Goal: Task Accomplishment & Management: Manage account settings

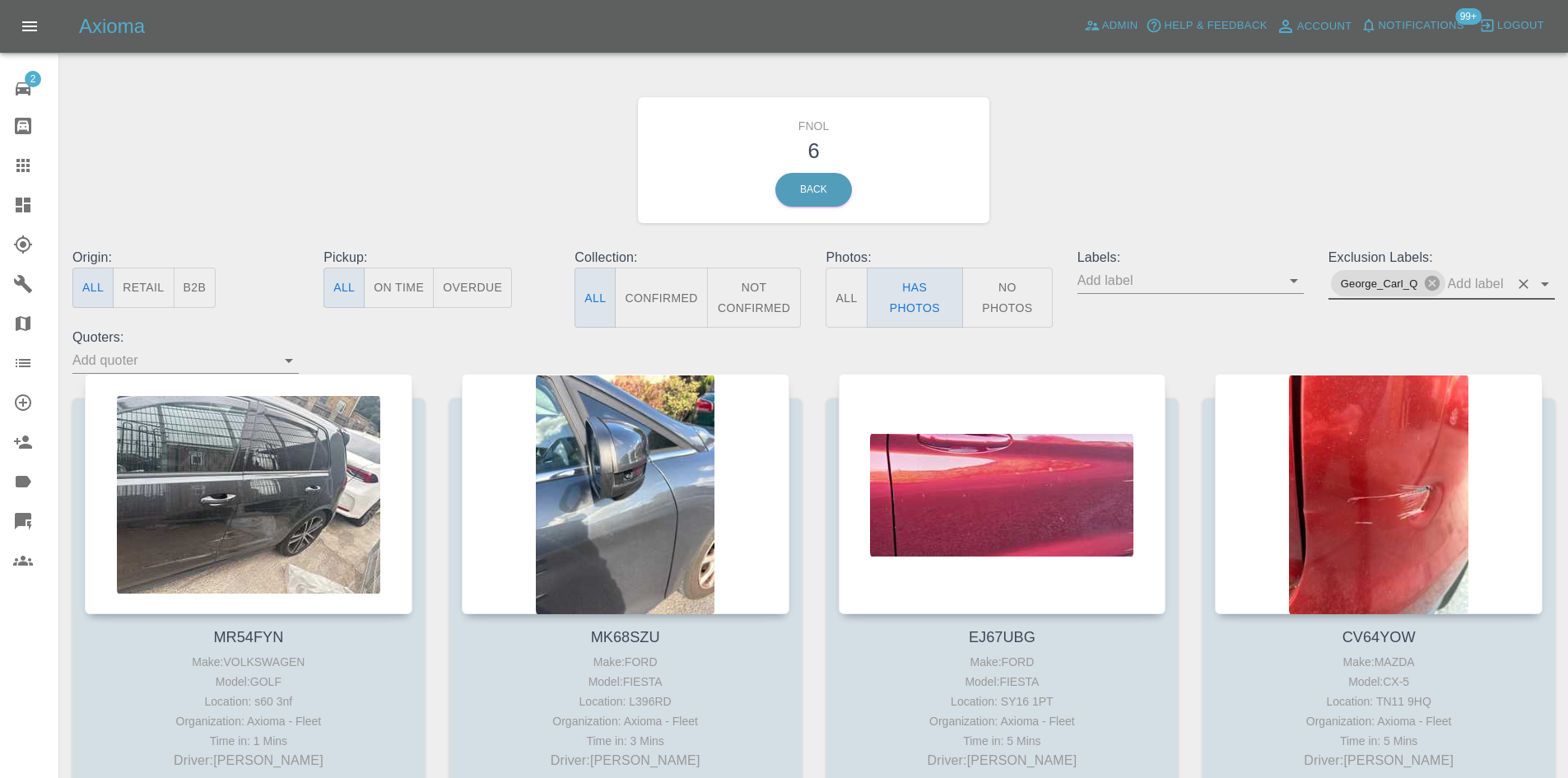
scroll to position [82, 0]
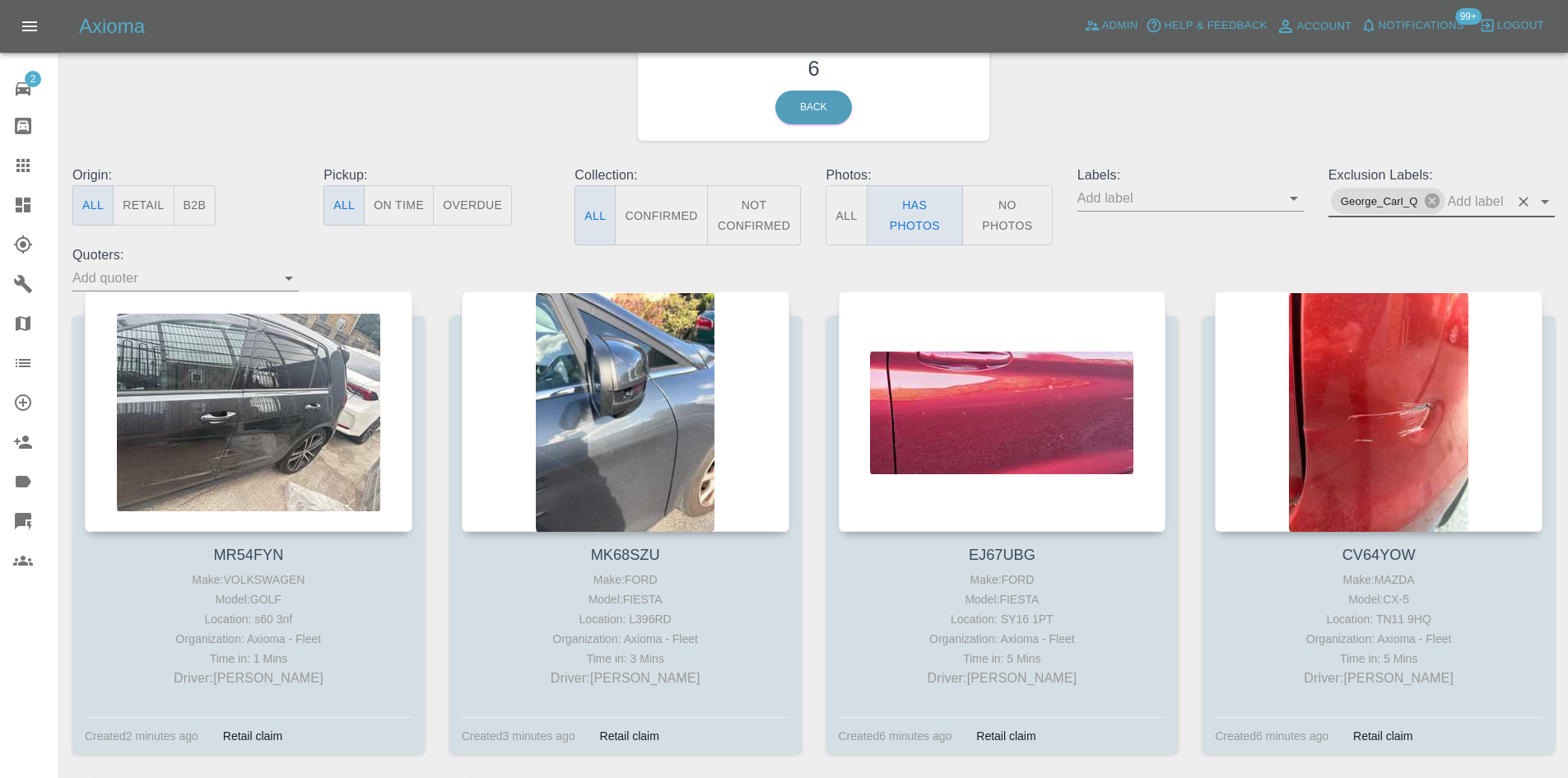
click at [29, 192] on link "Dashboard" at bounding box center [29, 204] width 58 height 39
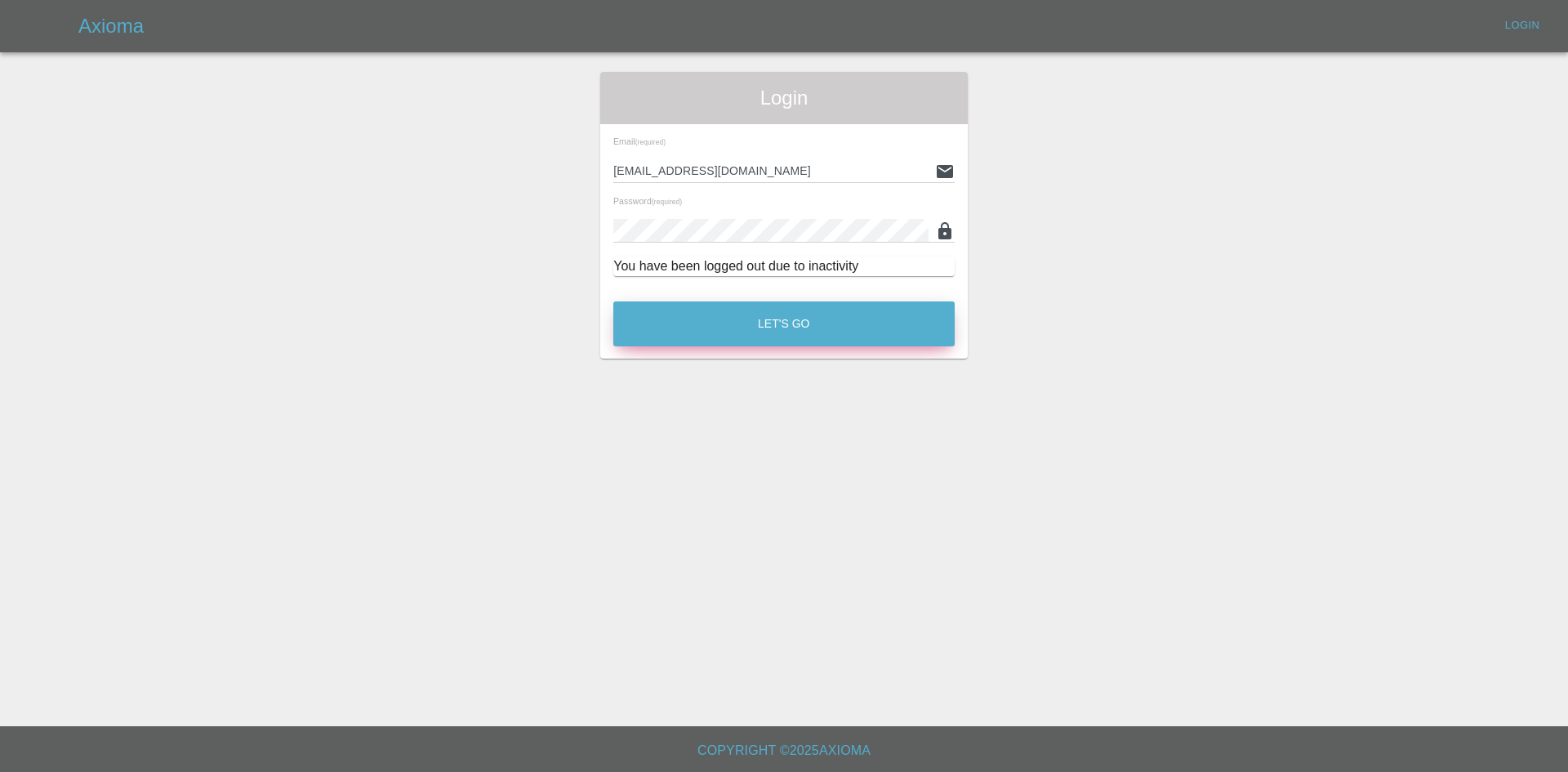
click at [774, 339] on button "Let's Go" at bounding box center [784, 324] width 341 height 45
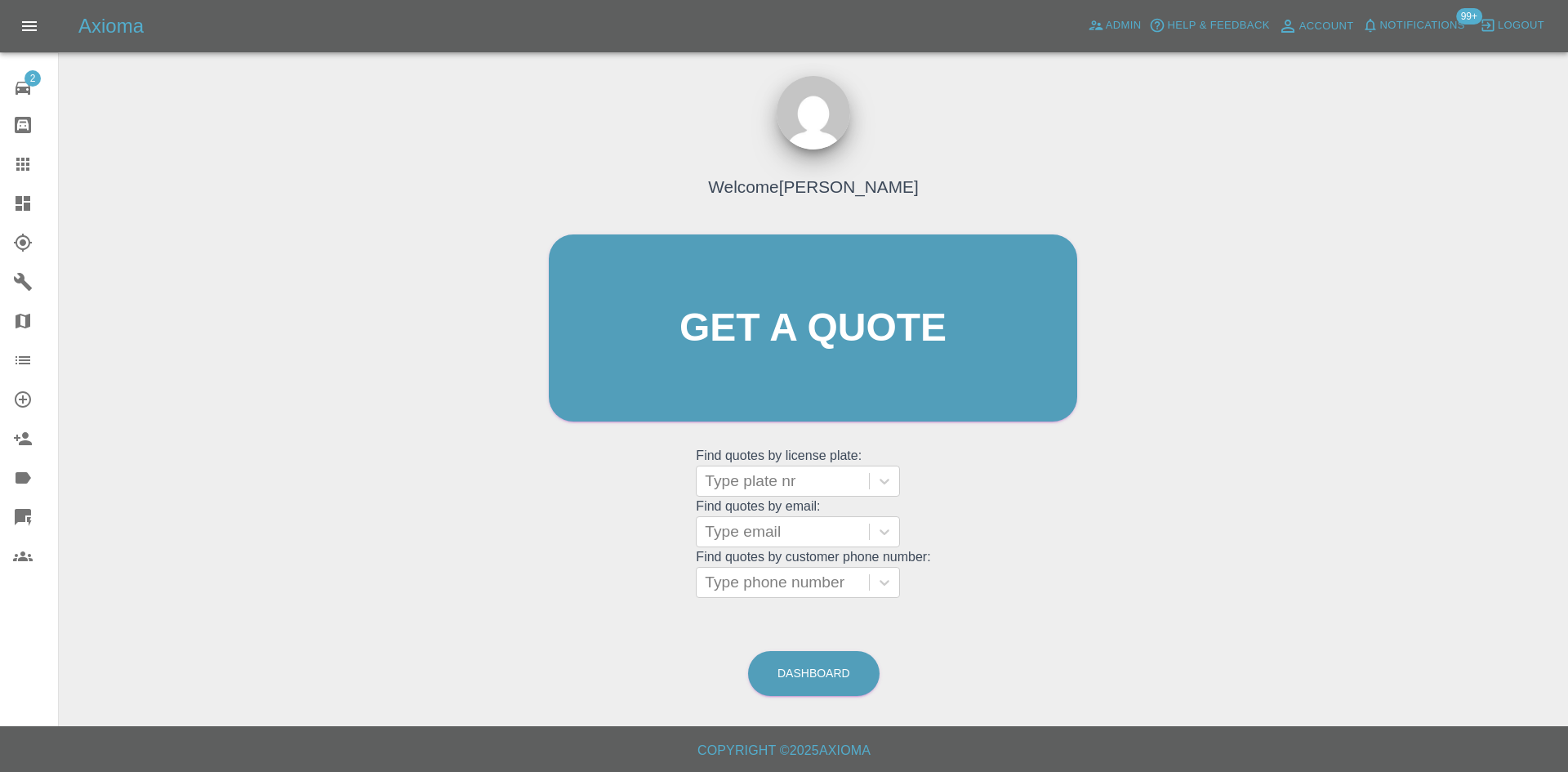
click at [24, 199] on icon at bounding box center [22, 202] width 15 height 15
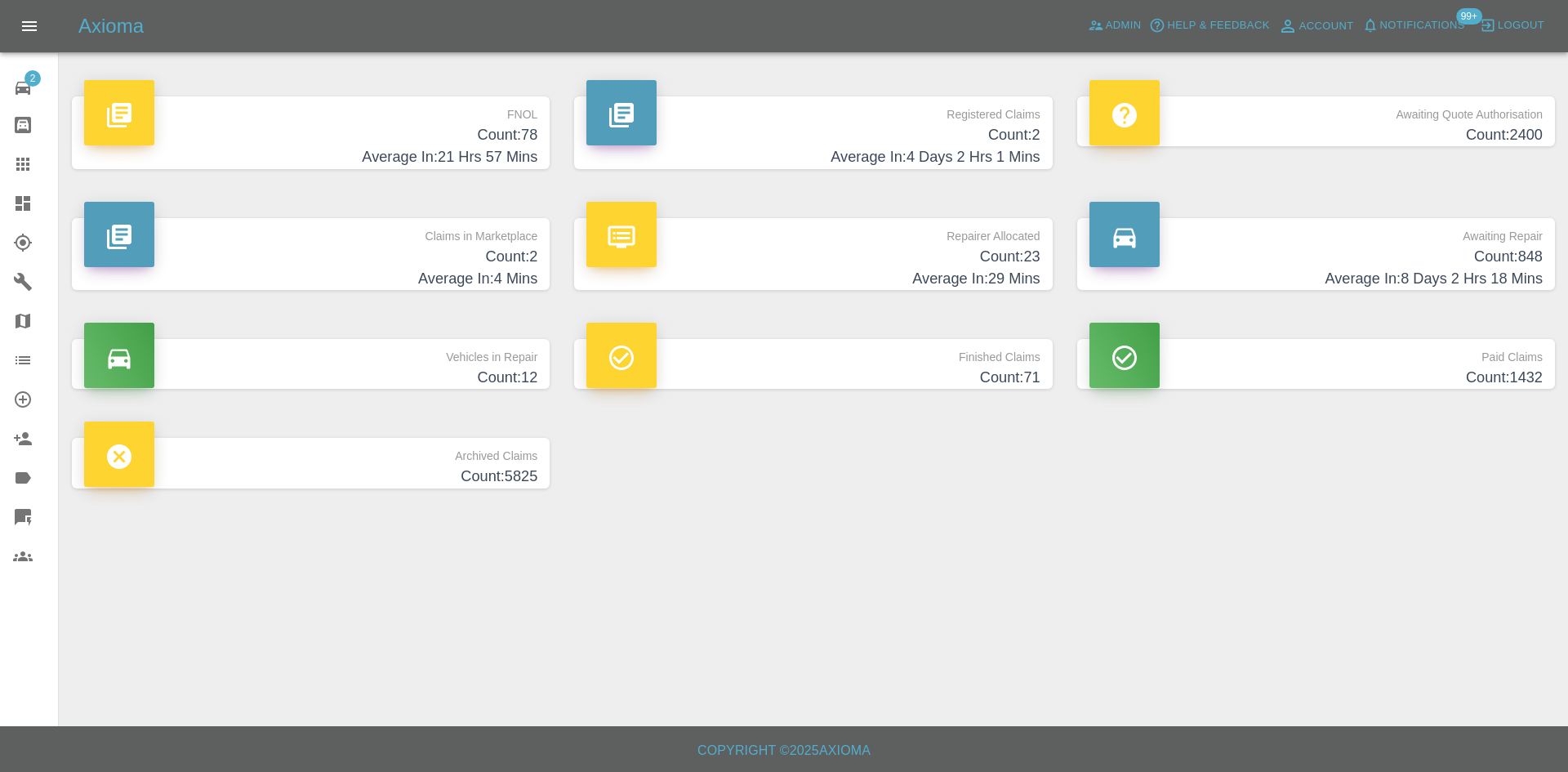
drag, startPoint x: 1027, startPoint y: 140, endPoint x: 435, endPoint y: 330, distance: 621.7
click at [1026, 140] on h4 "Count: 2" at bounding box center [813, 135] width 453 height 22
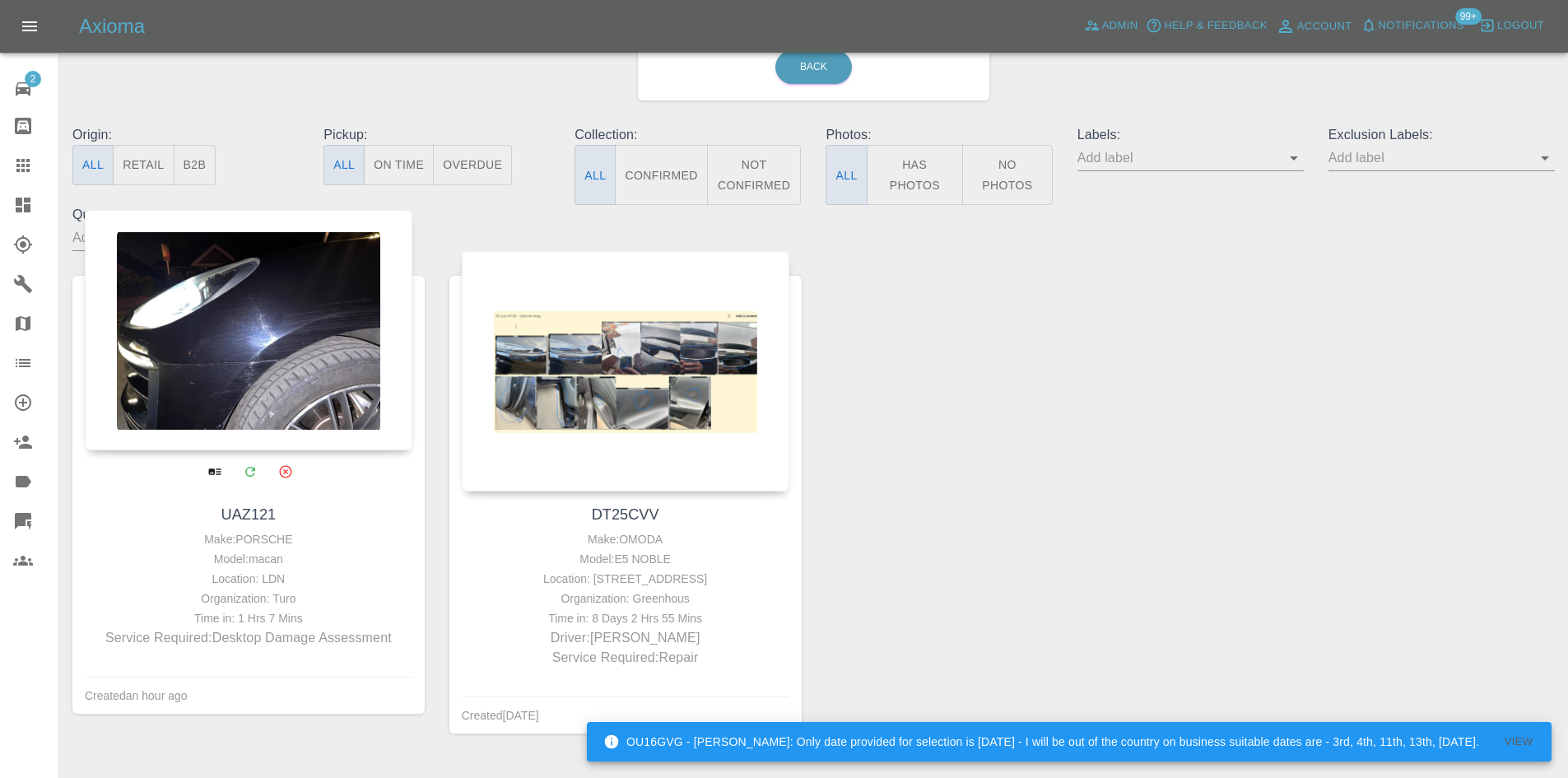
scroll to position [168, 0]
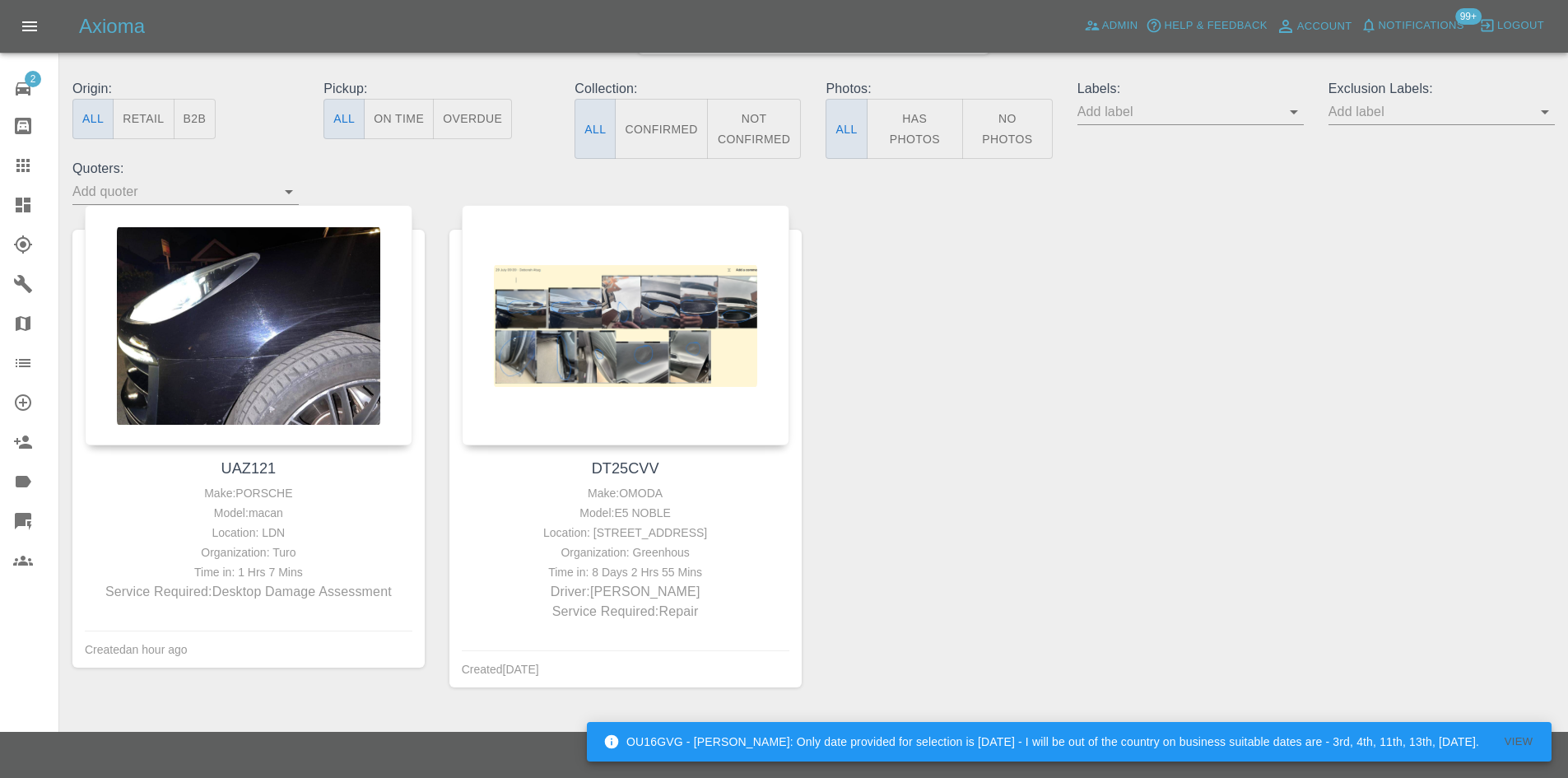
click at [18, 194] on link "Dashboard" at bounding box center [29, 204] width 58 height 39
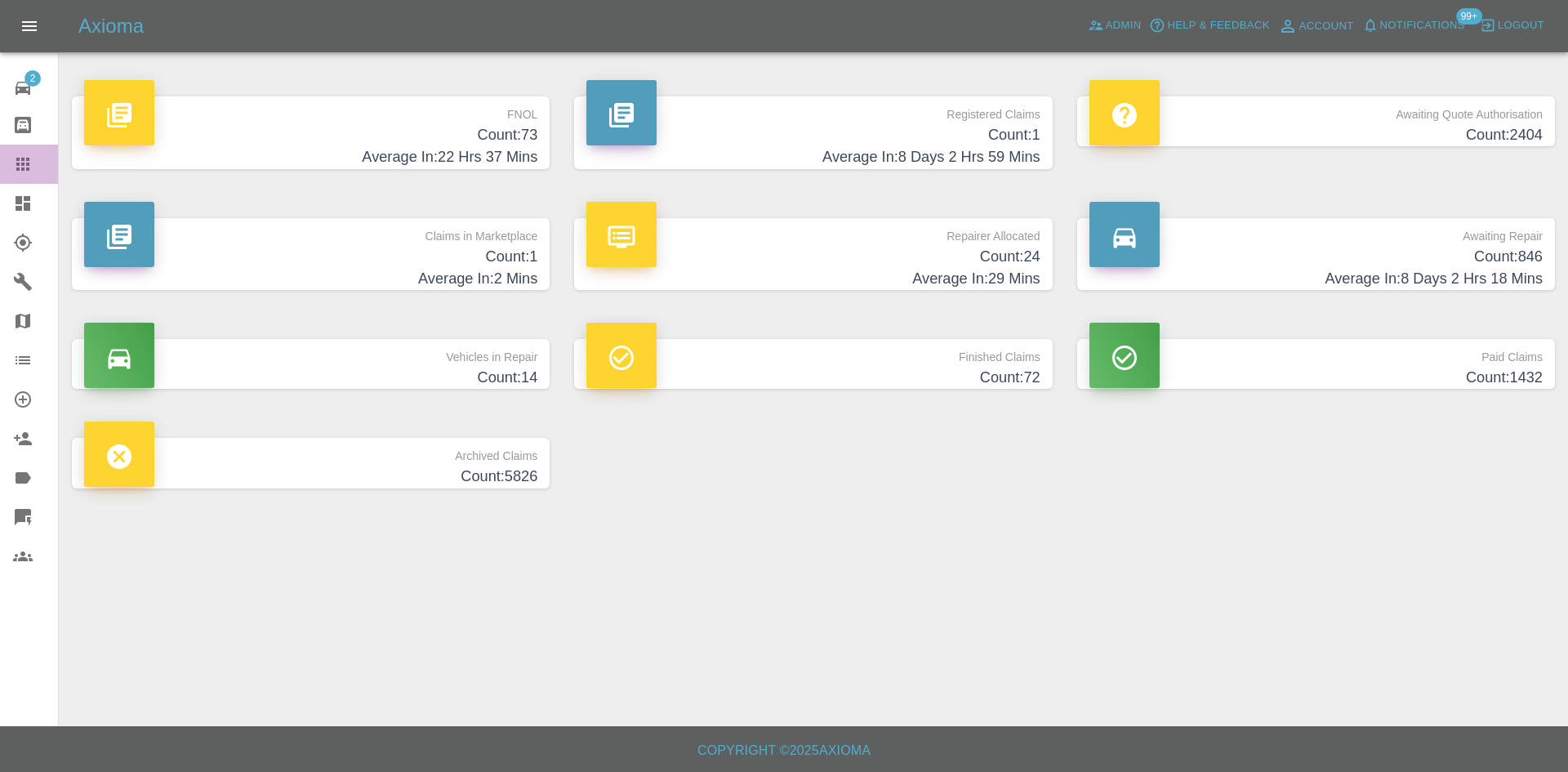
click at [28, 167] on icon at bounding box center [22, 164] width 13 height 13
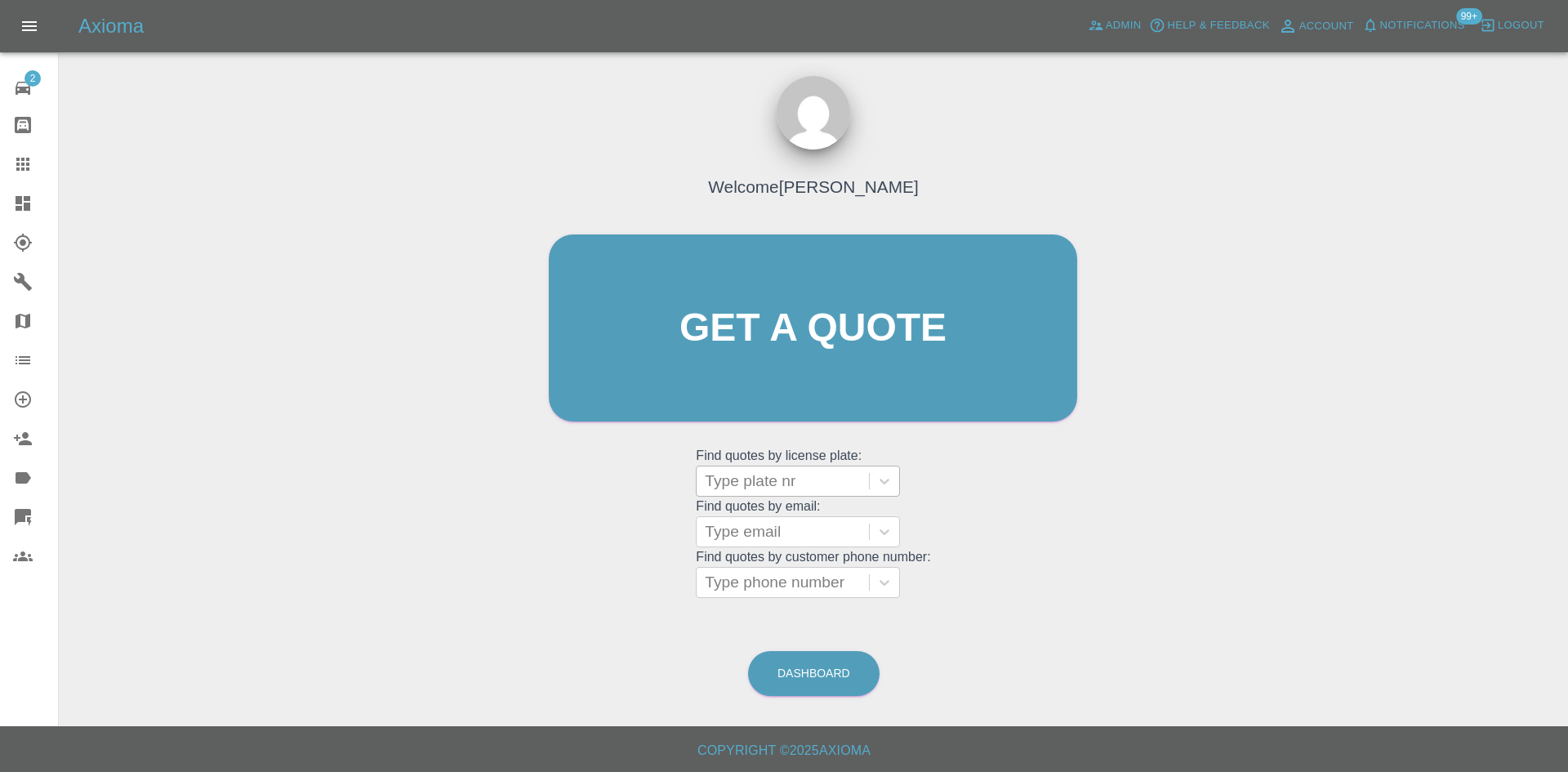
click at [781, 477] on div at bounding box center [782, 481] width 156 height 23
paste input "DL25TDU"
type input "DL25TDU"
click at [778, 485] on div at bounding box center [782, 481] width 156 height 23
paste input "DL25TDU"
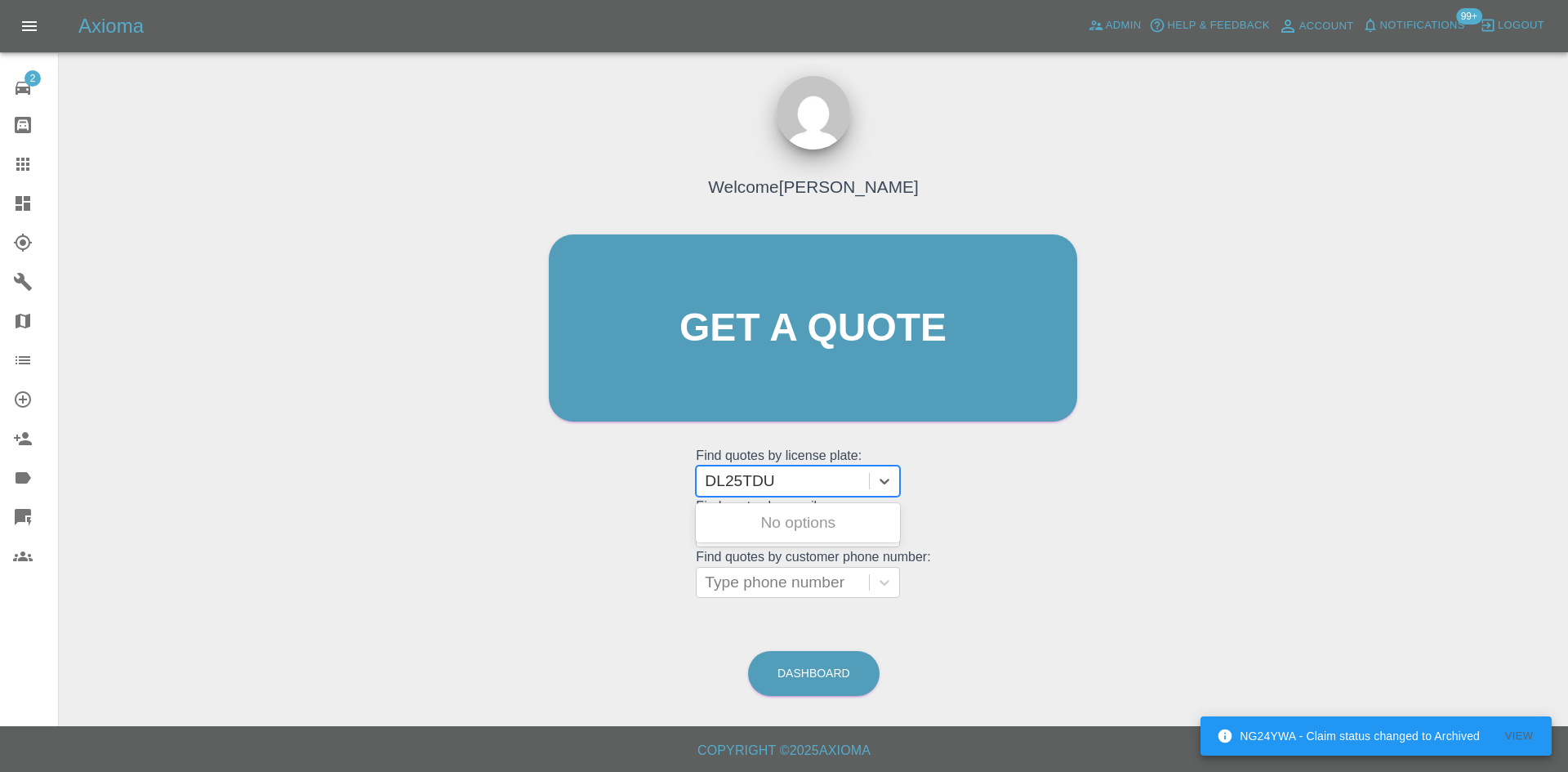
click at [746, 477] on input "DL25TDU" at bounding box center [742, 481] width 74 height 20
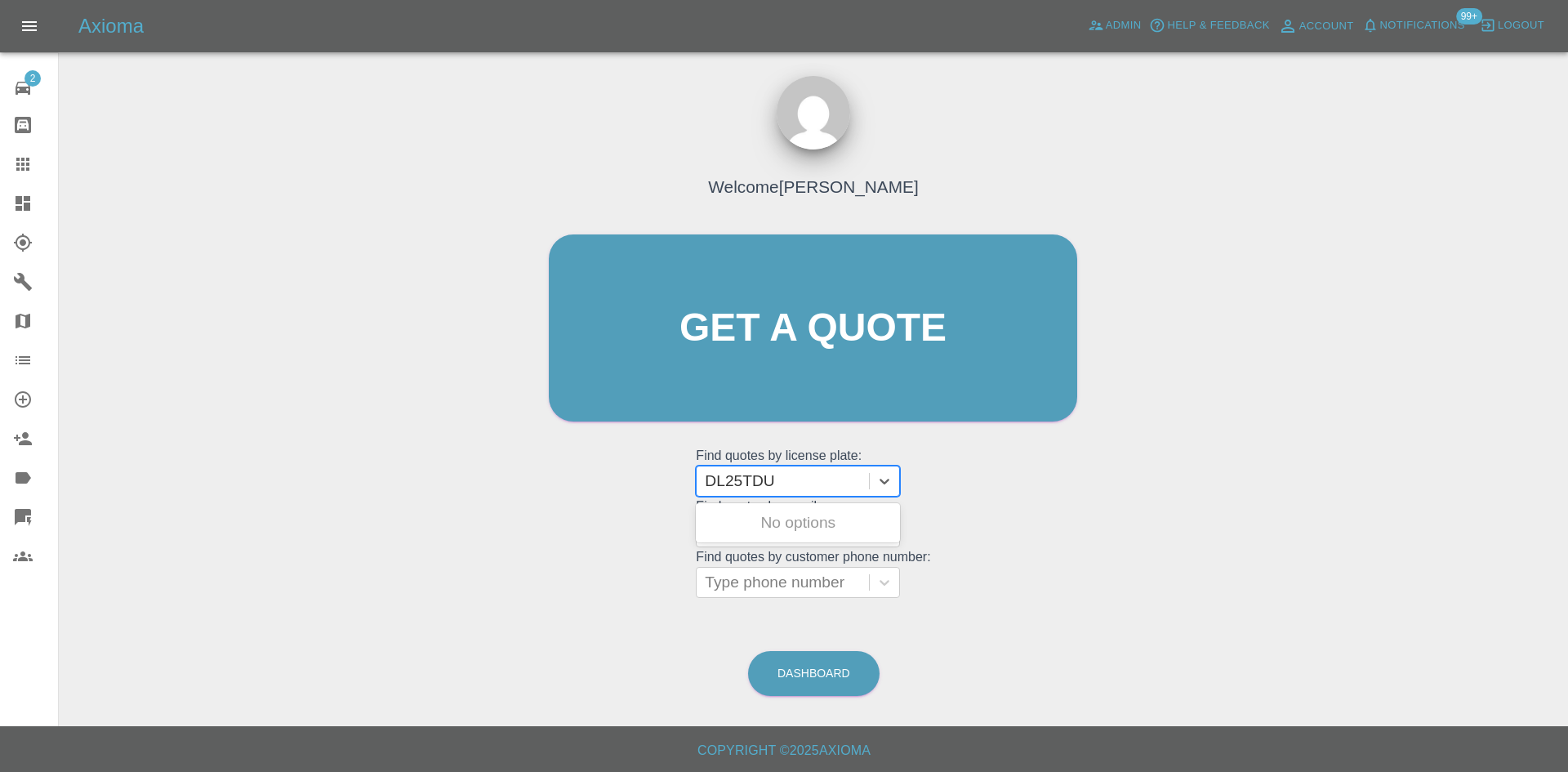
type input "DL25TDU"
click at [764, 481] on div at bounding box center [782, 481] width 156 height 23
paste input "FP54VVO"
type input "FP54VVO"
click at [793, 524] on div "FP54VVO, Awaiting Repair" at bounding box center [798, 532] width 204 height 53
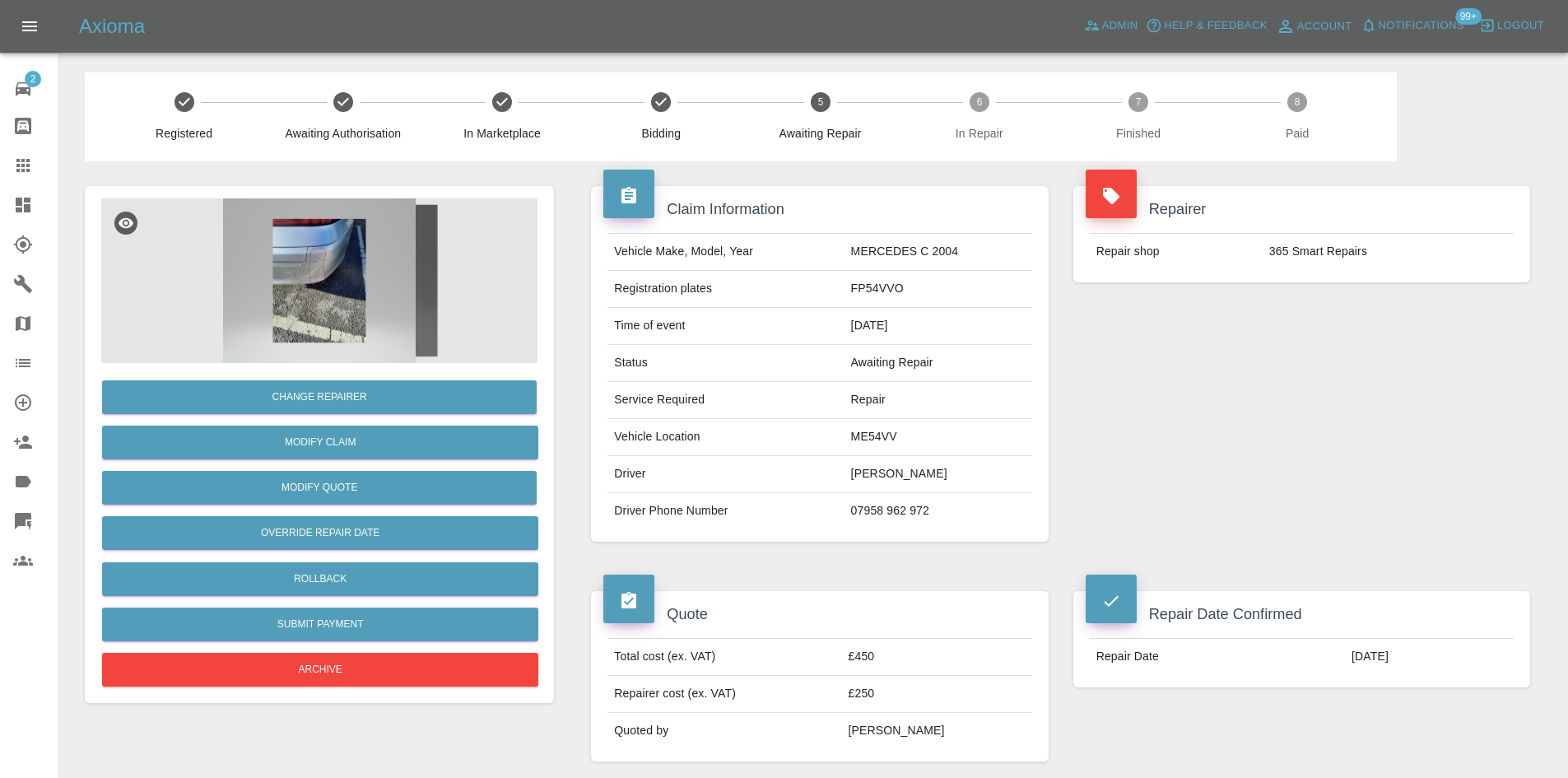
click at [1189, 391] on div "Repairer Repair shop 365 Smart Repairs" at bounding box center [1301, 364] width 481 height 405
click at [324, 280] on img at bounding box center [320, 280] width 436 height 165
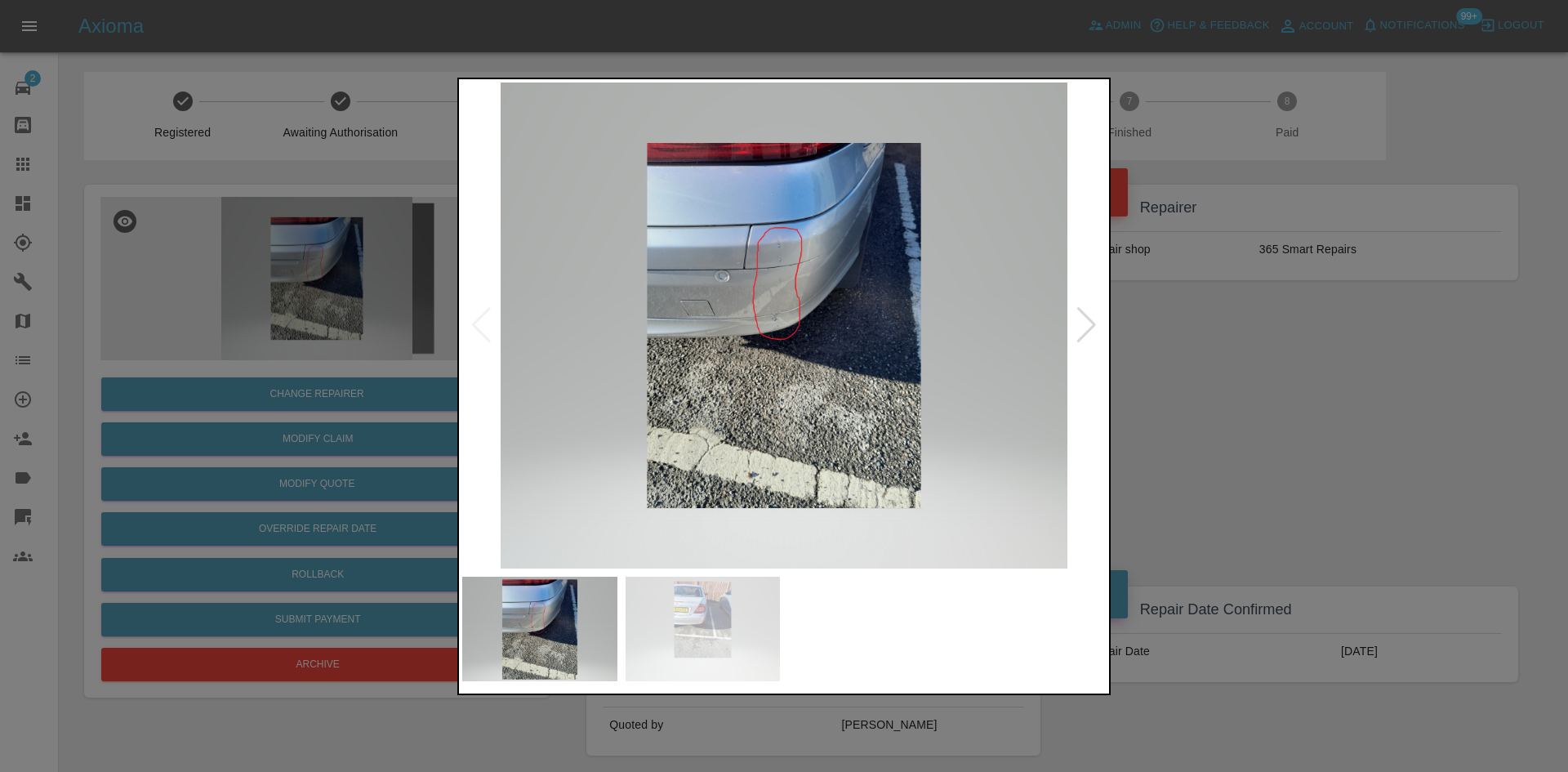
click at [687, 343] on img at bounding box center [783, 326] width 644 height 486
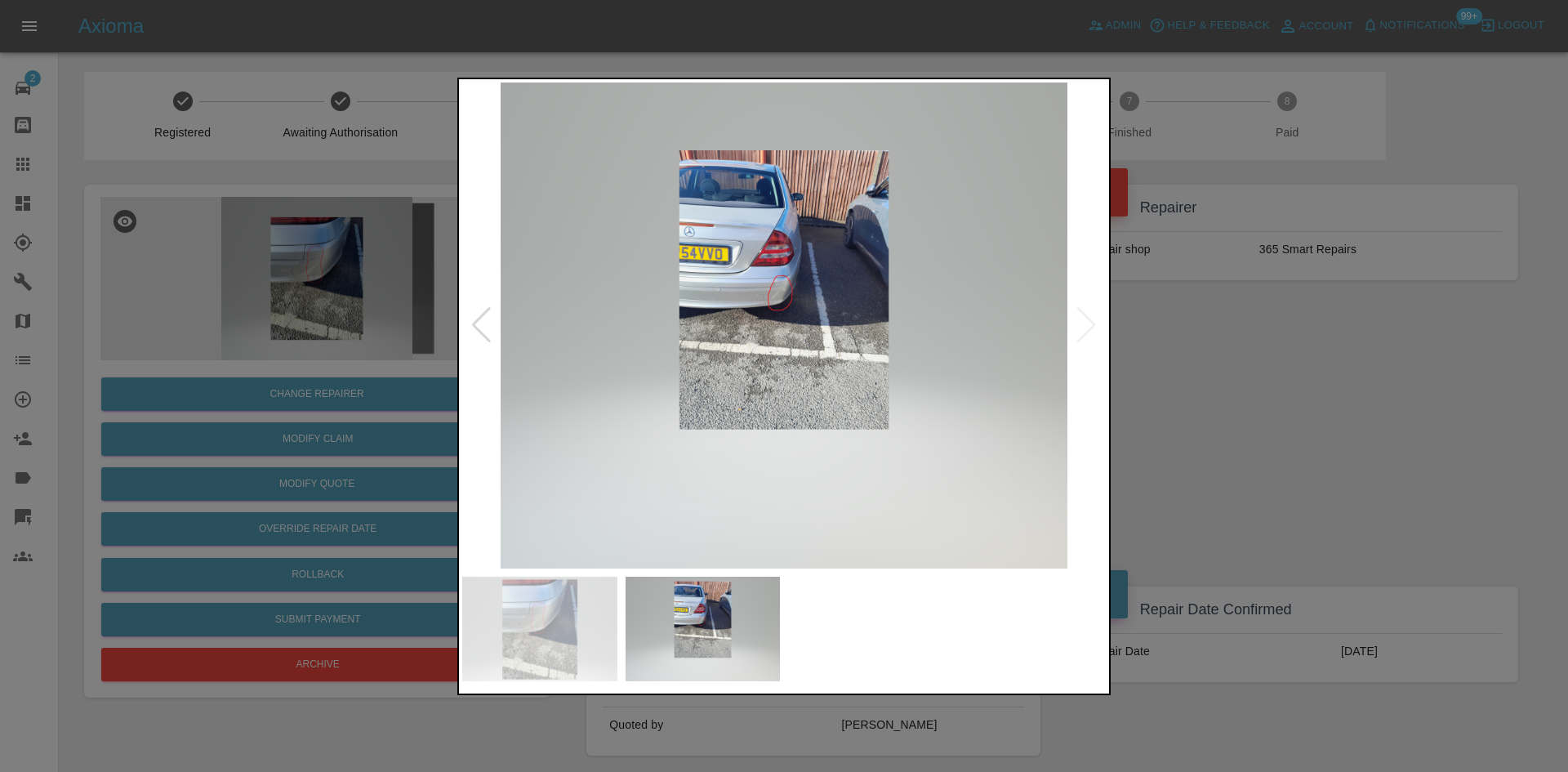
drag, startPoint x: 1355, startPoint y: 422, endPoint x: 1296, endPoint y: 420, distance: 59.0
click at [1351, 423] on div at bounding box center [784, 386] width 1568 height 772
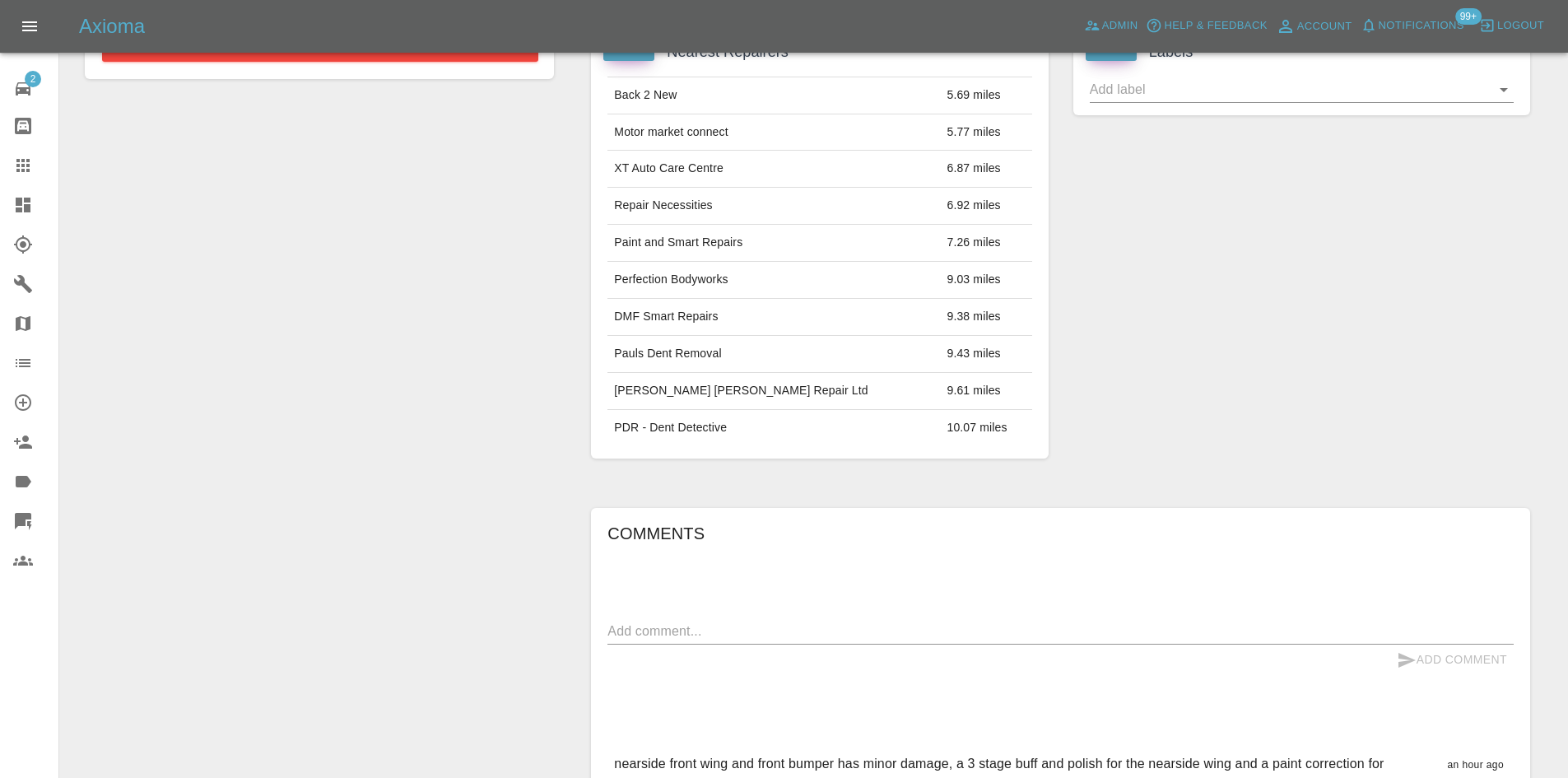
scroll to position [165, 0]
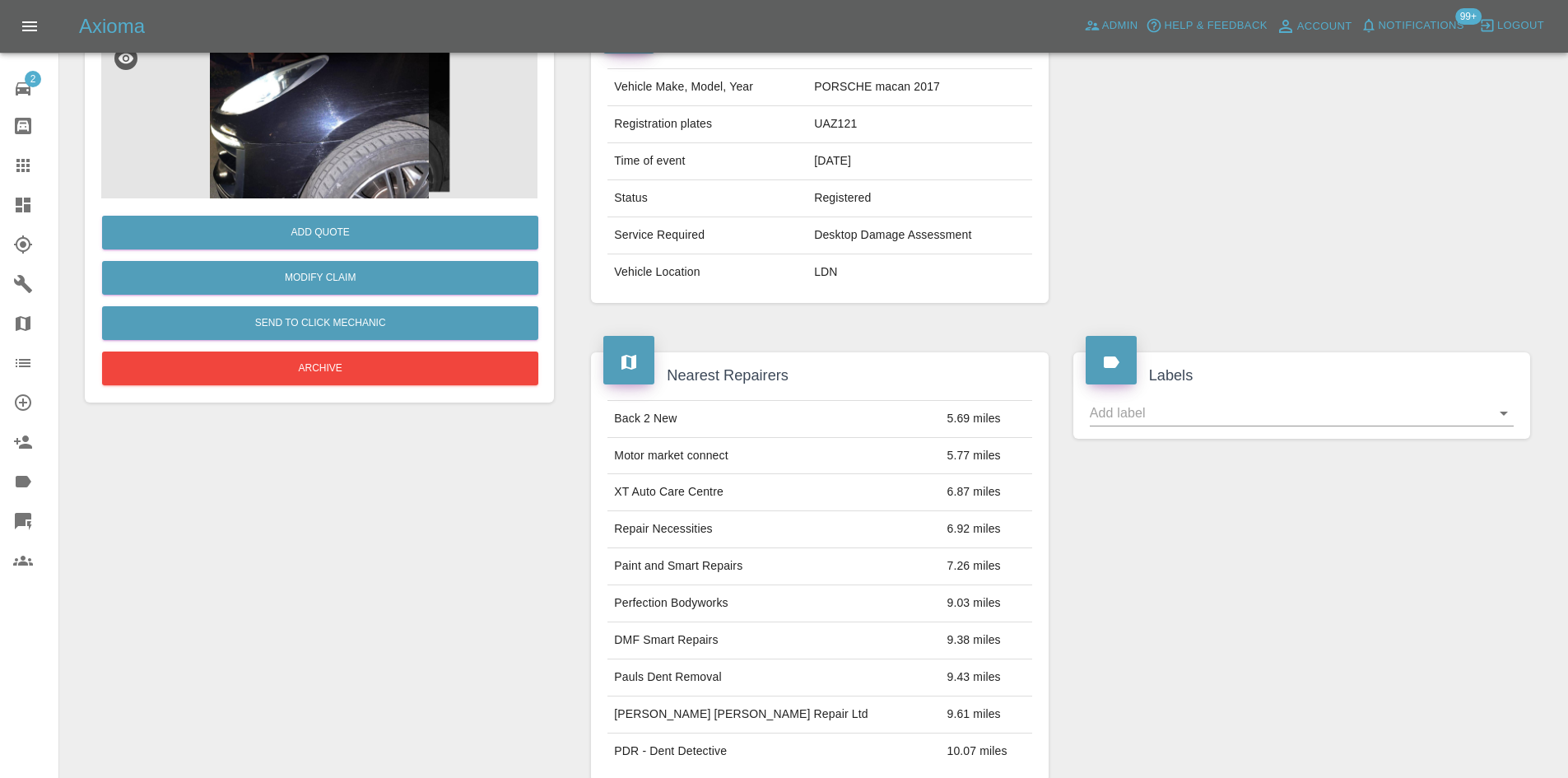
click at [339, 118] on img at bounding box center [320, 116] width 436 height 165
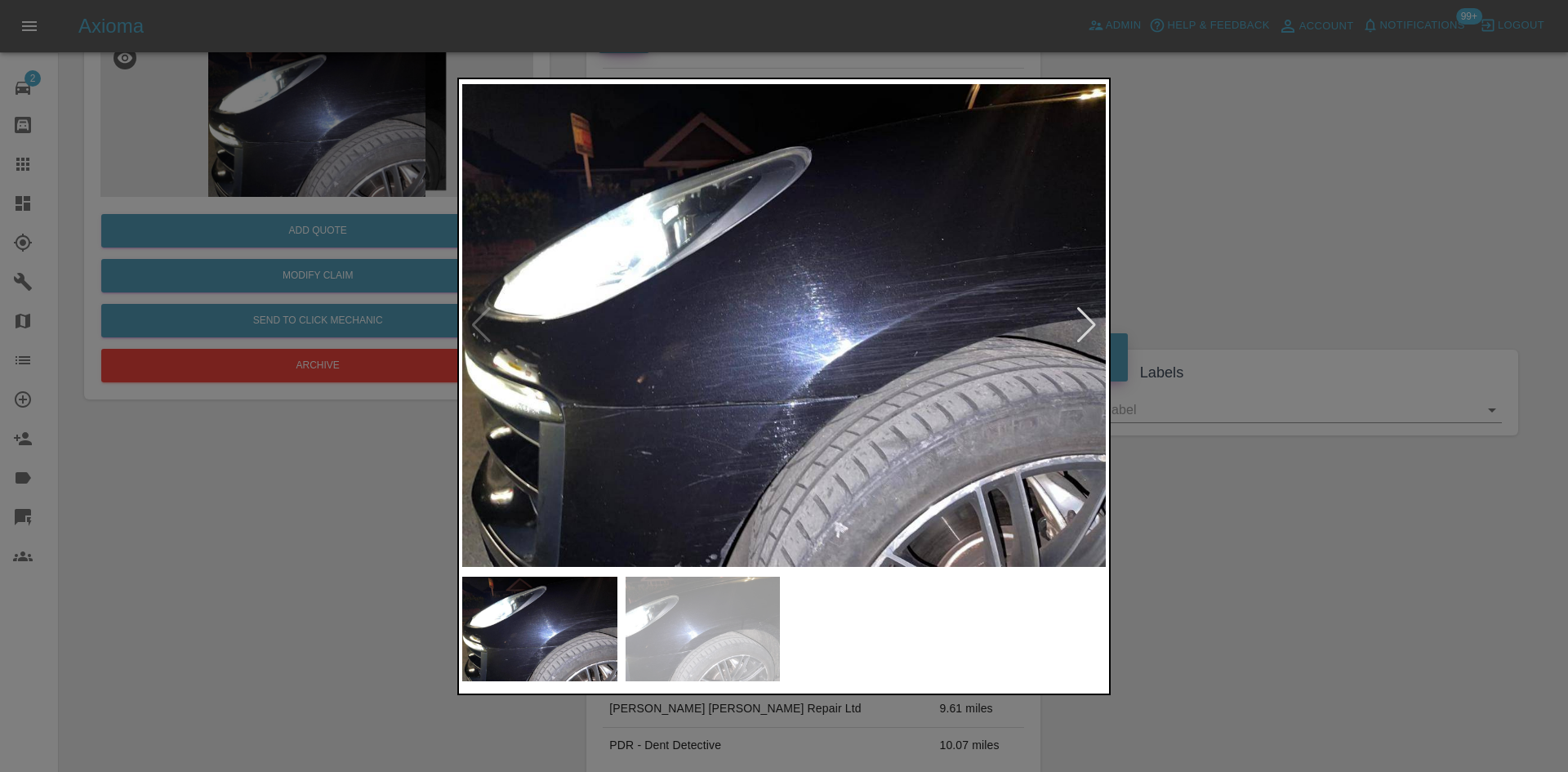
click at [775, 411] on img at bounding box center [783, 326] width 644 height 486
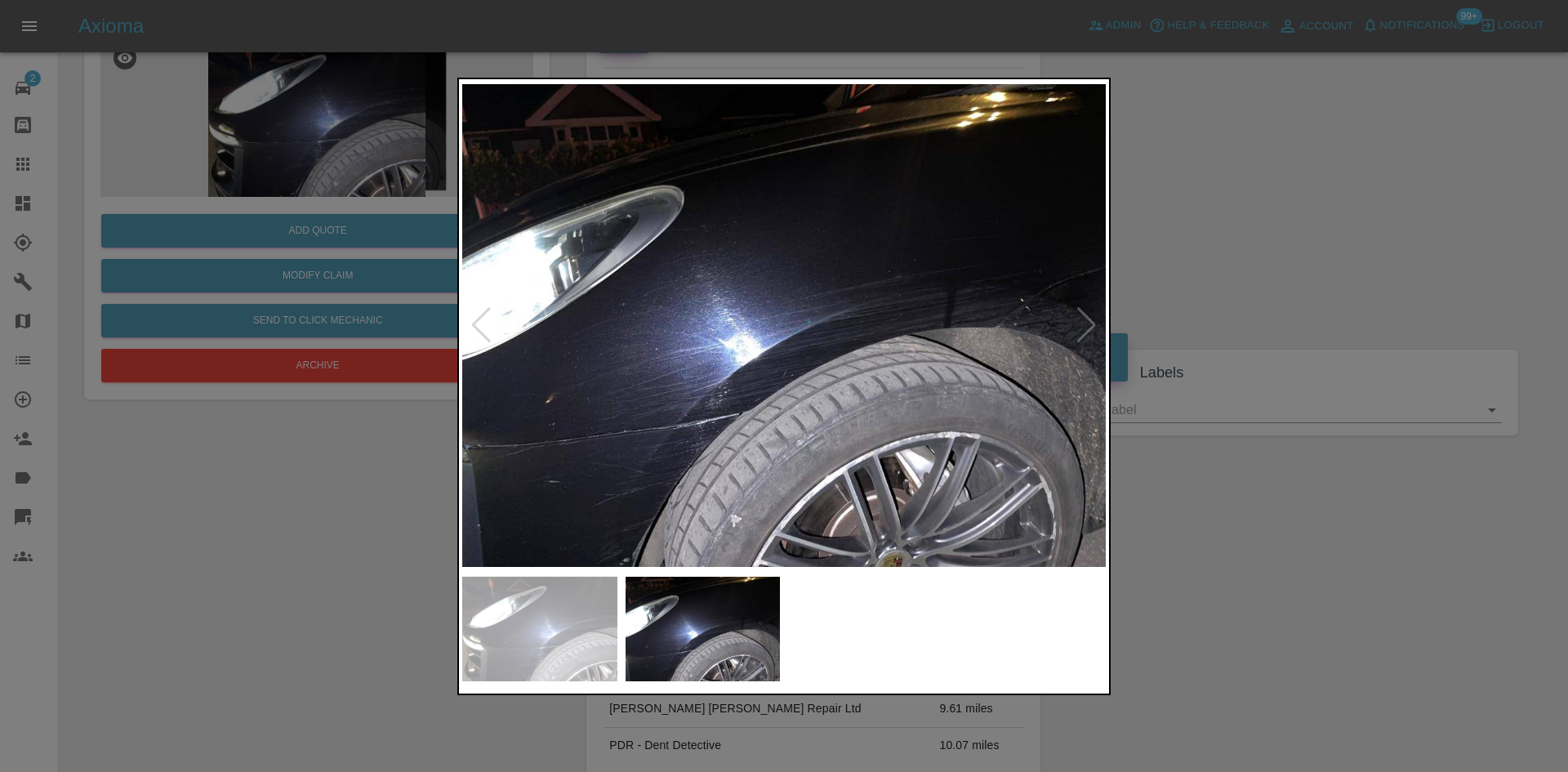
click at [660, 387] on img at bounding box center [783, 326] width 644 height 486
click at [664, 388] on img at bounding box center [783, 326] width 644 height 486
click at [311, 314] on div at bounding box center [784, 386] width 1568 height 772
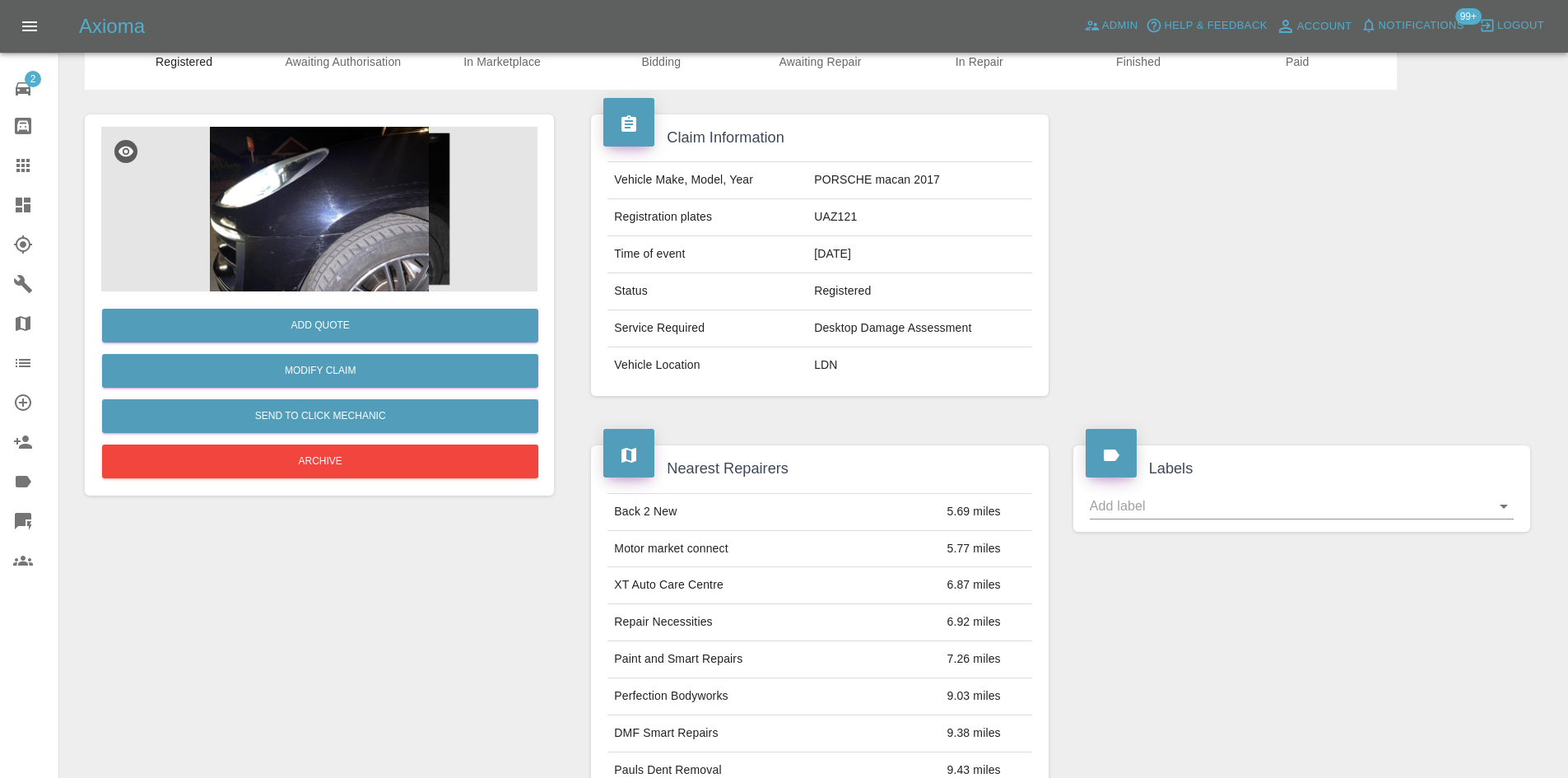
scroll to position [0, 0]
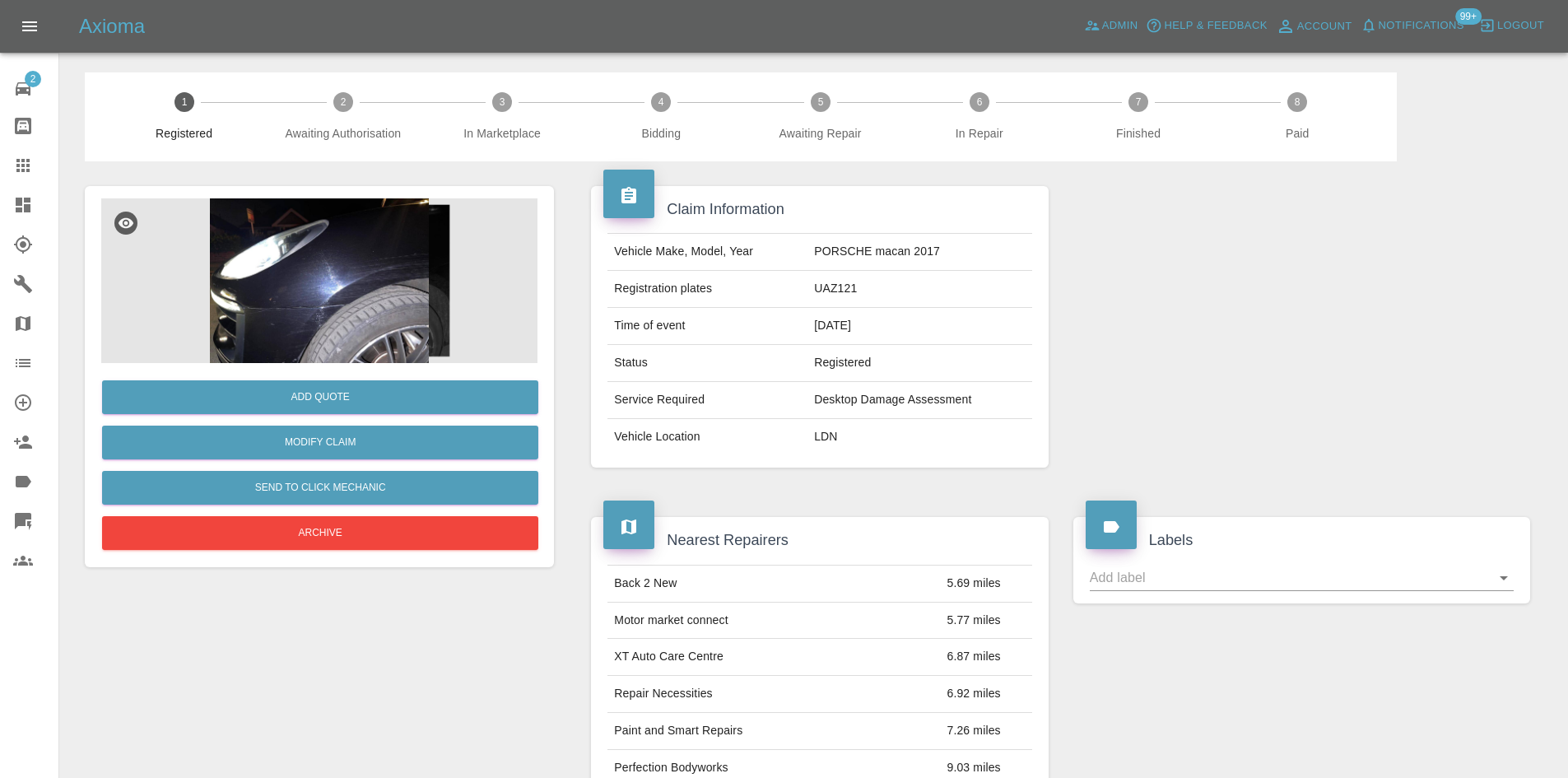
click at [305, 326] on img at bounding box center [320, 280] width 436 height 165
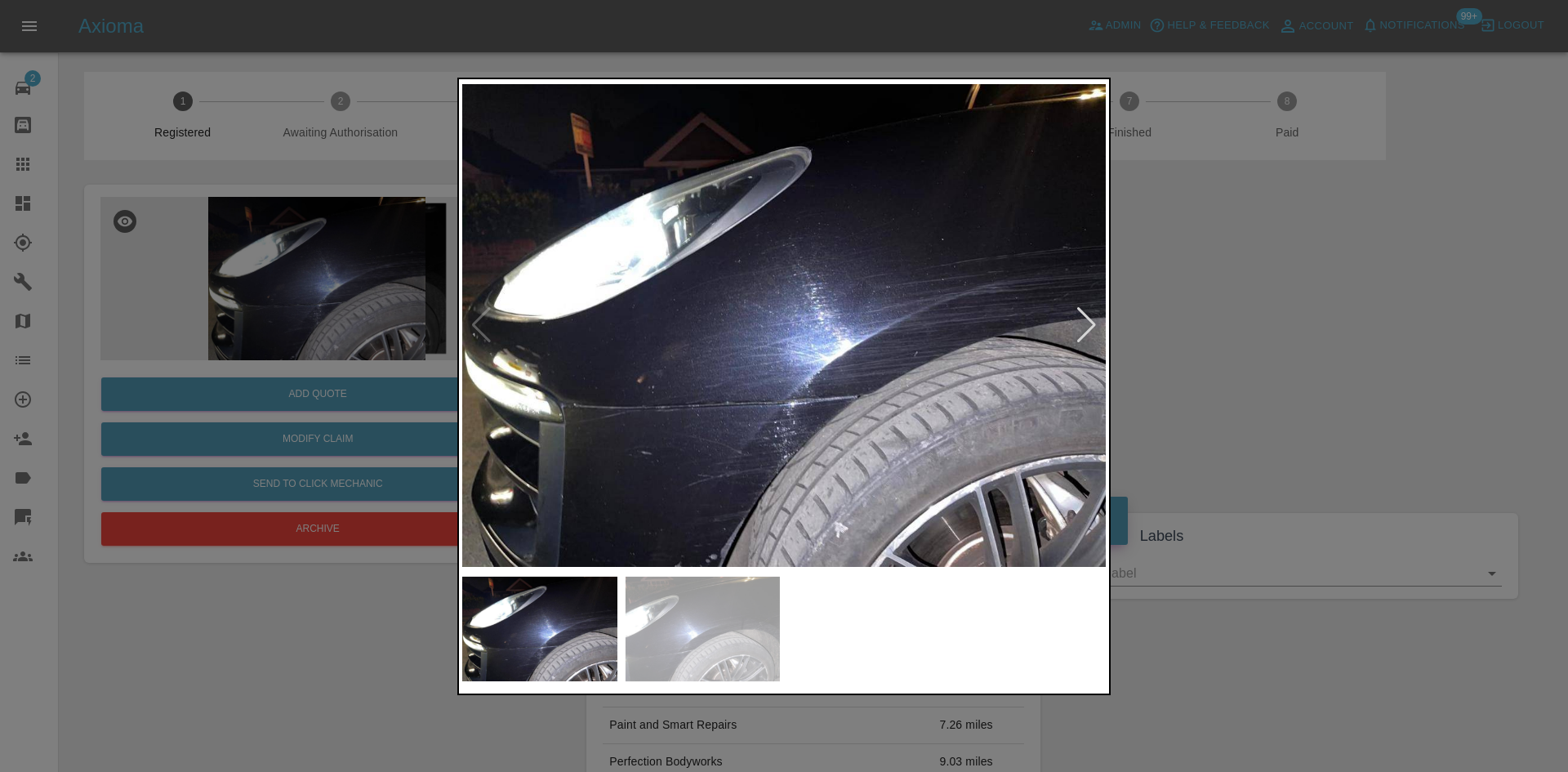
click at [775, 434] on img at bounding box center [783, 326] width 644 height 486
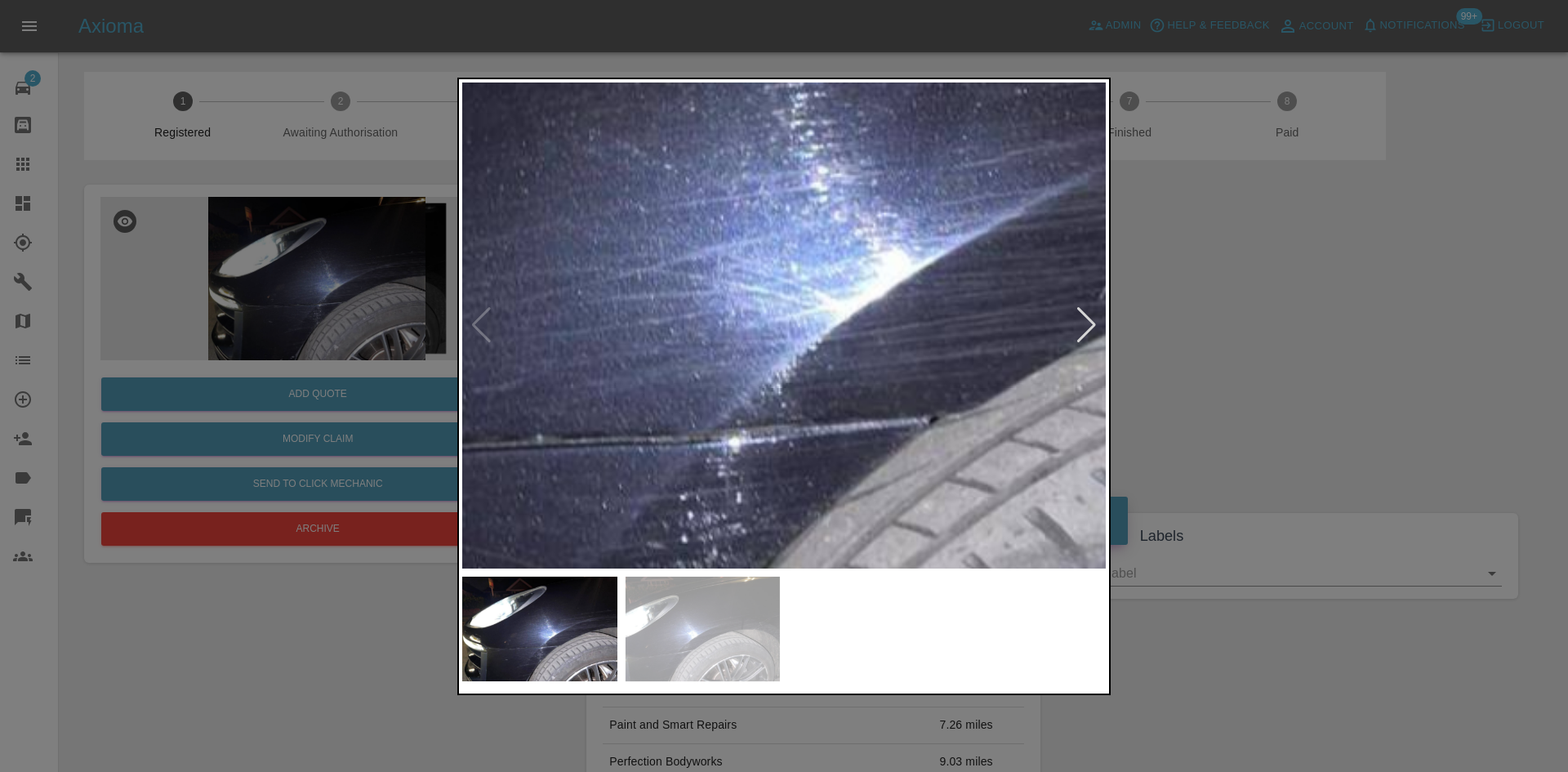
click at [760, 469] on img at bounding box center [708, 206] width 1931 height 1459
click at [824, 409] on img at bounding box center [708, 206] width 1931 height 1459
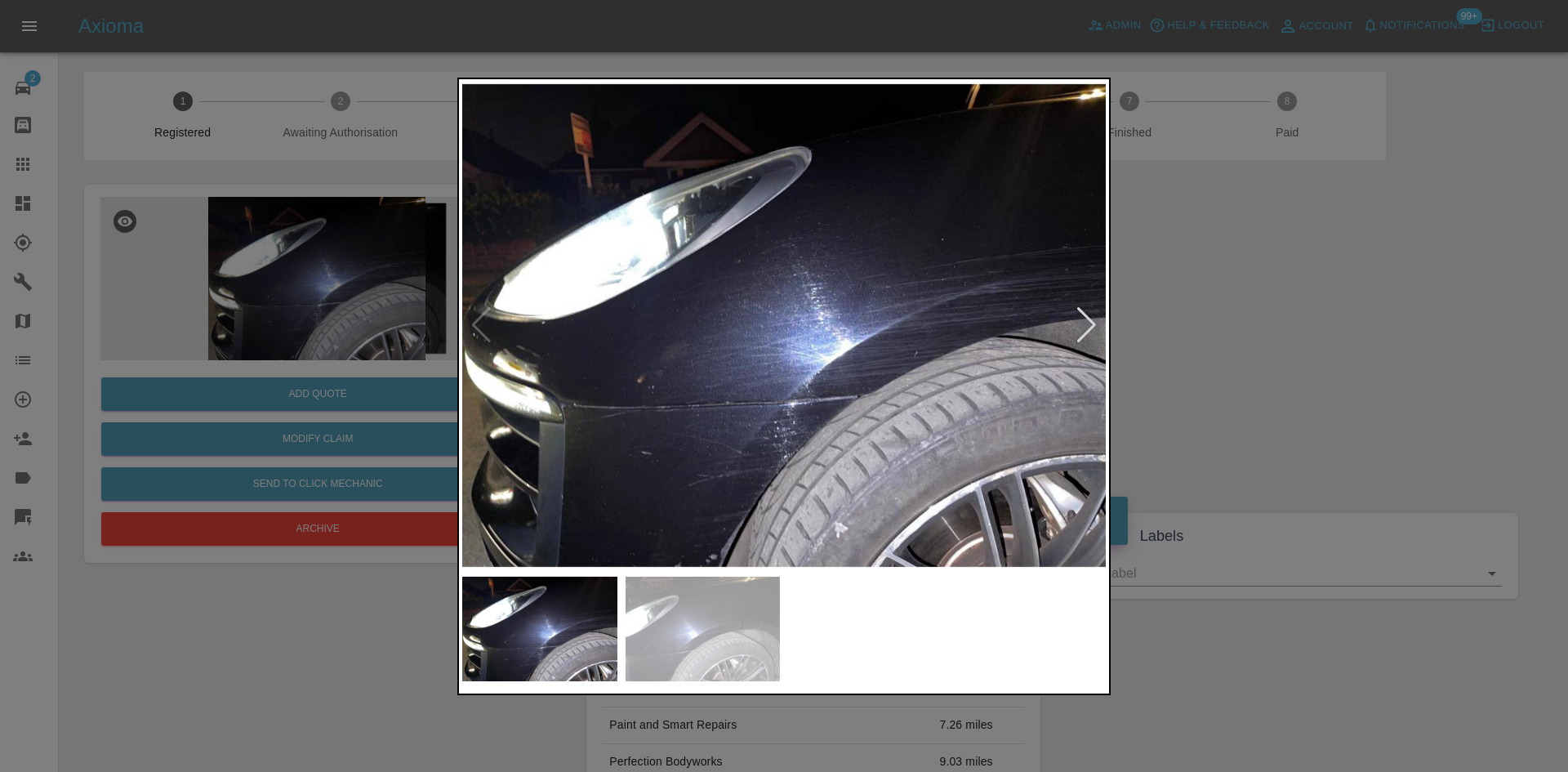
click at [813, 383] on img at bounding box center [783, 326] width 644 height 486
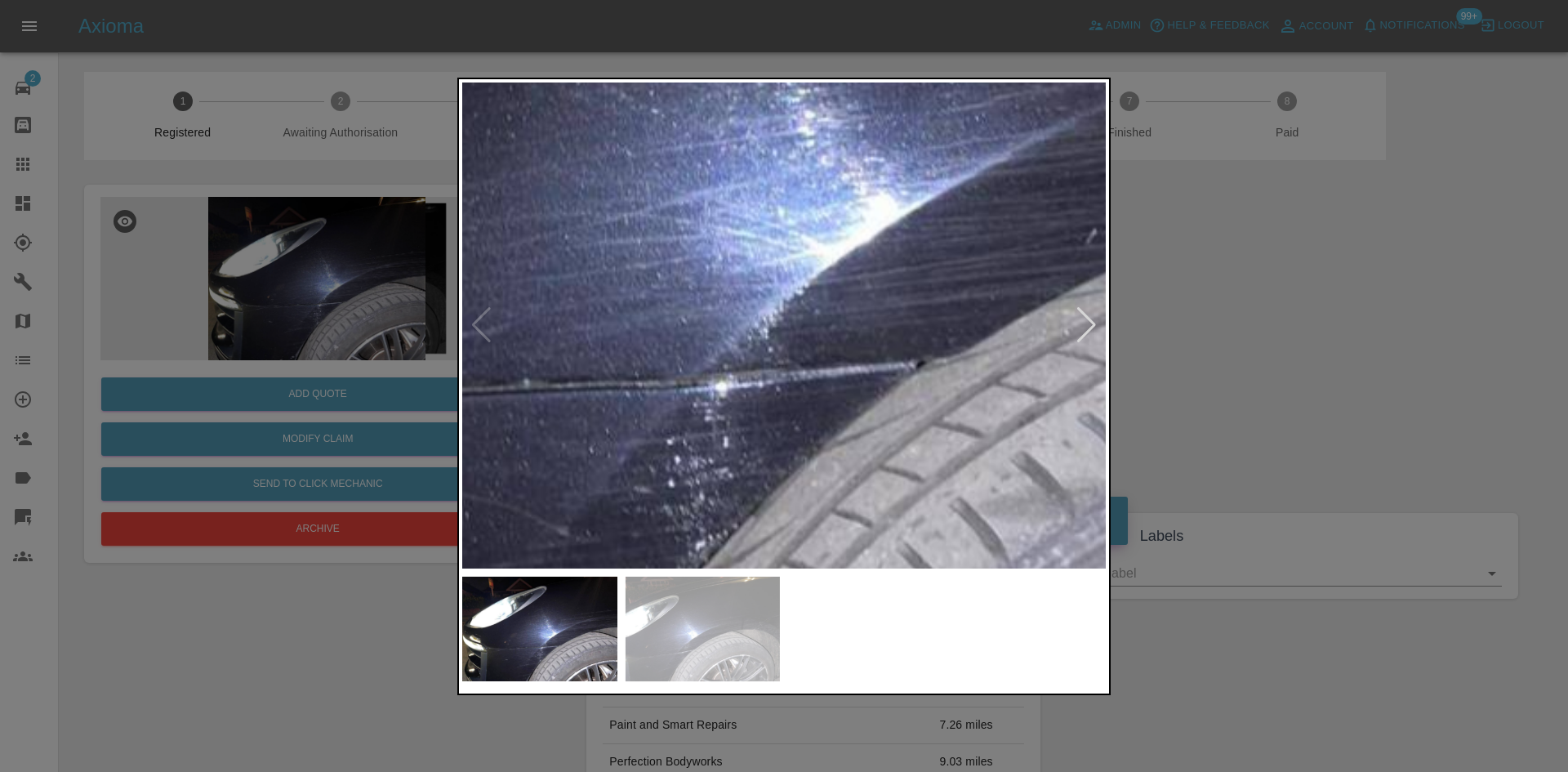
click at [811, 384] on img at bounding box center [695, 151] width 1931 height 1459
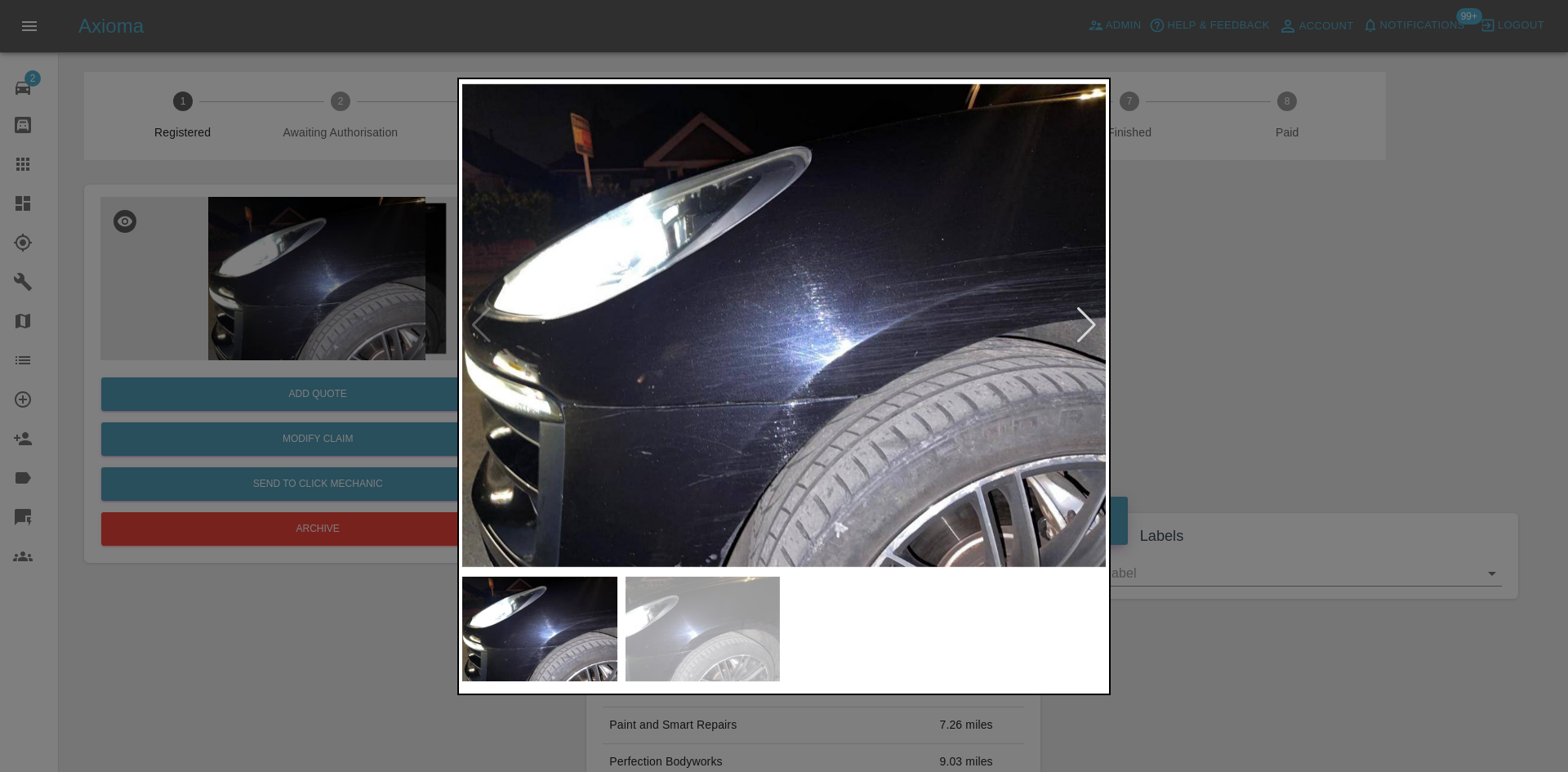
click at [342, 289] on div at bounding box center [784, 386] width 1568 height 772
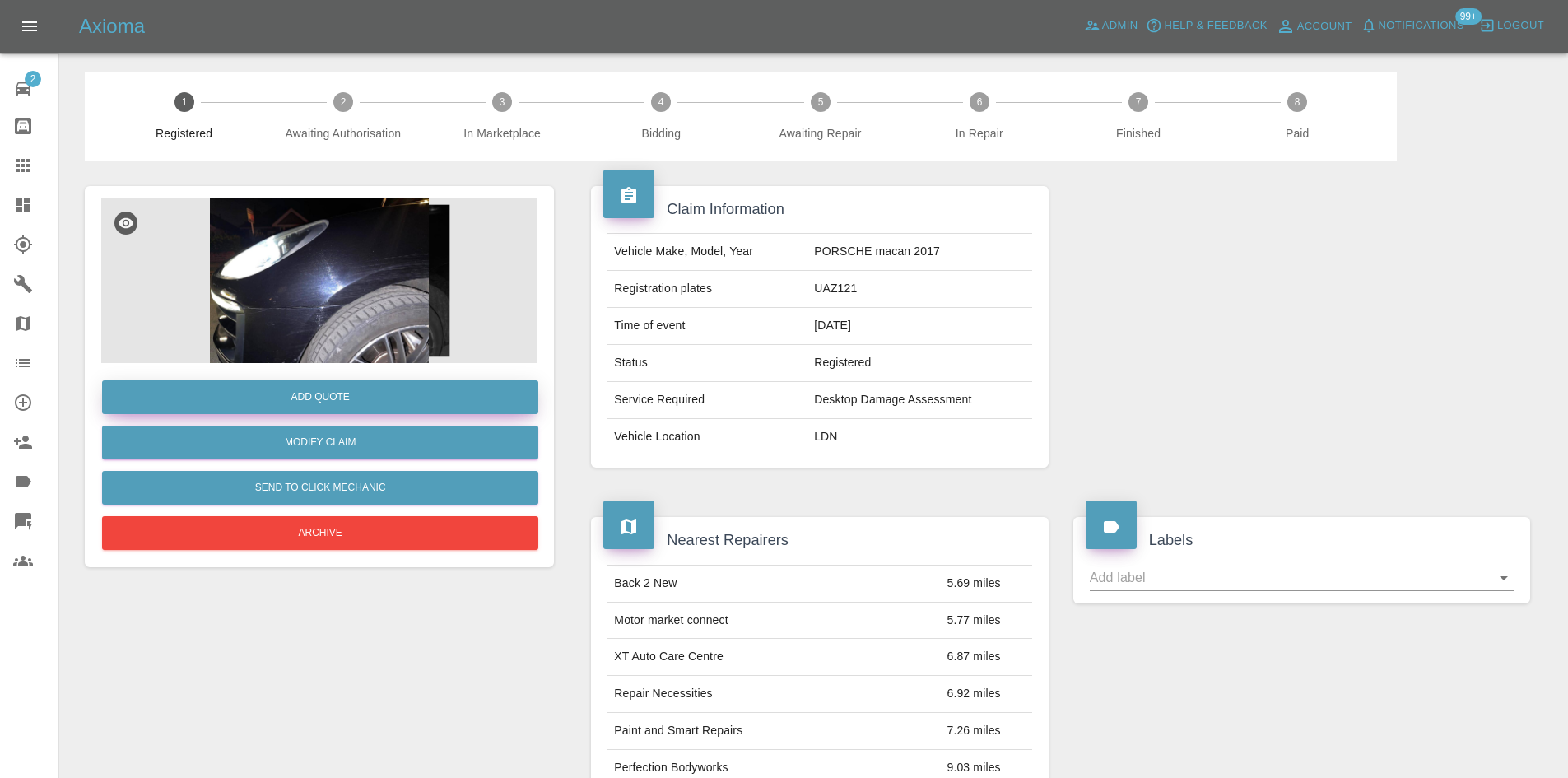
click at [324, 401] on button "Add Quote" at bounding box center [320, 397] width 436 height 34
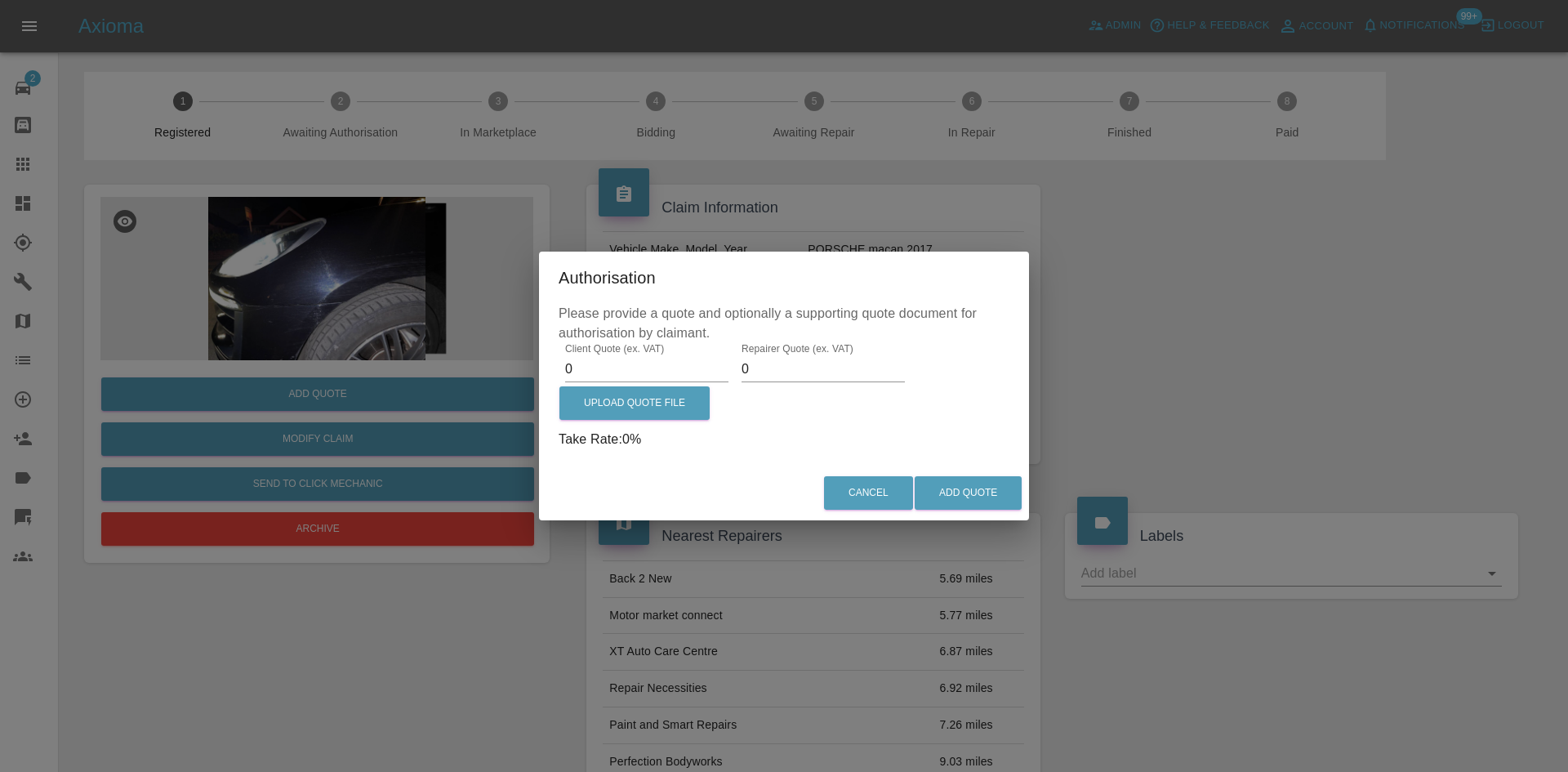
click at [488, 261] on div "Authorisation Please provide a quote and optionally a supporting quote document…" at bounding box center [784, 386] width 1568 height 772
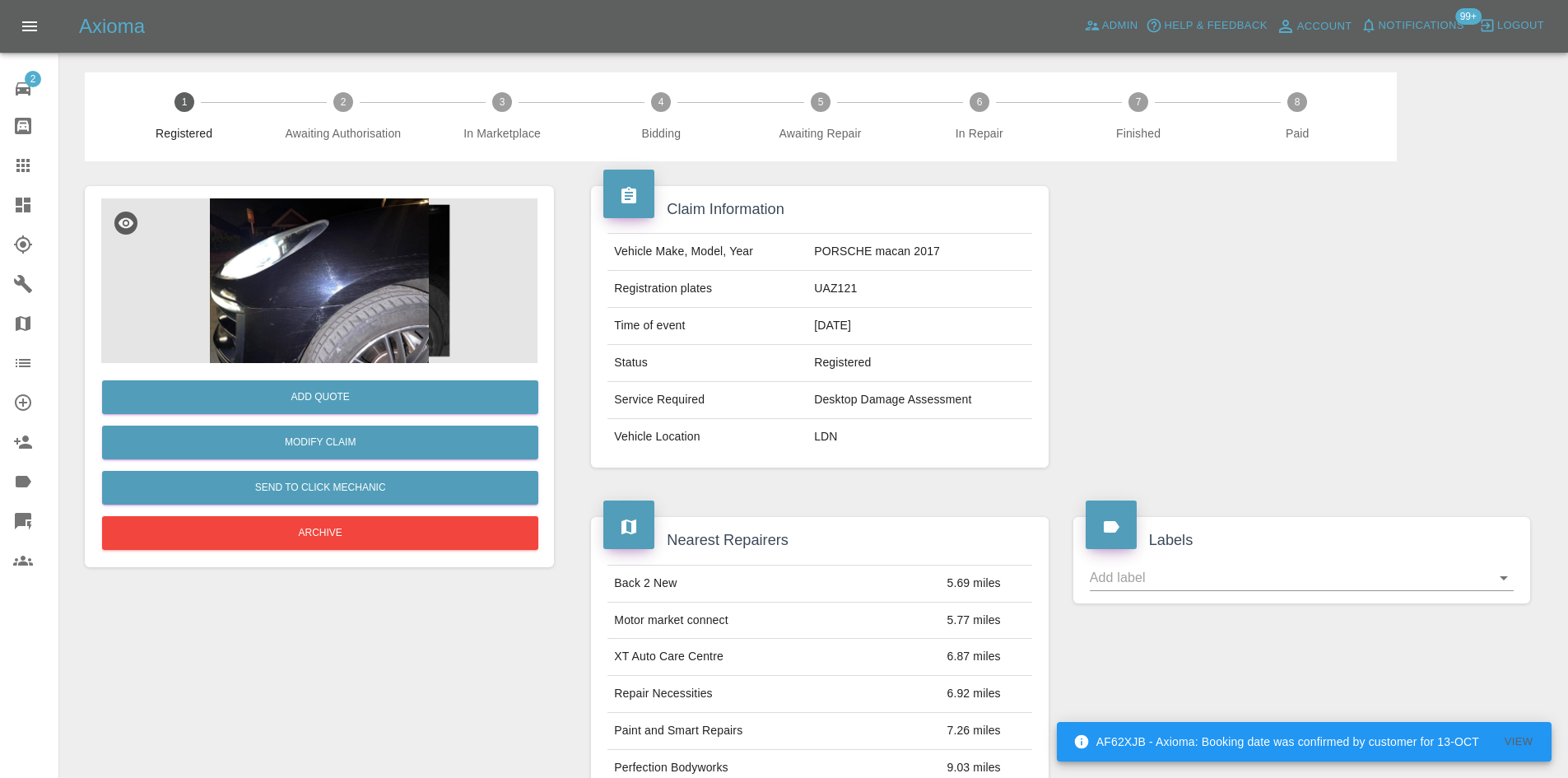
click at [837, 300] on td "UAZ121" at bounding box center [919, 289] width 224 height 37
click at [837, 288] on td "UAZ121" at bounding box center [919, 289] width 224 height 37
copy td "UAZ121"
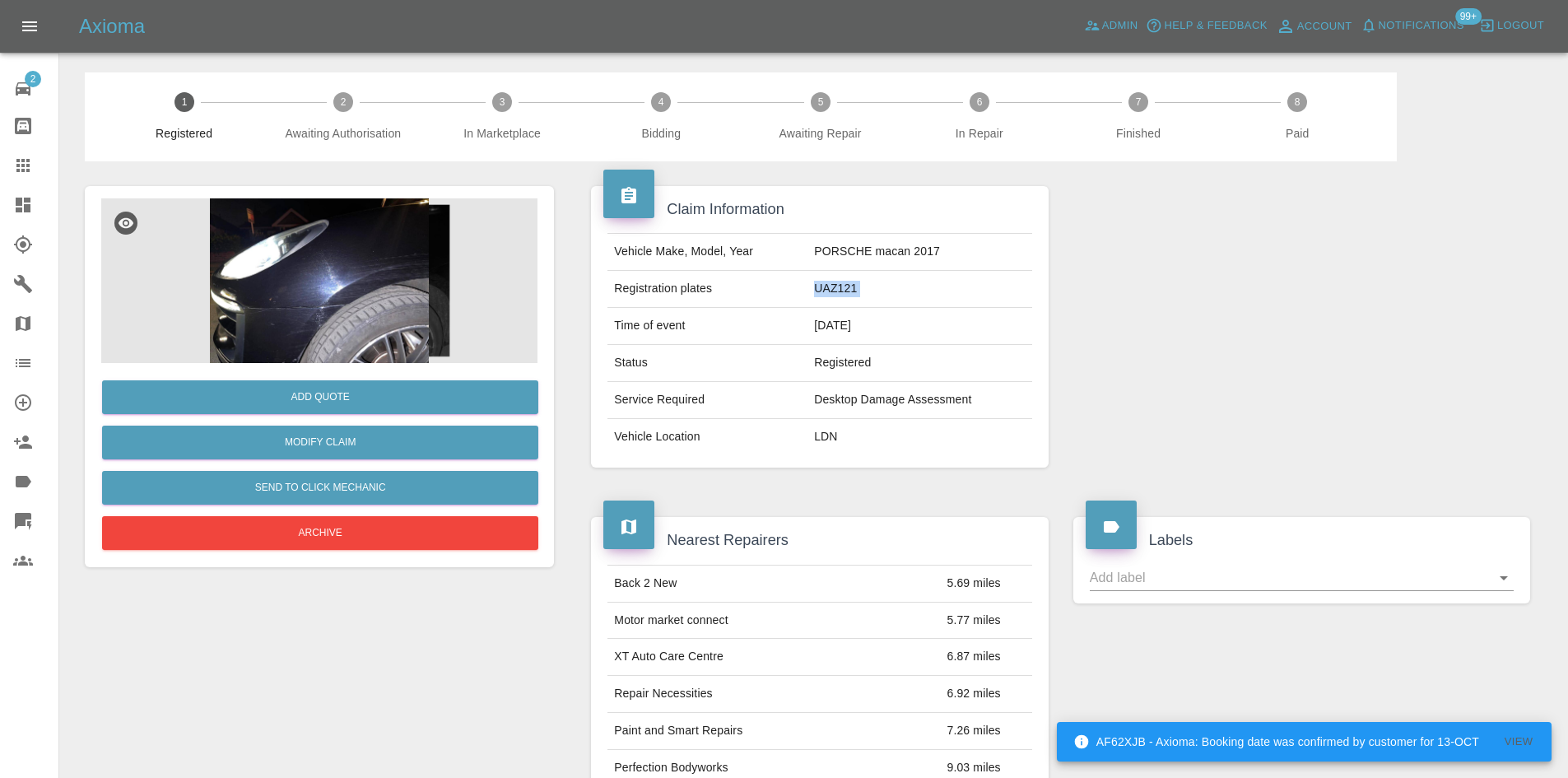
click at [840, 259] on td "PORSCHE macan 2017" at bounding box center [919, 252] width 224 height 37
click at [839, 251] on td "PORSCHE macan 2017" at bounding box center [919, 252] width 224 height 37
copy td "PORSCHE"
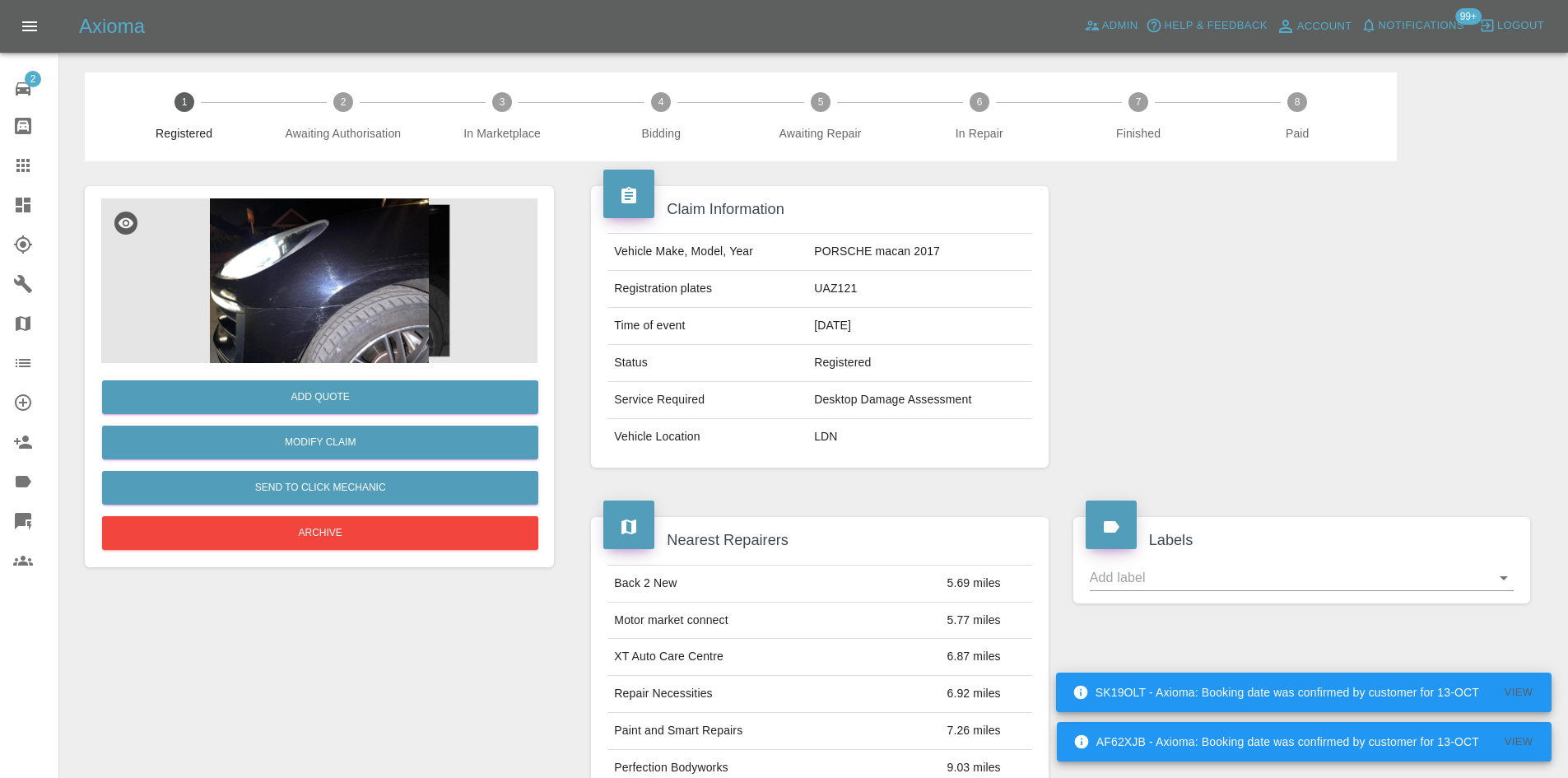
drag, startPoint x: 899, startPoint y: 241, endPoint x: 926, endPoint y: 245, distance: 27.3
click at [899, 241] on td "PORSCHE macan 2017" at bounding box center [919, 252] width 224 height 37
drag, startPoint x: 944, startPoint y: 252, endPoint x: 101, endPoint y: 248, distance: 843.0
click at [874, 260] on td "PORSCHE macan 2017" at bounding box center [919, 252] width 224 height 37
copy td "macan 2017"
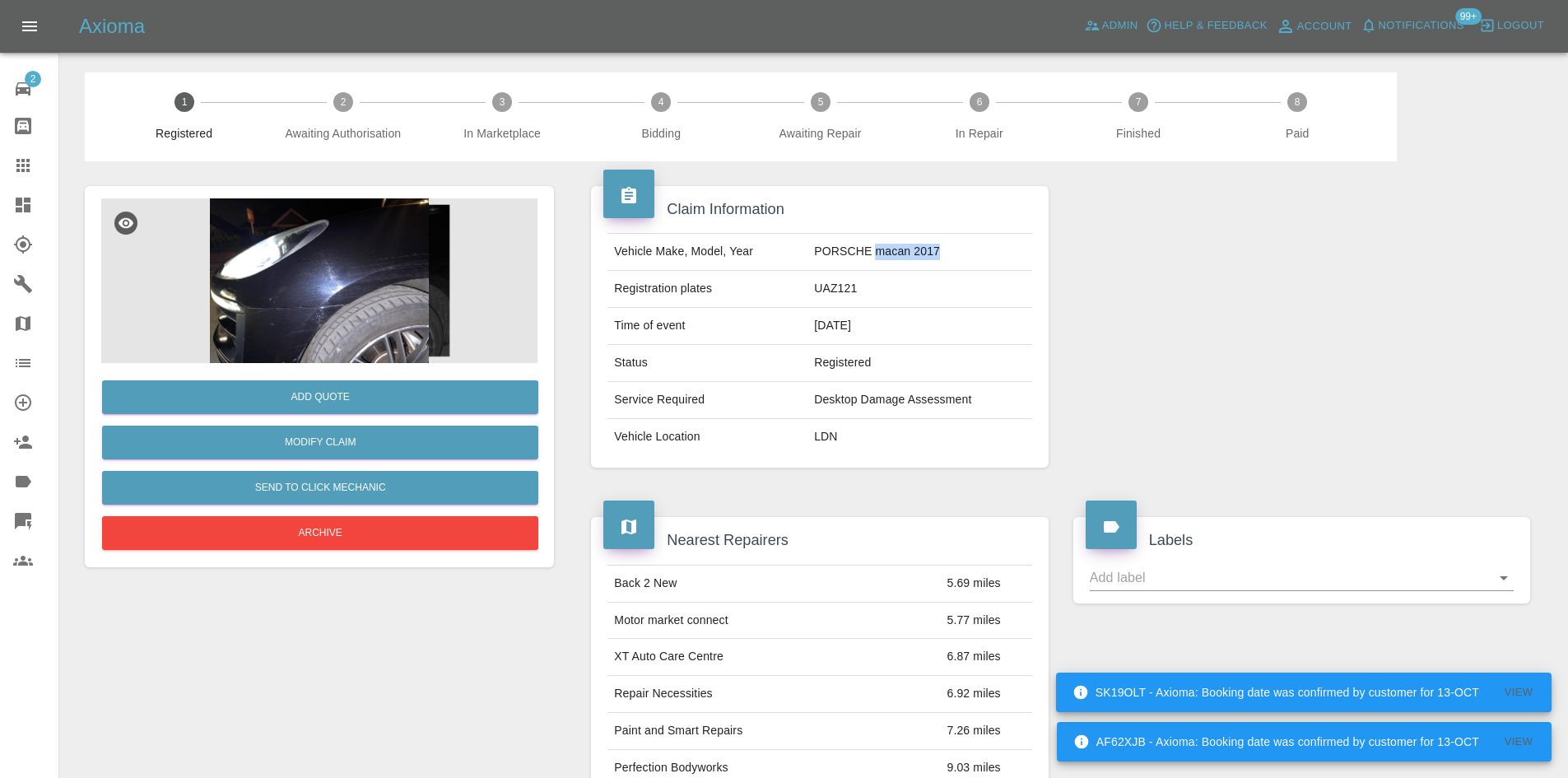
click at [278, 325] on img at bounding box center [320, 280] width 436 height 165
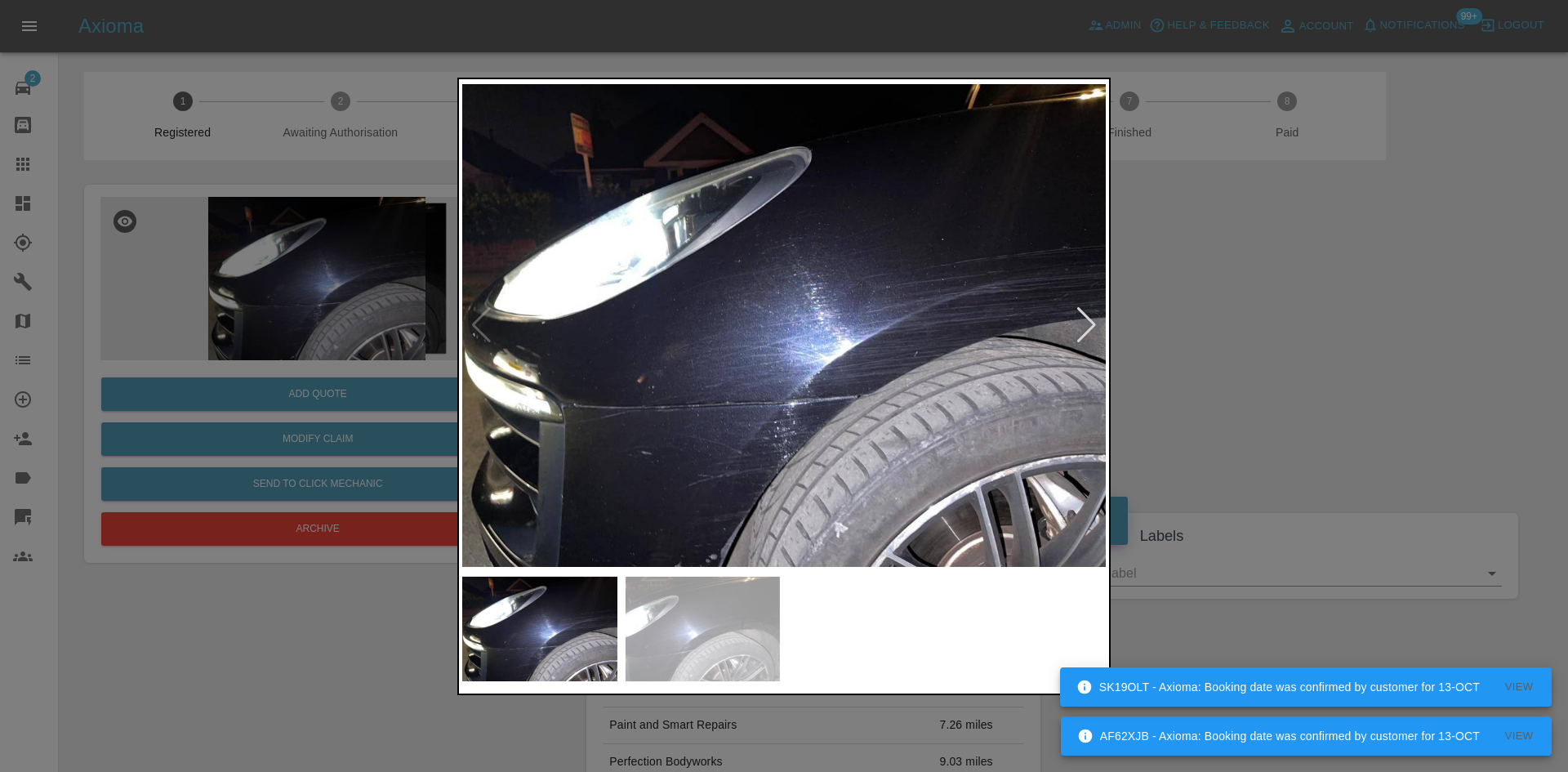
click at [783, 403] on img at bounding box center [783, 326] width 644 height 486
click at [783, 404] on img at bounding box center [783, 326] width 644 height 486
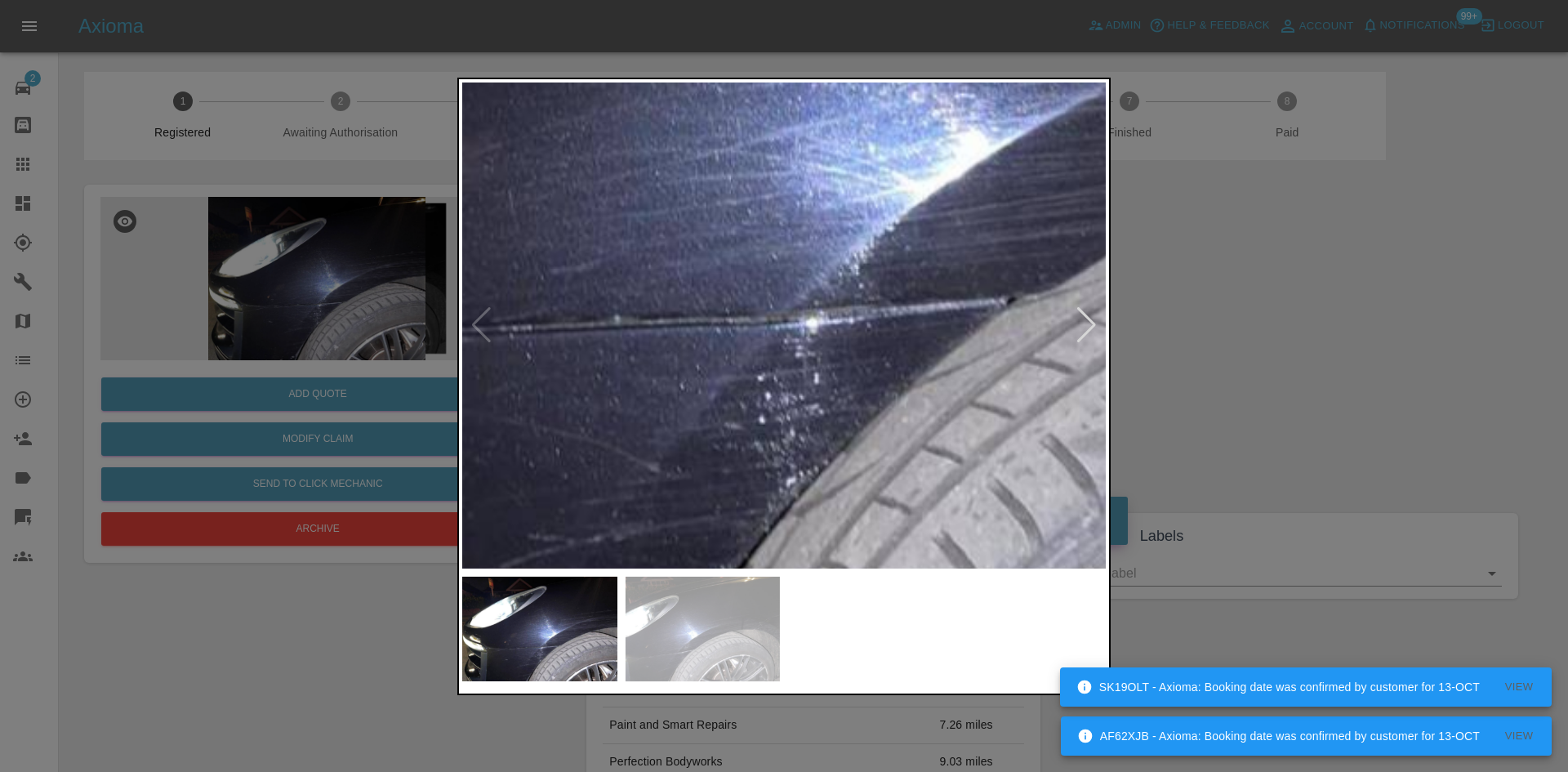
click at [781, 407] on img at bounding box center [786, 87] width 1931 height 1459
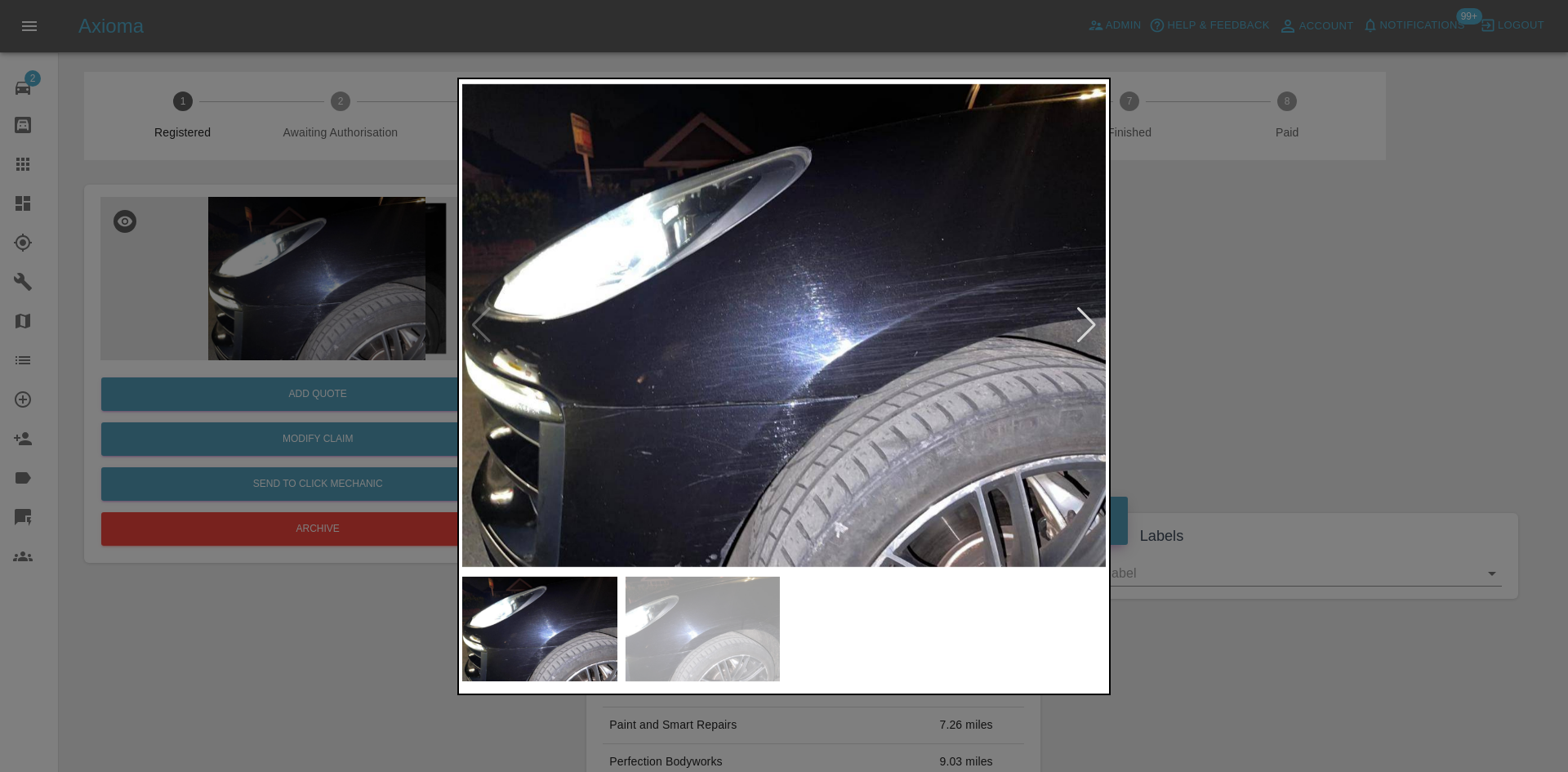
drag, startPoint x: 337, startPoint y: 240, endPoint x: 356, endPoint y: 248, distance: 20.6
click at [337, 240] on div at bounding box center [784, 386] width 1568 height 772
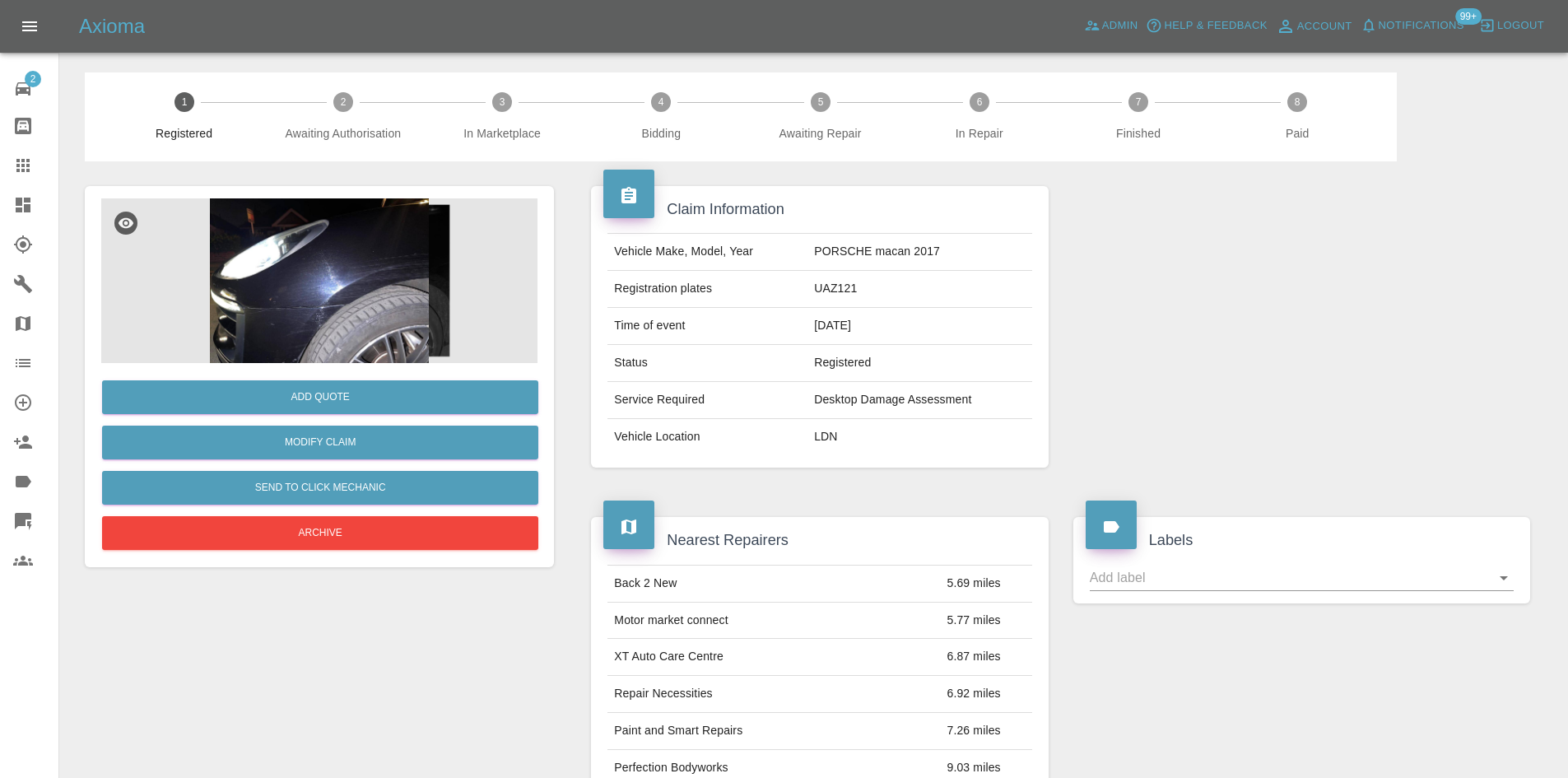
click at [836, 297] on td "UAZ121" at bounding box center [919, 289] width 224 height 37
click at [834, 293] on td "UAZ121" at bounding box center [919, 289] width 224 height 37
click at [833, 293] on td "UAZ121" at bounding box center [919, 289] width 224 height 37
copy td "UAZ121"
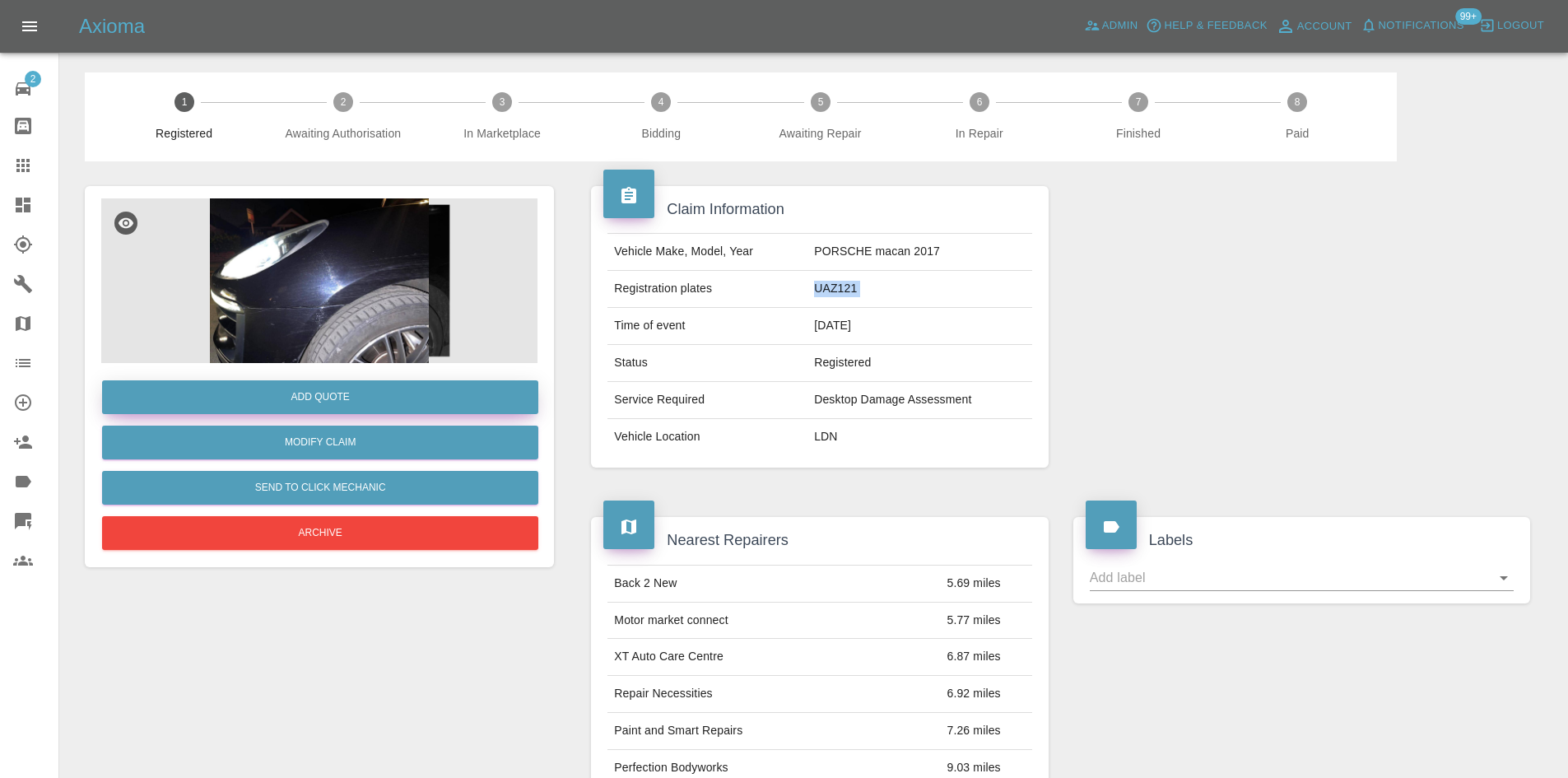
click at [337, 390] on button "Add Quote" at bounding box center [320, 397] width 436 height 34
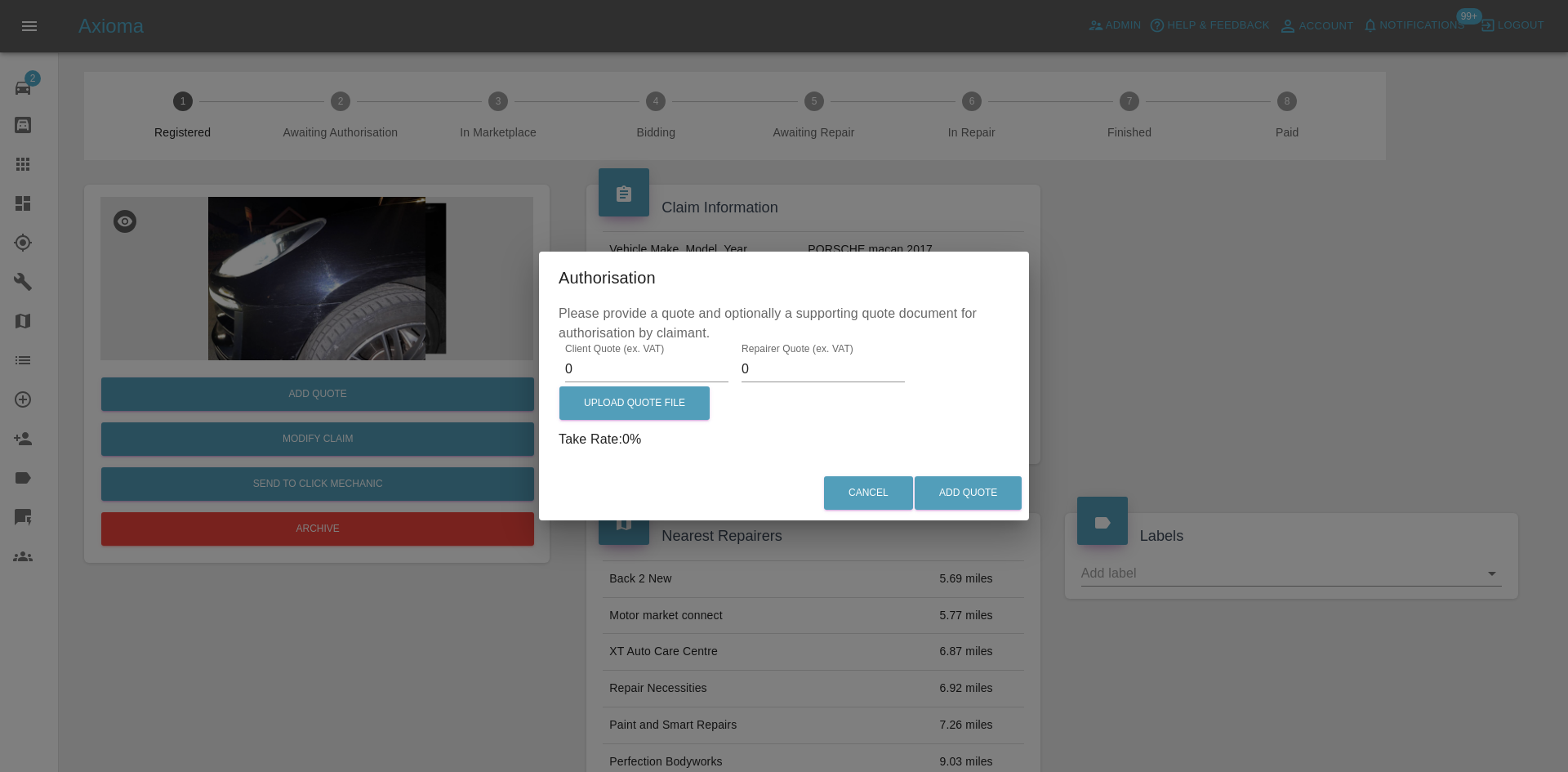
drag, startPoint x: 598, startPoint y: 368, endPoint x: 423, endPoint y: 371, distance: 175.0
click at [424, 371] on div "Authorisation Please provide a quote and optionally a supporting quote document…" at bounding box center [784, 386] width 1568 height 772
type input "385"
click at [635, 403] on label "Upload Quote File" at bounding box center [634, 402] width 150 height 34
click at [0, 0] on input "Upload Quote File" at bounding box center [0, 0] width 0 height 0
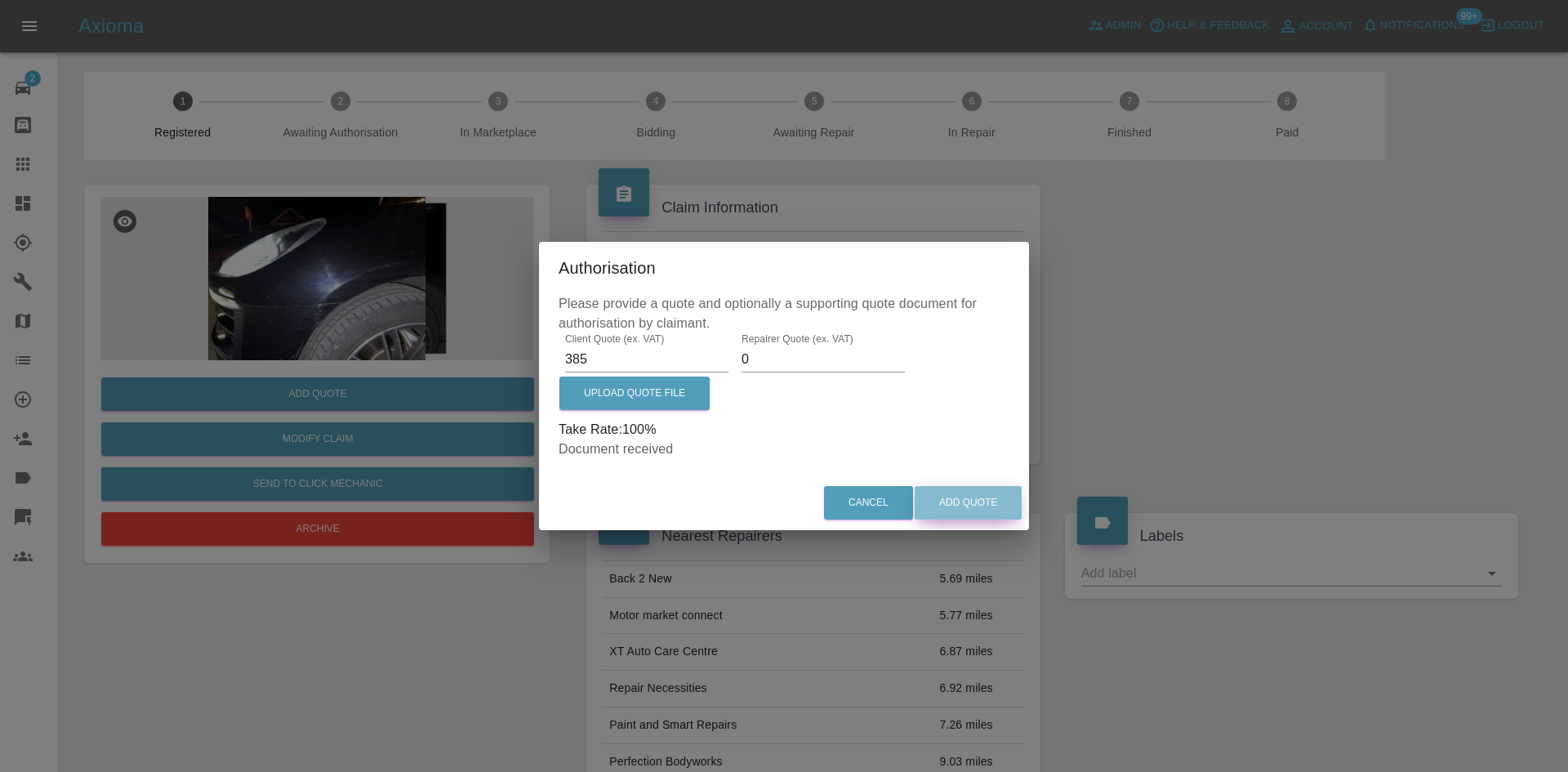
click at [997, 510] on button "Add Quote" at bounding box center [968, 502] width 107 height 34
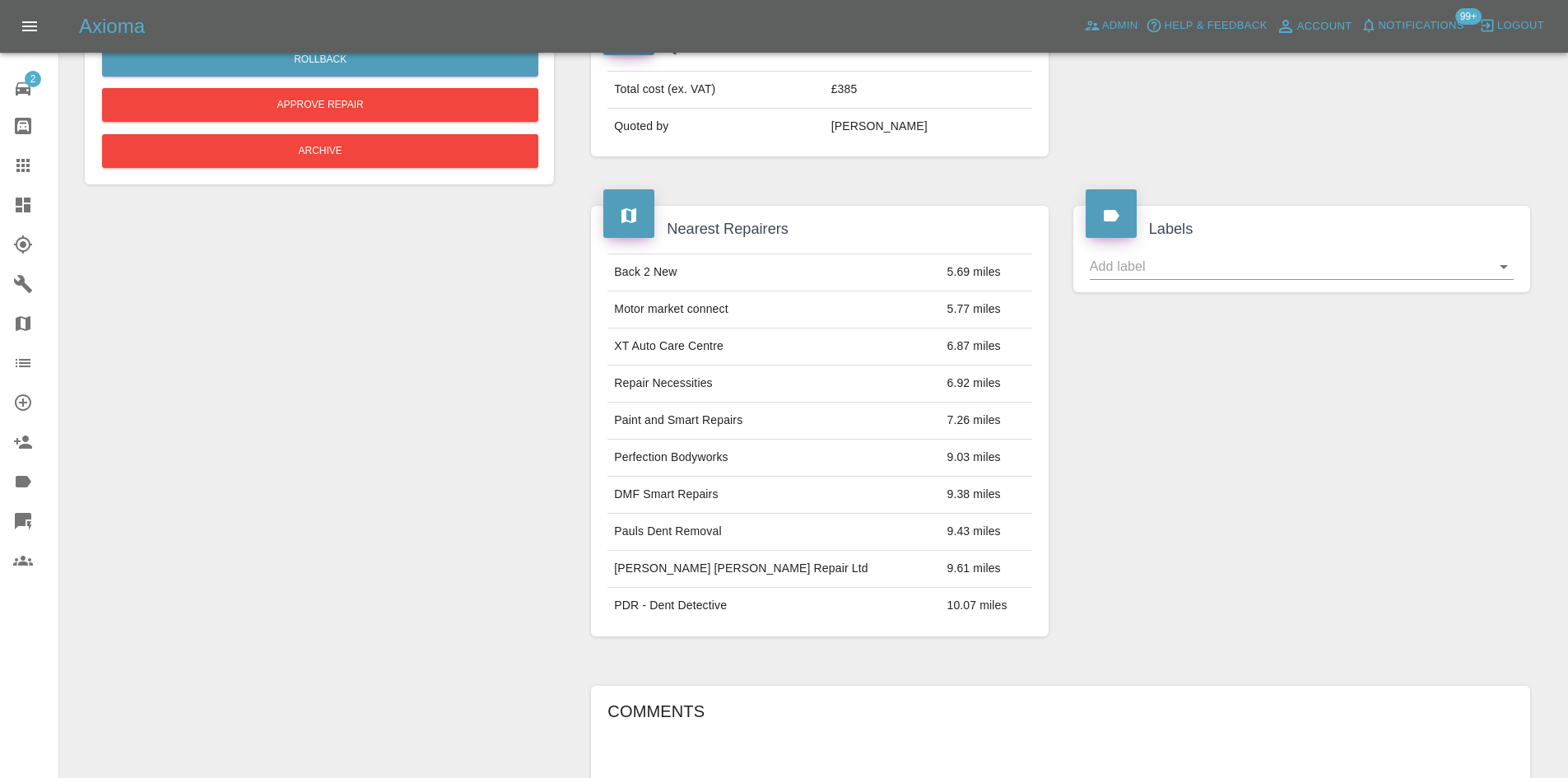
scroll to position [885, 0]
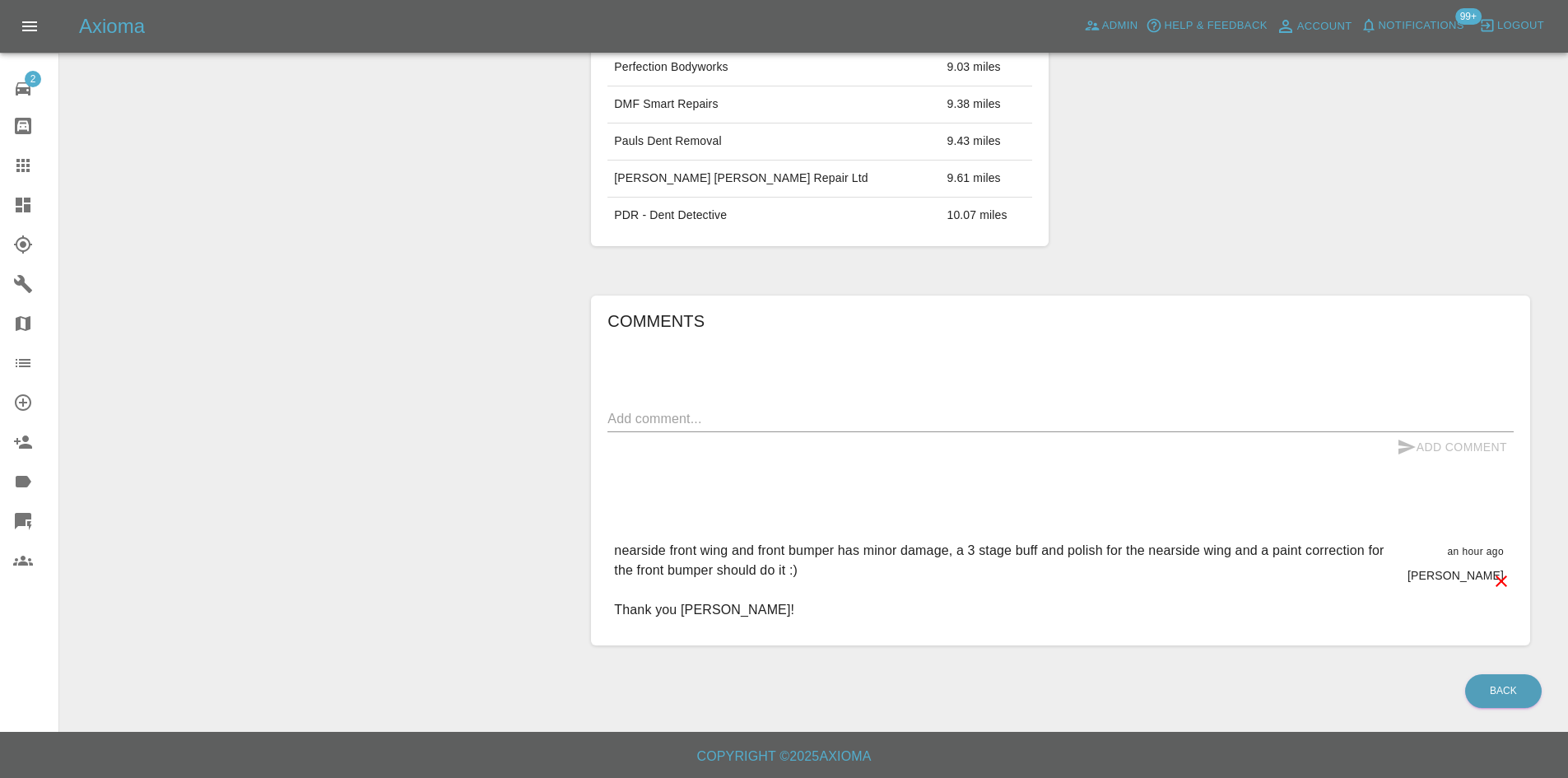
click at [674, 424] on textarea at bounding box center [1061, 419] width 906 height 19
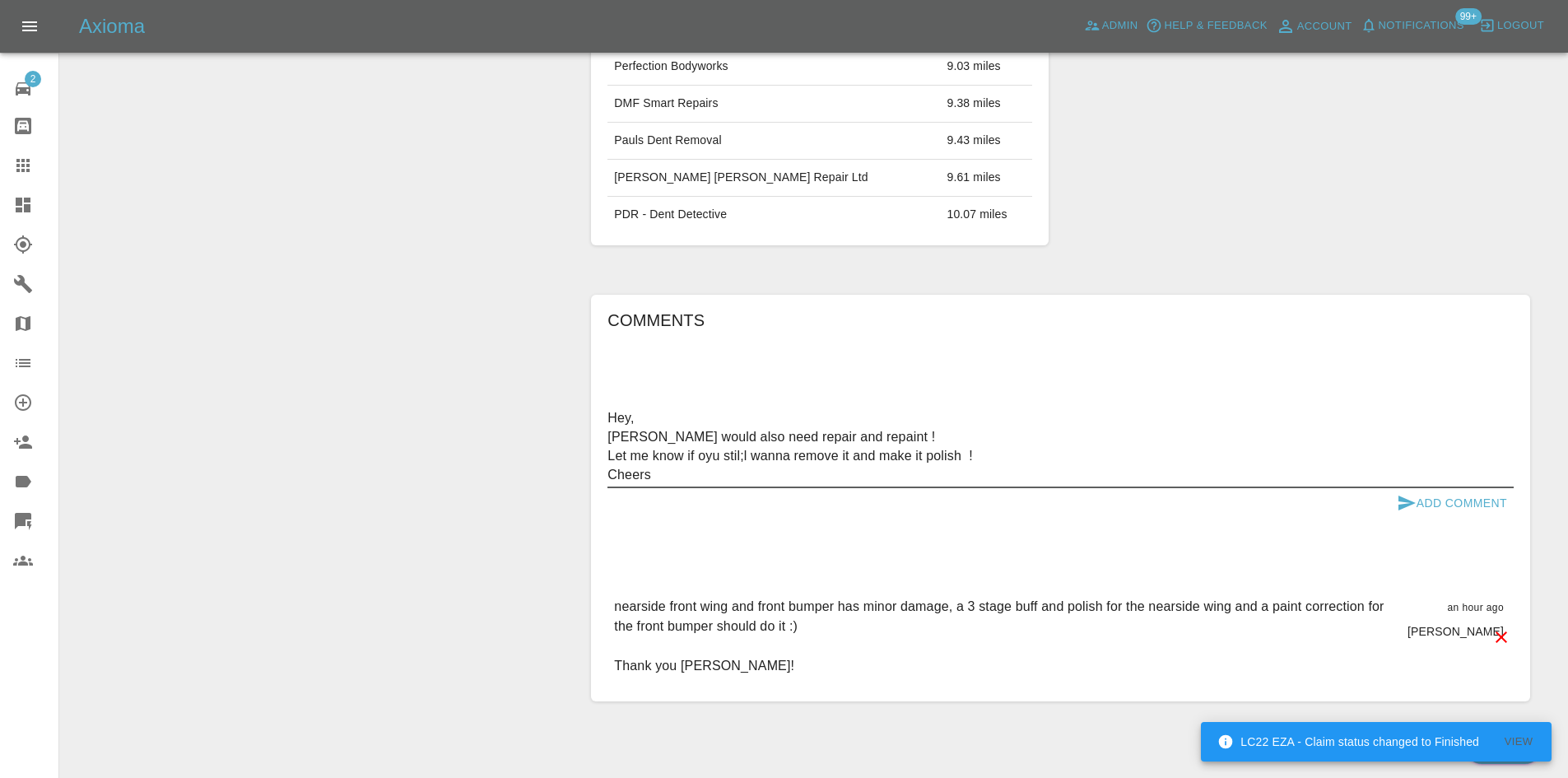
type textarea "Hey, Wing would also need repair and repaint ! Let me know if oyu stil;l wanna …"
click at [1466, 504] on button "Add Comment" at bounding box center [1452, 503] width 123 height 30
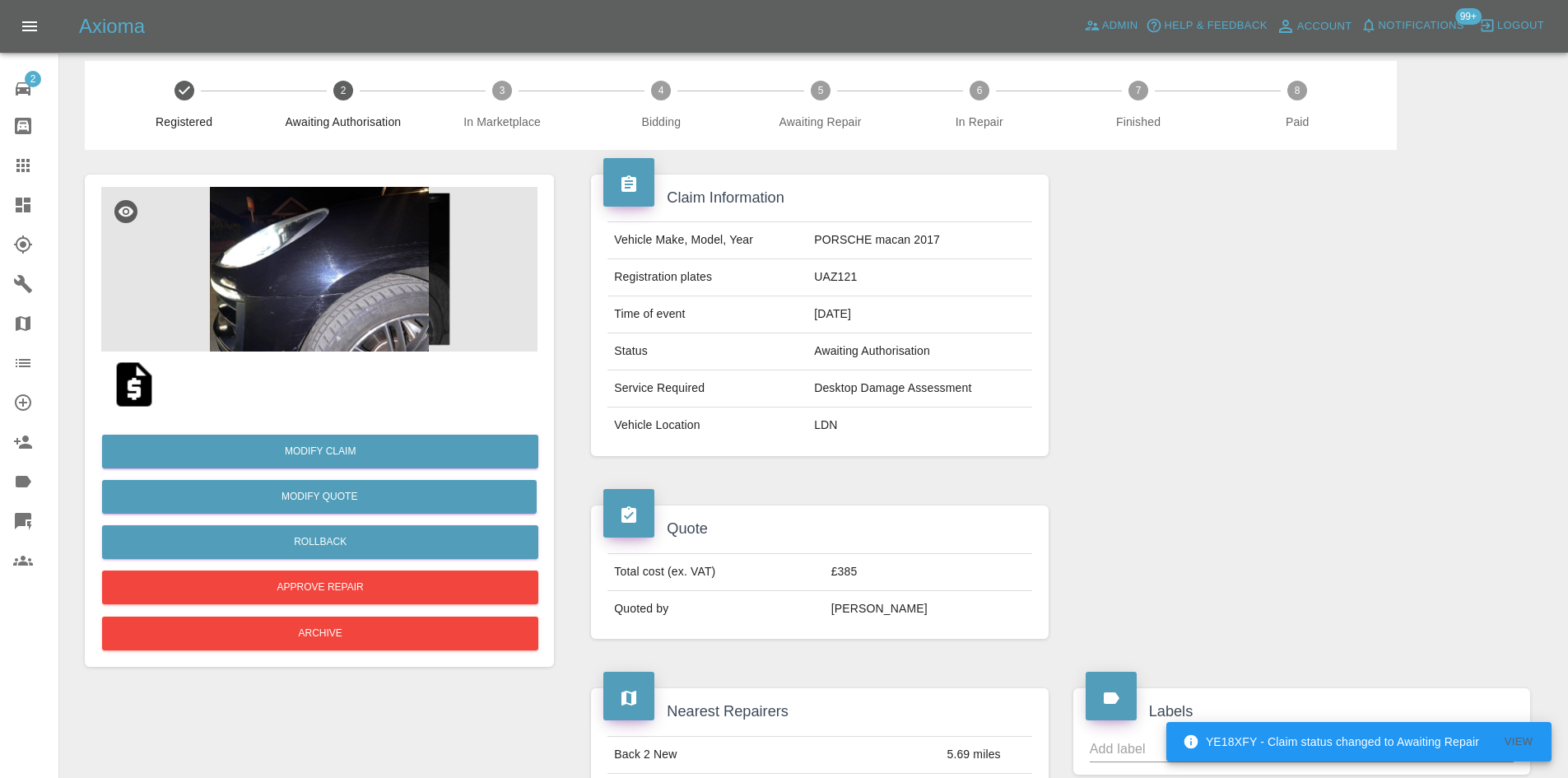
scroll to position [0, 0]
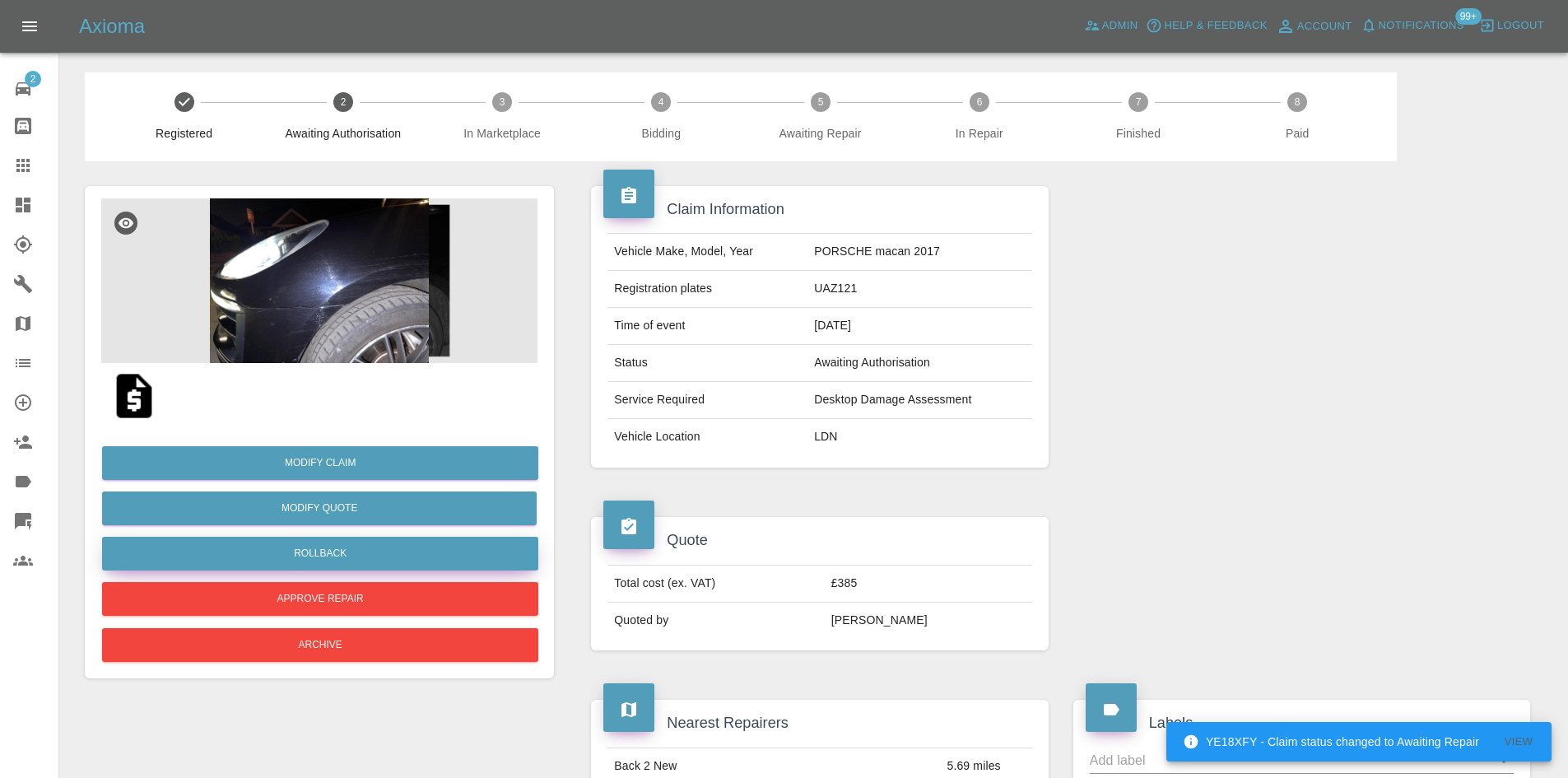
drag, startPoint x: 36, startPoint y: 209, endPoint x: 212, endPoint y: 557, distance: 390.0
click at [36, 209] on div at bounding box center [36, 205] width 46 height 20
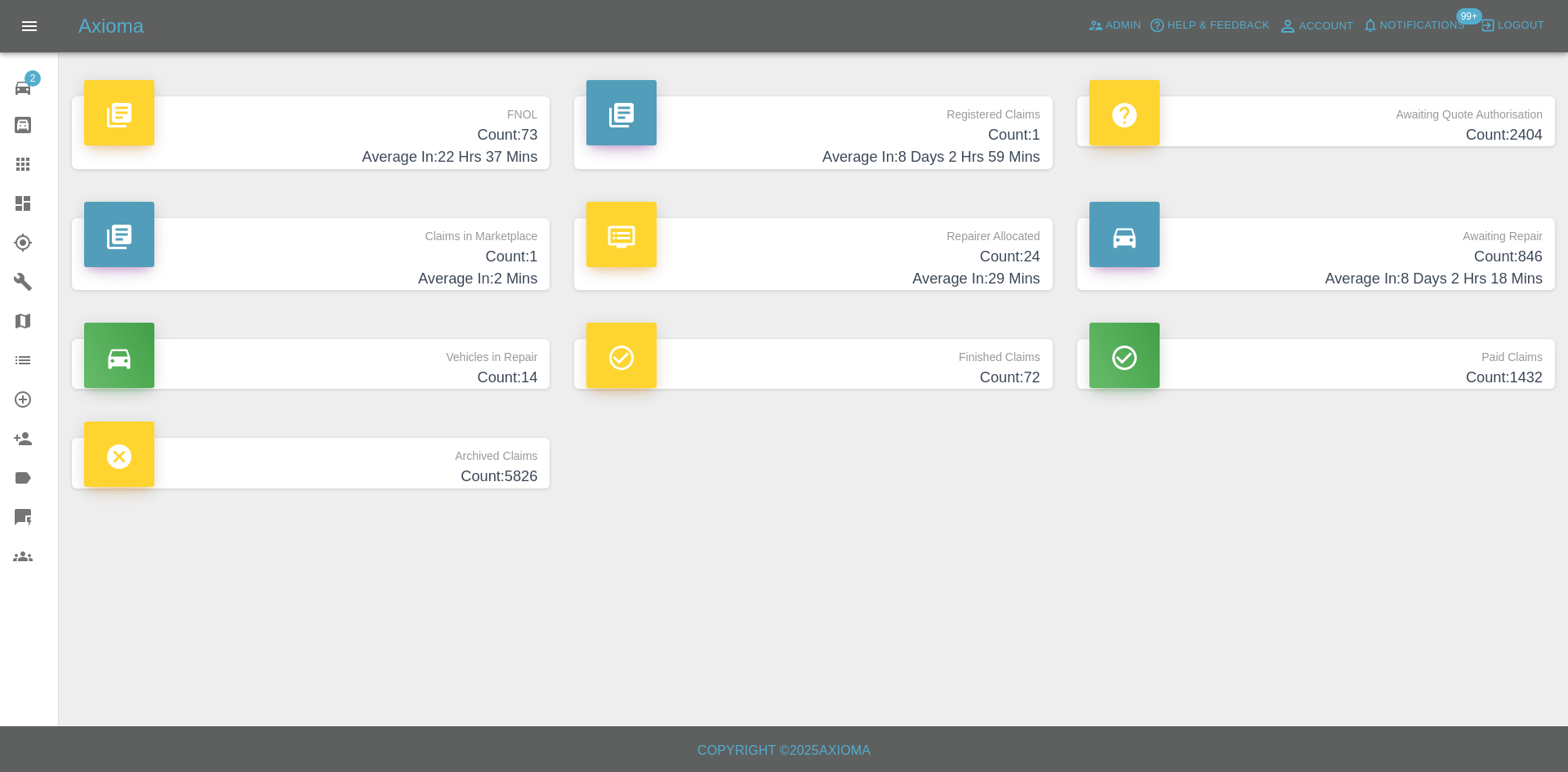
click at [958, 123] on p "Registered Claims" at bounding box center [813, 110] width 453 height 28
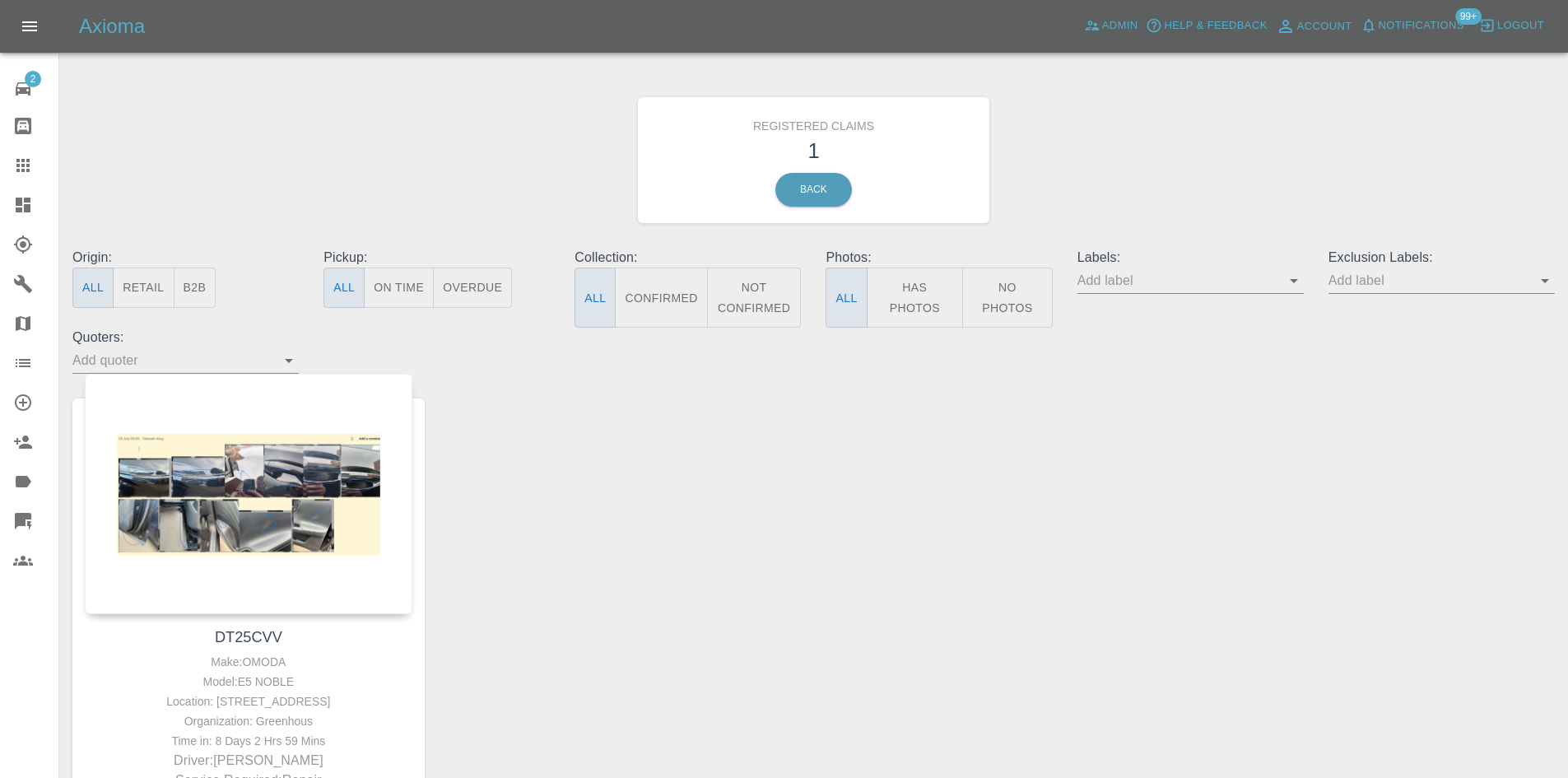
click at [34, 197] on div at bounding box center [36, 205] width 46 height 20
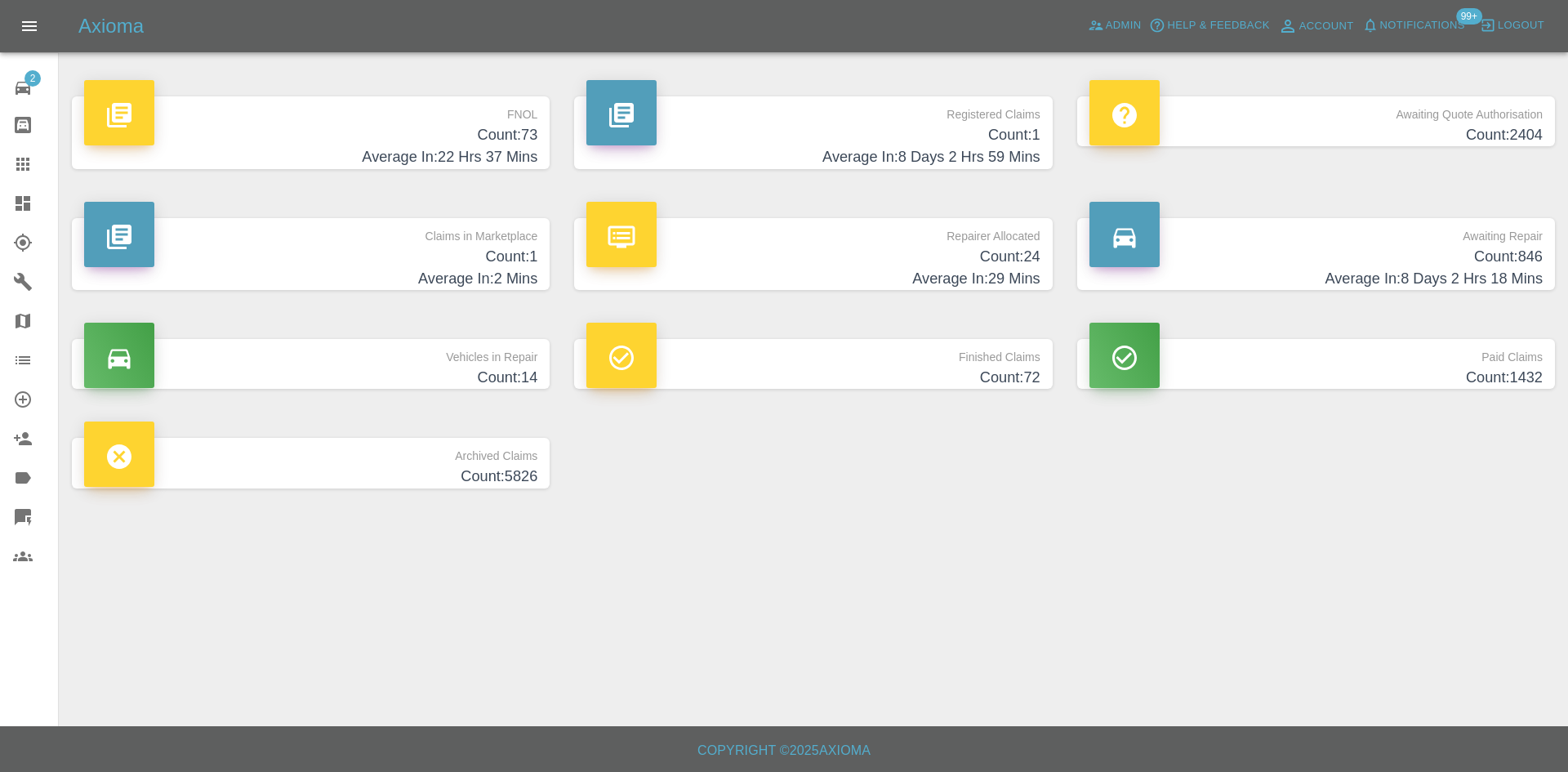
click at [552, 123] on div "FNOL Count: 73 Average In: 22 Hrs 37 Mins" at bounding box center [310, 132] width 502 height 121
click at [538, 130] on link "FNOL Count: 73 Average In: 22 Hrs 37 Mins" at bounding box center [310, 133] width 477 height 72
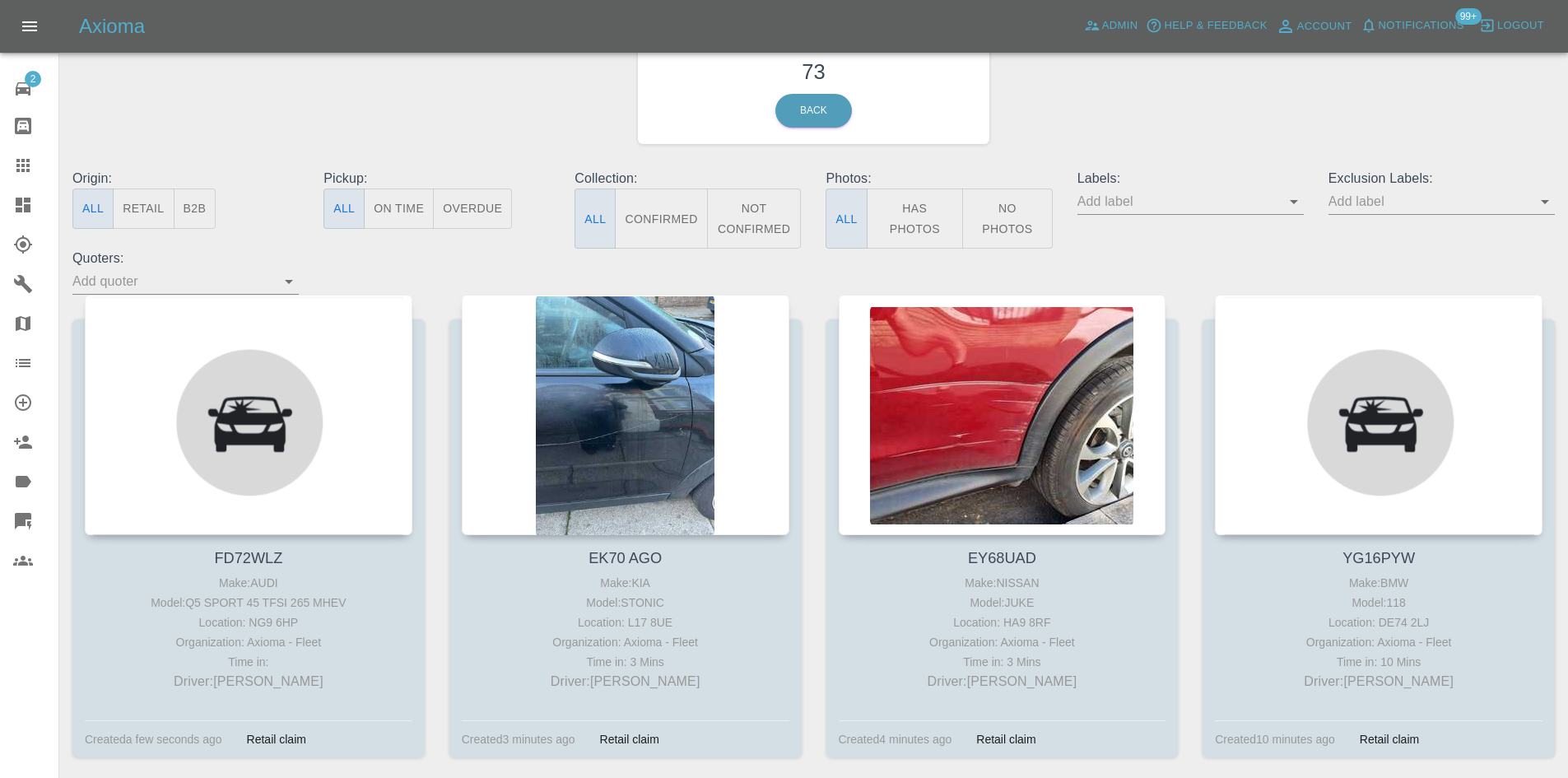
scroll to position [82, 0]
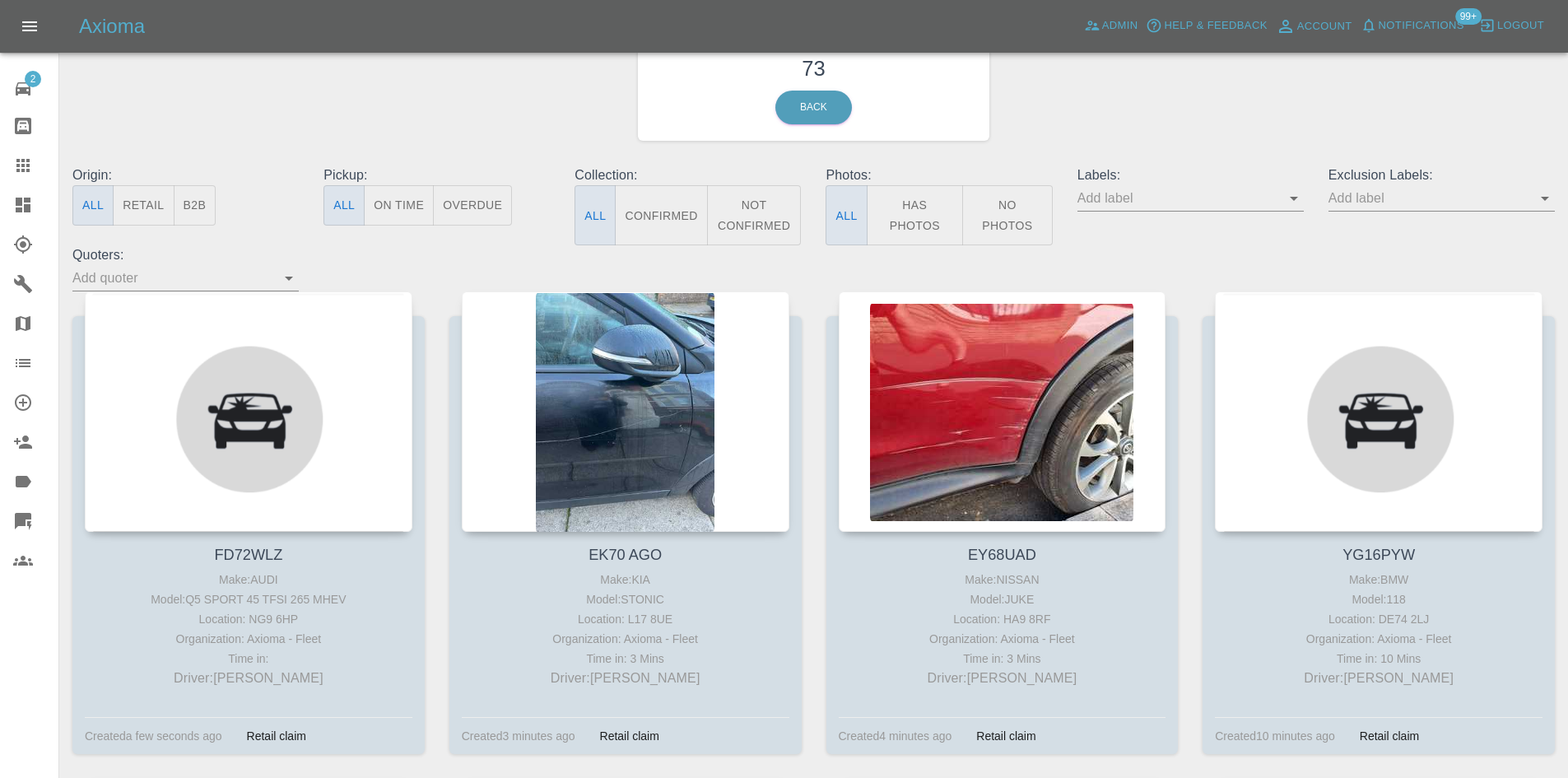
click at [919, 200] on button "Has Photos" at bounding box center [915, 214] width 97 height 60
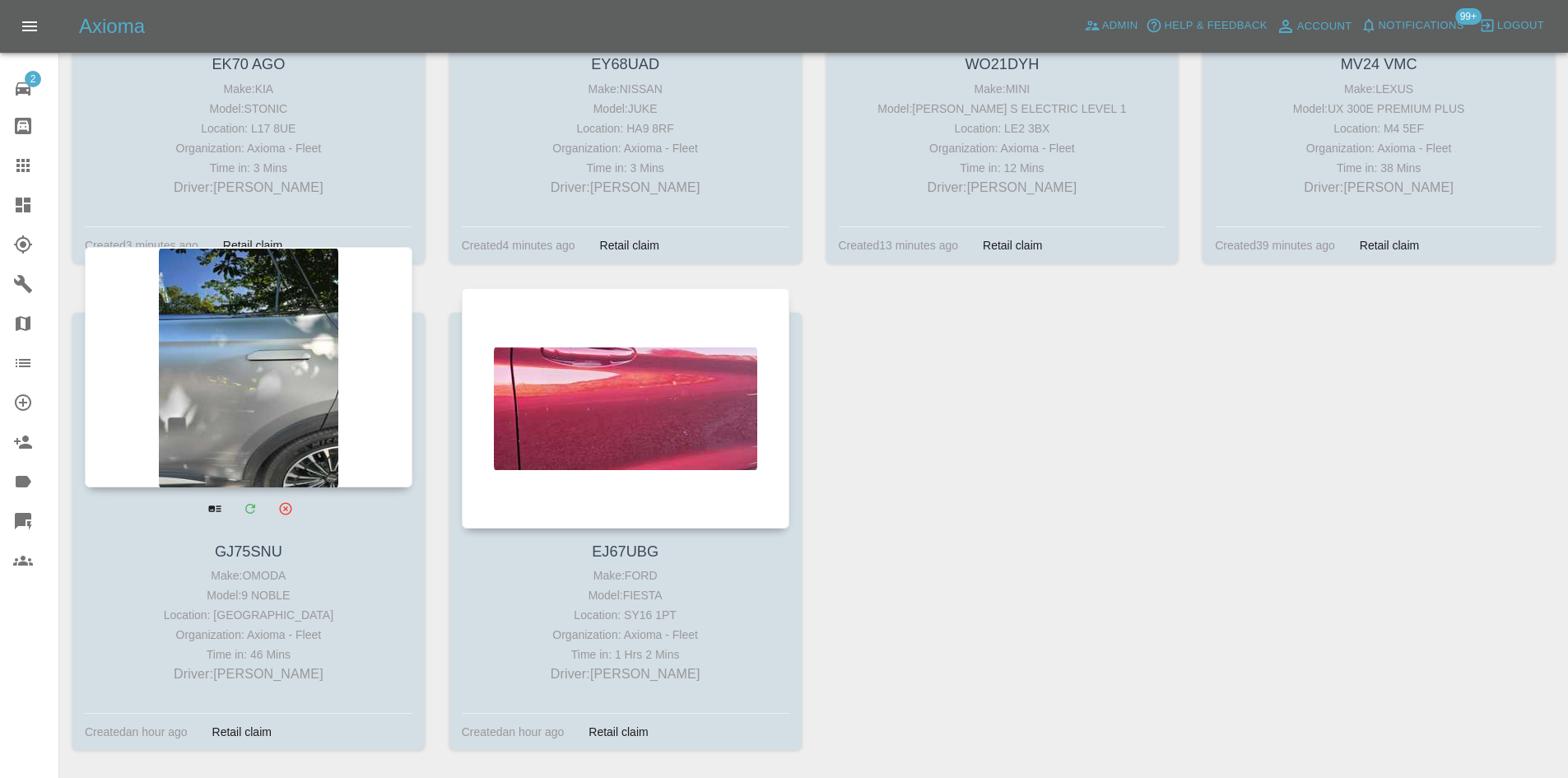
scroll to position [576, 0]
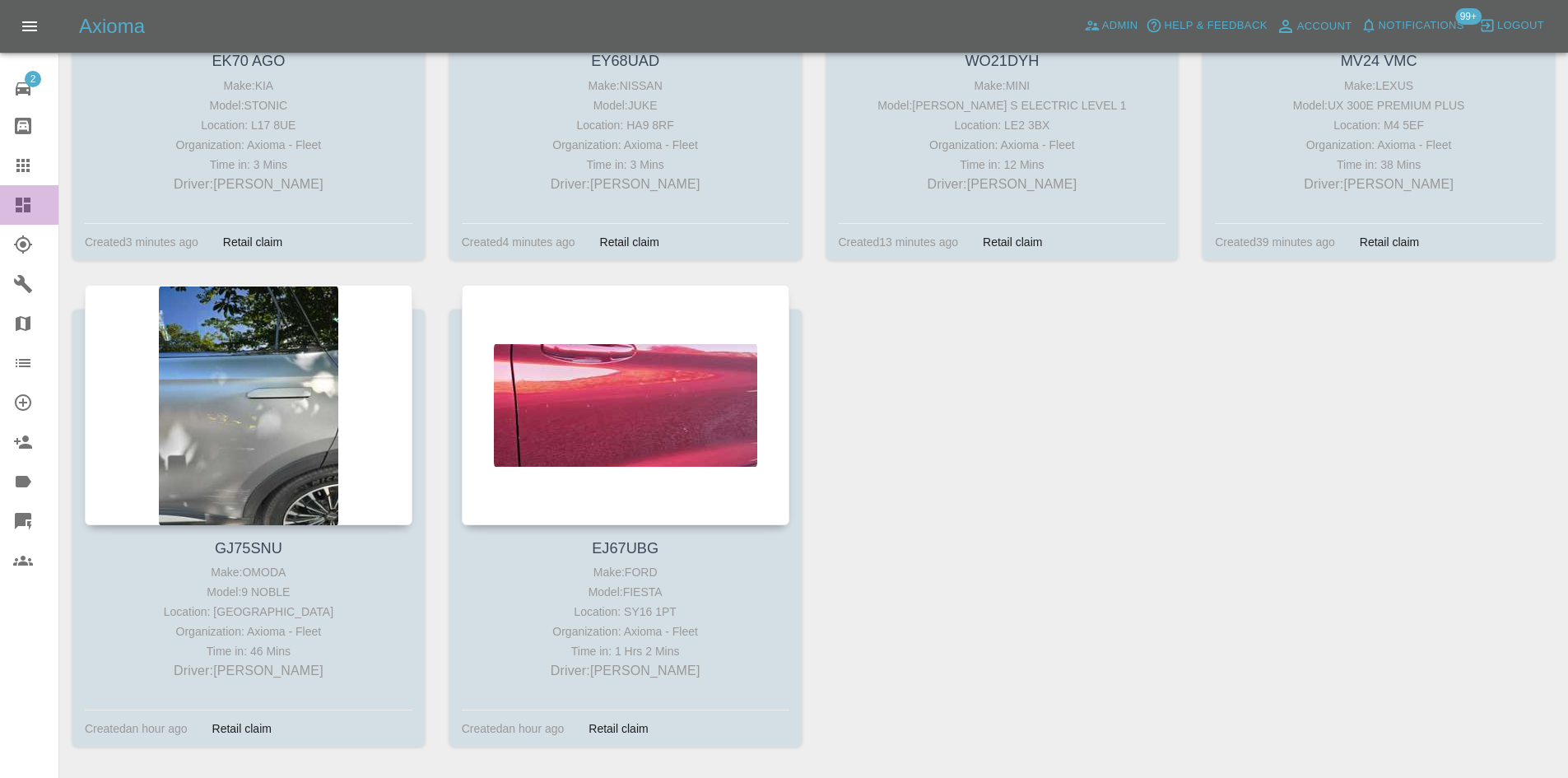
drag, startPoint x: 28, startPoint y: 215, endPoint x: 177, endPoint y: 245, distance: 152.0
click at [28, 214] on link "Dashboard" at bounding box center [29, 204] width 58 height 39
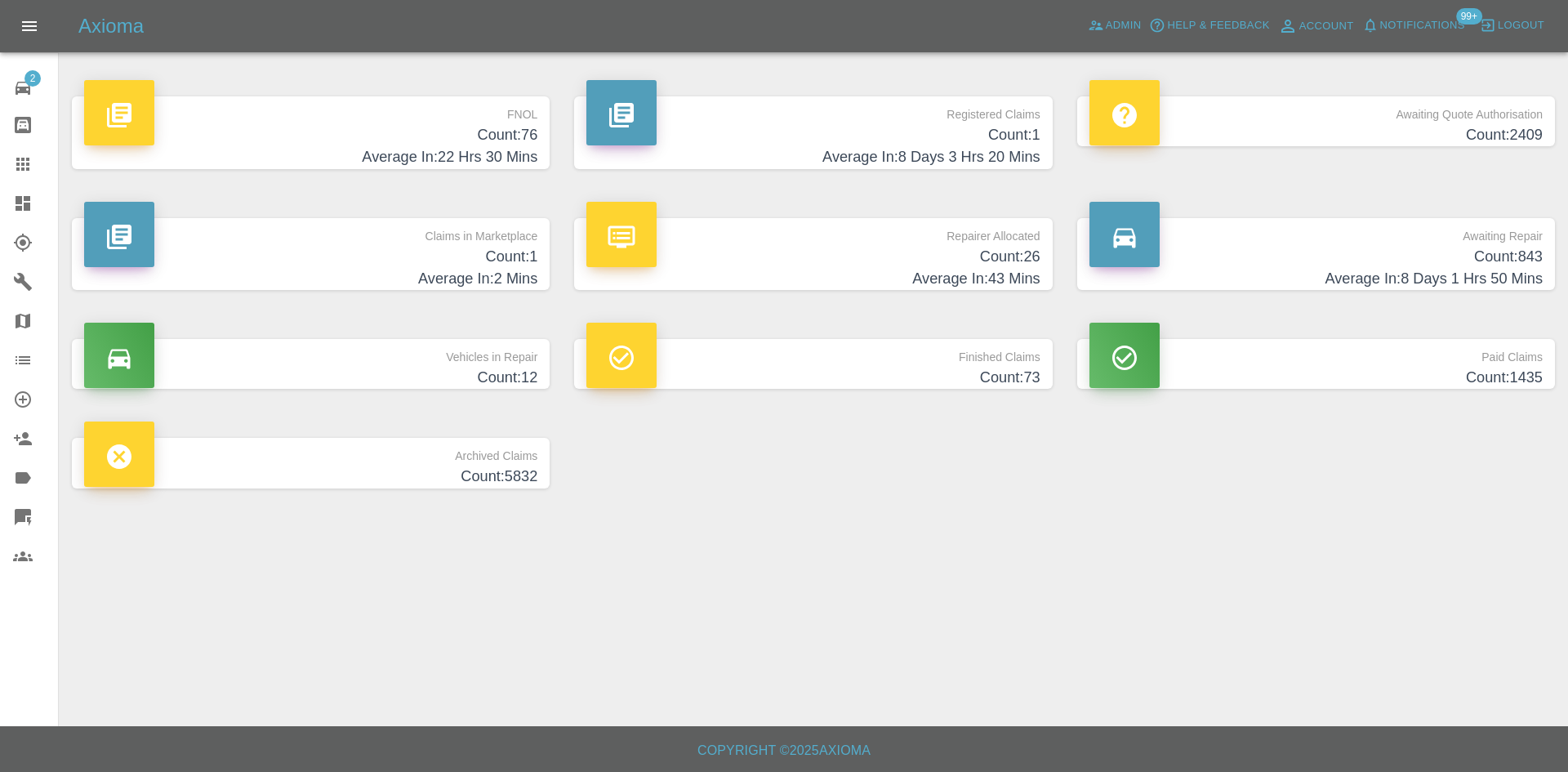
click at [485, 129] on h4 "Count: 76" at bounding box center [311, 135] width 453 height 22
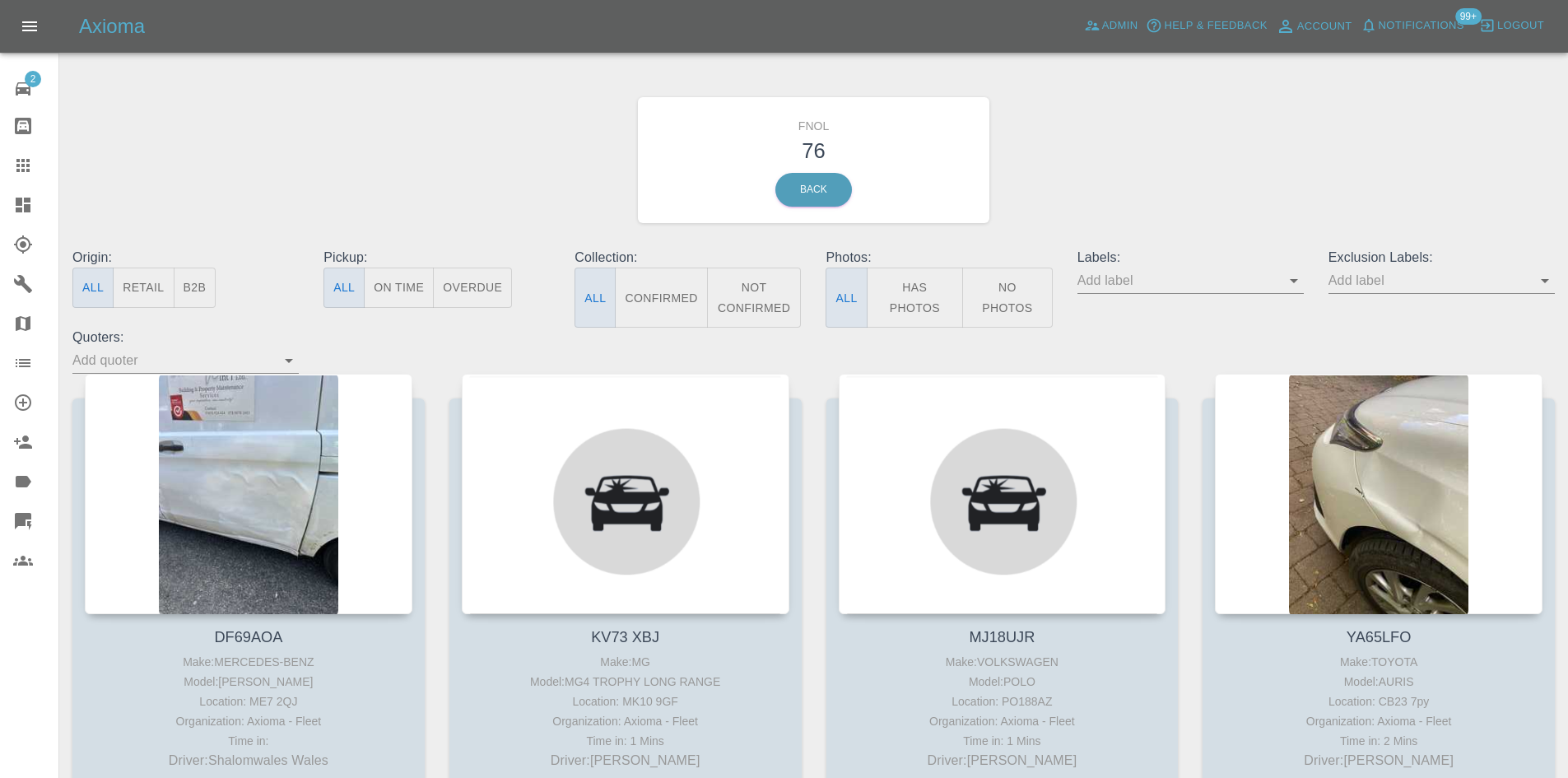
click at [916, 286] on button "Has Photos" at bounding box center [915, 297] width 97 height 60
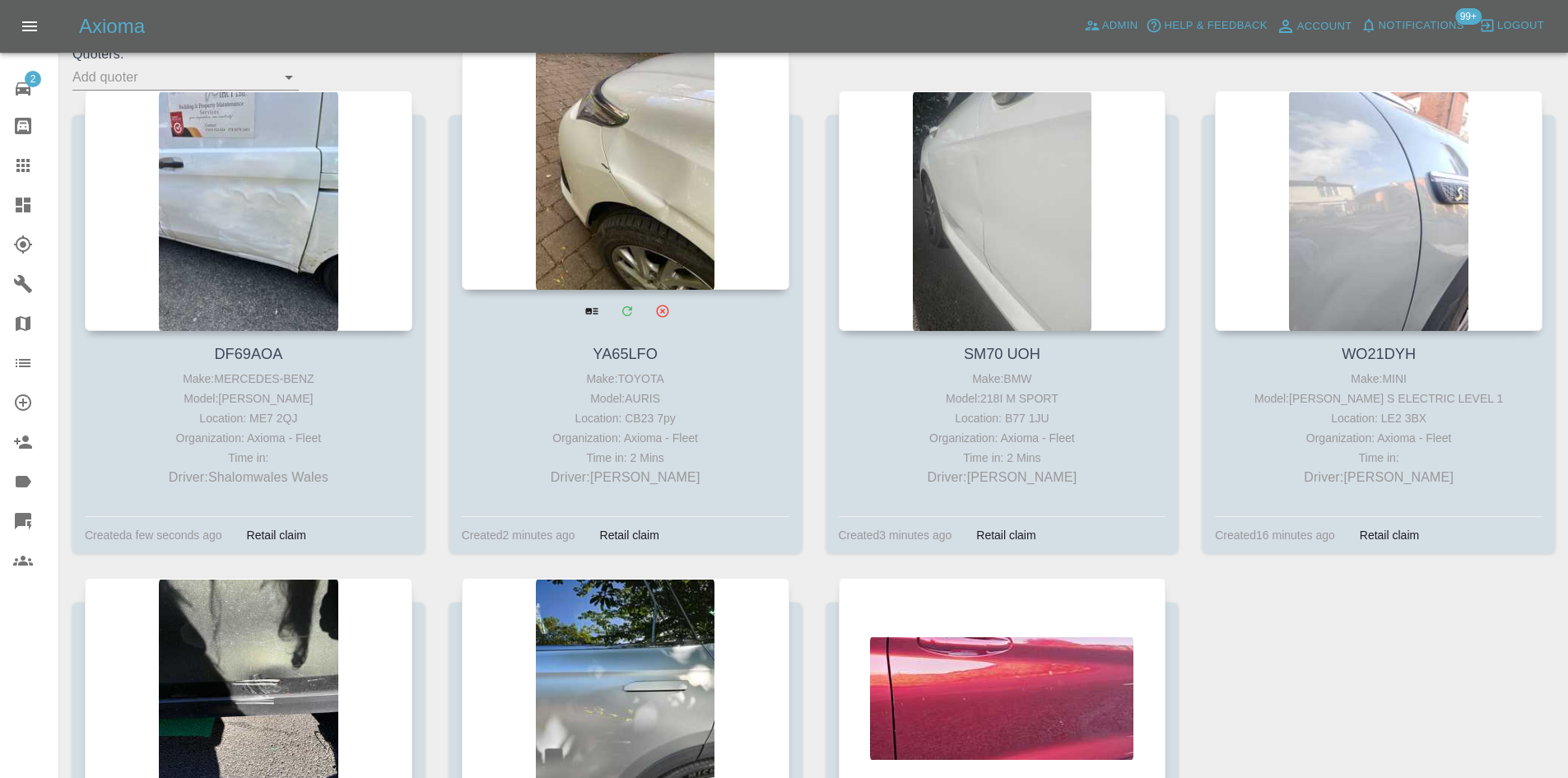
scroll to position [576, 0]
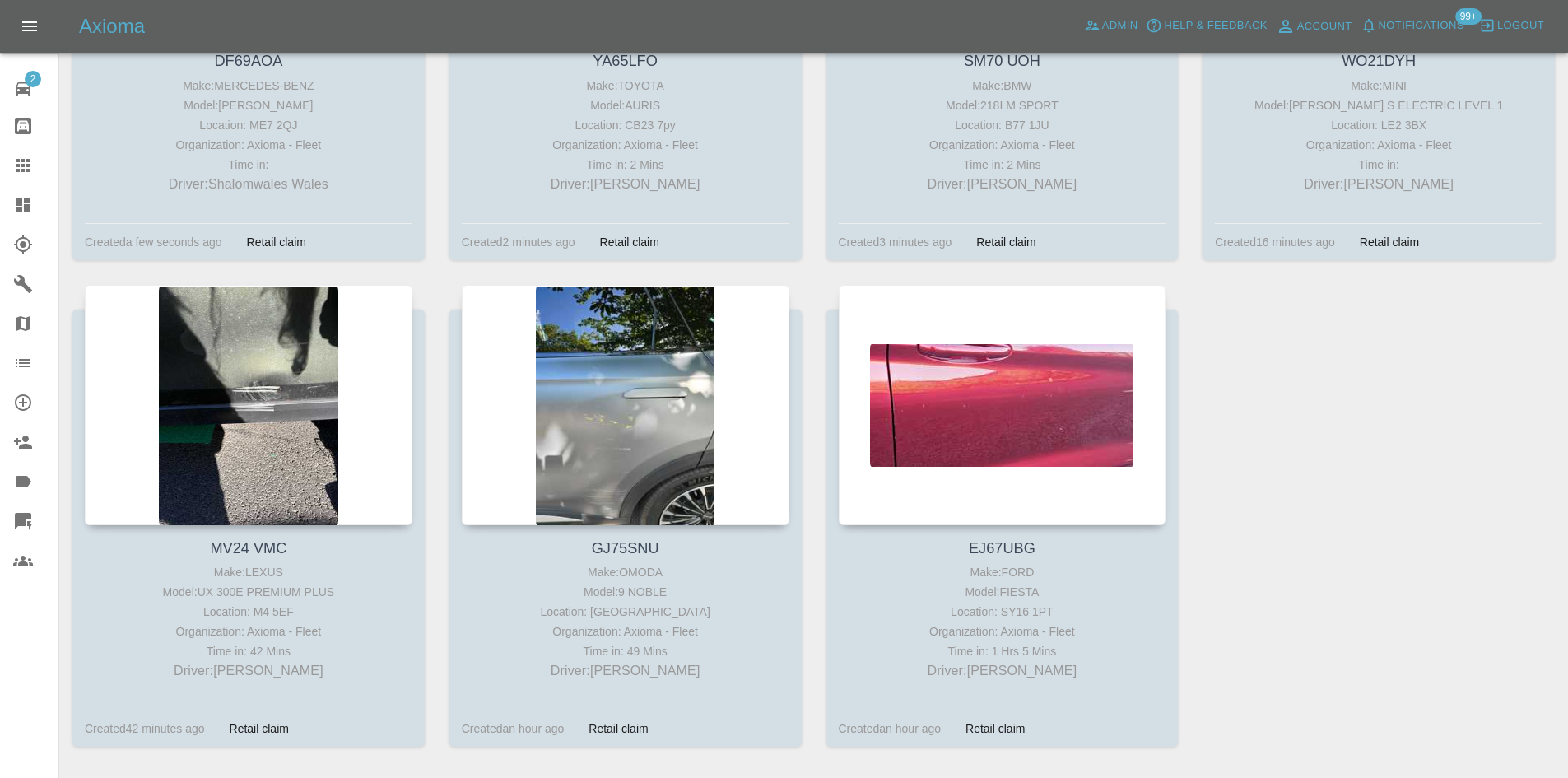
click at [30, 201] on icon at bounding box center [23, 204] width 15 height 15
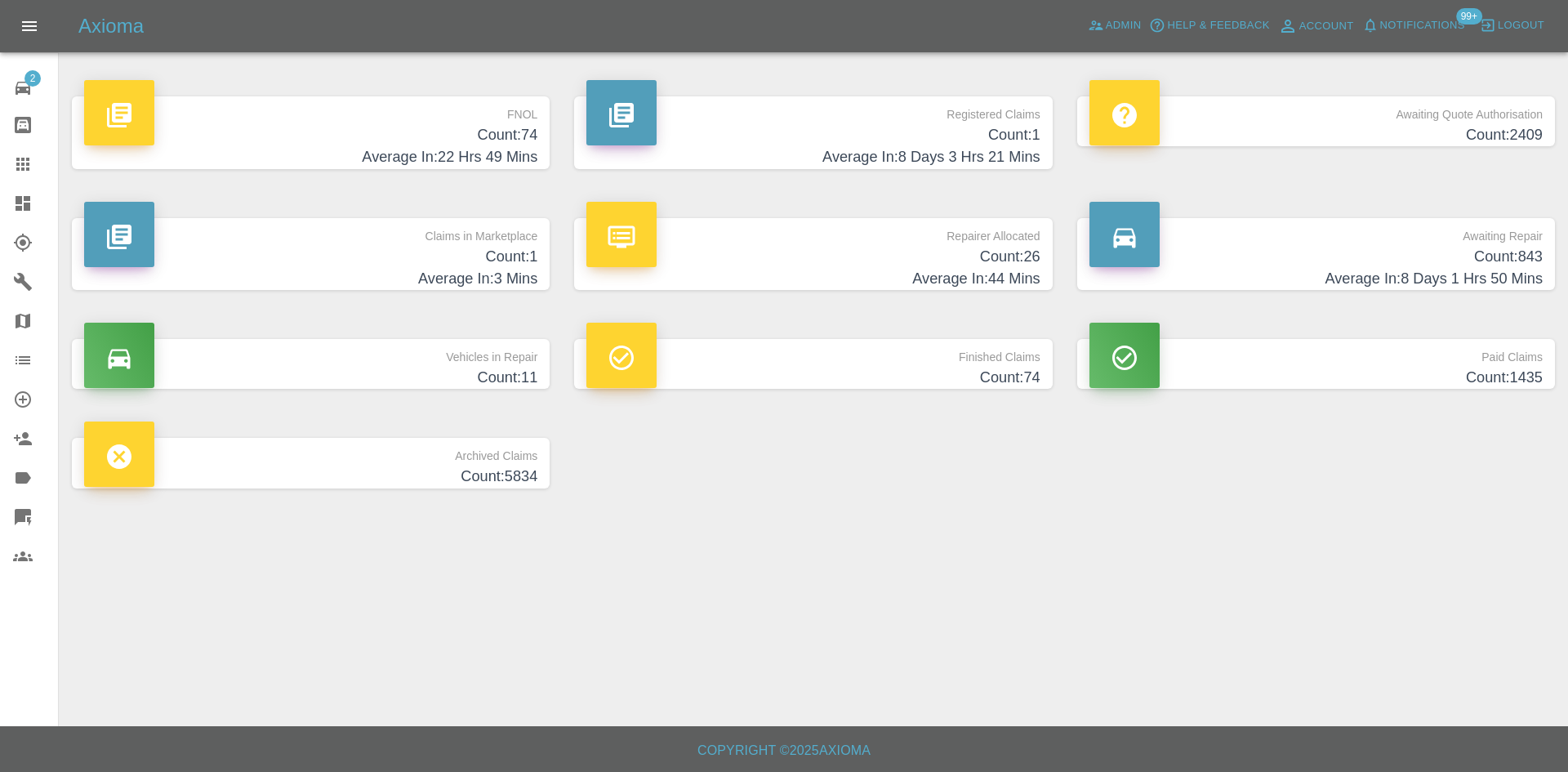
click at [461, 146] on h4 "Count: 74" at bounding box center [311, 135] width 453 height 22
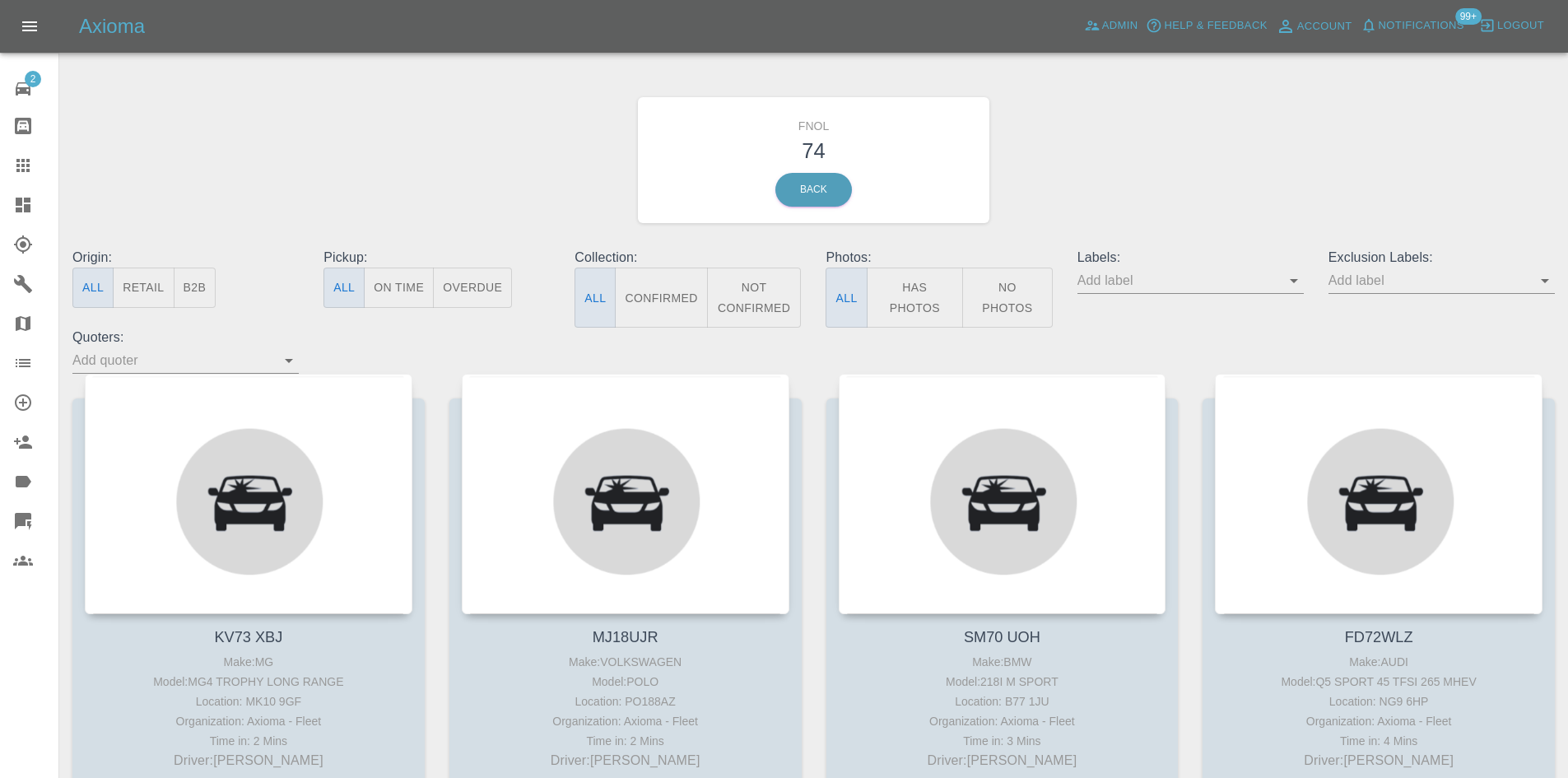
click at [931, 301] on button "Has Photos" at bounding box center [915, 297] width 97 height 60
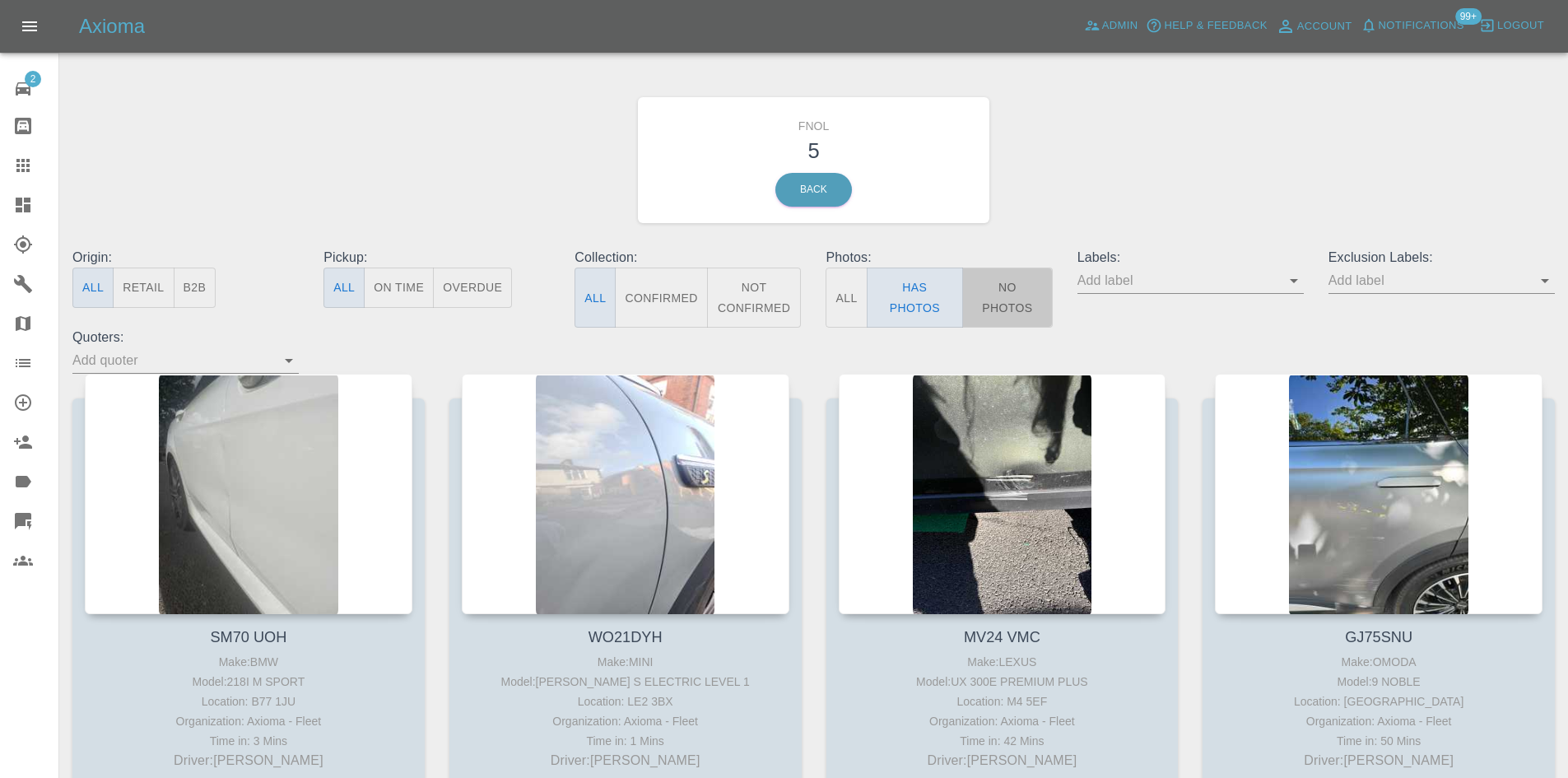
click at [1033, 300] on button "No Photos" at bounding box center [1007, 297] width 90 height 60
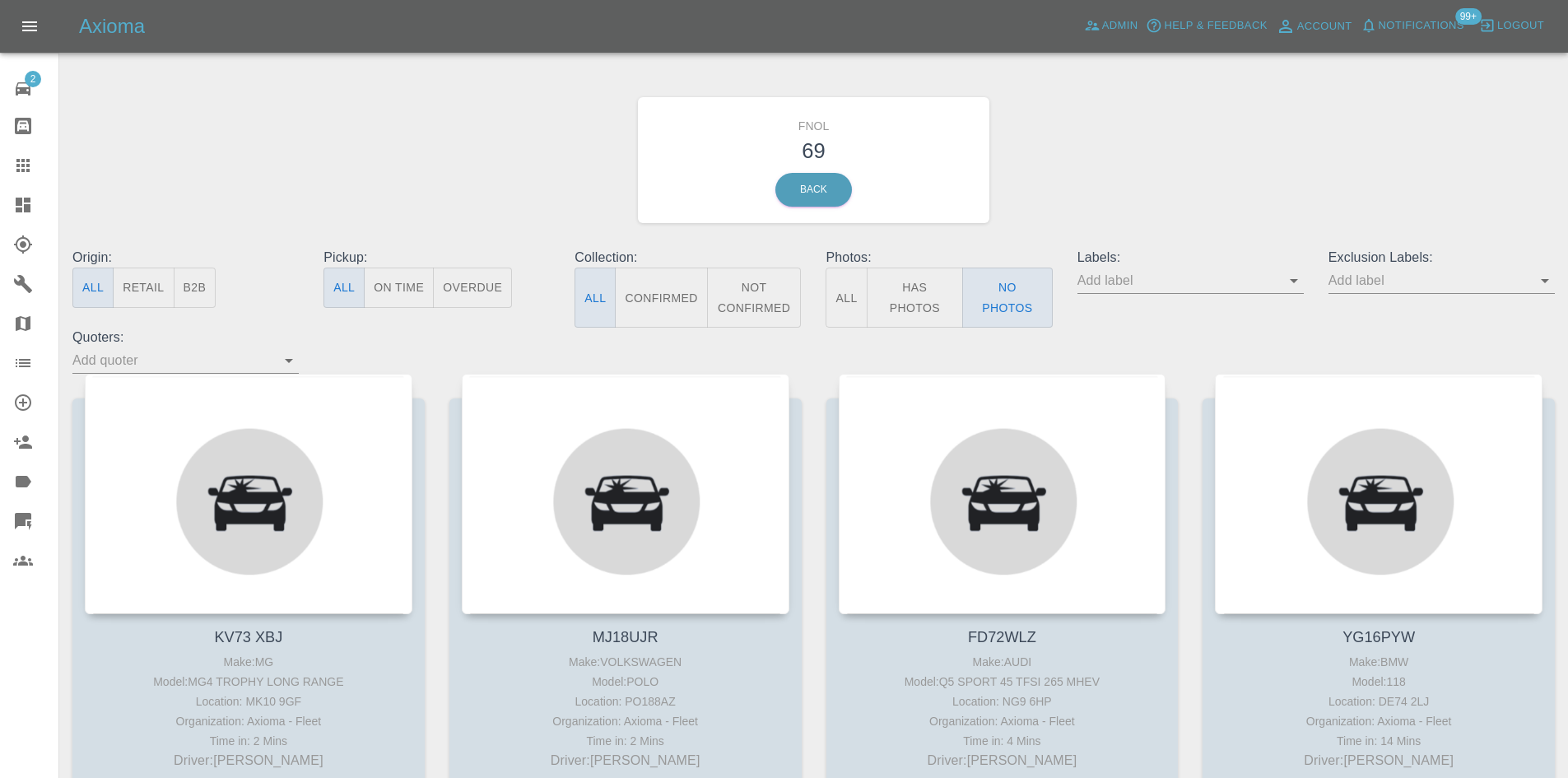
click at [931, 308] on button "Has Photos" at bounding box center [915, 297] width 97 height 60
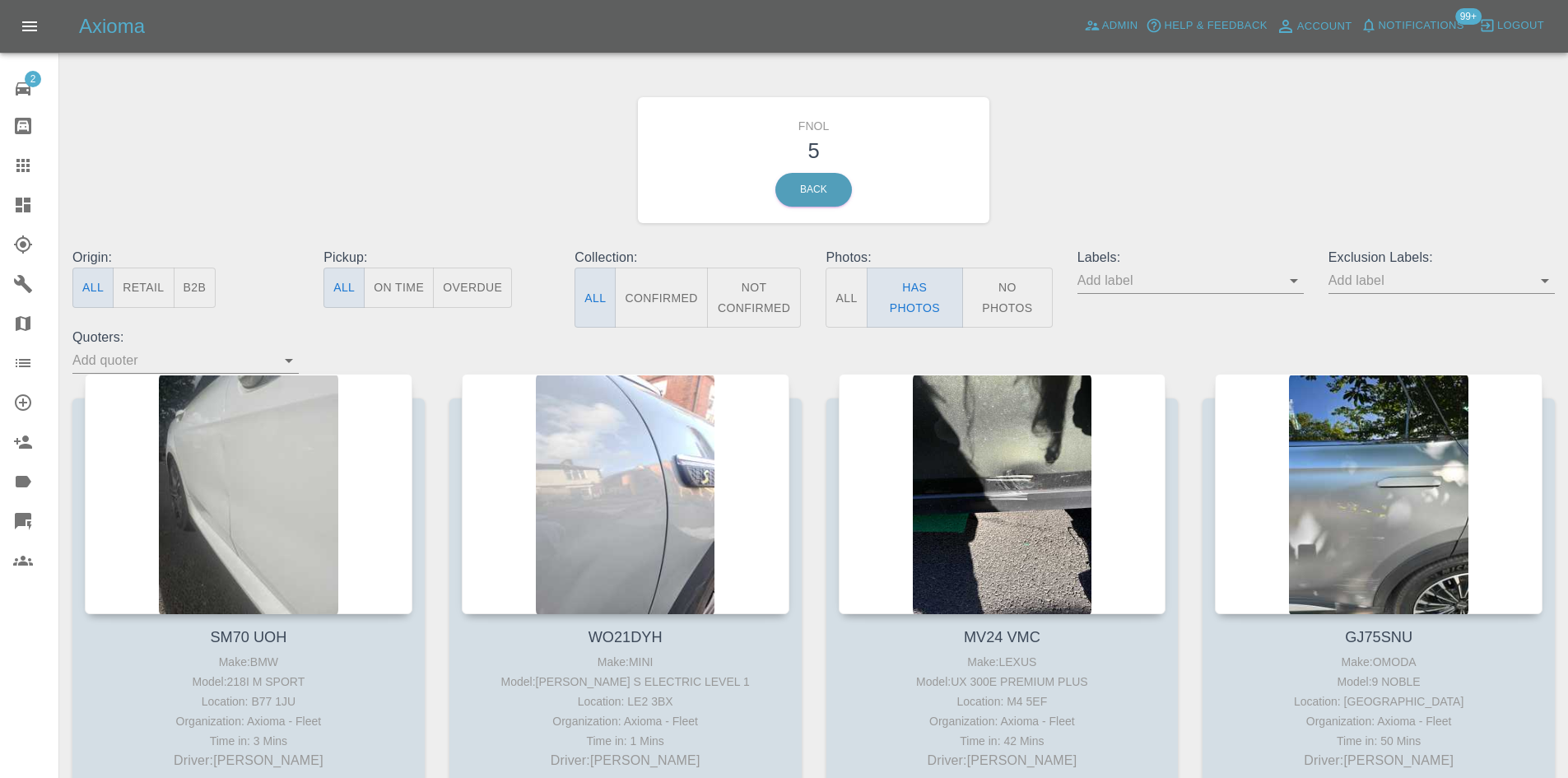
click at [28, 202] on icon at bounding box center [23, 204] width 15 height 15
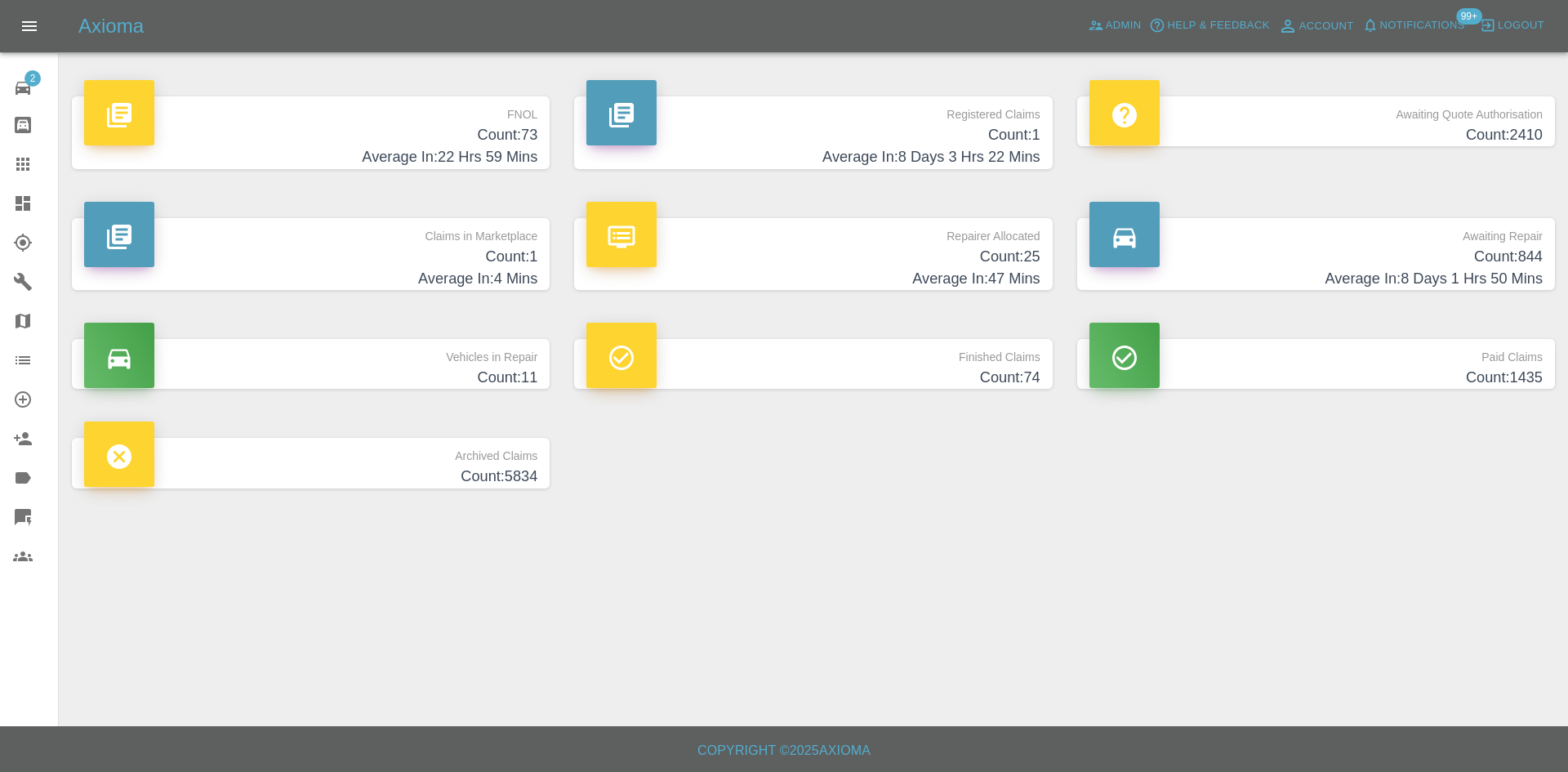
click at [1005, 152] on h4 "Average In: 8 Days 3 Hrs 22 Mins" at bounding box center [813, 158] width 453 height 22
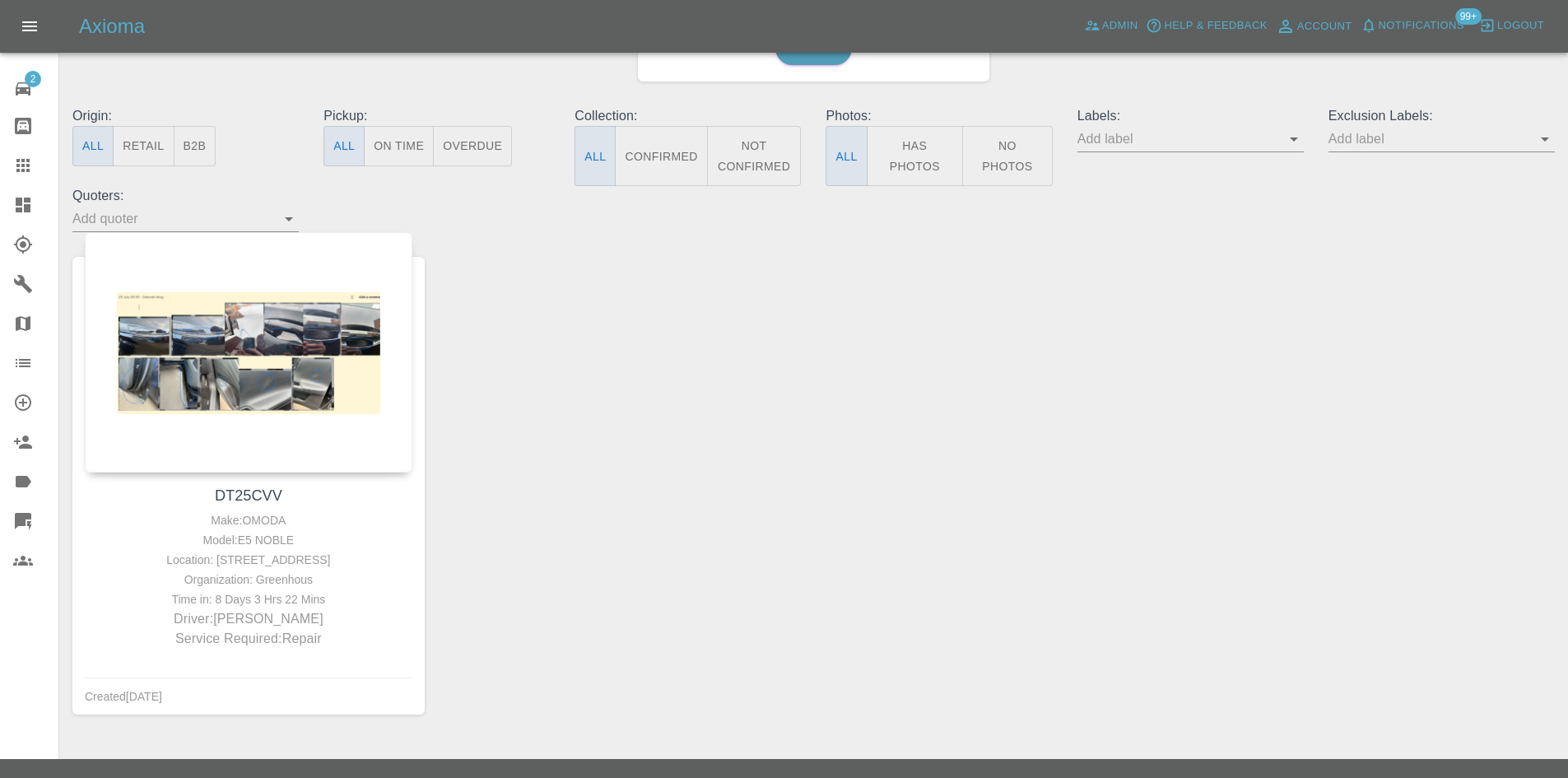
scroll to position [165, 0]
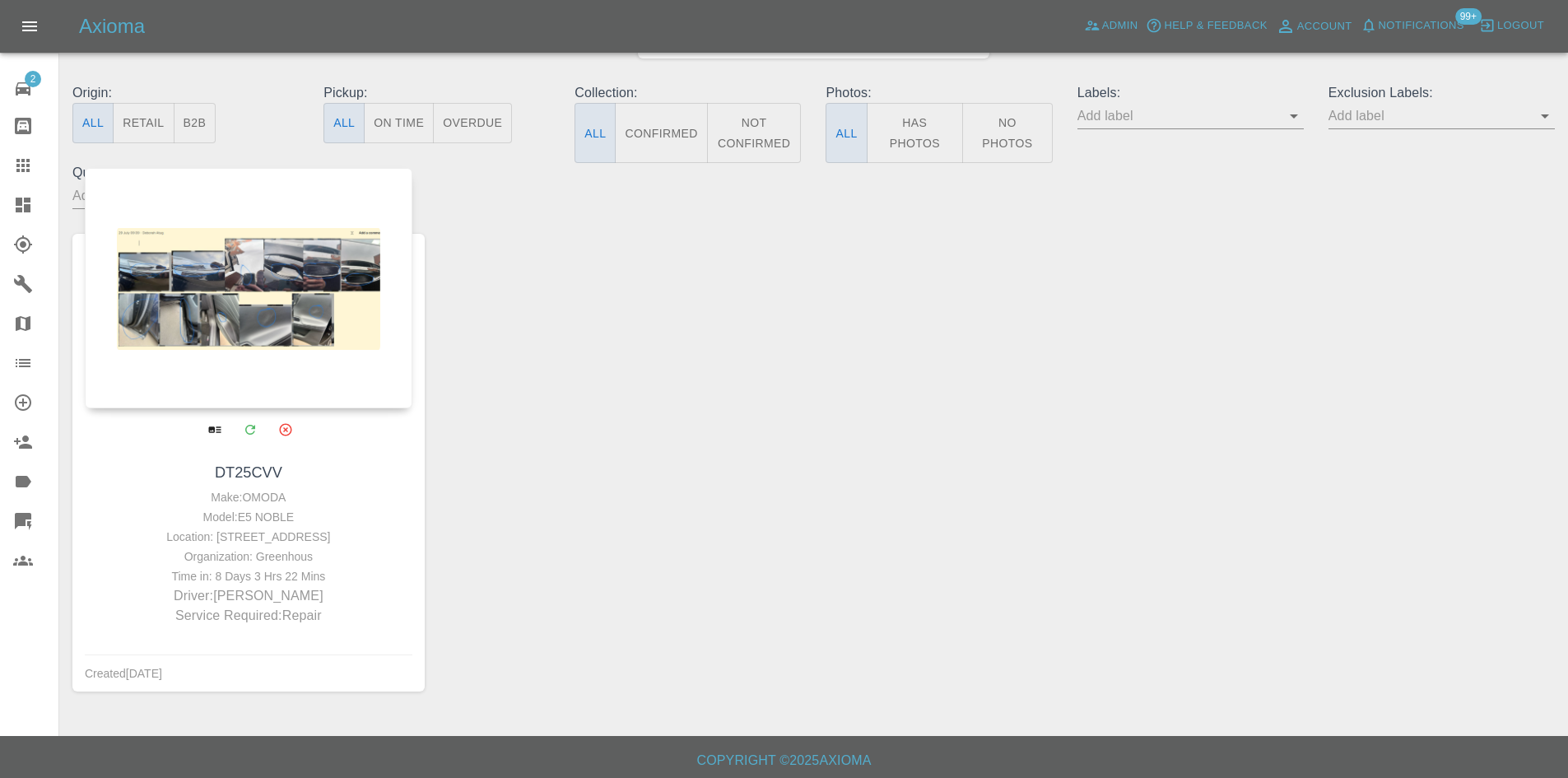
click at [272, 322] on div at bounding box center [248, 287] width 327 height 241
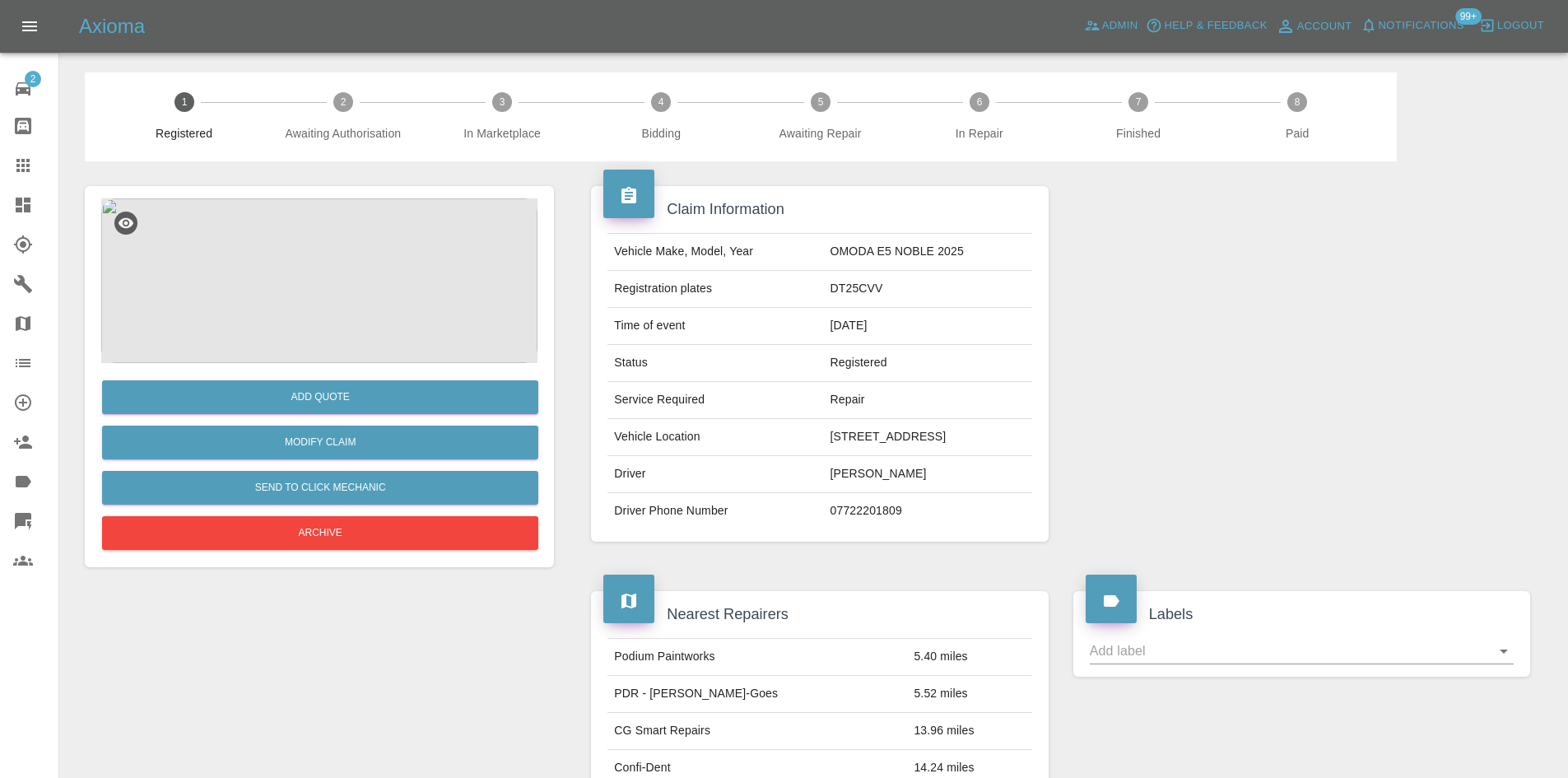
click at [402, 275] on img at bounding box center [320, 280] width 436 height 165
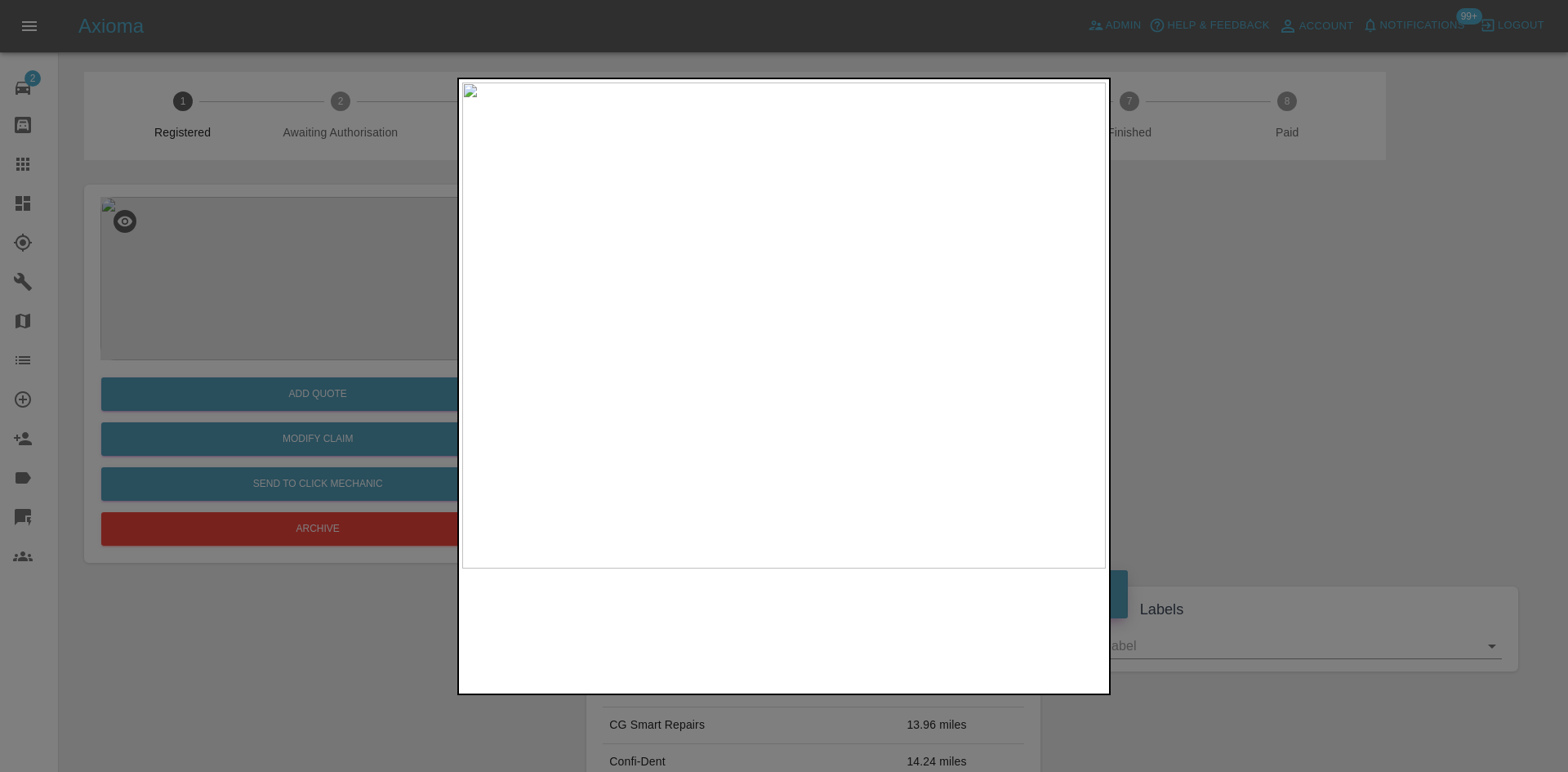
click at [544, 302] on img at bounding box center [783, 326] width 644 height 486
click at [445, 284] on div at bounding box center [784, 386] width 1568 height 772
drag, startPoint x: 243, startPoint y: 228, endPoint x: 65, endPoint y: 211, distance: 178.8
click at [239, 227] on div at bounding box center [784, 386] width 1568 height 772
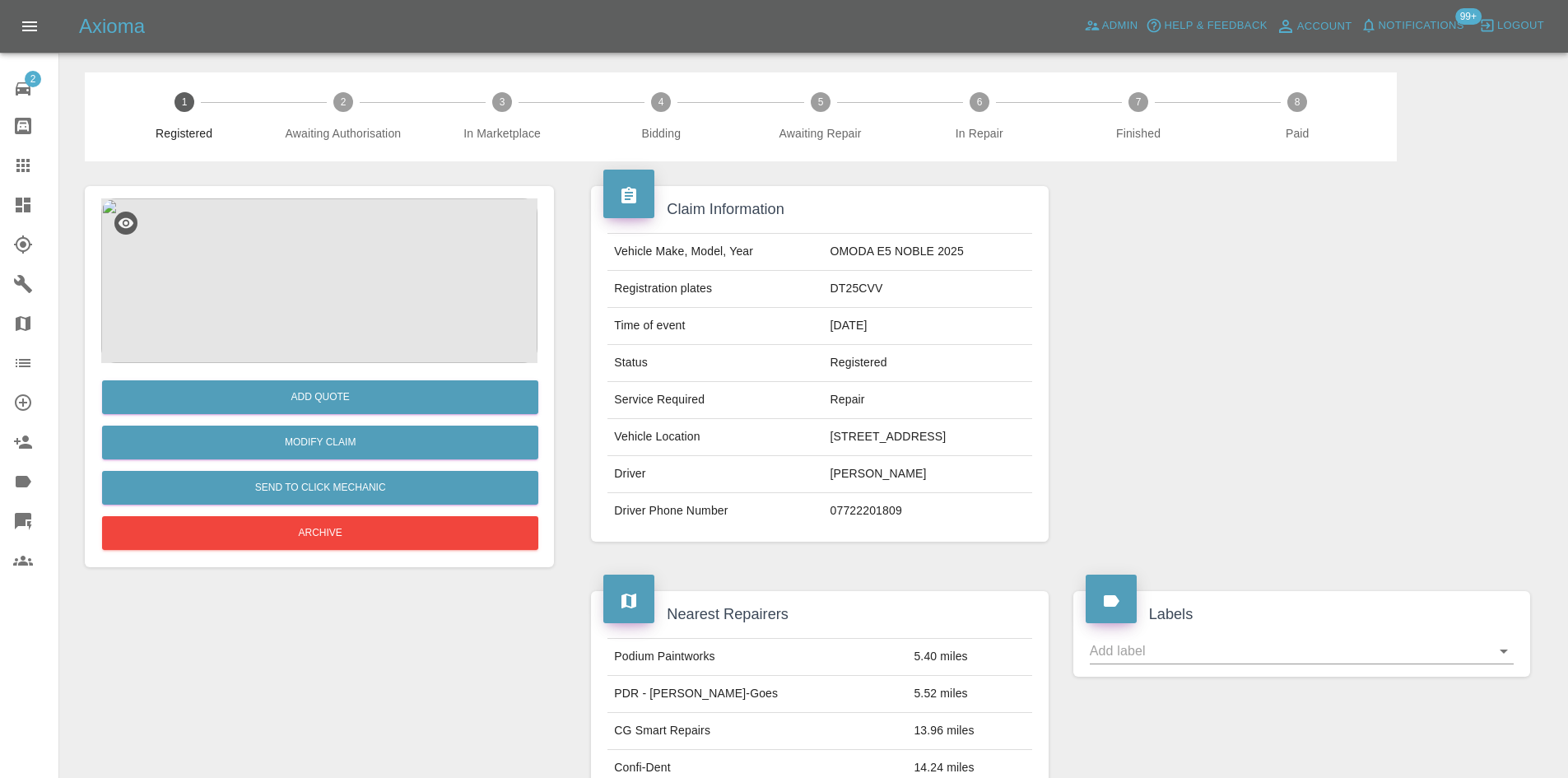
click at [23, 197] on icon at bounding box center [23, 204] width 15 height 15
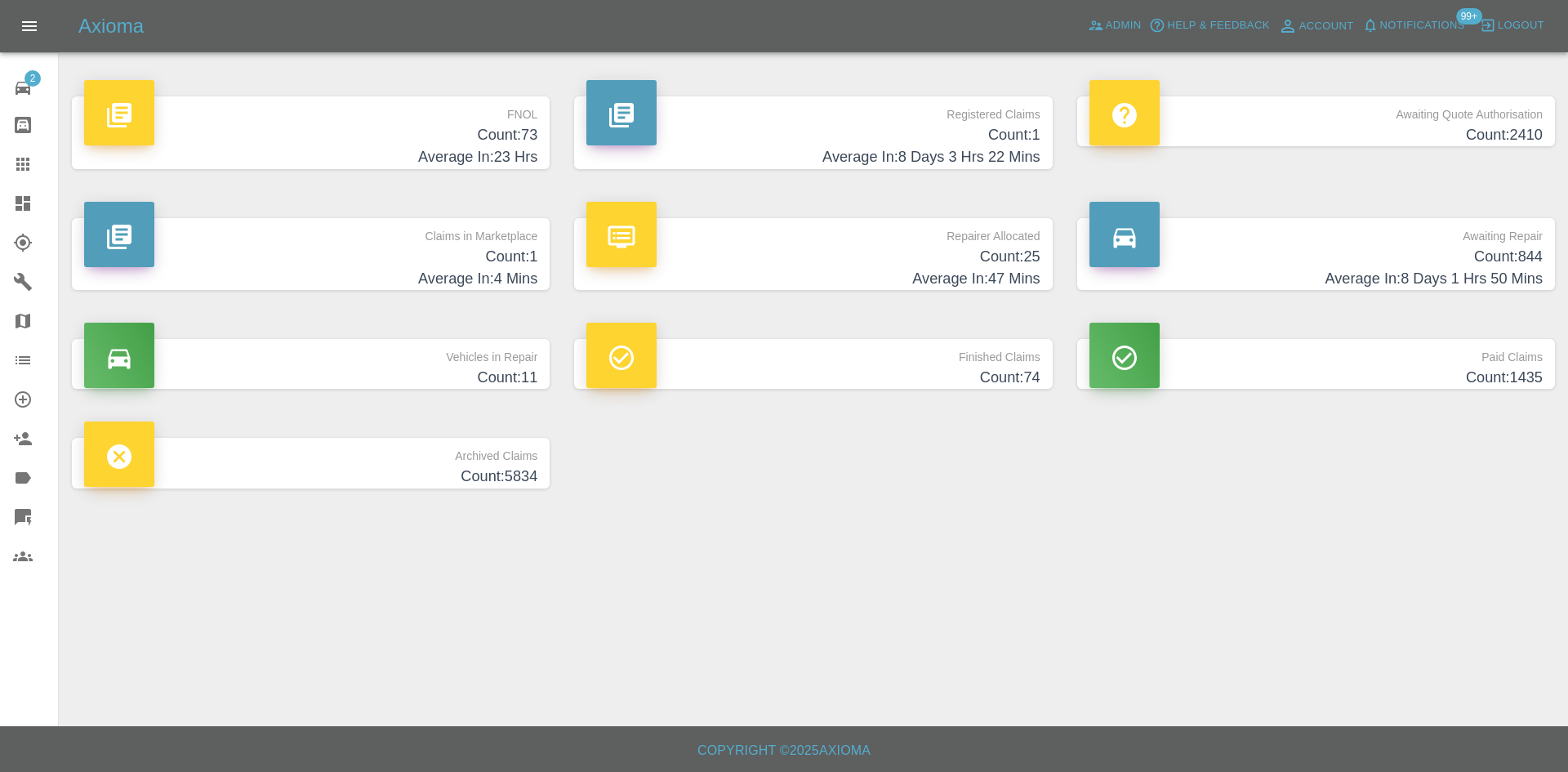
click at [518, 153] on h4 "Average In: 23 Hrs" at bounding box center [311, 158] width 453 height 22
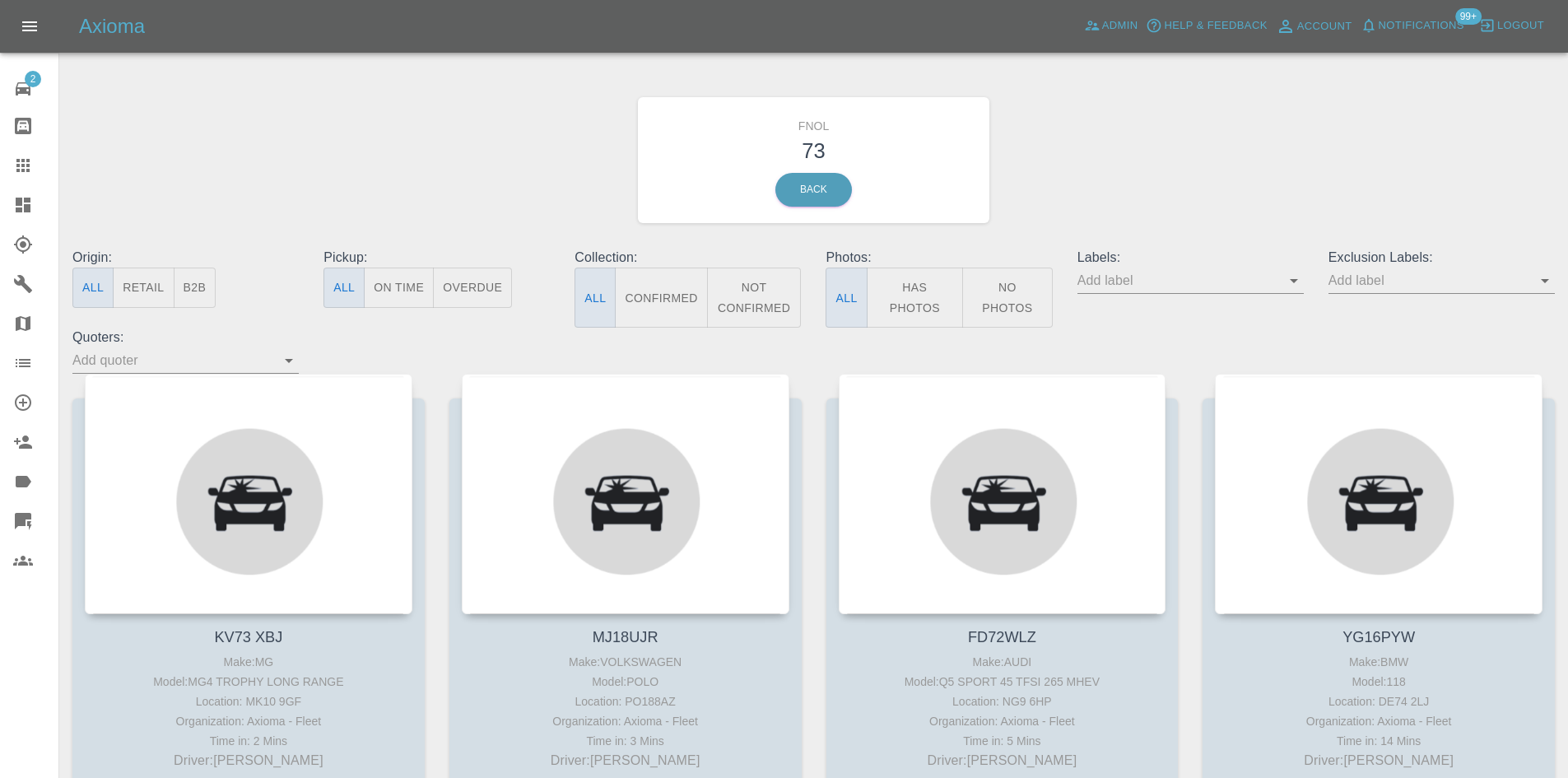
click at [941, 287] on button "Has Photos" at bounding box center [915, 297] width 97 height 60
type button "true"
drag, startPoint x: 505, startPoint y: 131, endPoint x: 517, endPoint y: 123, distance: 14.4
click at [517, 123] on div "FNOL 4 Back" at bounding box center [814, 160] width 1507 height 175
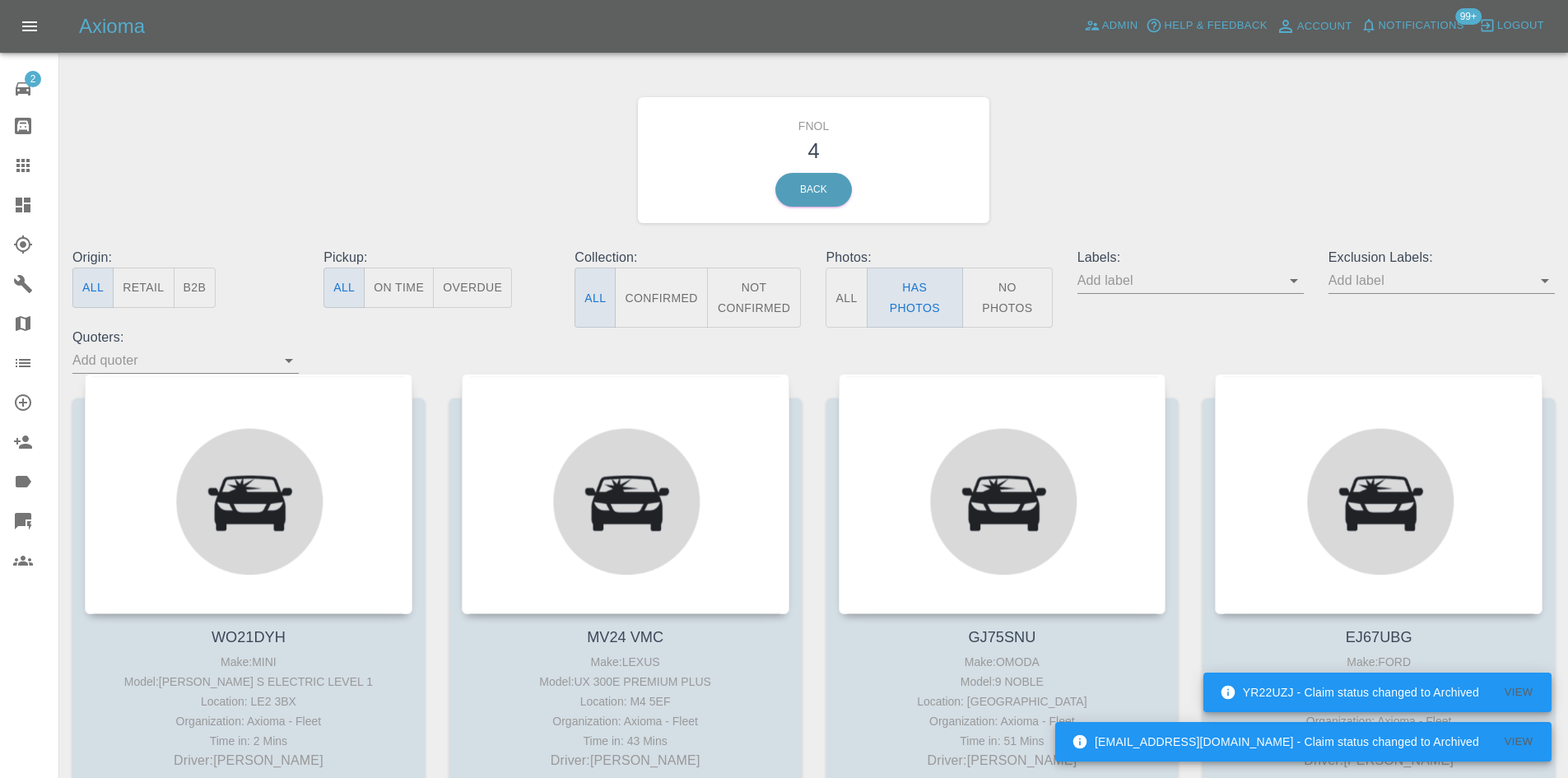
click at [23, 208] on icon at bounding box center [23, 204] width 15 height 15
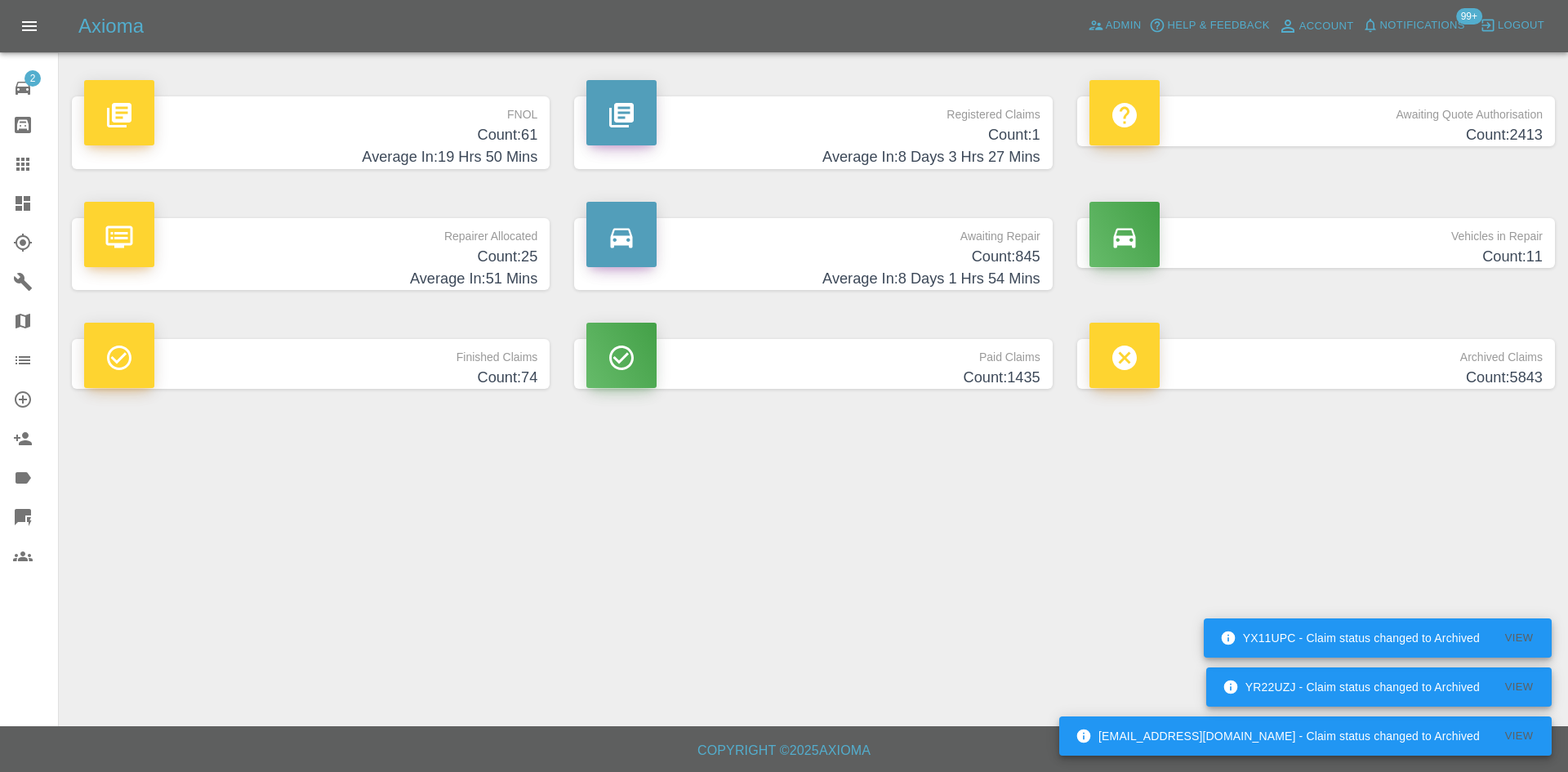
click at [451, 128] on h4 "Count: 61" at bounding box center [311, 135] width 453 height 22
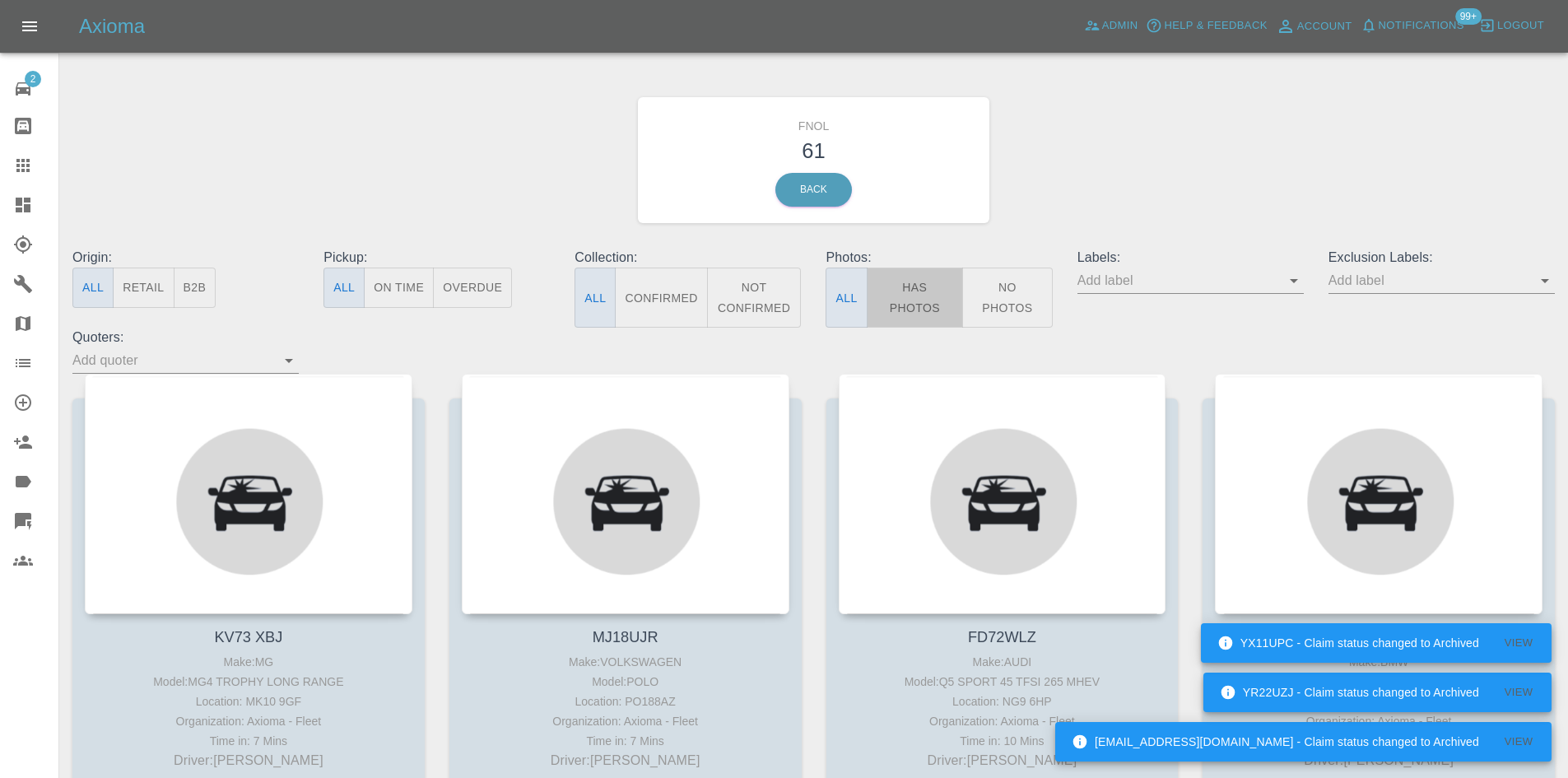
click at [921, 303] on button "Has Photos" at bounding box center [915, 297] width 97 height 60
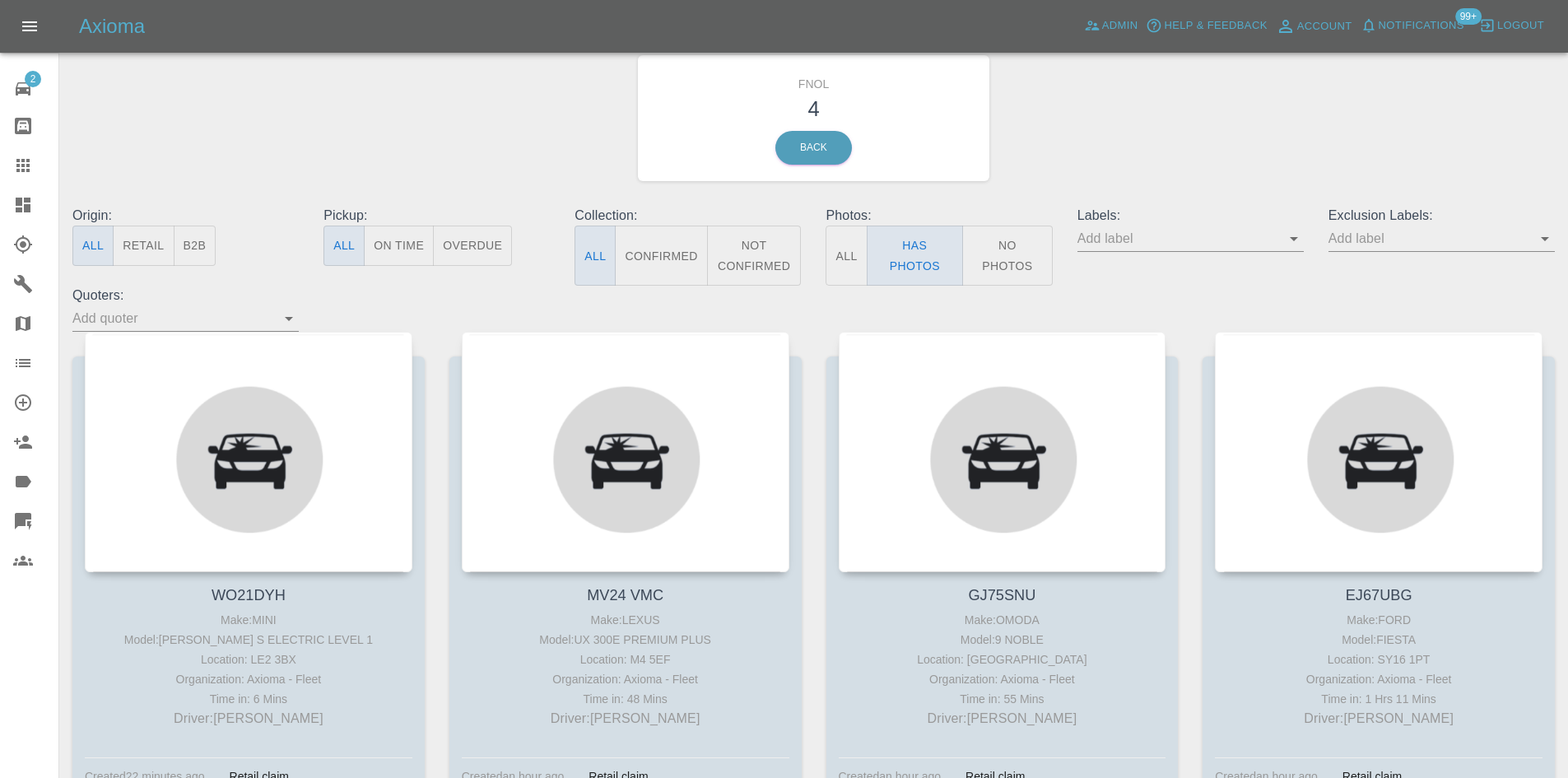
scroll to position [82, 0]
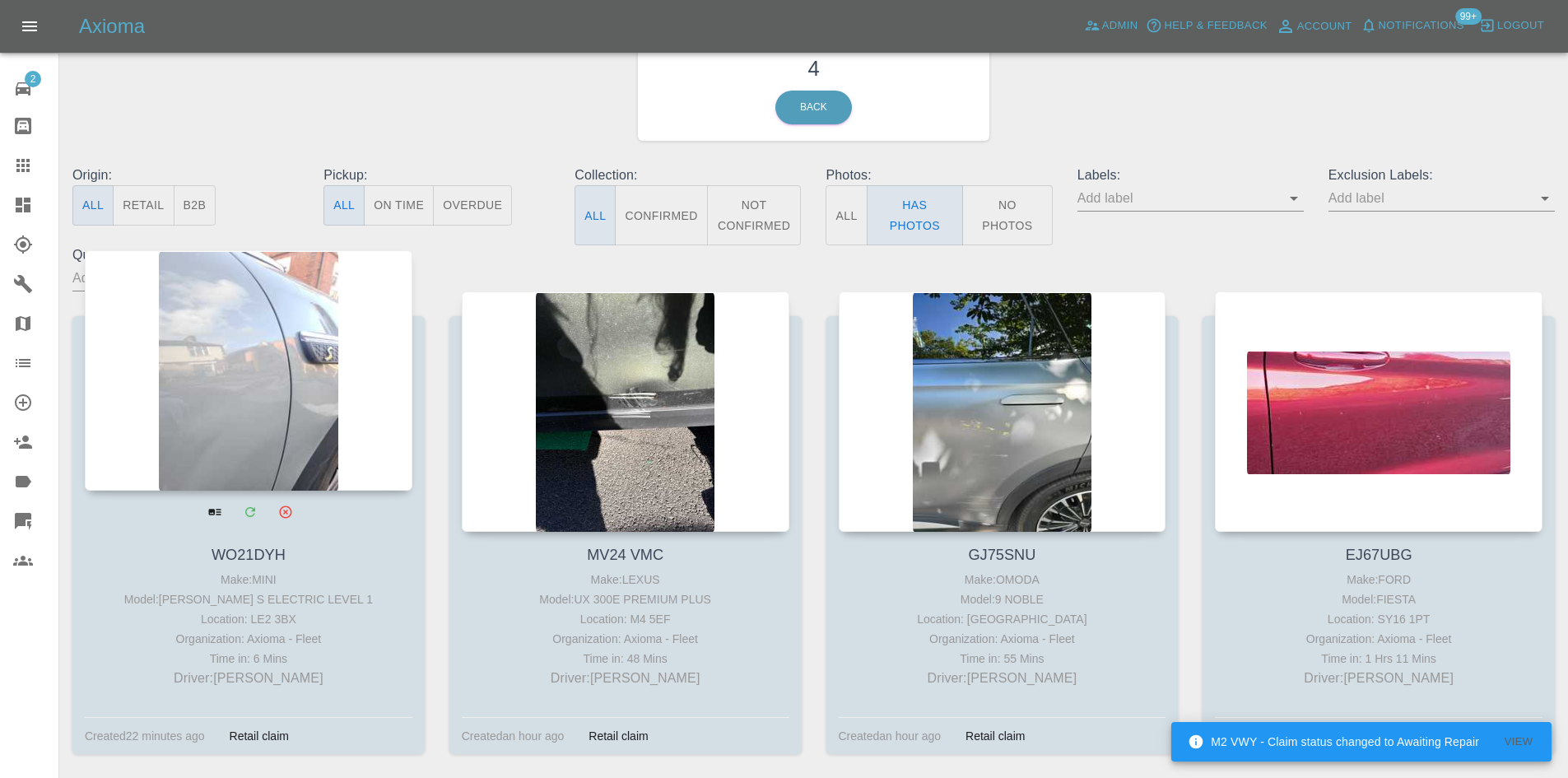
type button "true"
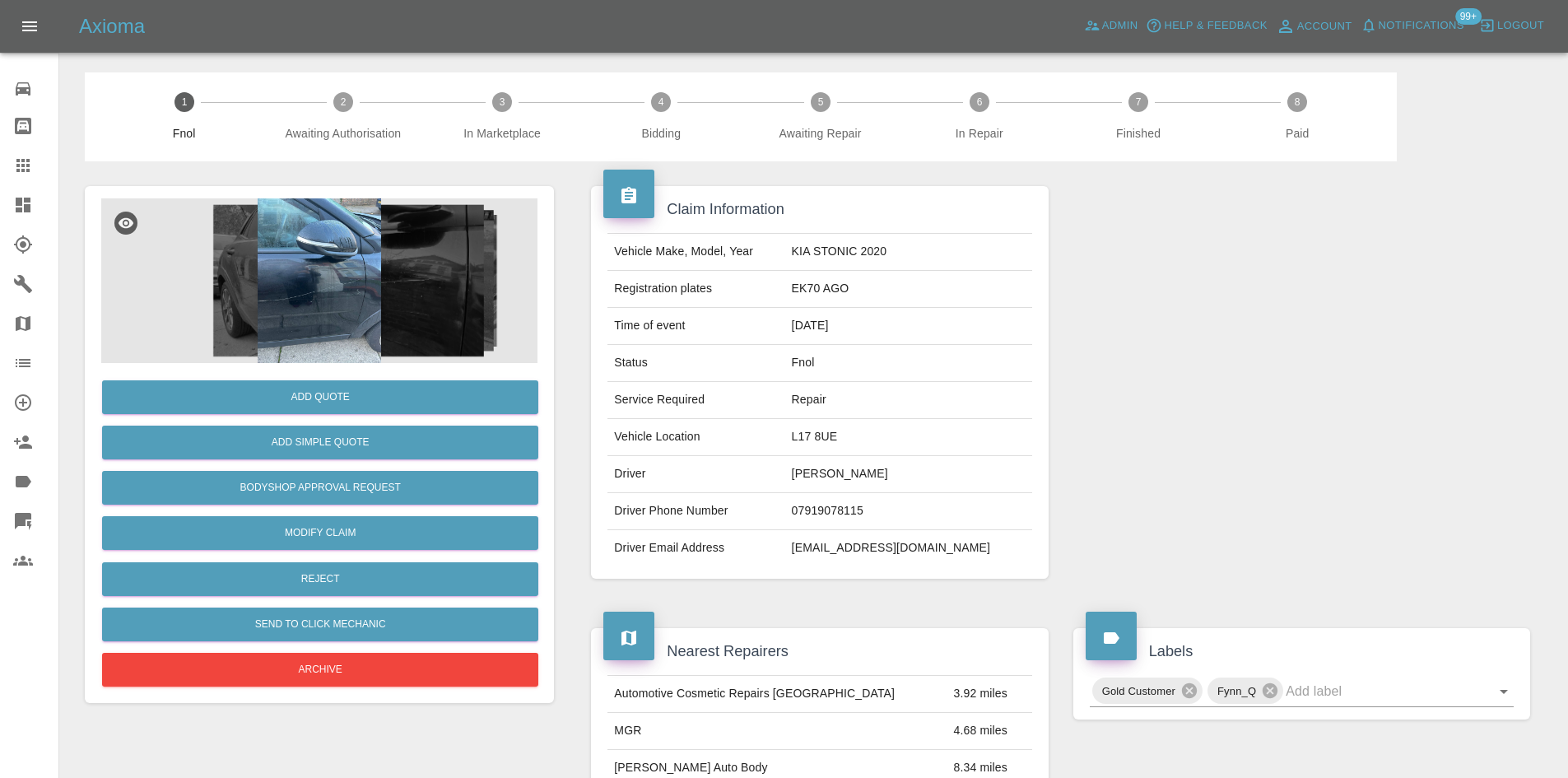
click at [333, 292] on img at bounding box center [320, 280] width 436 height 165
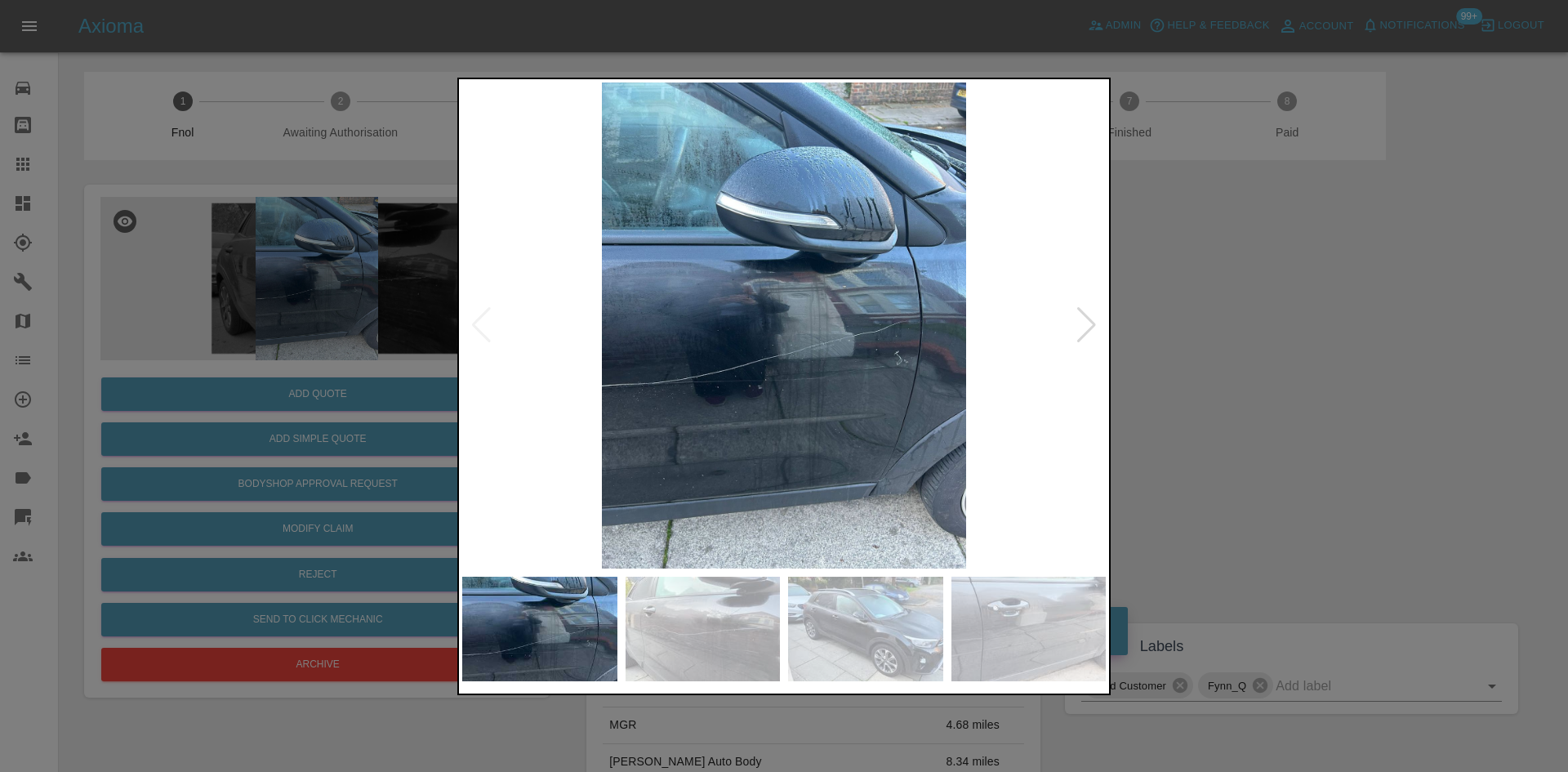
click at [700, 390] on img at bounding box center [783, 326] width 644 height 486
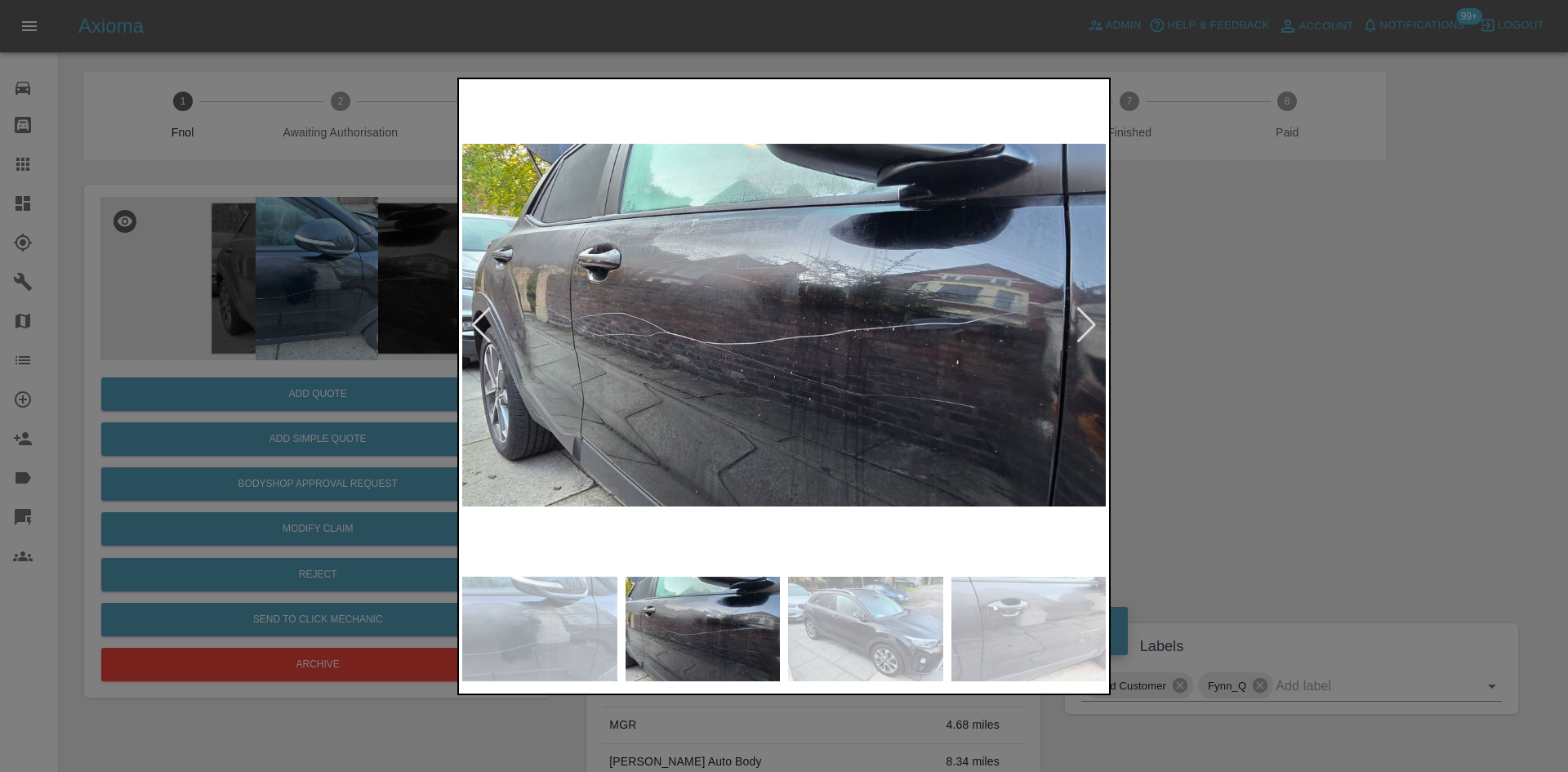
click at [760, 430] on img at bounding box center [783, 326] width 644 height 486
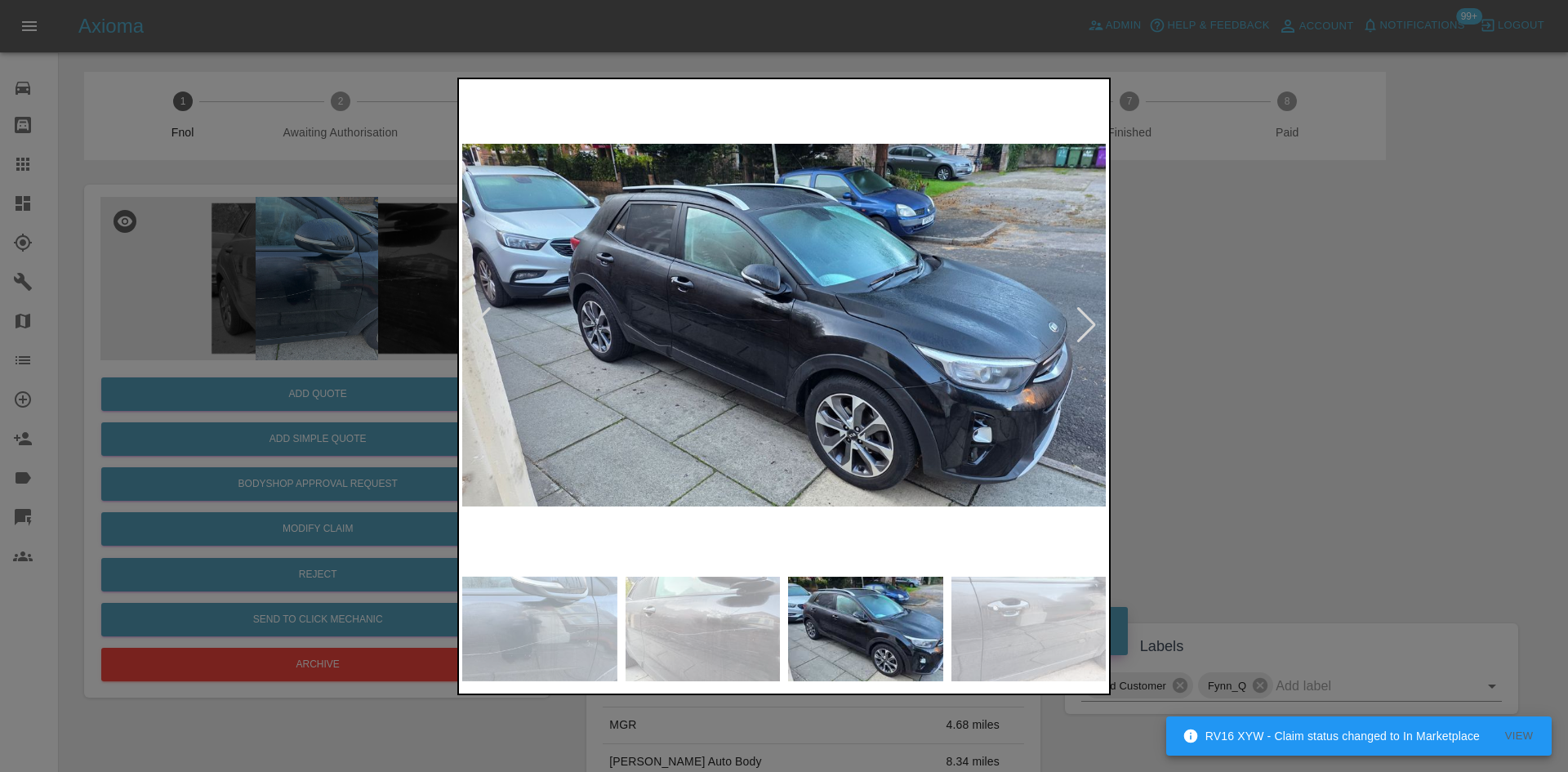
click at [759, 353] on img at bounding box center [783, 326] width 644 height 486
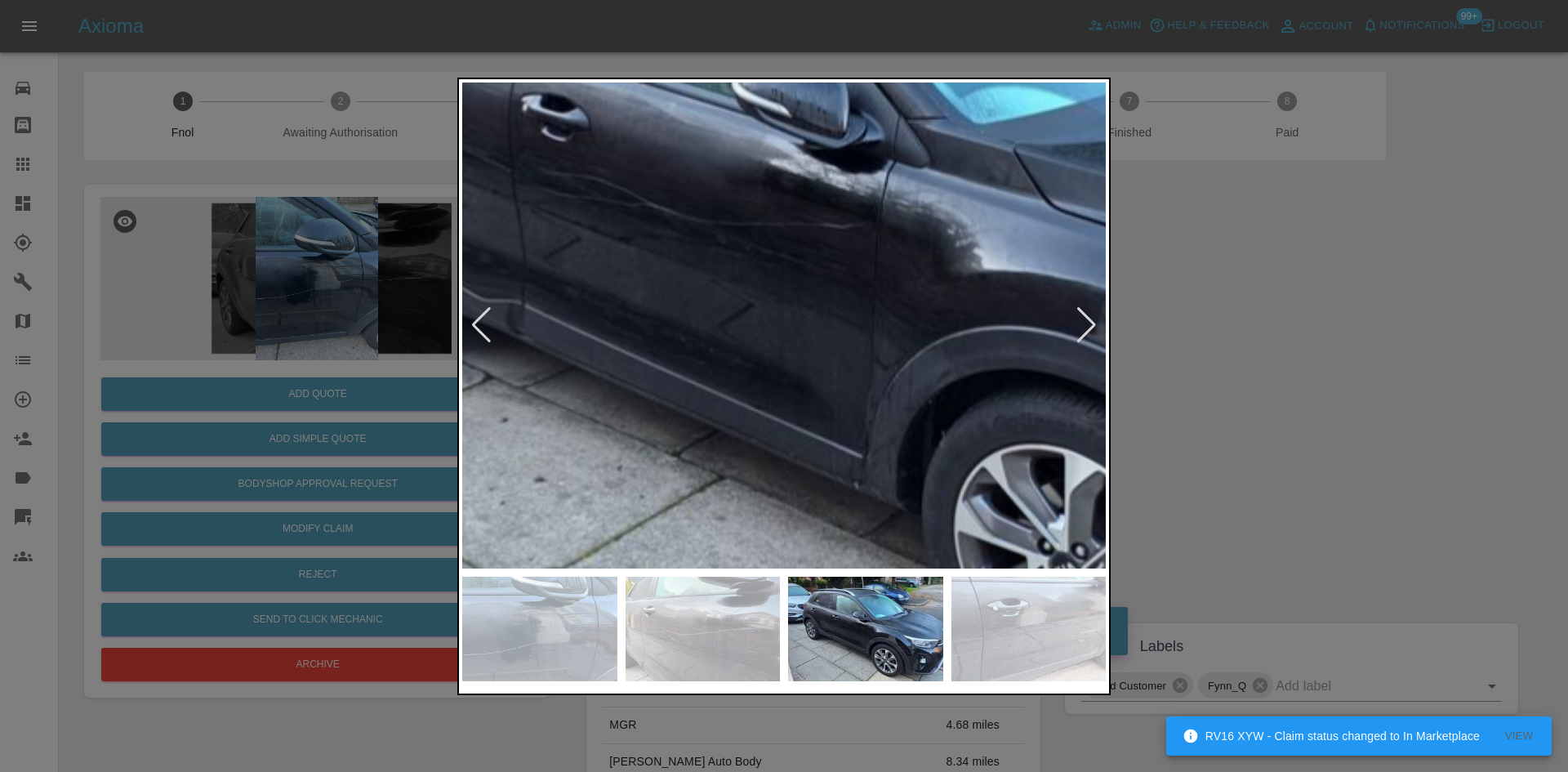
click at [759, 353] on img at bounding box center [860, 239] width 1931 height 1459
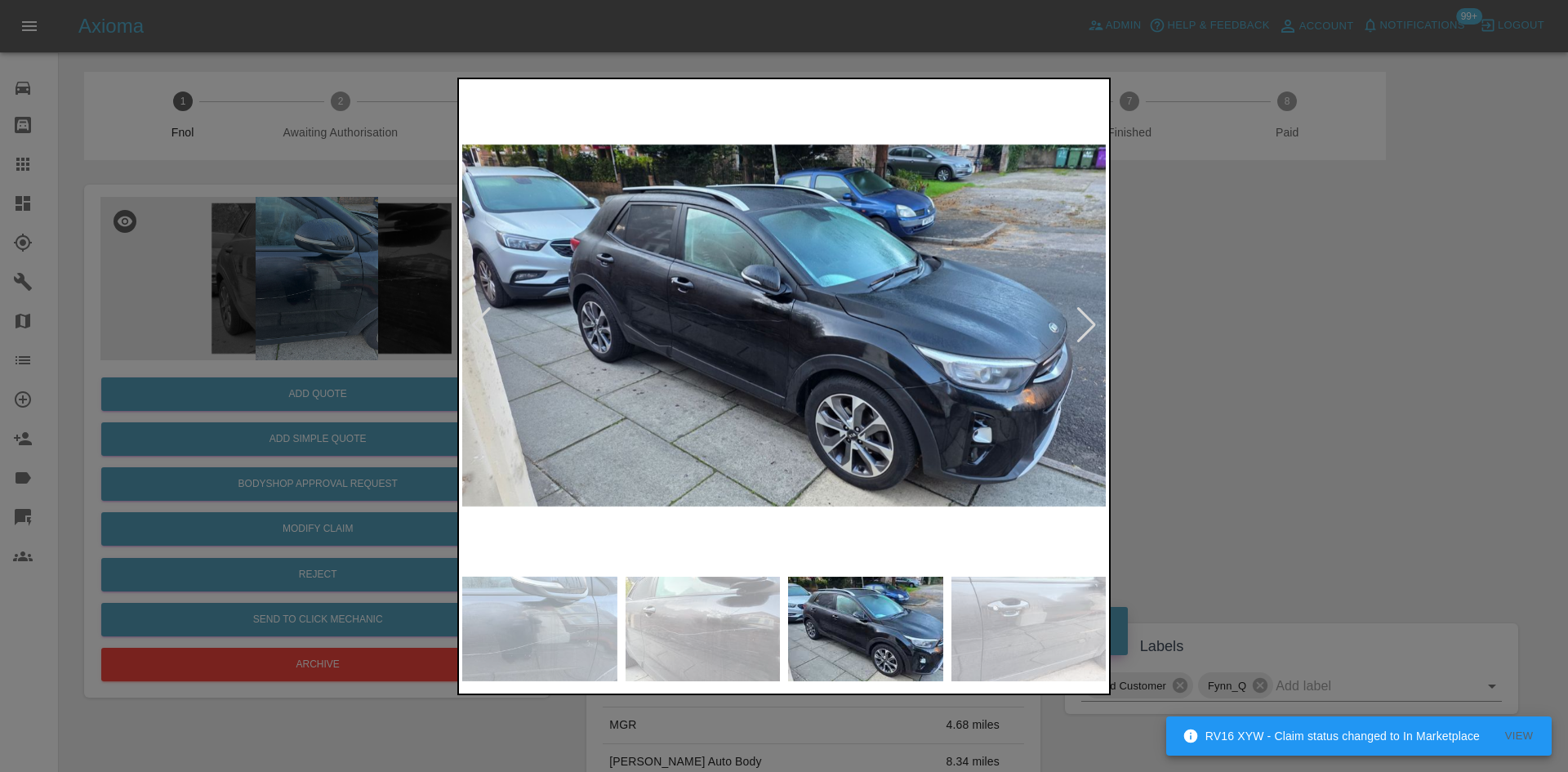
click at [735, 383] on img at bounding box center [783, 326] width 644 height 486
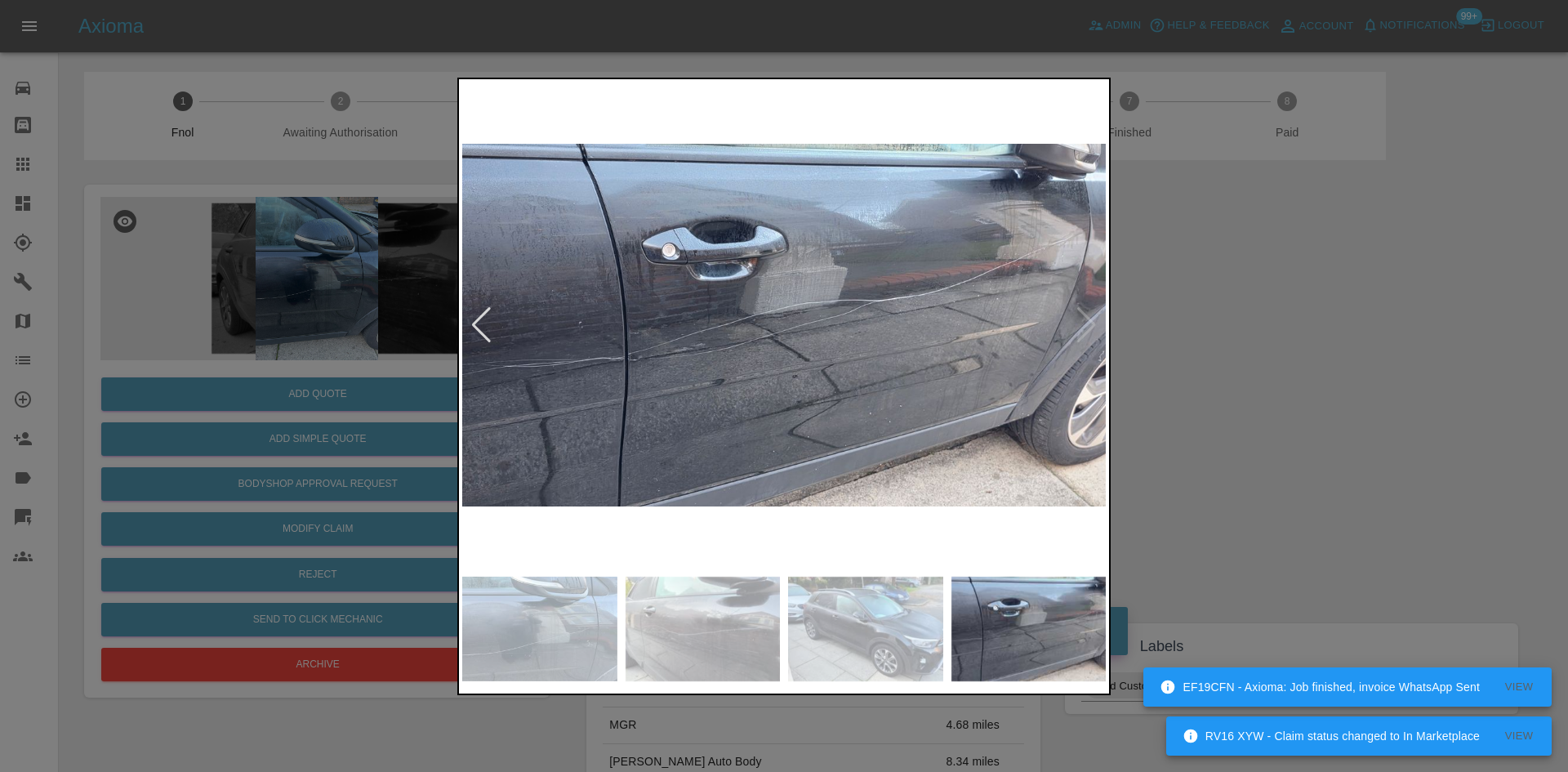
click at [337, 327] on div at bounding box center [784, 386] width 1568 height 772
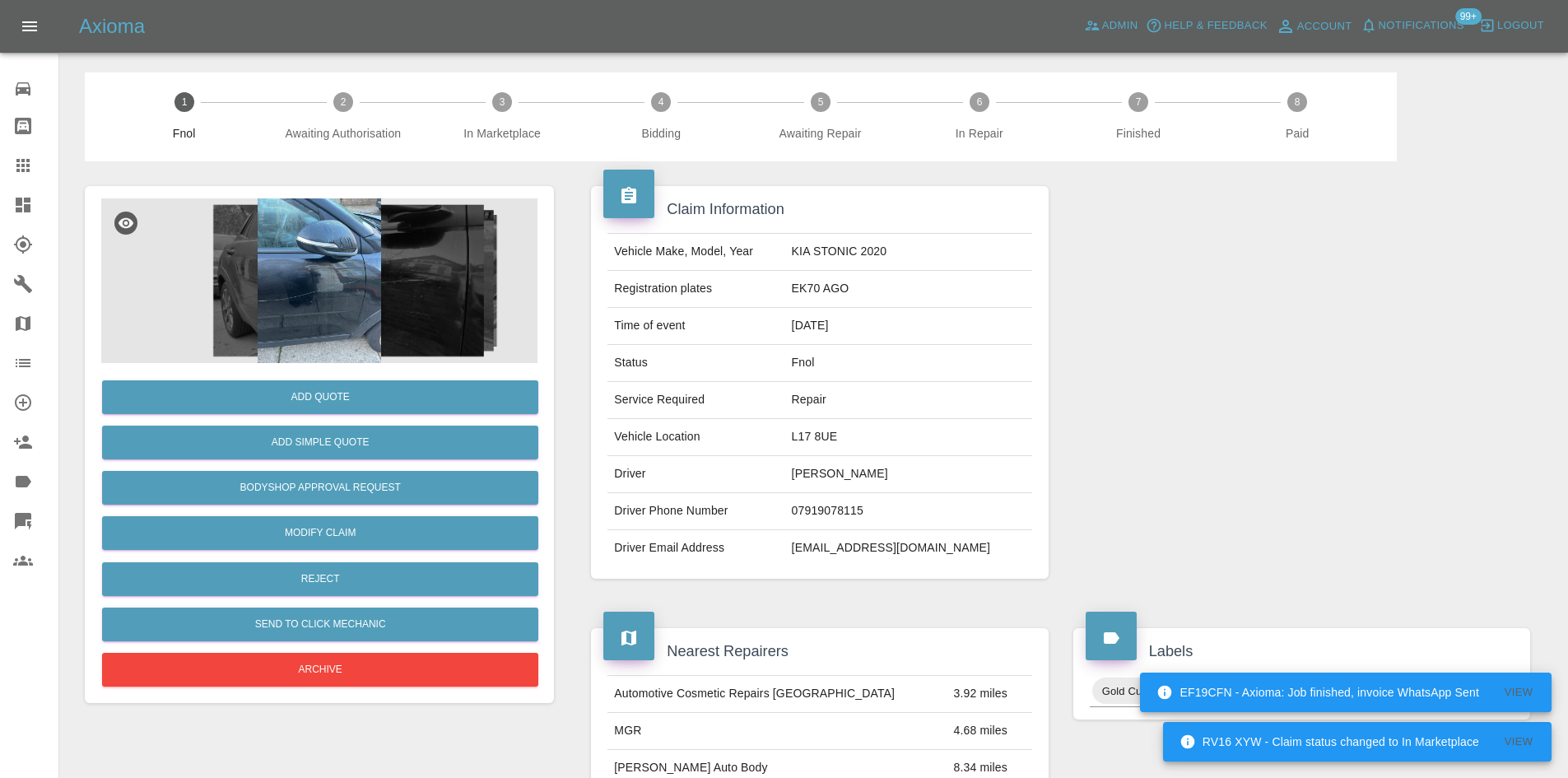
click at [320, 294] on img at bounding box center [320, 280] width 436 height 165
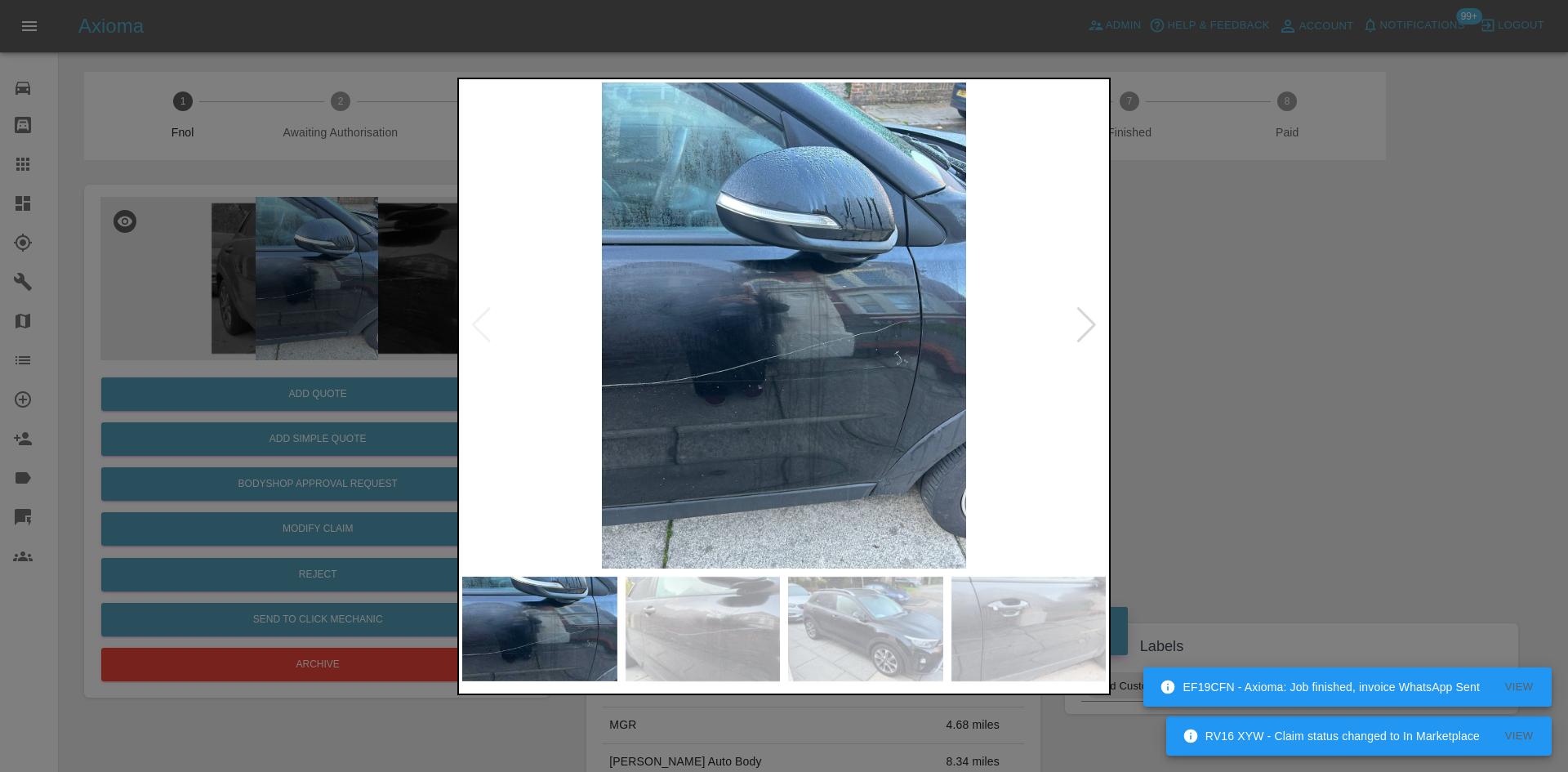
click at [771, 400] on img at bounding box center [783, 326] width 644 height 486
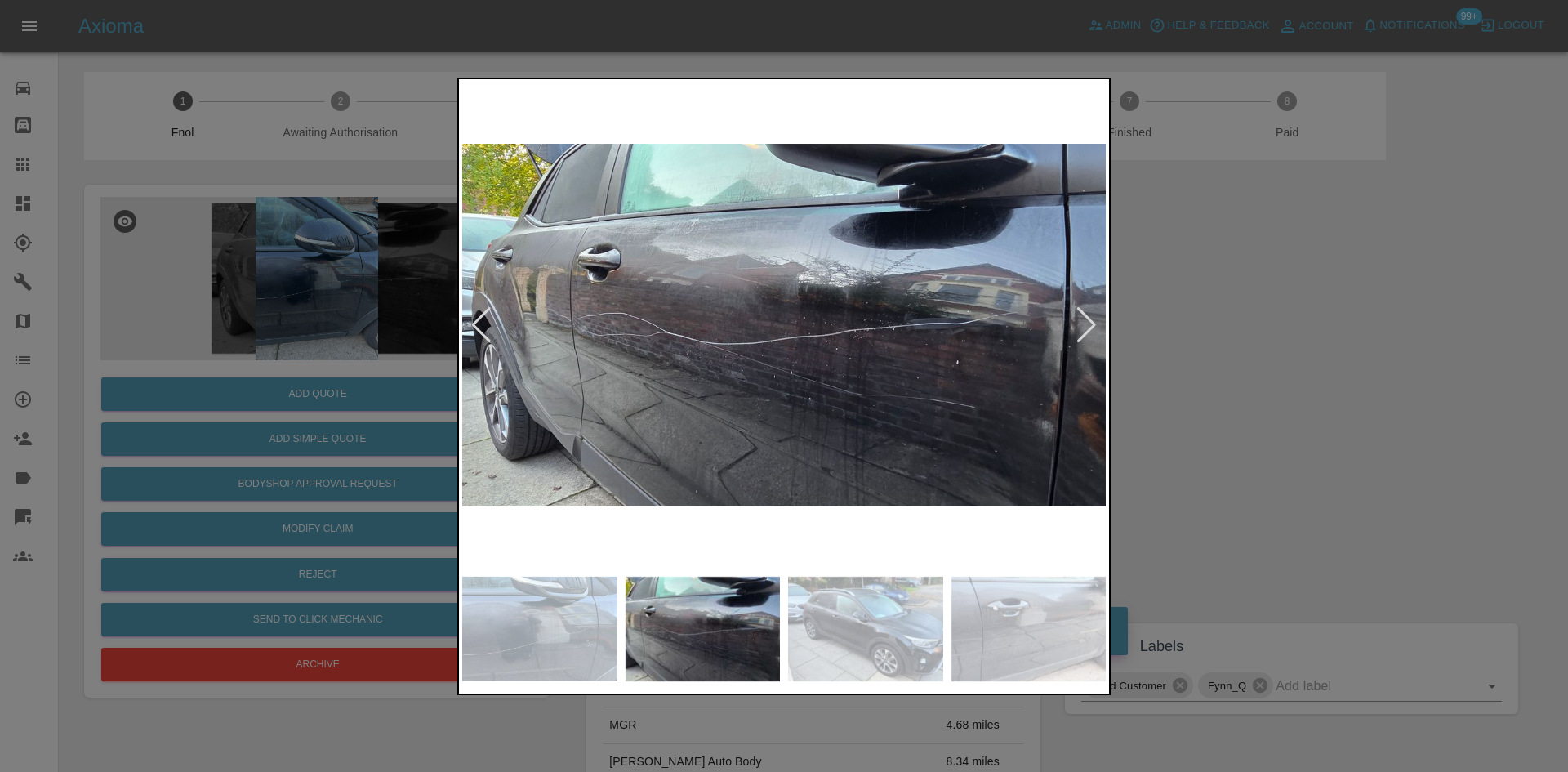
click at [787, 383] on img at bounding box center [783, 326] width 644 height 486
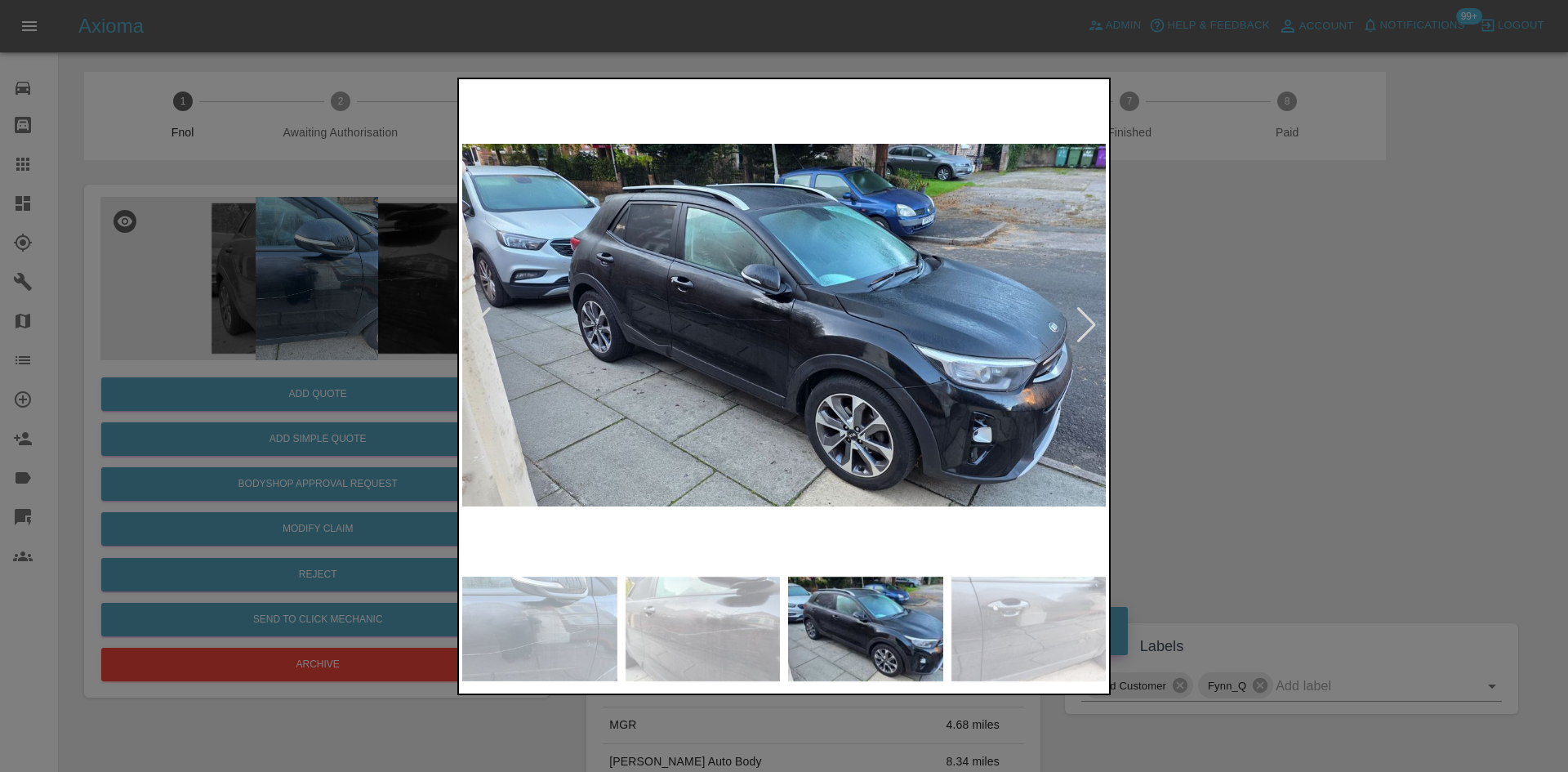
click at [688, 401] on img at bounding box center [783, 326] width 644 height 486
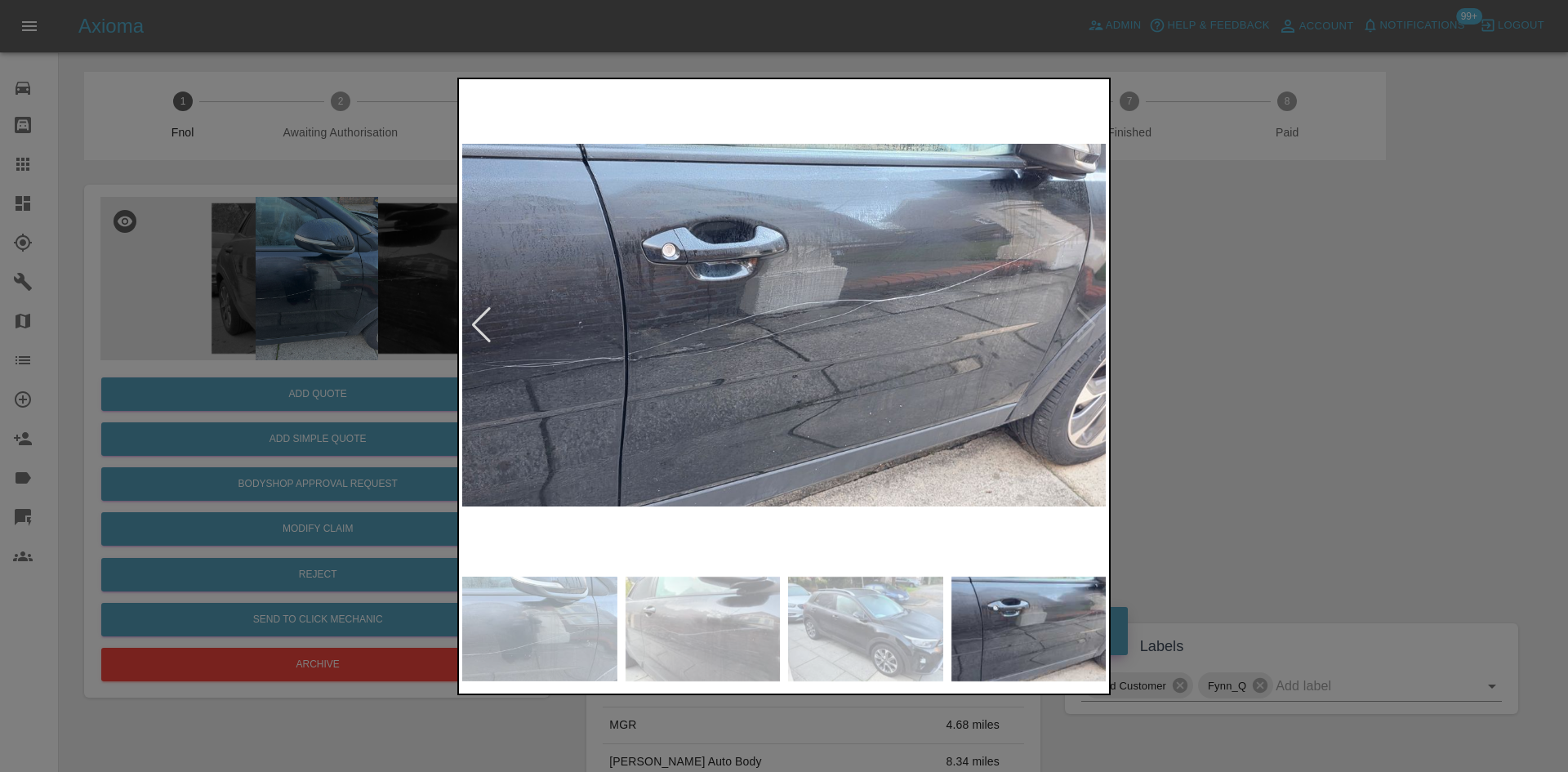
click at [610, 400] on img at bounding box center [783, 326] width 644 height 486
click at [530, 408] on img at bounding box center [783, 326] width 644 height 486
drag, startPoint x: 314, startPoint y: 425, endPoint x: 314, endPoint y: 439, distance: 14.0
click at [314, 439] on div at bounding box center [784, 386] width 1568 height 772
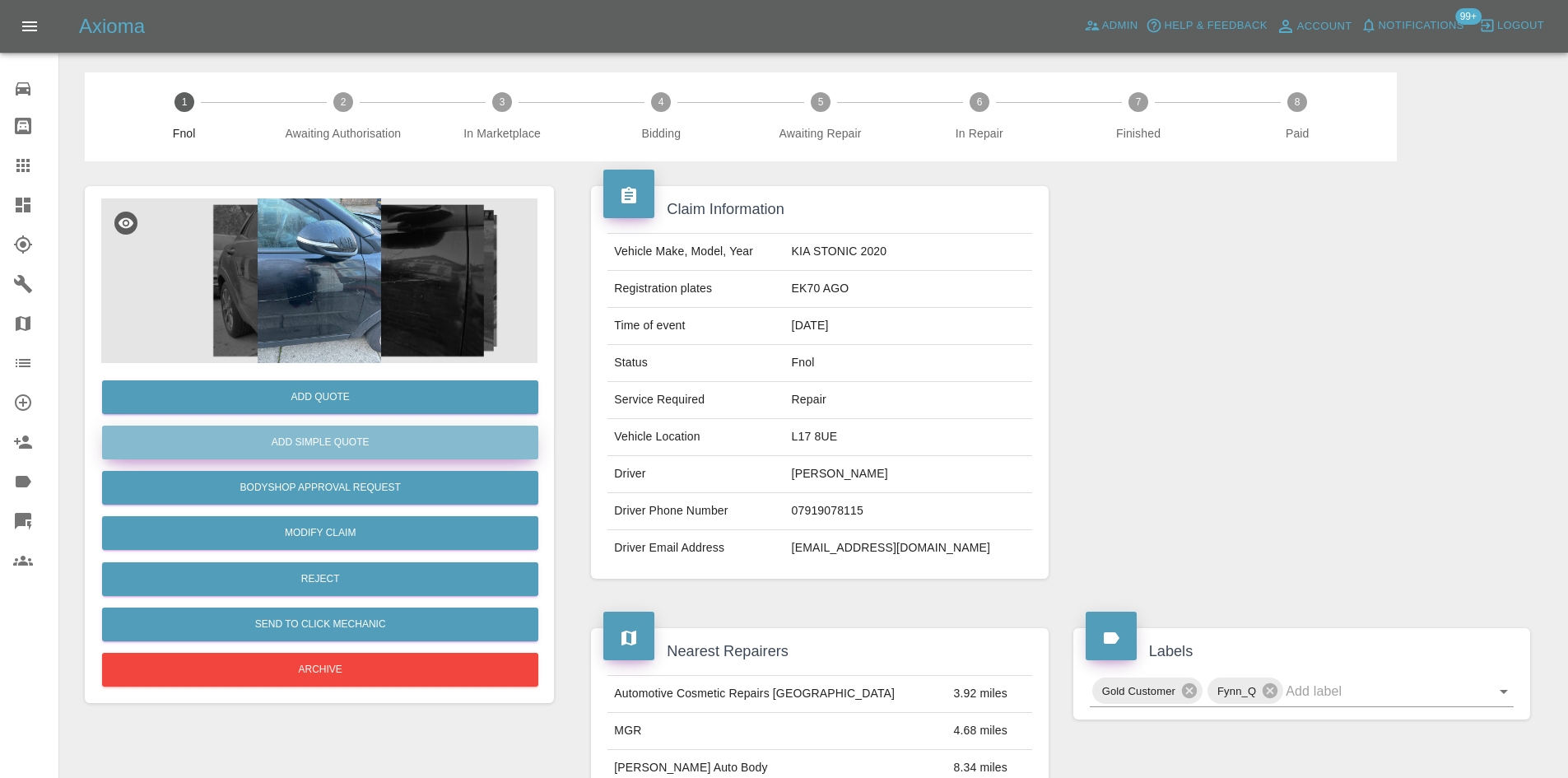
click at [316, 443] on button "Add Simple Quote" at bounding box center [320, 442] width 436 height 34
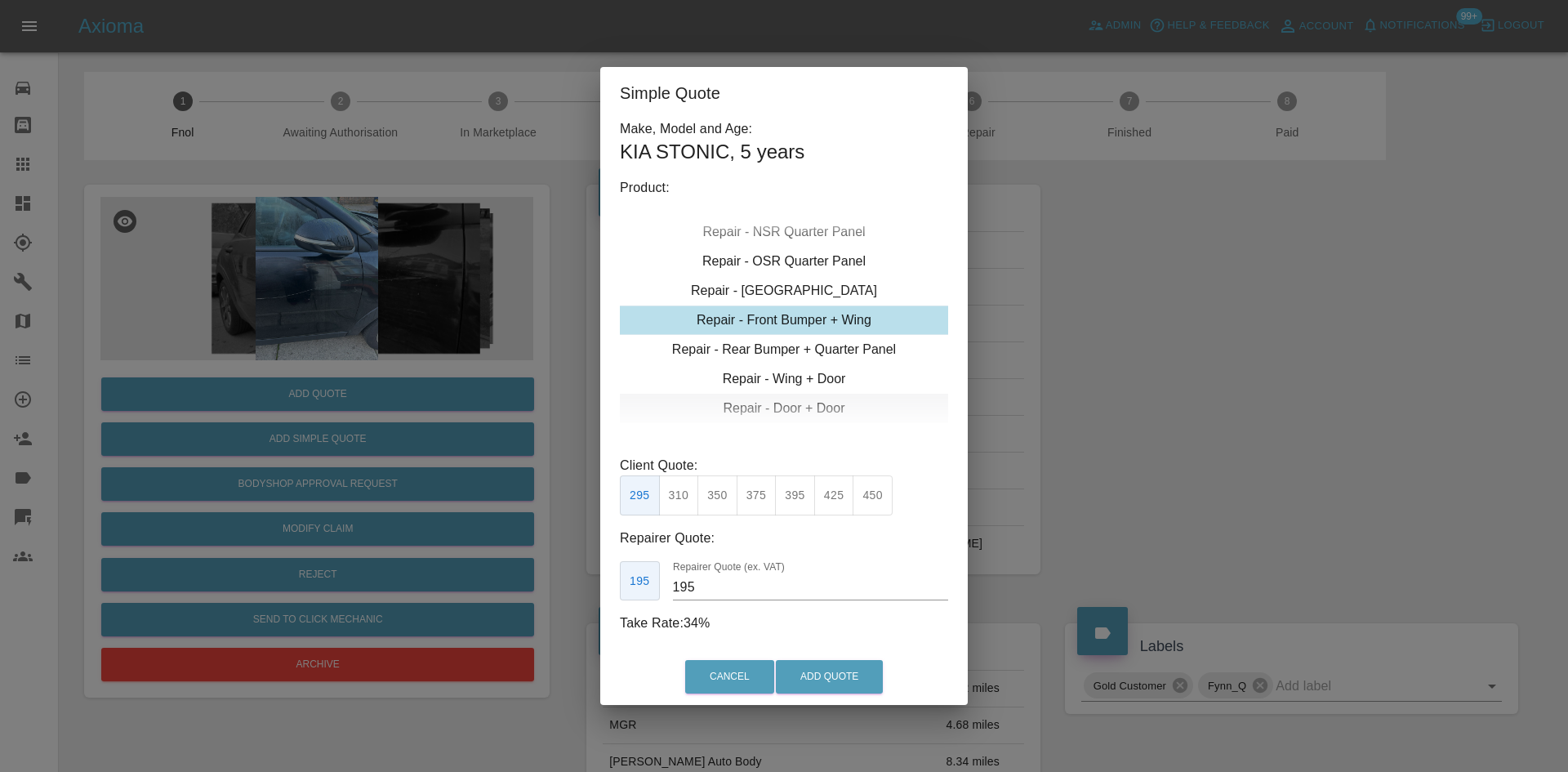
click at [775, 407] on div "Repair - Door + Door" at bounding box center [783, 408] width 328 height 29
click at [717, 509] on button "375" at bounding box center [717, 495] width 40 height 40
click at [678, 507] on button "350" at bounding box center [679, 495] width 40 height 40
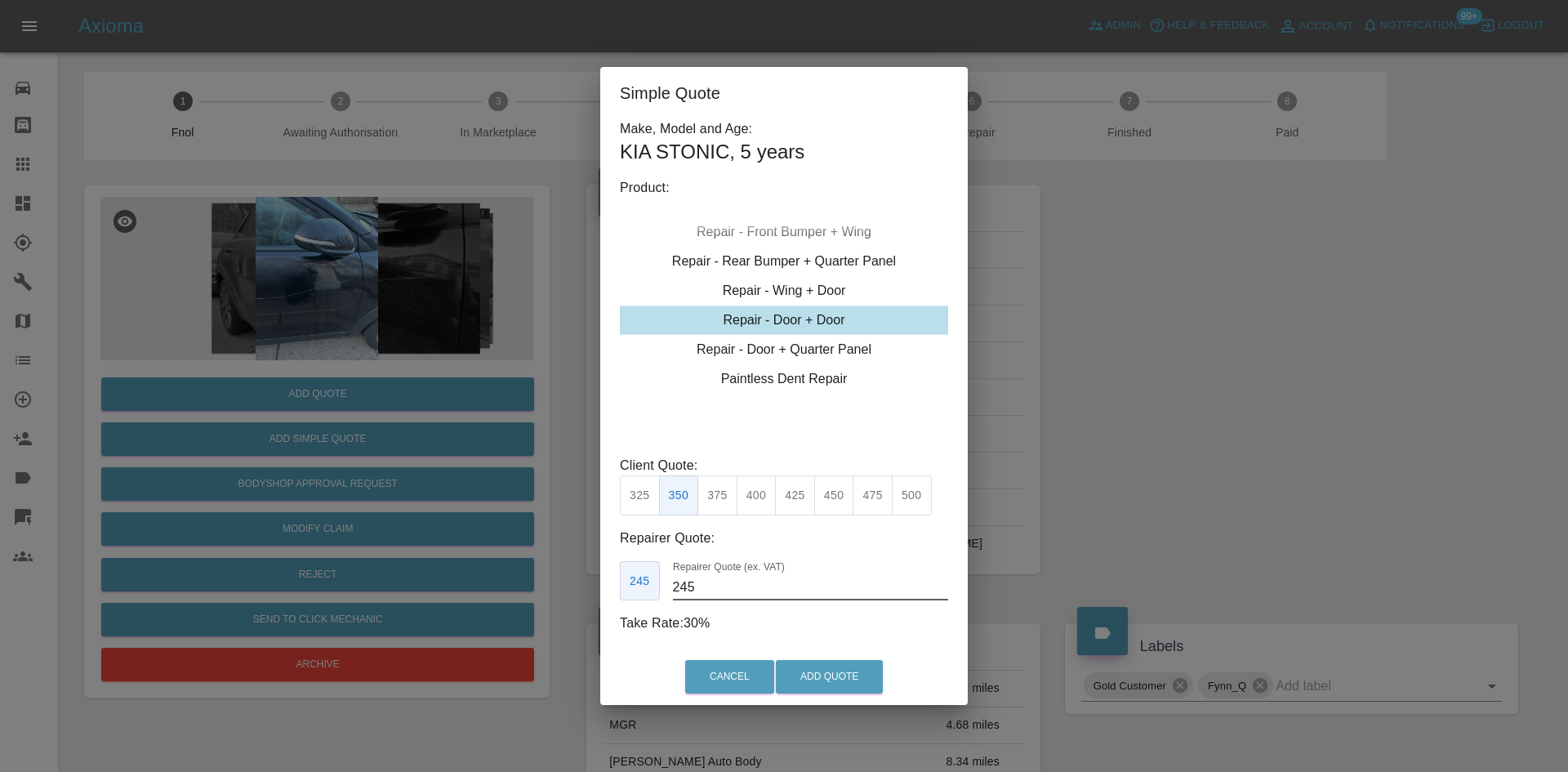
drag, startPoint x: 716, startPoint y: 595, endPoint x: 493, endPoint y: 592, distance: 223.0
click at [585, 590] on div "Simple Quote Make, Model and Age: KIA STONIC , 5 years Product: Repair - Front …" at bounding box center [784, 386] width 1568 height 772
click at [476, 567] on div "Simple Quote Make, Model and Age: KIA STONIC , 5 years Product: Repair - Front …" at bounding box center [784, 386] width 1568 height 772
type input "225"
click at [842, 681] on button "Add Quote" at bounding box center [829, 676] width 107 height 34
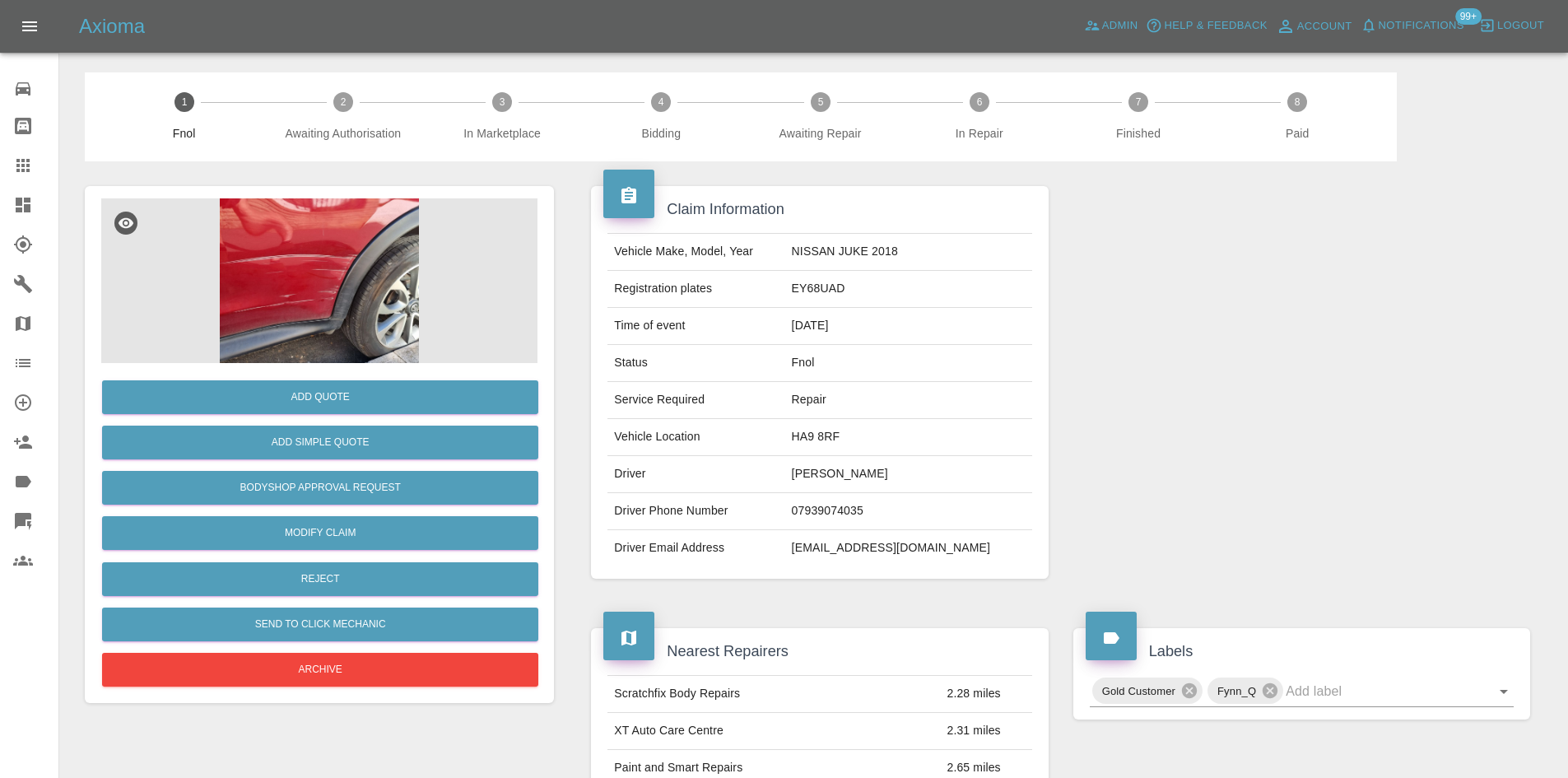
click at [348, 240] on img at bounding box center [320, 280] width 436 height 165
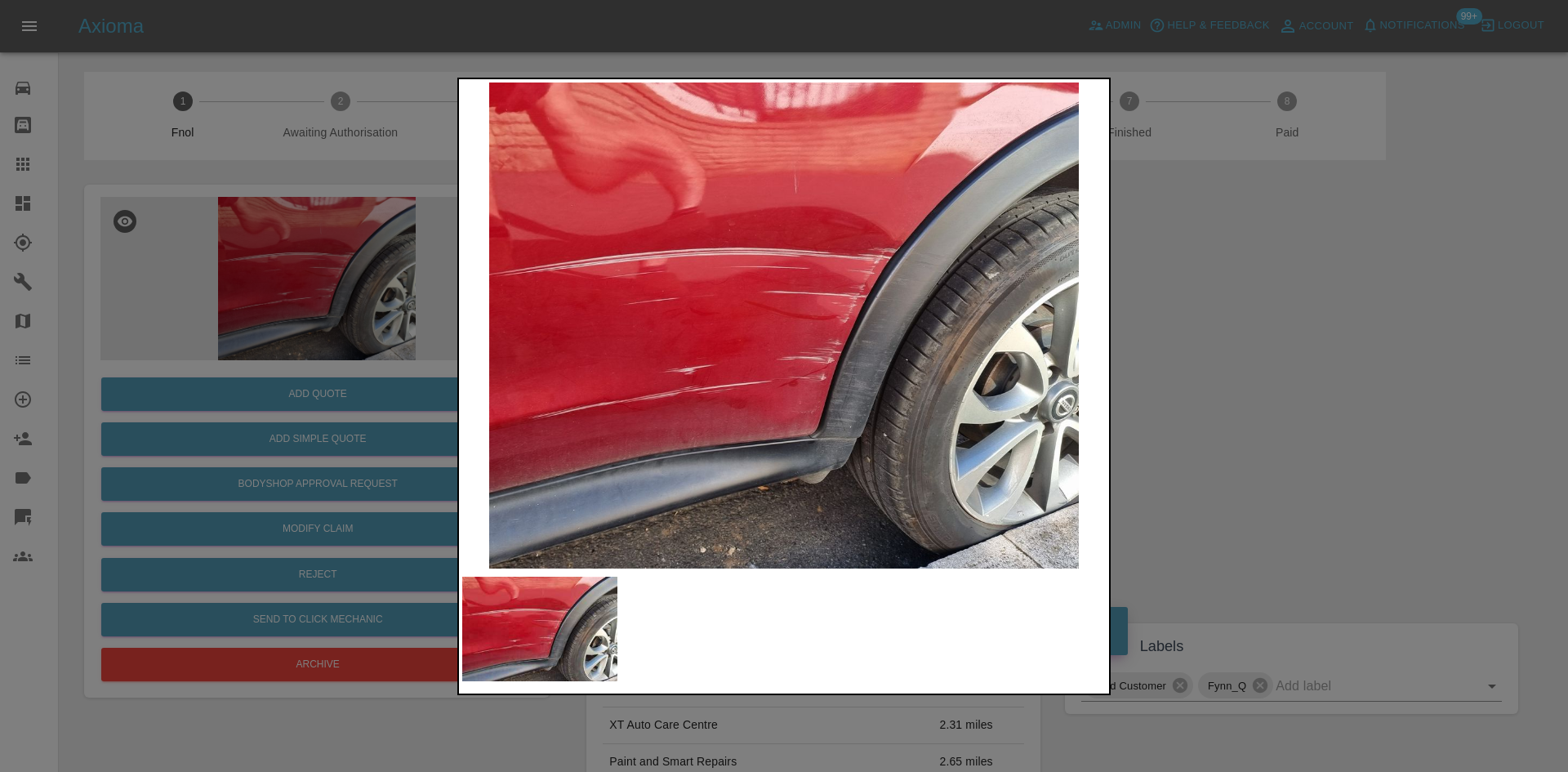
click at [709, 402] on img at bounding box center [783, 326] width 644 height 486
click at [562, 368] on img at bounding box center [783, 326] width 644 height 486
click at [551, 392] on img at bounding box center [783, 326] width 644 height 486
click at [265, 340] on div at bounding box center [784, 386] width 1568 height 772
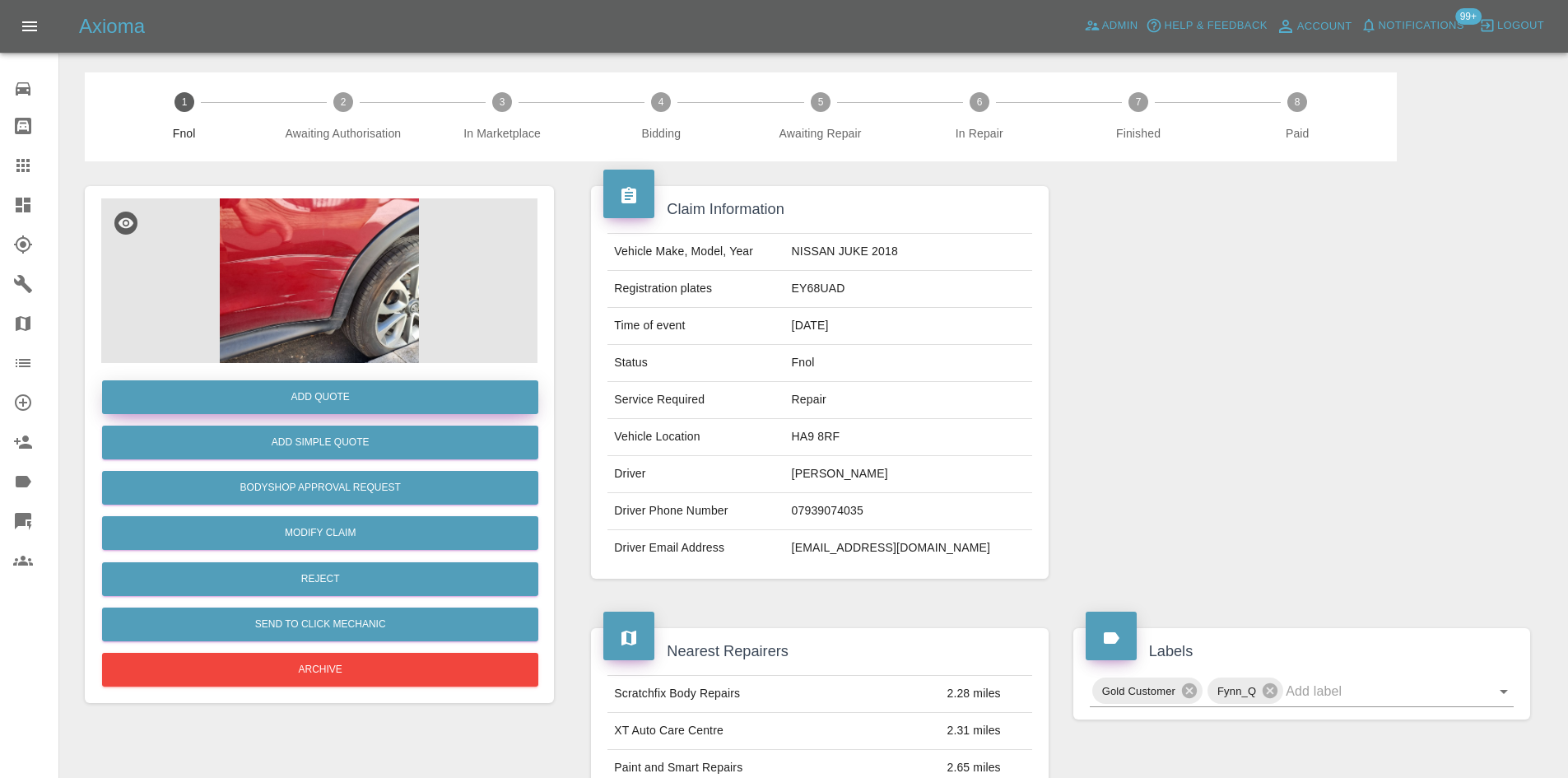
click at [313, 405] on button "Add Quote" at bounding box center [320, 397] width 436 height 34
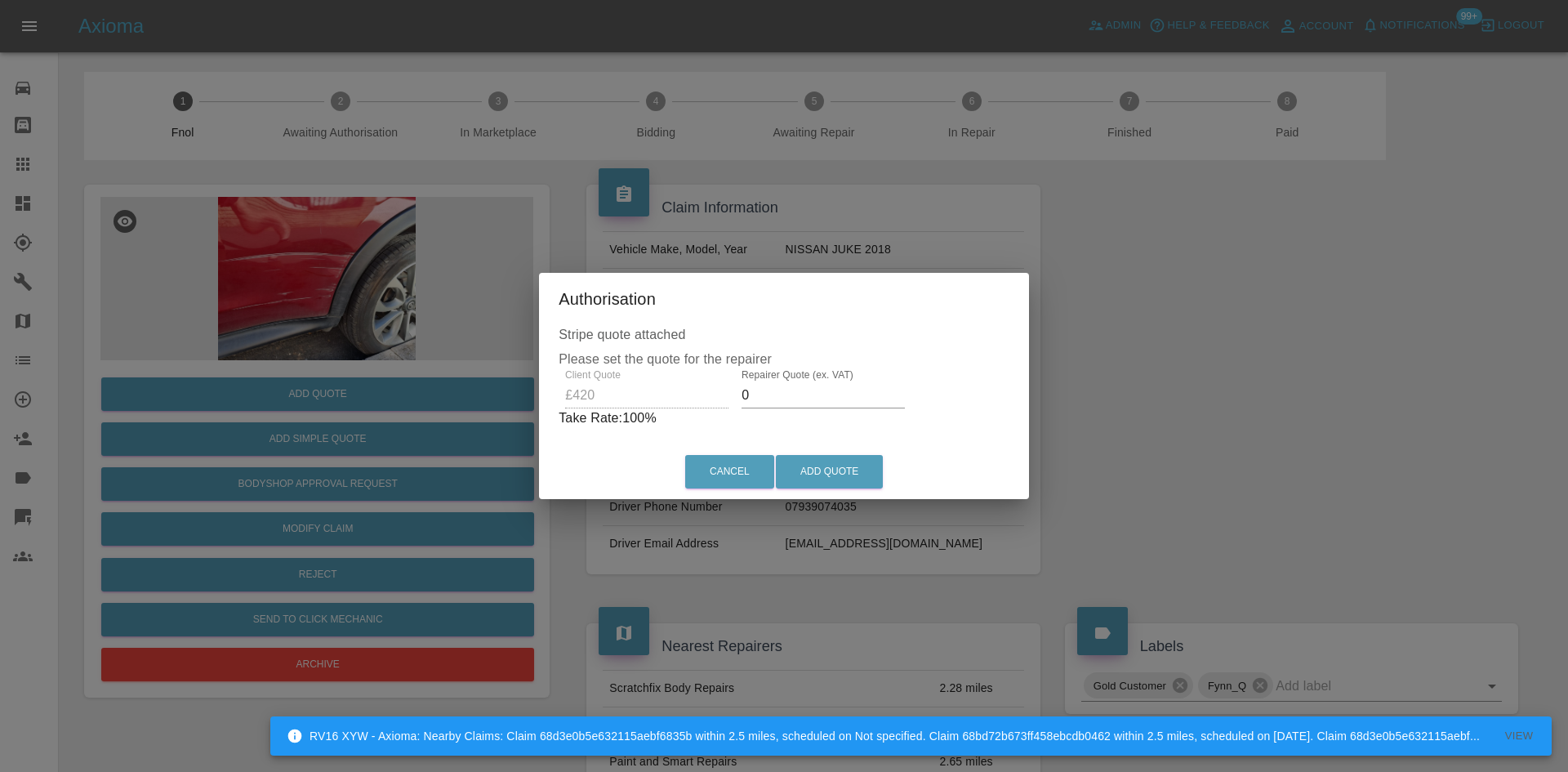
click at [717, 400] on div "Client Quote £420 Repairer Quote (ex. VAT) 0 Take Rate: 100 %" at bounding box center [783, 398] width 451 height 59
type input "3"
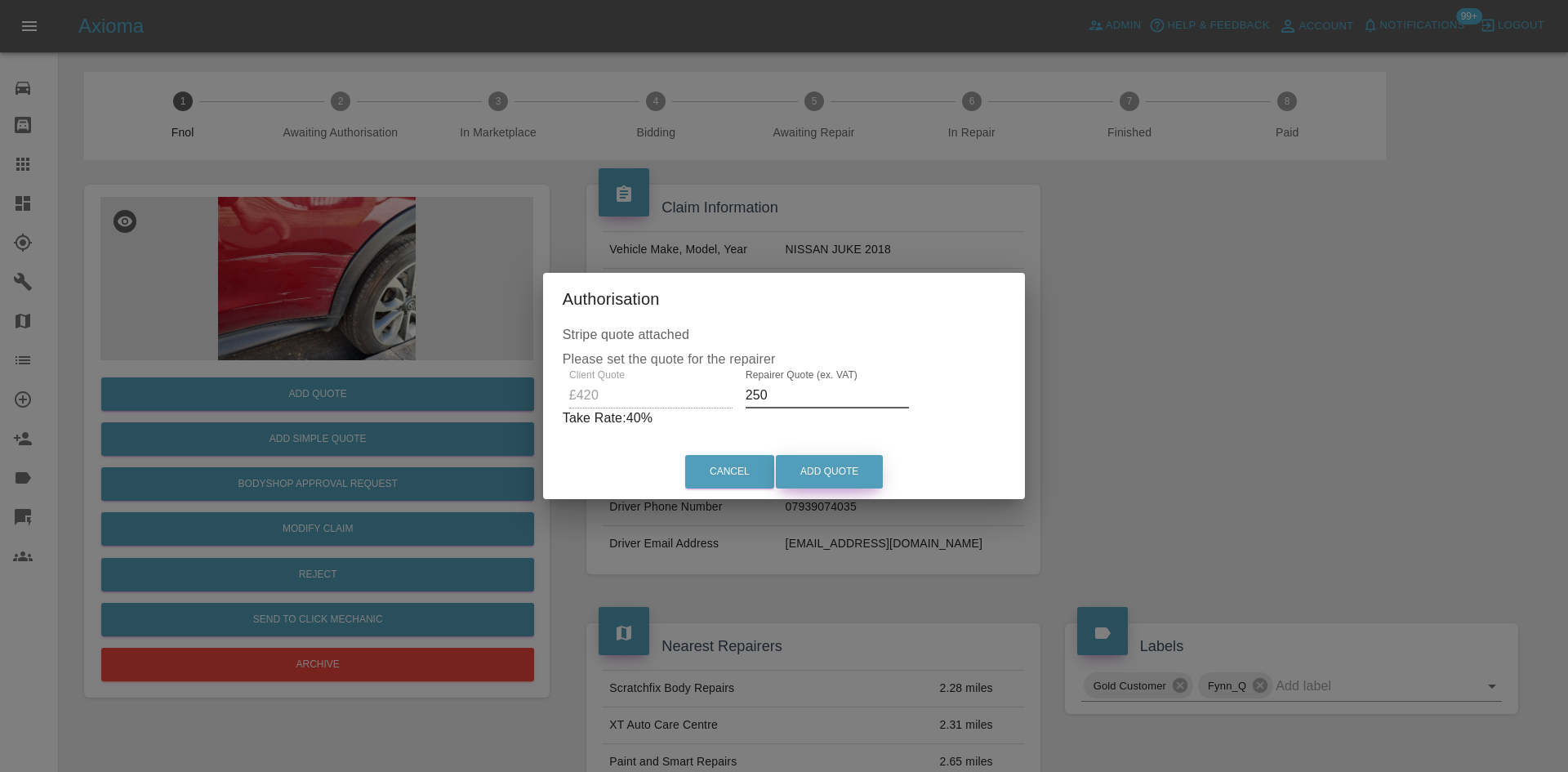
type input "250"
click at [806, 465] on button "Add Quote" at bounding box center [829, 471] width 107 height 34
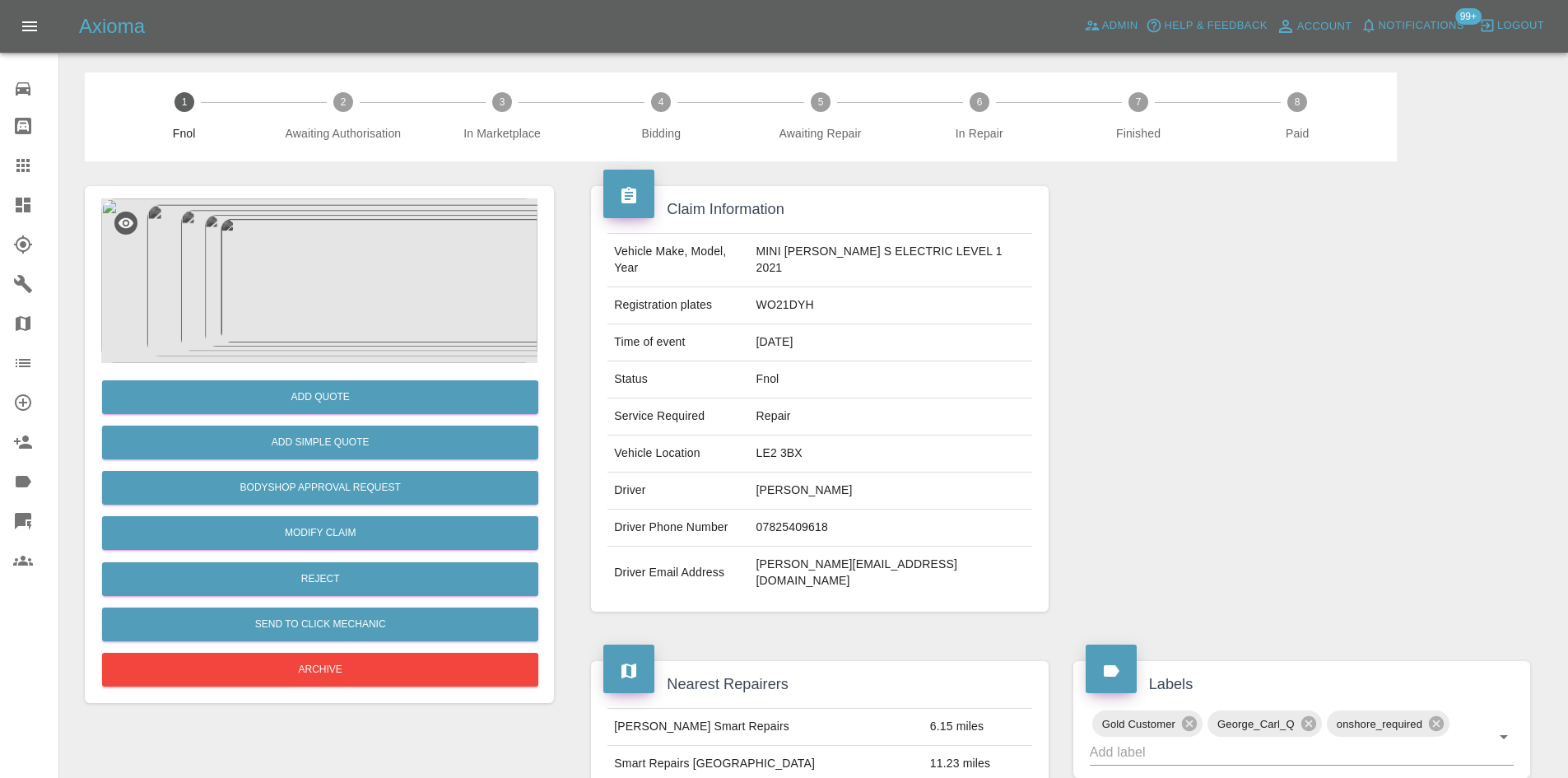
click at [357, 249] on img at bounding box center [320, 280] width 436 height 165
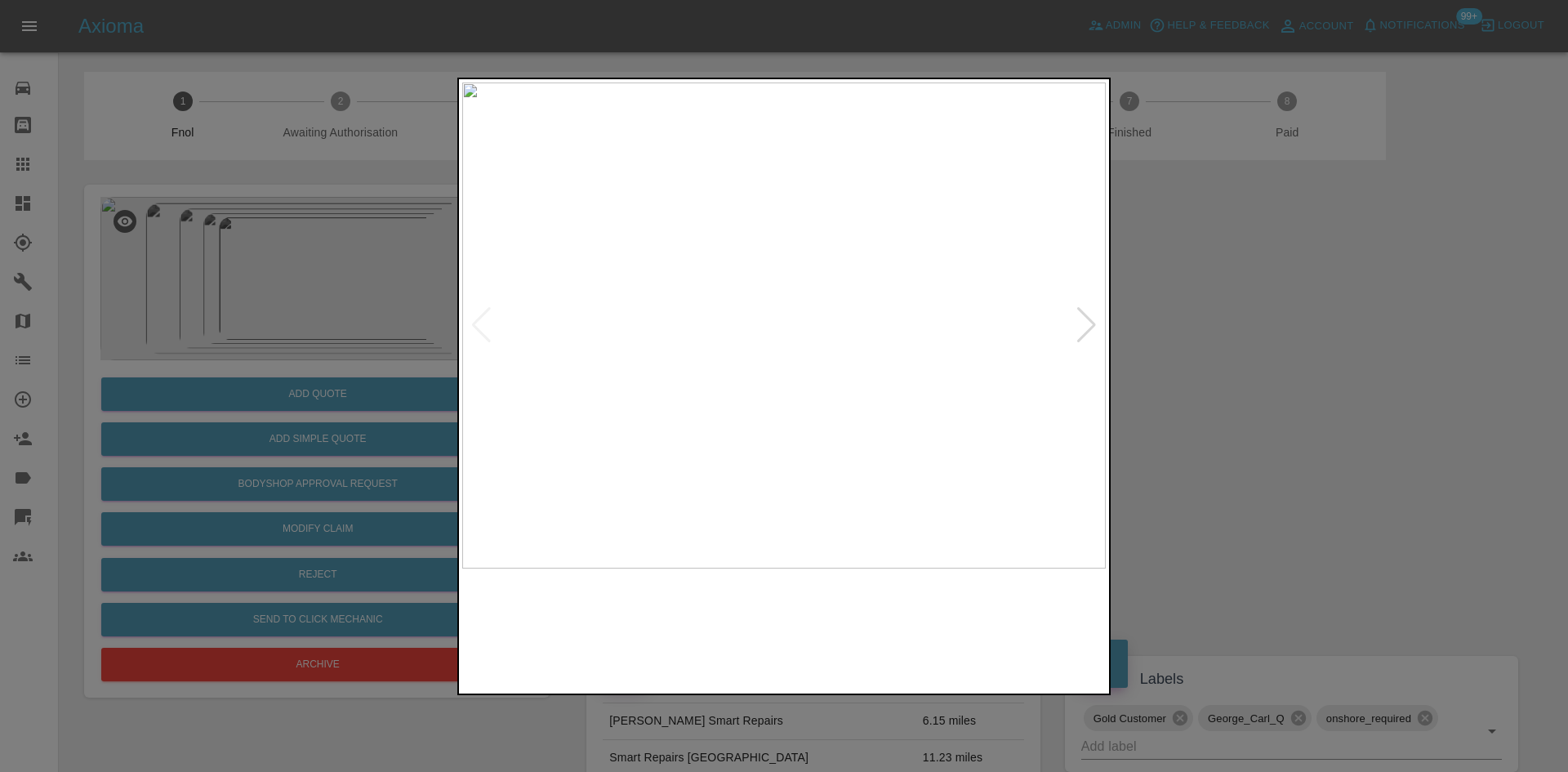
click at [755, 392] on img at bounding box center [783, 326] width 644 height 486
click at [752, 368] on img at bounding box center [783, 326] width 644 height 486
click at [768, 348] on img at bounding box center [783, 326] width 644 height 486
click at [854, 368] on img at bounding box center [783, 326] width 644 height 486
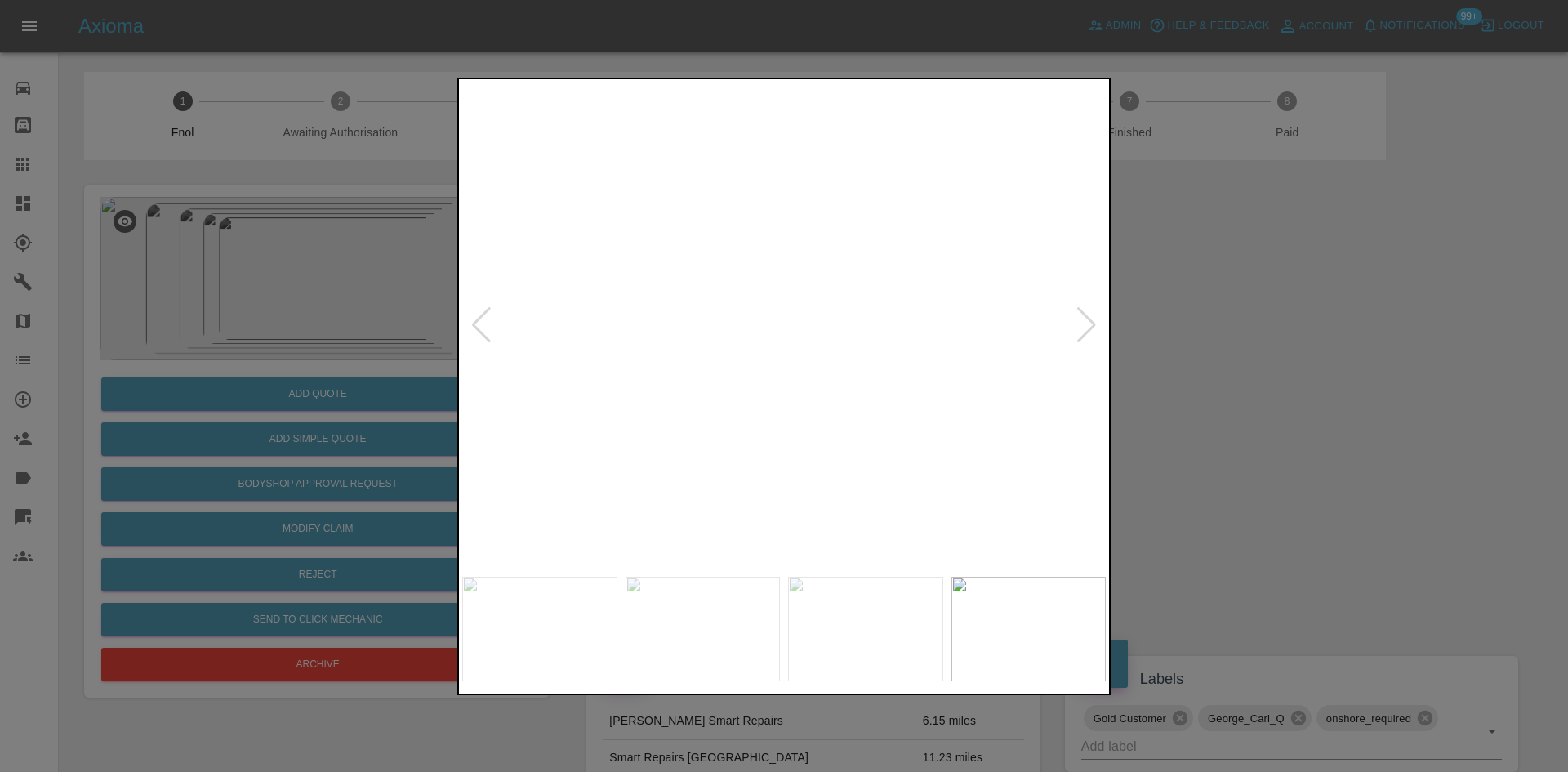
click at [822, 266] on img at bounding box center [565, 68] width 1931 height 1459
click at [812, 311] on img at bounding box center [563, 61] width 1931 height 1459
click at [673, 346] on img at bounding box center [783, 326] width 644 height 486
click at [746, 368] on img at bounding box center [783, 326] width 644 height 486
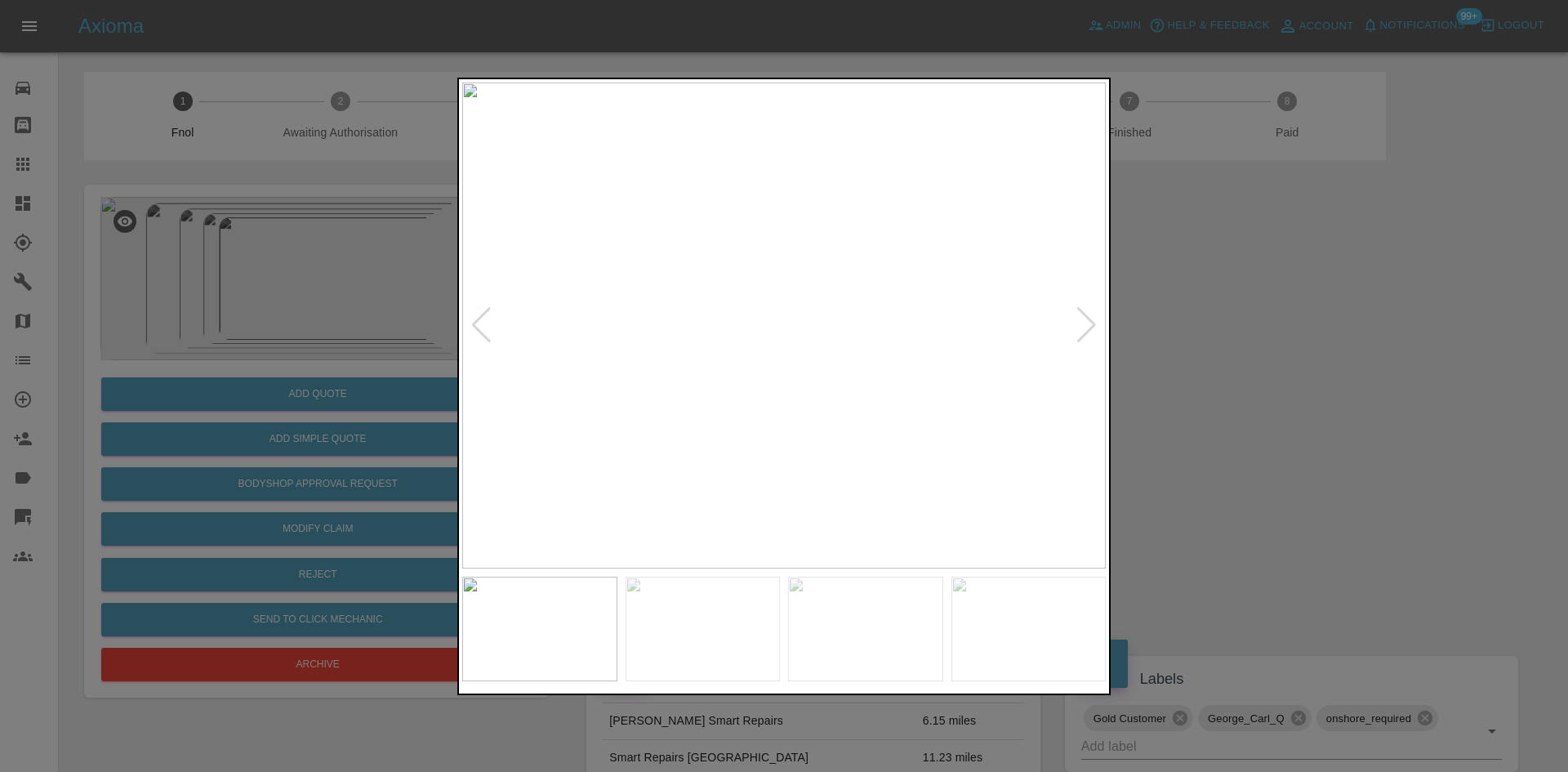
click at [746, 368] on img at bounding box center [783, 326] width 644 height 486
click at [733, 284] on img at bounding box center [863, 95] width 1931 height 1459
click at [840, 310] on img at bounding box center [854, 78] width 1931 height 1459
click at [689, 351] on img at bounding box center [783, 326] width 644 height 486
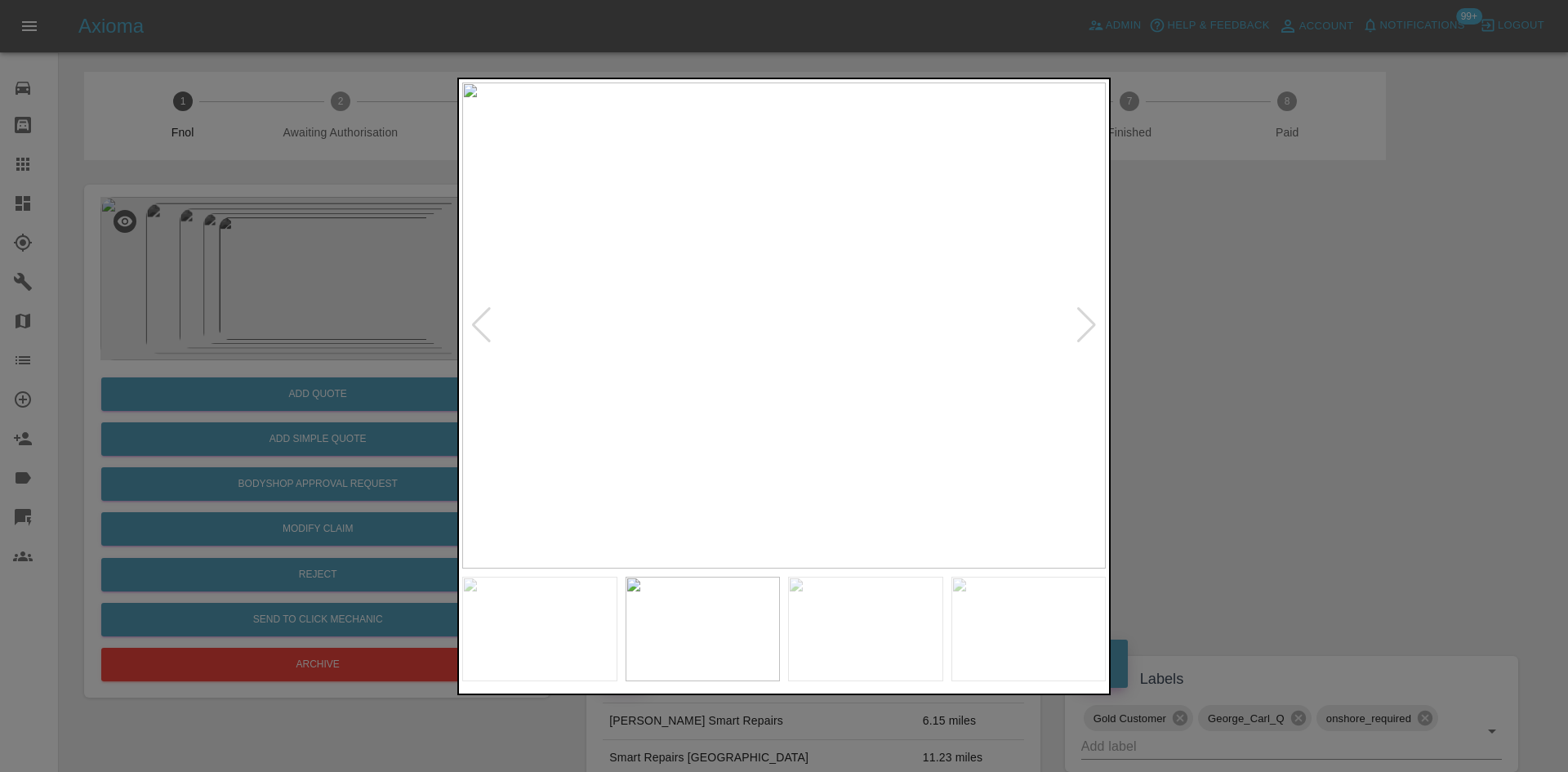
click at [838, 350] on img at bounding box center [783, 326] width 644 height 486
click at [812, 350] on img at bounding box center [783, 326] width 644 height 486
click at [899, 162] on img at bounding box center [795, 57] width 1931 height 1459
click at [820, 215] on img at bounding box center [795, 47] width 1931 height 1459
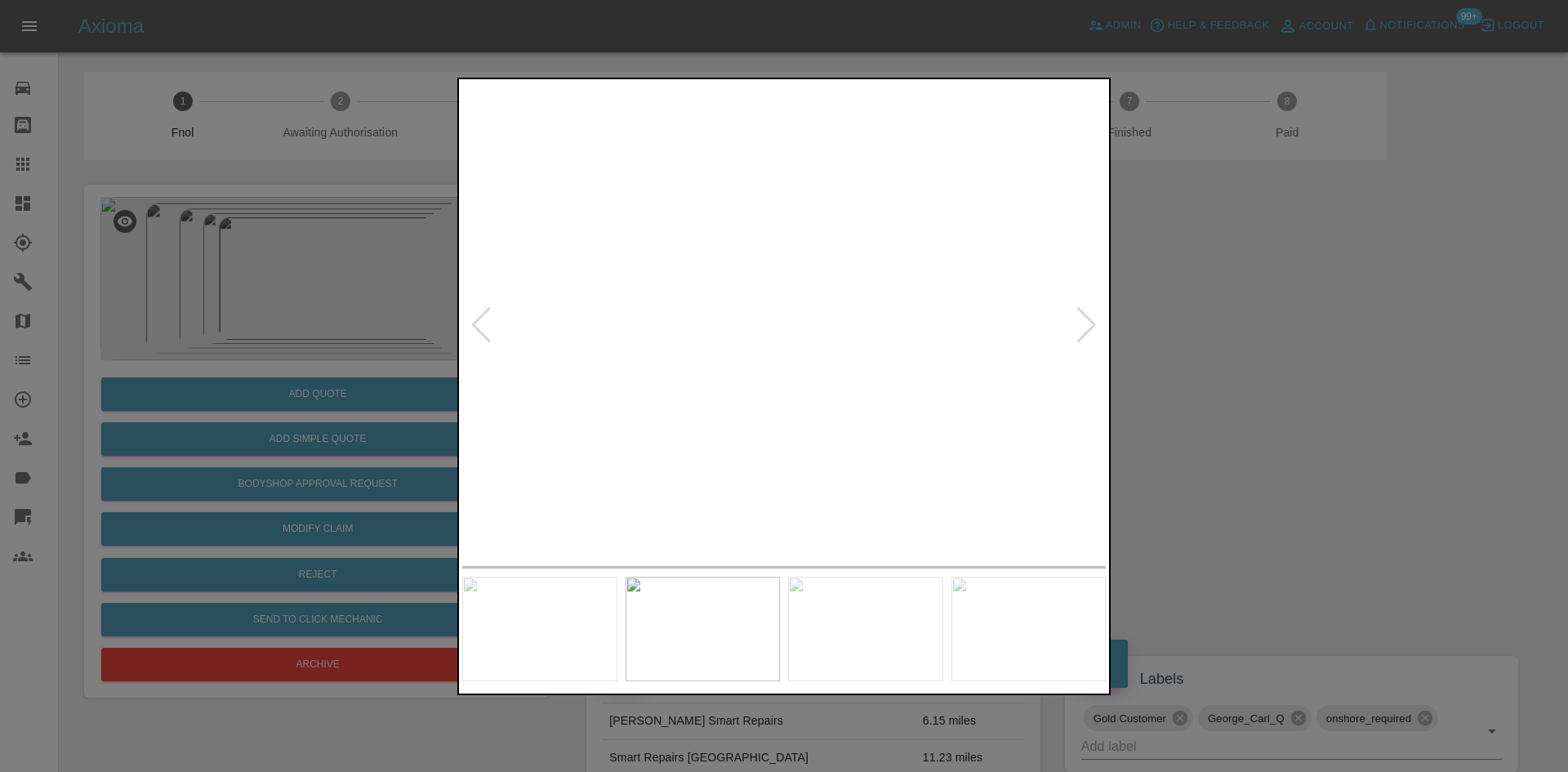
click at [745, 292] on img at bounding box center [783, 326] width 644 height 486
click at [620, 314] on img at bounding box center [680, 326] width 644 height 486
click at [782, 335] on img at bounding box center [783, 326] width 644 height 486
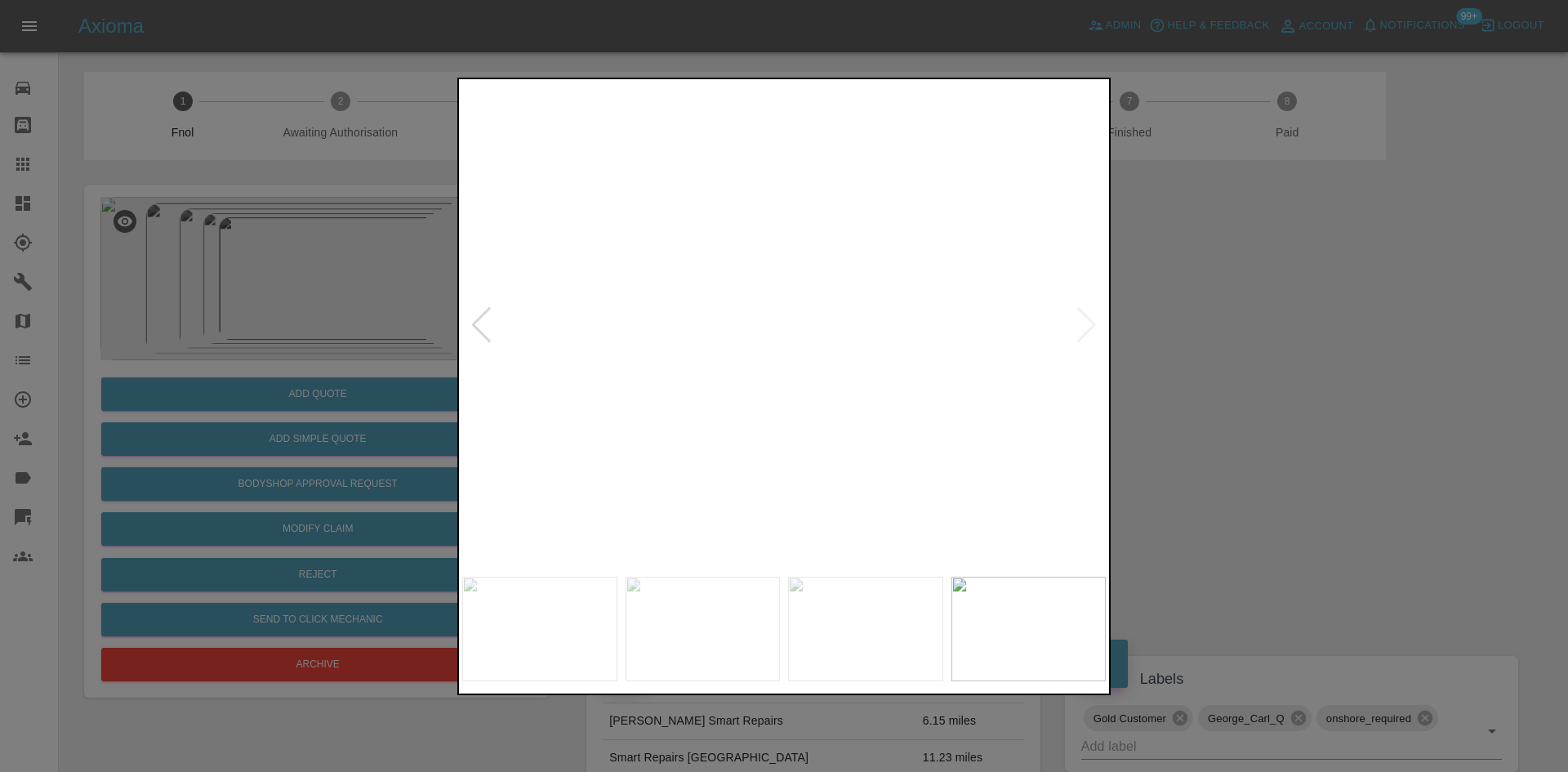
click at [775, 264] on img at bounding box center [788, 283] width 1931 height 1459
click at [314, 376] on div at bounding box center [784, 386] width 1568 height 772
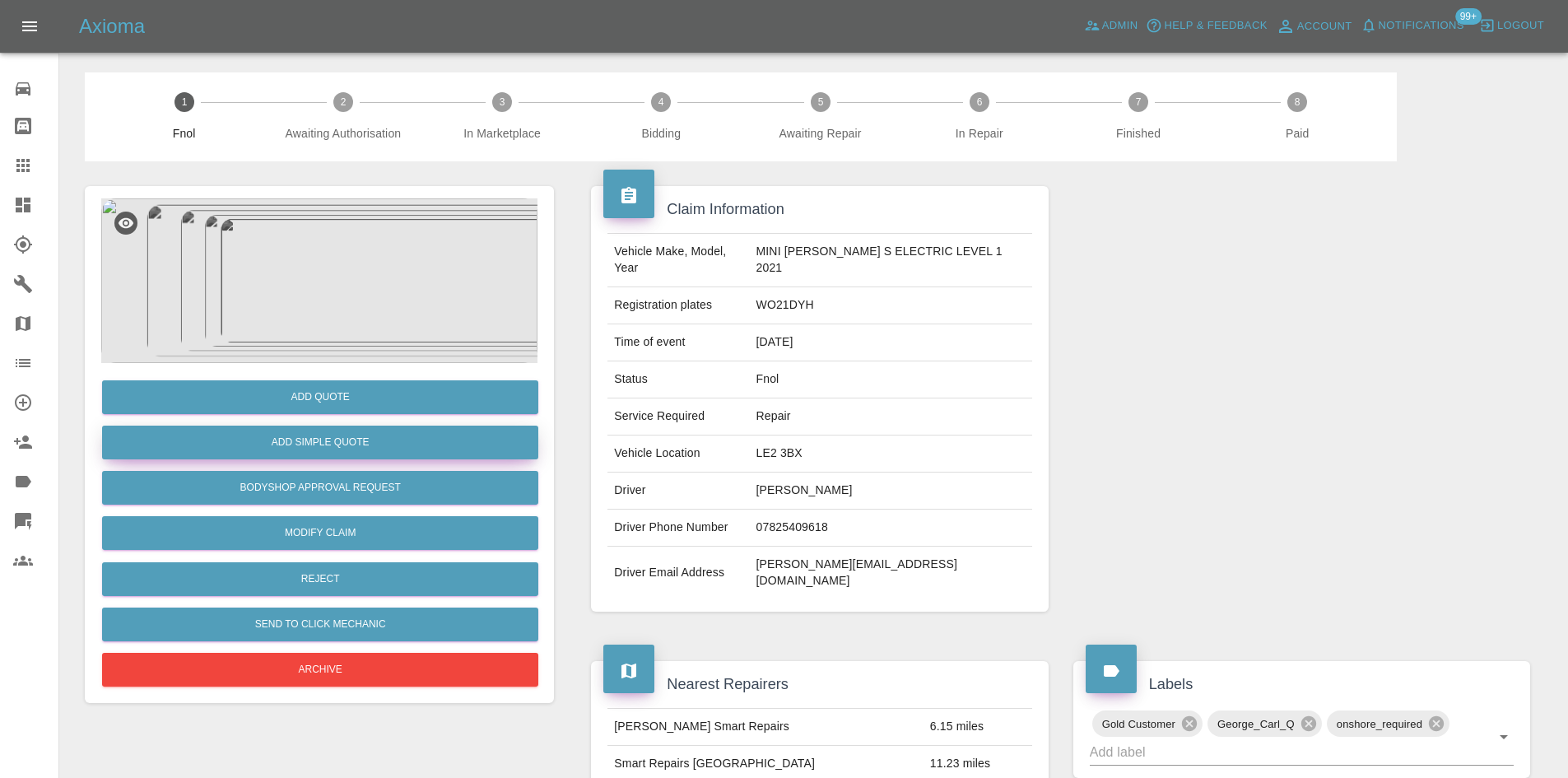
click at [324, 455] on button "Add Simple Quote" at bounding box center [320, 442] width 436 height 34
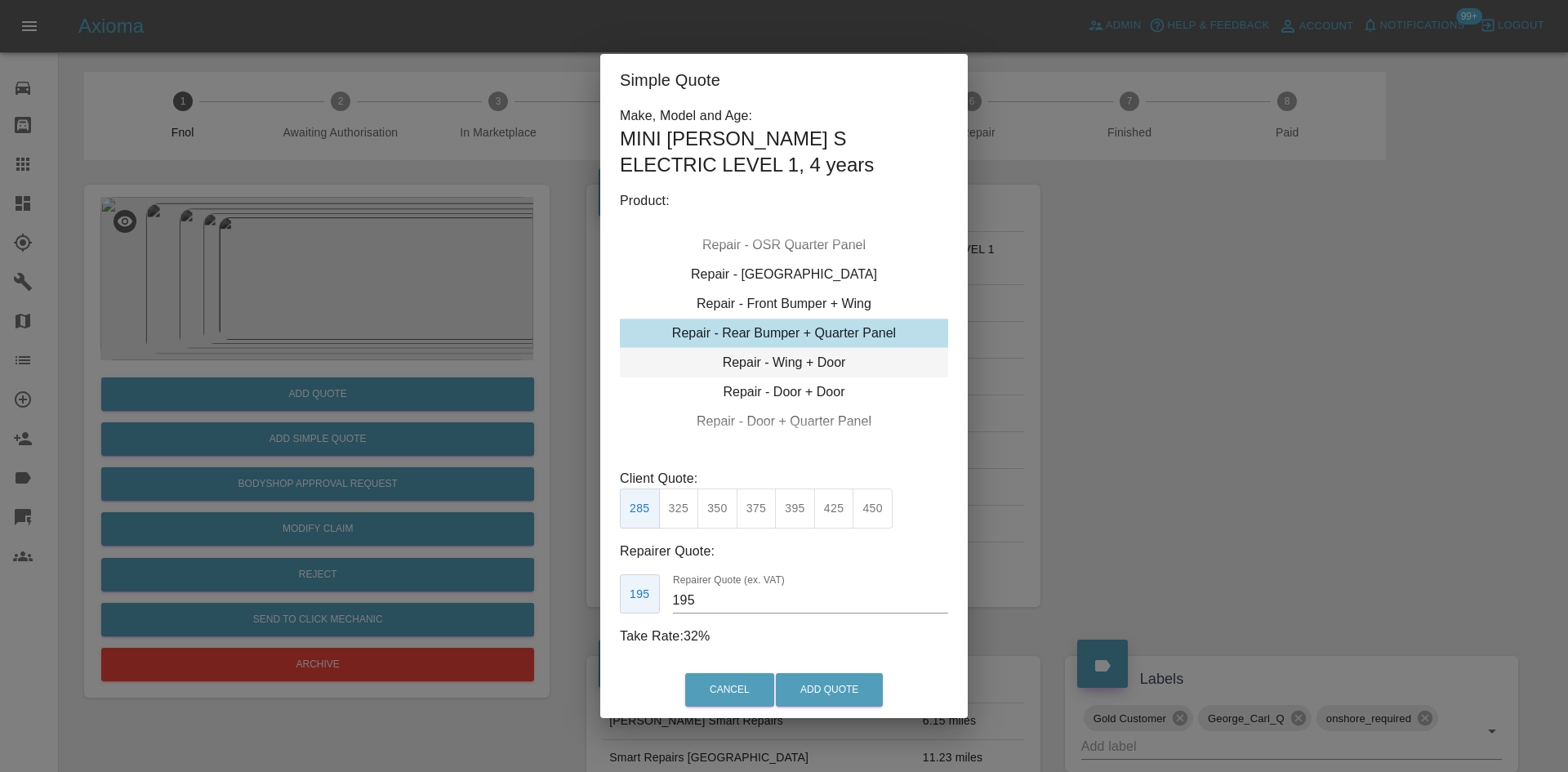
click at [772, 355] on div "Repair - Wing + Door" at bounding box center [783, 363] width 328 height 29
drag, startPoint x: 725, startPoint y: 520, endPoint x: 700, endPoint y: 635, distance: 117.7
click at [724, 520] on button "375" at bounding box center [717, 508] width 40 height 40
drag, startPoint x: 712, startPoint y: 602, endPoint x: 598, endPoint y: 600, distance: 114.0
click at [604, 600] on div "Make, Model and Age: MINI COOPER S ELECTRIC LEVEL 1 , 4 years Product: Repair -…" at bounding box center [784, 383] width 368 height 556
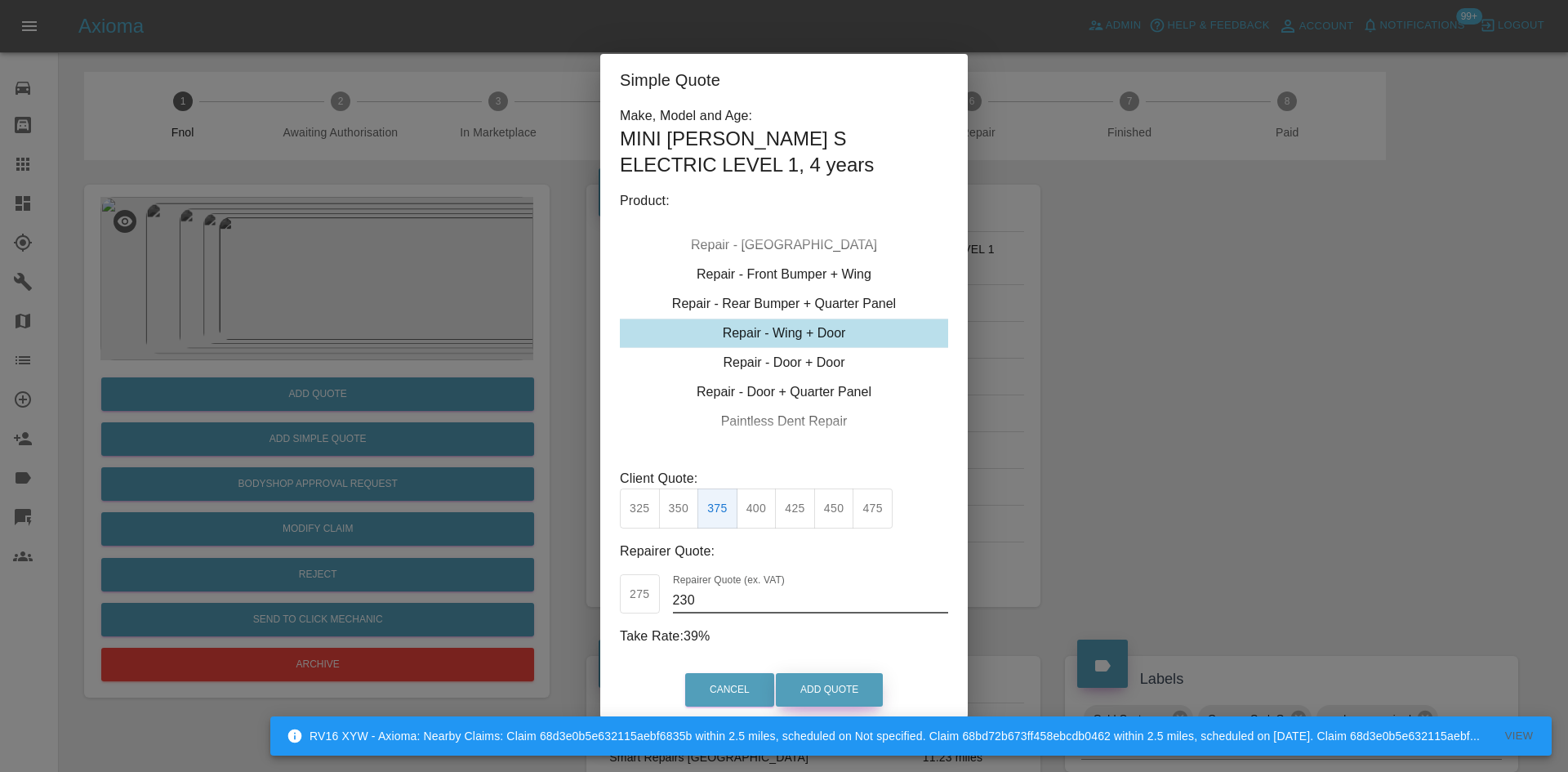
type input "230"
click at [798, 676] on button "Add Quote" at bounding box center [829, 689] width 107 height 34
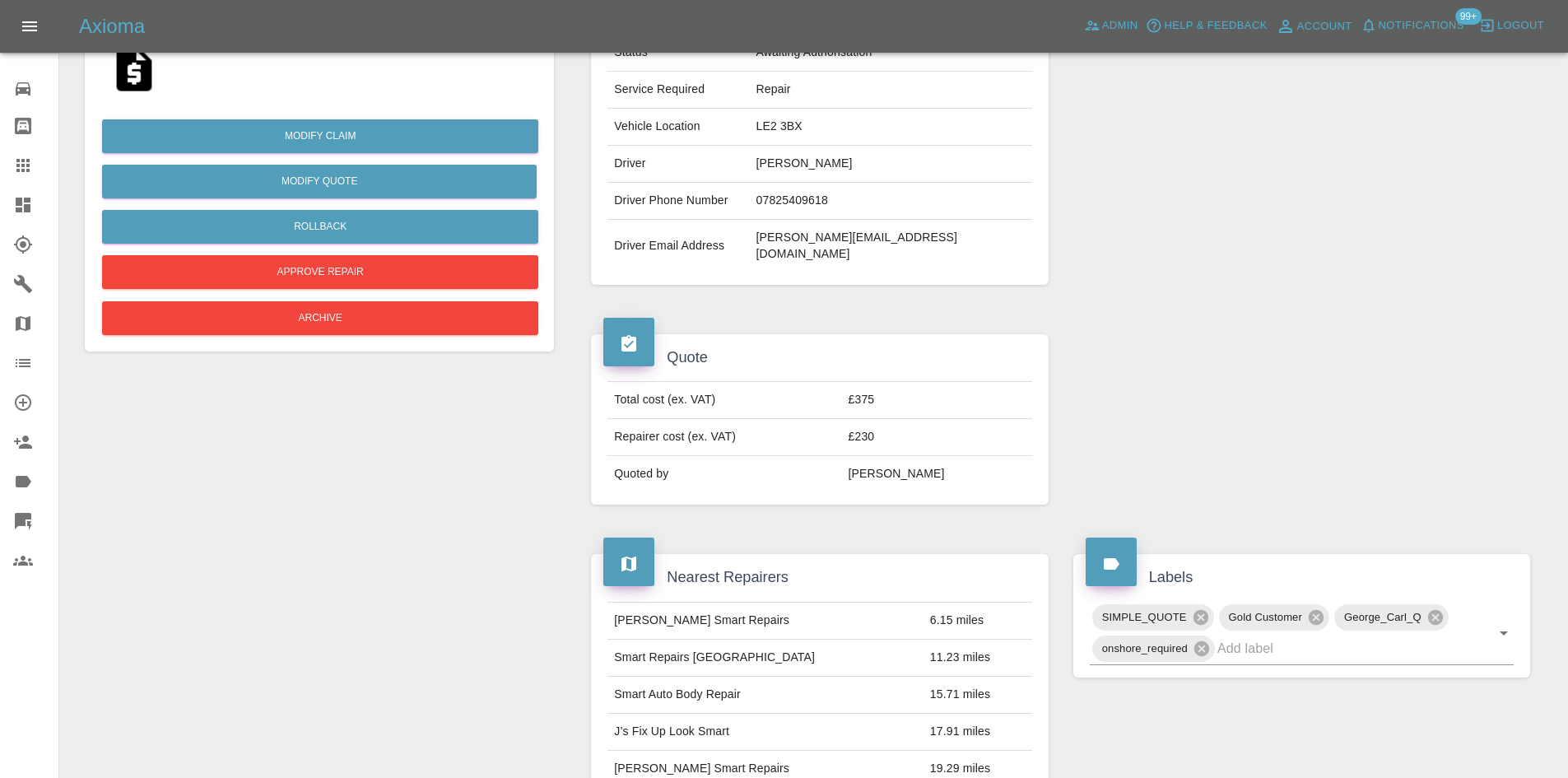
scroll to position [329, 0]
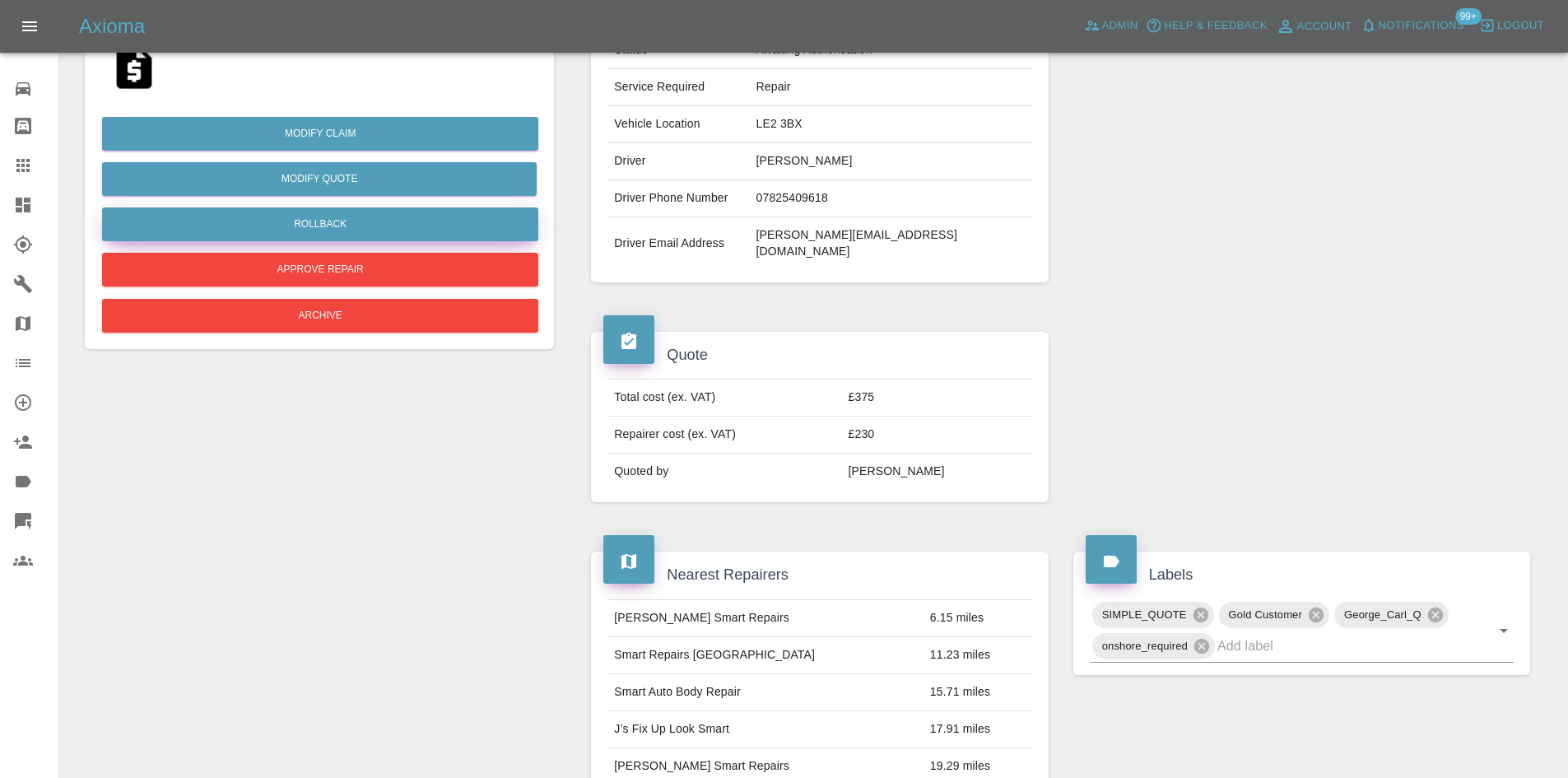
click at [307, 215] on button "Rollback" at bounding box center [320, 224] width 436 height 34
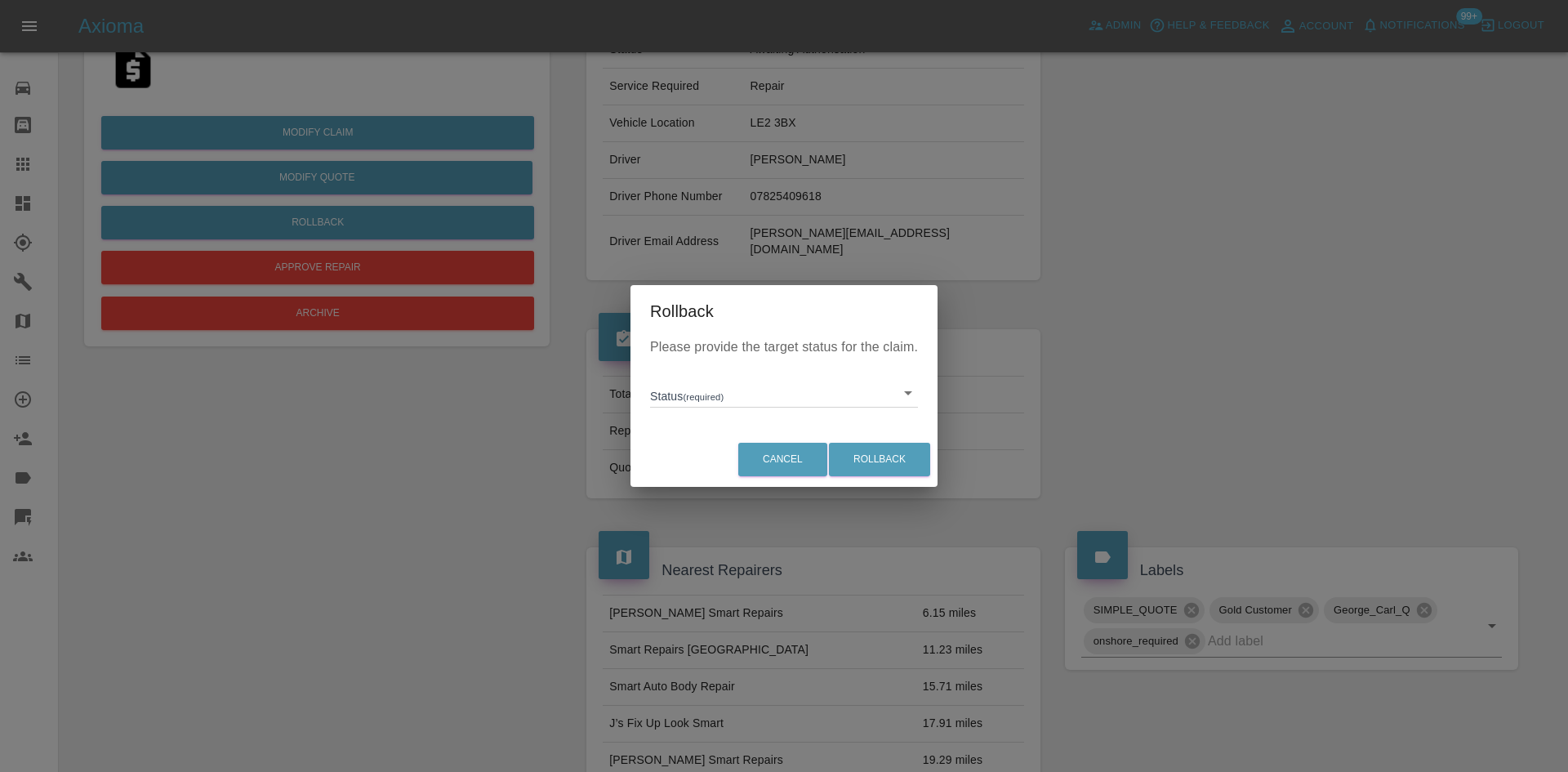
click at [693, 389] on body "Axioma Admin Help & Feedback Account Notifications 99+ Logout Repair home Bodys…" at bounding box center [784, 582] width 1568 height 1819
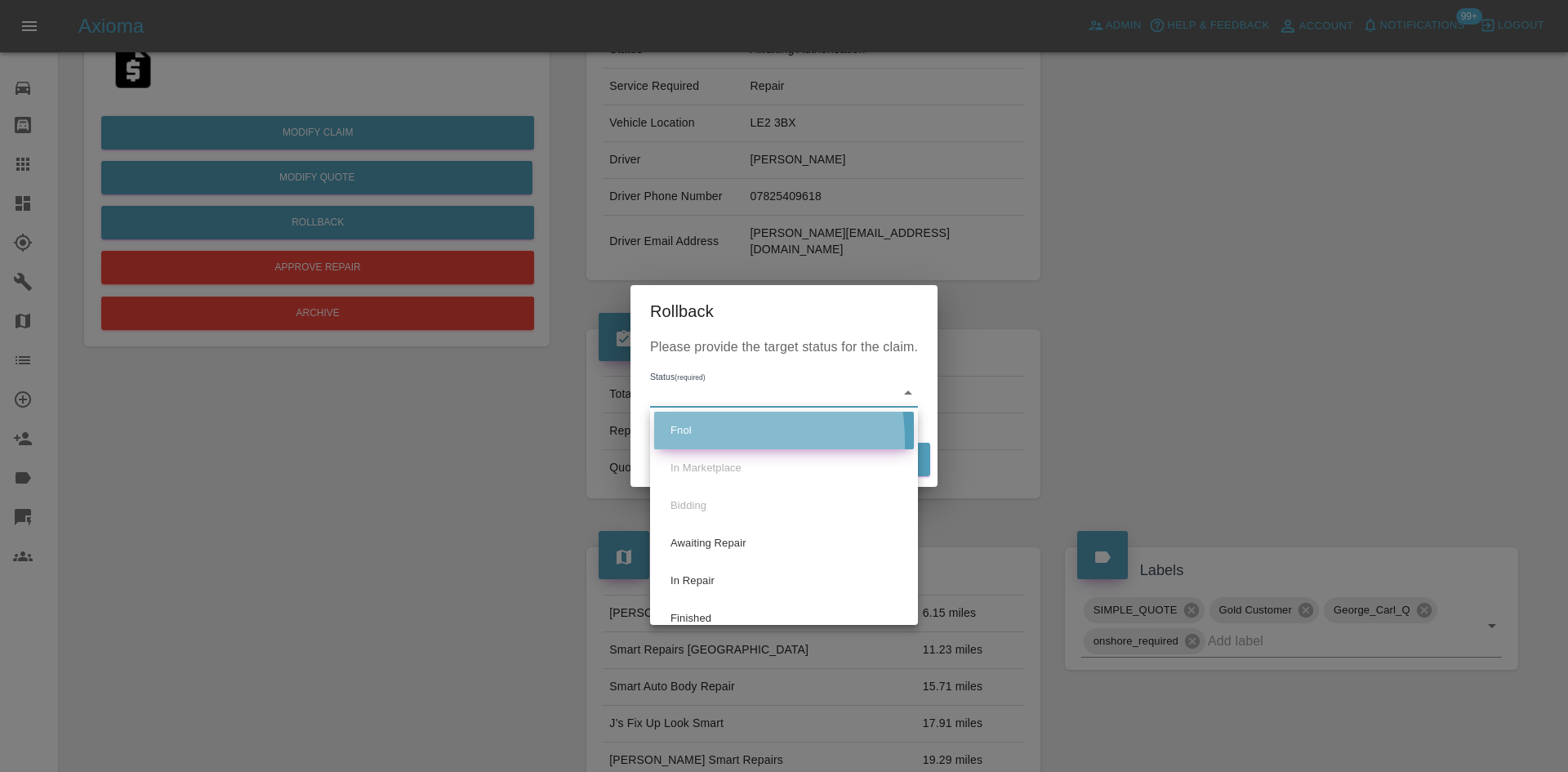
click at [685, 442] on li "Fnol" at bounding box center [783, 431] width 259 height 38
type input "fnol"
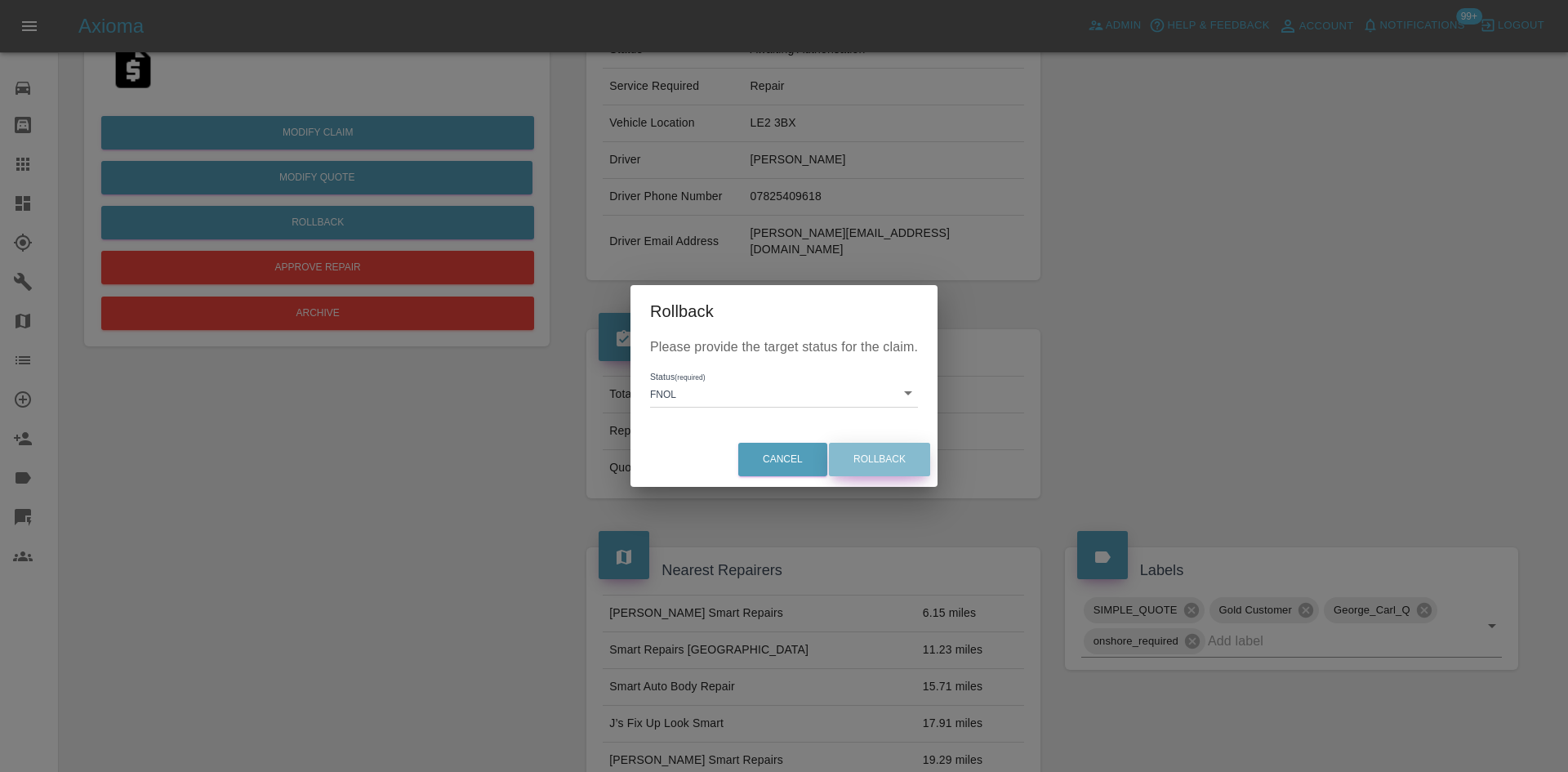
click at [902, 463] on button "Rollback" at bounding box center [880, 459] width 102 height 34
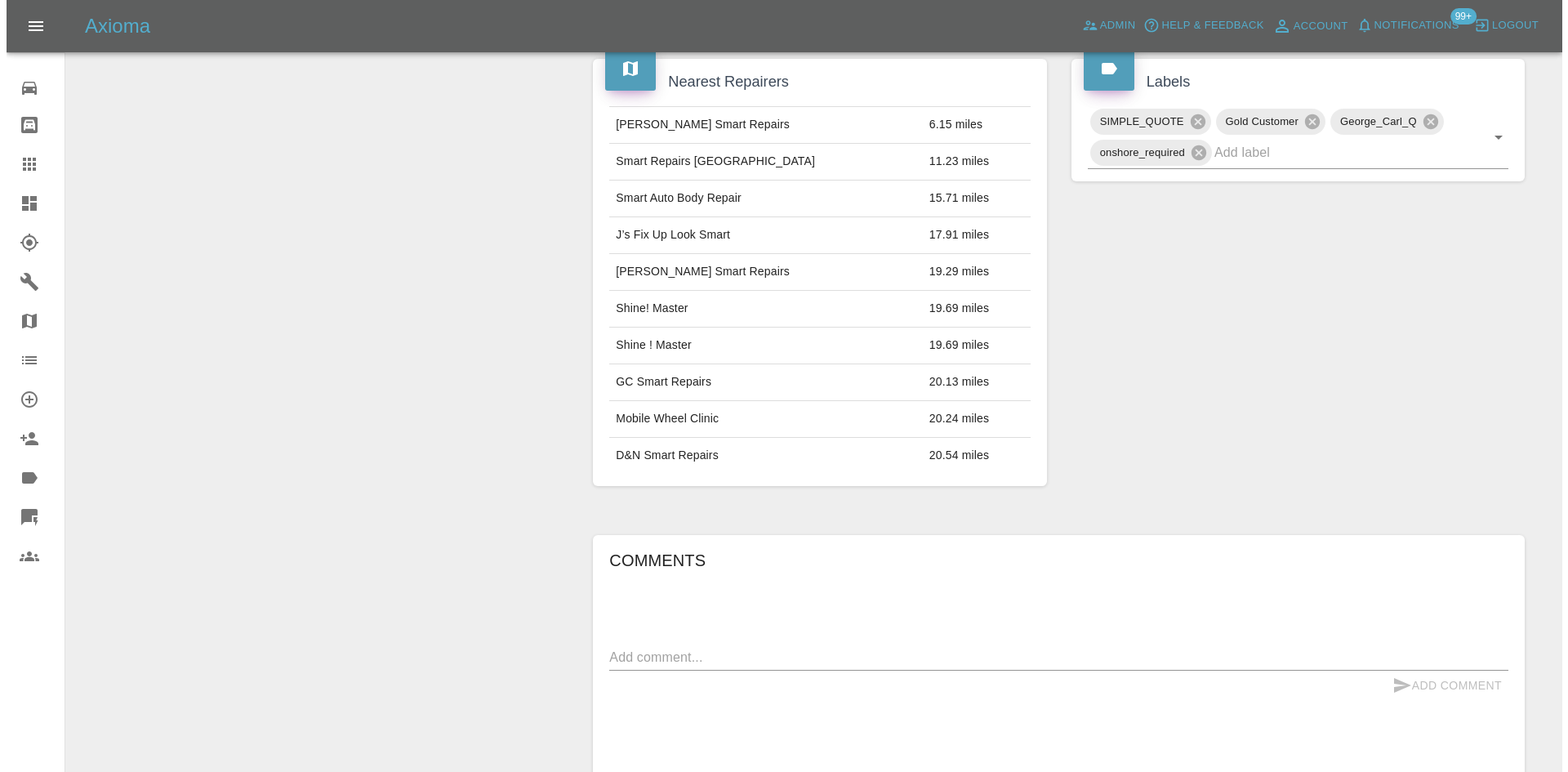
scroll to position [1015, 0]
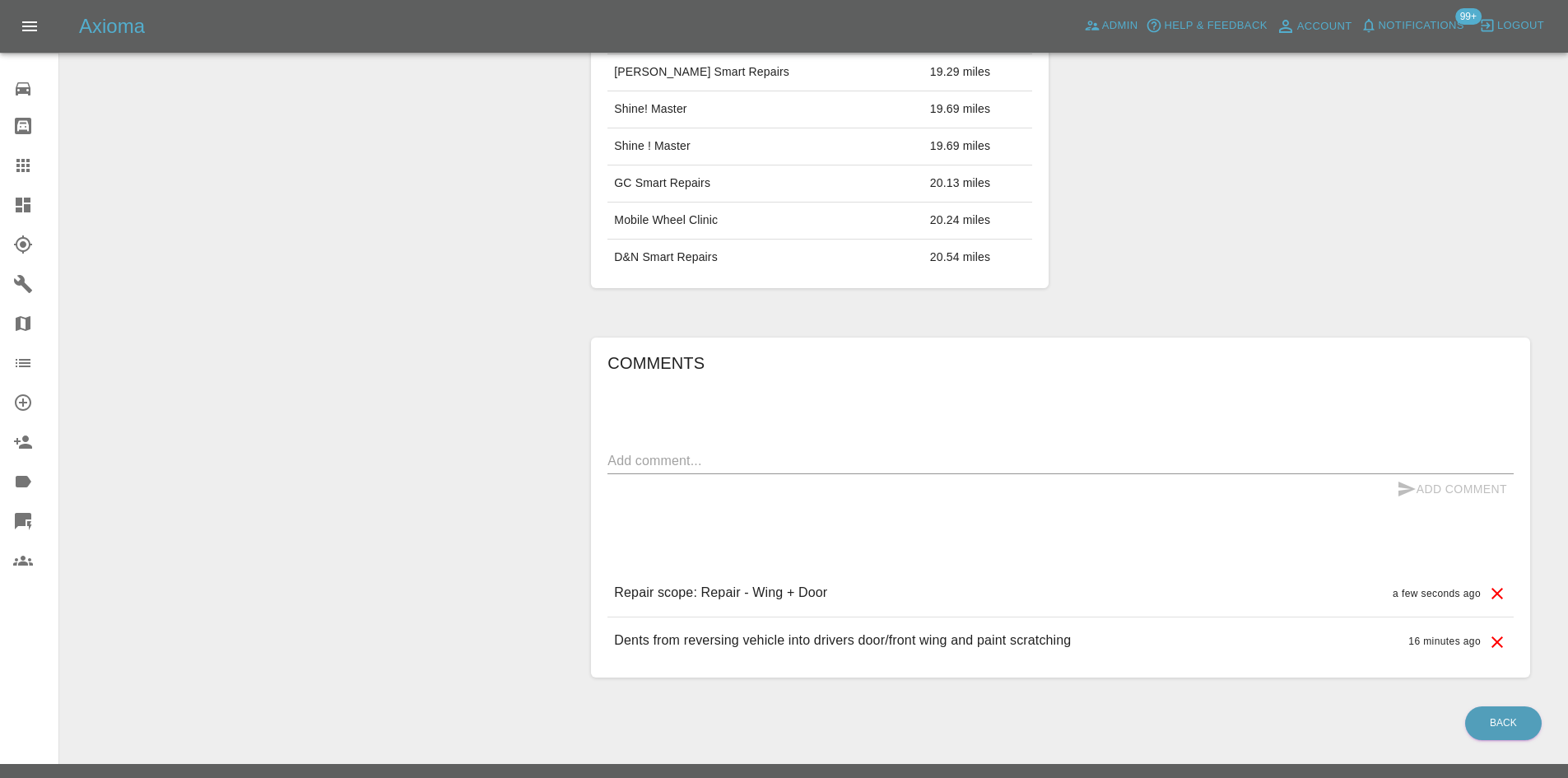
click at [1497, 584] on icon at bounding box center [1497, 593] width 20 height 20
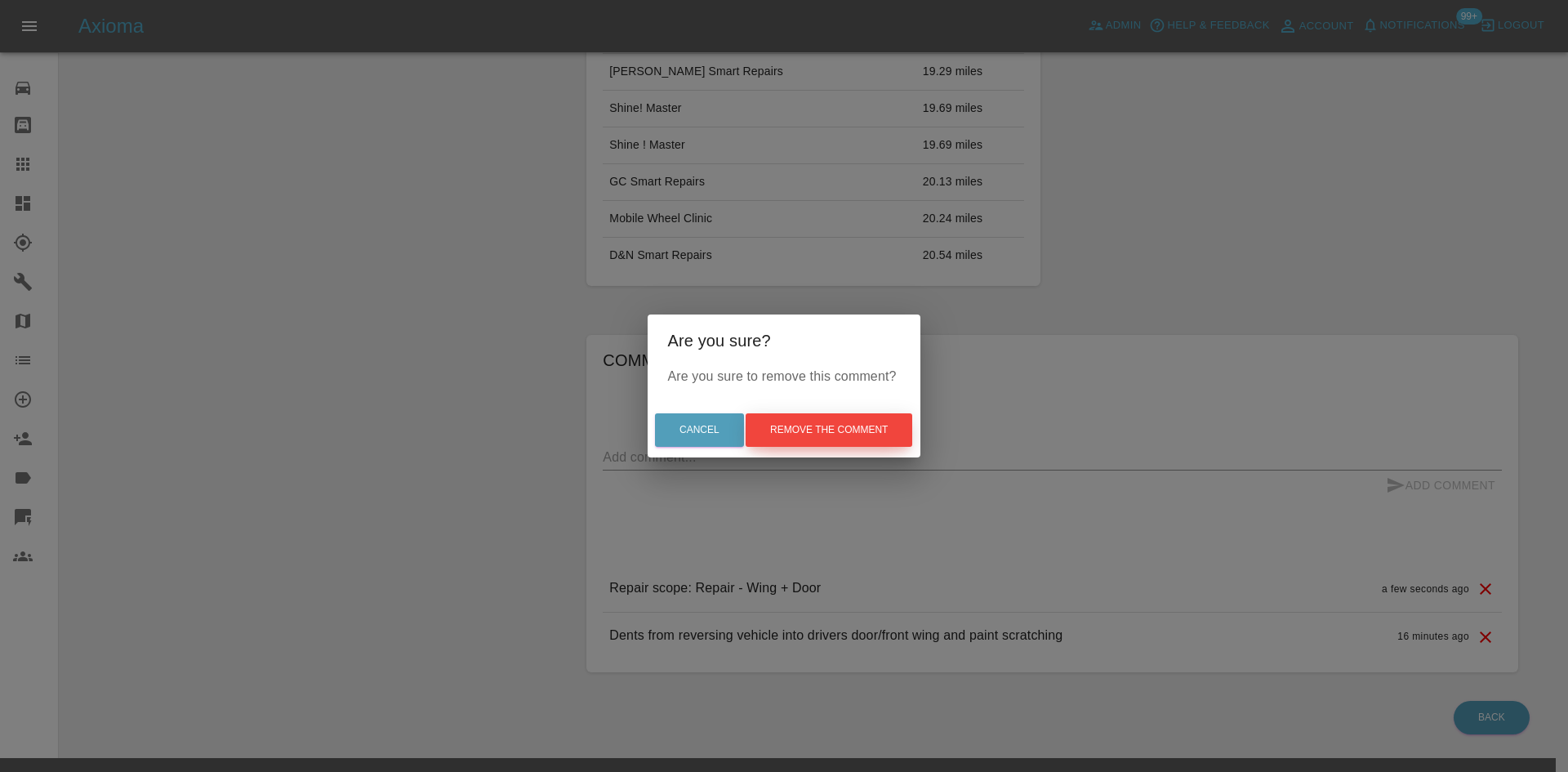
click at [822, 434] on button "Remove the comment" at bounding box center [828, 430] width 166 height 34
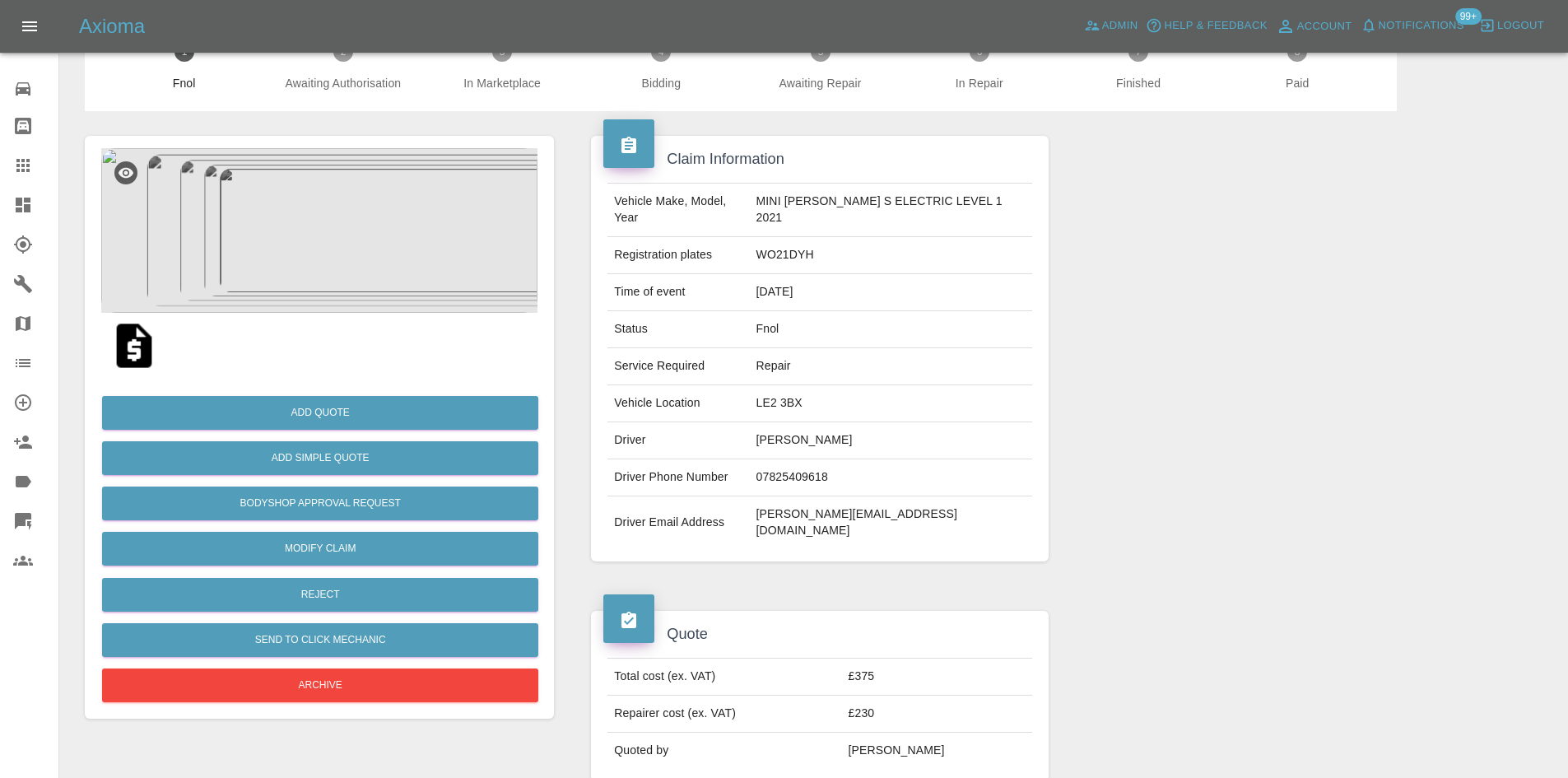
scroll to position [0, 0]
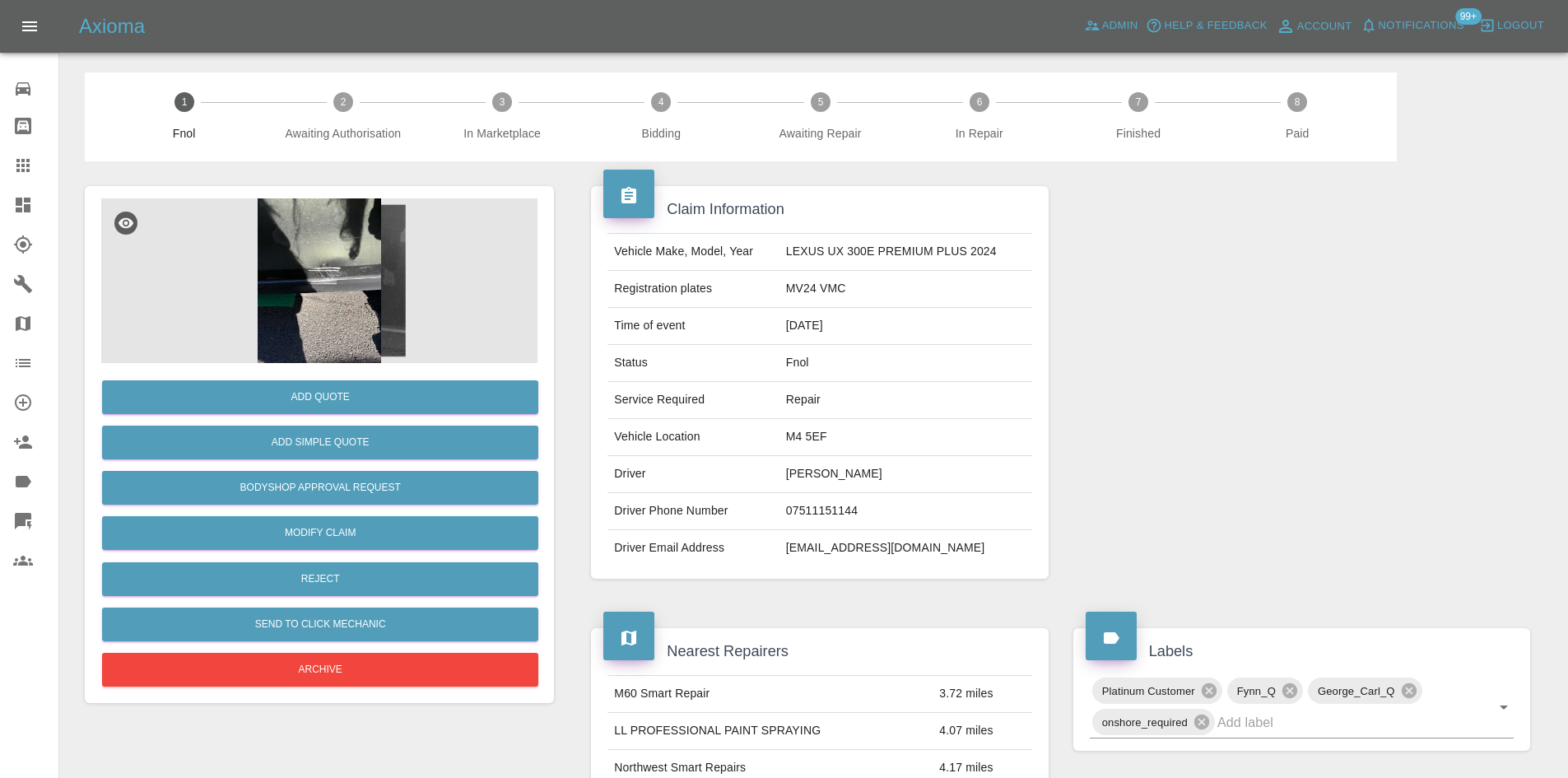
click at [330, 271] on img at bounding box center [320, 280] width 436 height 165
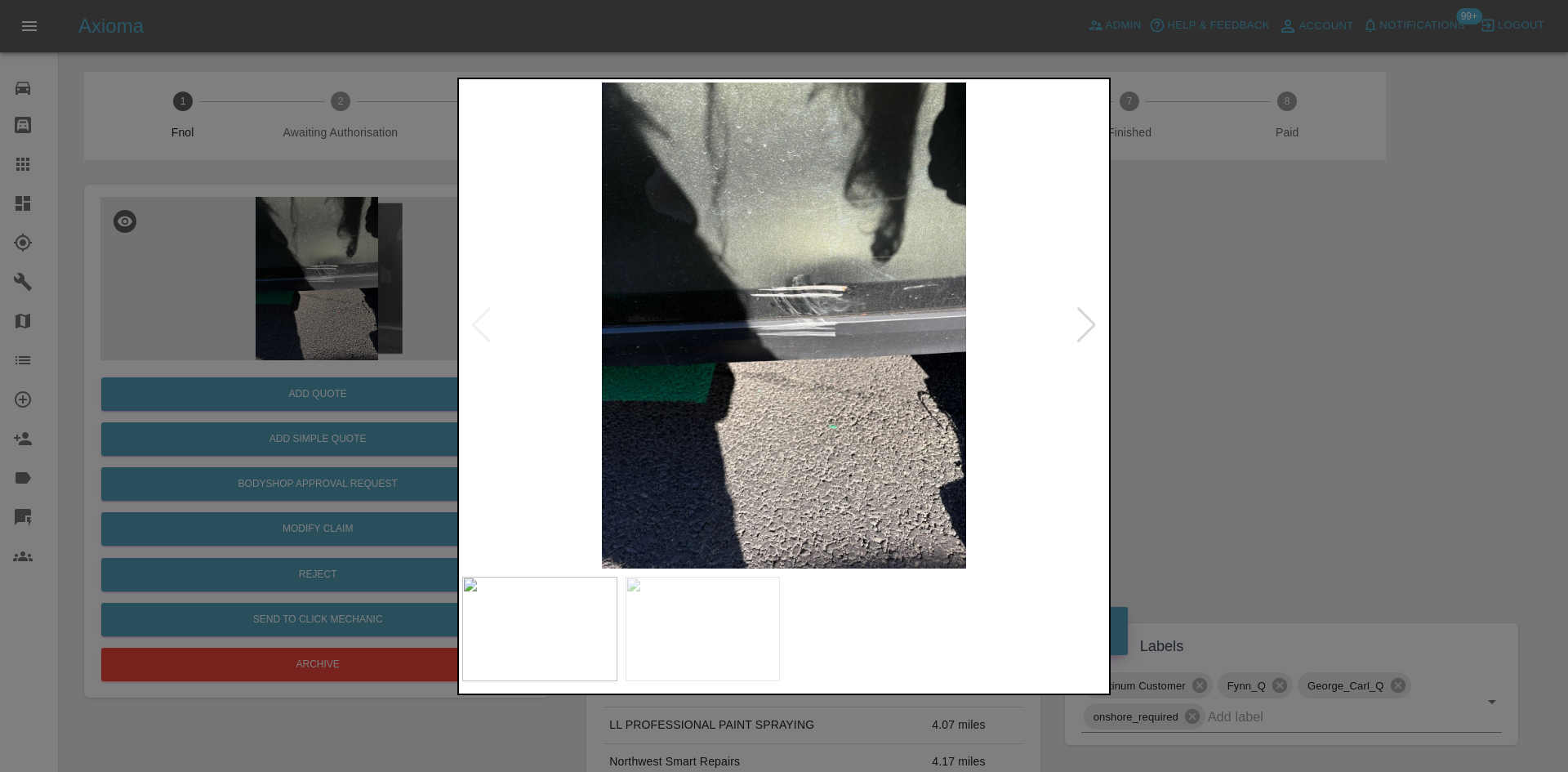
click at [796, 364] on img at bounding box center [783, 326] width 644 height 486
click at [724, 348] on img at bounding box center [783, 326] width 644 height 486
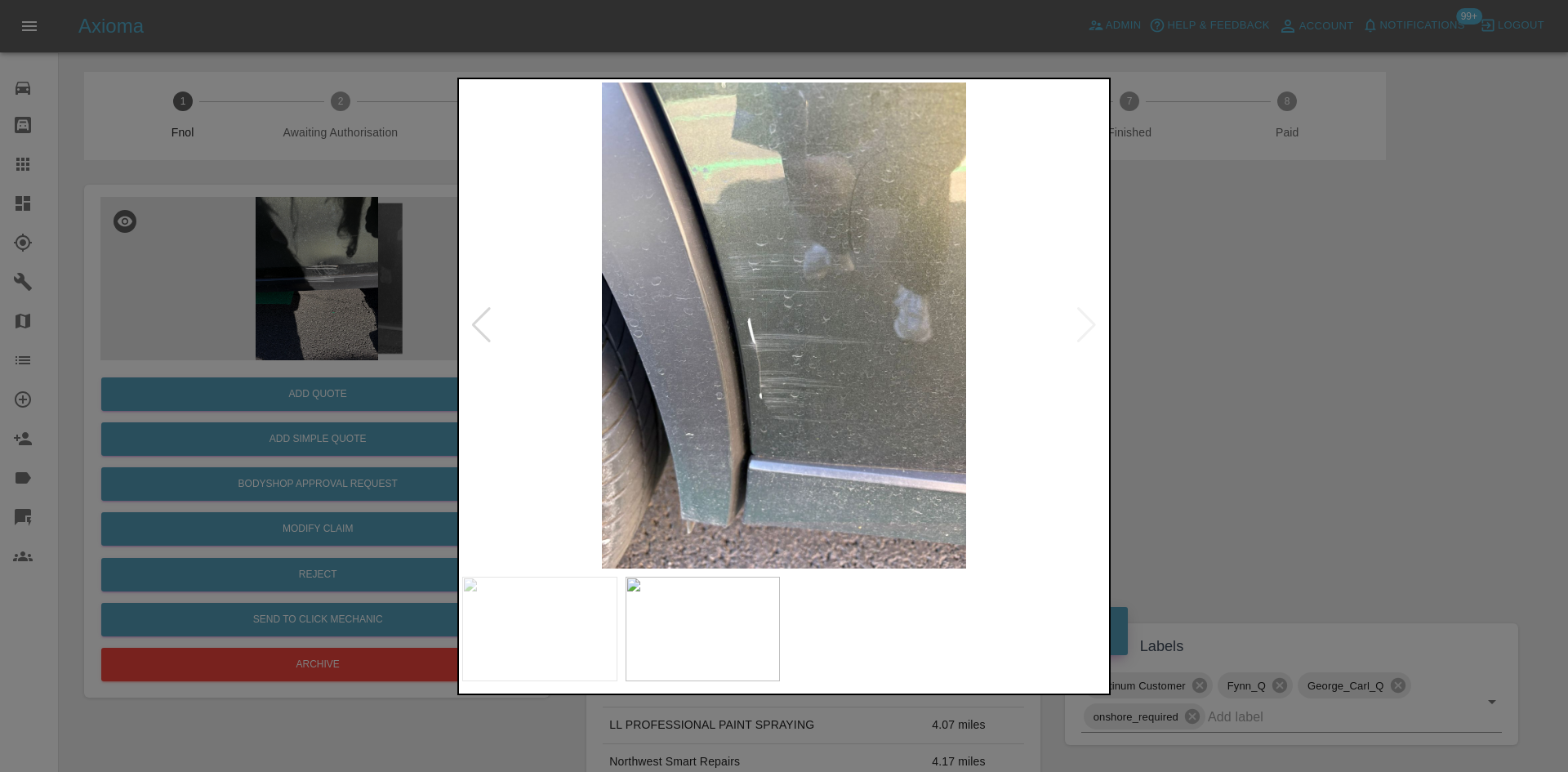
click at [625, 345] on img at bounding box center [783, 326] width 644 height 486
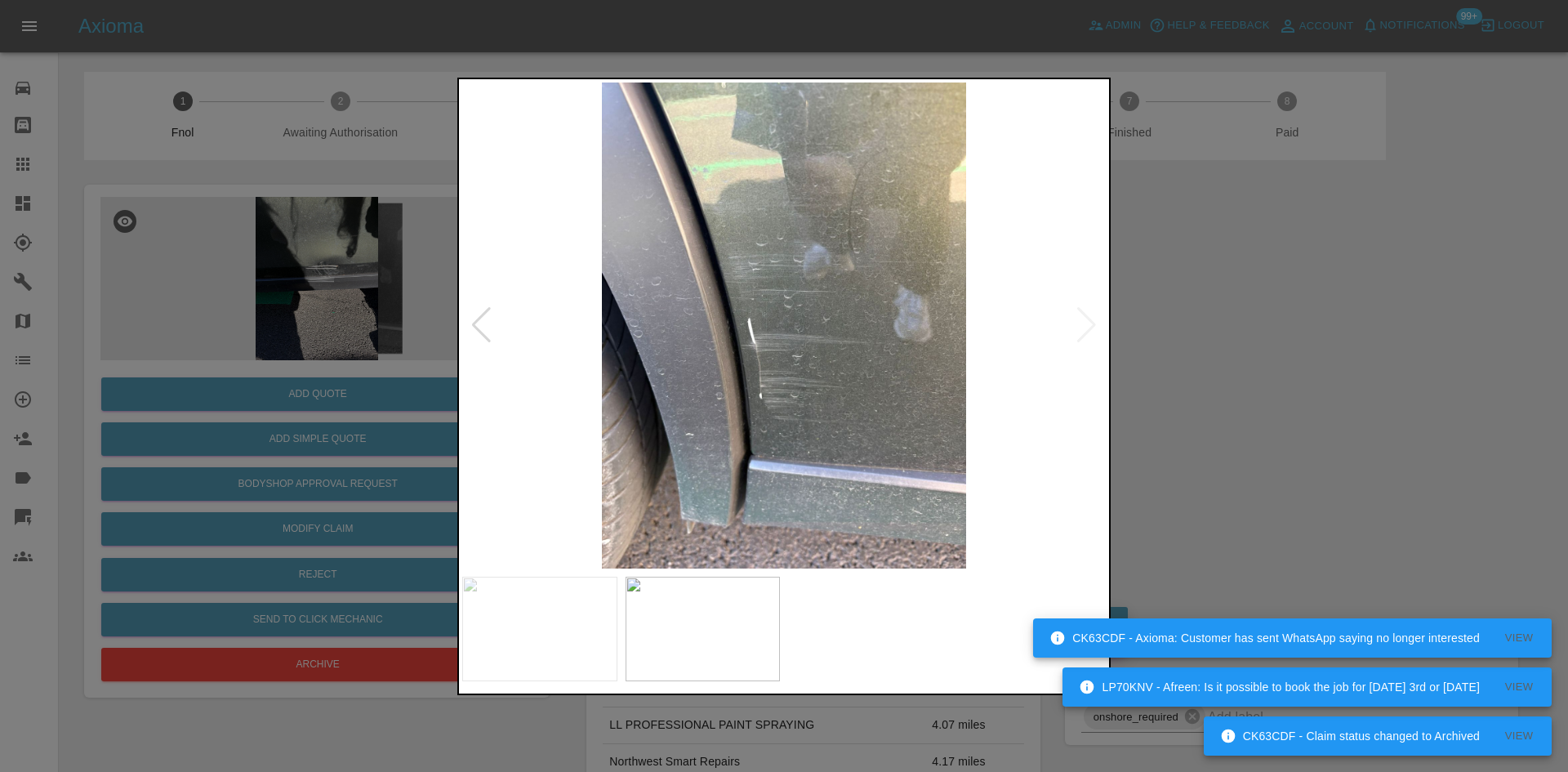
click at [358, 302] on div at bounding box center [784, 386] width 1568 height 772
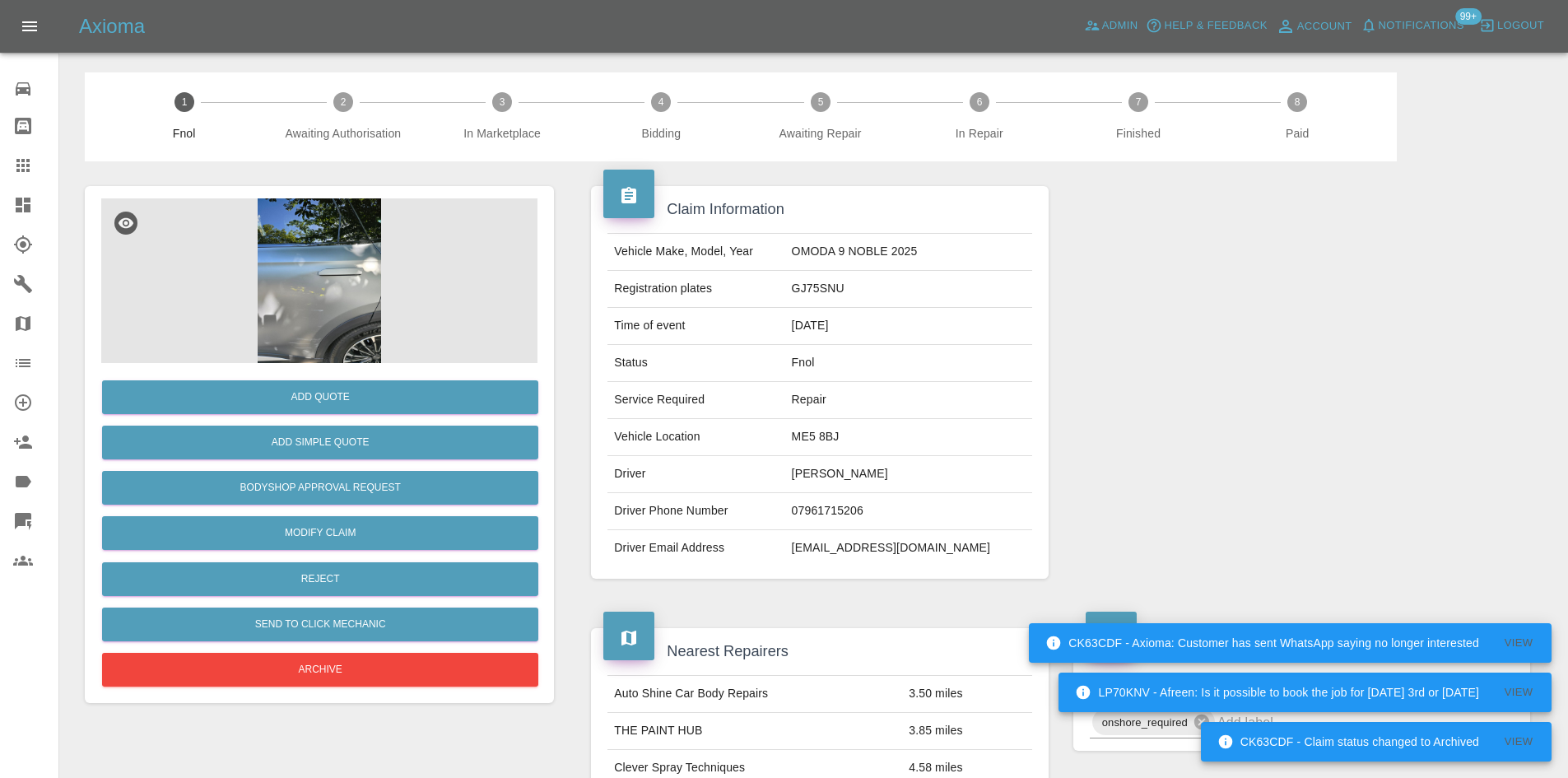
click at [291, 229] on img at bounding box center [320, 280] width 436 height 165
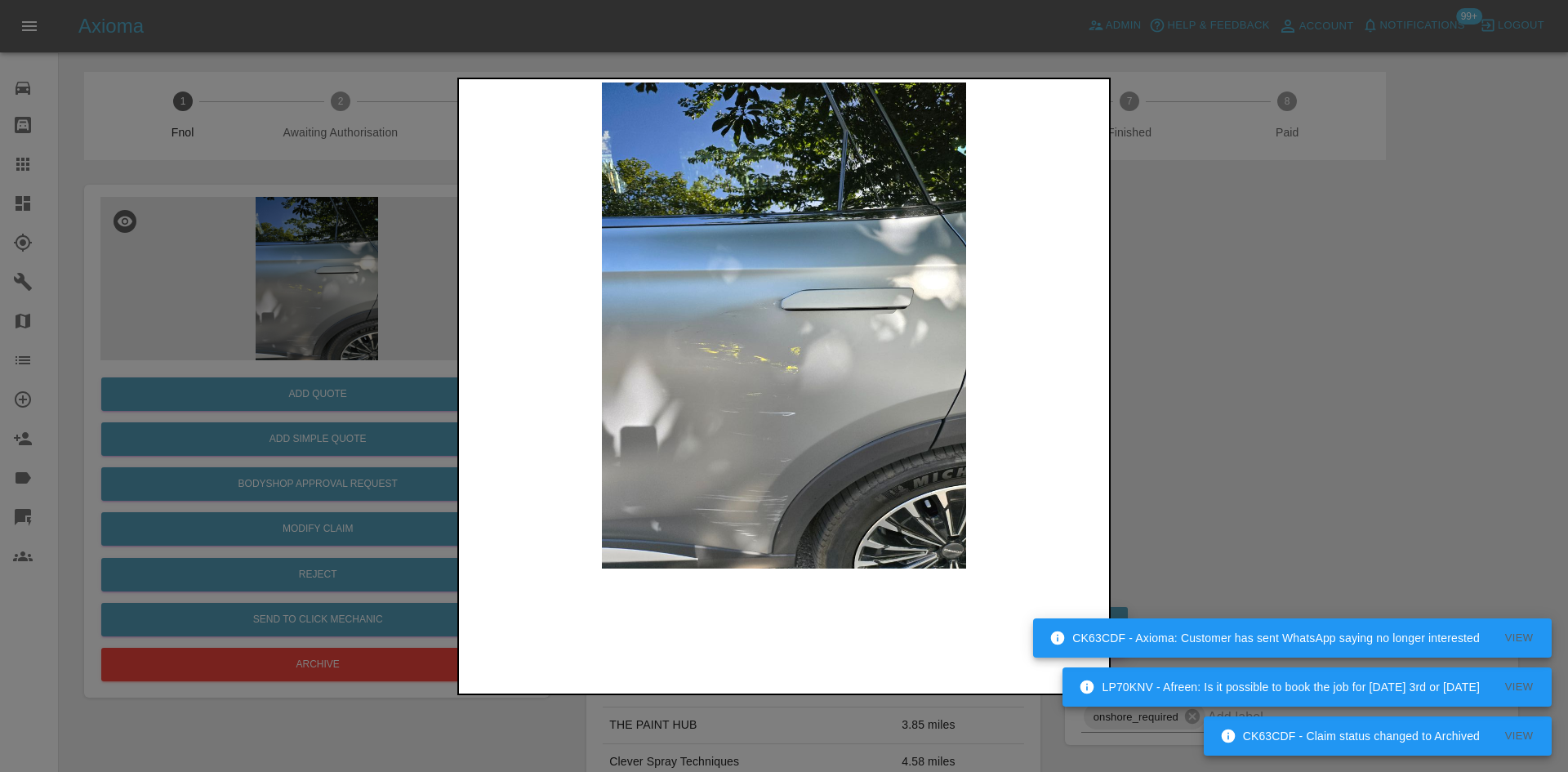
click at [787, 427] on img at bounding box center [783, 326] width 644 height 486
click at [631, 428] on img at bounding box center [783, 326] width 644 height 486
click at [1268, 419] on div at bounding box center [784, 386] width 1568 height 772
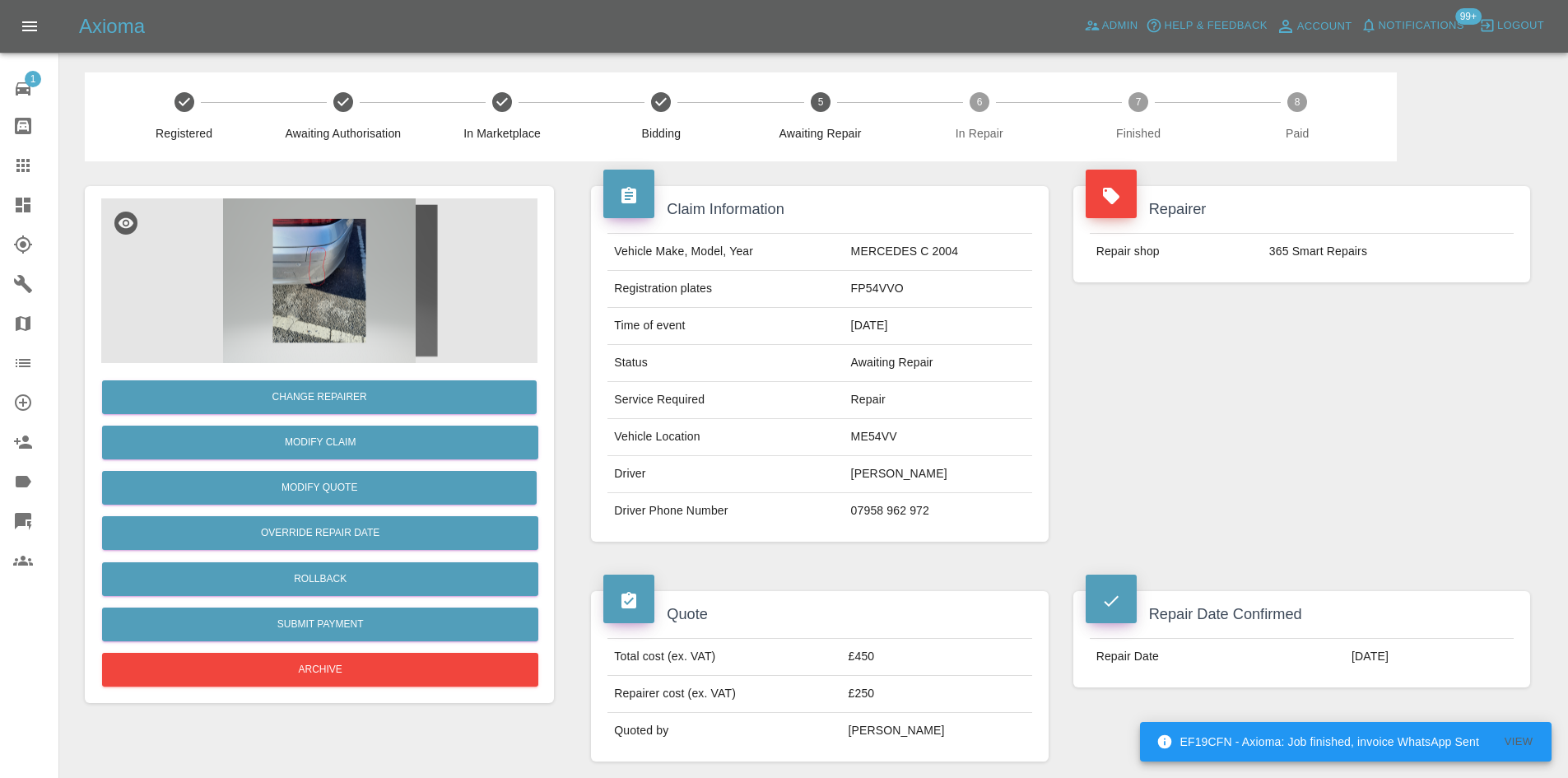
click at [365, 290] on img at bounding box center [320, 280] width 436 height 165
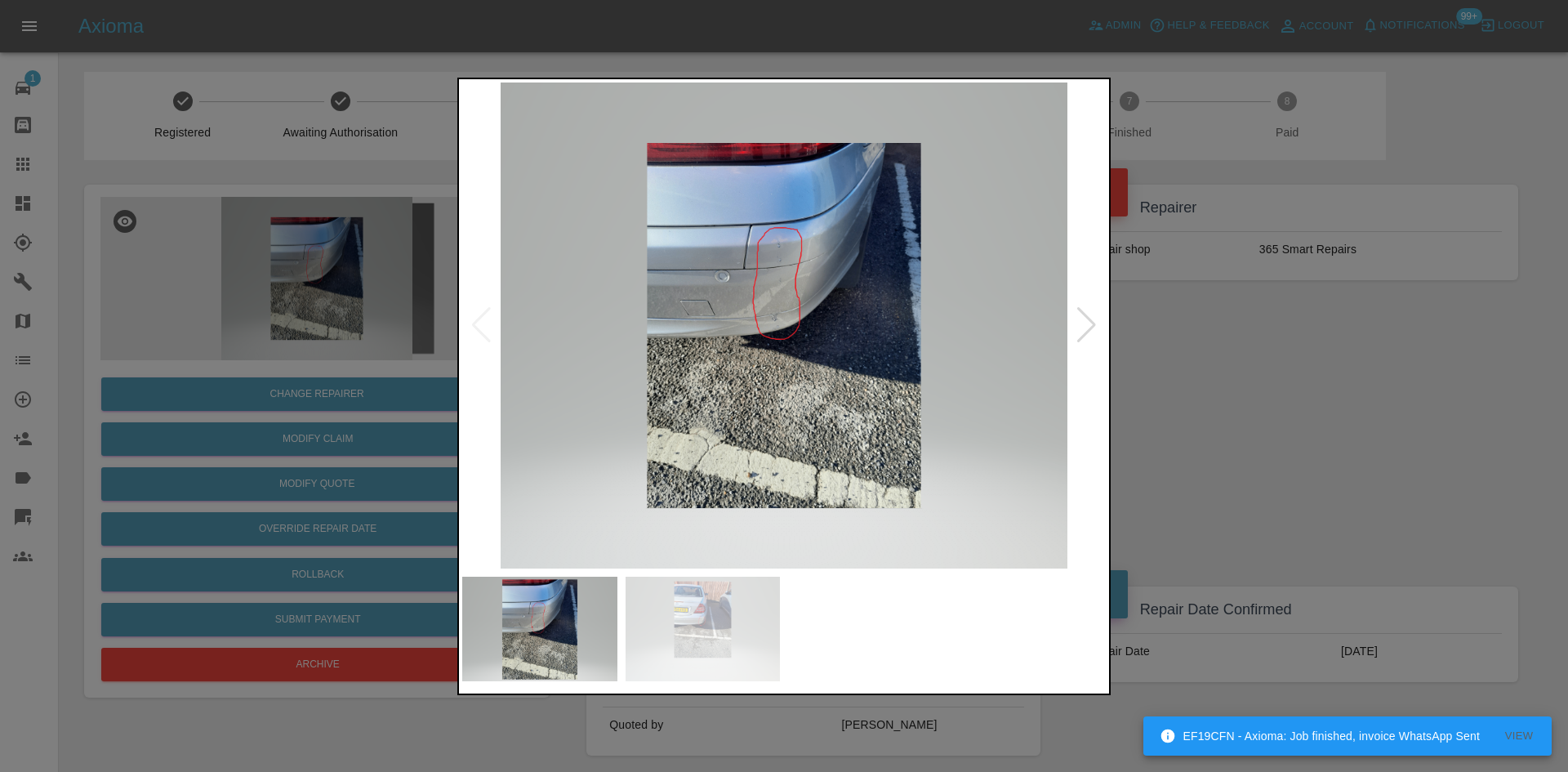
click at [779, 294] on img at bounding box center [783, 326] width 644 height 486
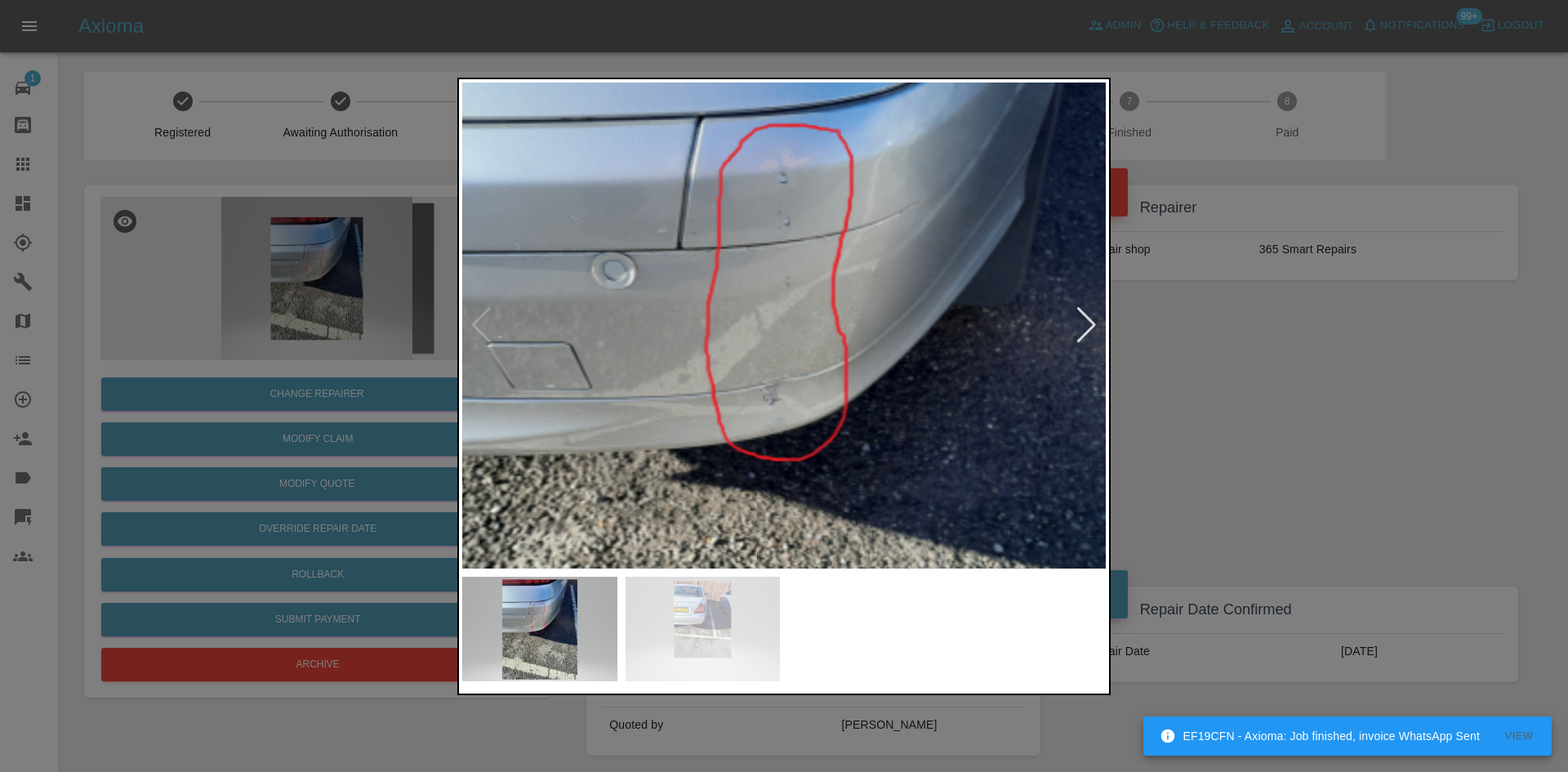
click at [779, 294] on img at bounding box center [799, 418] width 1931 height 1459
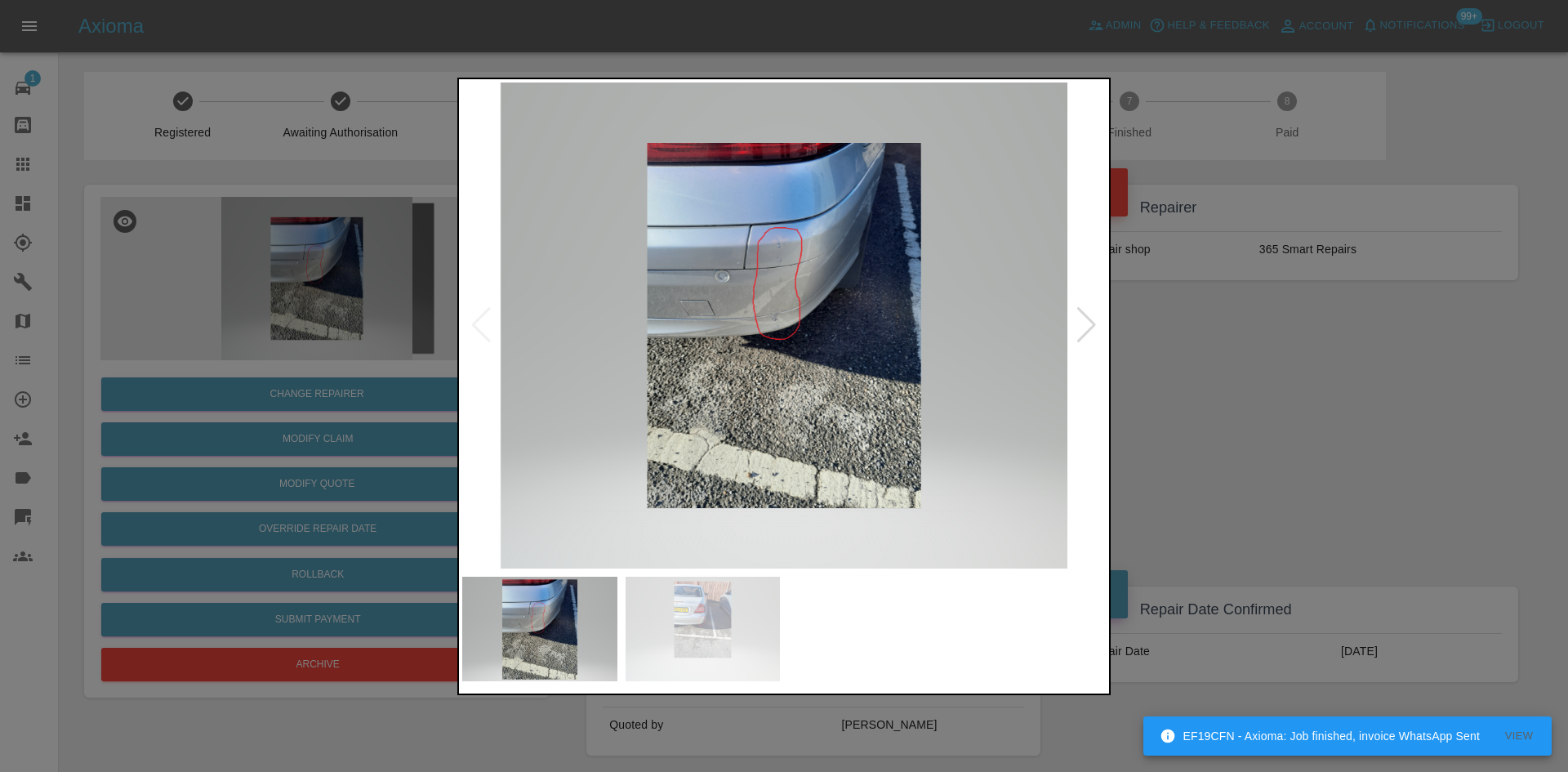
click at [740, 371] on img at bounding box center [783, 326] width 644 height 486
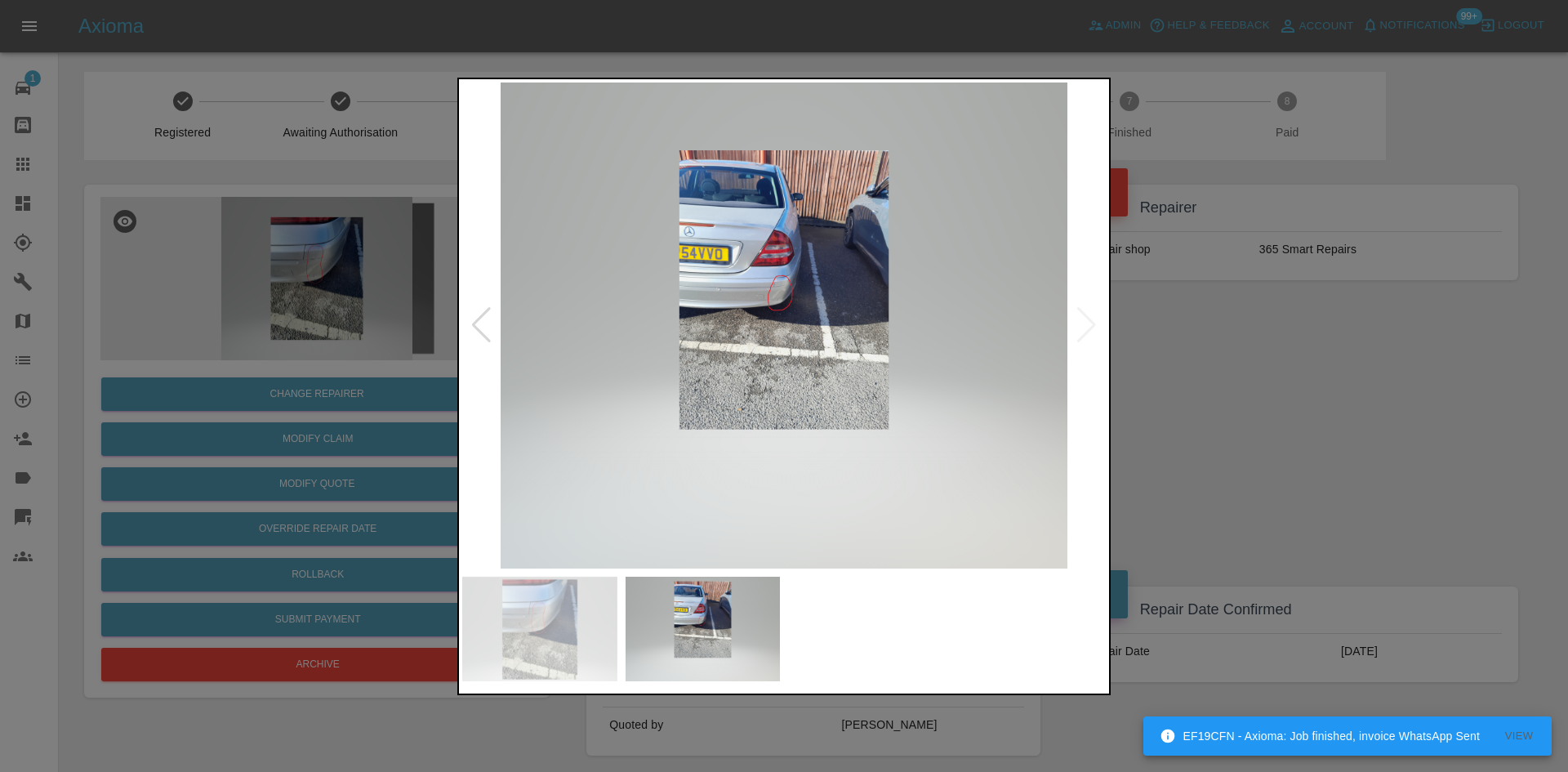
click at [772, 299] on img at bounding box center [783, 326] width 644 height 486
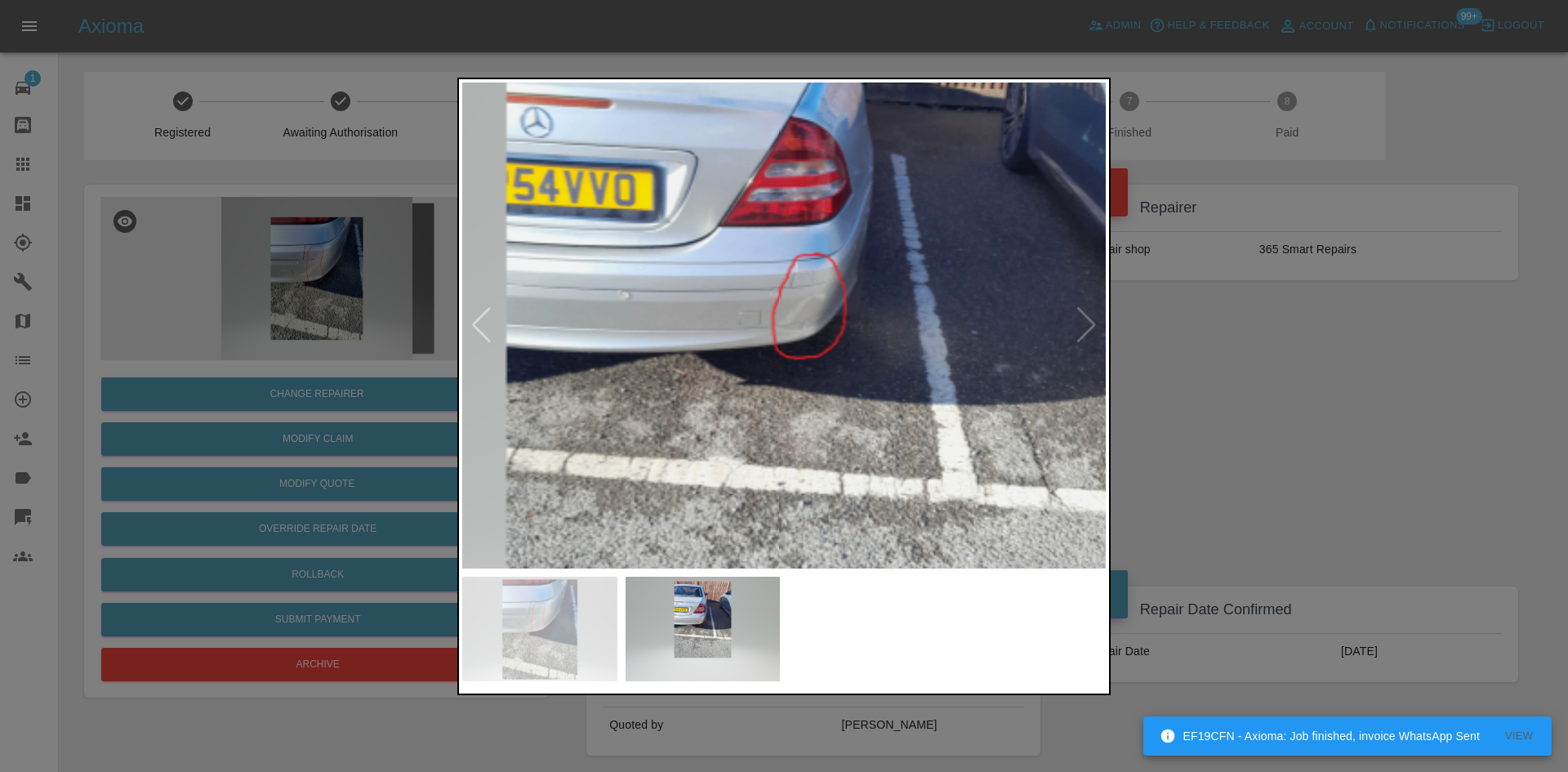
click at [288, 238] on div at bounding box center [784, 386] width 1568 height 772
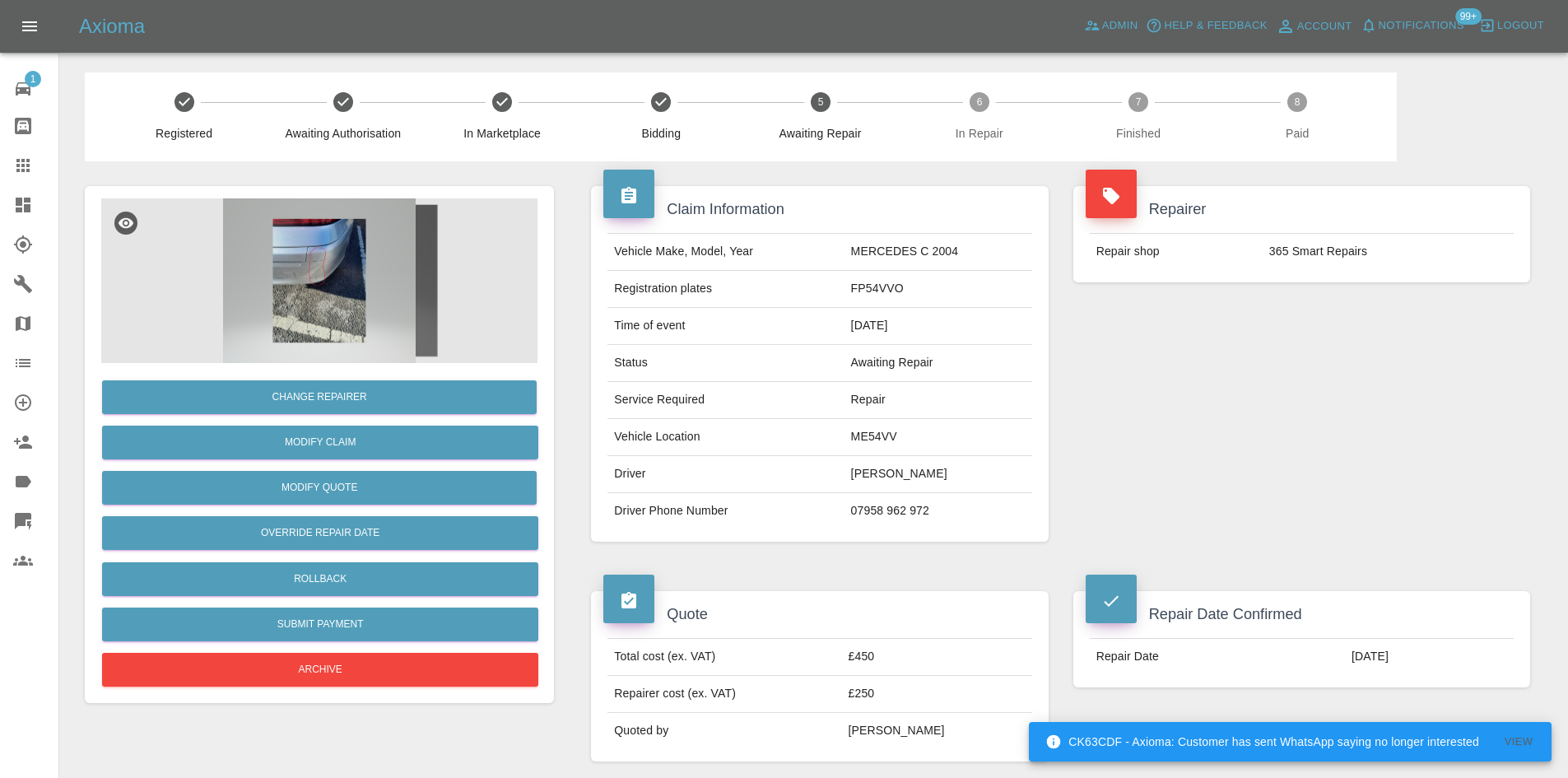
click at [360, 307] on img at bounding box center [320, 280] width 436 height 165
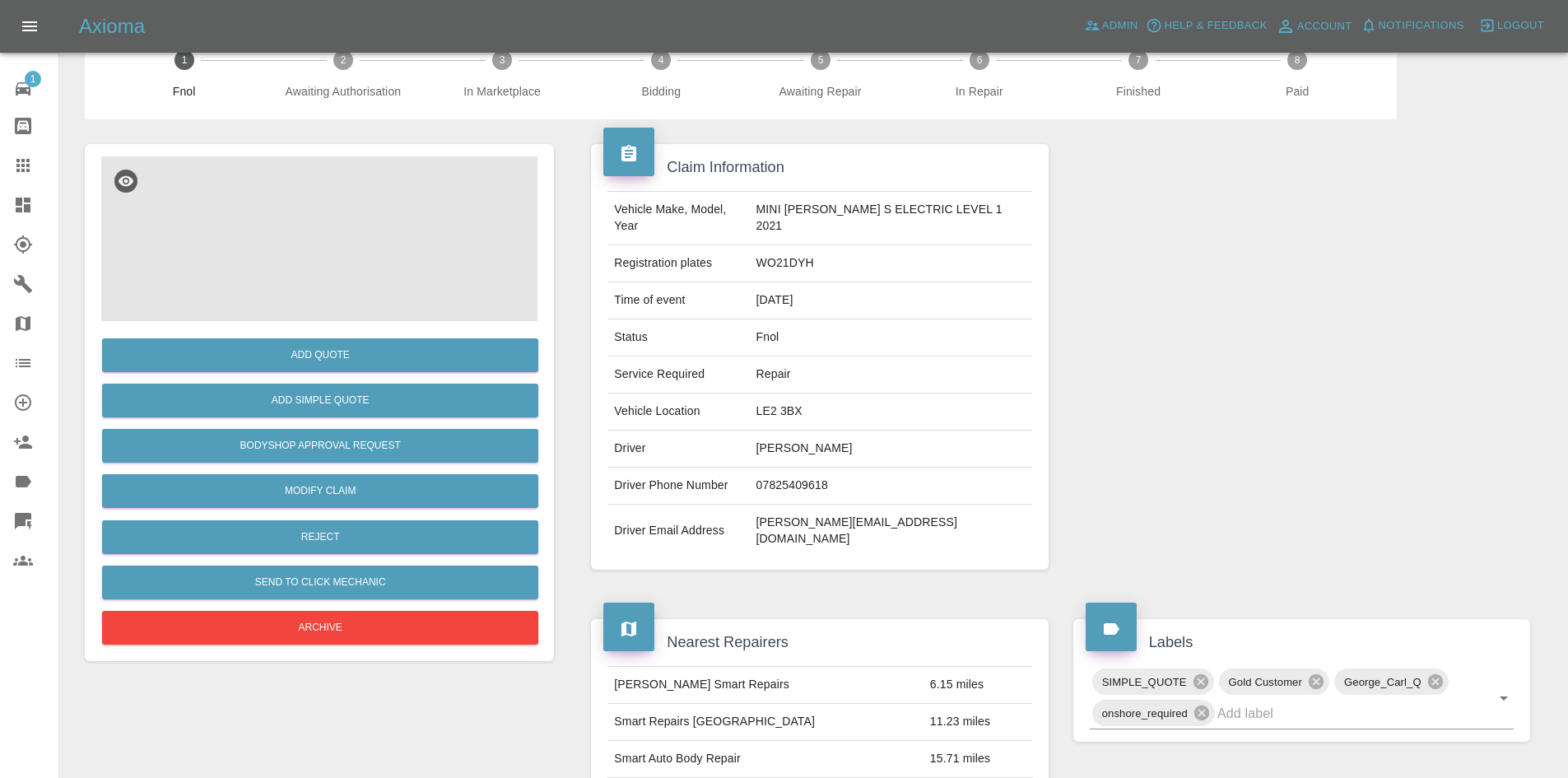
scroll to position [82, 0]
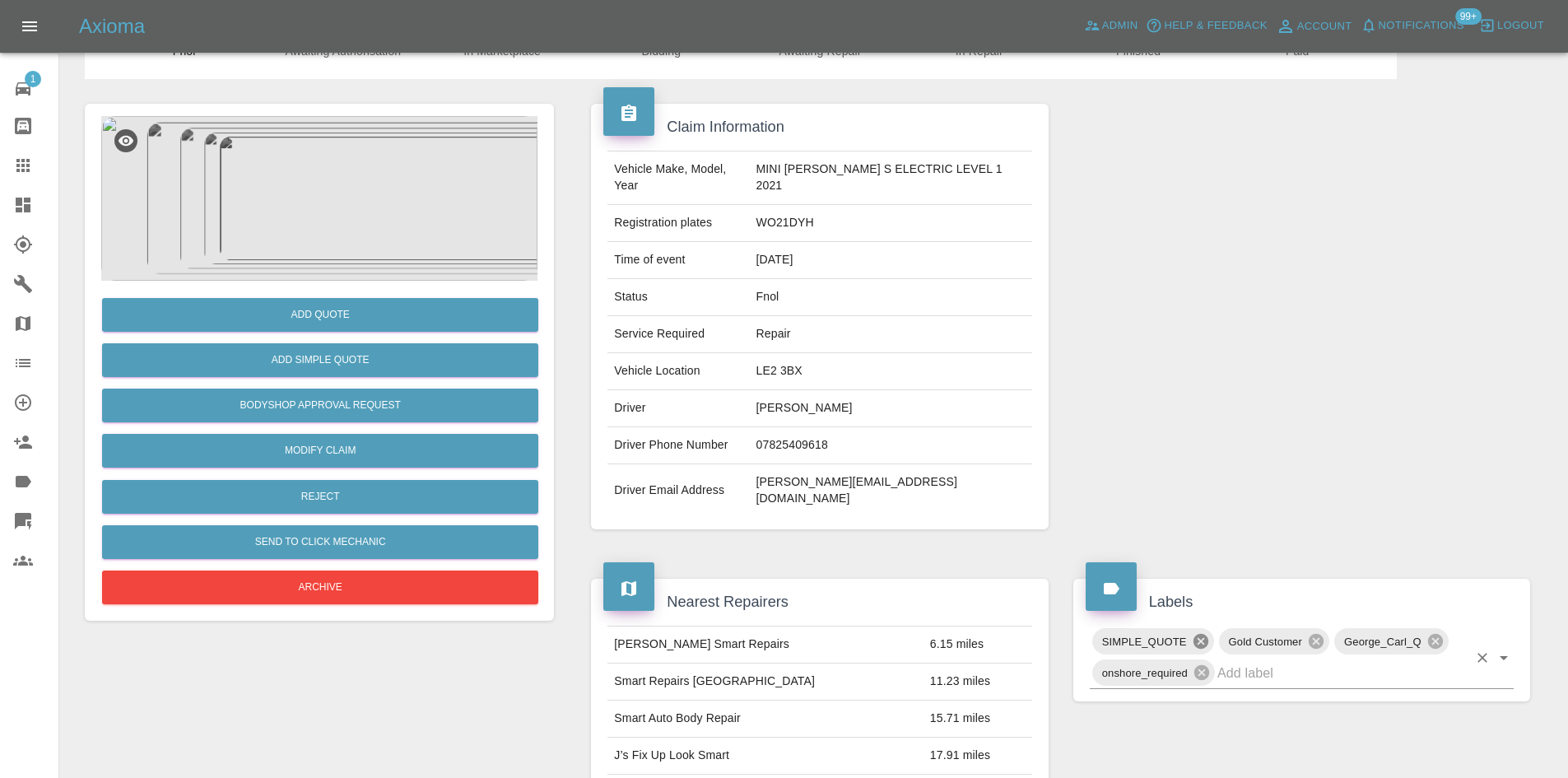
click at [1202, 632] on icon at bounding box center [1200, 641] width 18 height 18
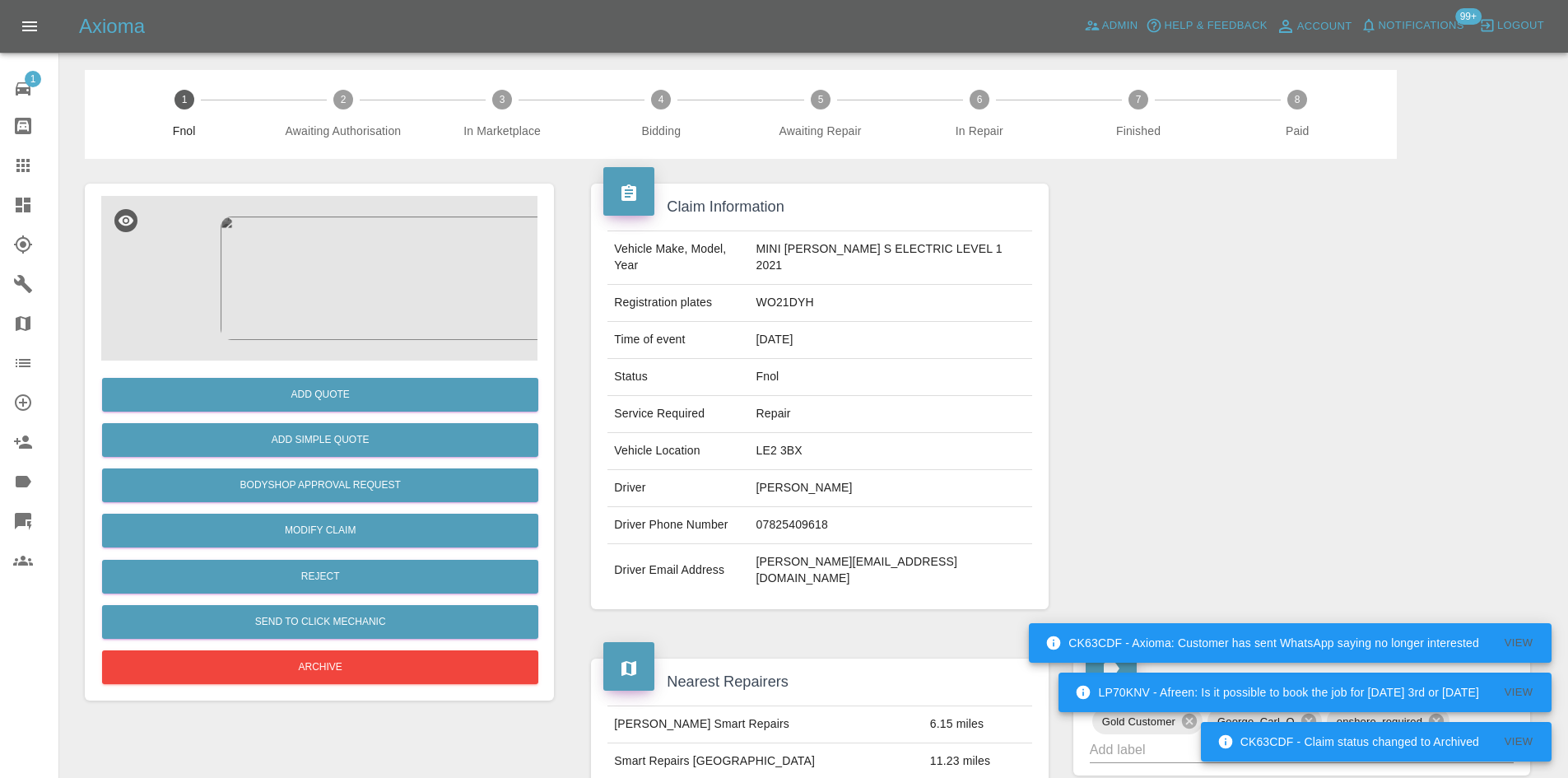
scroll to position [0, 0]
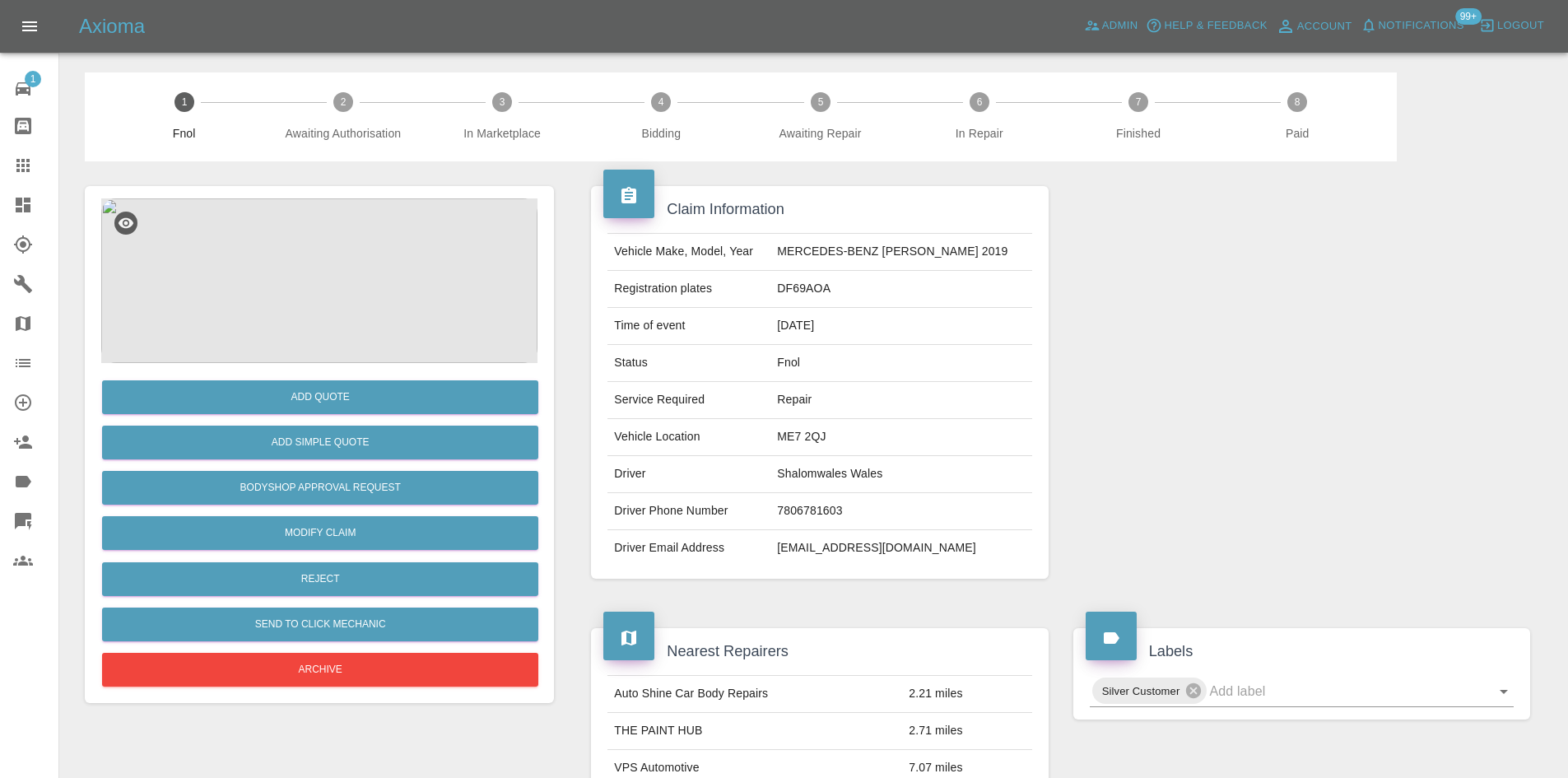
click at [351, 304] on img at bounding box center [320, 280] width 436 height 165
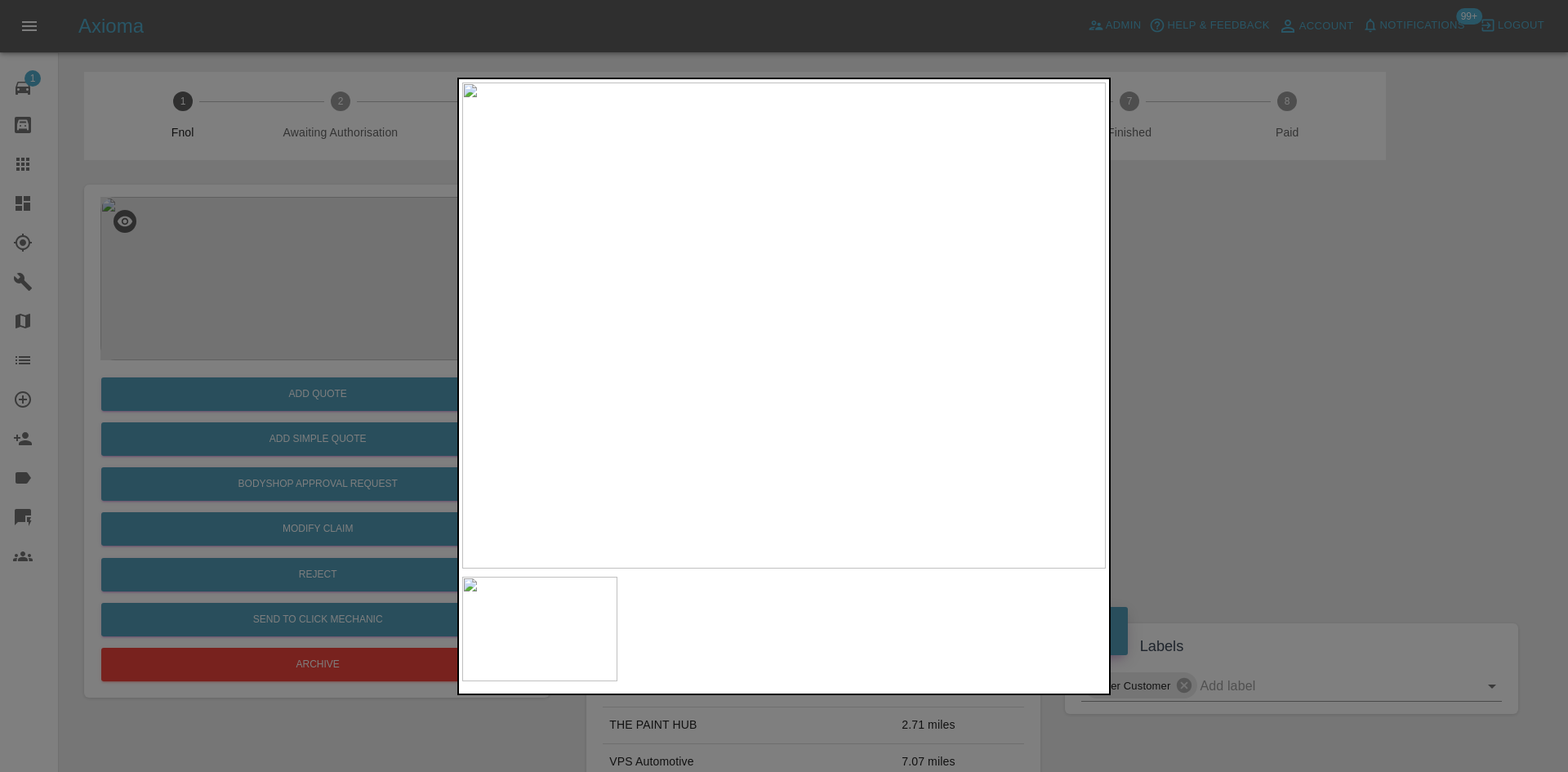
click at [405, 383] on div at bounding box center [784, 386] width 1568 height 772
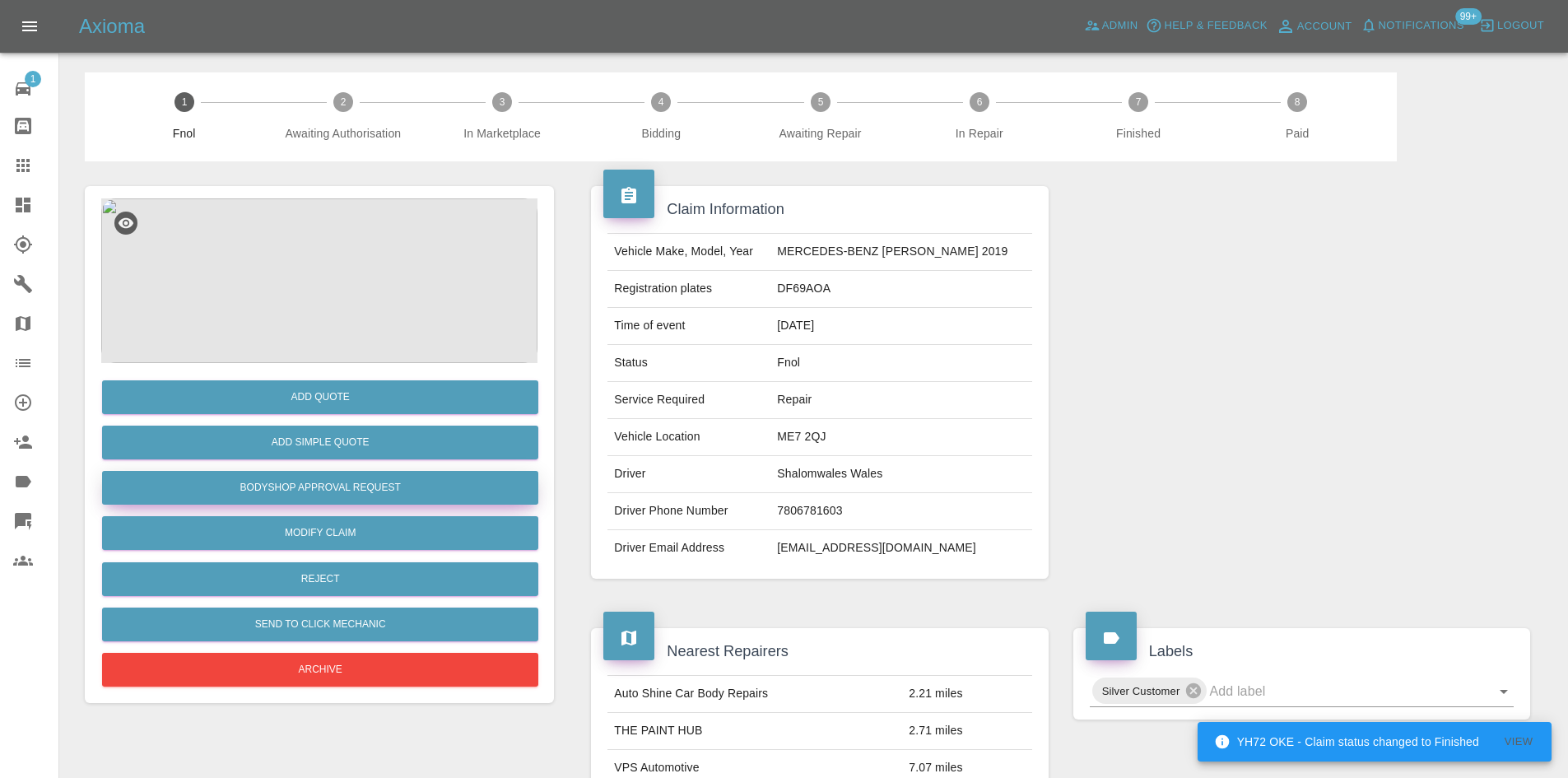
click at [375, 486] on button "Bodyshop Approval Request" at bounding box center [320, 487] width 436 height 34
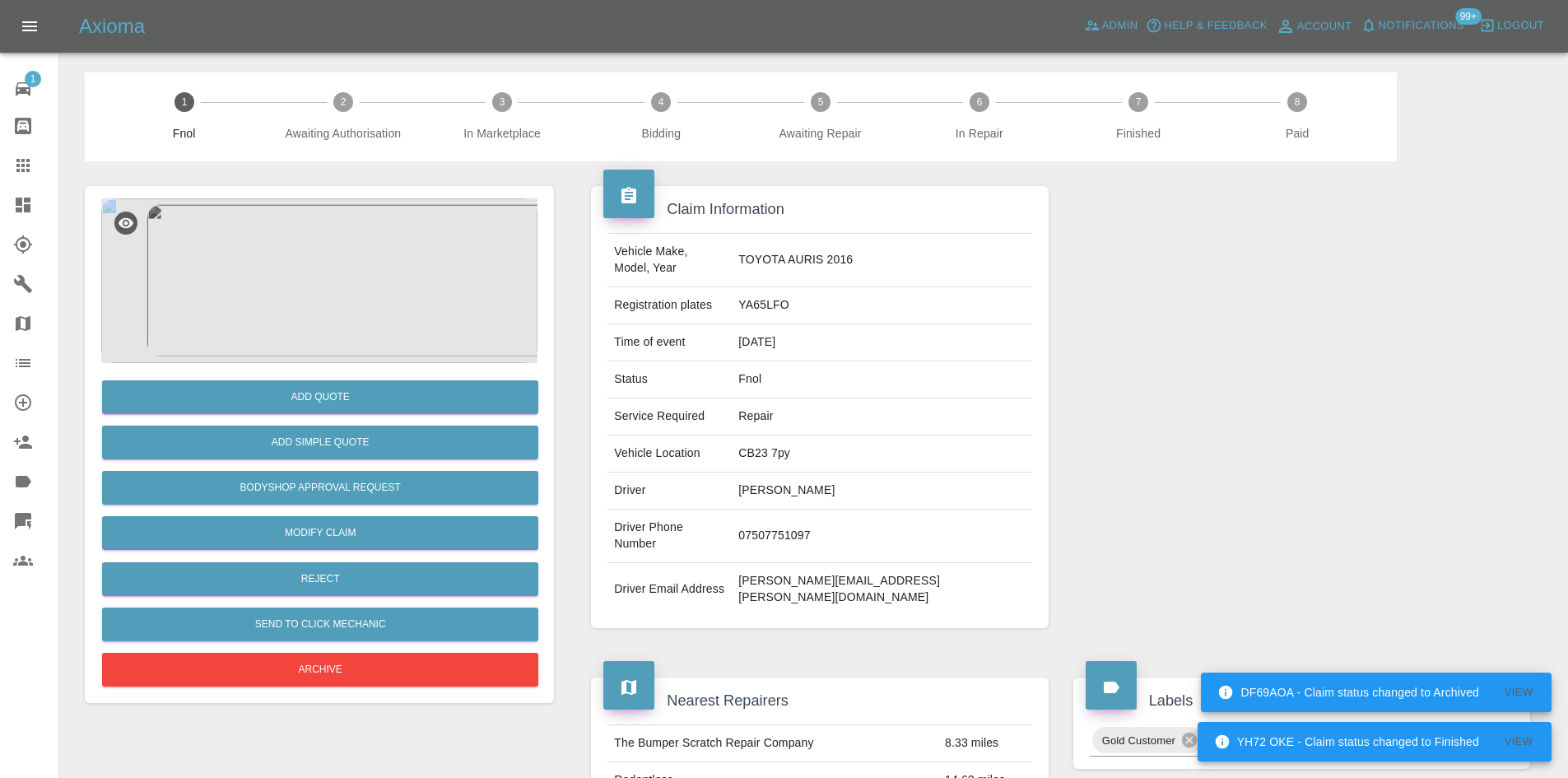
drag, startPoint x: 371, startPoint y: 197, endPoint x: 365, endPoint y: 226, distance: 29.6
click at [368, 203] on div "Add Quote Add Simple Quote Bodyshop Approval Request Modify Claim Reject Send t…" at bounding box center [320, 444] width 469 height 517
click at [365, 244] on img at bounding box center [320, 280] width 436 height 165
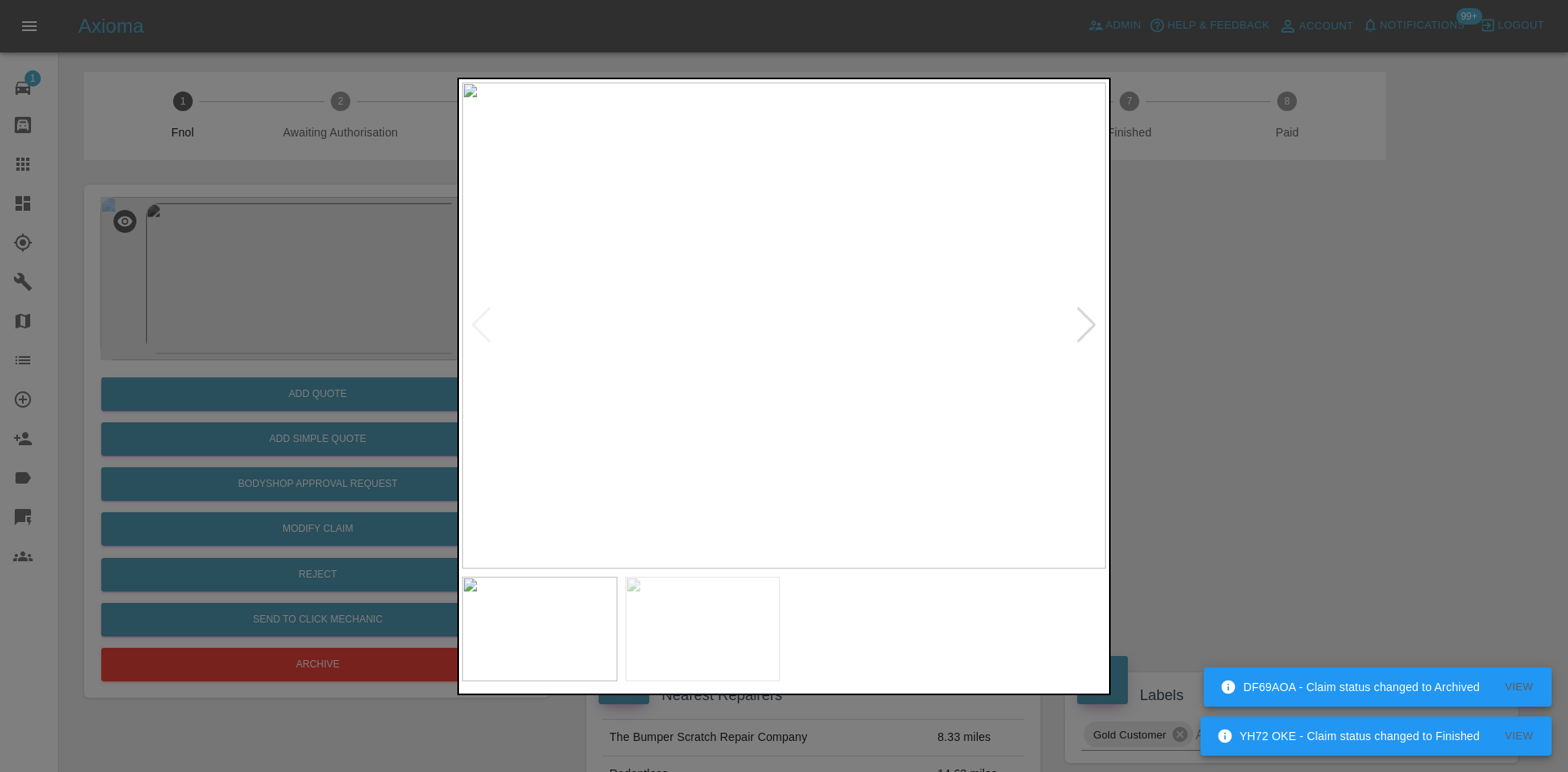
click at [611, 334] on img at bounding box center [783, 326] width 644 height 486
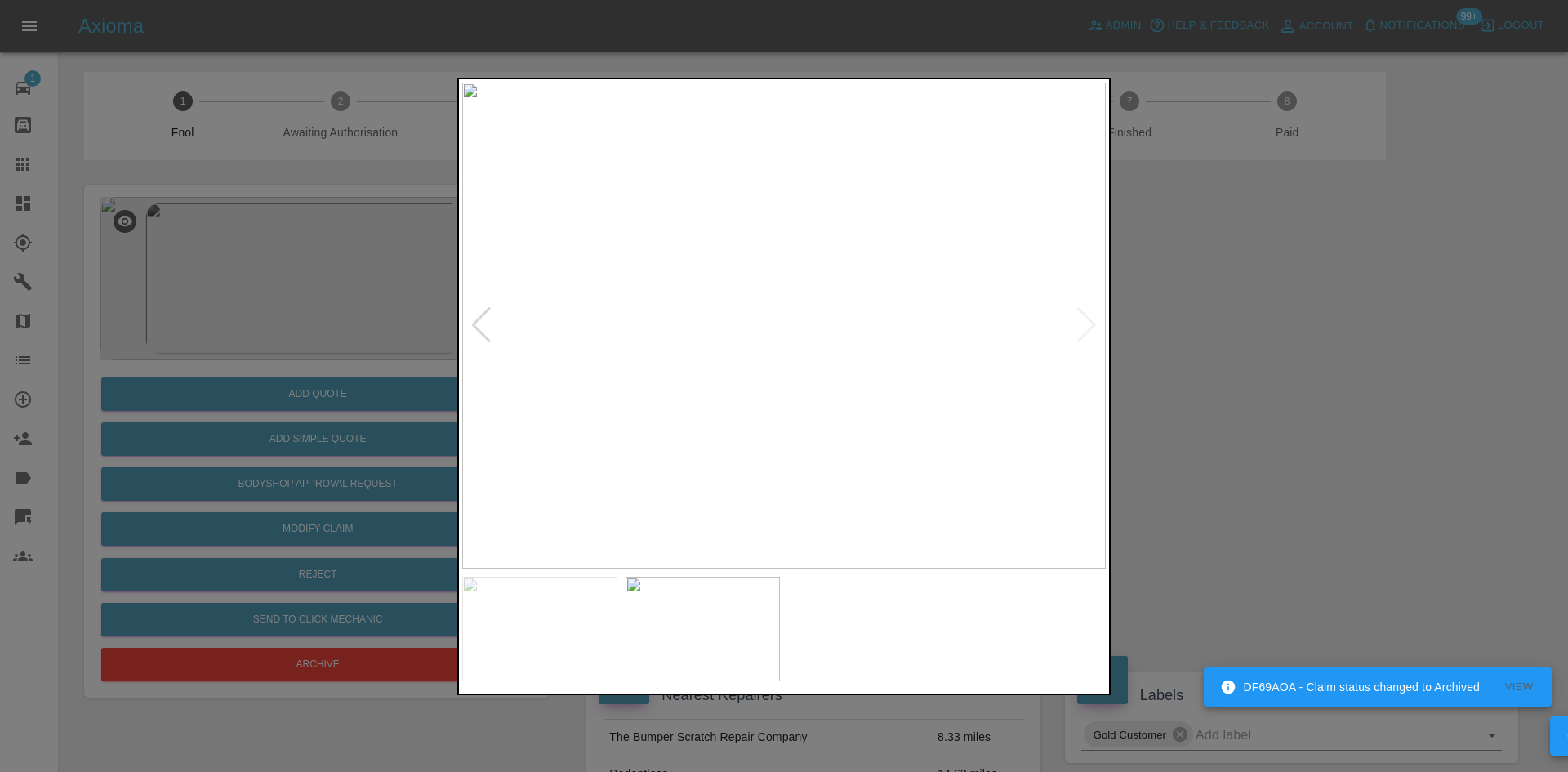
click at [333, 337] on div at bounding box center [784, 386] width 1568 height 772
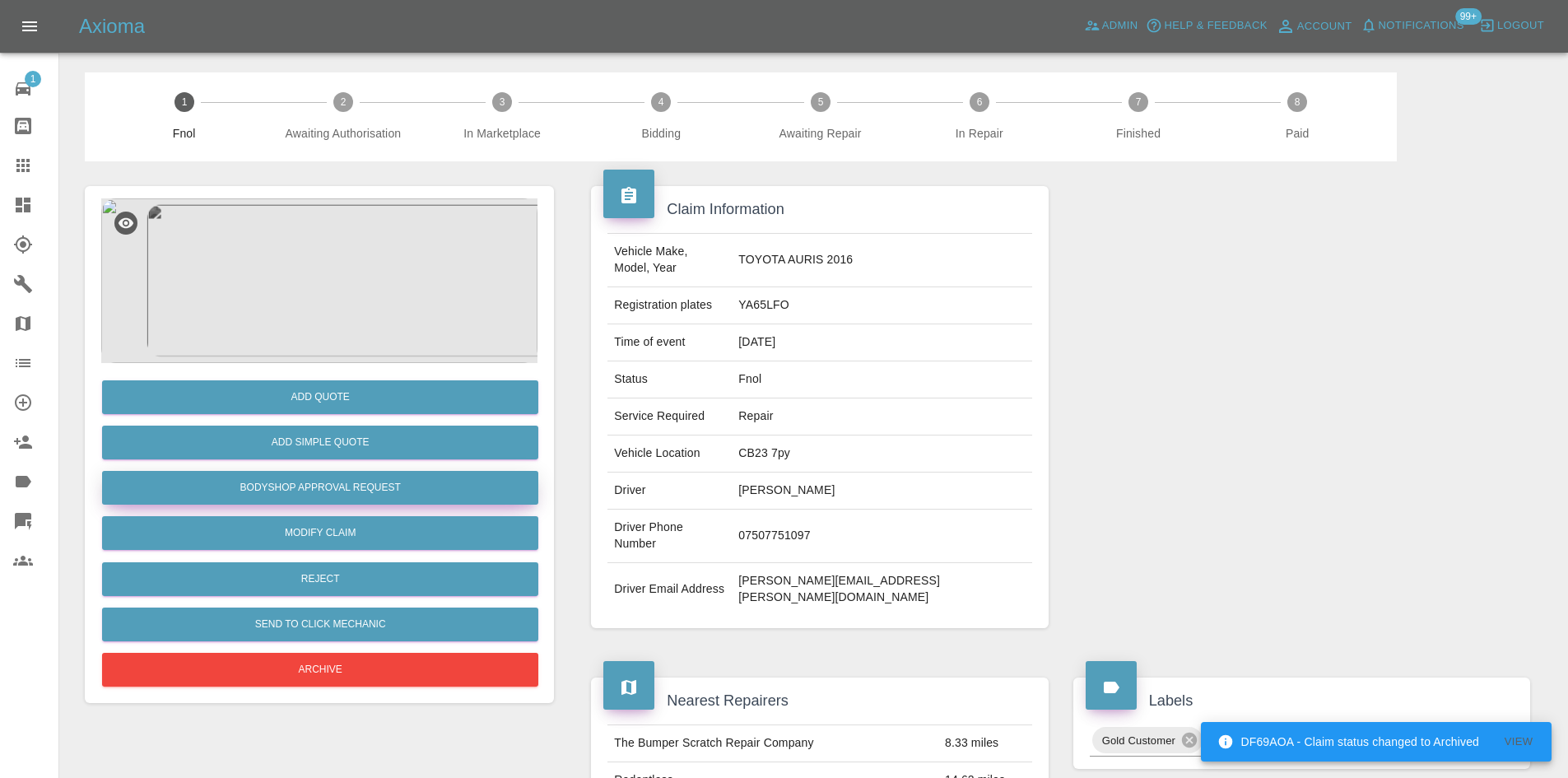
click at [356, 481] on button "Bodyshop Approval Request" at bounding box center [320, 487] width 436 height 34
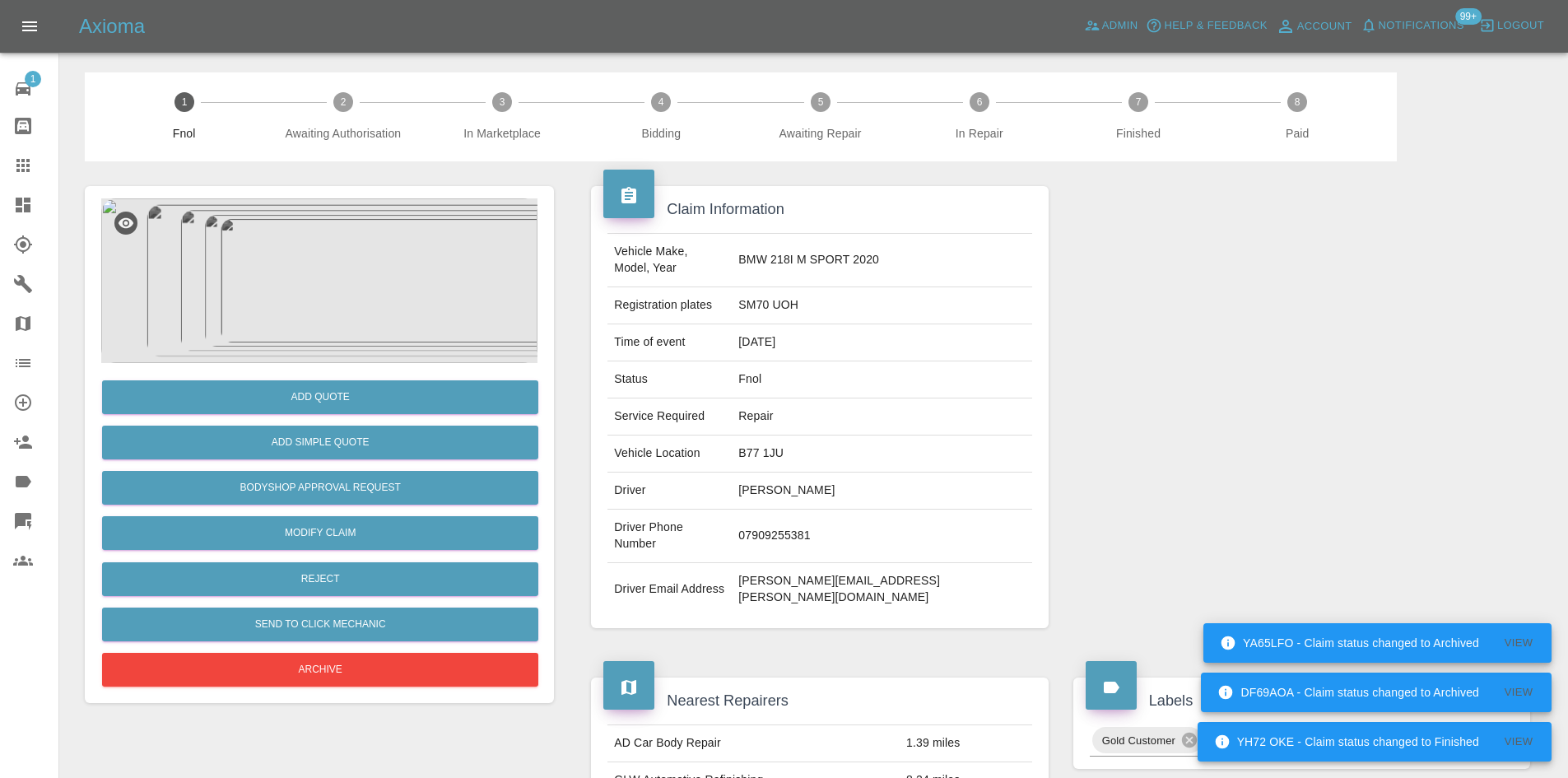
click at [345, 281] on img at bounding box center [320, 280] width 436 height 165
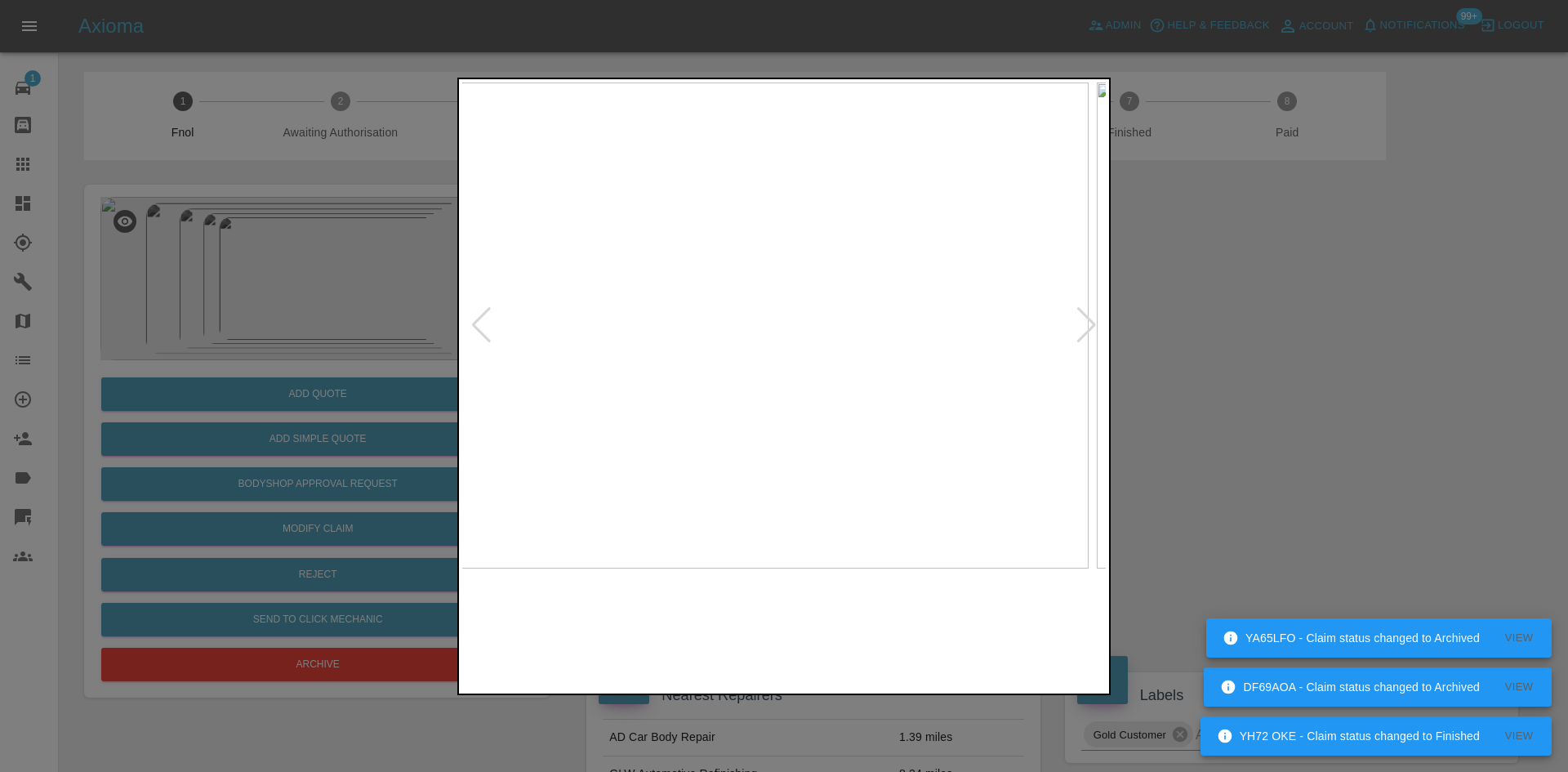
click at [700, 411] on img at bounding box center [767, 326] width 644 height 486
click at [806, 379] on img at bounding box center [783, 326] width 644 height 486
click at [806, 378] on img at bounding box center [783, 326] width 644 height 486
click at [806, 378] on img at bounding box center [718, 165] width 1931 height 1459
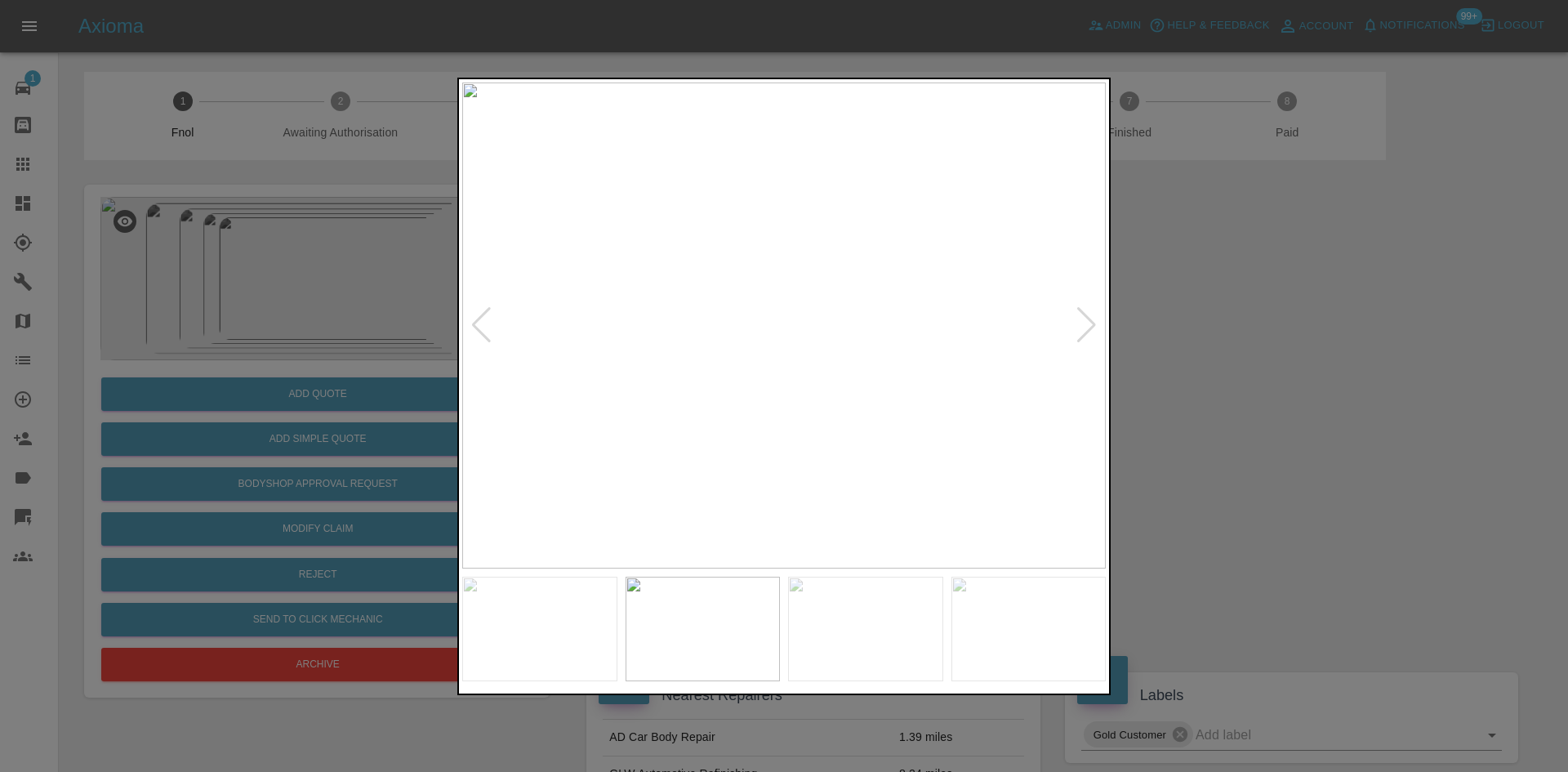
click at [764, 377] on img at bounding box center [783, 326] width 644 height 486
click at [753, 364] on img at bounding box center [783, 326] width 644 height 486
click at [597, 344] on img at bounding box center [783, 326] width 644 height 486
click at [540, 322] on img at bounding box center [783, 326] width 644 height 486
click at [566, 346] on img at bounding box center [783, 326] width 644 height 486
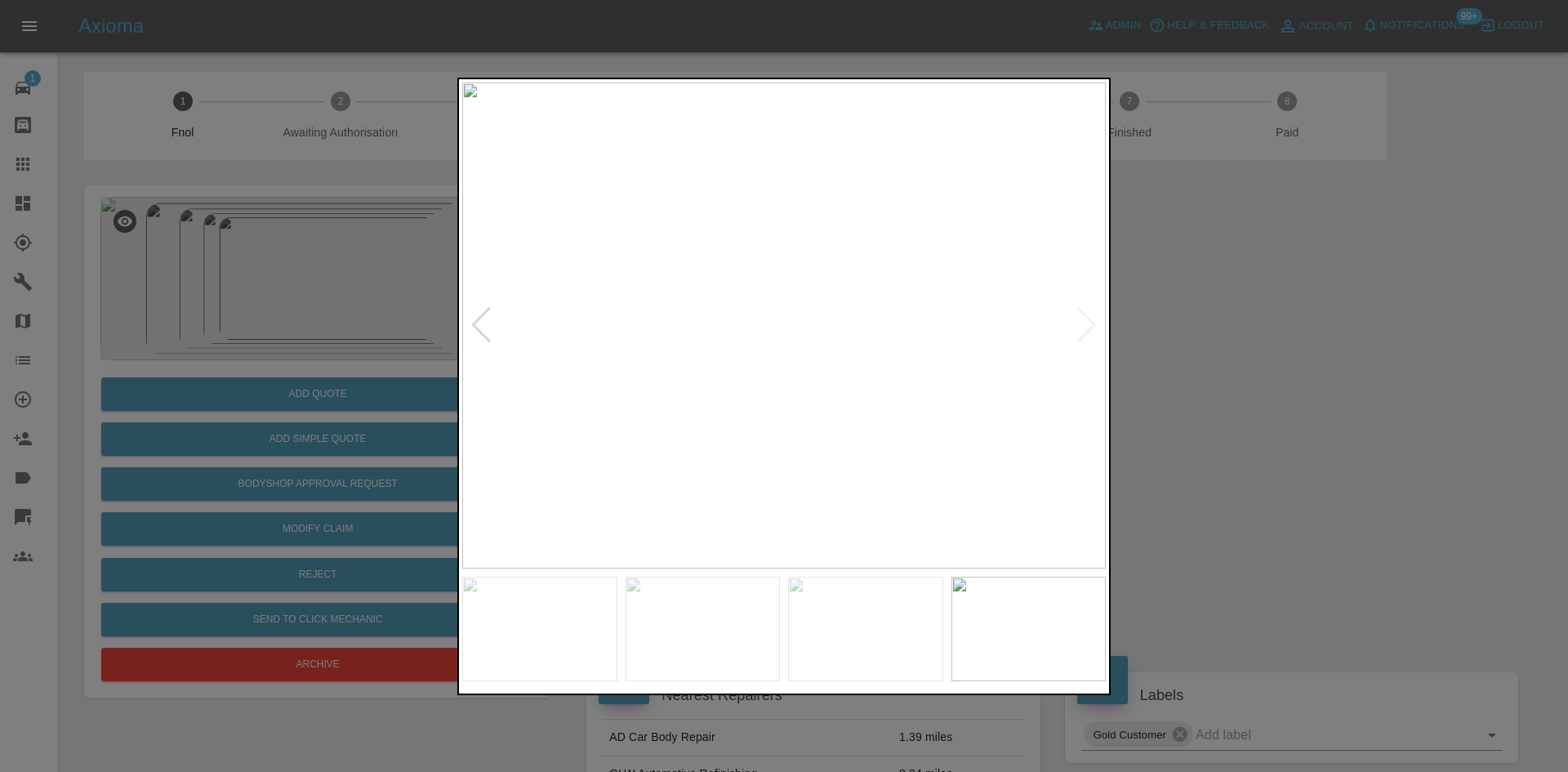
click at [298, 265] on div at bounding box center [784, 386] width 1568 height 772
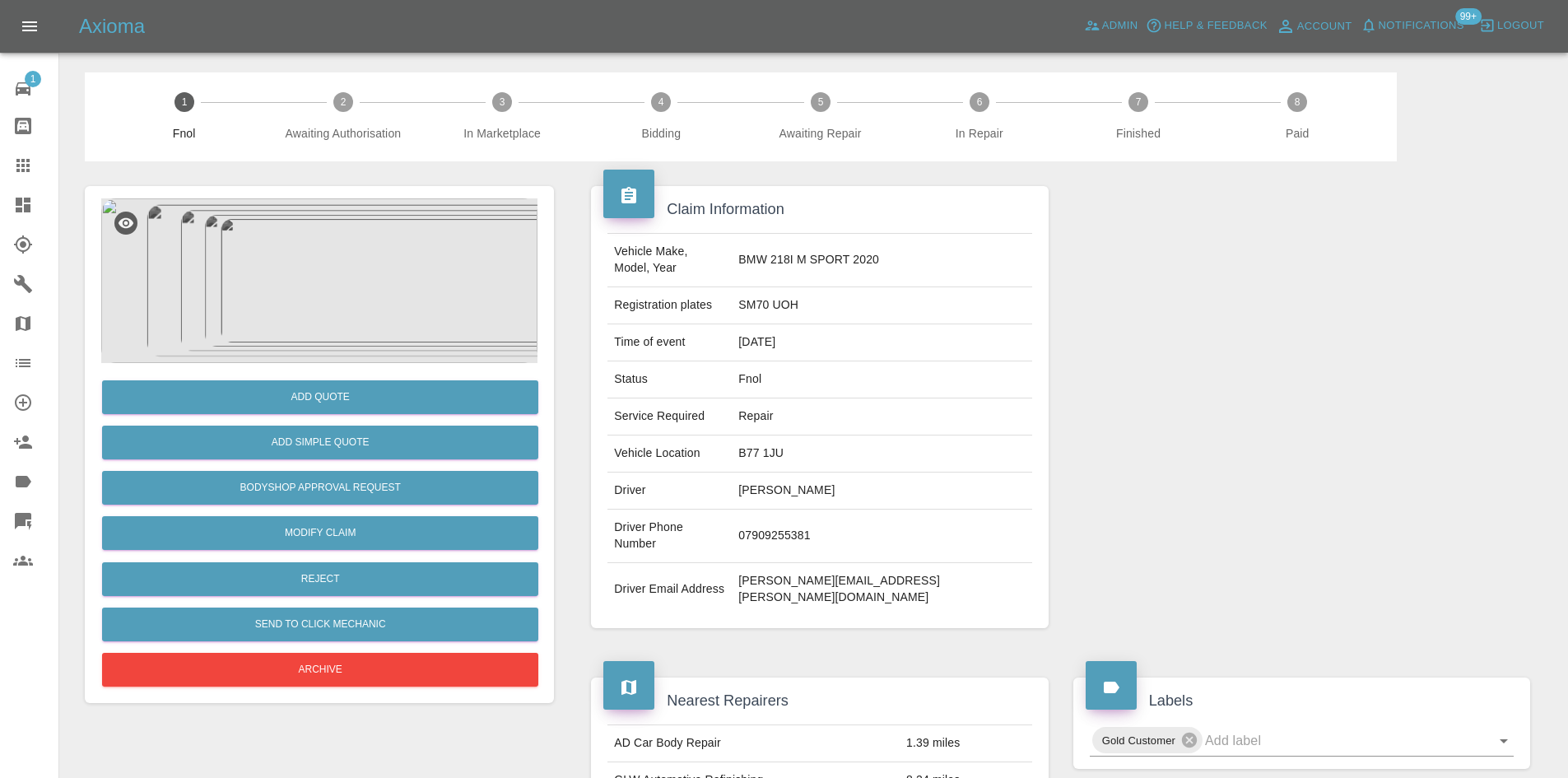
click at [313, 296] on img at bounding box center [320, 280] width 436 height 165
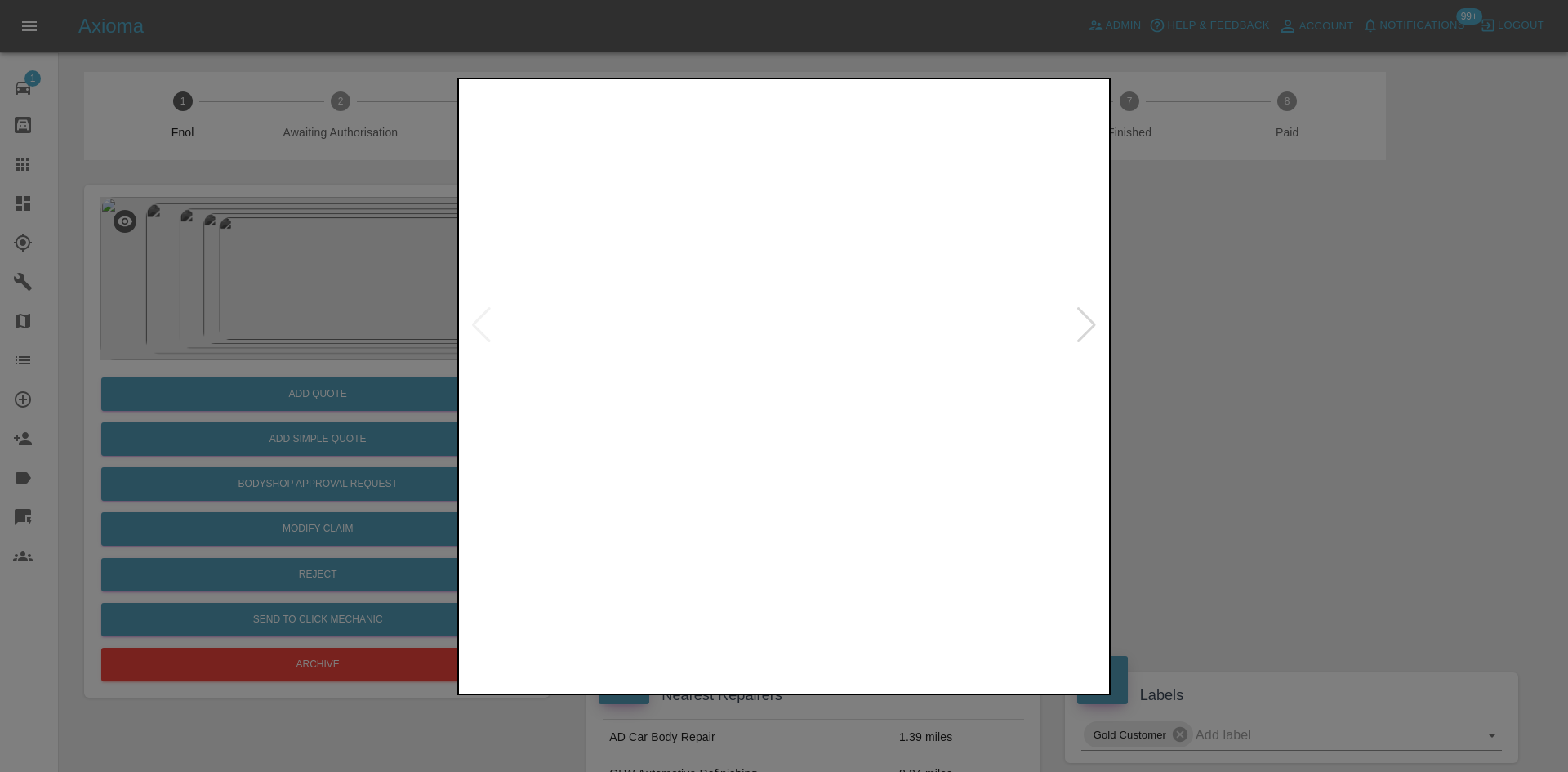
click at [683, 345] on img at bounding box center [783, 326] width 644 height 486
click at [688, 345] on img at bounding box center [783, 326] width 644 height 486
click at [966, 226] on img at bounding box center [1066, 147] width 1931 height 1459
click at [716, 253] on img at bounding box center [1066, 147] width 1931 height 1459
click at [812, 619] on img at bounding box center [866, 629] width 155 height 105
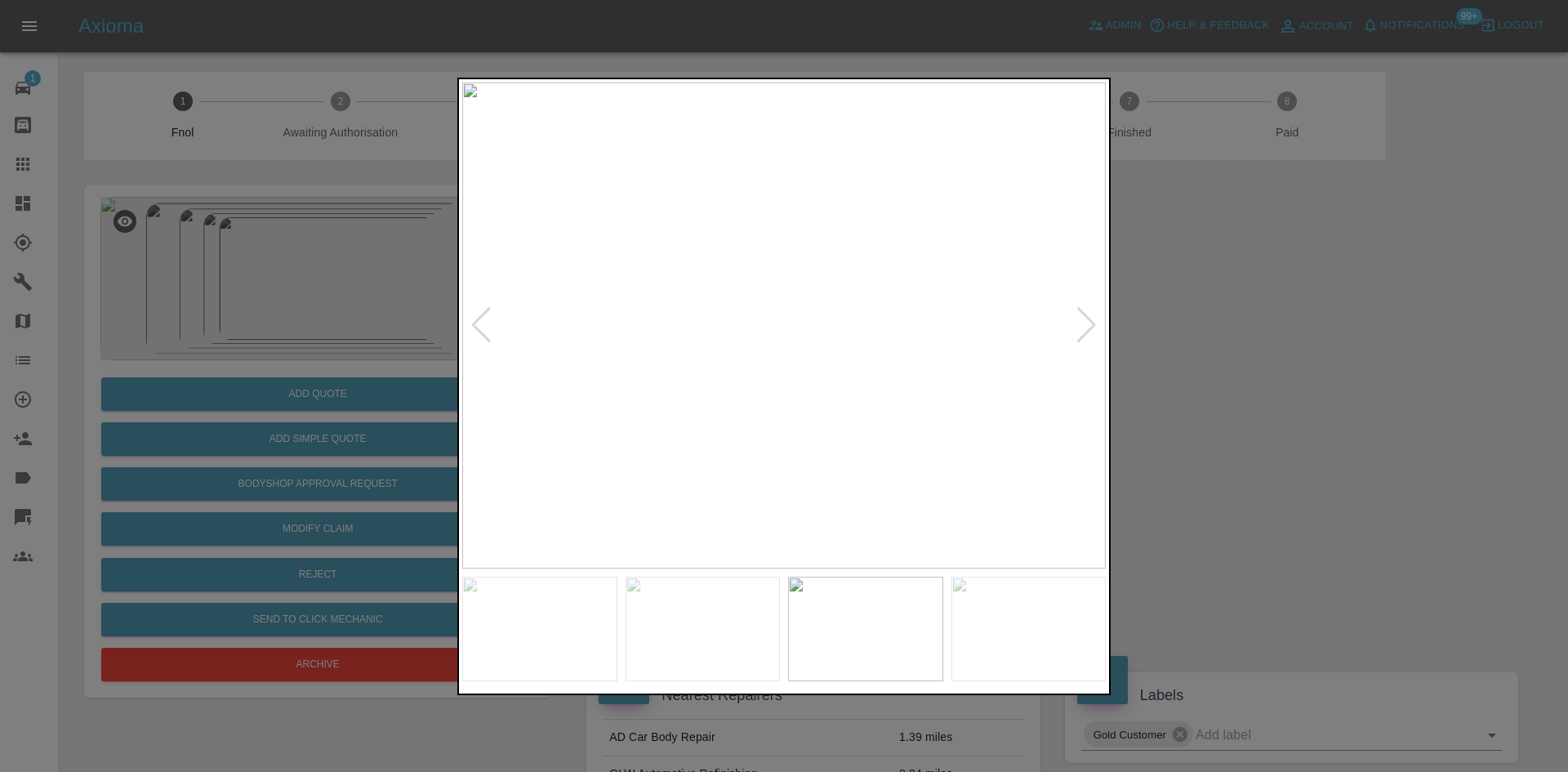
click at [762, 325] on img at bounding box center [783, 326] width 644 height 486
click at [727, 188] on img at bounding box center [965, 311] width 1931 height 1459
click at [838, 267] on img at bounding box center [961, 214] width 1931 height 1459
click at [383, 313] on div at bounding box center [784, 386] width 1568 height 772
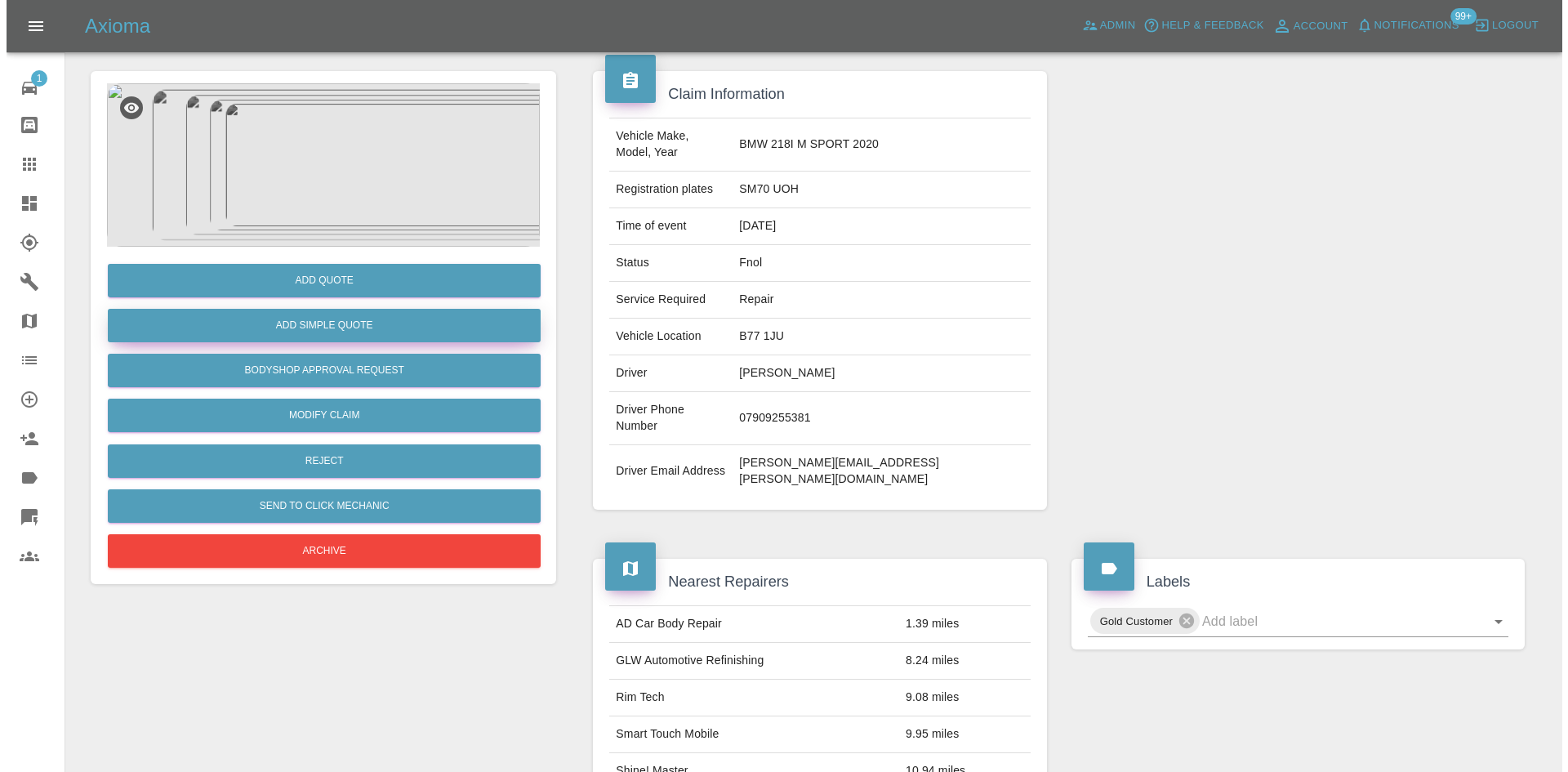
scroll to position [96, 0]
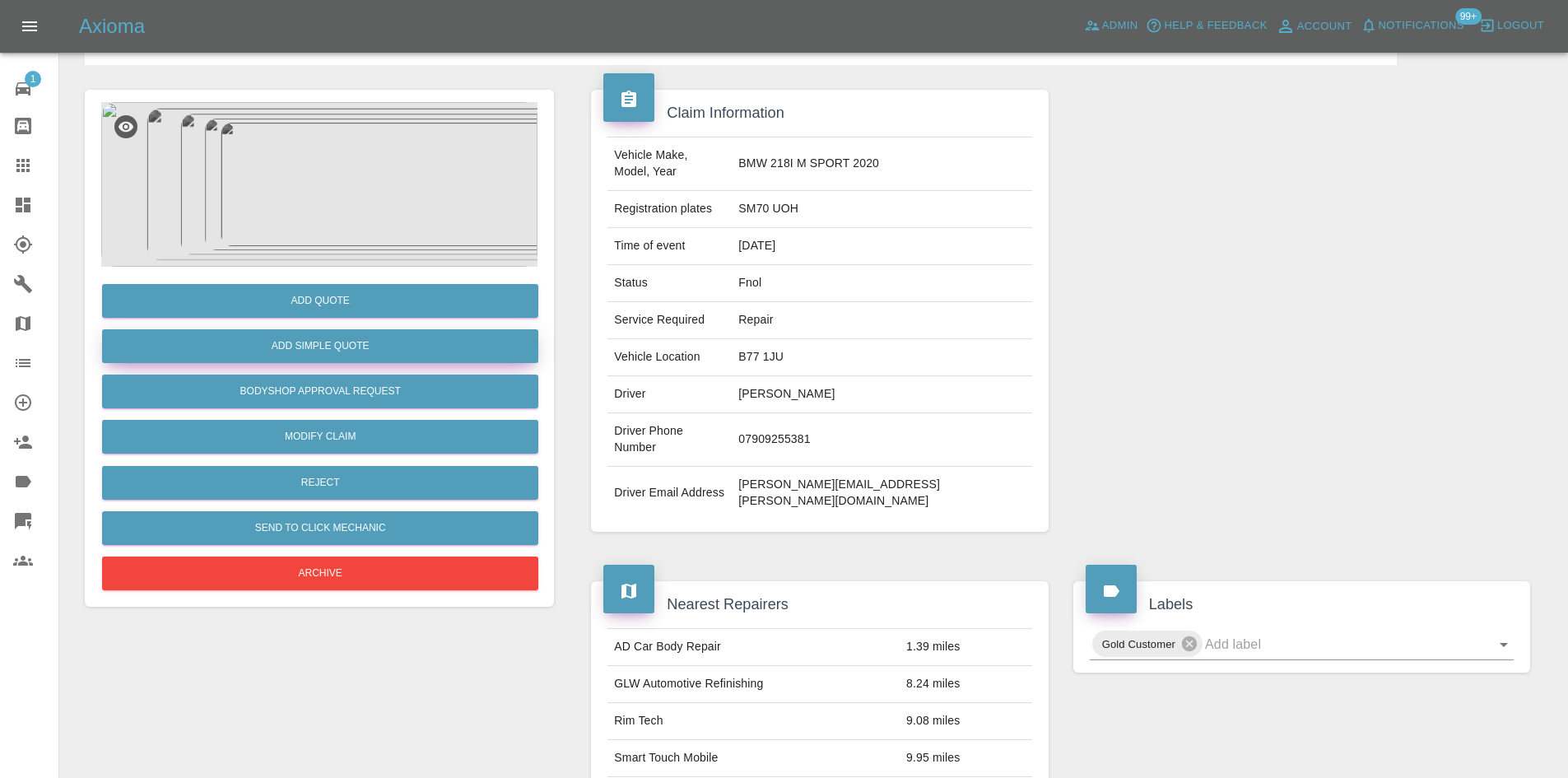
click at [325, 349] on button "Add Simple Quote" at bounding box center [320, 346] width 436 height 34
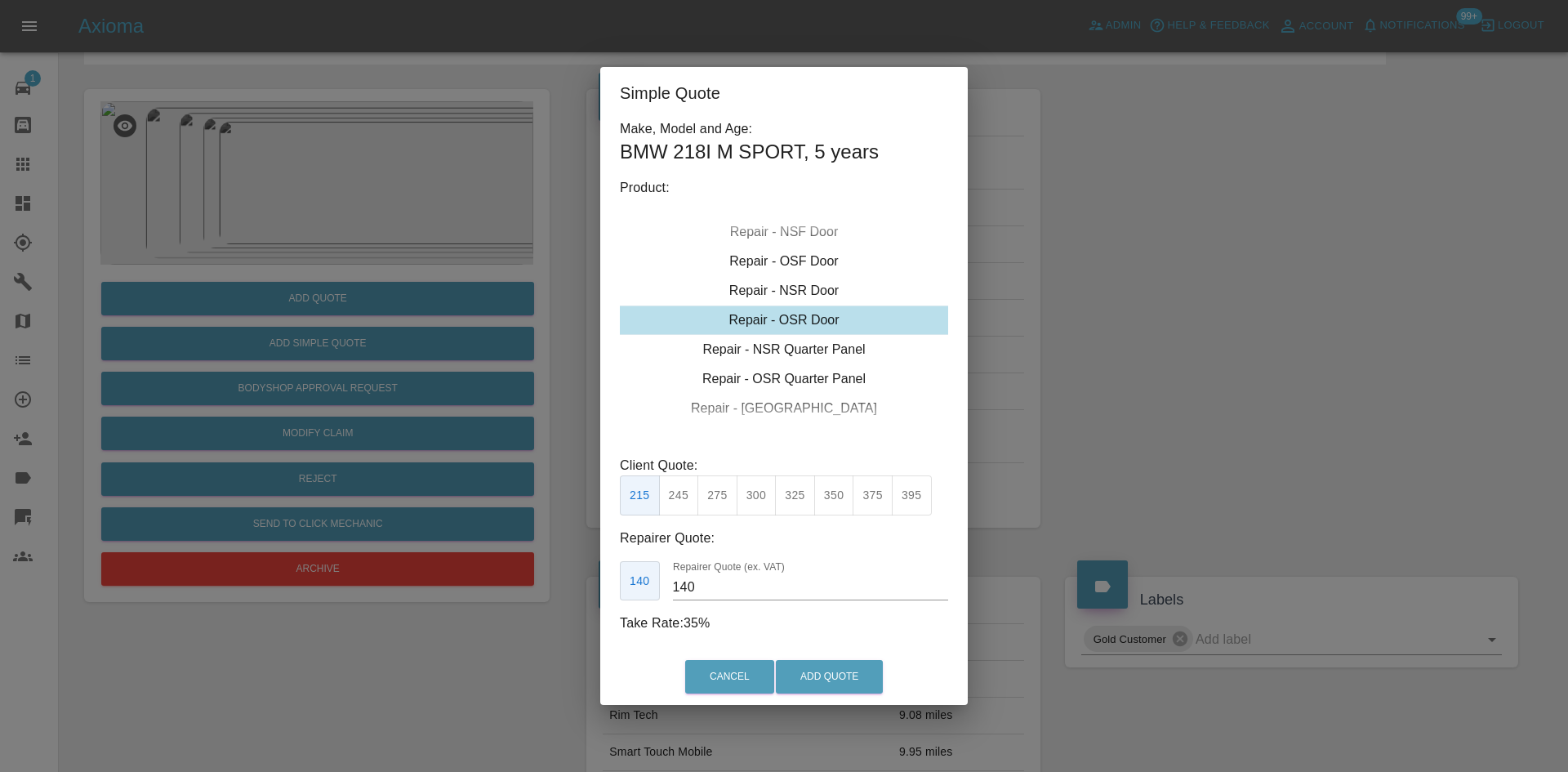
click at [794, 331] on div "Repair - OSR Door" at bounding box center [783, 320] width 328 height 29
click at [751, 498] on button "300" at bounding box center [756, 495] width 40 height 40
click at [792, 503] on button "325" at bounding box center [795, 495] width 40 height 40
type input "210"
click at [811, 664] on button "Add Quote" at bounding box center [829, 676] width 107 height 34
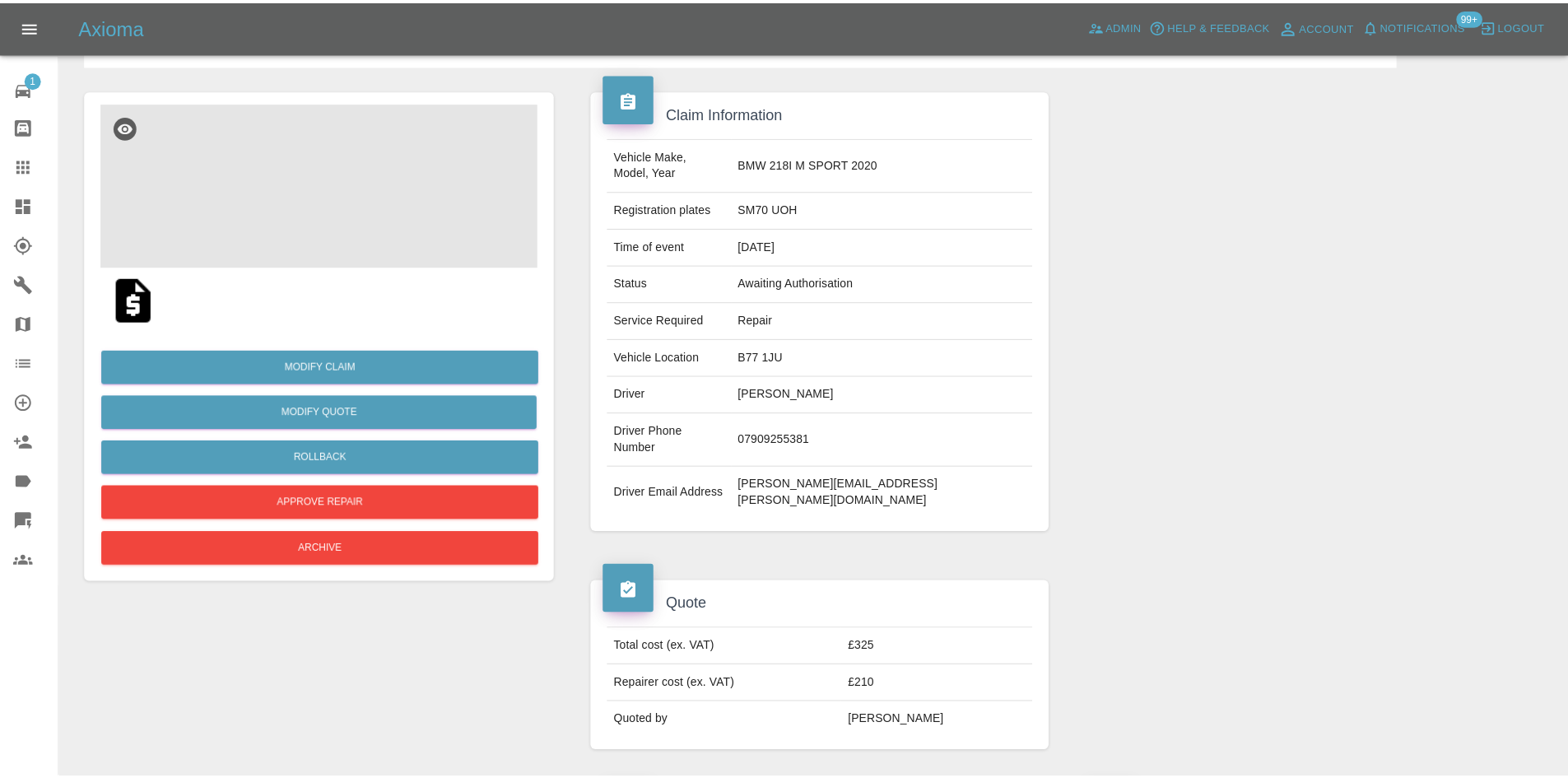
scroll to position [0, 0]
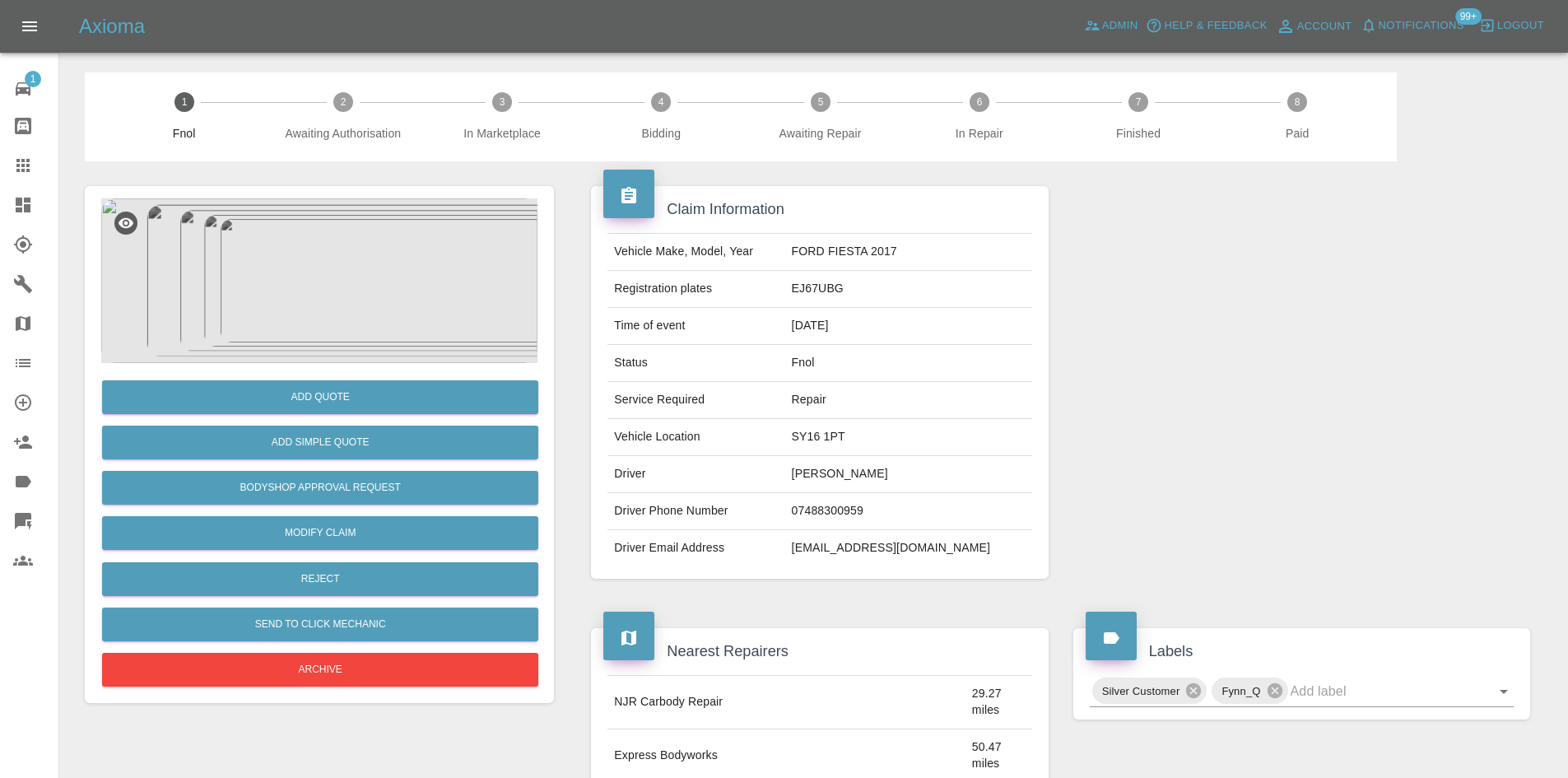
click at [324, 257] on img at bounding box center [320, 280] width 436 height 165
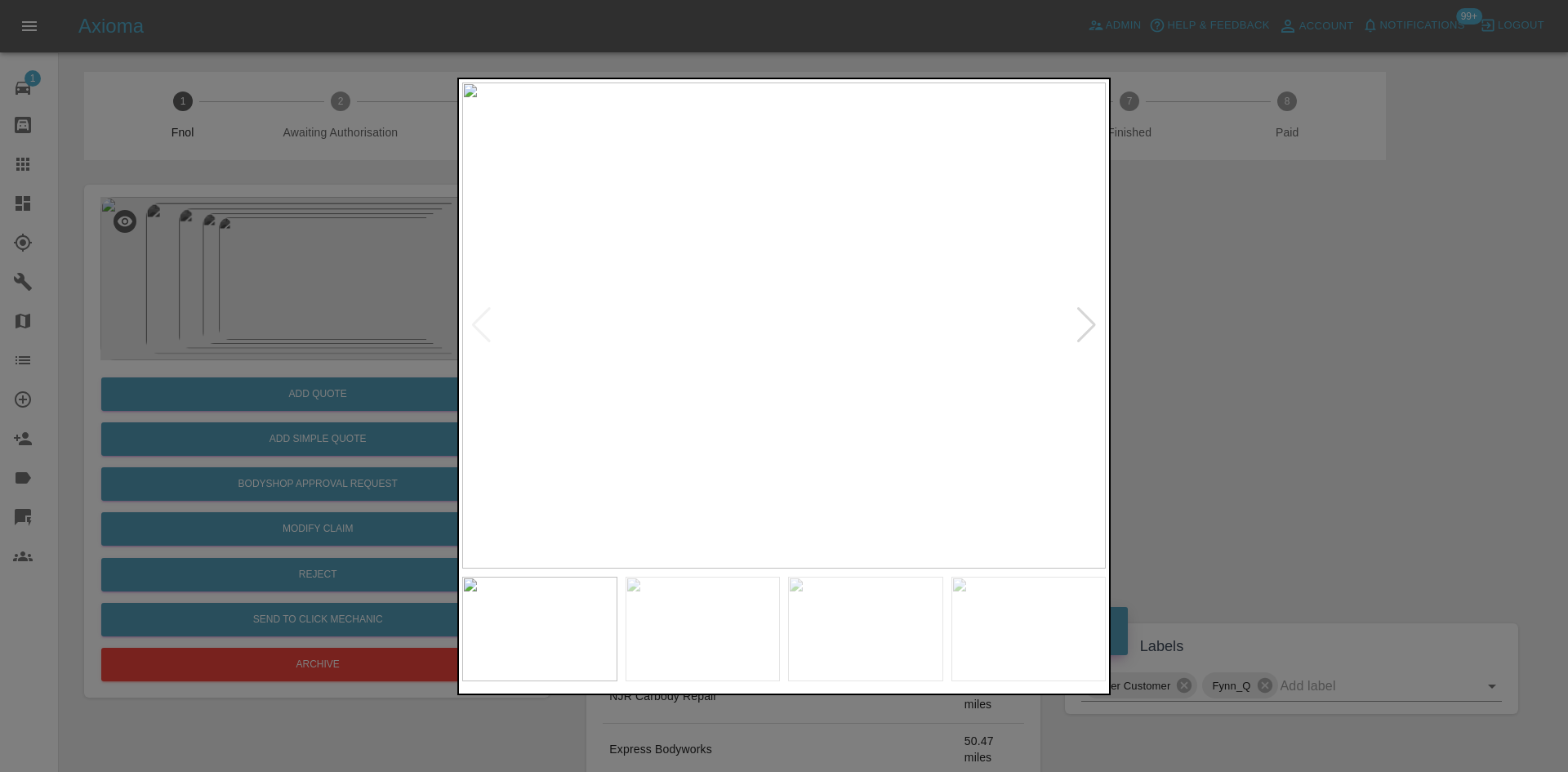
click at [813, 383] on img at bounding box center [783, 326] width 644 height 486
click at [646, 352] on img at bounding box center [783, 326] width 644 height 486
click at [560, 302] on img at bounding box center [783, 326] width 644 height 486
click at [382, 222] on div at bounding box center [784, 386] width 1568 height 772
click at [457, 222] on div at bounding box center [784, 386] width 653 height 618
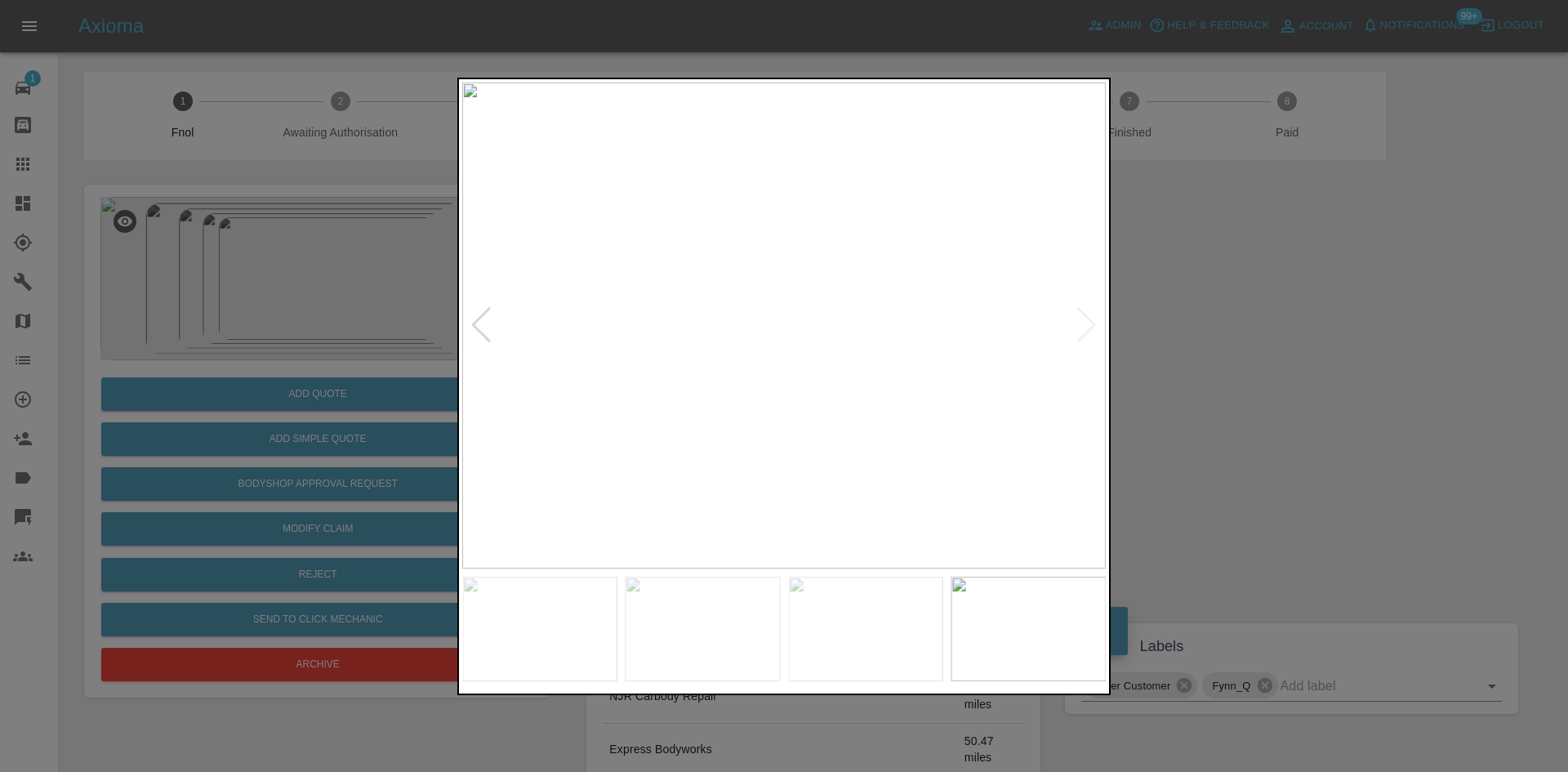
click at [289, 185] on div at bounding box center [784, 386] width 1568 height 772
drag, startPoint x: 136, startPoint y: 159, endPoint x: 207, endPoint y: 194, distance: 79.2
click at [153, 165] on div at bounding box center [784, 386] width 1568 height 772
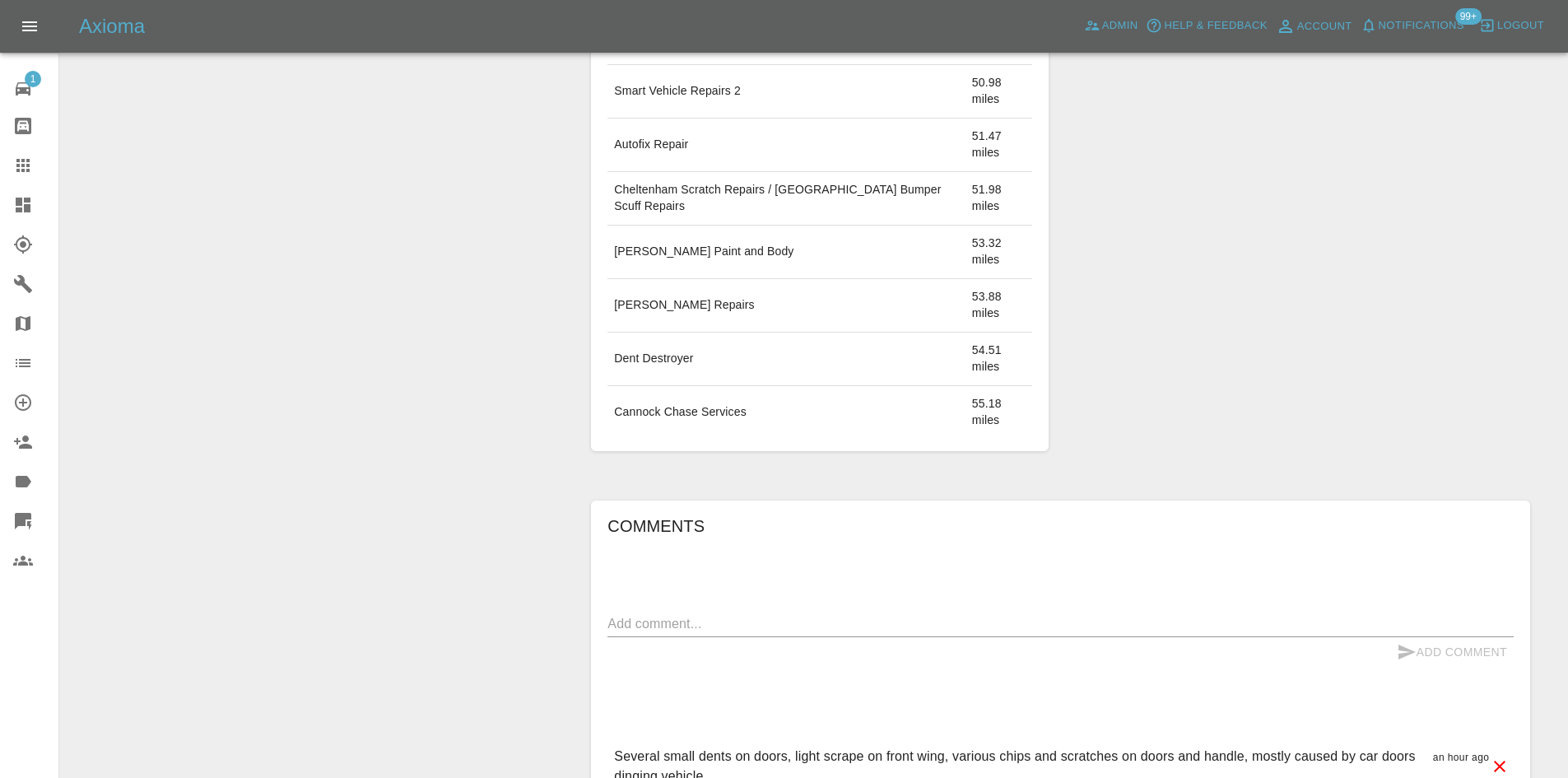
scroll to position [773, 0]
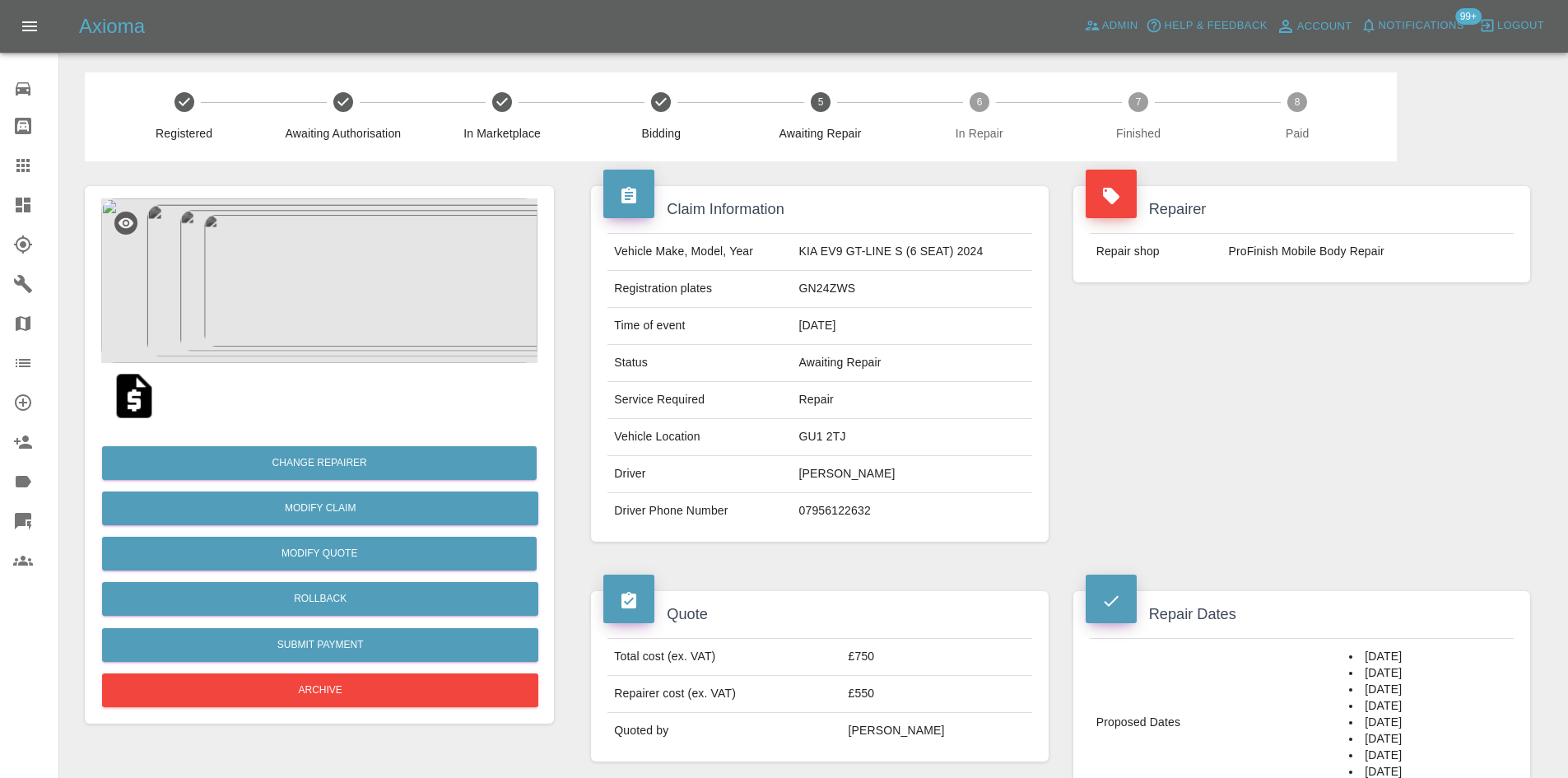
drag, startPoint x: 24, startPoint y: 207, endPoint x: 126, endPoint y: 6, distance: 225.4
click at [24, 207] on icon at bounding box center [23, 204] width 15 height 15
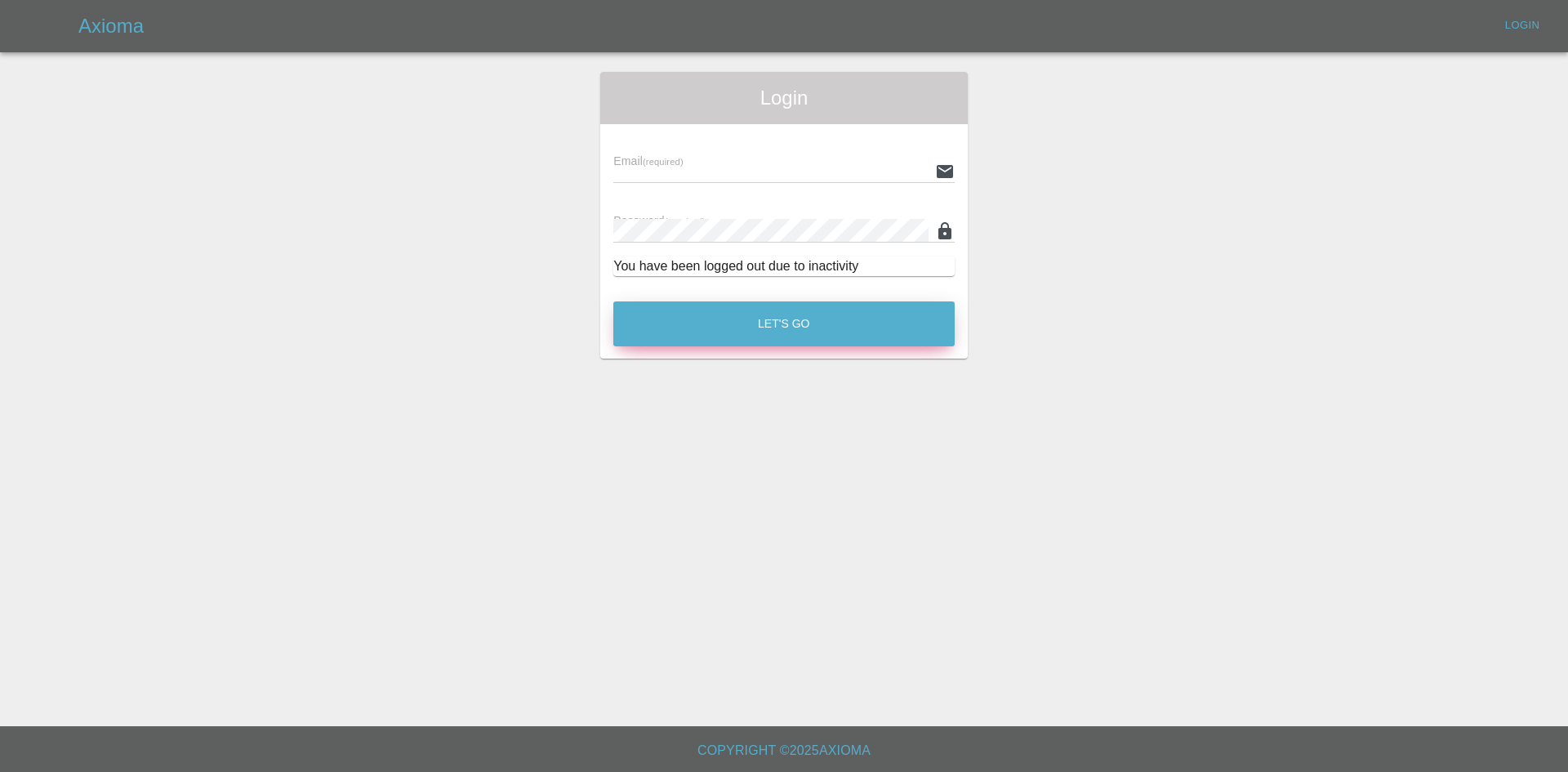
click at [762, 337] on button "Let's Go" at bounding box center [784, 324] width 341 height 45
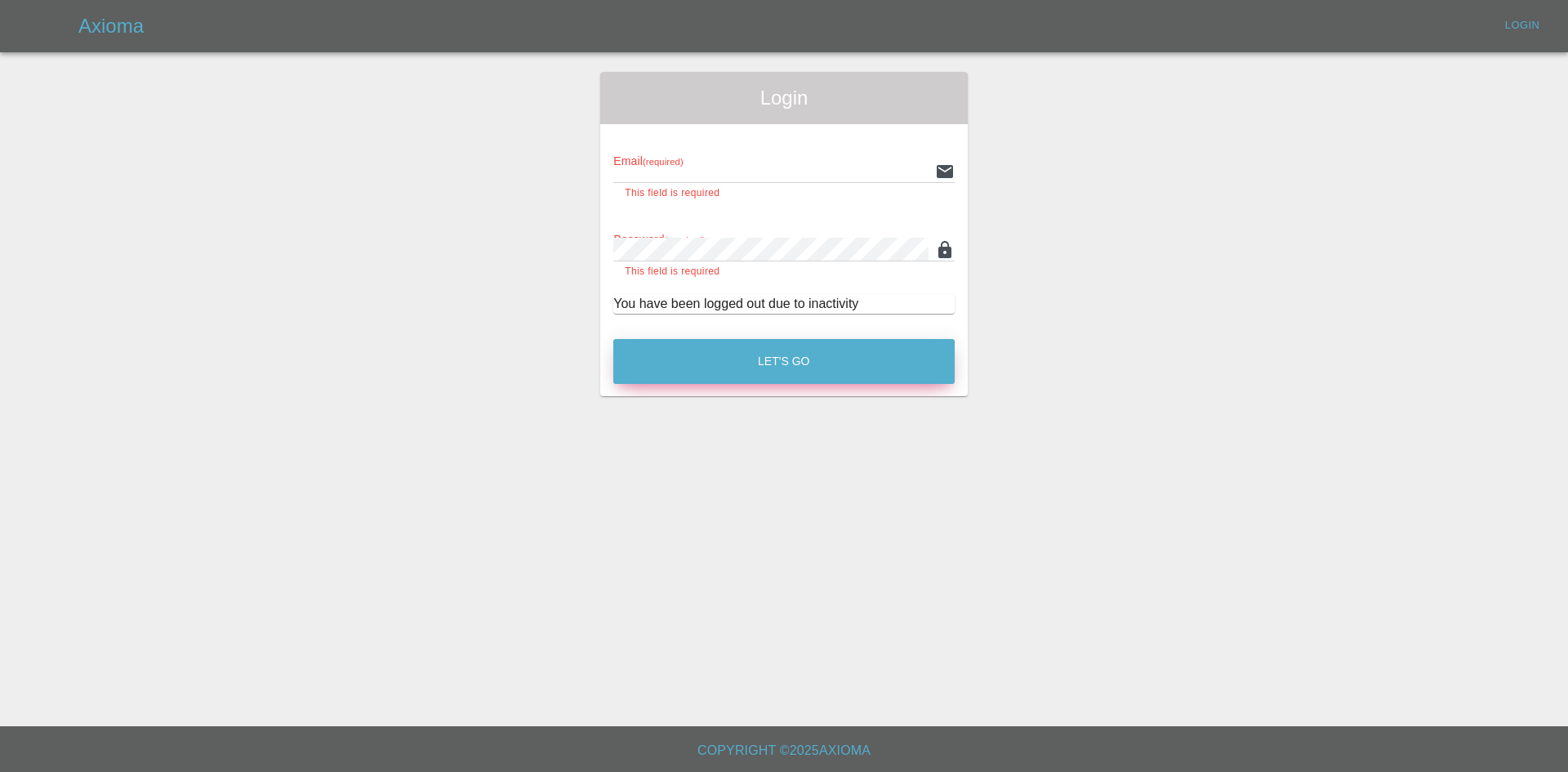
type input "[EMAIL_ADDRESS][DOMAIN_NAME]"
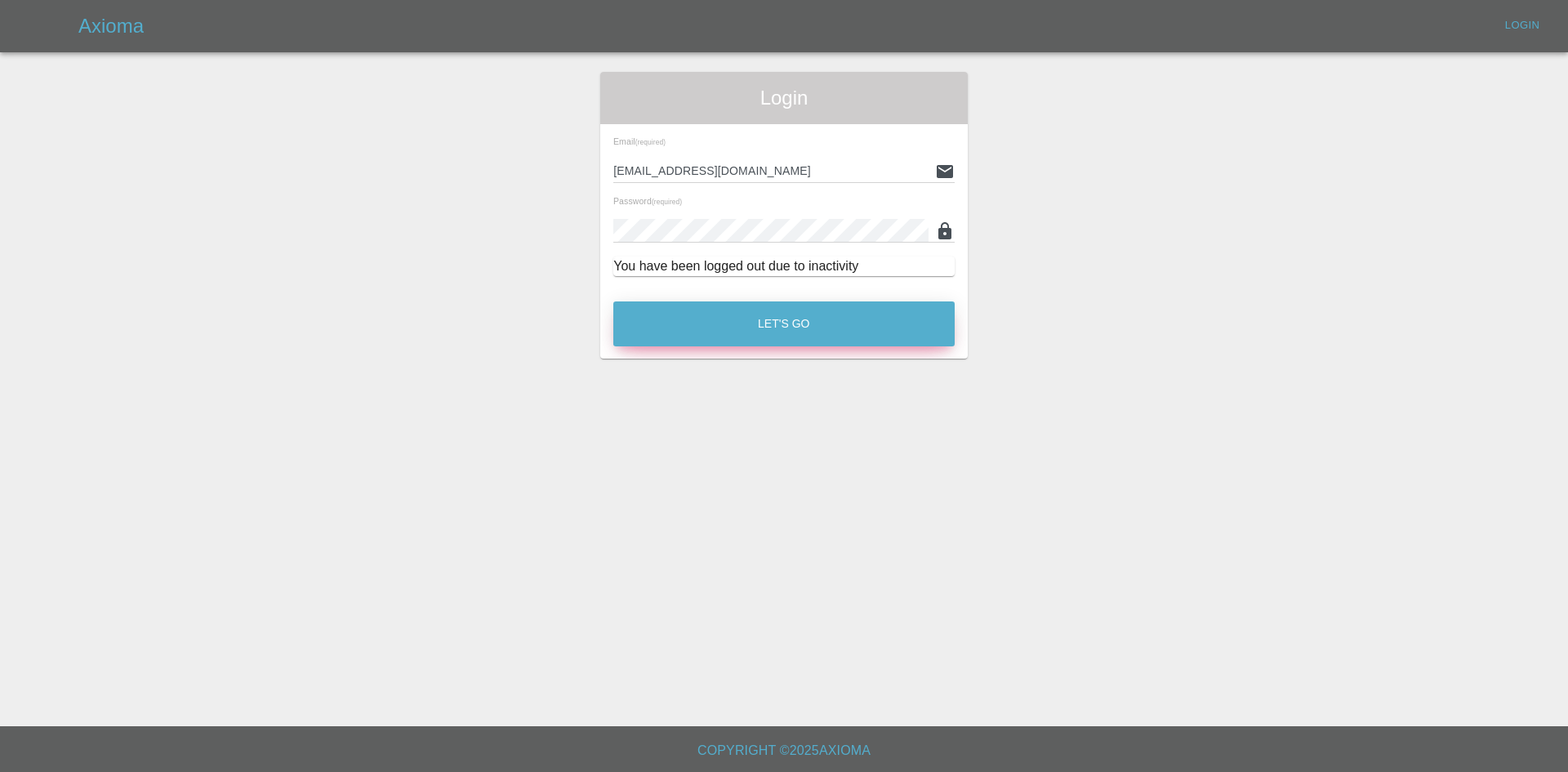
drag, startPoint x: 745, startPoint y: 330, endPoint x: 758, endPoint y: 462, distance: 132.6
click at [745, 330] on button "Let's Go" at bounding box center [784, 324] width 341 height 45
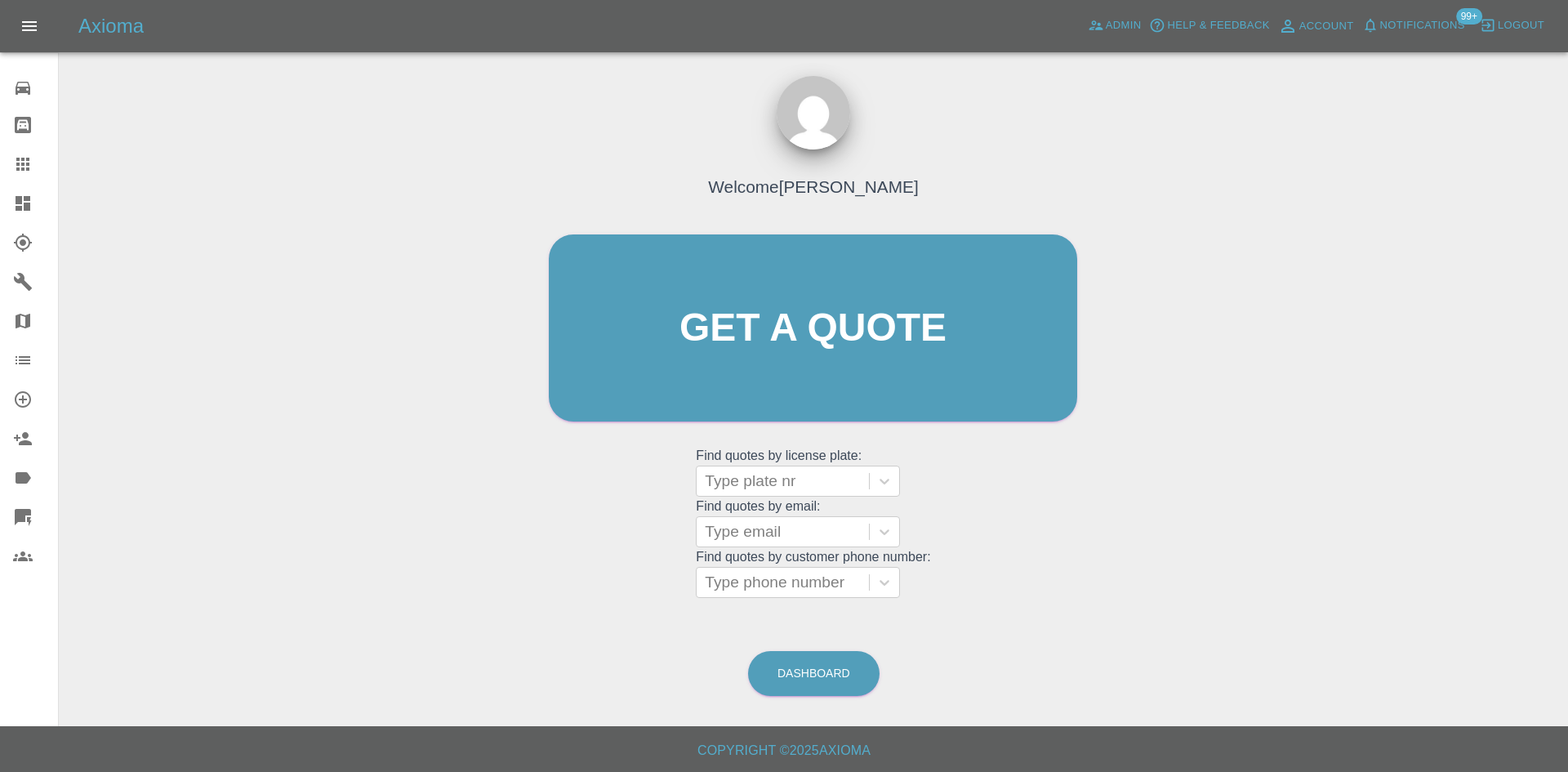
click at [36, 204] on div at bounding box center [35, 203] width 46 height 20
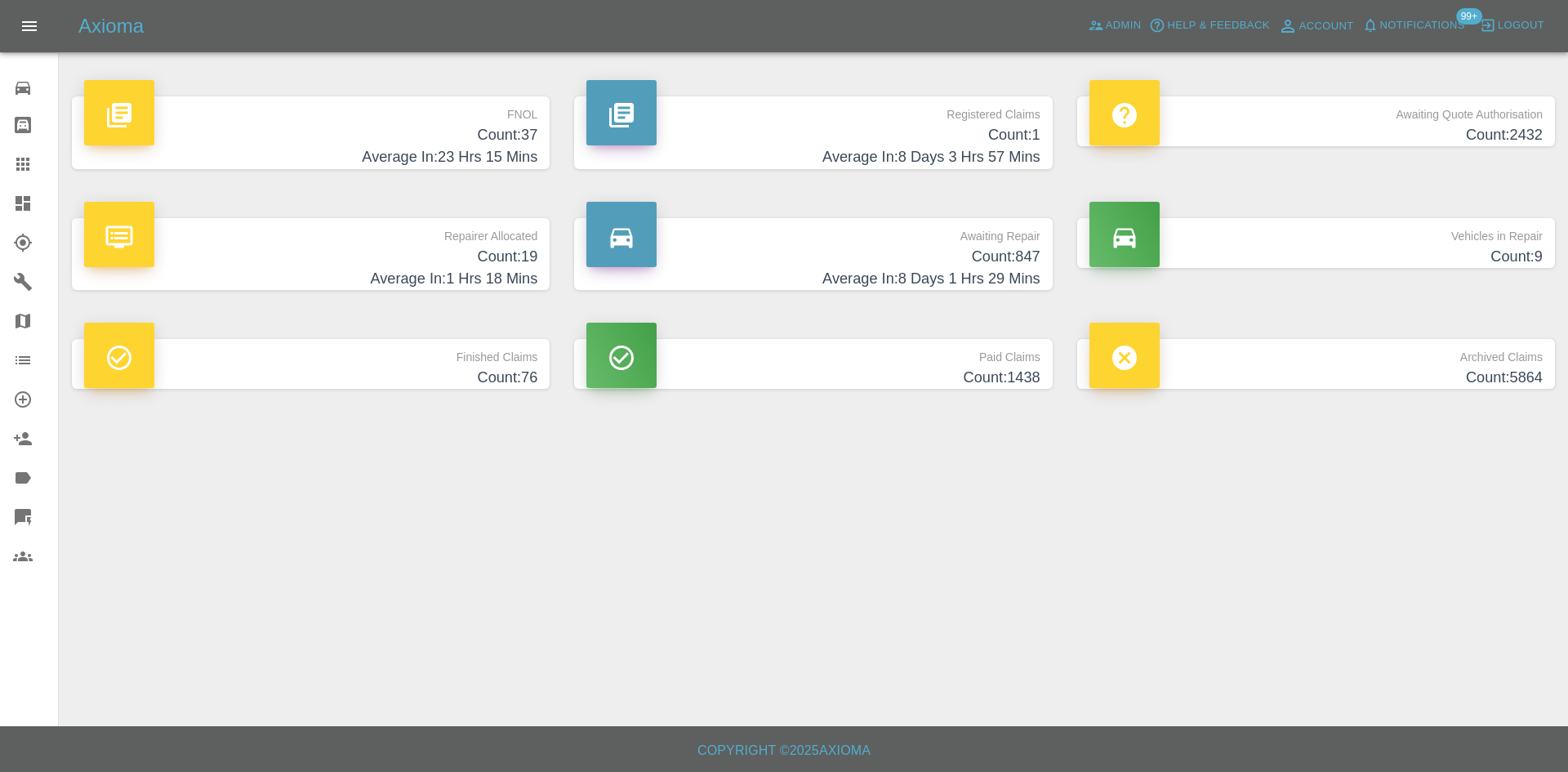
click at [1202, 489] on main "FNOL Count: 37 Average In: 23 Hrs 15 Mins Registered Claims Count: 1 Average In…" at bounding box center [784, 363] width 1568 height 726
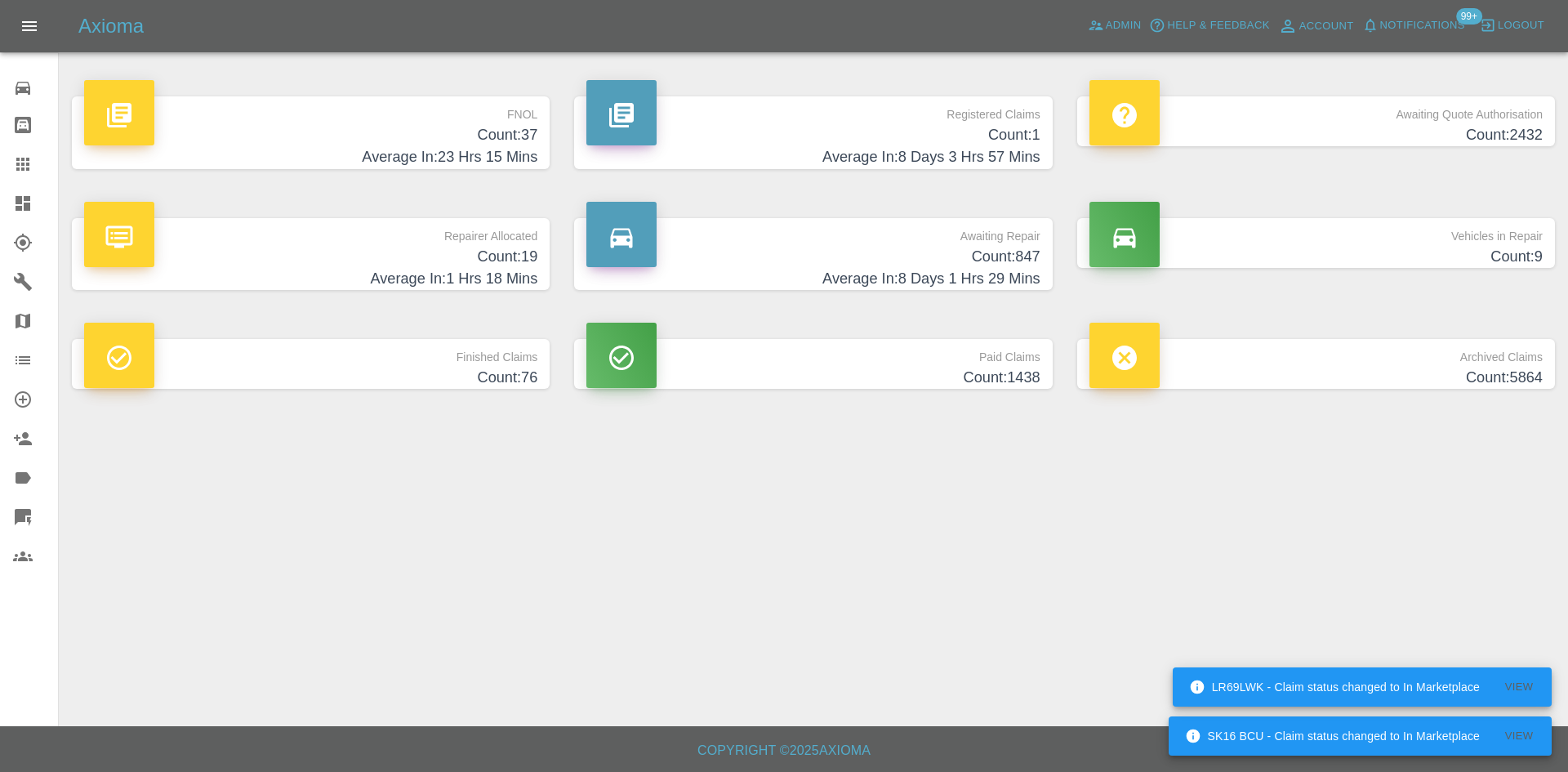
click at [21, 211] on icon at bounding box center [22, 202] width 15 height 15
click at [470, 129] on h4 "Count: 37" at bounding box center [311, 135] width 453 height 22
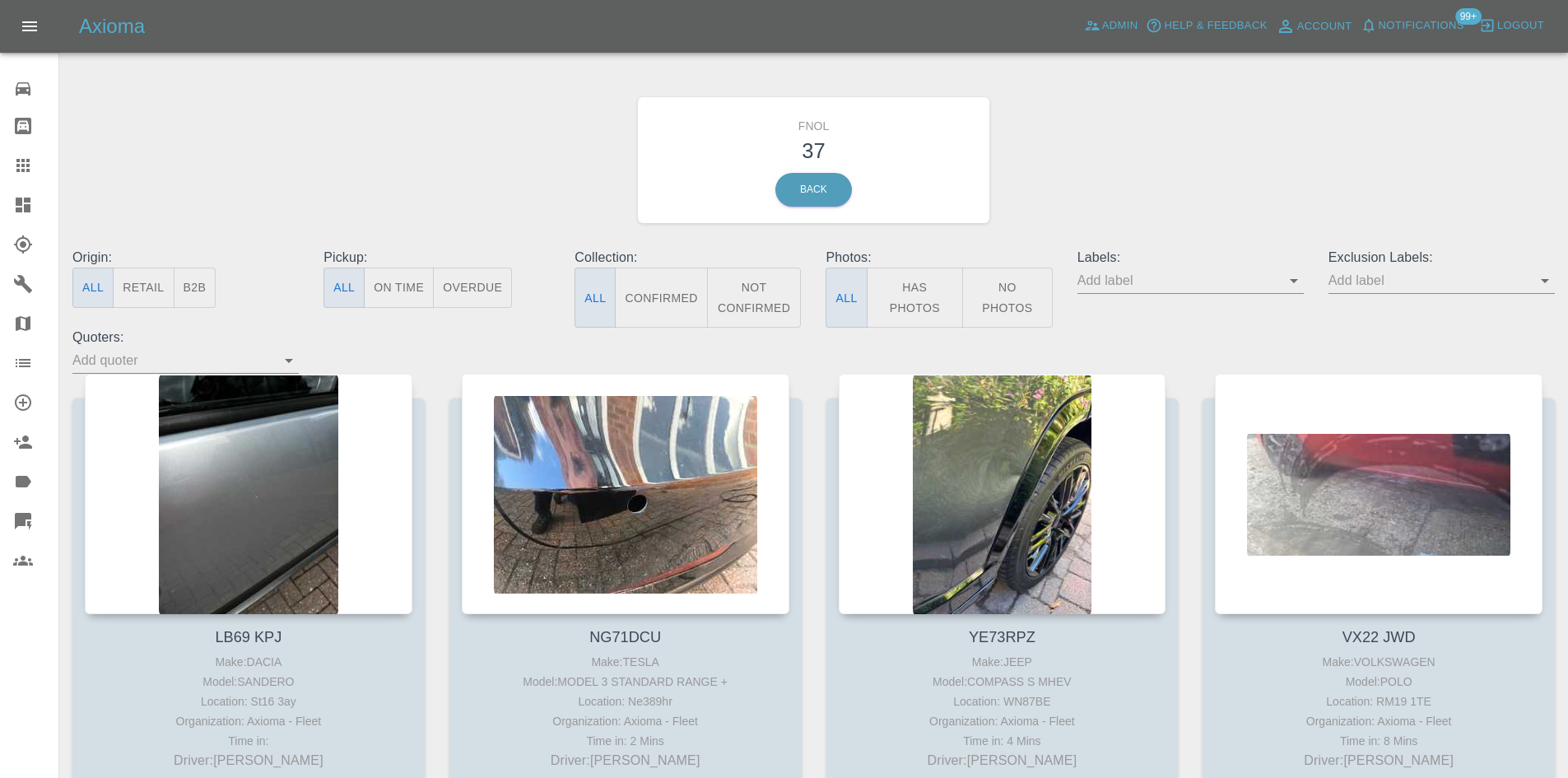
click at [917, 294] on button "Has Photos" at bounding box center [915, 297] width 97 height 60
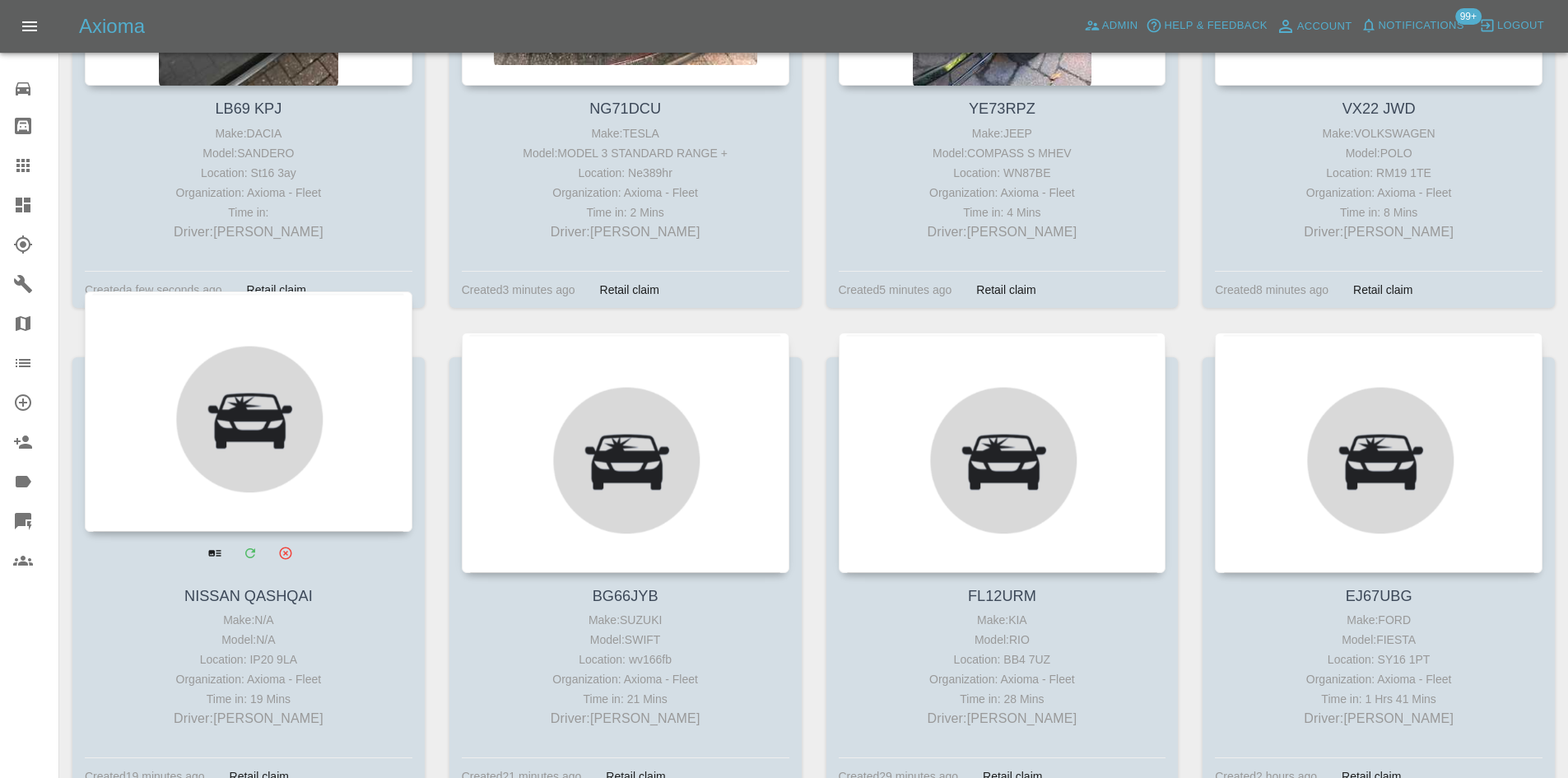
scroll to position [636, 0]
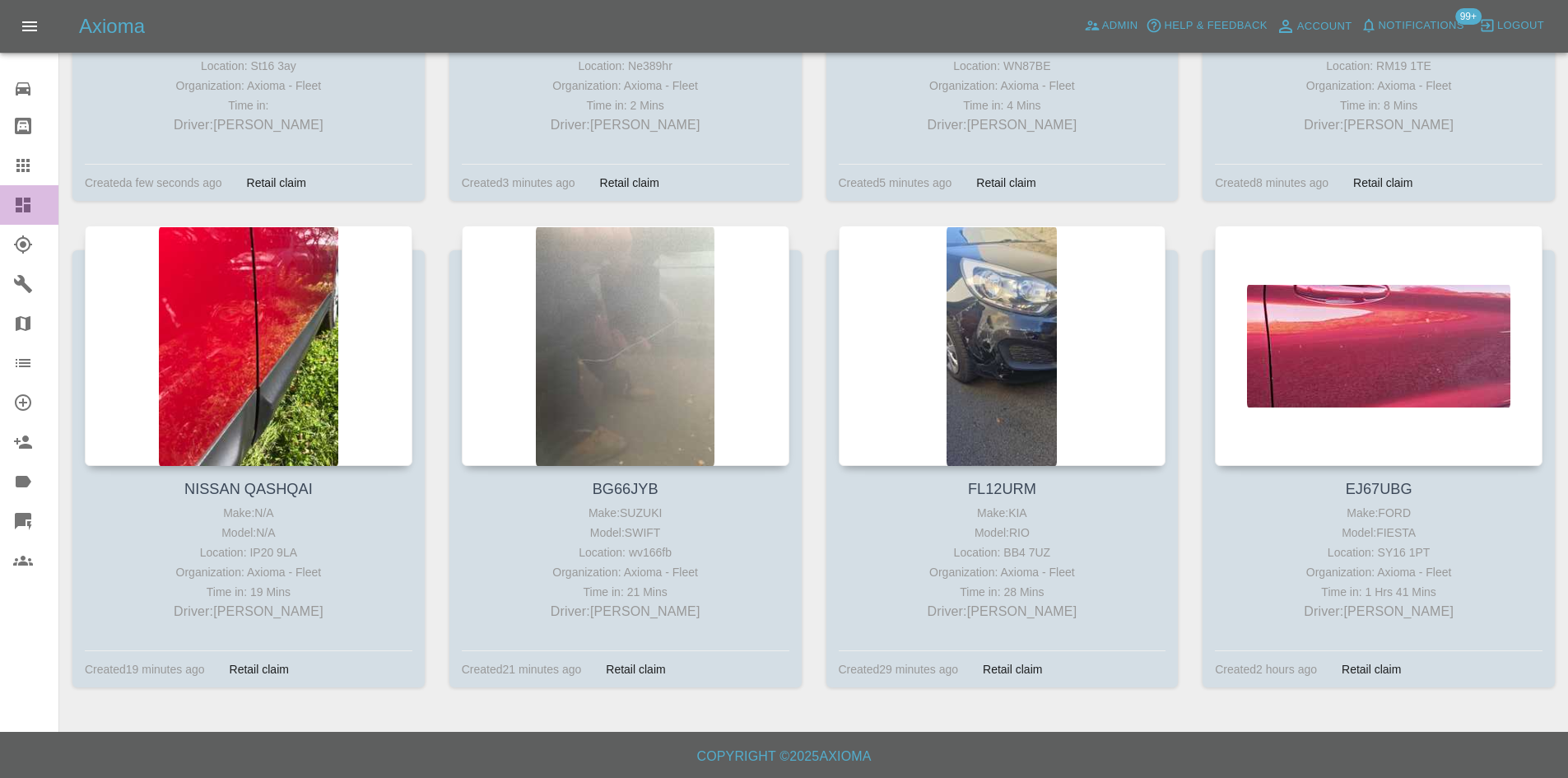
drag, startPoint x: 30, startPoint y: 192, endPoint x: 374, endPoint y: 225, distance: 345.6
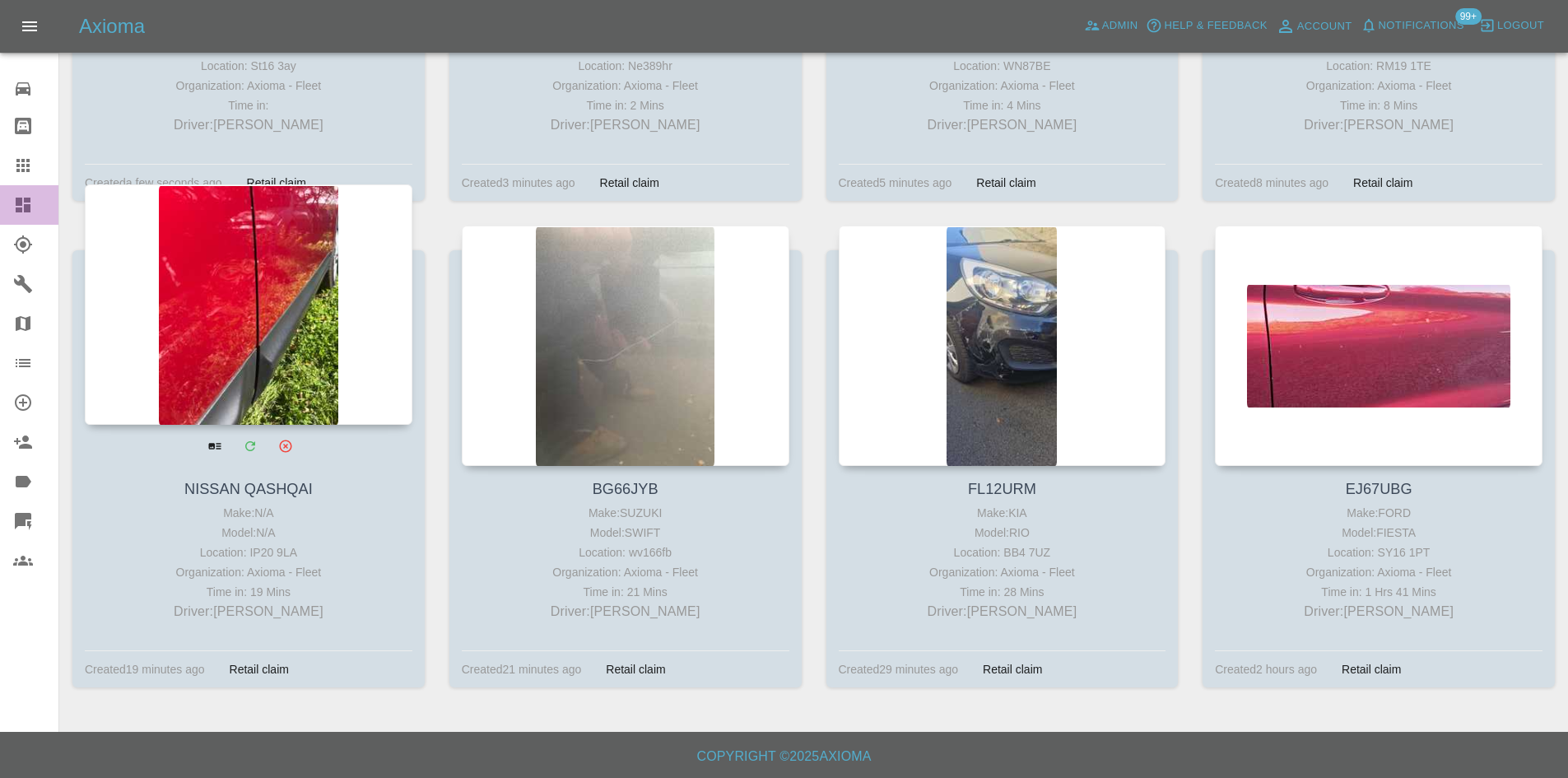
click at [30, 194] on link "Dashboard" at bounding box center [29, 204] width 58 height 39
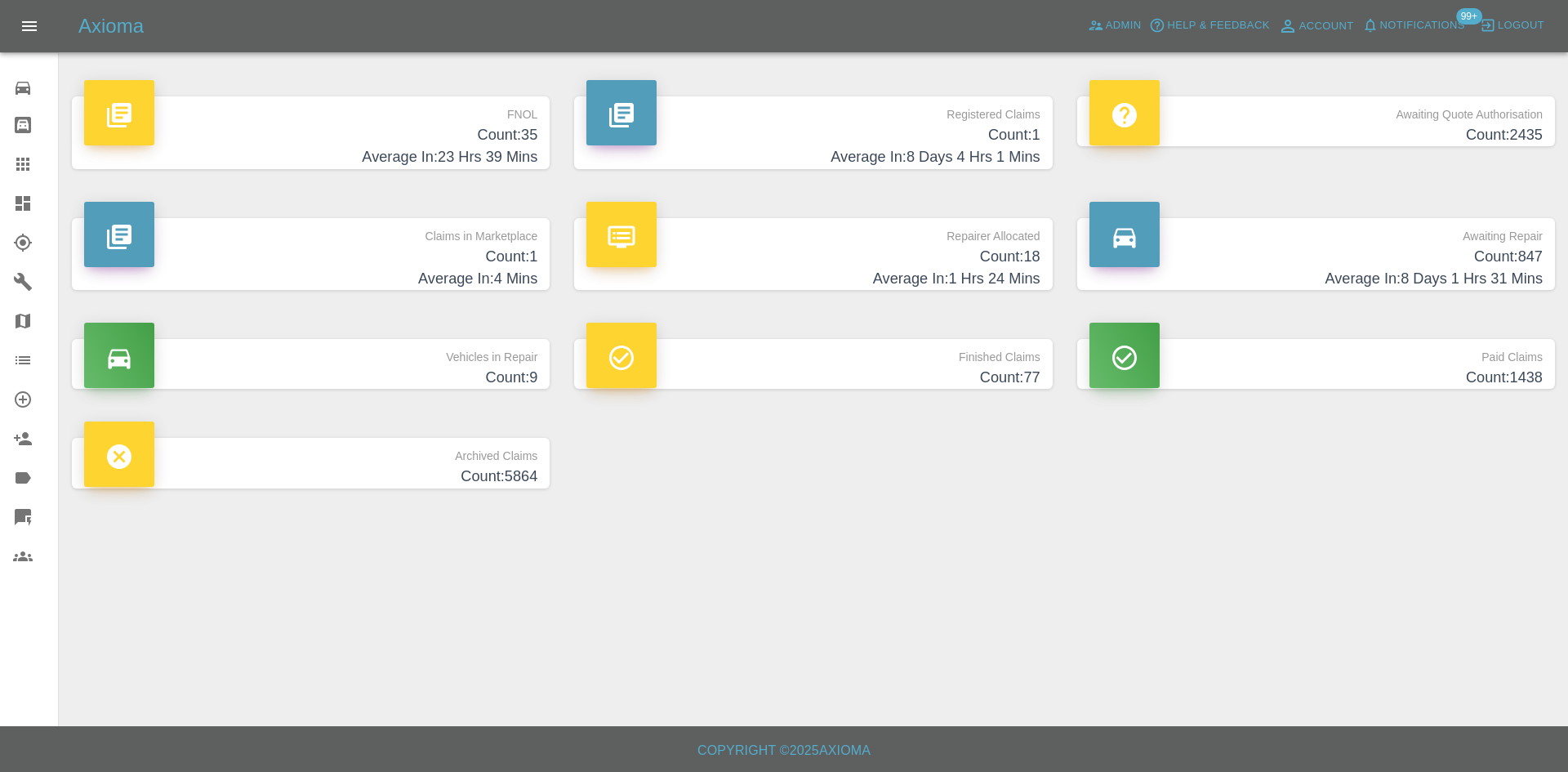
click at [1059, 26] on div "Axioma Admin Help & Feedback Account Notifications 99+ Logout" at bounding box center [823, 26] width 1490 height 26
click at [509, 119] on p "FNOL" at bounding box center [311, 110] width 453 height 28
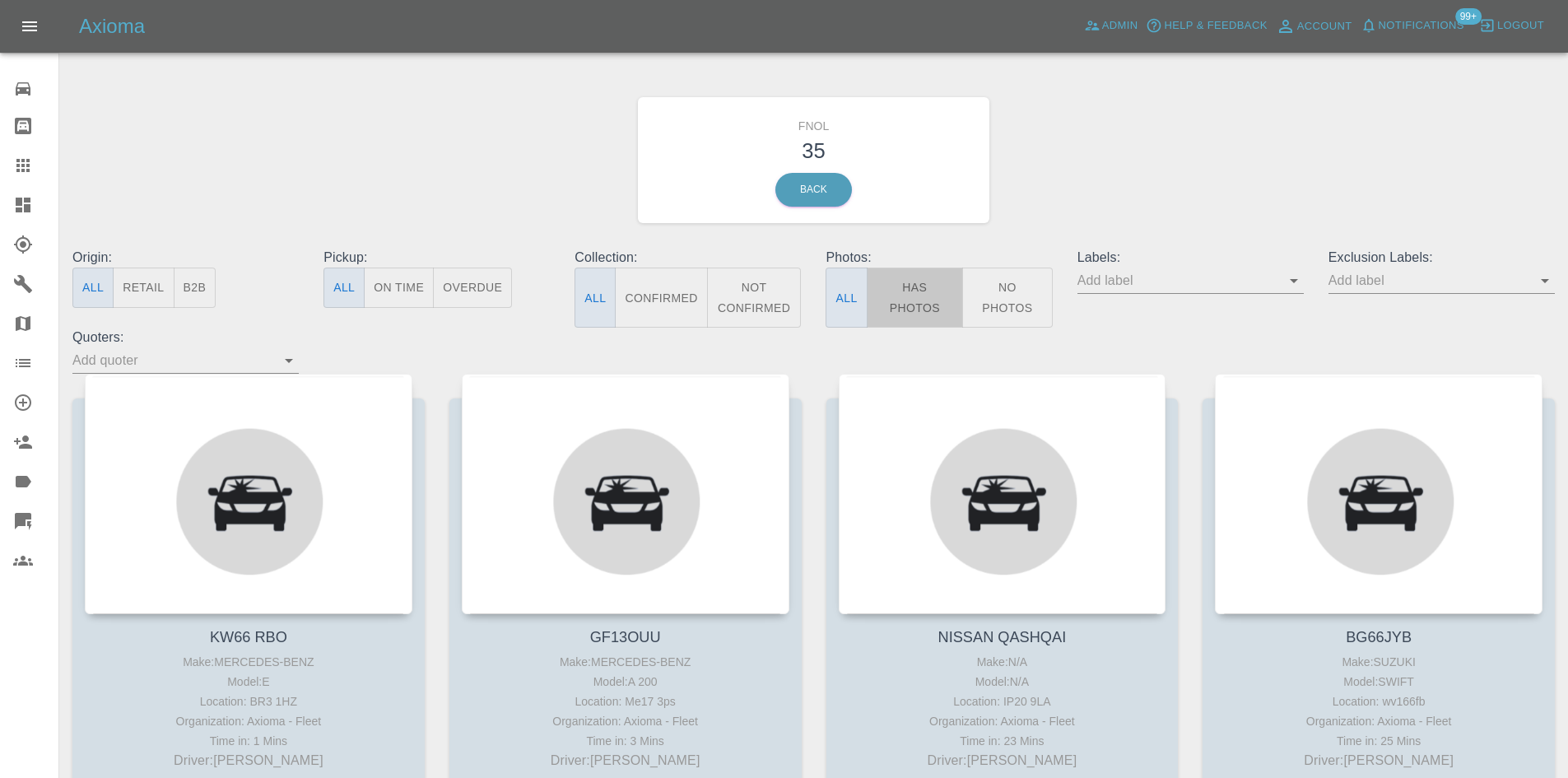
drag, startPoint x: 873, startPoint y: 274, endPoint x: 919, endPoint y: 300, distance: 52.8
click at [876, 277] on button "Has Photos" at bounding box center [915, 297] width 97 height 60
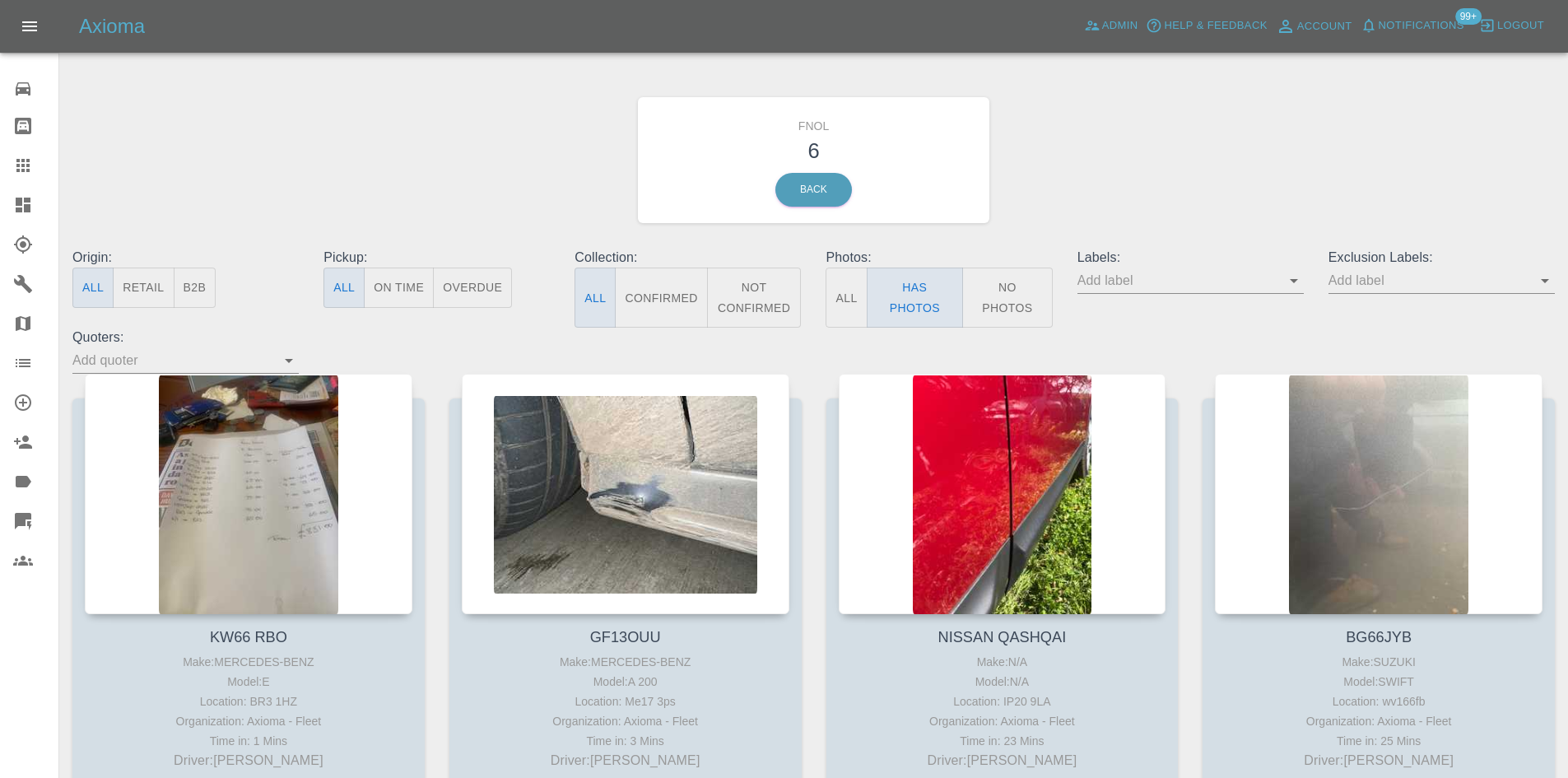
click at [1018, 283] on button "No Photos" at bounding box center [1007, 297] width 90 height 60
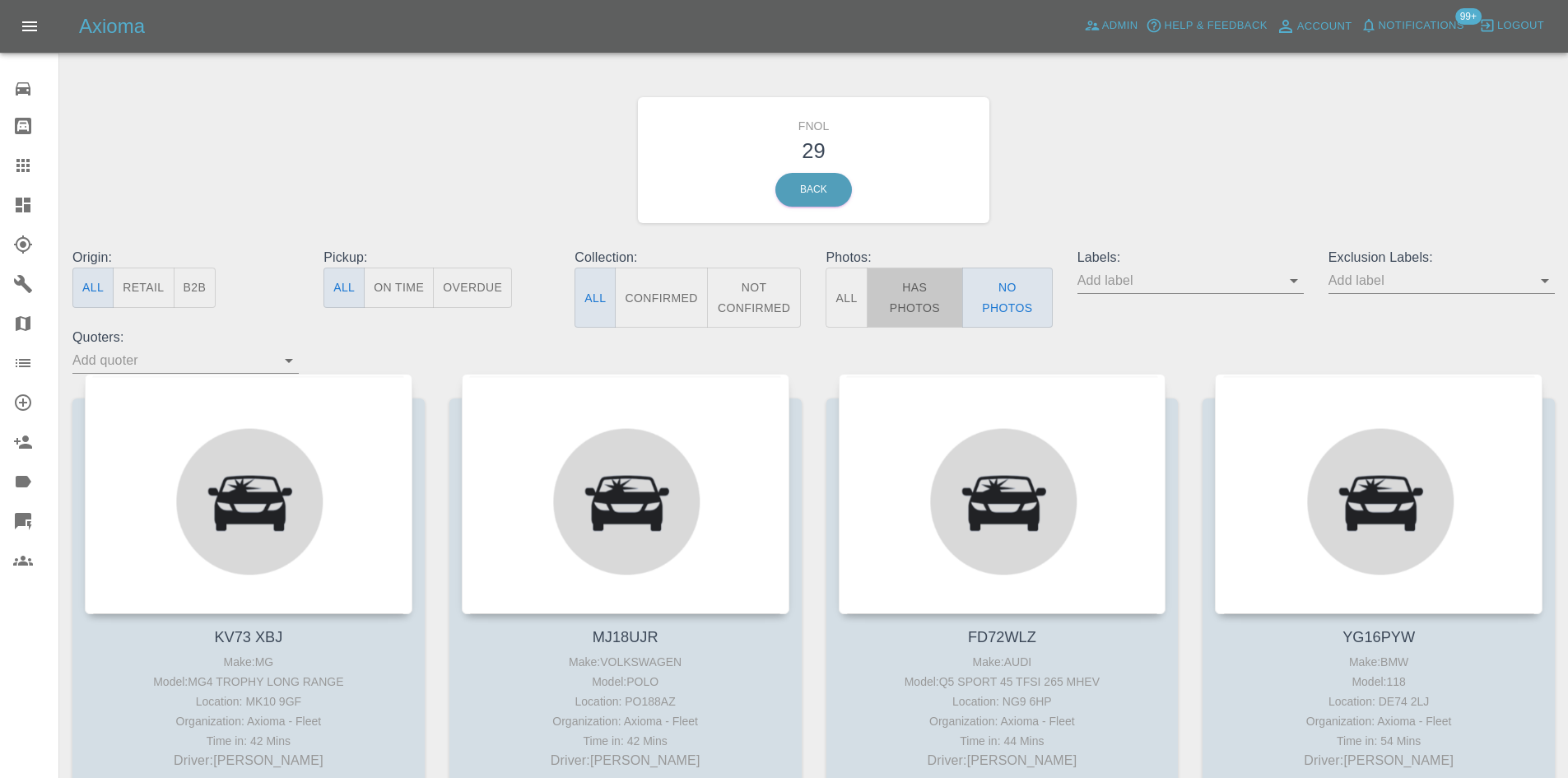
click at [913, 285] on button "Has Photos" at bounding box center [915, 297] width 97 height 60
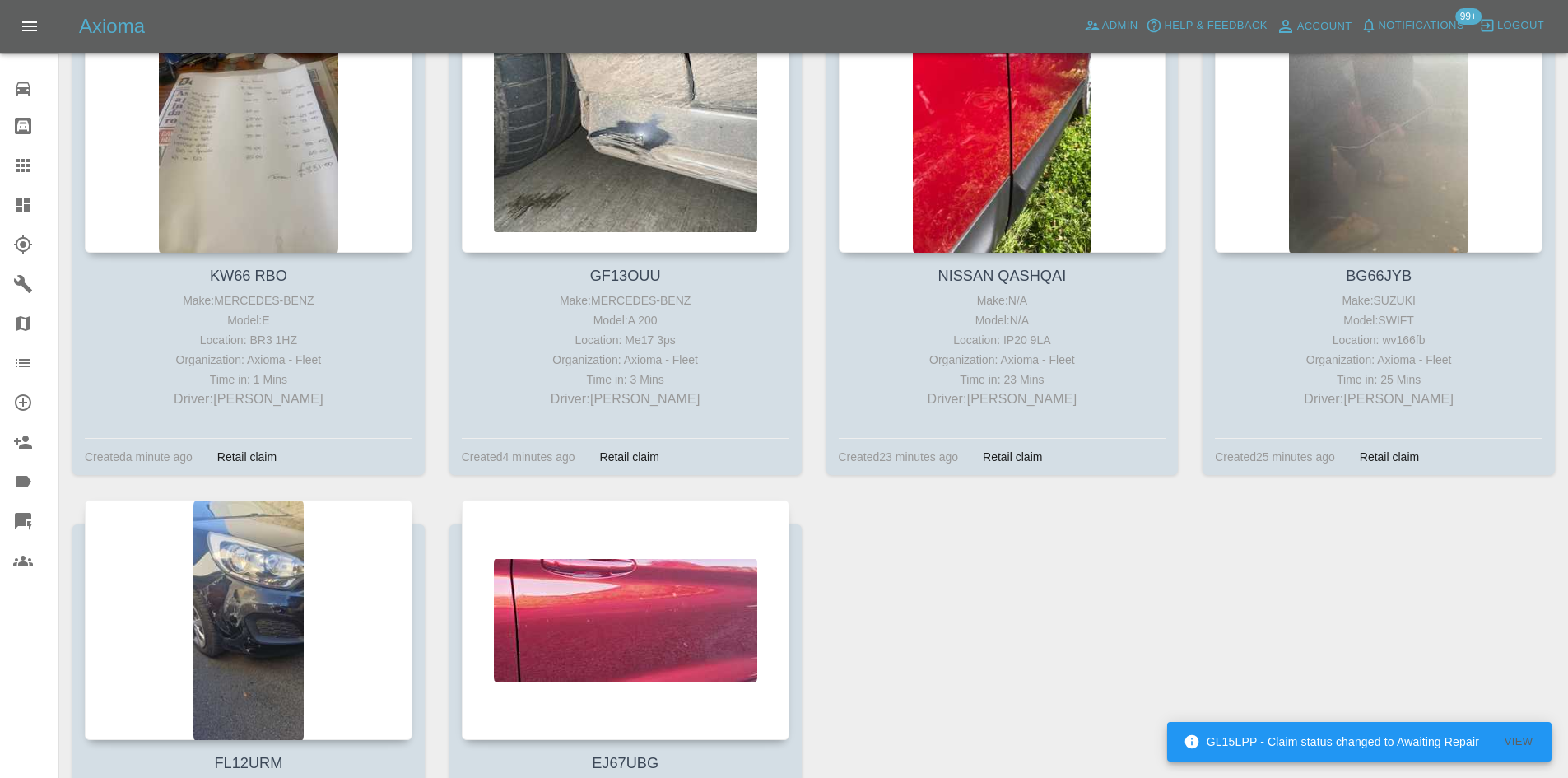
scroll to position [165, 0]
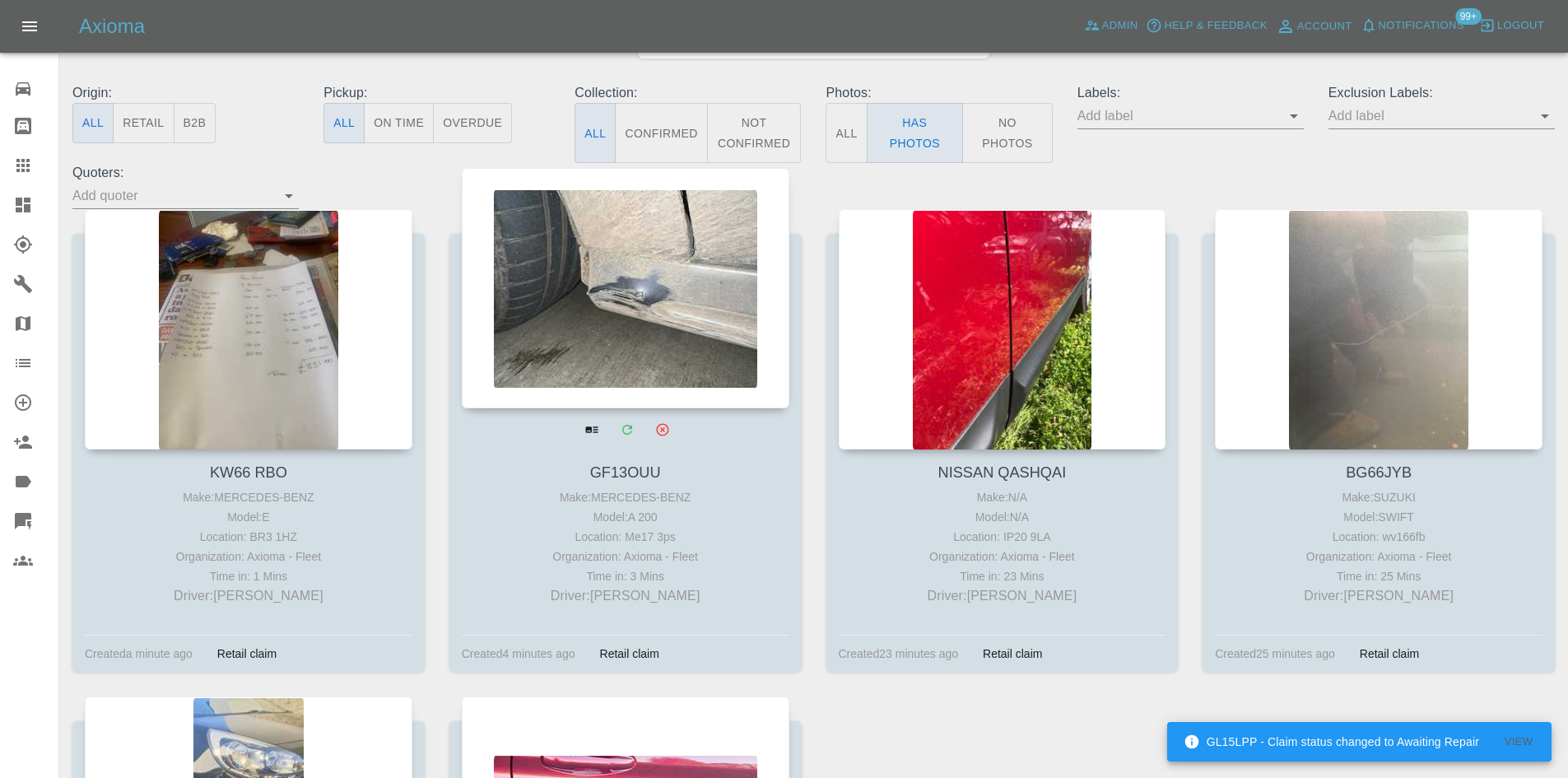
drag, startPoint x: 34, startPoint y: 202, endPoint x: 624, endPoint y: 319, distance: 601.5
click at [34, 202] on div at bounding box center [36, 205] width 46 height 20
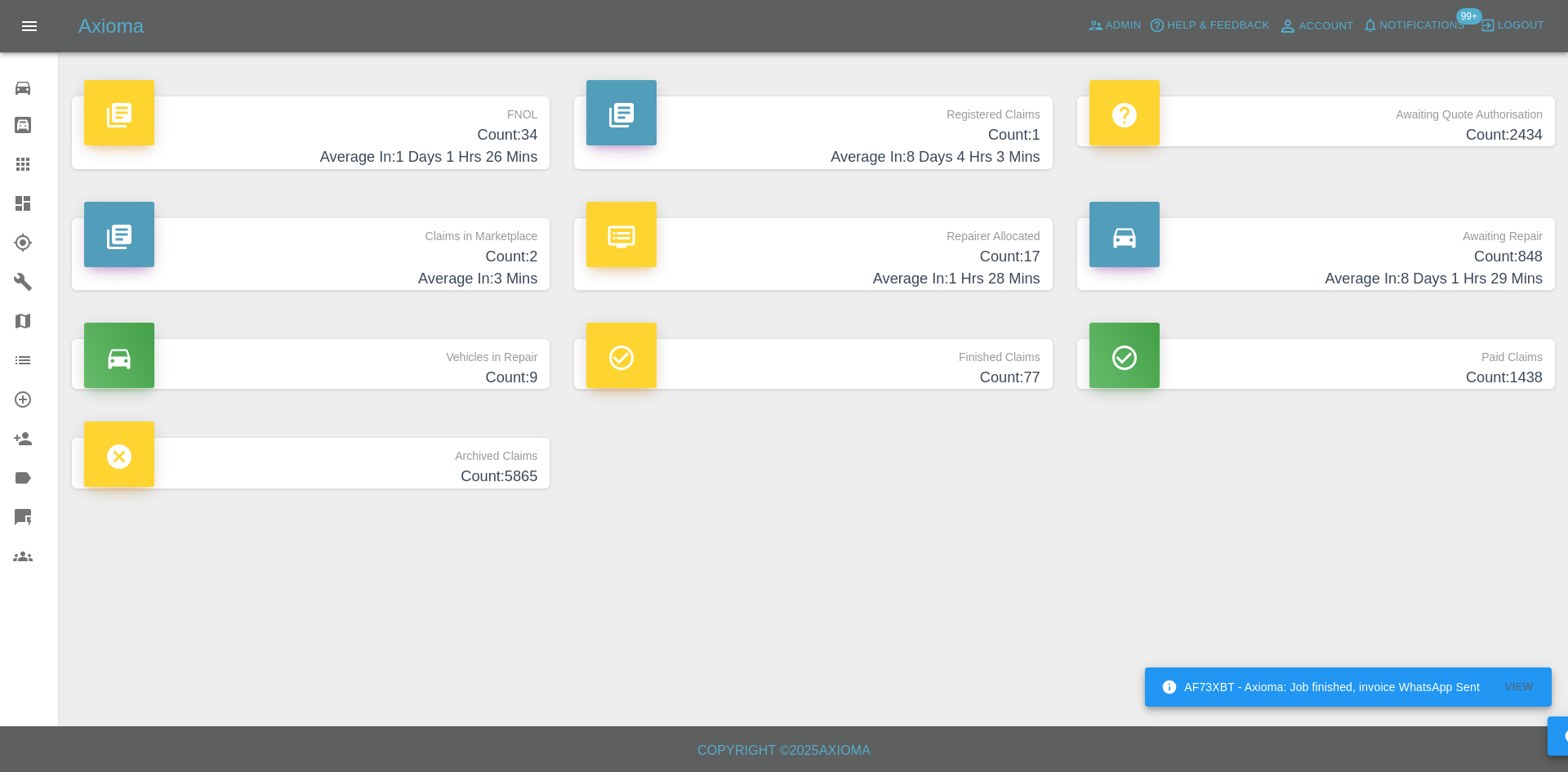
click at [524, 141] on h4 "Count: 34" at bounding box center [311, 135] width 453 height 22
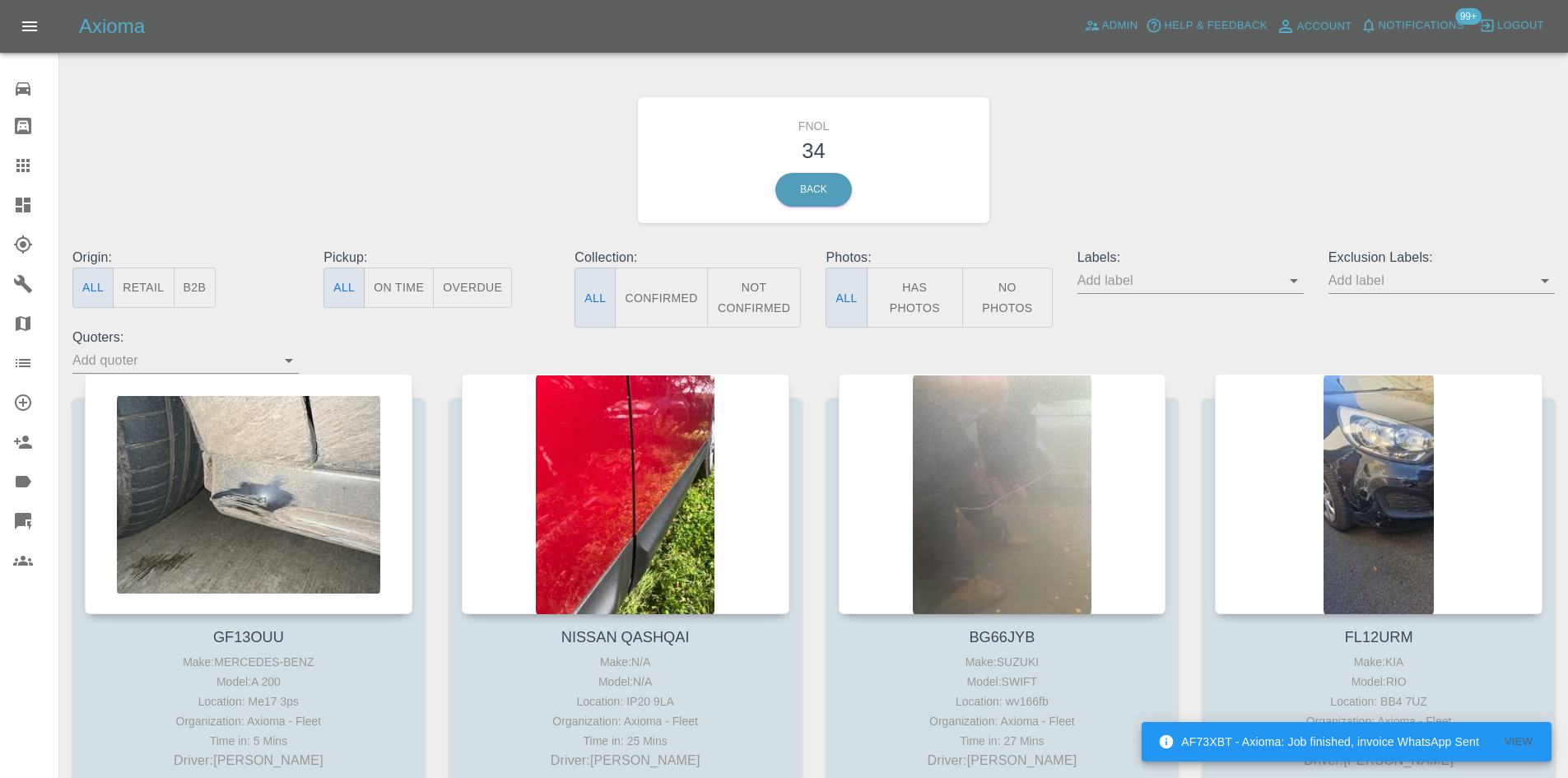
click at [916, 290] on button "Has Photos" at bounding box center [915, 297] width 97 height 60
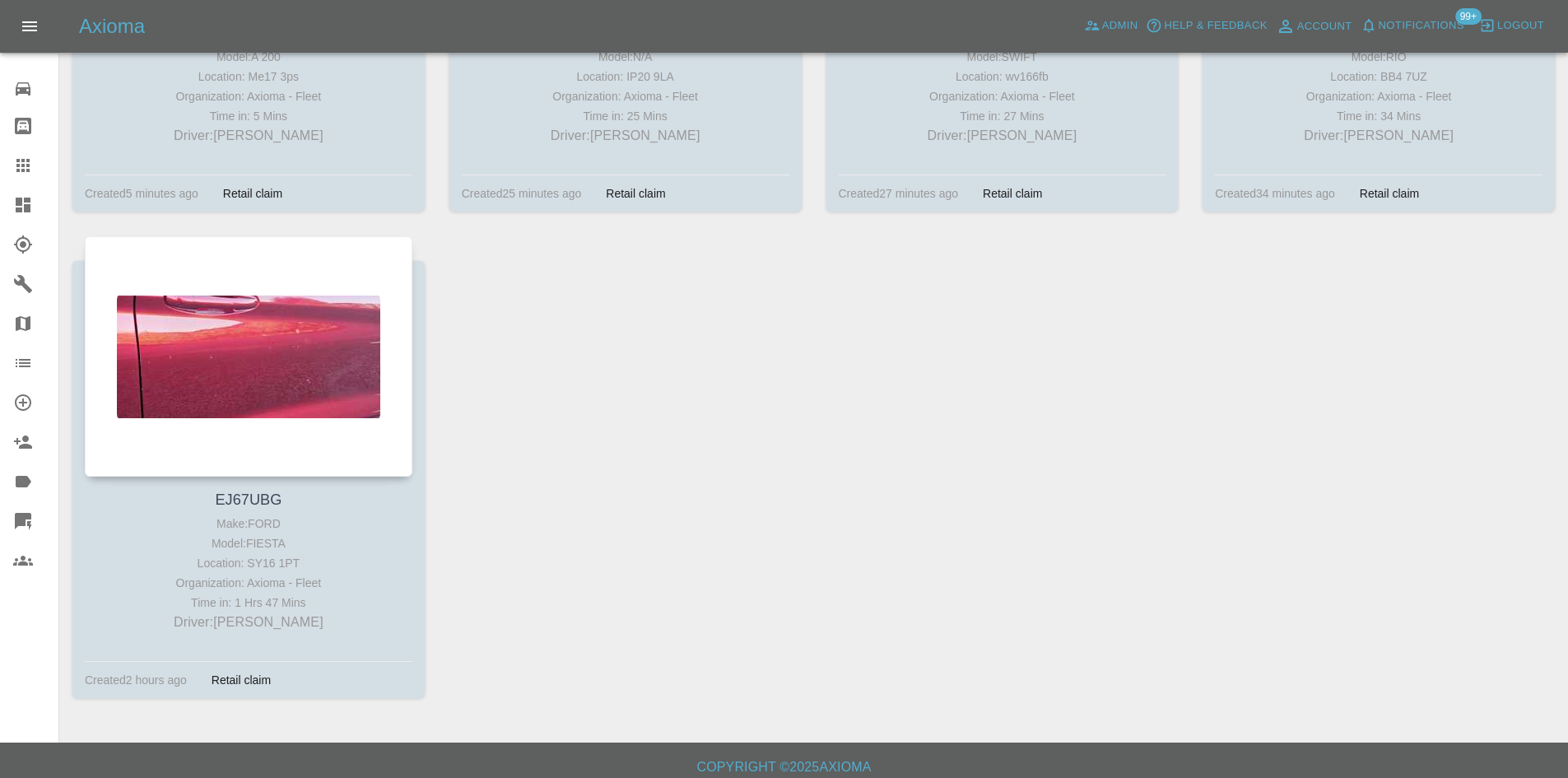
scroll to position [636, 0]
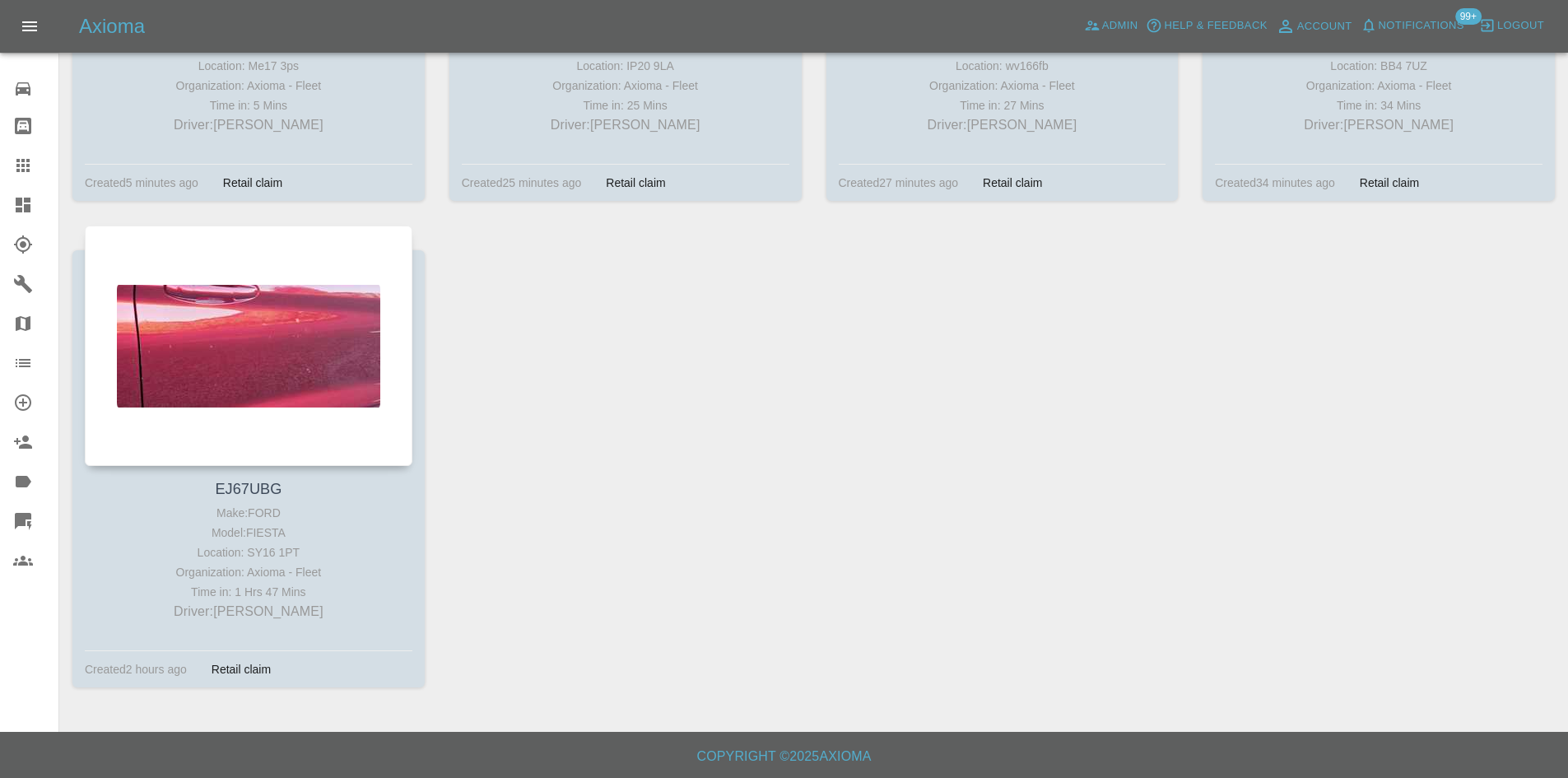
click at [35, 206] on div at bounding box center [36, 205] width 46 height 20
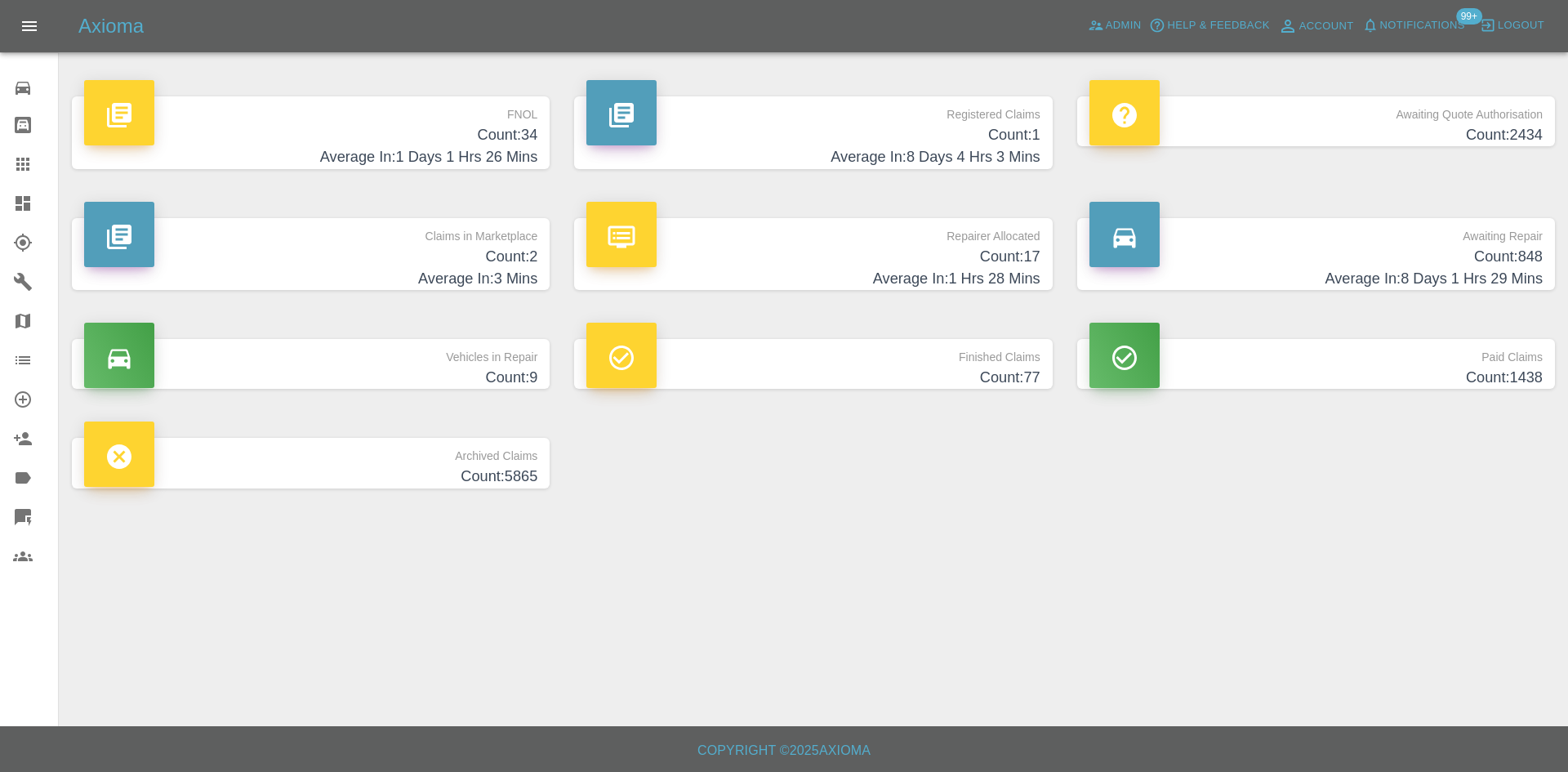
click at [531, 146] on div "FNOL Count: 34 Average In: 1 Days 1 Hrs 26 Mins" at bounding box center [311, 133] width 453 height 72
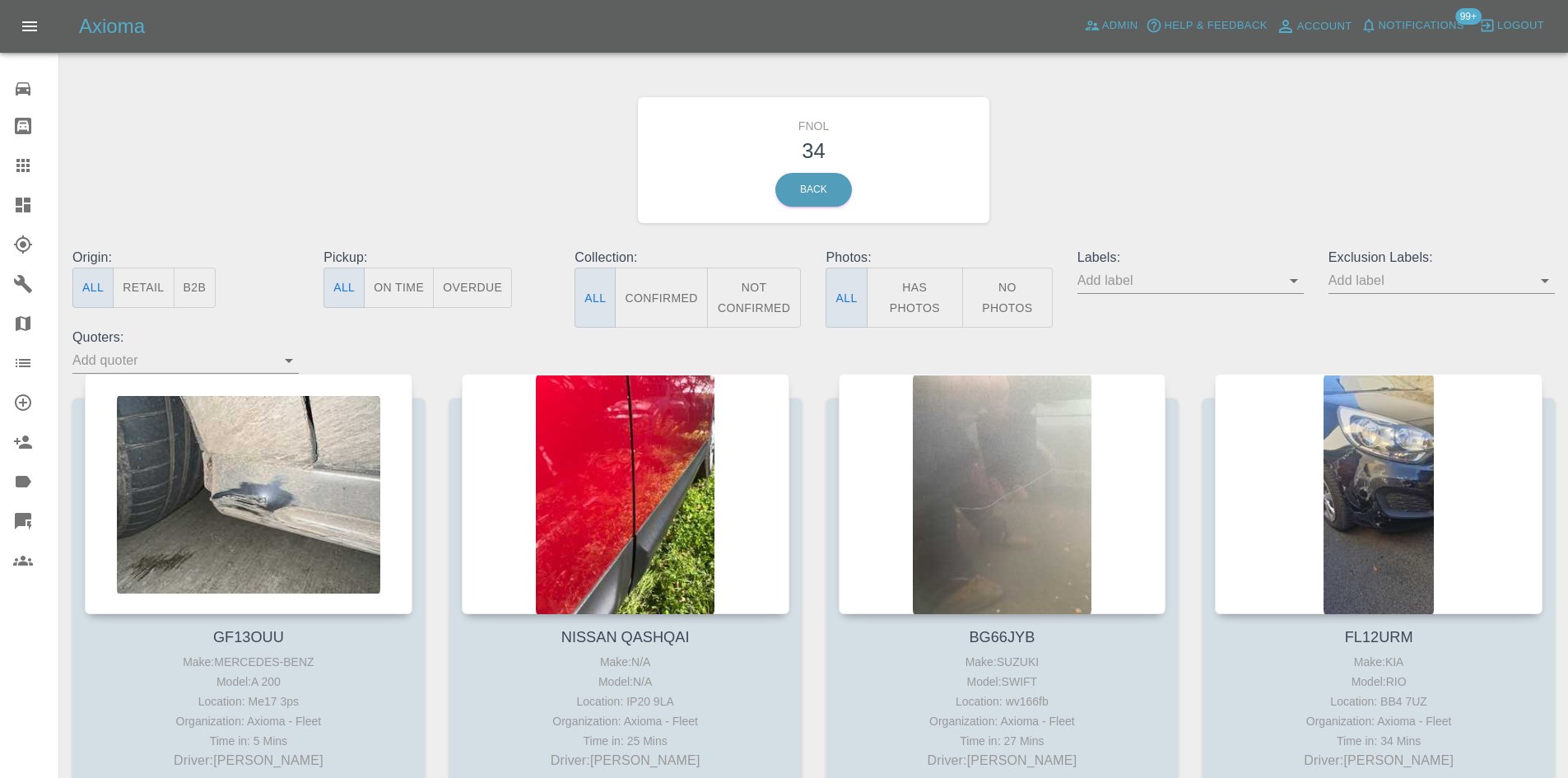
drag, startPoint x: 16, startPoint y: 208, endPoint x: 8, endPoint y: 208, distance: 8.0
click at [16, 208] on icon at bounding box center [23, 204] width 15 height 15
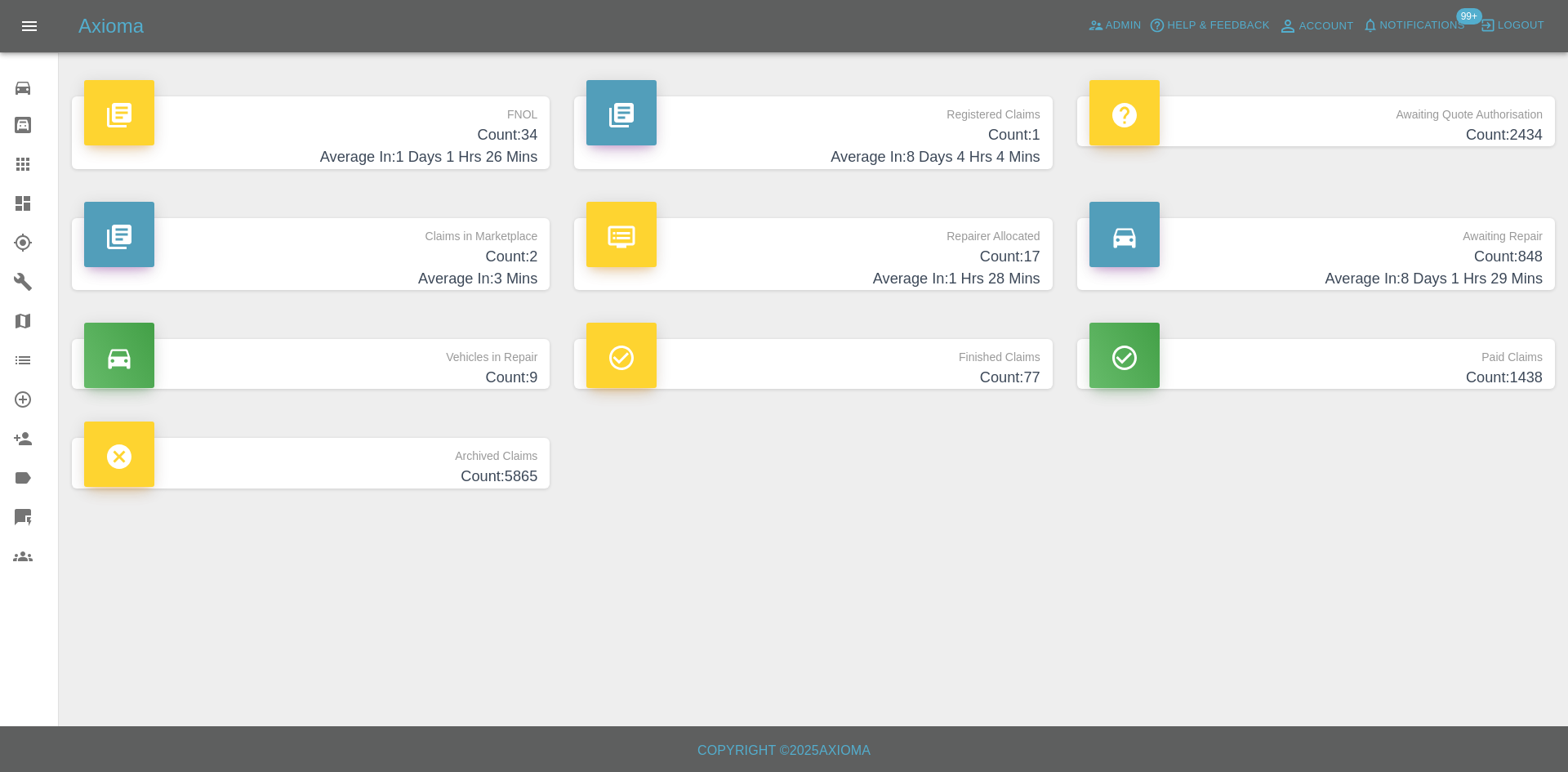
click at [472, 122] on p "FNOL" at bounding box center [311, 110] width 453 height 28
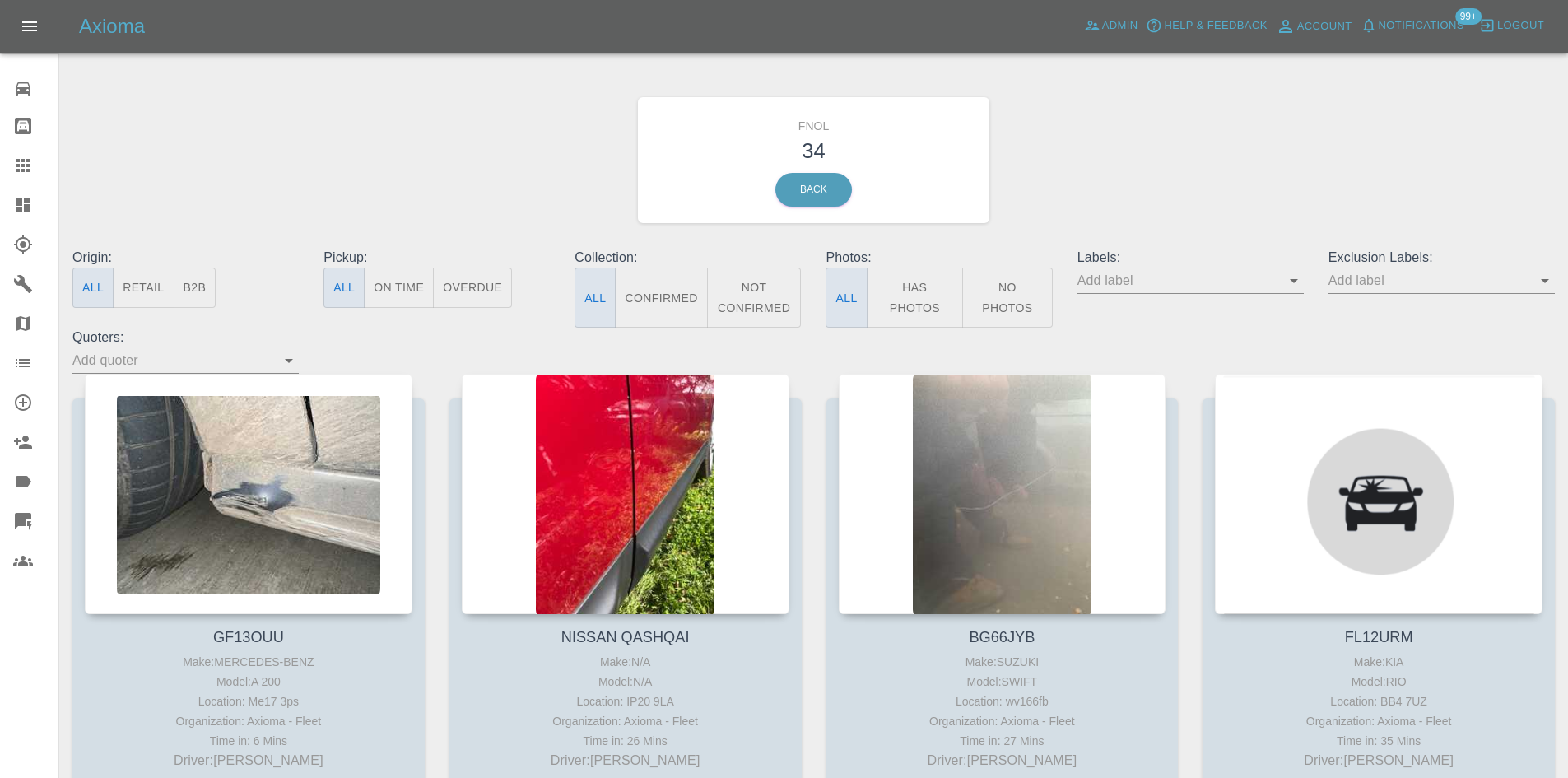
click at [895, 307] on button "Has Photos" at bounding box center [915, 297] width 97 height 60
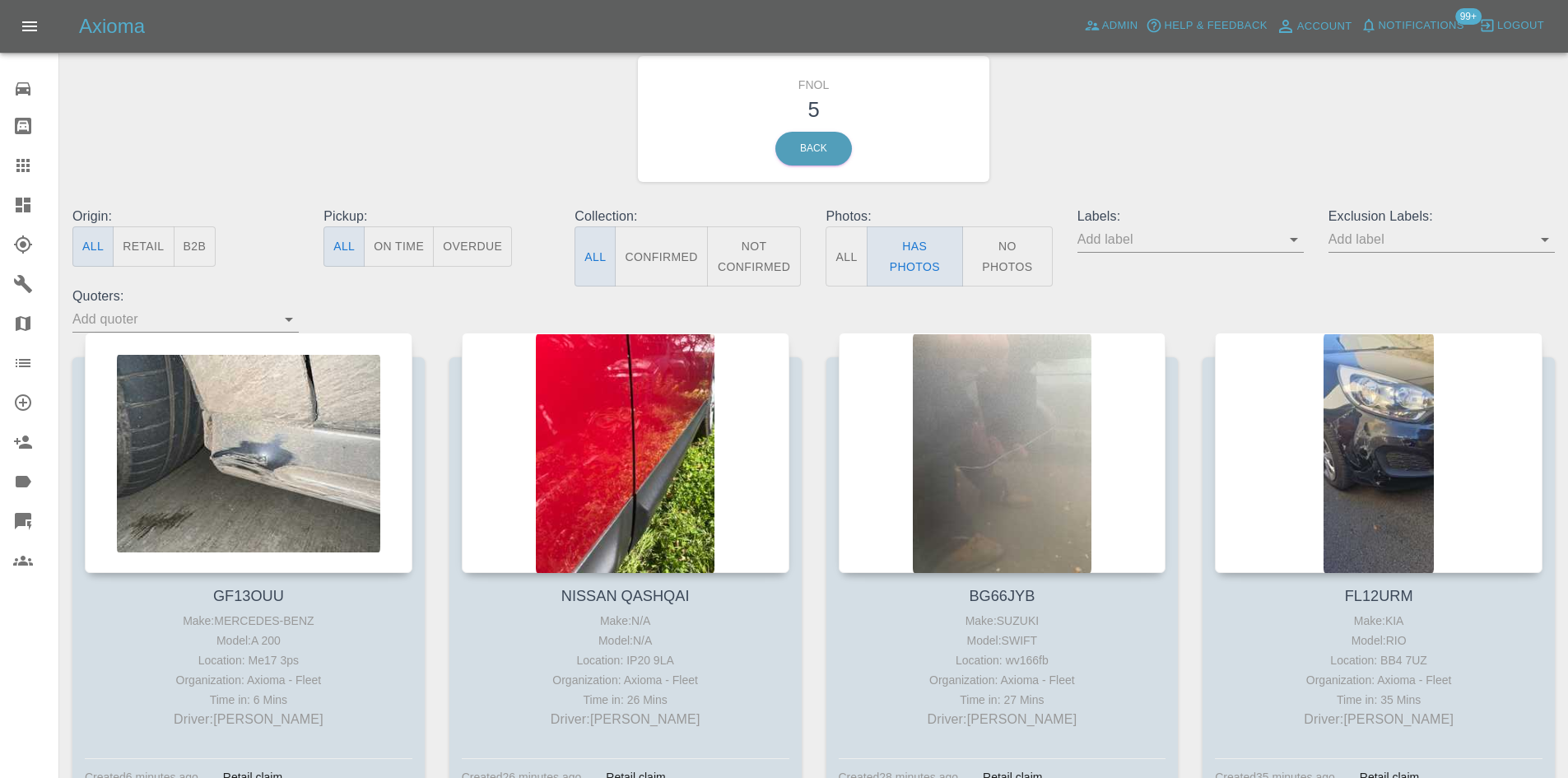
scroll to position [82, 0]
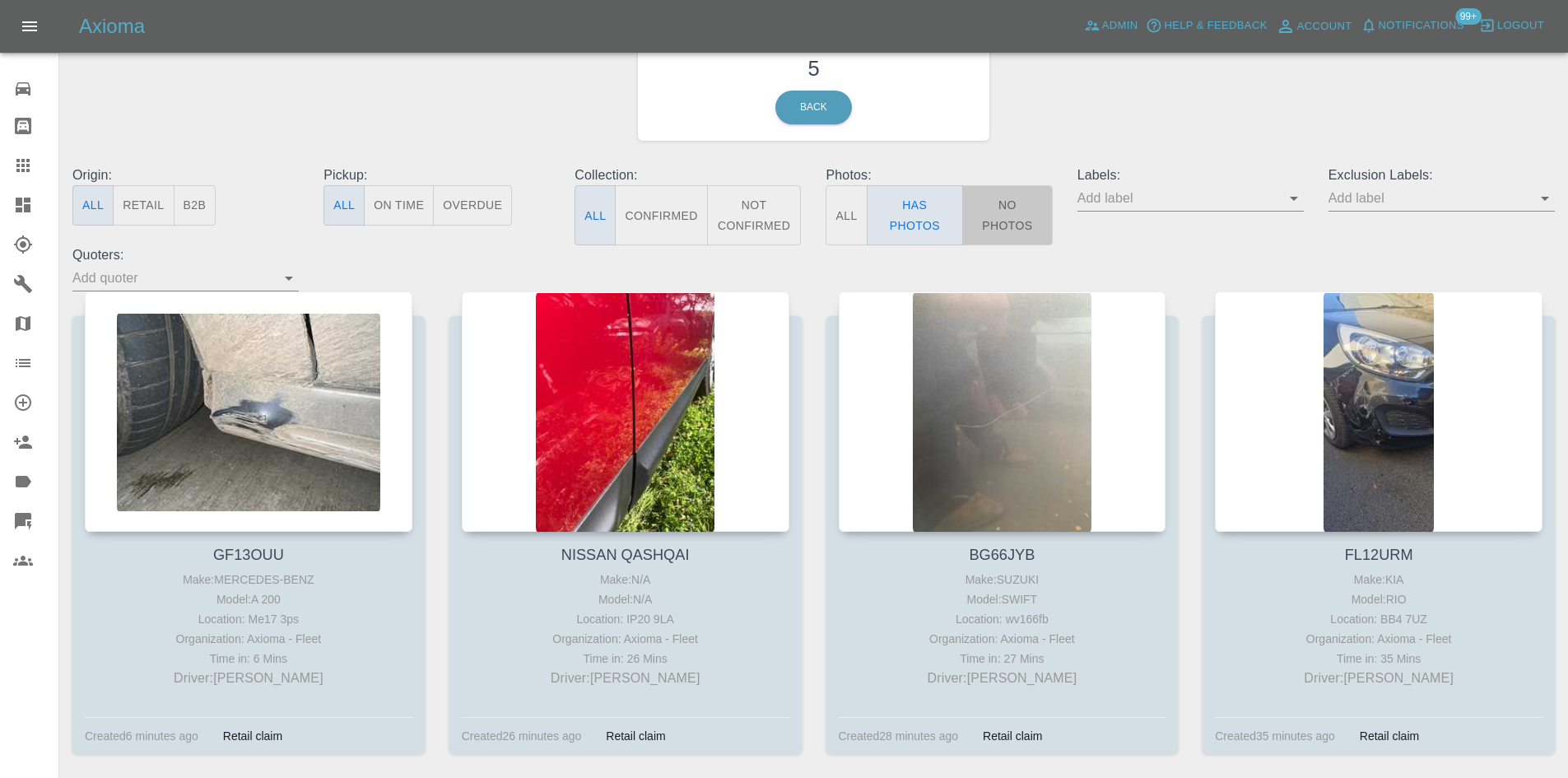
click at [992, 218] on button "No Photos" at bounding box center [1007, 214] width 90 height 60
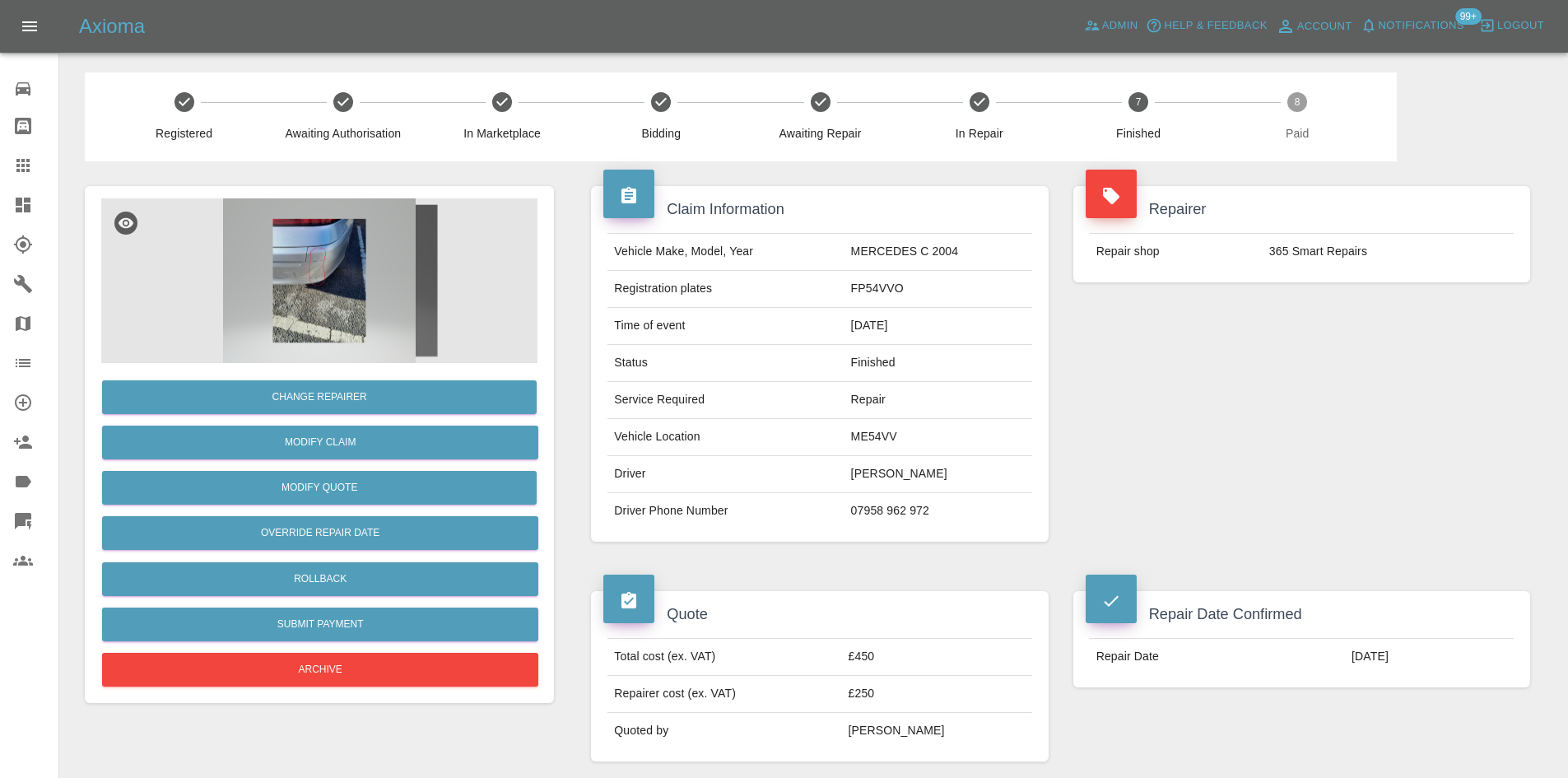
click at [18, 201] on icon at bounding box center [23, 204] width 15 height 15
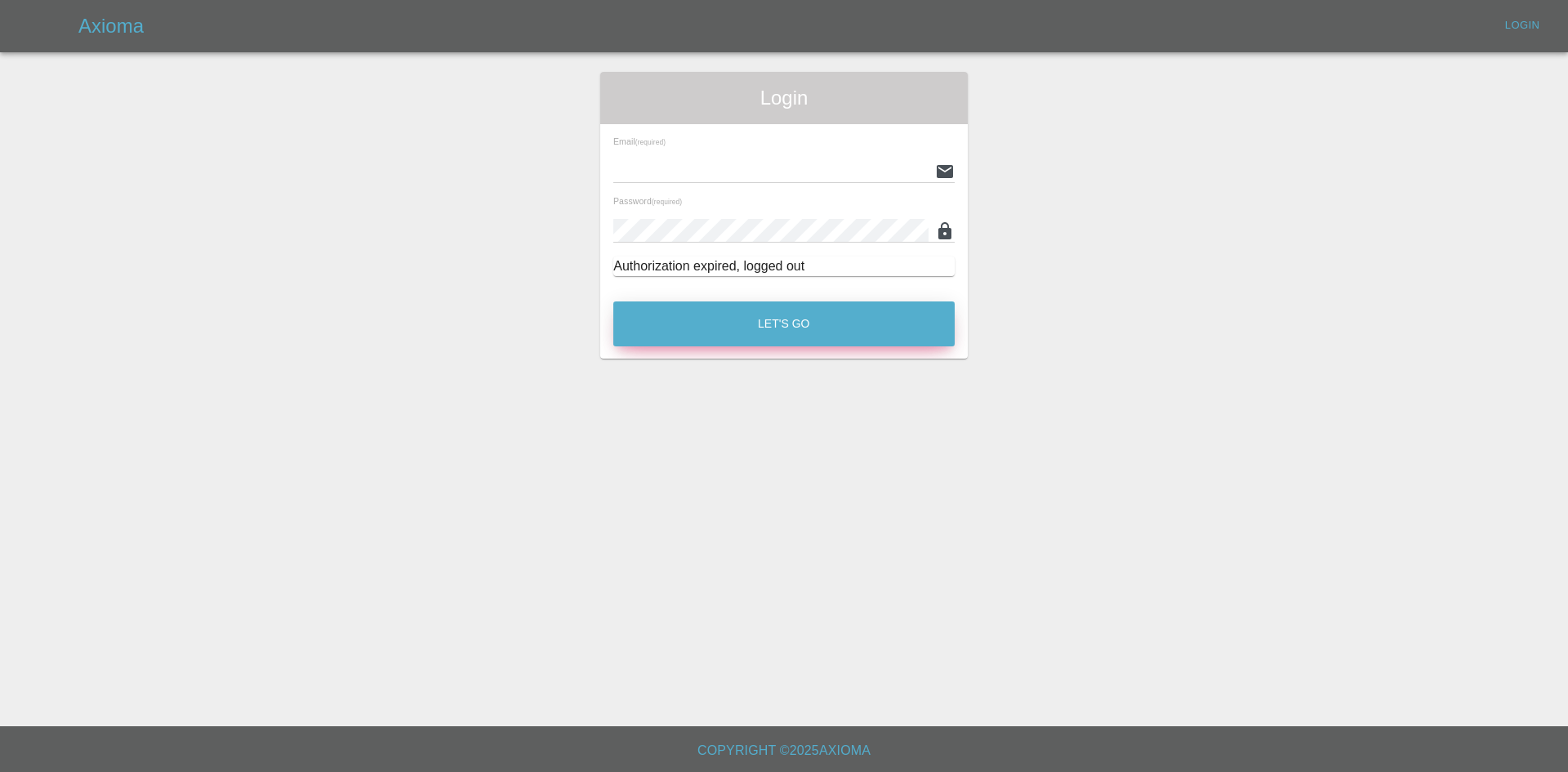
type input "[EMAIL_ADDRESS][DOMAIN_NAME]"
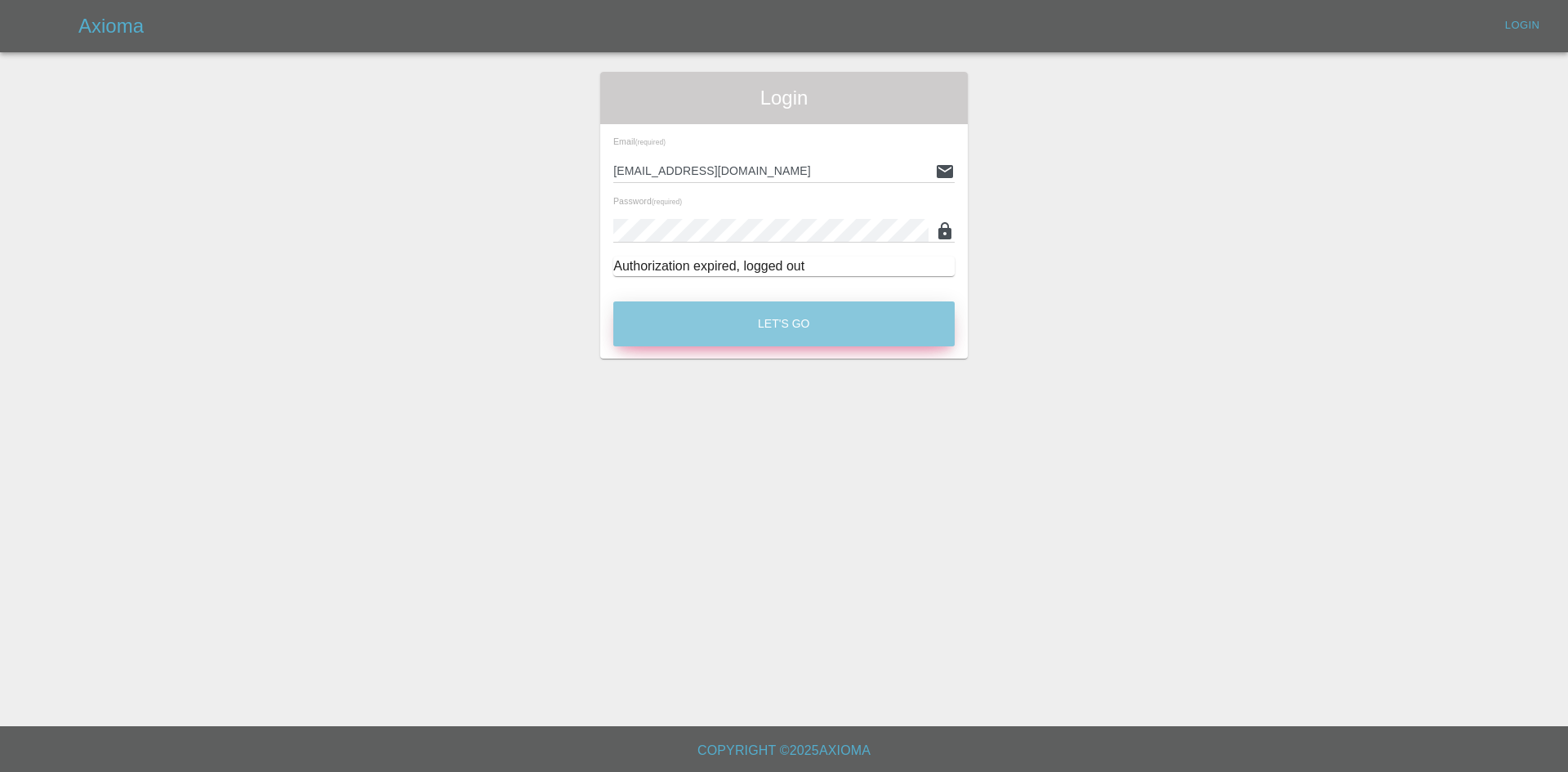
click at [680, 339] on button "Let's Go" at bounding box center [784, 324] width 341 height 45
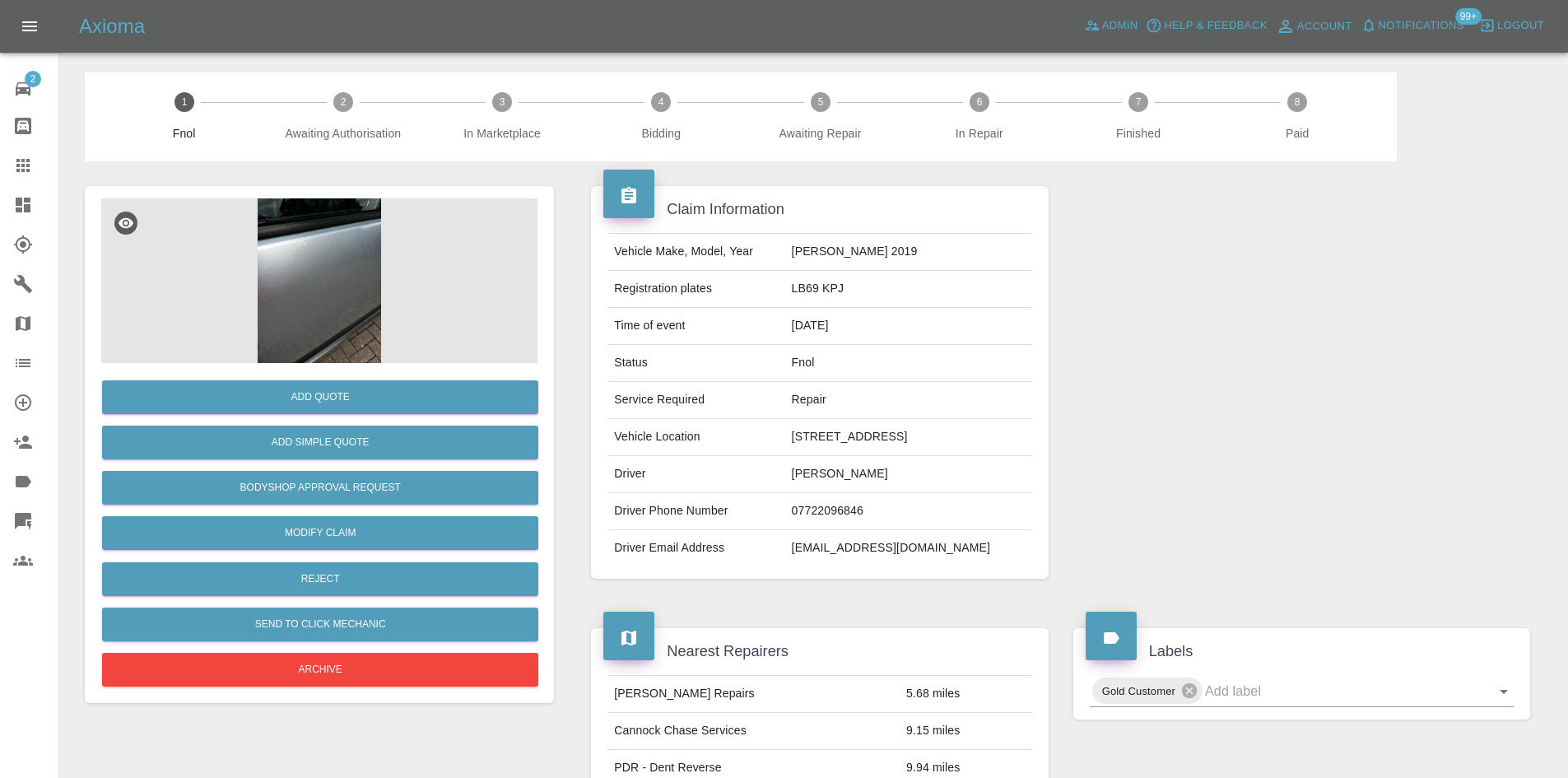
click at [317, 300] on img at bounding box center [320, 280] width 436 height 165
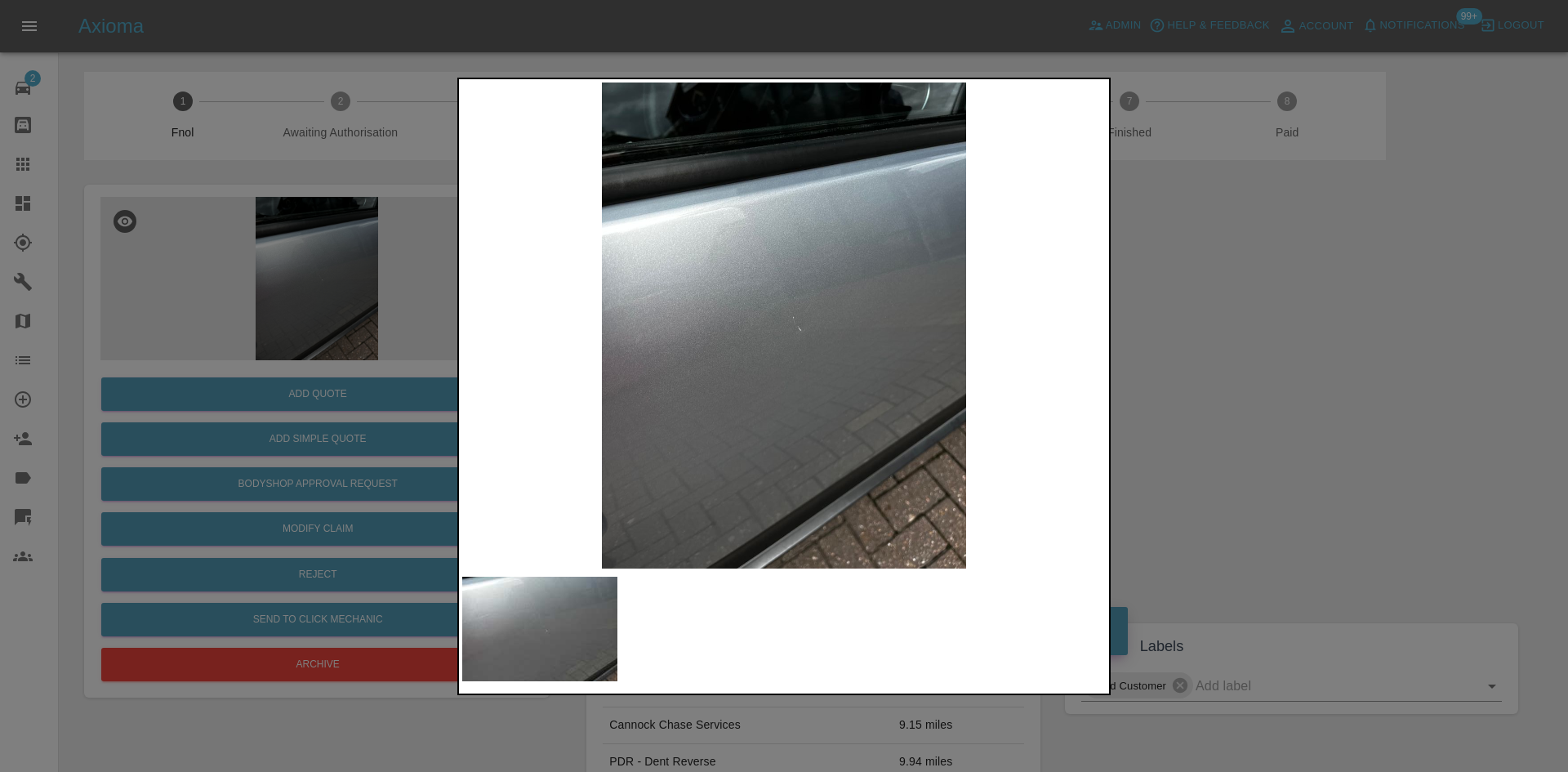
click at [645, 353] on img at bounding box center [783, 326] width 644 height 486
click at [807, 321] on img at bounding box center [783, 326] width 644 height 486
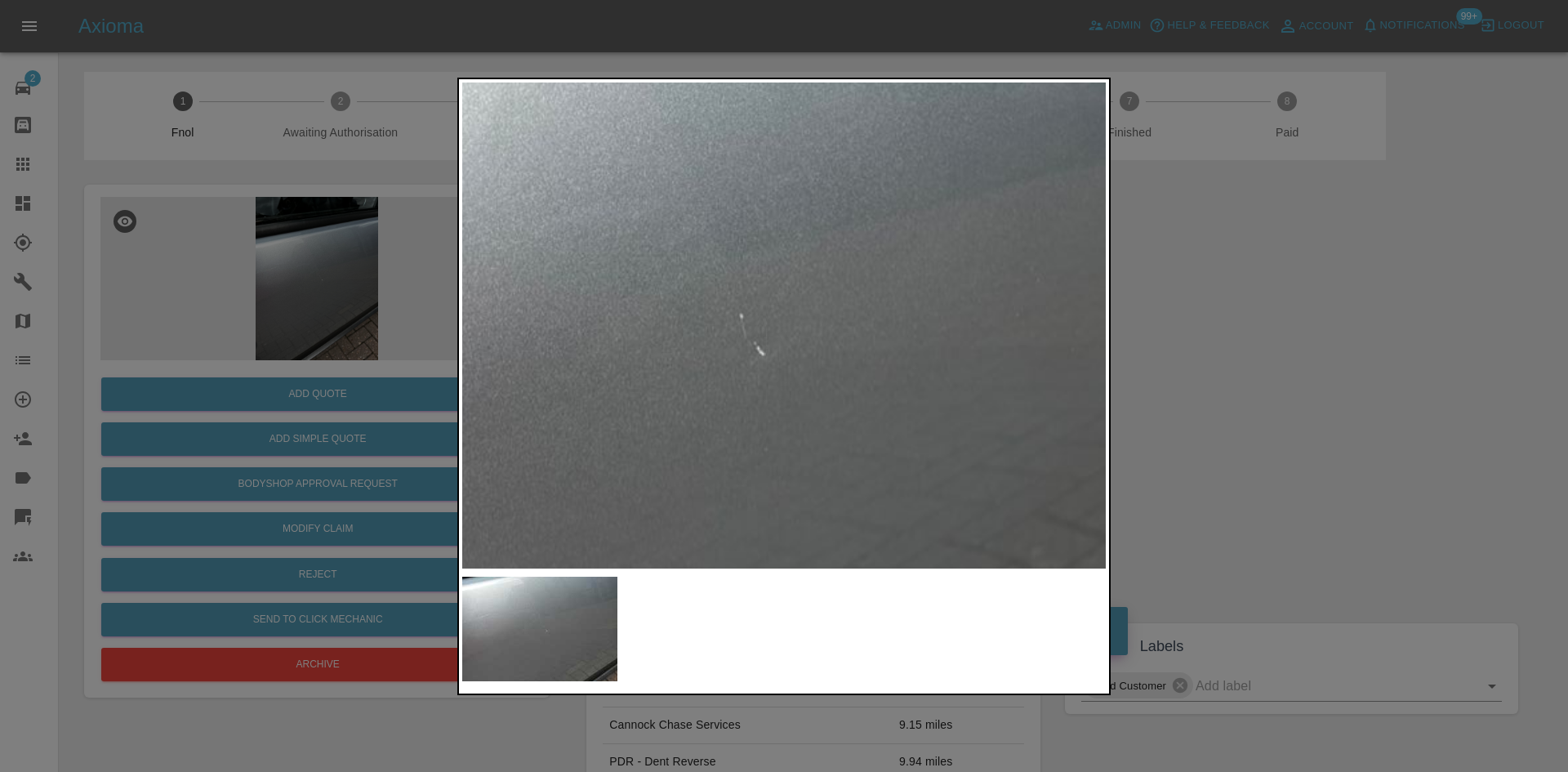
click at [807, 321] on img at bounding box center [712, 339] width 1931 height 1459
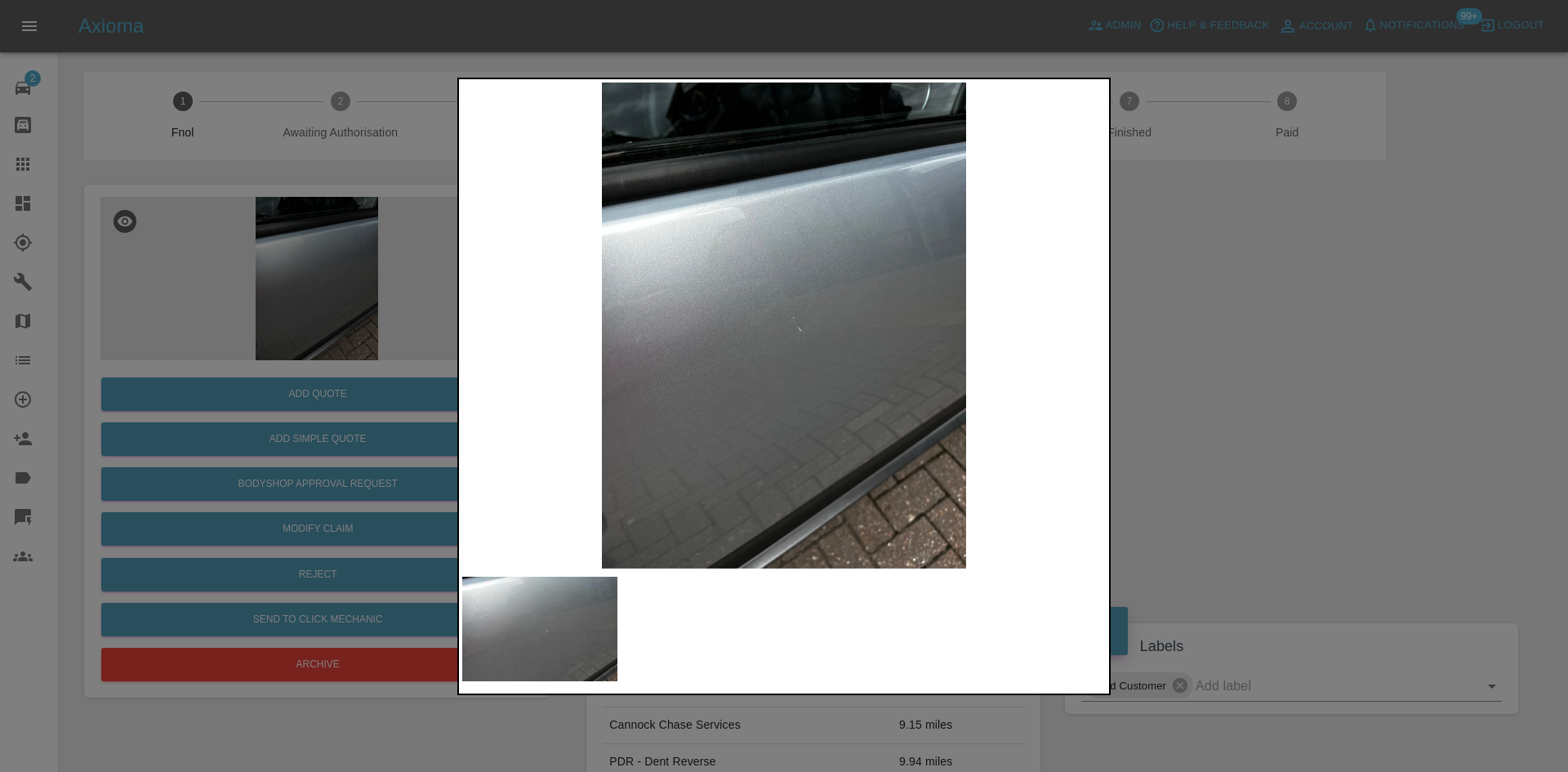
click at [721, 321] on img at bounding box center [783, 326] width 644 height 486
click at [285, 244] on div at bounding box center [784, 386] width 1568 height 772
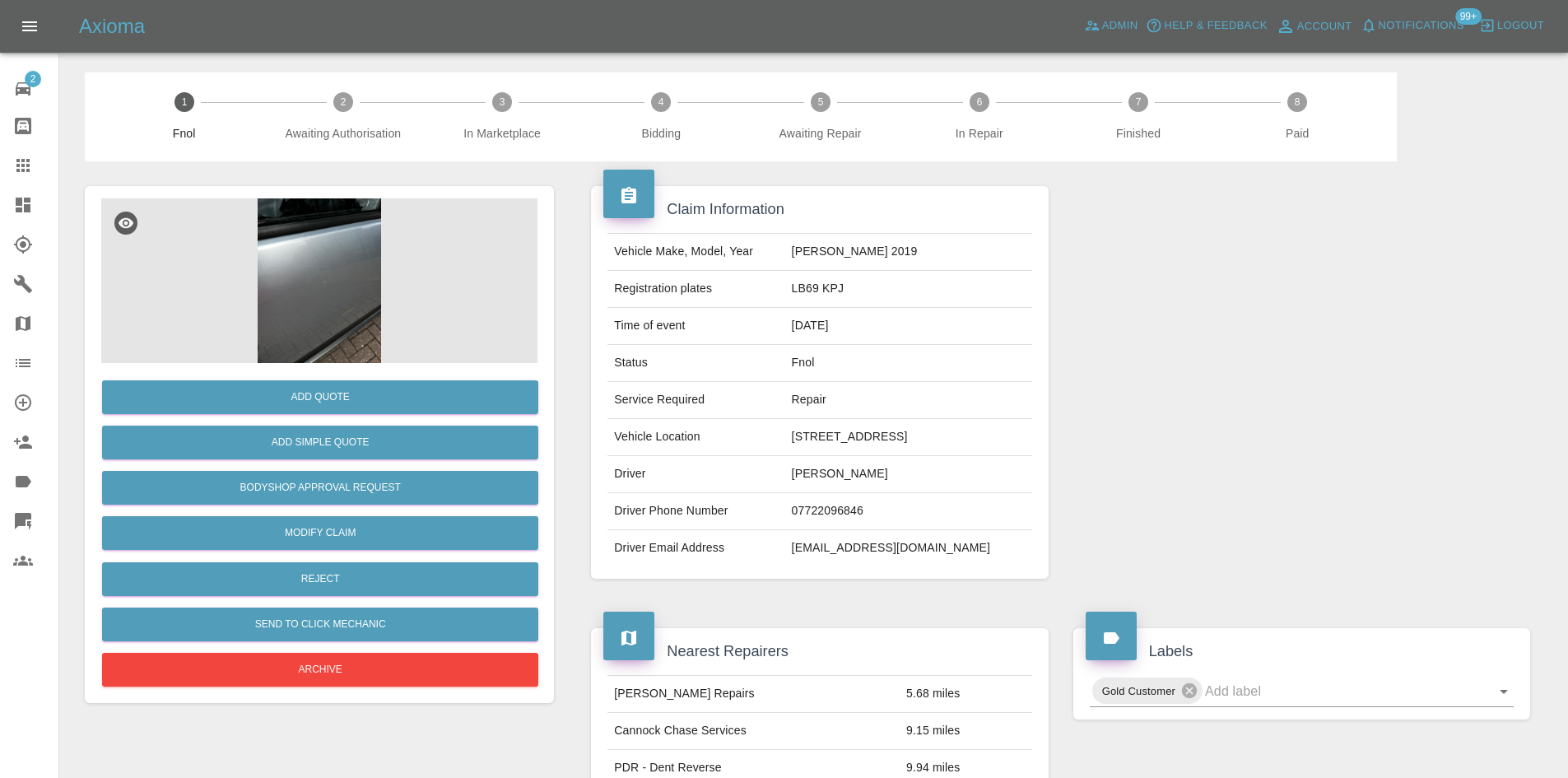
click at [327, 231] on img at bounding box center [320, 280] width 436 height 165
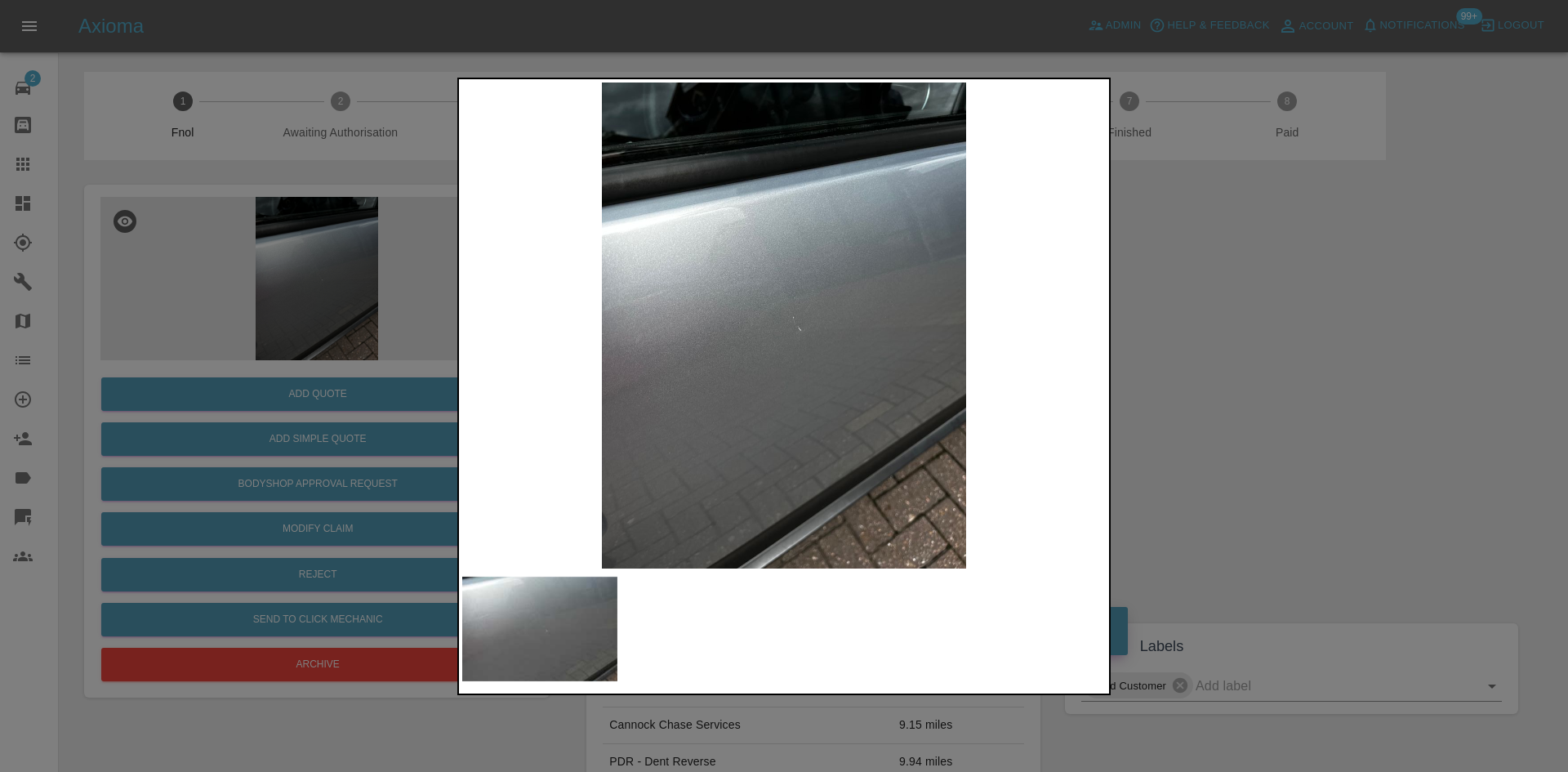
click at [788, 318] on img at bounding box center [783, 326] width 644 height 486
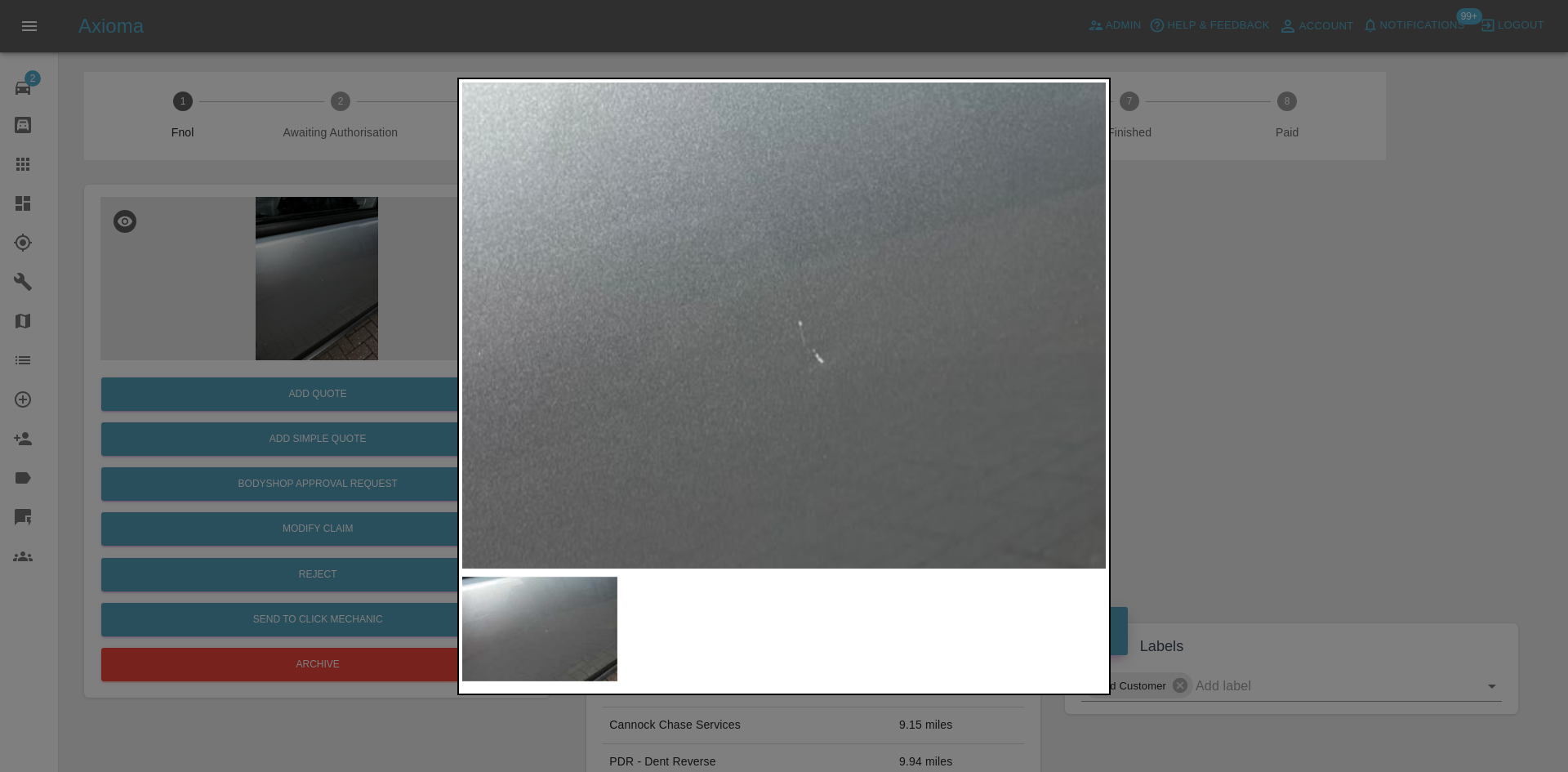
click at [788, 321] on img at bounding box center [771, 346] width 1931 height 1459
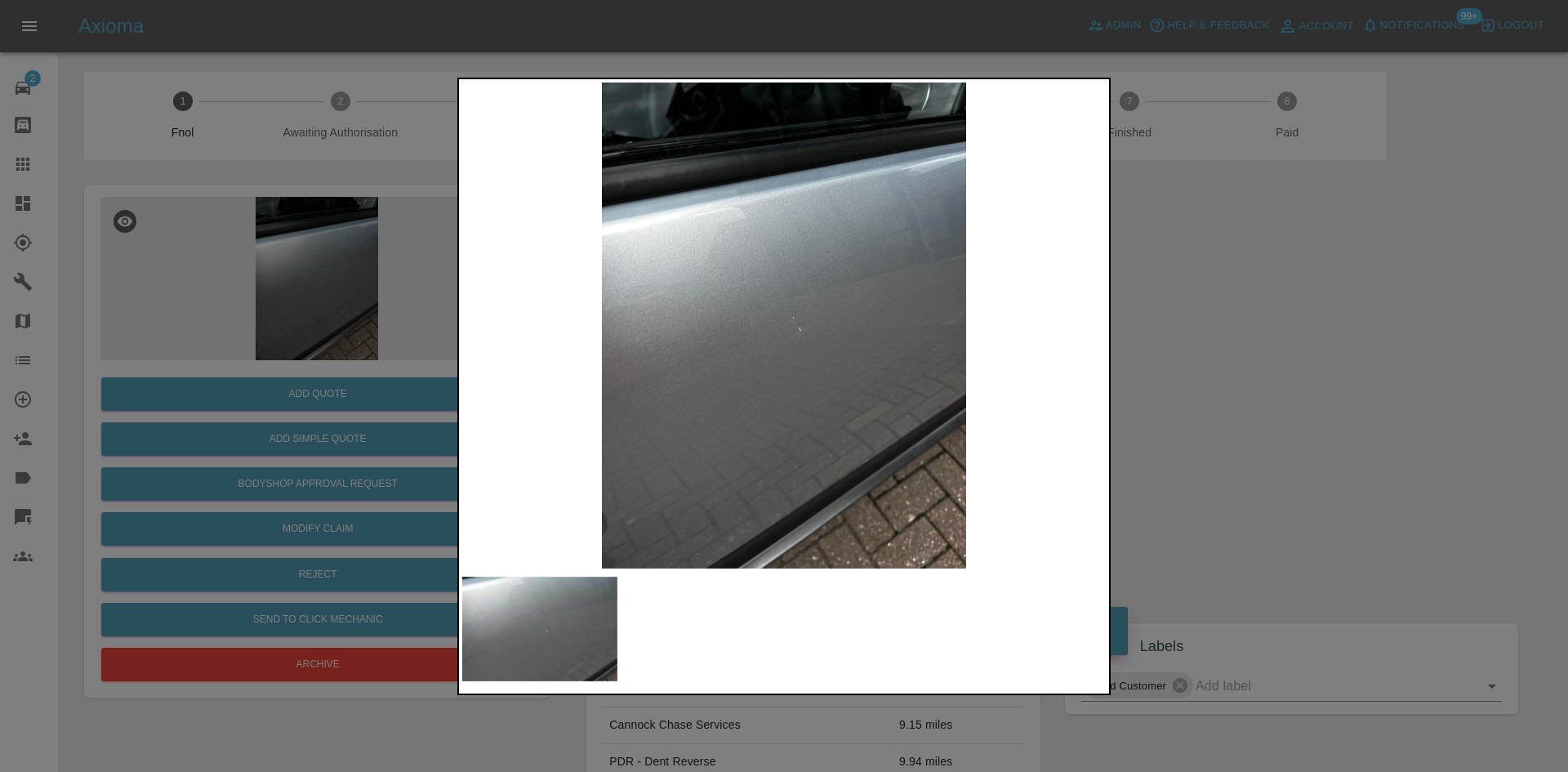
click at [225, 300] on div at bounding box center [784, 386] width 1568 height 772
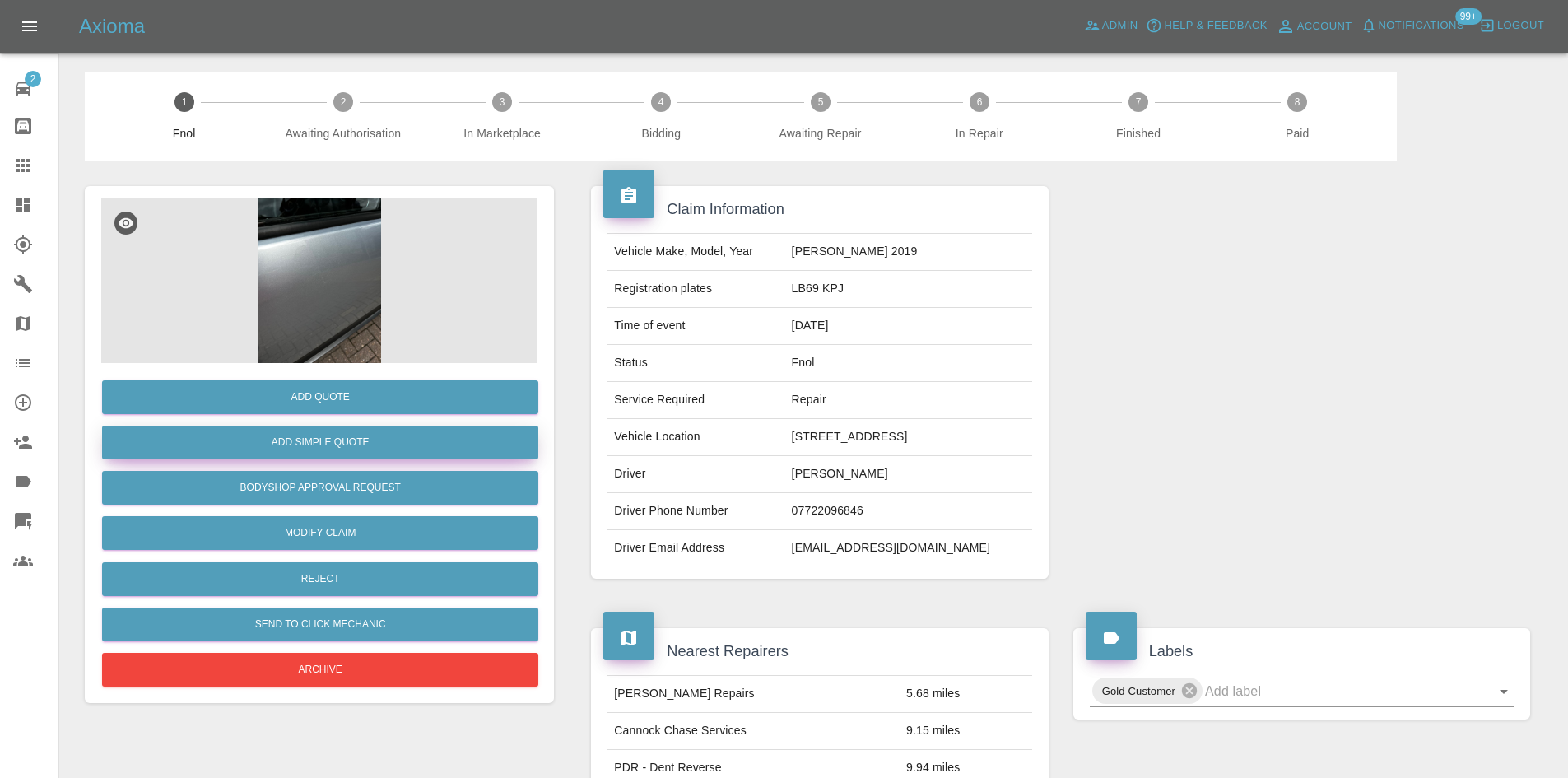
click at [265, 431] on button "Add Simple Quote" at bounding box center [320, 442] width 436 height 34
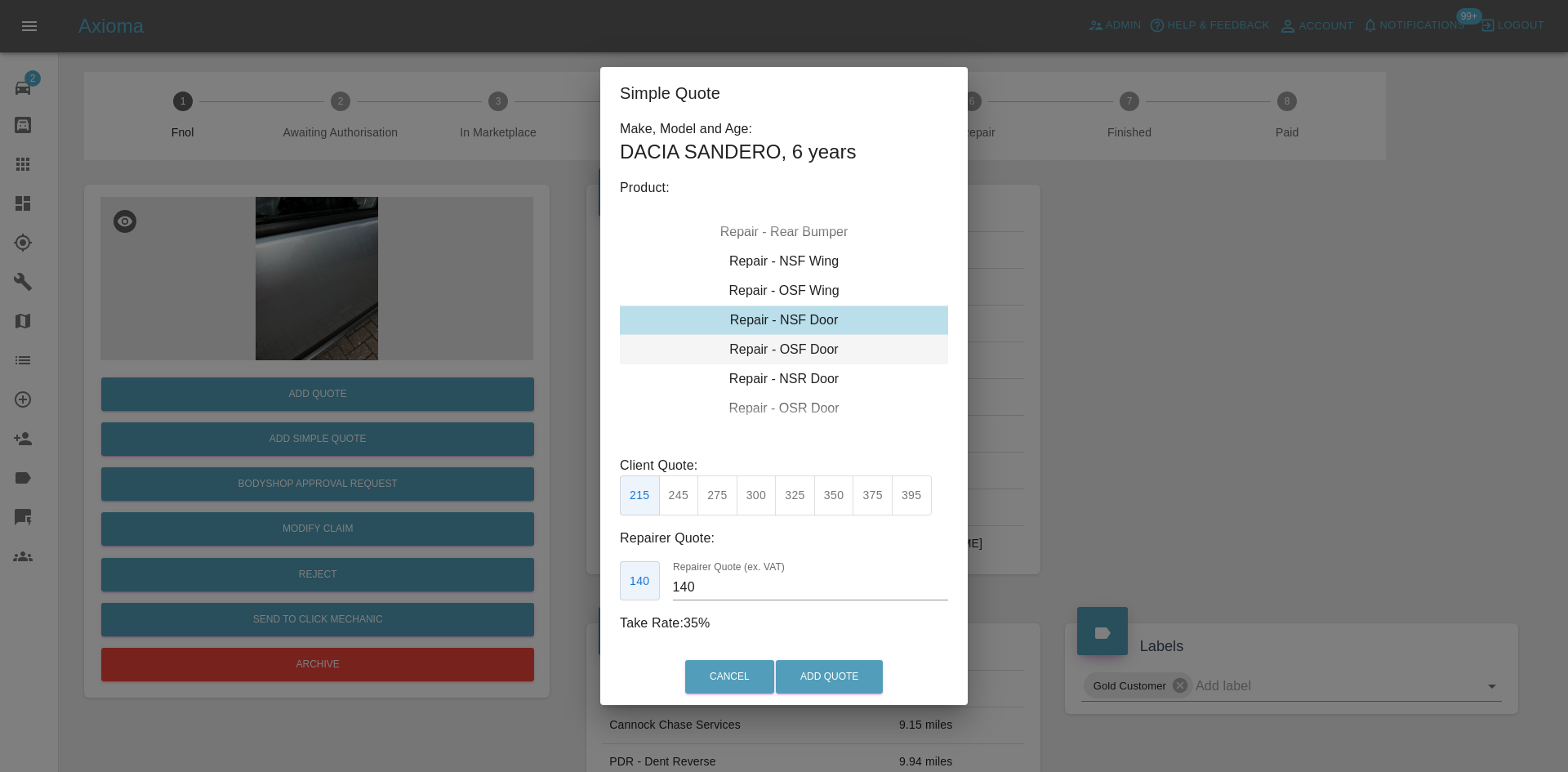
click at [770, 355] on div "Repair - OSF Door" at bounding box center [783, 350] width 328 height 29
click at [726, 504] on button "275" at bounding box center [717, 495] width 40 height 40
drag, startPoint x: 701, startPoint y: 584, endPoint x: 613, endPoint y: 578, distance: 88.2
click at [615, 582] on div "Make, Model and Age: DACIA SANDERO , 6 years Product: Repair - Front Bumper Cor…" at bounding box center [784, 383] width 368 height 530
drag, startPoint x: 724, startPoint y: 588, endPoint x: 557, endPoint y: 569, distance: 168.1
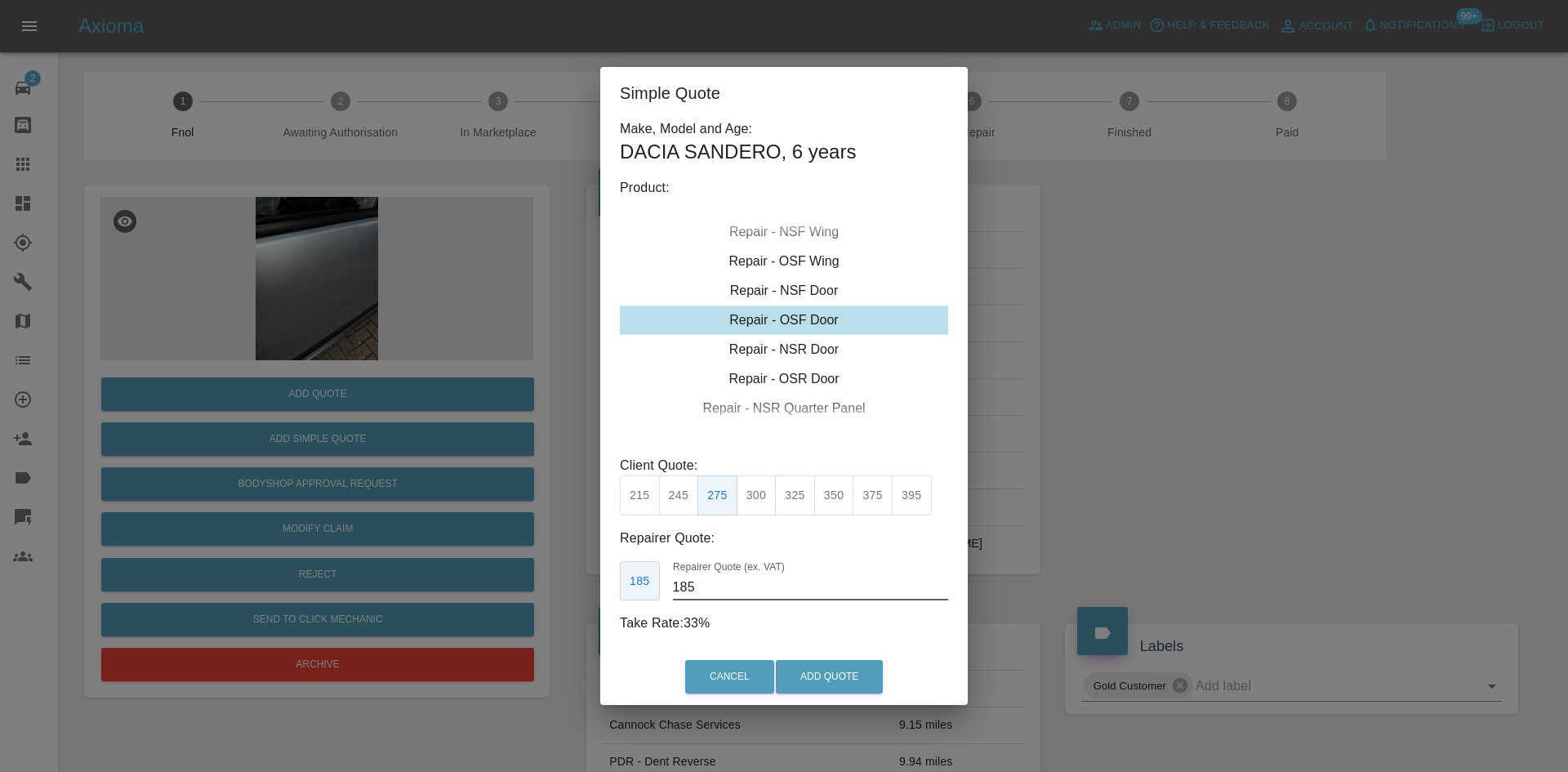
click at [557, 569] on div "Simple Quote Make, Model and Age: DACIA SANDERO , 6 years Product: Repair - Fro…" at bounding box center [784, 386] width 1568 height 772
drag, startPoint x: 709, startPoint y: 582, endPoint x: 633, endPoint y: 589, distance: 76.3
click at [634, 589] on div "185 Repairer Quote (ex. VAT) 185" at bounding box center [783, 581] width 328 height 40
type input "170"
click at [804, 670] on button "Add Quote" at bounding box center [829, 676] width 107 height 34
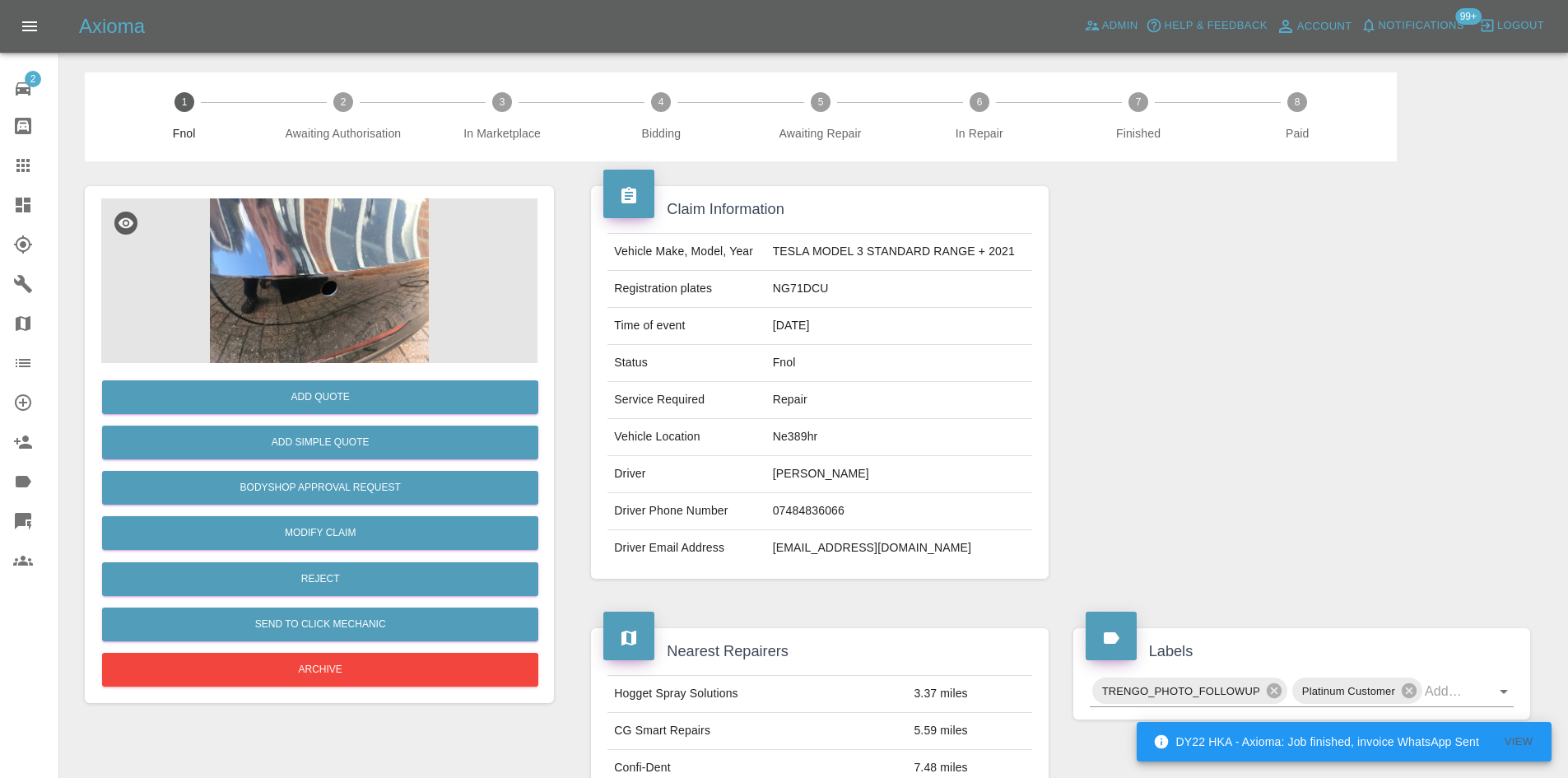
click at [230, 302] on img at bounding box center [320, 280] width 436 height 165
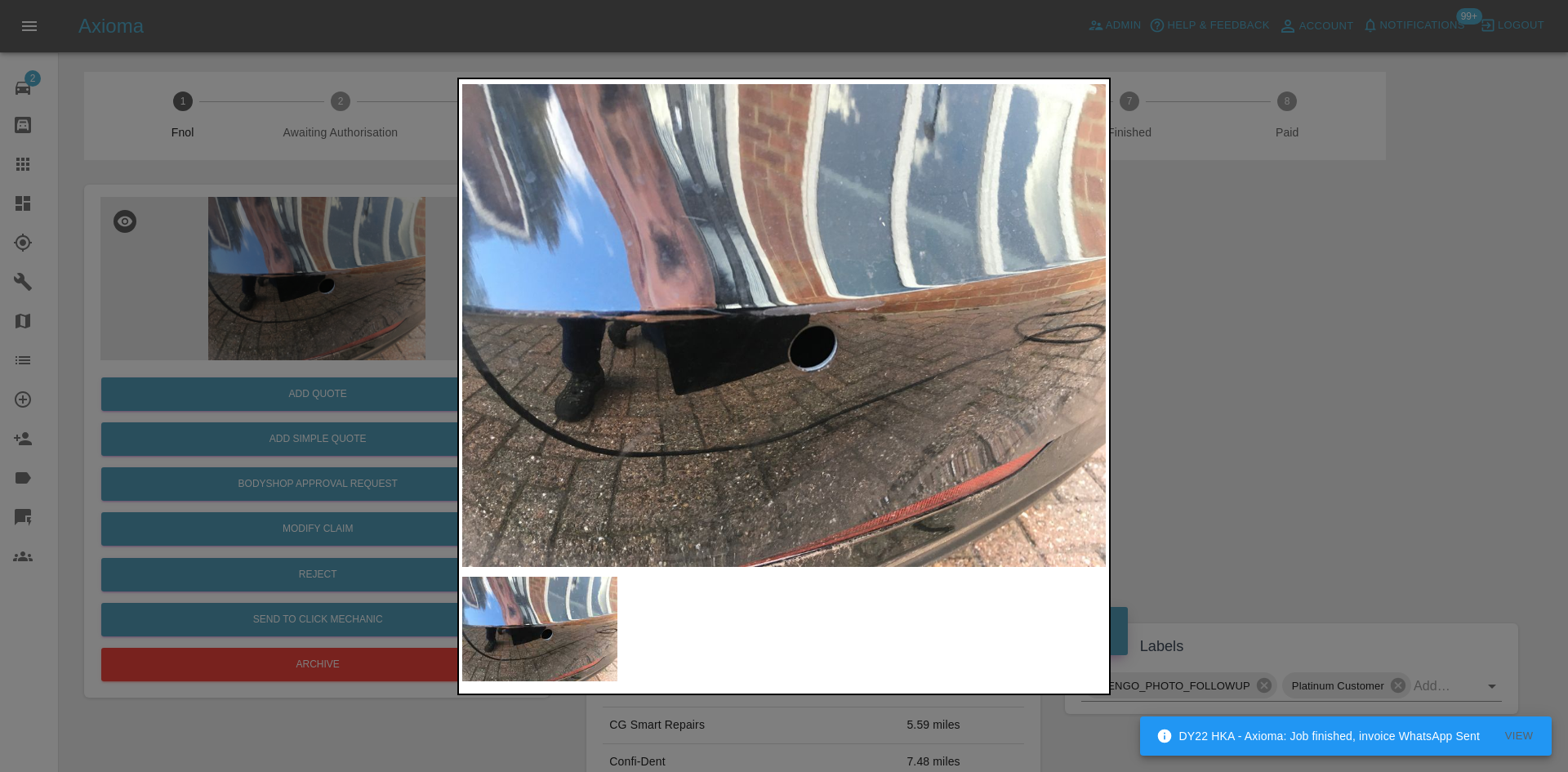
click at [696, 302] on img at bounding box center [783, 326] width 644 height 486
click at [659, 349] on img at bounding box center [783, 326] width 644 height 486
click at [437, 296] on div at bounding box center [784, 386] width 1568 height 772
click at [770, 334] on img at bounding box center [783, 326] width 644 height 486
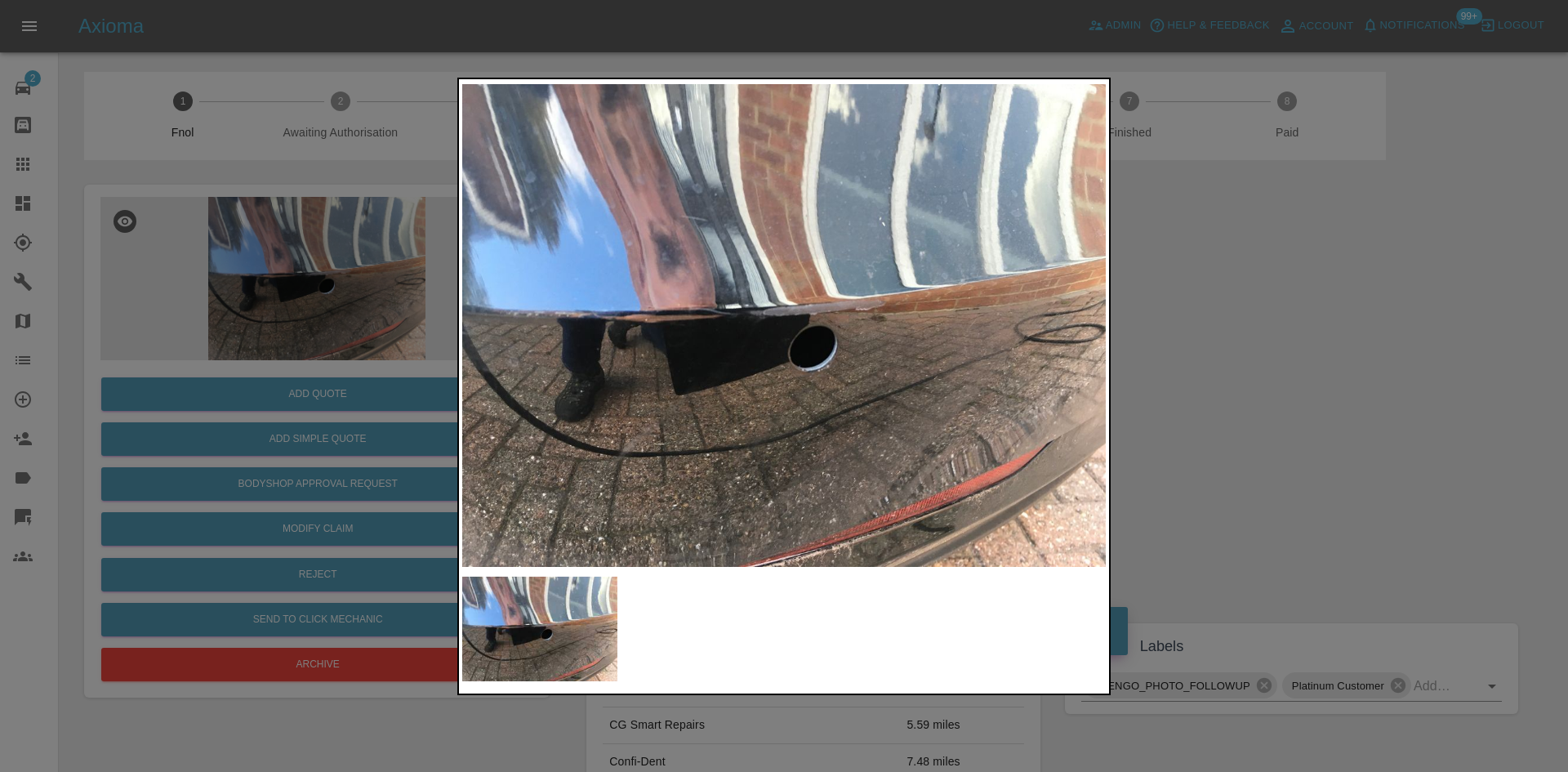
click at [780, 377] on img at bounding box center [783, 326] width 644 height 486
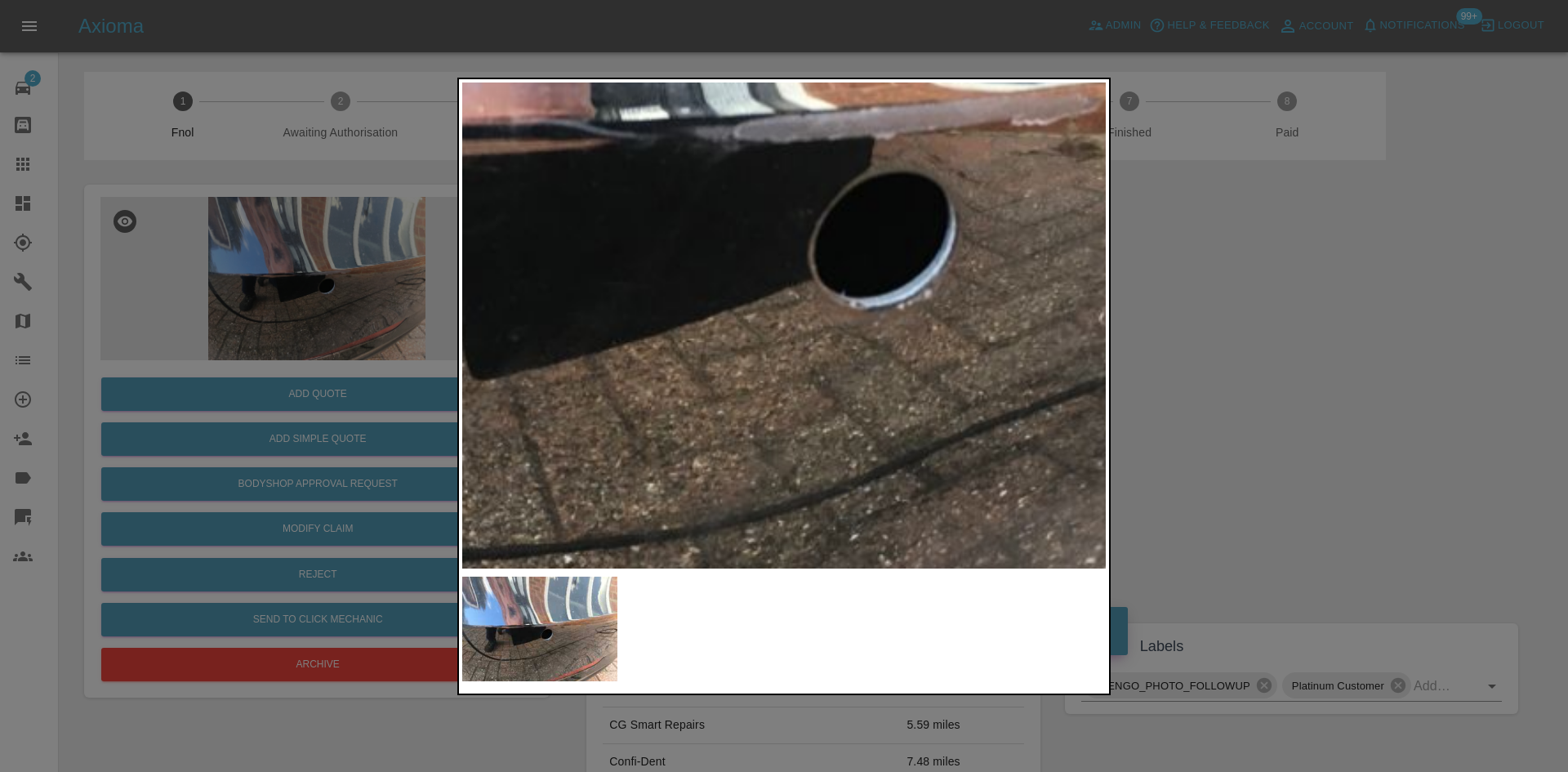
click at [780, 377] on img at bounding box center [796, 171] width 1931 height 1459
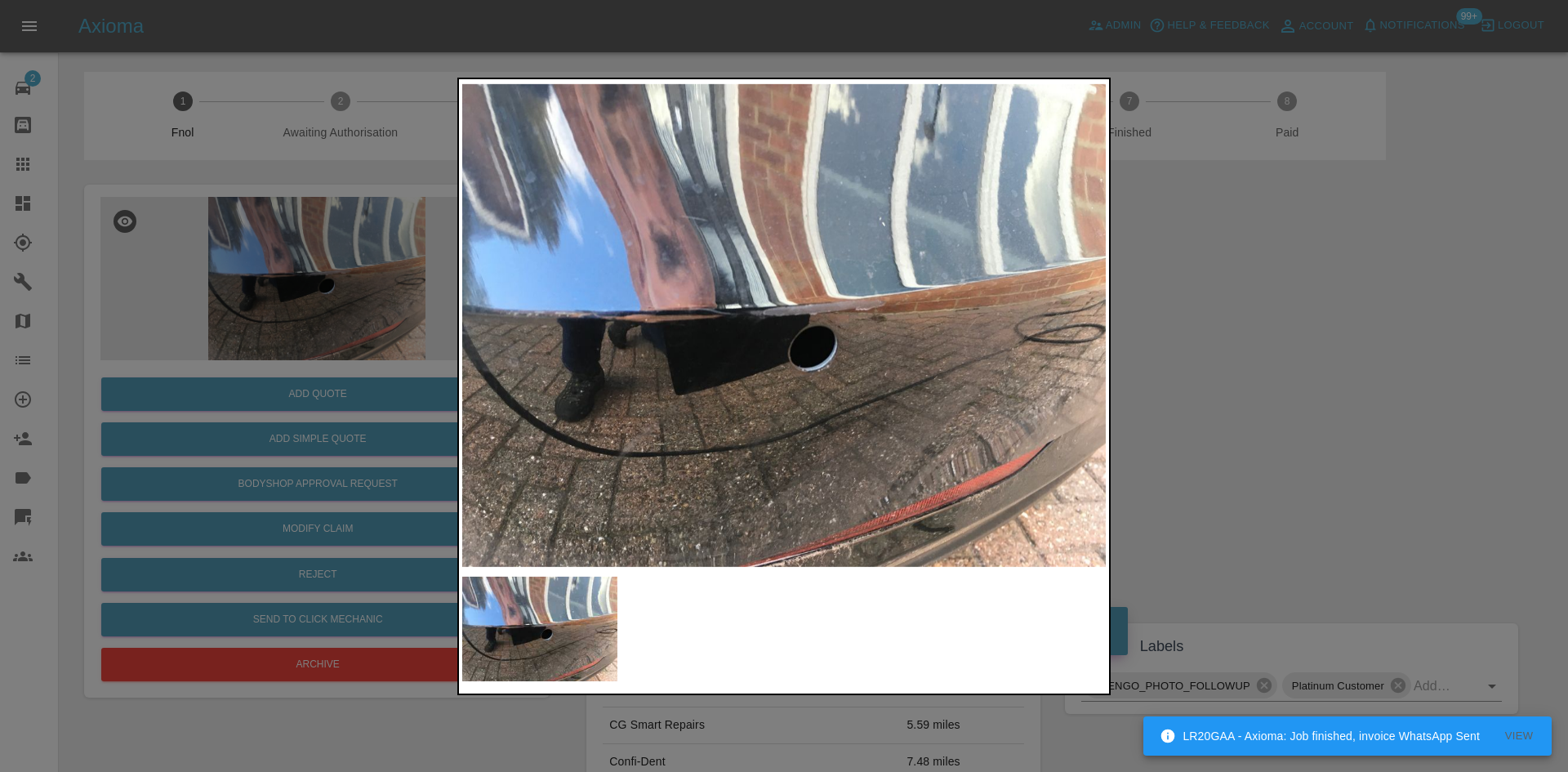
click at [321, 365] on div at bounding box center [784, 386] width 1568 height 772
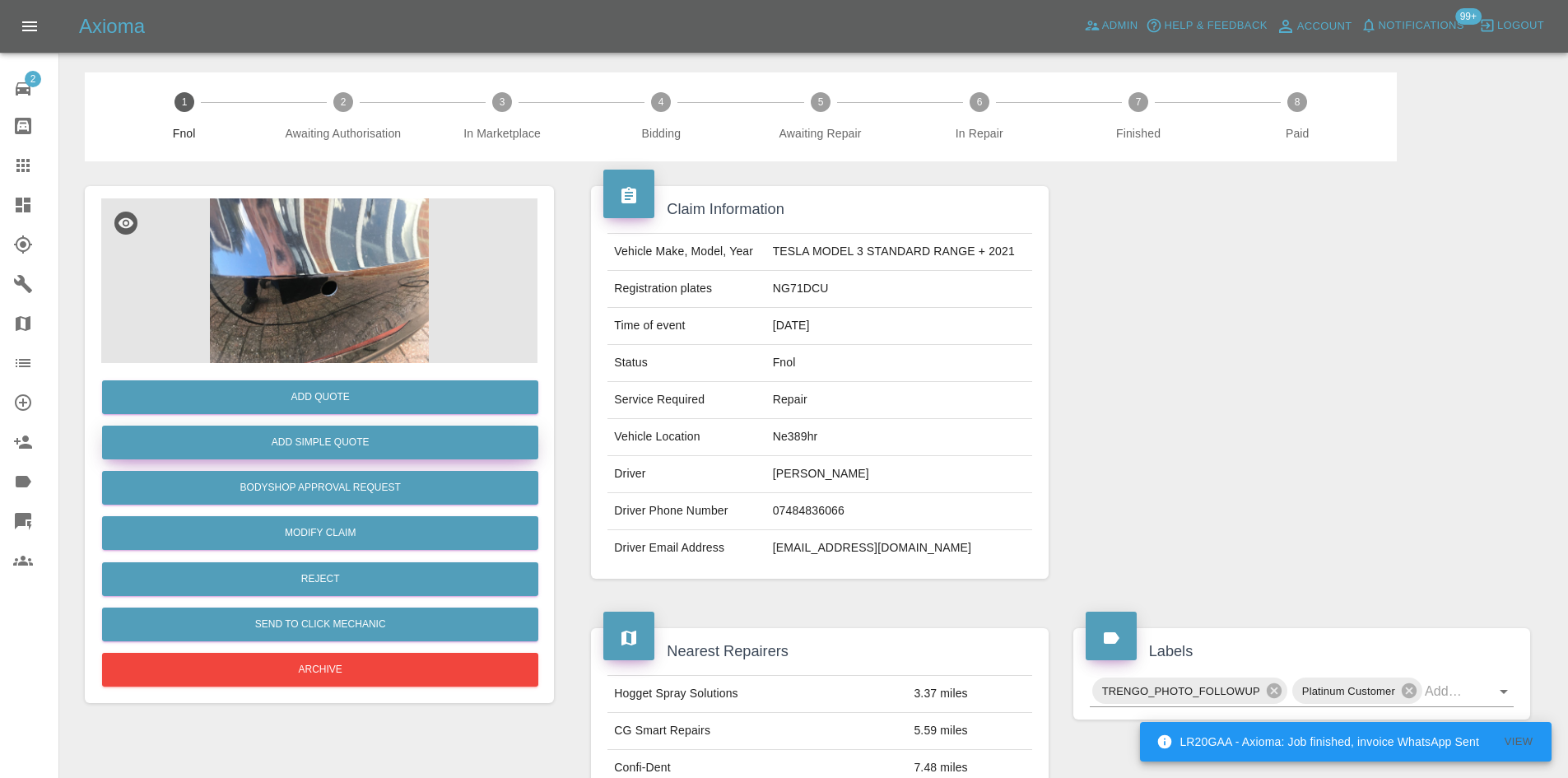
click at [326, 437] on button "Add Simple Quote" at bounding box center [320, 442] width 436 height 34
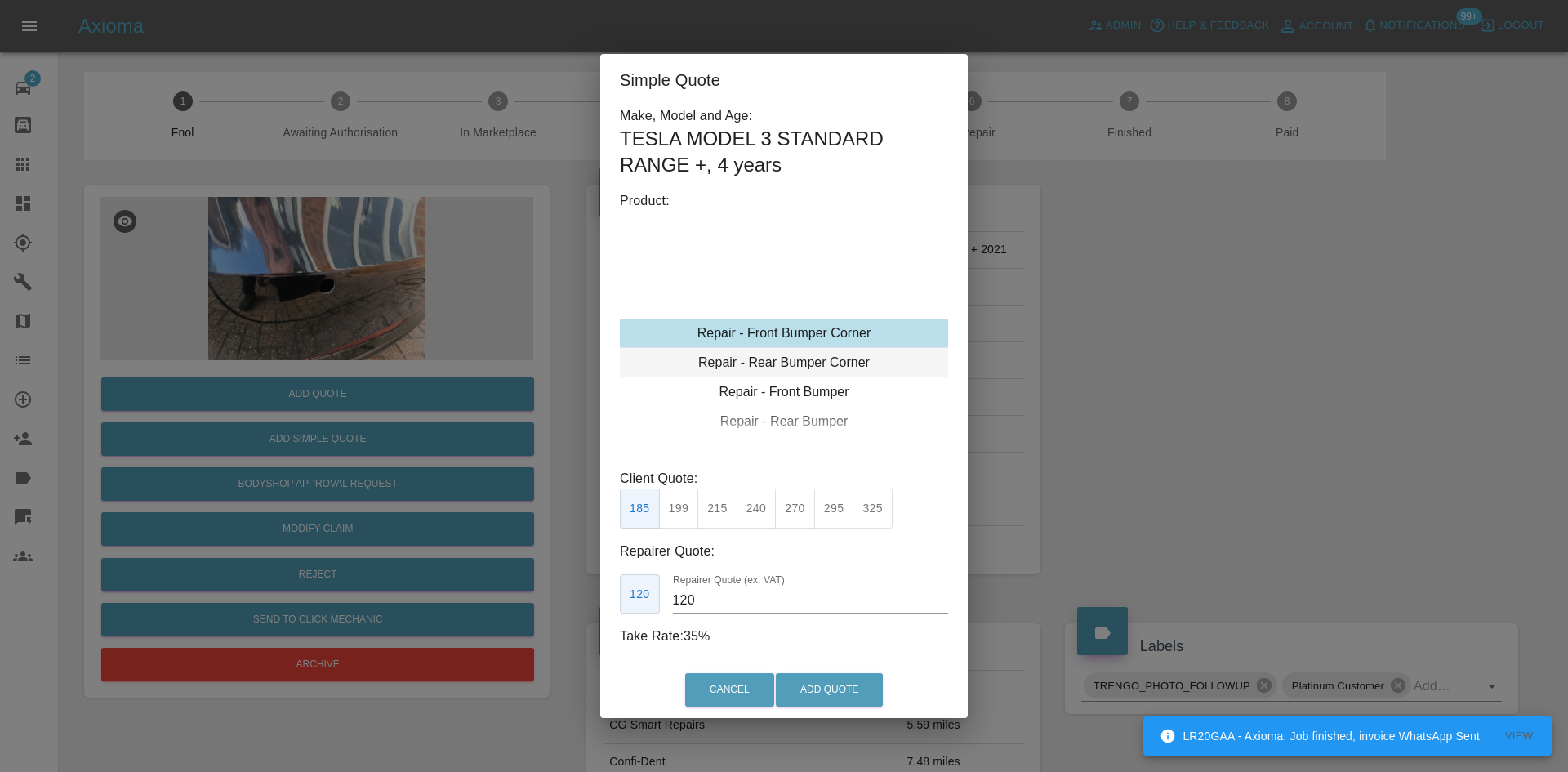
click at [800, 351] on div "Repair - Rear Bumper Corner" at bounding box center [783, 363] width 328 height 29
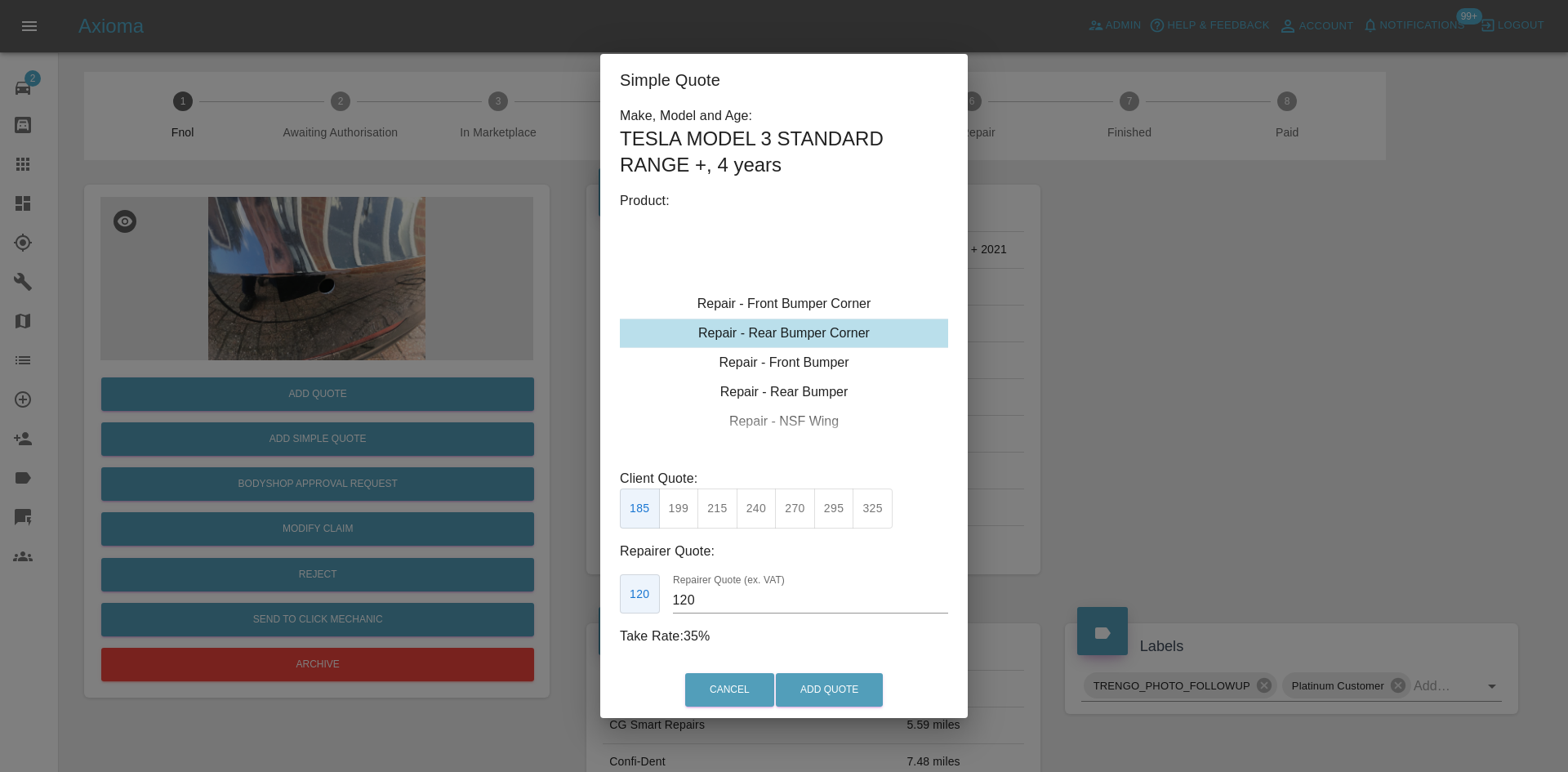
drag, startPoint x: 712, startPoint y: 520, endPoint x: 708, endPoint y: 588, distance: 68.1
click at [712, 520] on button "215" at bounding box center [717, 508] width 40 height 40
drag, startPoint x: 710, startPoint y: 602, endPoint x: 476, endPoint y: 602, distance: 234.0
click at [489, 595] on div "Simple Quote Make, Model and Age: TESLA MODEL 3 STANDARD RANGE + , 4 years Prod…" at bounding box center [784, 386] width 1568 height 772
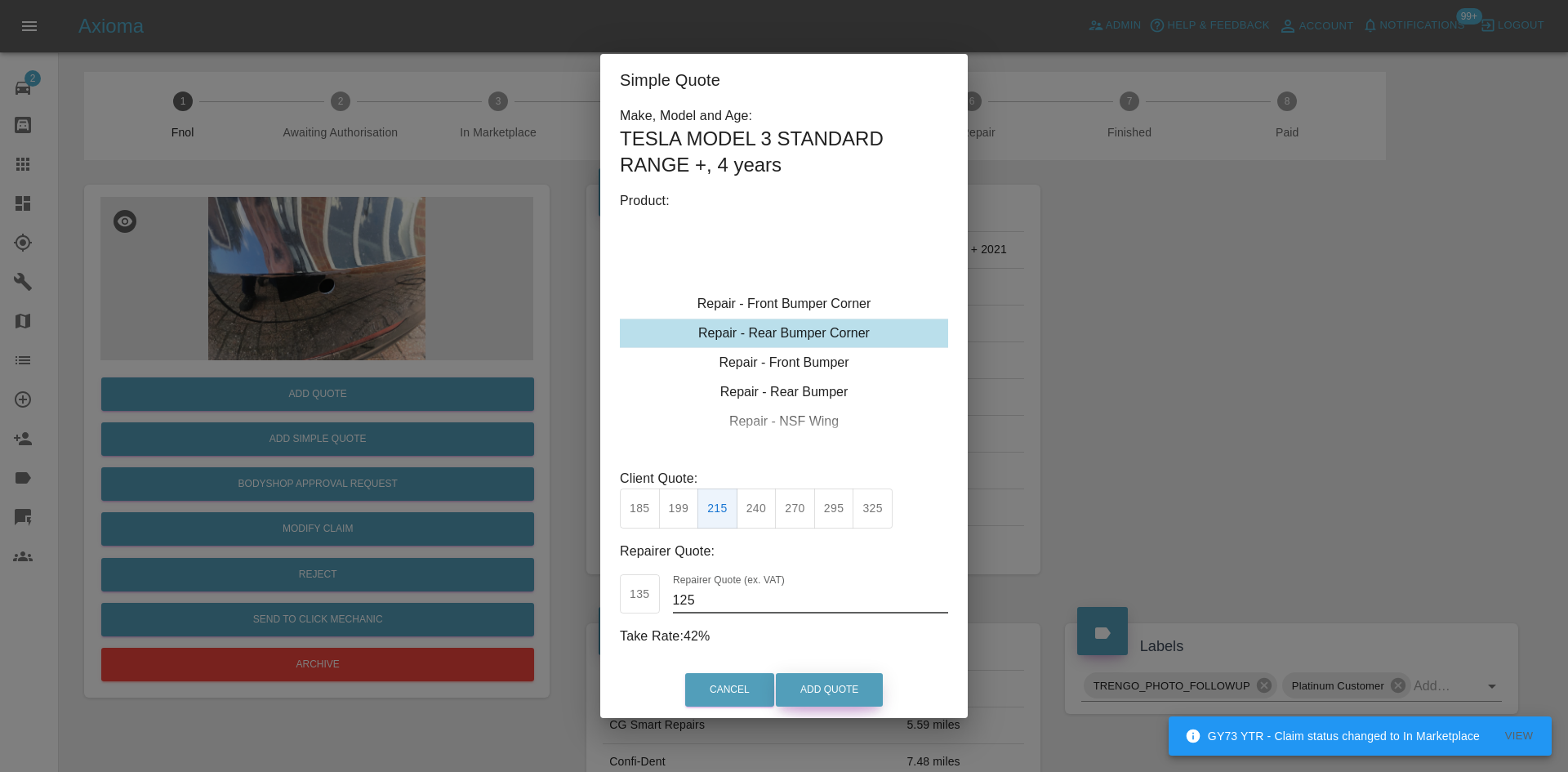
type input "125"
click at [827, 686] on button "Add Quote" at bounding box center [829, 689] width 107 height 34
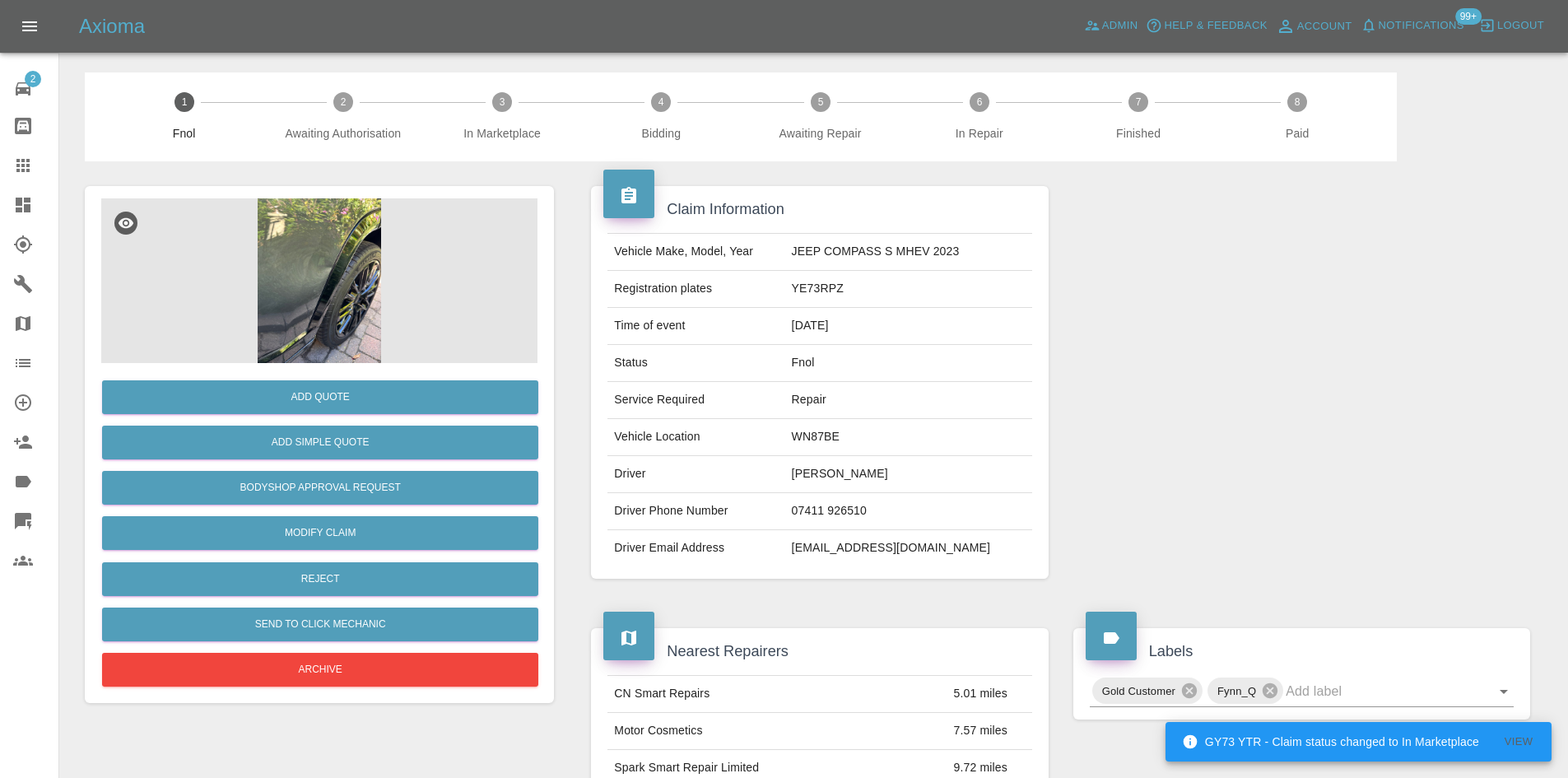
click at [332, 264] on img at bounding box center [320, 280] width 436 height 165
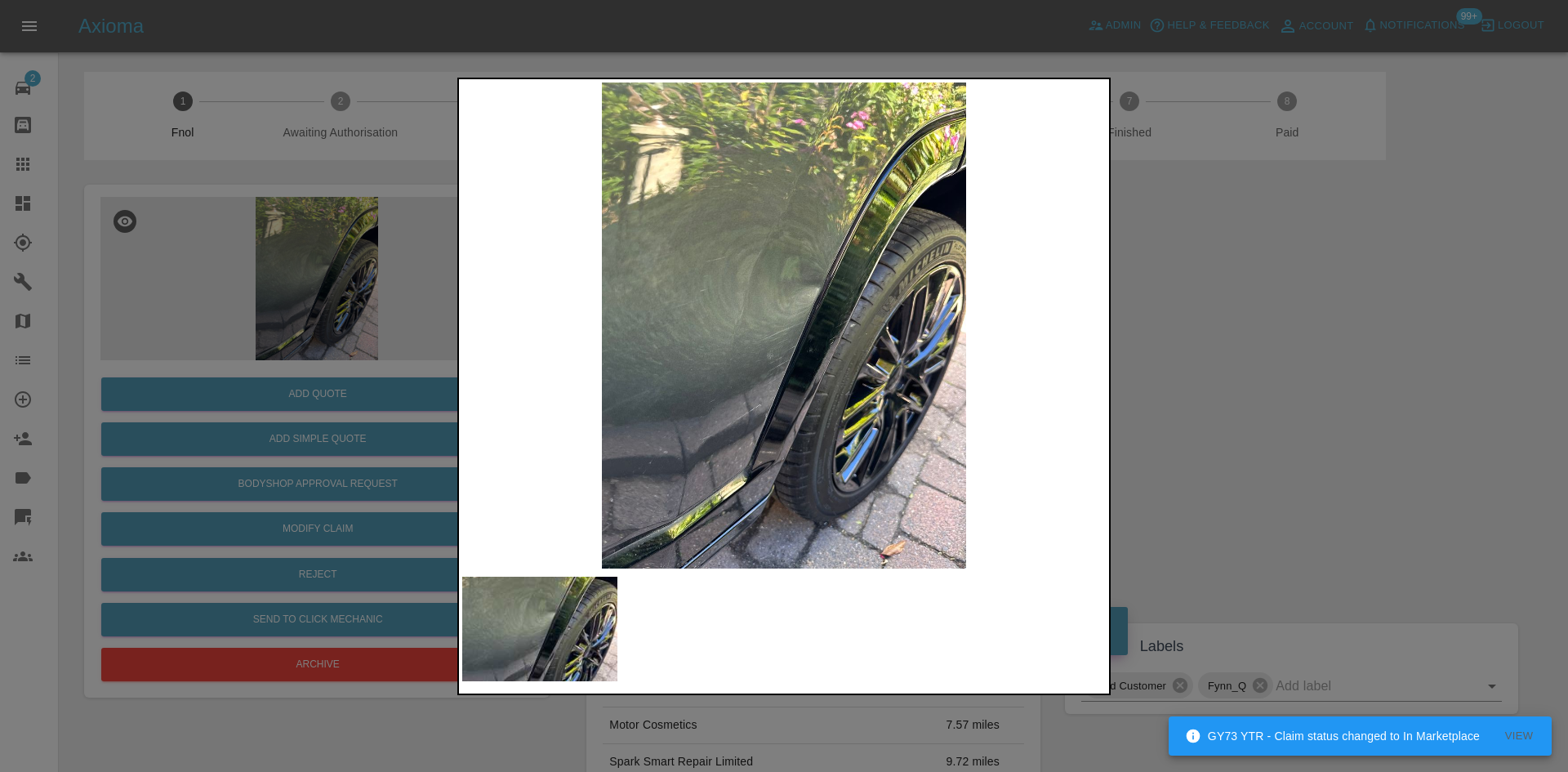
click at [807, 318] on img at bounding box center [783, 326] width 644 height 486
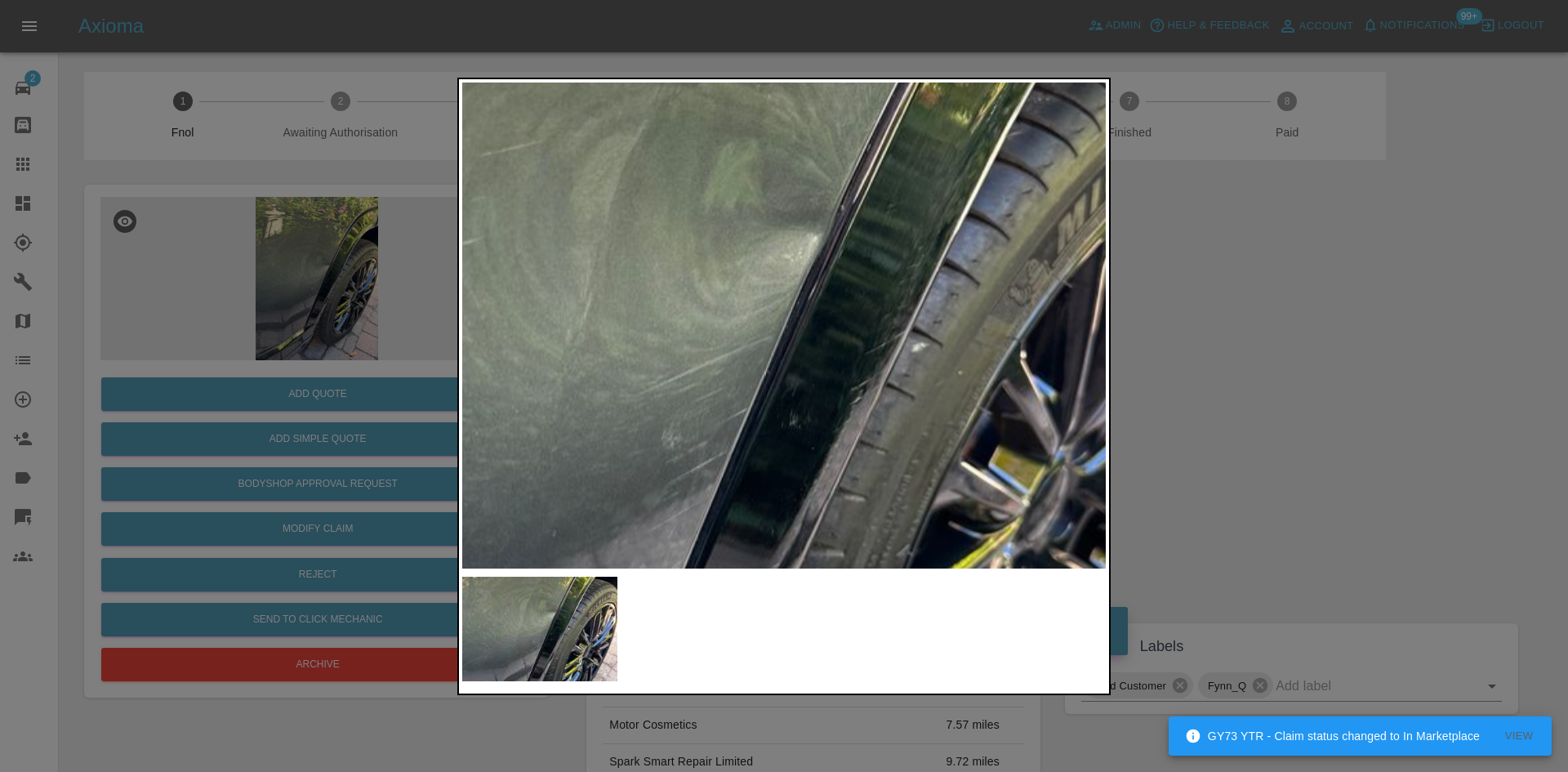
click at [807, 318] on img at bounding box center [712, 346] width 1931 height 1459
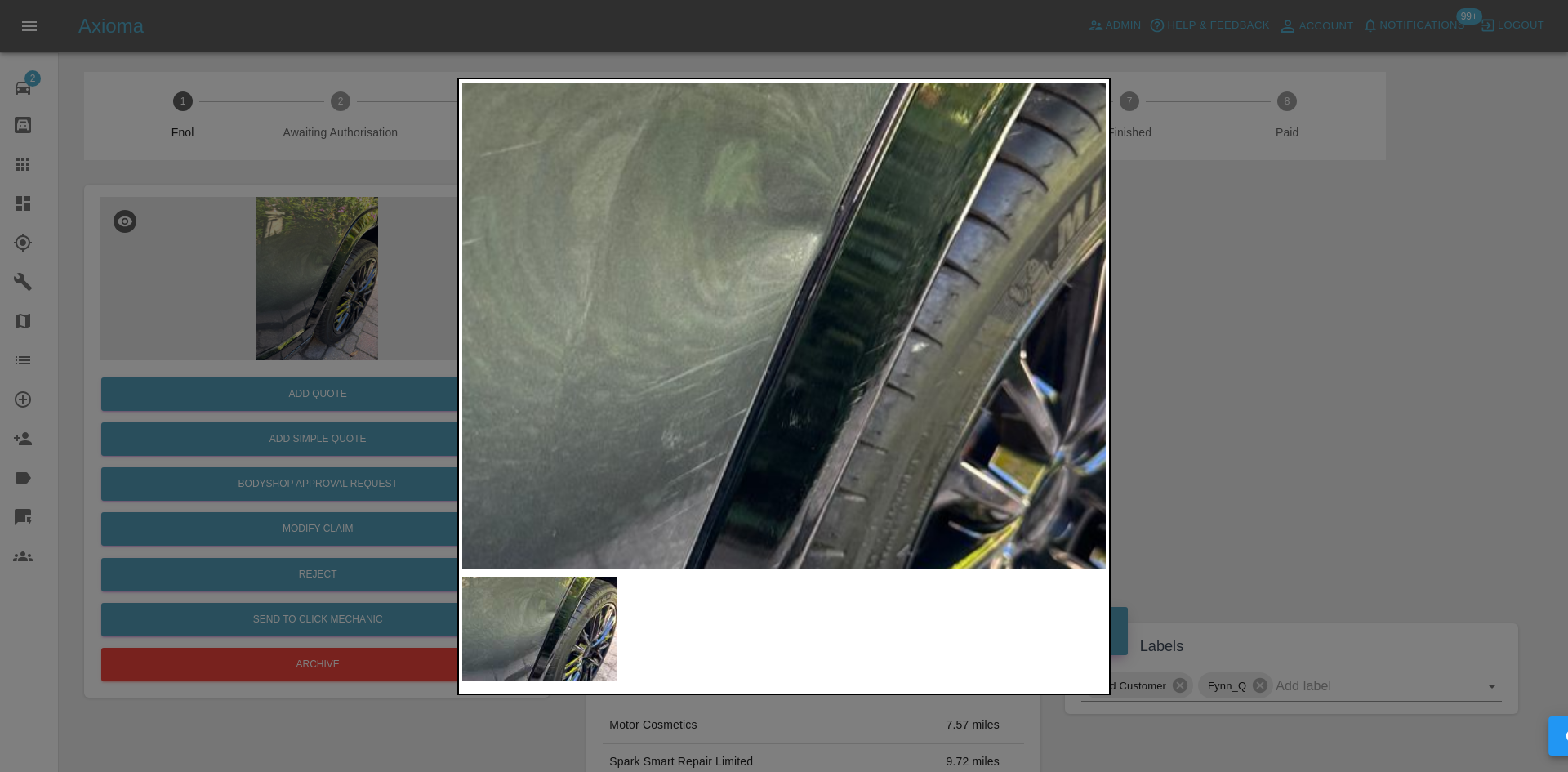
click at [807, 318] on img at bounding box center [712, 346] width 1931 height 1459
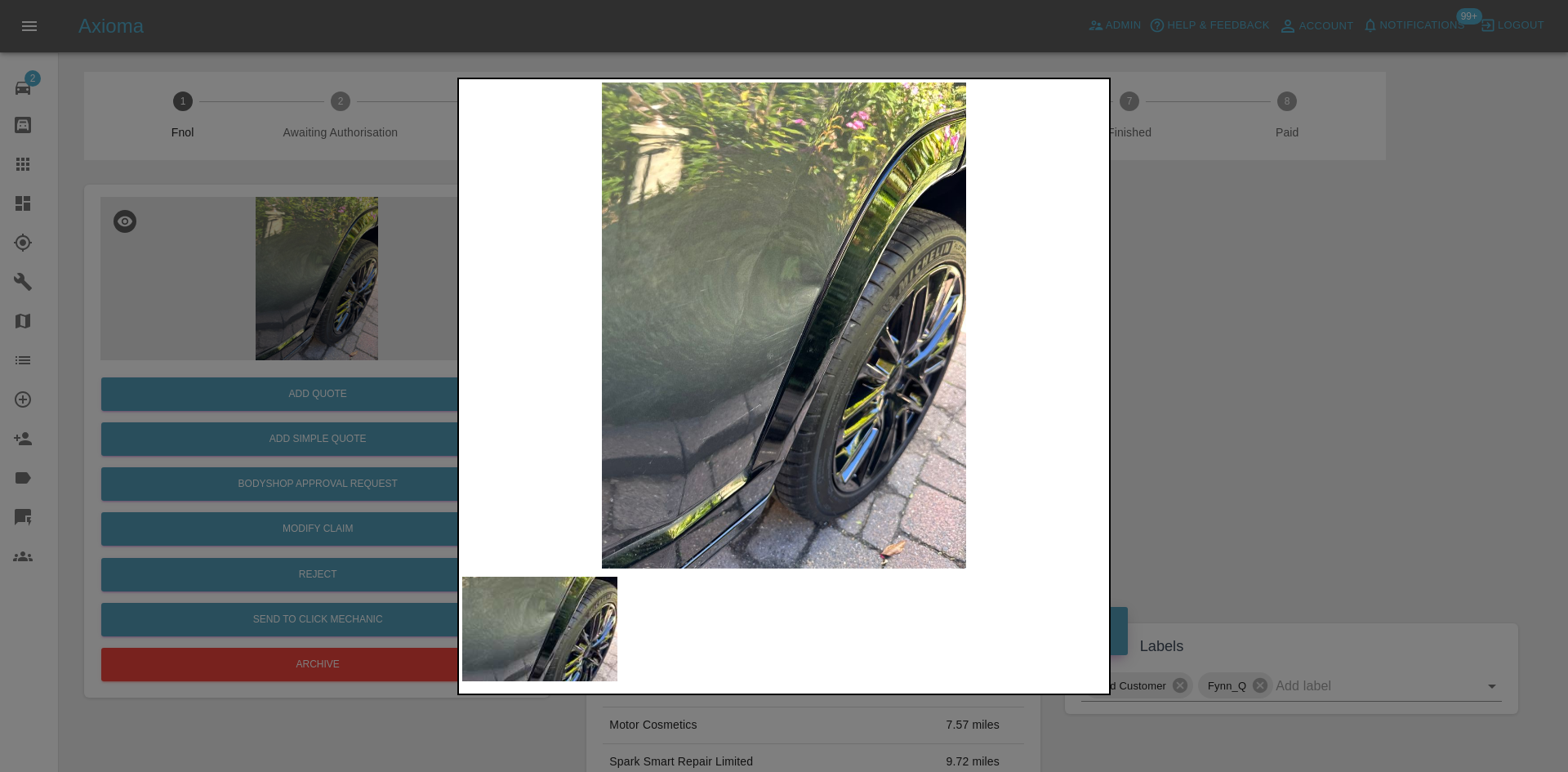
click at [527, 376] on img at bounding box center [783, 326] width 644 height 486
click at [582, 348] on img at bounding box center [783, 326] width 644 height 486
click at [766, 300] on img at bounding box center [783, 326] width 644 height 486
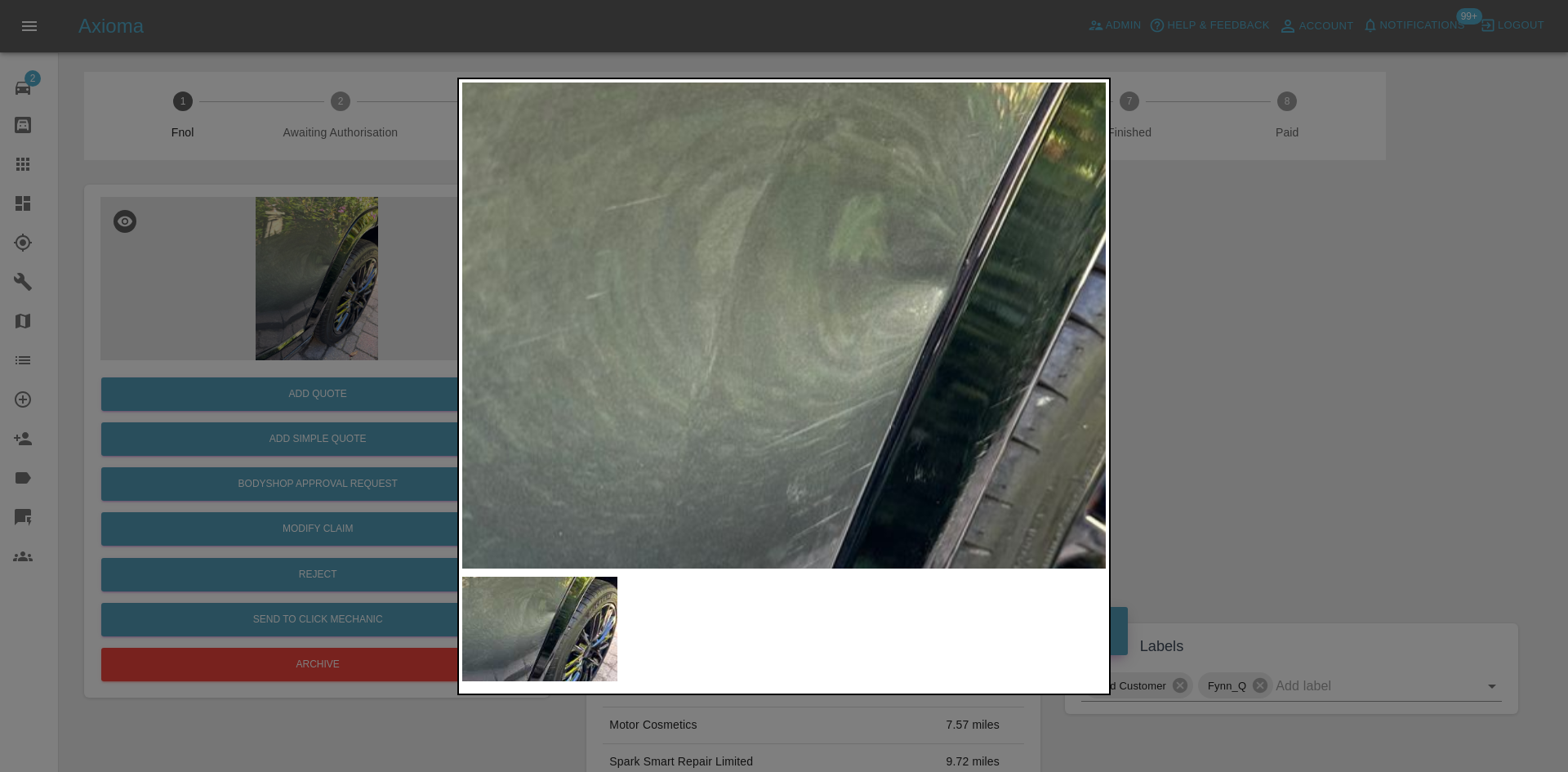
click at [766, 300] on img at bounding box center [837, 401] width 1931 height 1459
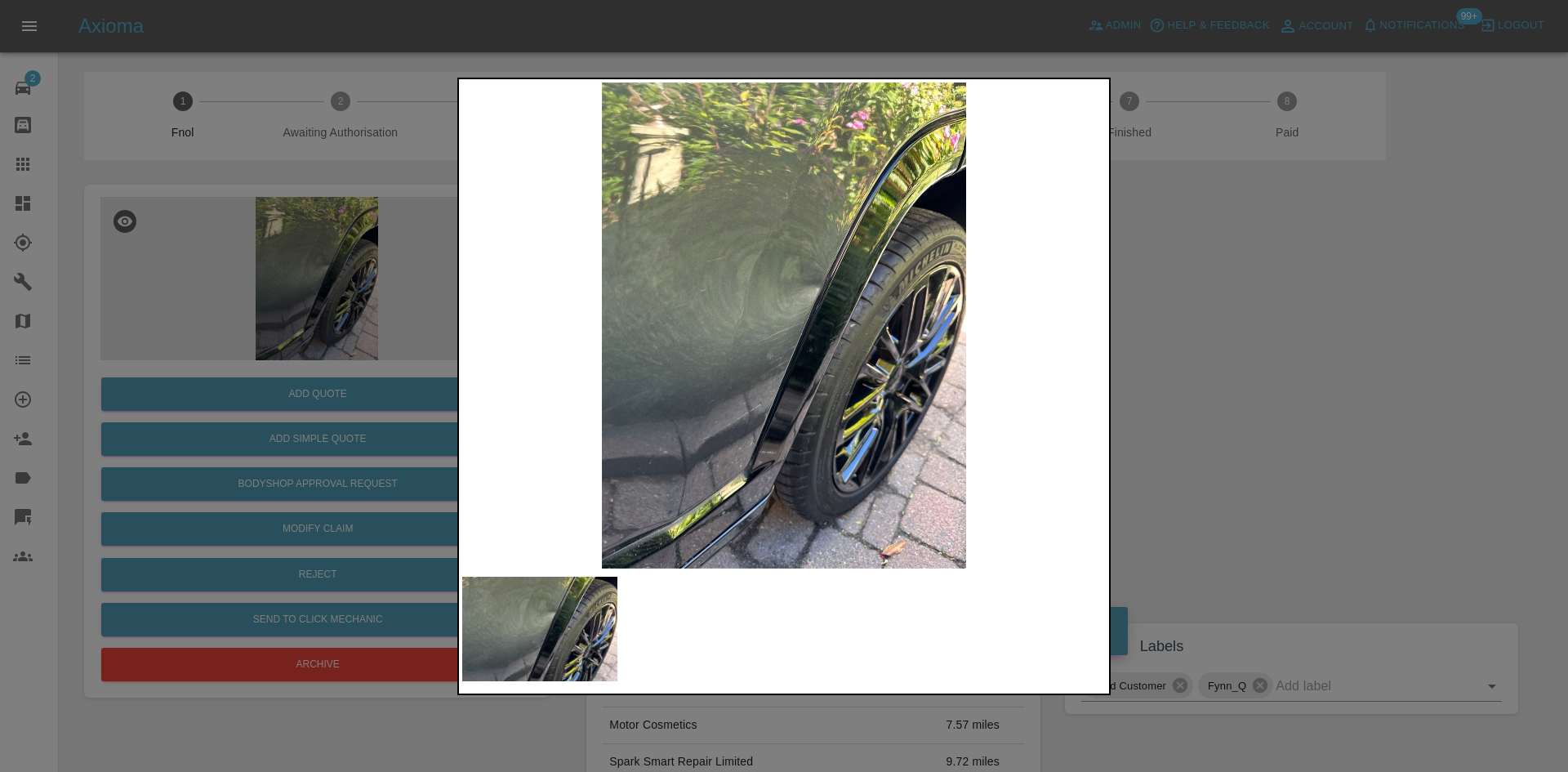
click at [608, 420] on img at bounding box center [783, 326] width 644 height 486
click at [721, 386] on img at bounding box center [783, 326] width 644 height 486
click at [781, 373] on img at bounding box center [783, 326] width 644 height 486
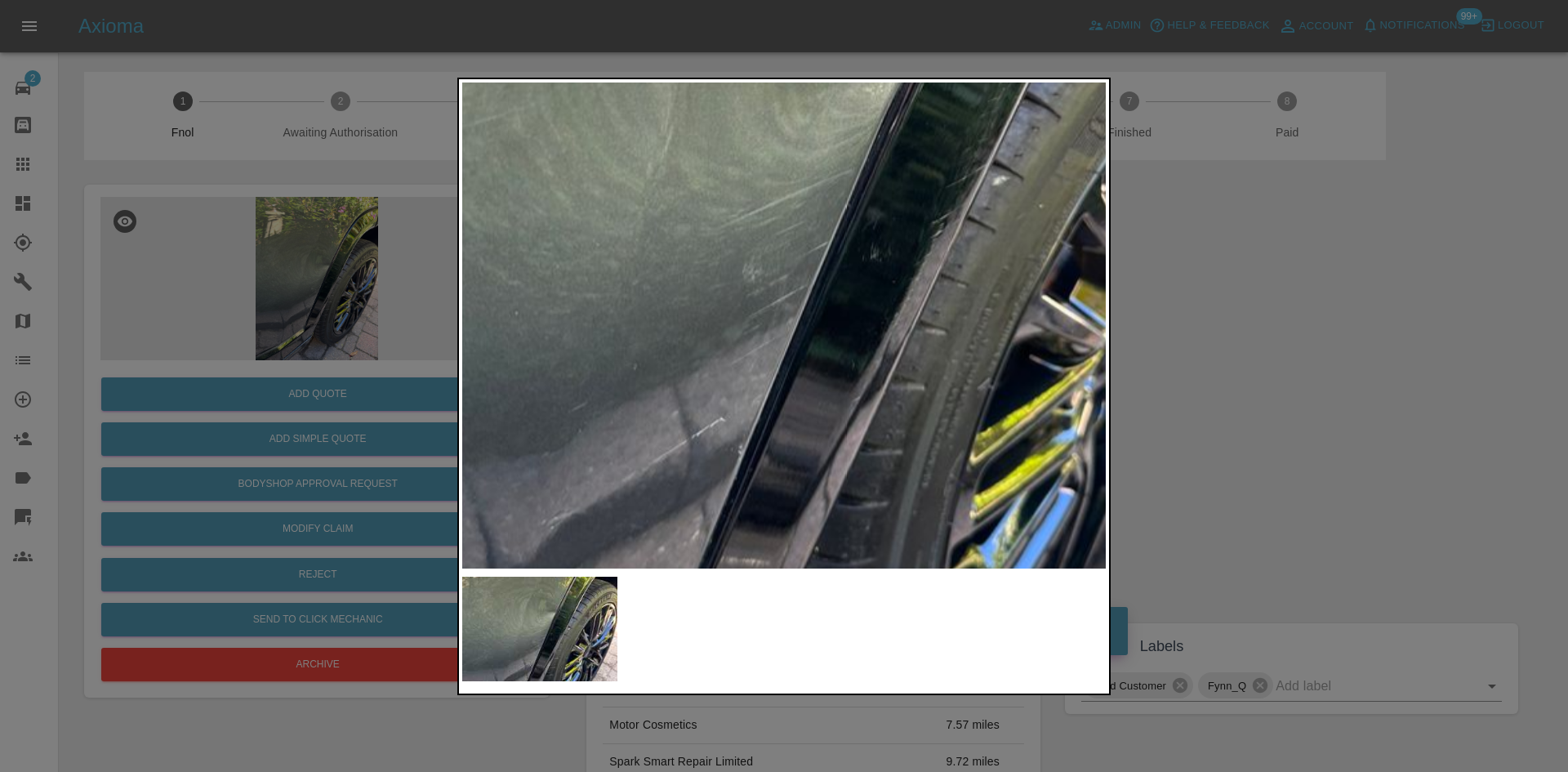
click at [781, 373] on img at bounding box center [793, 180] width 1931 height 1459
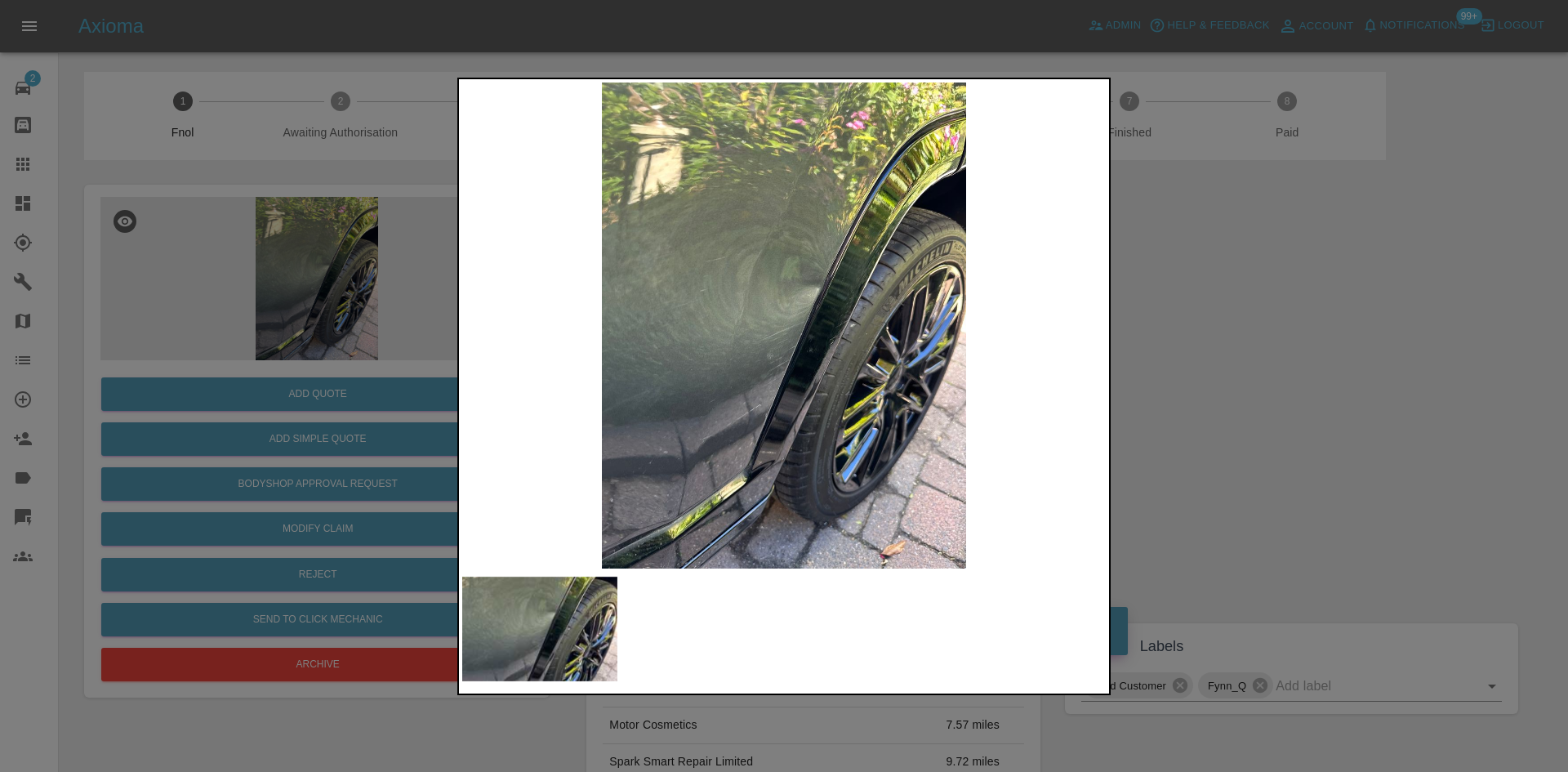
click at [348, 271] on div at bounding box center [784, 386] width 1568 height 772
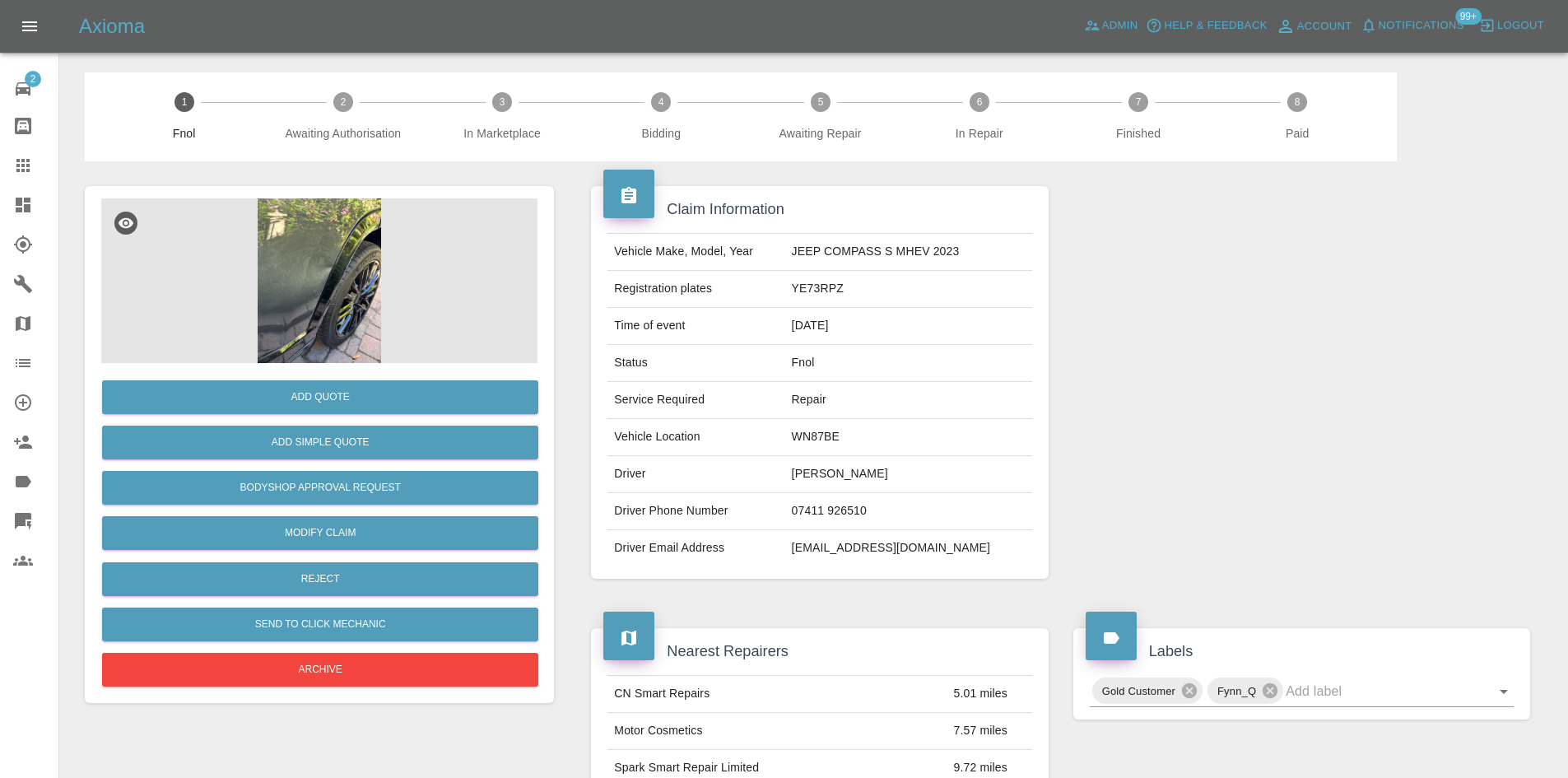
click at [351, 274] on img at bounding box center [320, 280] width 436 height 165
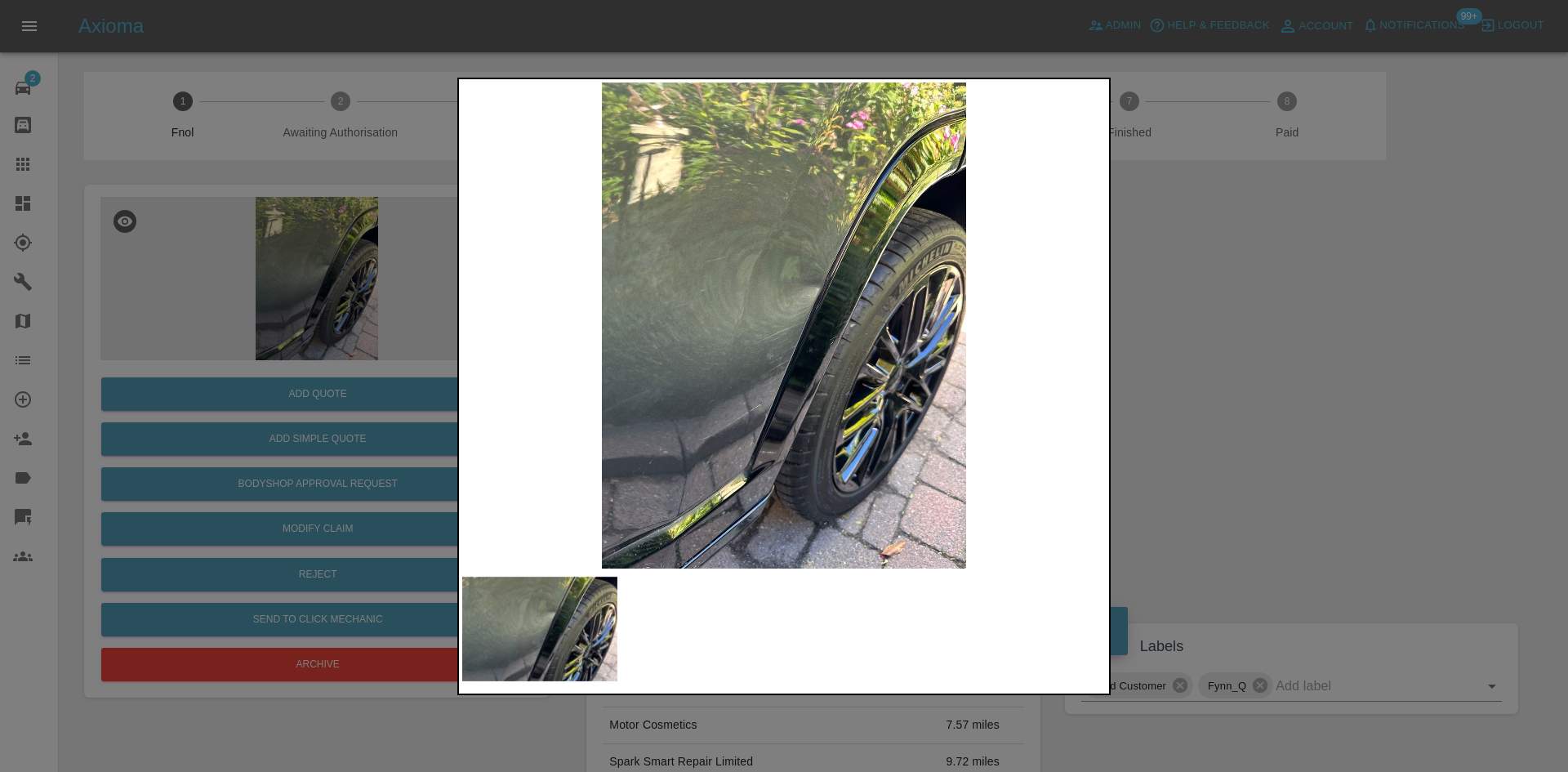
click at [749, 275] on img at bounding box center [783, 326] width 644 height 486
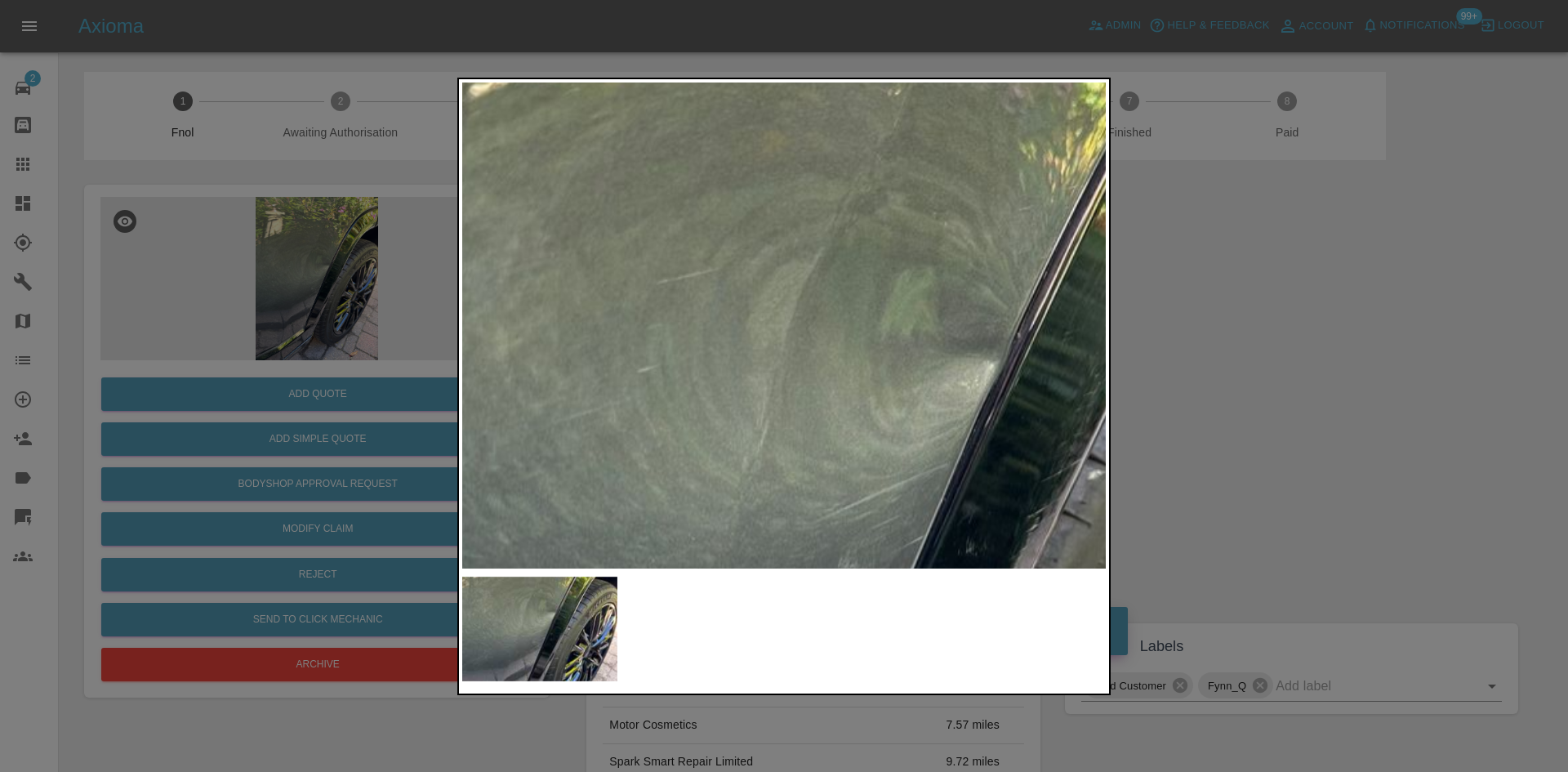
click at [744, 277] on img at bounding box center [889, 474] width 1931 height 1459
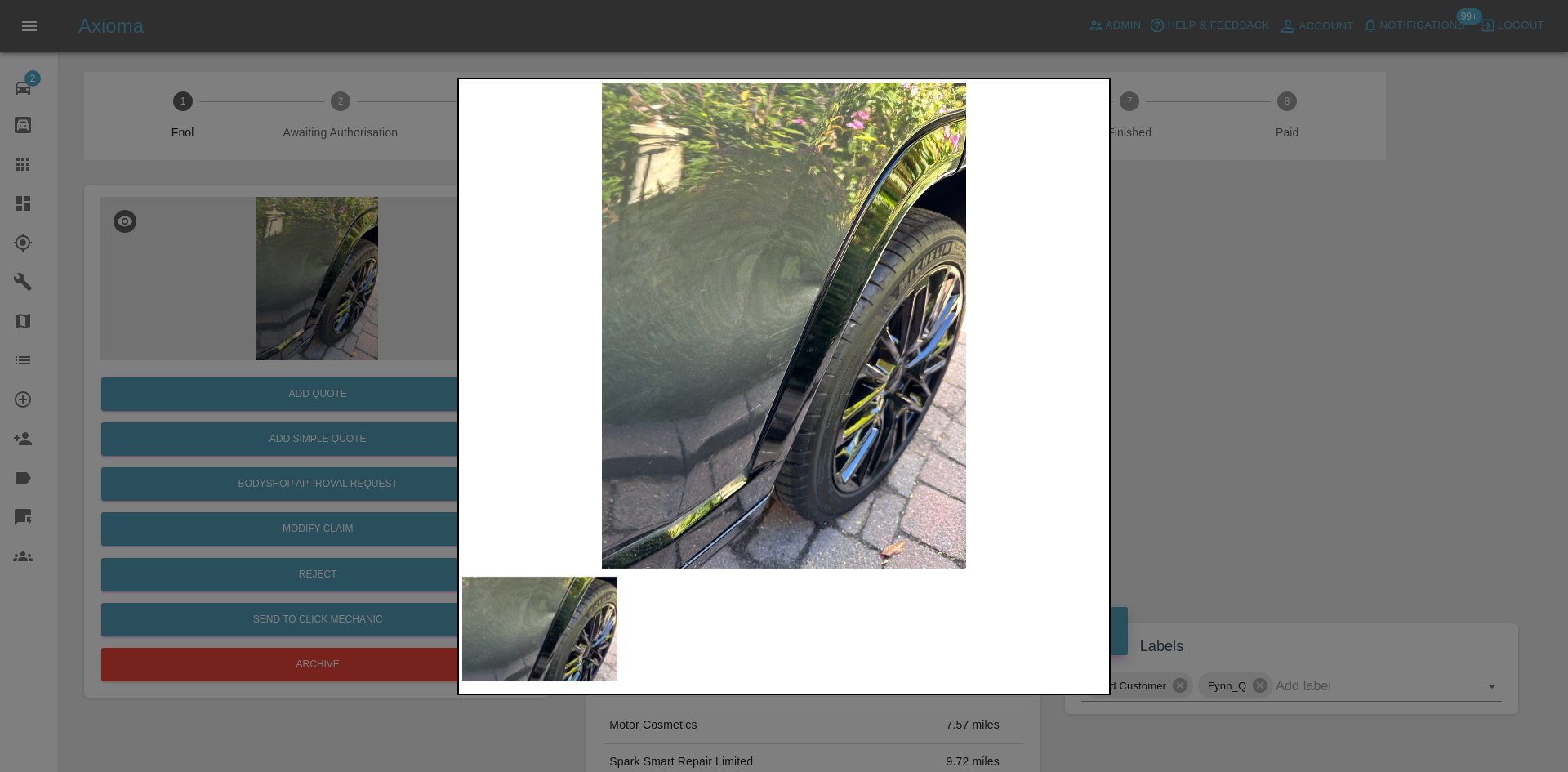
click at [793, 283] on img at bounding box center [783, 326] width 644 height 486
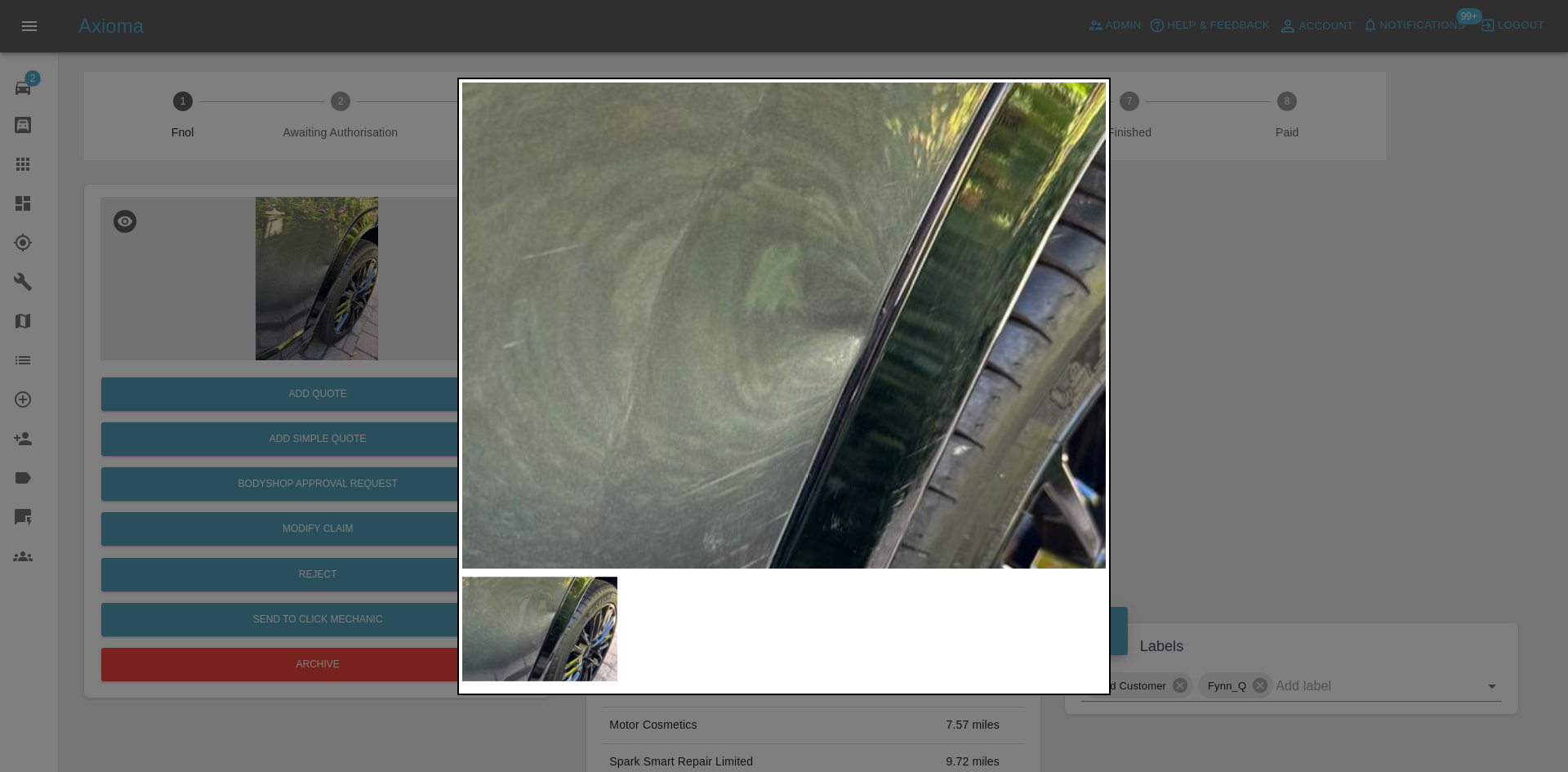
click at [793, 283] on img at bounding box center [754, 450] width 1931 height 1459
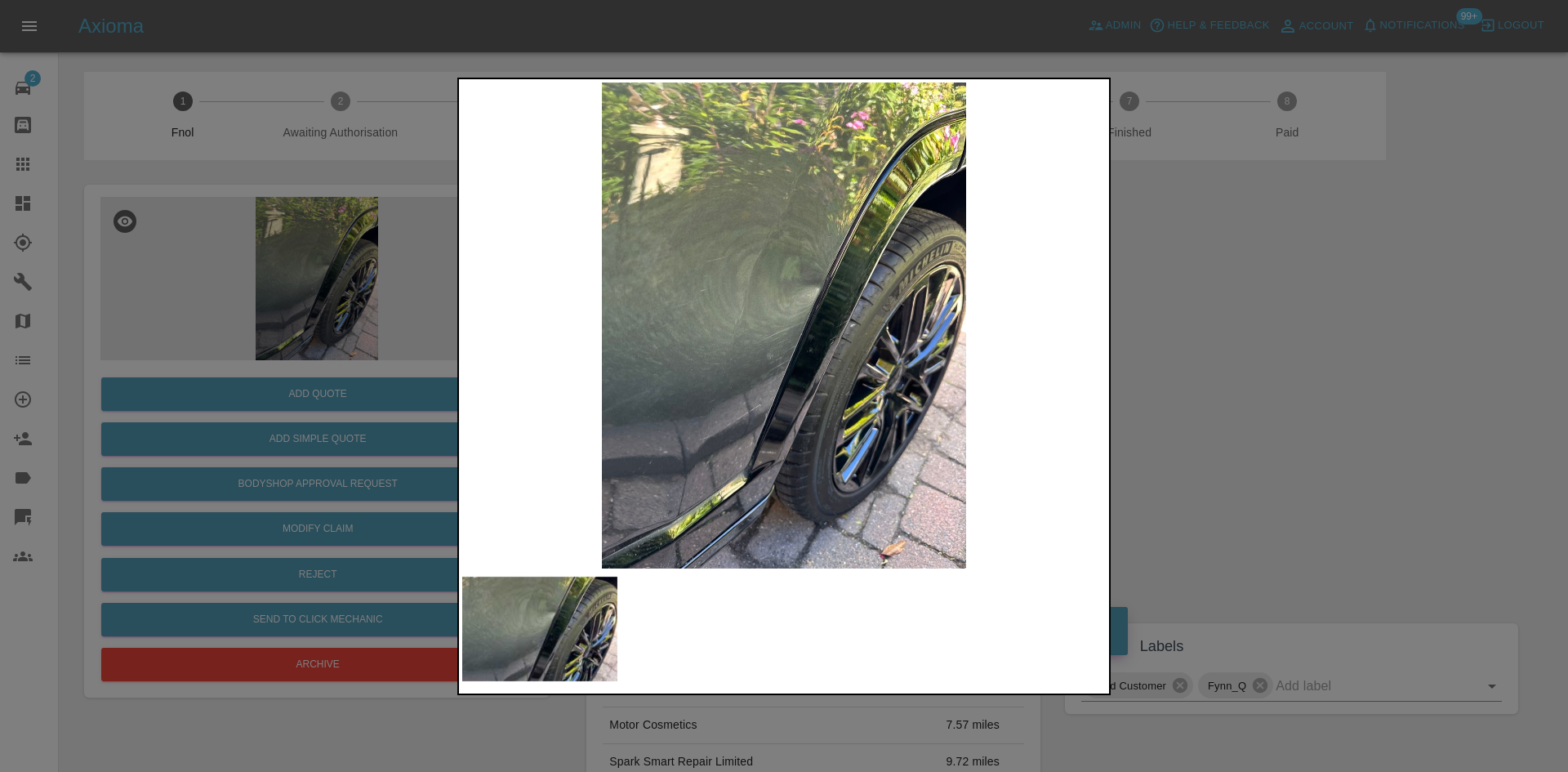
click at [221, 322] on div at bounding box center [784, 386] width 1568 height 772
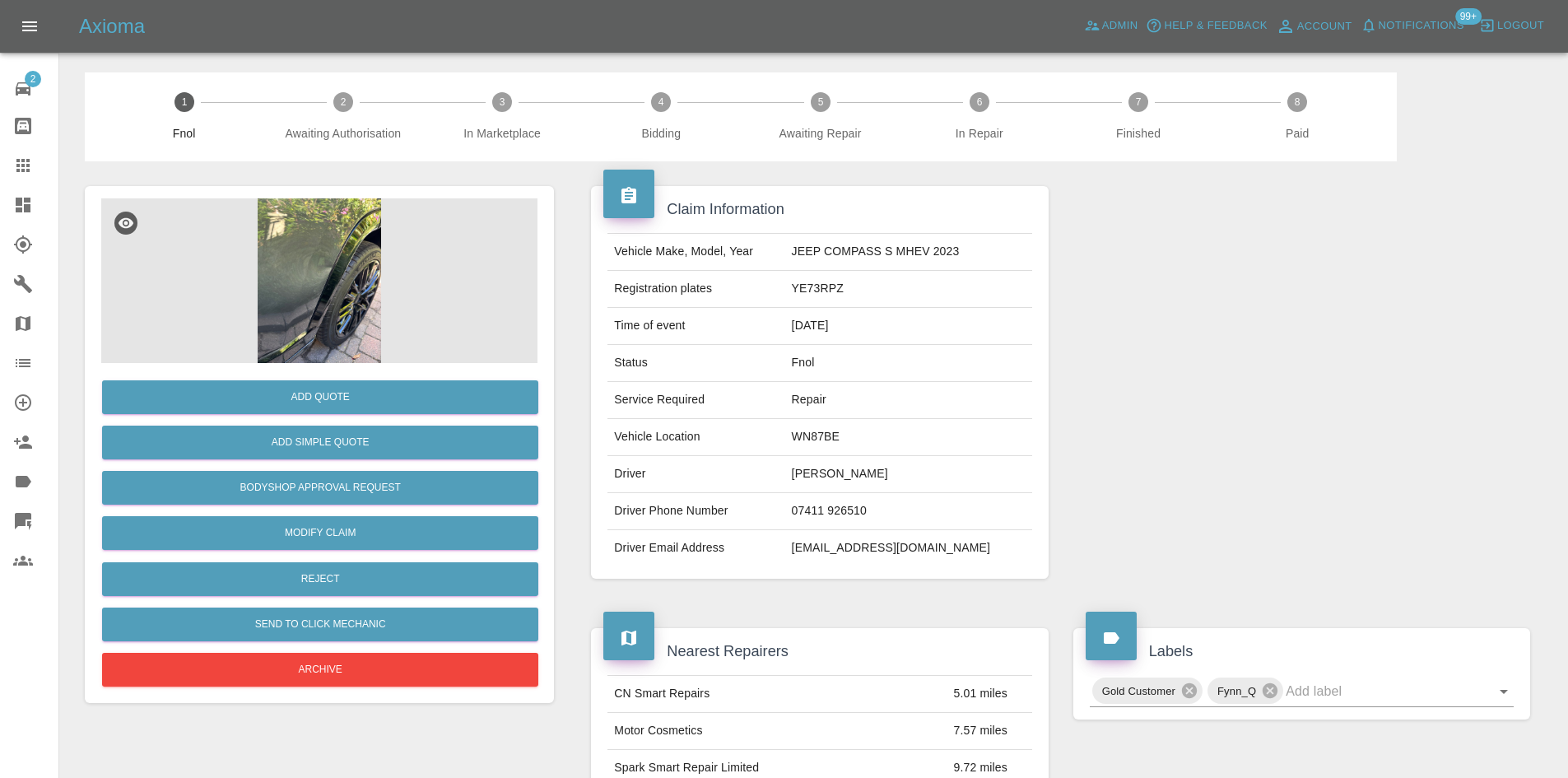
click at [310, 316] on img at bounding box center [320, 280] width 436 height 165
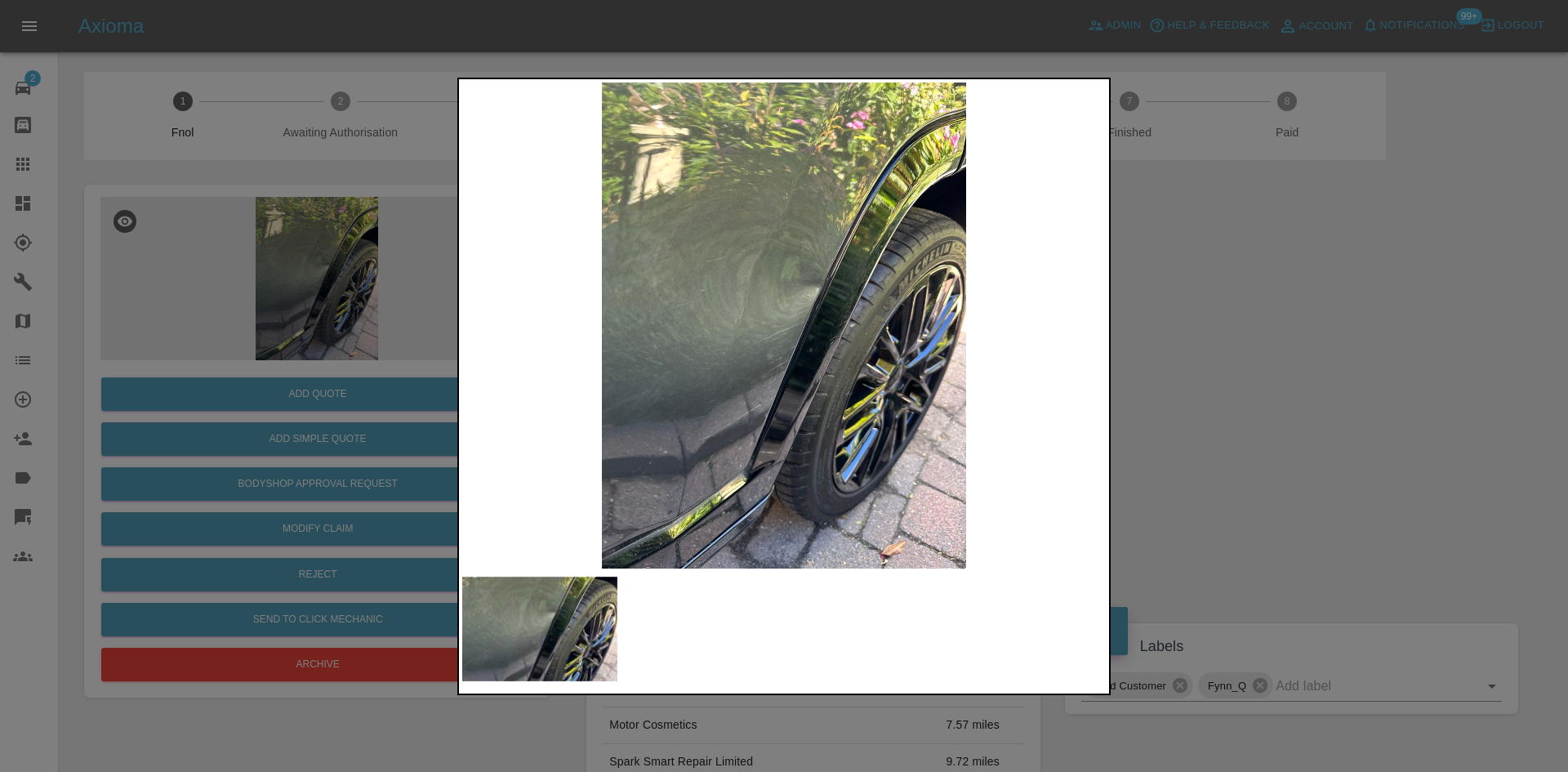
click at [860, 322] on img at bounding box center [783, 326] width 644 height 486
click at [858, 322] on img at bounding box center [783, 326] width 644 height 486
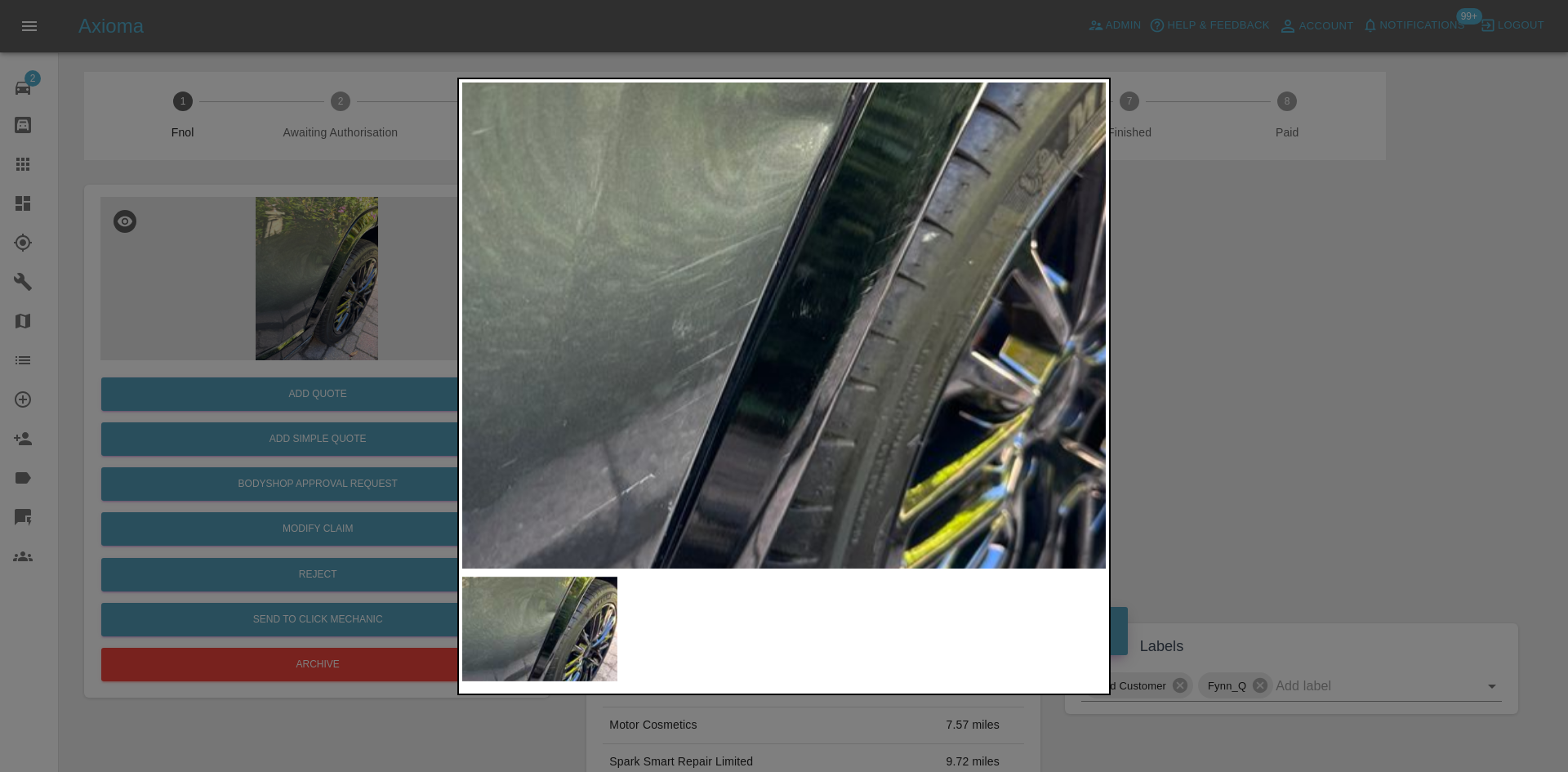
click at [899, 342] on img at bounding box center [723, 236] width 1931 height 1459
click at [847, 340] on img at bounding box center [723, 236] width 1931 height 1459
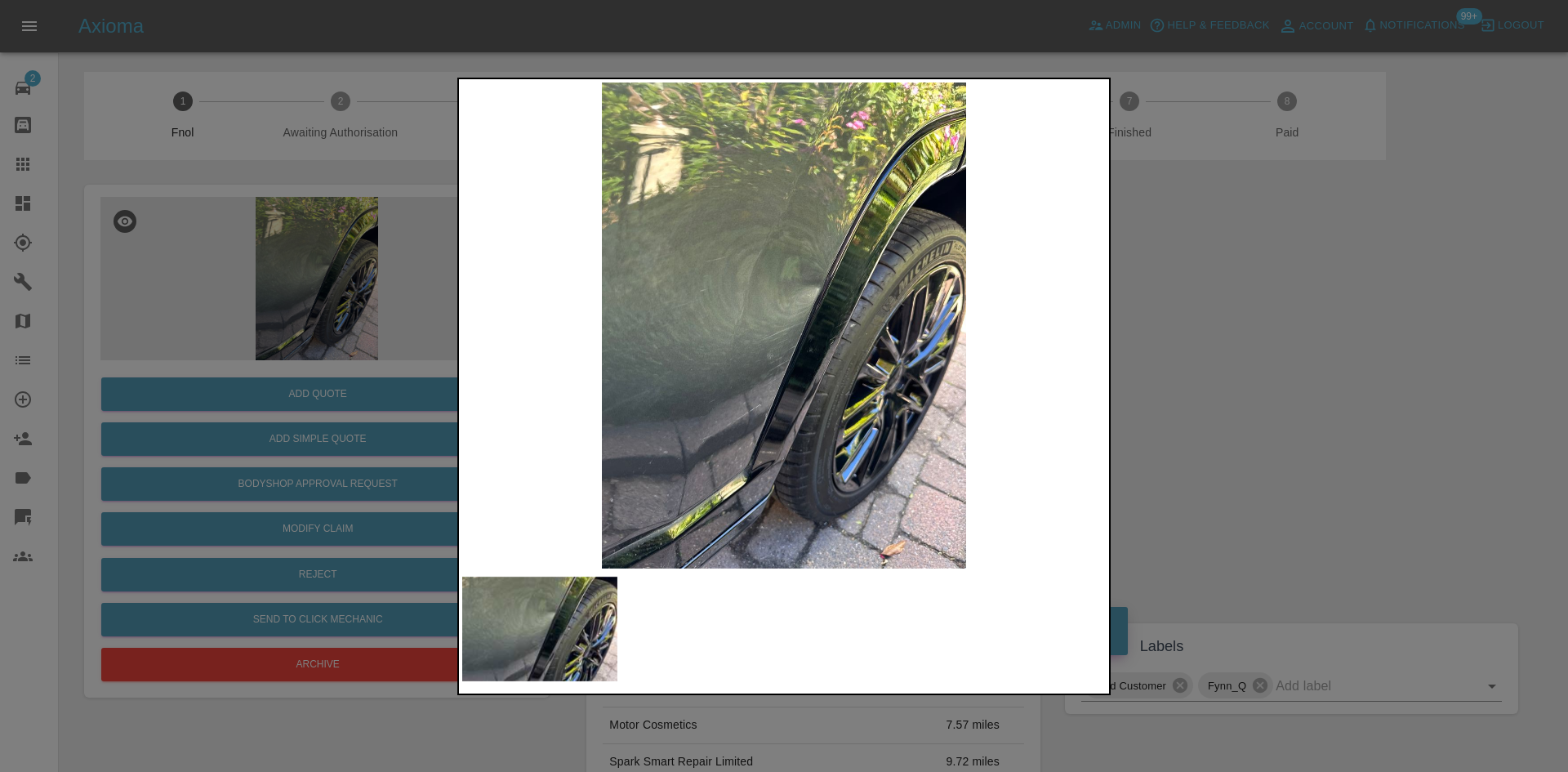
click at [217, 260] on div at bounding box center [784, 386] width 1568 height 772
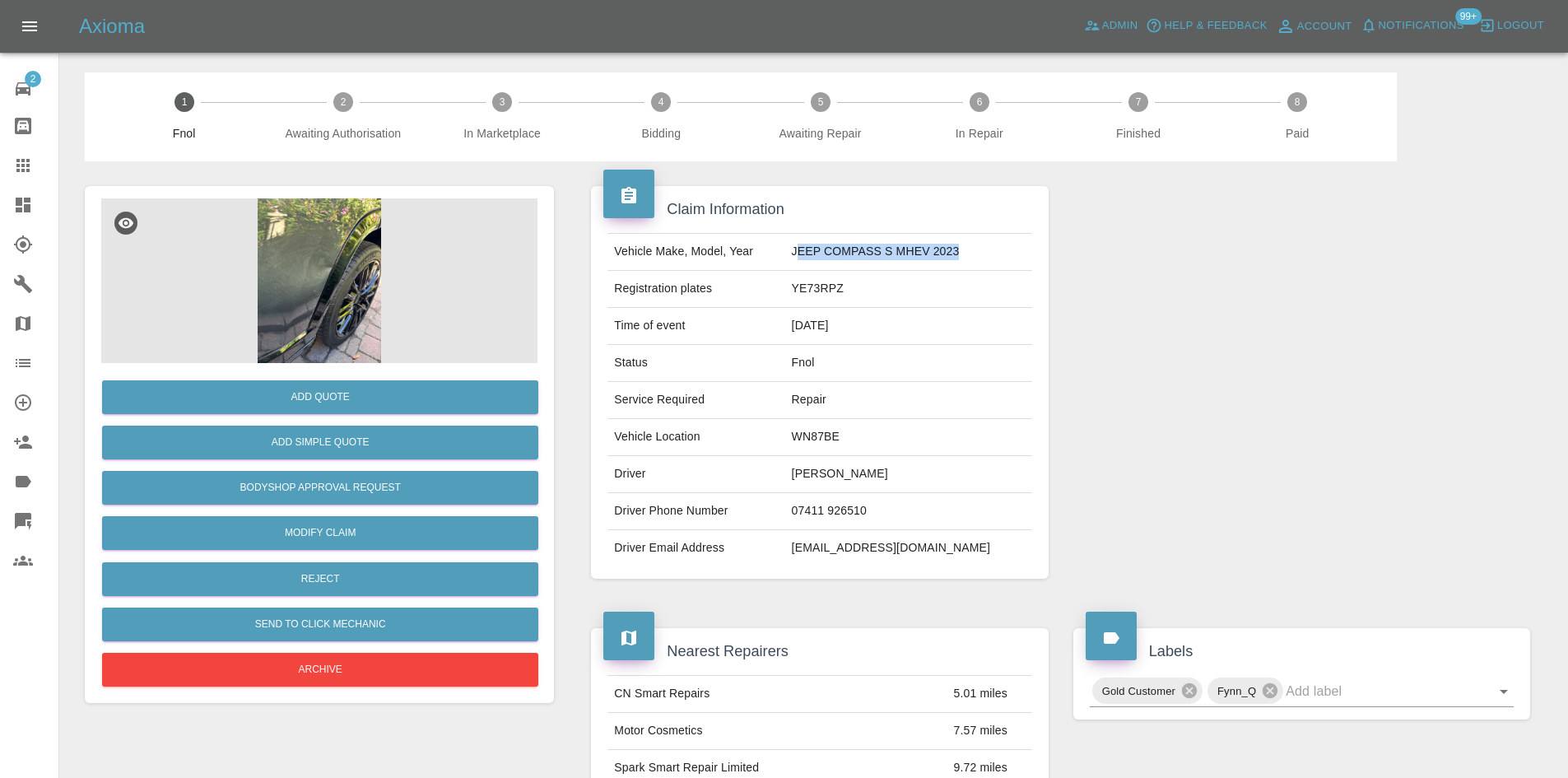
drag, startPoint x: 815, startPoint y: 252, endPoint x: 1076, endPoint y: 74, distance: 315.9
click at [1014, 261] on td "JEEP COMPASS S MHEV 2023" at bounding box center [908, 252] width 247 height 37
copy td "EEP COMPASS S MHEV 2023"
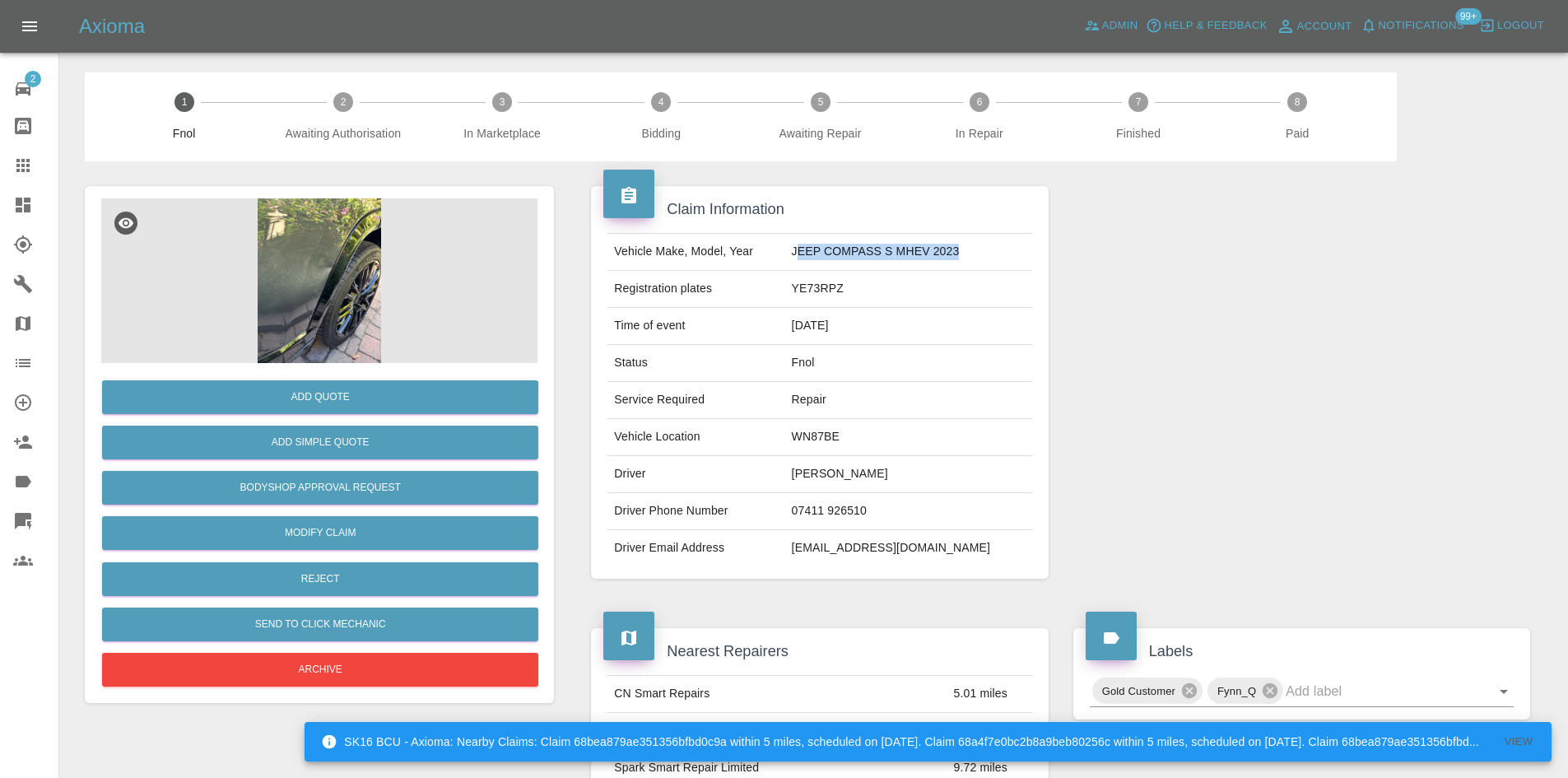
click at [326, 245] on img at bounding box center [320, 280] width 436 height 165
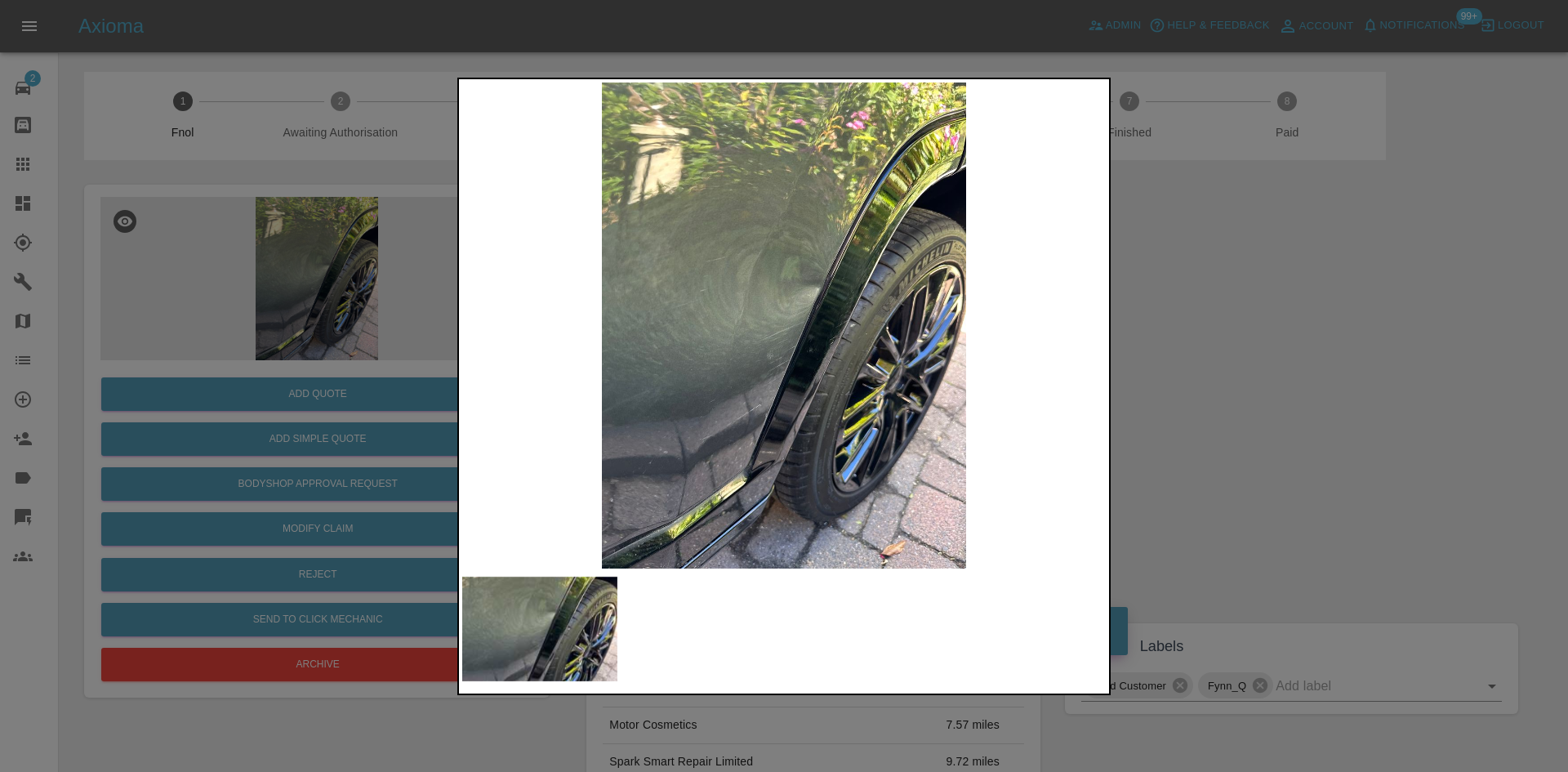
click at [371, 343] on div at bounding box center [784, 386] width 1568 height 772
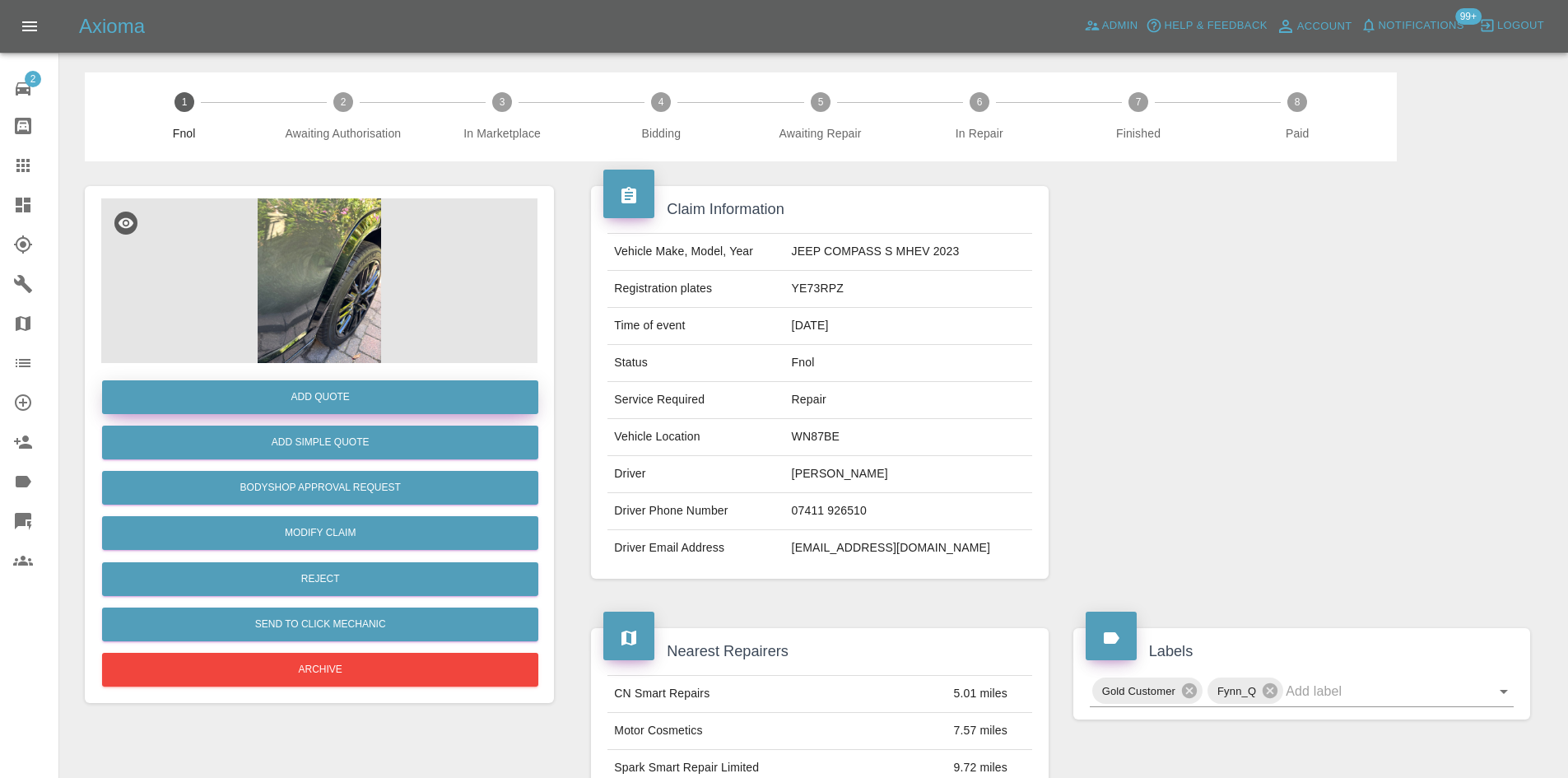
click at [371, 382] on div "Add Quote Add Simple Quote Bodyshop Approval Request Modify Claim Reject Send t…" at bounding box center [320, 526] width 436 height 327
click at [365, 394] on button "Add Quote" at bounding box center [320, 397] width 436 height 34
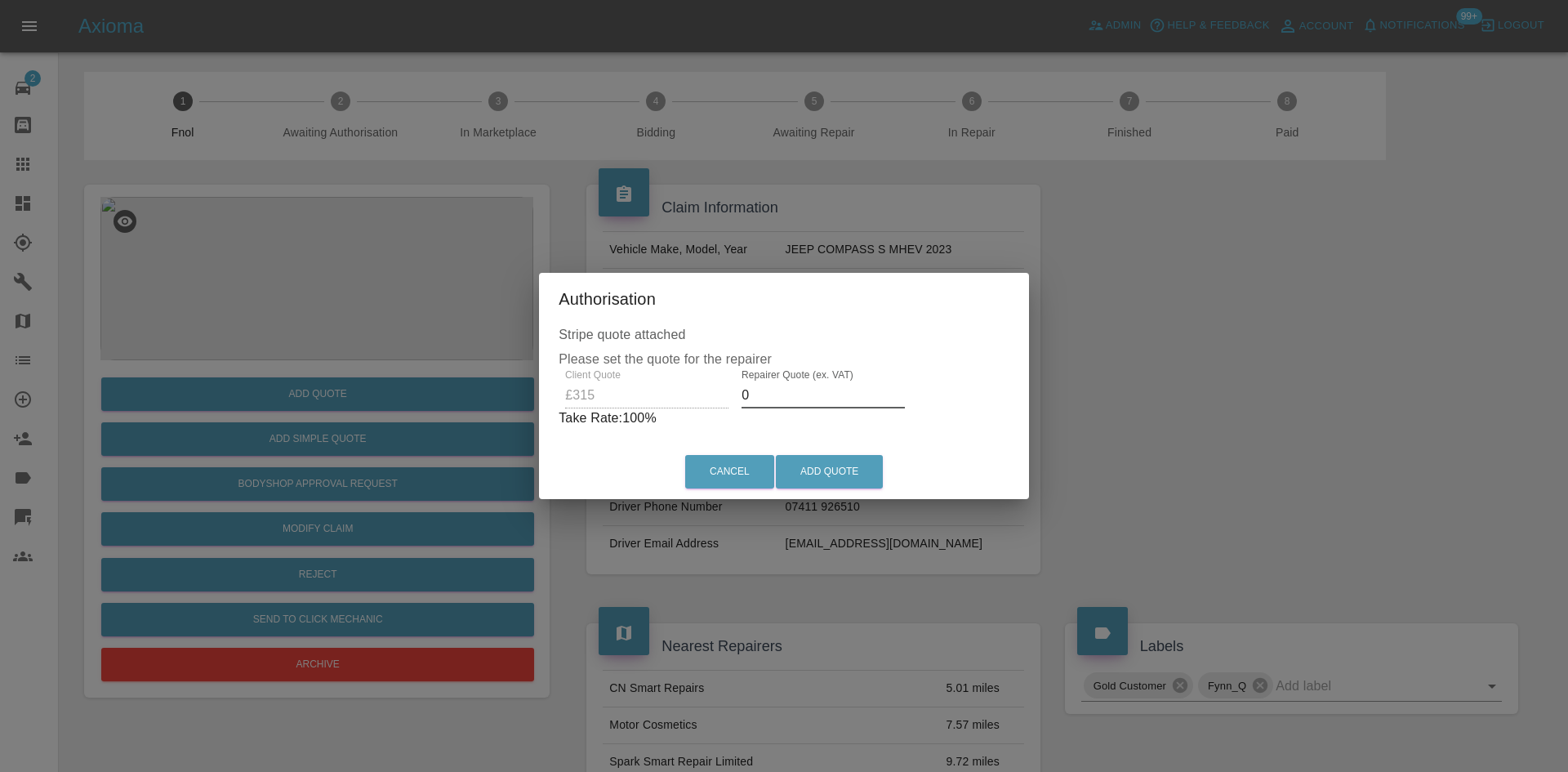
click at [619, 398] on div "Client Quote £315 Repairer Quote (ex. VAT) 0 Take Rate: 100 %" at bounding box center [783, 398] width 451 height 59
click at [613, 387] on div "Client Quote £315 Repairer Quote (ex. VAT) 220 Take Rate: 30 %" at bounding box center [784, 398] width 444 height 59
type input "180"
click at [823, 485] on button "Add Quote" at bounding box center [829, 471] width 107 height 34
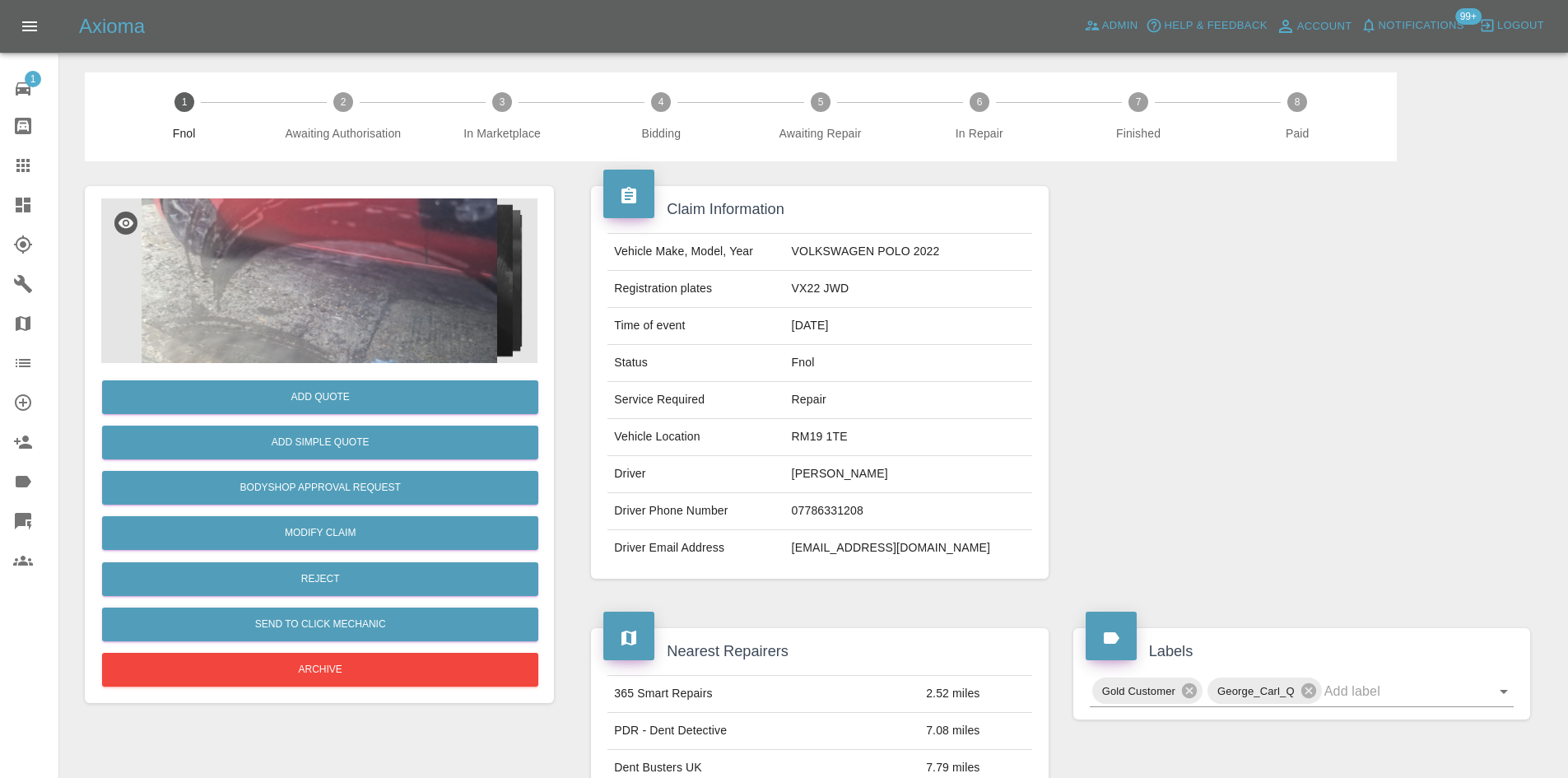
click at [379, 298] on img at bounding box center [320, 280] width 436 height 165
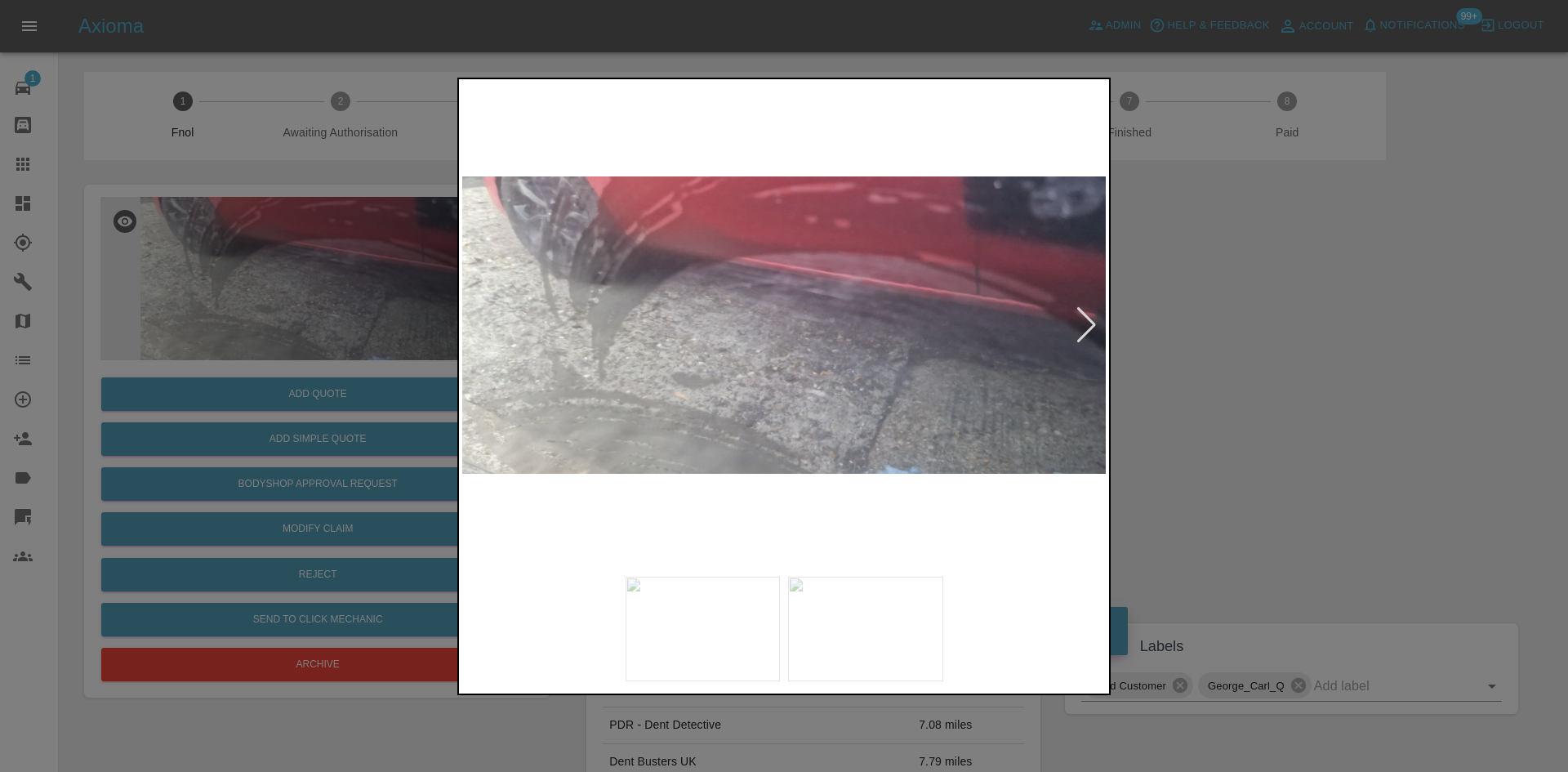
click at [752, 361] on img at bounding box center [783, 326] width 644 height 486
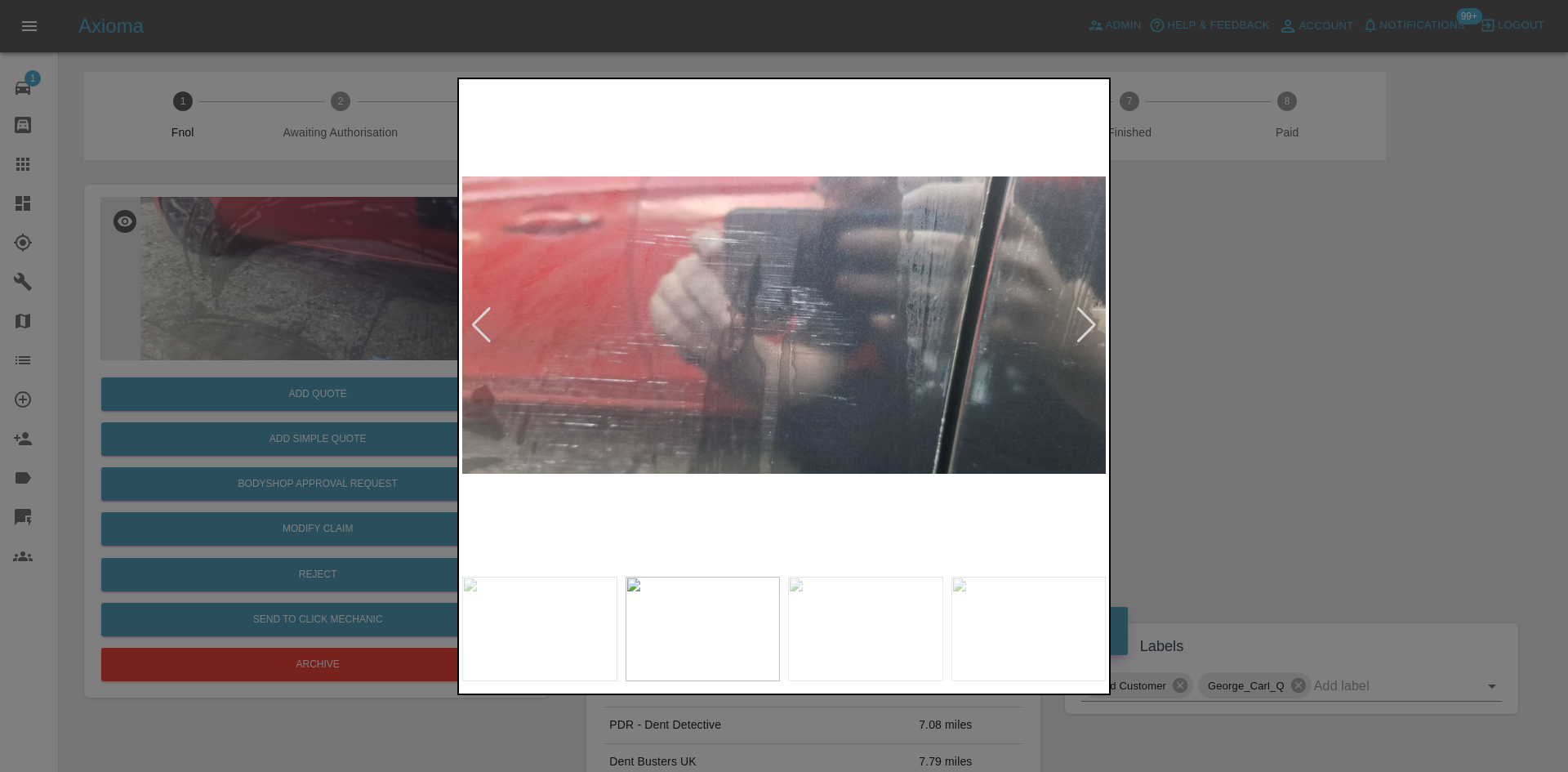
click at [635, 409] on img at bounding box center [783, 326] width 644 height 486
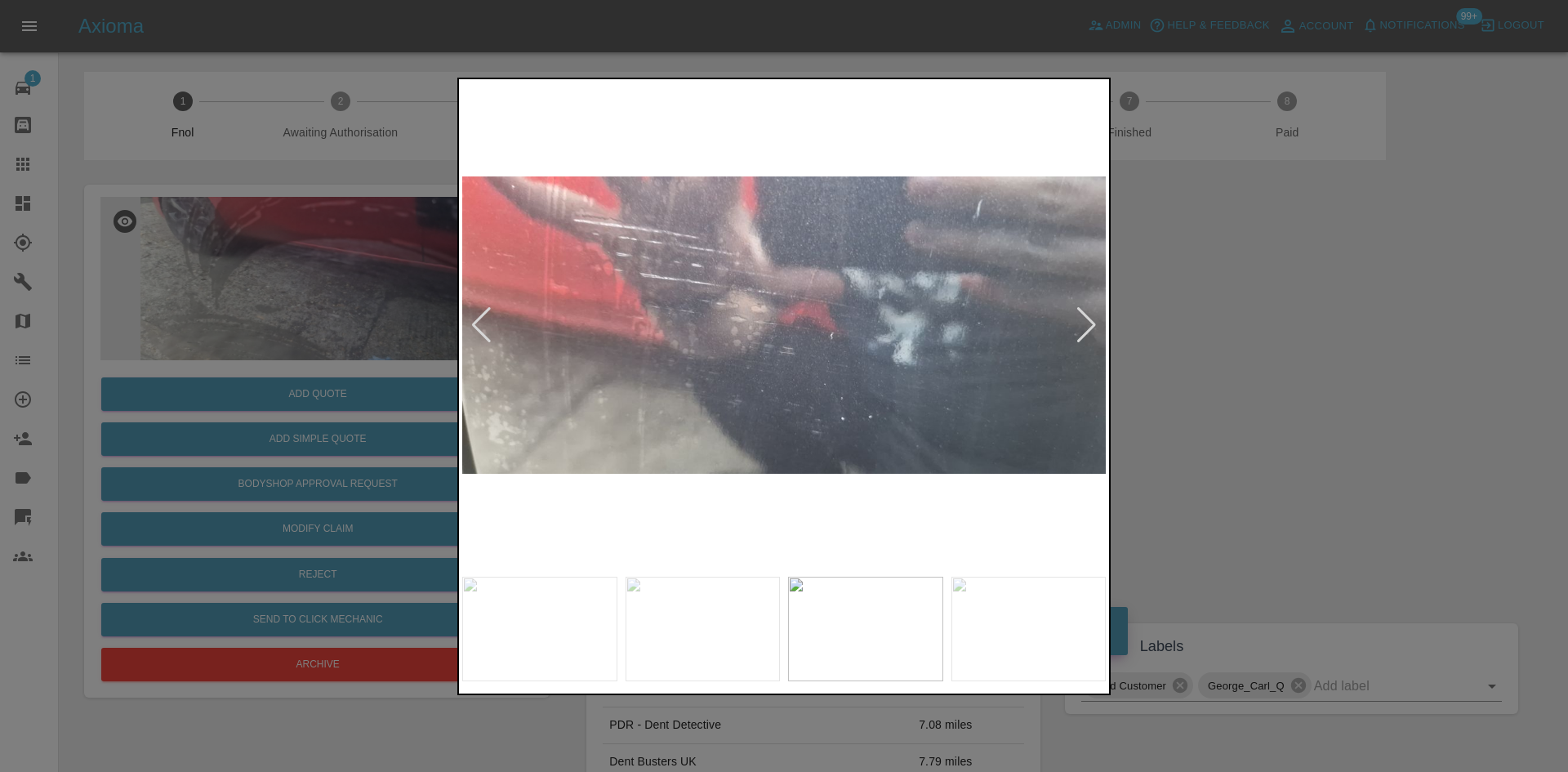
click at [673, 389] on img at bounding box center [783, 326] width 644 height 486
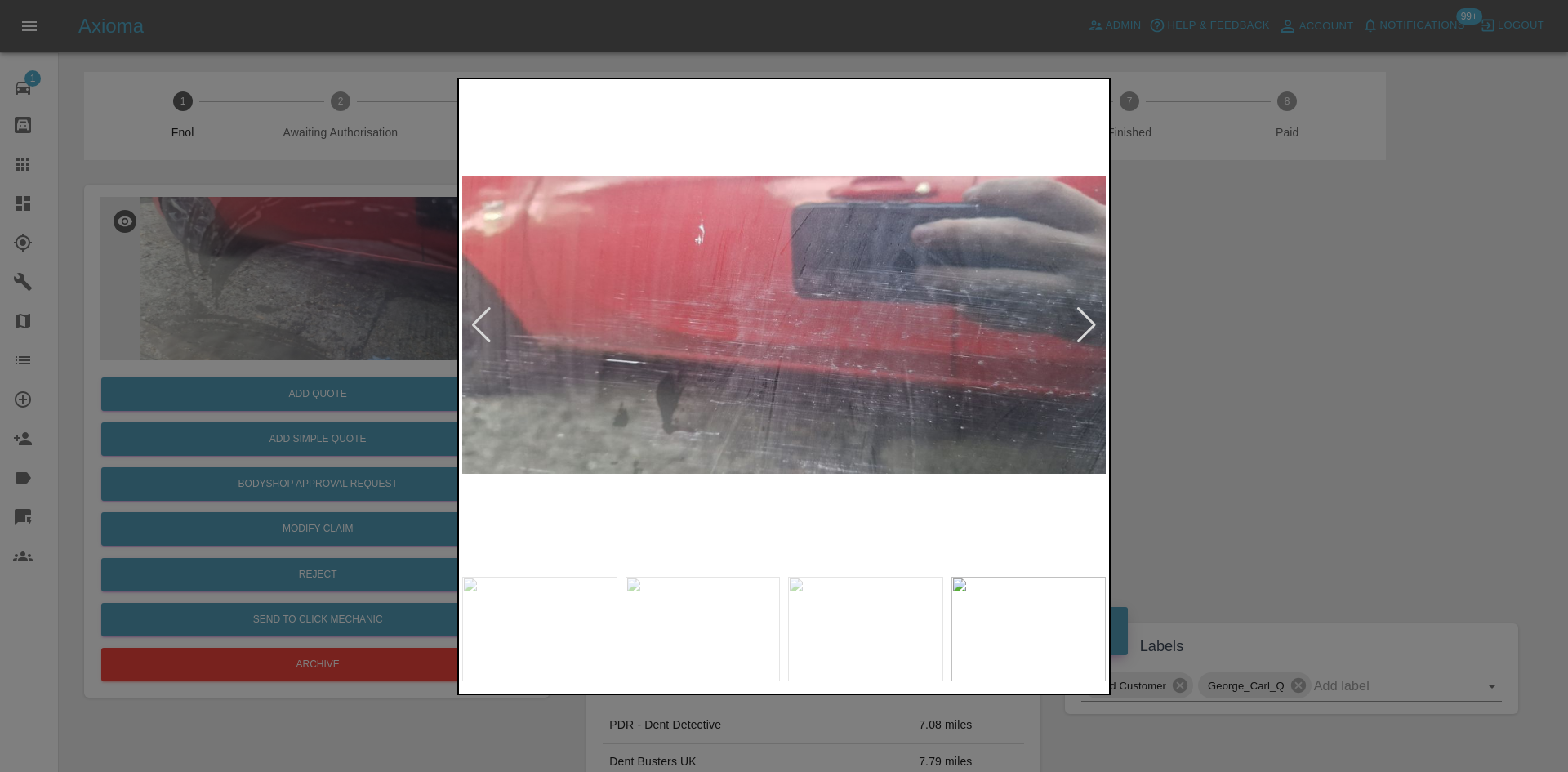
click at [387, 381] on div at bounding box center [784, 386] width 1568 height 772
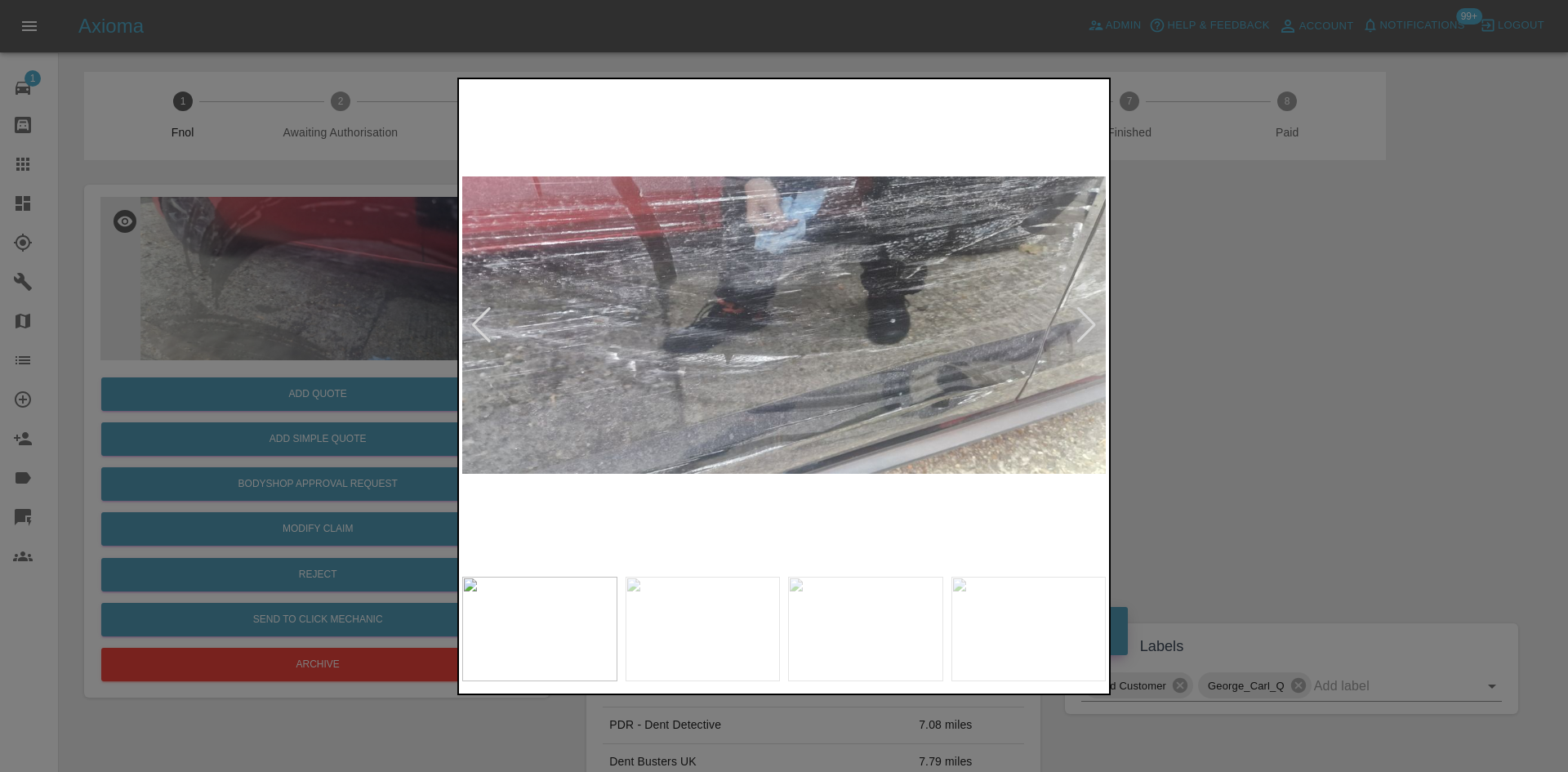
click at [521, 396] on img at bounding box center [783, 326] width 644 height 486
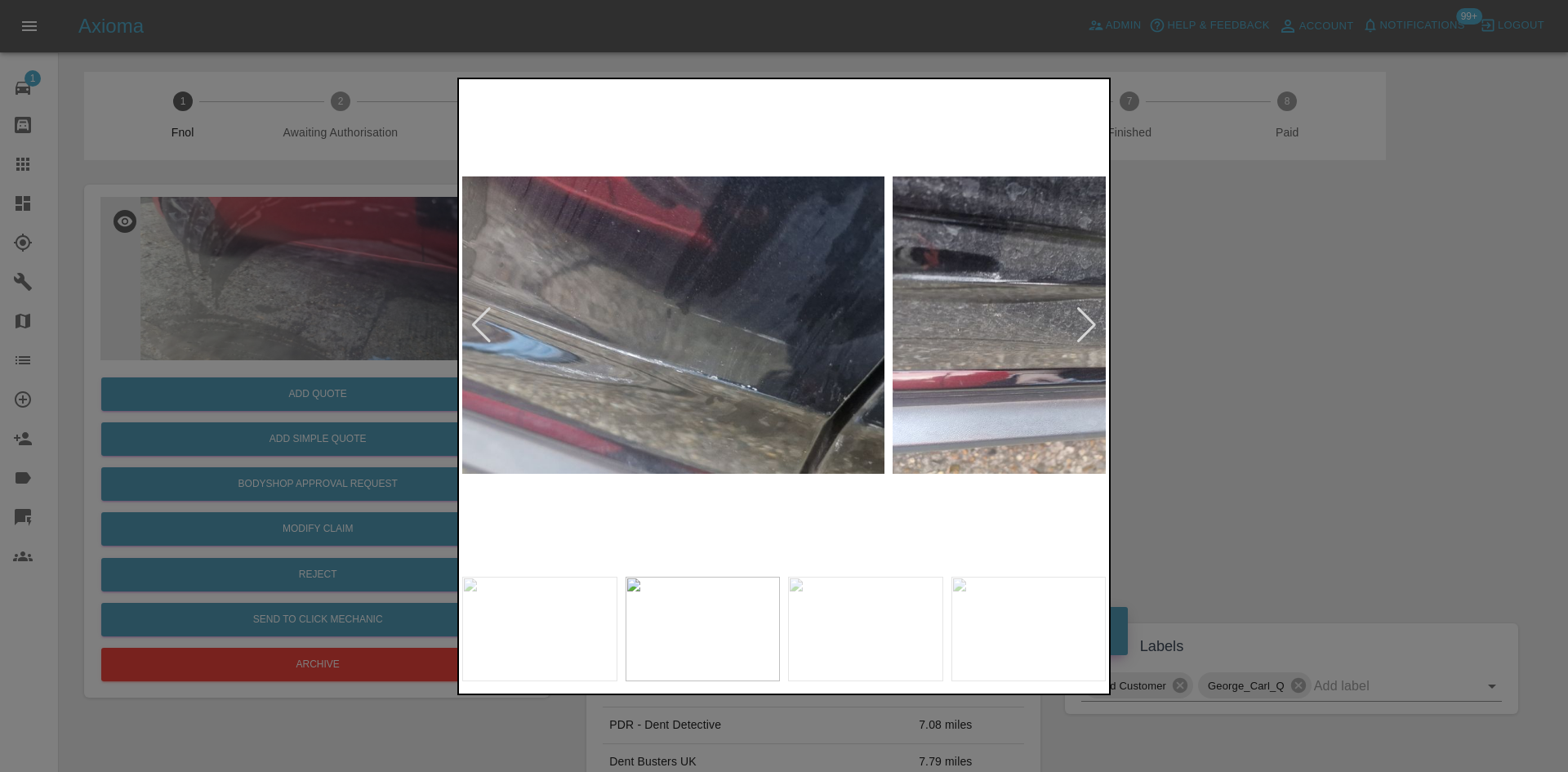
click at [503, 405] on img at bounding box center [563, 326] width 644 height 486
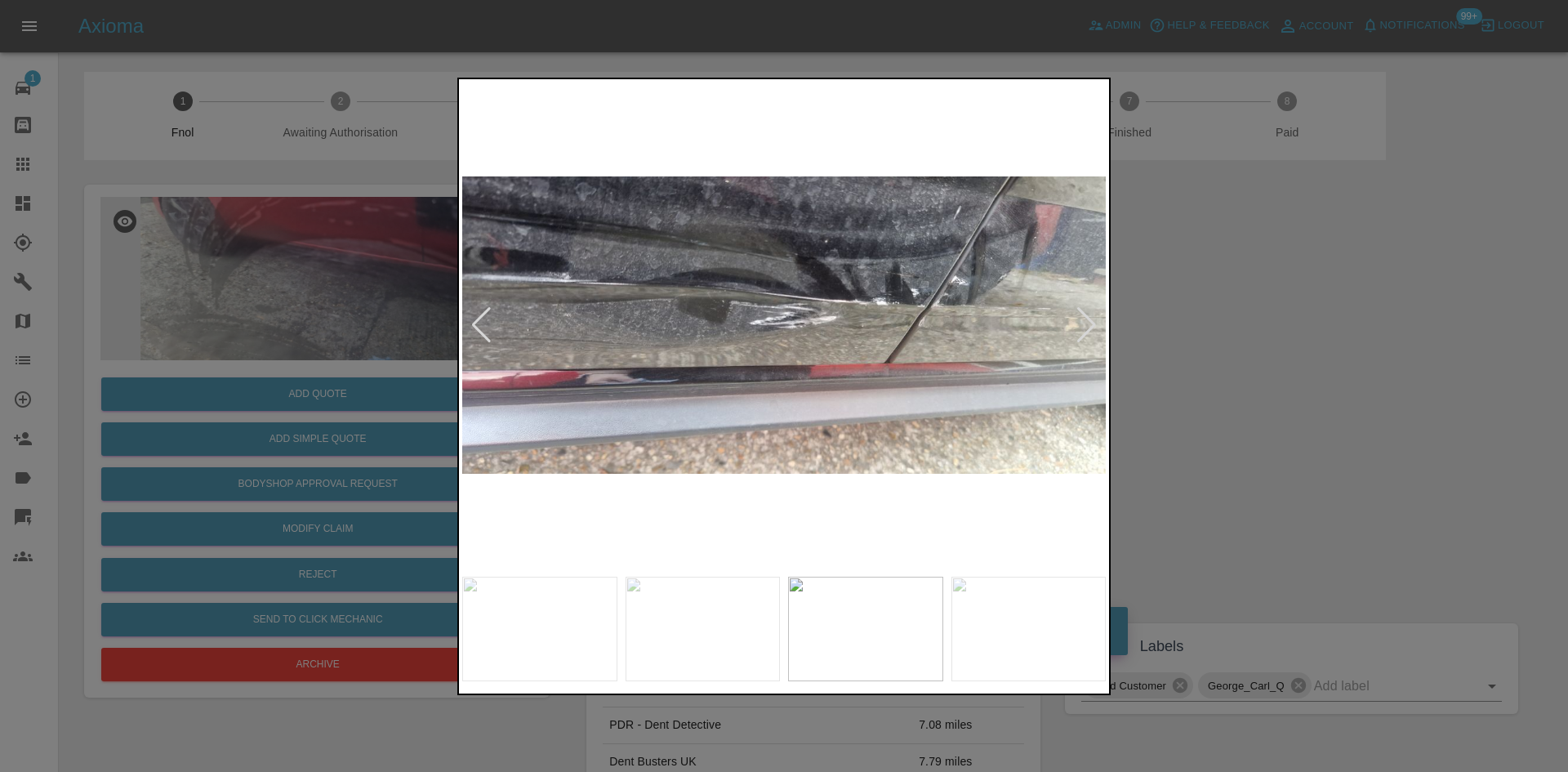
click at [620, 388] on img at bounding box center [783, 326] width 644 height 486
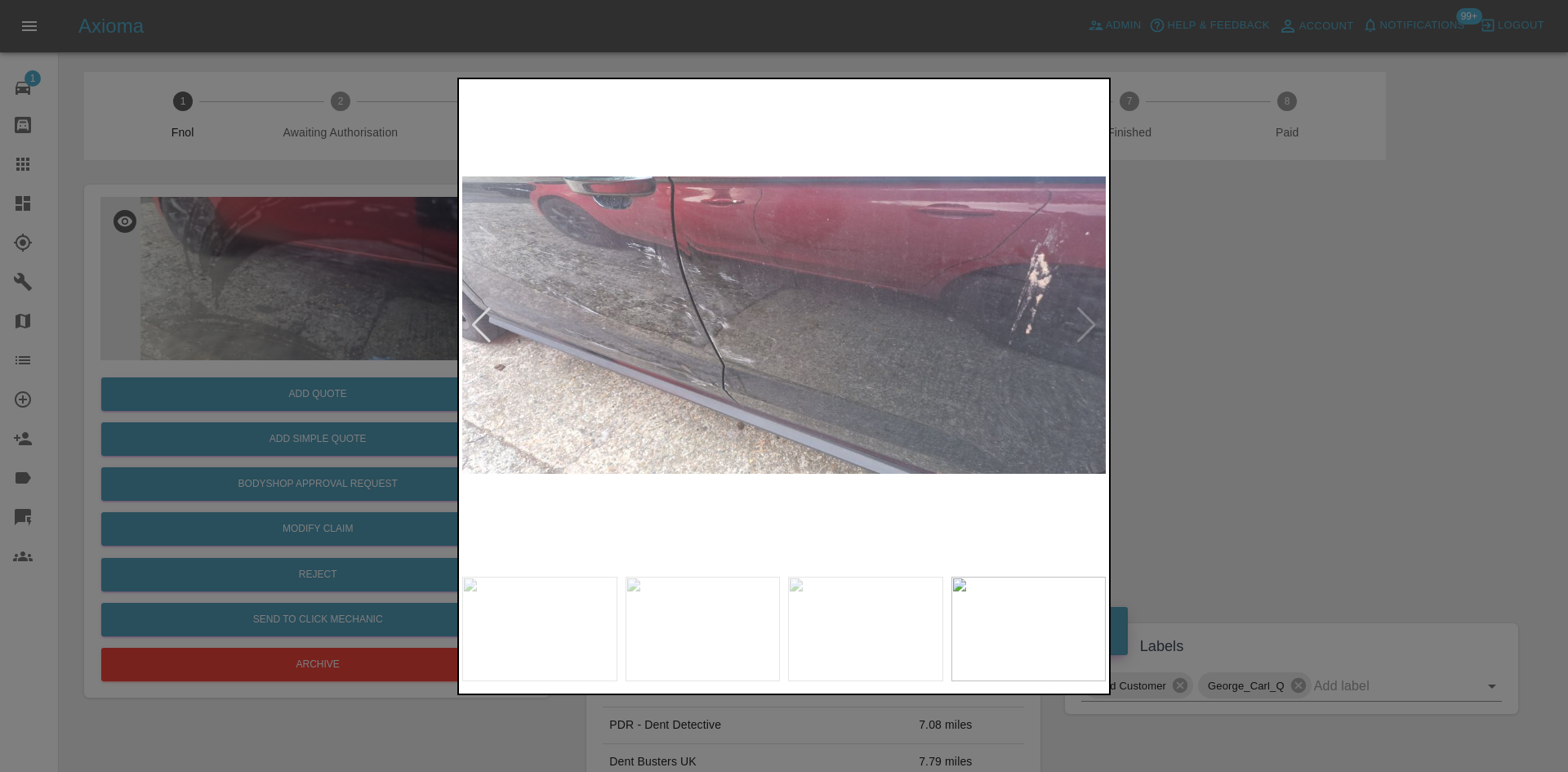
click at [715, 301] on img at bounding box center [783, 326] width 644 height 486
click at [714, 301] on img at bounding box center [783, 326] width 644 height 486
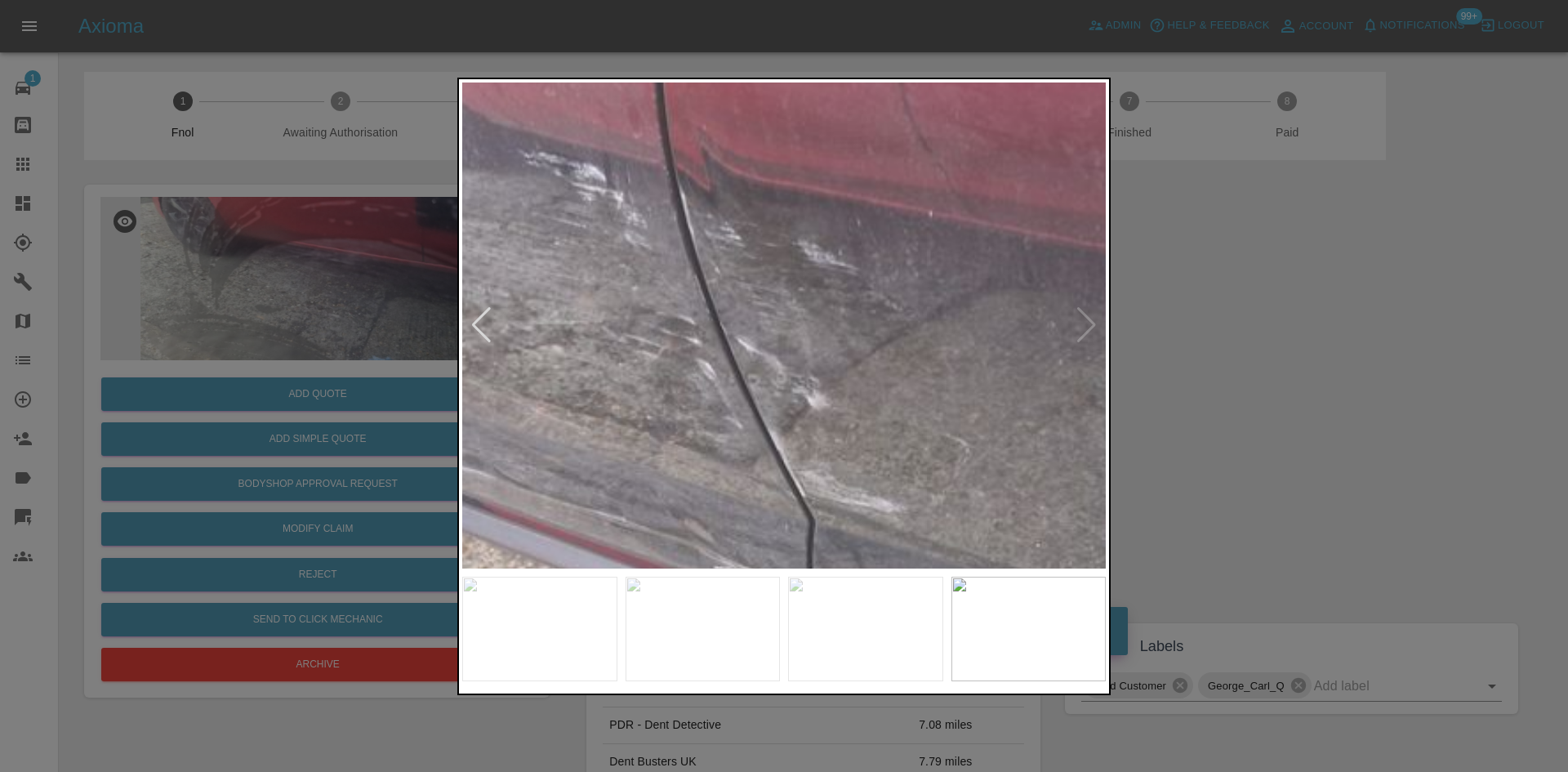
click at [326, 427] on div at bounding box center [784, 386] width 1568 height 772
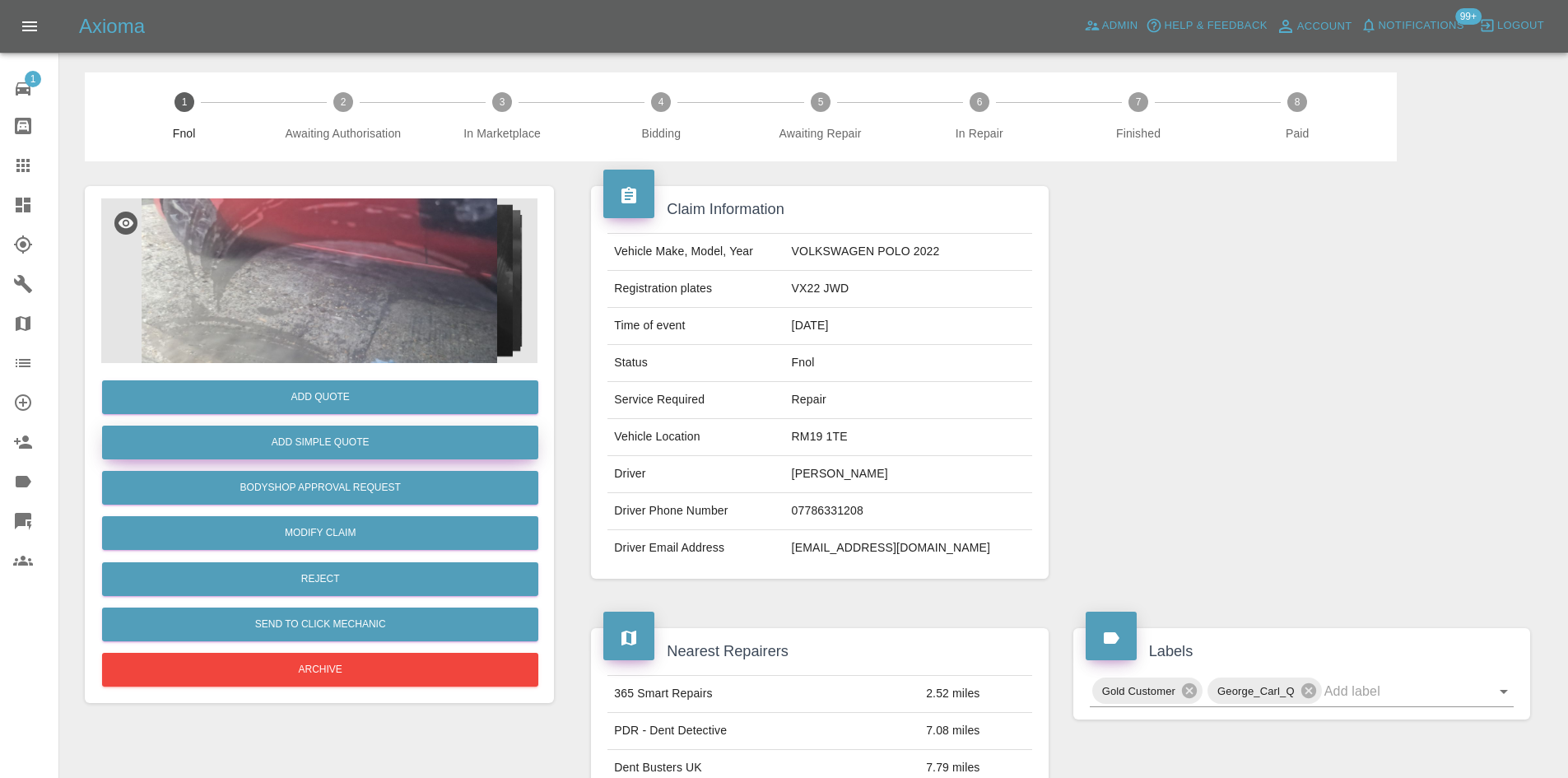
click at [334, 434] on button "Add Simple Quote" at bounding box center [320, 442] width 436 height 34
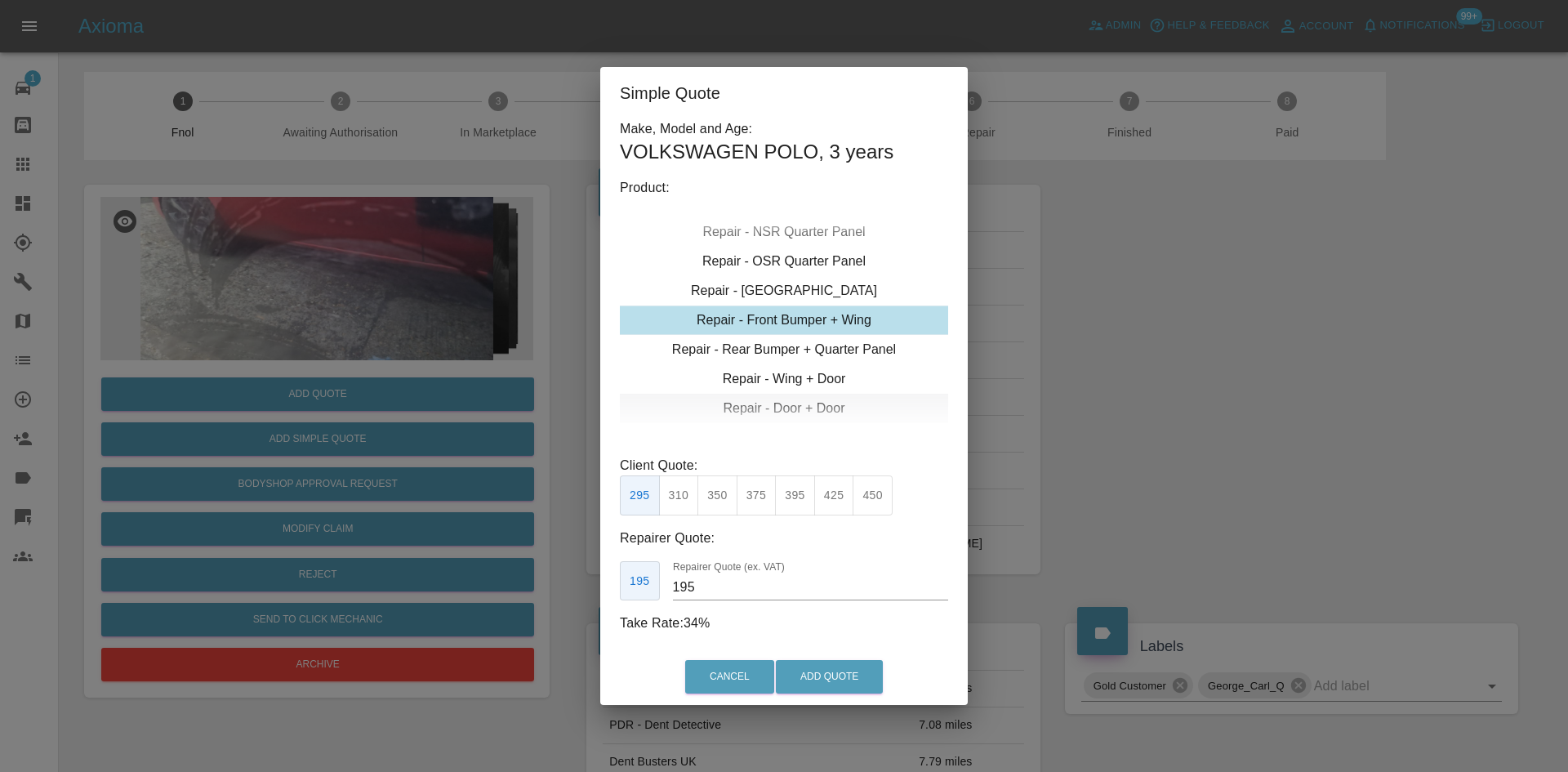
click at [776, 398] on div "Repair - Door + Door" at bounding box center [783, 408] width 328 height 29
click at [719, 514] on button "375" at bounding box center [717, 495] width 40 height 40
drag, startPoint x: 704, startPoint y: 578, endPoint x: 545, endPoint y: 562, distance: 159.8
click at [548, 563] on div "Simple Quote Make, Model and Age: VOLKSWAGEN POLO , 3 years Product: Repair - F…" at bounding box center [784, 386] width 1568 height 772
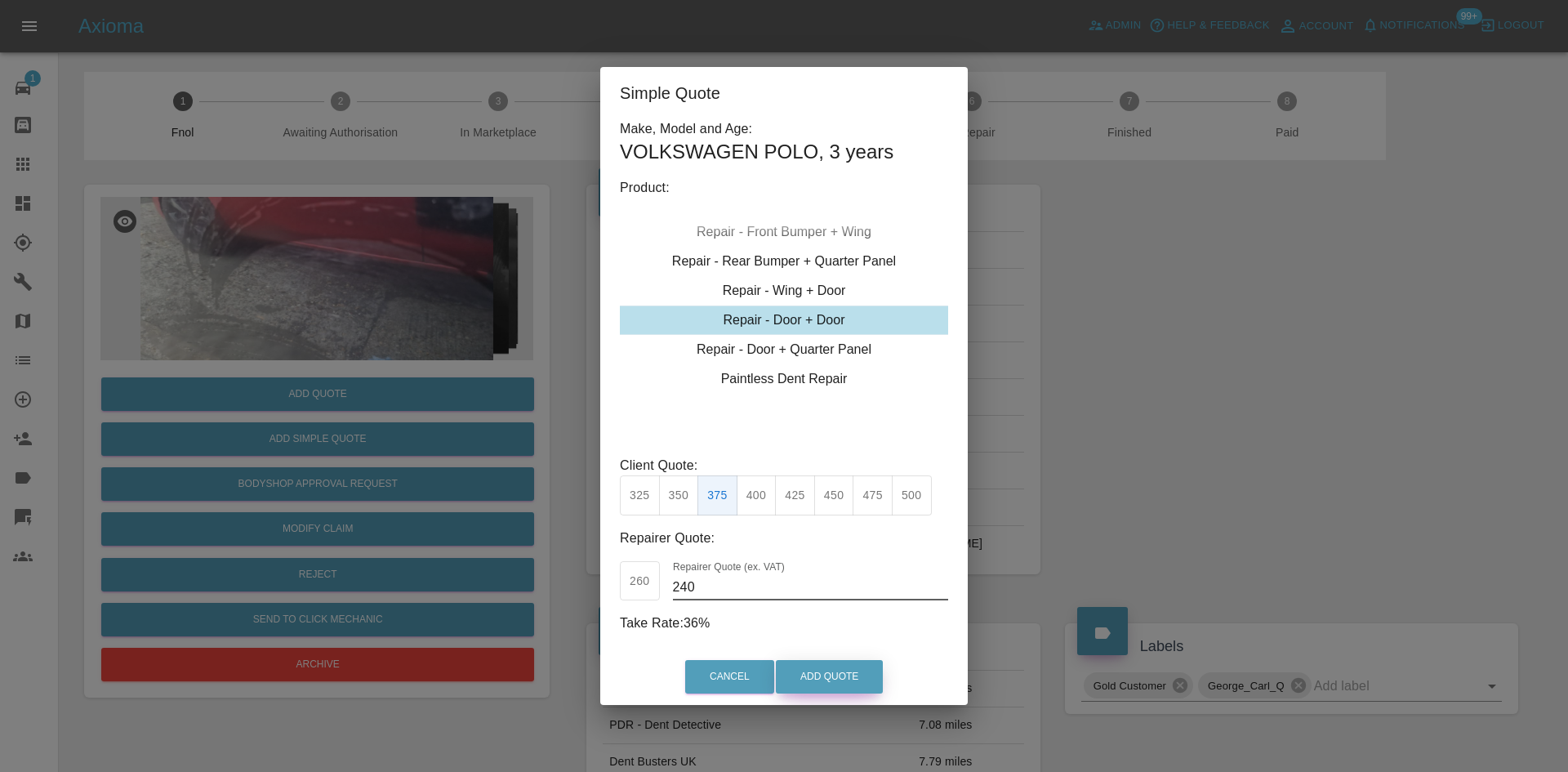
type input "240"
click at [813, 682] on button "Add Quote" at bounding box center [829, 676] width 107 height 34
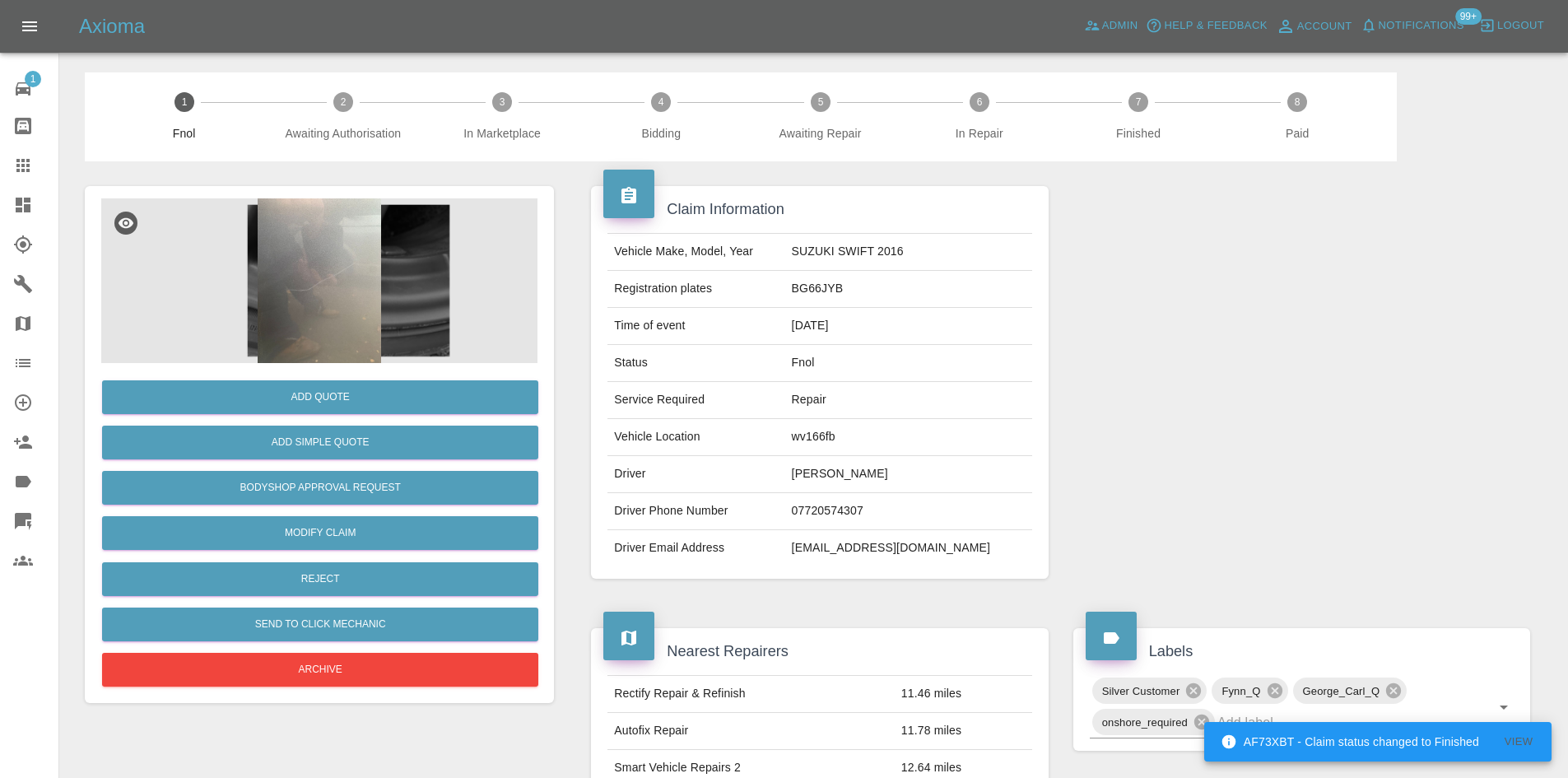
click at [357, 277] on img at bounding box center [320, 280] width 436 height 165
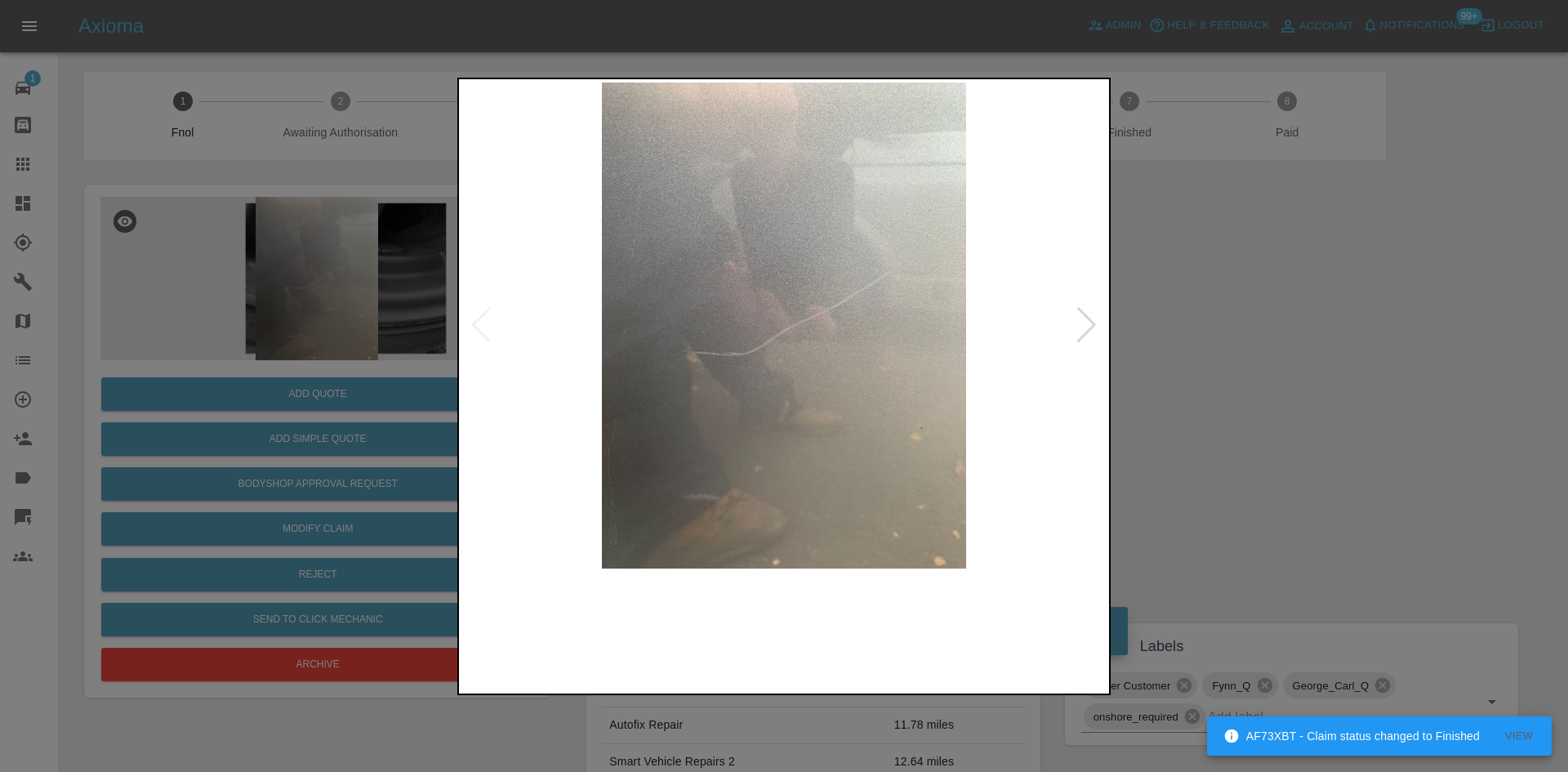
click at [701, 354] on img at bounding box center [783, 326] width 644 height 486
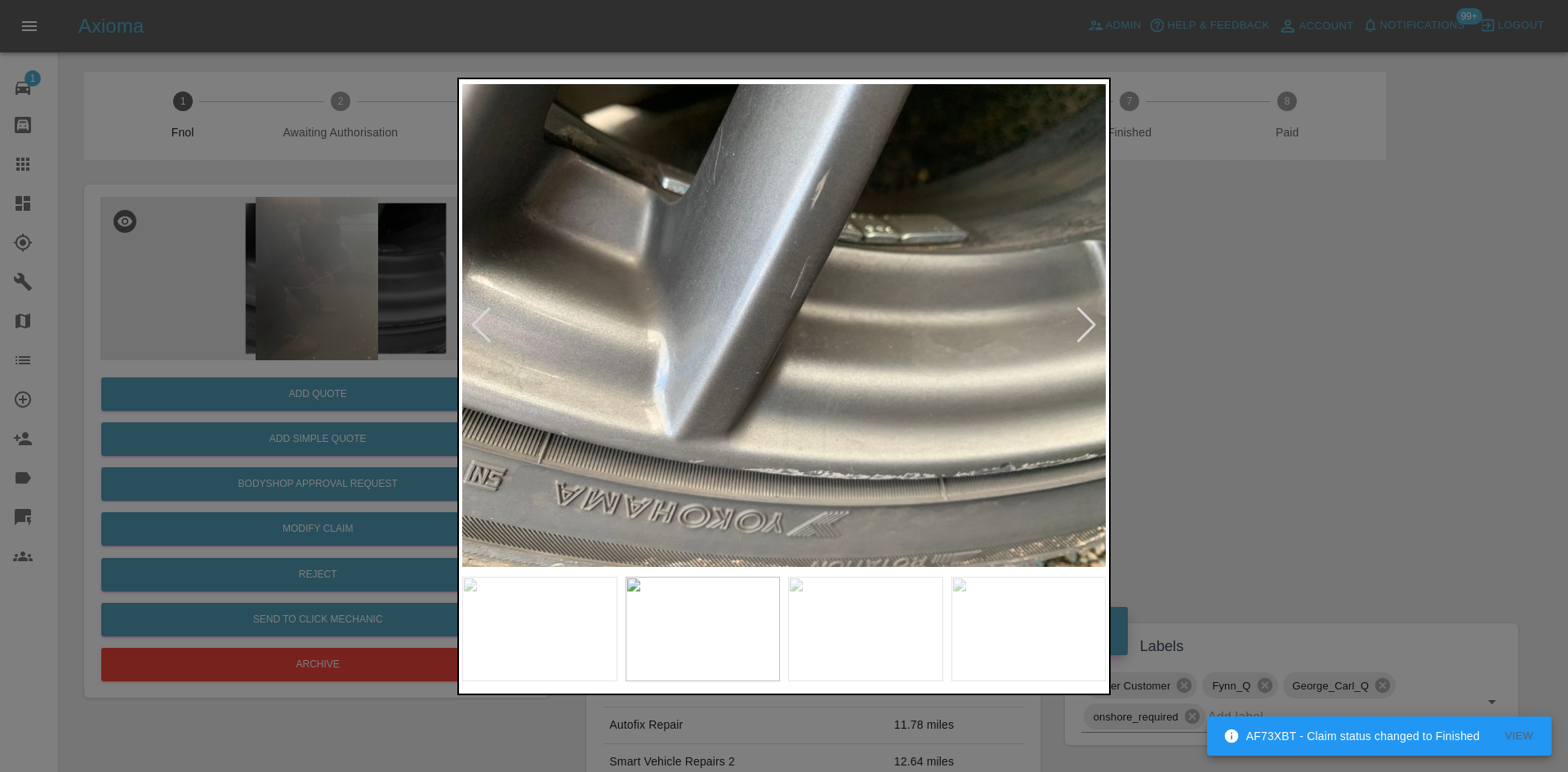
click at [726, 393] on img at bounding box center [783, 326] width 644 height 486
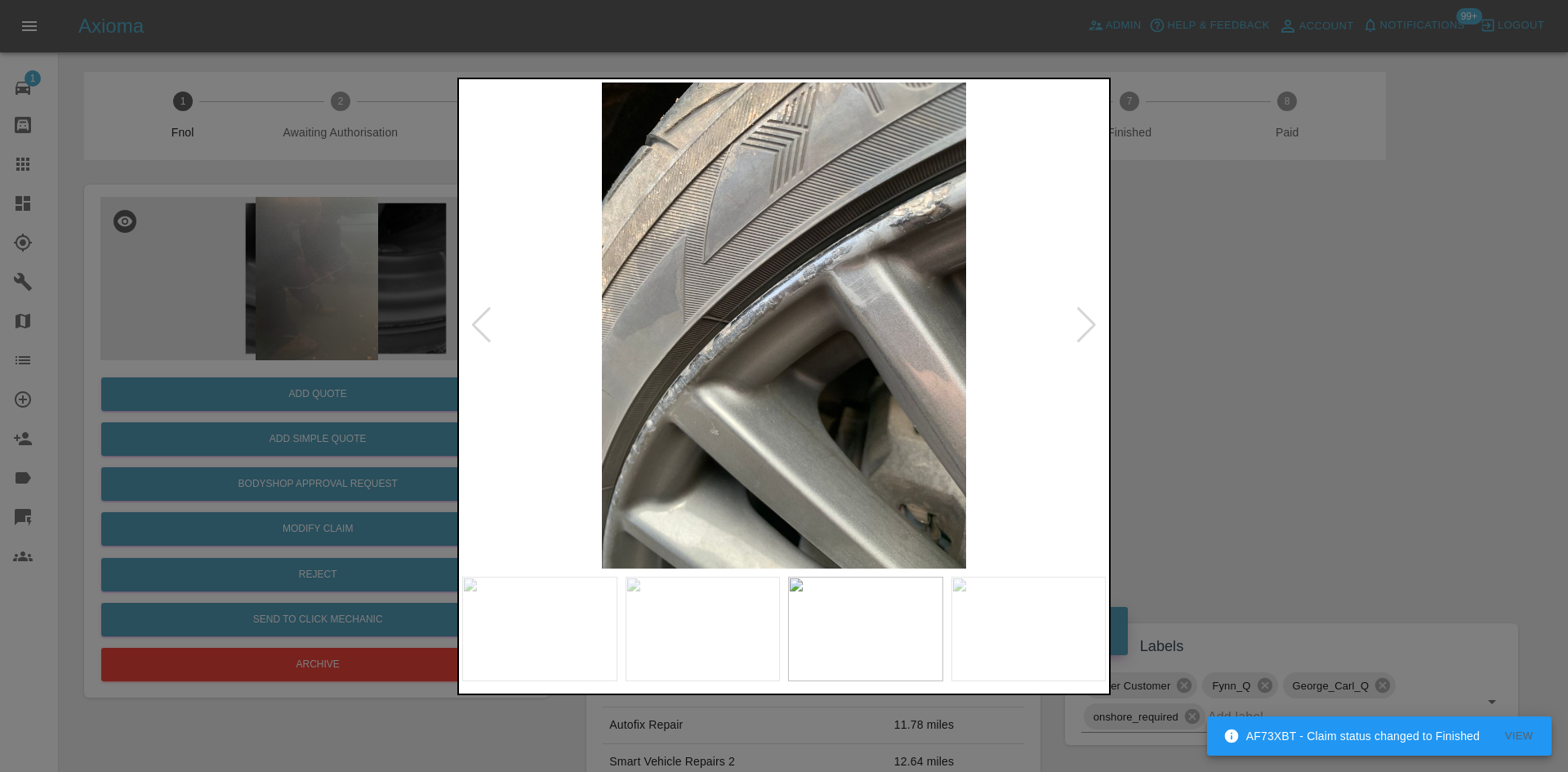
click at [704, 380] on img at bounding box center [783, 326] width 644 height 486
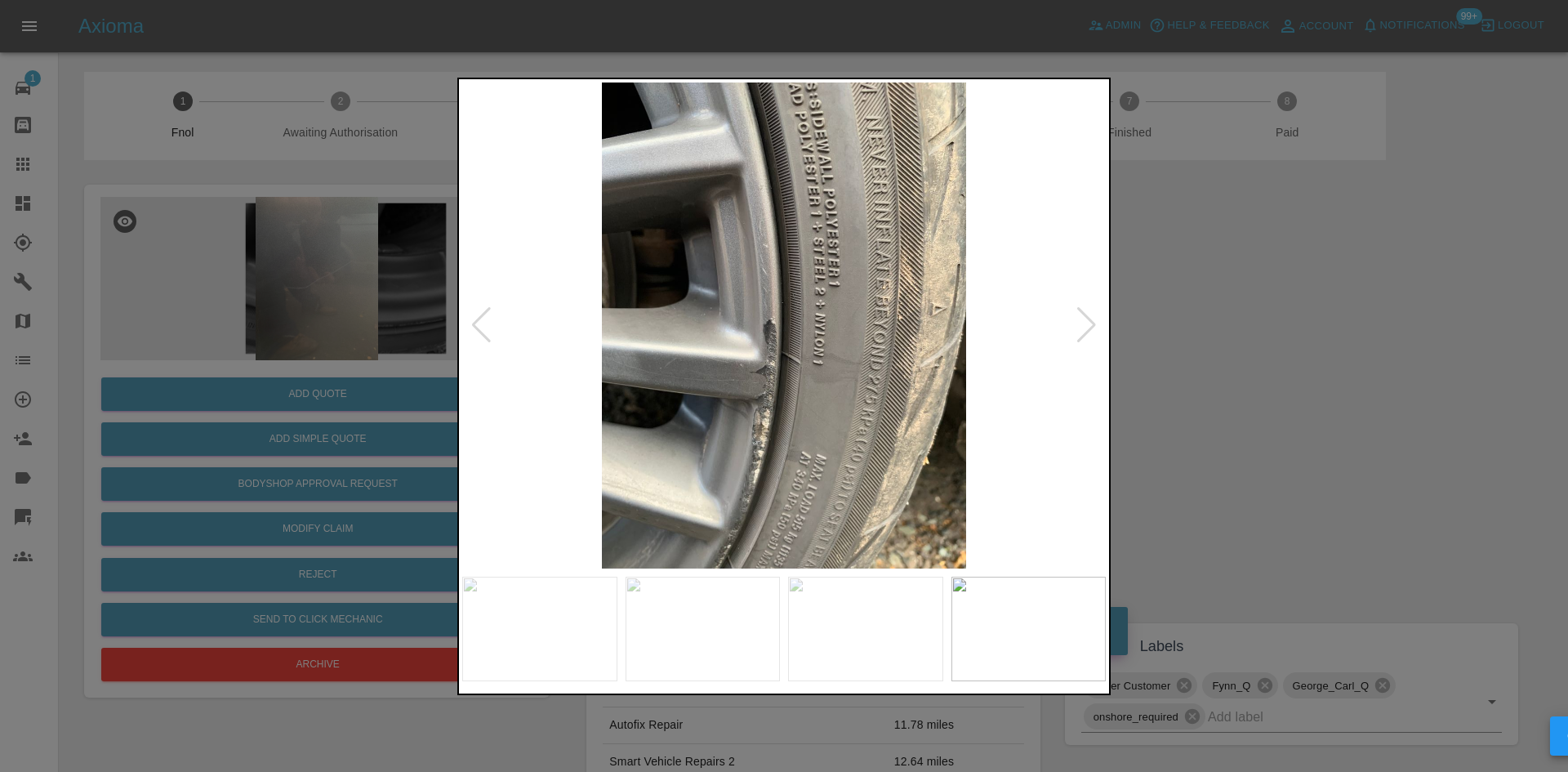
click at [632, 370] on img at bounding box center [783, 326] width 644 height 486
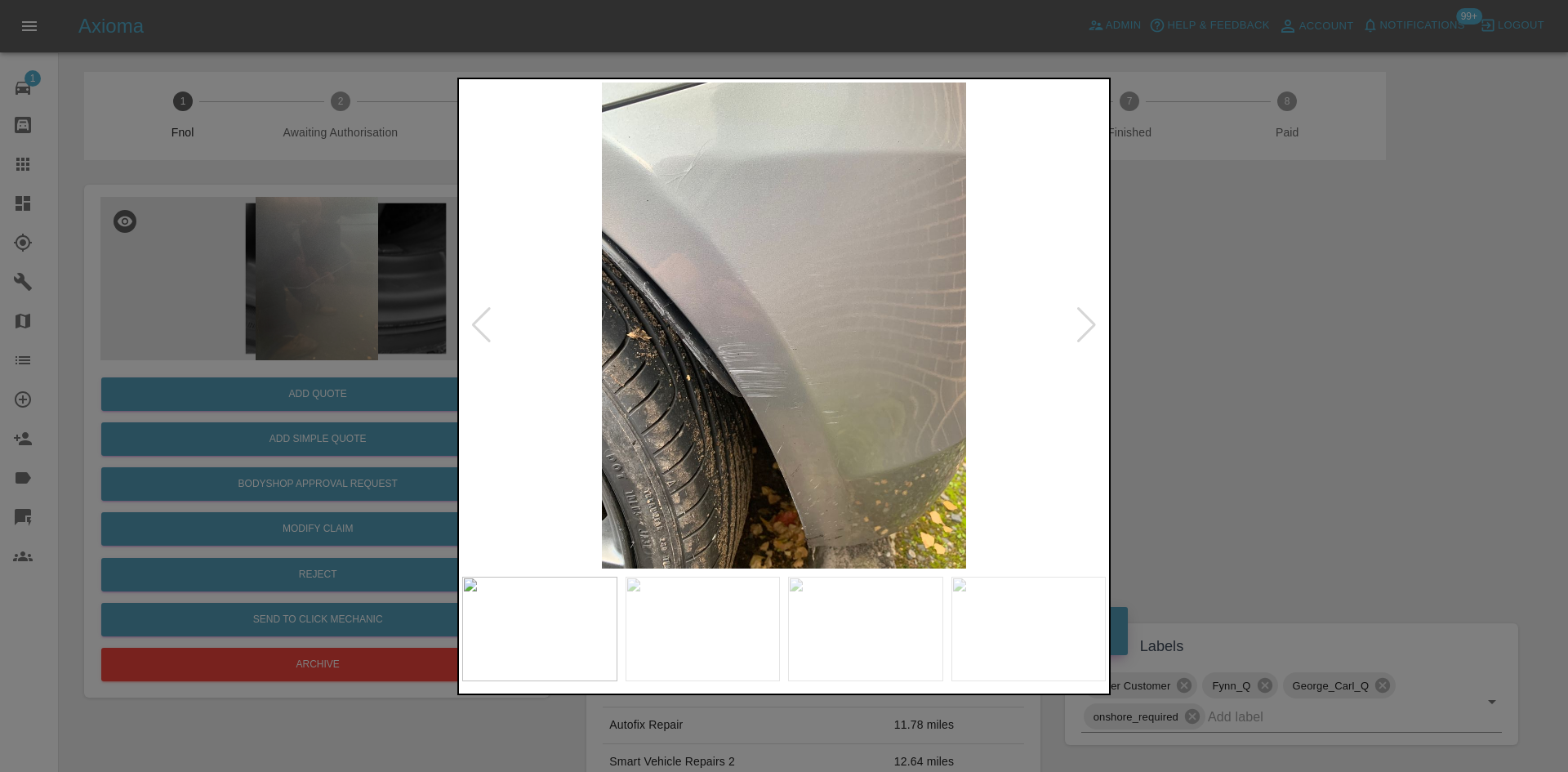
click at [663, 384] on img at bounding box center [783, 326] width 644 height 486
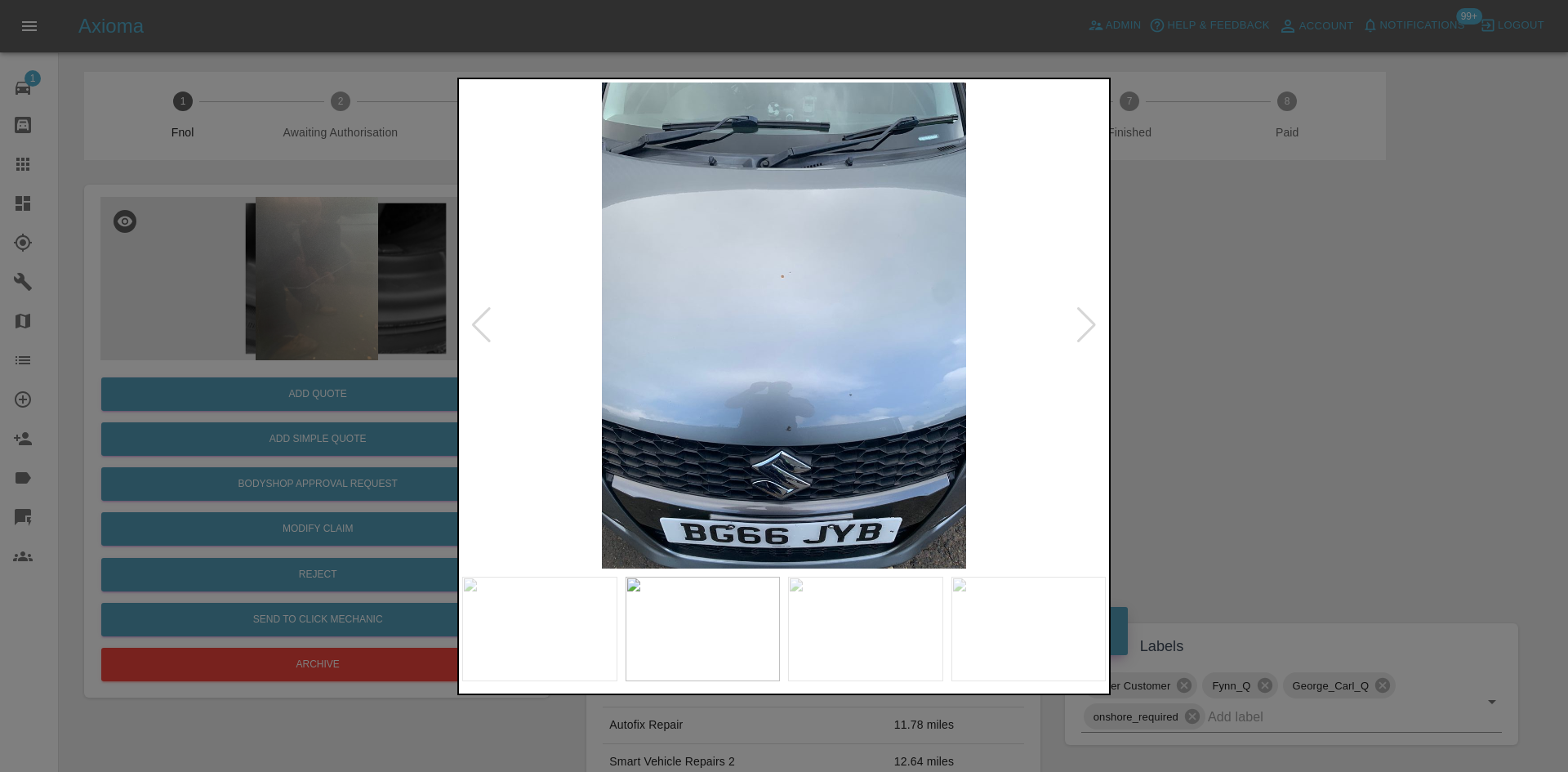
click at [640, 389] on img at bounding box center [783, 326] width 644 height 486
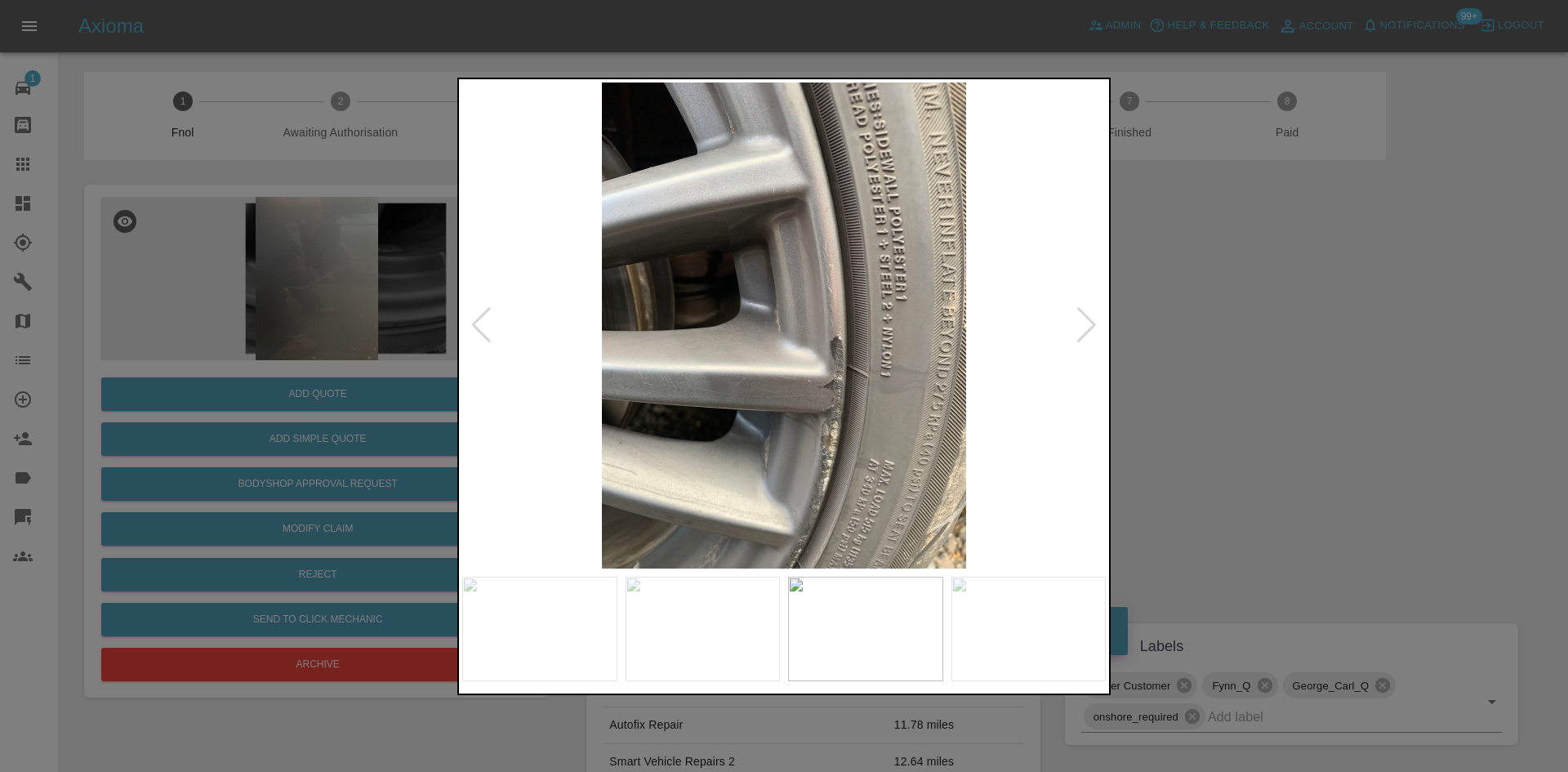
click at [554, 391] on img at bounding box center [783, 326] width 644 height 486
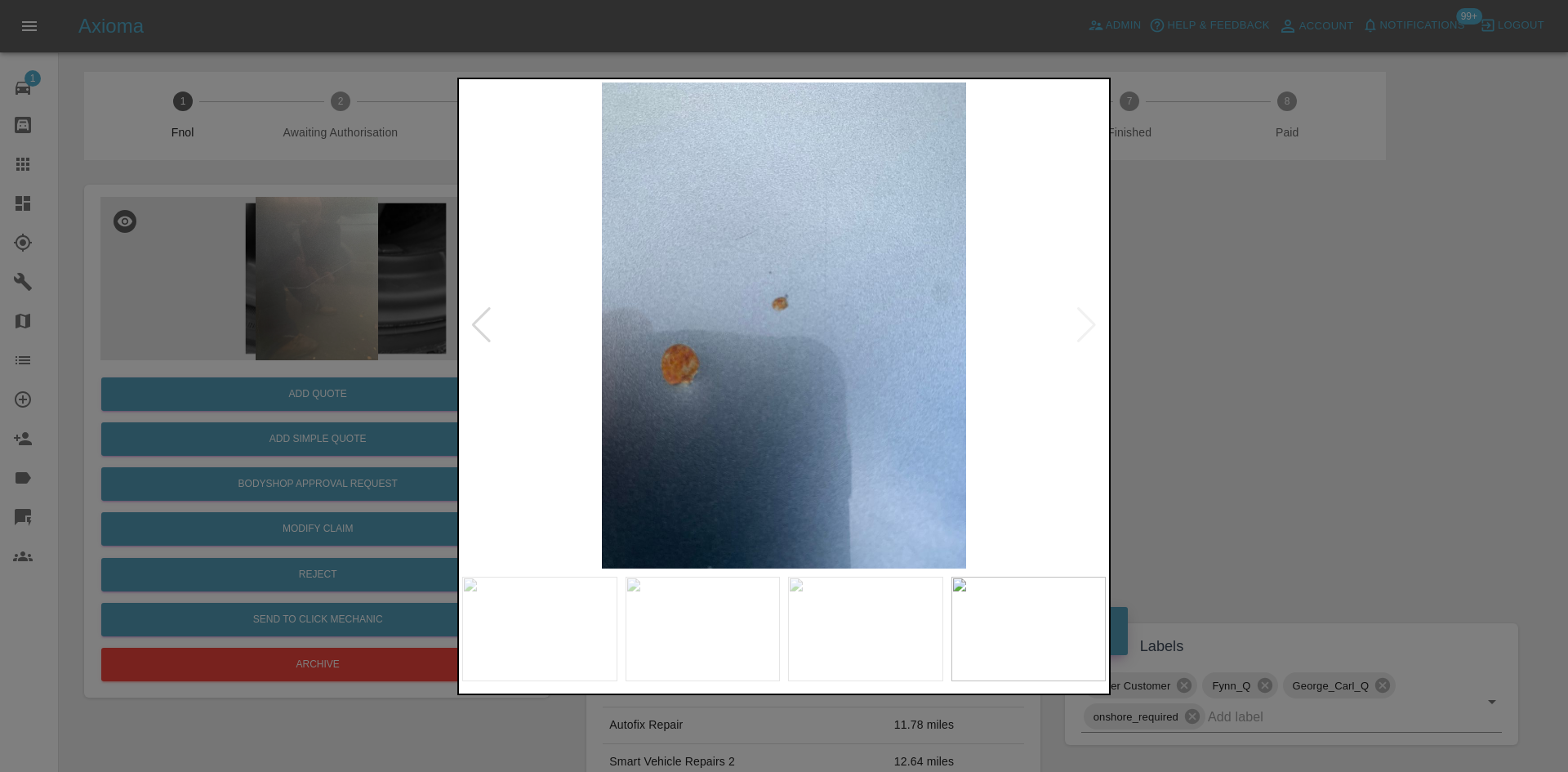
click at [682, 388] on img at bounding box center [783, 326] width 644 height 486
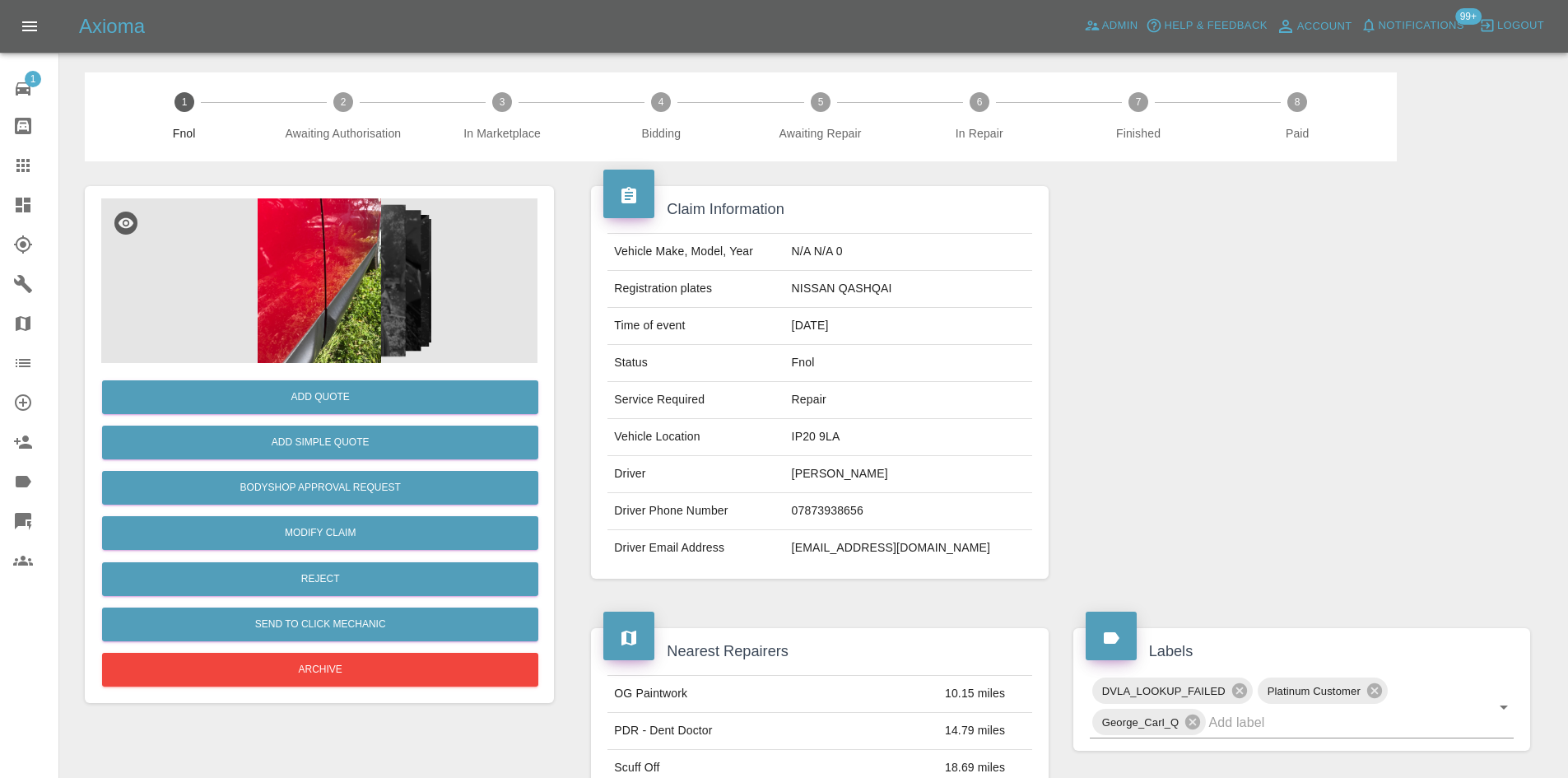
click at [307, 329] on img at bounding box center [320, 280] width 436 height 165
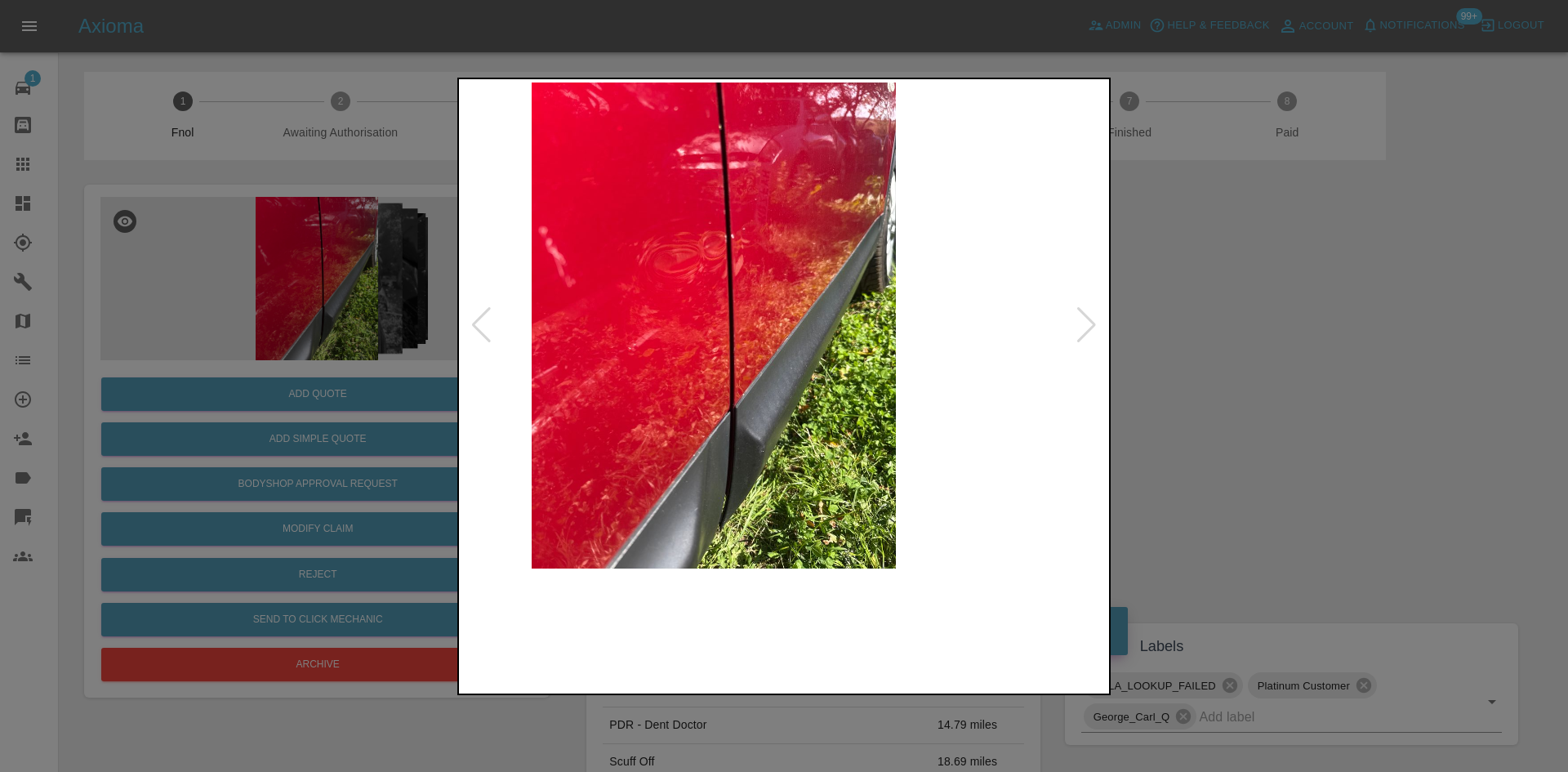
click at [745, 328] on img at bounding box center [713, 326] width 644 height 486
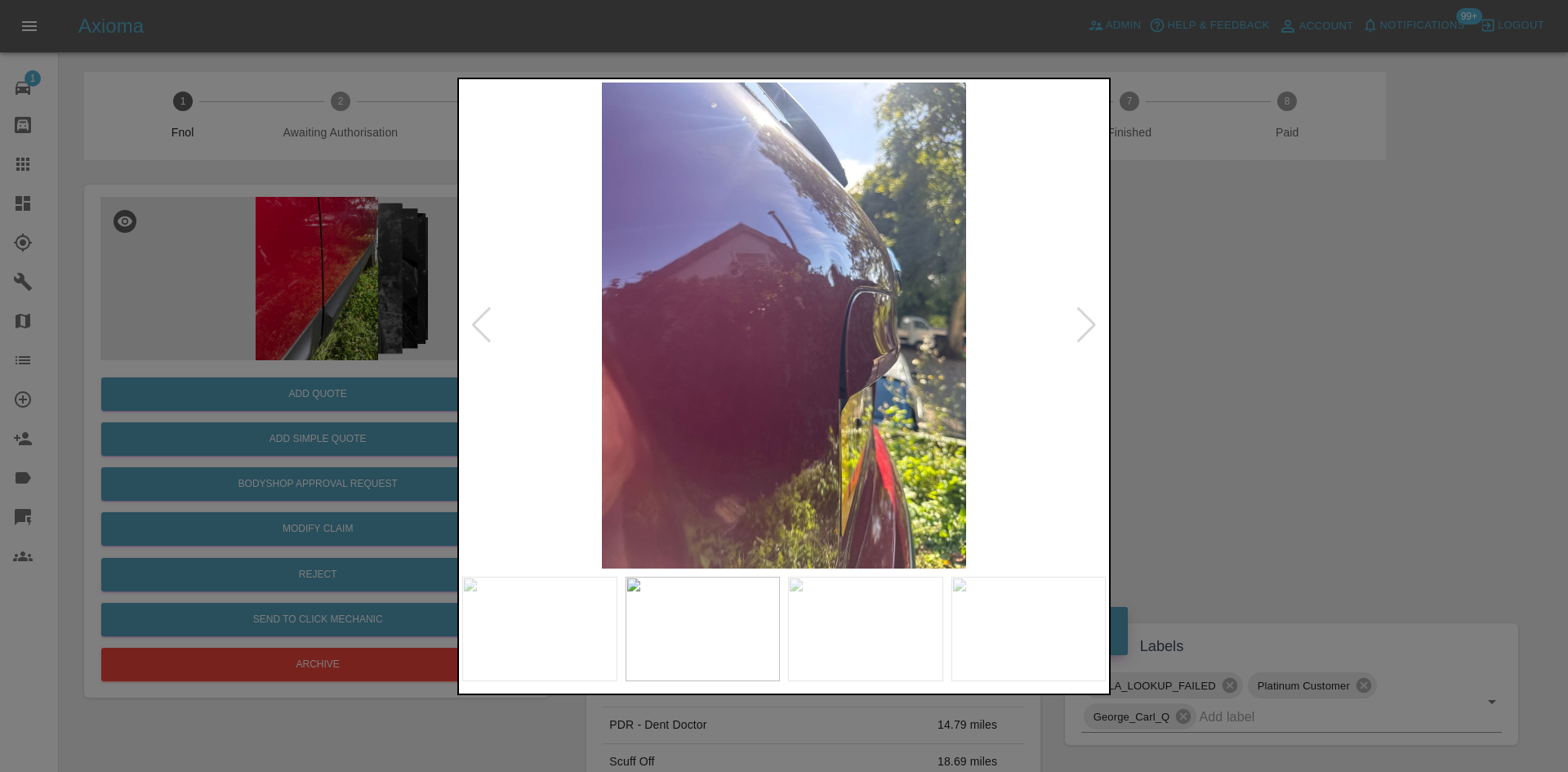
click at [709, 360] on img at bounding box center [783, 326] width 644 height 486
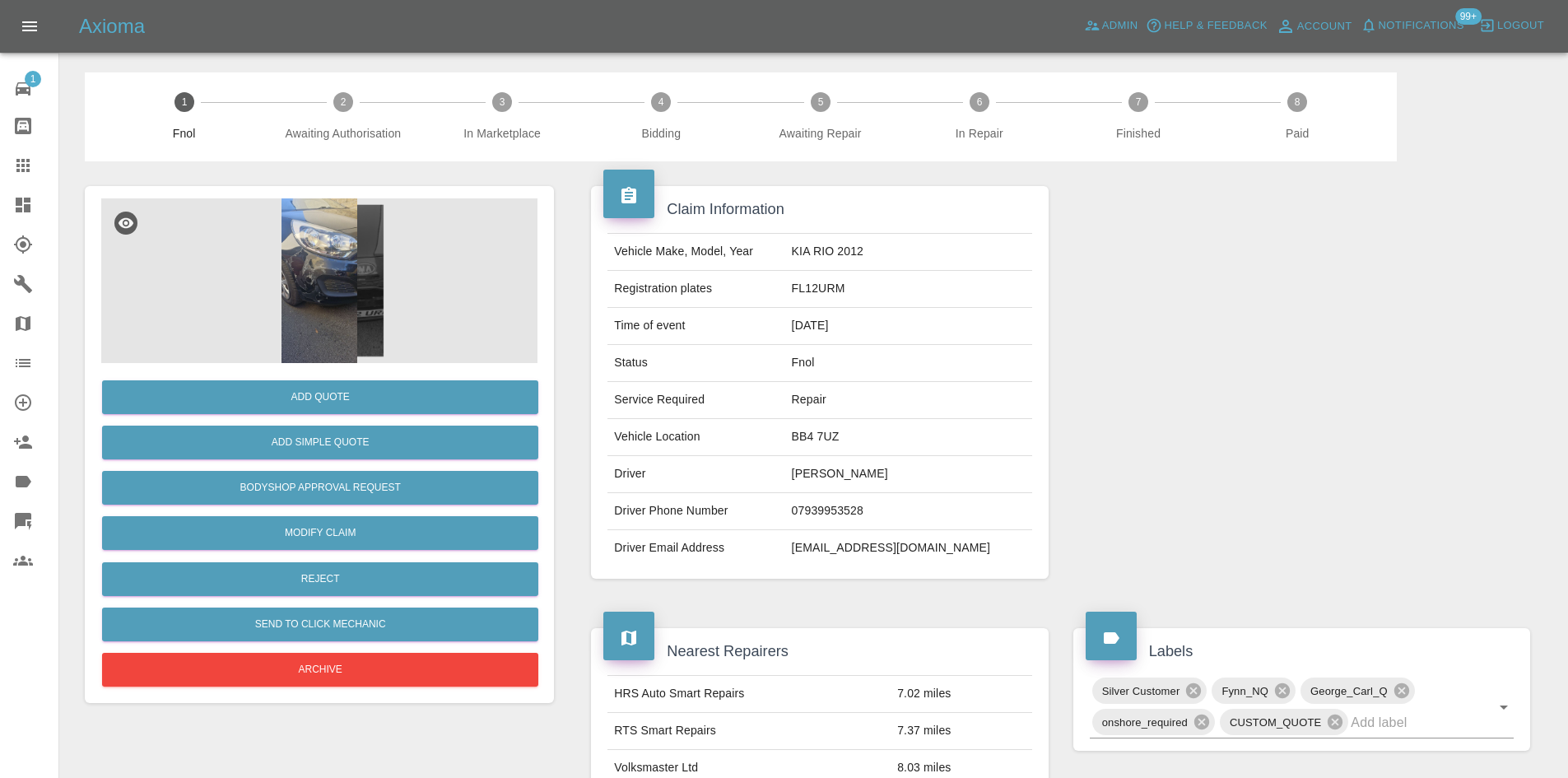
click at [427, 287] on img at bounding box center [320, 280] width 436 height 165
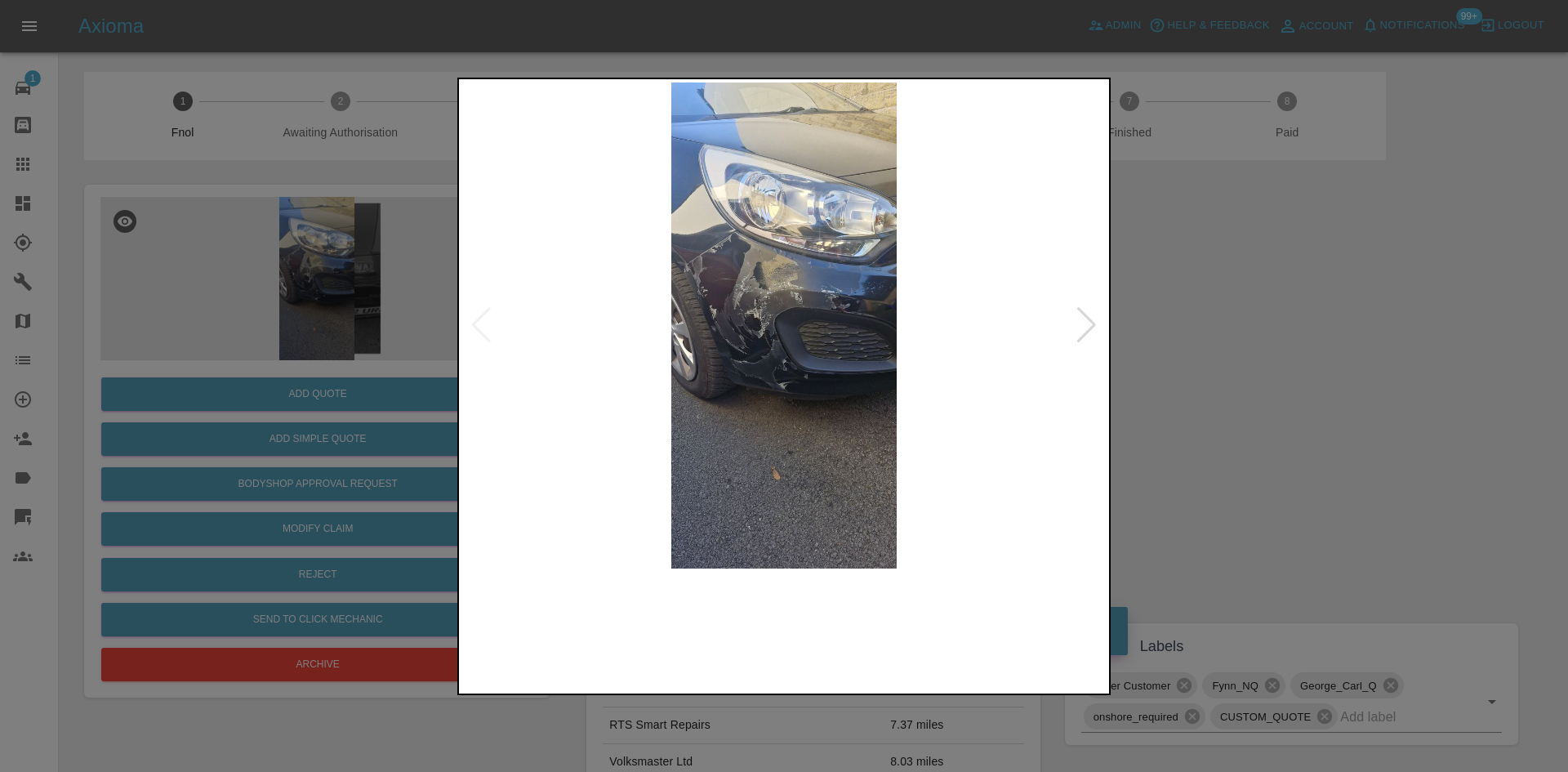
click at [659, 327] on img at bounding box center [783, 326] width 644 height 486
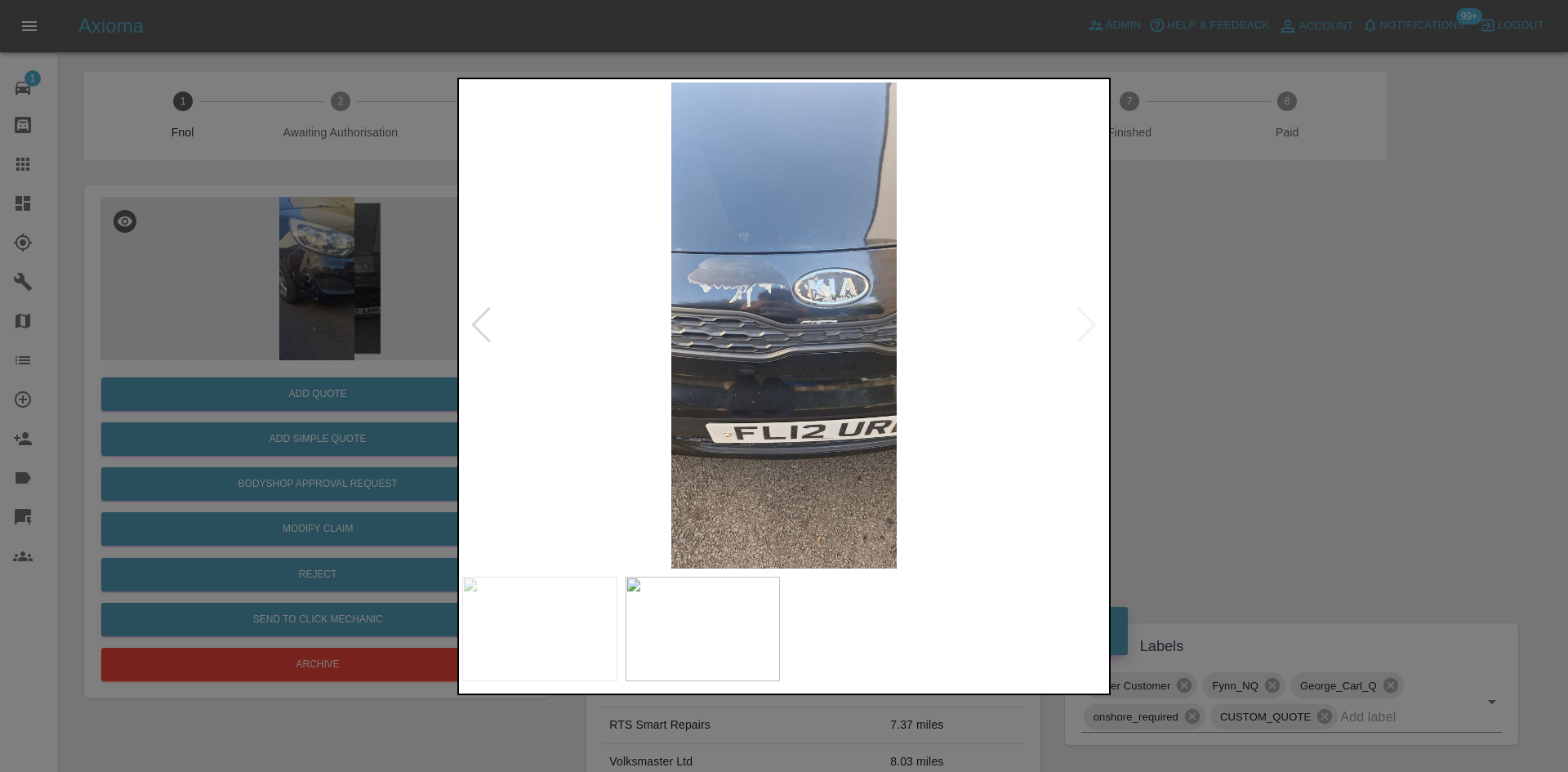
click at [752, 345] on img at bounding box center [783, 326] width 644 height 486
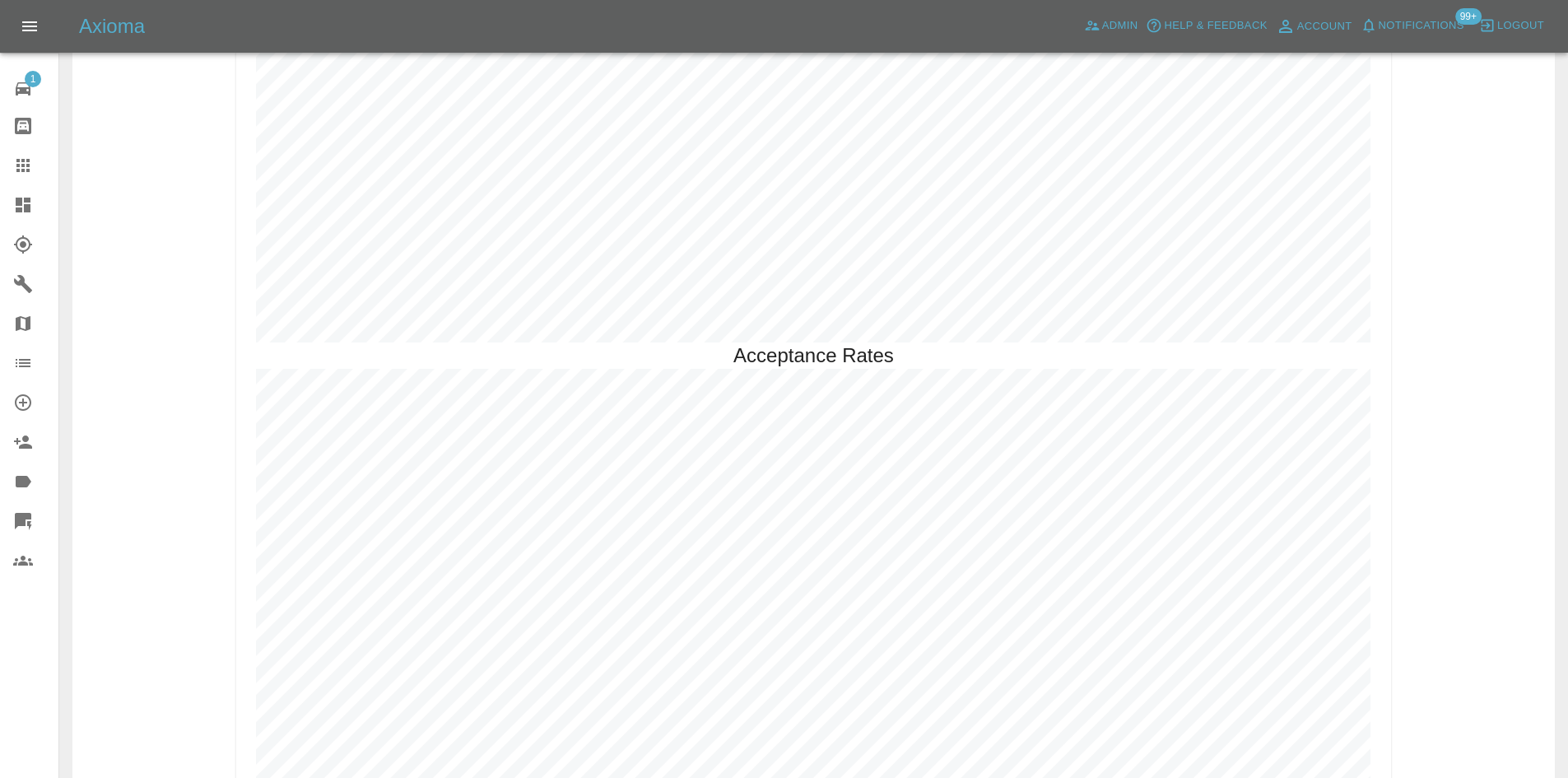
scroll to position [3756, 0]
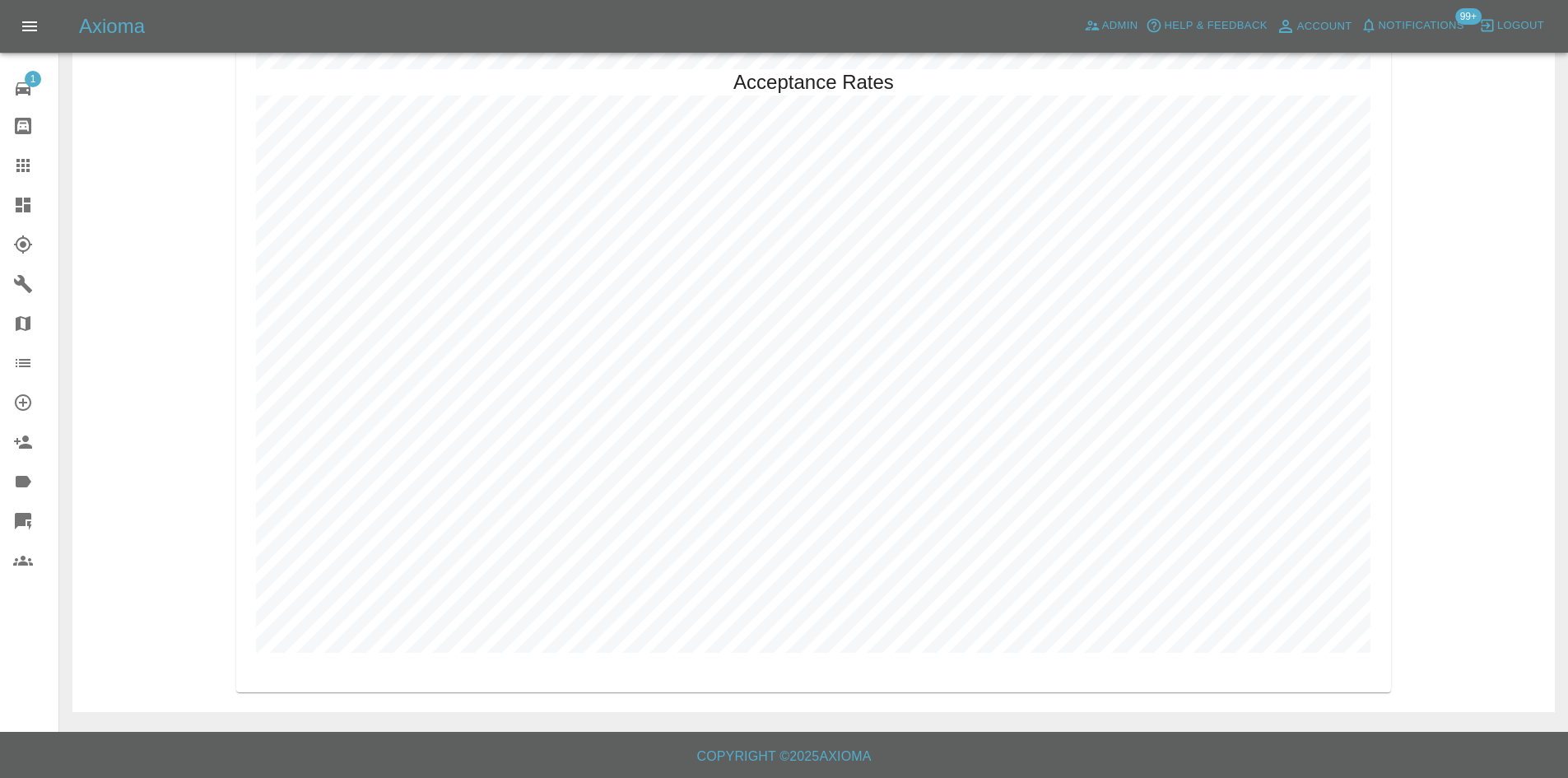
drag, startPoint x: 19, startPoint y: 204, endPoint x: 37, endPoint y: 261, distance: 59.8
click at [19, 204] on icon at bounding box center [23, 204] width 15 height 15
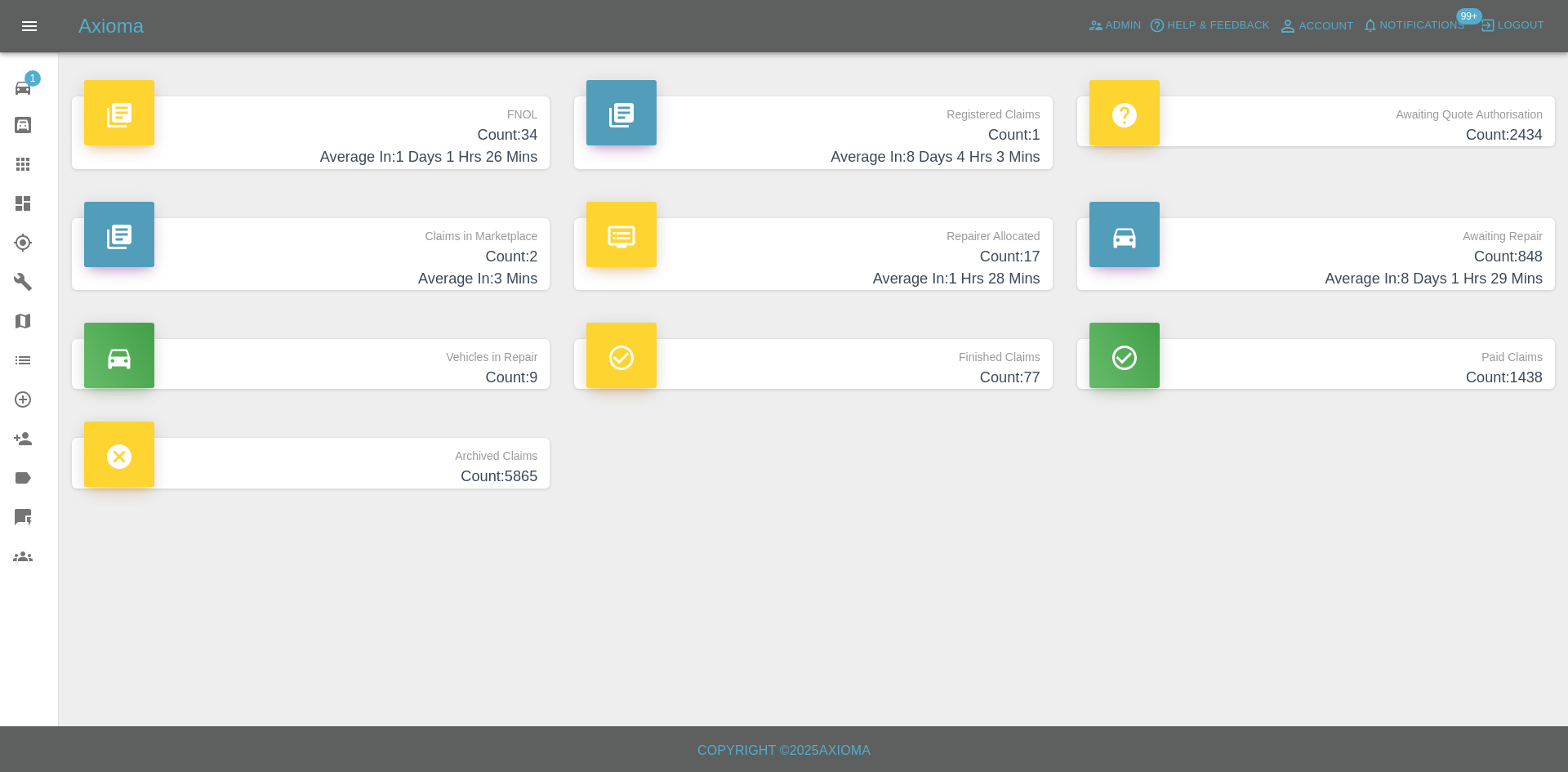
click at [464, 134] on h4 "Count: 34" at bounding box center [311, 135] width 453 height 22
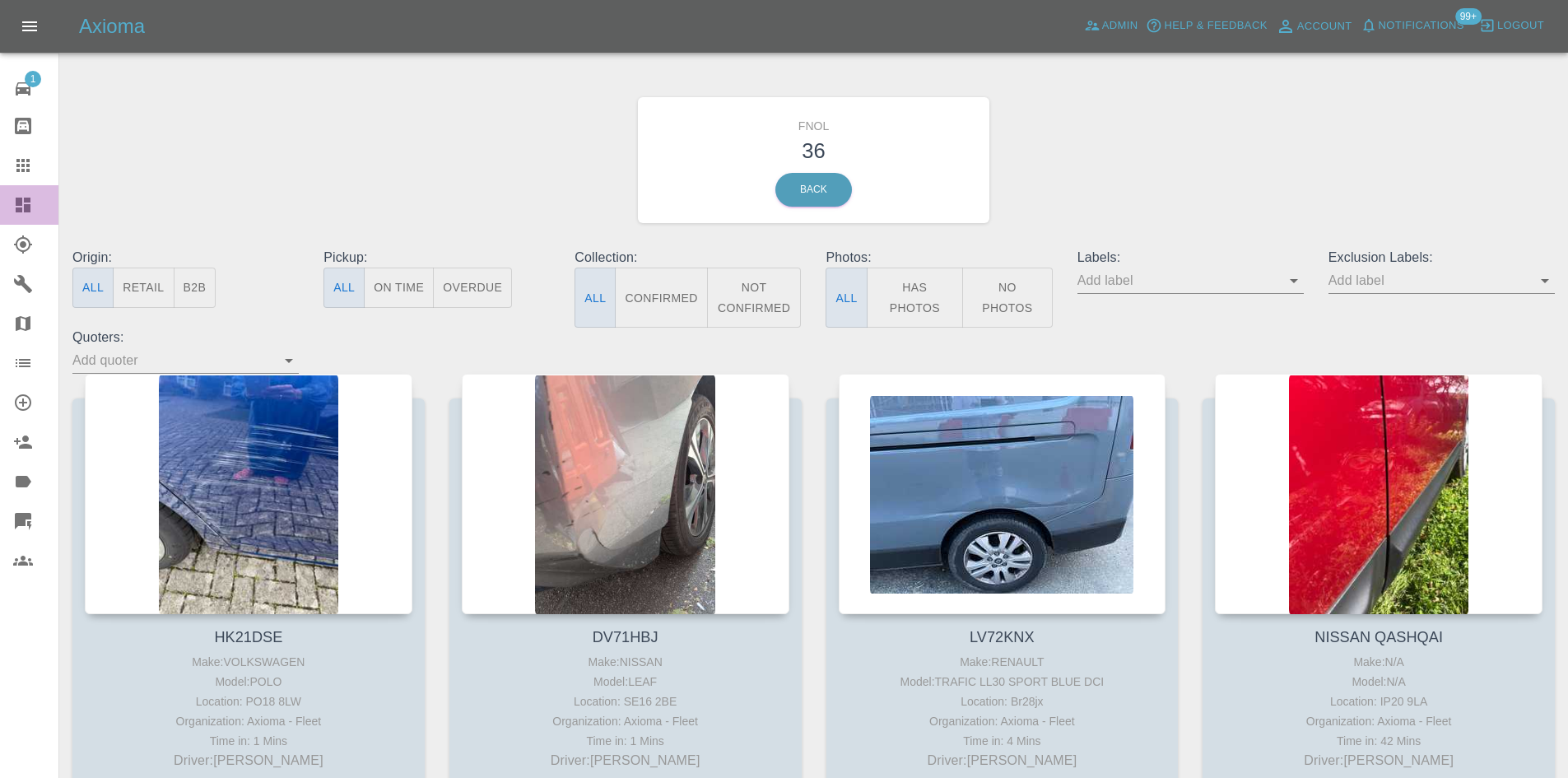
click at [18, 203] on icon at bounding box center [23, 204] width 15 height 15
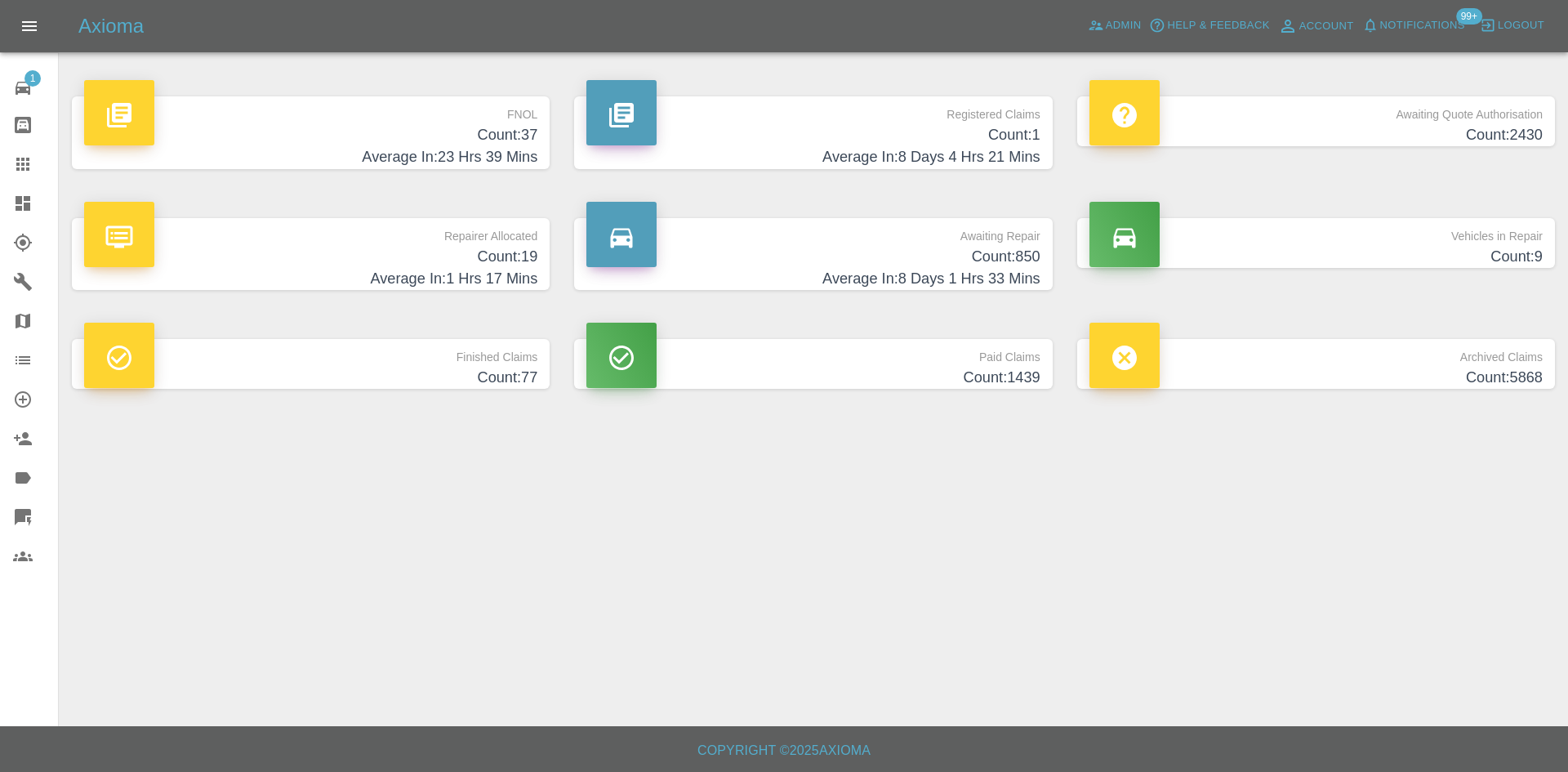
click at [508, 130] on h4 "Count: 37" at bounding box center [311, 135] width 453 height 22
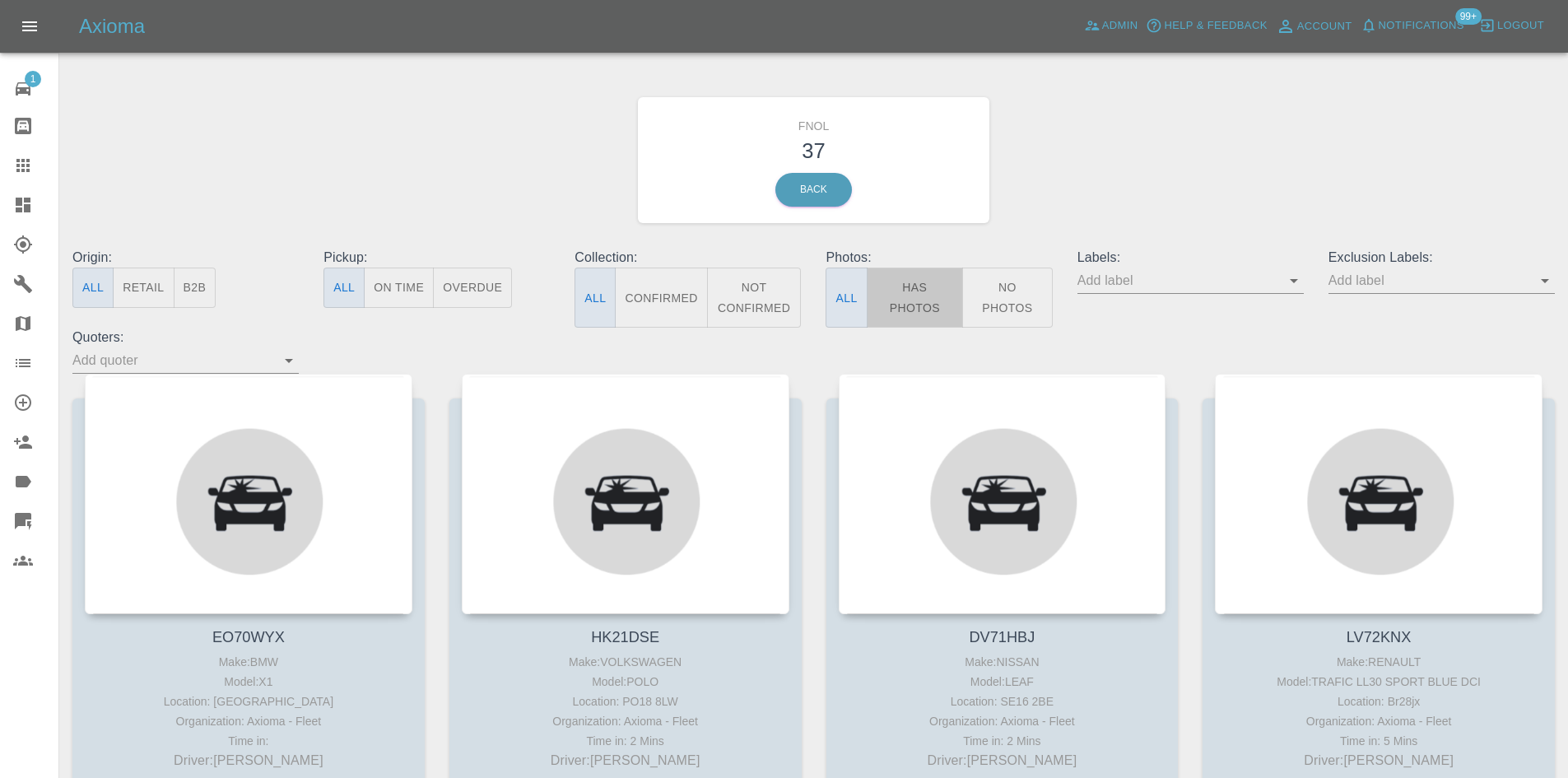
click at [919, 285] on button "Has Photos" at bounding box center [915, 297] width 97 height 60
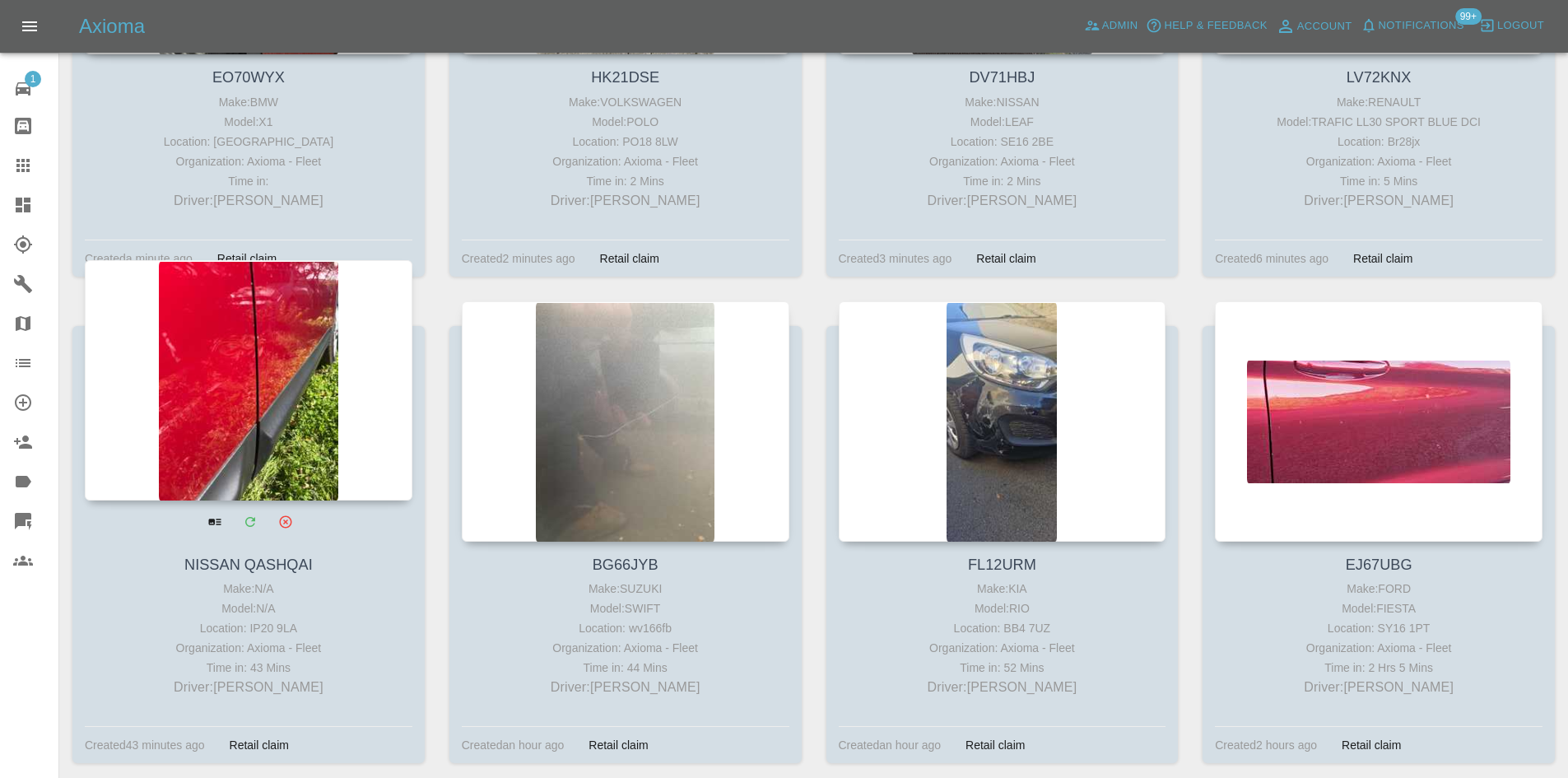
scroll to position [576, 0]
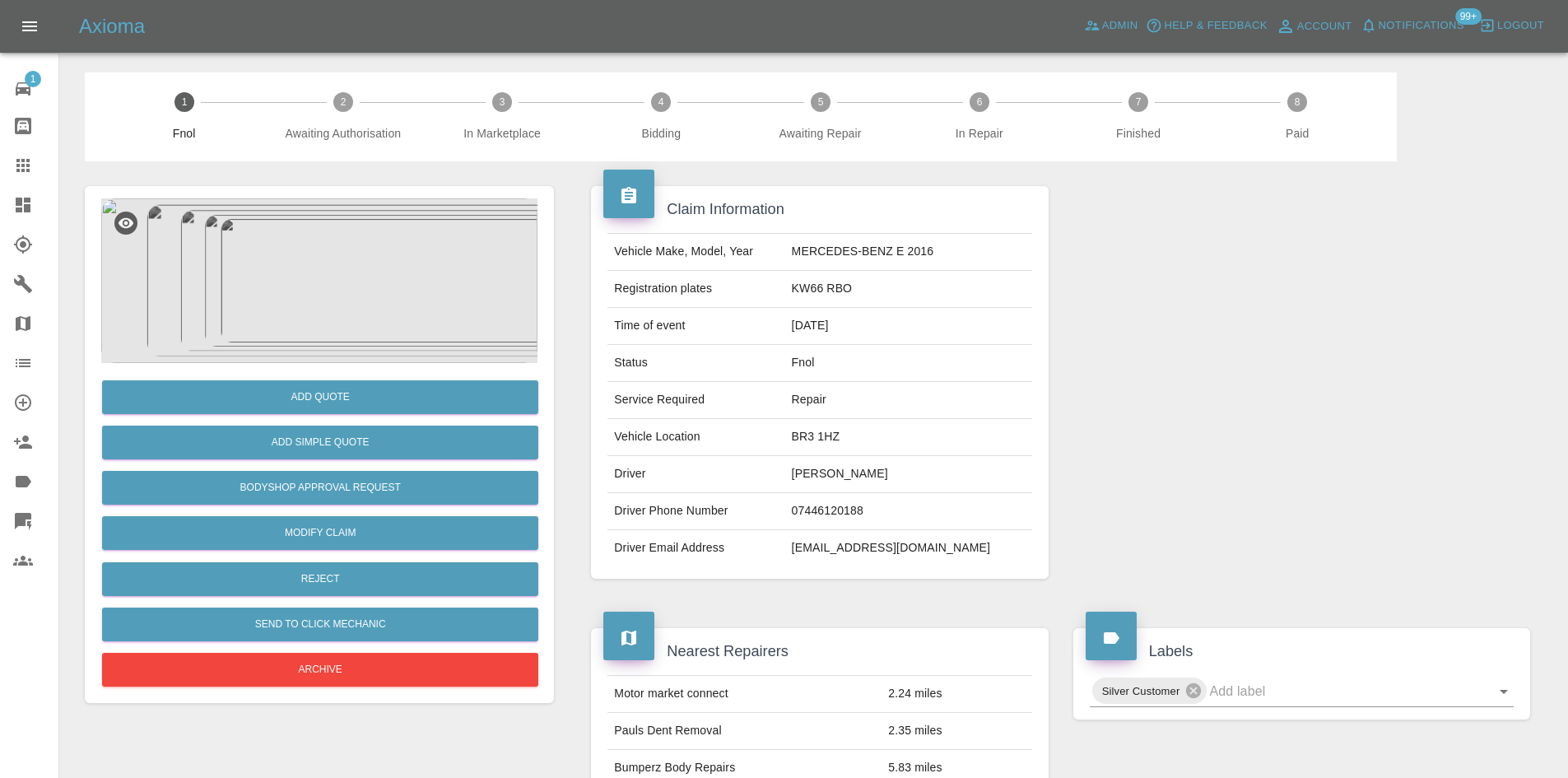
click at [326, 252] on img at bounding box center [320, 280] width 436 height 165
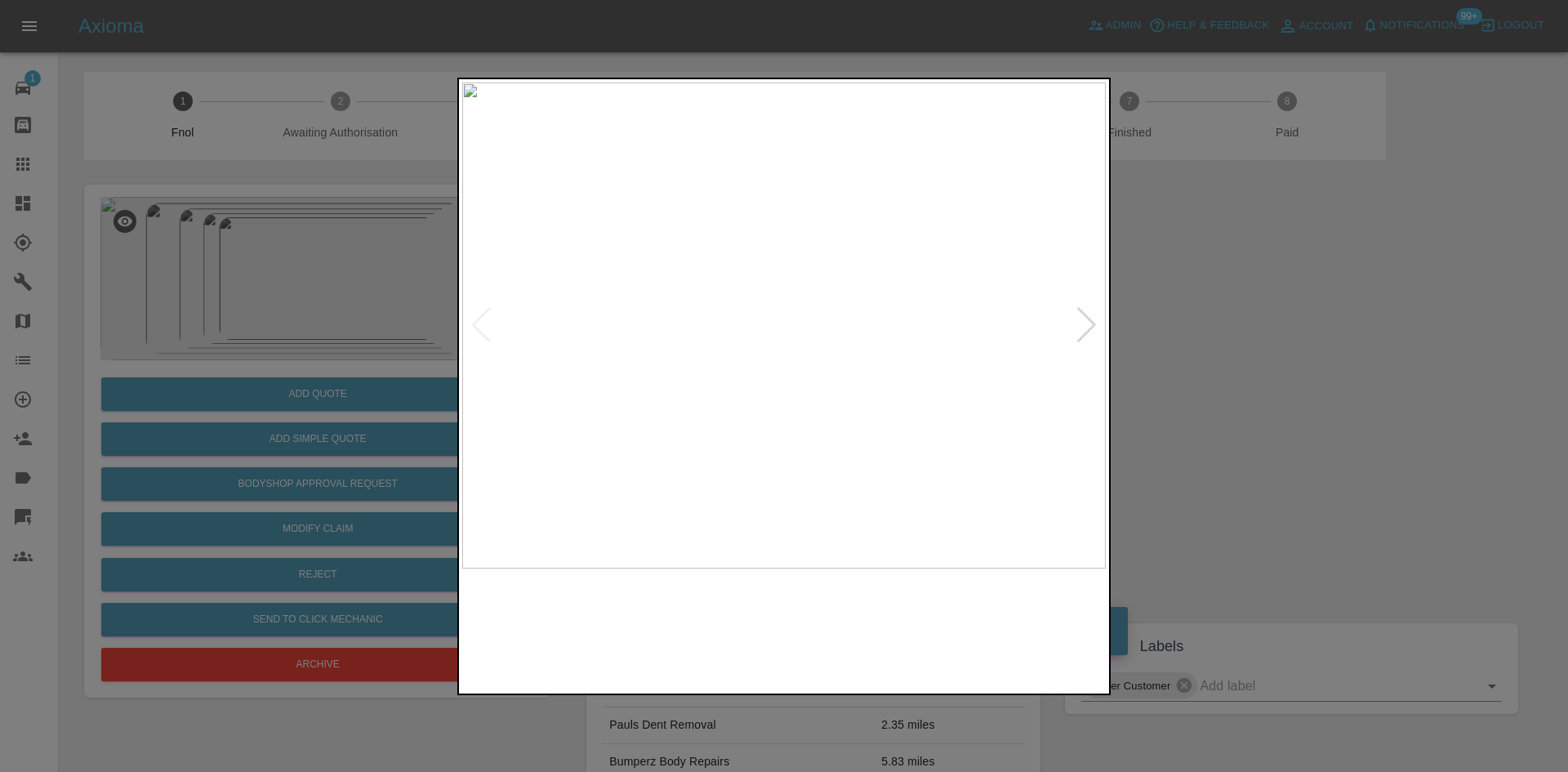
click at [750, 400] on img at bounding box center [783, 326] width 644 height 486
click at [681, 426] on img at bounding box center [783, 326] width 644 height 486
click at [684, 421] on img at bounding box center [783, 326] width 644 height 486
click at [509, 404] on img at bounding box center [783, 326] width 644 height 486
click at [795, 446] on img at bounding box center [783, 326] width 644 height 486
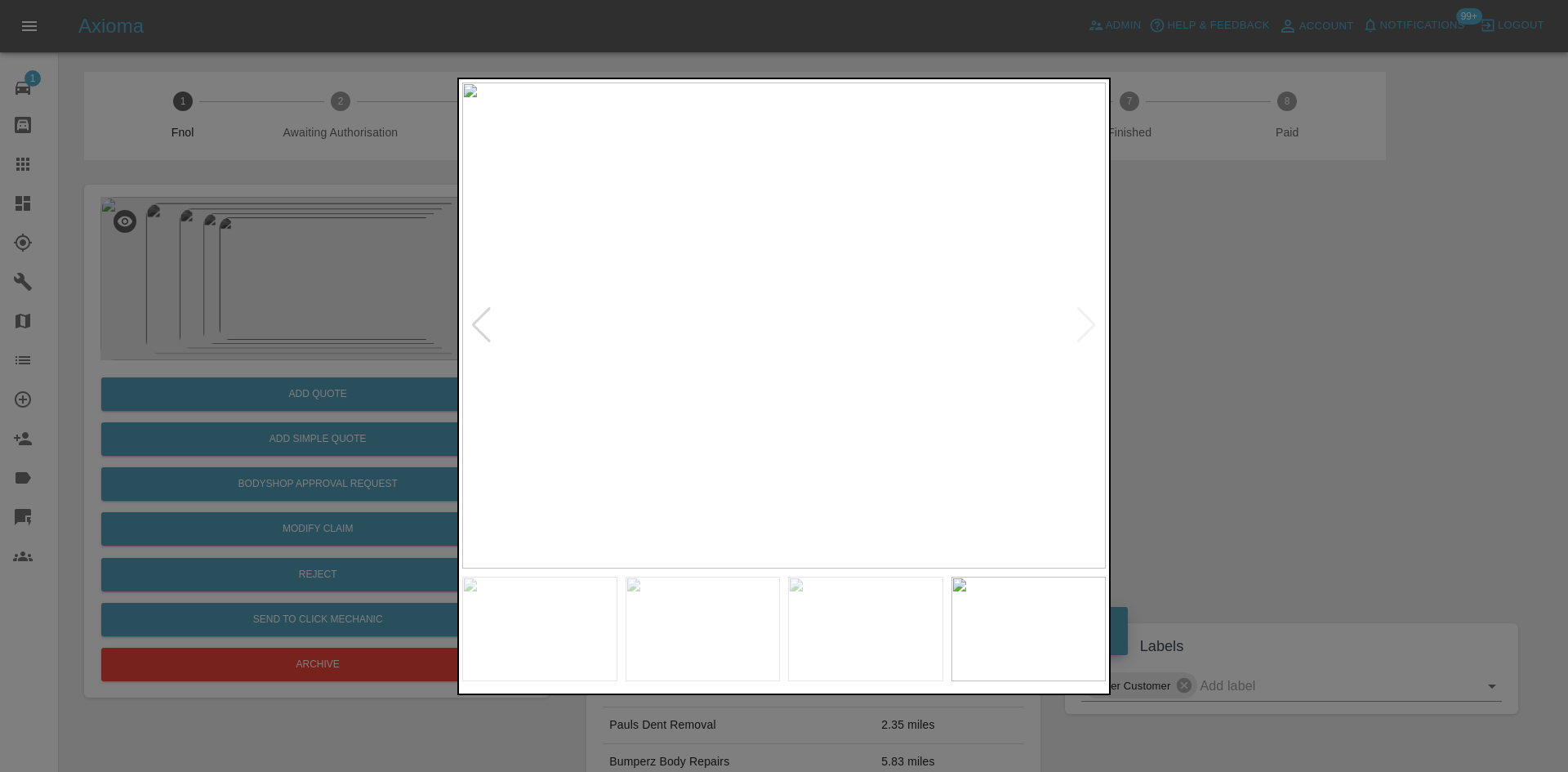
click at [502, 352] on img at bounding box center [783, 326] width 644 height 486
click at [563, 331] on img at bounding box center [783, 326] width 644 height 486
click at [221, 235] on div at bounding box center [784, 386] width 1568 height 772
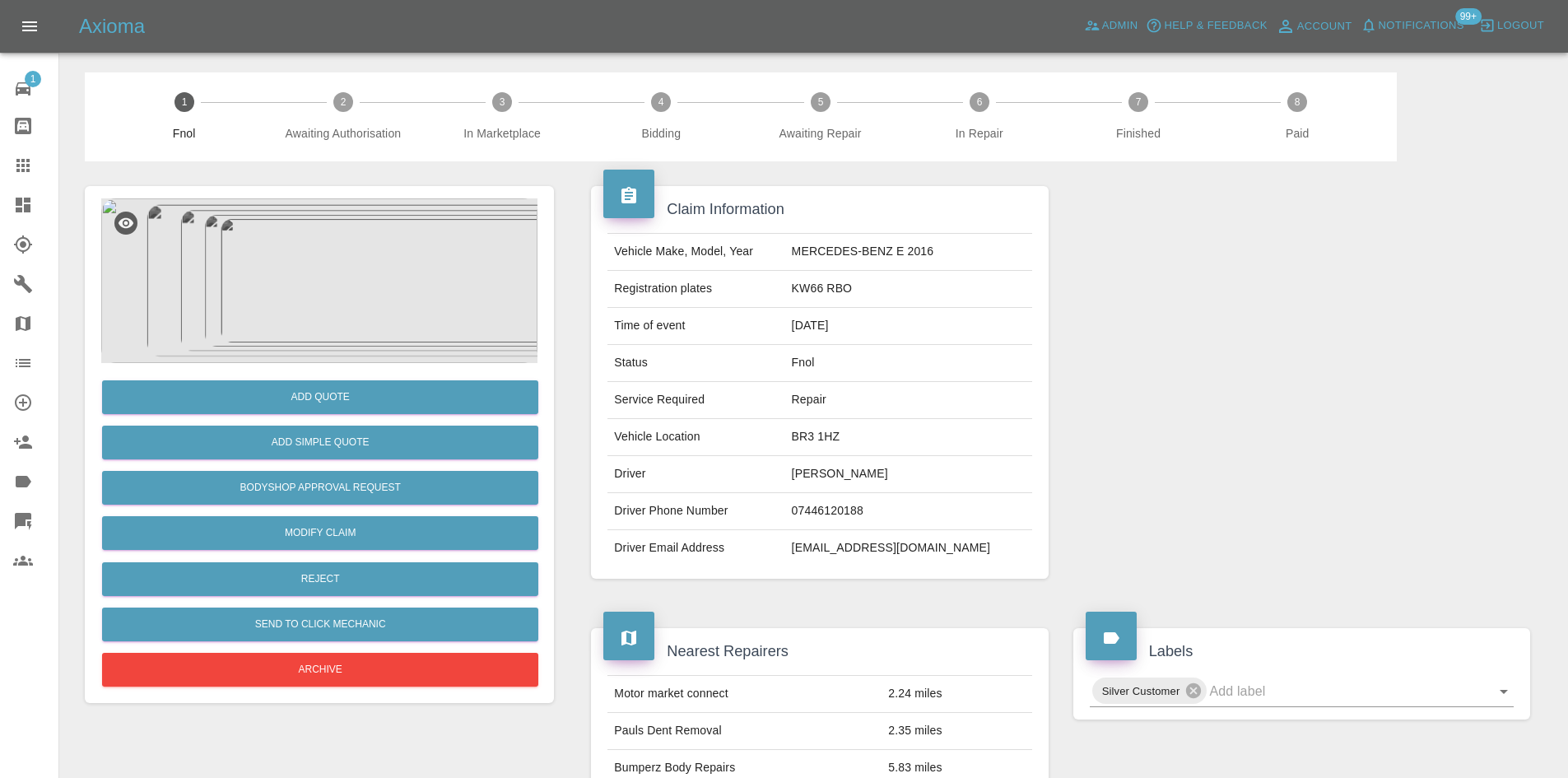
click at [312, 296] on img at bounding box center [320, 280] width 436 height 165
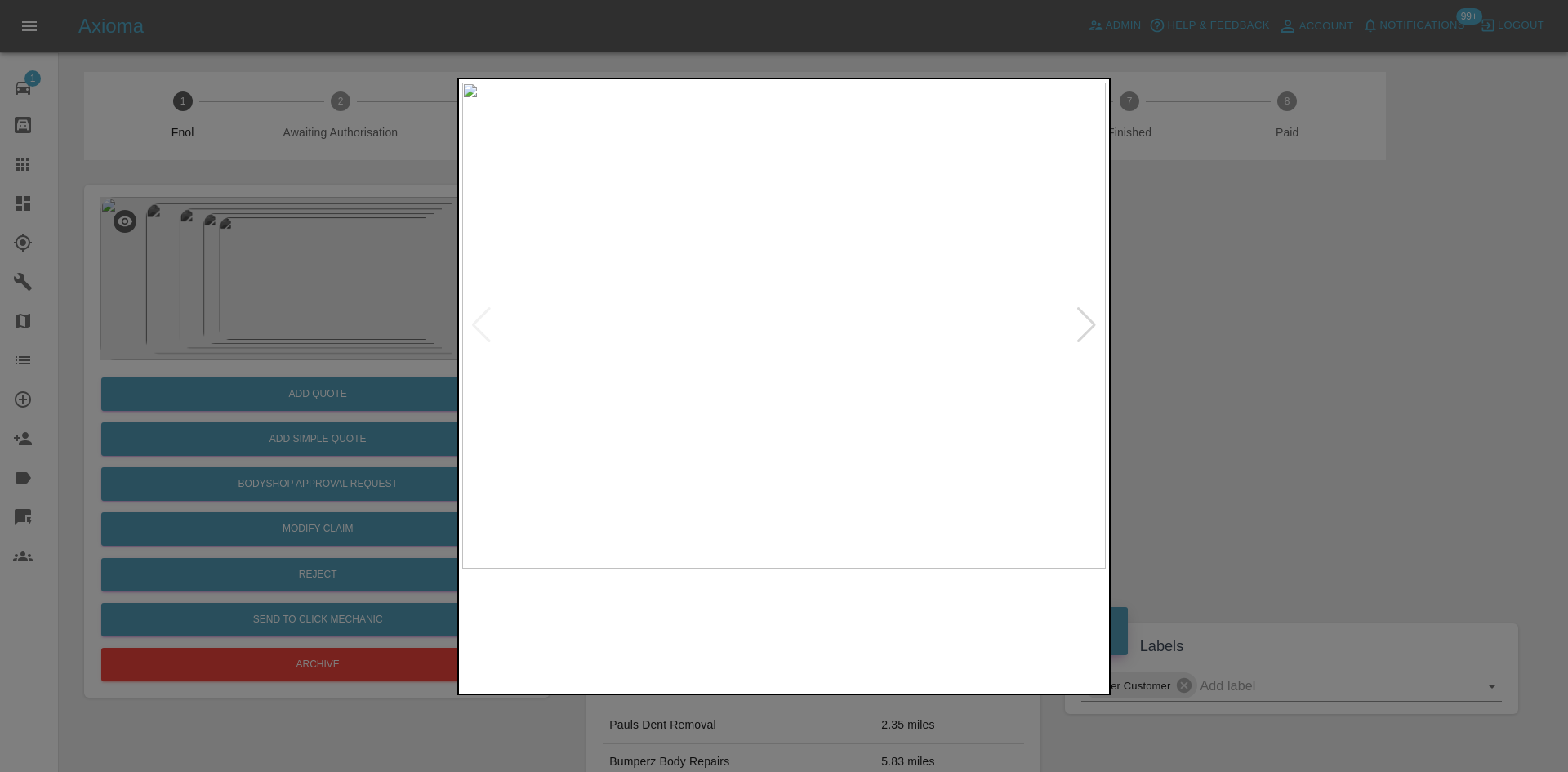
click at [677, 320] on img at bounding box center [783, 326] width 644 height 486
click at [744, 292] on img at bounding box center [1014, 344] width 1931 height 1459
click at [835, 475] on img at bounding box center [929, 455] width 1931 height 1459
click at [806, 338] on img at bounding box center [985, 344] width 1931 height 1459
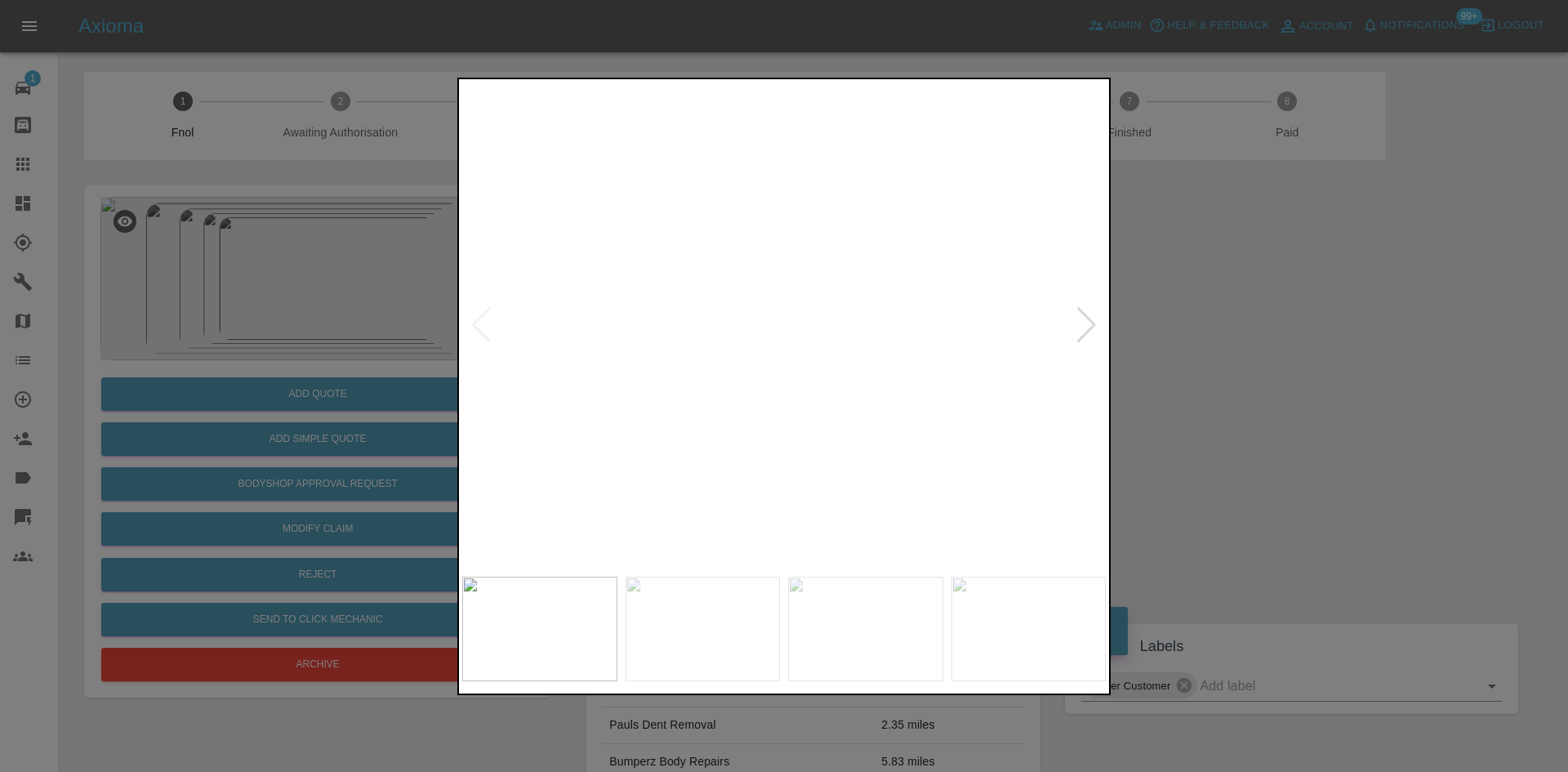
click at [472, 389] on img at bounding box center [985, 344] width 1931 height 1459
click at [535, 408] on img at bounding box center [818, 333] width 1931 height 1459
click at [767, 355] on img at bounding box center [524, 246] width 1931 height 1459
click at [727, 430] on img at bounding box center [512, 370] width 1931 height 1459
click at [715, 392] on img at bounding box center [510, 445] width 1931 height 1459
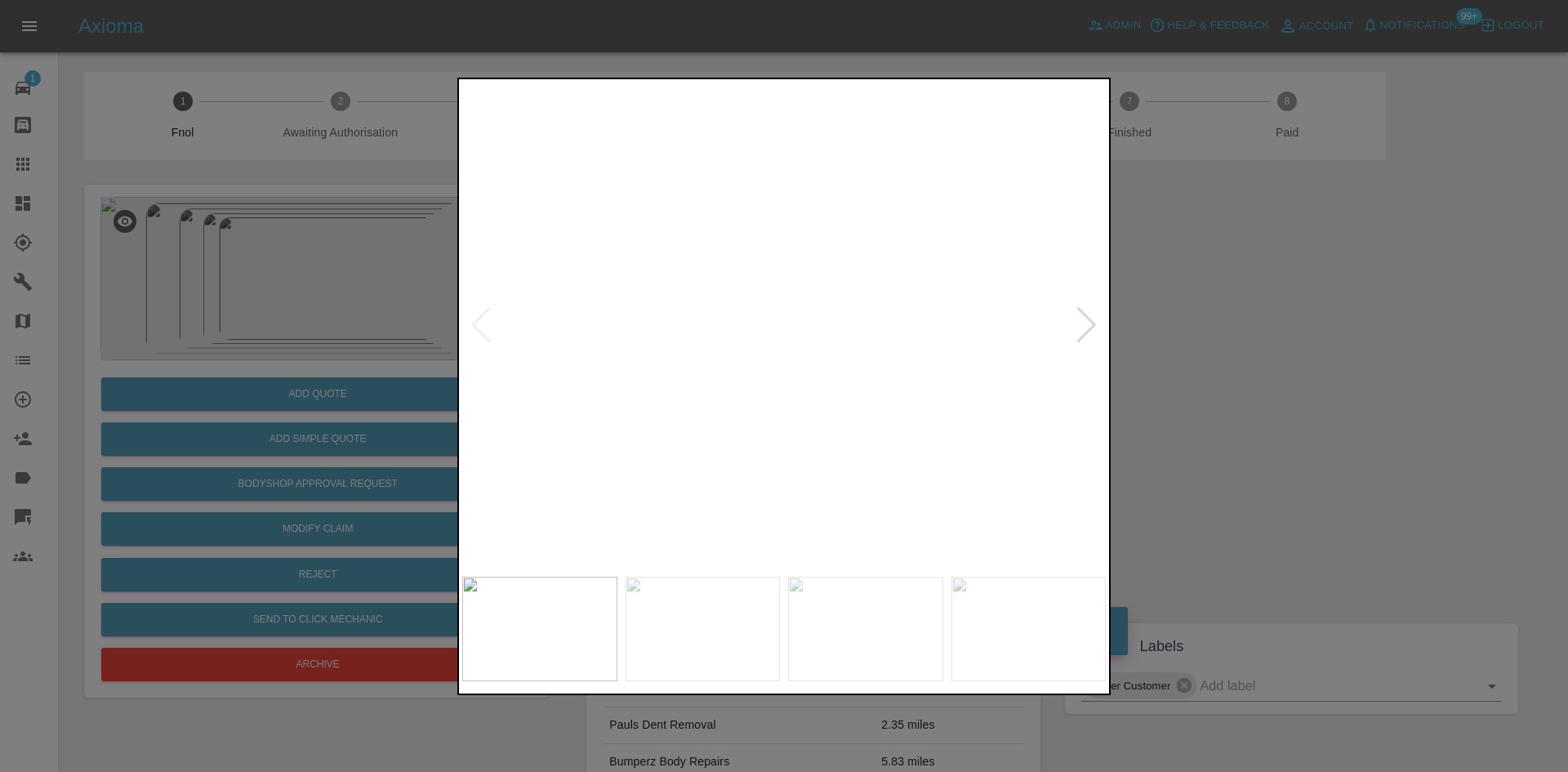
click at [713, 393] on img at bounding box center [510, 445] width 1931 height 1459
click at [874, 415] on img at bounding box center [763, 534] width 1931 height 1459
click at [757, 389] on img at bounding box center [763, 534] width 1931 height 1459
click at [692, 377] on img at bounding box center [731, 326] width 644 height 486
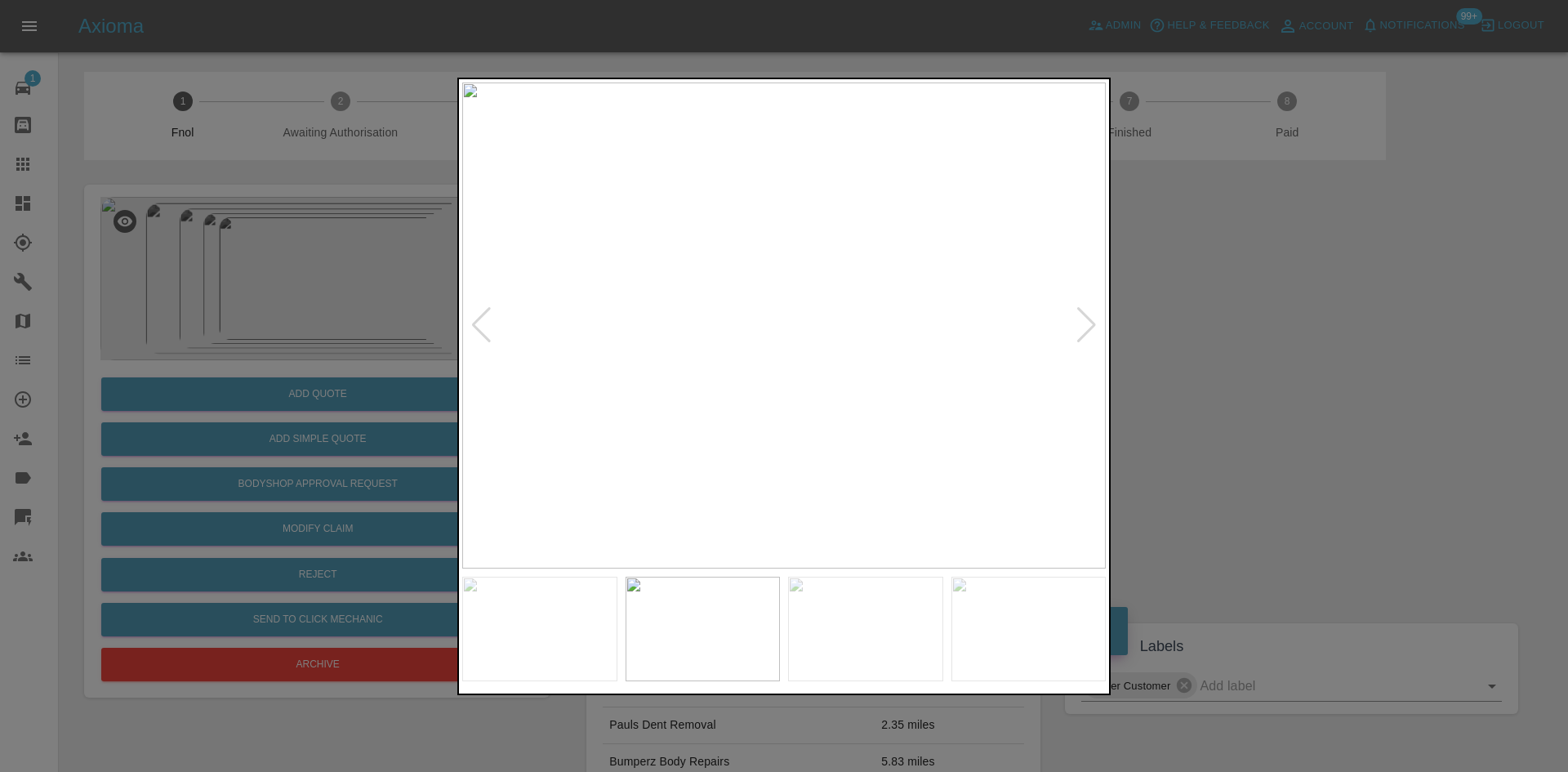
click at [742, 253] on img at bounding box center [783, 326] width 644 height 486
click at [744, 252] on img at bounding box center [783, 326] width 644 height 486
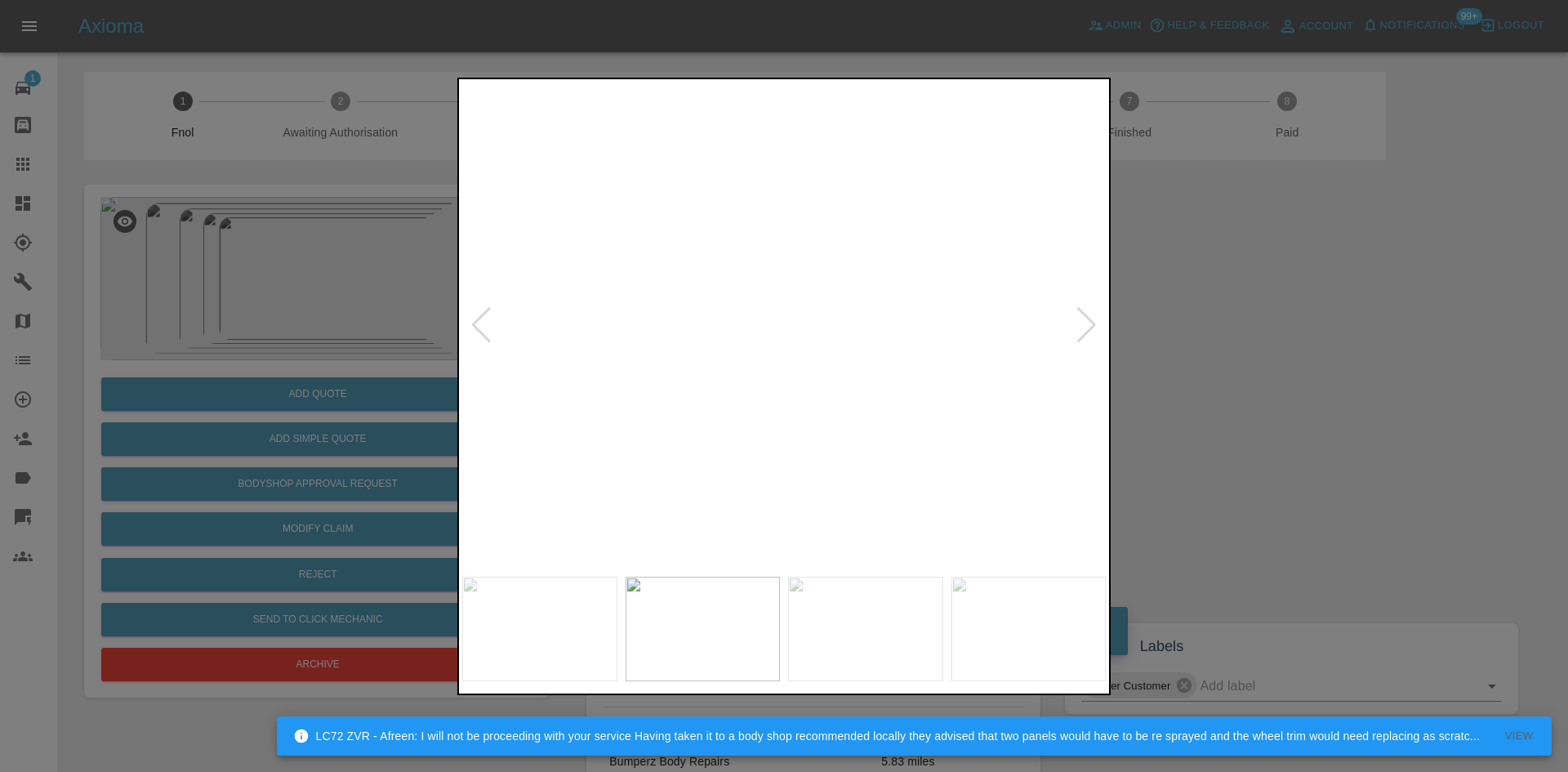
click at [787, 358] on img at bounding box center [755, 492] width 1931 height 1459
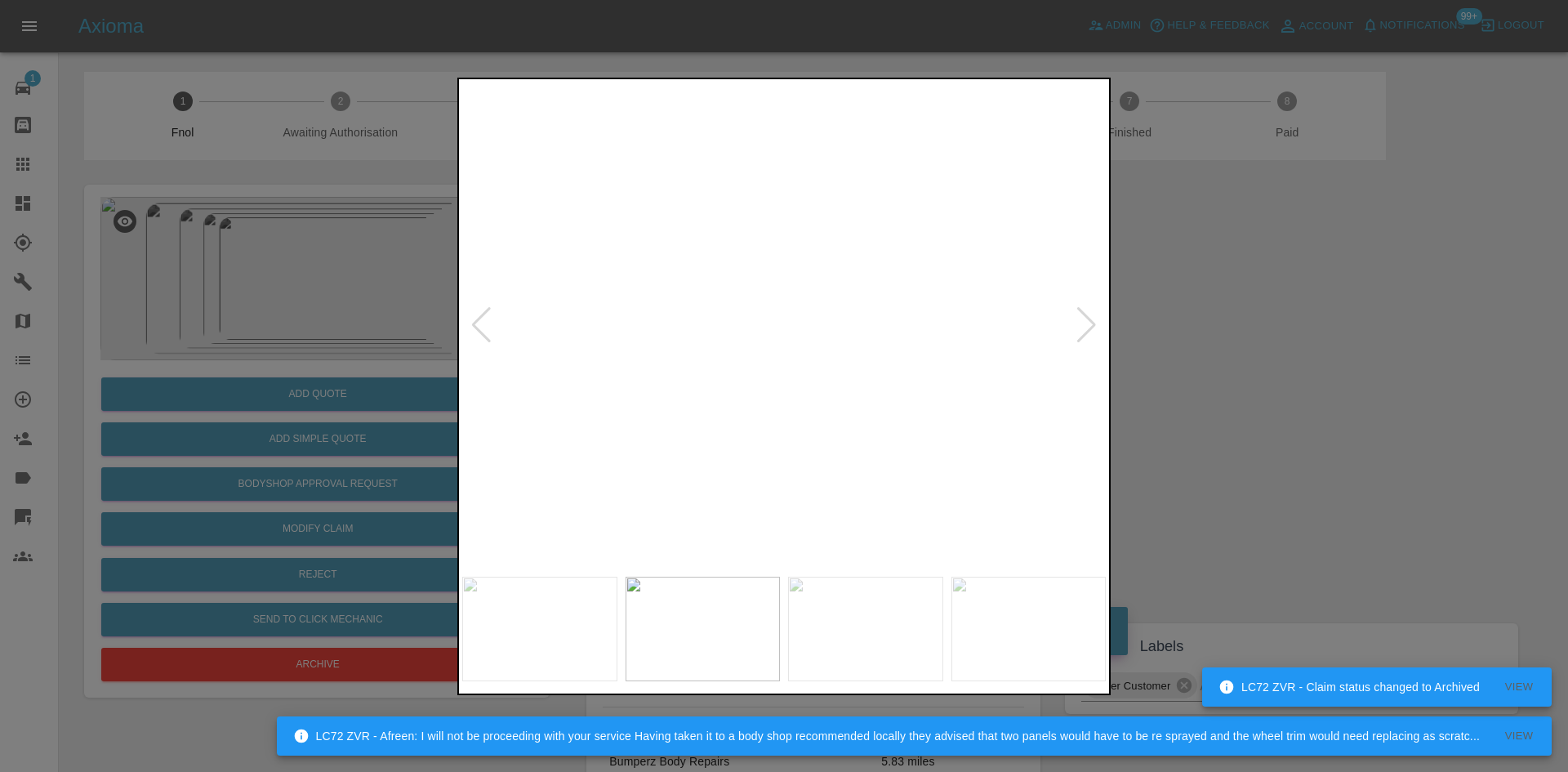
click at [631, 281] on img at bounding box center [502, 386] width 1931 height 1459
click at [750, 274] on img at bounding box center [494, 288] width 1931 height 1459
click at [728, 307] on img at bounding box center [494, 264] width 1931 height 1459
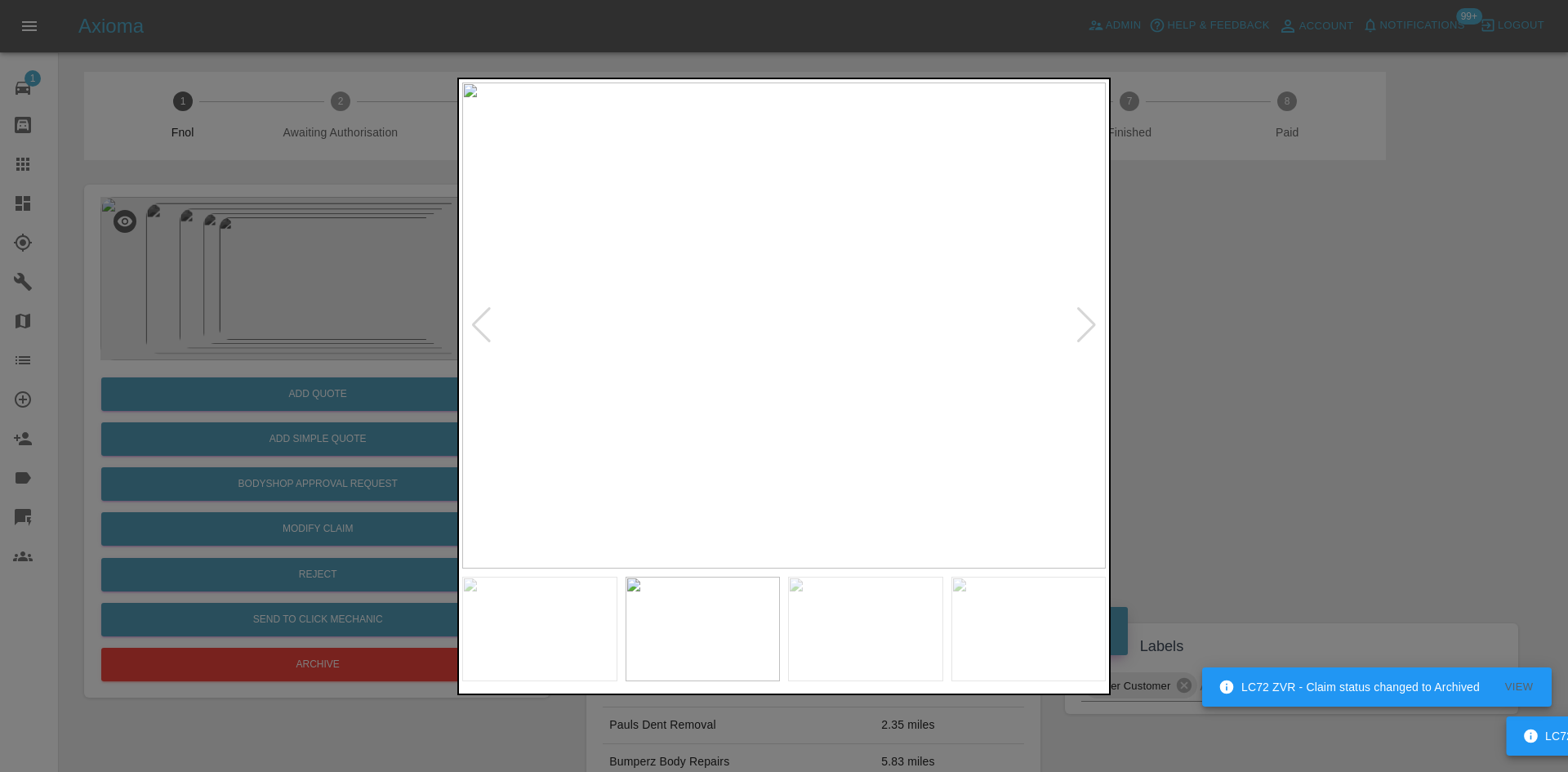
click at [636, 352] on img at bounding box center [783, 326] width 644 height 486
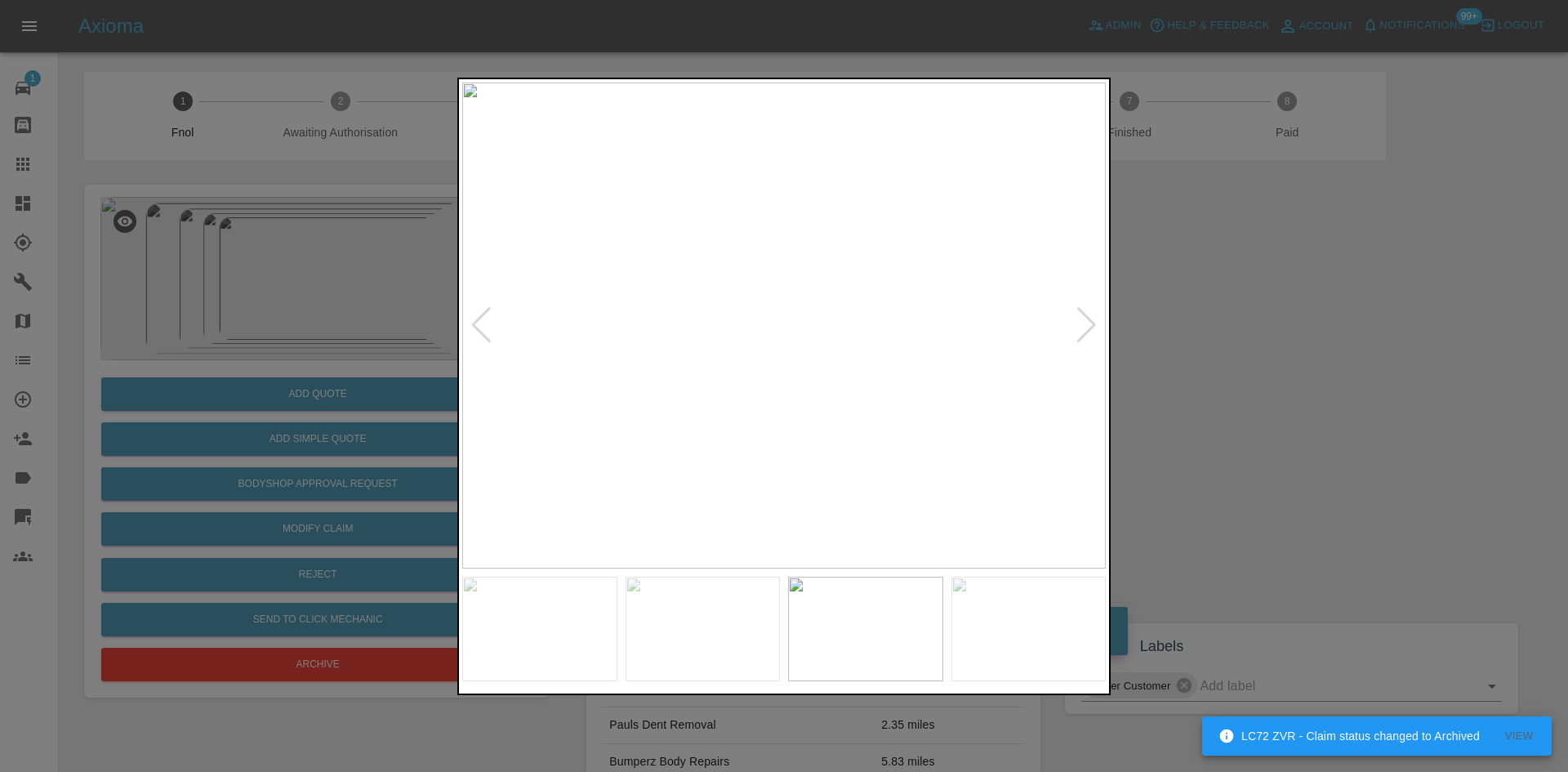
click at [739, 355] on img at bounding box center [783, 326] width 644 height 486
click at [739, 355] on img at bounding box center [918, 234] width 1931 height 1459
click at [676, 361] on img at bounding box center [783, 326] width 644 height 486
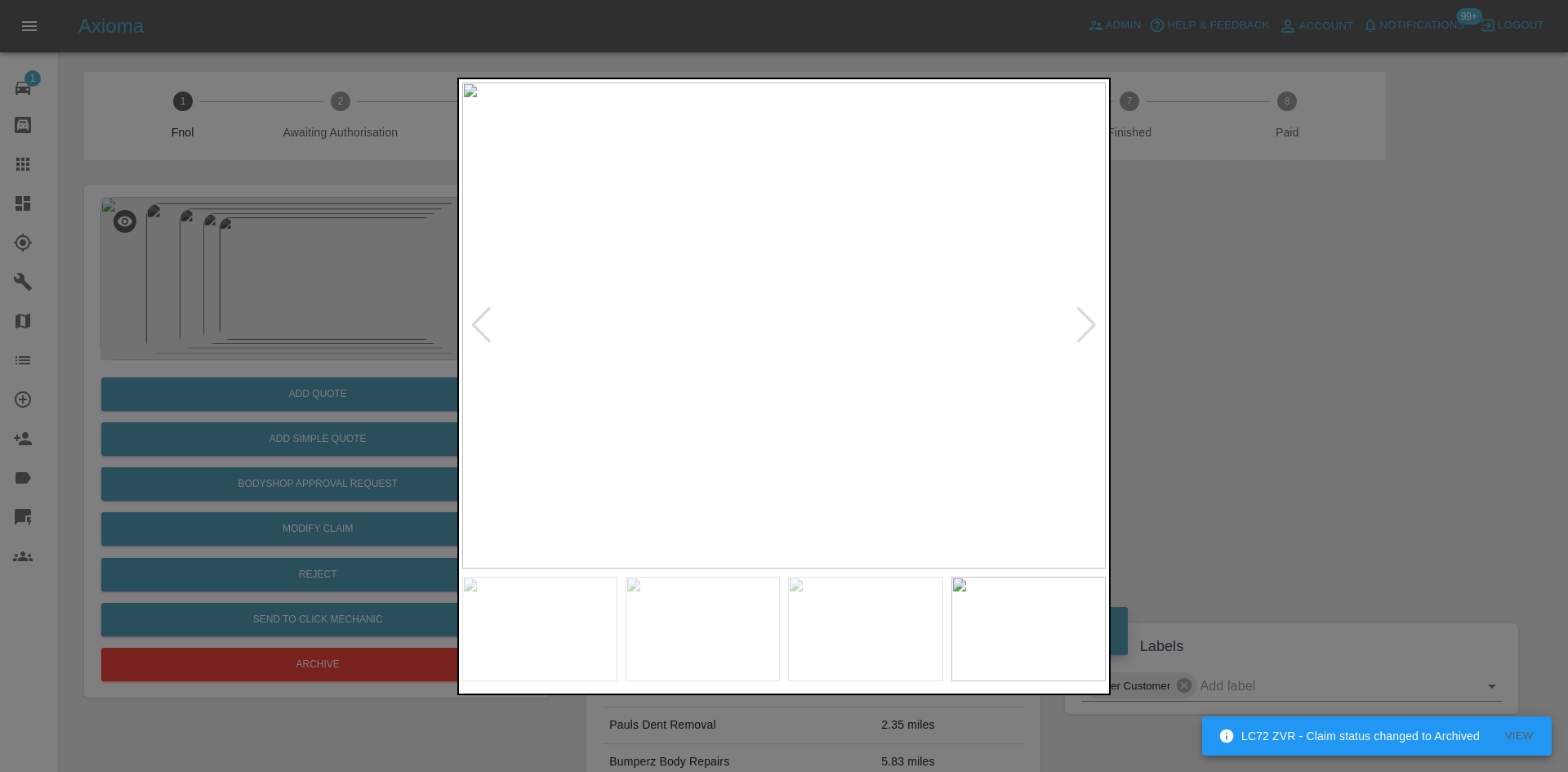
click at [691, 378] on img at bounding box center [783, 326] width 644 height 486
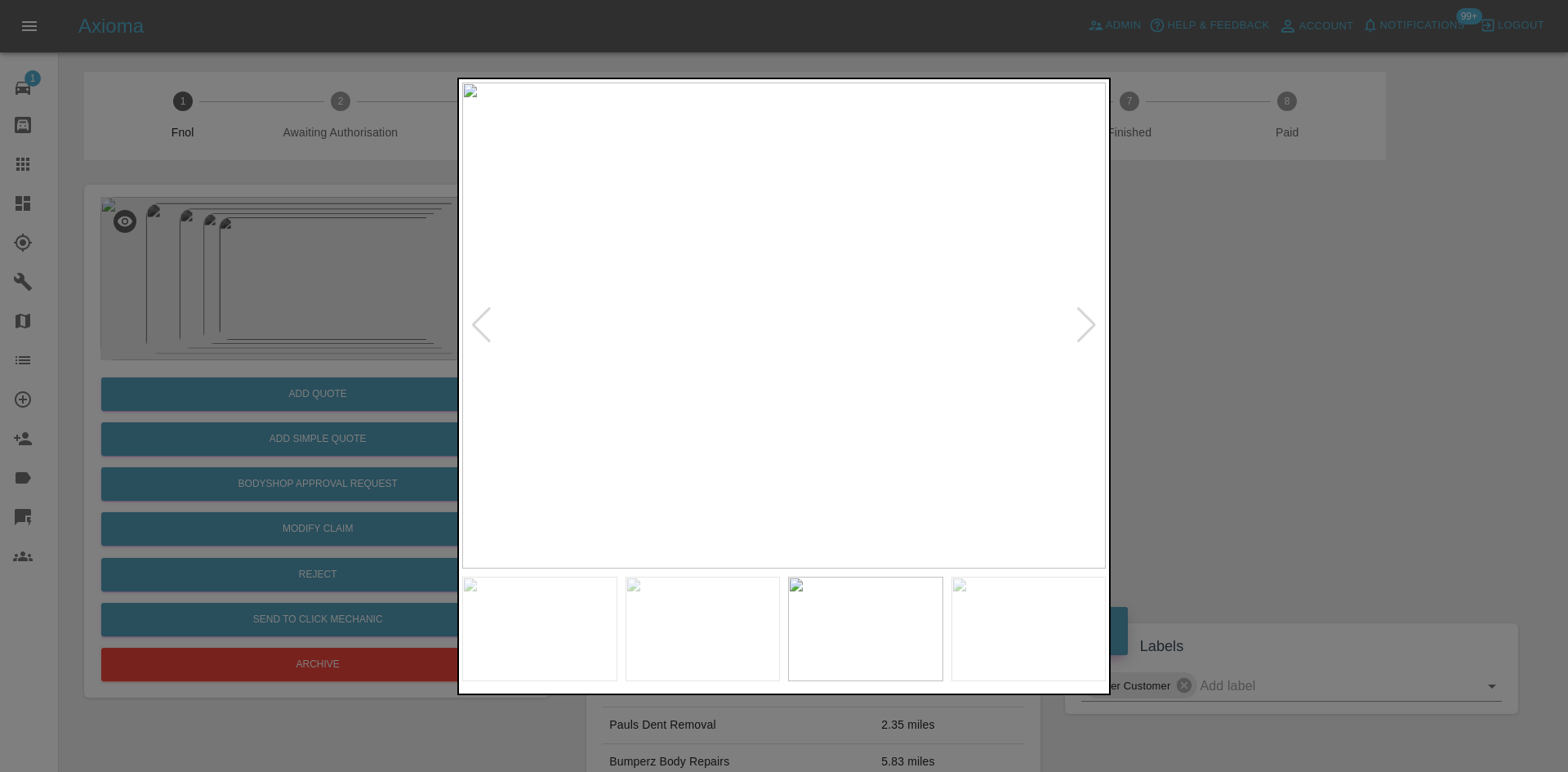
drag, startPoint x: 168, startPoint y: 317, endPoint x: 279, endPoint y: 339, distance: 113.2
click at [173, 317] on div at bounding box center [784, 386] width 1568 height 772
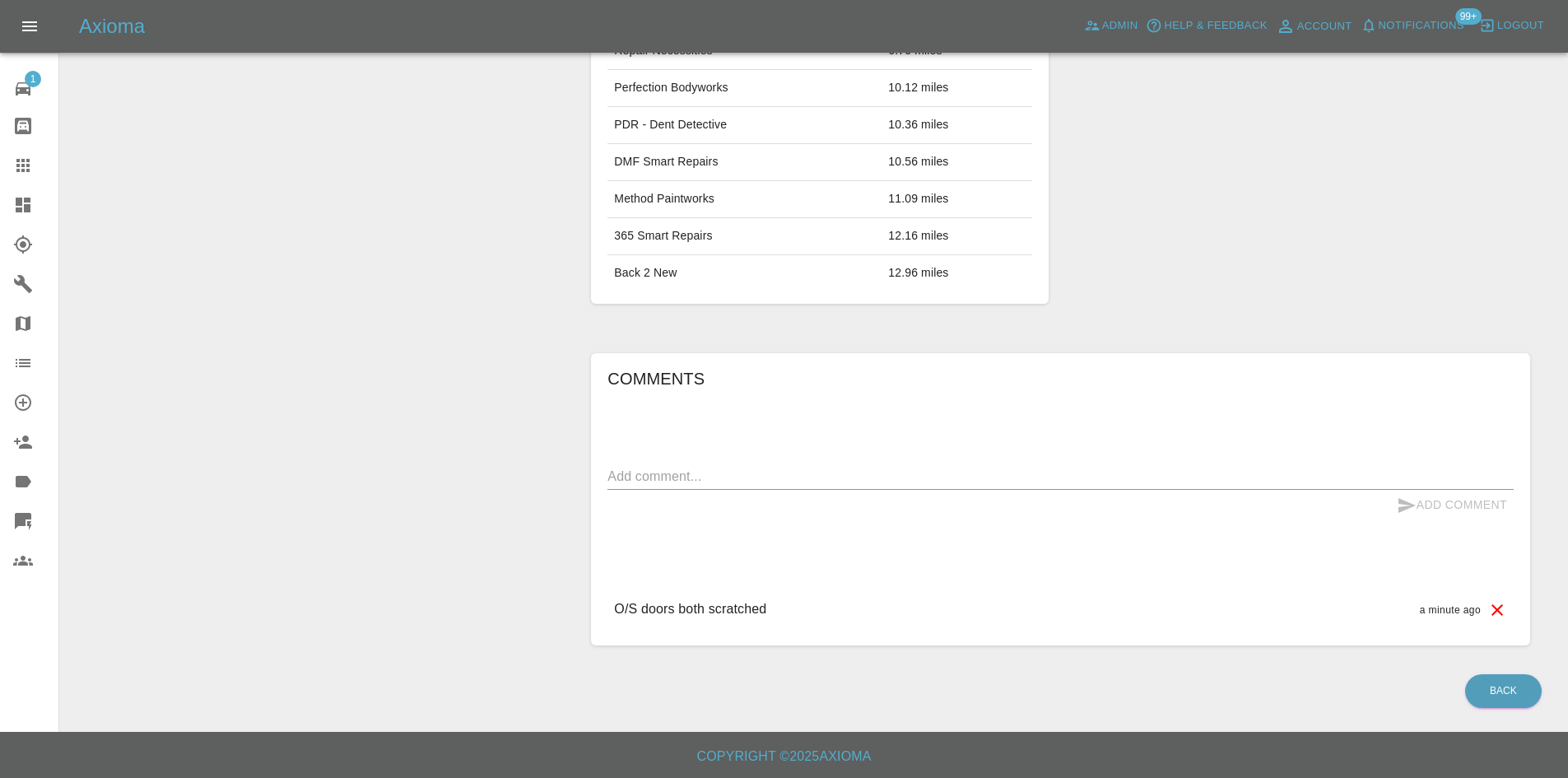
scroll to position [179, 0]
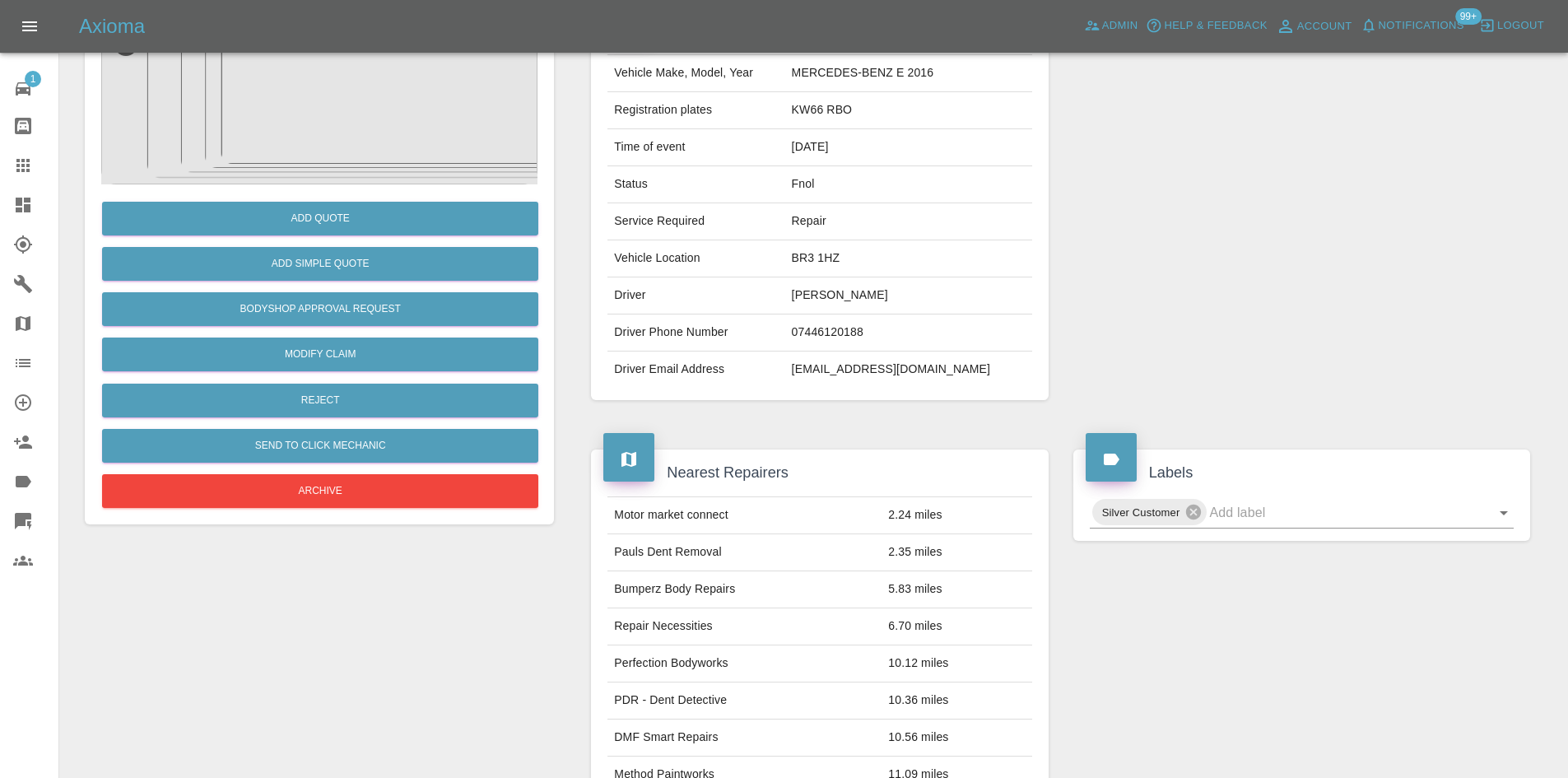
click at [311, 114] on img at bounding box center [320, 102] width 436 height 165
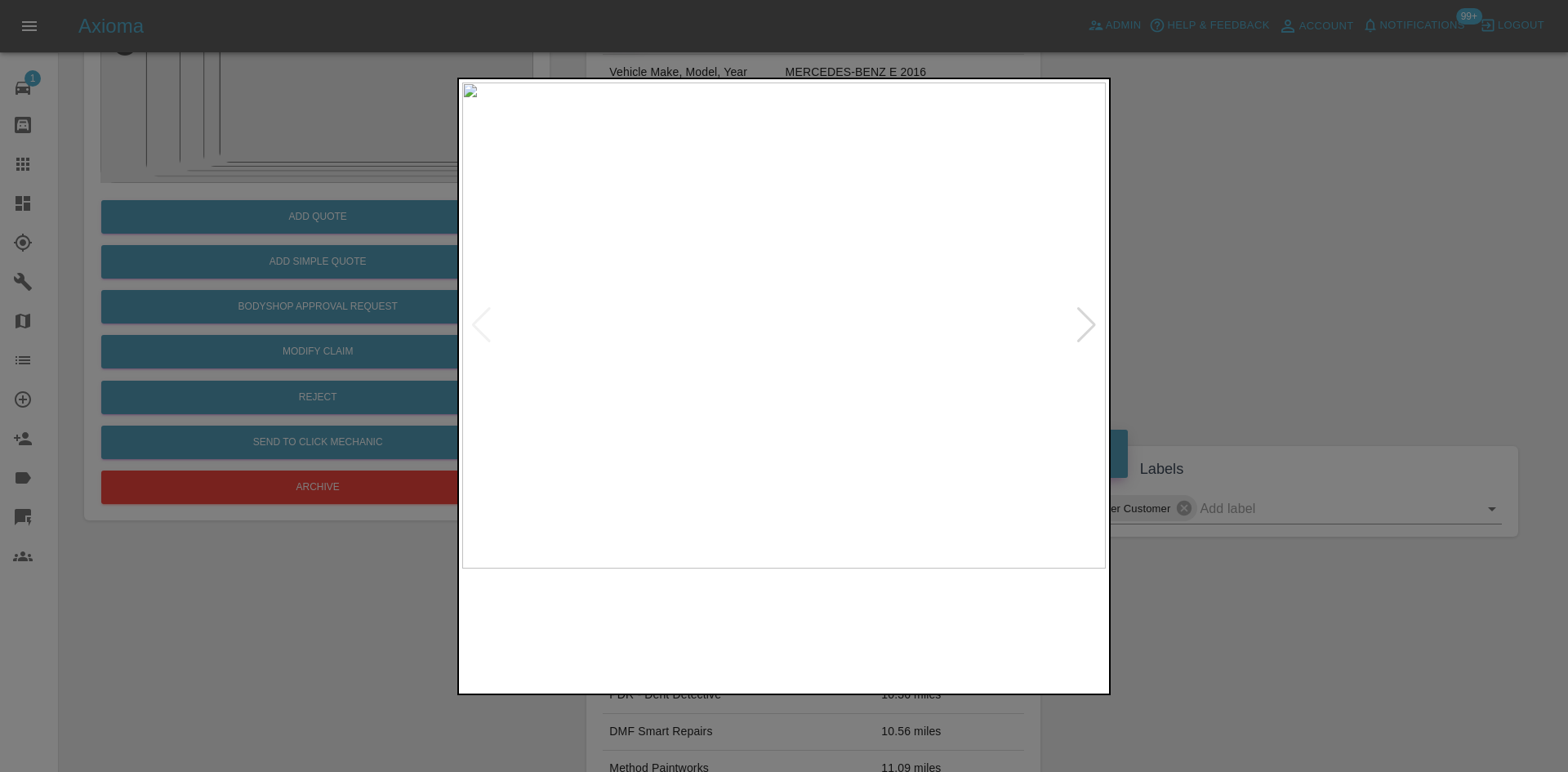
click at [914, 651] on img at bounding box center [866, 629] width 155 height 105
click at [1035, 650] on img at bounding box center [1029, 629] width 155 height 105
click at [466, 344] on img at bounding box center [783, 326] width 644 height 486
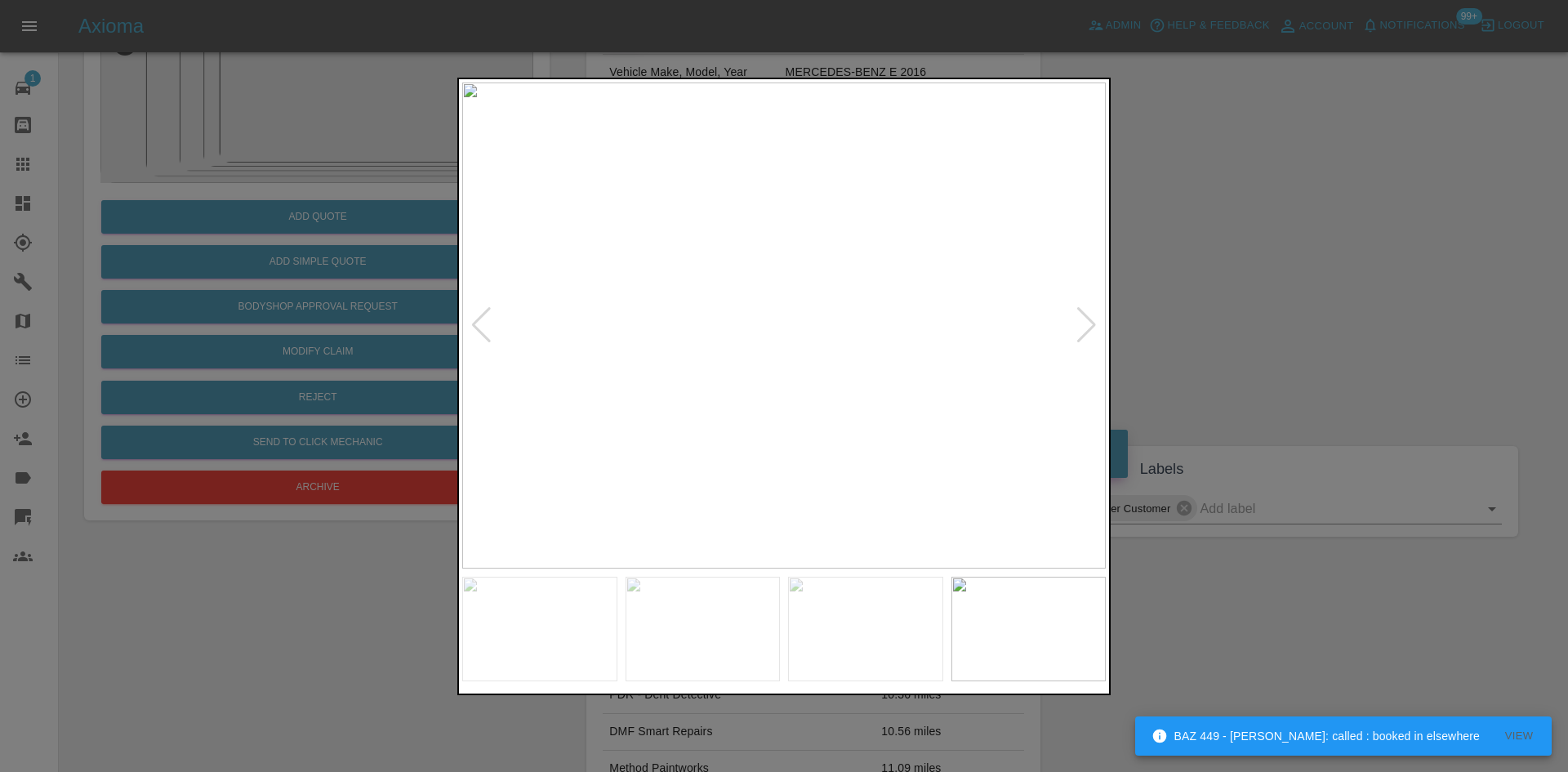
click at [633, 314] on img at bounding box center [783, 326] width 644 height 486
click at [800, 333] on img at bounding box center [783, 326] width 644 height 486
click at [793, 333] on img at bounding box center [783, 326] width 644 height 486
click at [884, 429] on img at bounding box center [926, 399] width 1931 height 1459
click at [563, 354] on img at bounding box center [897, 377] width 1931 height 1459
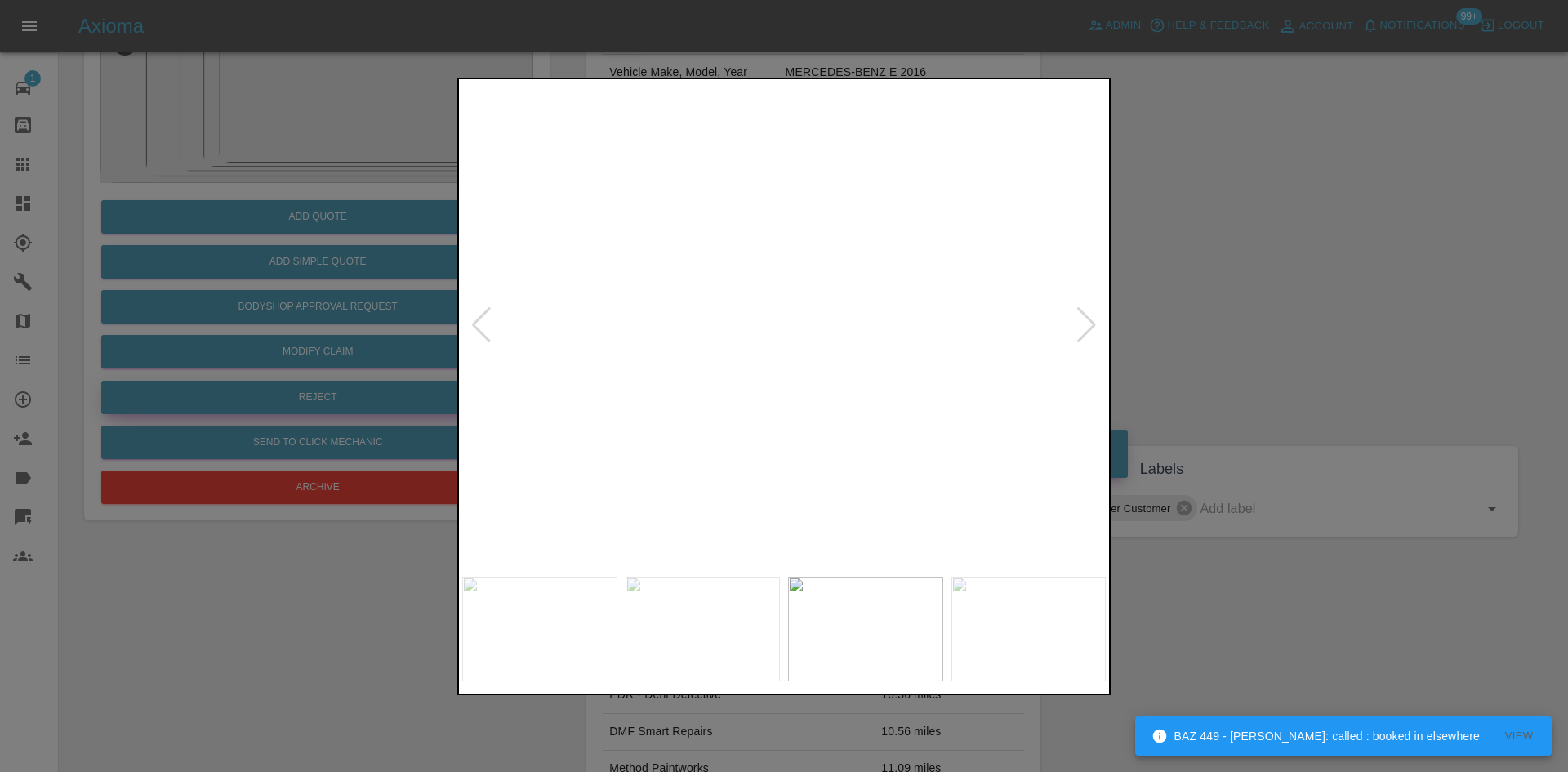
drag, startPoint x: 365, startPoint y: 363, endPoint x: 361, endPoint y: 383, distance: 20.4
click at [362, 376] on div at bounding box center [784, 386] width 1568 height 772
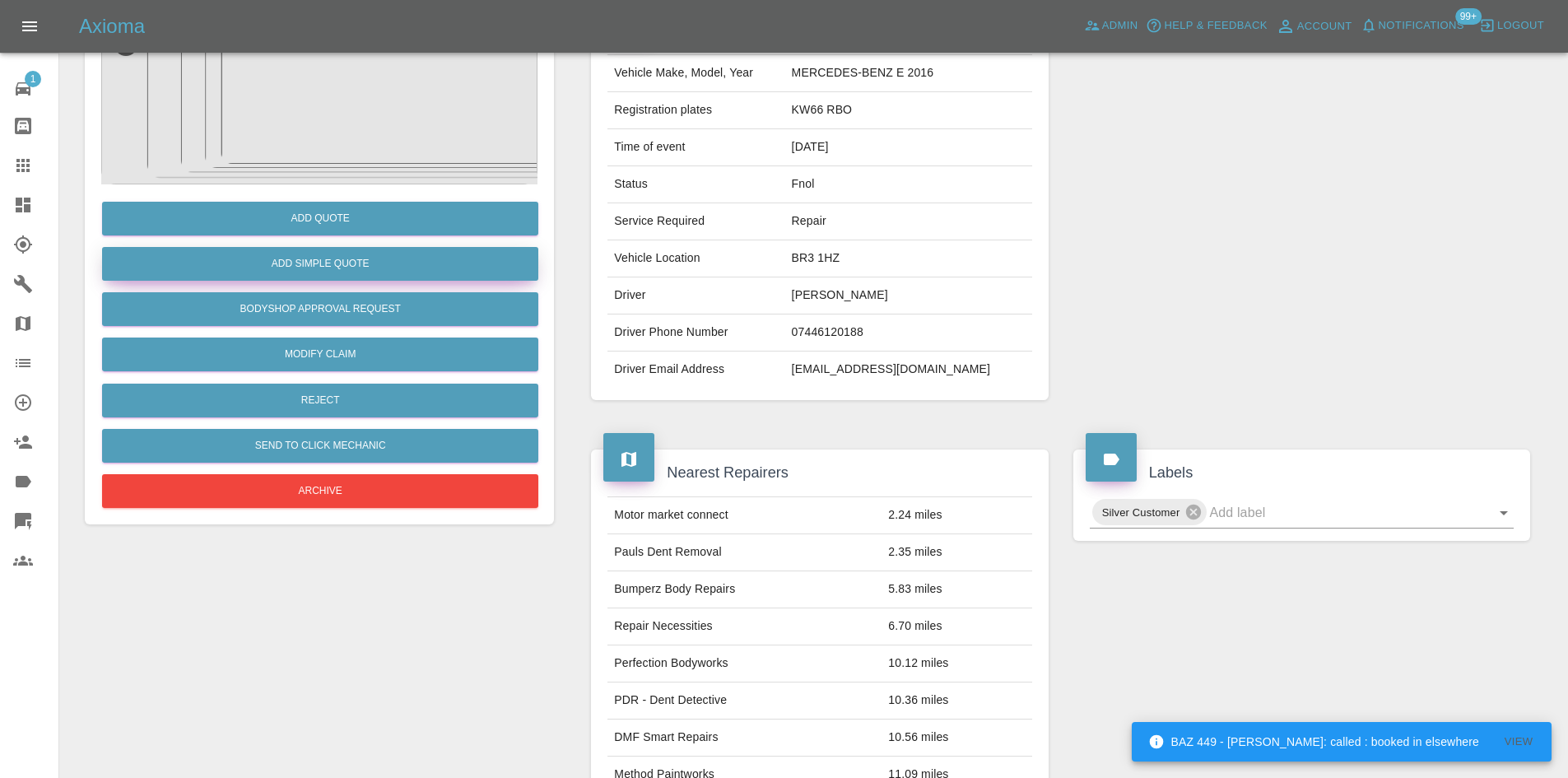
click at [316, 275] on button "Add Simple Quote" at bounding box center [320, 263] width 436 height 34
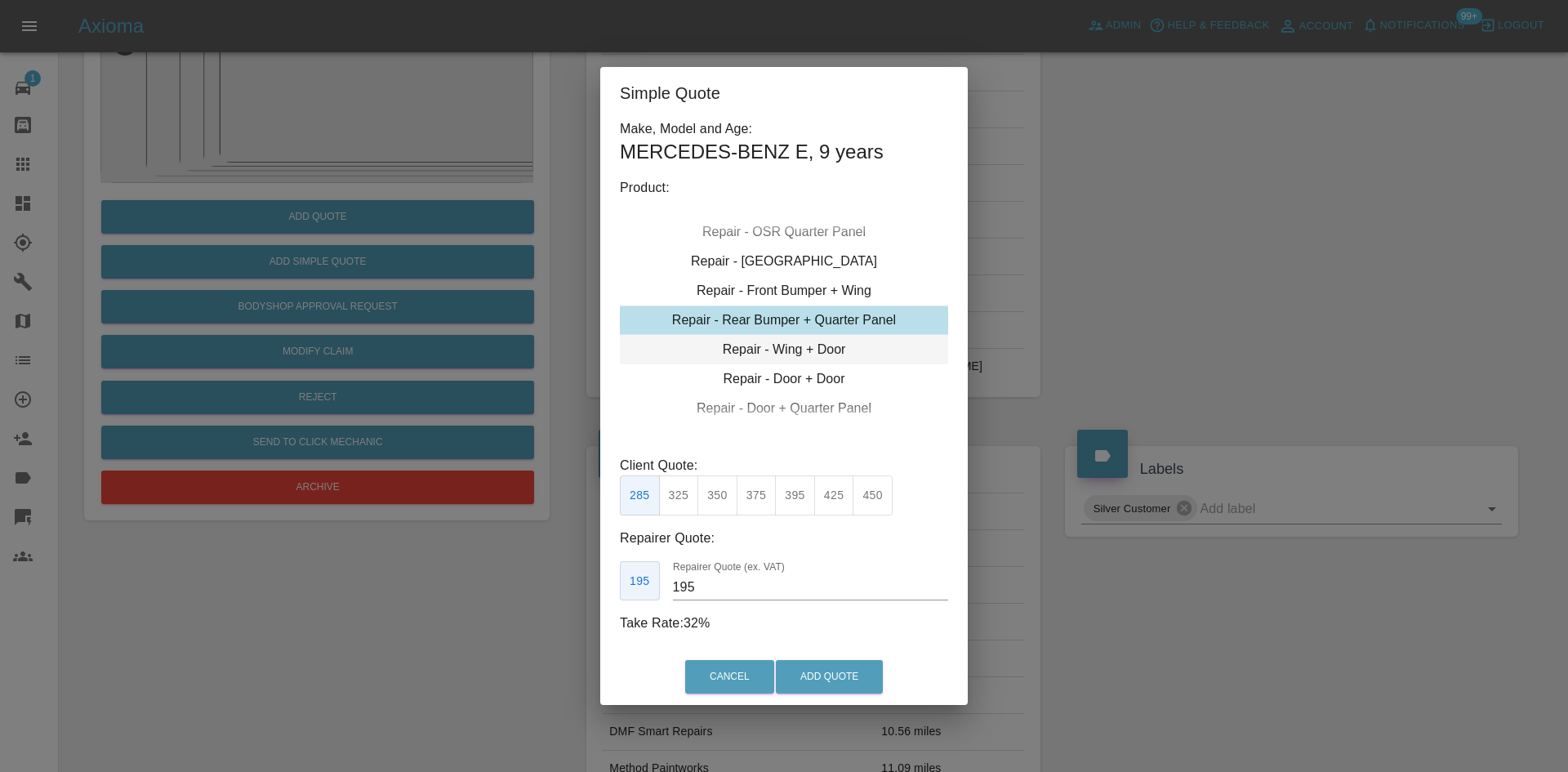
click at [787, 352] on div "Repair - Wing + Door" at bounding box center [783, 350] width 328 height 29
click at [787, 370] on div "Repair - Door + Quarter Panel" at bounding box center [783, 379] width 328 height 29
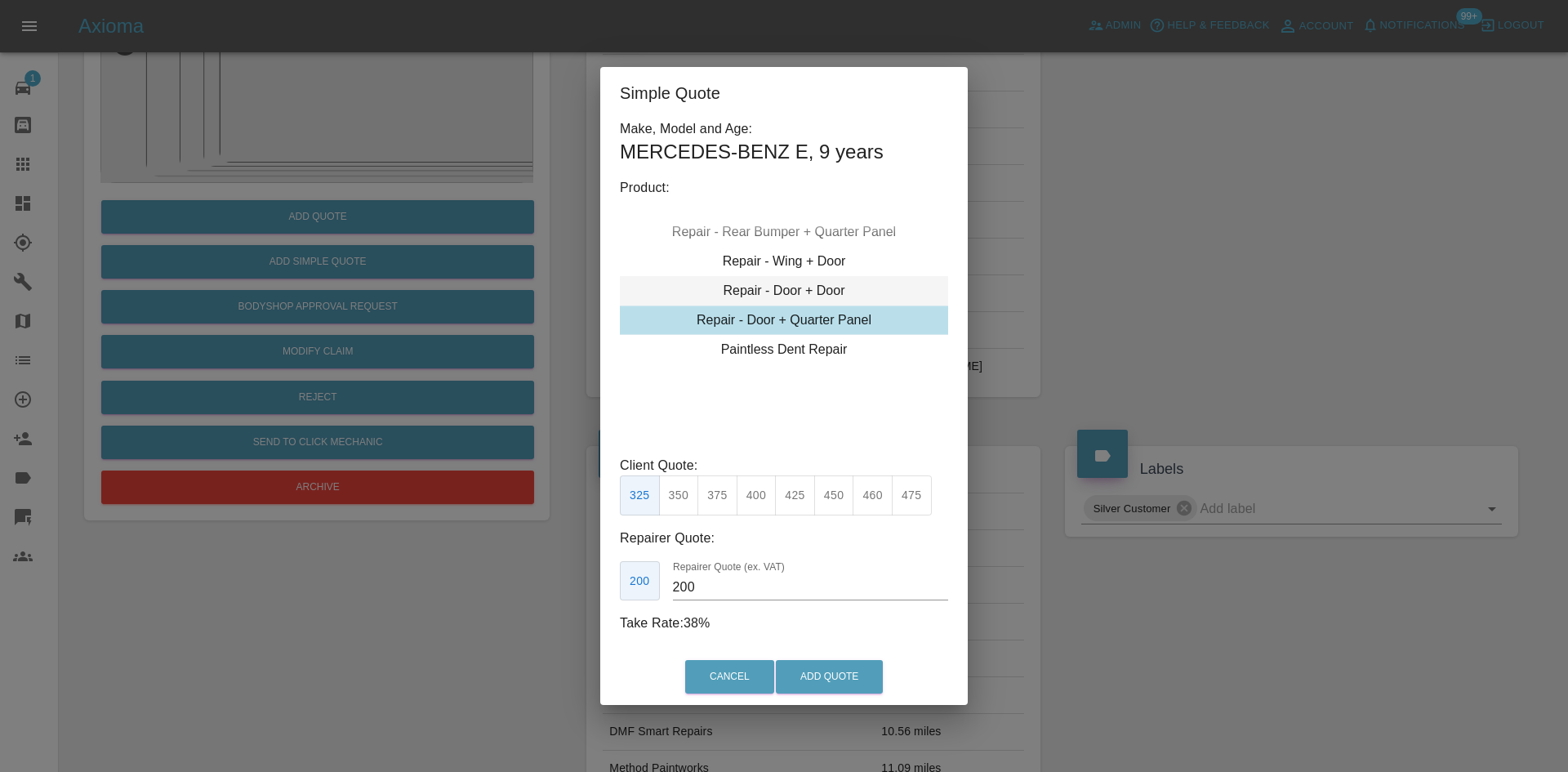
click at [782, 305] on div "Repair - Door + Door" at bounding box center [783, 290] width 328 height 29
type input "230"
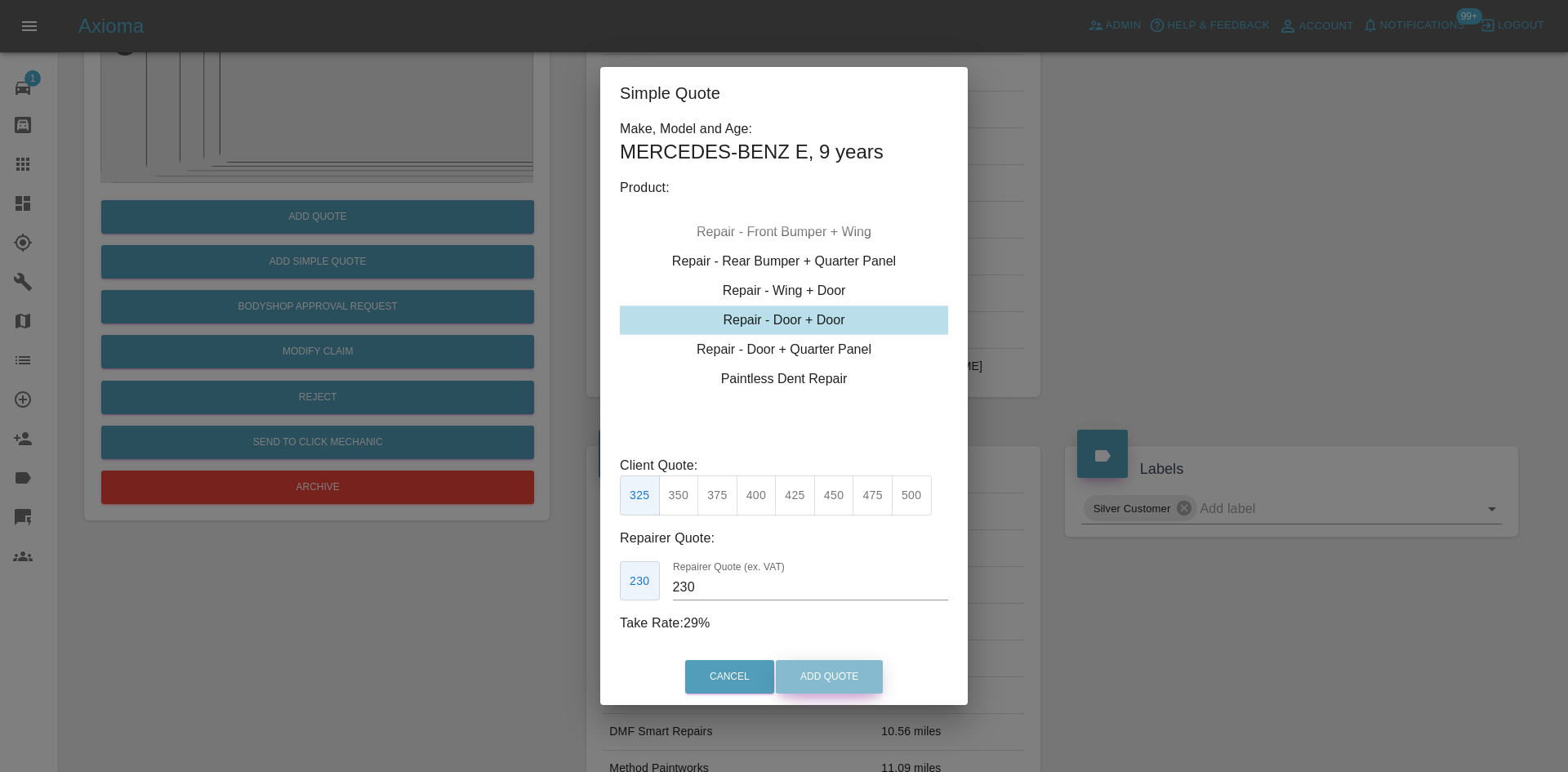
click at [817, 673] on button "Add Quote" at bounding box center [829, 676] width 107 height 34
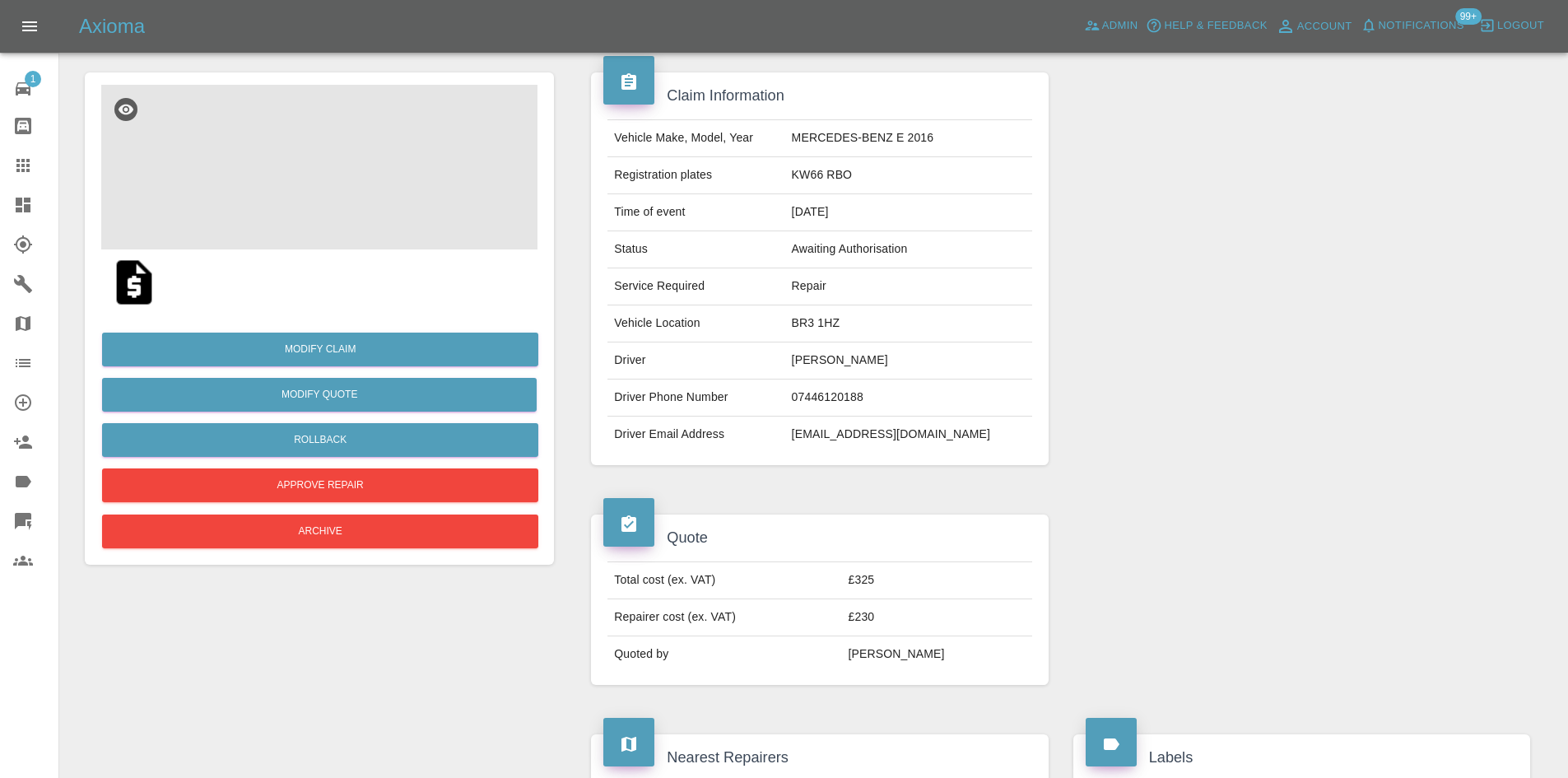
scroll to position [0, 0]
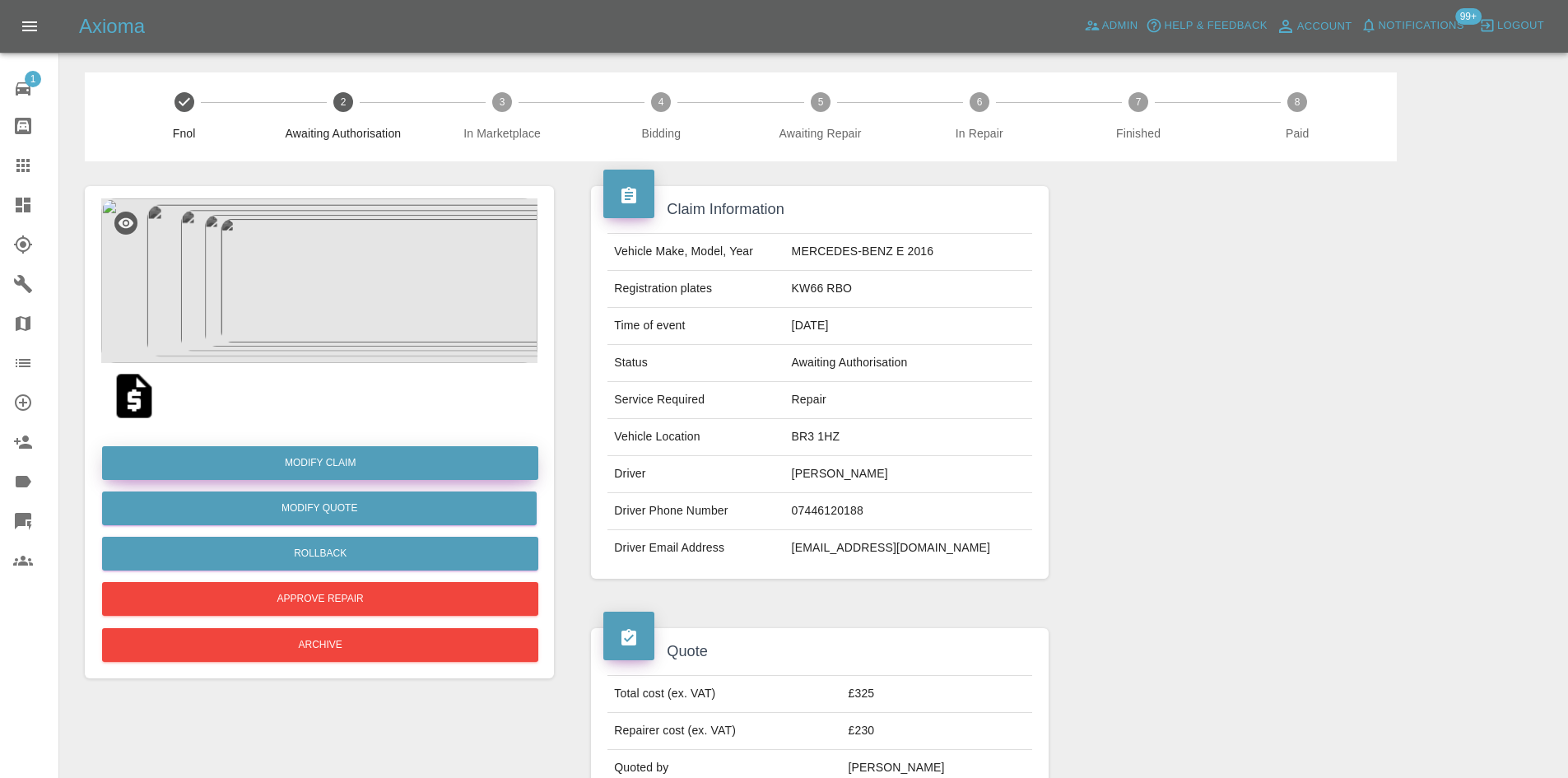
drag, startPoint x: 333, startPoint y: 465, endPoint x: 698, endPoint y: 403, distance: 370.2
click at [333, 465] on link "Modify Claim" at bounding box center [320, 463] width 436 height 34
click at [361, 465] on link "Modify Claim" at bounding box center [320, 463] width 436 height 34
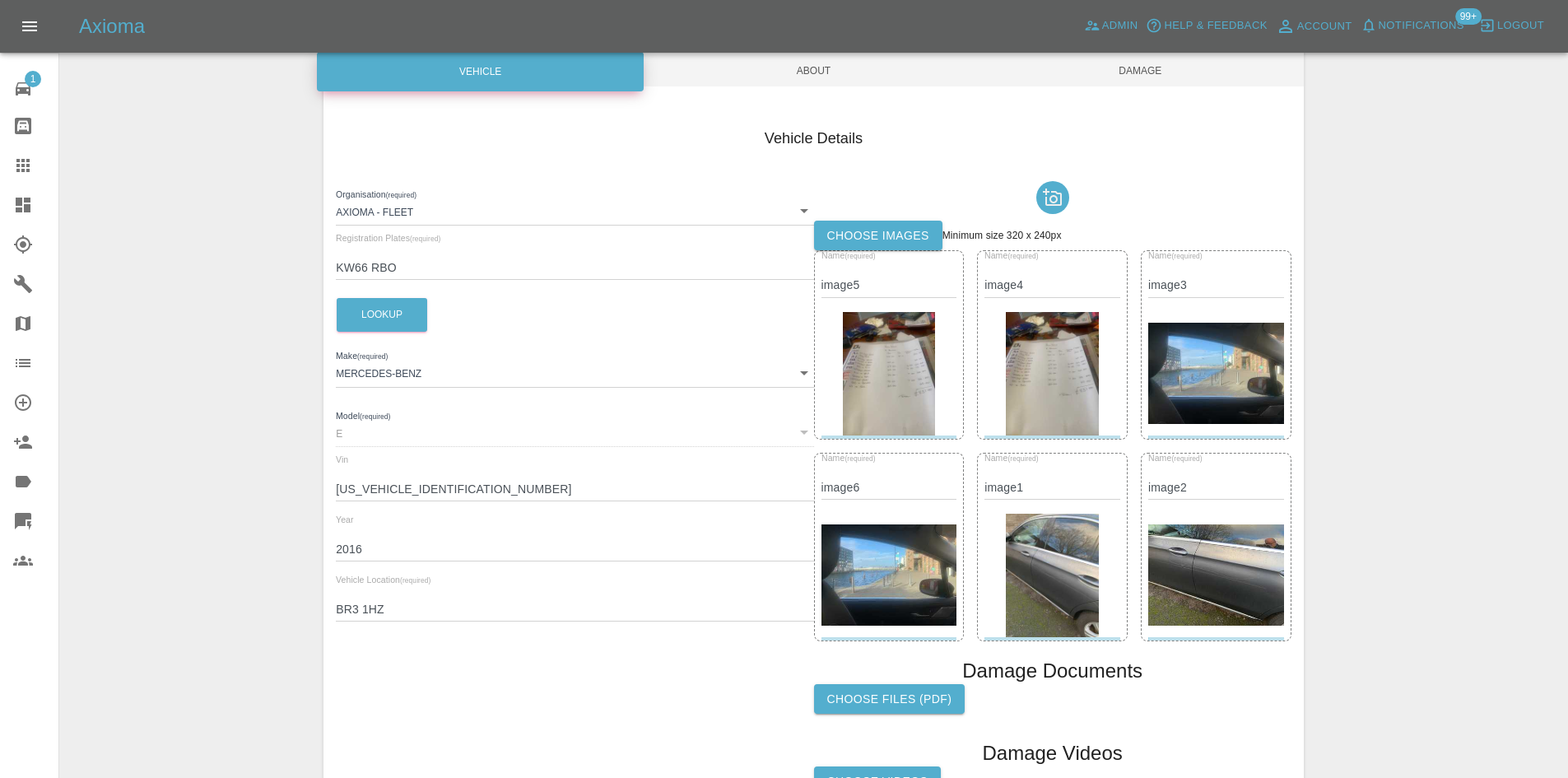
scroll to position [165, 0]
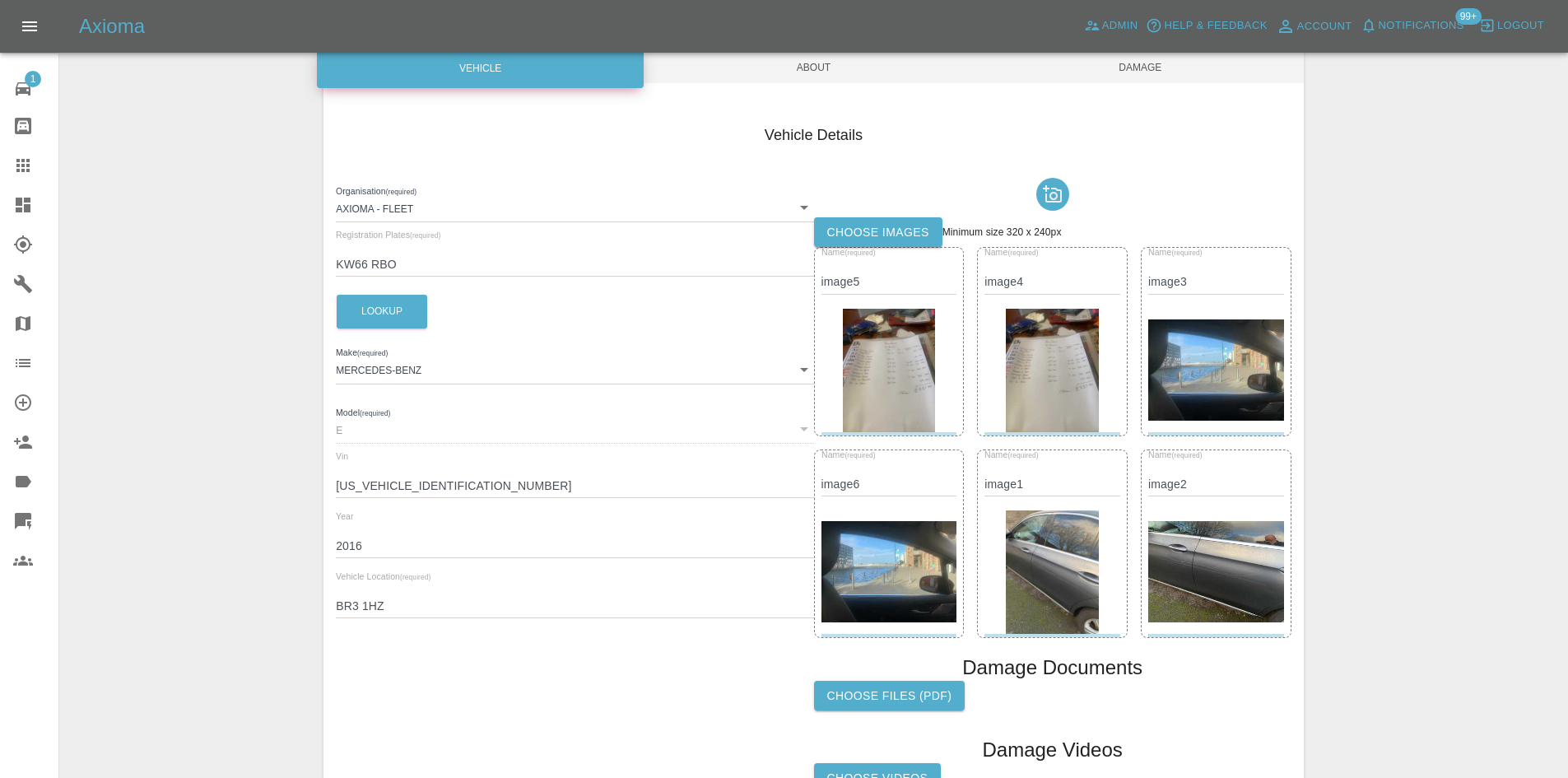
click at [866, 373] on img at bounding box center [889, 370] width 93 height 123
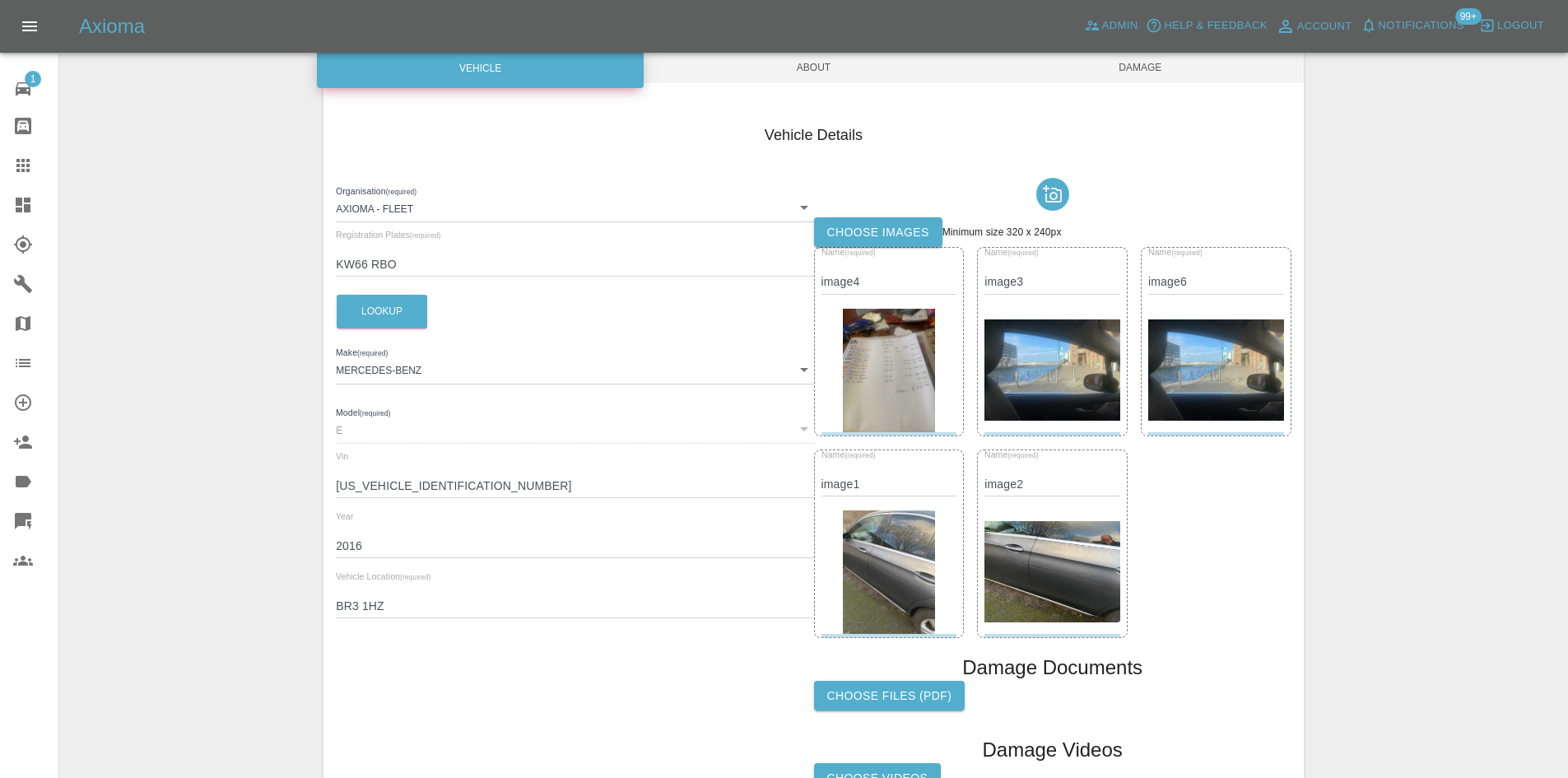
click at [866, 373] on img at bounding box center [889, 370] width 93 height 123
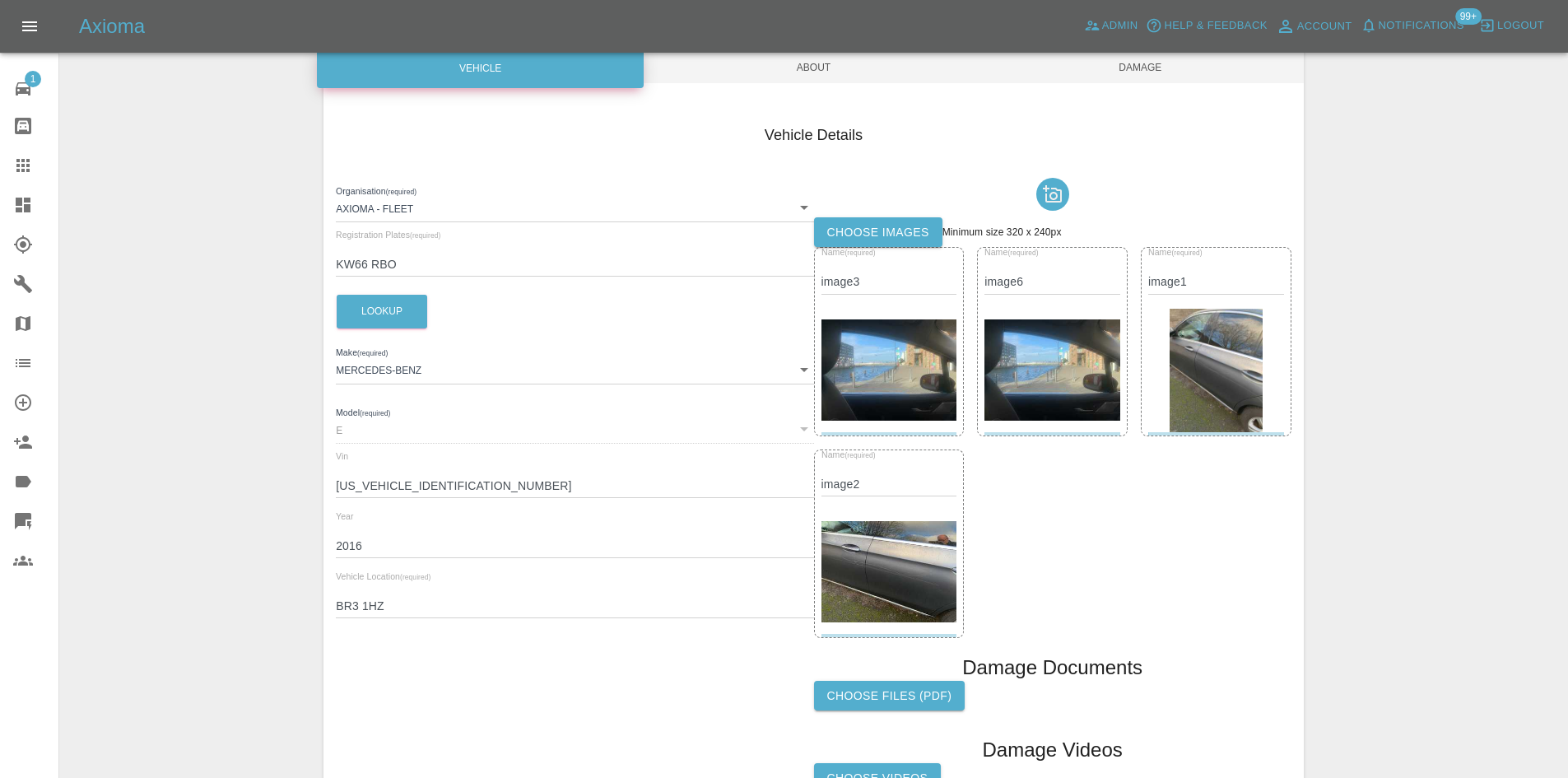
click at [866, 373] on img at bounding box center [889, 371] width 135 height 102
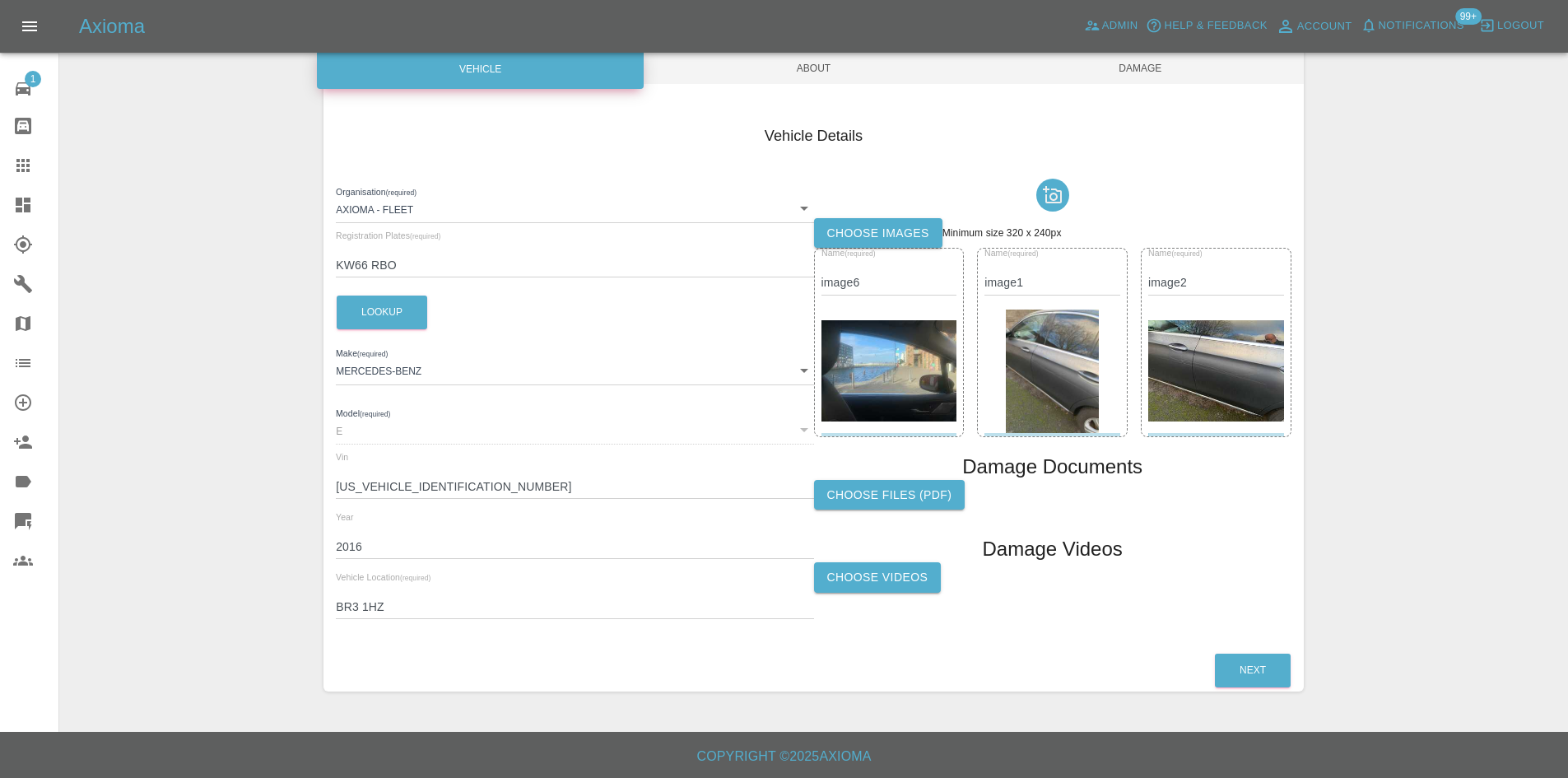
scroll to position [164, 0]
click at [866, 373] on img at bounding box center [889, 372] width 135 height 102
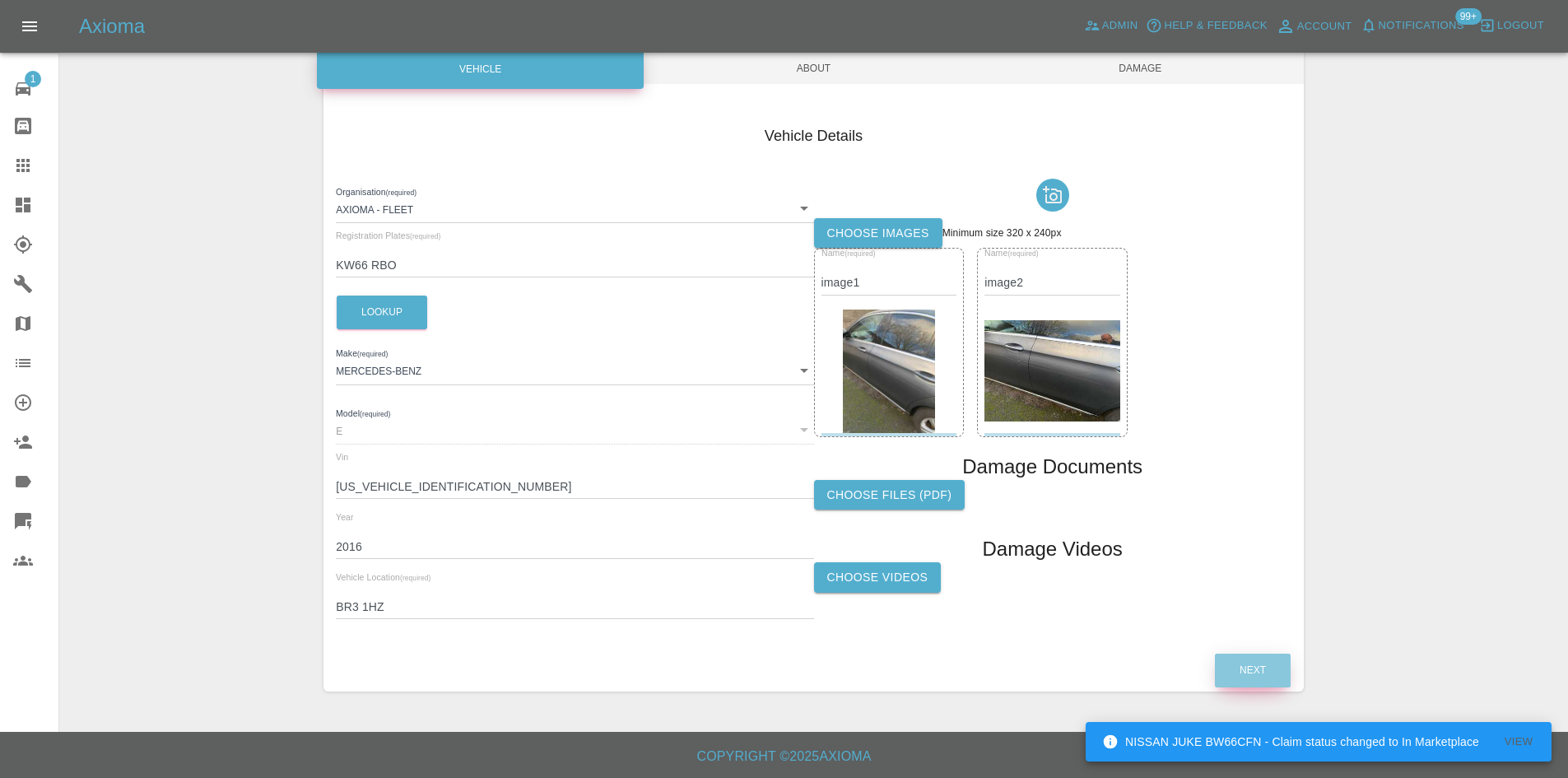
click at [1246, 682] on button "Next" at bounding box center [1252, 670] width 76 height 34
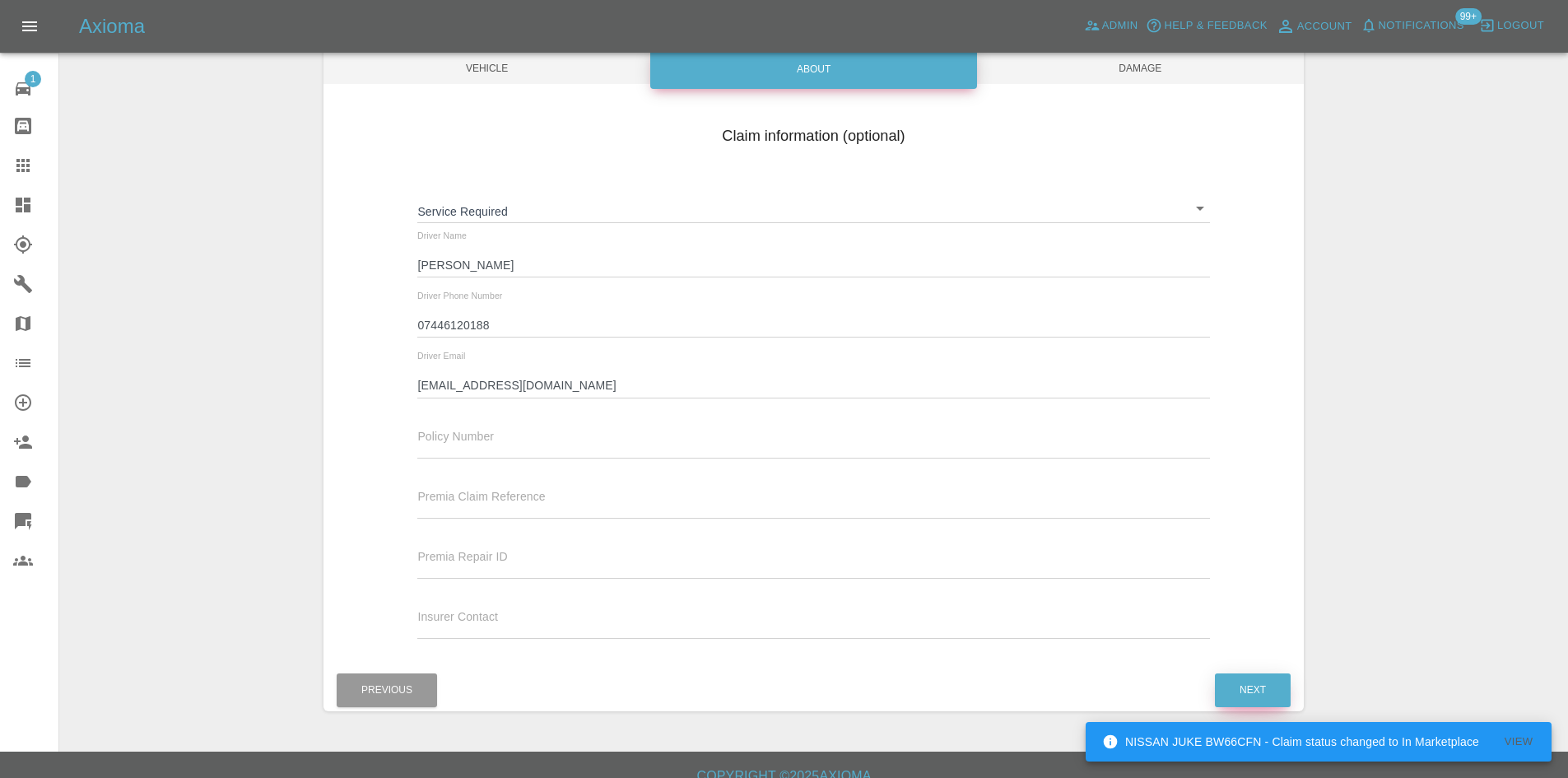
click at [1248, 692] on button "Next" at bounding box center [1252, 689] width 76 height 34
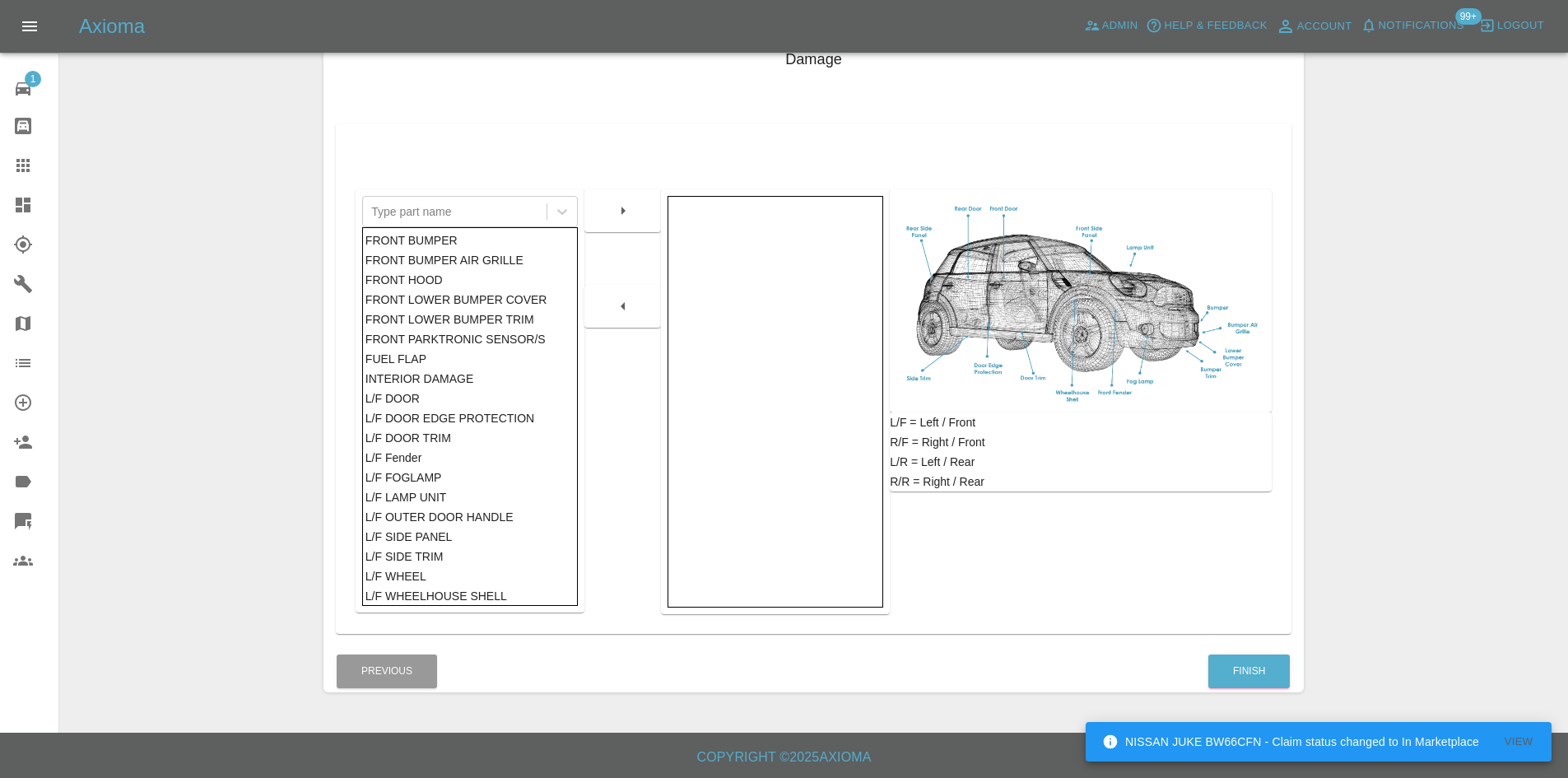
scroll to position [241, 0]
click at [1242, 659] on button "Finish" at bounding box center [1248, 670] width 82 height 34
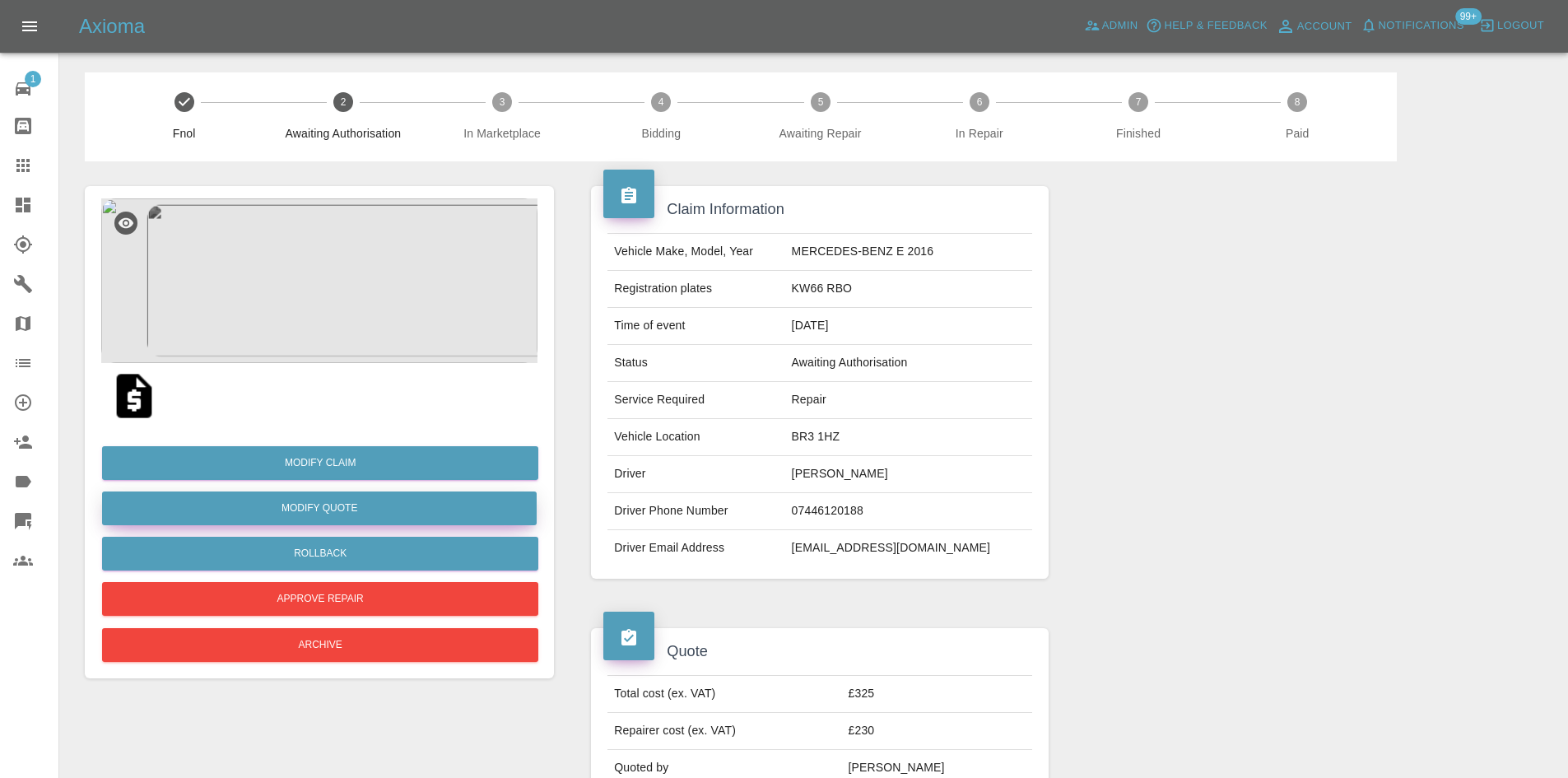
click at [331, 504] on button "Modify Quote" at bounding box center [320, 508] width 434 height 34
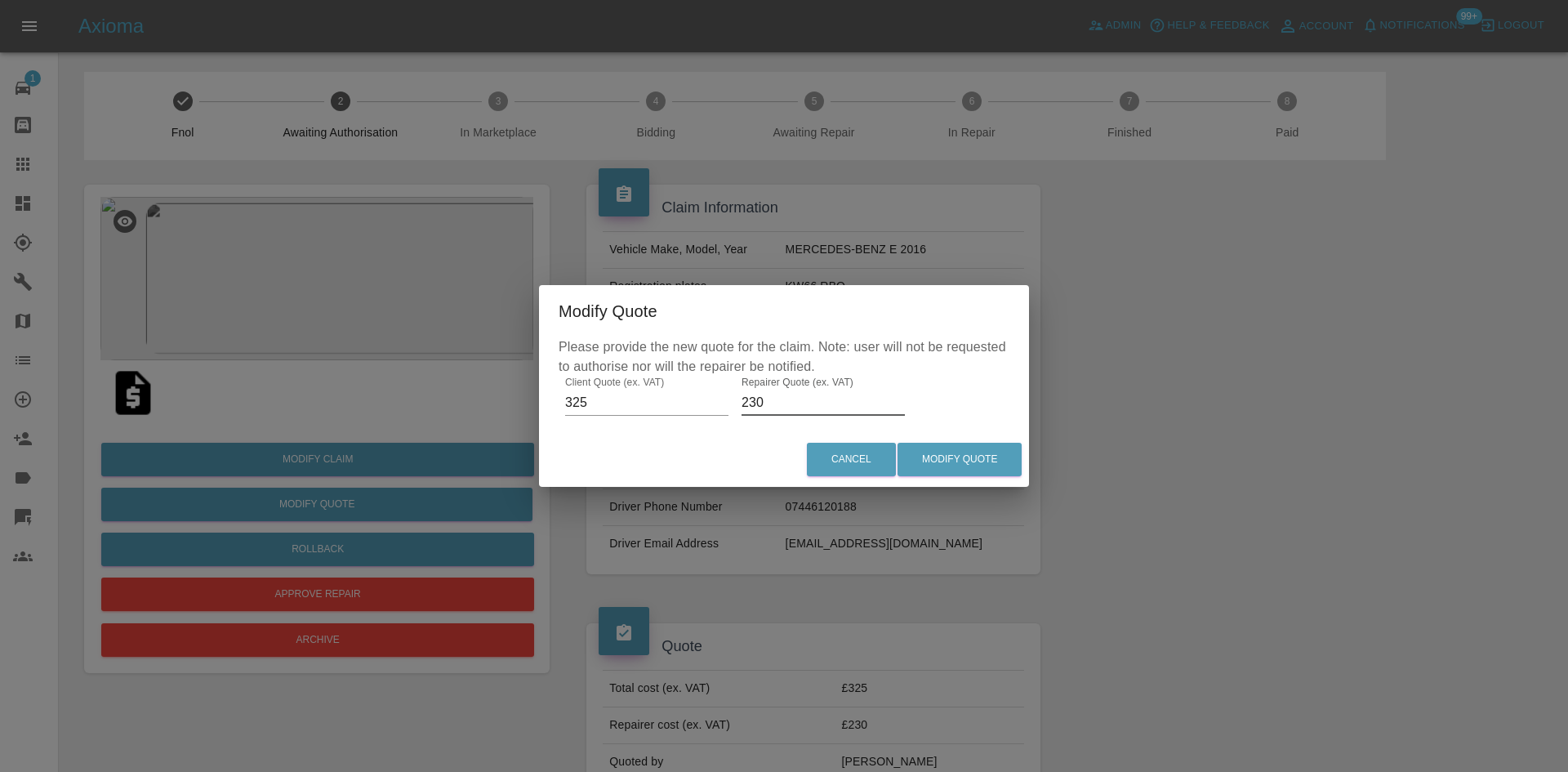
drag, startPoint x: 780, startPoint y: 401, endPoint x: 619, endPoint y: 398, distance: 161.0
click at [619, 398] on div "Please provide the new quote for the claim. Note: user will not be requested to…" at bounding box center [784, 384] width 490 height 95
type input "215"
click at [936, 467] on button "Modify Quote" at bounding box center [960, 459] width 124 height 34
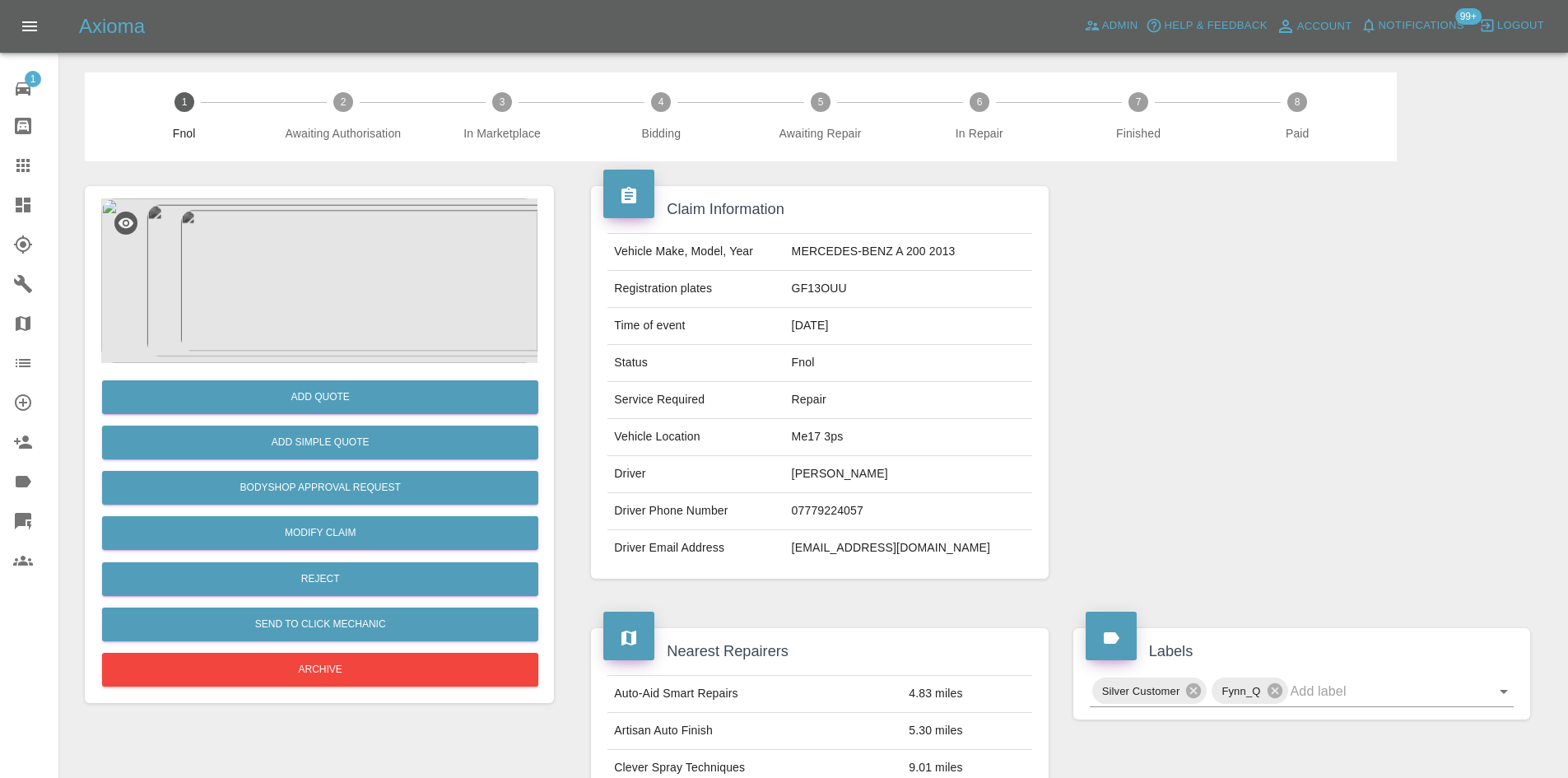
click at [362, 287] on img at bounding box center [320, 280] width 436 height 165
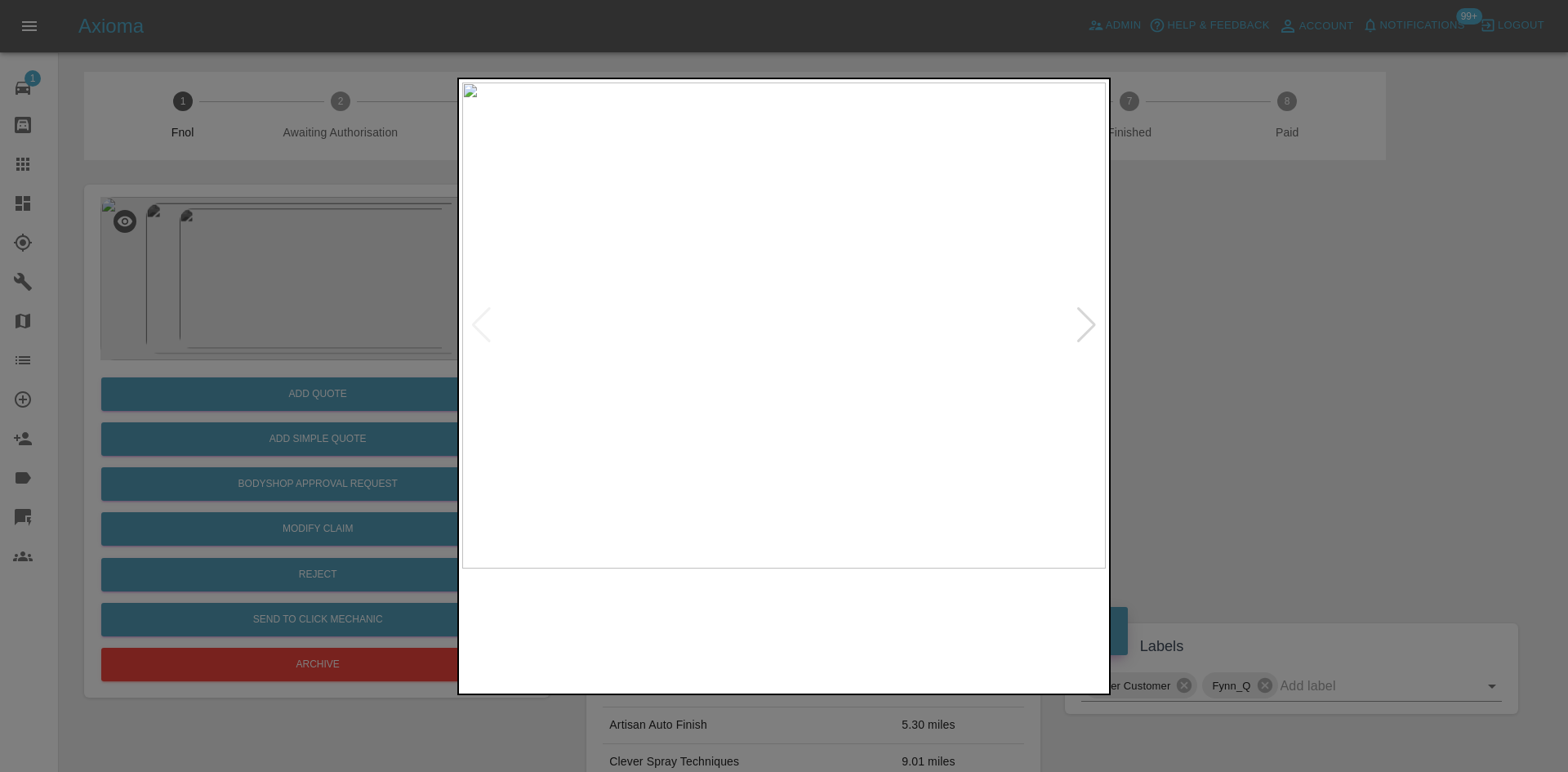
click at [677, 369] on img at bounding box center [783, 326] width 644 height 486
click at [559, 365] on img at bounding box center [583, 326] width 644 height 486
click at [565, 333] on img at bounding box center [783, 326] width 644 height 486
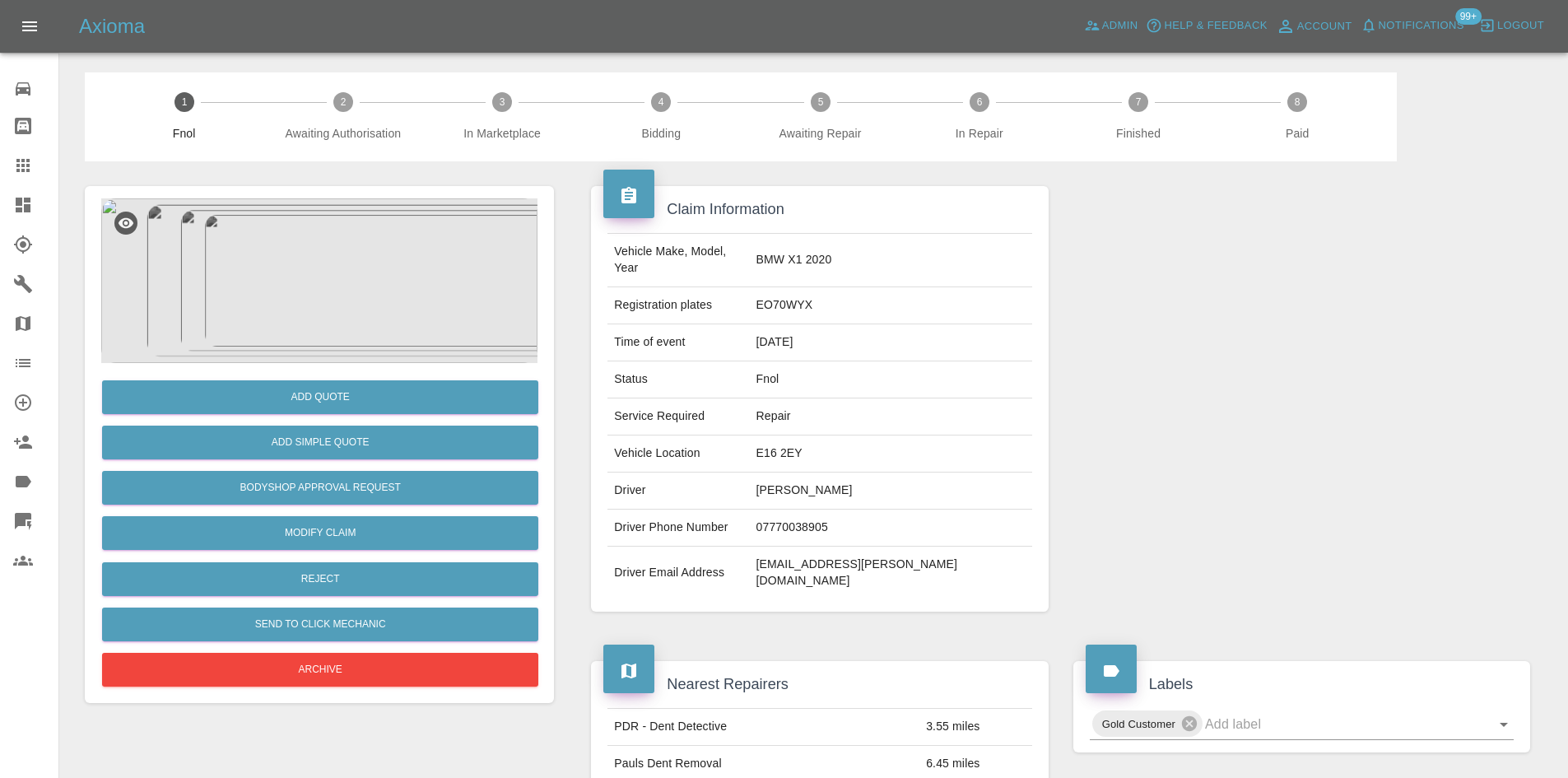
click at [363, 265] on img at bounding box center [320, 280] width 436 height 165
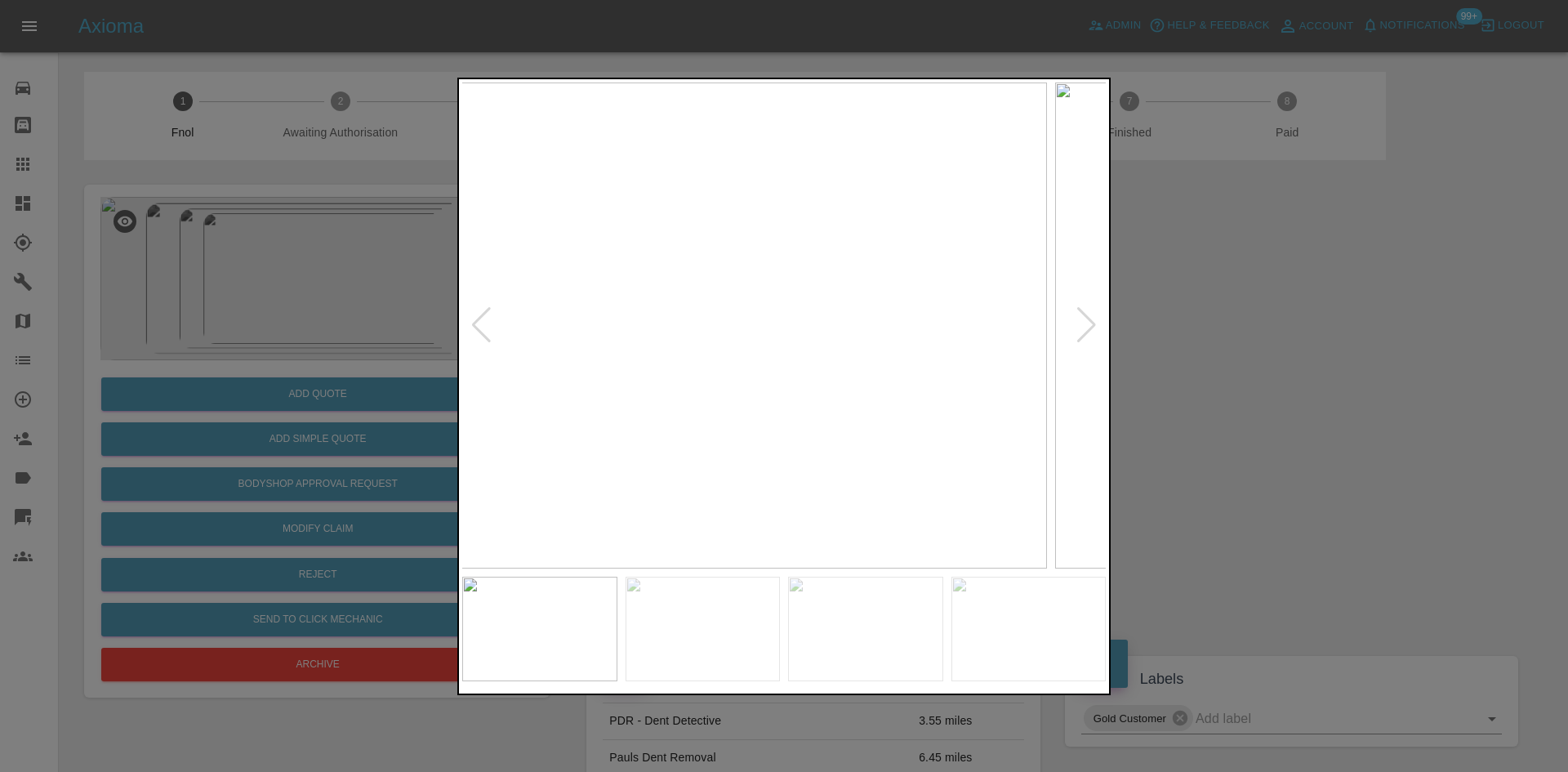
click at [775, 383] on img at bounding box center [725, 326] width 644 height 486
click at [669, 392] on img at bounding box center [783, 326] width 644 height 486
click at [824, 372] on img at bounding box center [783, 326] width 644 height 486
click at [810, 371] on img at bounding box center [661, 183] width 1931 height 1459
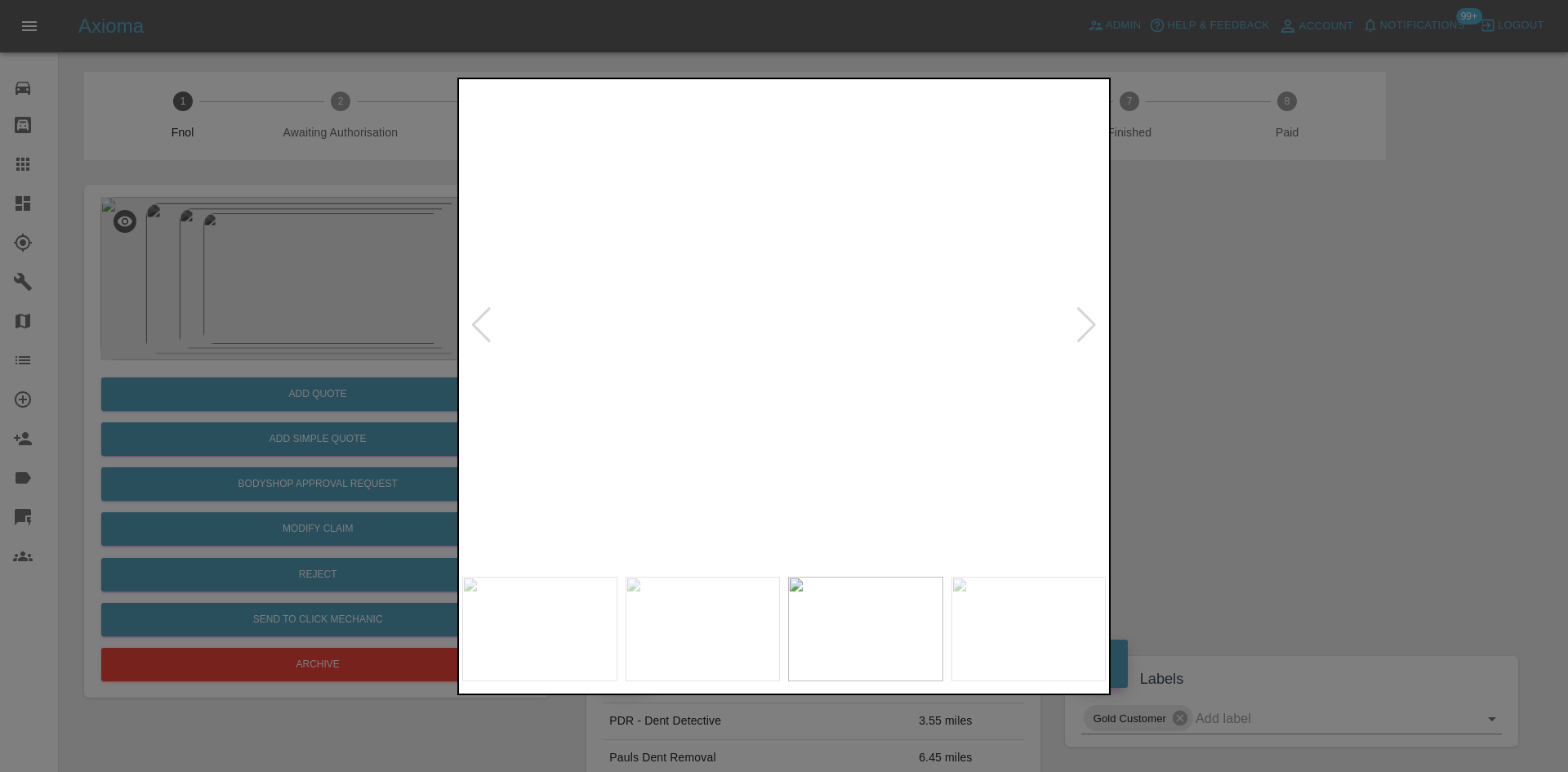
click at [810, 371] on img at bounding box center [661, 183] width 1931 height 1459
click at [854, 421] on img at bounding box center [783, 326] width 644 height 486
click at [853, 422] on img at bounding box center [783, 326] width 644 height 486
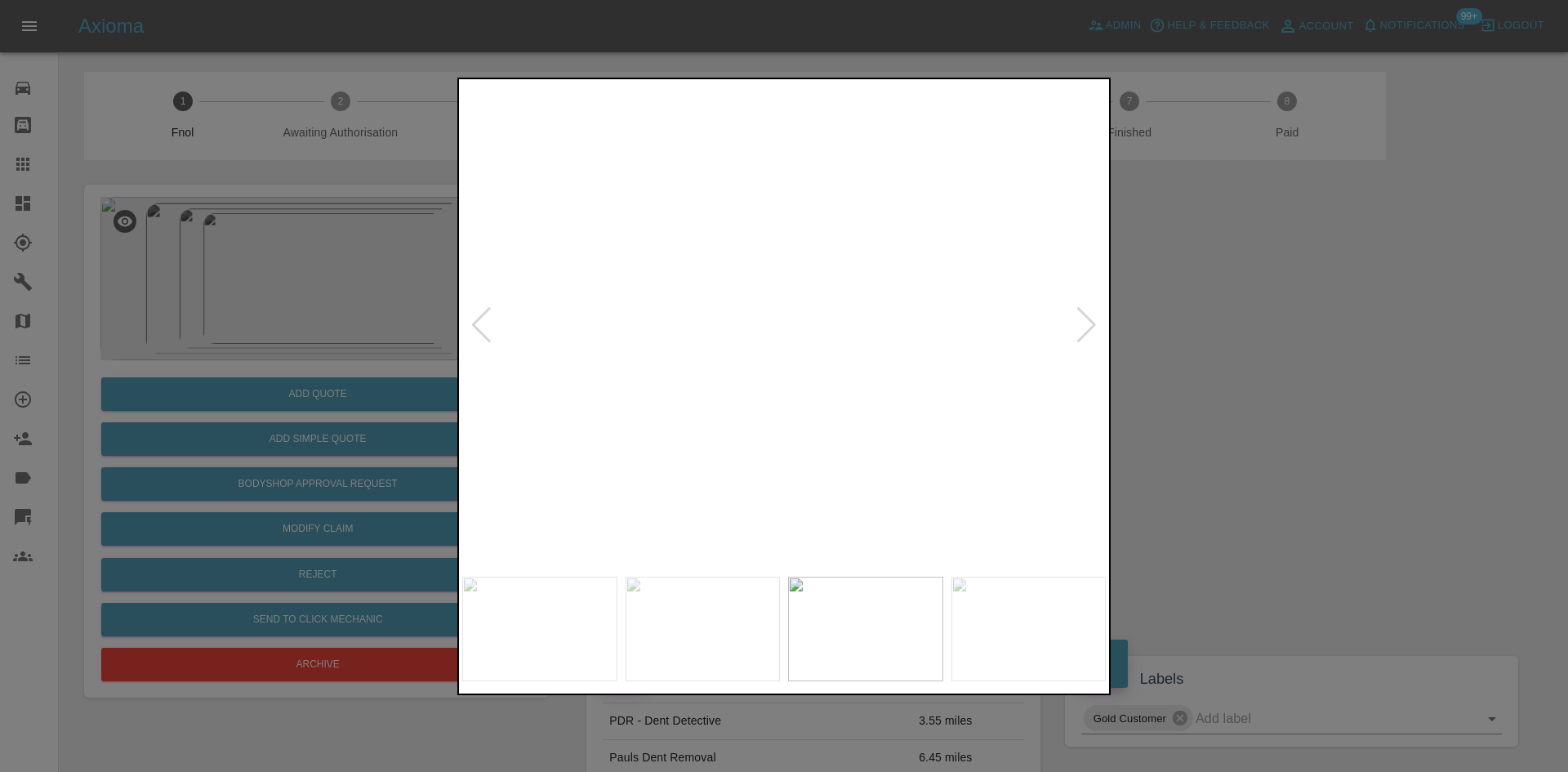
click at [812, 361] on img at bounding box center [783, 326] width 644 height 486
click at [789, 366] on img at bounding box center [783, 326] width 644 height 486
click at [787, 366] on img at bounding box center [769, 202] width 1931 height 1459
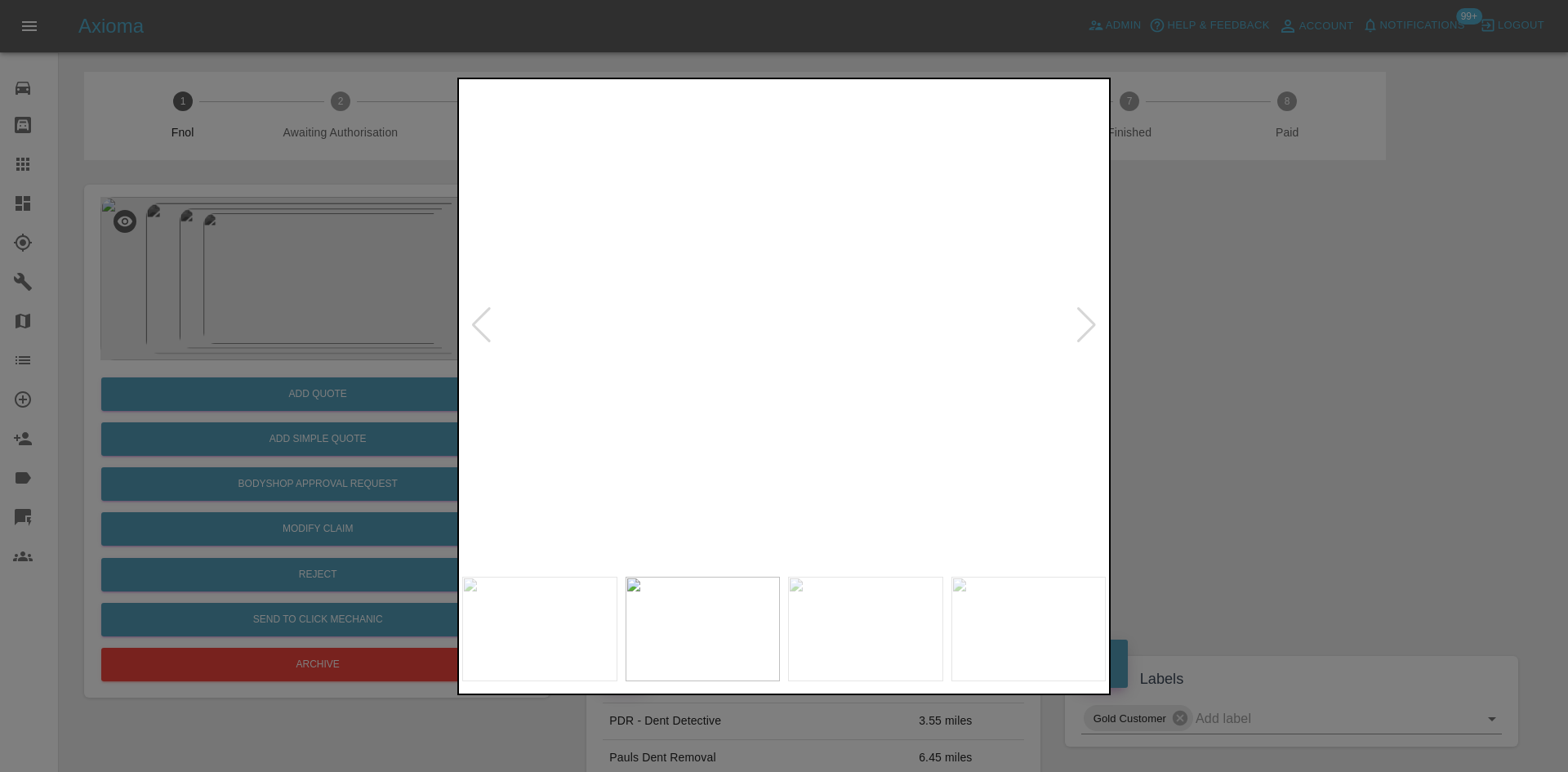
click at [787, 366] on img at bounding box center [769, 202] width 1931 height 1459
click at [766, 396] on img at bounding box center [783, 326] width 644 height 486
click at [780, 369] on img at bounding box center [783, 326] width 644 height 486
click at [692, 227] on img at bounding box center [721, 11] width 1931 height 1459
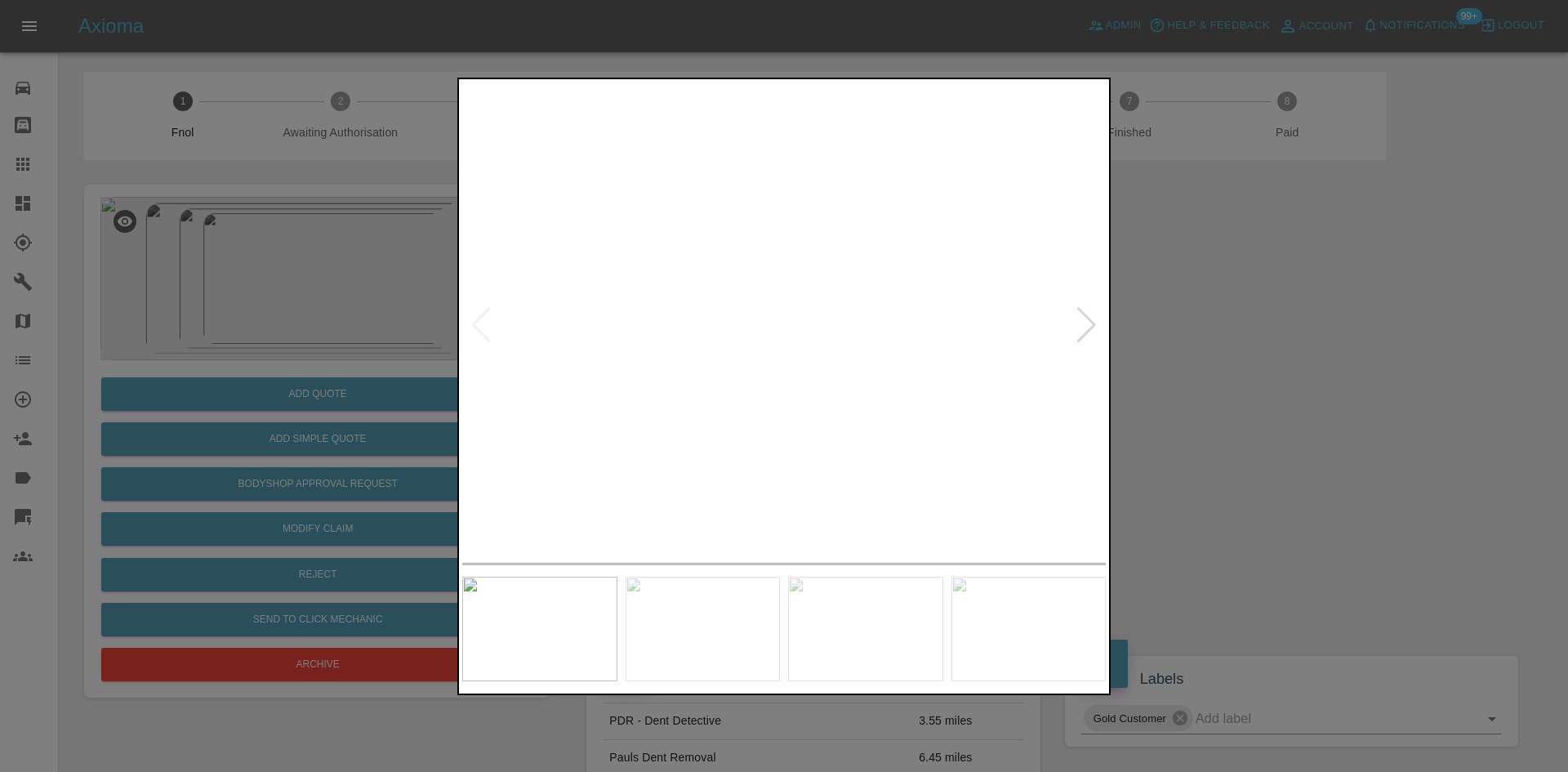
click at [781, 514] on img at bounding box center [635, 54] width 1931 height 1459
click at [804, 462] on img at bounding box center [667, 145] width 1931 height 1459
click at [349, 332] on div at bounding box center [784, 386] width 1568 height 772
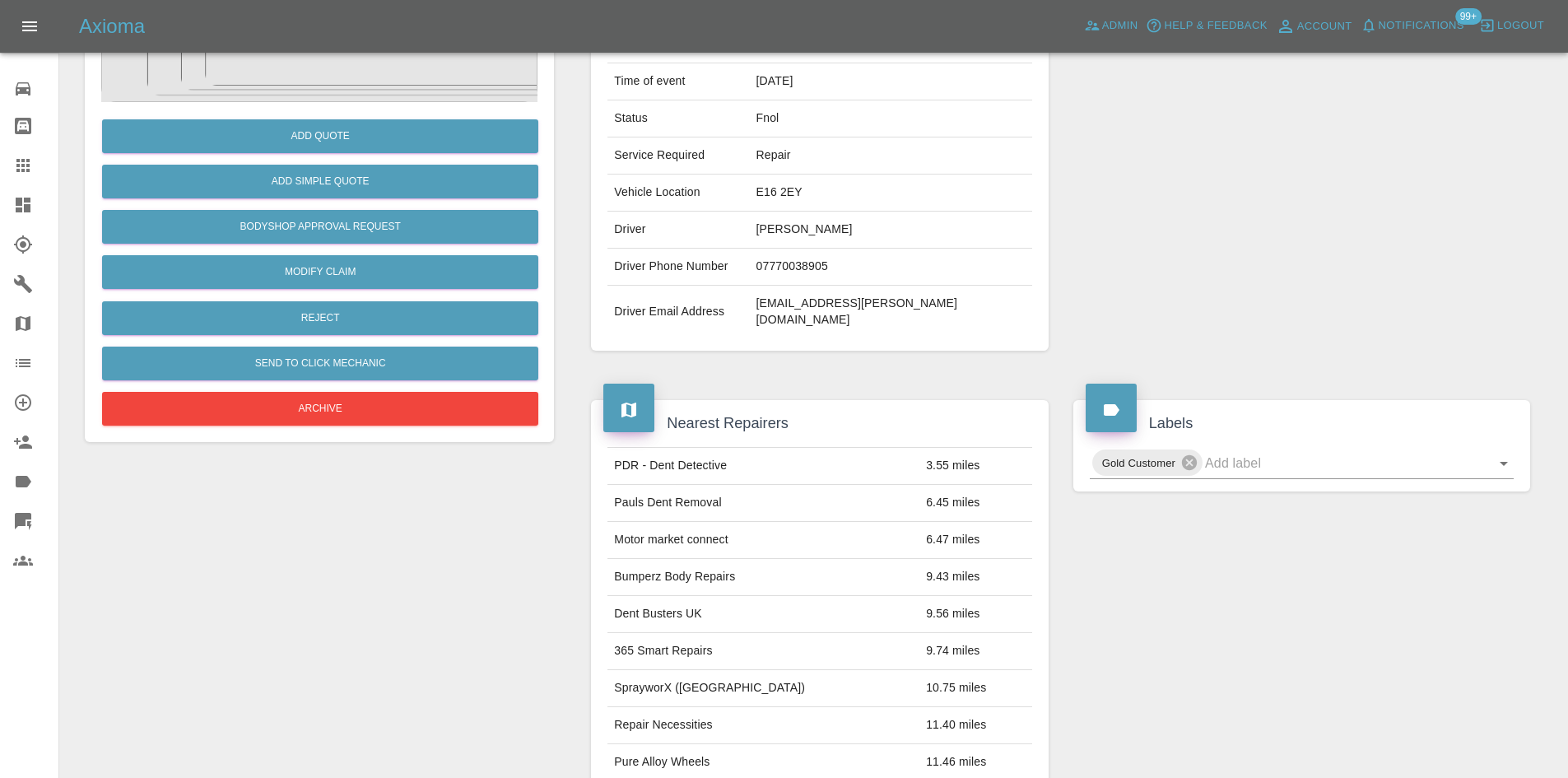
scroll to position [14, 0]
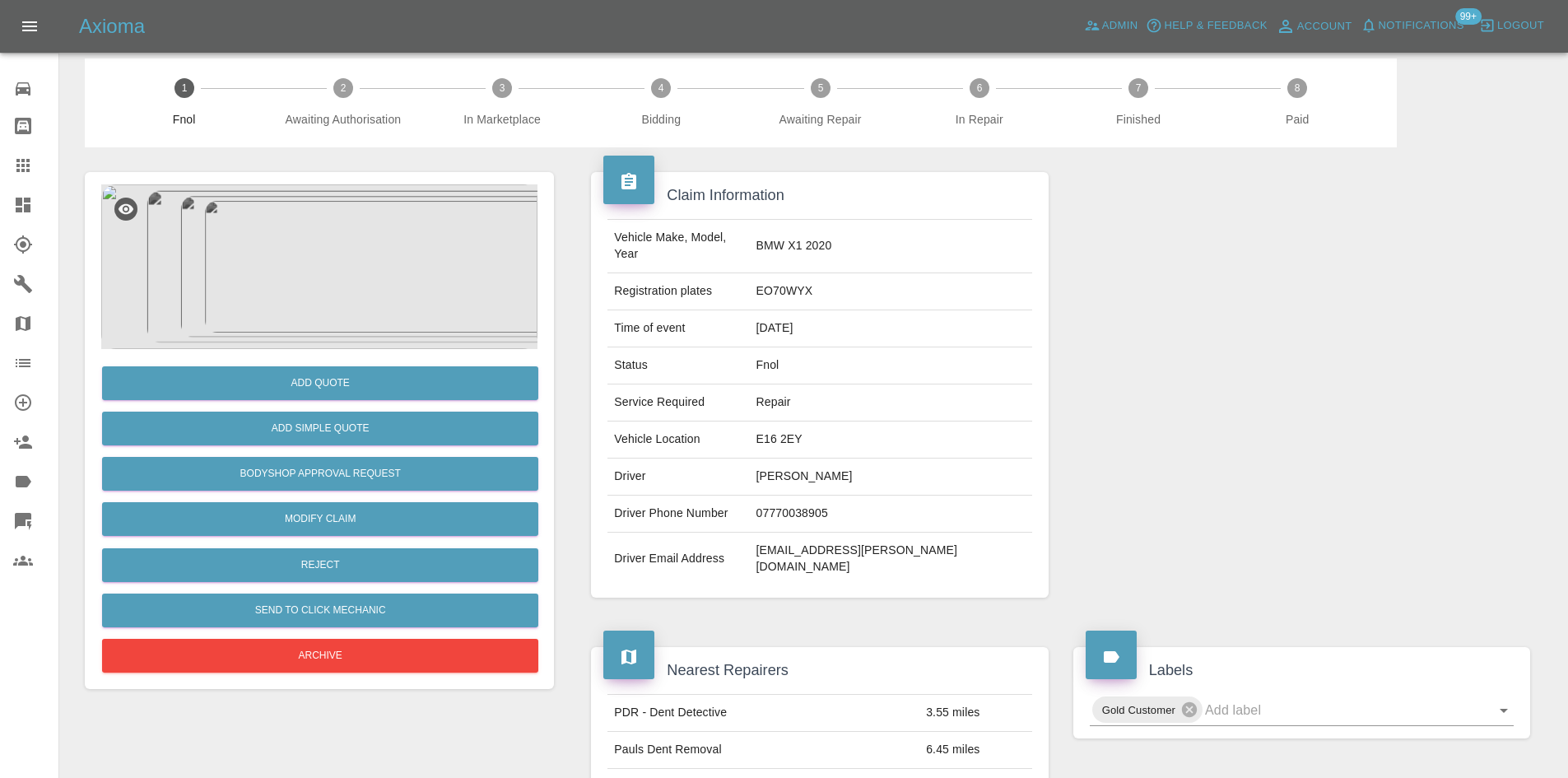
click at [371, 292] on img at bounding box center [320, 267] width 436 height 165
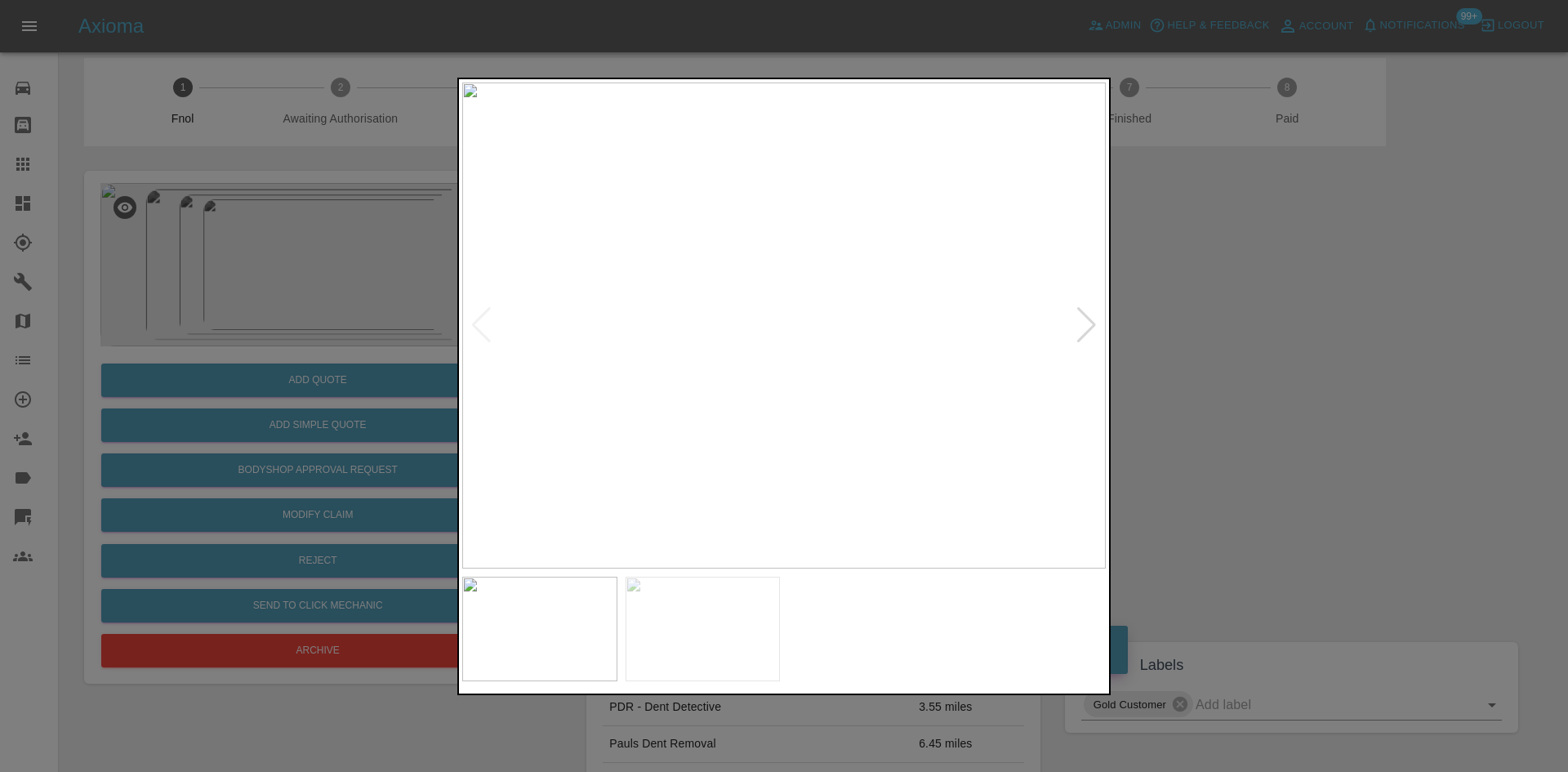
click at [768, 393] on img at bounding box center [783, 326] width 644 height 486
click at [768, 393] on img at bounding box center [783, 326] width 644 height 486
click at [768, 393] on img at bounding box center [832, 121] width 1931 height 1459
click at [699, 414] on img at bounding box center [783, 326] width 644 height 486
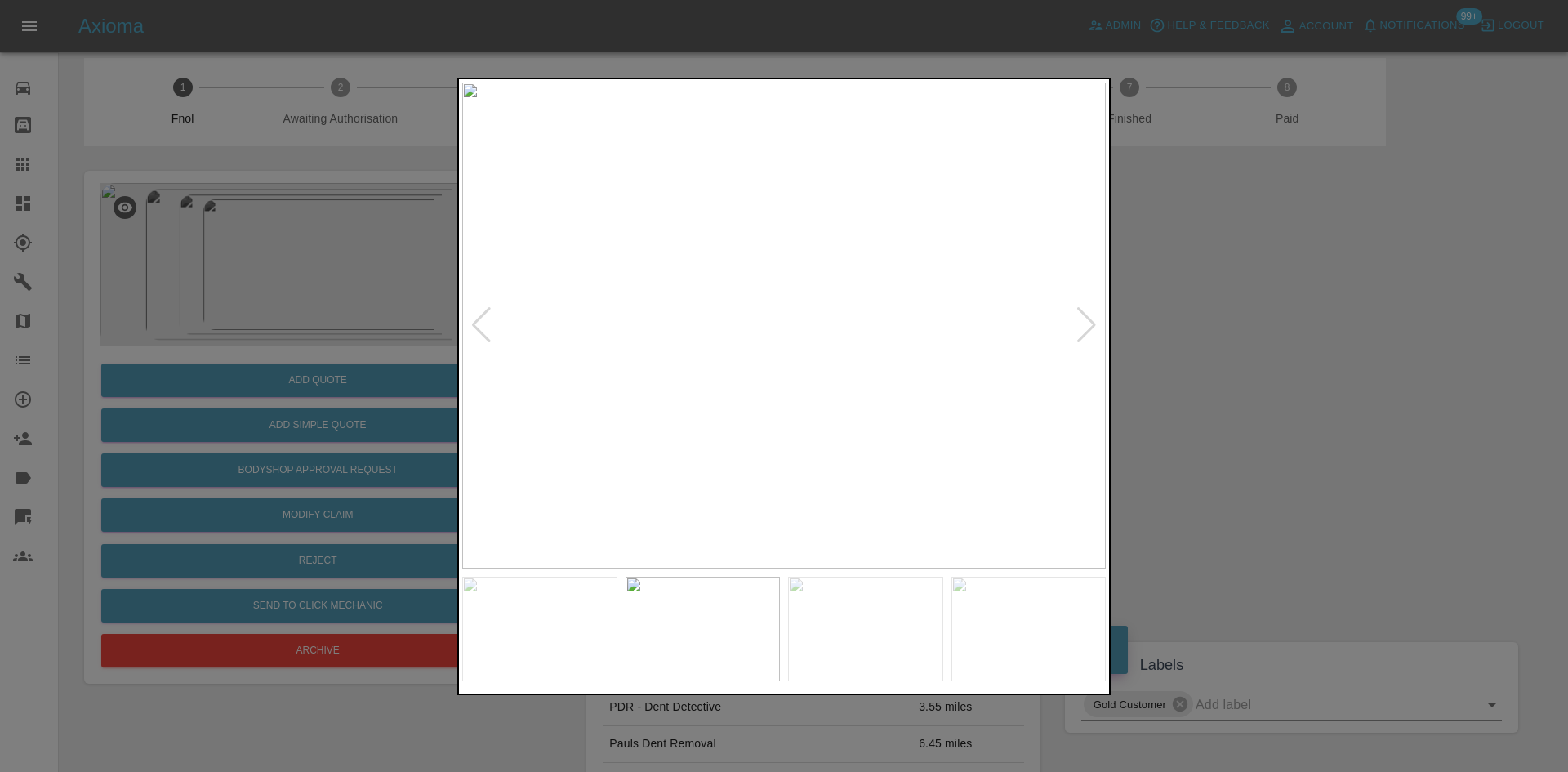
click at [806, 383] on img at bounding box center [783, 326] width 644 height 486
click at [804, 383] on img at bounding box center [783, 326] width 644 height 486
click at [771, 250] on img at bounding box center [704, 23] width 1931 height 1459
click at [760, 438] on img at bounding box center [689, 157] width 1931 height 1459
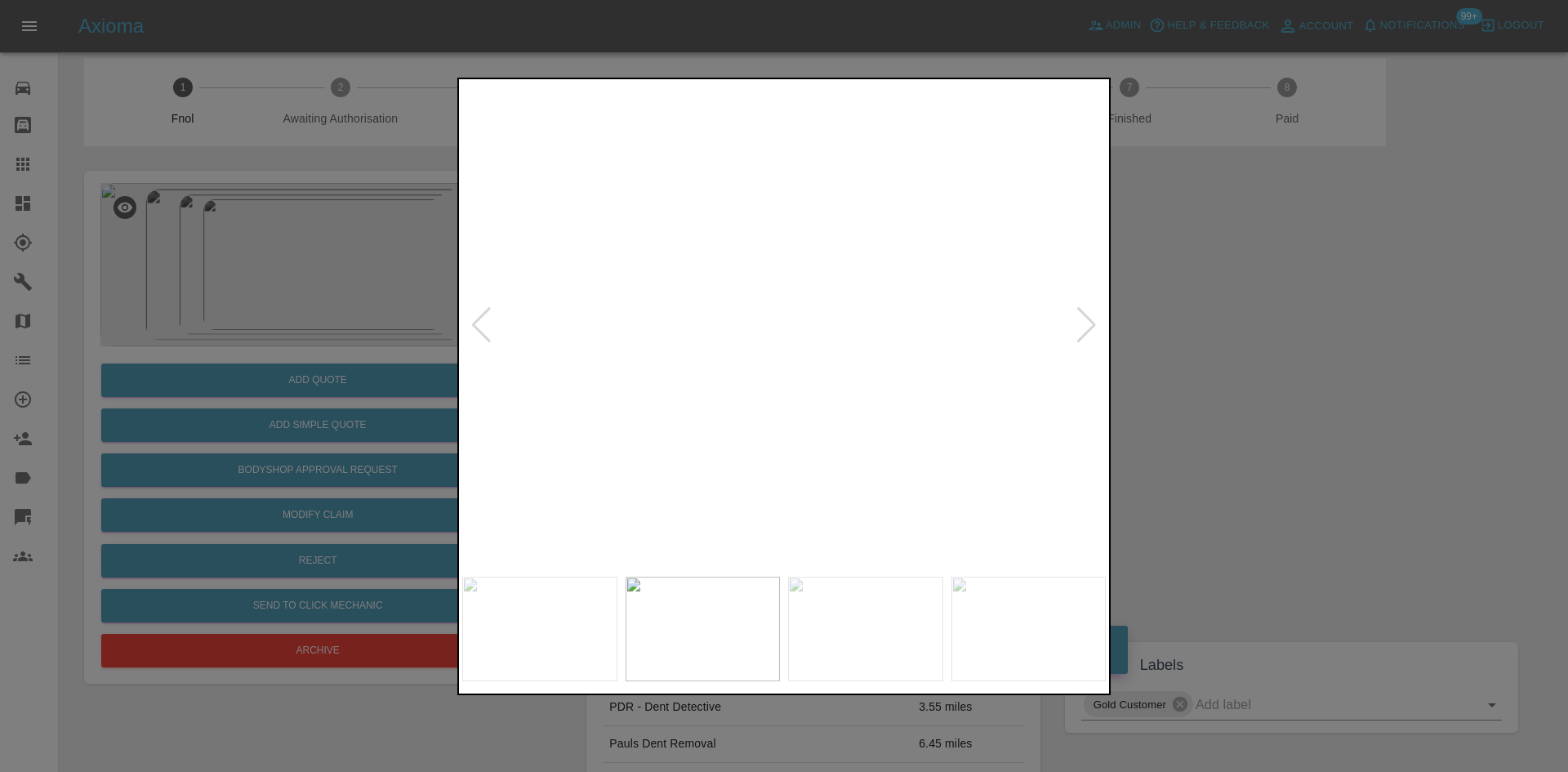
click at [762, 447] on img at bounding box center [734, 279] width 1931 height 1459
click at [726, 418] on img at bounding box center [758, 303] width 1931 height 1459
click at [715, 407] on img at bounding box center [790, 351] width 1931 height 1459
click at [728, 403] on img at bounding box center [783, 326] width 644 height 486
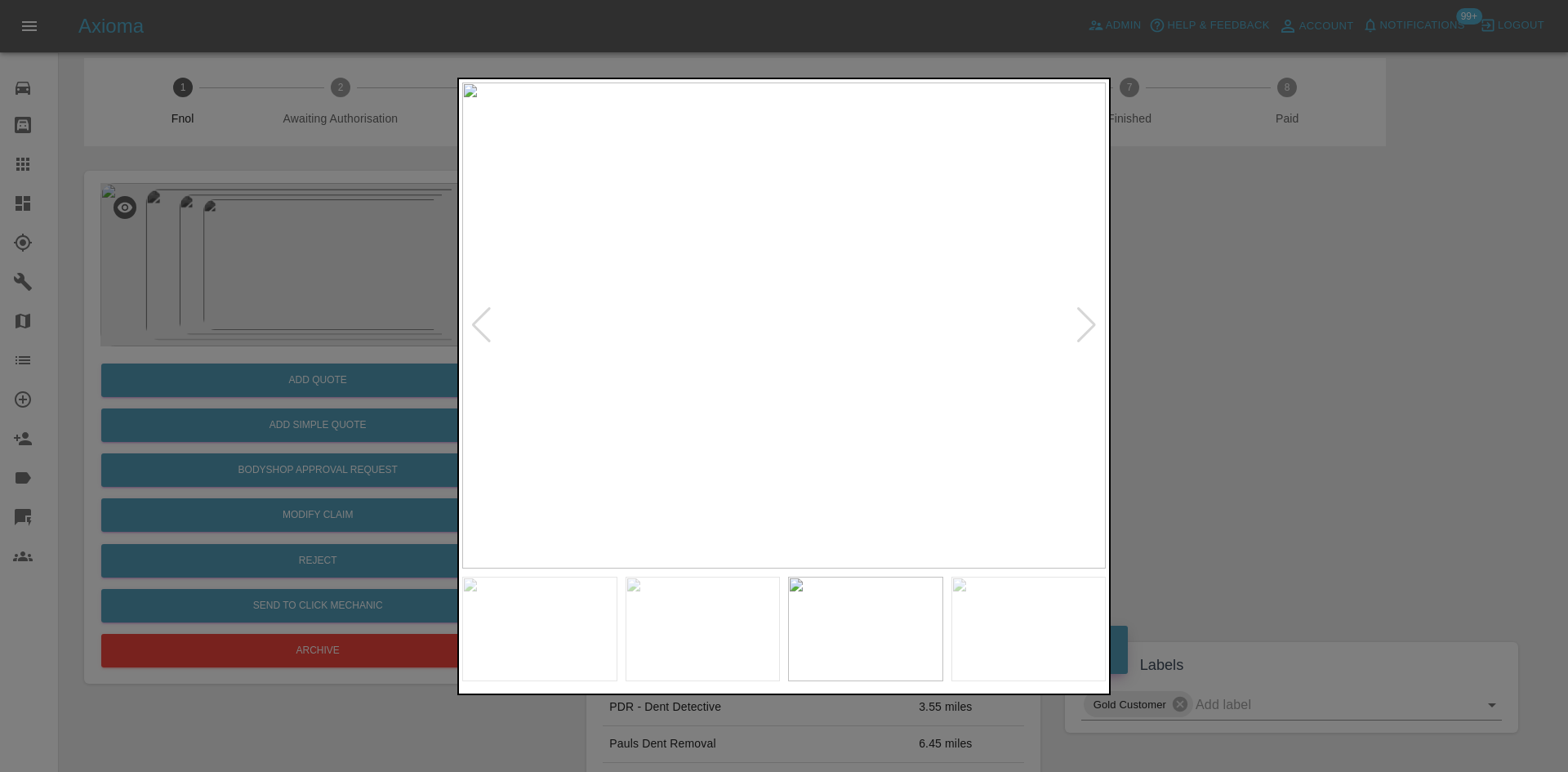
click at [749, 346] on img at bounding box center [783, 326] width 644 height 486
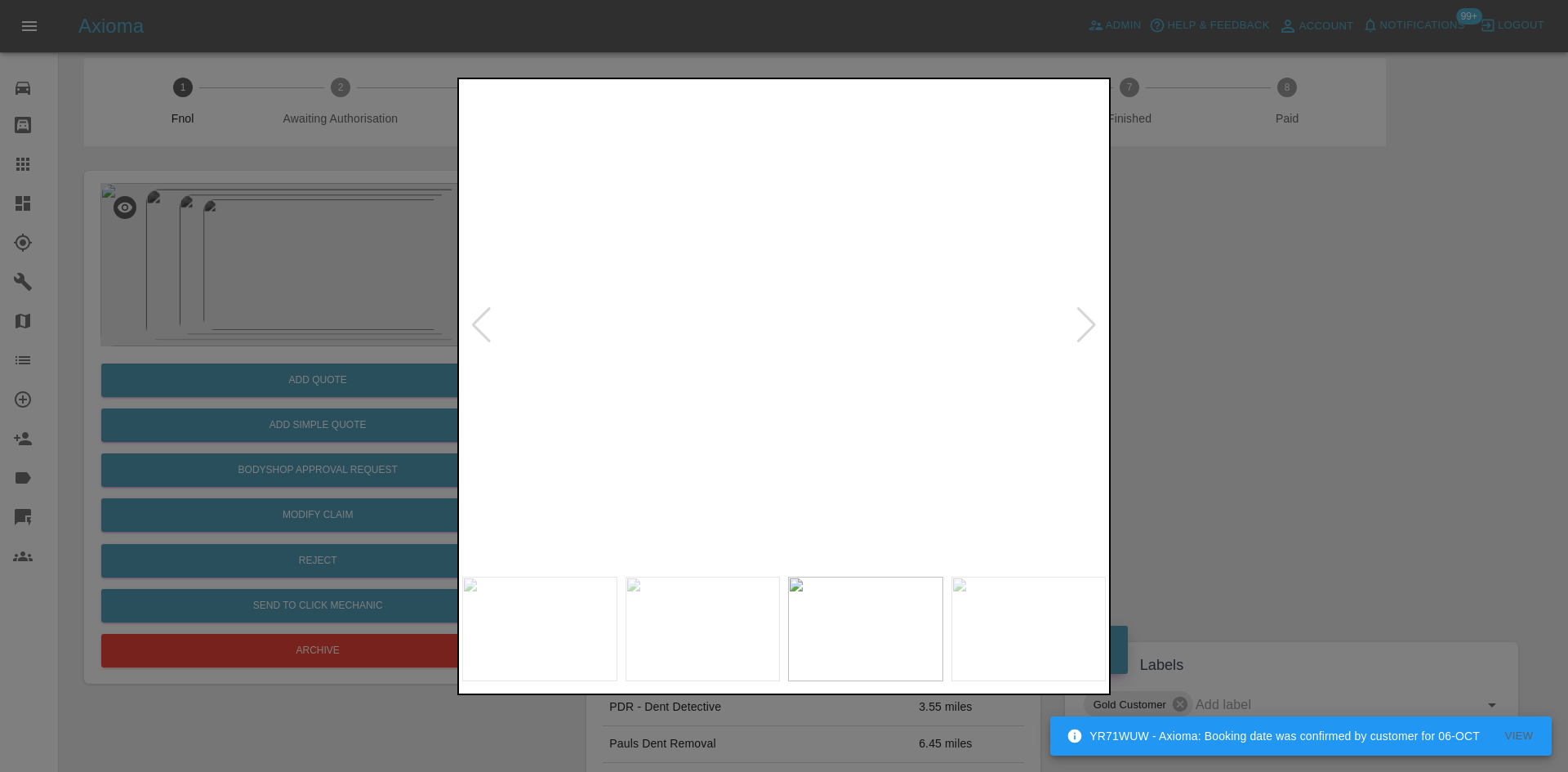
click at [697, 283] on img at bounding box center [882, 238] width 1931 height 1459
click at [744, 282] on img at bounding box center [815, 181] width 1931 height 1459
click at [746, 327] on img at bounding box center [737, 78] width 1931 height 1459
click at [355, 454] on div at bounding box center [784, 386] width 1568 height 772
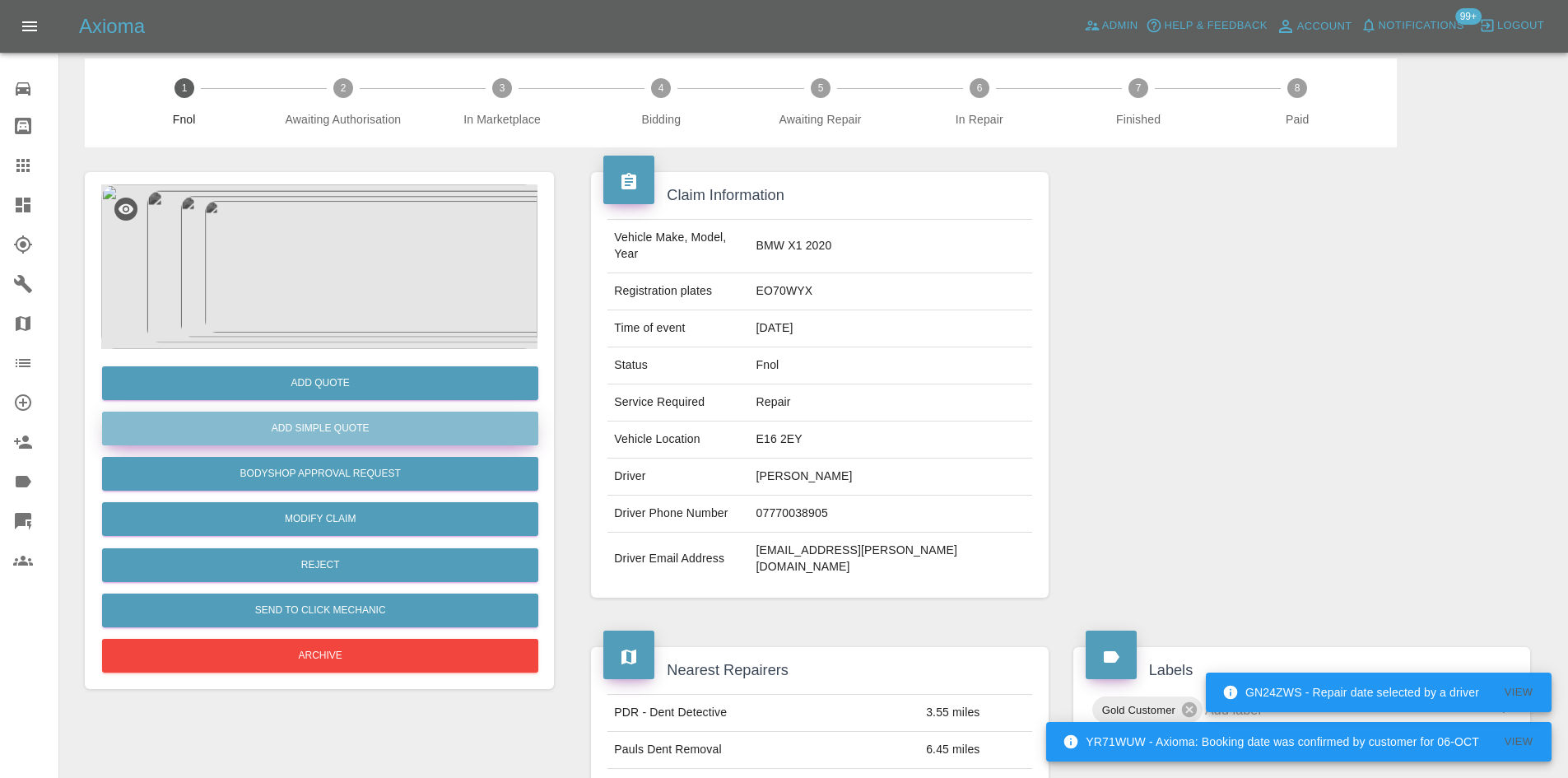
click at [357, 433] on button "Add Simple Quote" at bounding box center [320, 428] width 436 height 34
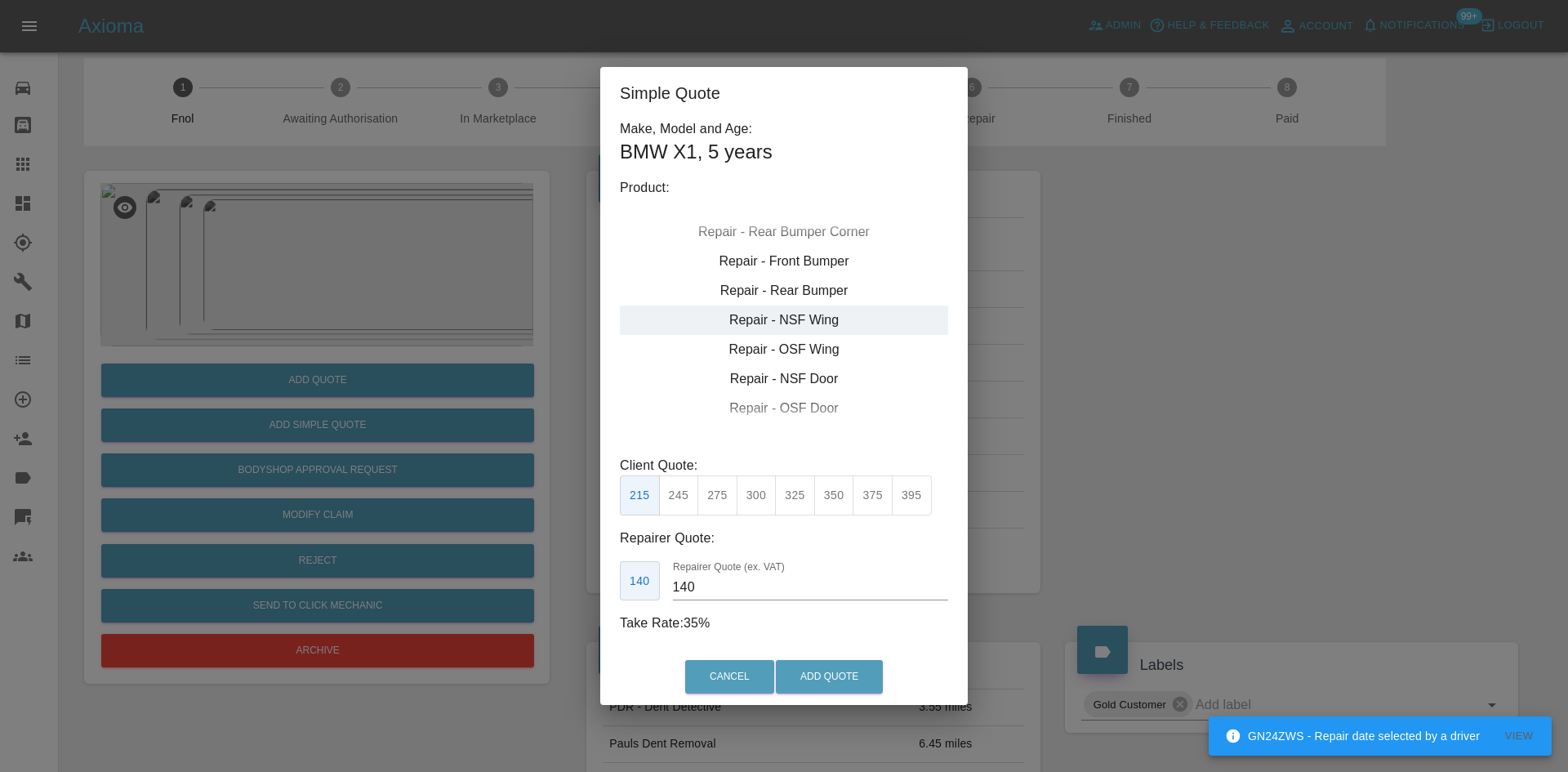
click at [791, 296] on div "Repair - Front Bumper Corner Repair - Rear Bumper Corner Repair - Front Bumper …" at bounding box center [783, 310] width 328 height 245
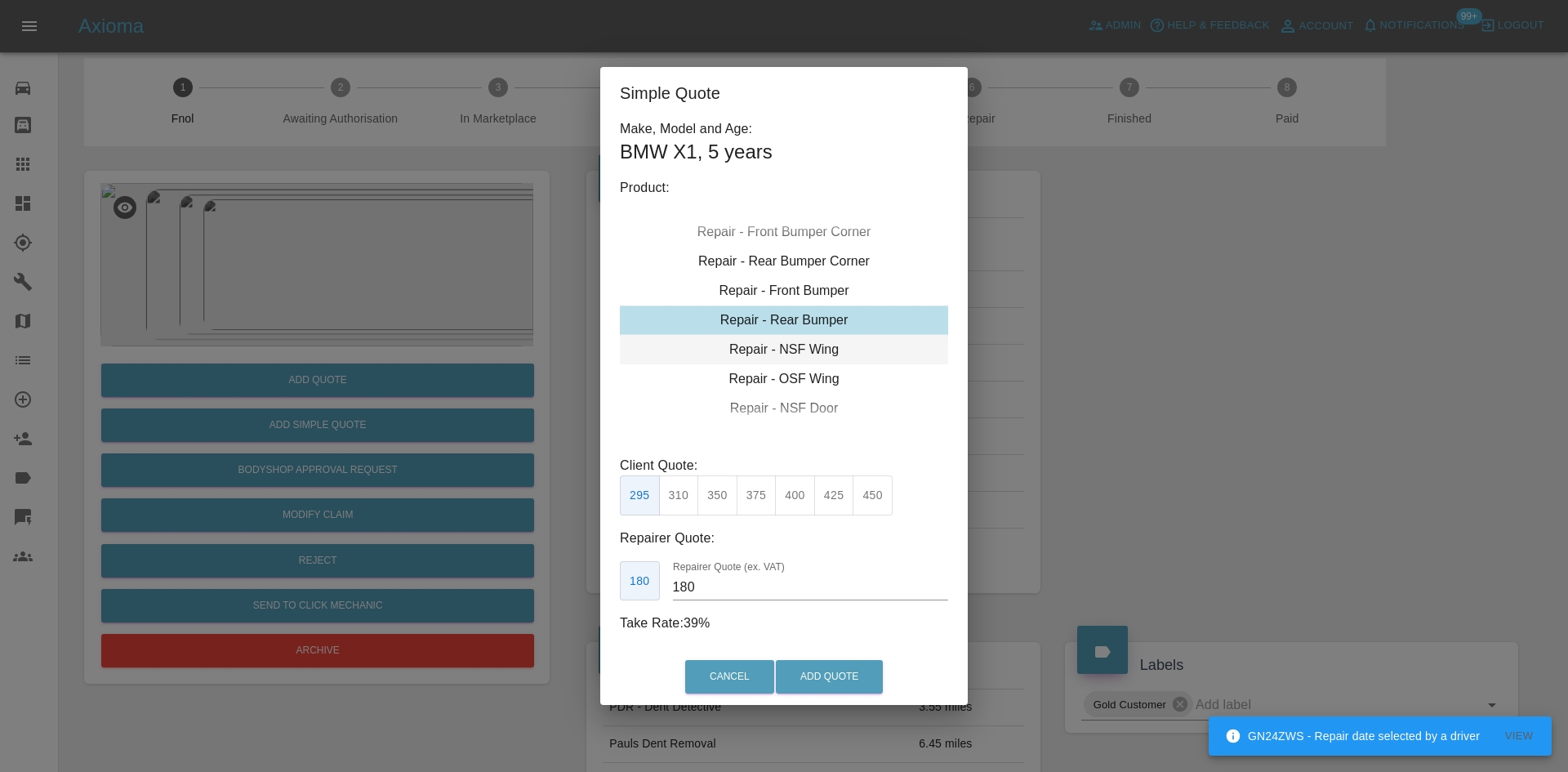
click at [794, 357] on div "Repair - NSF Wing" at bounding box center [783, 350] width 328 height 29
click at [671, 501] on button "245" at bounding box center [679, 495] width 40 height 40
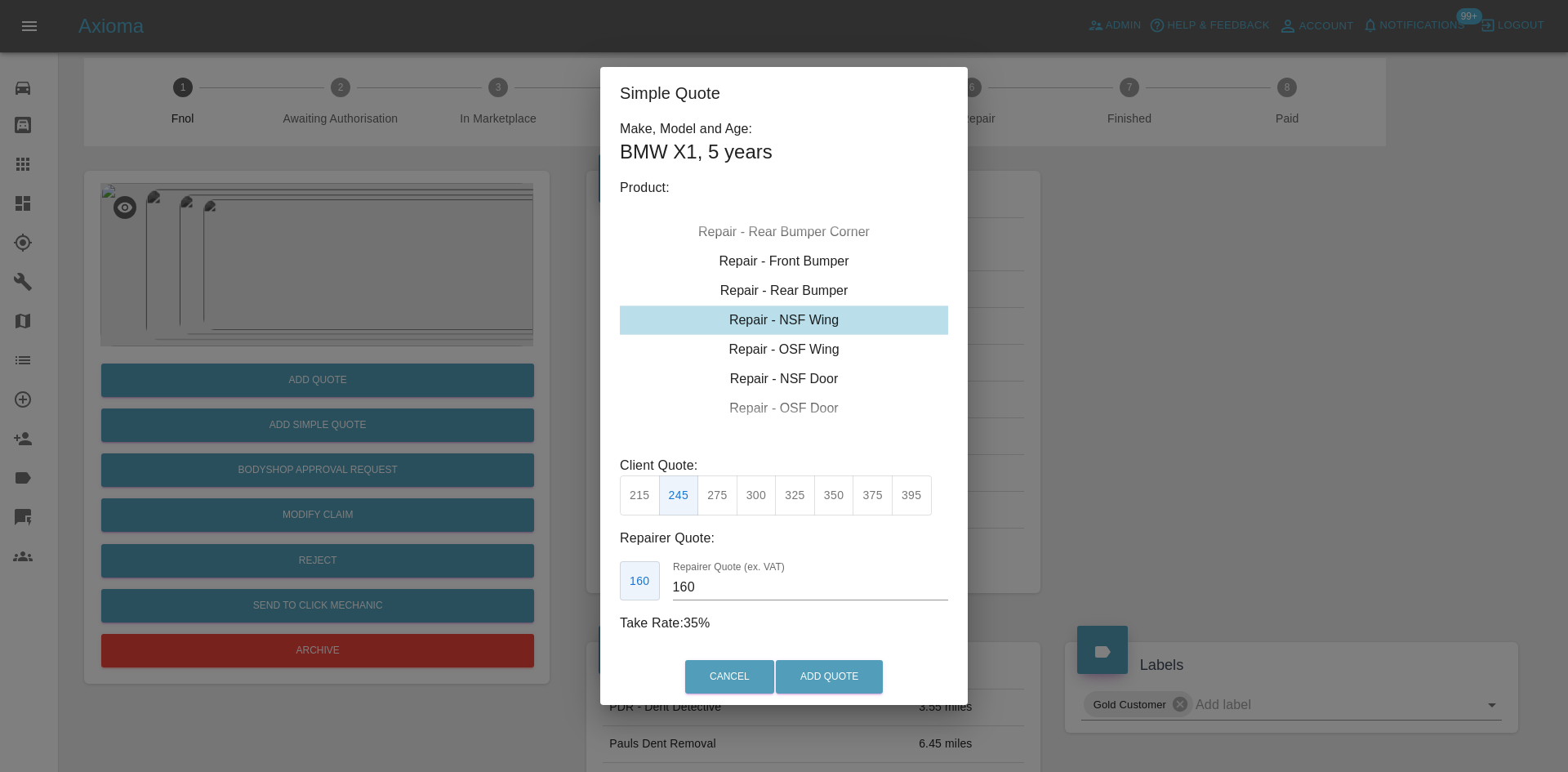
drag, startPoint x: 707, startPoint y: 587, endPoint x: 578, endPoint y: 573, distance: 129.8
click at [584, 577] on div "Simple Quote Make, Model and Age: BMW X1 , 5 years Product: Repair - Front Bump…" at bounding box center [784, 386] width 1568 height 772
type input "150"
click at [838, 668] on button "Add Quote" at bounding box center [829, 676] width 107 height 34
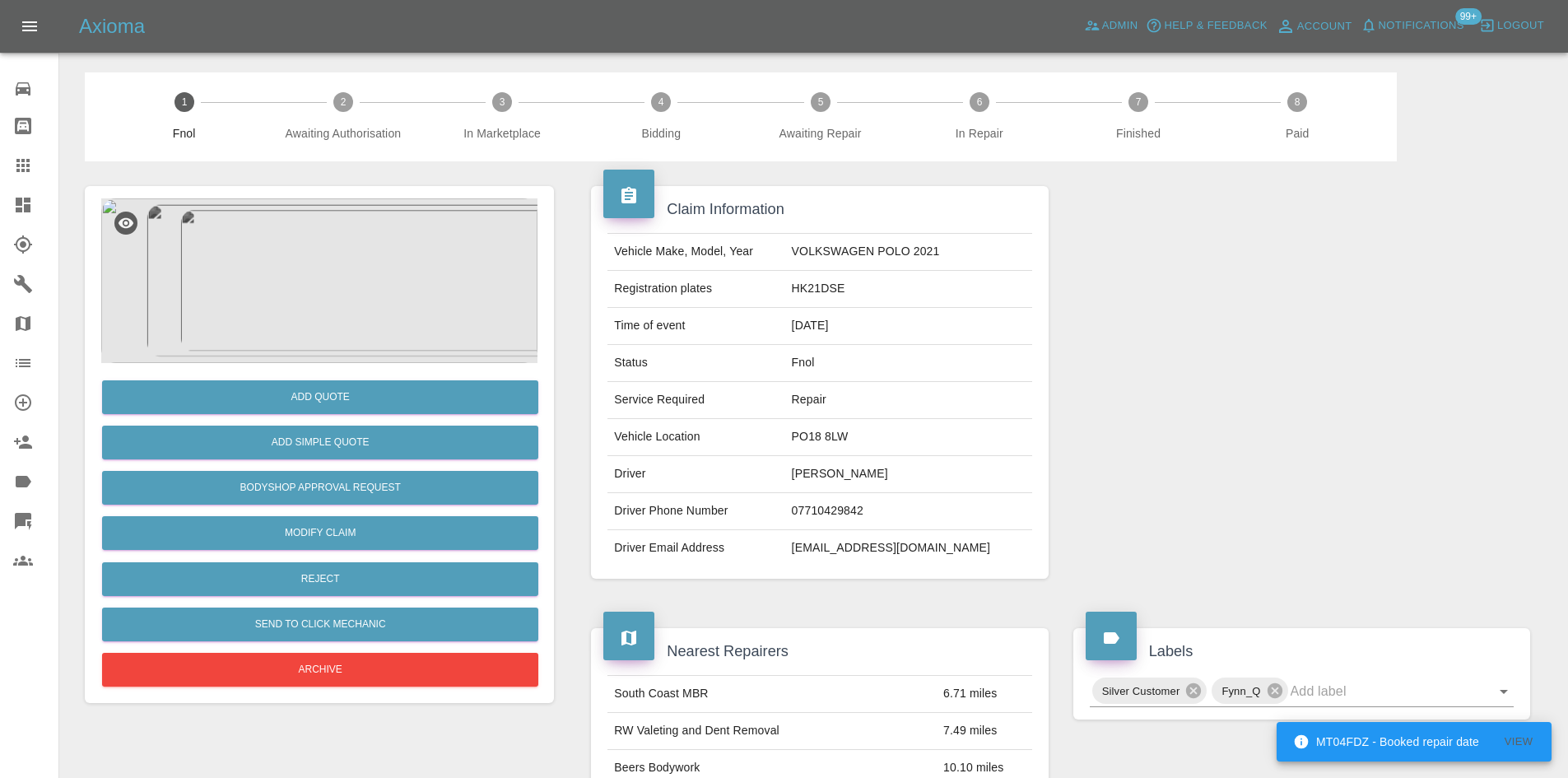
click at [354, 276] on img at bounding box center [320, 280] width 436 height 165
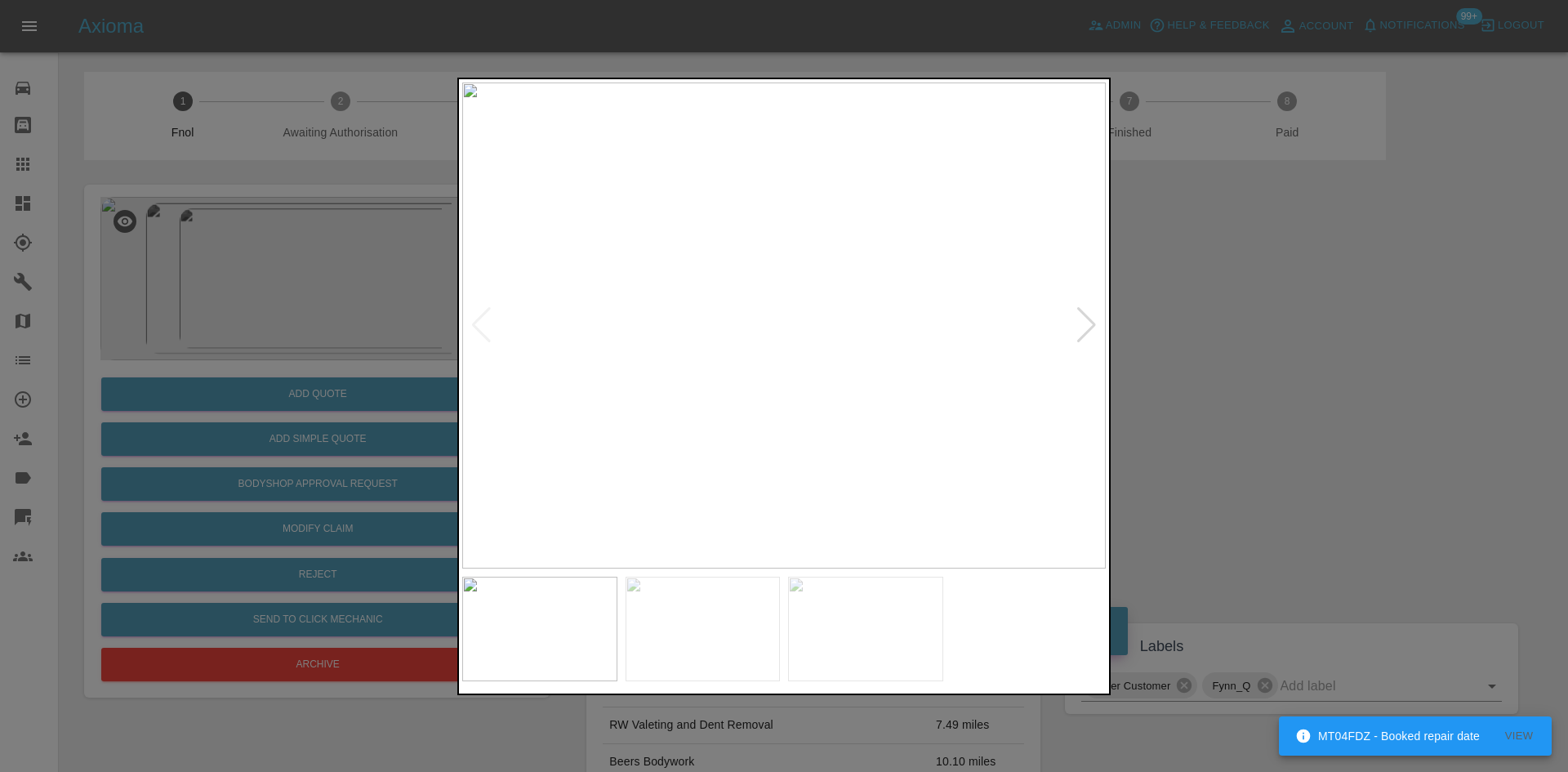
click at [714, 345] on img at bounding box center [783, 326] width 644 height 486
click at [809, 275] on img at bounding box center [783, 326] width 644 height 486
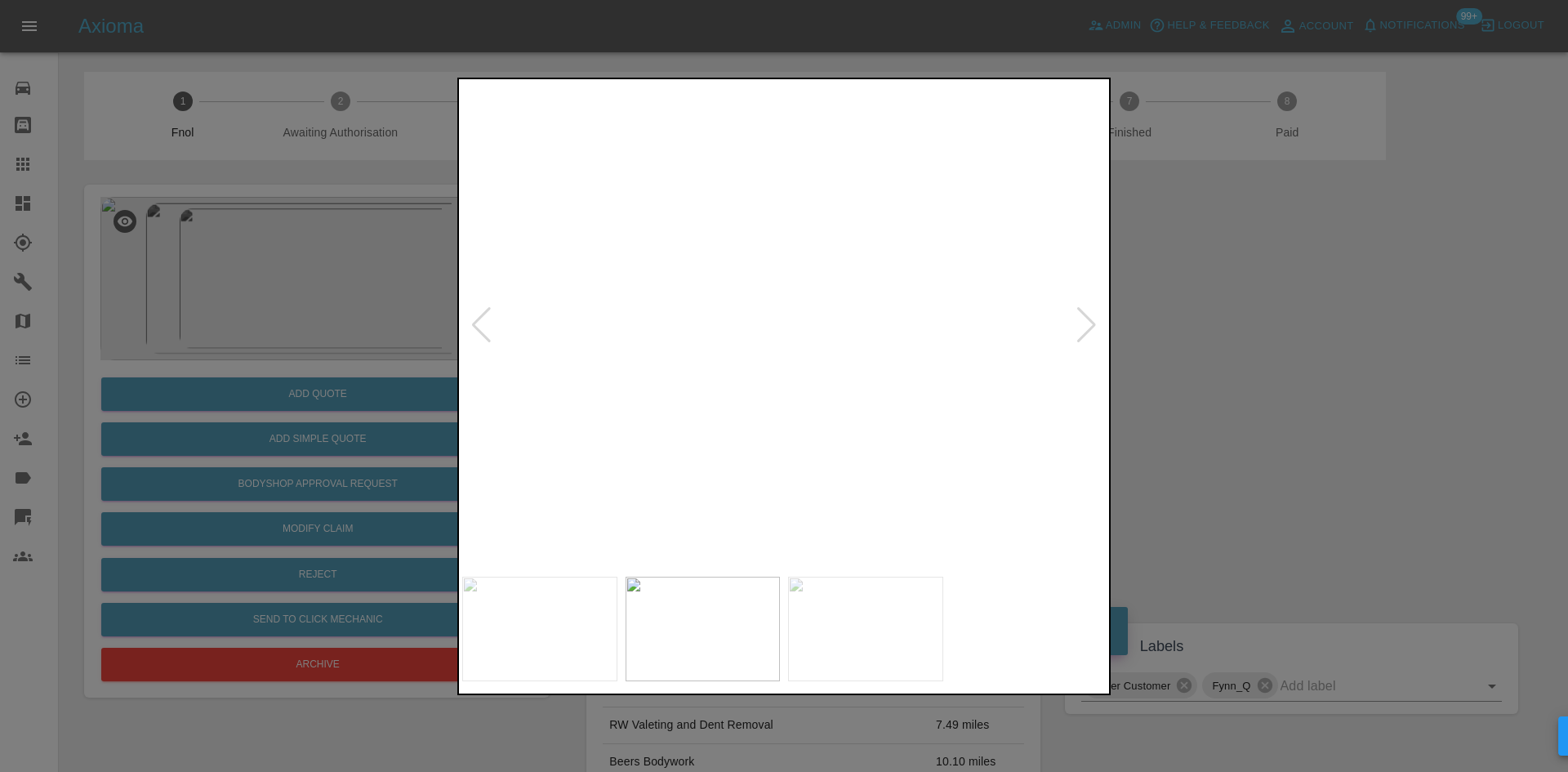
click at [809, 275] on img at bounding box center [707, 474] width 1931 height 1459
click at [724, 364] on img at bounding box center [747, 326] width 644 height 486
click at [820, 300] on img at bounding box center [783, 326] width 644 height 486
click at [820, 301] on img at bounding box center [783, 326] width 644 height 486
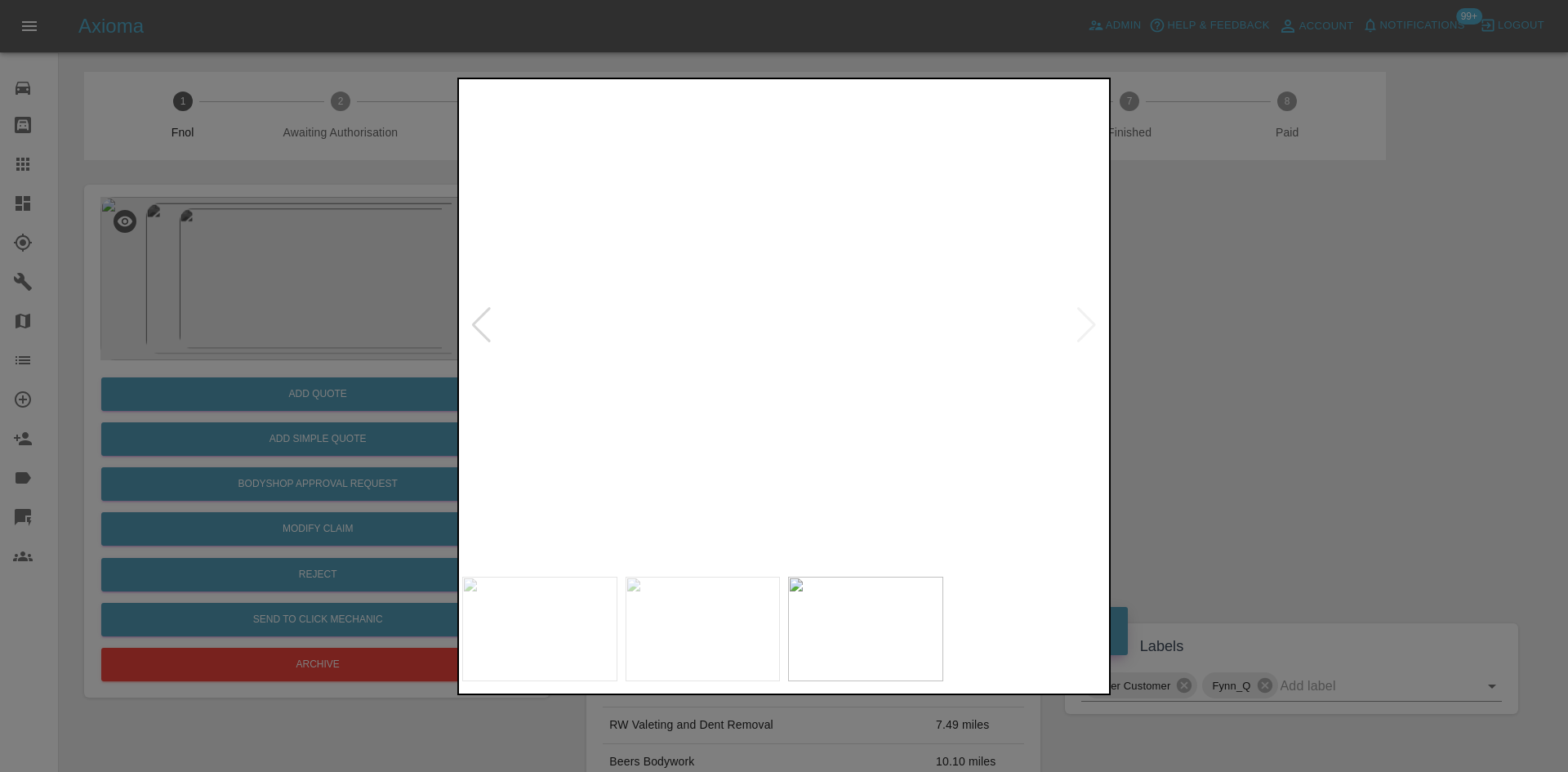
click at [771, 333] on img at bounding box center [675, 398] width 1931 height 1459
click at [716, 338] on img at bounding box center [740, 326] width 644 height 486
click at [679, 327] on img at bounding box center [783, 326] width 644 height 486
click at [786, 322] on img at bounding box center [783, 326] width 644 height 486
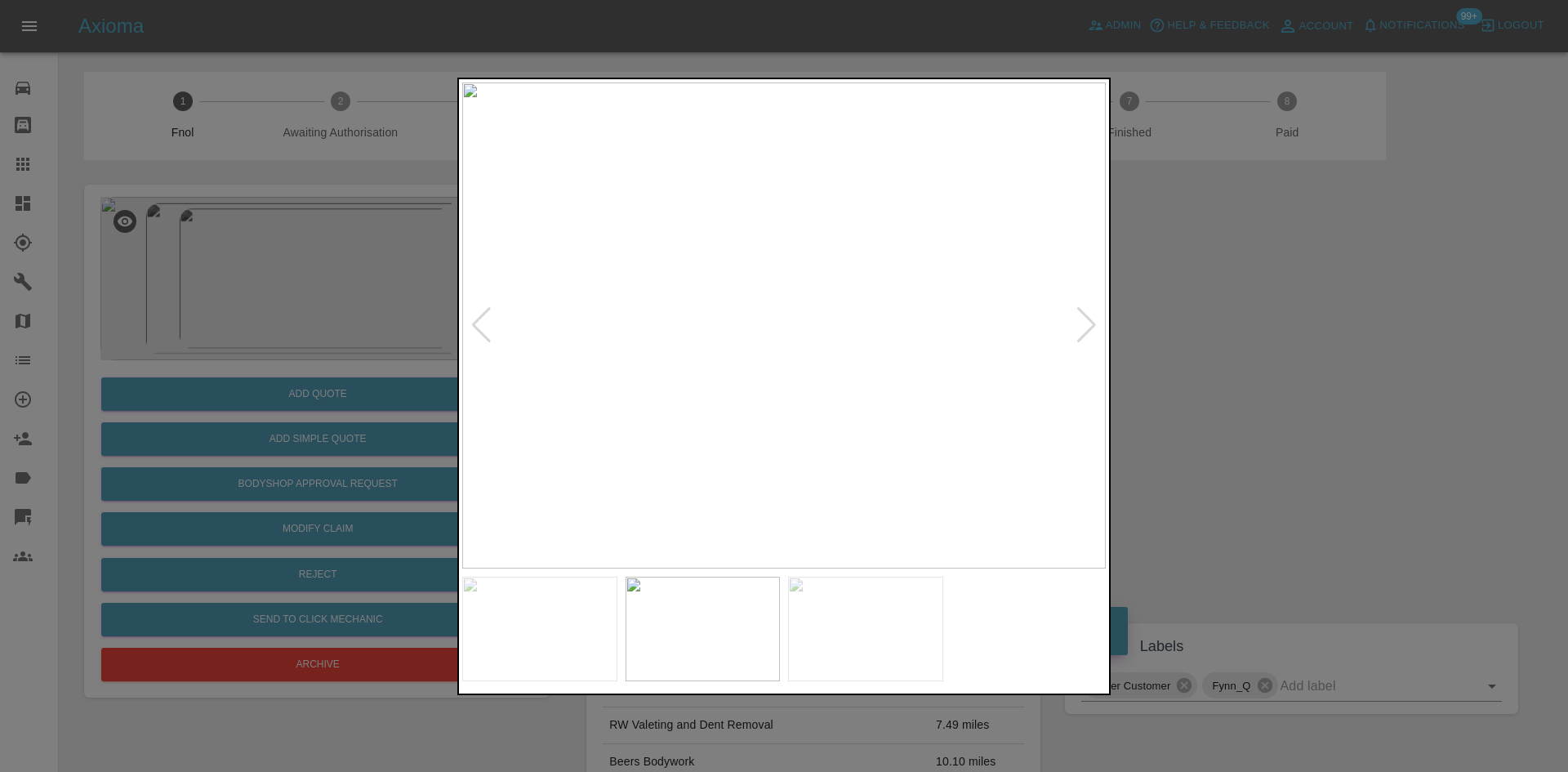
click at [775, 294] on img at bounding box center [783, 326] width 644 height 486
click at [778, 290] on img at bounding box center [811, 418] width 1931 height 1459
click at [774, 344] on img at bounding box center [783, 326] width 644 height 486
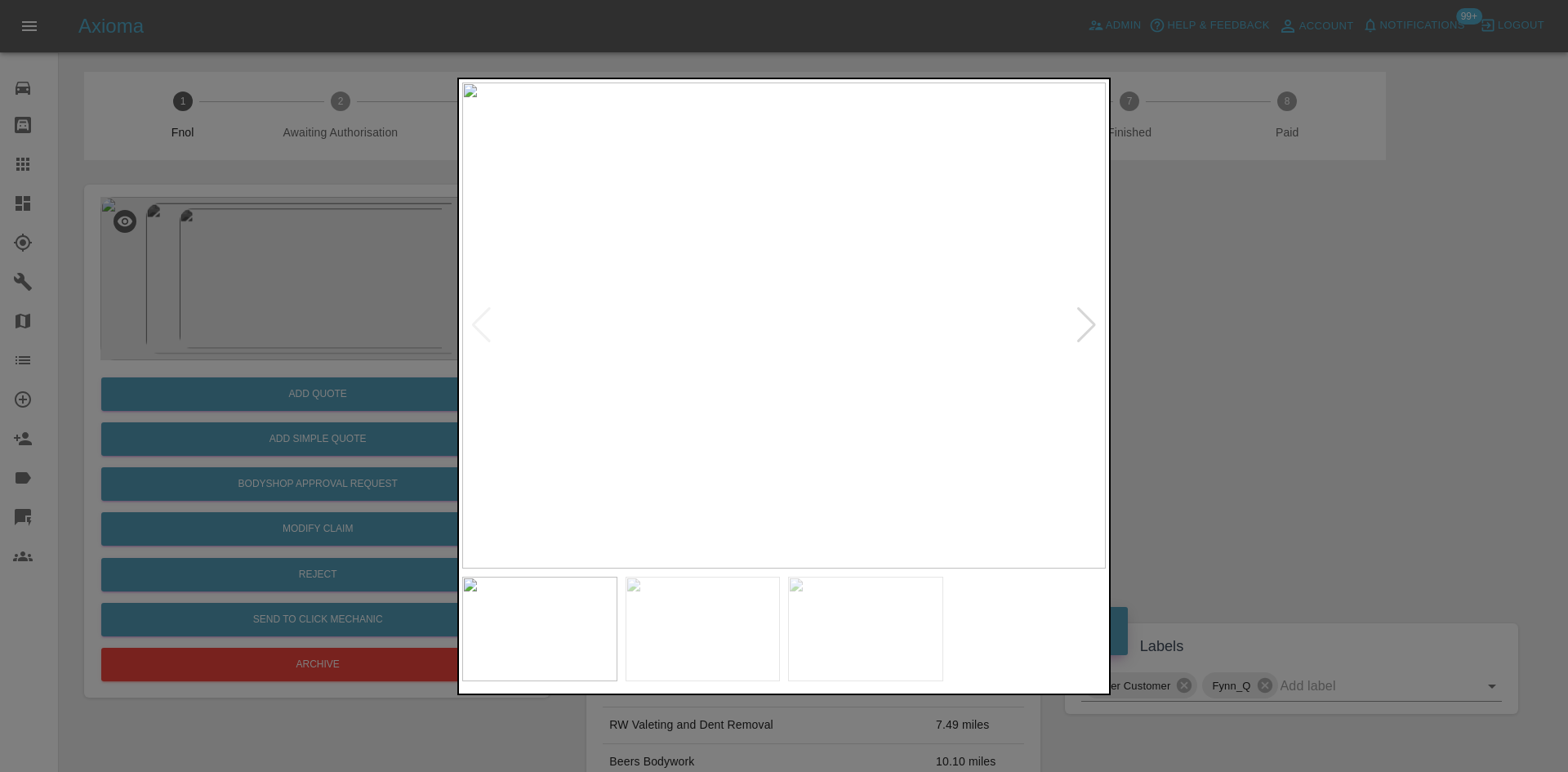
click at [761, 323] on img at bounding box center [783, 326] width 644 height 486
click at [803, 252] on img at bounding box center [852, 329] width 1931 height 1459
click at [759, 309] on img at bounding box center [913, 154] width 1931 height 1459
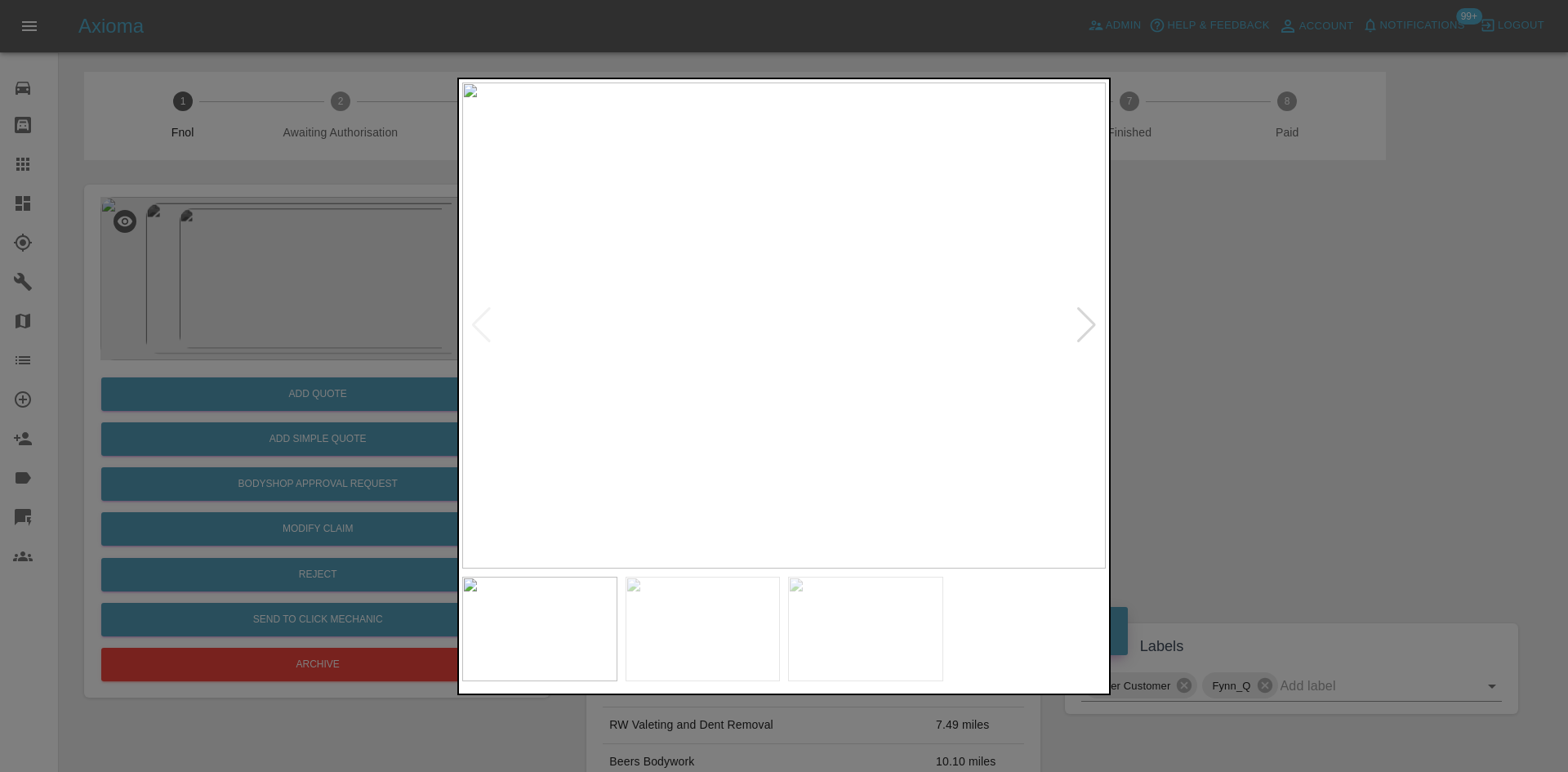
click at [908, 313] on img at bounding box center [783, 326] width 644 height 486
click at [1003, 346] on img at bounding box center [783, 326] width 644 height 486
click at [829, 349] on img at bounding box center [721, 326] width 644 height 486
click at [808, 281] on img at bounding box center [783, 326] width 644 height 486
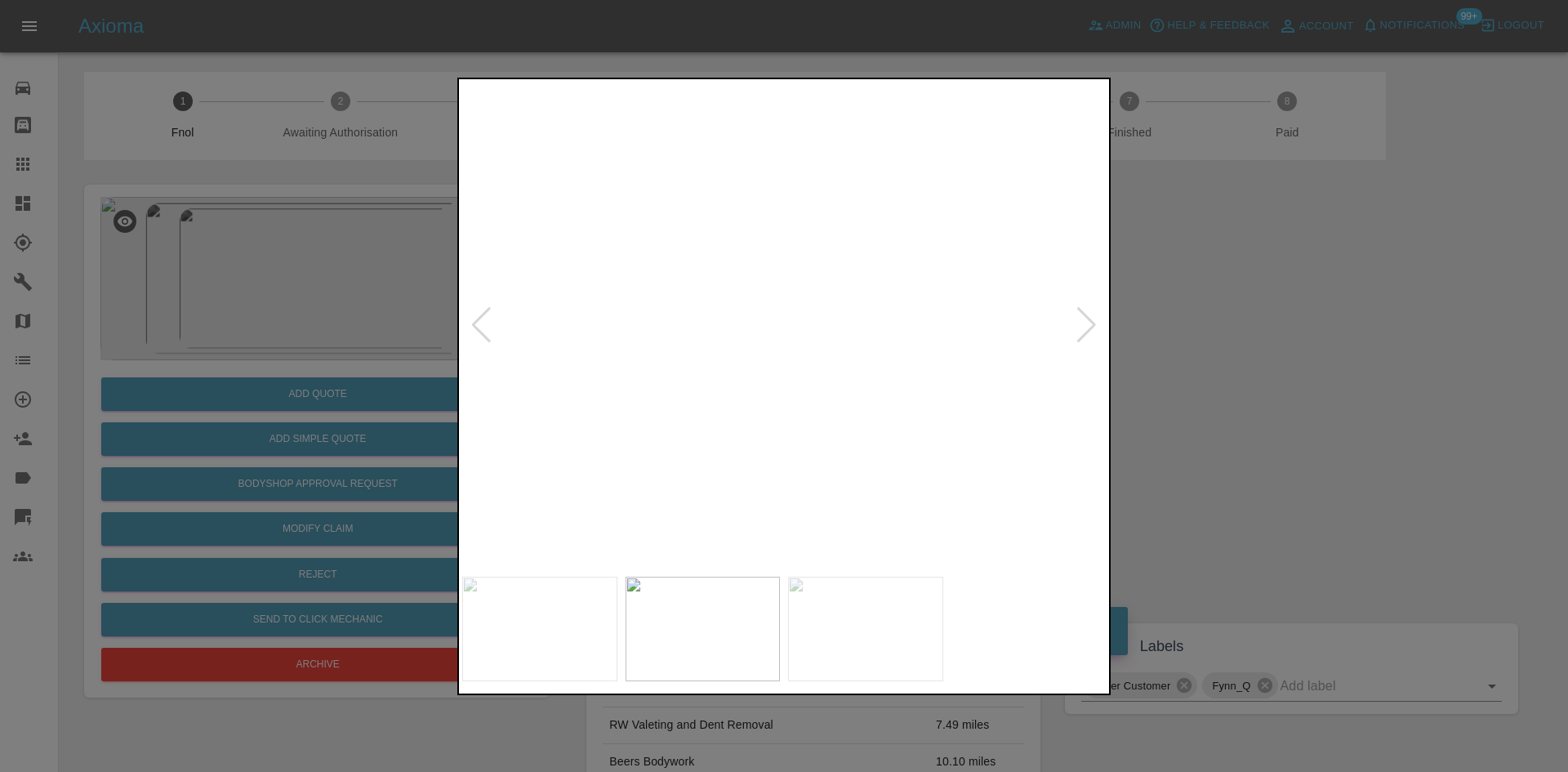
click at [806, 277] on img at bounding box center [711, 455] width 1931 height 1459
click at [876, 324] on img at bounding box center [707, 452] width 1931 height 1459
click at [764, 369] on img at bounding box center [644, 326] width 644 height 486
click at [779, 296] on img at bounding box center [783, 326] width 644 height 486
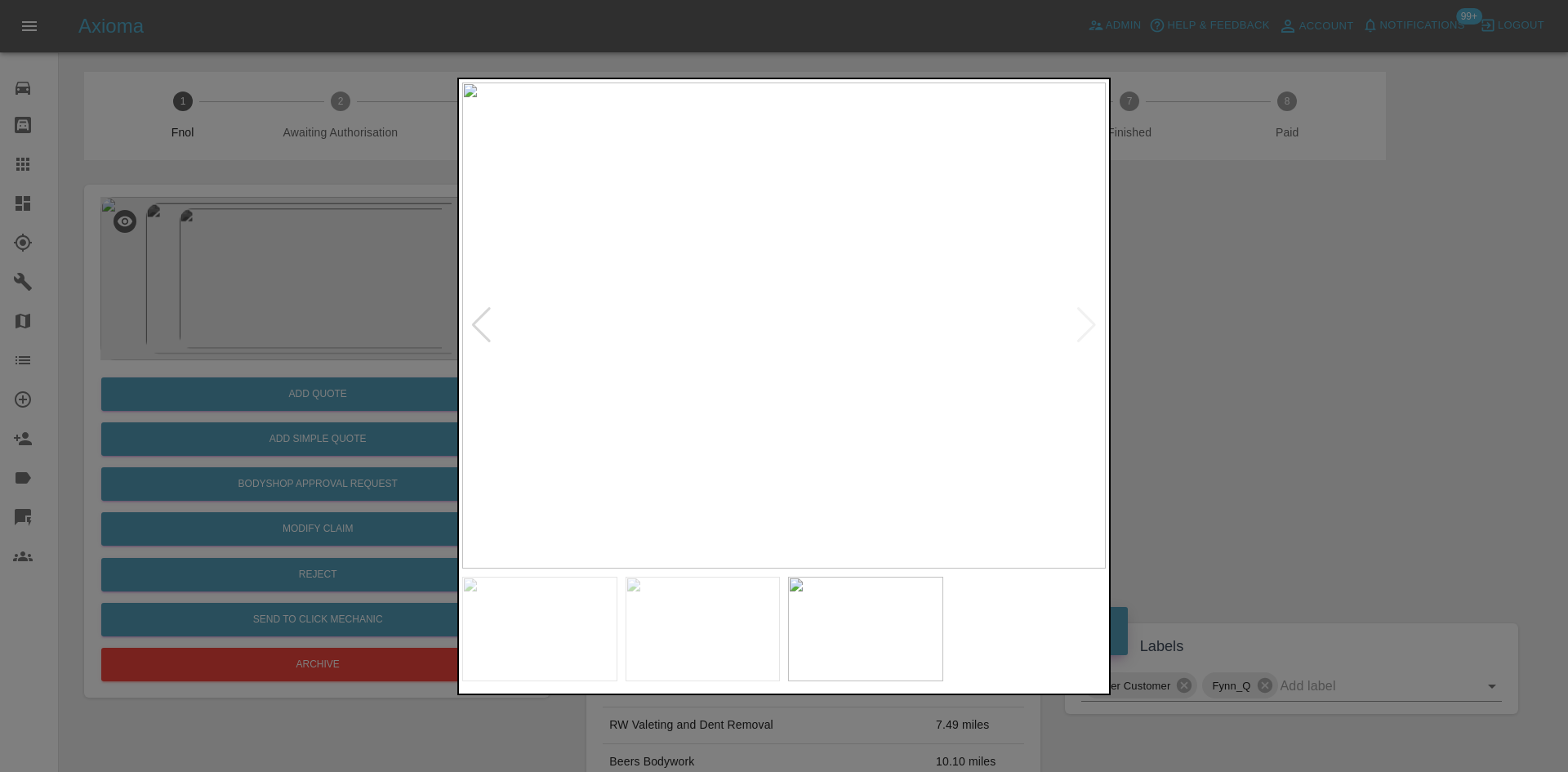
click at [779, 296] on img at bounding box center [783, 326] width 644 height 486
click at [799, 198] on img at bounding box center [813, 365] width 1931 height 1459
click at [854, 201] on img at bounding box center [844, 279] width 1931 height 1459
click at [854, 180] on img at bounding box center [844, 279] width 1931 height 1459
drag, startPoint x: 371, startPoint y: 290, endPoint x: 378, endPoint y: 321, distance: 31.8
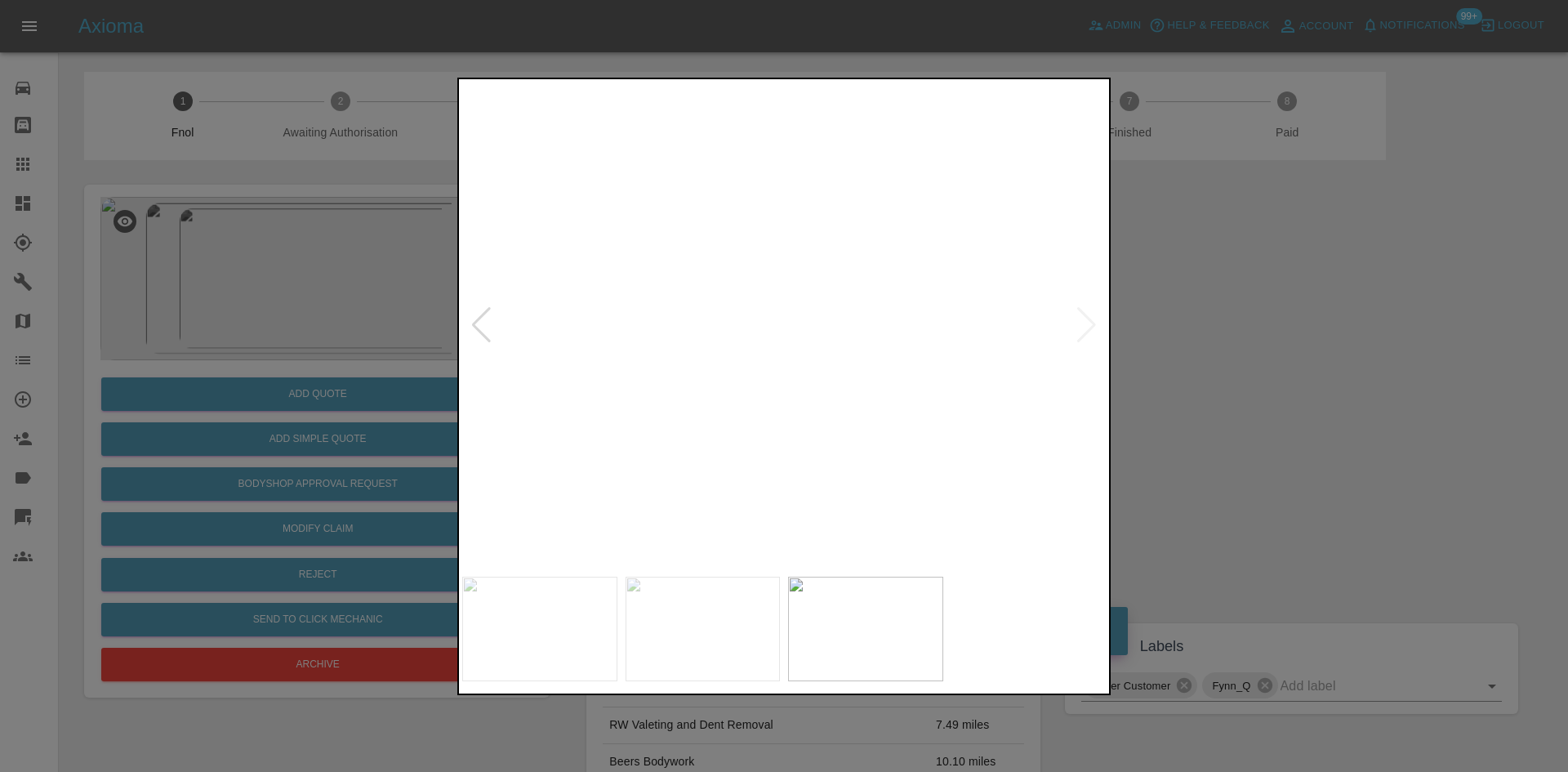
click at [378, 313] on div at bounding box center [784, 386] width 1568 height 772
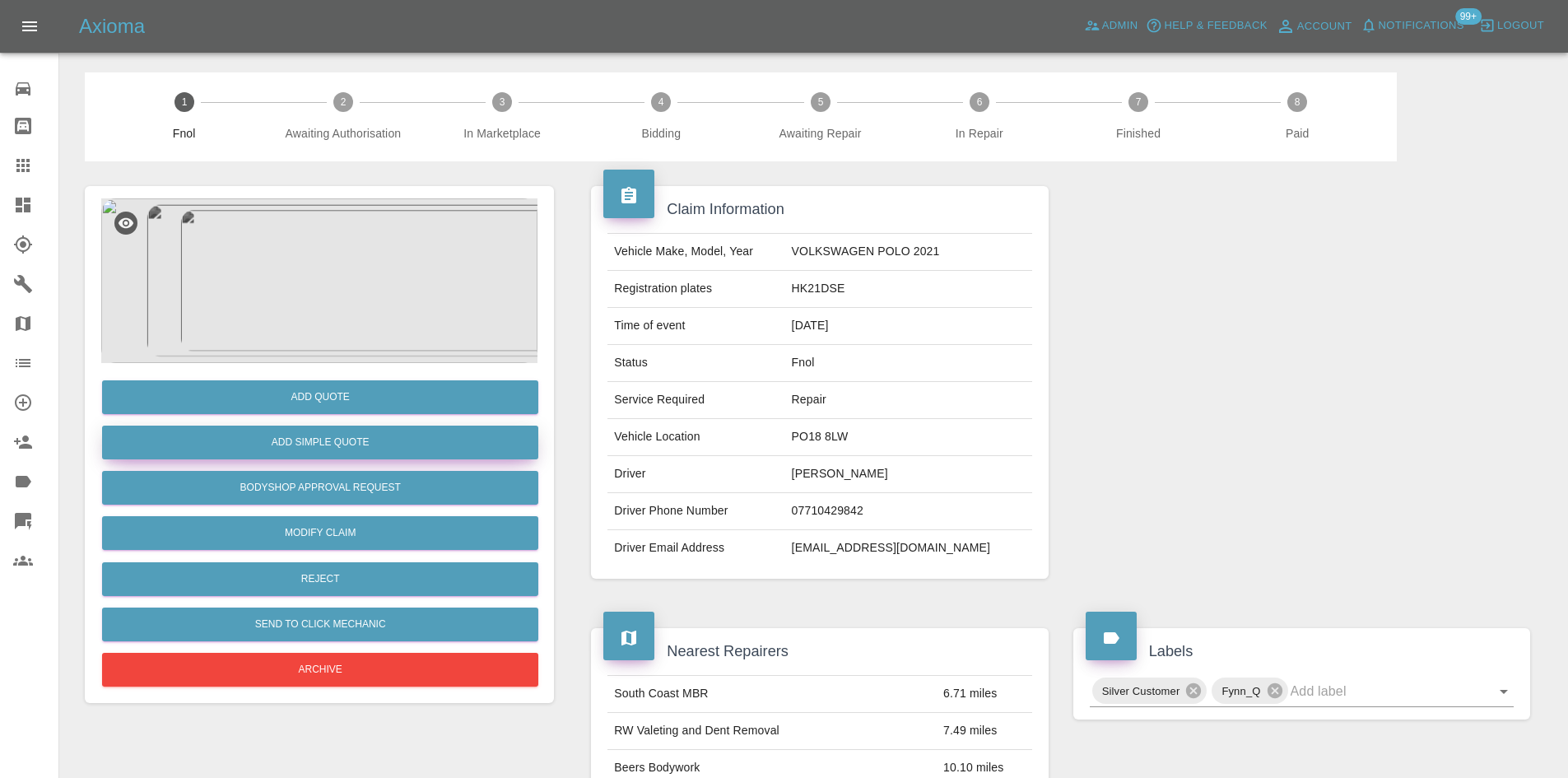
click at [366, 438] on button "Add Simple Quote" at bounding box center [320, 442] width 436 height 34
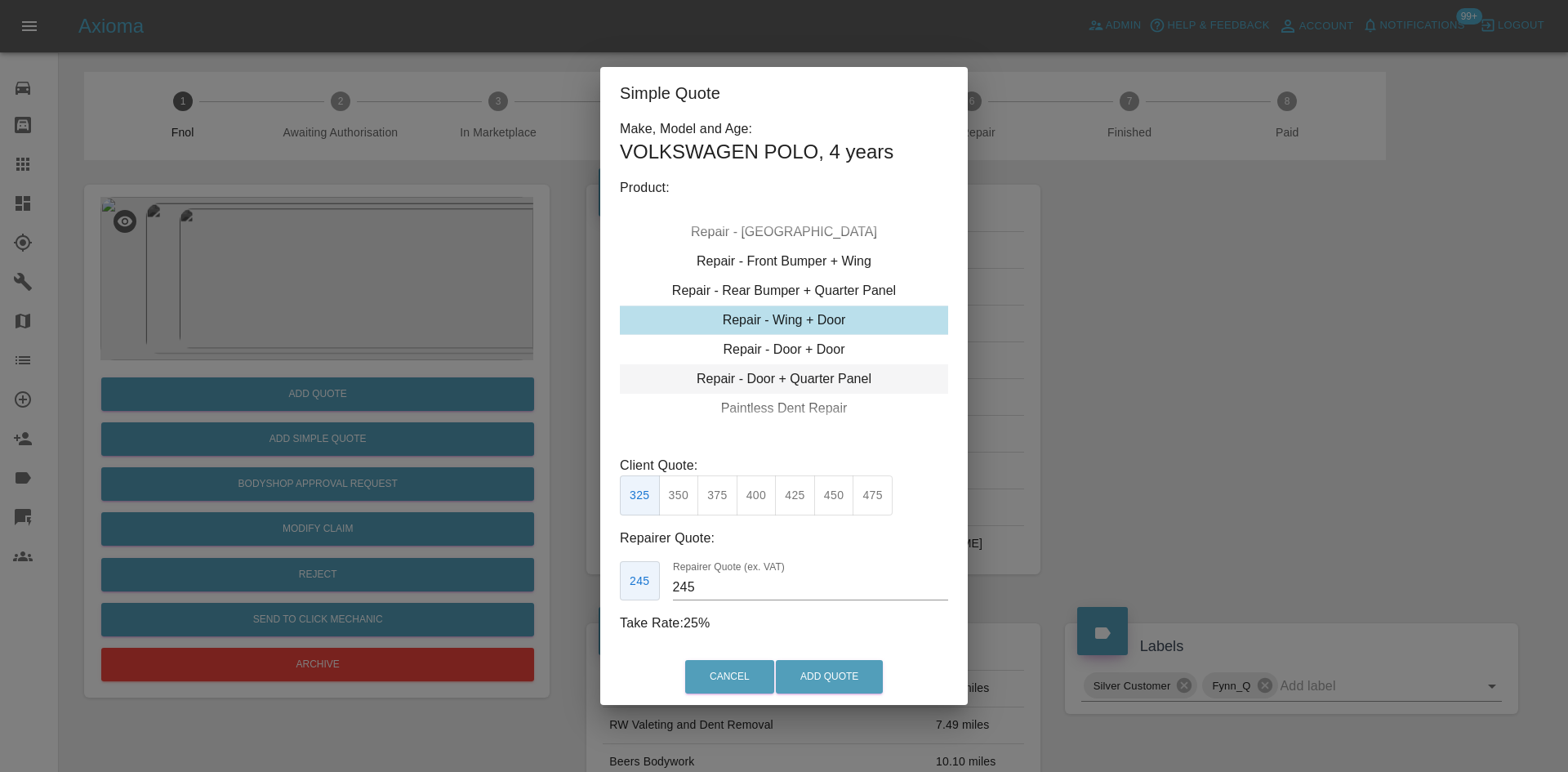
click at [772, 380] on div "Repair - Door + Quarter Panel" at bounding box center [783, 379] width 328 height 29
click at [801, 508] on button "425" at bounding box center [795, 495] width 40 height 40
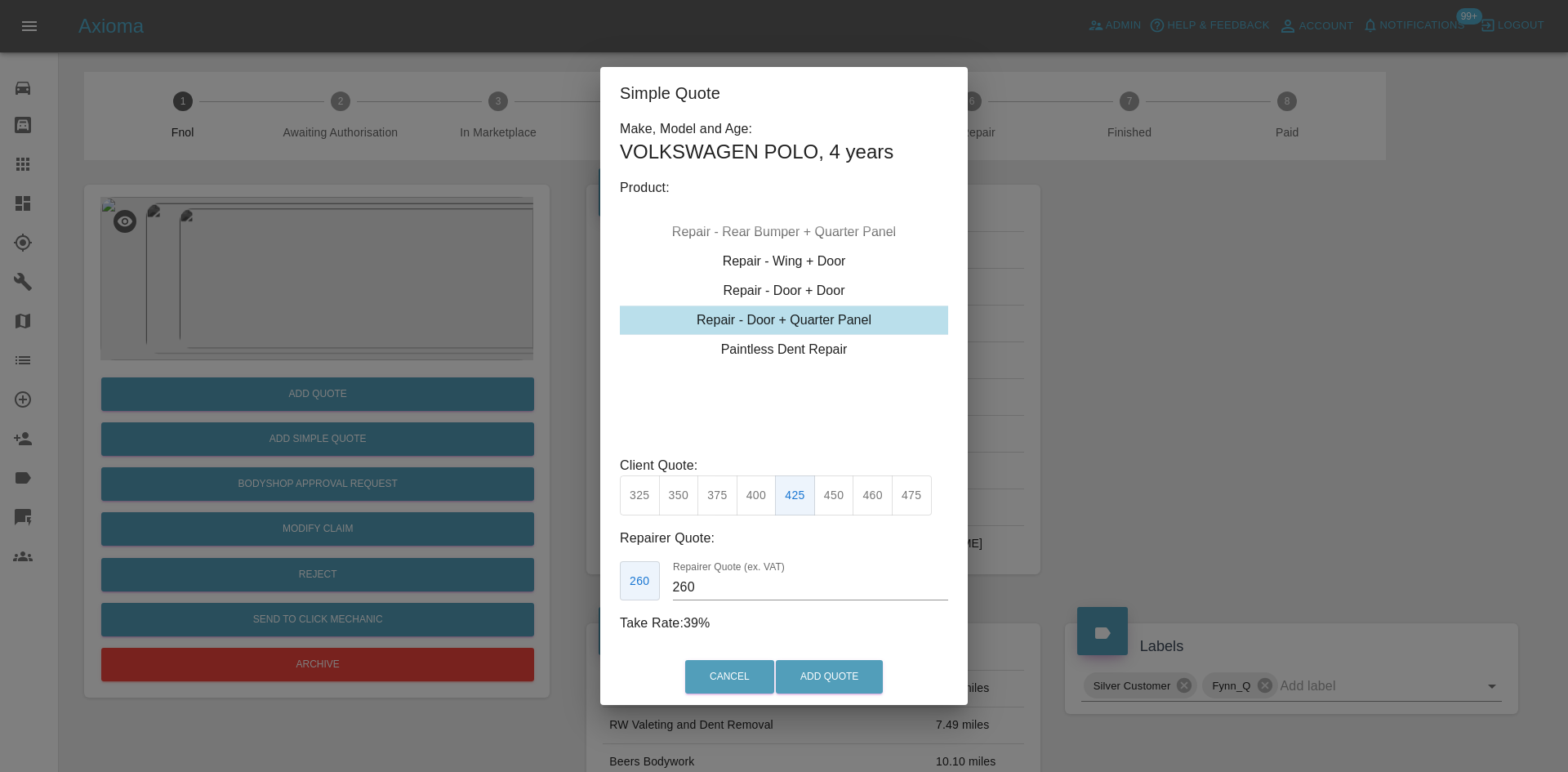
drag, startPoint x: 719, startPoint y: 586, endPoint x: 560, endPoint y: 538, distance: 166.1
click at [569, 541] on div "Simple Quote Make, Model and Age: VOLKSWAGEN POLO , 4 years Product: Repair - F…" at bounding box center [784, 386] width 1568 height 772
type input "240"
click at [855, 677] on button "Add Quote" at bounding box center [829, 676] width 107 height 34
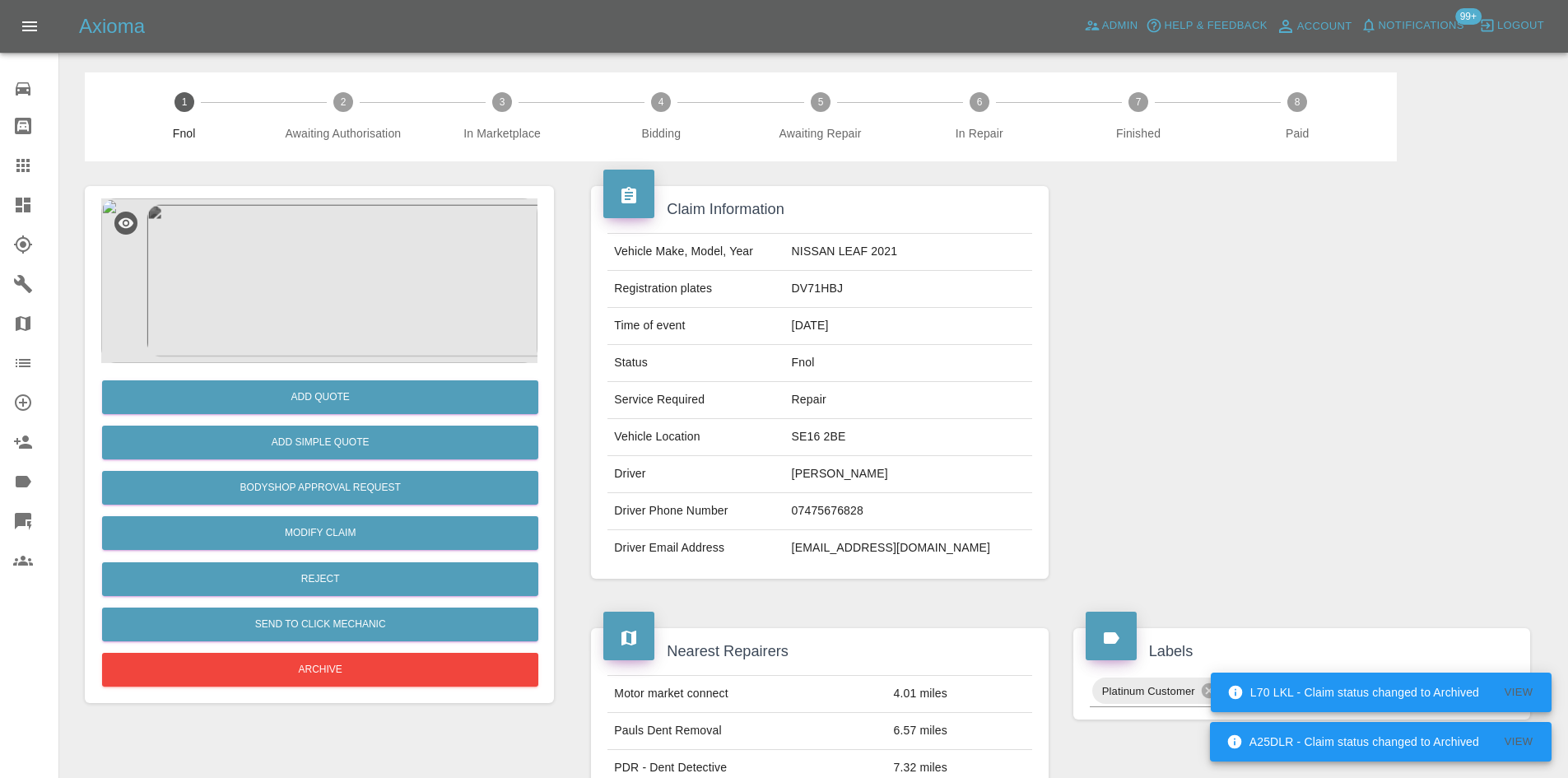
click at [337, 309] on img at bounding box center [320, 280] width 436 height 165
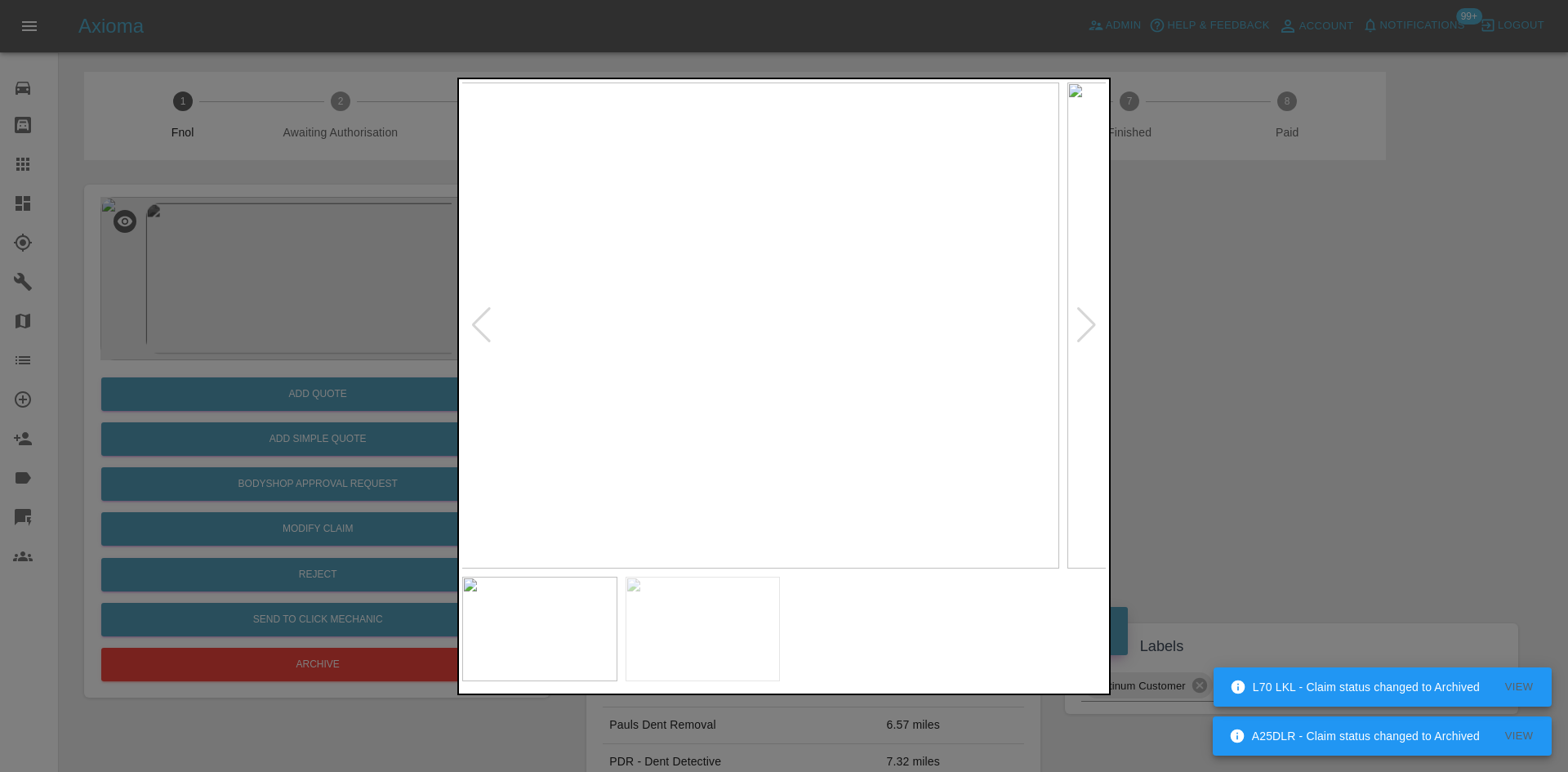
click at [656, 379] on img at bounding box center [737, 326] width 644 height 486
click at [517, 393] on img at bounding box center [783, 326] width 644 height 486
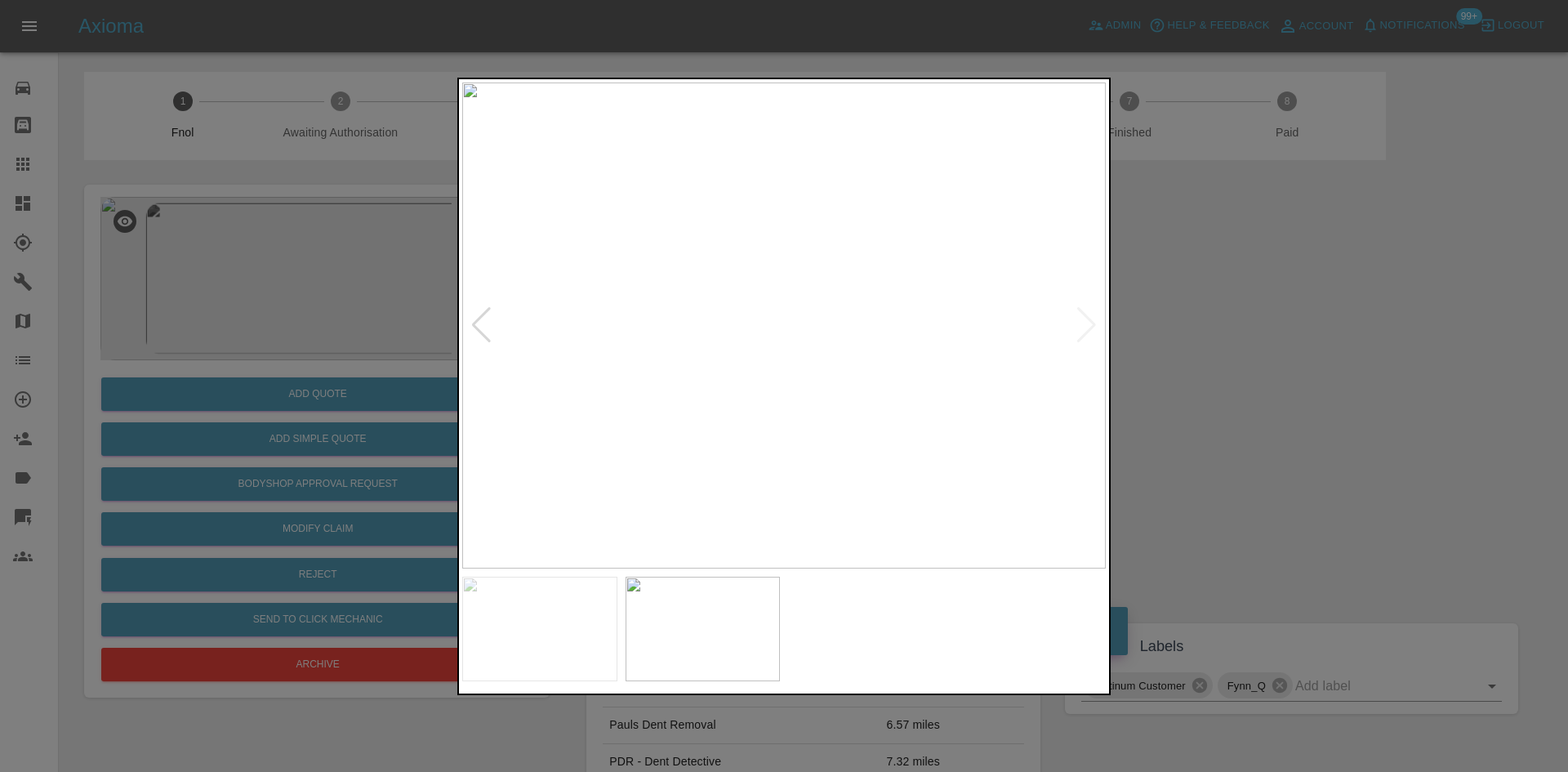
click at [812, 379] on img at bounding box center [783, 326] width 644 height 486
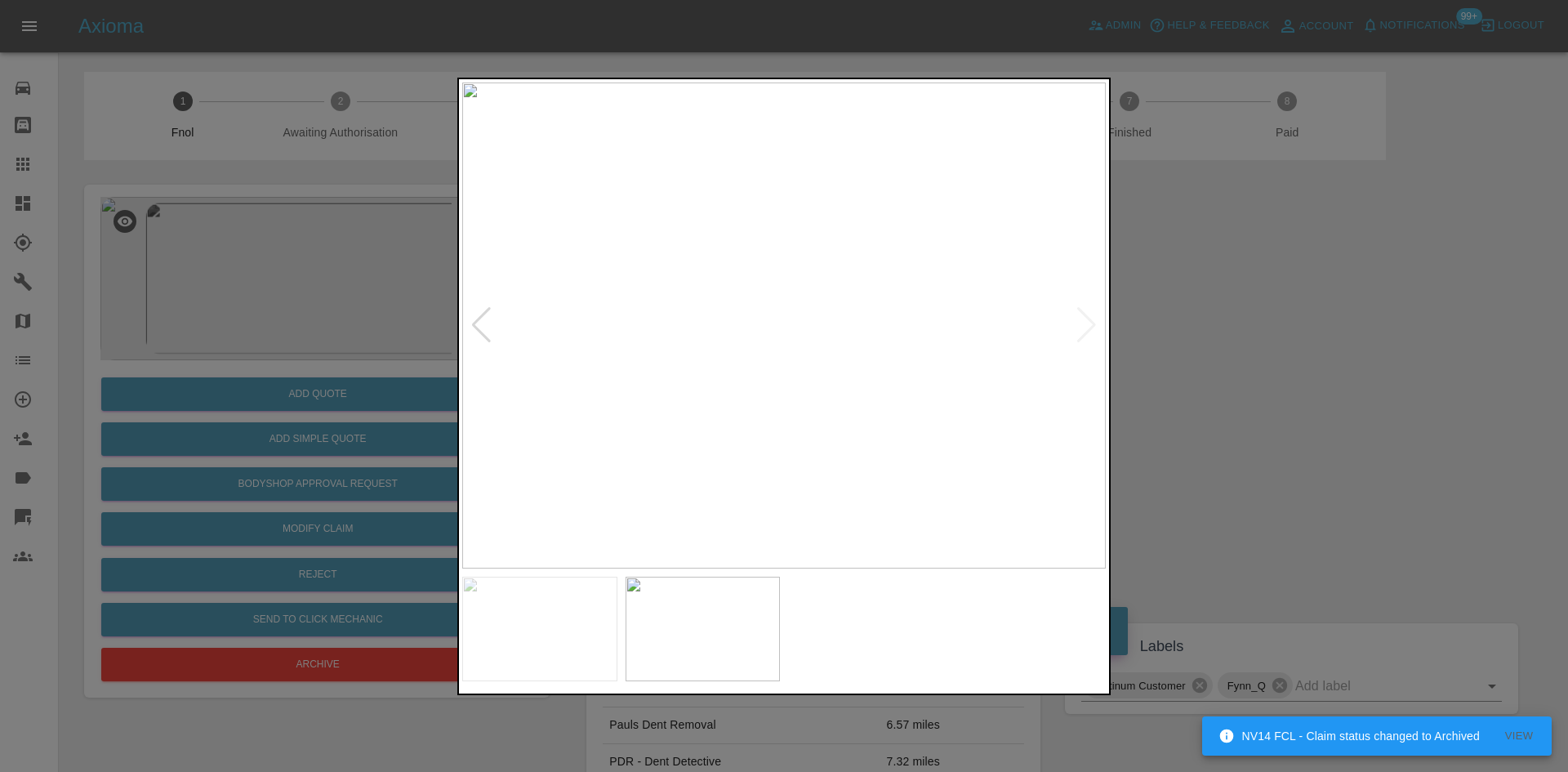
click at [856, 406] on img at bounding box center [783, 326] width 644 height 486
click at [824, 428] on img at bounding box center [565, 82] width 1931 height 1459
click at [879, 433] on img at bounding box center [783, 326] width 644 height 486
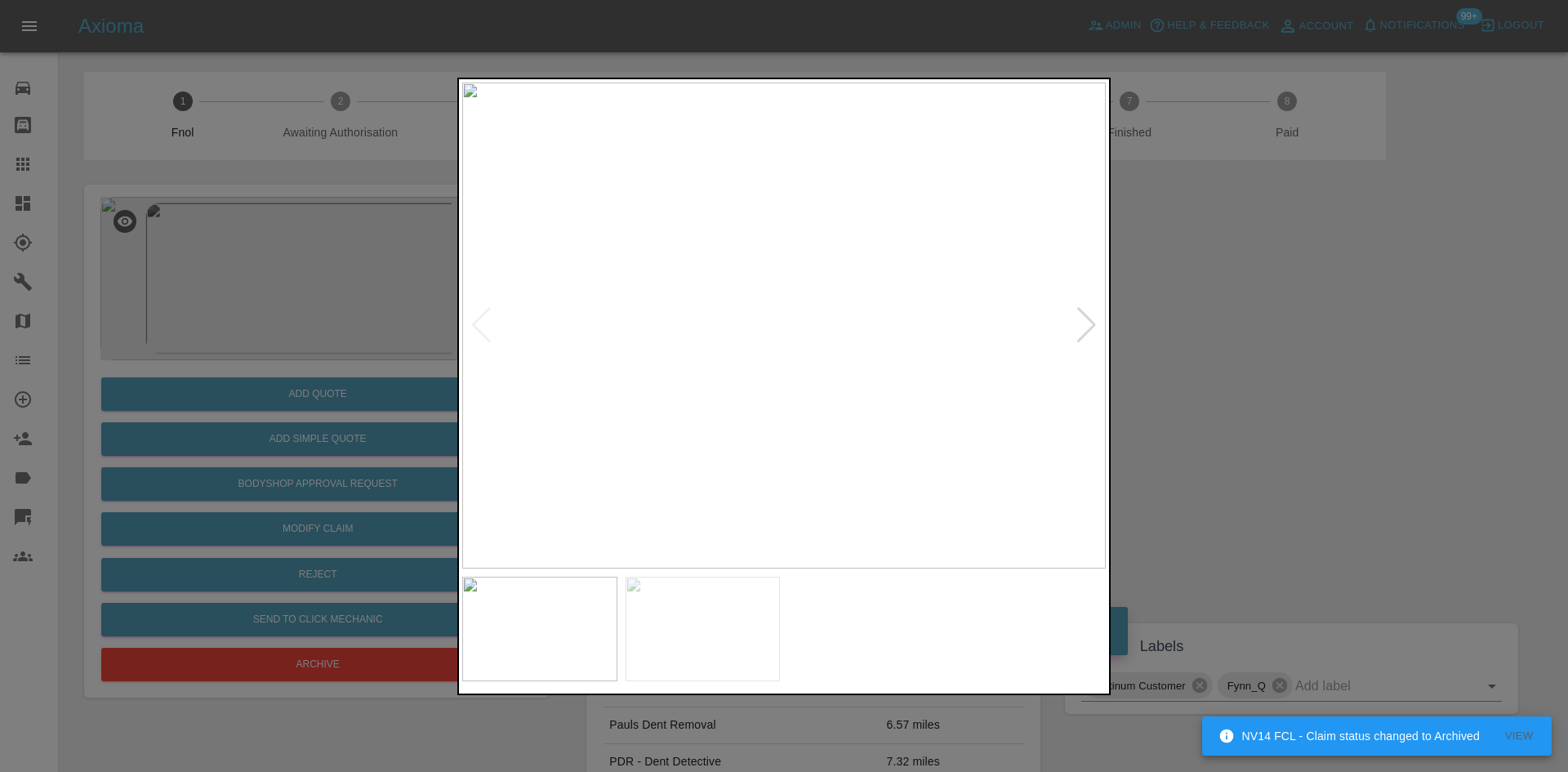
click at [806, 465] on img at bounding box center [783, 326] width 644 height 486
click at [807, 465] on img at bounding box center [783, 326] width 644 height 486
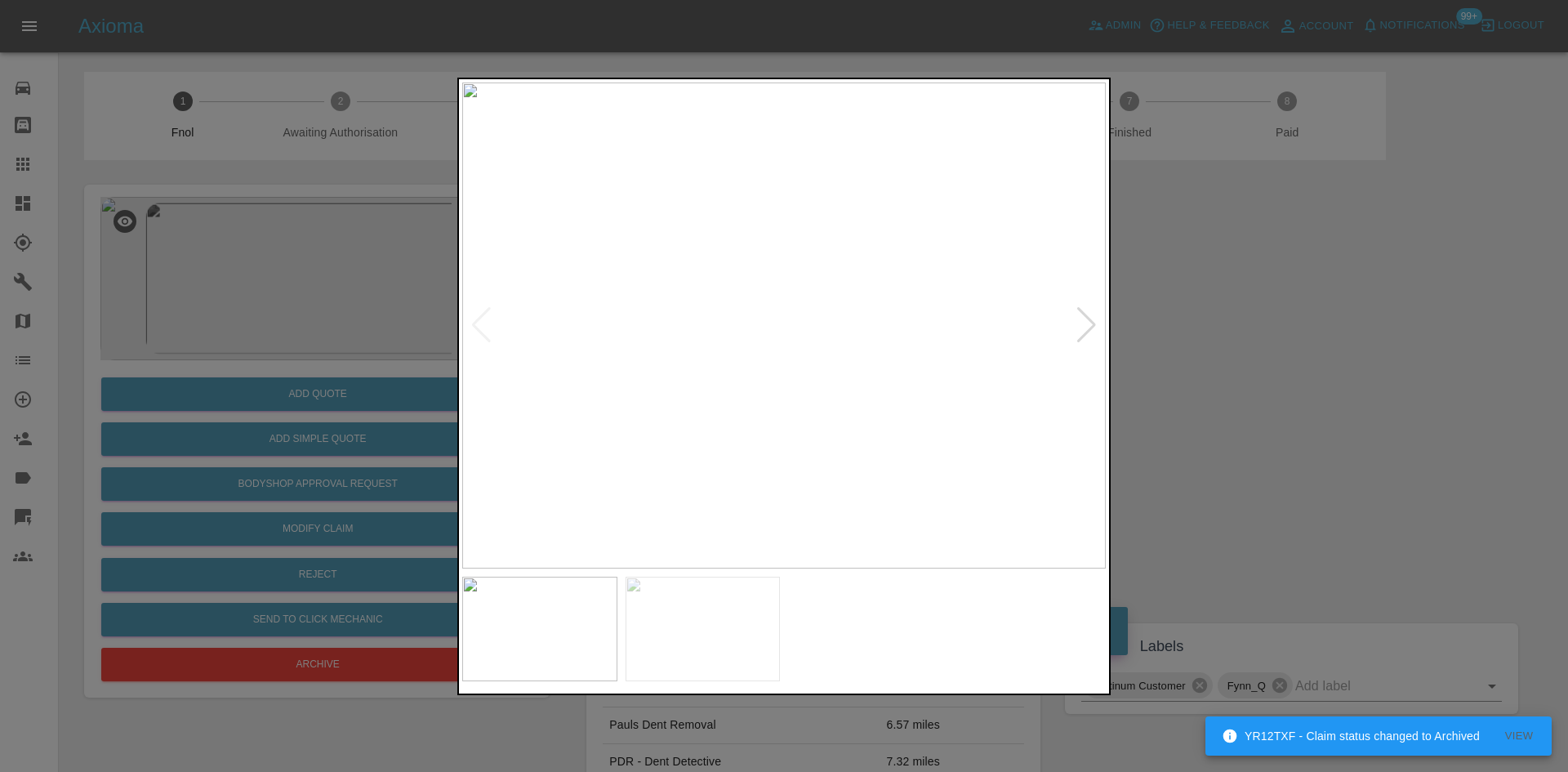
click at [869, 187] on img at bounding box center [783, 326] width 644 height 486
click at [750, 270] on img at bounding box center [526, 738] width 1931 height 1459
click at [364, 314] on div at bounding box center [784, 386] width 1568 height 772
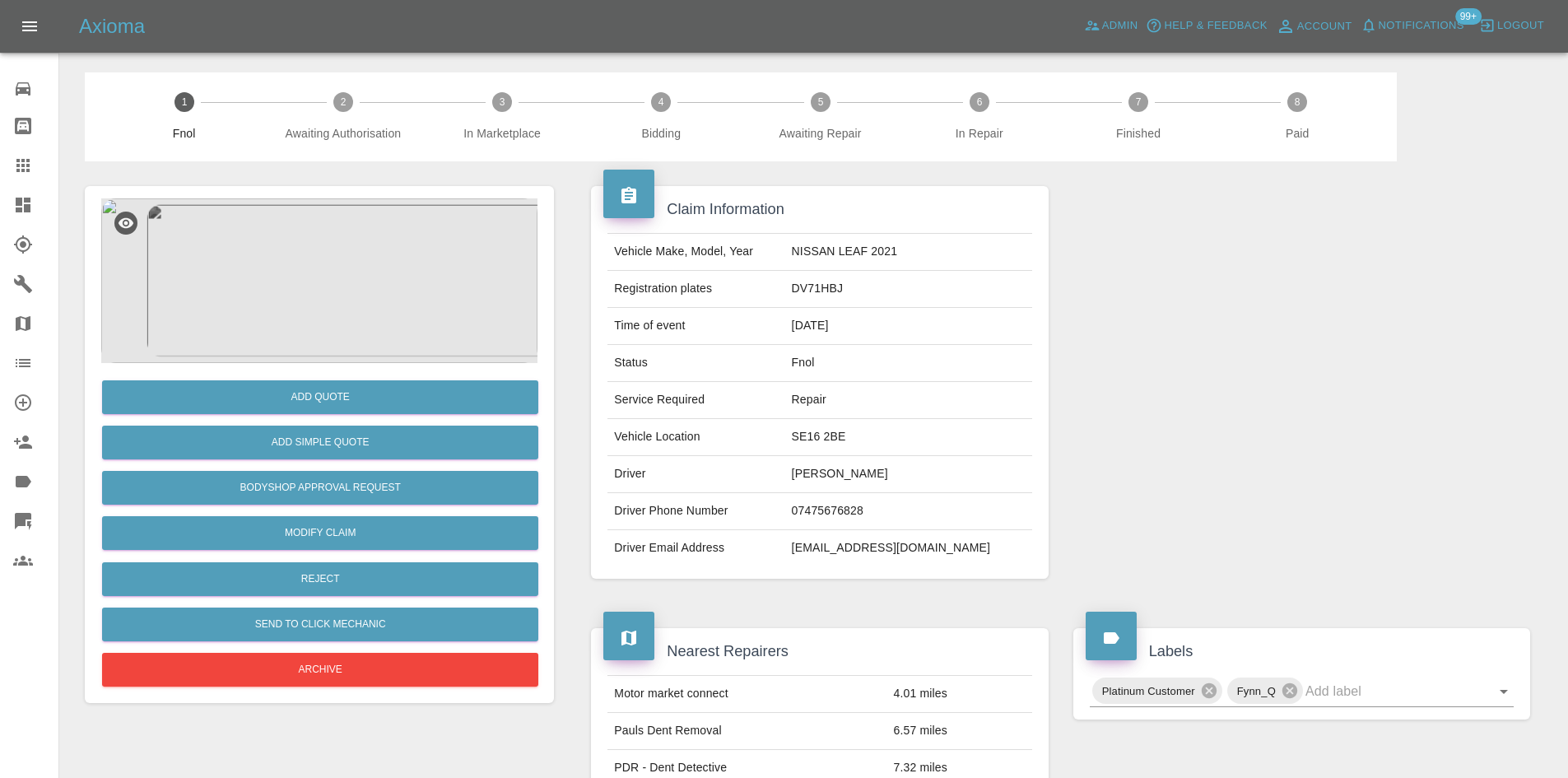
click at [351, 267] on img at bounding box center [320, 280] width 436 height 165
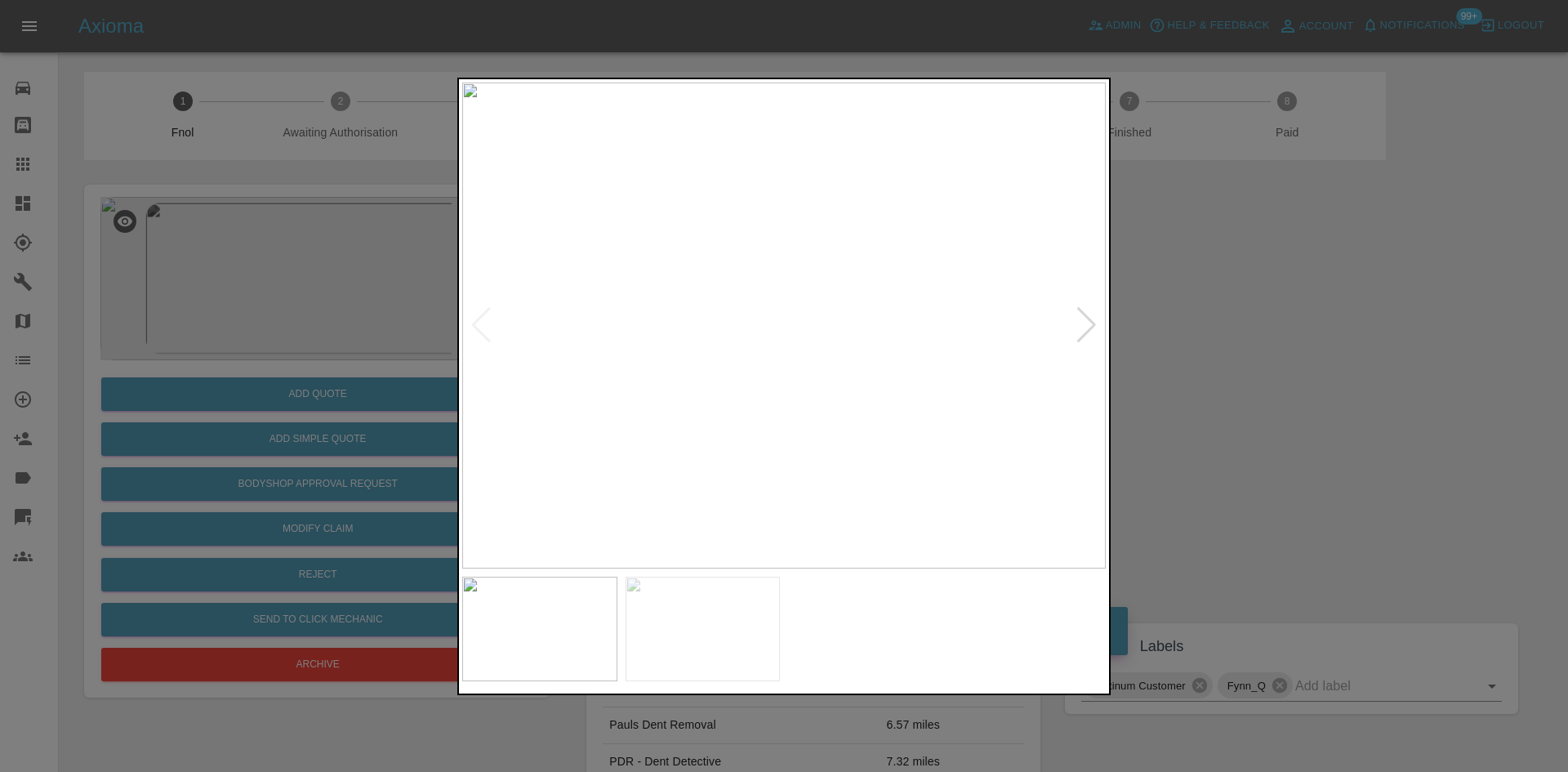
click at [870, 128] on img at bounding box center [783, 326] width 644 height 486
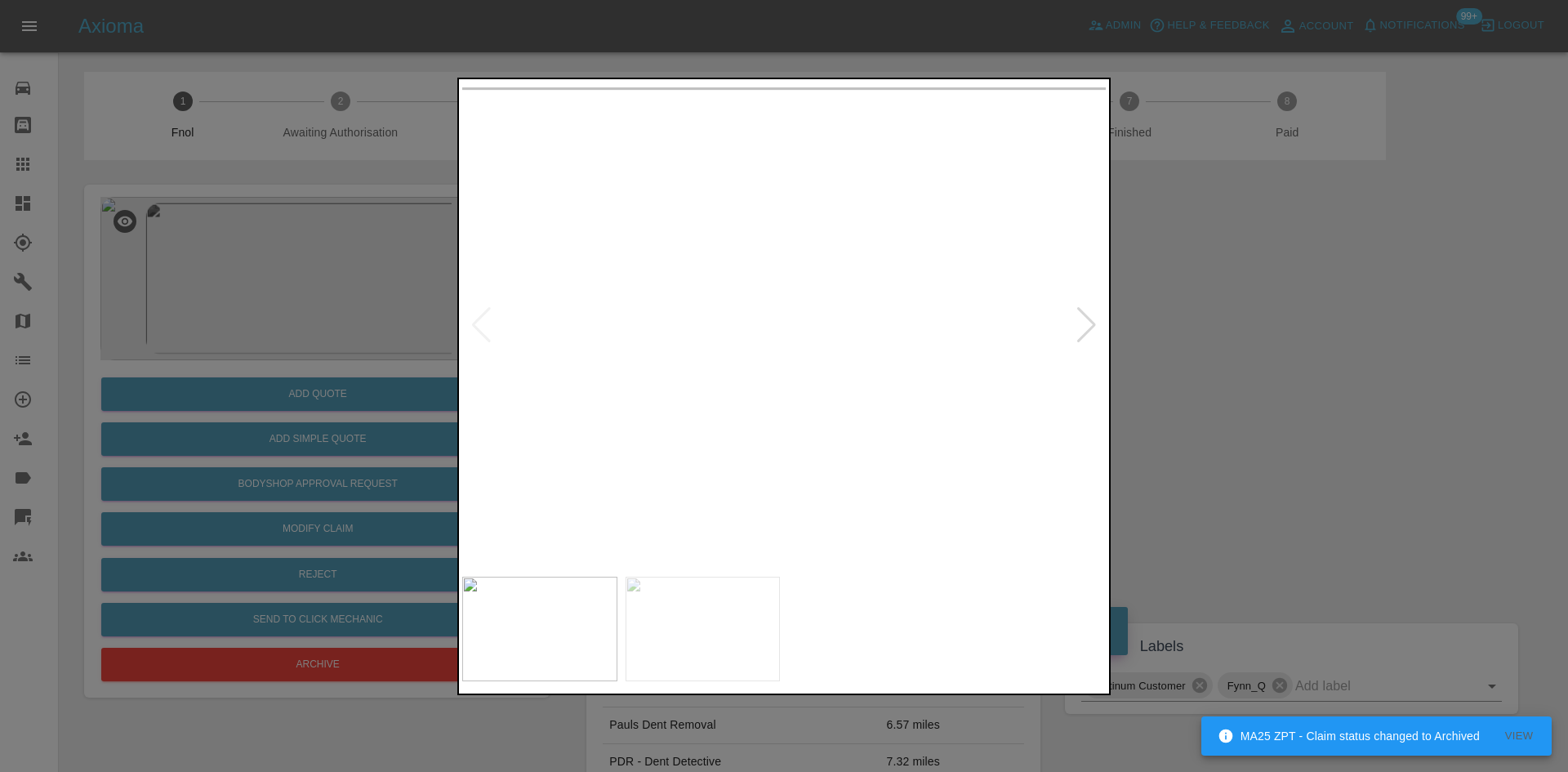
click at [279, 307] on div at bounding box center [784, 386] width 1568 height 772
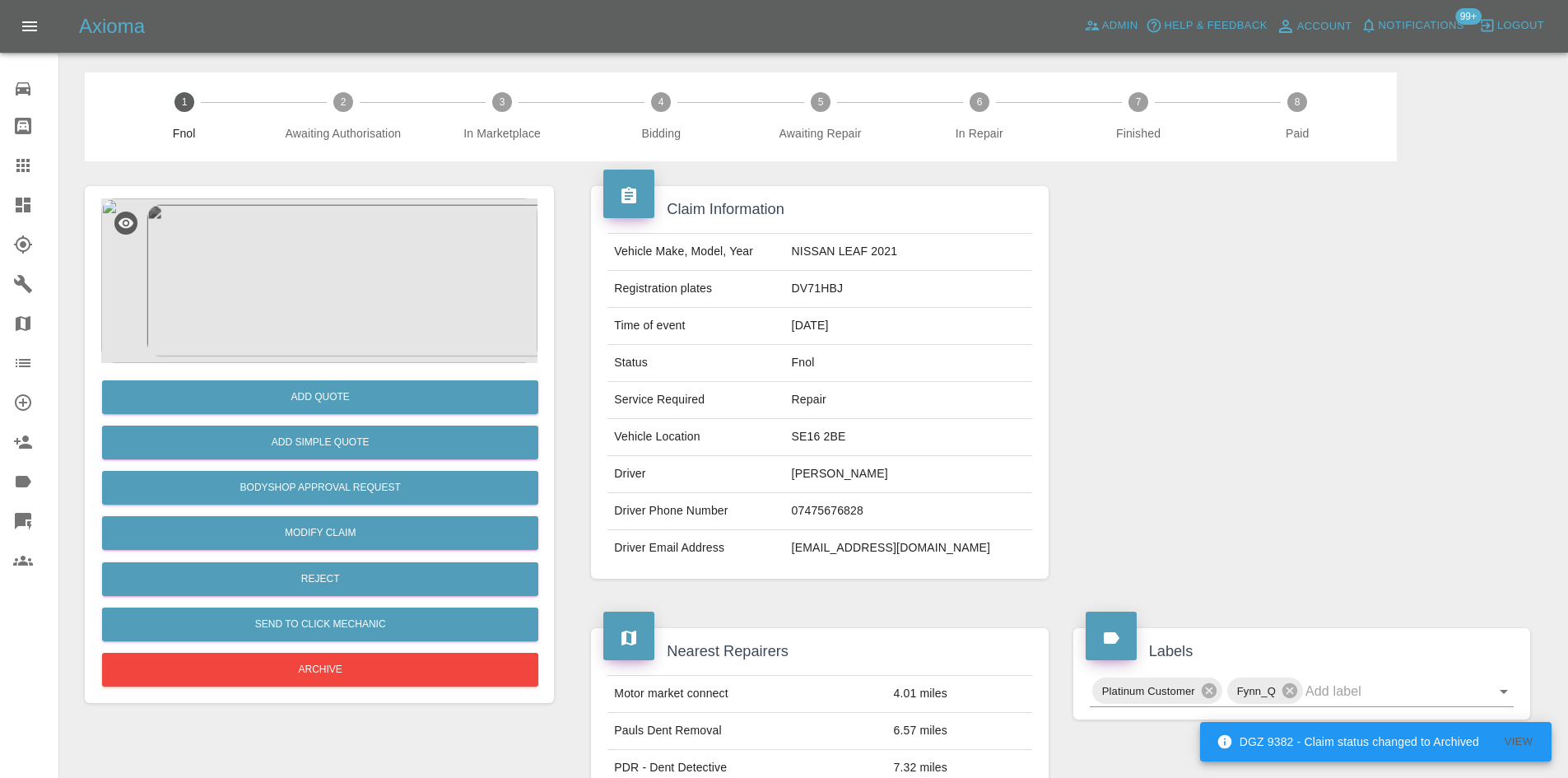
click at [316, 267] on img at bounding box center [320, 280] width 436 height 165
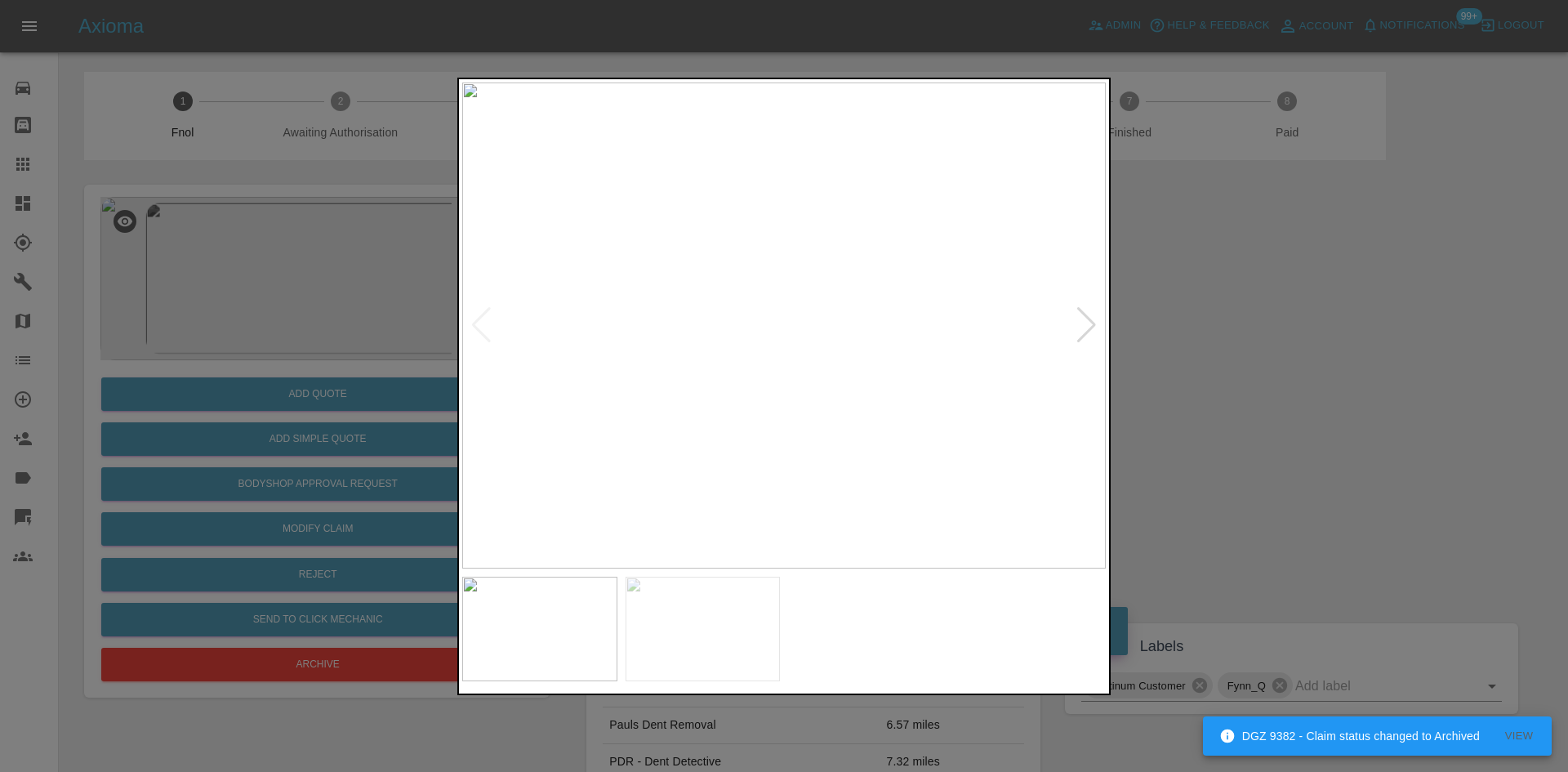
click at [710, 319] on img at bounding box center [783, 326] width 644 height 486
click at [757, 351] on img at bounding box center [783, 326] width 644 height 486
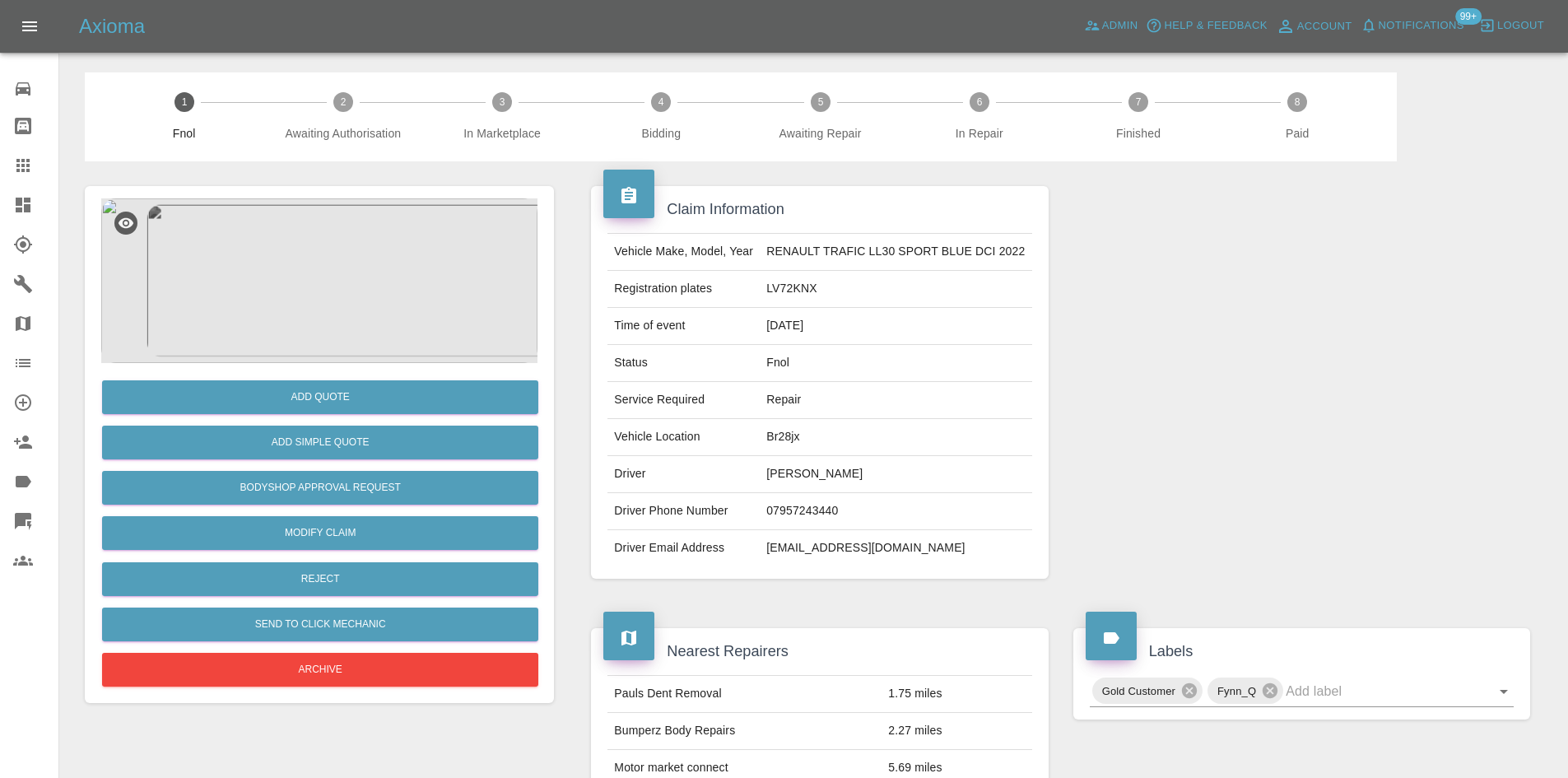
click at [277, 272] on img at bounding box center [320, 280] width 436 height 165
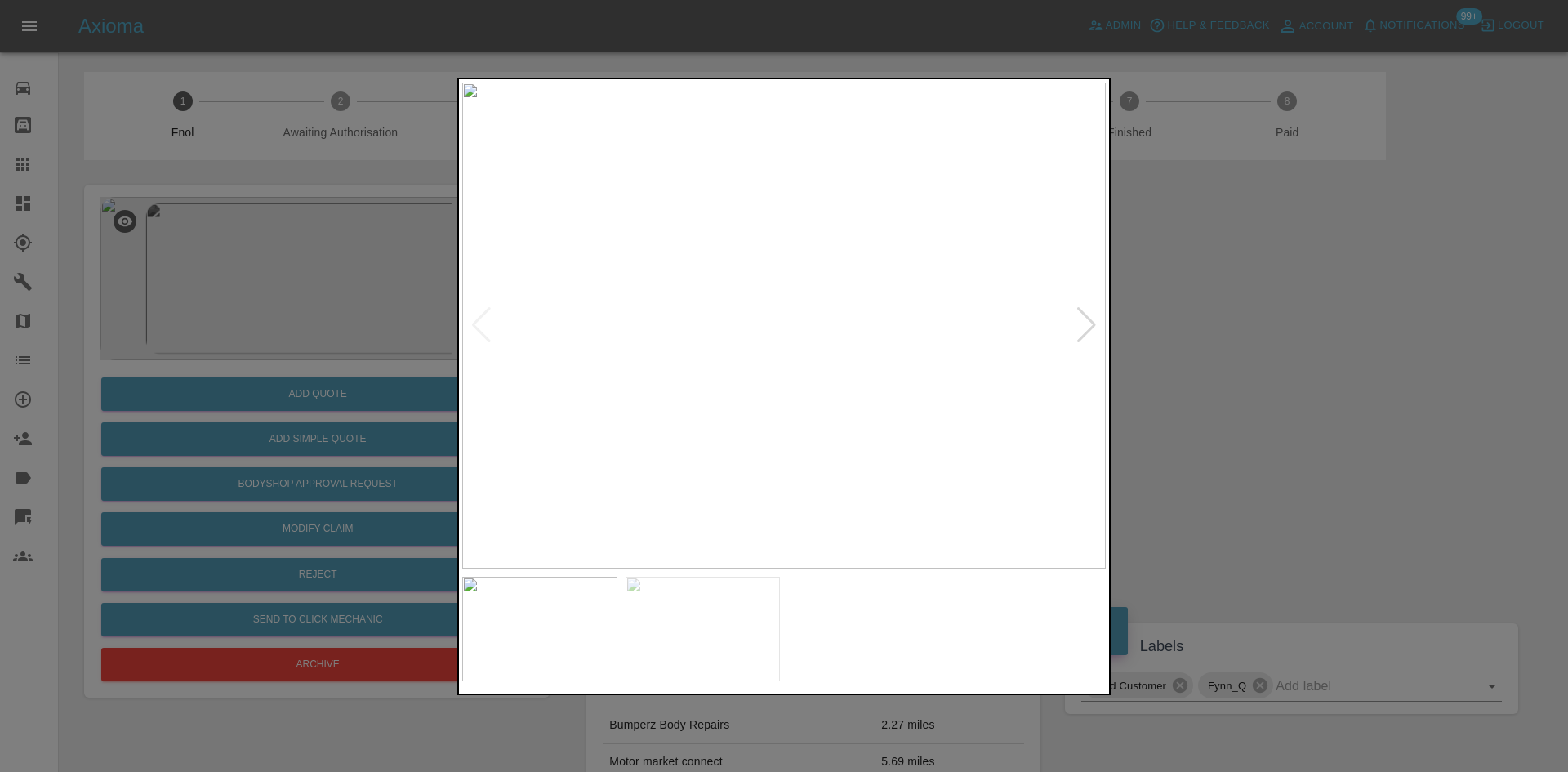
click at [1061, 362] on img at bounding box center [783, 326] width 644 height 486
click at [1060, 364] on img at bounding box center [783, 326] width 644 height 486
click at [982, 258] on img at bounding box center [190, 88] width 1931 height 1459
click at [857, 429] on img at bounding box center [203, 214] width 1931 height 1459
click at [940, 352] on img at bounding box center [355, 216] width 1931 height 1459
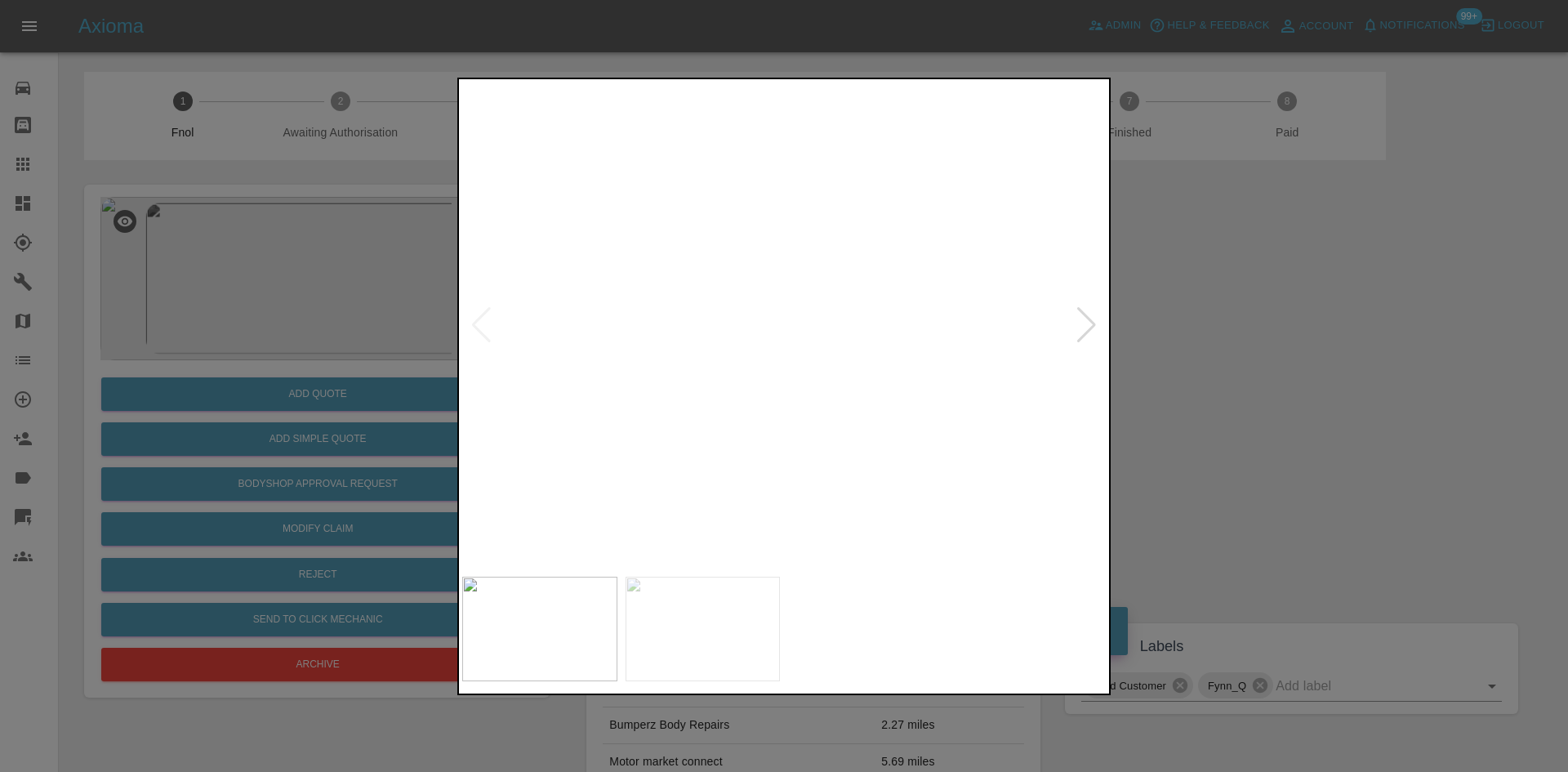
click at [949, 374] on img at bounding box center [355, 216] width 1931 height 1459
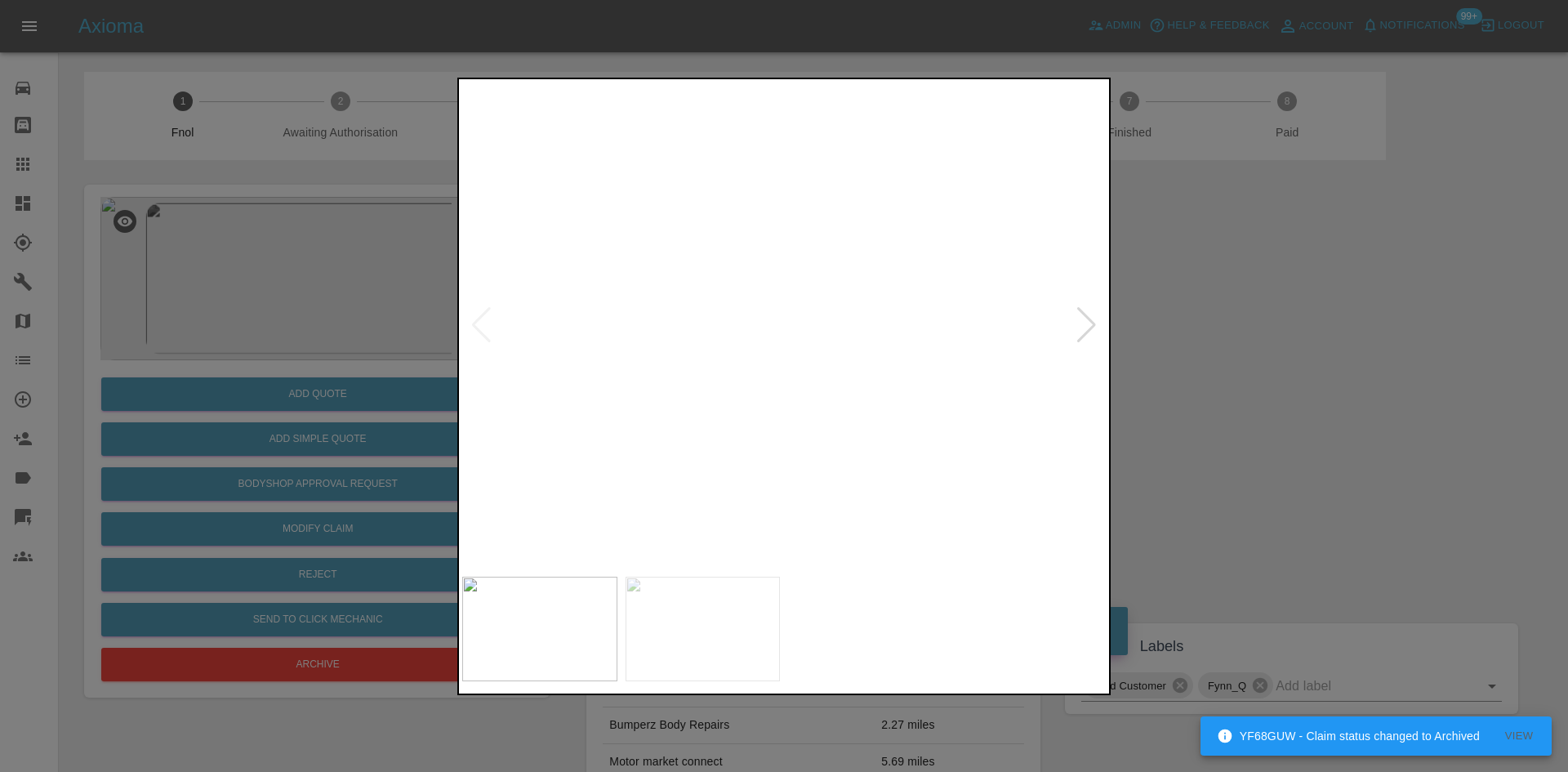
click at [943, 377] on img at bounding box center [689, 168] width 1931 height 1459
click at [950, 379] on img at bounding box center [746, 162] width 1931 height 1459
click at [830, 389] on img at bounding box center [1005, 156] width 1931 height 1459
click at [963, 411] on img at bounding box center [1131, 137] width 1931 height 1459
click at [929, 390] on img at bounding box center [1373, 128] width 1931 height 1459
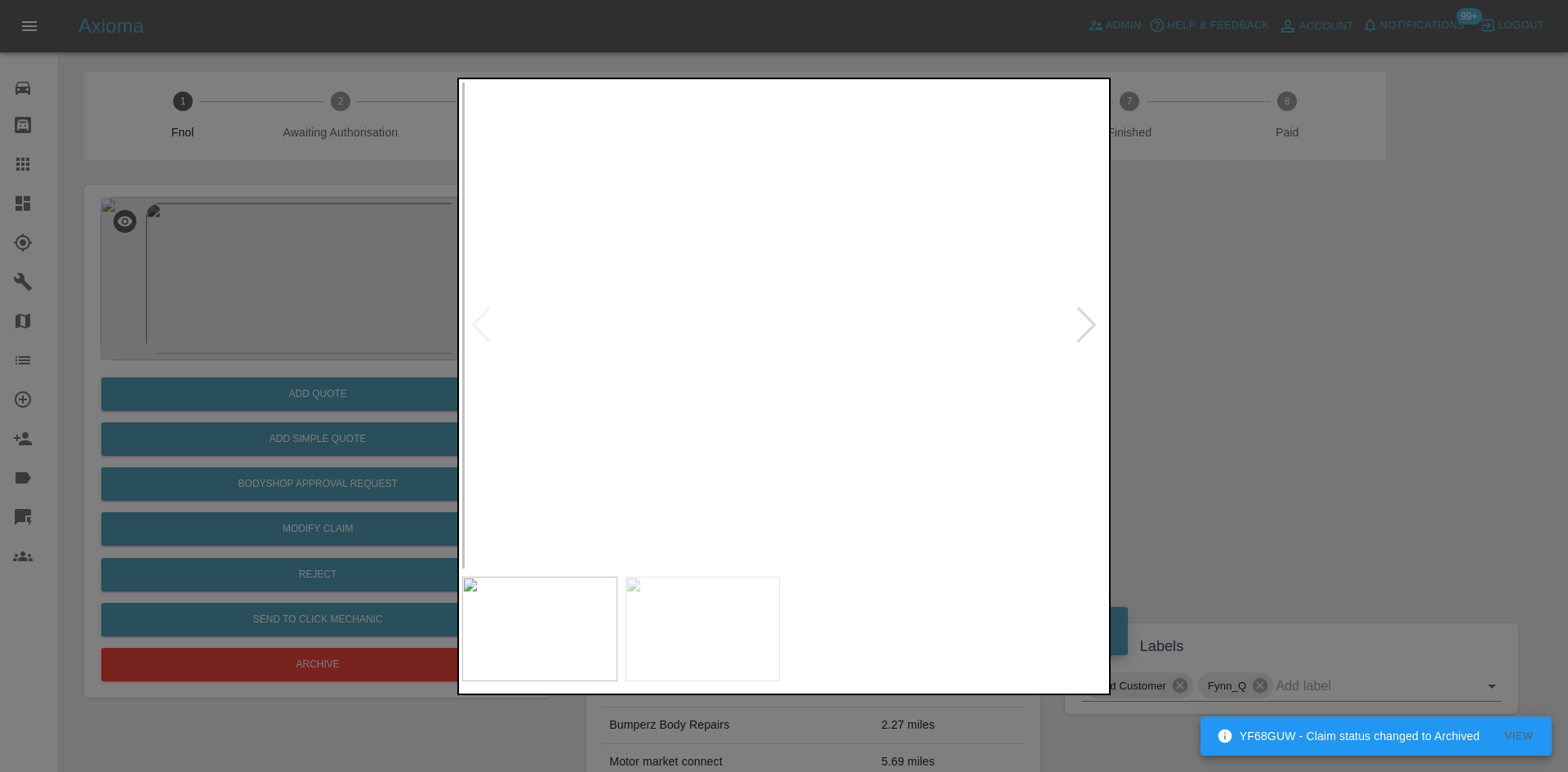
click at [795, 403] on img at bounding box center [1427, 107] width 1931 height 1459
drag, startPoint x: 332, startPoint y: 361, endPoint x: 343, endPoint y: 414, distance: 54.1
click at [332, 361] on div at bounding box center [784, 386] width 1568 height 772
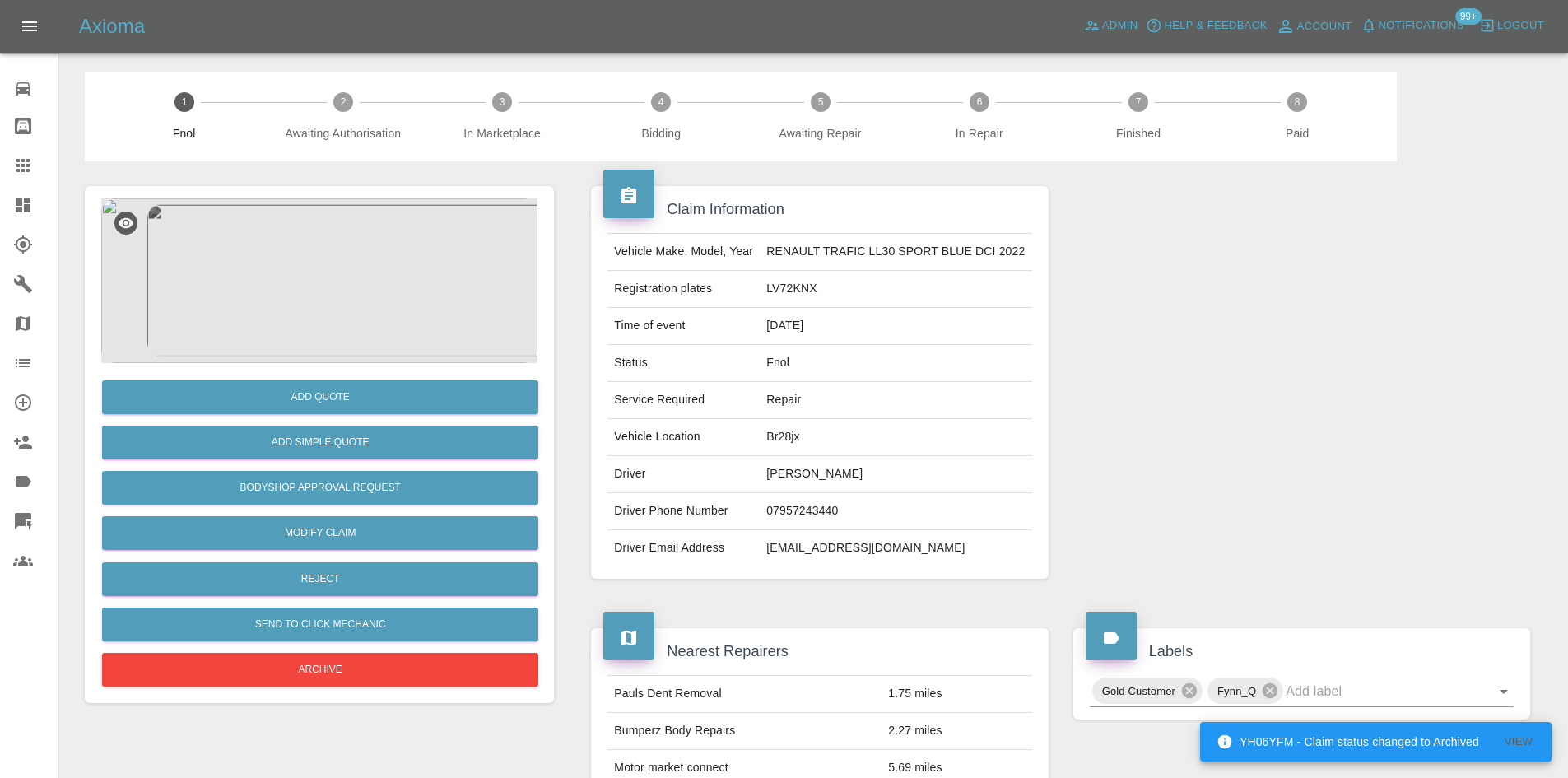
click at [348, 419] on div "Add Quote" at bounding box center [320, 397] width 436 height 42
click at [354, 404] on button "Add Quote" at bounding box center [320, 397] width 436 height 34
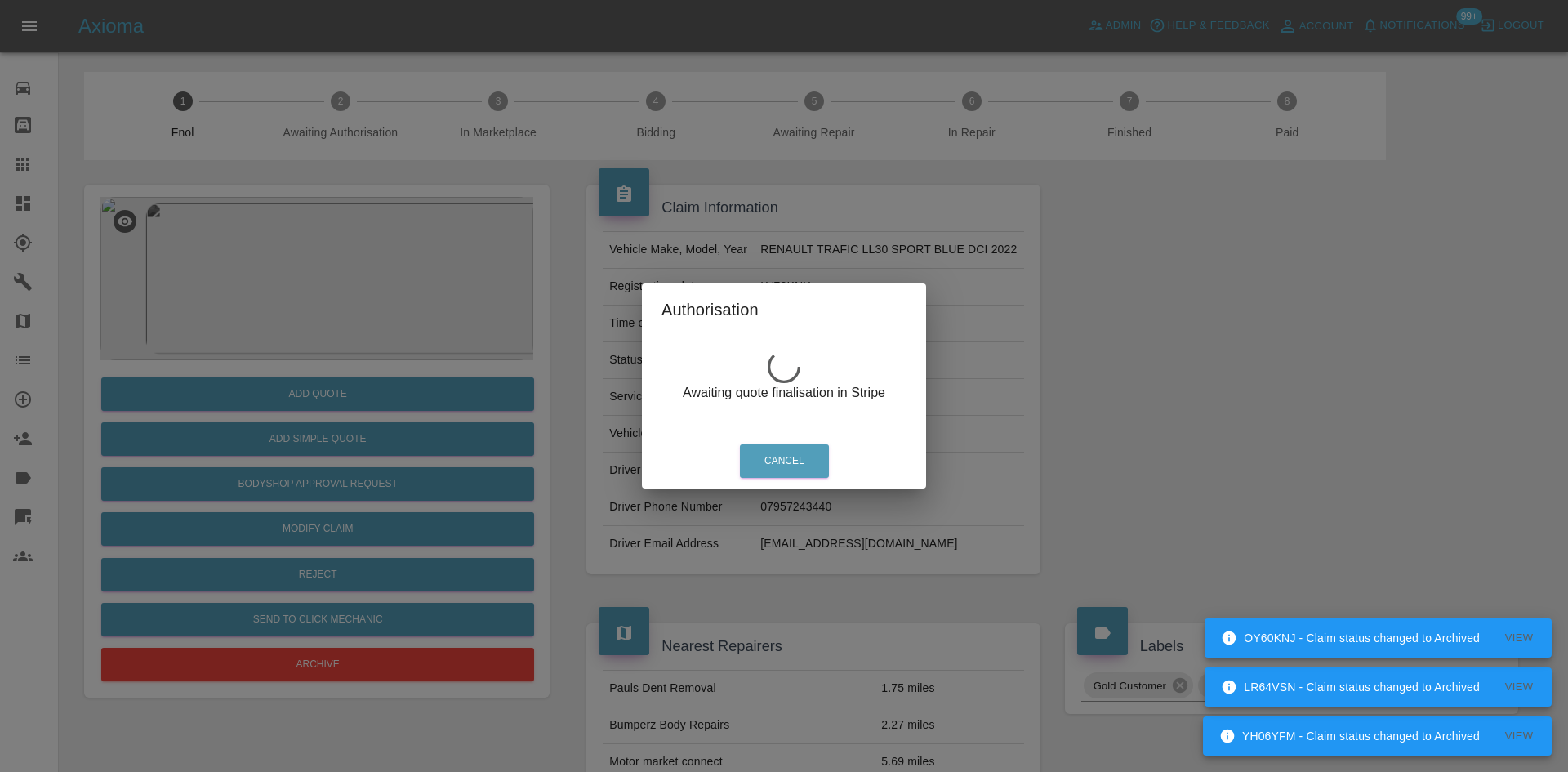
drag, startPoint x: 214, startPoint y: 253, endPoint x: 232, endPoint y: 260, distance: 19.3
click at [214, 254] on div "Authorisation Awaiting quote finalisation in Stripe Cancel" at bounding box center [784, 386] width 1568 height 772
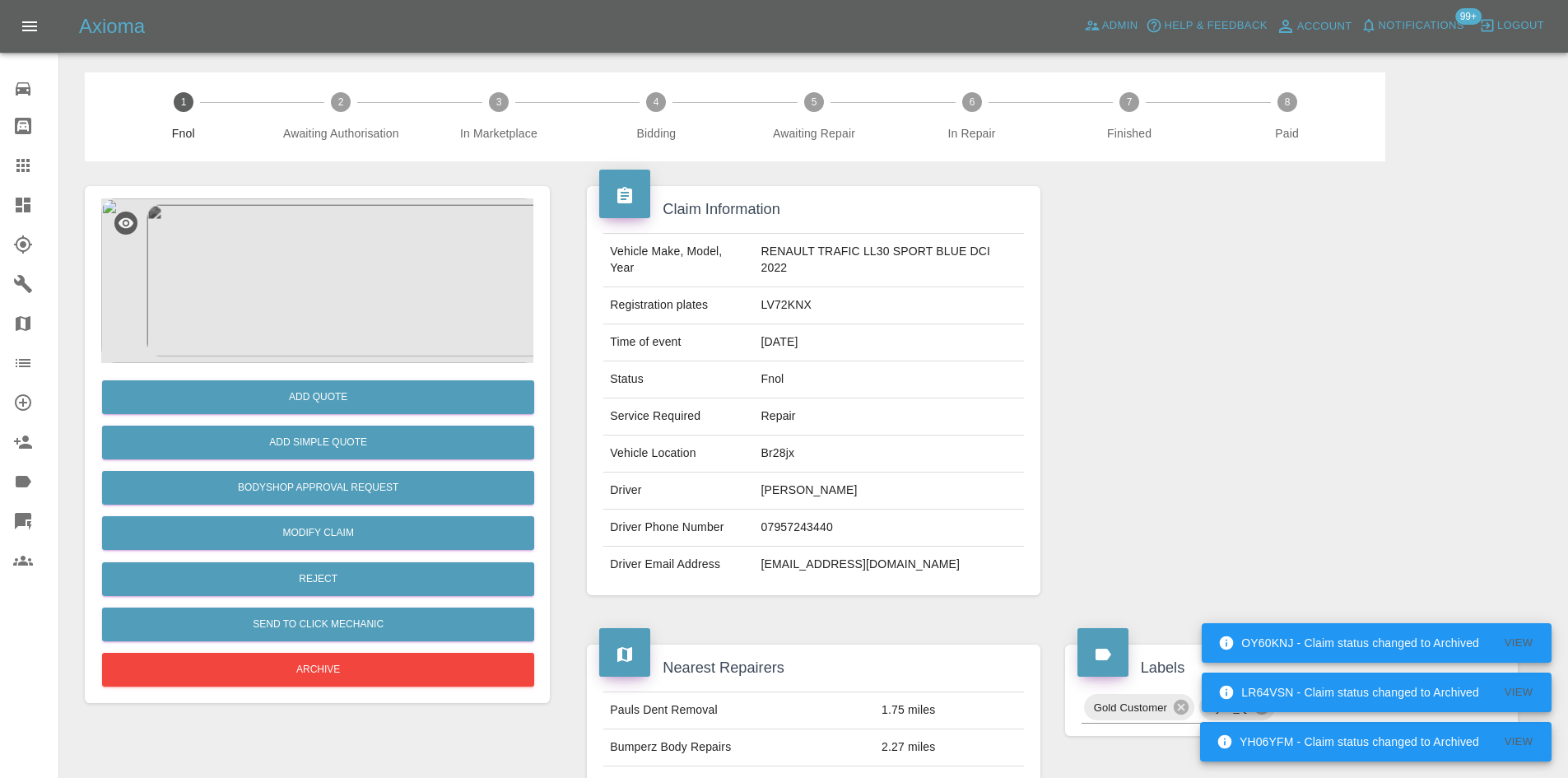
click at [339, 301] on img at bounding box center [320, 280] width 436 height 165
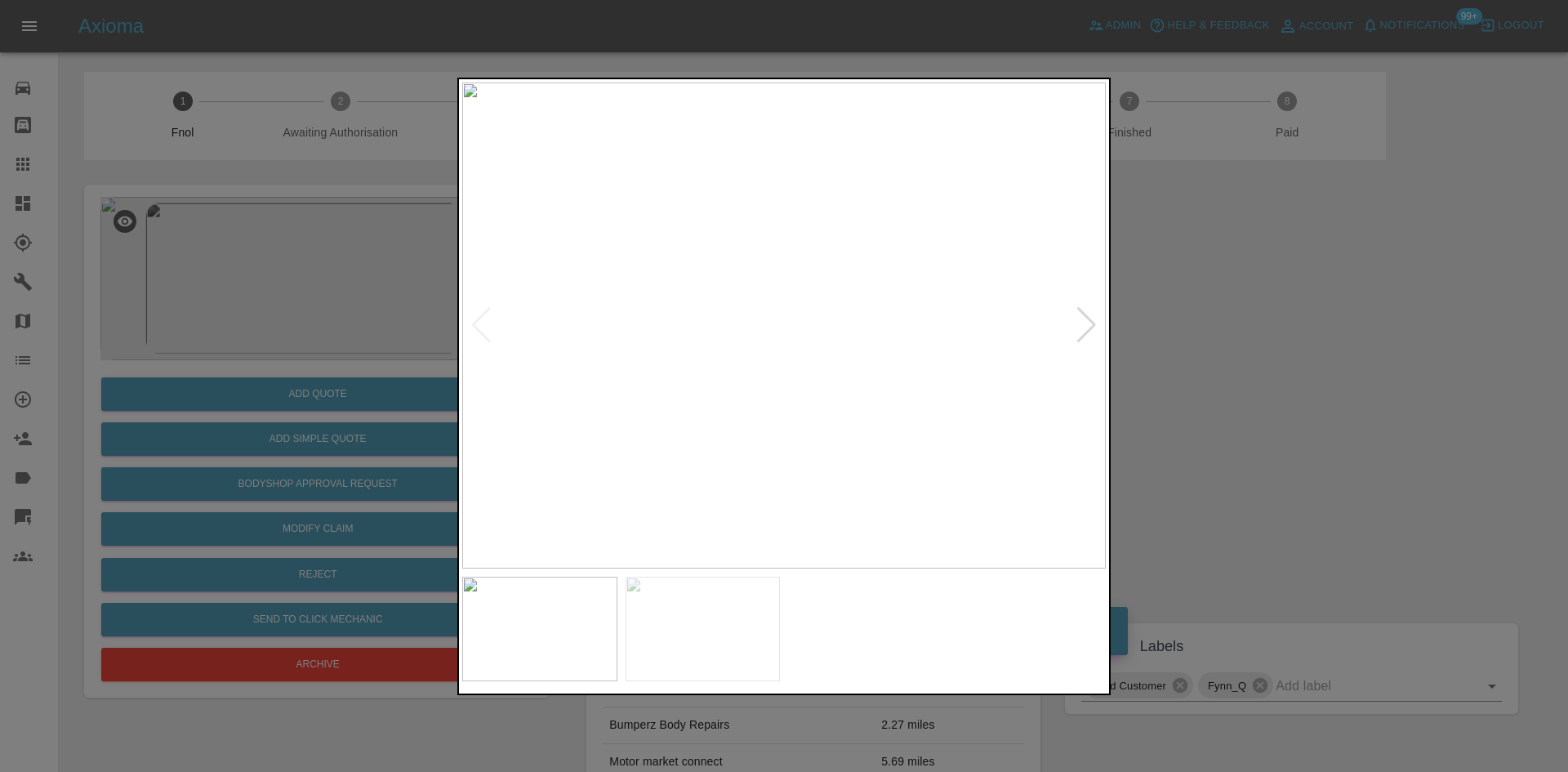
click at [267, 339] on div at bounding box center [784, 386] width 1568 height 772
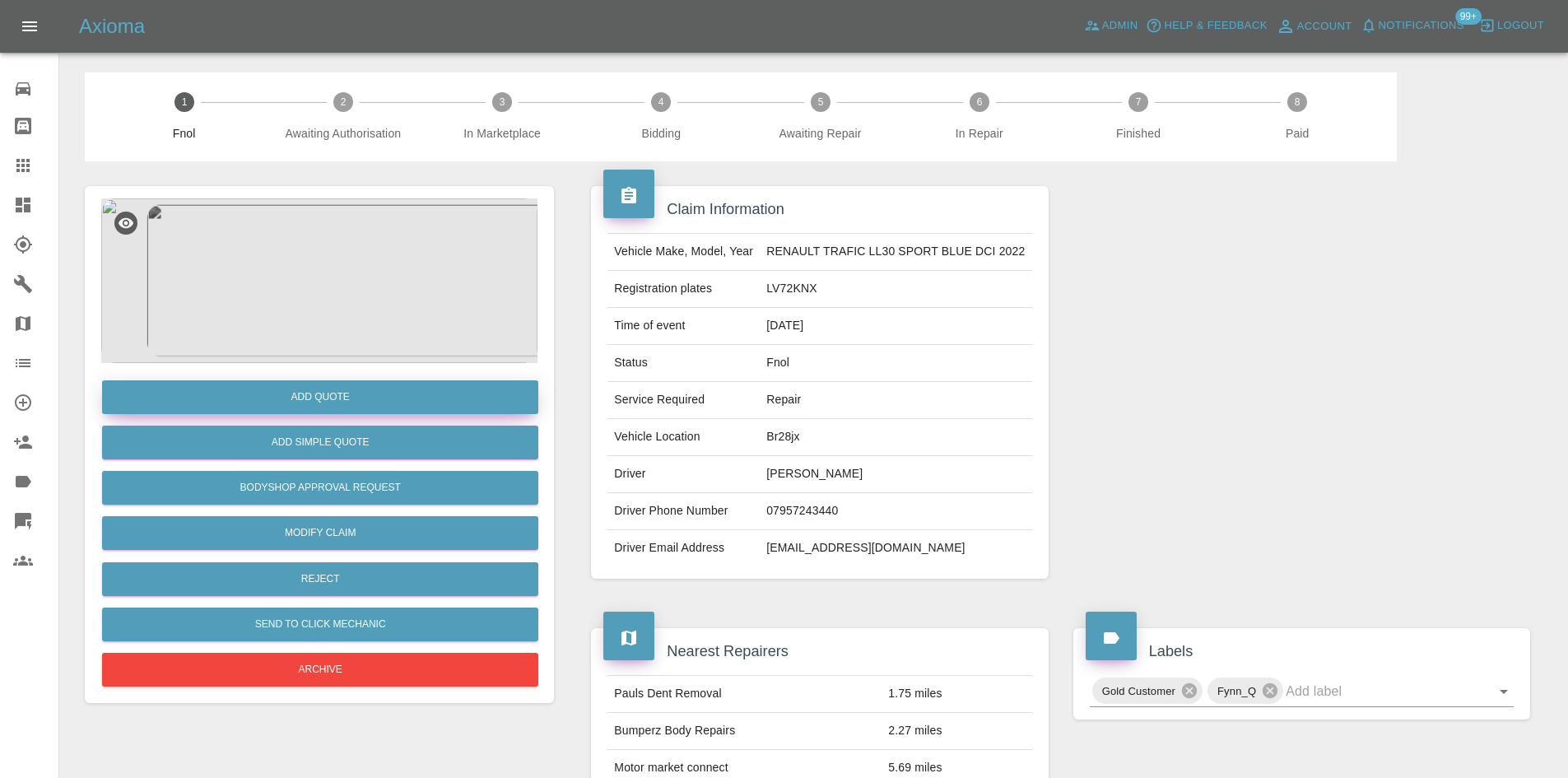
click at [287, 390] on button "Add Quote" at bounding box center [320, 397] width 436 height 34
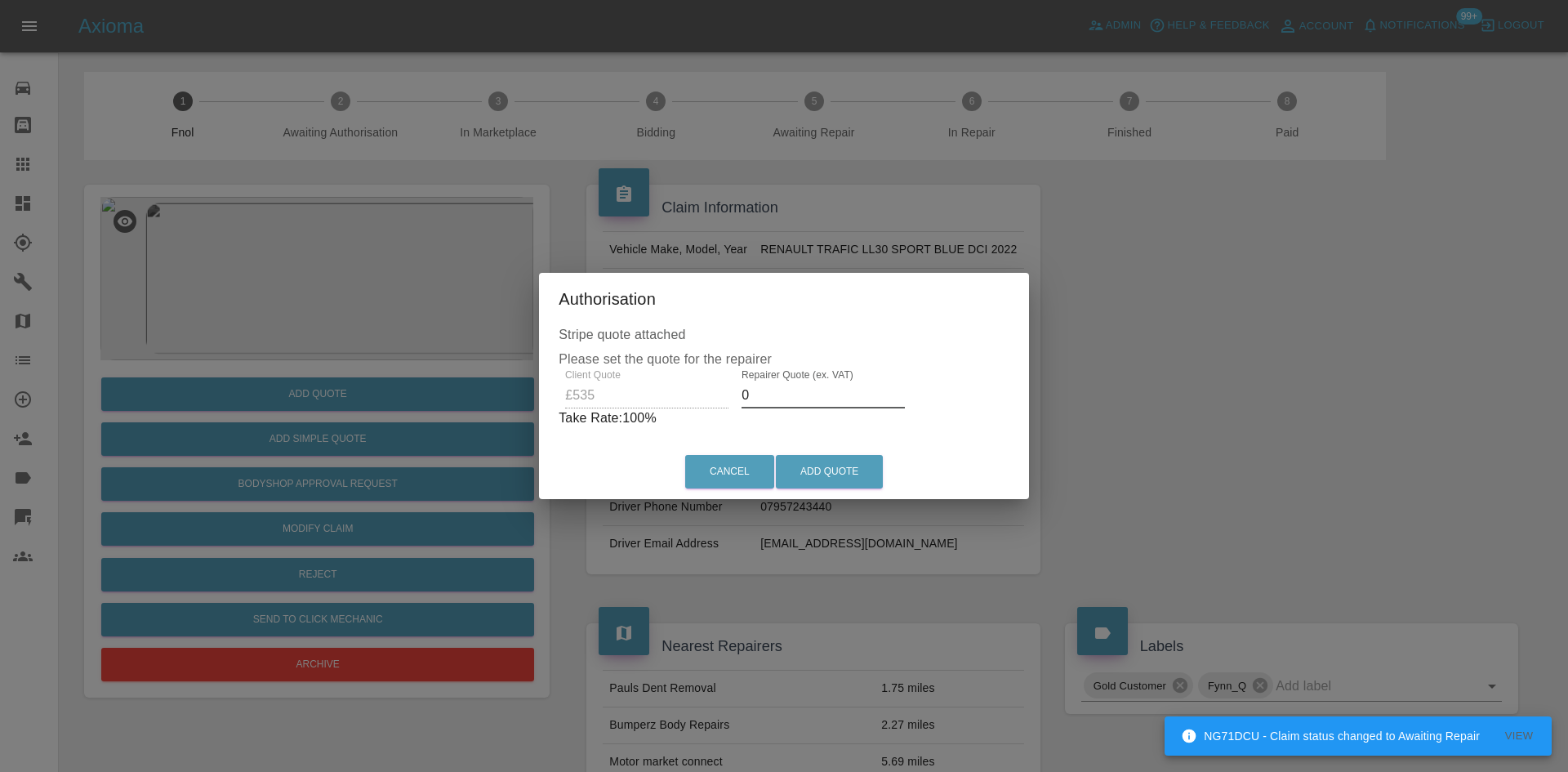
click at [662, 401] on div "Client Quote £535 Repairer Quote (ex. VAT) 0 Take Rate: 100 %" at bounding box center [783, 398] width 451 height 59
type input "300"
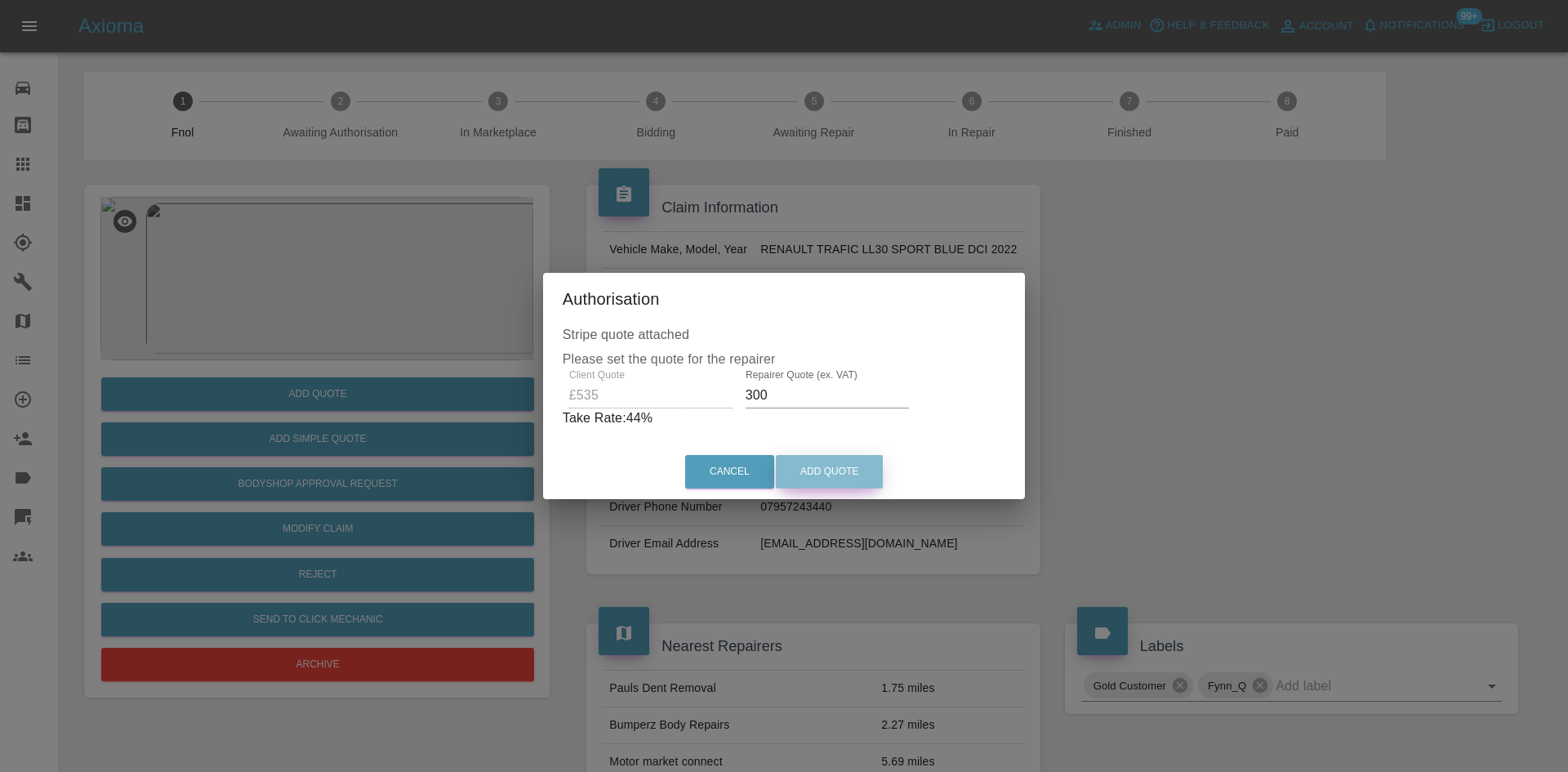
drag, startPoint x: 837, startPoint y: 478, endPoint x: 856, endPoint y: 576, distance: 99.8
click at [837, 477] on button "Add Quote" at bounding box center [829, 471] width 107 height 34
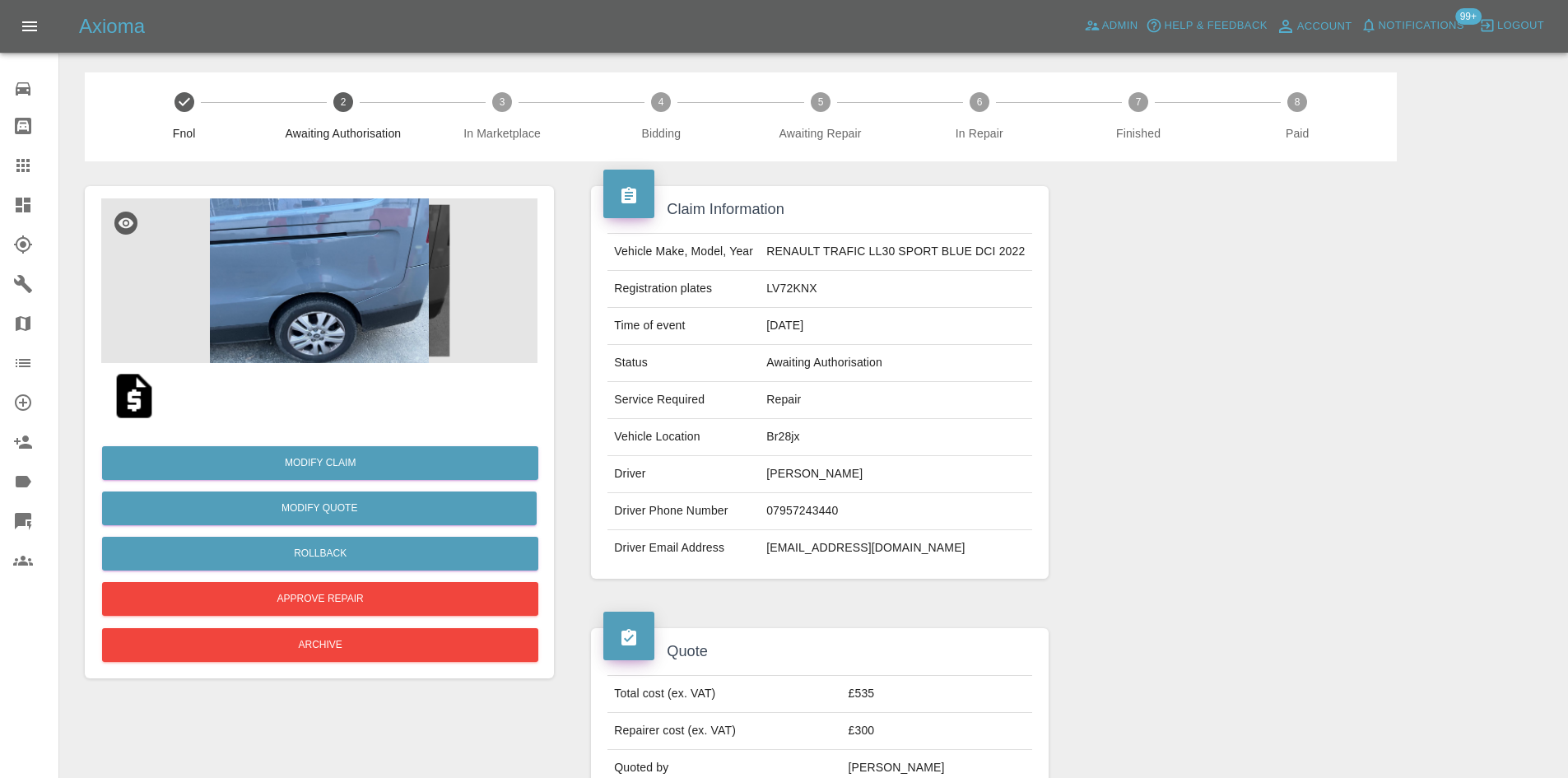
click at [318, 264] on img at bounding box center [320, 280] width 436 height 165
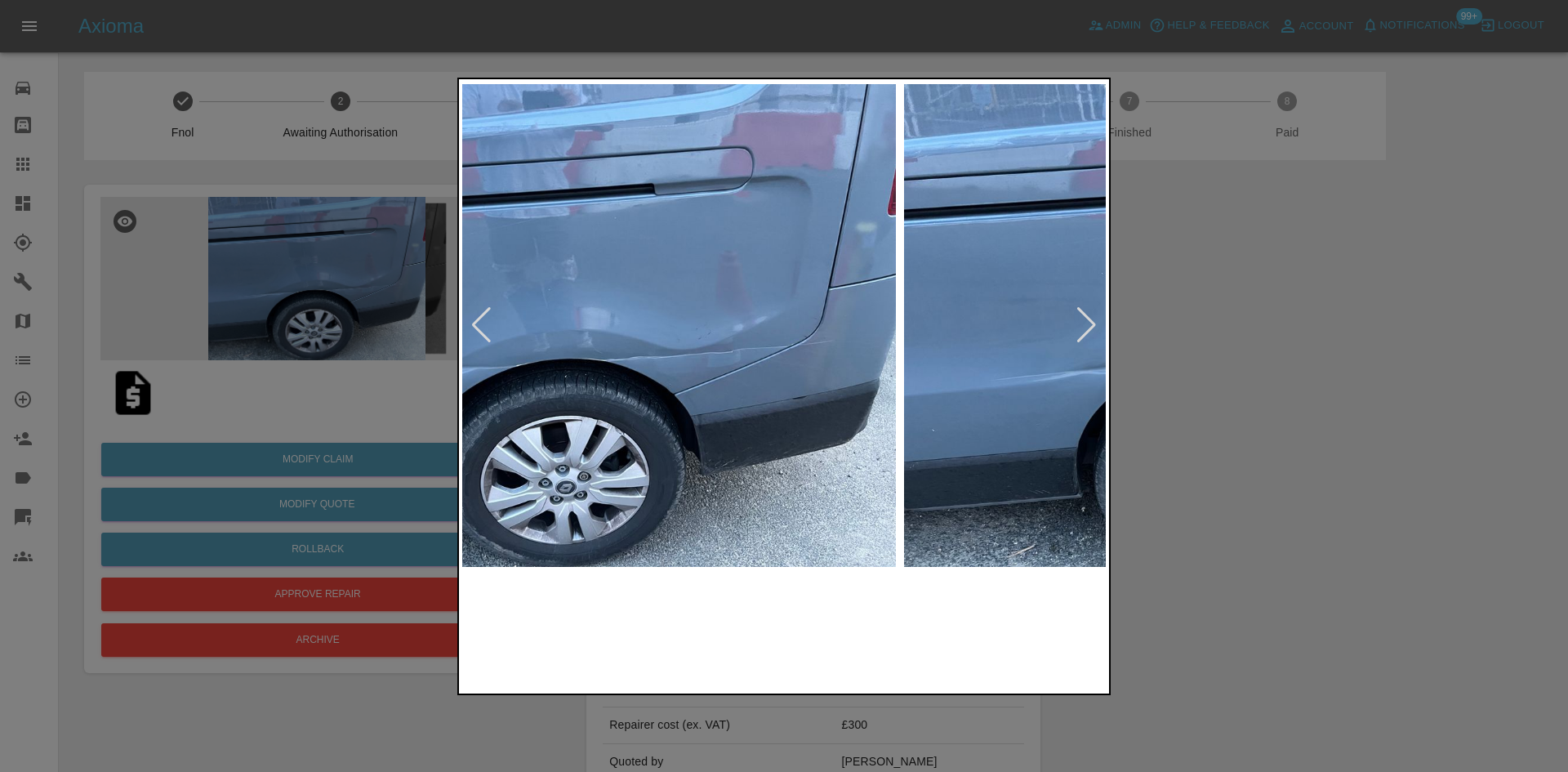
click at [572, 323] on img at bounding box center [574, 326] width 644 height 486
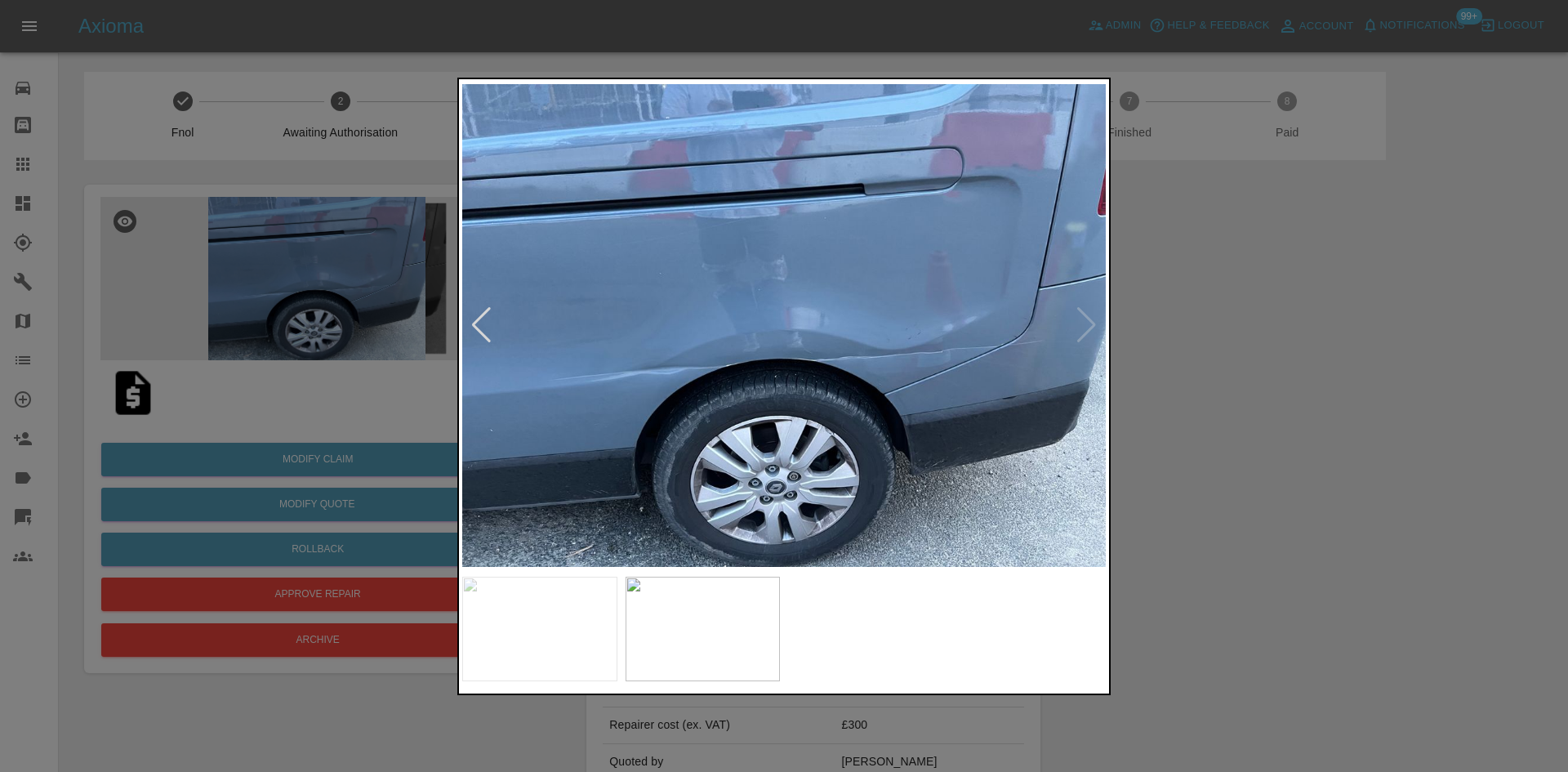
click at [373, 338] on div at bounding box center [784, 386] width 1568 height 772
click at [284, 310] on div at bounding box center [784, 386] width 1568 height 772
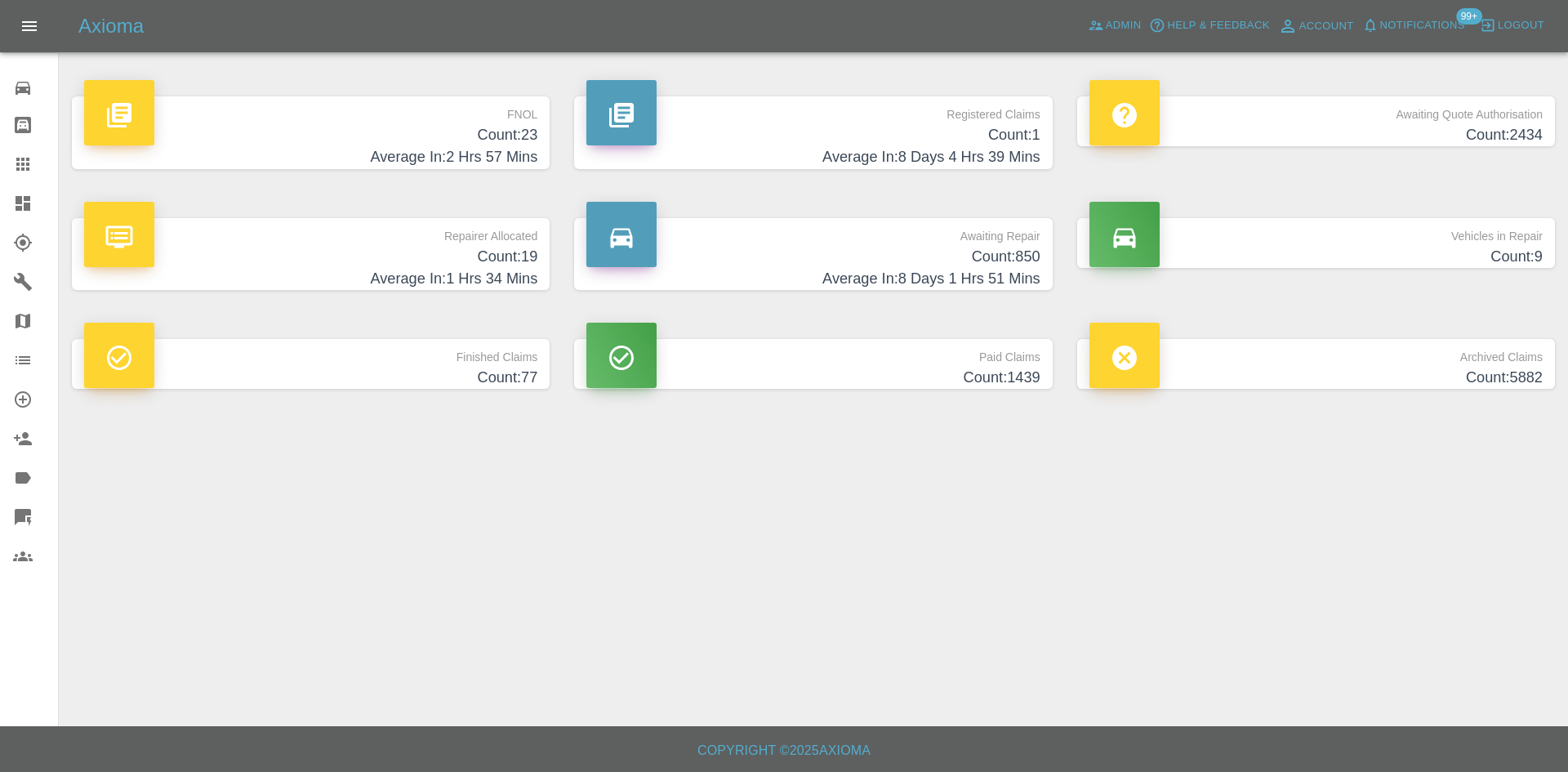
click at [536, 137] on h4 "Count: 23" at bounding box center [311, 135] width 453 height 22
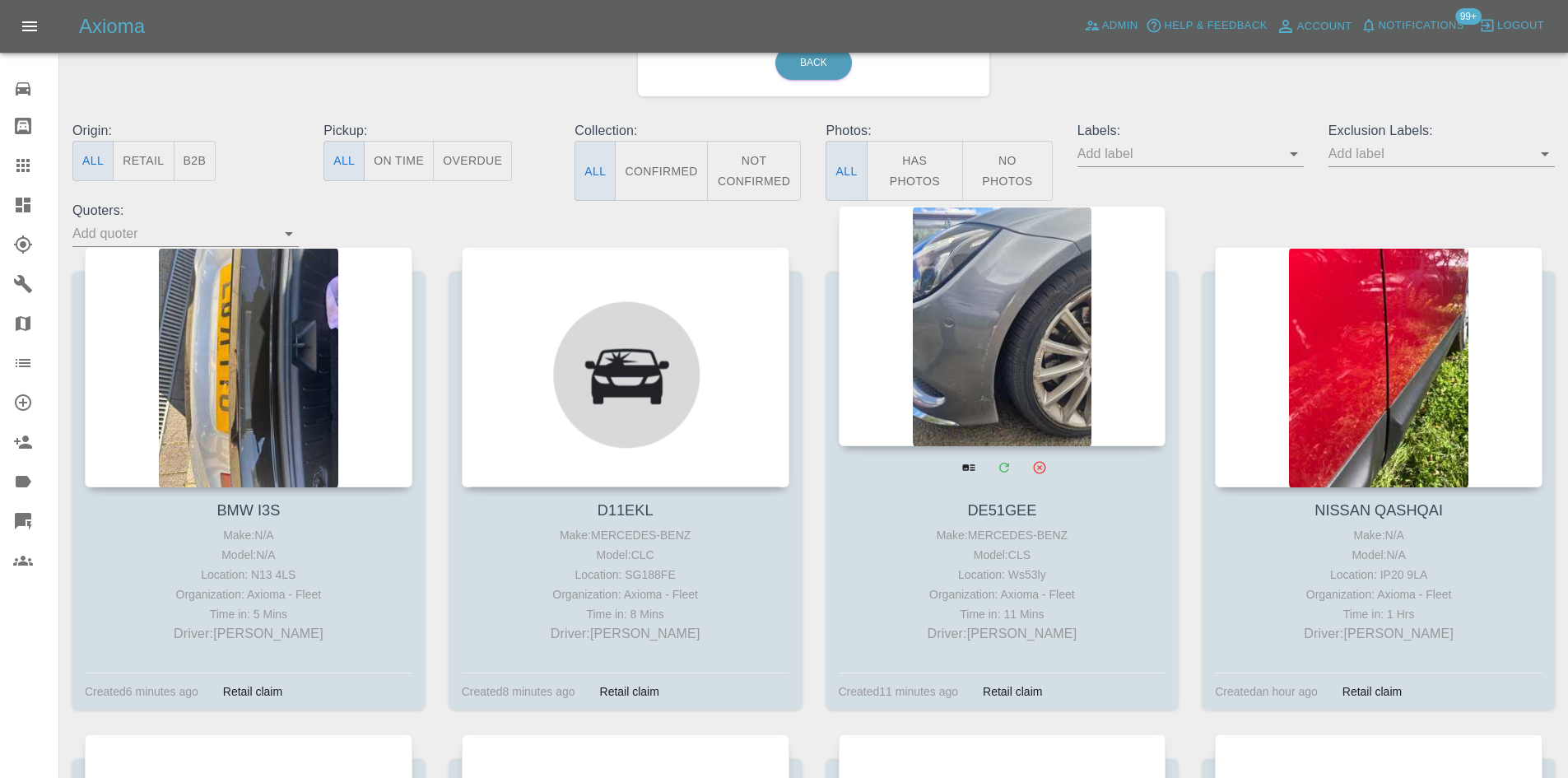
scroll to position [165, 0]
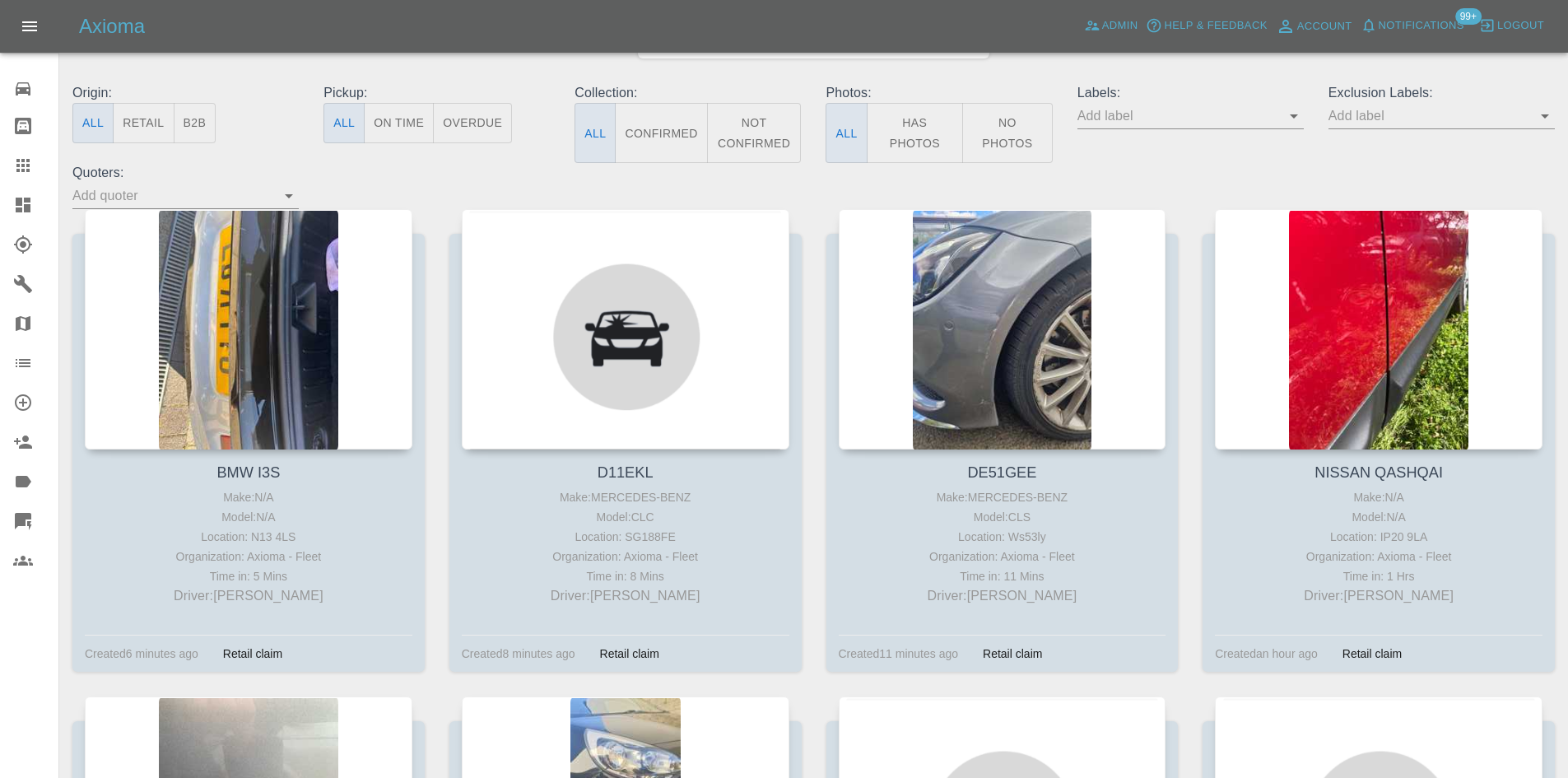
click at [911, 143] on button "Has Photos" at bounding box center [915, 132] width 97 height 60
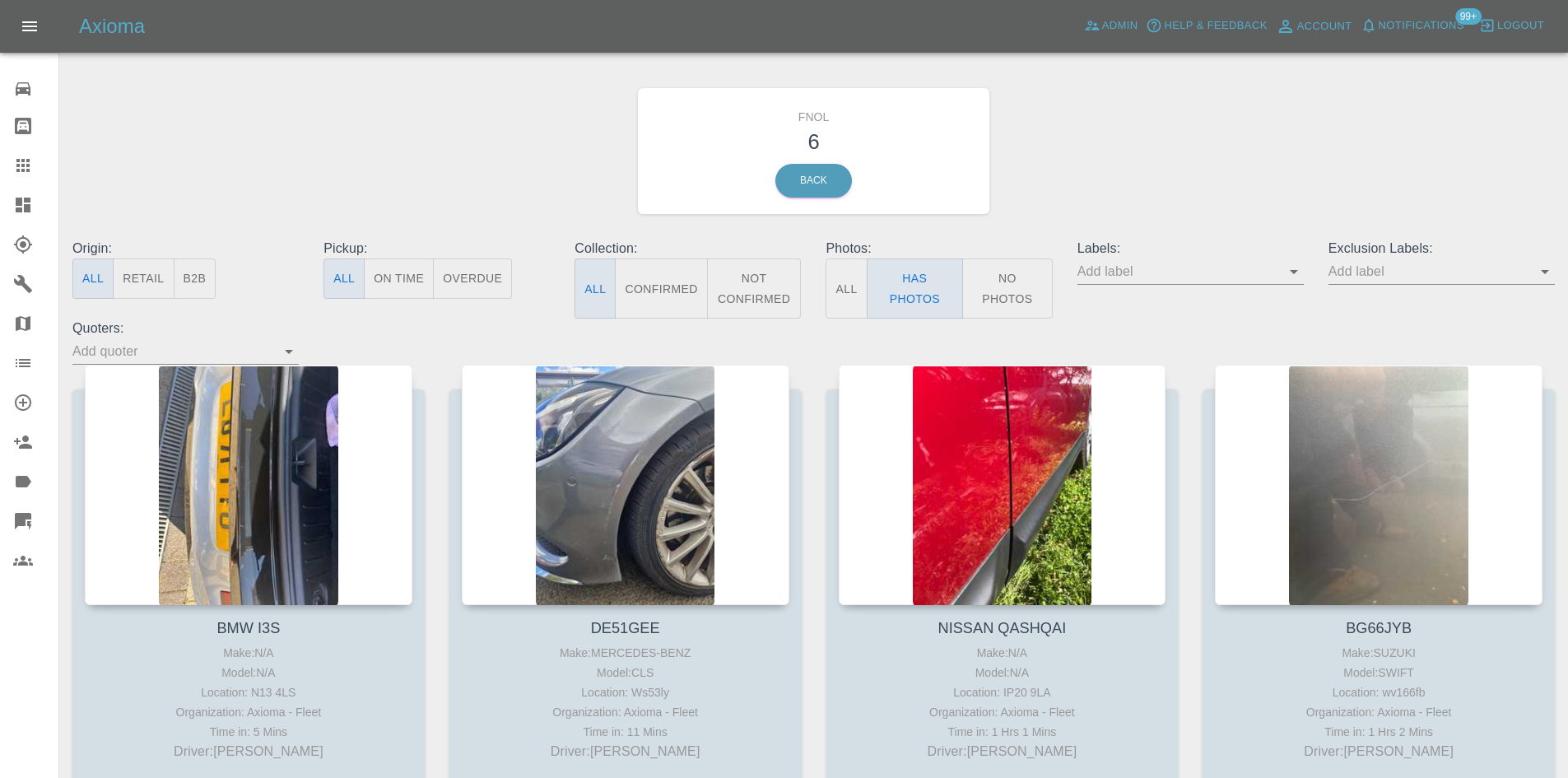
scroll to position [0, 0]
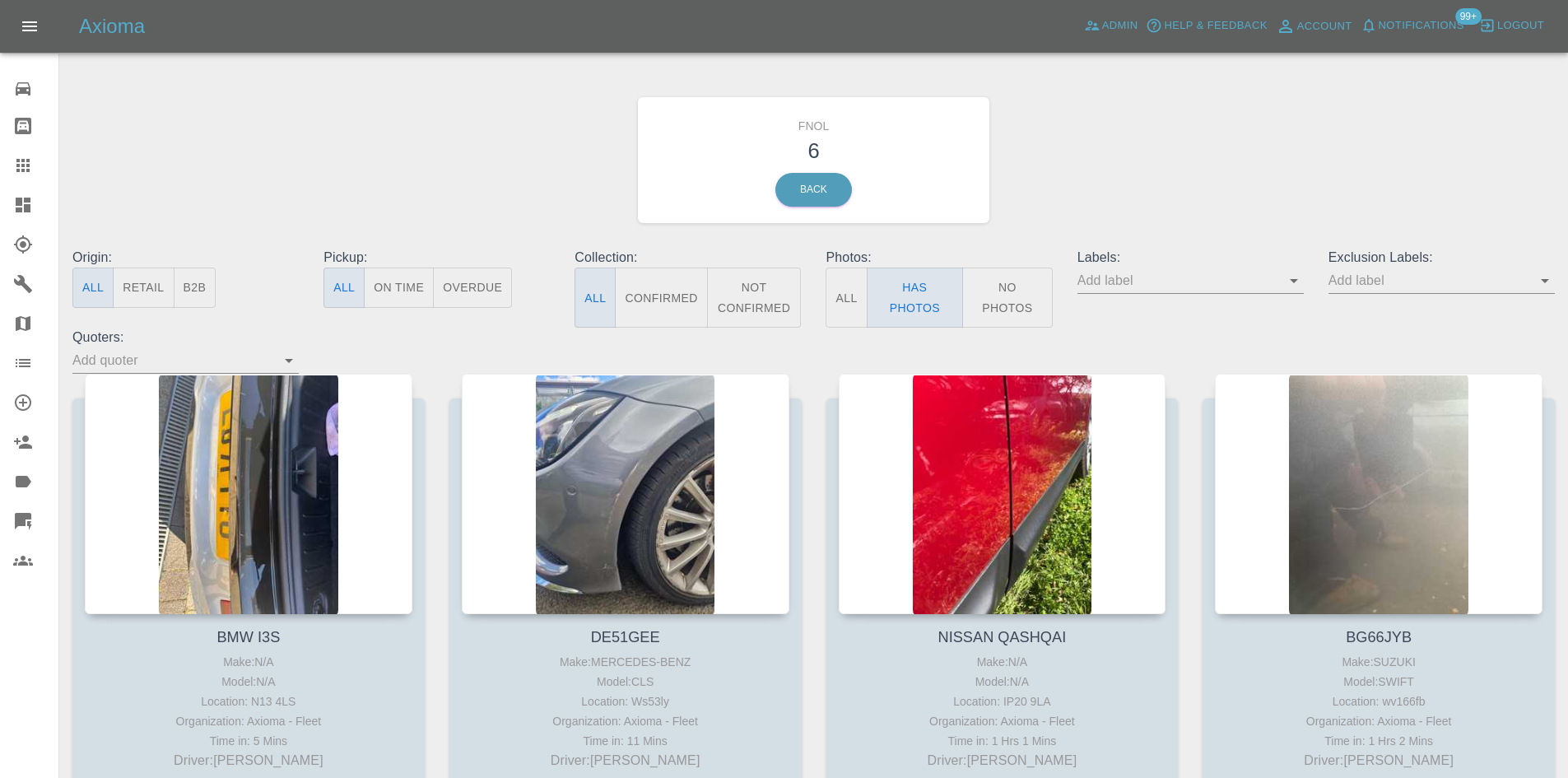
click at [1220, 194] on div "FNOL 6 Back" at bounding box center [814, 160] width 1507 height 175
click at [27, 212] on icon at bounding box center [23, 204] width 15 height 15
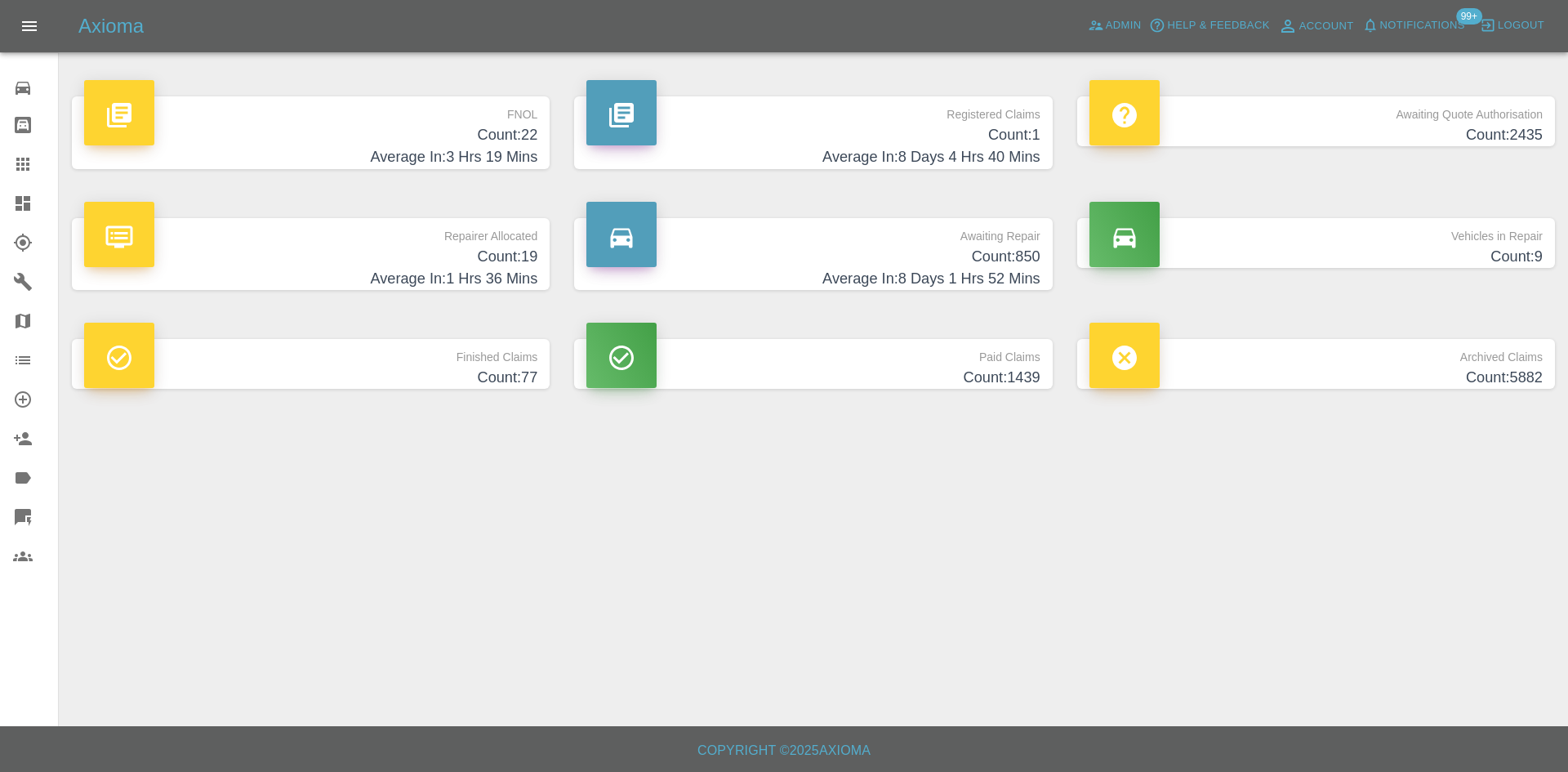
drag, startPoint x: 462, startPoint y: 136, endPoint x: 457, endPoint y: 274, distance: 138.1
click at [462, 136] on h4 "Count: 22" at bounding box center [311, 135] width 453 height 22
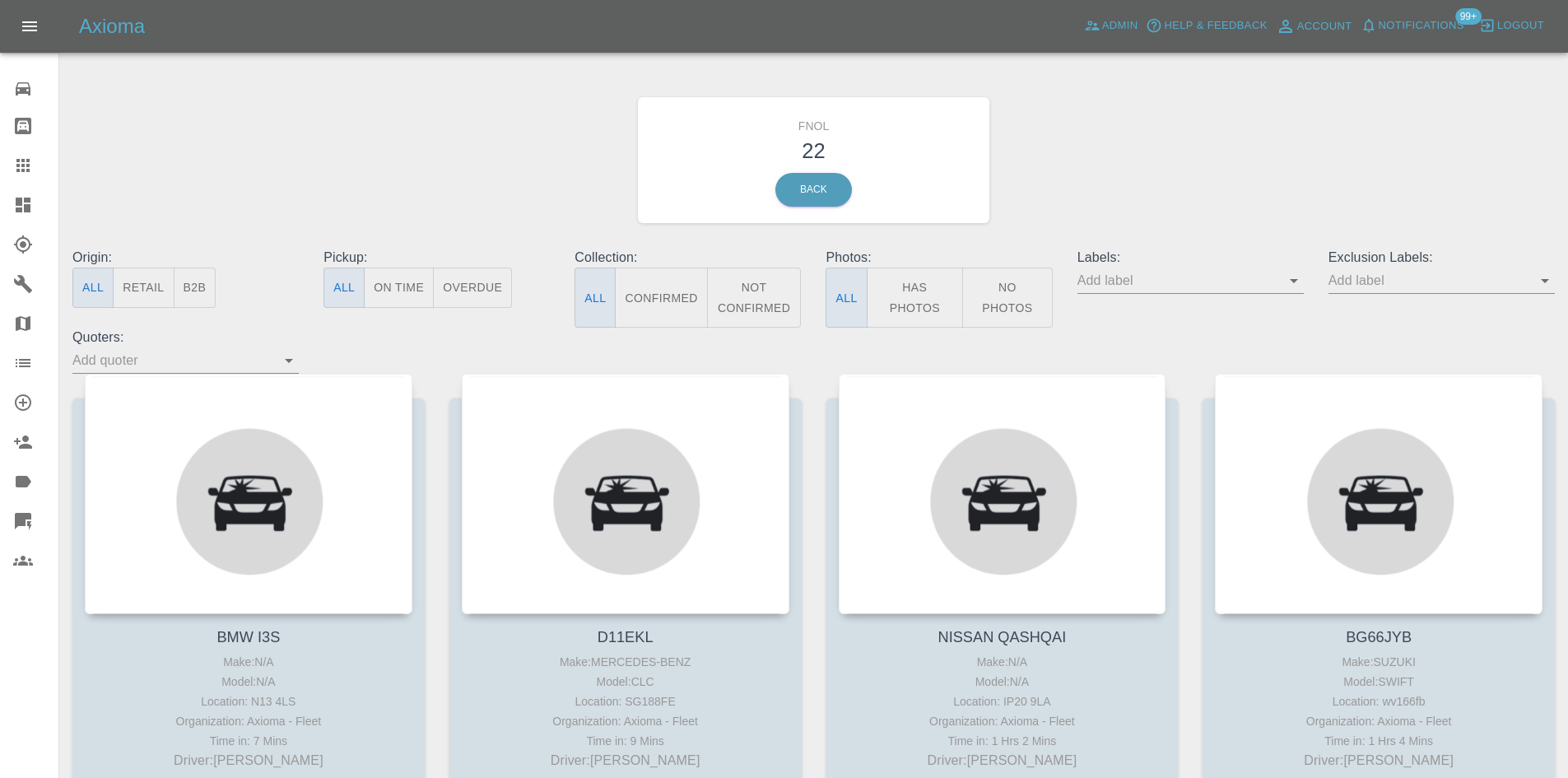
click at [941, 304] on button "Has Photos" at bounding box center [915, 297] width 97 height 60
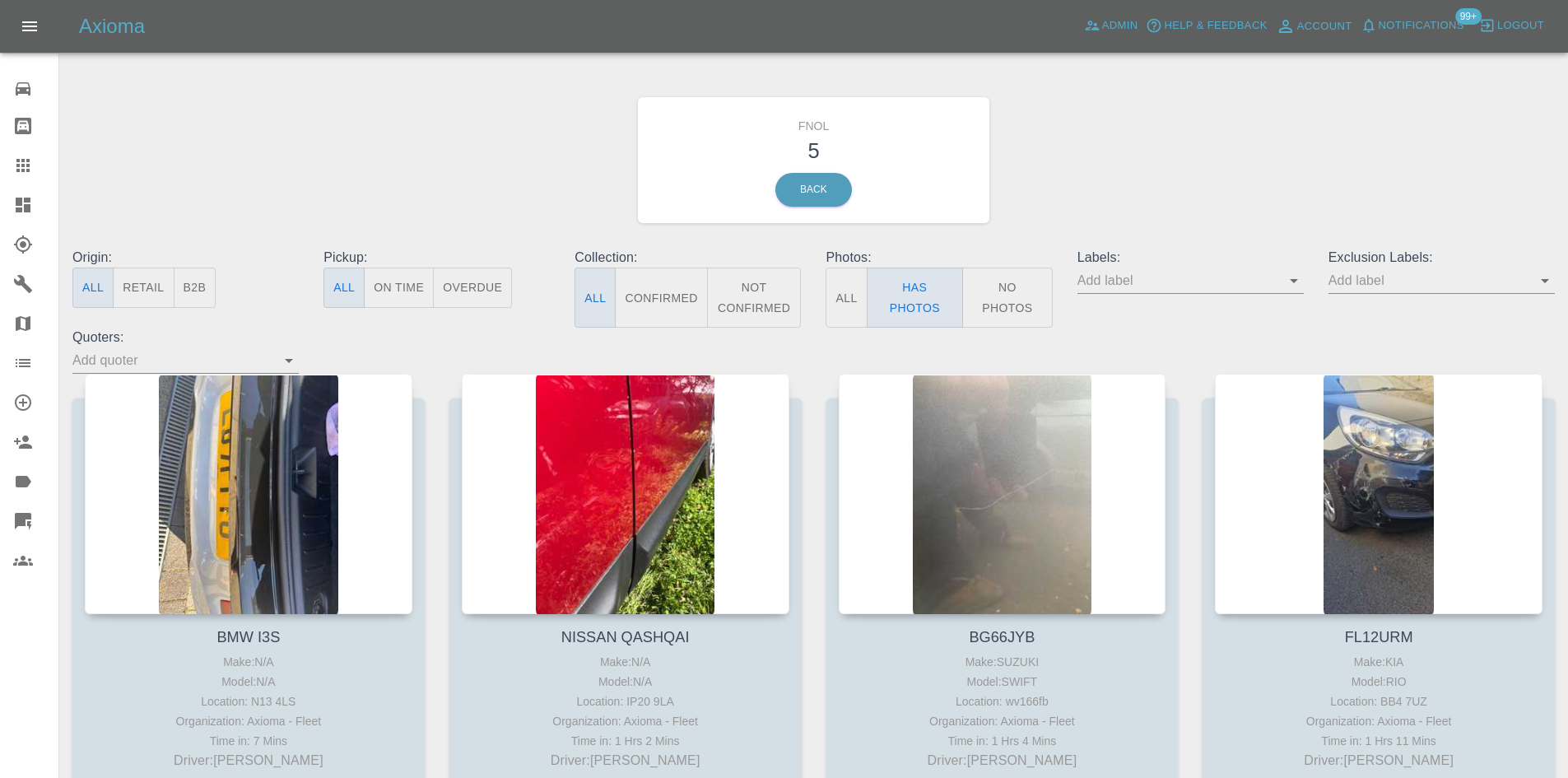
drag, startPoint x: 13, startPoint y: 207, endPoint x: 643, endPoint y: 0, distance: 663.1
click at [13, 207] on icon at bounding box center [23, 205] width 20 height 20
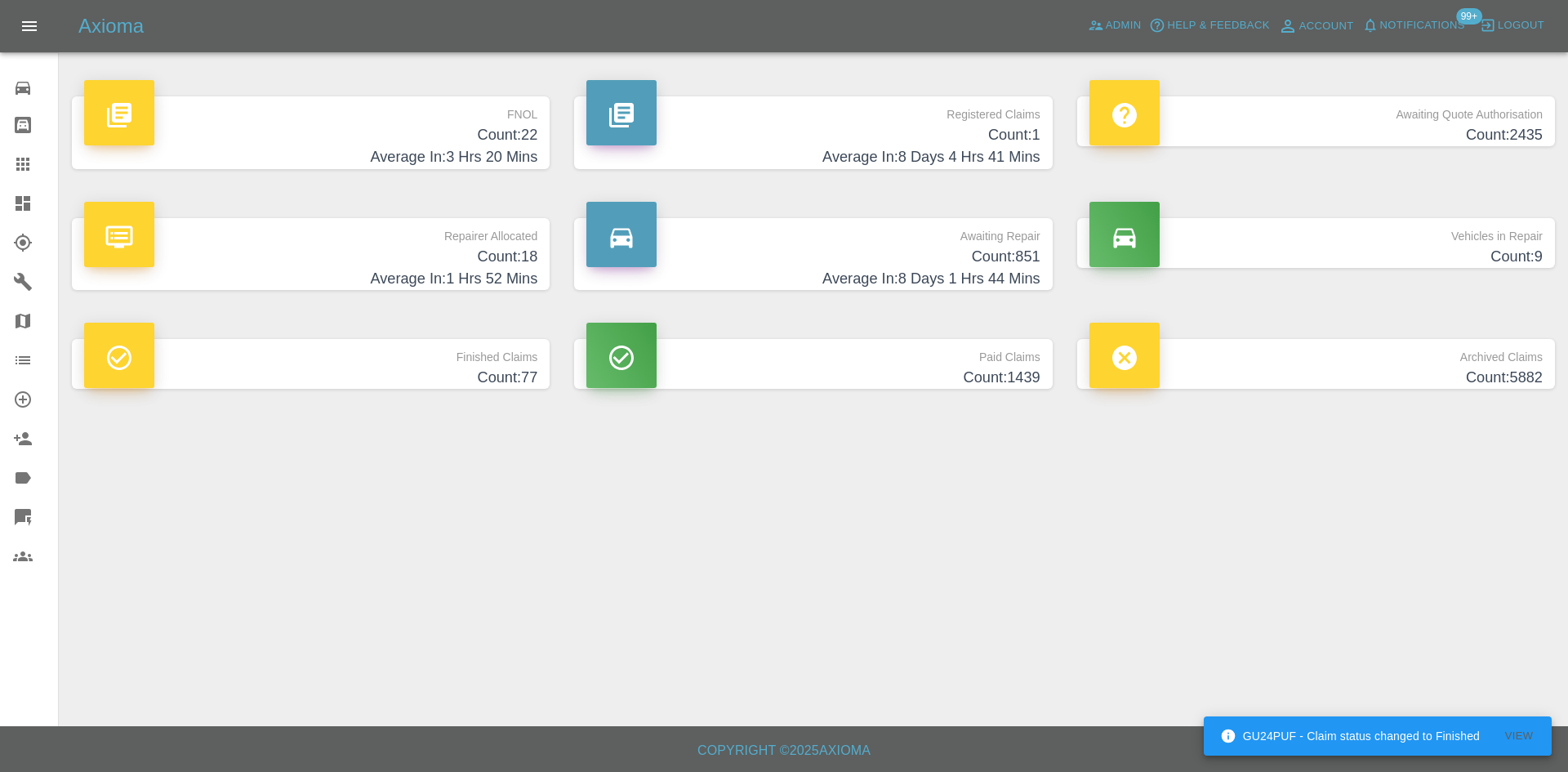
click at [23, 197] on icon at bounding box center [22, 202] width 15 height 15
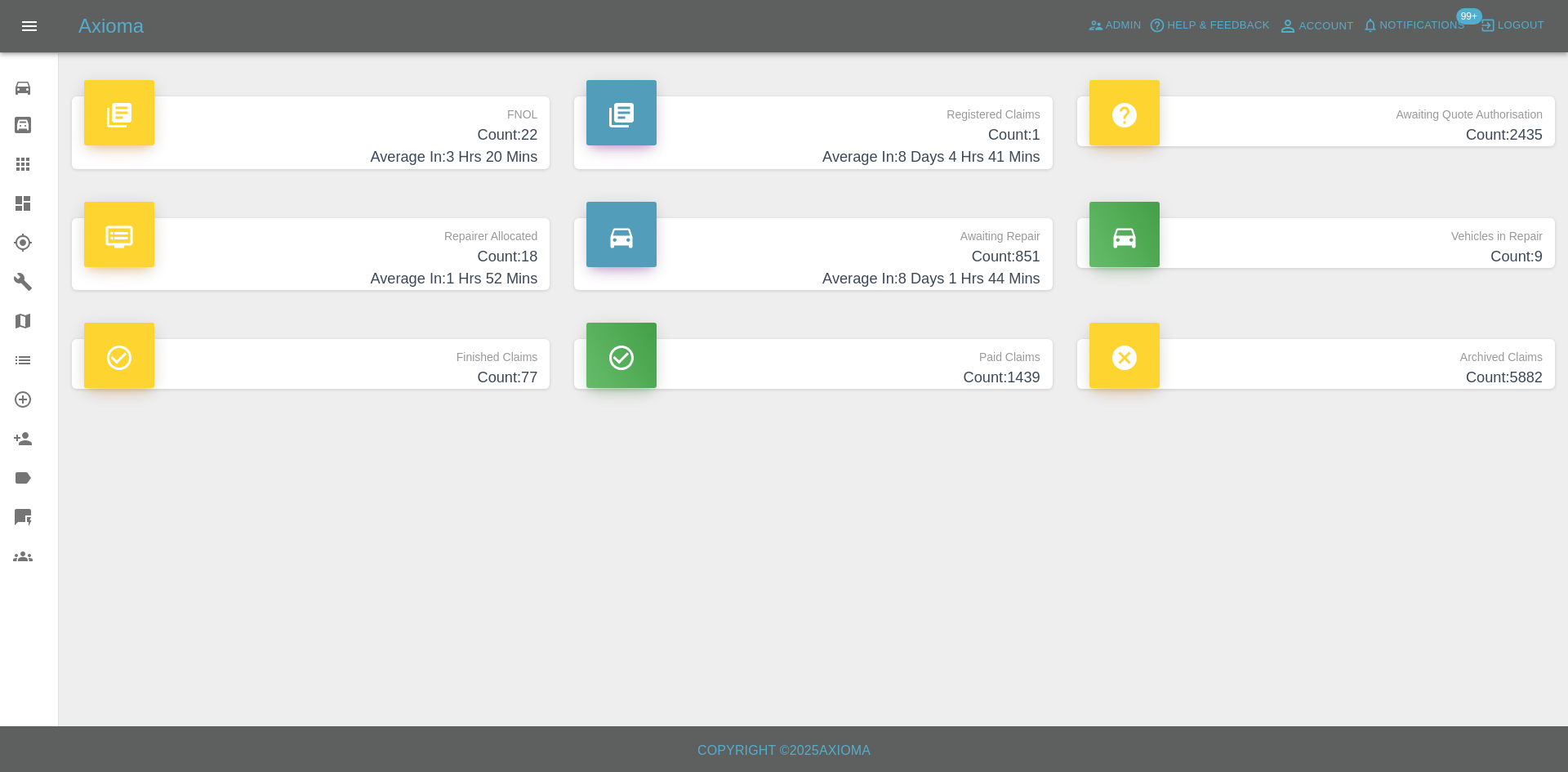
click at [497, 140] on h4 "Count: 22" at bounding box center [311, 135] width 453 height 22
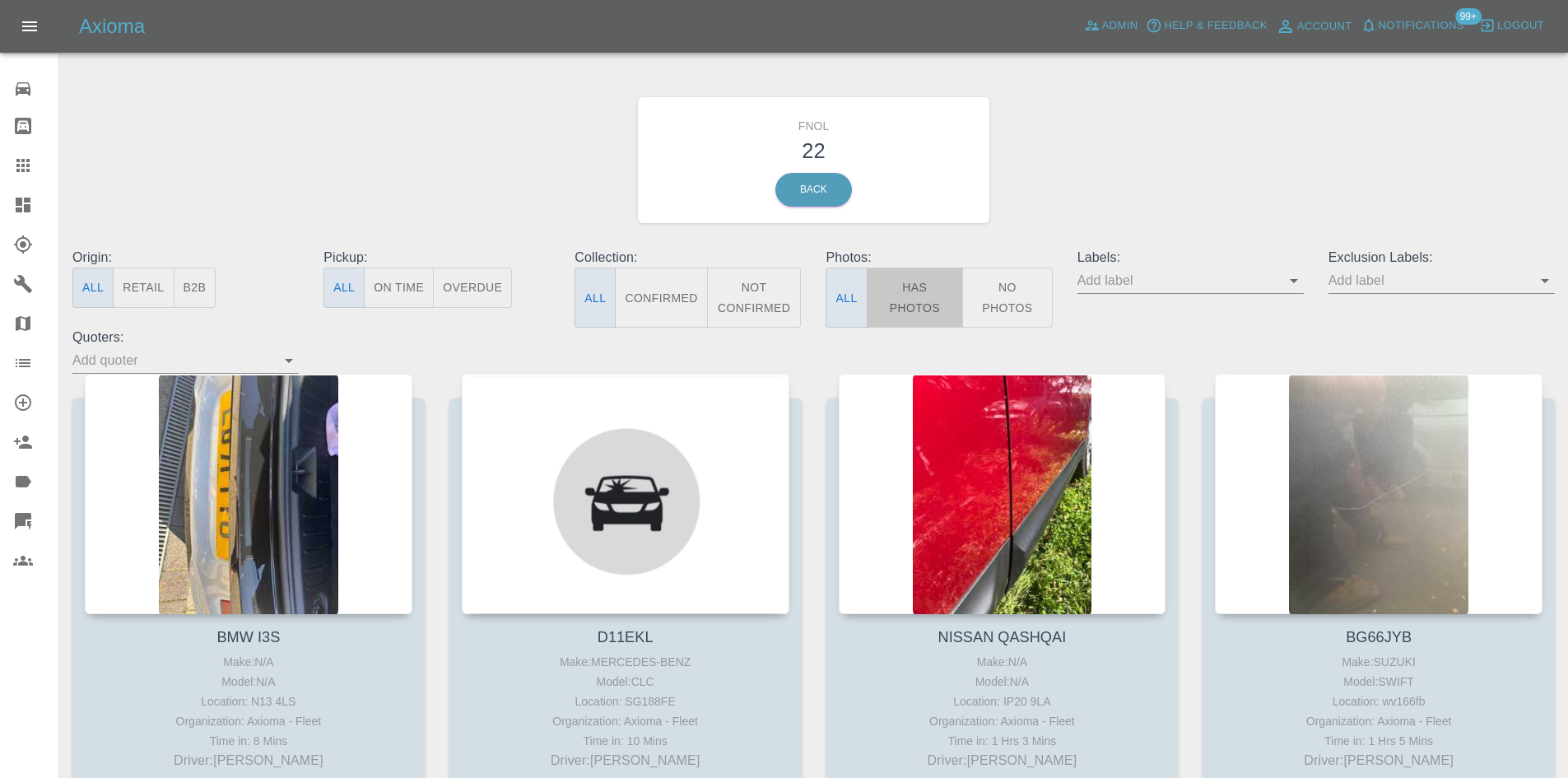
click at [952, 307] on button "Has Photos" at bounding box center [915, 297] width 97 height 60
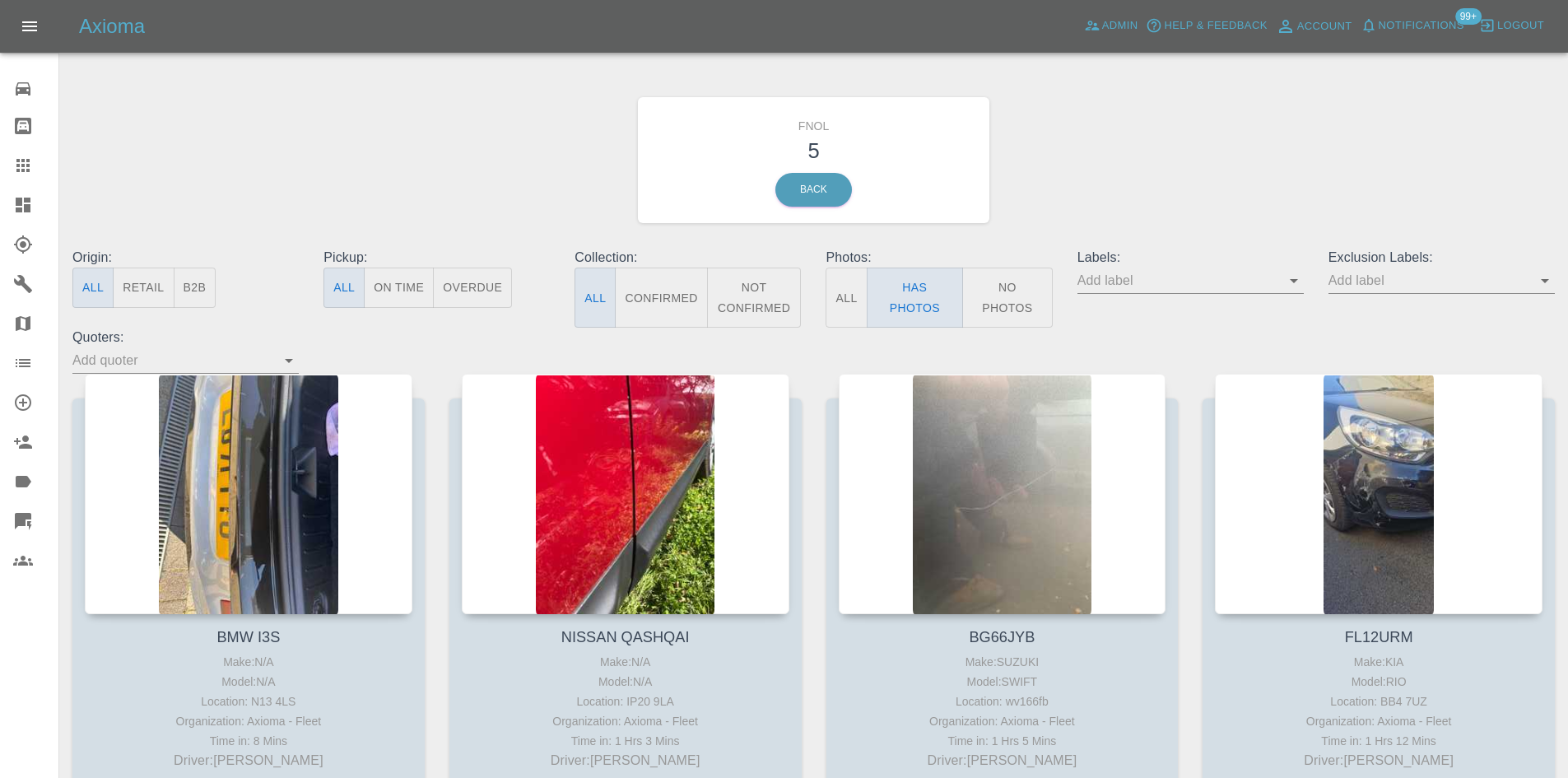
click at [242, 269] on div "Origin: All Retail B2B" at bounding box center [185, 287] width 251 height 80
click at [267, 309] on div "Origin: All Retail B2B" at bounding box center [185, 287] width 251 height 80
click at [281, 358] on icon "Open" at bounding box center [288, 360] width 20 height 20
click at [272, 201] on div "FNOL 5 Back" at bounding box center [814, 160] width 1507 height 175
click at [39, 203] on div at bounding box center [36, 205] width 46 height 20
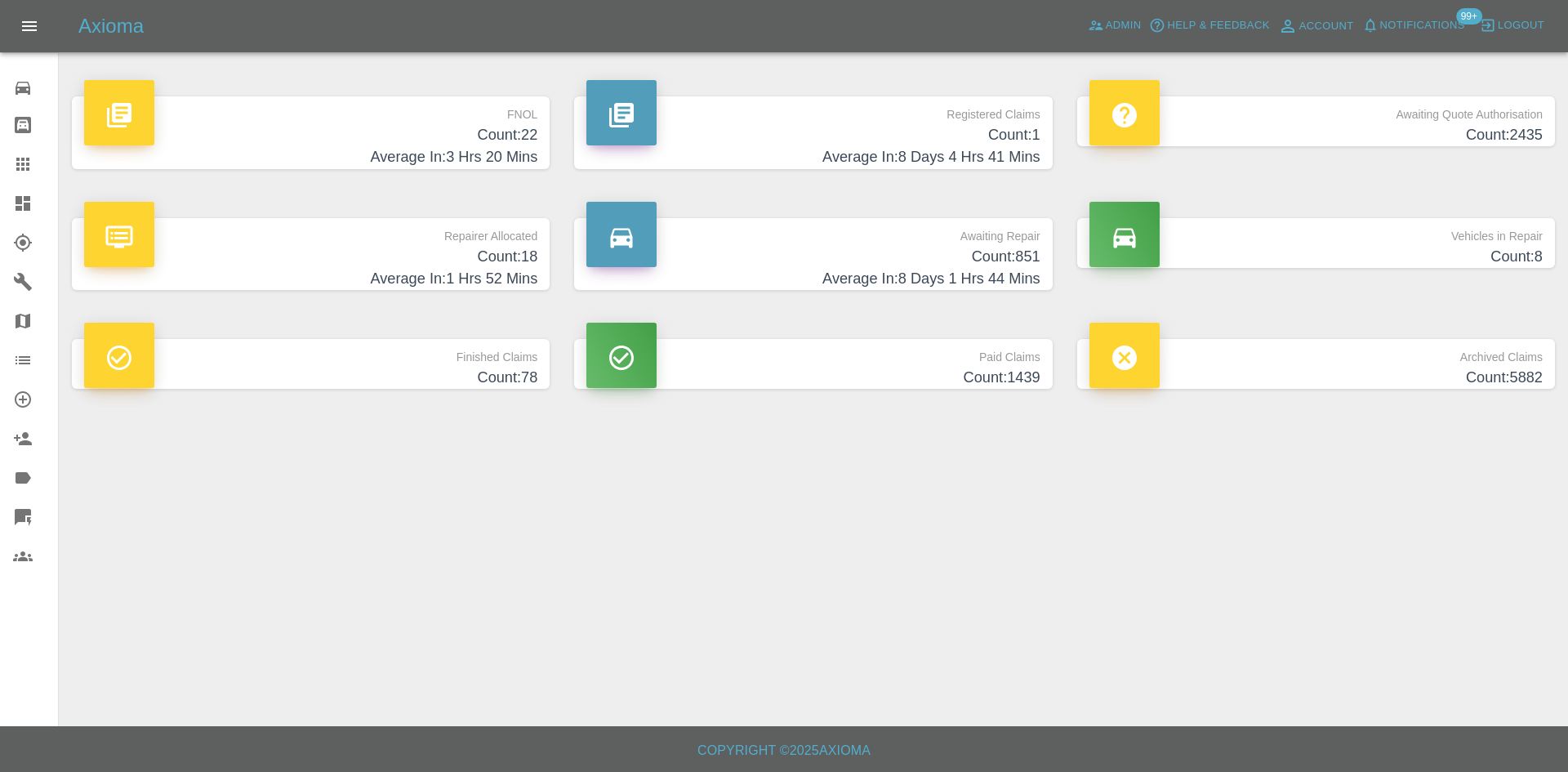
click at [525, 134] on h4 "Count: 22" at bounding box center [311, 135] width 453 height 22
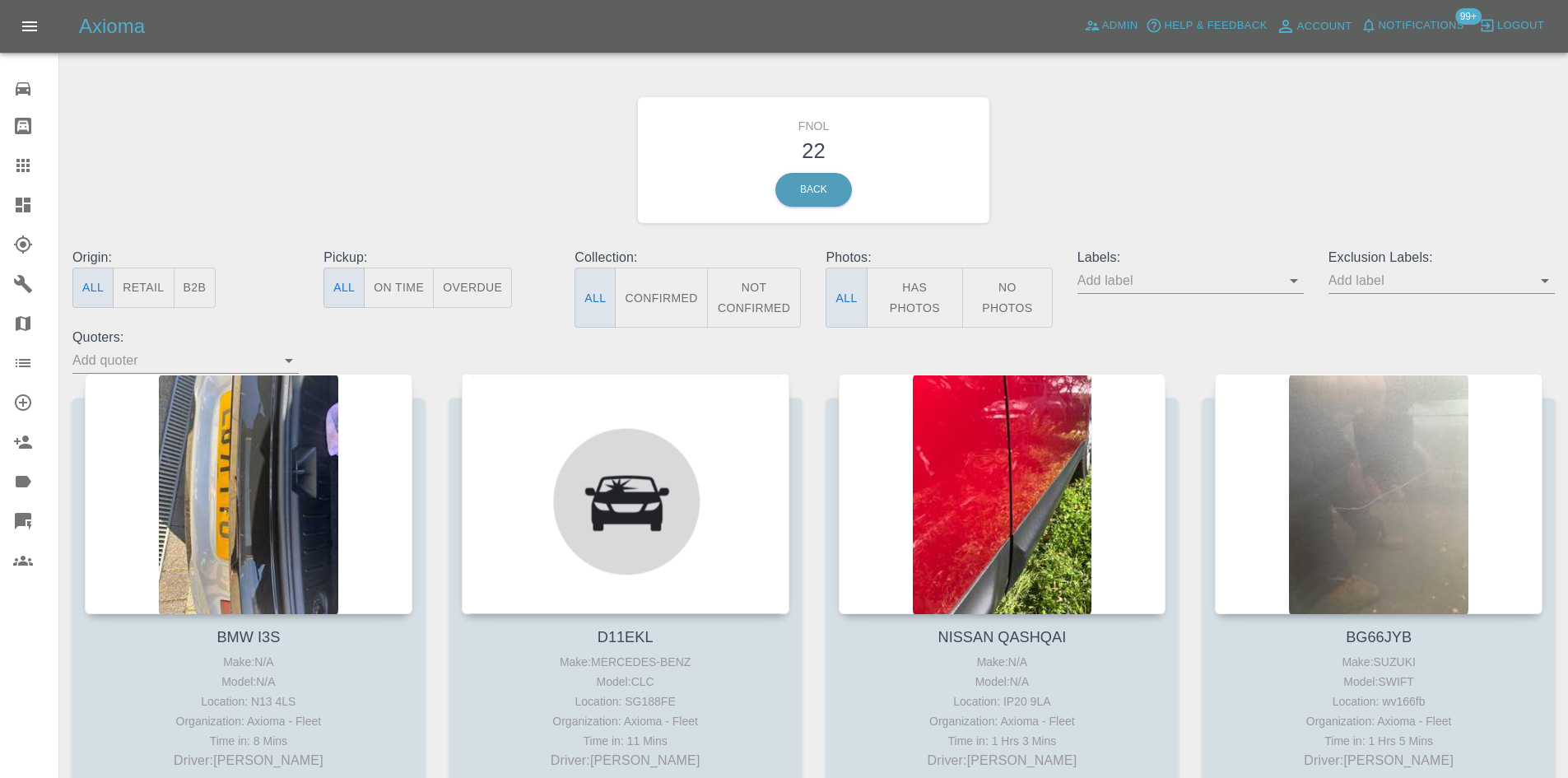
click at [893, 299] on button "Has Photos" at bounding box center [915, 297] width 97 height 60
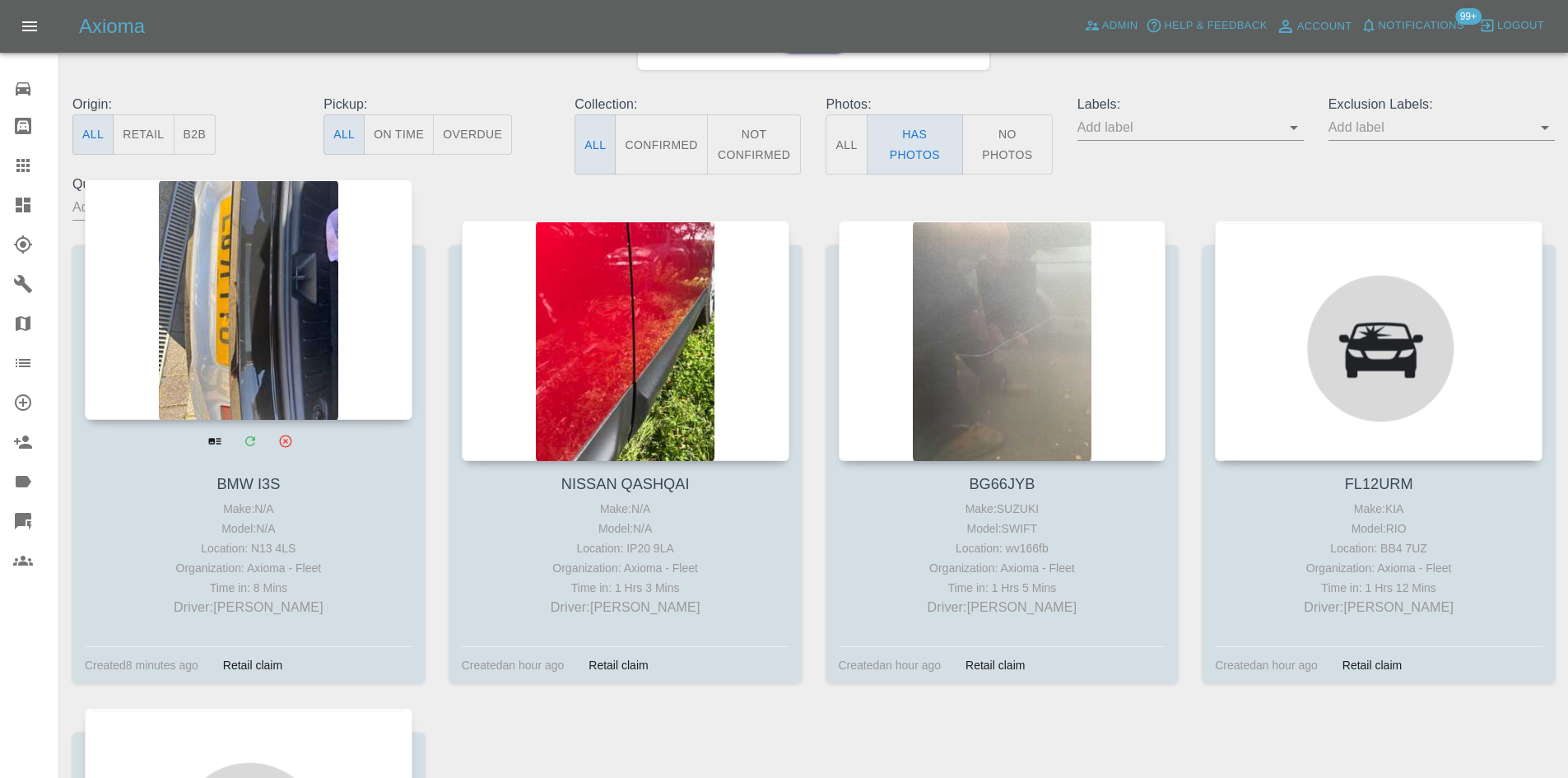
scroll to position [165, 0]
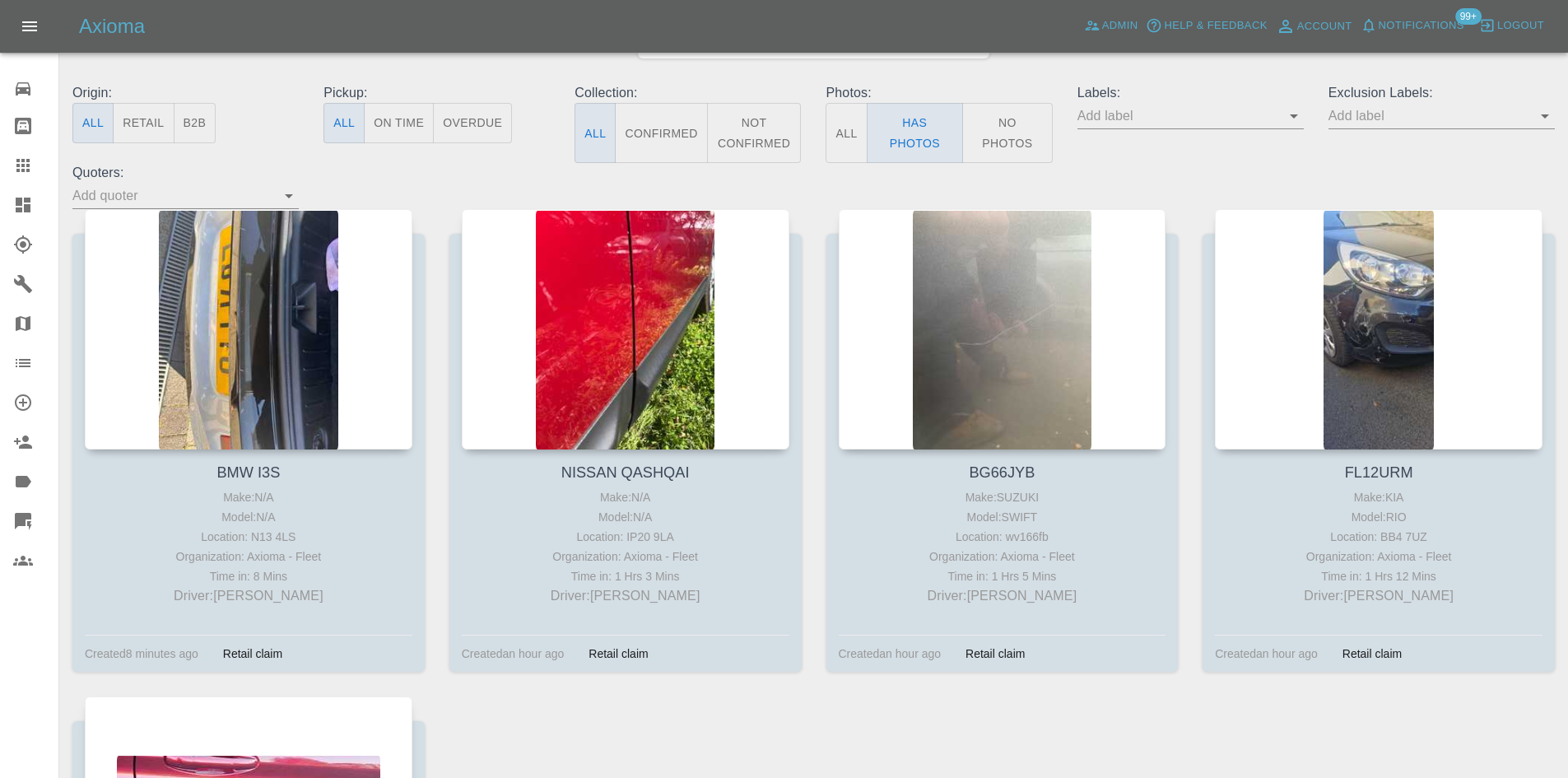
click at [807, 198] on div "Origin: All Retail B2B Pickup: All On Time Overdue Collection: All Confirmed No…" at bounding box center [814, 146] width 1507 height 126
click at [807, 199] on div "Origin: All Retail B2B Pickup: All On Time Overdue Collection: All Confirmed No…" at bounding box center [814, 146] width 1507 height 126
click at [16, 205] on icon at bounding box center [23, 204] width 15 height 15
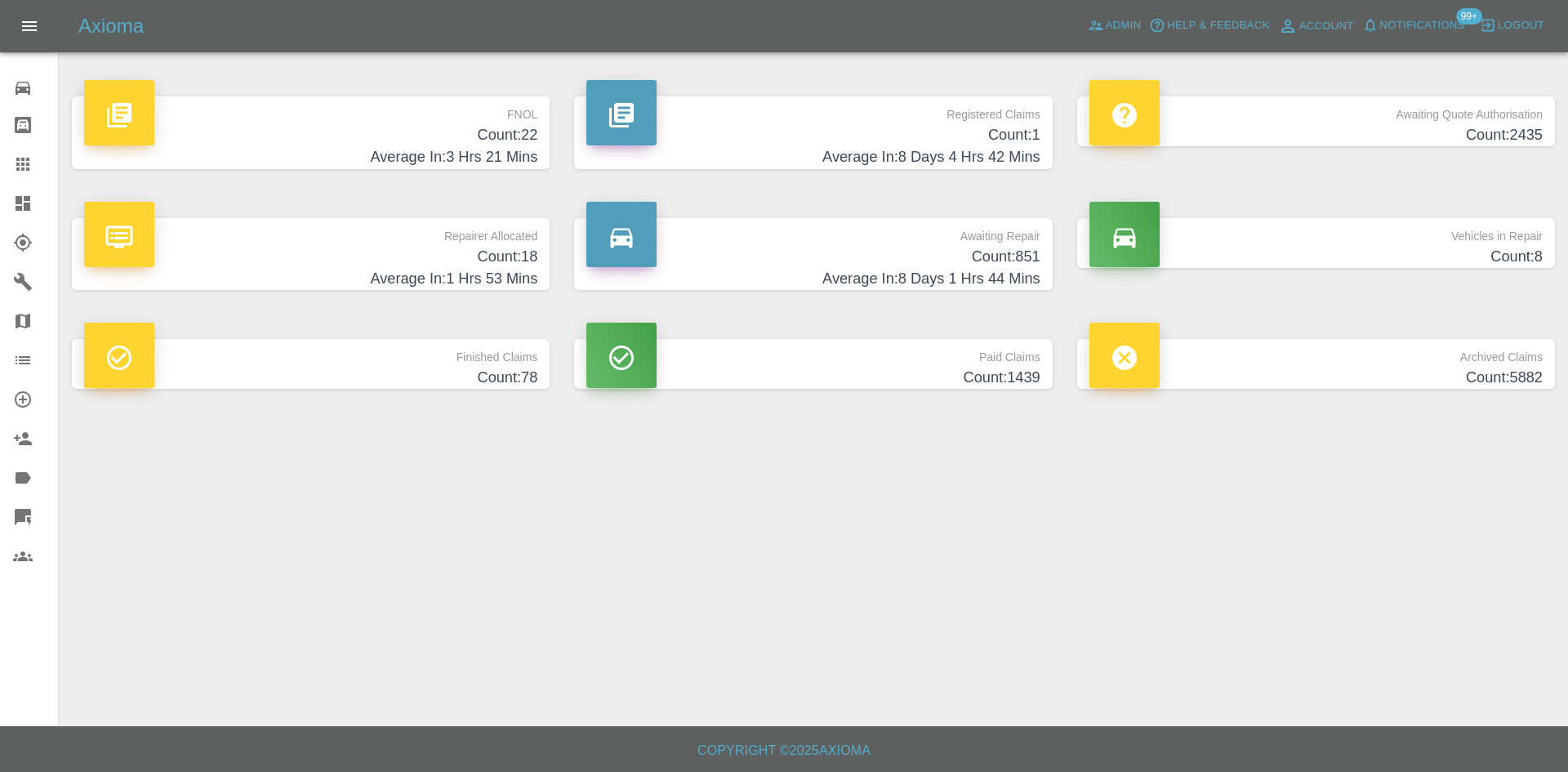
click at [518, 146] on h4 "Average In: 3 Hrs 21 Mins" at bounding box center [311, 158] width 453 height 22
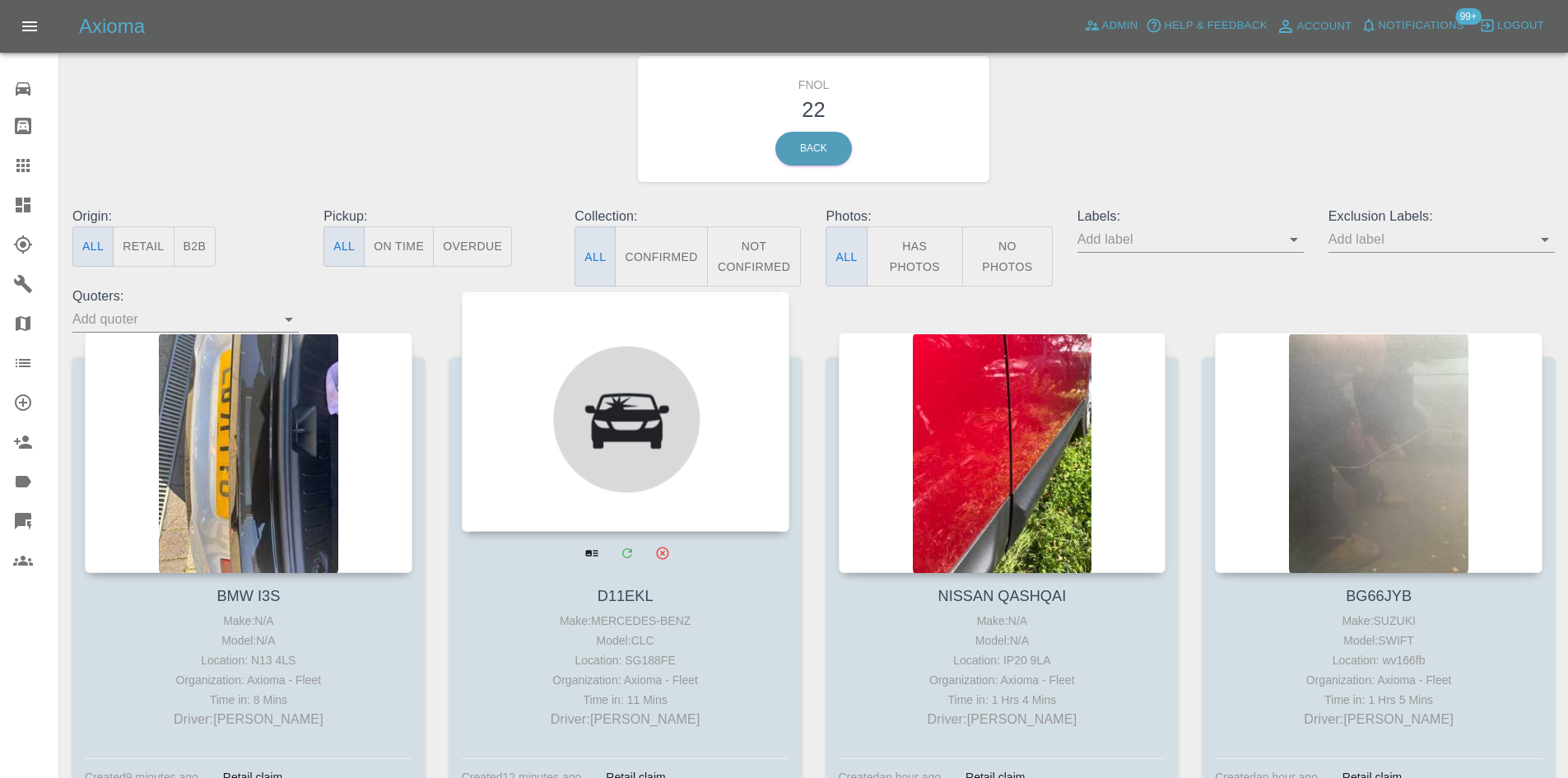
scroll to position [165, 0]
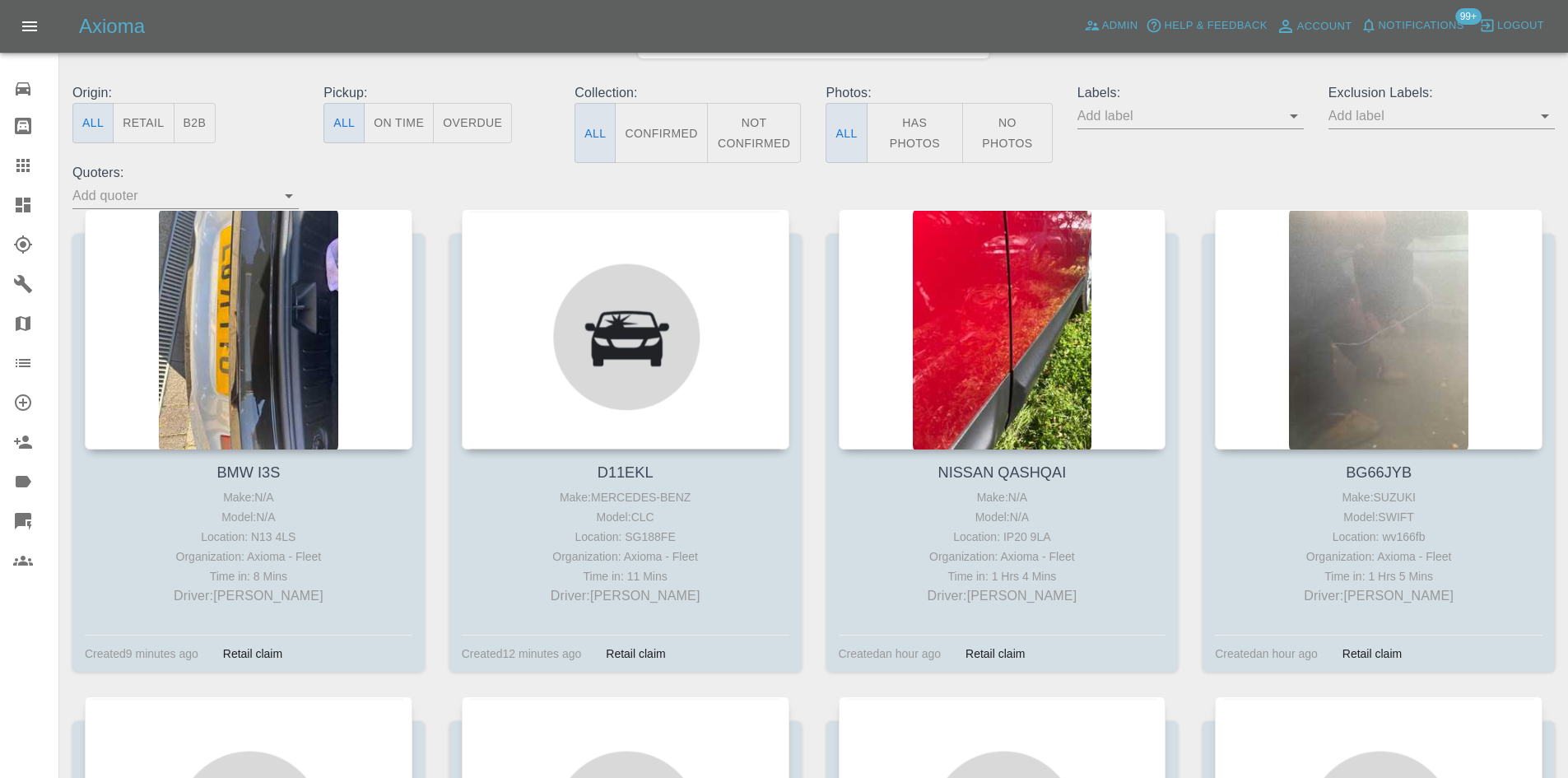
click at [903, 121] on button "Has Photos" at bounding box center [915, 132] width 97 height 60
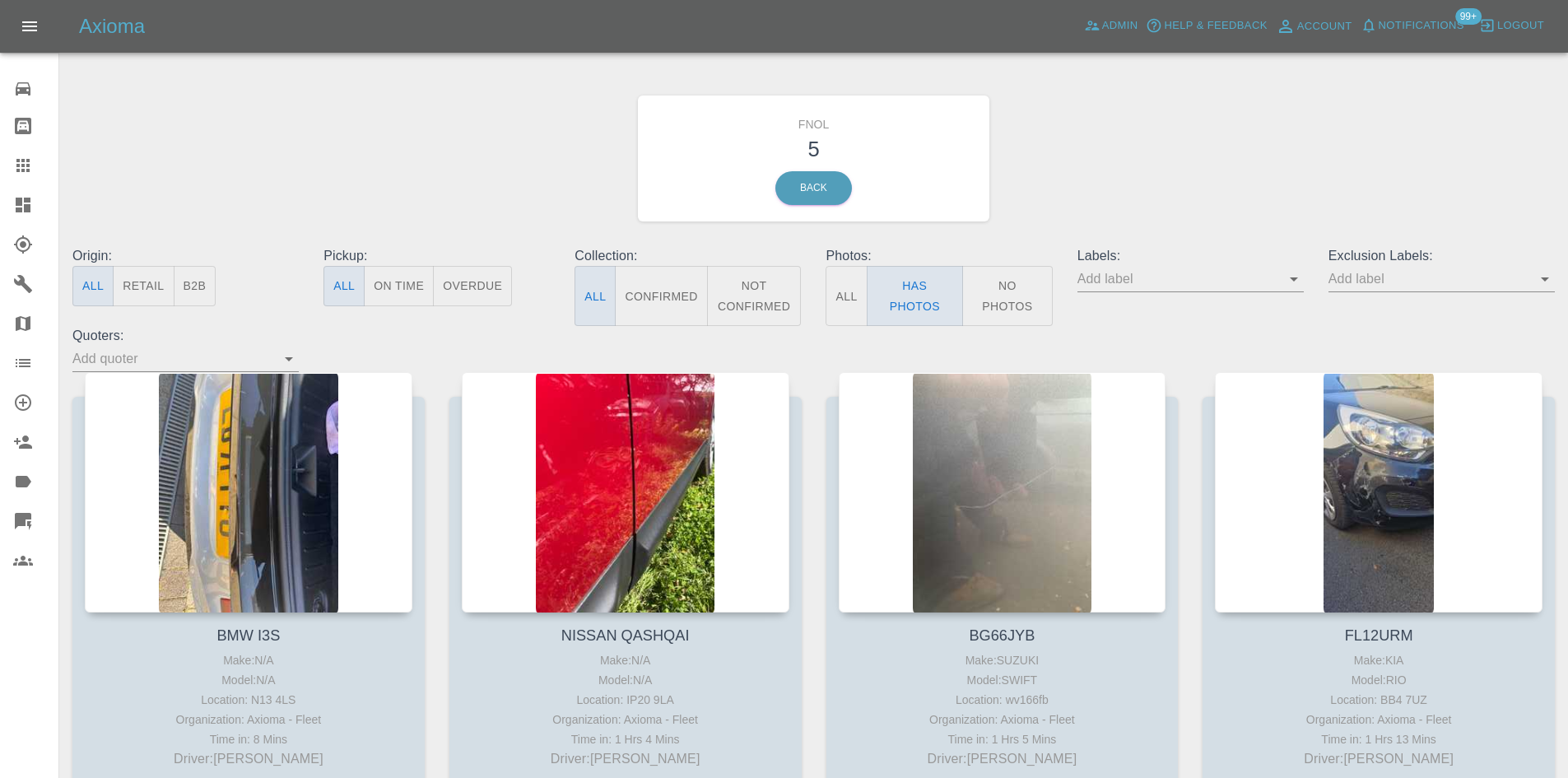
scroll to position [0, 0]
click at [17, 206] on icon at bounding box center [23, 204] width 15 height 15
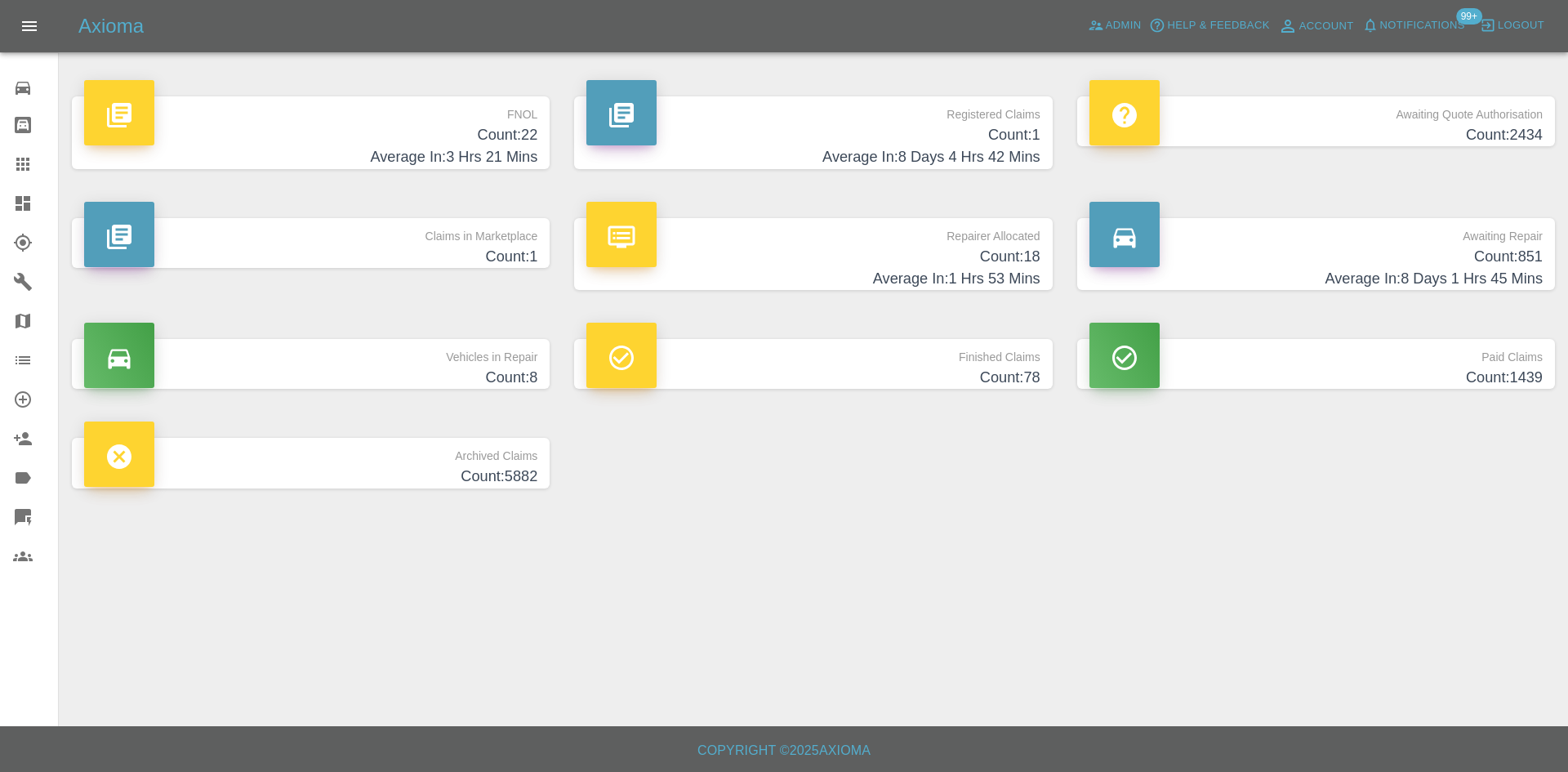
click at [519, 133] on h4 "Count: 22" at bounding box center [311, 135] width 453 height 22
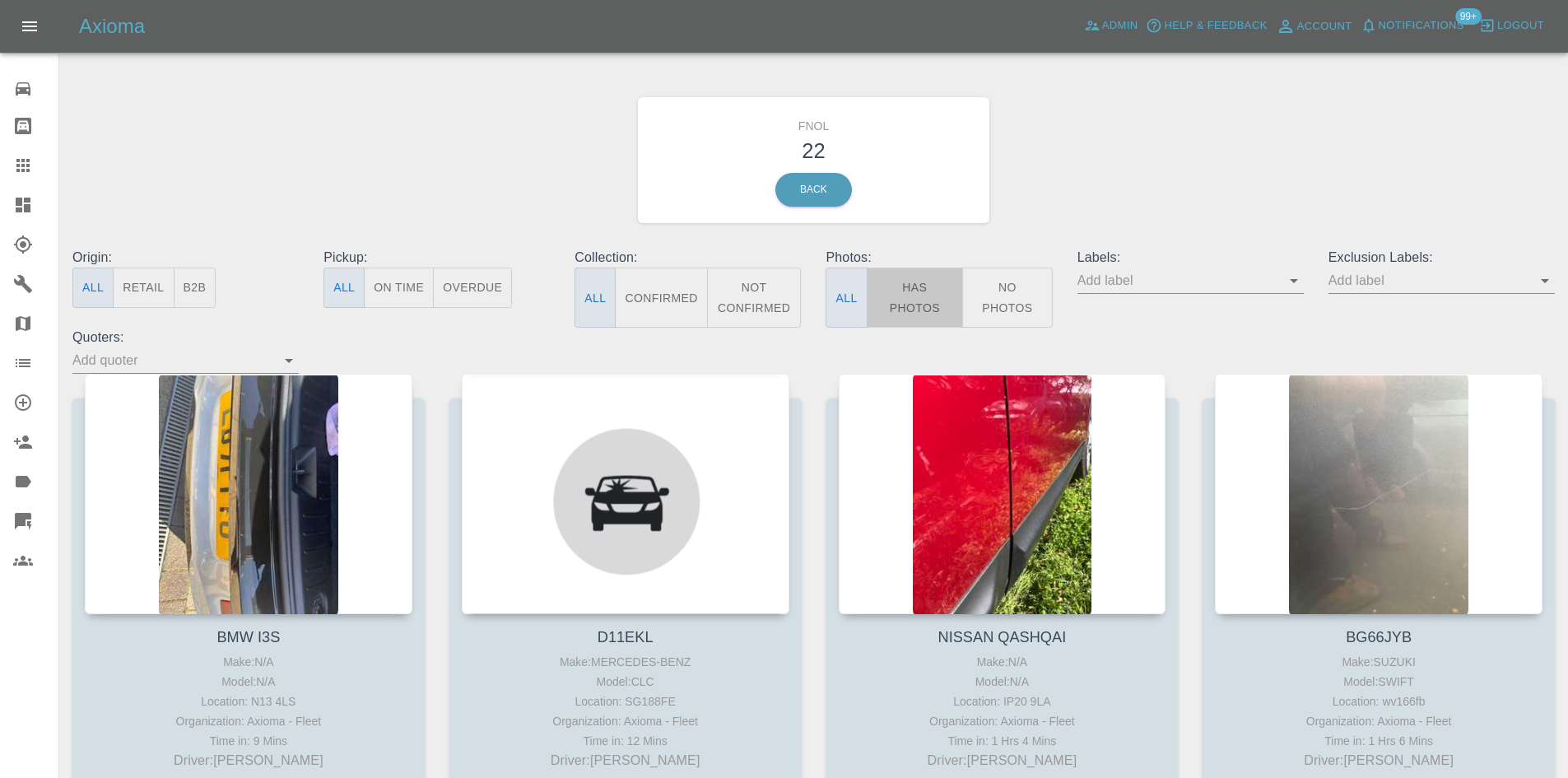
click at [935, 315] on button "Has Photos" at bounding box center [915, 297] width 97 height 60
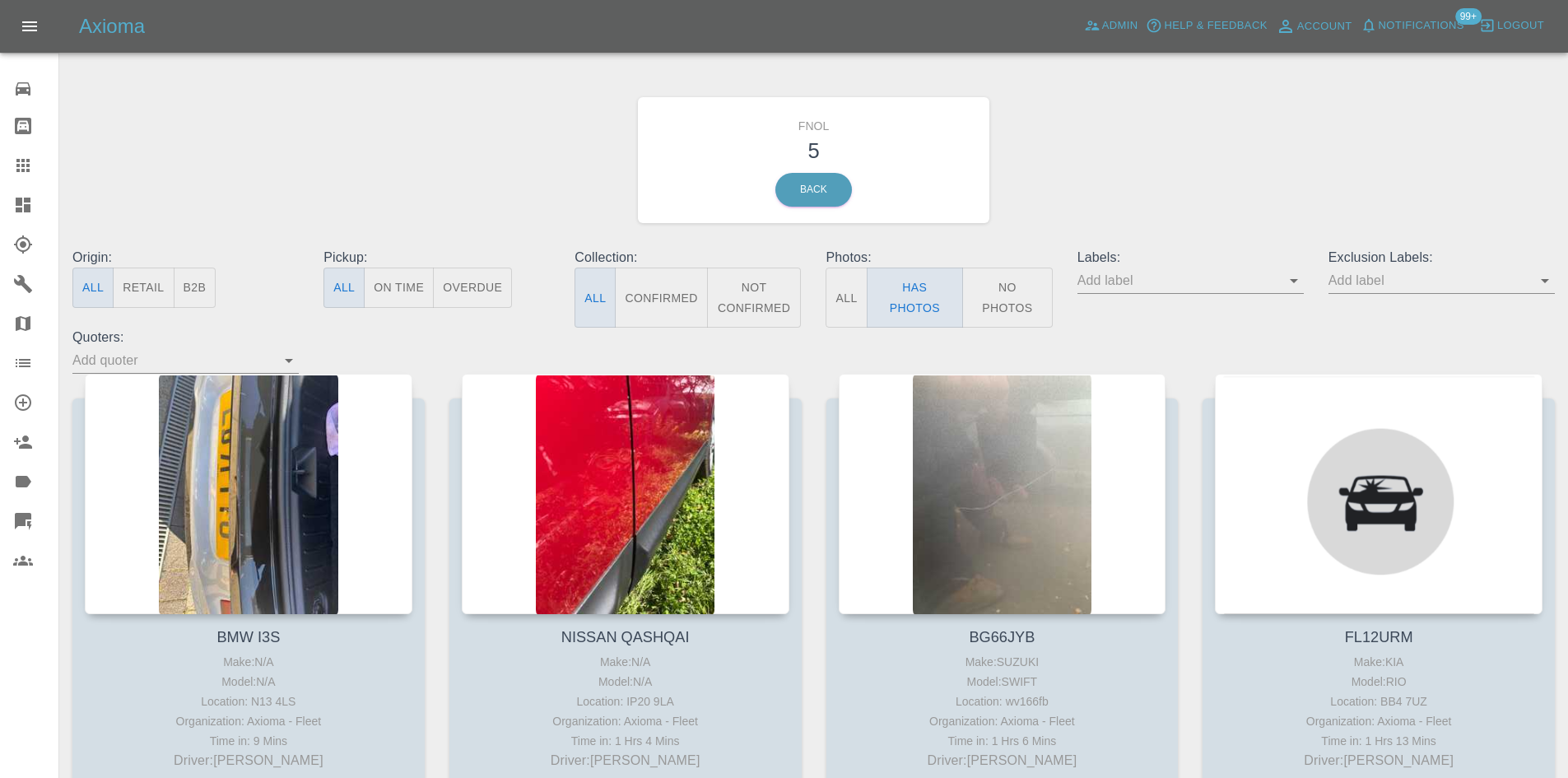
drag, startPoint x: 21, startPoint y: 208, endPoint x: 20, endPoint y: 221, distance: 13.0
click at [21, 208] on icon at bounding box center [23, 204] width 15 height 15
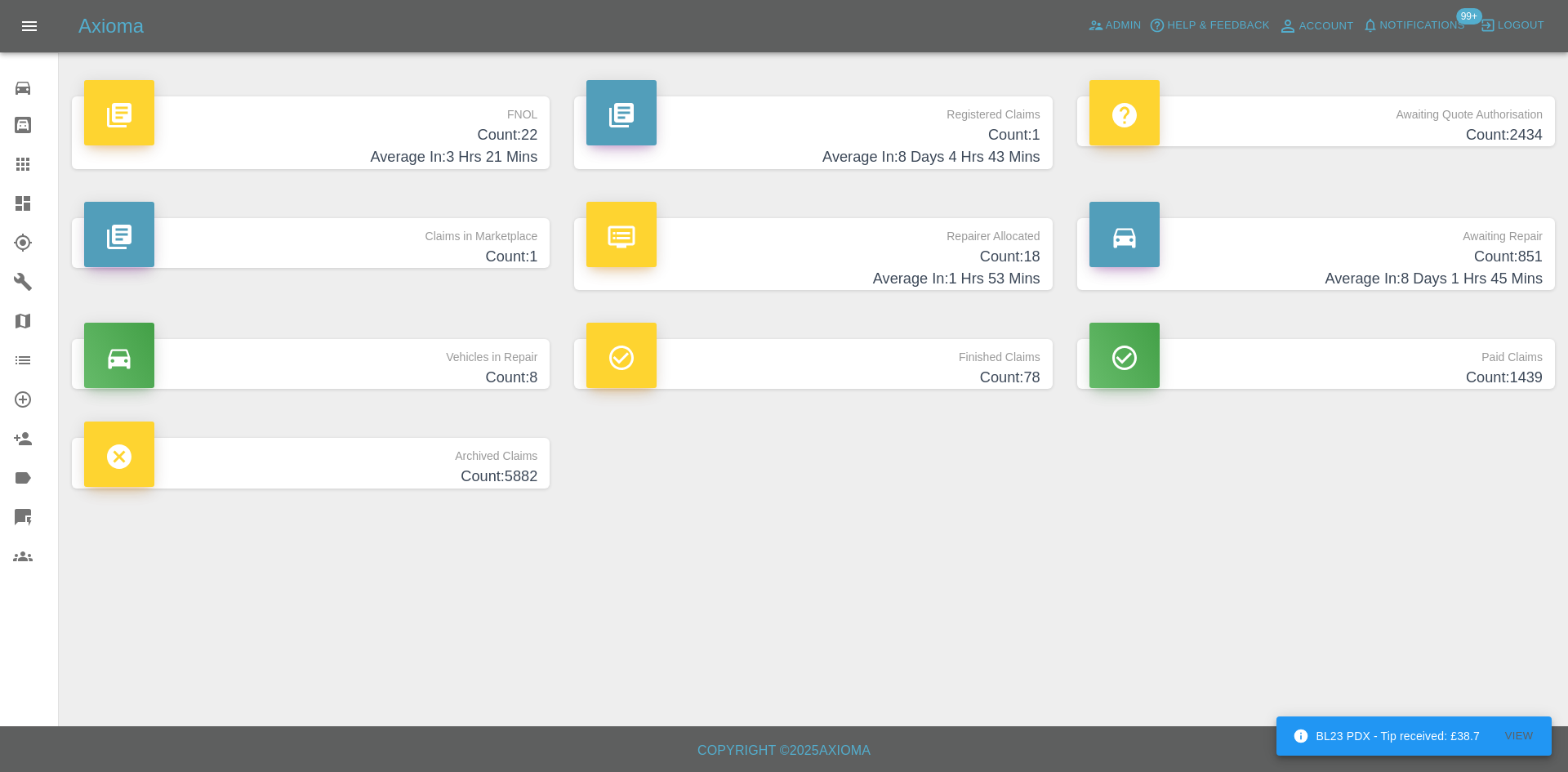
click at [496, 138] on h4 "Count: 22" at bounding box center [311, 135] width 453 height 22
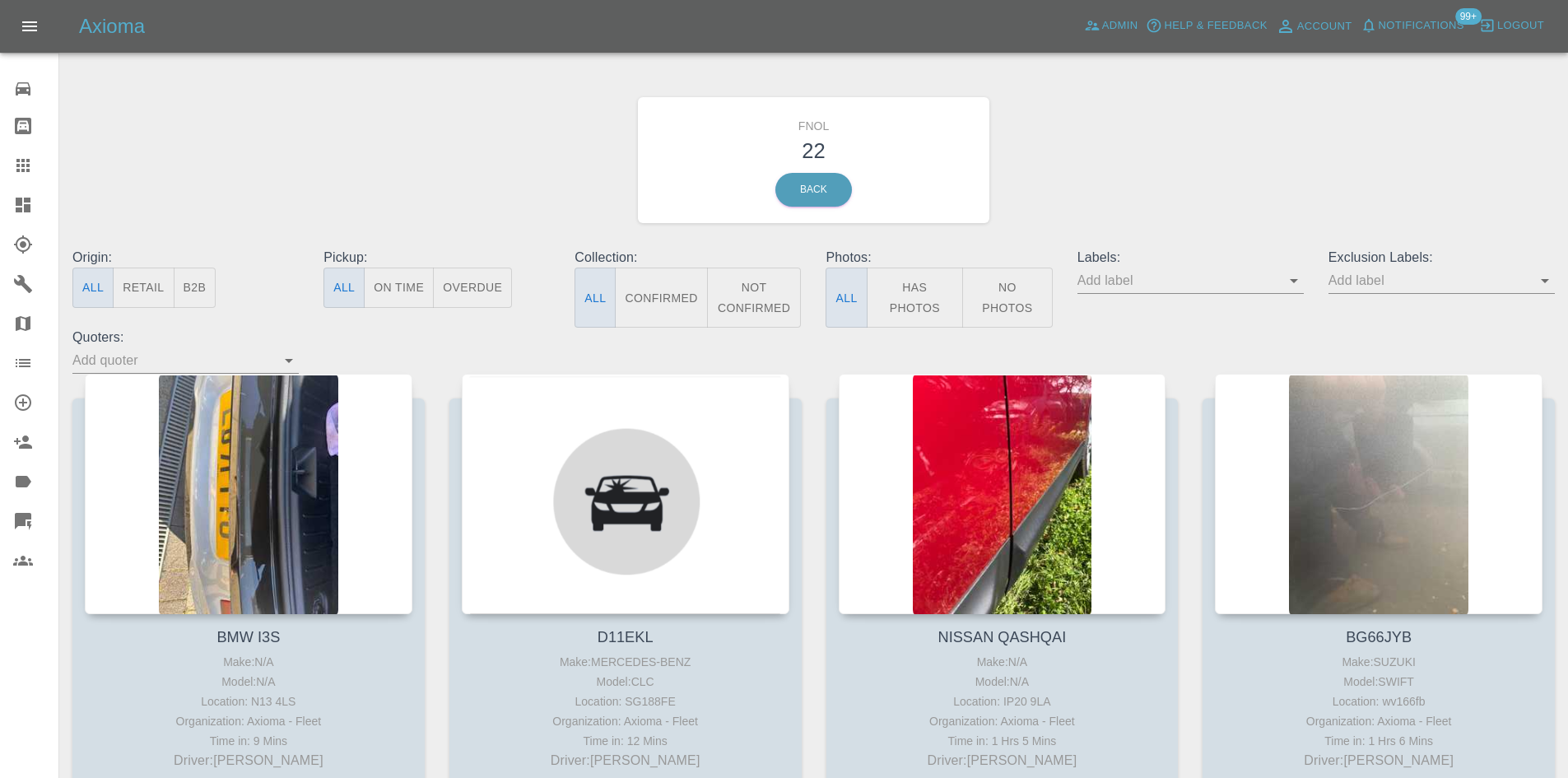
drag, startPoint x: 38, startPoint y: 214, endPoint x: 547, endPoint y: 351, distance: 527.1
click at [38, 214] on div at bounding box center [36, 205] width 46 height 20
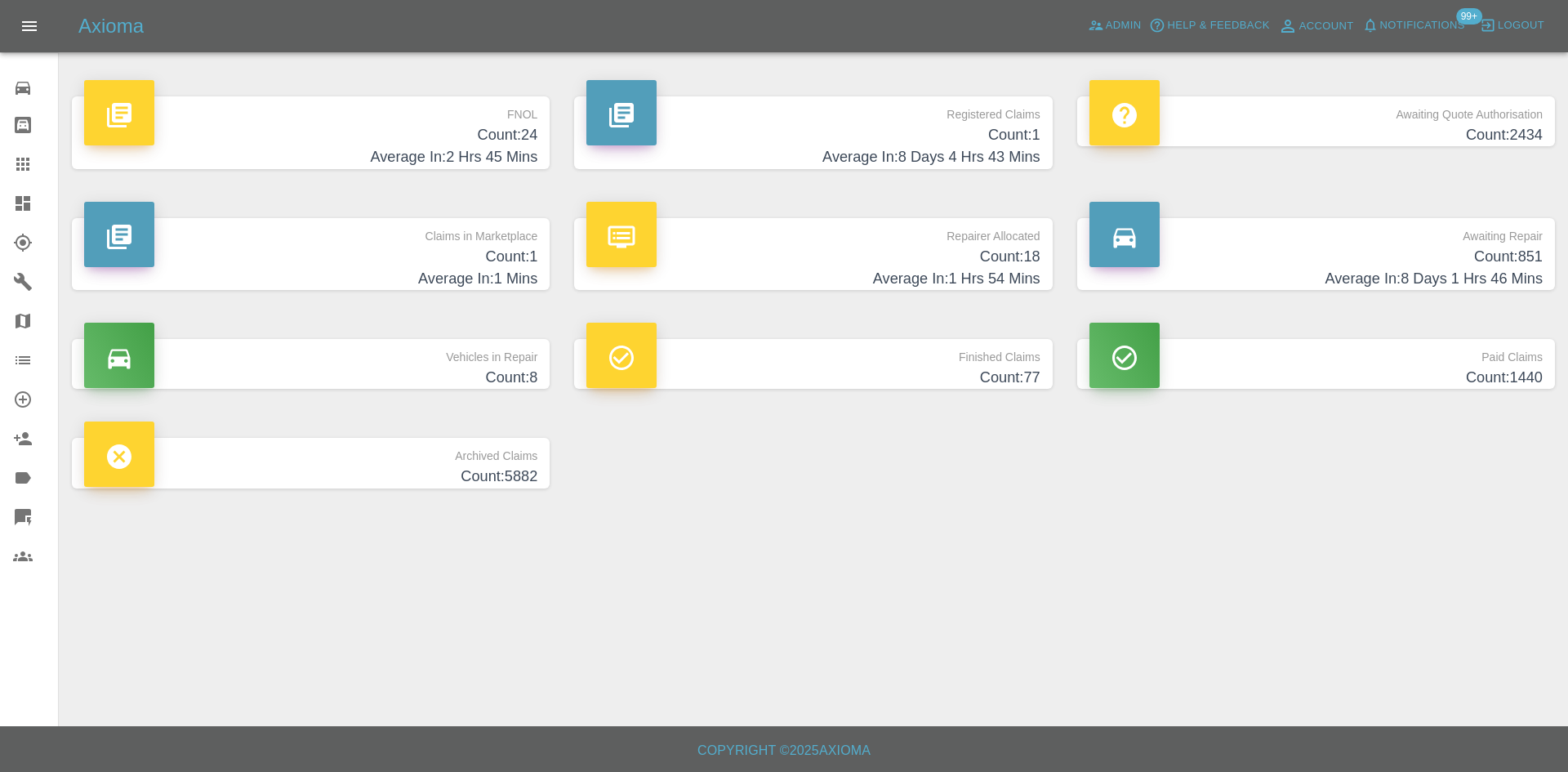
click at [963, 134] on h4 "Count: 1" at bounding box center [813, 135] width 453 height 22
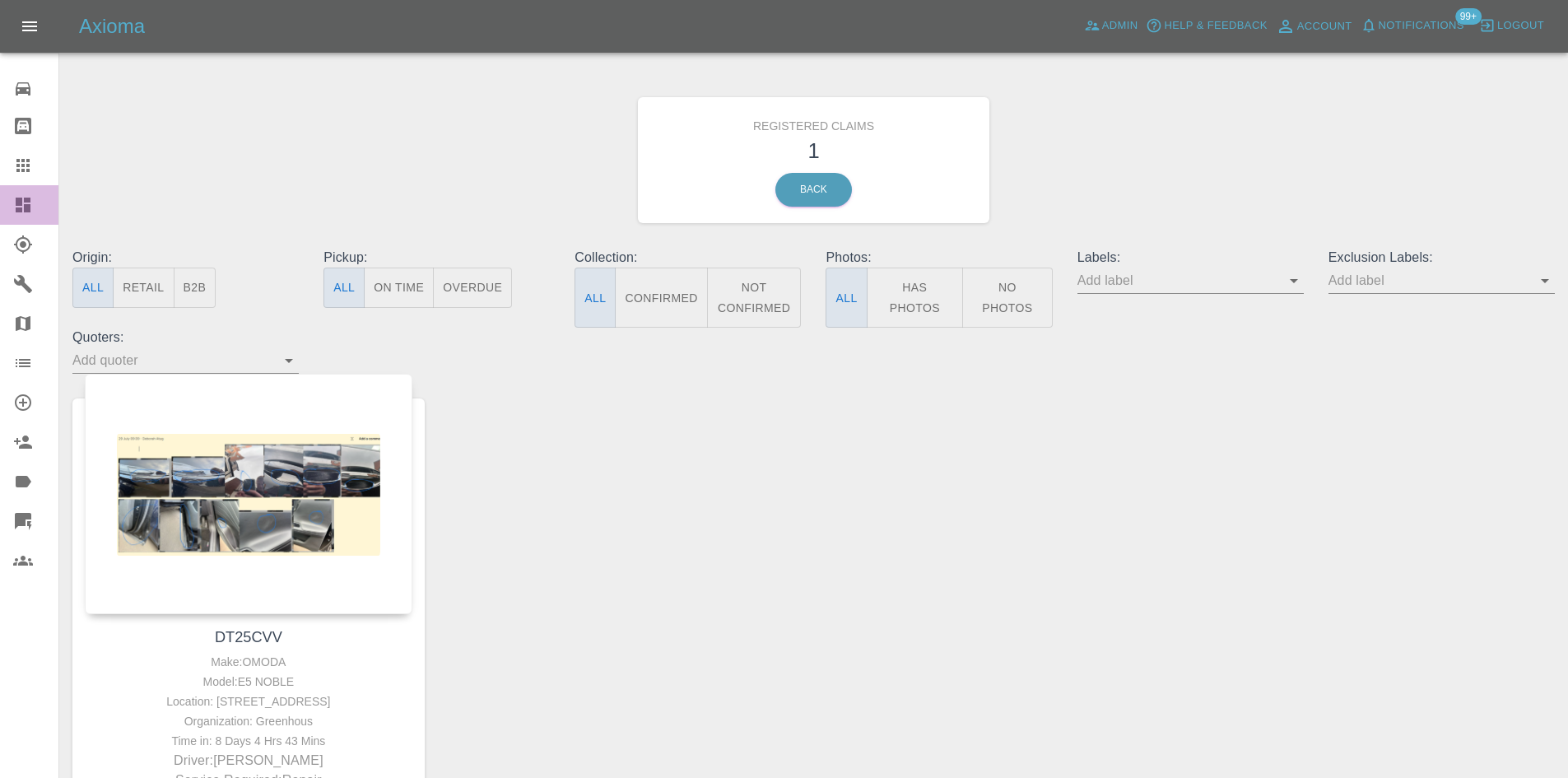
click at [24, 208] on icon at bounding box center [23, 204] width 15 height 15
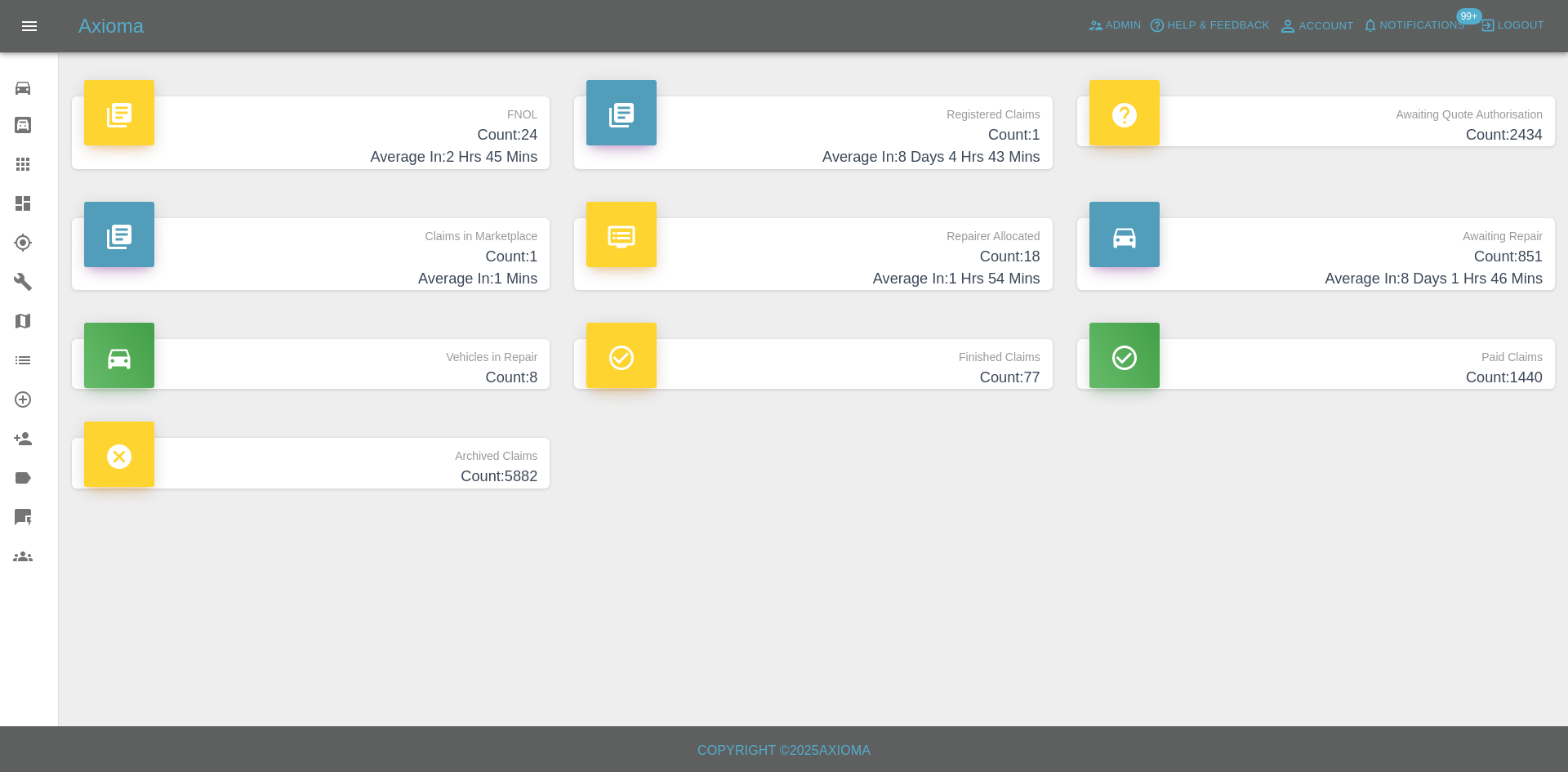
click at [473, 149] on h4 "Average In: 2 Hrs 45 Mins" at bounding box center [311, 158] width 453 height 22
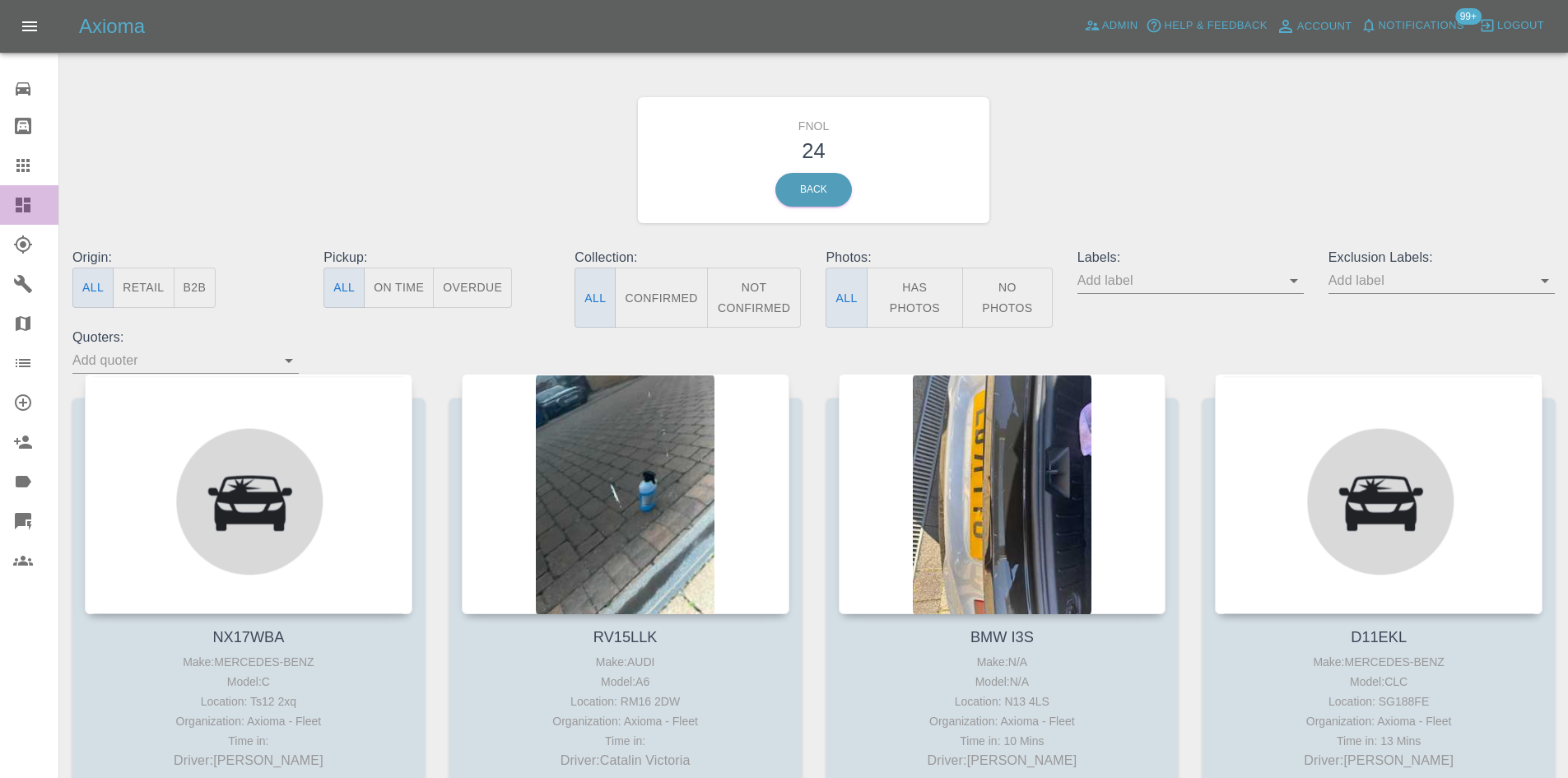
click at [33, 199] on div at bounding box center [36, 205] width 46 height 20
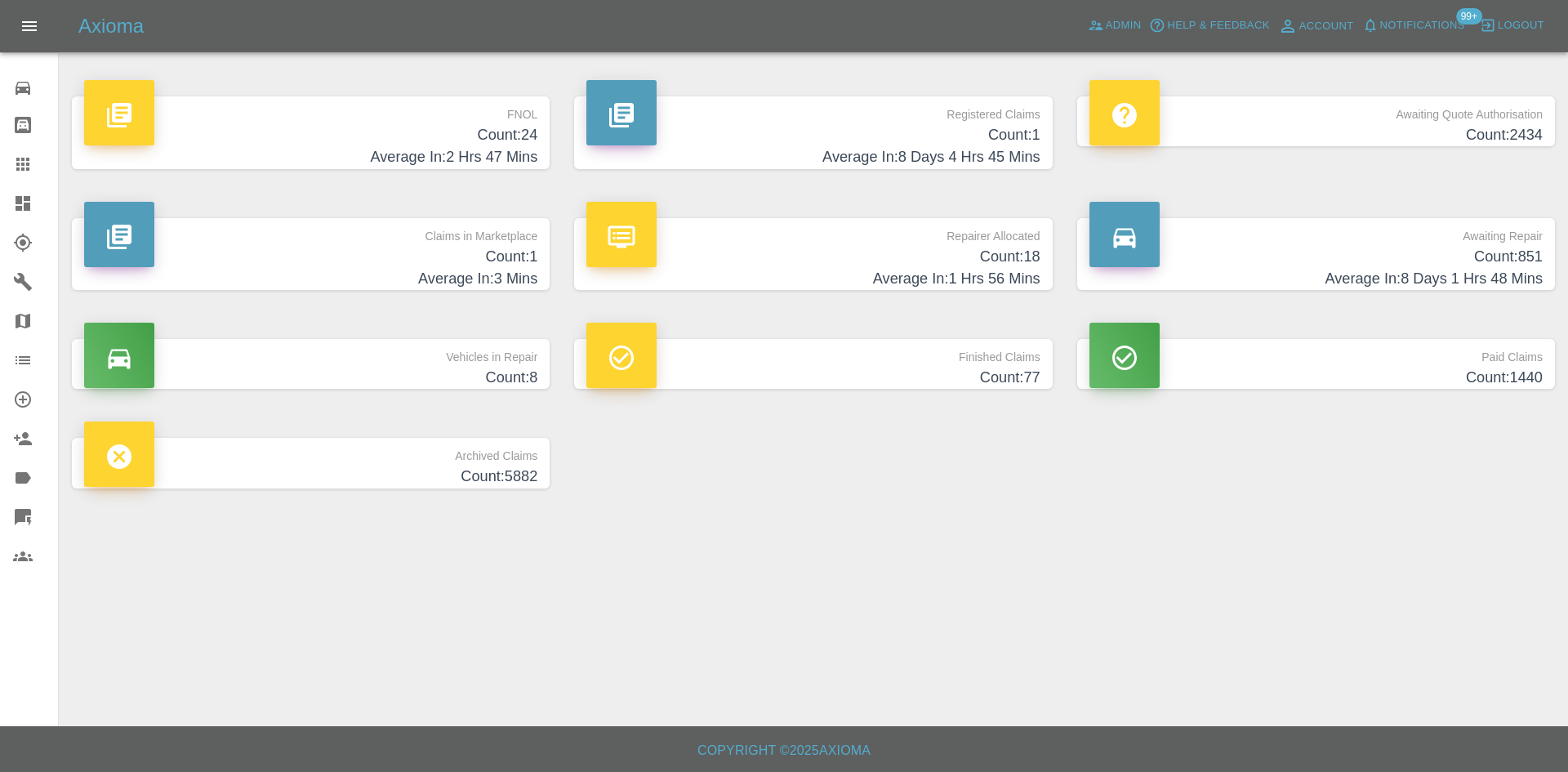
click at [476, 130] on h4 "Count: 24" at bounding box center [311, 135] width 453 height 22
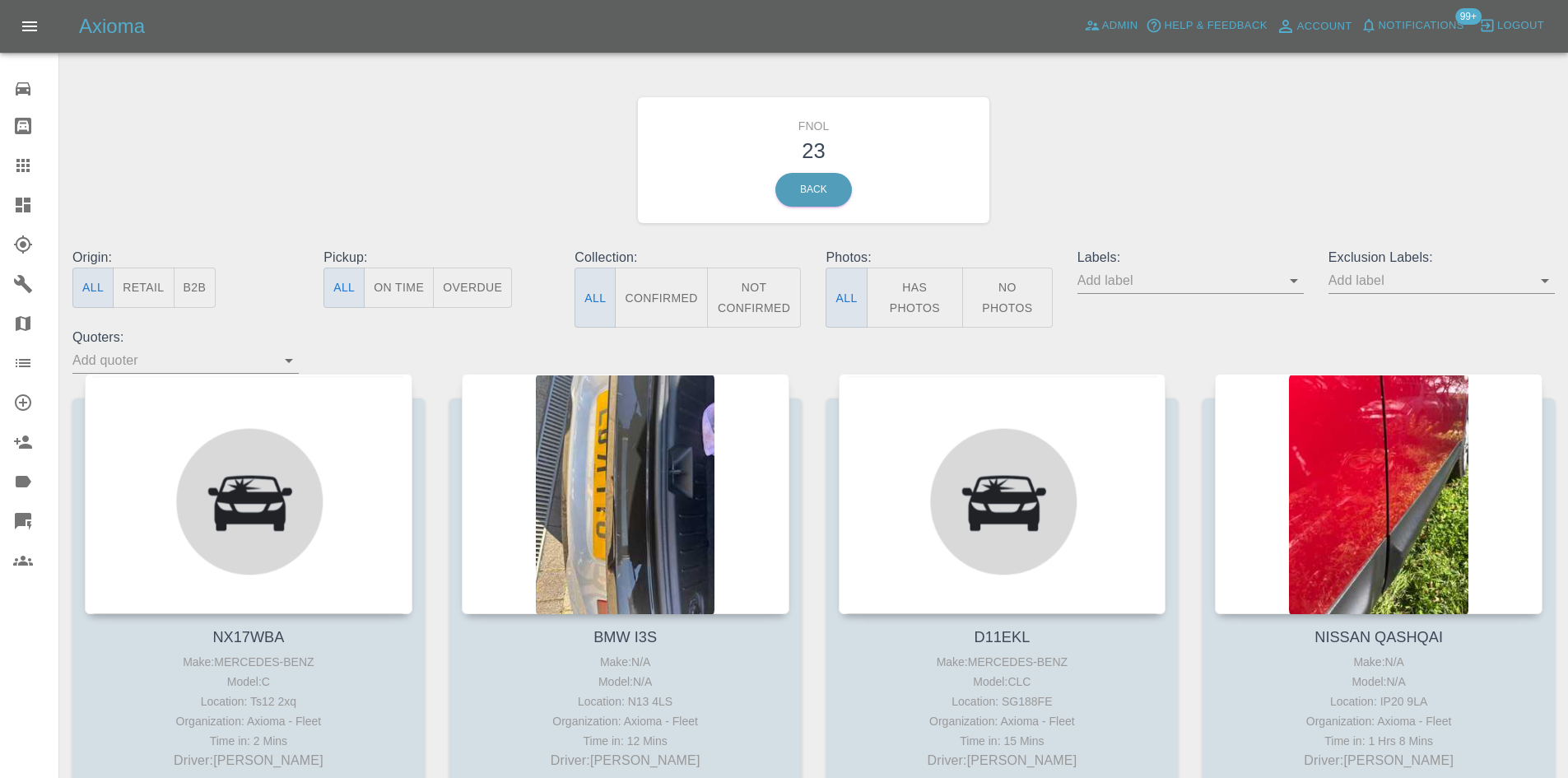
drag, startPoint x: 60, startPoint y: 197, endPoint x: 5, endPoint y: 207, distance: 55.9
click at [5, 207] on link "Dashboard" at bounding box center [29, 204] width 58 height 39
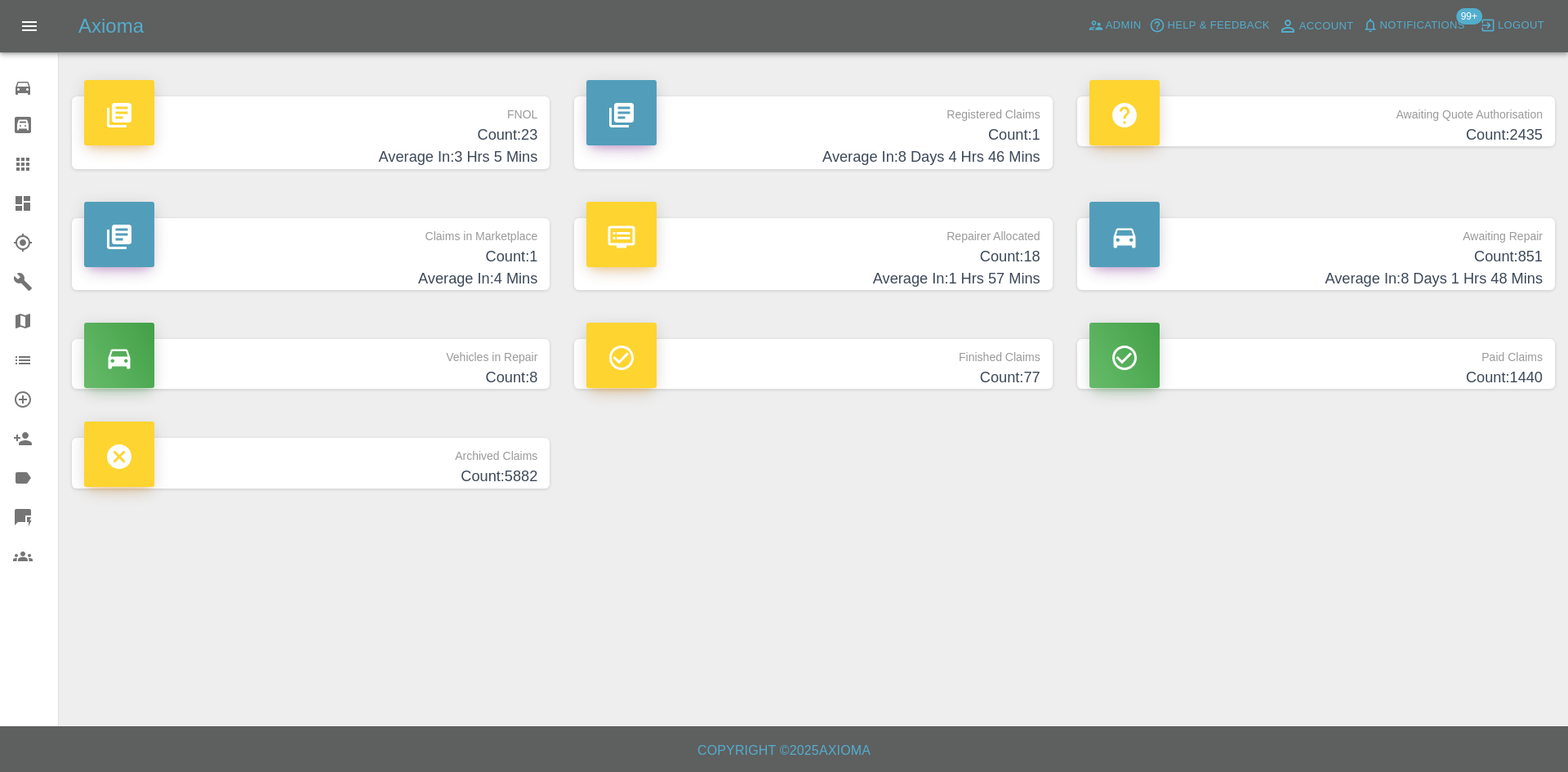
click at [530, 143] on h4 "Count: 23" at bounding box center [311, 135] width 453 height 22
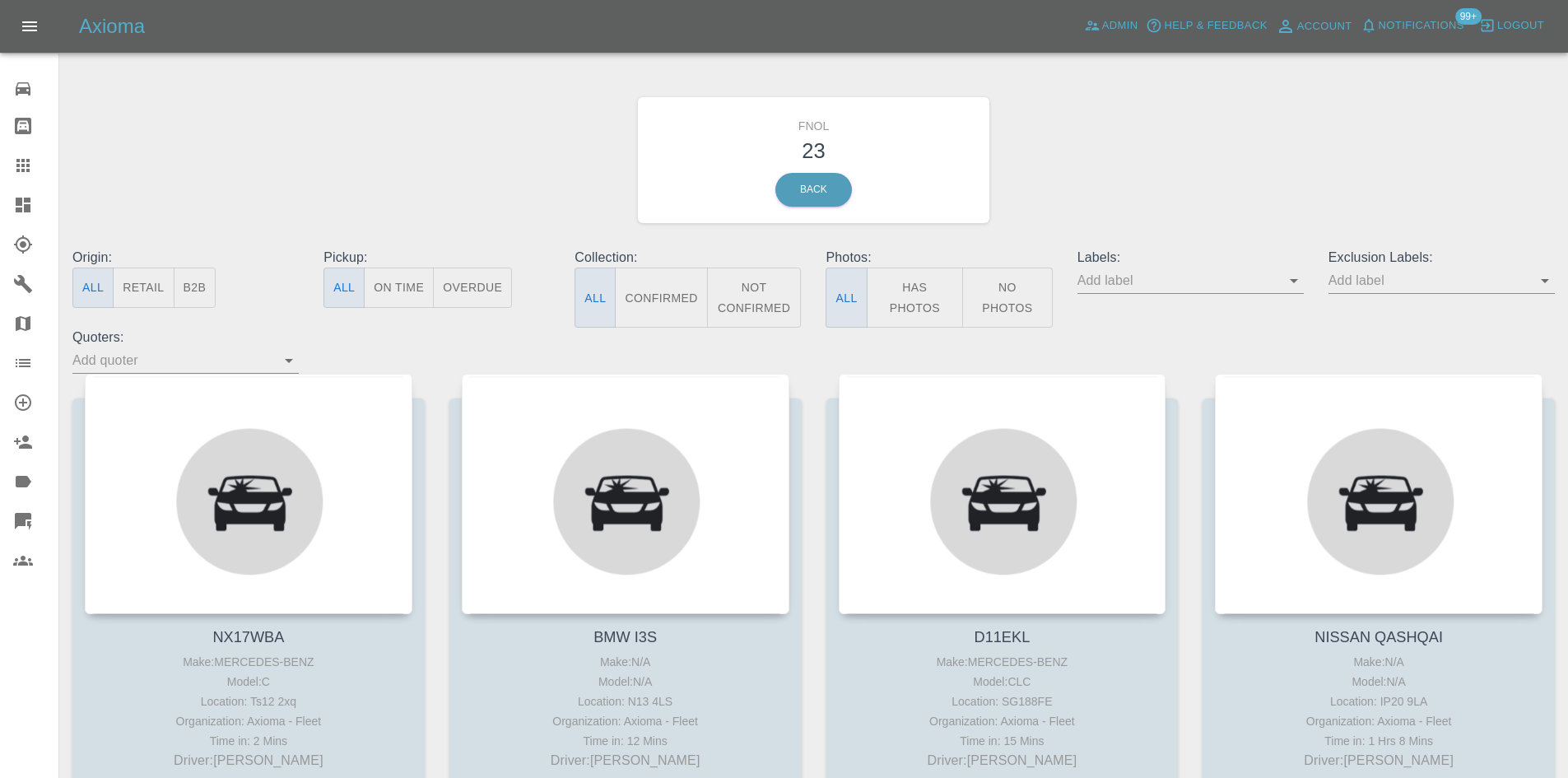
click at [921, 293] on button "Has Photos" at bounding box center [915, 297] width 97 height 60
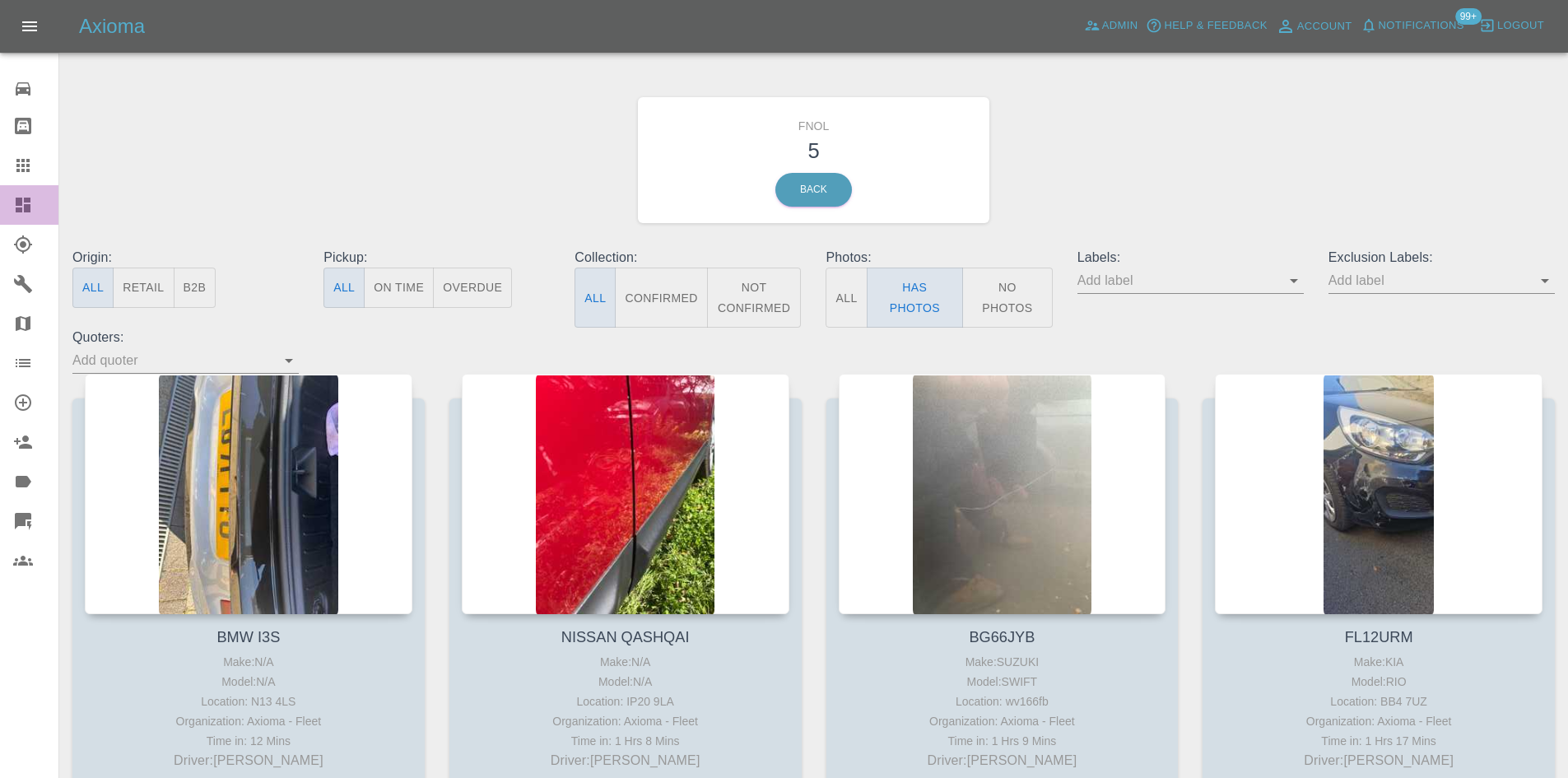
click at [20, 204] on icon at bounding box center [23, 204] width 15 height 15
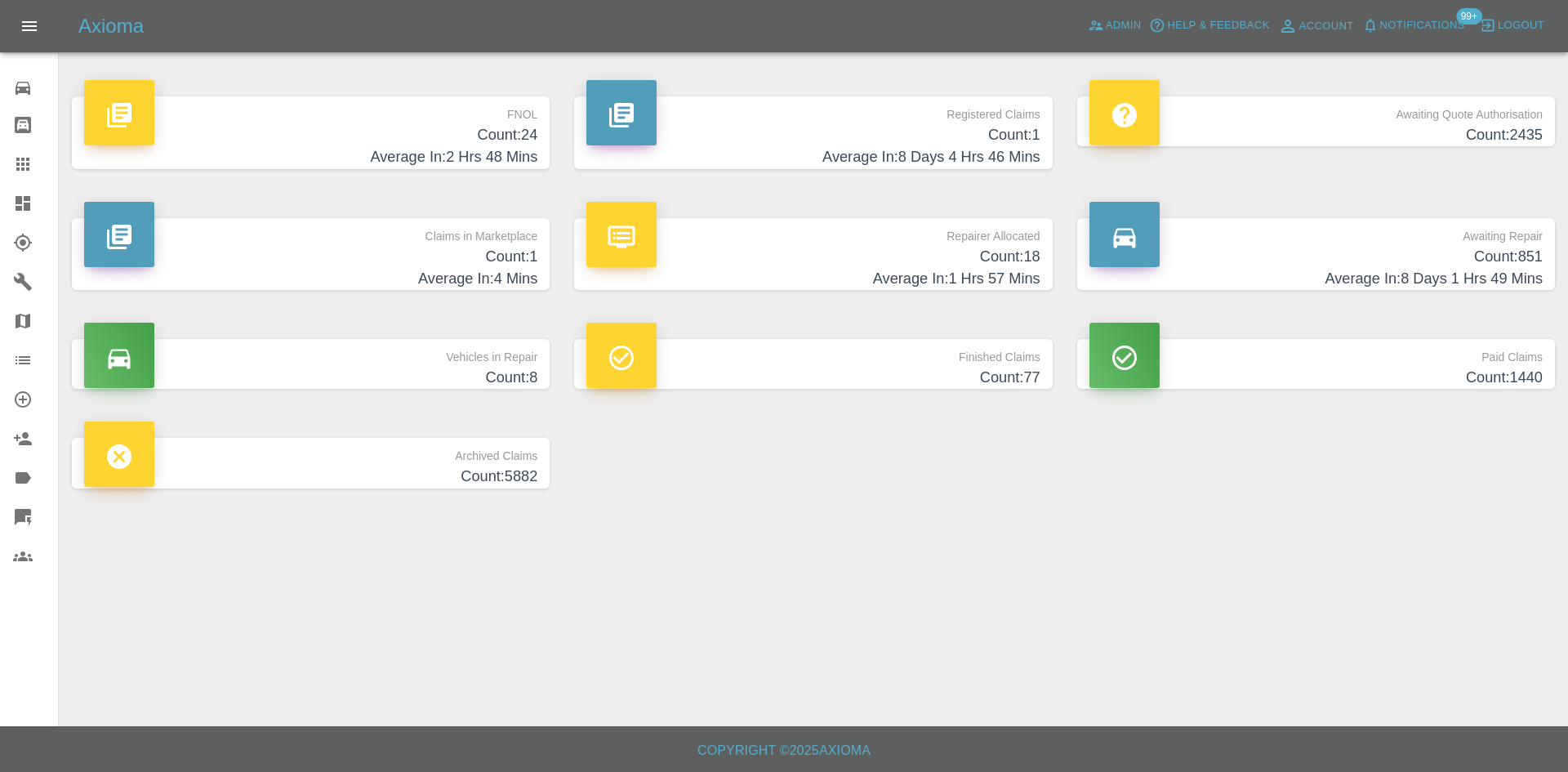
click at [458, 141] on h4 "Count: 24" at bounding box center [311, 135] width 453 height 22
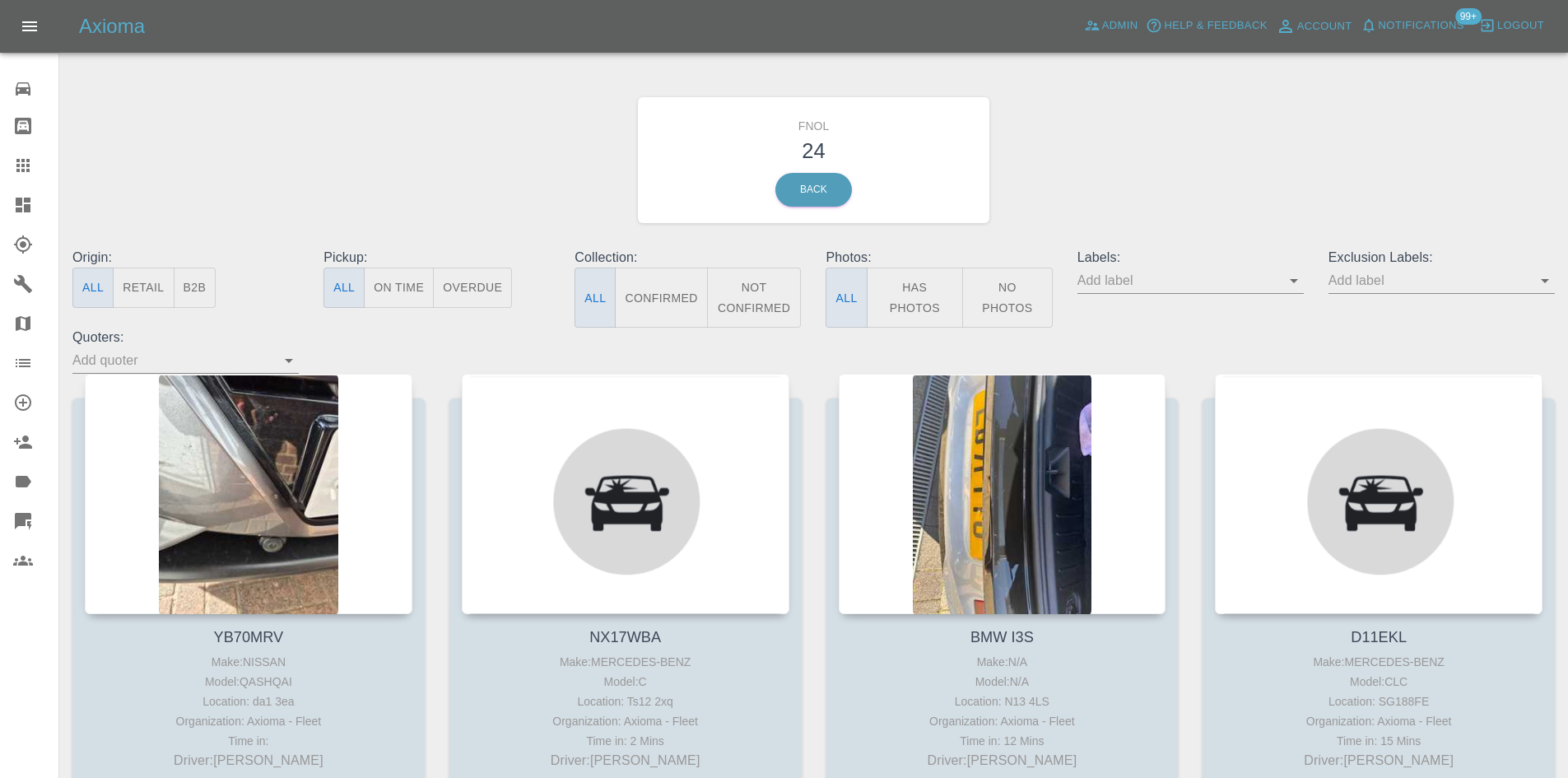
click at [34, 198] on div at bounding box center [36, 205] width 46 height 20
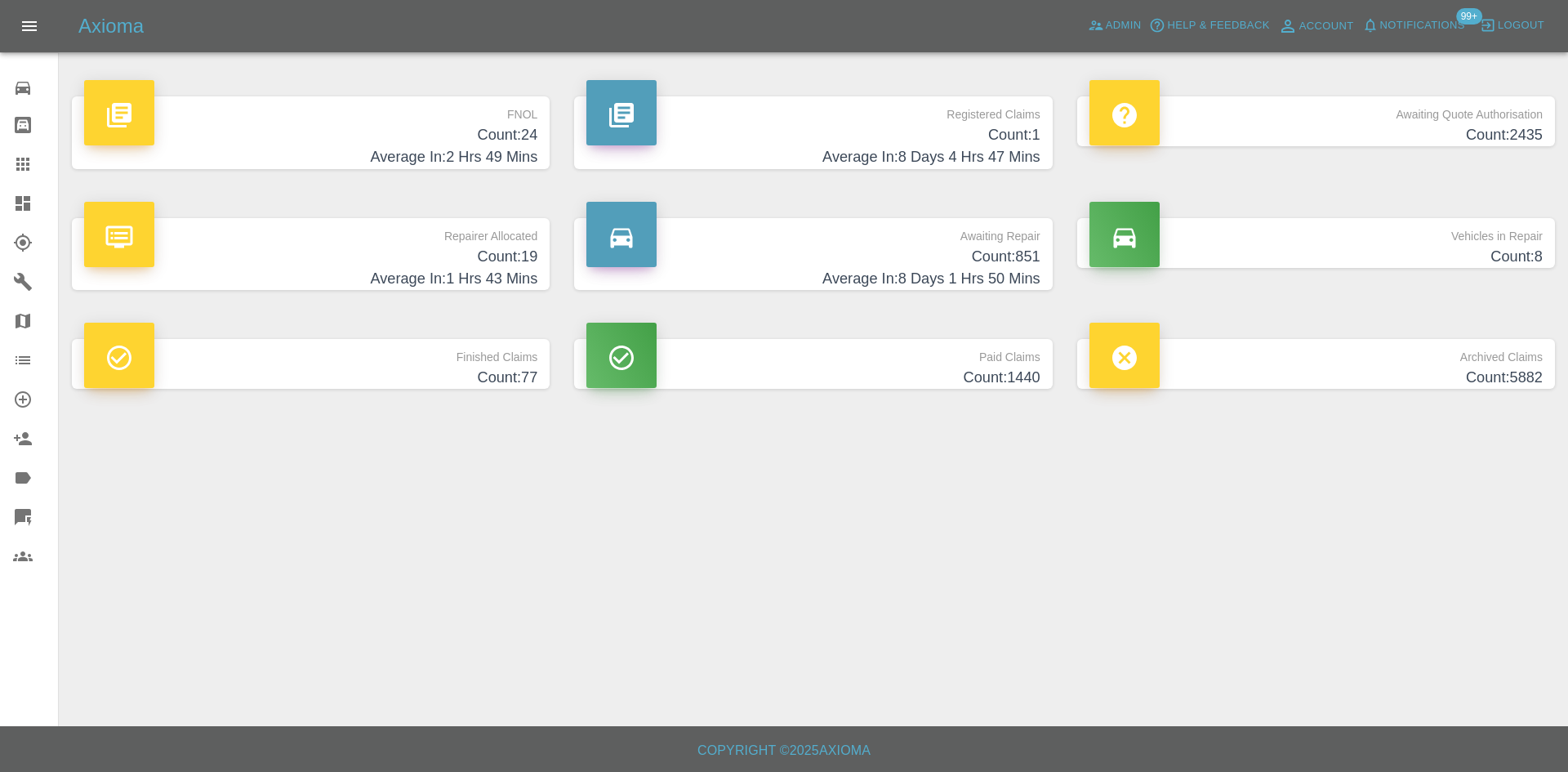
click at [433, 159] on h4 "Average In: 2 Hrs 49 Mins" at bounding box center [311, 158] width 453 height 22
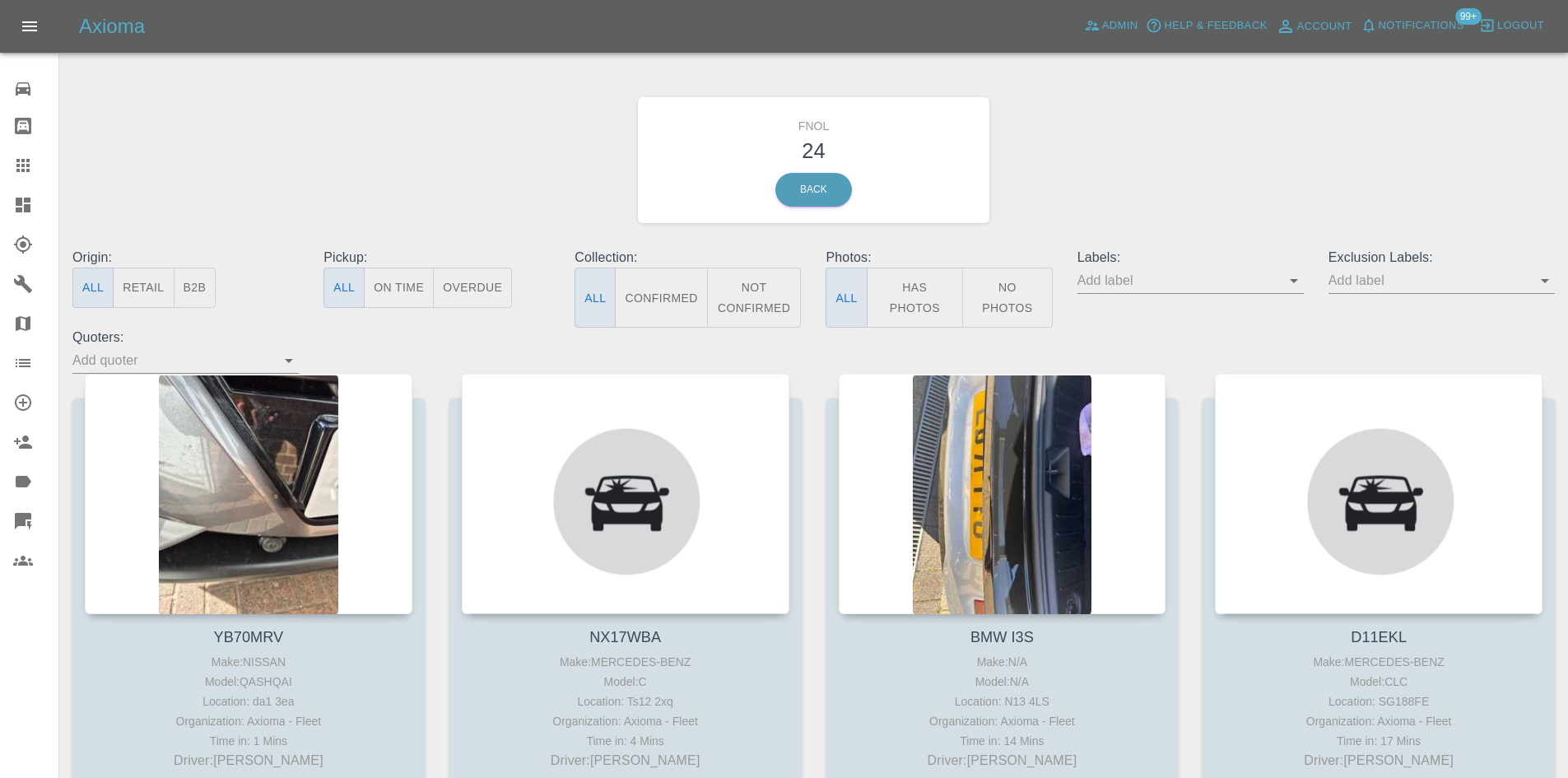
drag, startPoint x: 910, startPoint y: 282, endPoint x: 802, endPoint y: 327, distance: 117.0
click at [909, 283] on button "Has Photos" at bounding box center [915, 297] width 97 height 60
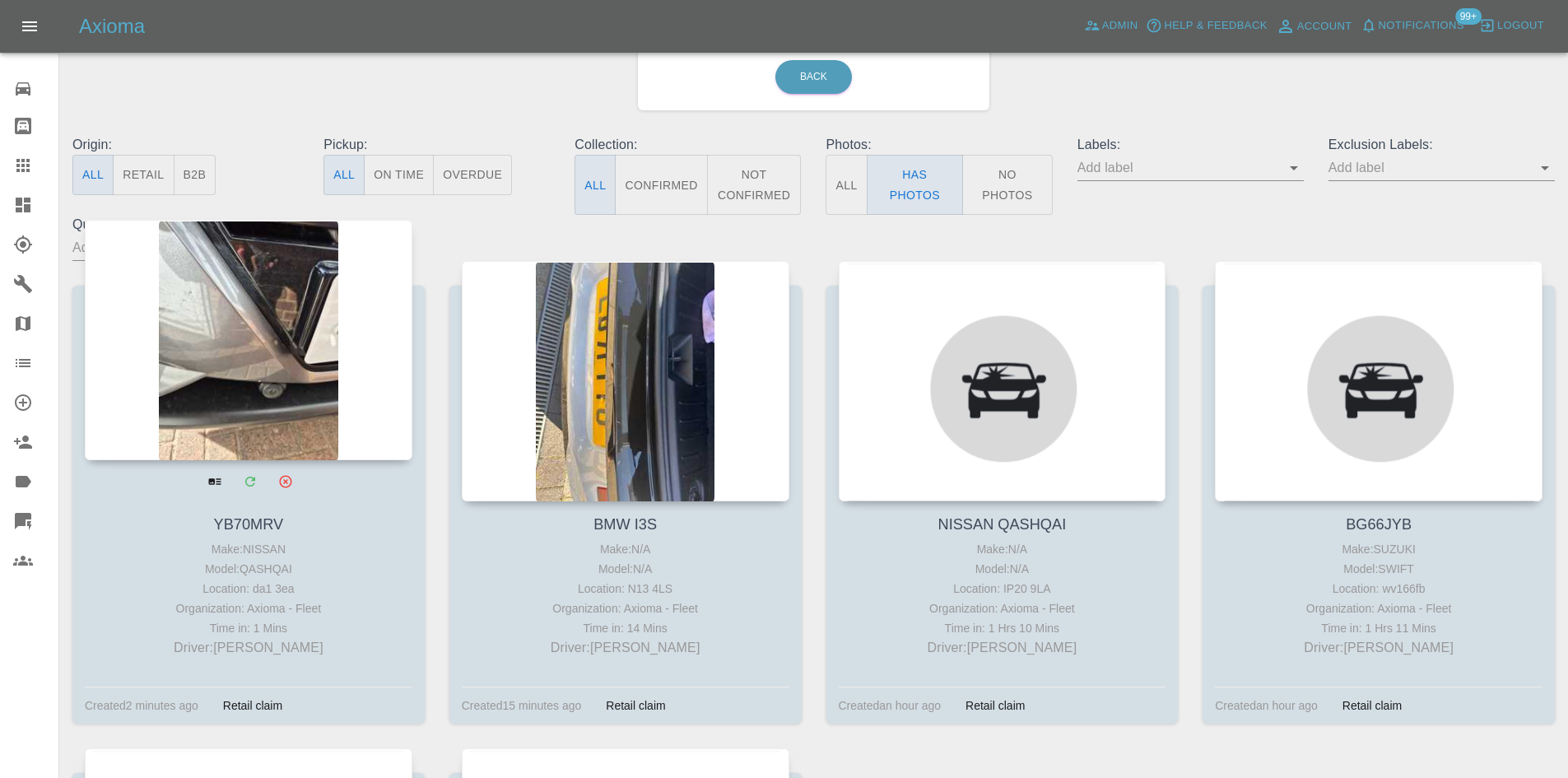
scroll to position [165, 0]
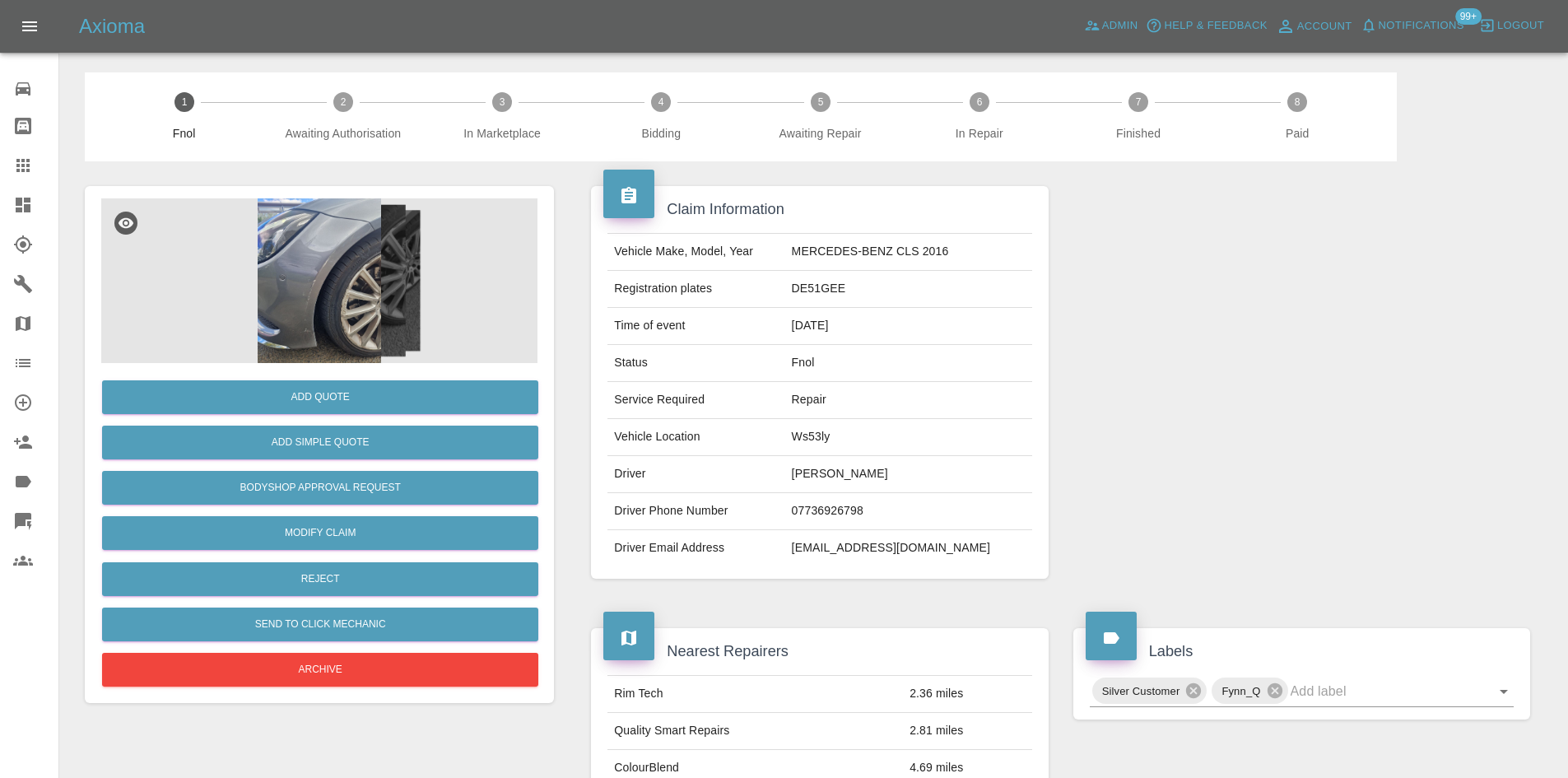
click at [333, 320] on img at bounding box center [320, 280] width 436 height 165
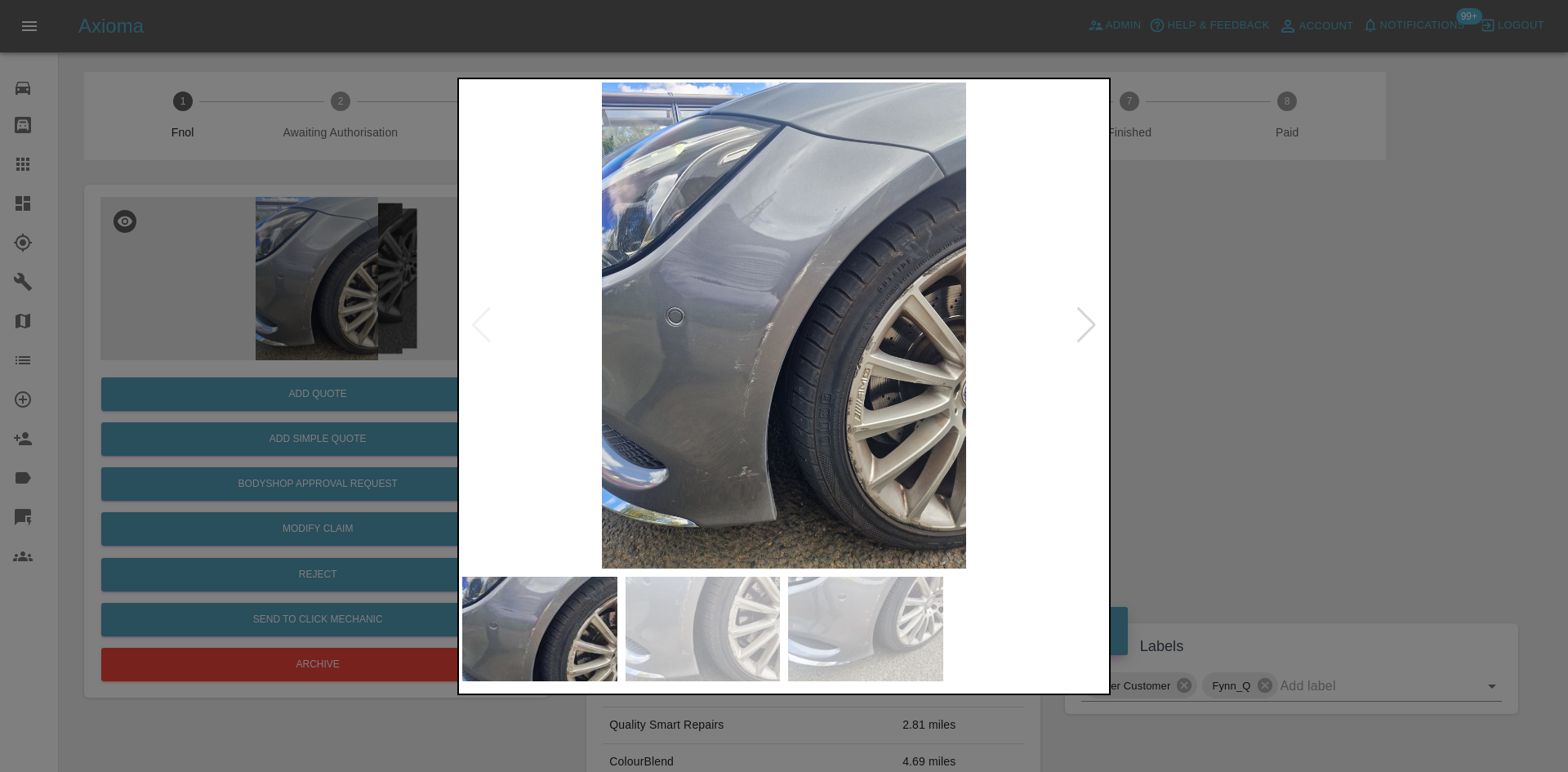
click at [768, 302] on img at bounding box center [783, 326] width 644 height 486
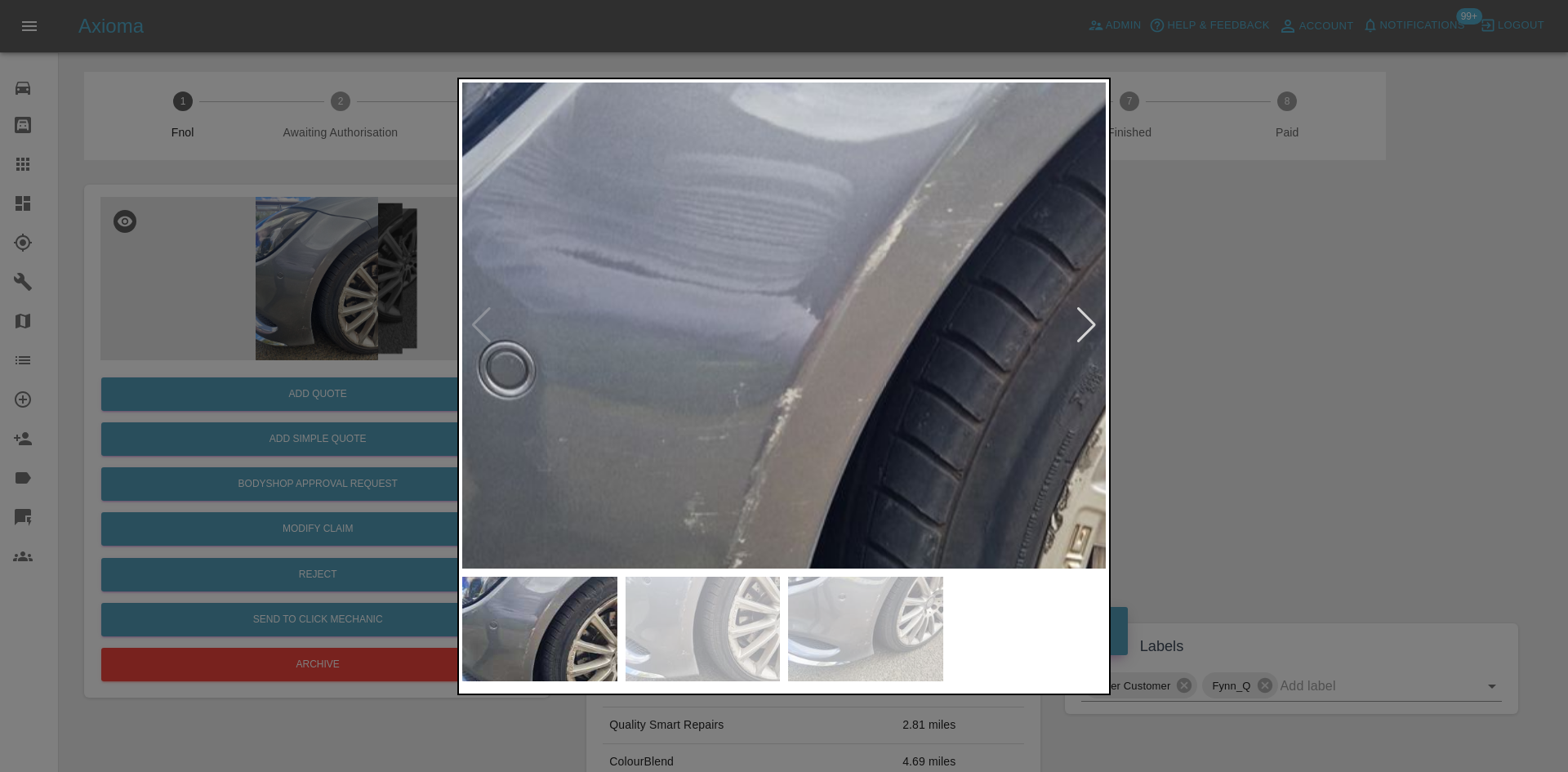
click at [768, 302] on img at bounding box center [832, 395] width 1931 height 1459
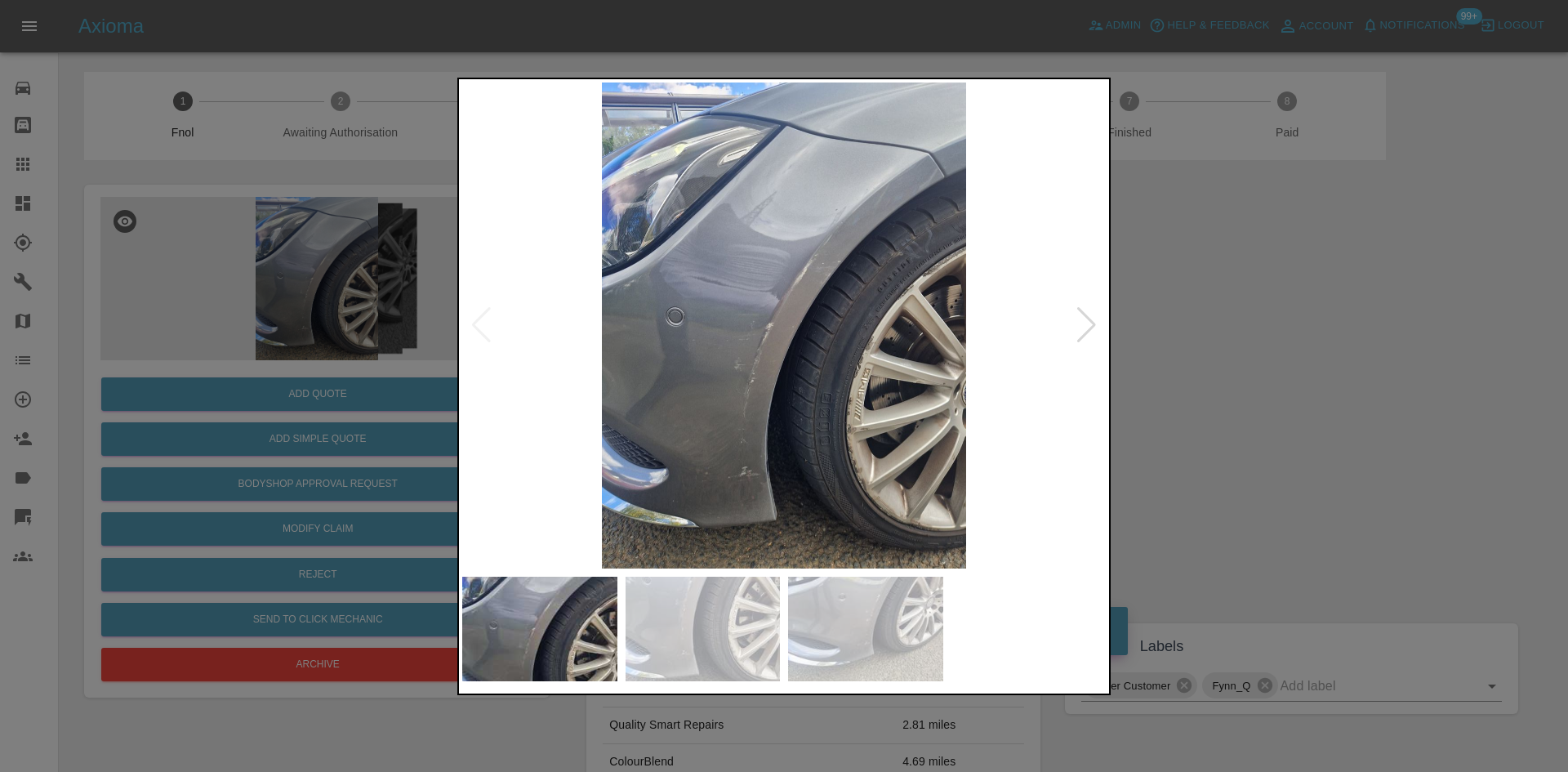
click at [638, 374] on img at bounding box center [783, 326] width 644 height 486
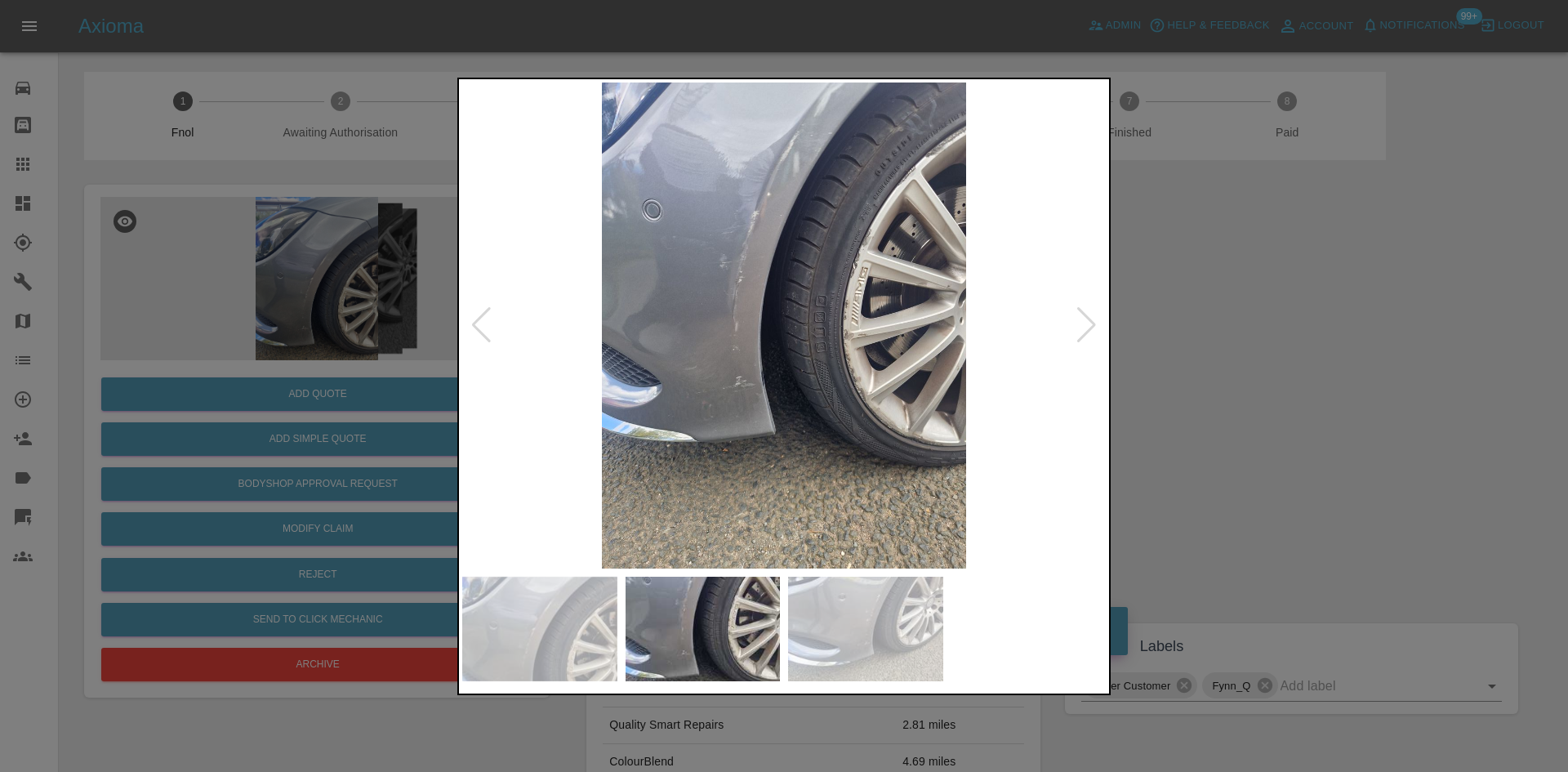
click at [731, 311] on img at bounding box center [783, 326] width 644 height 486
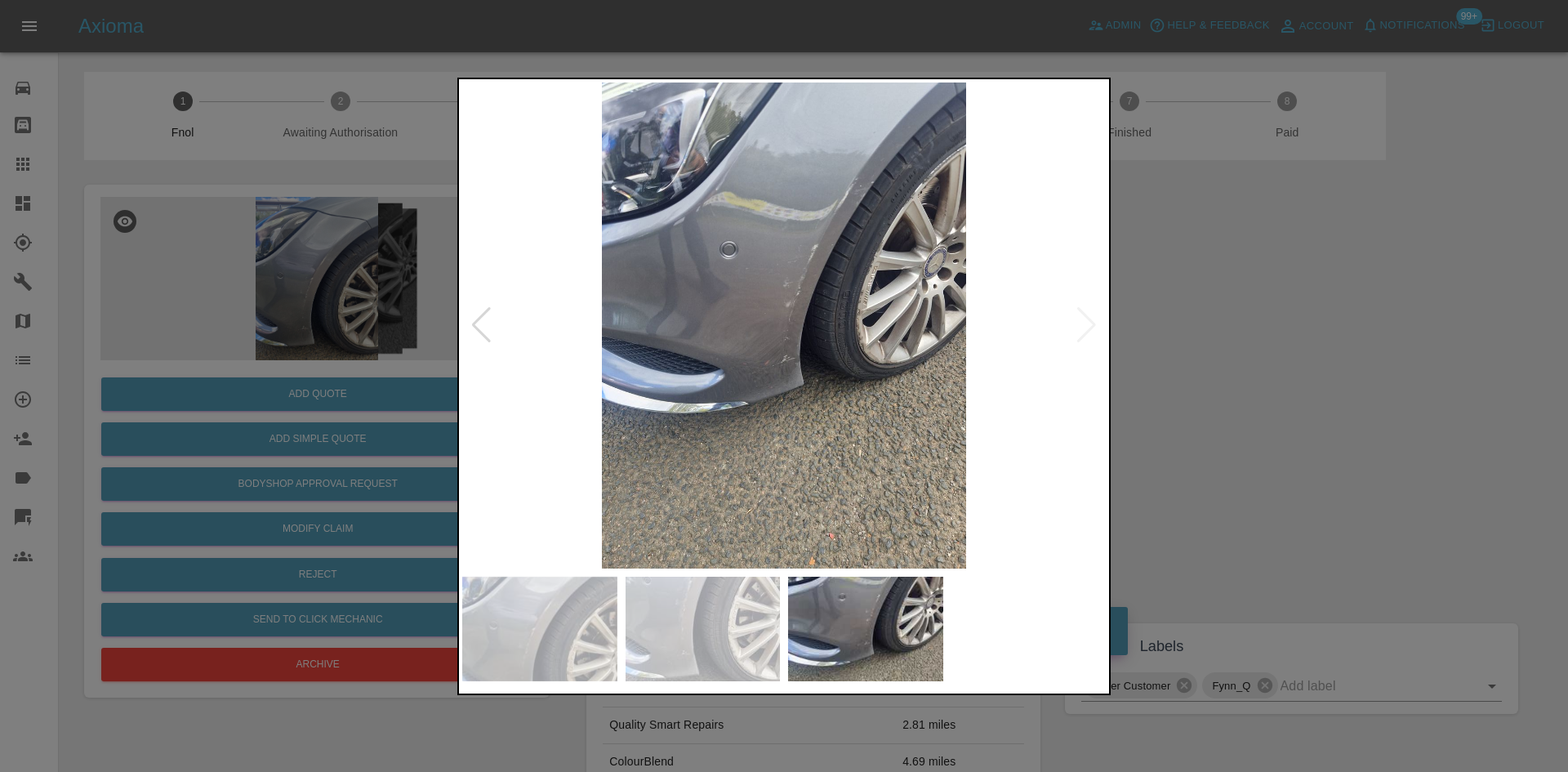
click at [810, 255] on img at bounding box center [783, 326] width 644 height 486
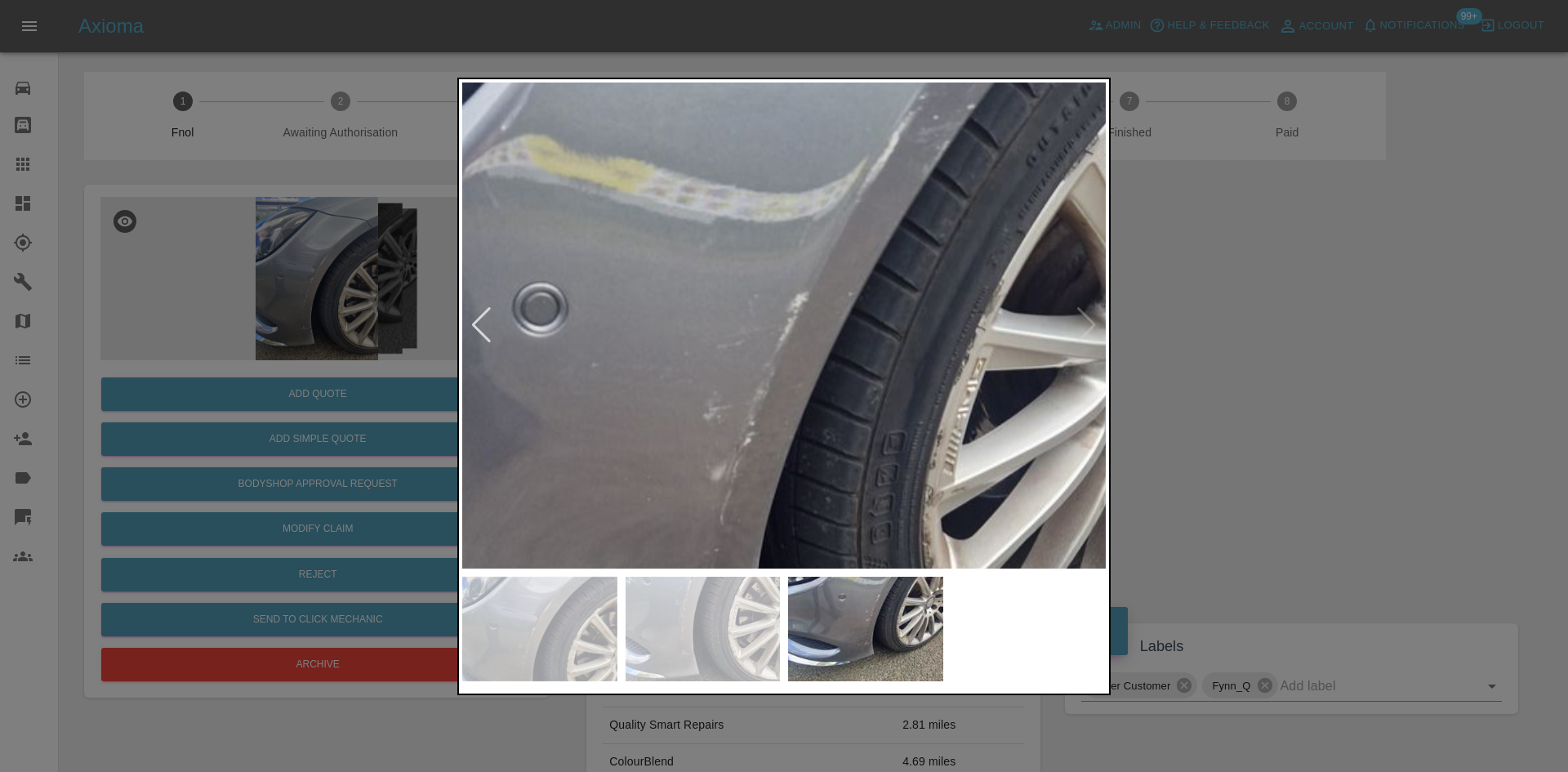
click at [975, 202] on img at bounding box center [706, 535] width 1931 height 1459
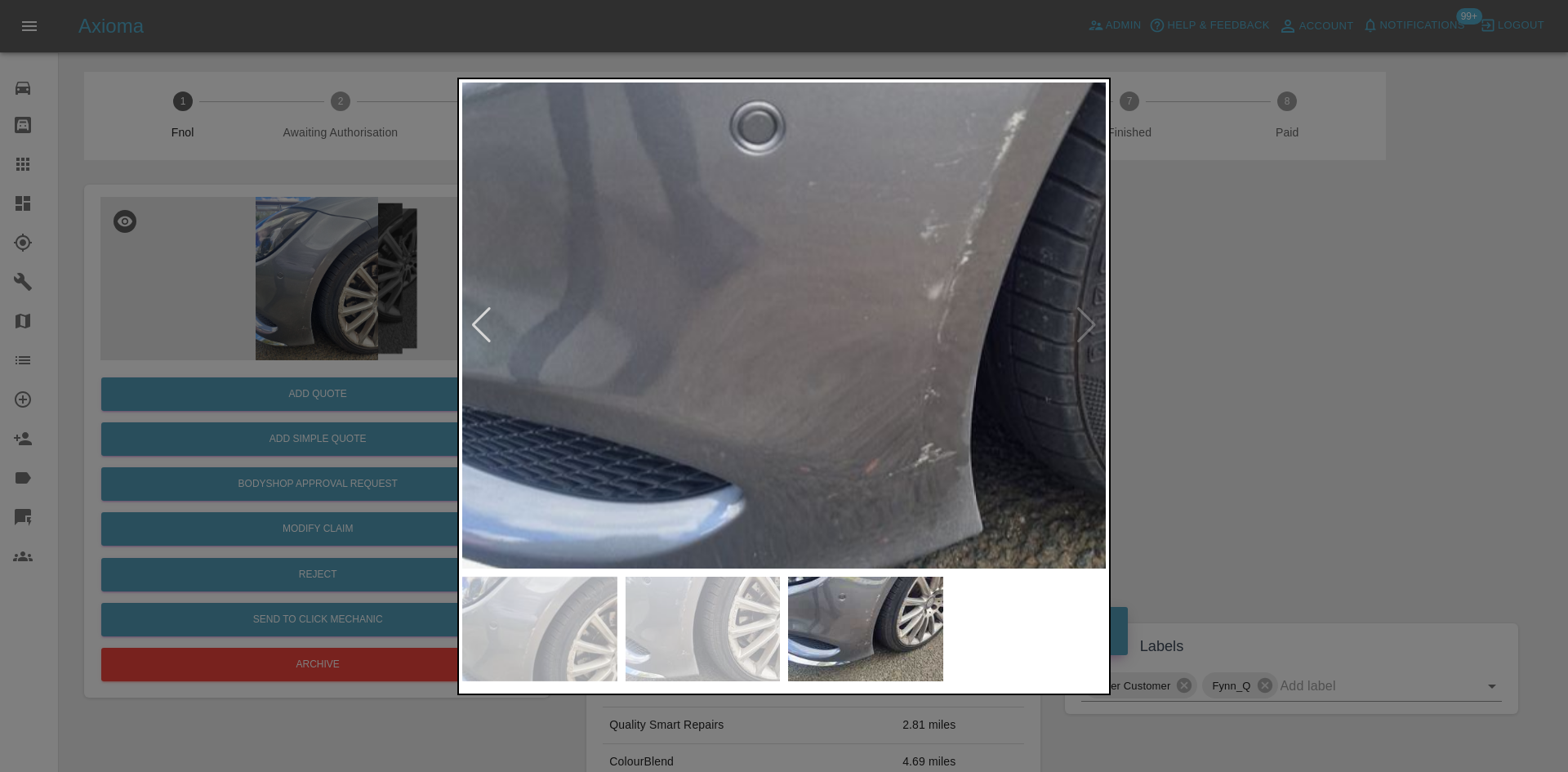
click at [870, 249] on img at bounding box center [923, 354] width 1931 height 1459
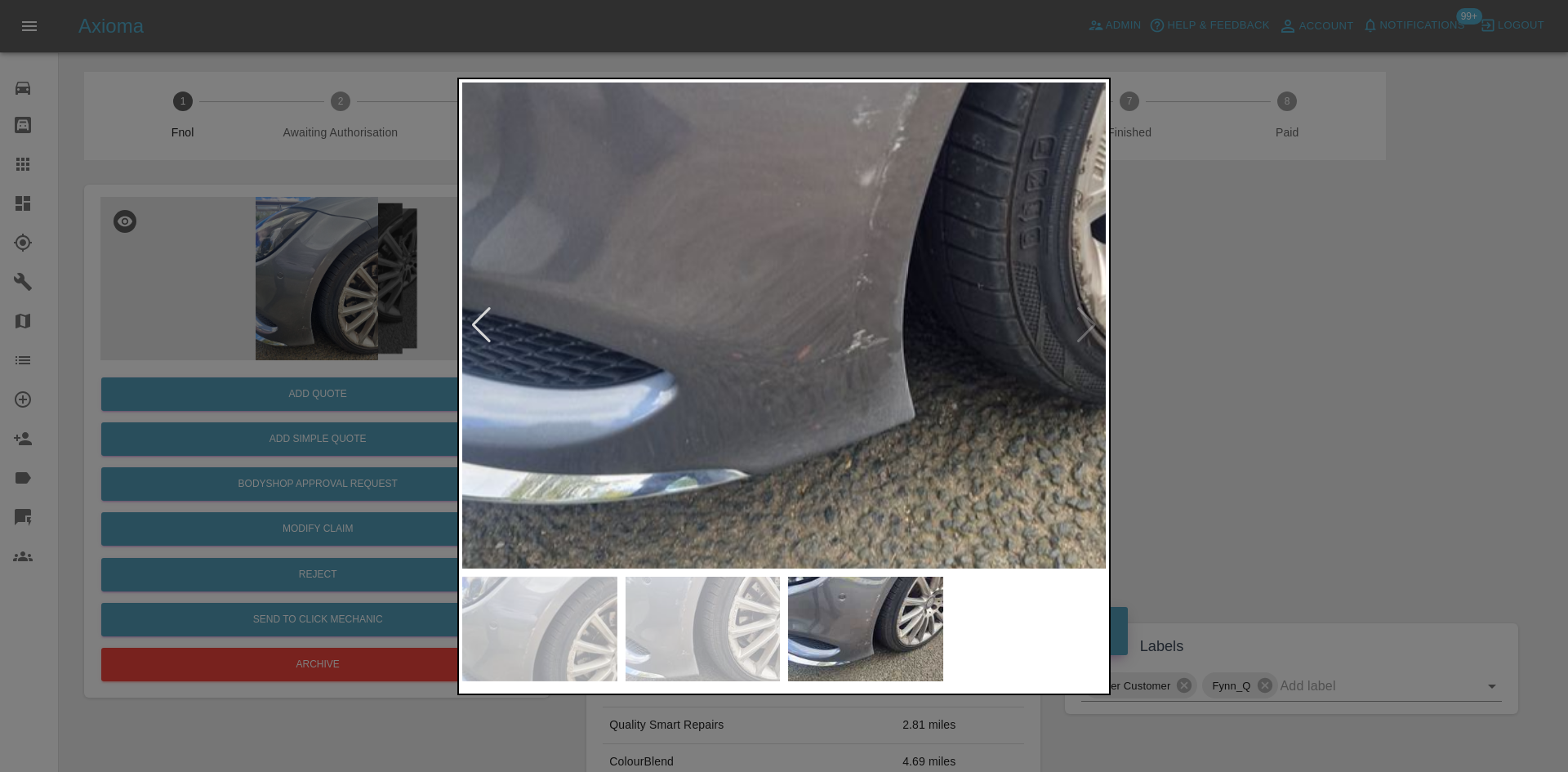
click at [656, 362] on img at bounding box center [855, 240] width 1931 height 1459
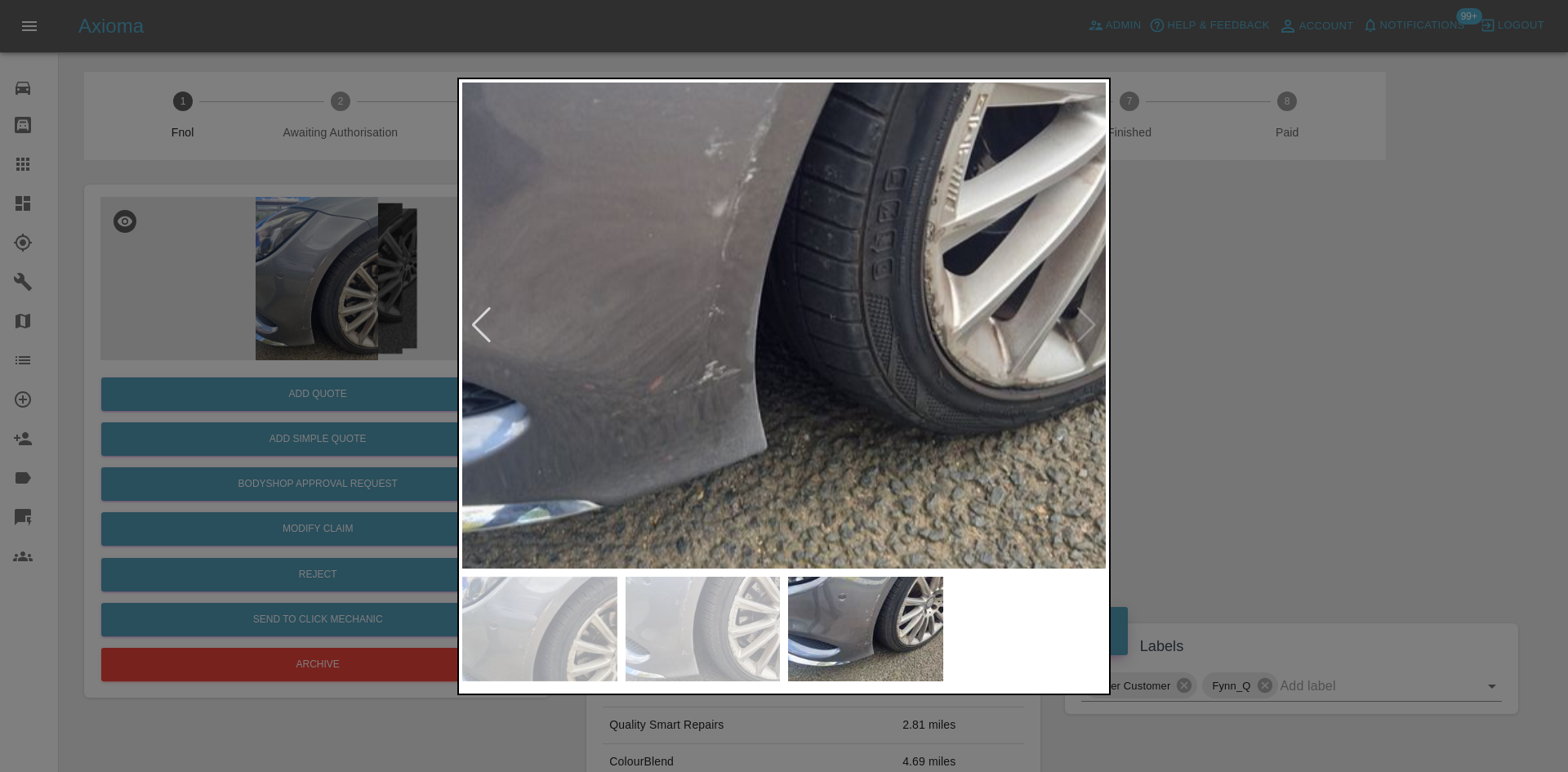
click at [893, 491] on img at bounding box center [706, 271] width 1931 height 1459
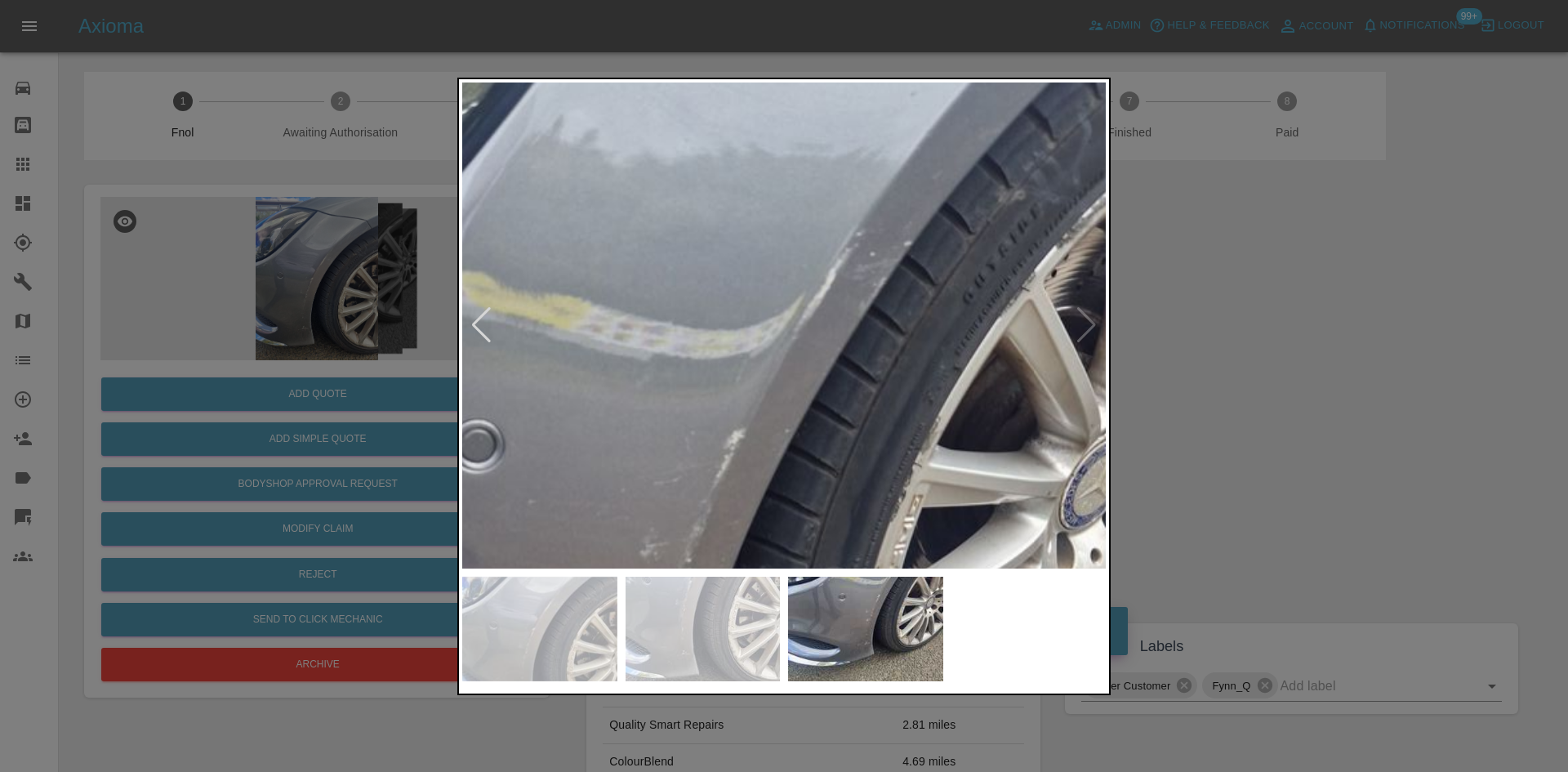
click at [827, 470] on img at bounding box center [643, 673] width 1931 height 1459
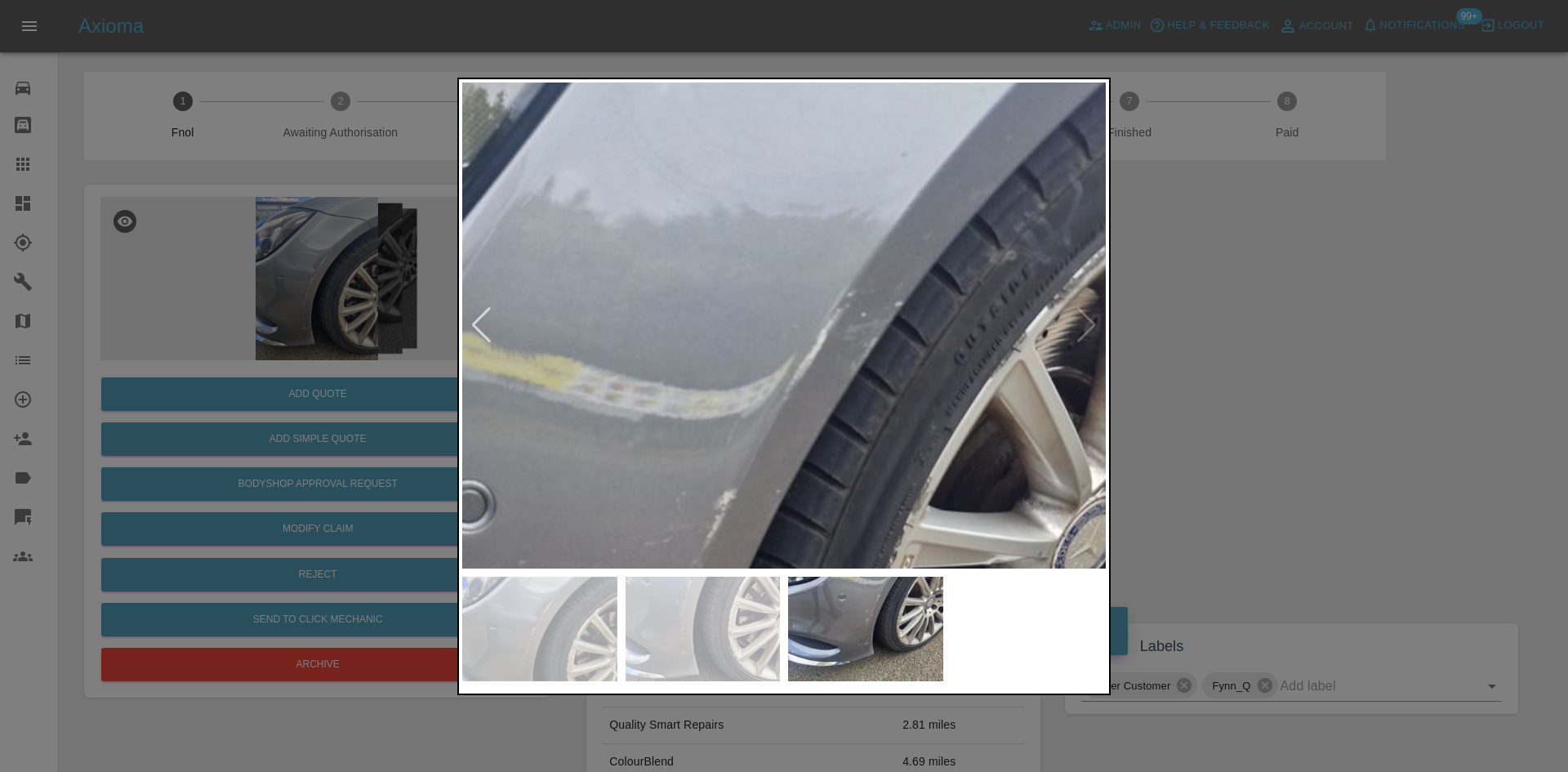
click at [822, 445] on img at bounding box center [633, 733] width 1931 height 1459
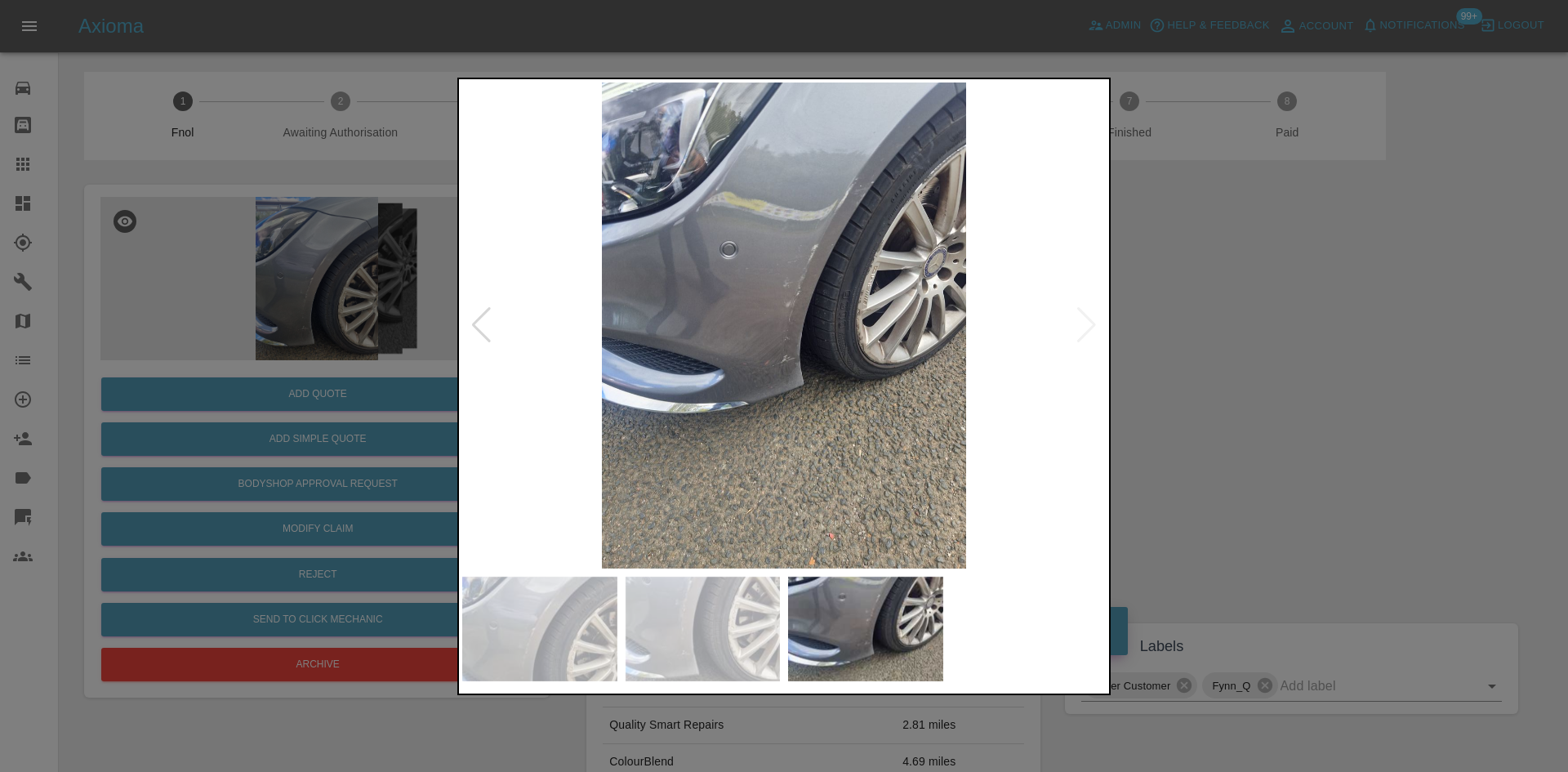
click at [869, 341] on img at bounding box center [783, 326] width 644 height 486
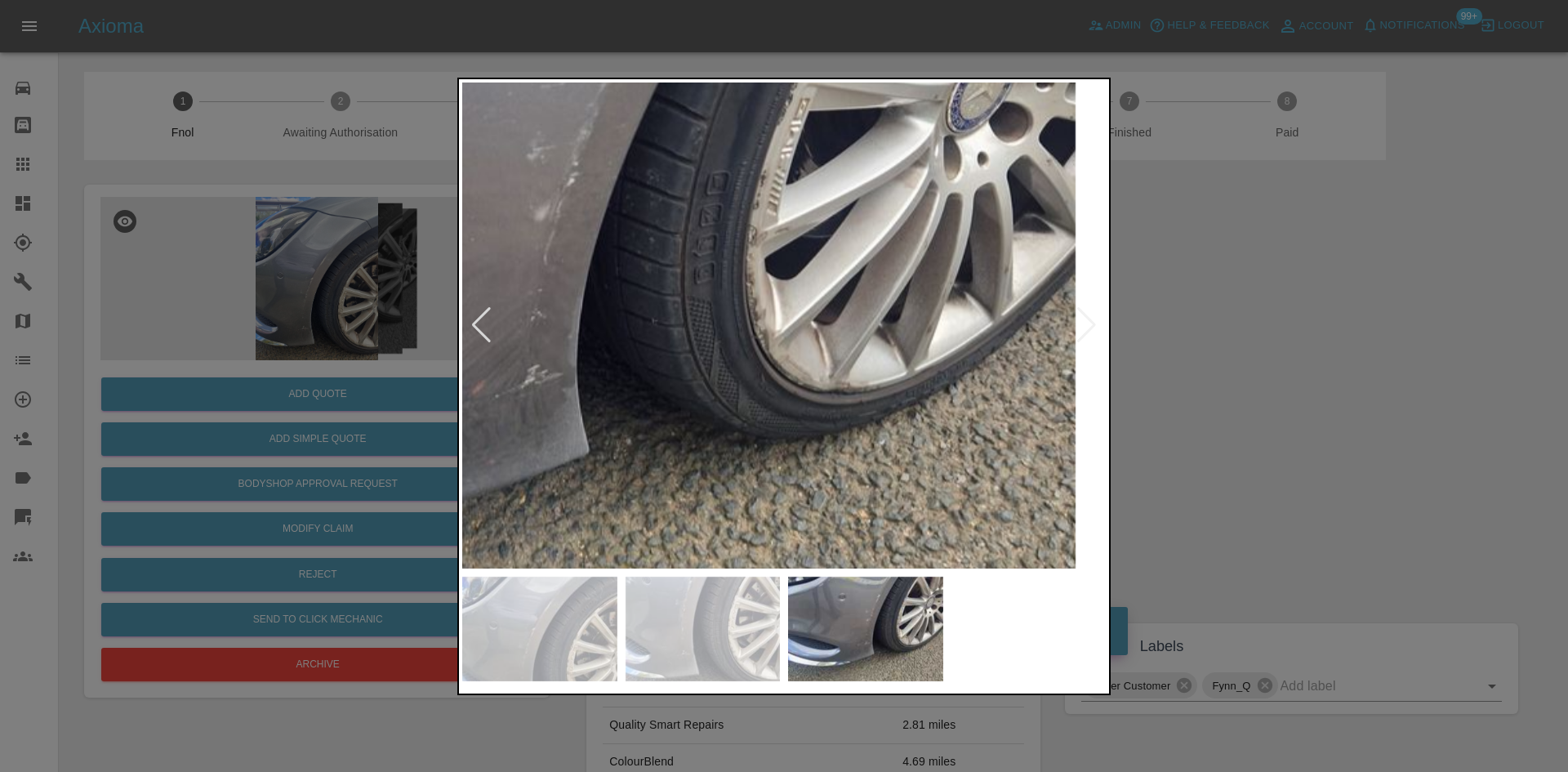
click at [861, 313] on img at bounding box center [529, 276] width 1931 height 1459
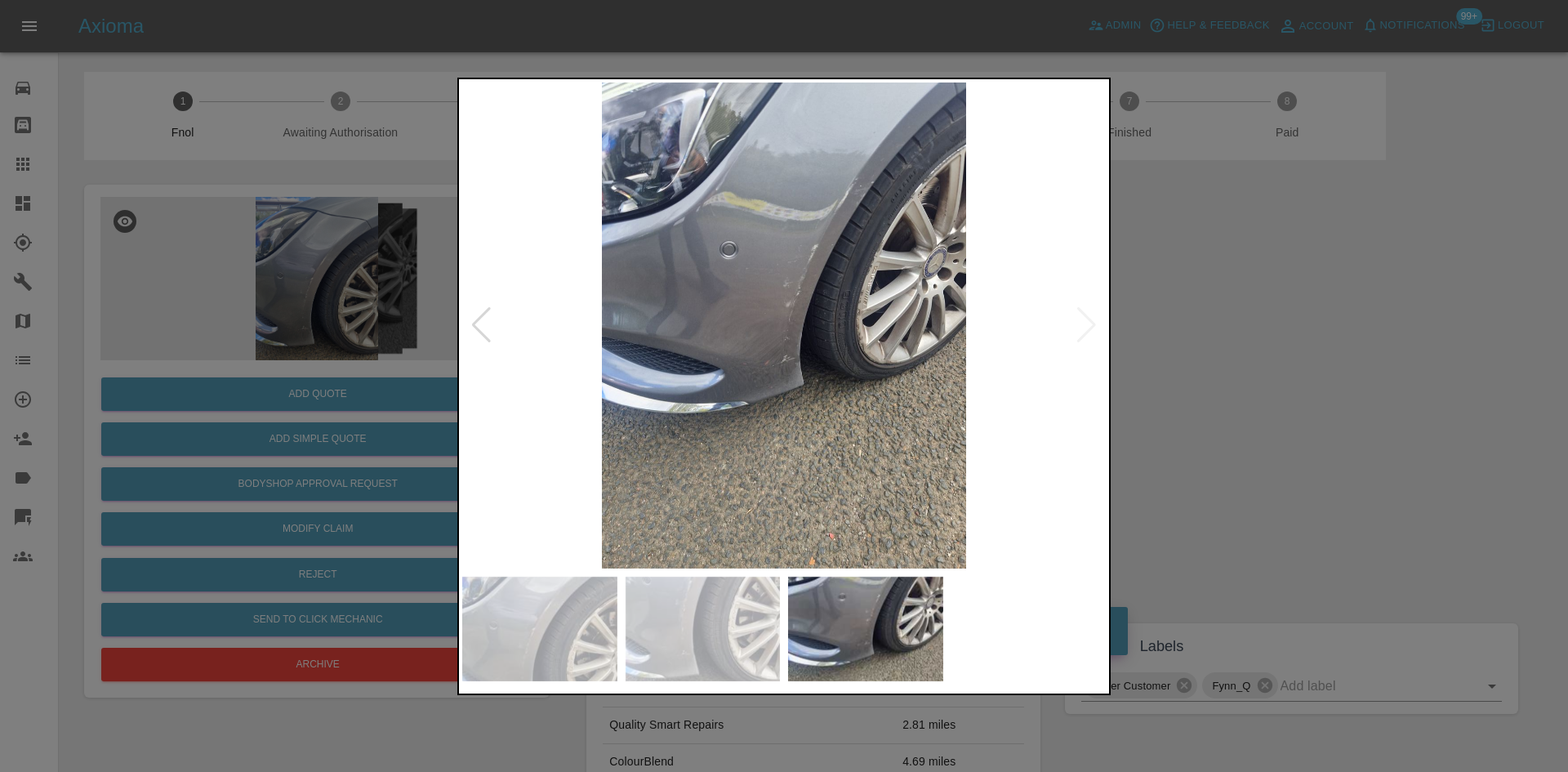
click at [327, 429] on div at bounding box center [784, 386] width 1568 height 772
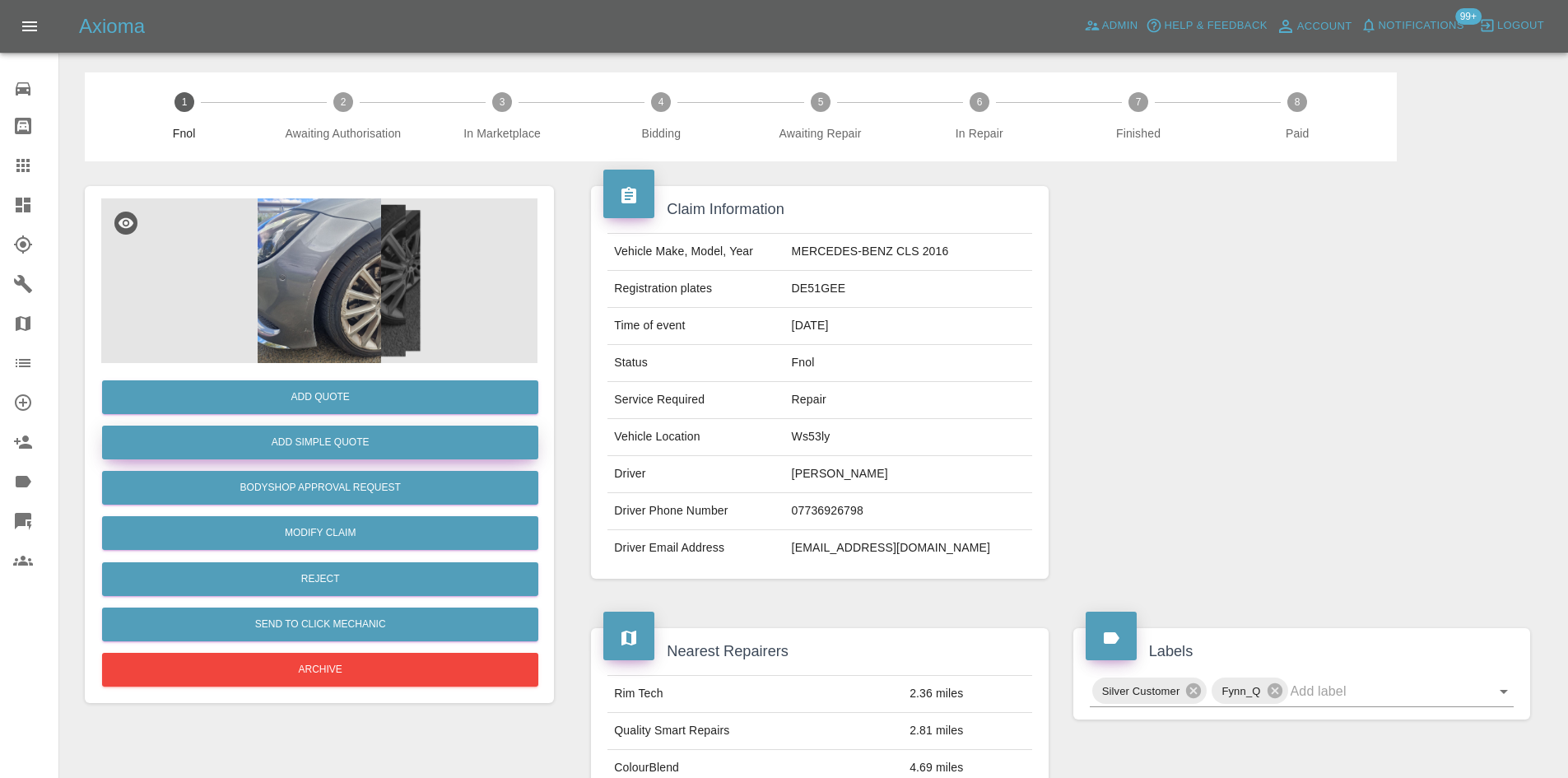
click at [329, 444] on button "Add Simple Quote" at bounding box center [320, 442] width 436 height 34
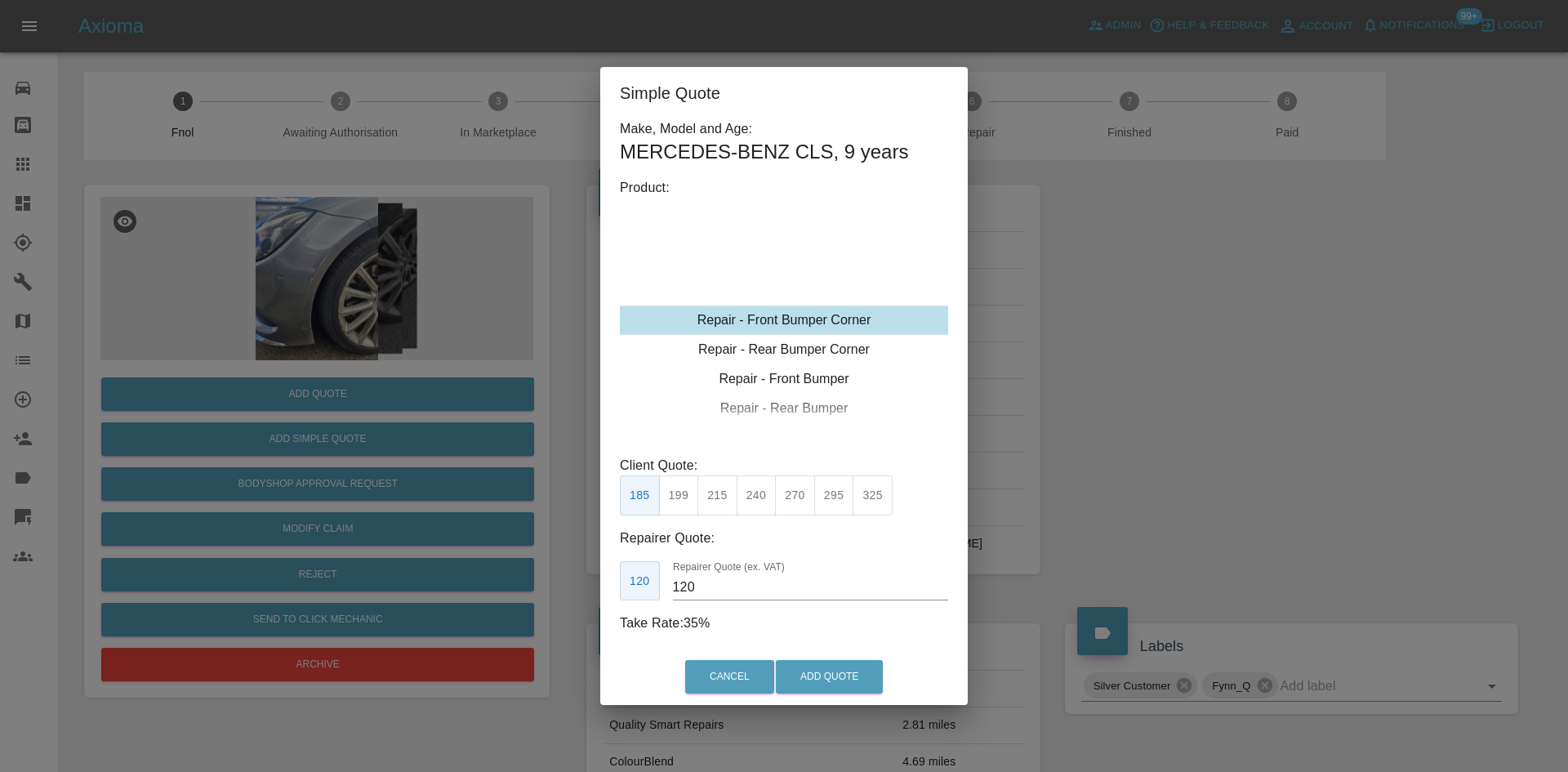
click at [784, 321] on div "Repair - Front Bumper Corner" at bounding box center [783, 320] width 328 height 29
click at [705, 495] on button "215" at bounding box center [717, 495] width 40 height 40
drag, startPoint x: 700, startPoint y: 595, endPoint x: 526, endPoint y: 609, distance: 174.6
click at [588, 596] on div "Simple Quote Make, Model and Age: MERCEDES-BENZ CLS , 9 years Product: Repair -…" at bounding box center [784, 386] width 1568 height 772
type input "125"
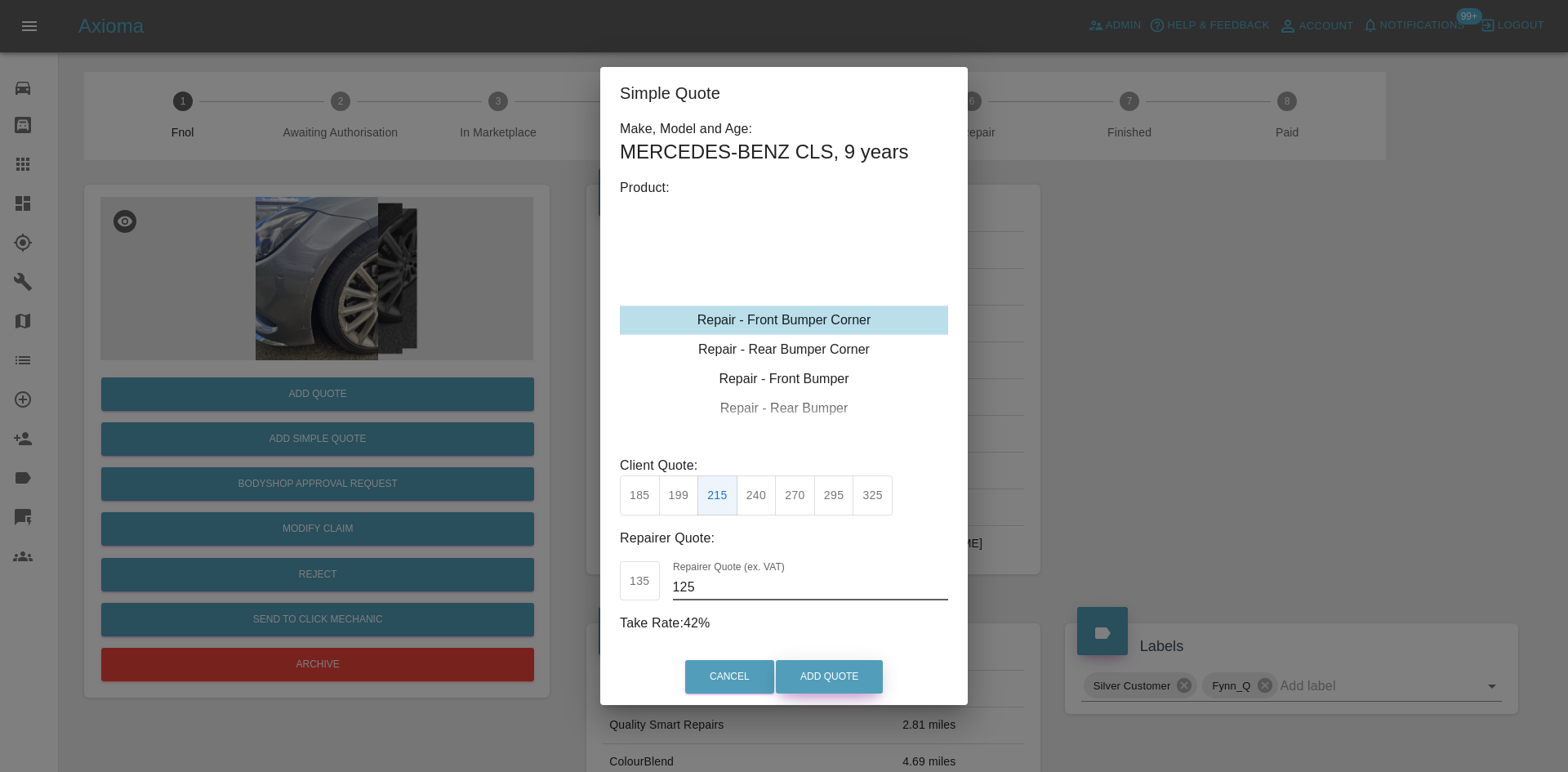
click at [828, 684] on button "Add Quote" at bounding box center [829, 676] width 107 height 34
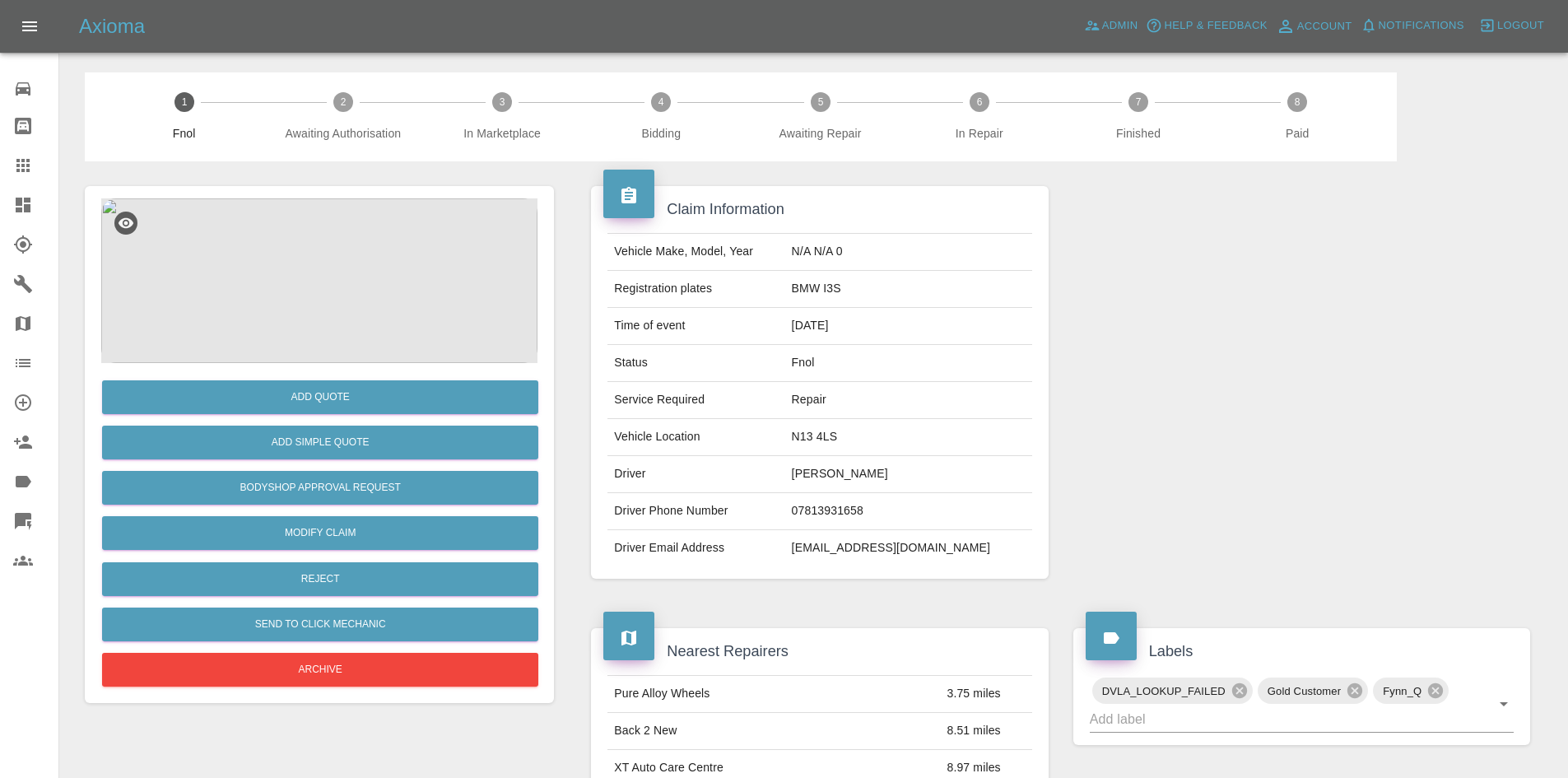
click at [342, 260] on img at bounding box center [320, 280] width 436 height 165
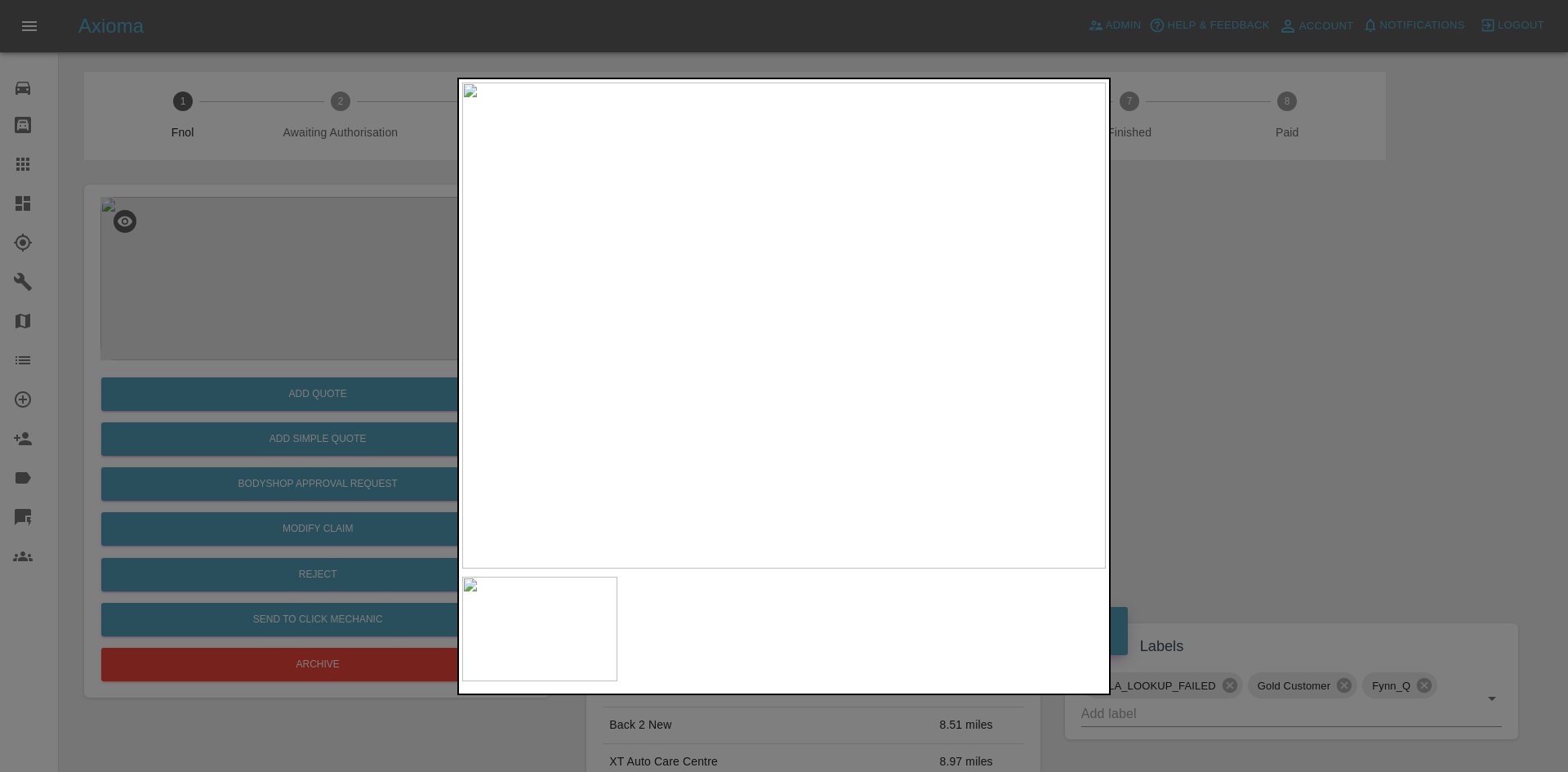
click at [674, 402] on img at bounding box center [783, 326] width 644 height 486
click at [663, 415] on img at bounding box center [783, 326] width 644 height 486
click at [610, 401] on img at bounding box center [783, 326] width 644 height 486
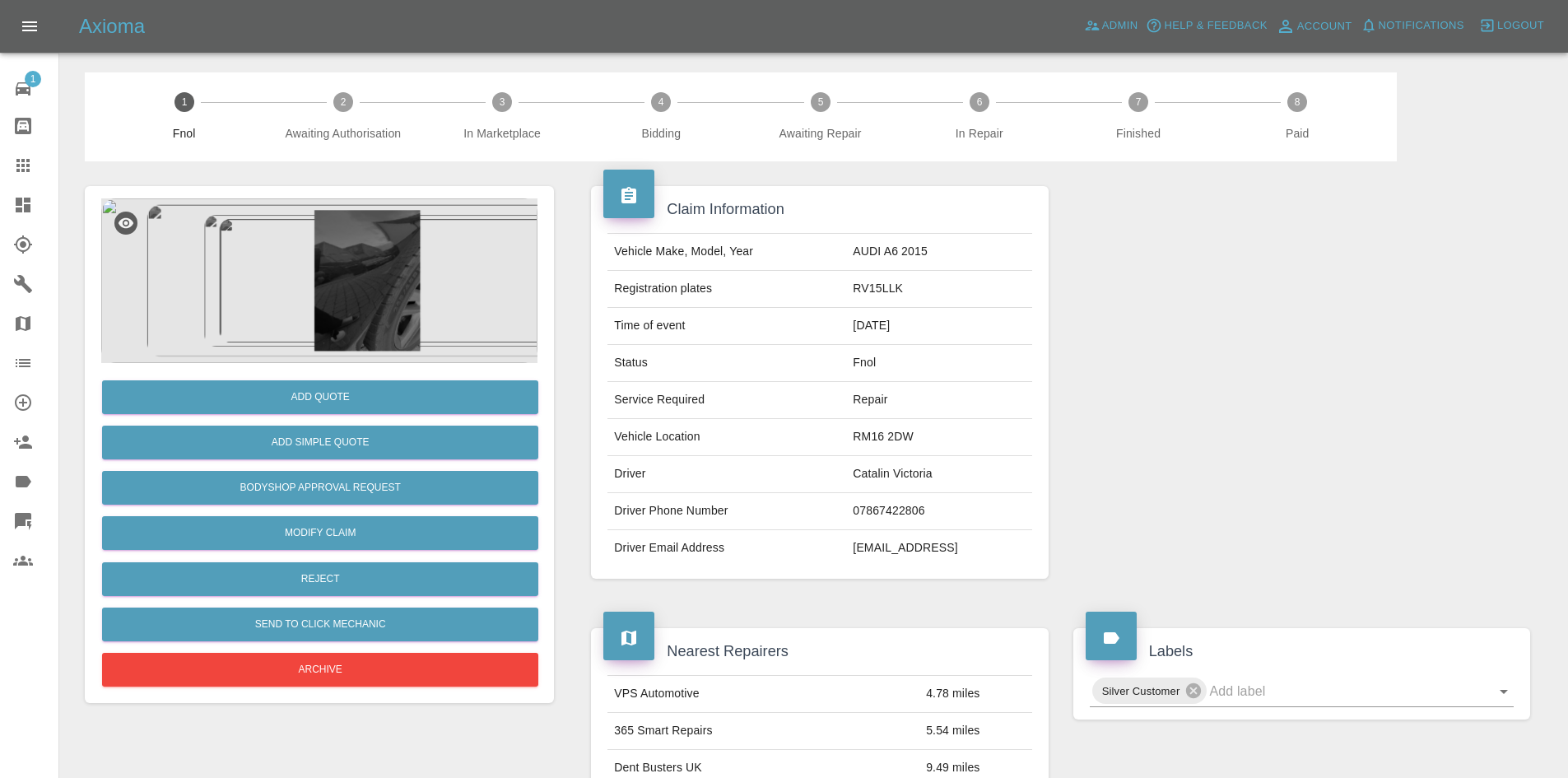
click at [324, 273] on img at bounding box center [320, 280] width 436 height 165
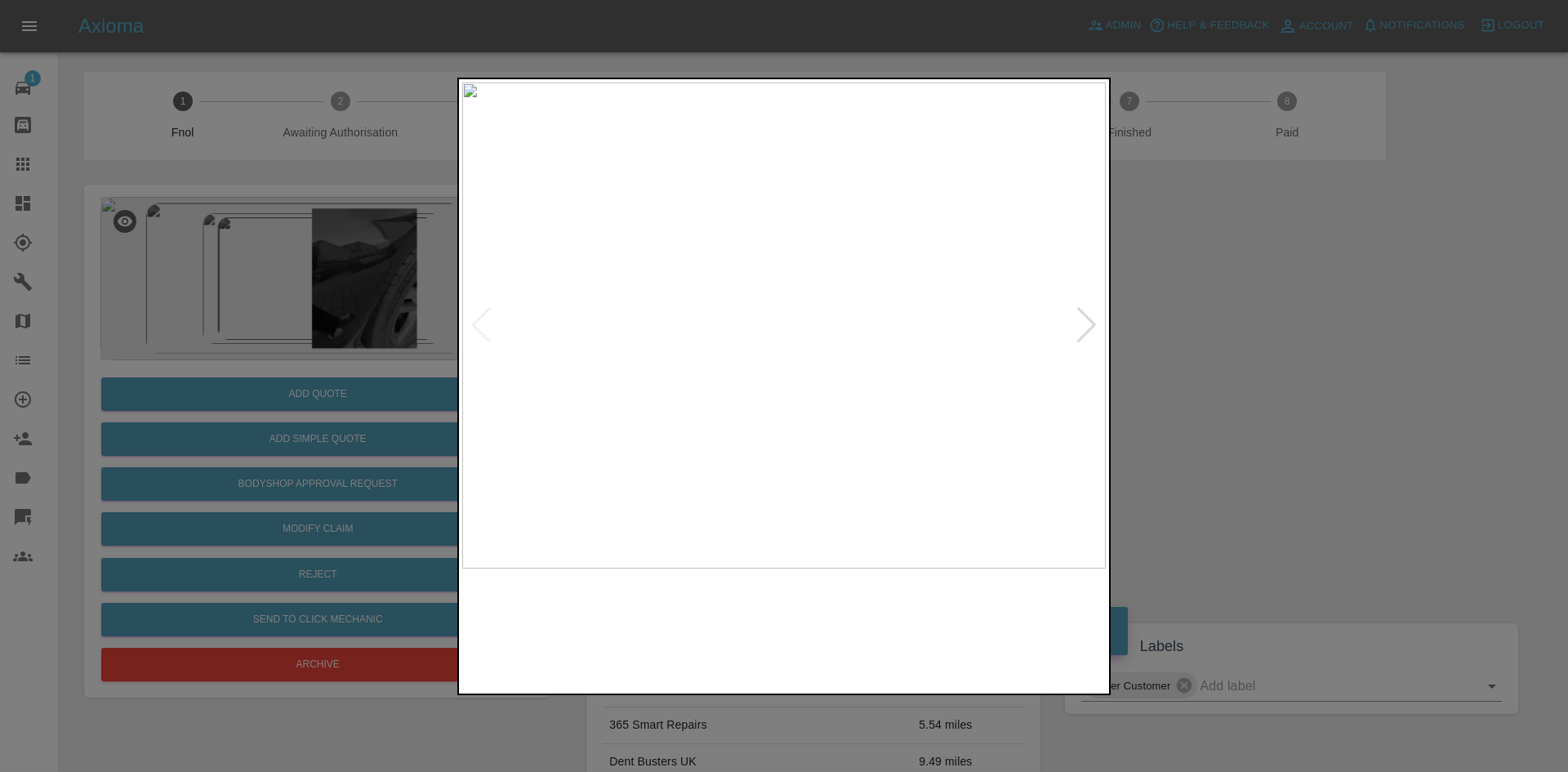
click at [605, 429] on img at bounding box center [783, 326] width 644 height 486
click at [697, 431] on img at bounding box center [783, 326] width 644 height 486
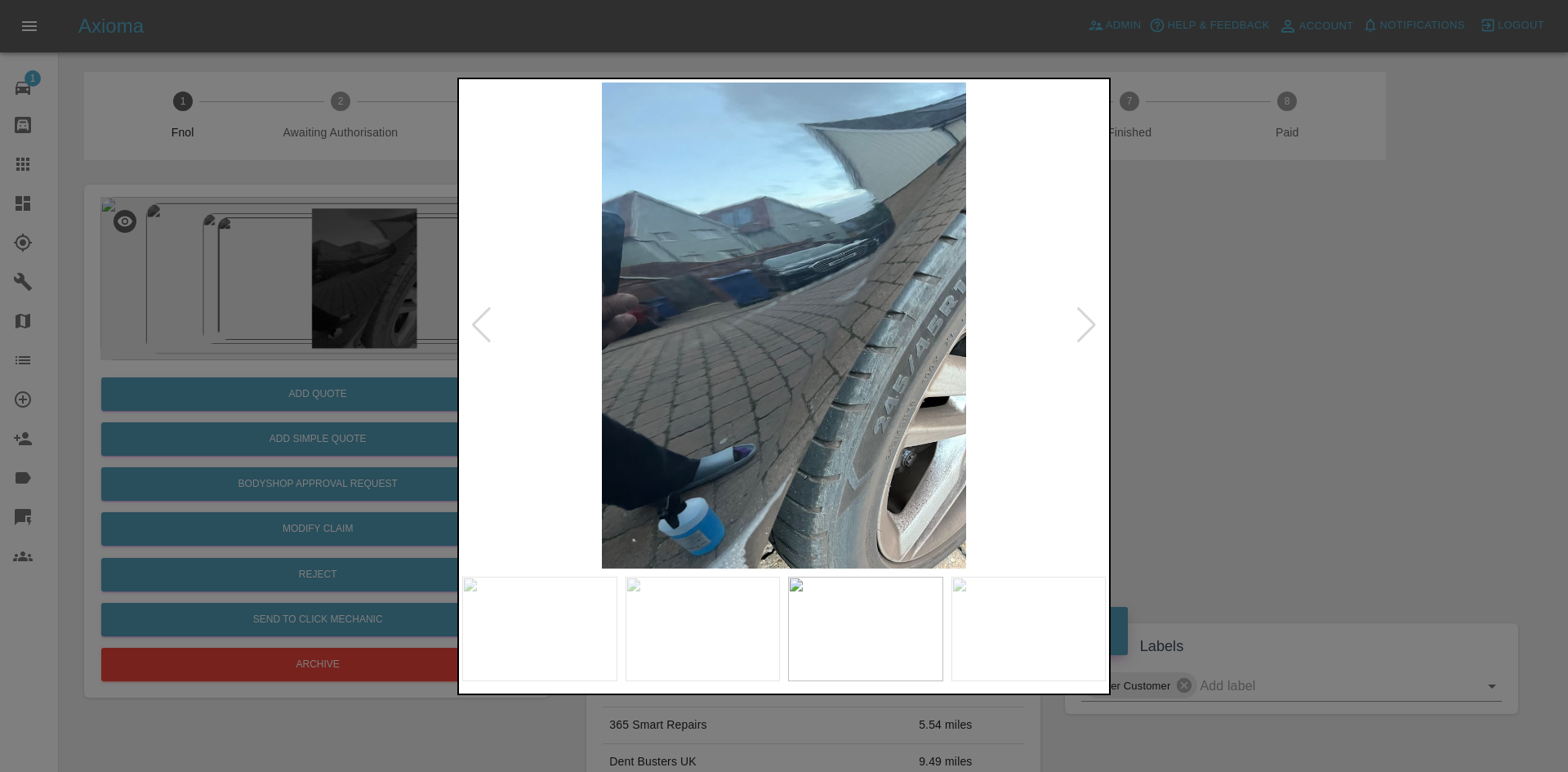
click at [704, 464] on img at bounding box center [783, 326] width 644 height 486
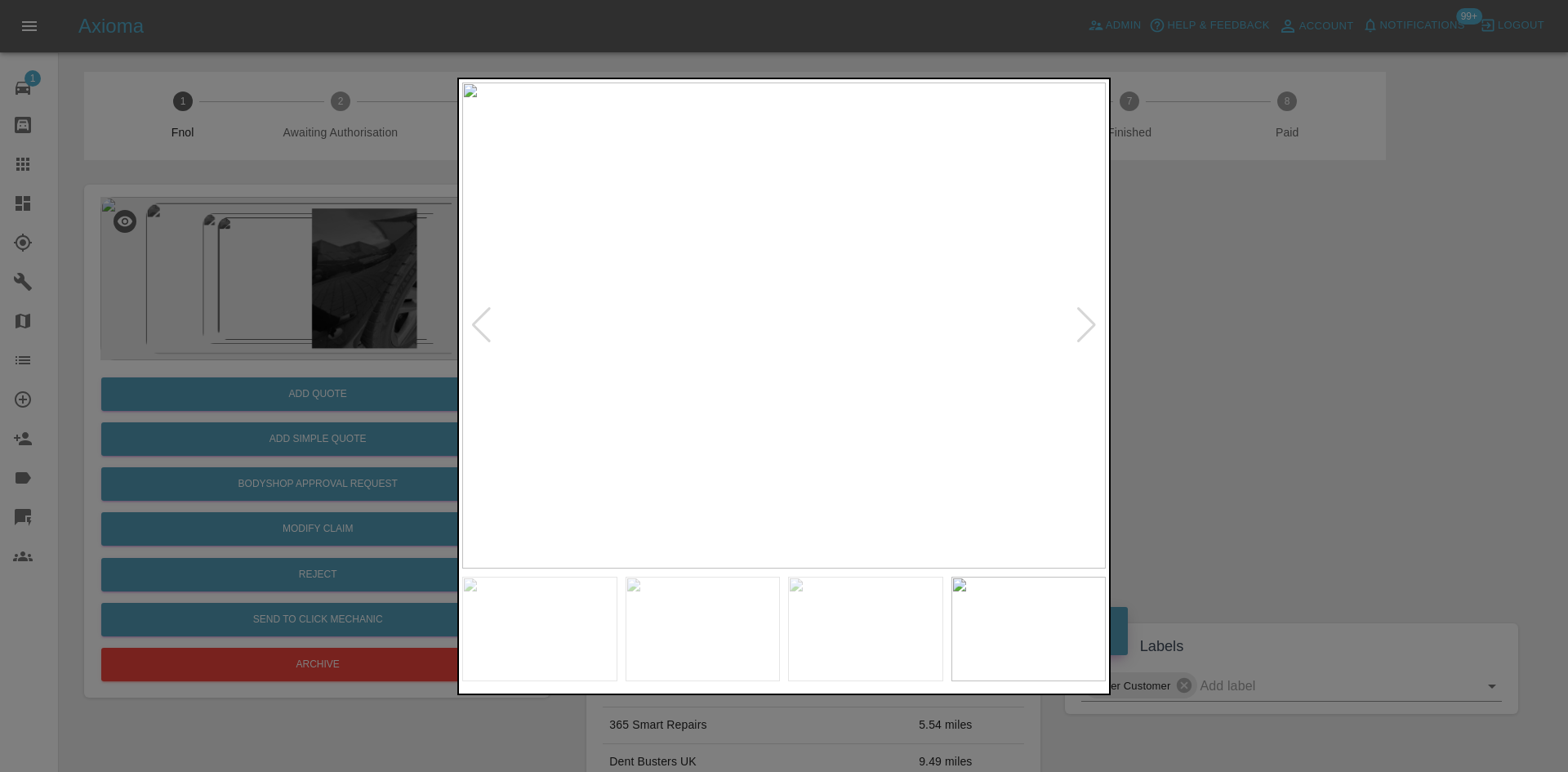
click at [735, 302] on img at bounding box center [783, 326] width 644 height 486
click at [651, 408] on img at bounding box center [804, 390] width 1931 height 1459
click at [710, 435] on img at bounding box center [726, 389] width 1931 height 1459
click at [630, 434] on img at bounding box center [548, 389] width 1931 height 1459
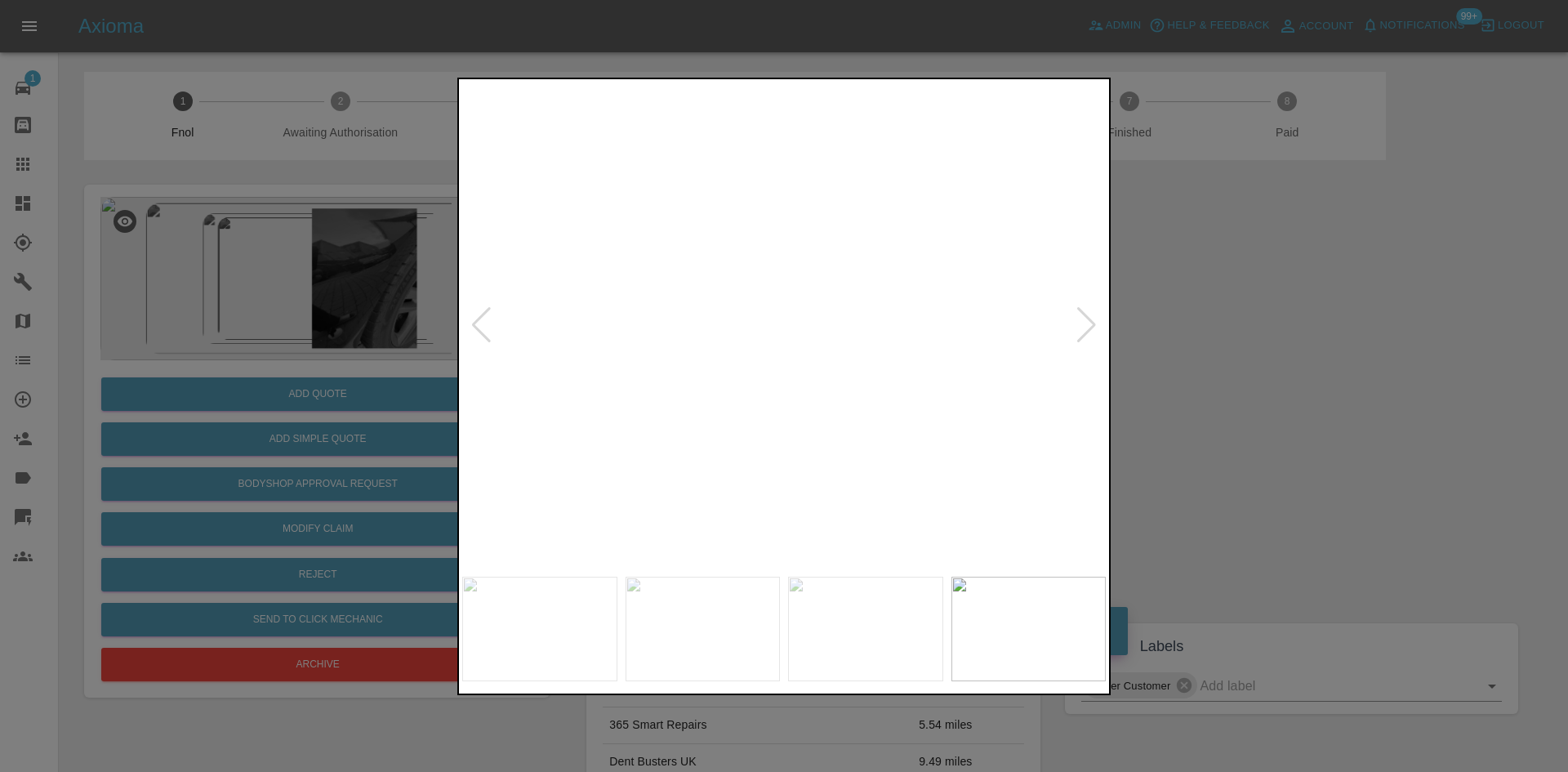
click at [681, 417] on img at bounding box center [310, 381] width 1931 height 1459
click at [681, 418] on img at bounding box center [310, 381] width 1931 height 1459
click at [627, 404] on img at bounding box center [783, 326] width 644 height 486
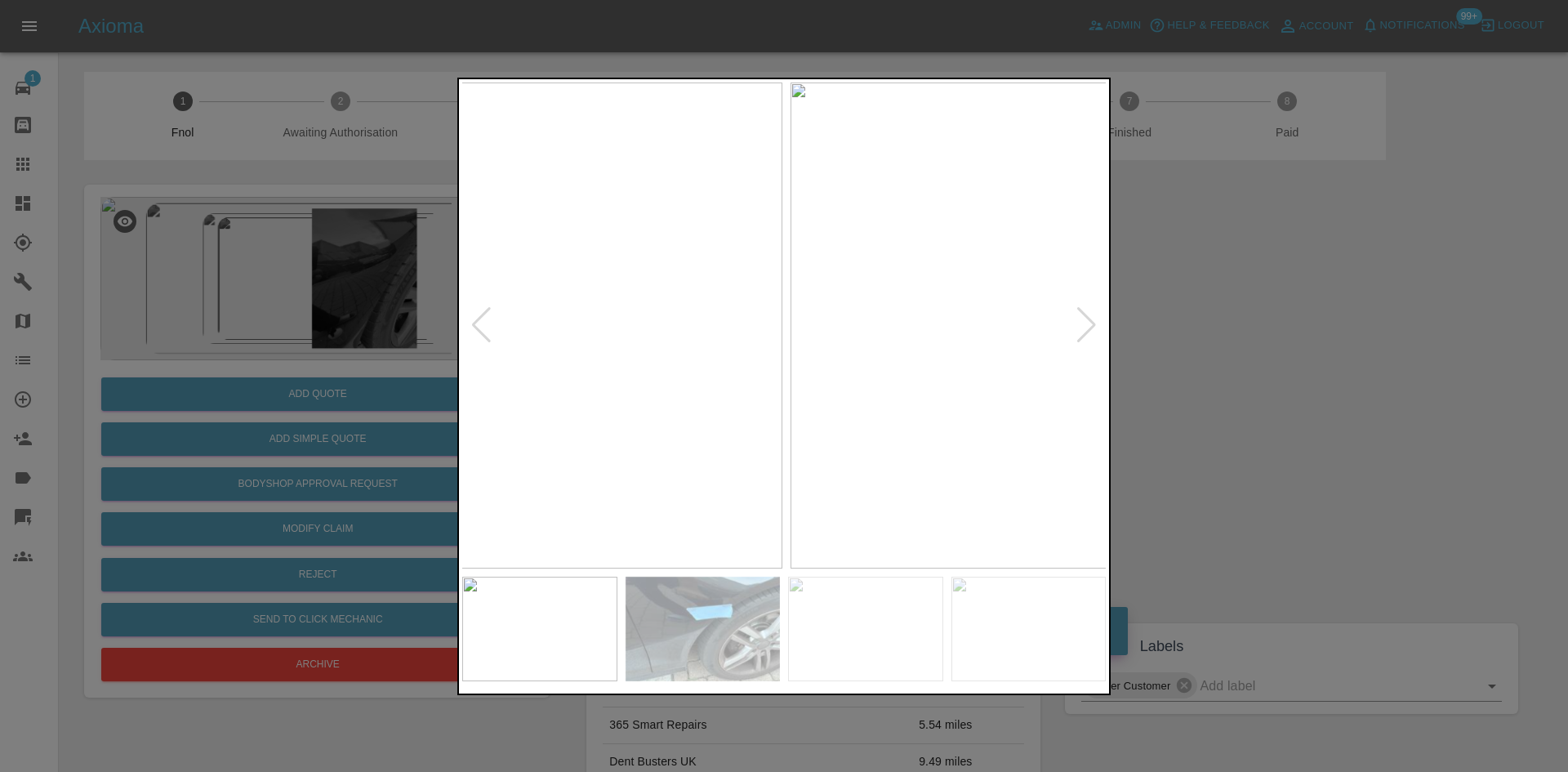
click at [483, 363] on img at bounding box center [460, 326] width 644 height 486
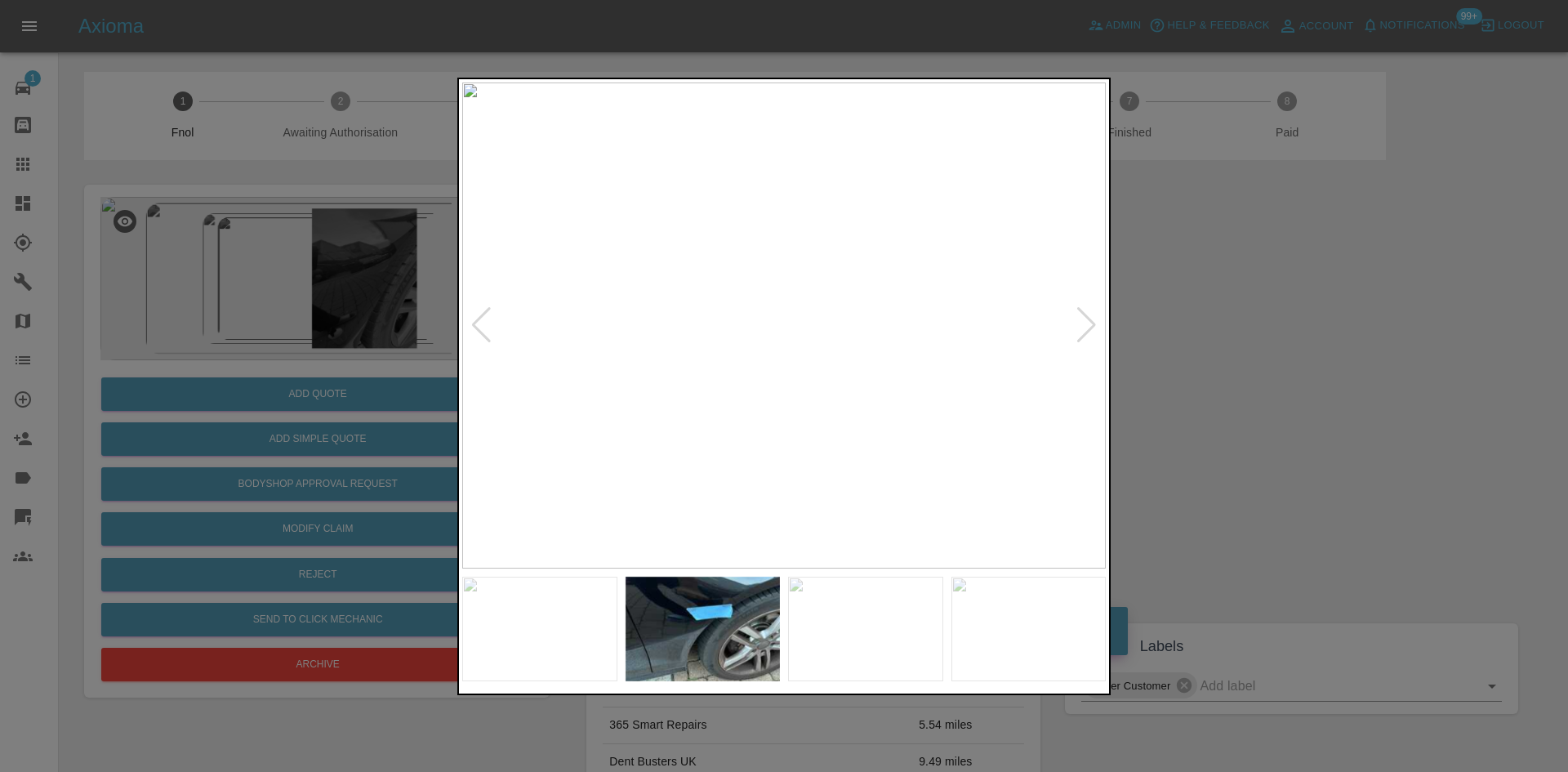
click at [577, 309] on img at bounding box center [783, 326] width 644 height 486
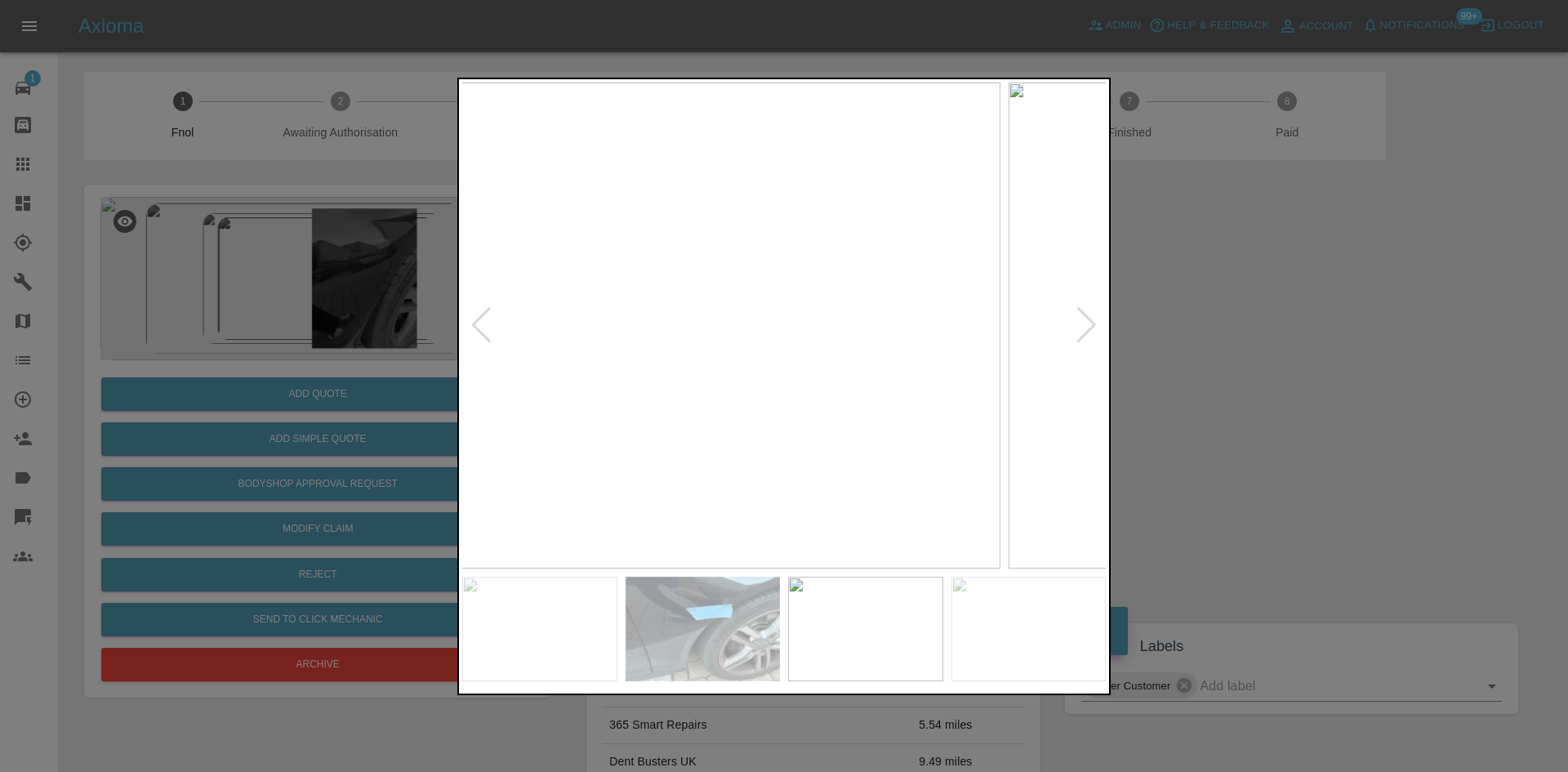
click at [587, 441] on img at bounding box center [678, 326] width 644 height 486
click at [583, 367] on img at bounding box center [783, 326] width 644 height 486
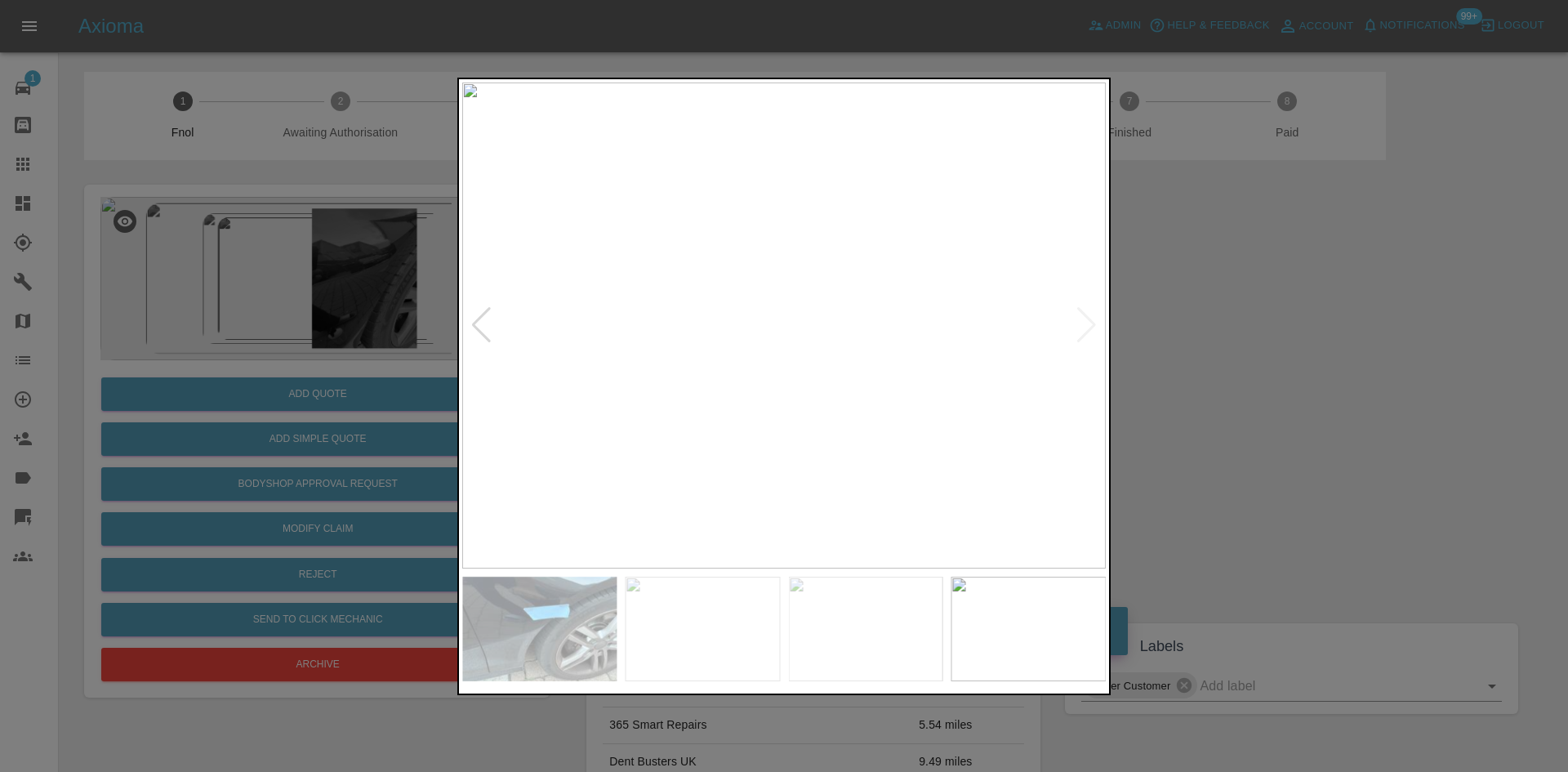
click at [355, 399] on div at bounding box center [784, 386] width 1568 height 772
click at [824, 430] on img at bounding box center [807, 326] width 644 height 486
click at [913, 317] on img at bounding box center [783, 326] width 644 height 486
click at [787, 331] on img at bounding box center [396, 349] width 1931 height 1459
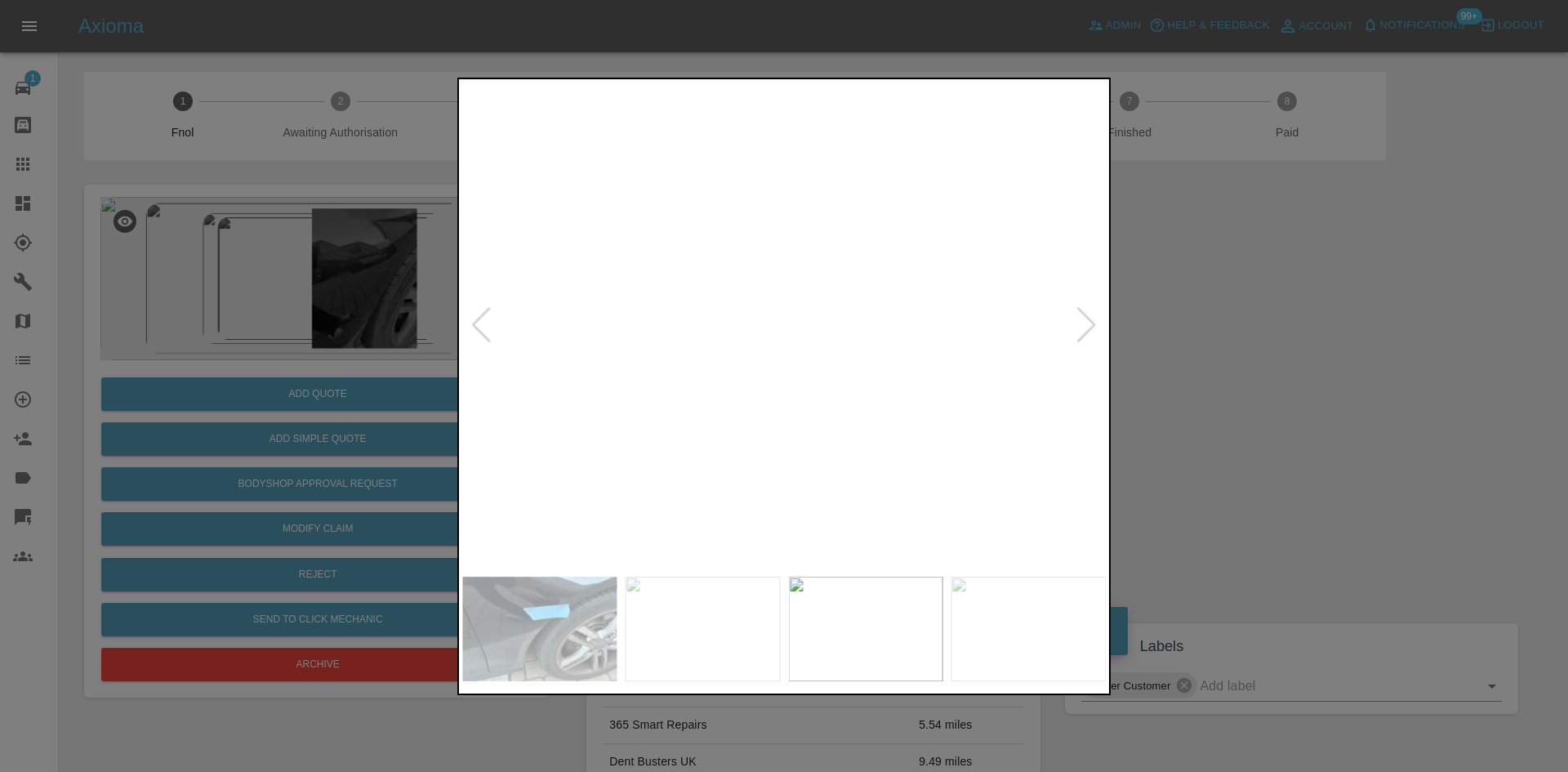
click at [787, 331] on img at bounding box center [396, 349] width 1931 height 1459
click at [808, 382] on img at bounding box center [783, 326] width 644 height 486
click at [750, 381] on img at bounding box center [783, 326] width 644 height 486
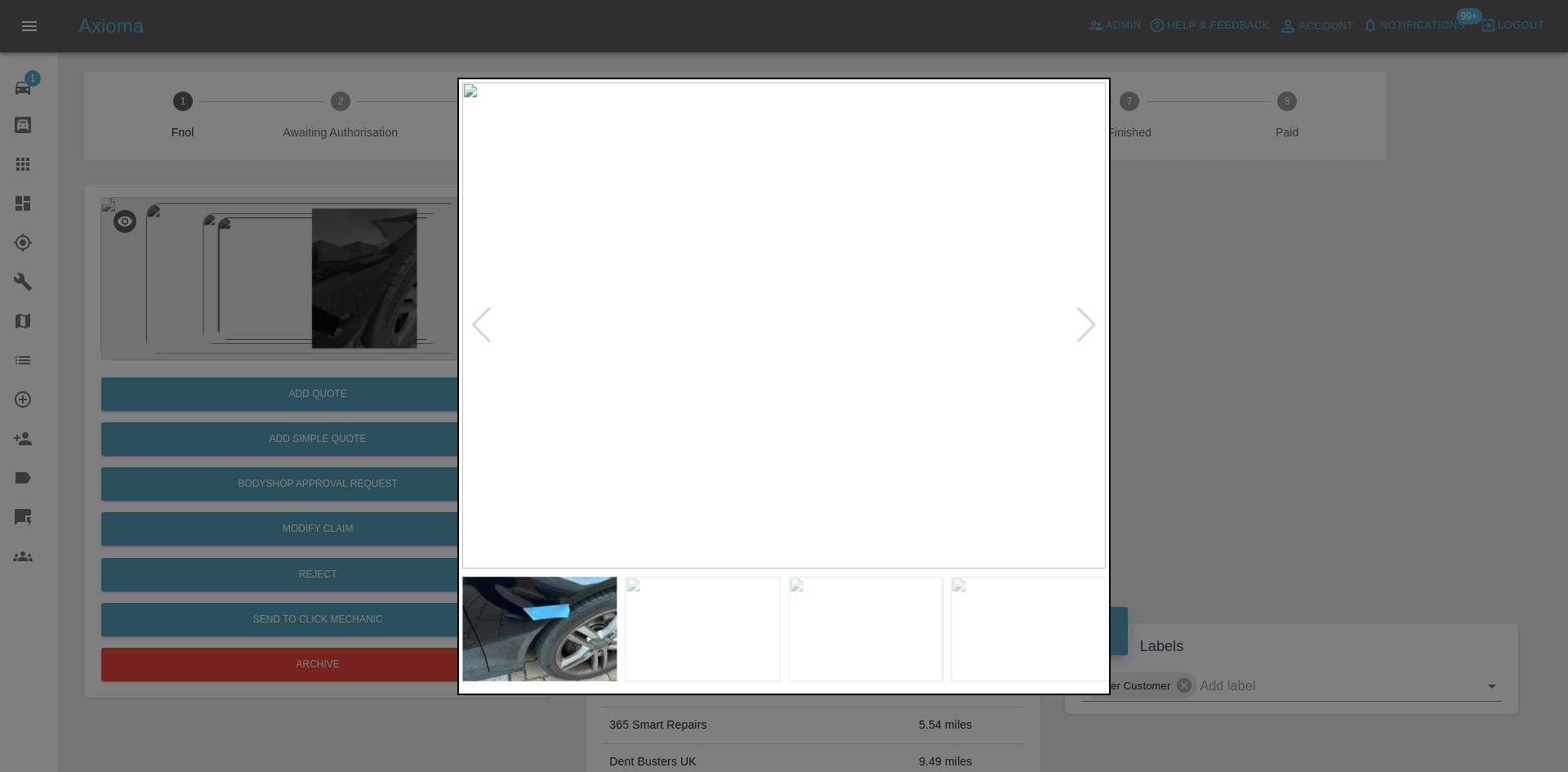
click at [553, 402] on img at bounding box center [783, 326] width 644 height 486
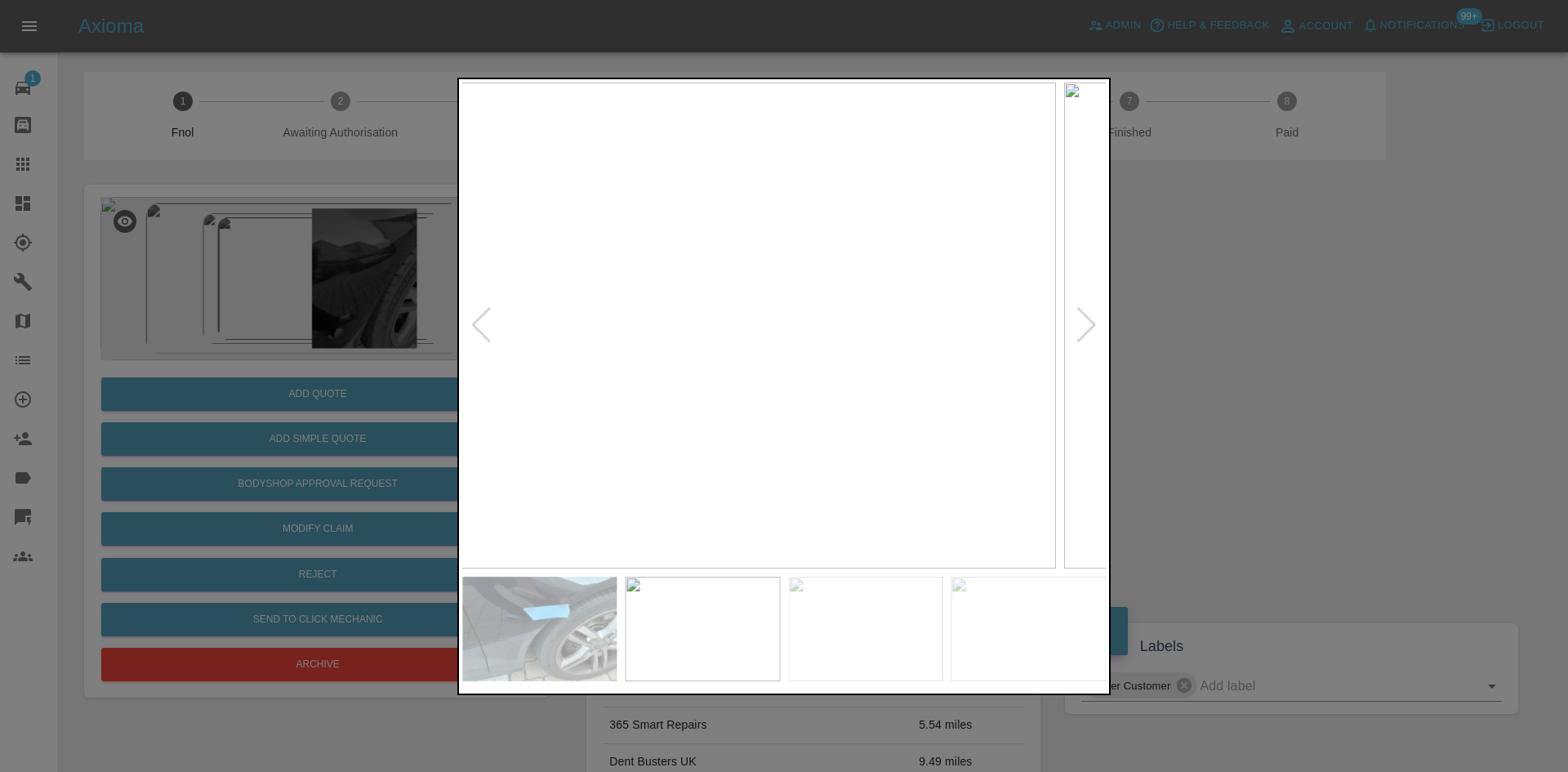
click at [781, 418] on img at bounding box center [734, 326] width 644 height 486
click at [924, 353] on img at bounding box center [783, 326] width 644 height 486
click at [800, 385] on img at bounding box center [783, 326] width 644 height 486
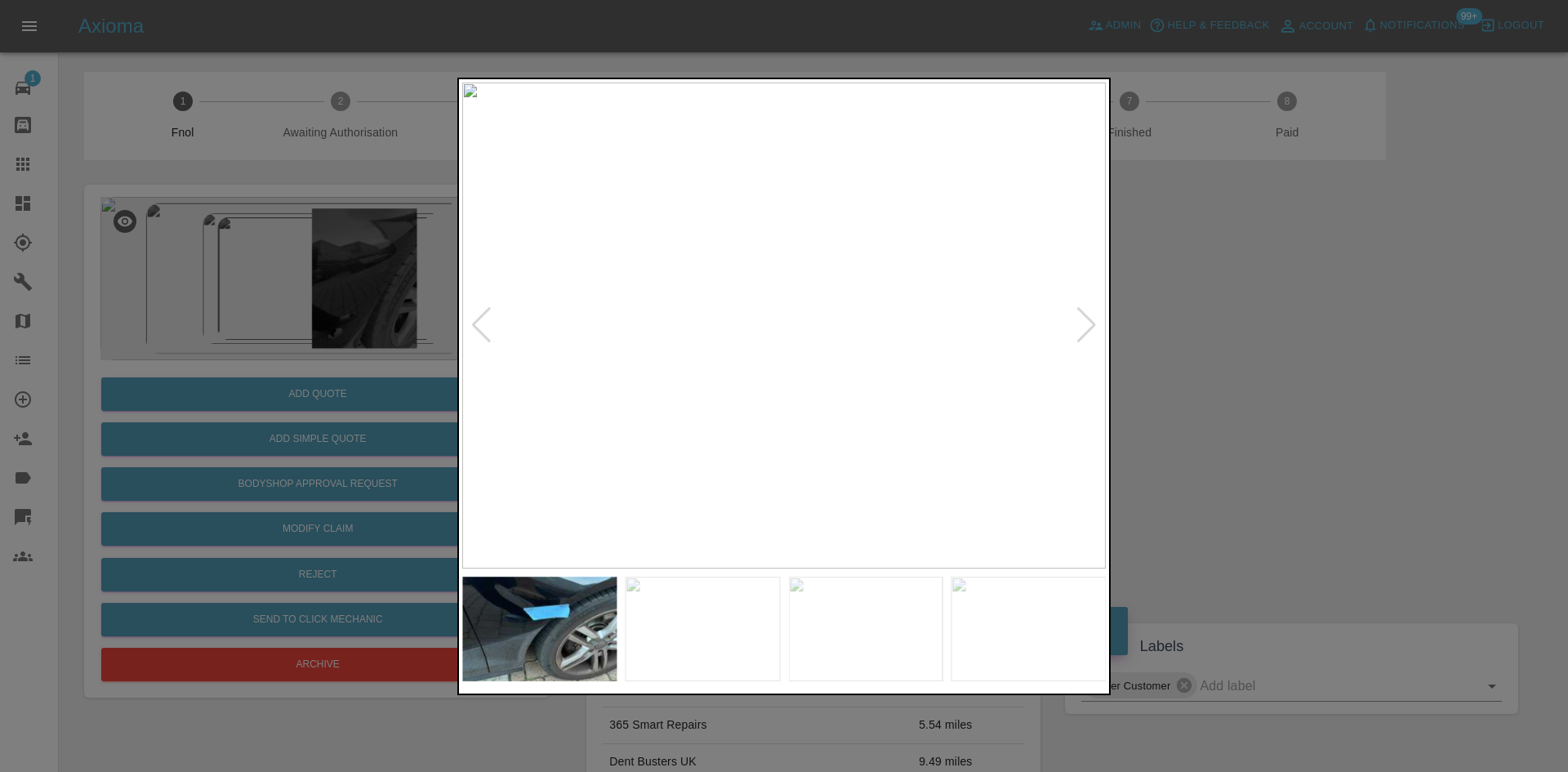
click at [770, 394] on img at bounding box center [783, 326] width 644 height 486
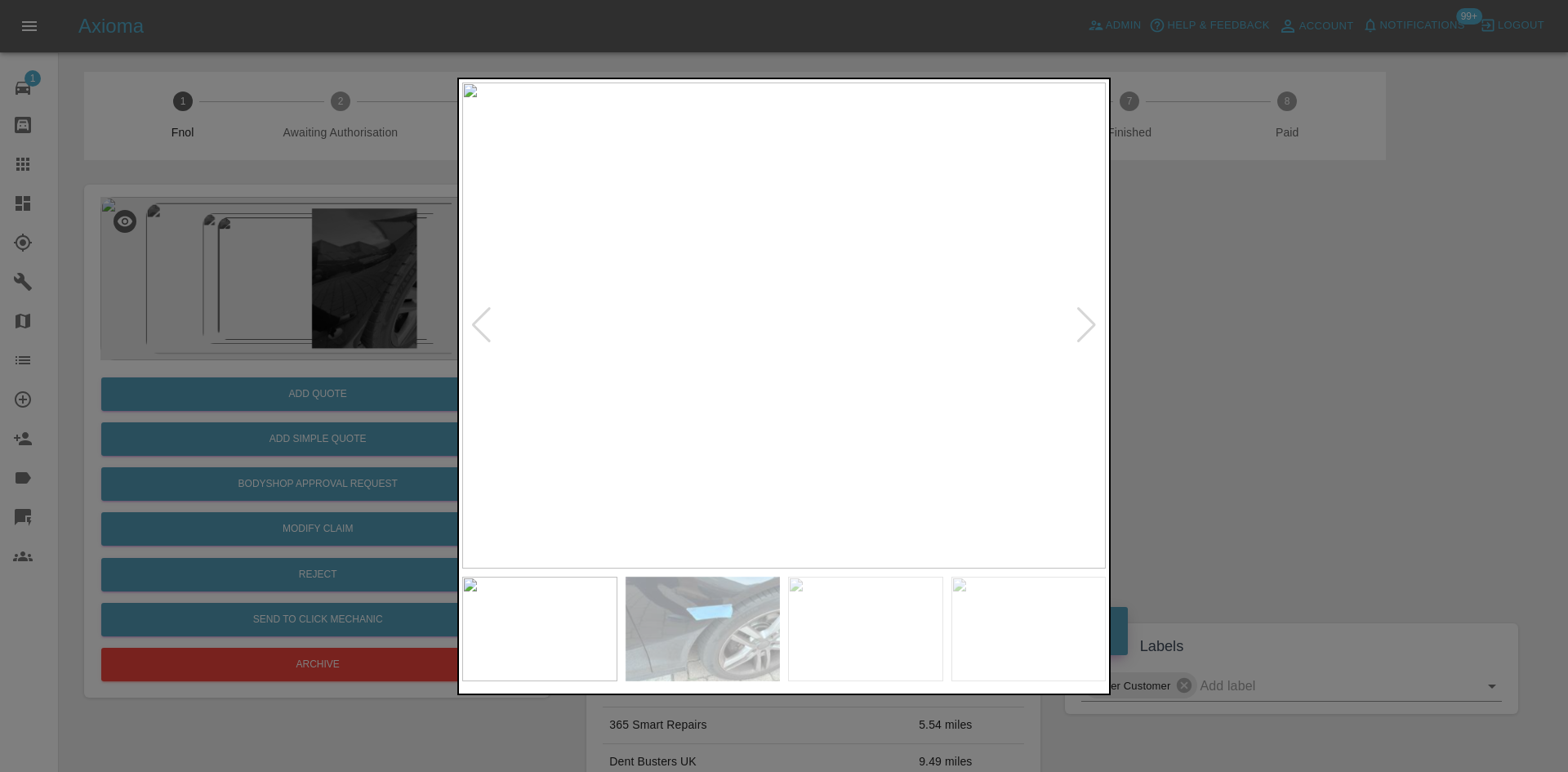
click at [721, 402] on img at bounding box center [783, 326] width 644 height 486
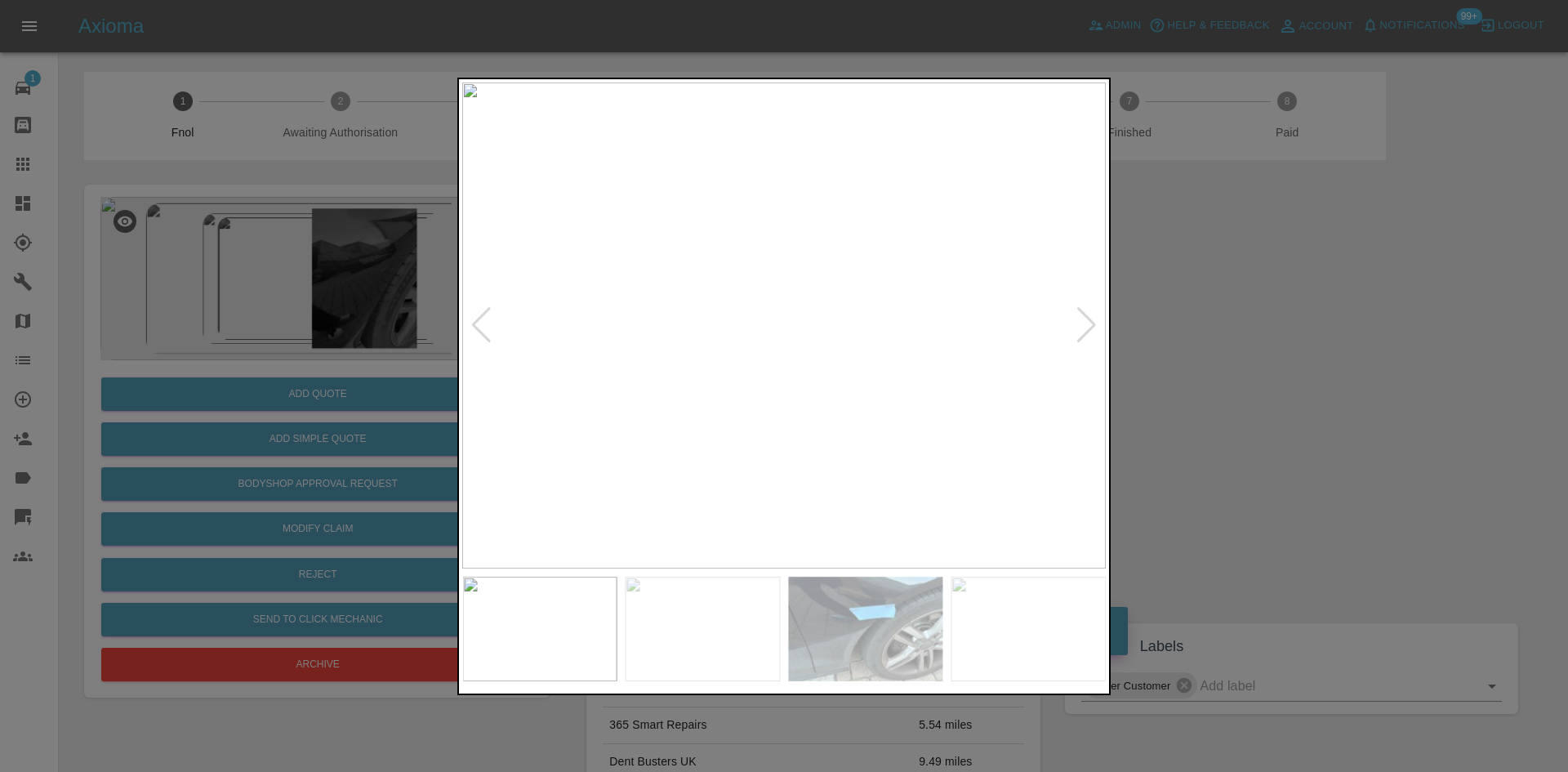
click at [788, 389] on img at bounding box center [783, 326] width 644 height 486
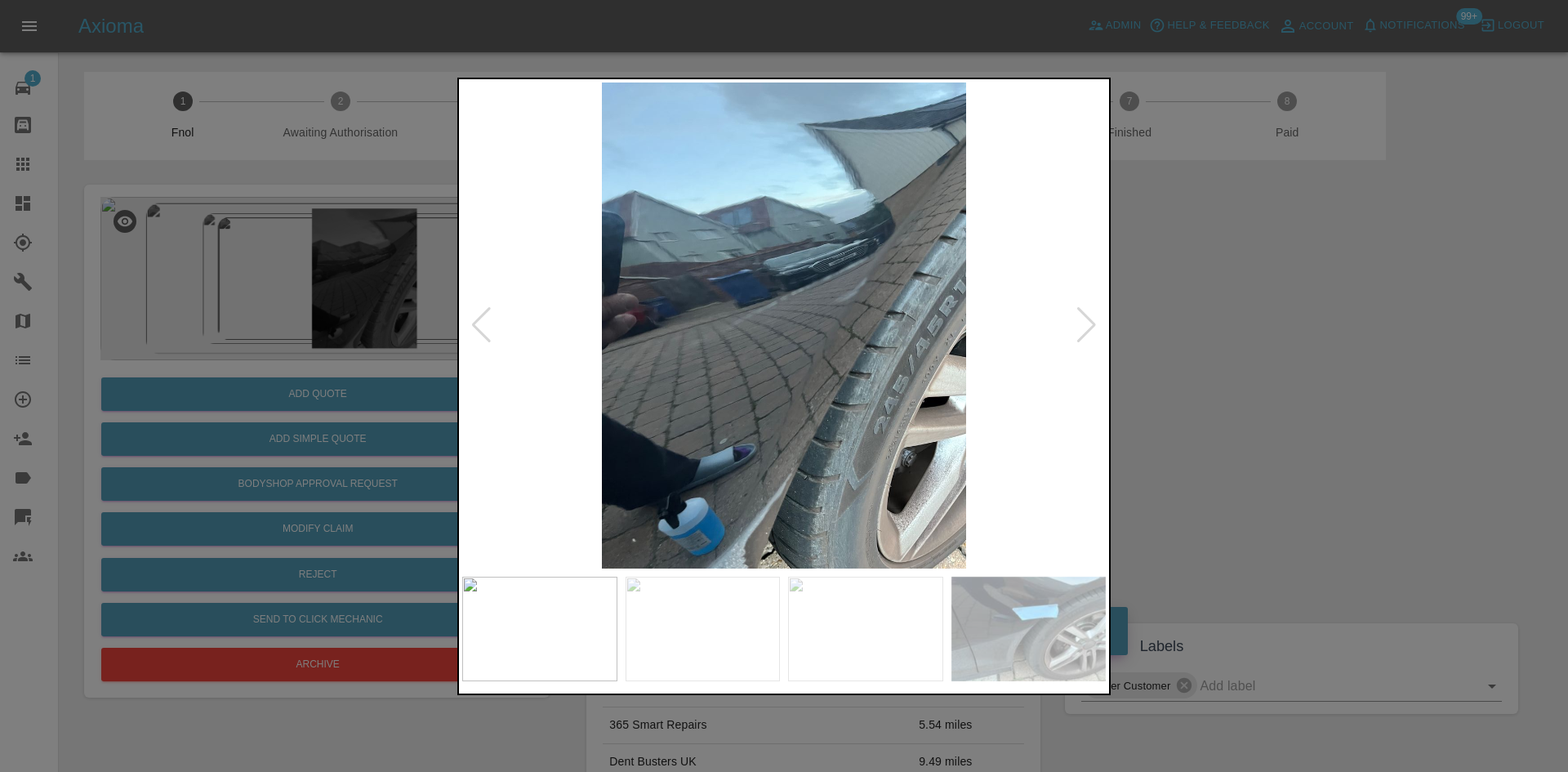
click at [896, 427] on img at bounding box center [783, 326] width 644 height 486
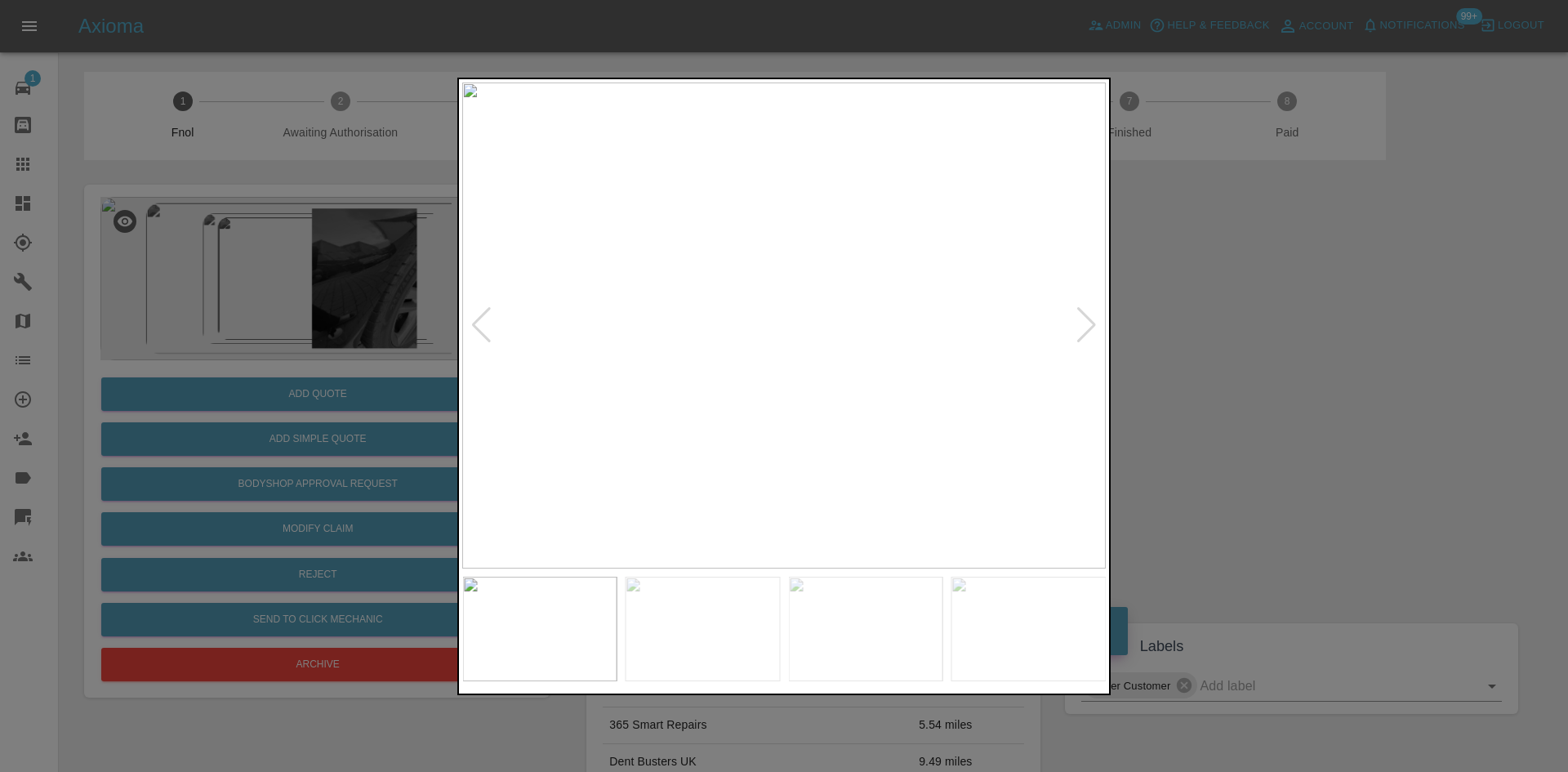
click at [874, 432] on img at bounding box center [783, 326] width 644 height 486
click at [955, 449] on img at bounding box center [783, 326] width 644 height 486
click at [976, 450] on img at bounding box center [867, 326] width 644 height 486
click at [255, 317] on div at bounding box center [784, 386] width 1568 height 772
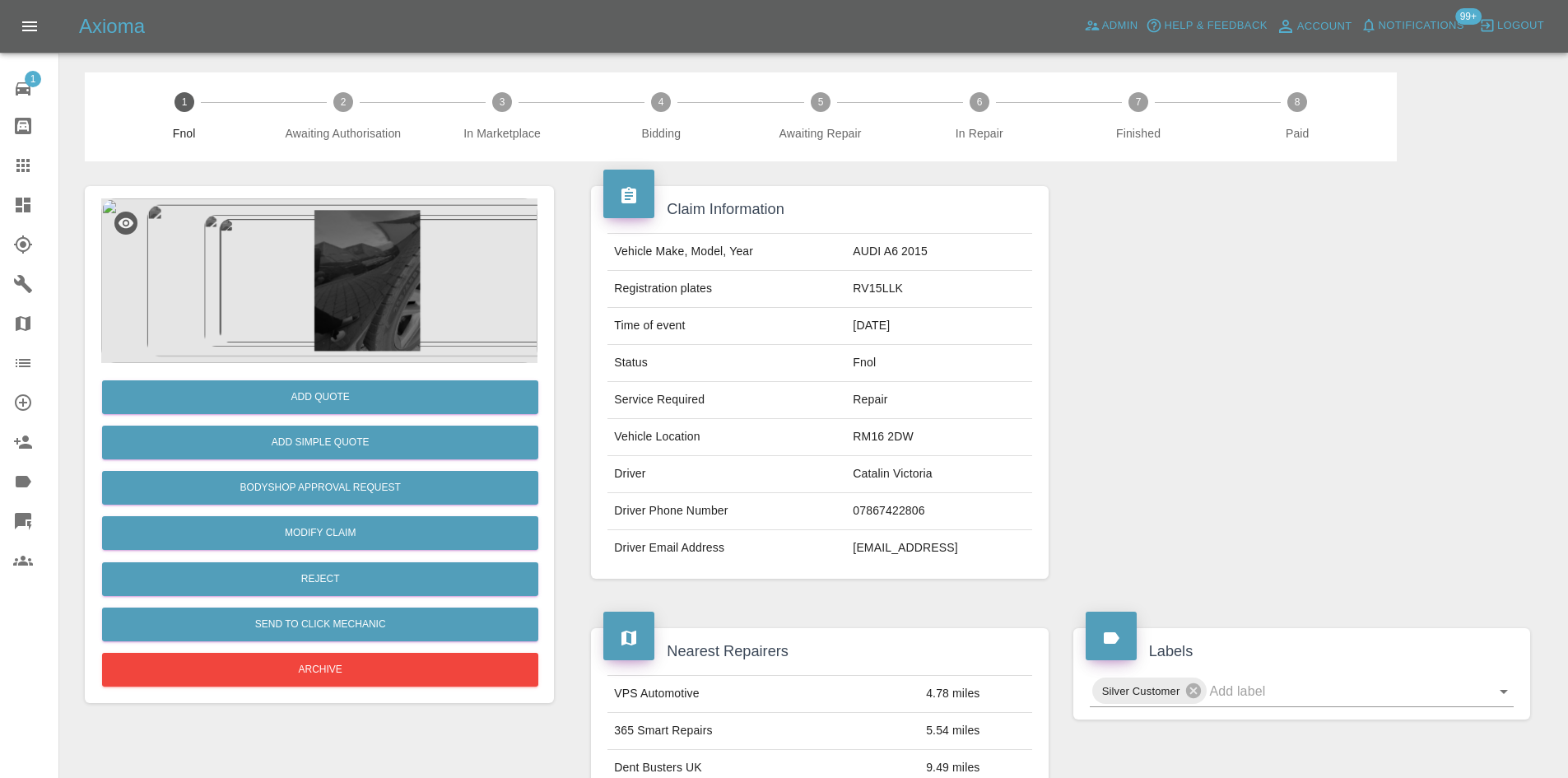
click at [315, 283] on img at bounding box center [320, 280] width 436 height 165
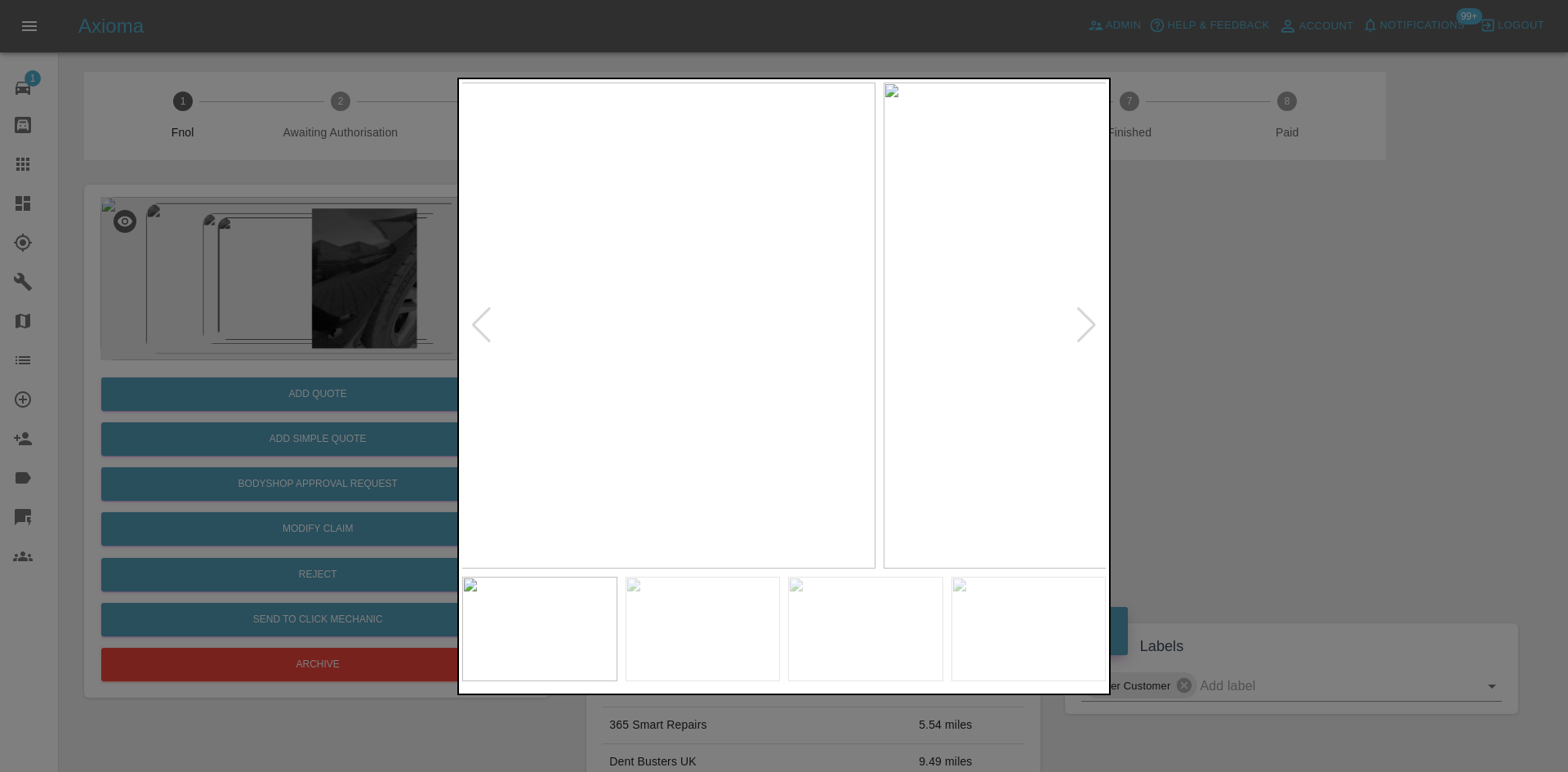
click at [687, 418] on img at bounding box center [553, 326] width 644 height 486
click at [614, 408] on img at bounding box center [728, 326] width 644 height 486
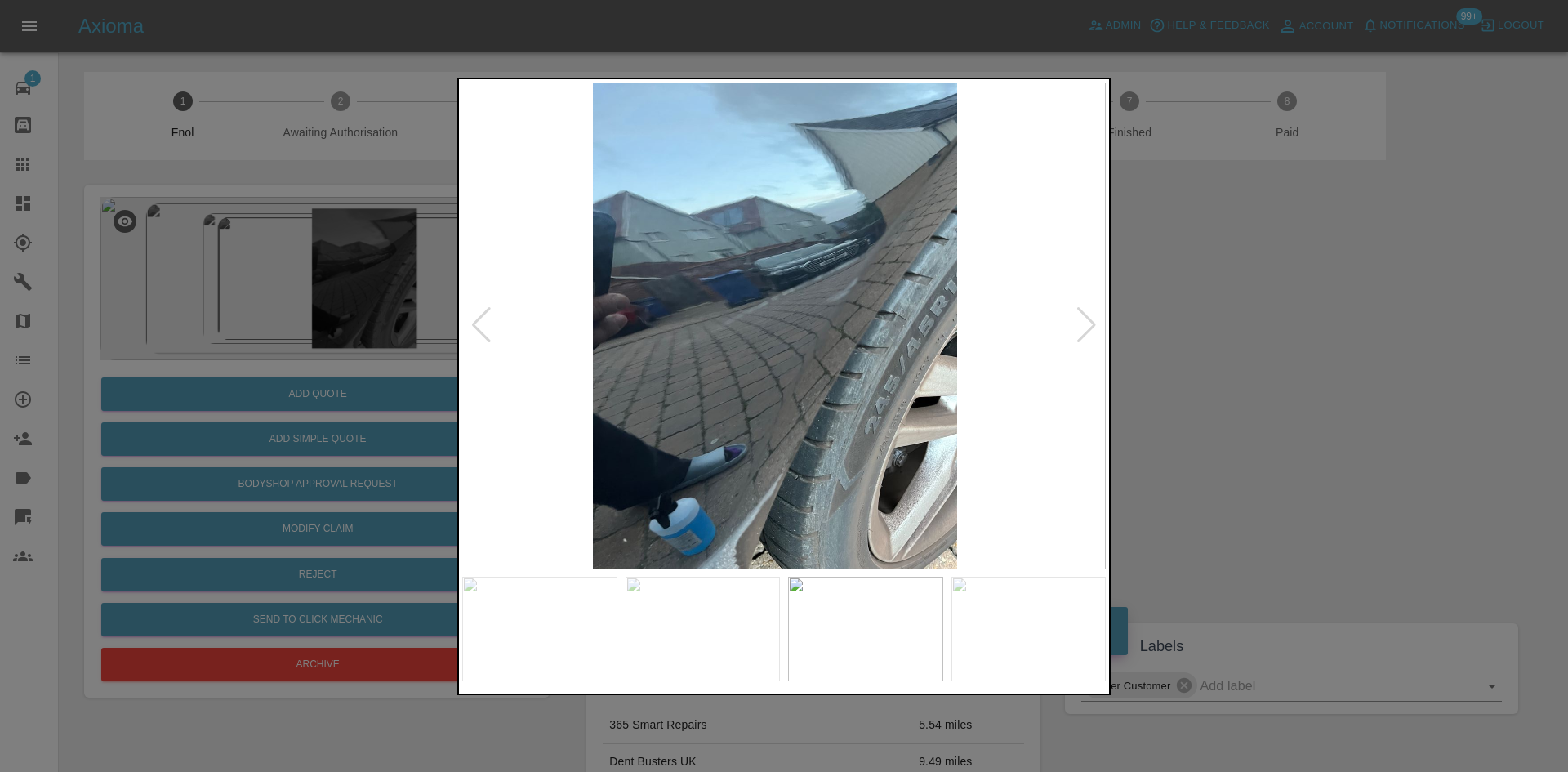
click at [793, 410] on img at bounding box center [775, 326] width 644 height 486
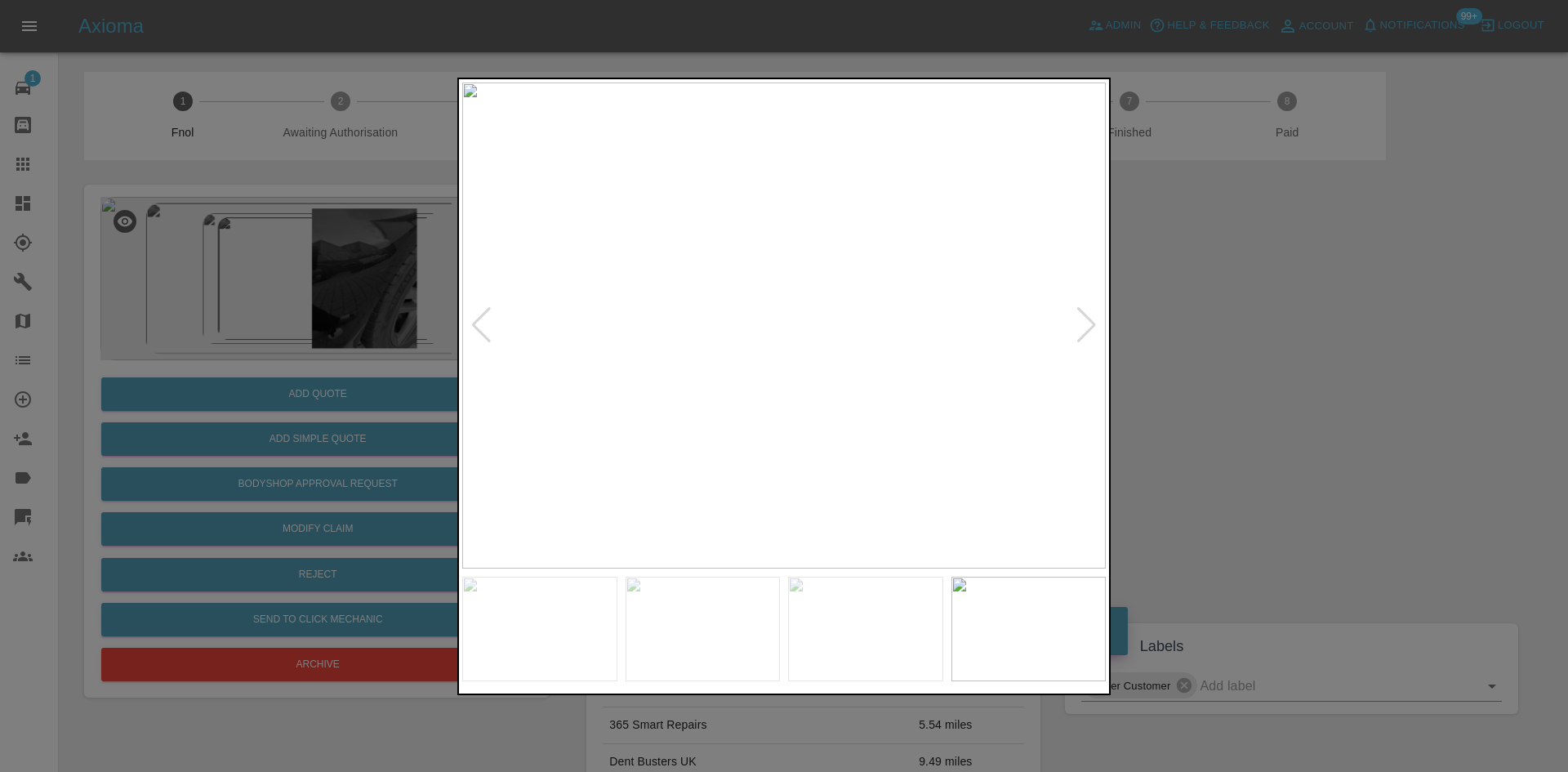
click at [801, 403] on img at bounding box center [783, 326] width 644 height 486
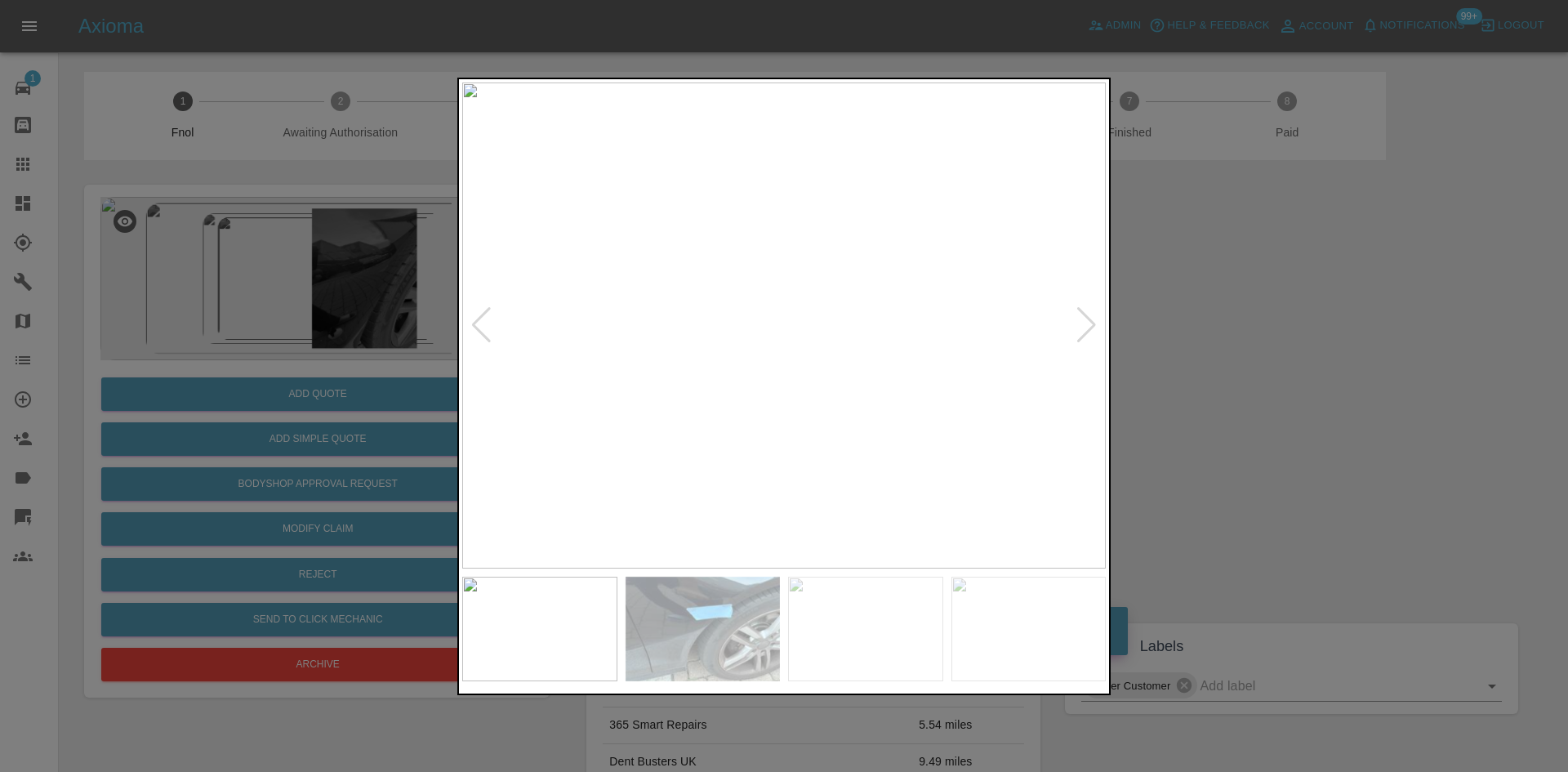
click at [861, 358] on img at bounding box center [783, 326] width 644 height 486
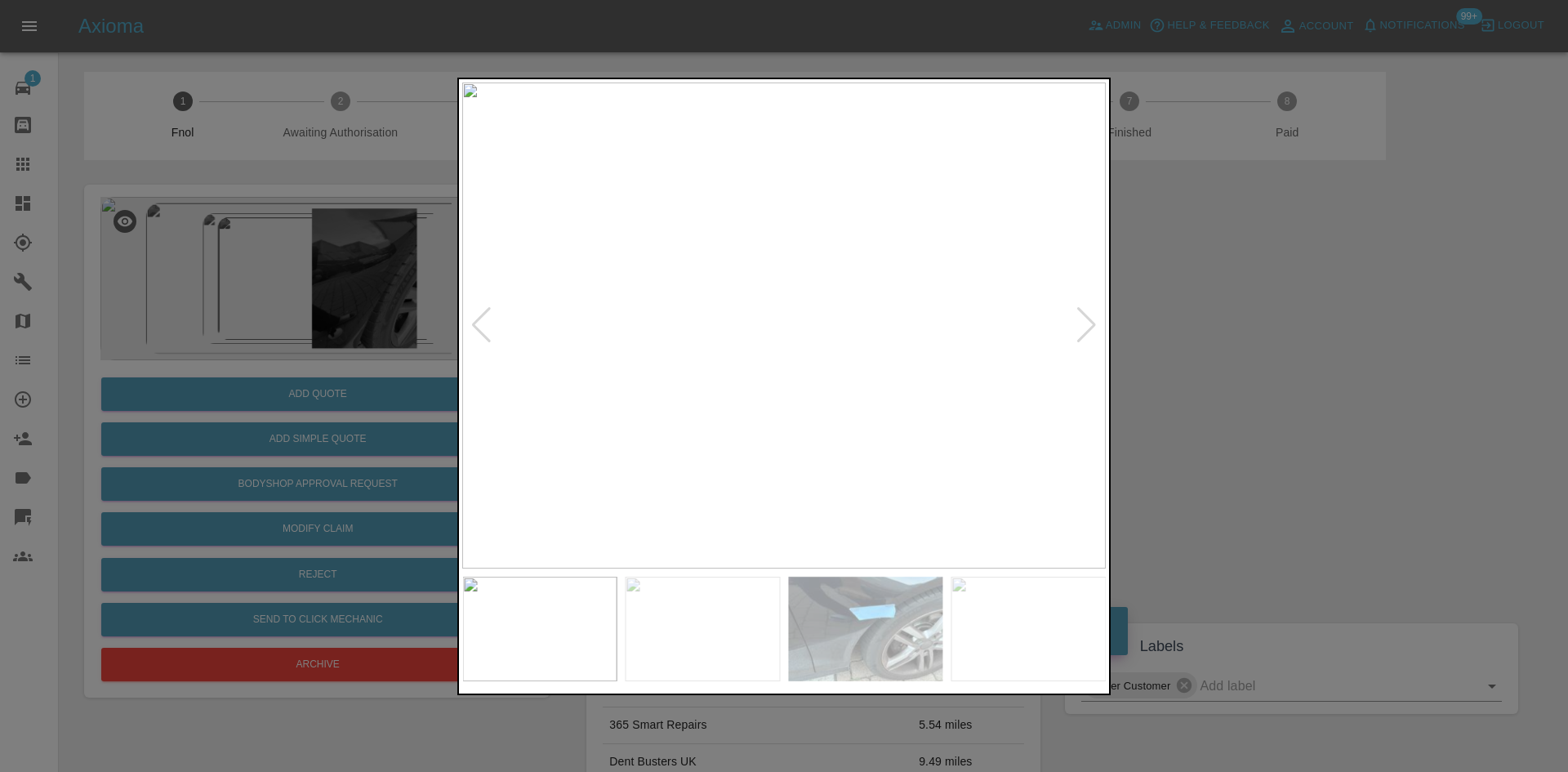
click at [730, 333] on img at bounding box center [783, 326] width 644 height 486
click at [625, 457] on img at bounding box center [708, 417] width 1931 height 1459
click at [764, 429] on img at bounding box center [708, 417] width 1931 height 1459
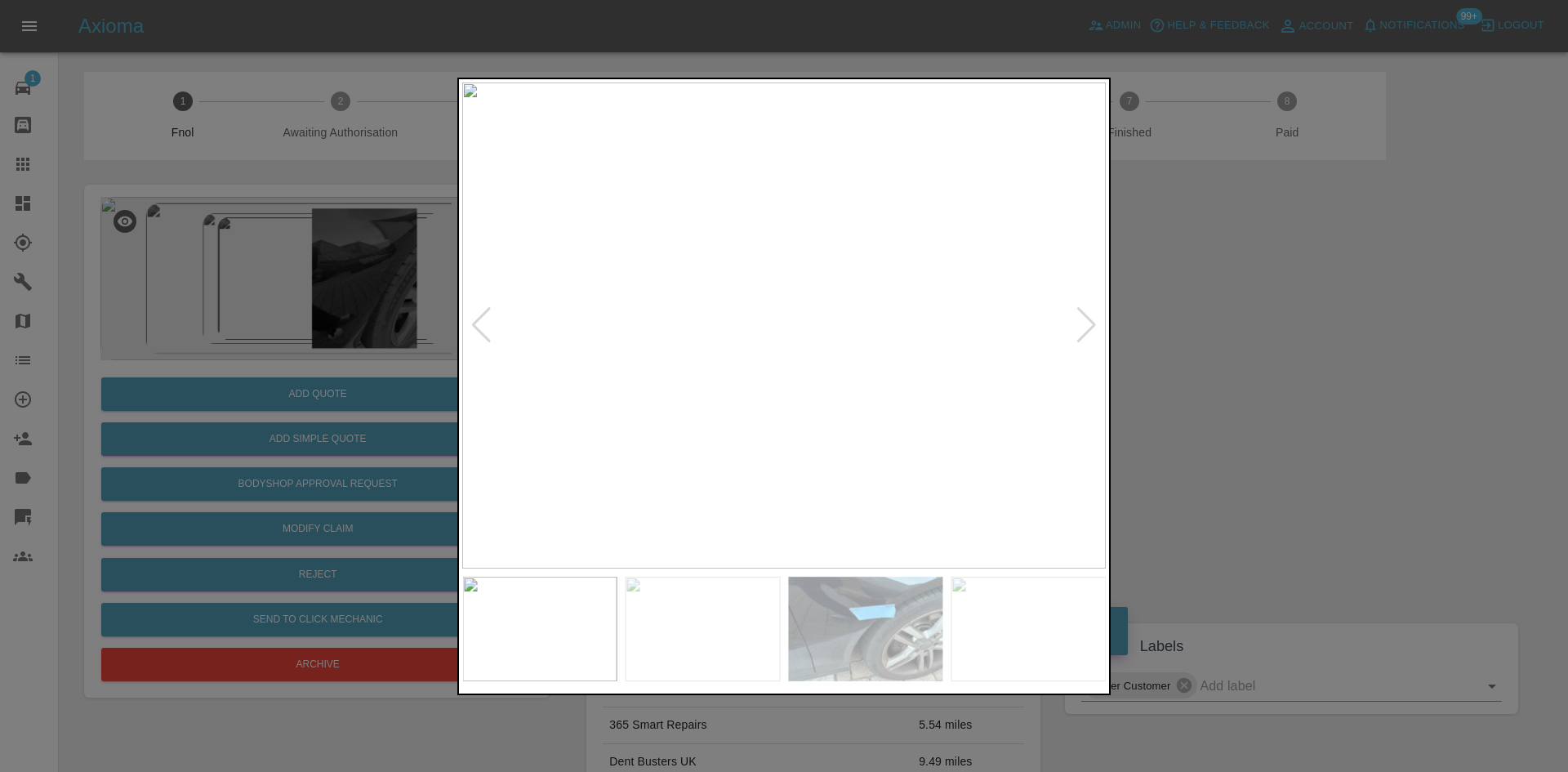
click at [684, 383] on img at bounding box center [783, 326] width 644 height 486
click at [812, 321] on img at bounding box center [783, 326] width 644 height 486
click at [812, 321] on img at bounding box center [700, 339] width 1931 height 1459
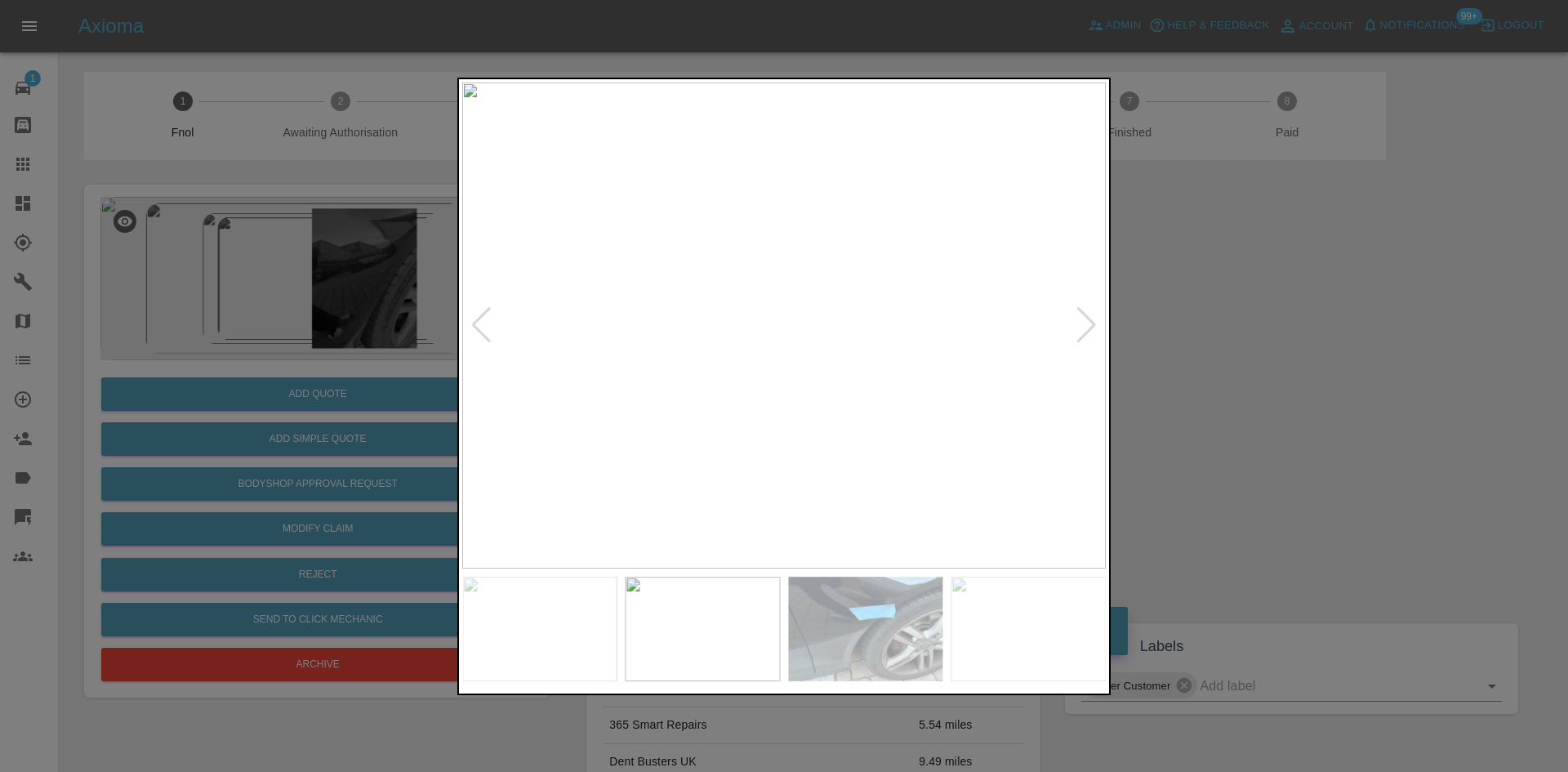
click at [801, 344] on img at bounding box center [783, 326] width 644 height 486
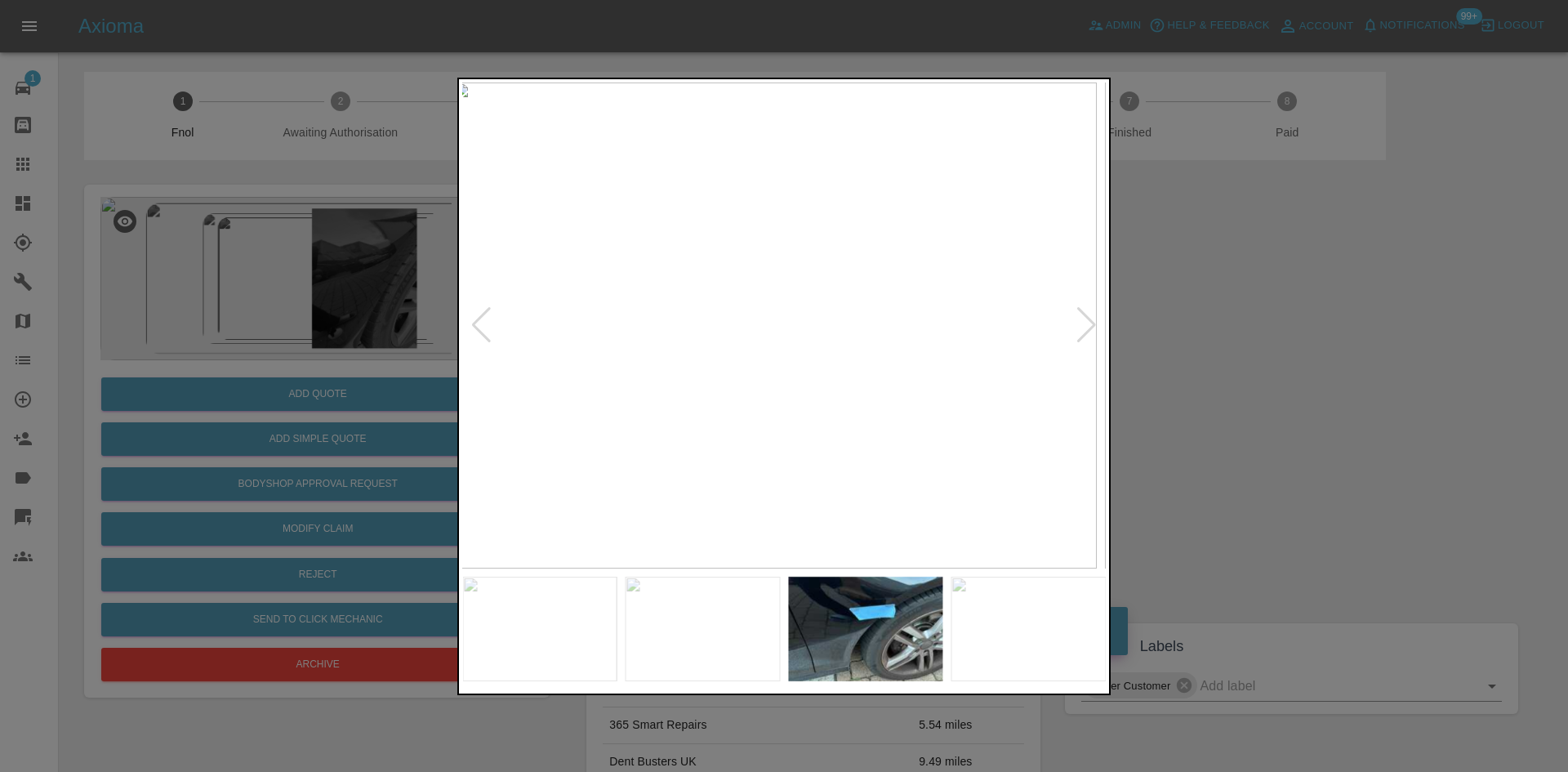
click at [686, 354] on img at bounding box center [775, 326] width 644 height 486
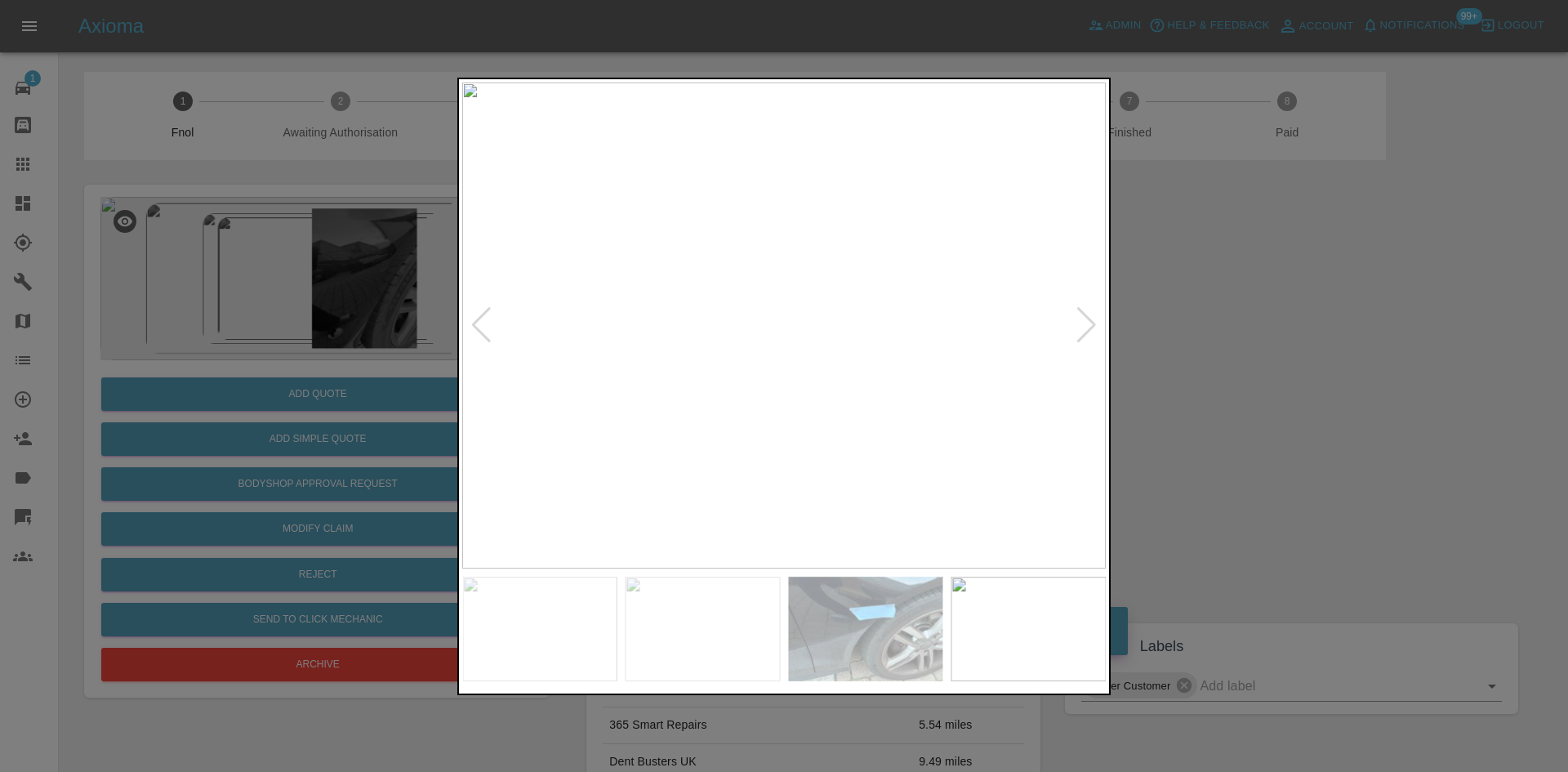
click at [531, 340] on img at bounding box center [783, 326] width 644 height 486
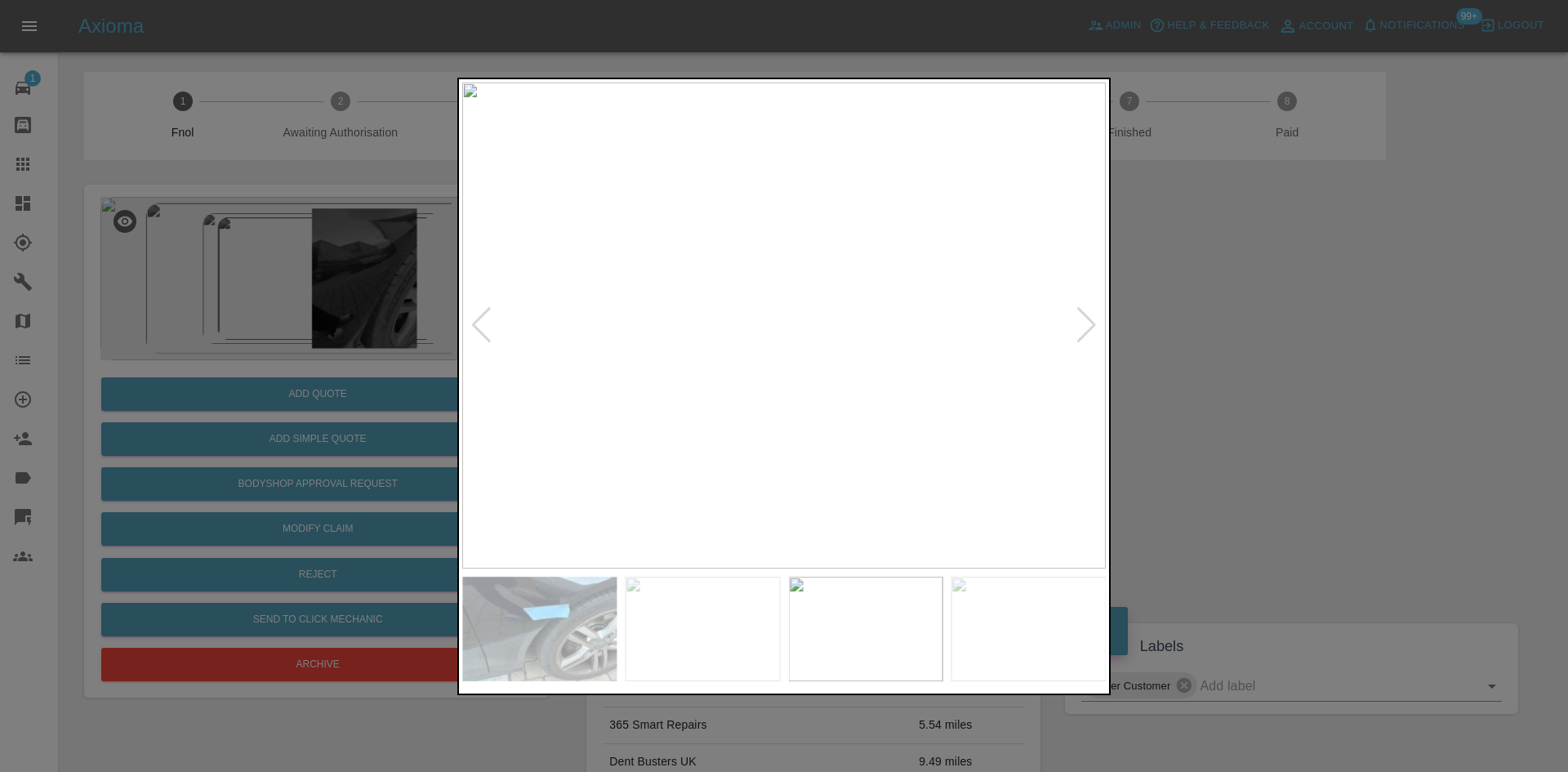
click at [688, 352] on img at bounding box center [783, 326] width 644 height 486
click at [517, 355] on img at bounding box center [783, 326] width 644 height 486
click at [793, 379] on img at bounding box center [783, 326] width 644 height 486
click at [891, 296] on img at bounding box center [783, 326] width 644 height 486
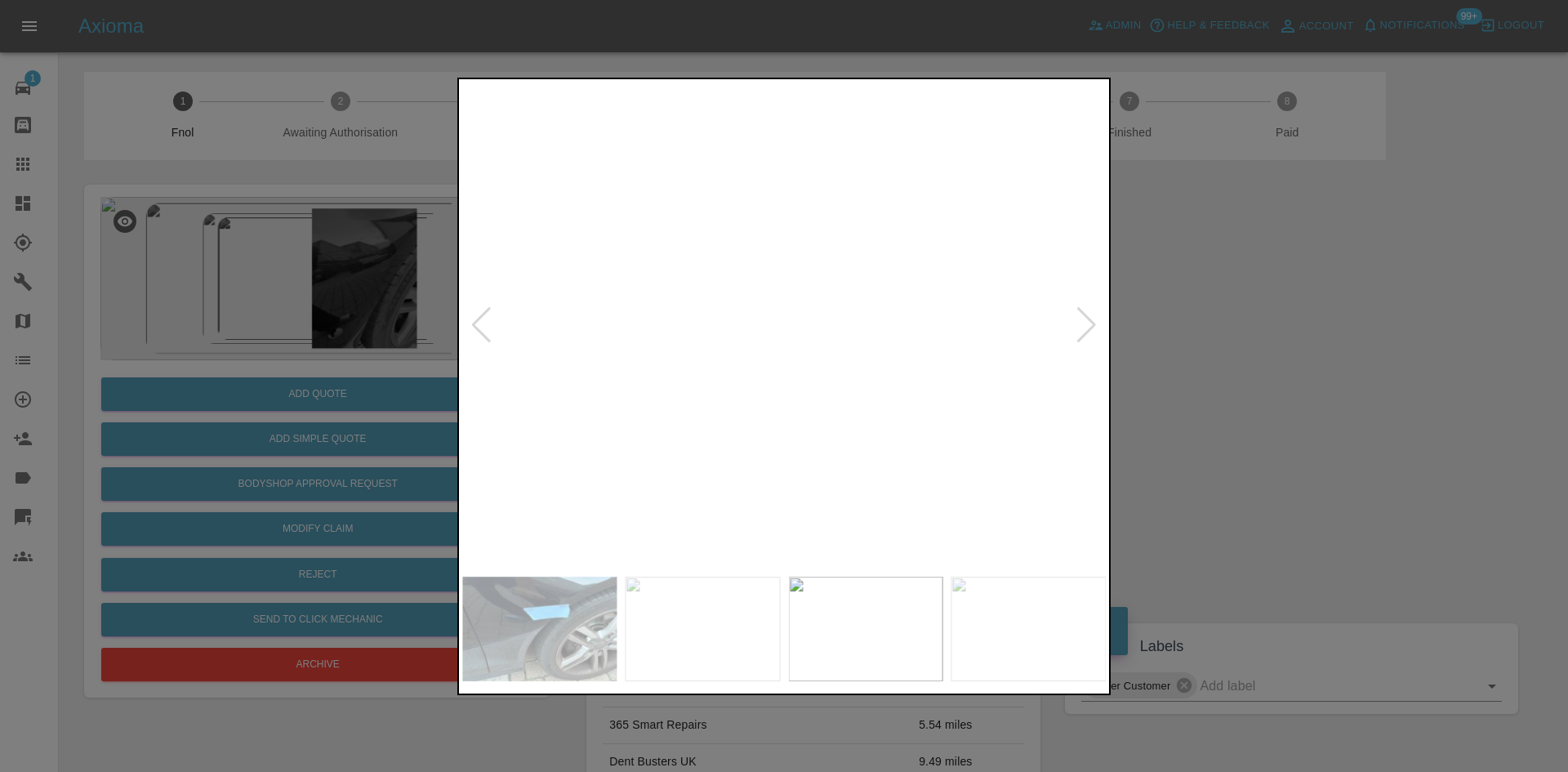
click at [891, 296] on img at bounding box center [463, 413] width 1931 height 1459
click at [775, 344] on img at bounding box center [783, 326] width 644 height 486
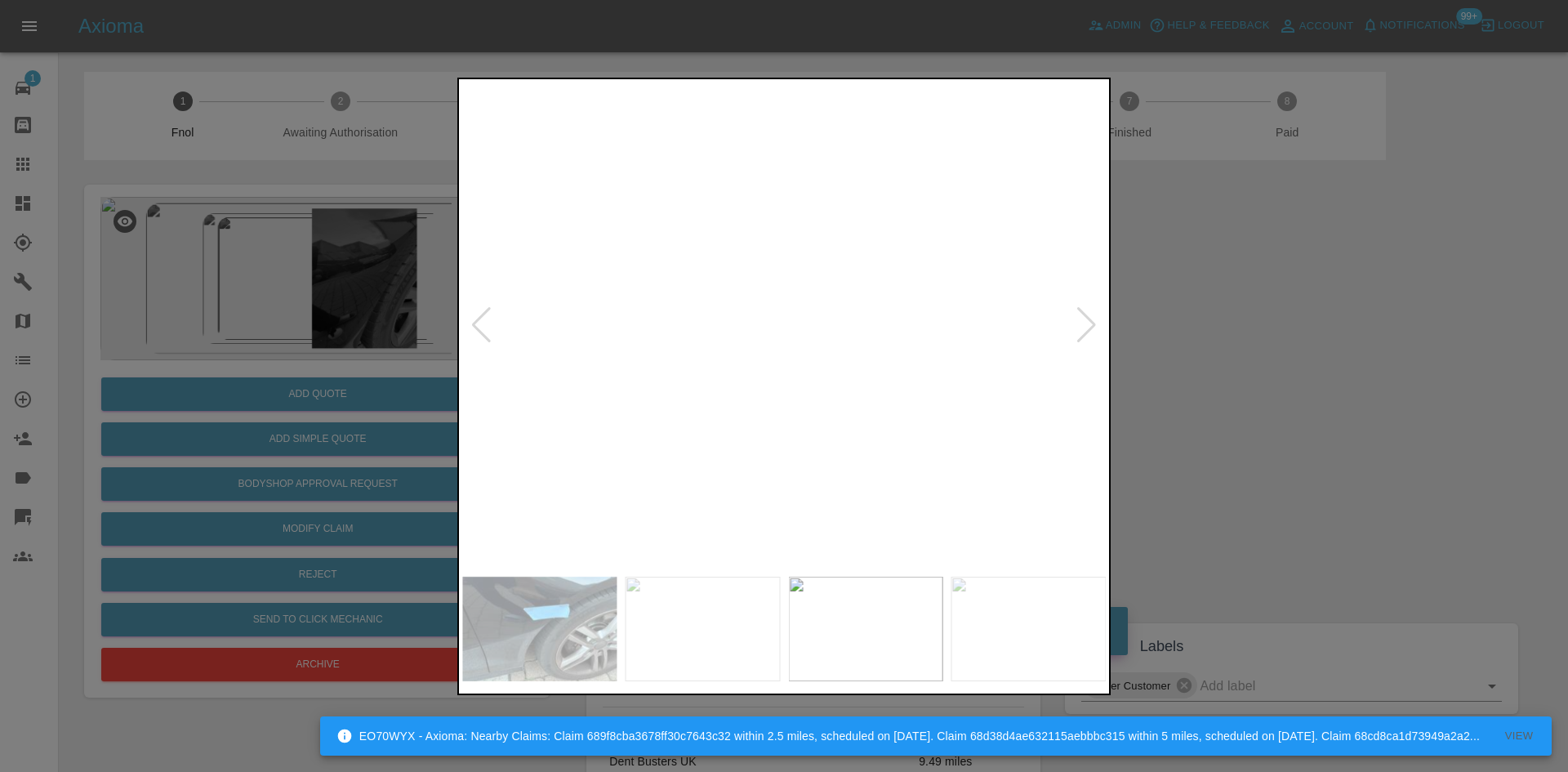
click at [775, 344] on img at bounding box center [808, 268] width 1931 height 1459
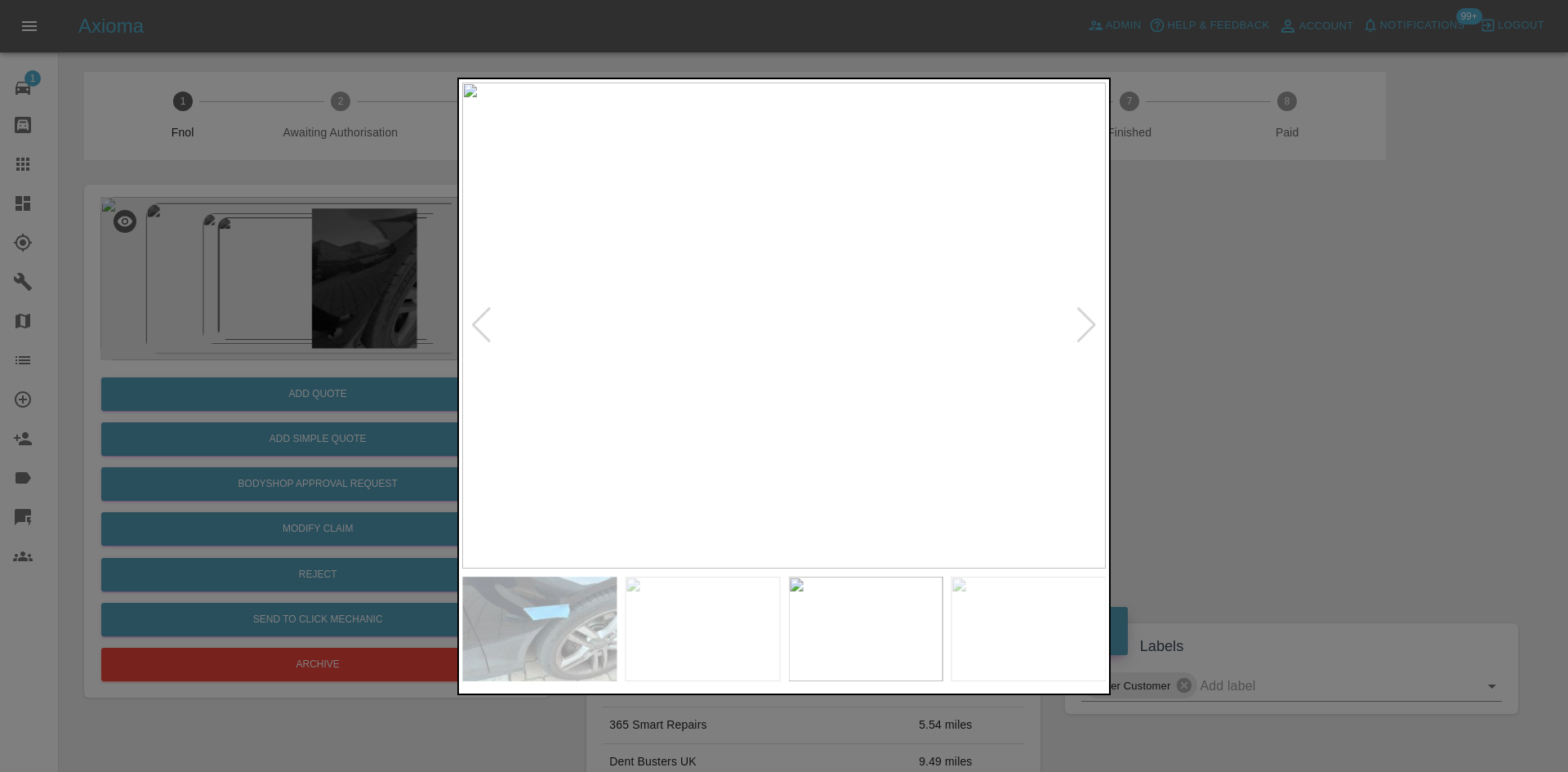
click at [775, 277] on img at bounding box center [783, 326] width 644 height 486
click at [775, 277] on img at bounding box center [783, 326] width 644 height 486
click at [766, 289] on img at bounding box center [783, 326] width 644 height 486
click at [766, 288] on img at bounding box center [837, 435] width 1931 height 1459
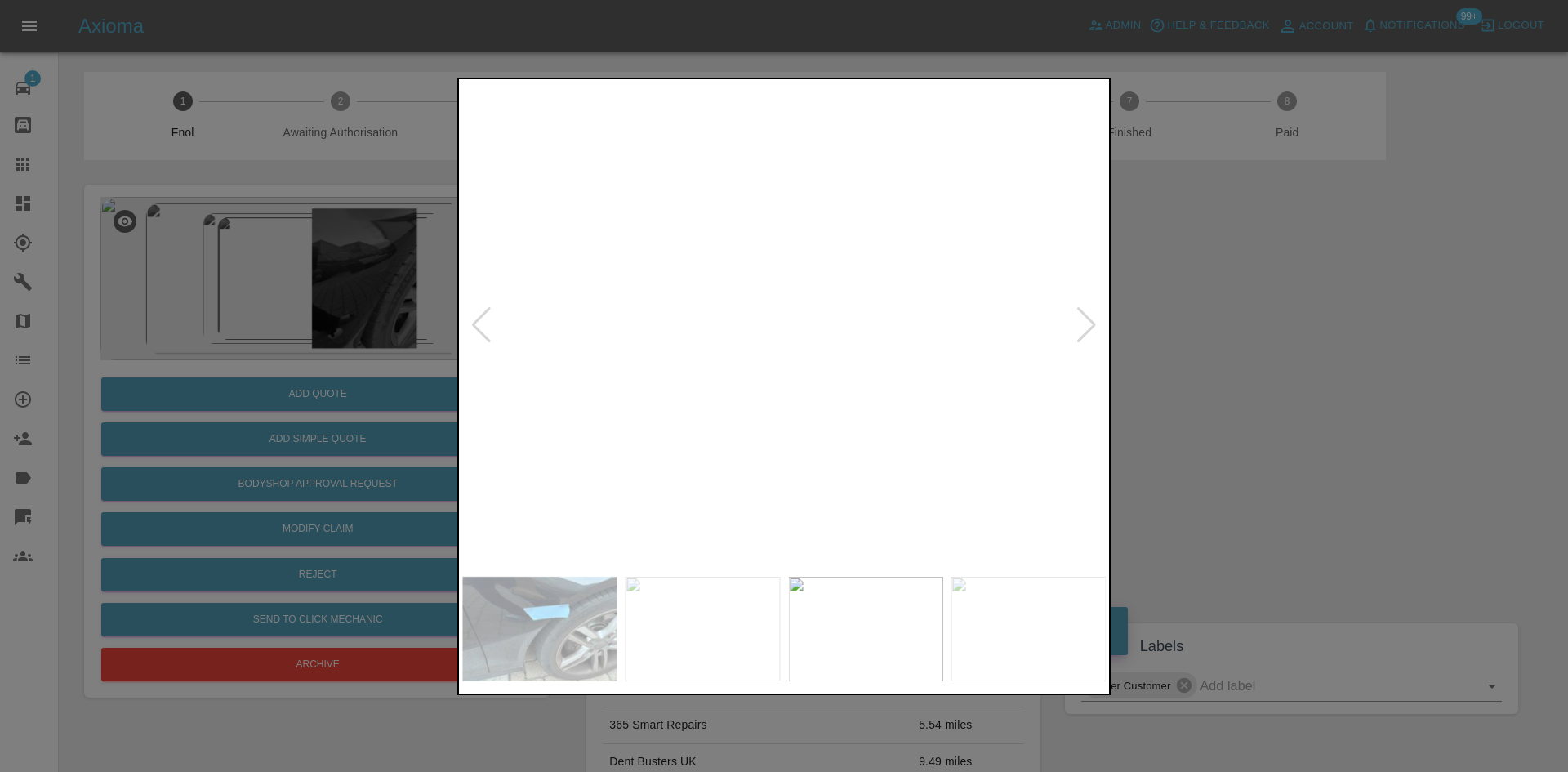
click at [766, 288] on img at bounding box center [837, 435] width 1931 height 1459
click at [195, 271] on div at bounding box center [784, 386] width 1568 height 772
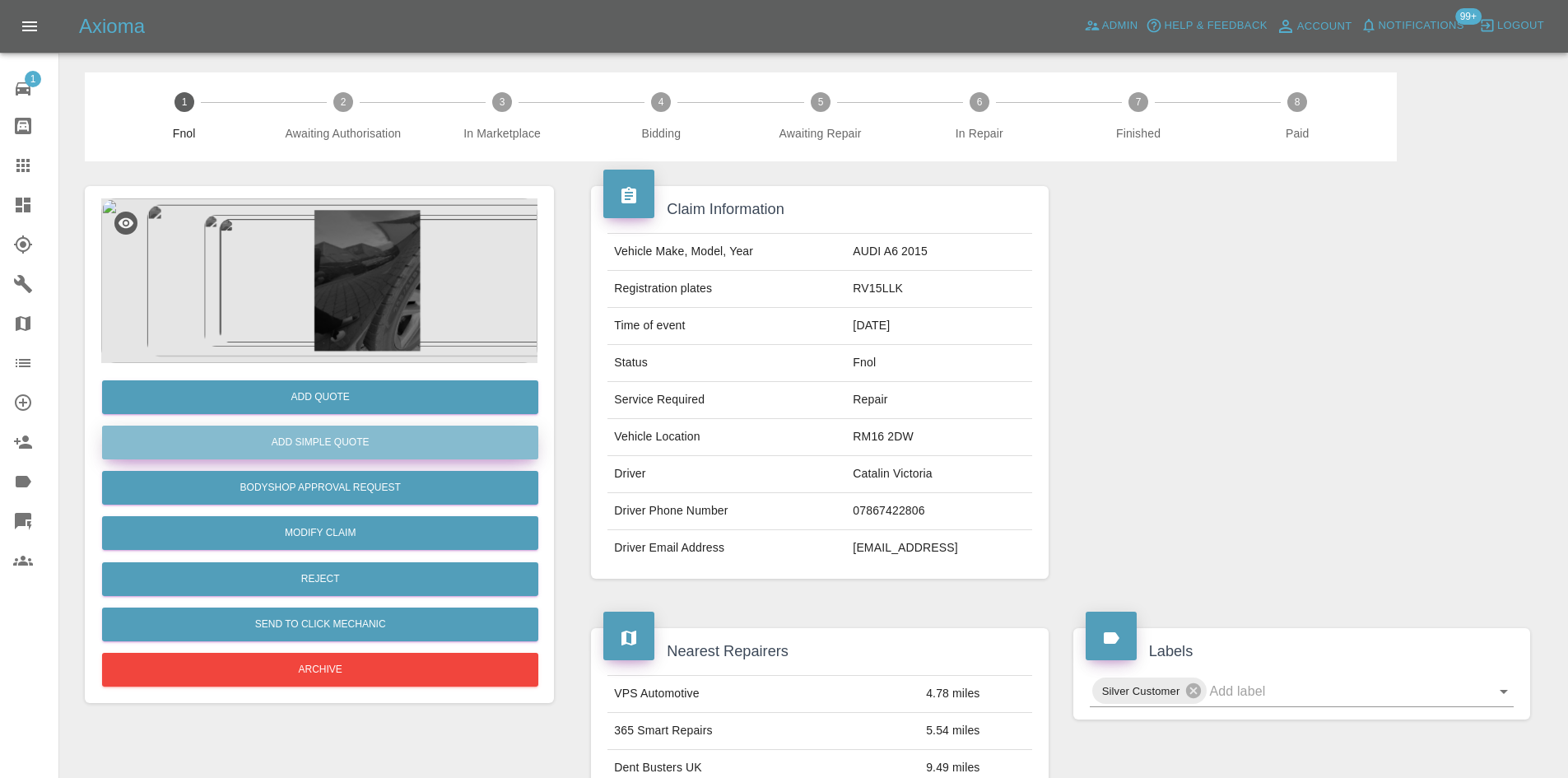
click at [283, 440] on button "Add Simple Quote" at bounding box center [320, 442] width 436 height 34
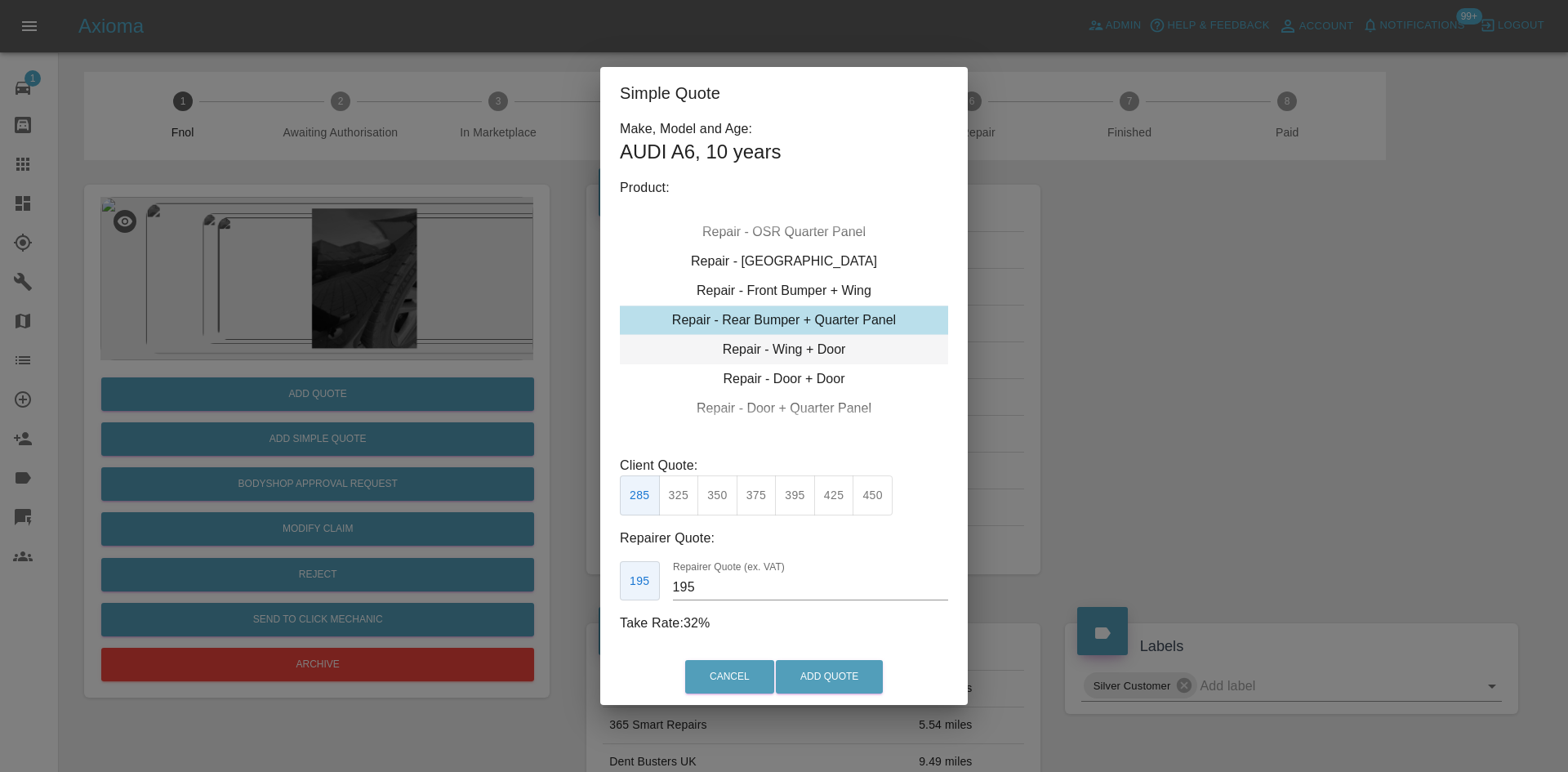
click at [758, 348] on div "Repair - Wing + Door" at bounding box center [783, 350] width 328 height 29
drag, startPoint x: 702, startPoint y: 591, endPoint x: 494, endPoint y: 574, distance: 208.7
click at [496, 574] on div "Simple Quote Make, Model and Age: AUDI A6 , 10 years Product: Repair - Front Bu…" at bounding box center [784, 386] width 1568 height 772
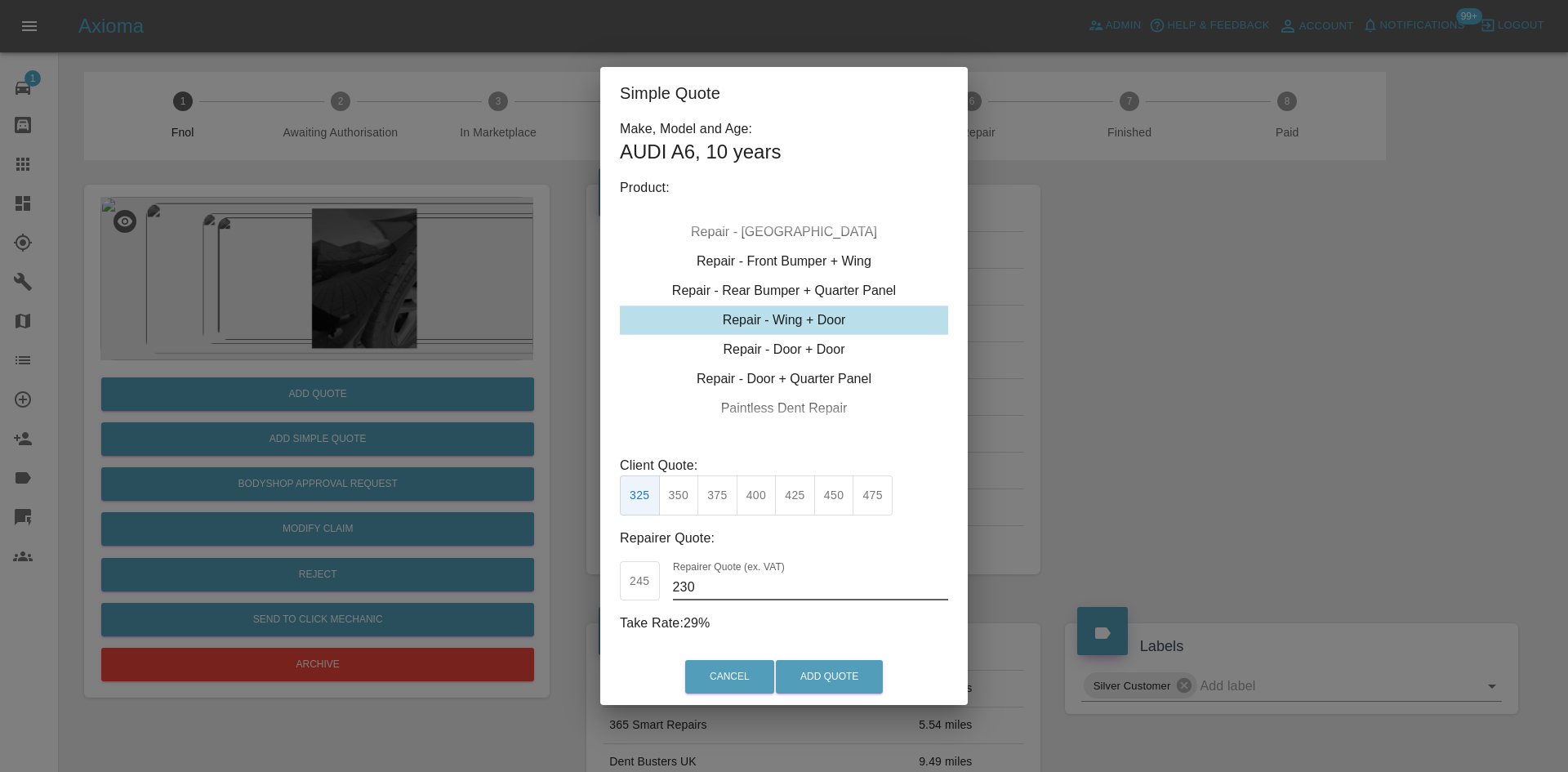
drag, startPoint x: 710, startPoint y: 587, endPoint x: 335, endPoint y: 634, distance: 377.9
click at [408, 595] on div "Simple Quote Make, Model and Age: AUDI A6 , 10 years Product: Repair - Front Bu…" at bounding box center [784, 386] width 1568 height 772
drag, startPoint x: 713, startPoint y: 595, endPoint x: 606, endPoint y: 595, distance: 107.0
click at [606, 595] on div "Make, Model and Age: AUDI A6 , 10 years Product: Repair - Front Bumper Corner R…" at bounding box center [784, 383] width 368 height 530
type input "195"
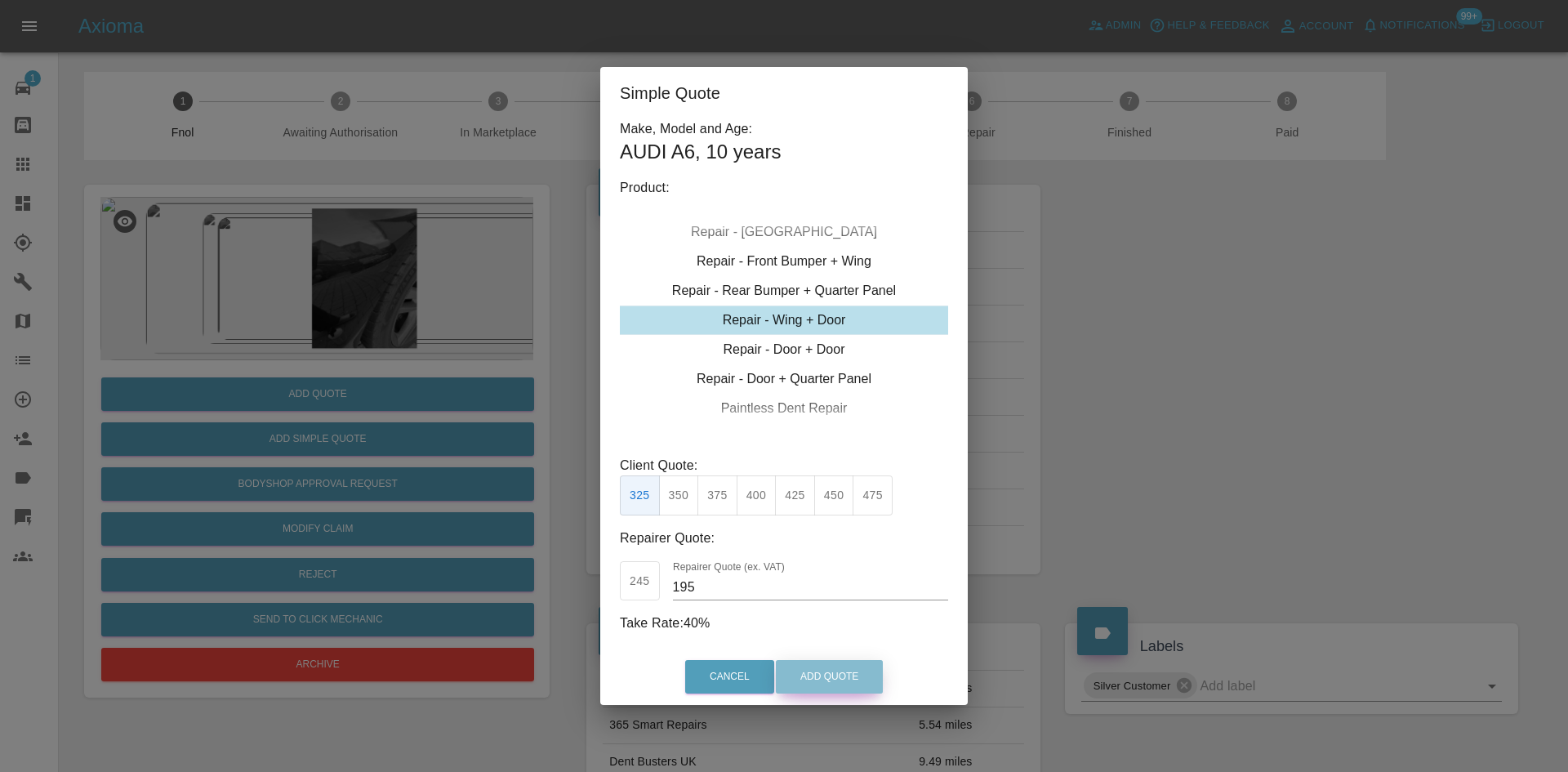
click at [850, 674] on button "Add Quote" at bounding box center [829, 676] width 107 height 34
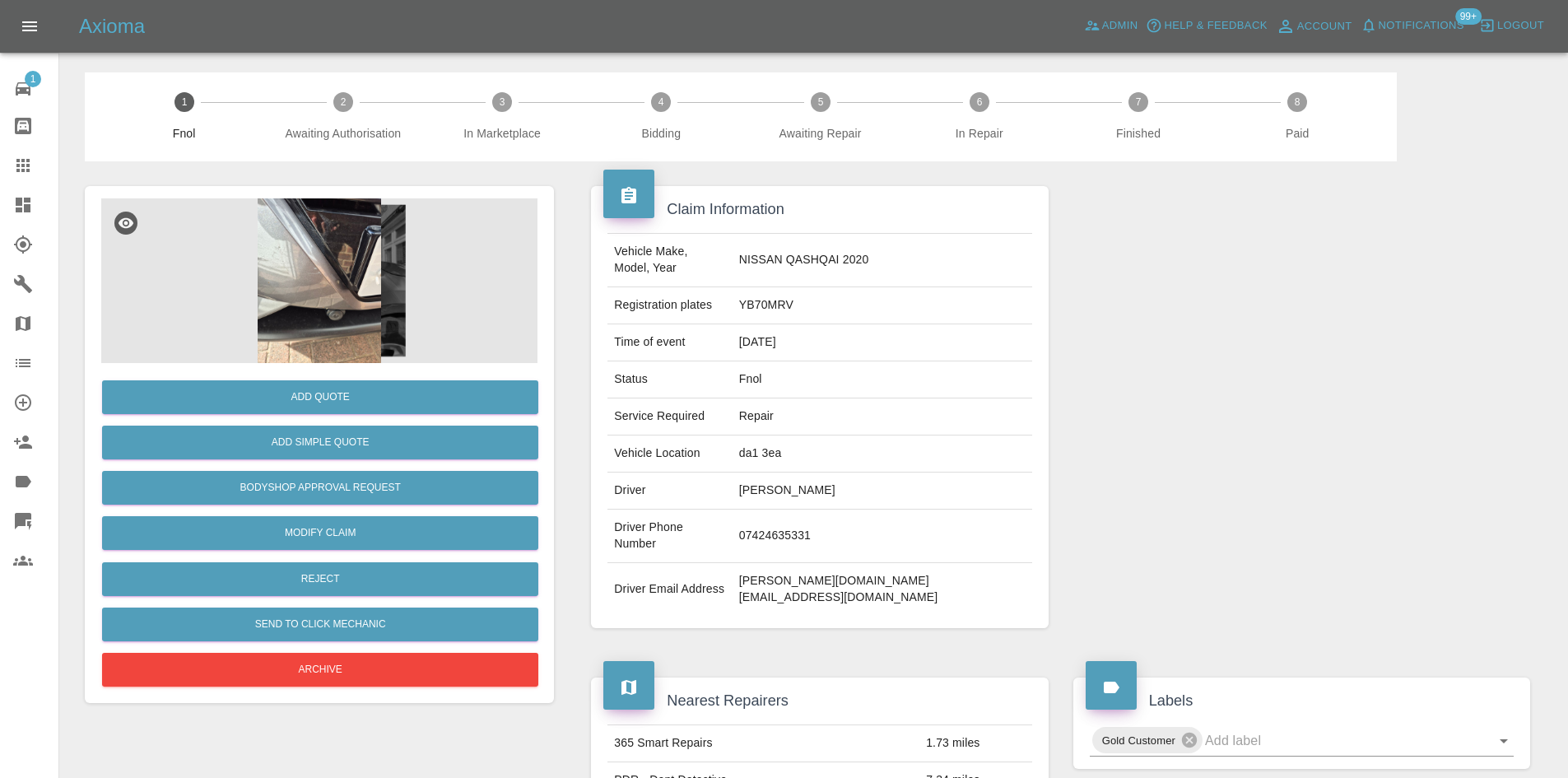
click at [315, 221] on img at bounding box center [320, 280] width 436 height 165
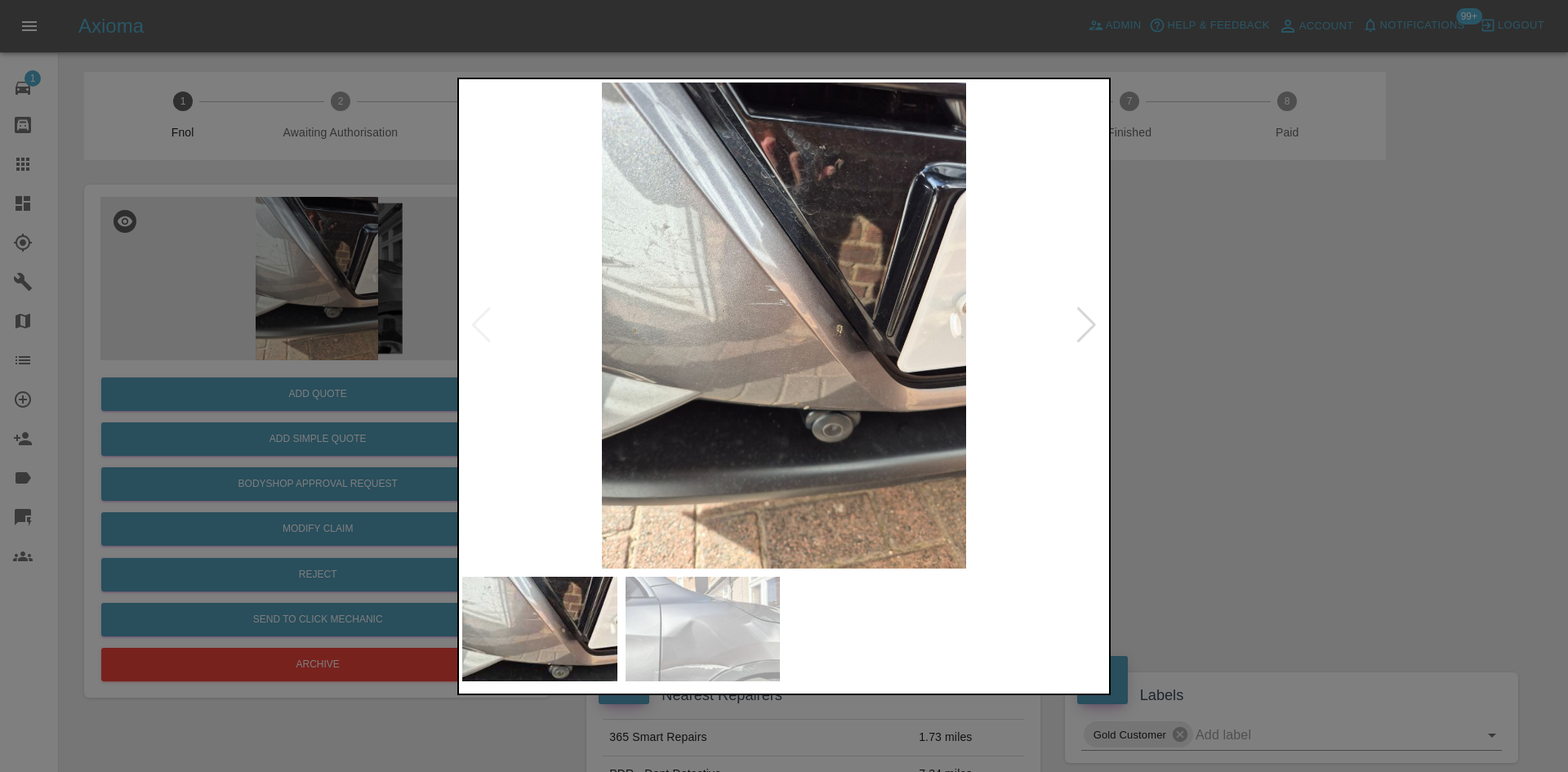
click at [856, 217] on img at bounding box center [783, 326] width 644 height 486
click at [787, 215] on img at bounding box center [783, 326] width 644 height 486
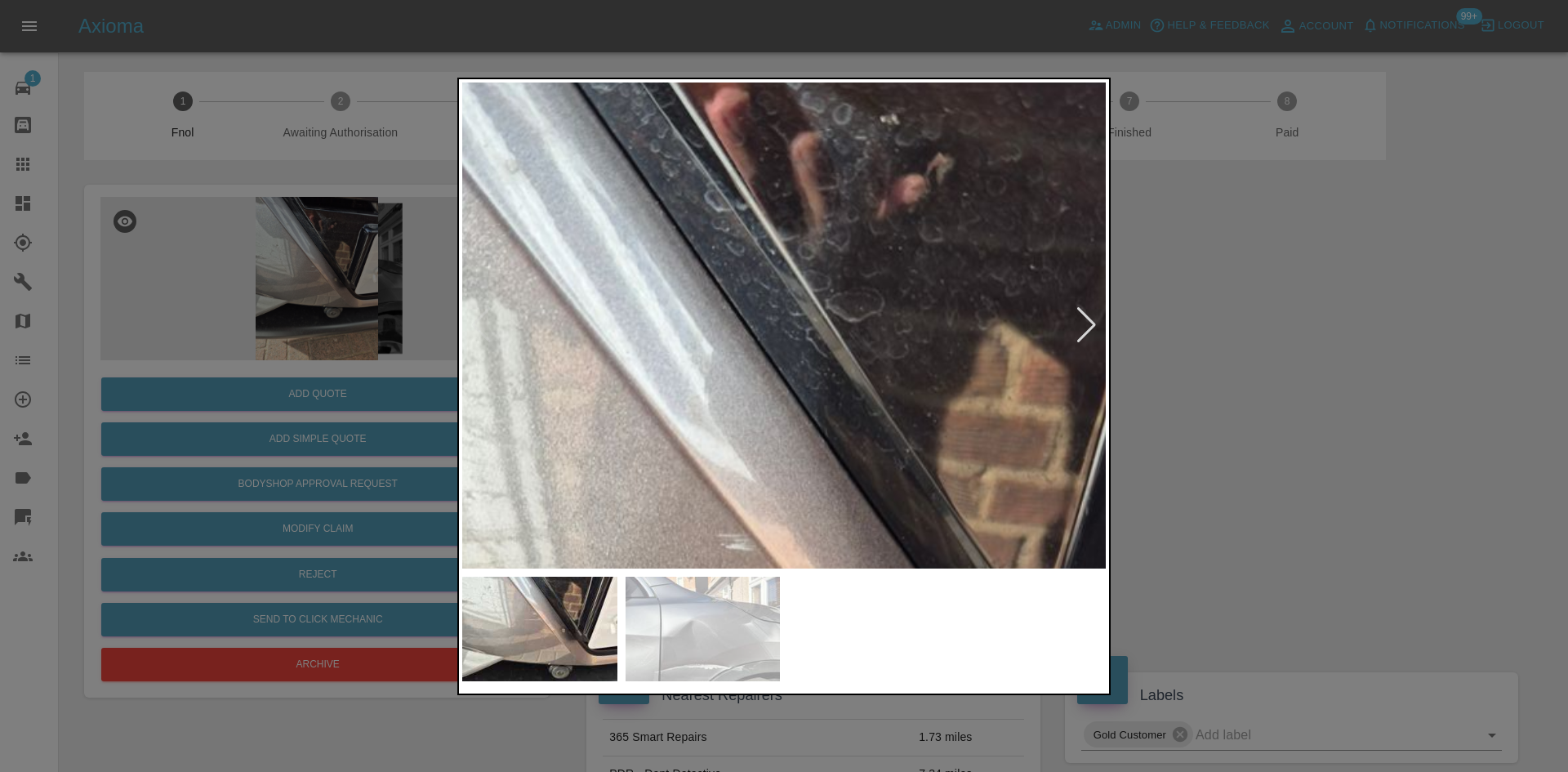
click at [787, 215] on img at bounding box center [774, 653] width 1931 height 1459
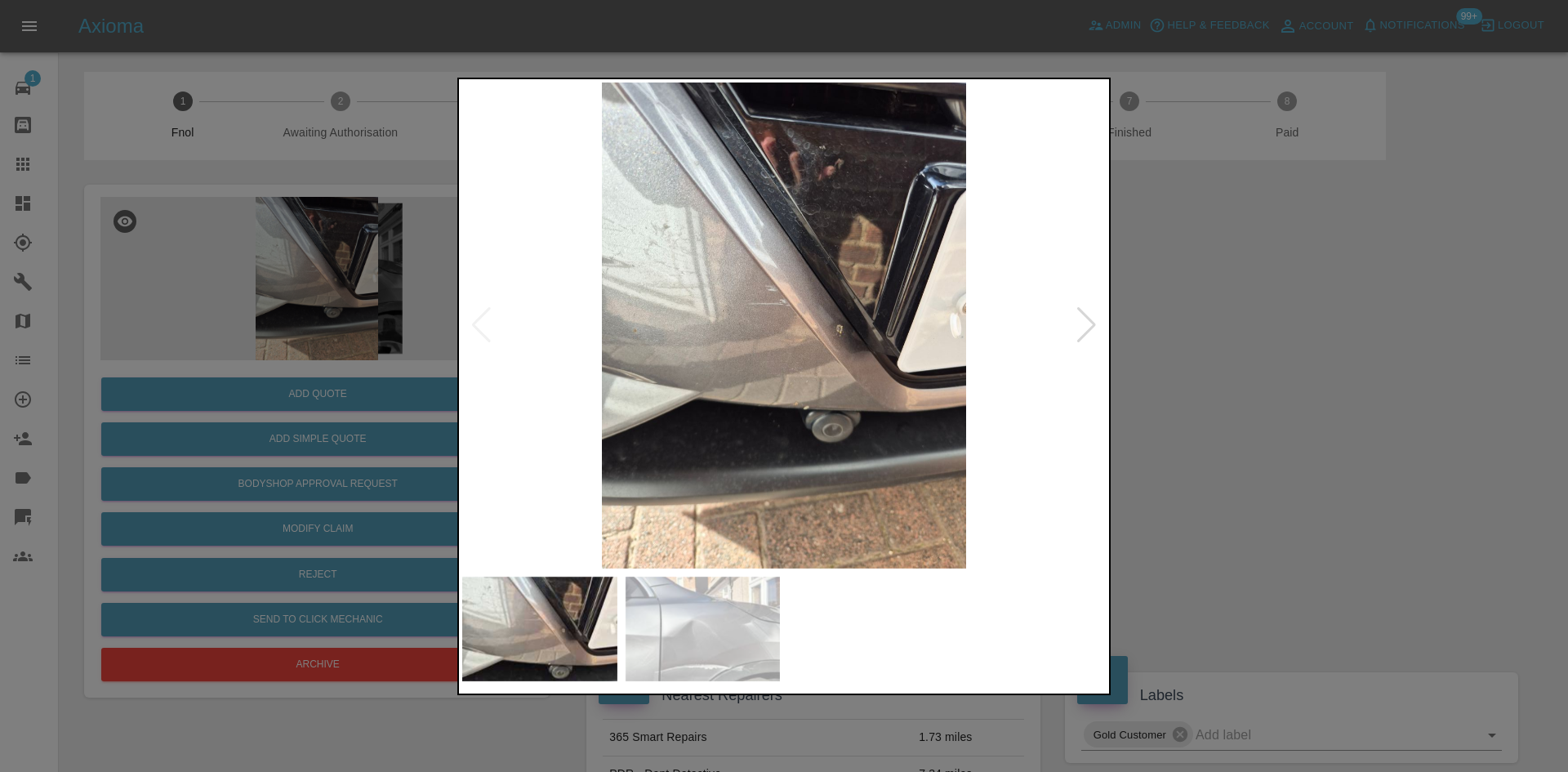
click at [773, 258] on img at bounding box center [783, 326] width 644 height 486
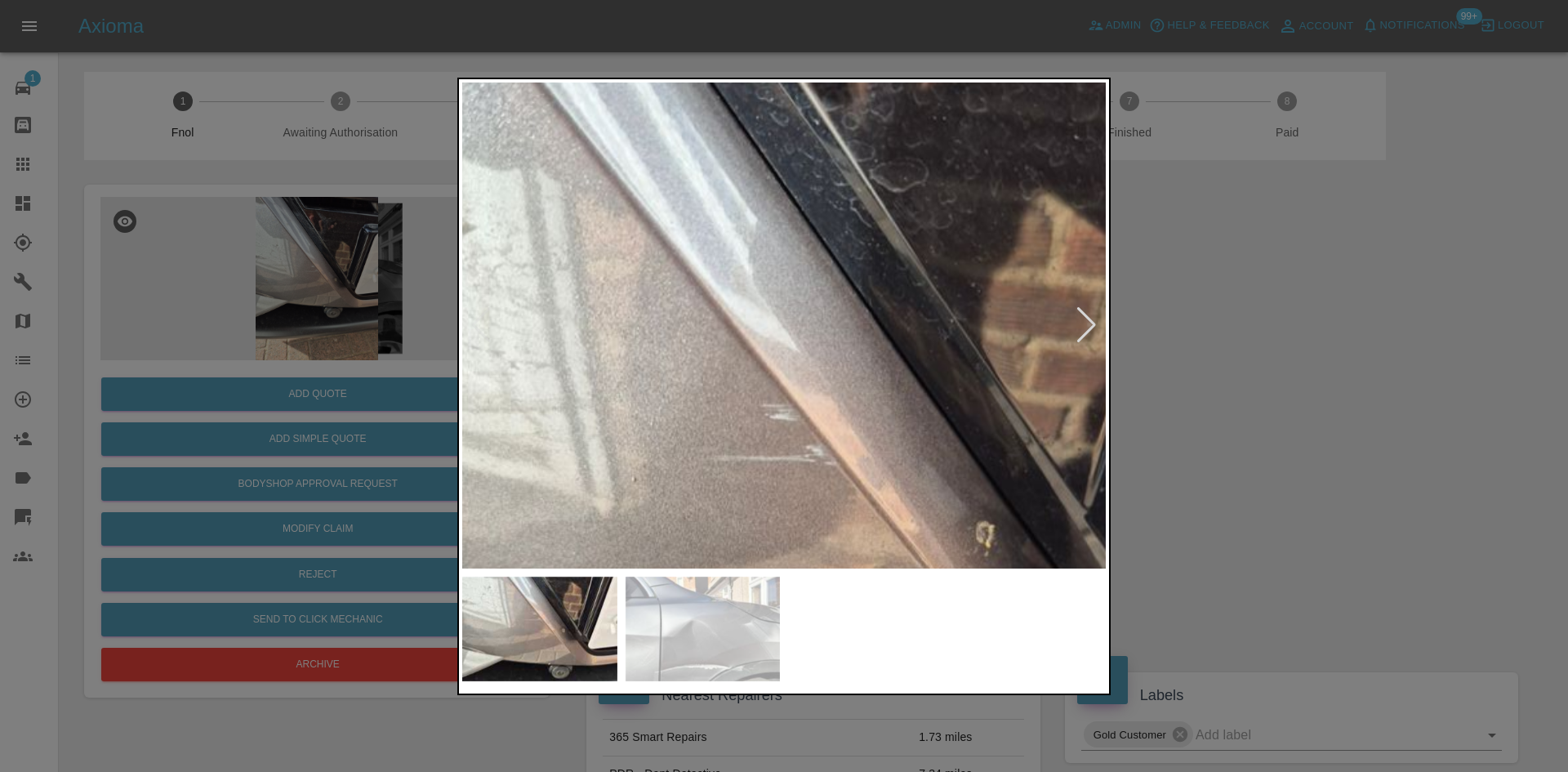
click at [773, 258] on img at bounding box center [818, 523] width 1931 height 1459
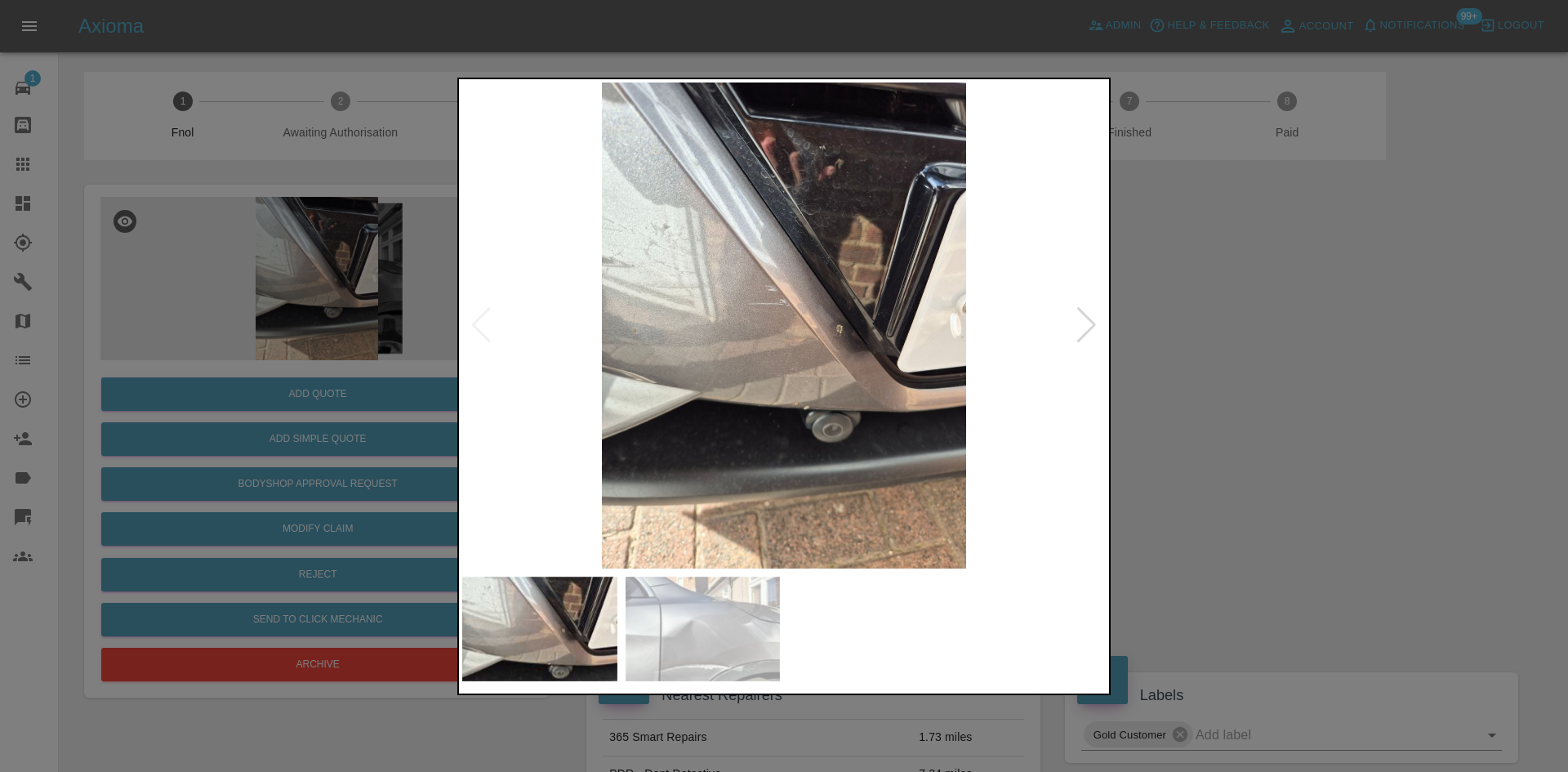
click at [773, 269] on img at bounding box center [783, 326] width 644 height 486
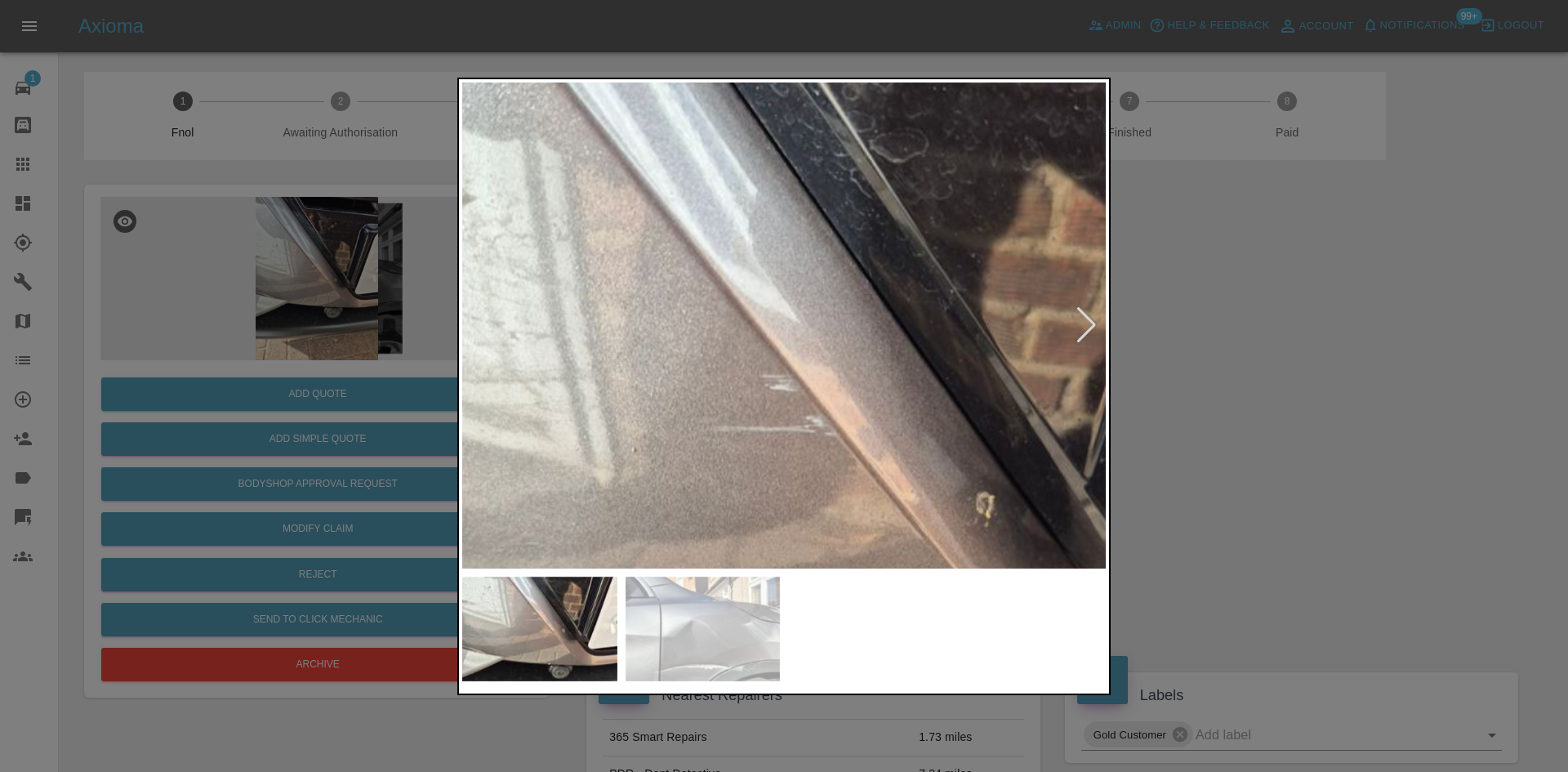
click at [773, 269] on img at bounding box center [818, 494] width 1931 height 1459
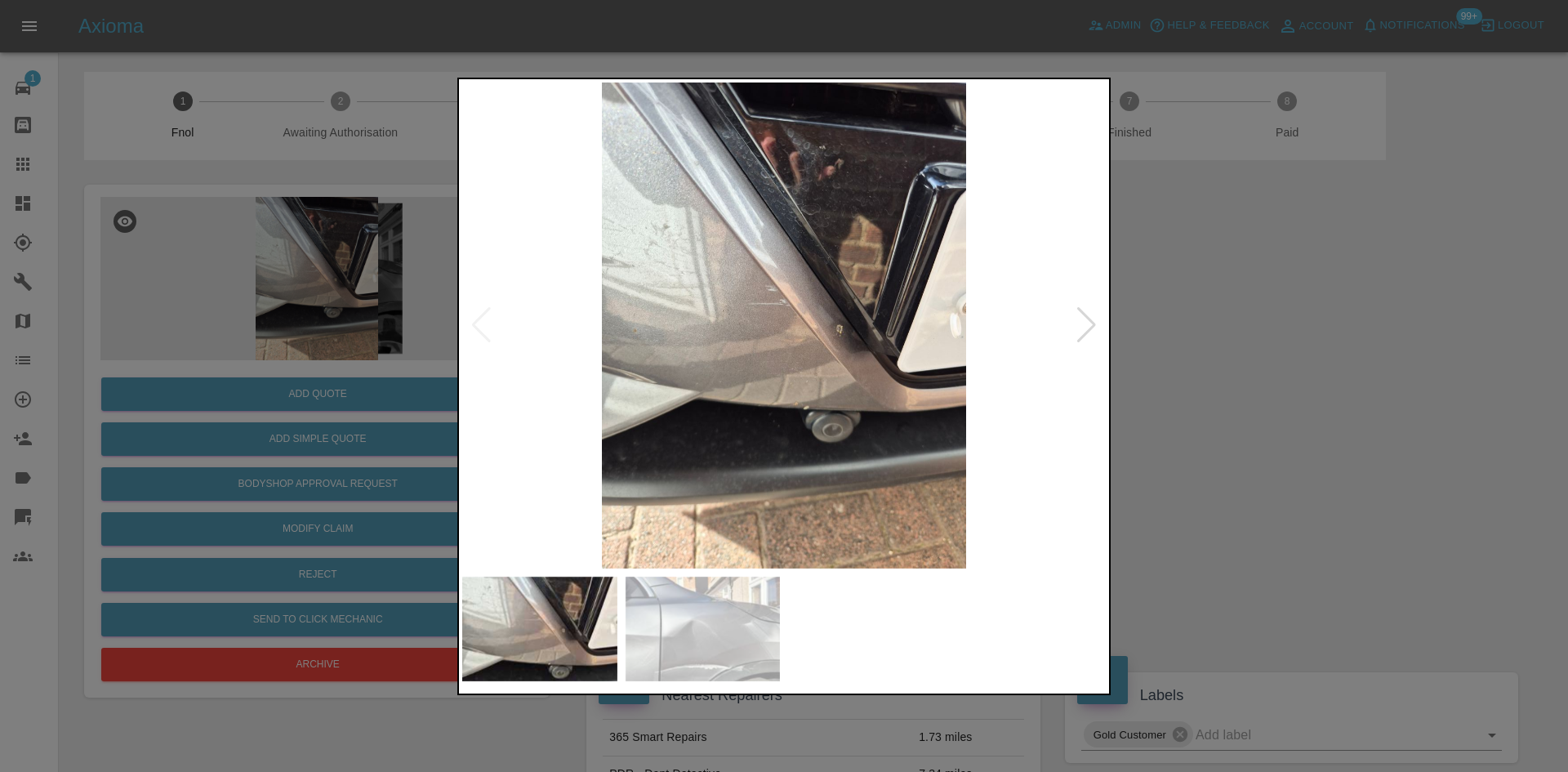
click at [756, 248] on img at bounding box center [783, 326] width 644 height 486
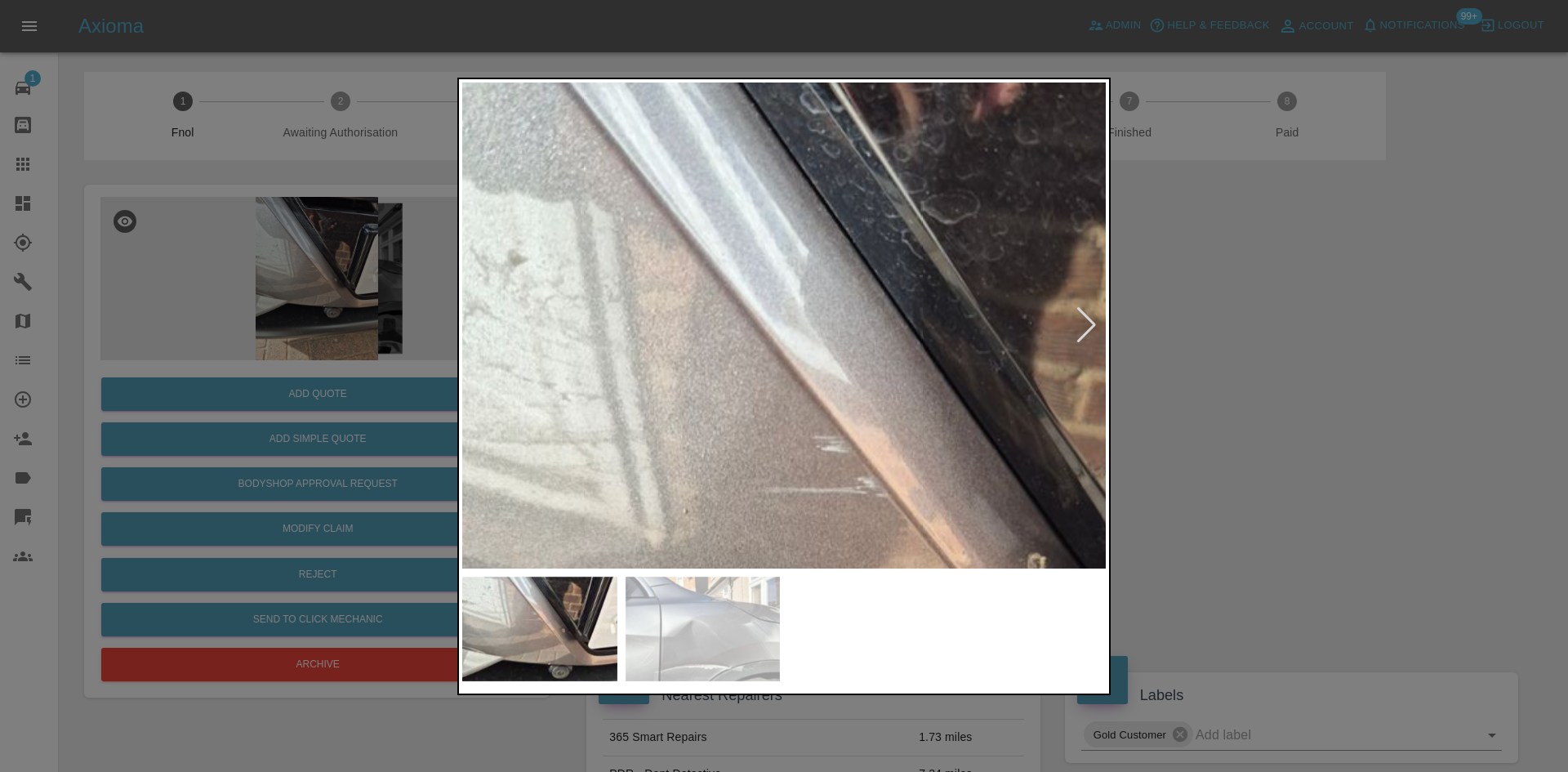
click at [756, 248] on img at bounding box center [869, 555] width 1931 height 1459
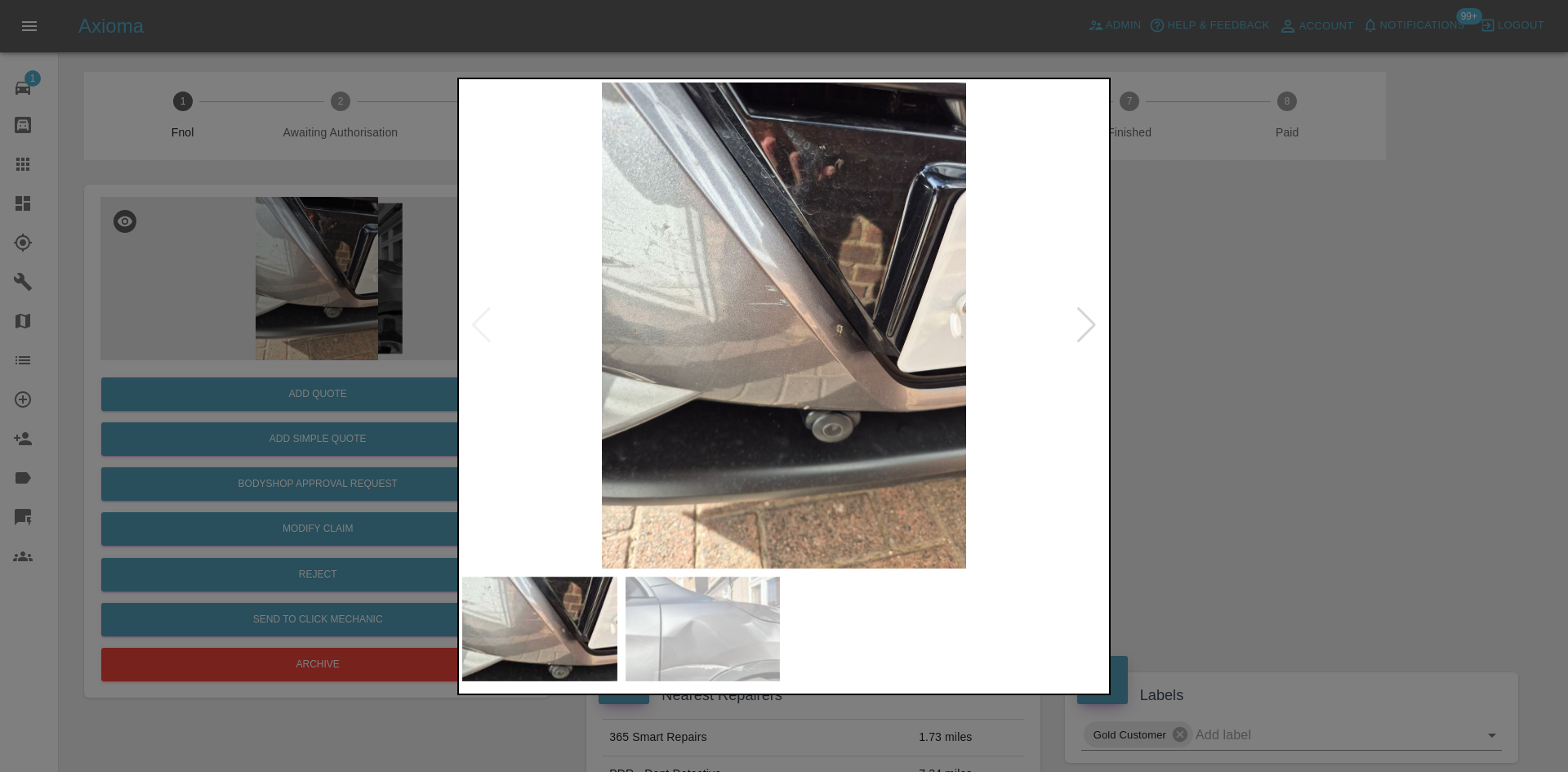
click at [634, 319] on img at bounding box center [783, 326] width 644 height 486
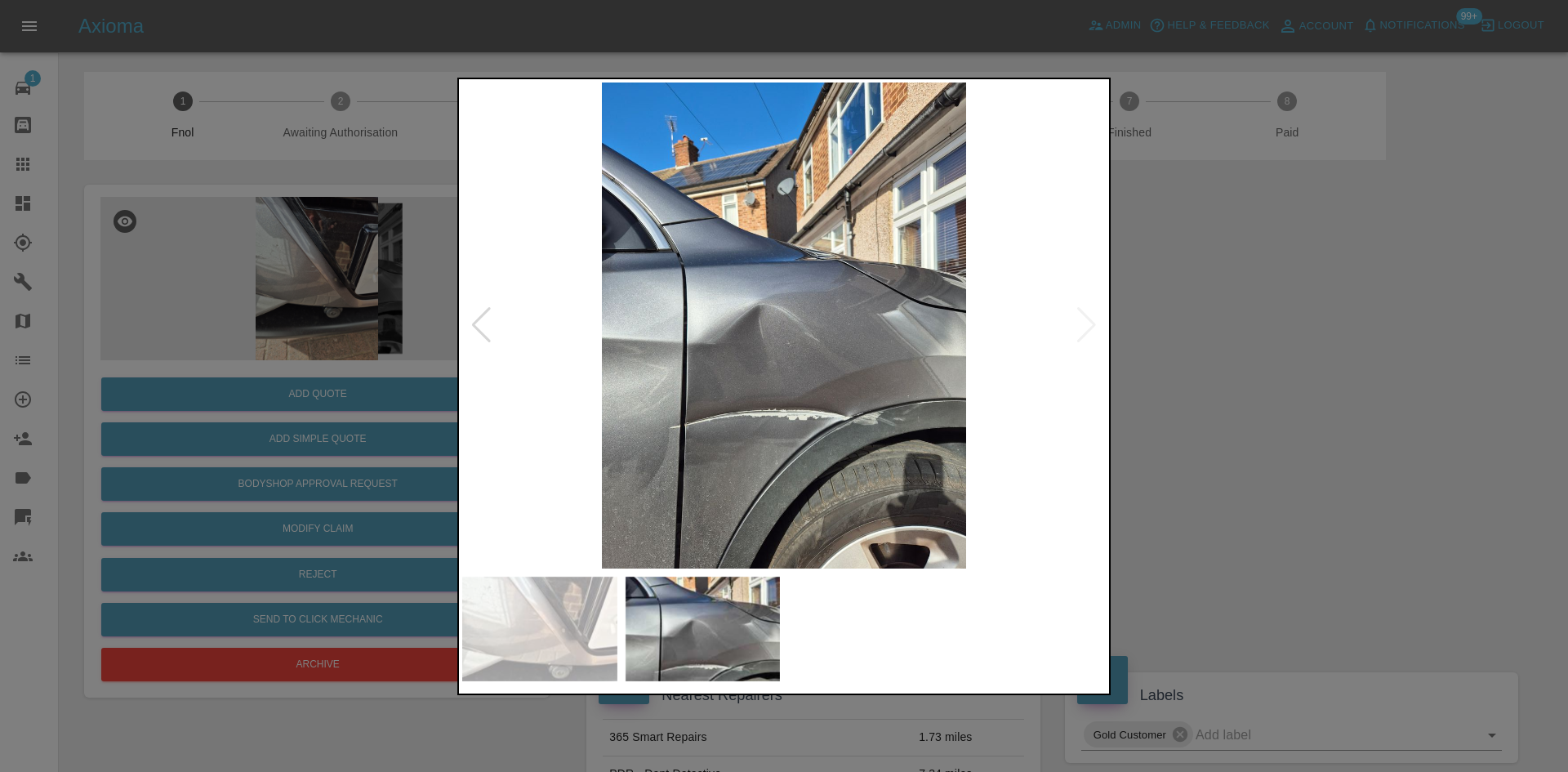
click at [685, 333] on img at bounding box center [783, 326] width 644 height 486
click at [993, 394] on img at bounding box center [783, 326] width 644 height 486
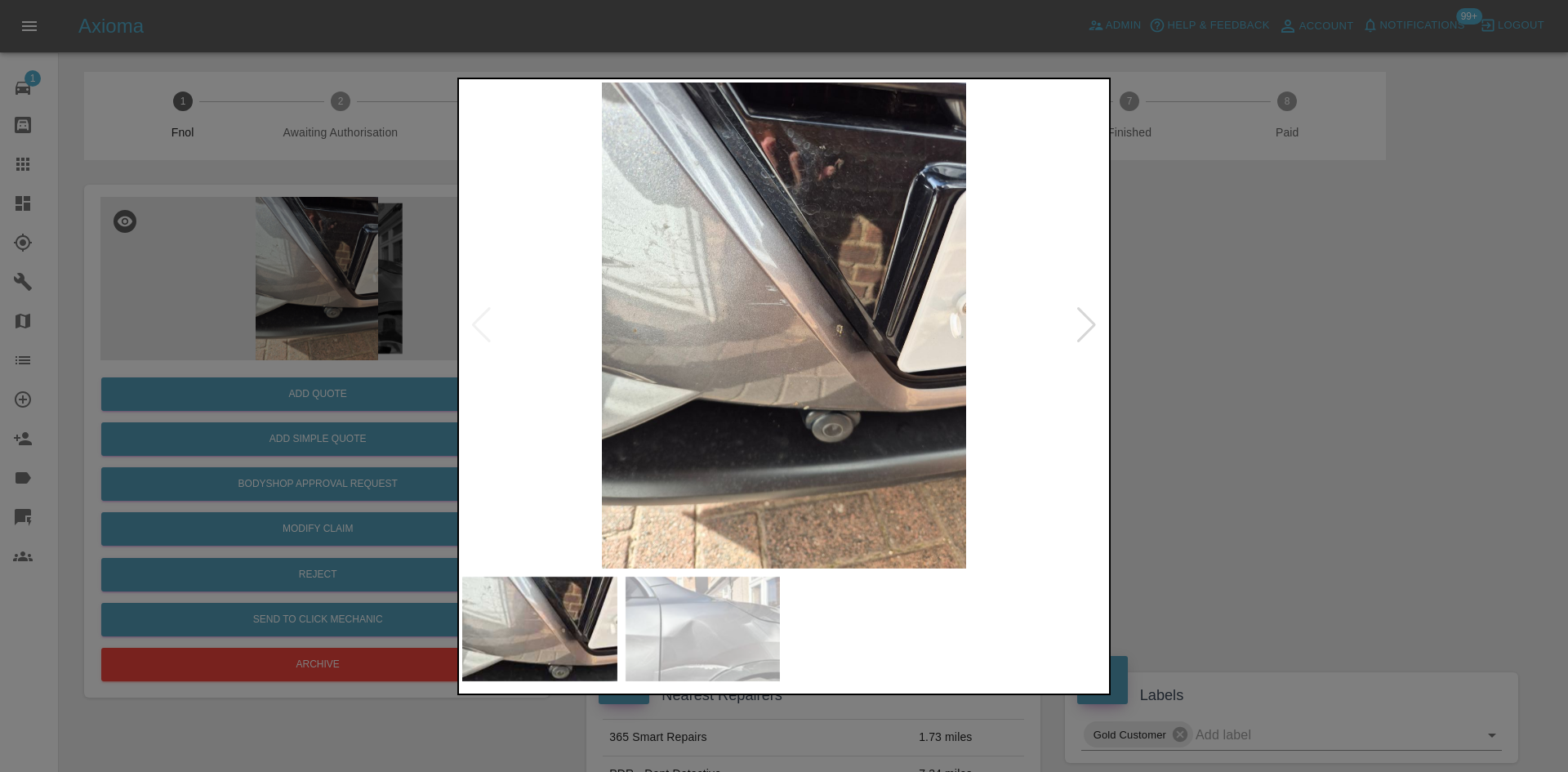
click at [994, 383] on img at bounding box center [783, 326] width 644 height 486
click at [1061, 384] on img at bounding box center [783, 326] width 644 height 486
click at [743, 337] on img at bounding box center [783, 326] width 644 height 486
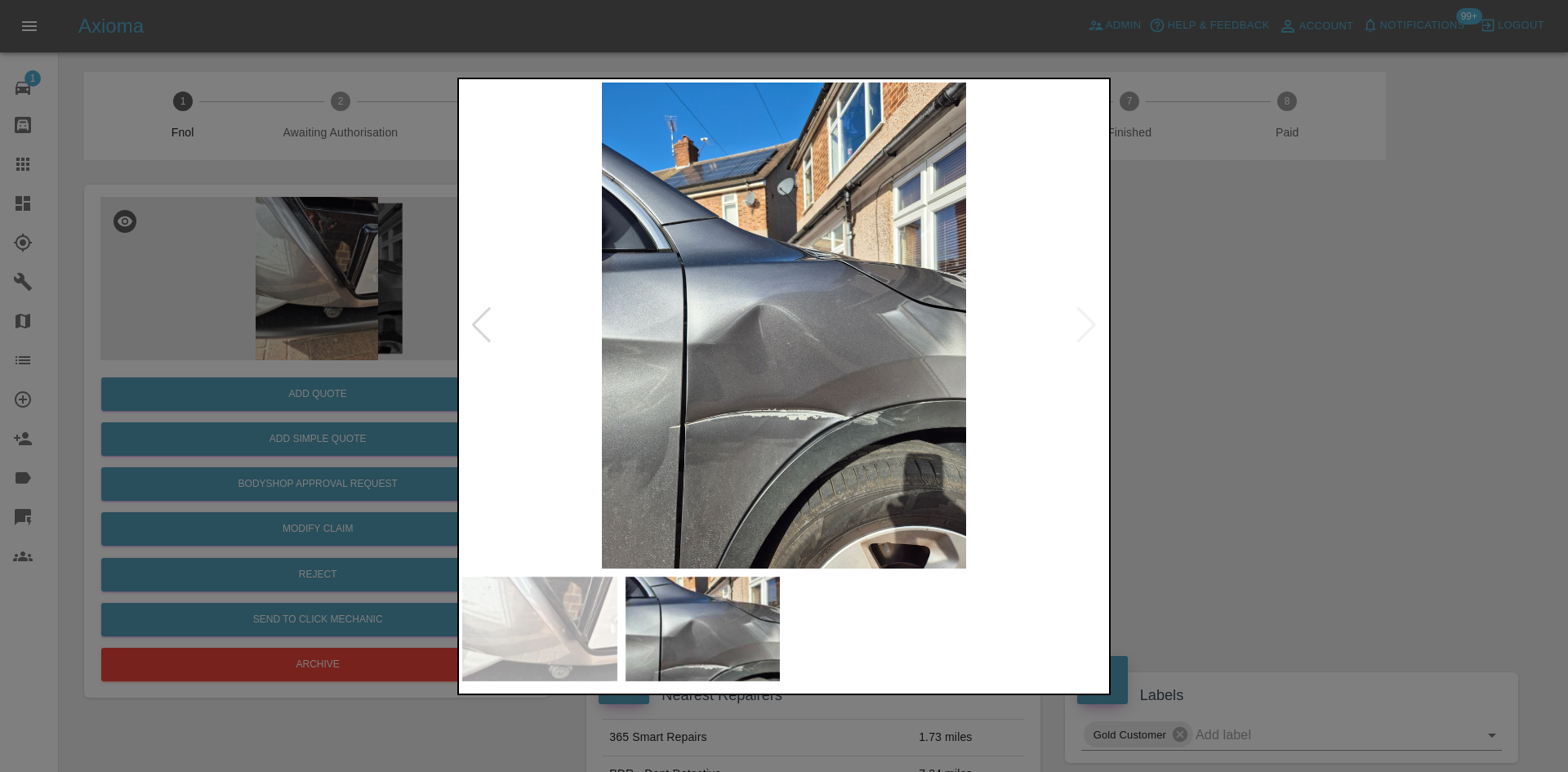
click at [806, 370] on img at bounding box center [783, 326] width 644 height 486
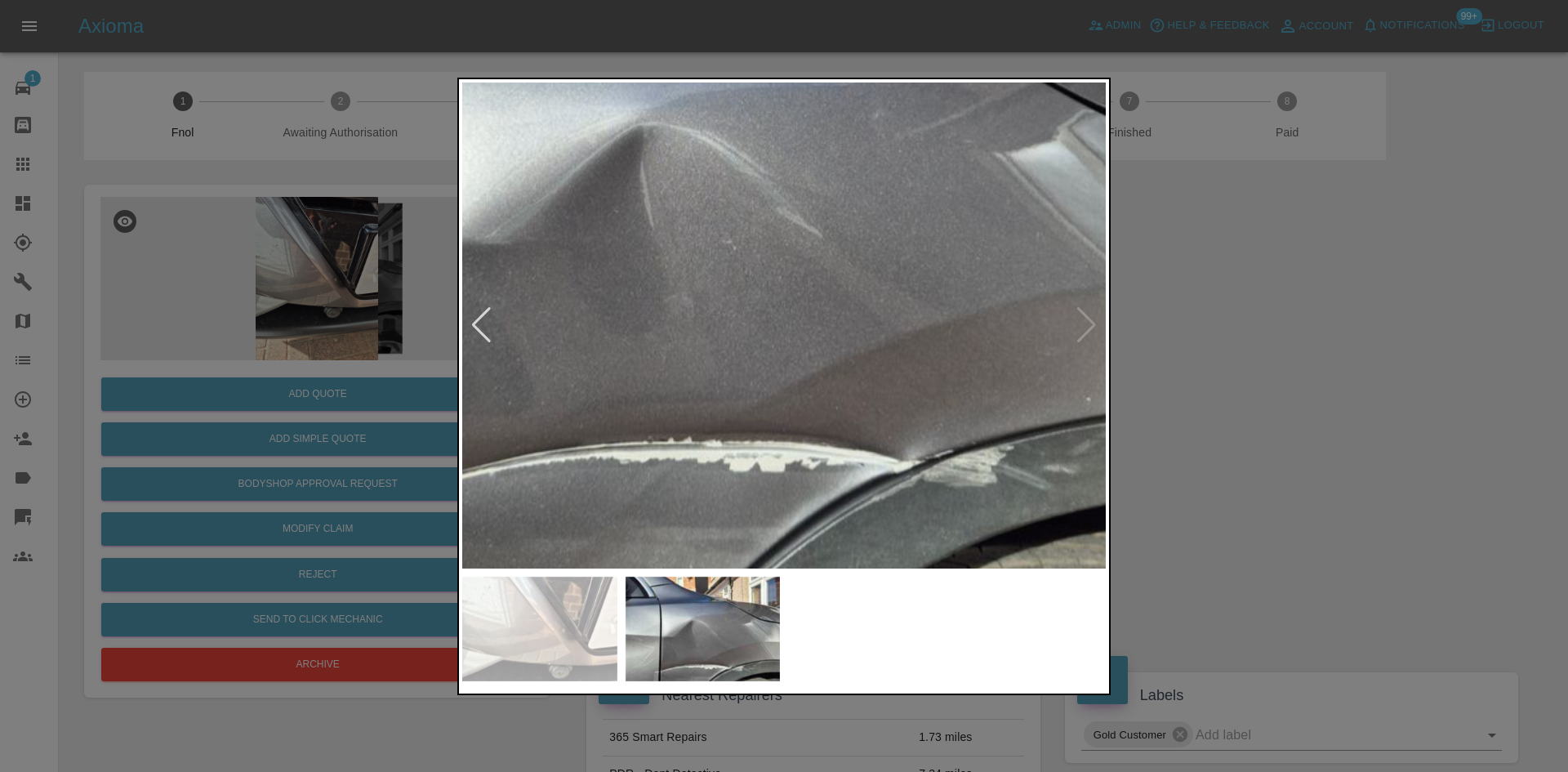
click at [806, 370] on img at bounding box center [715, 188] width 1931 height 1459
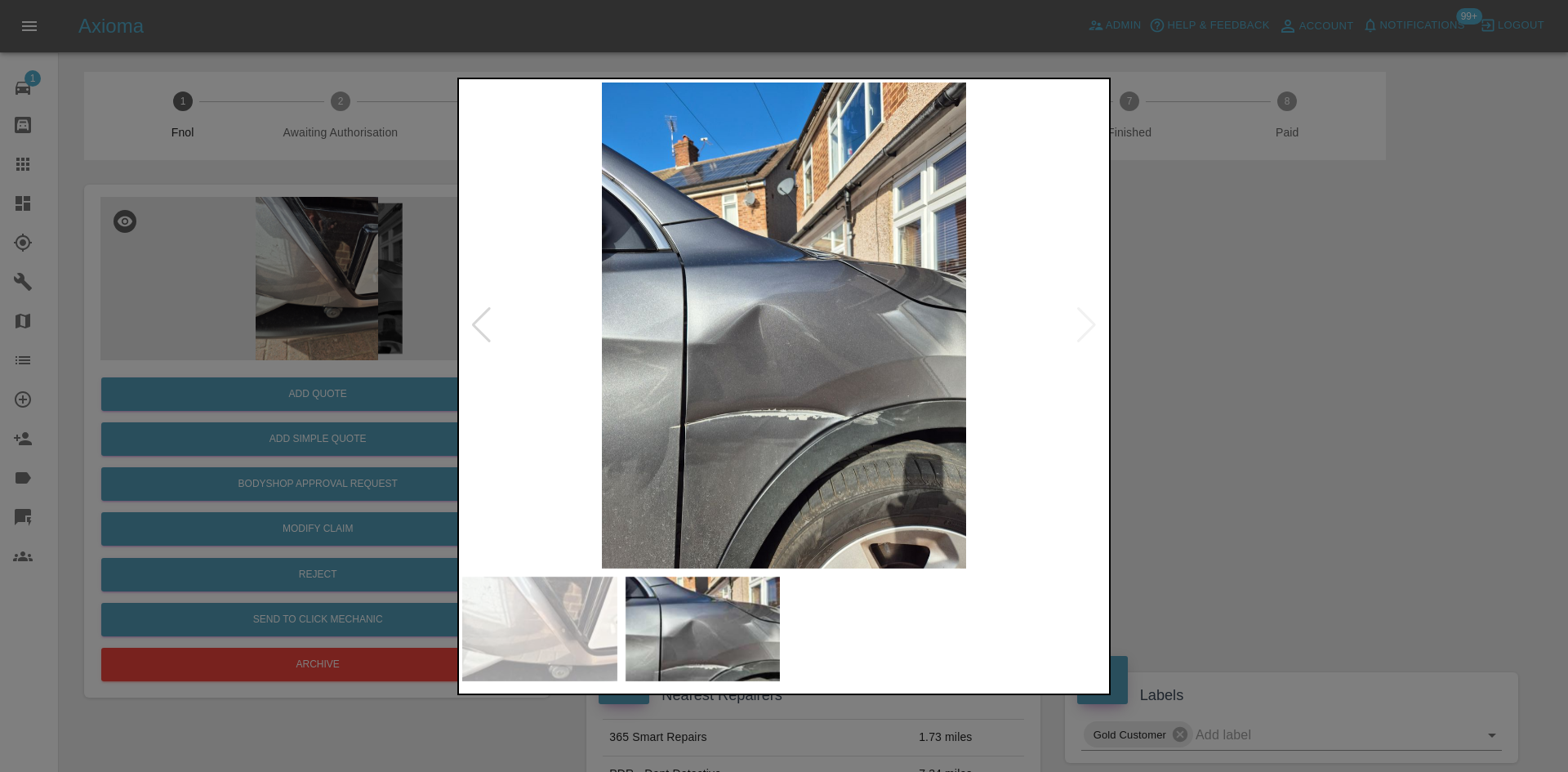
click at [307, 201] on div at bounding box center [784, 386] width 1568 height 772
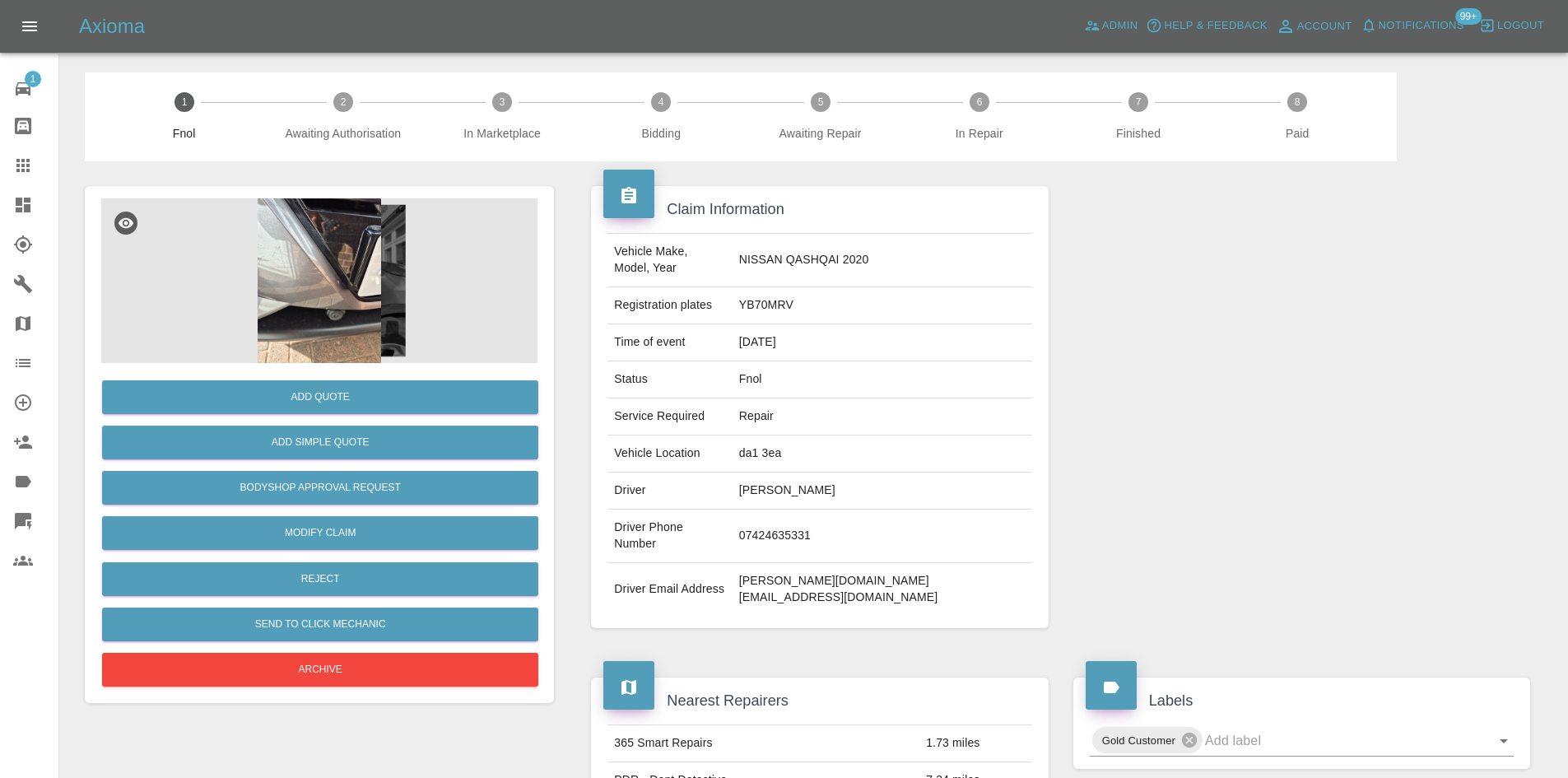
click at [339, 285] on img at bounding box center [320, 280] width 436 height 165
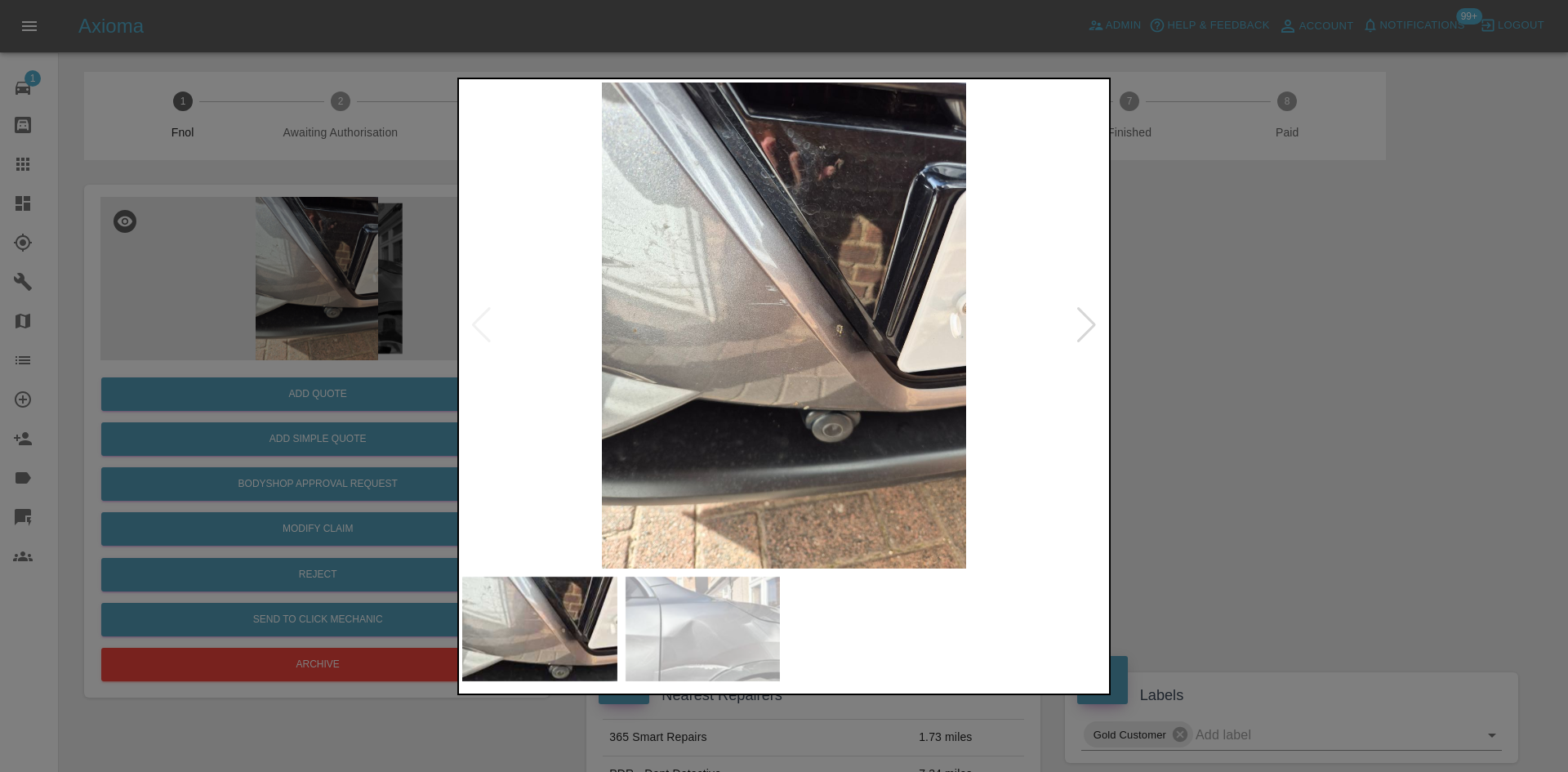
click at [765, 316] on img at bounding box center [783, 326] width 644 height 486
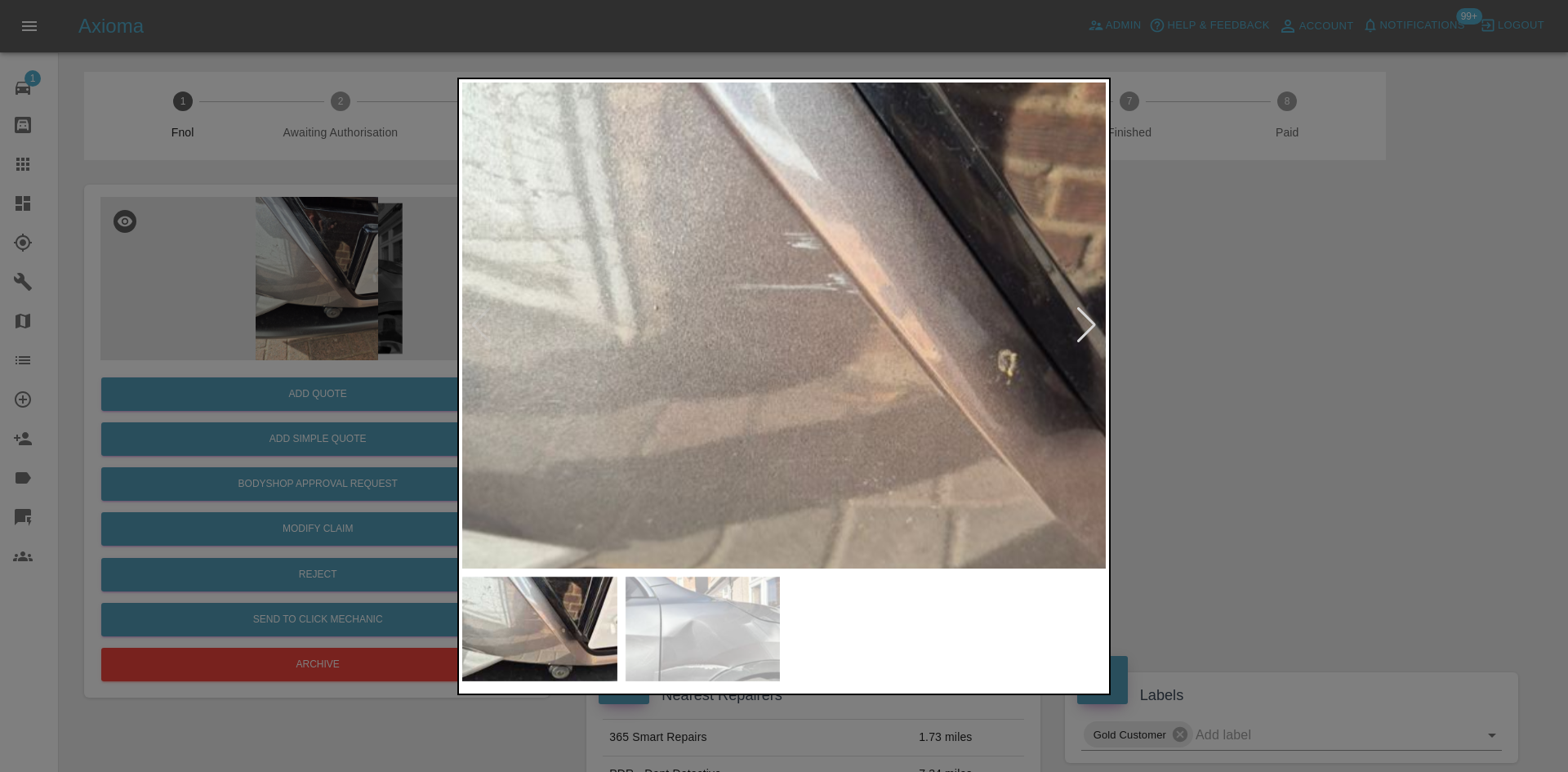
click at [765, 316] on img at bounding box center [840, 352] width 1931 height 1459
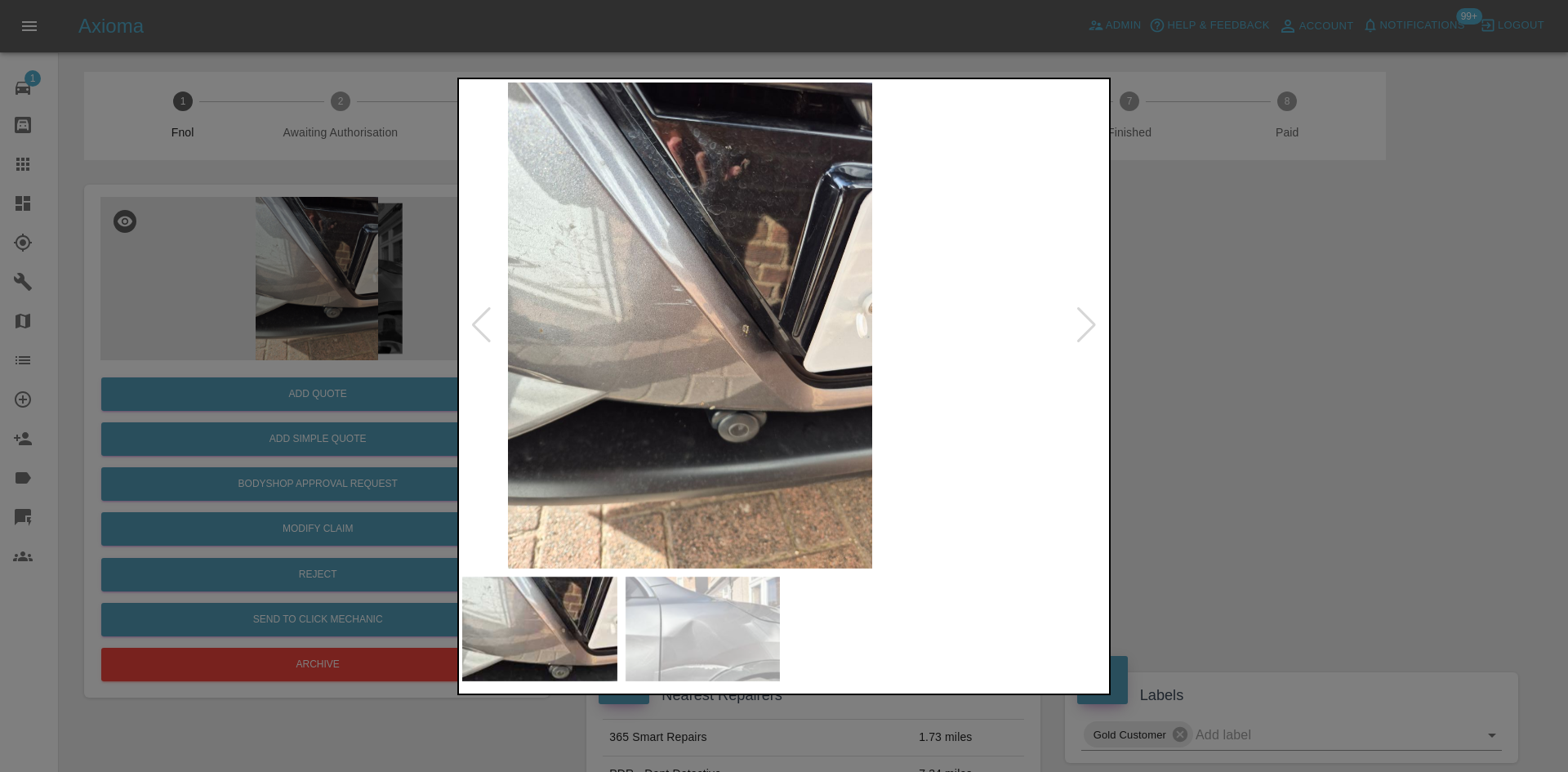
click at [677, 321] on img at bounding box center [689, 326] width 644 height 486
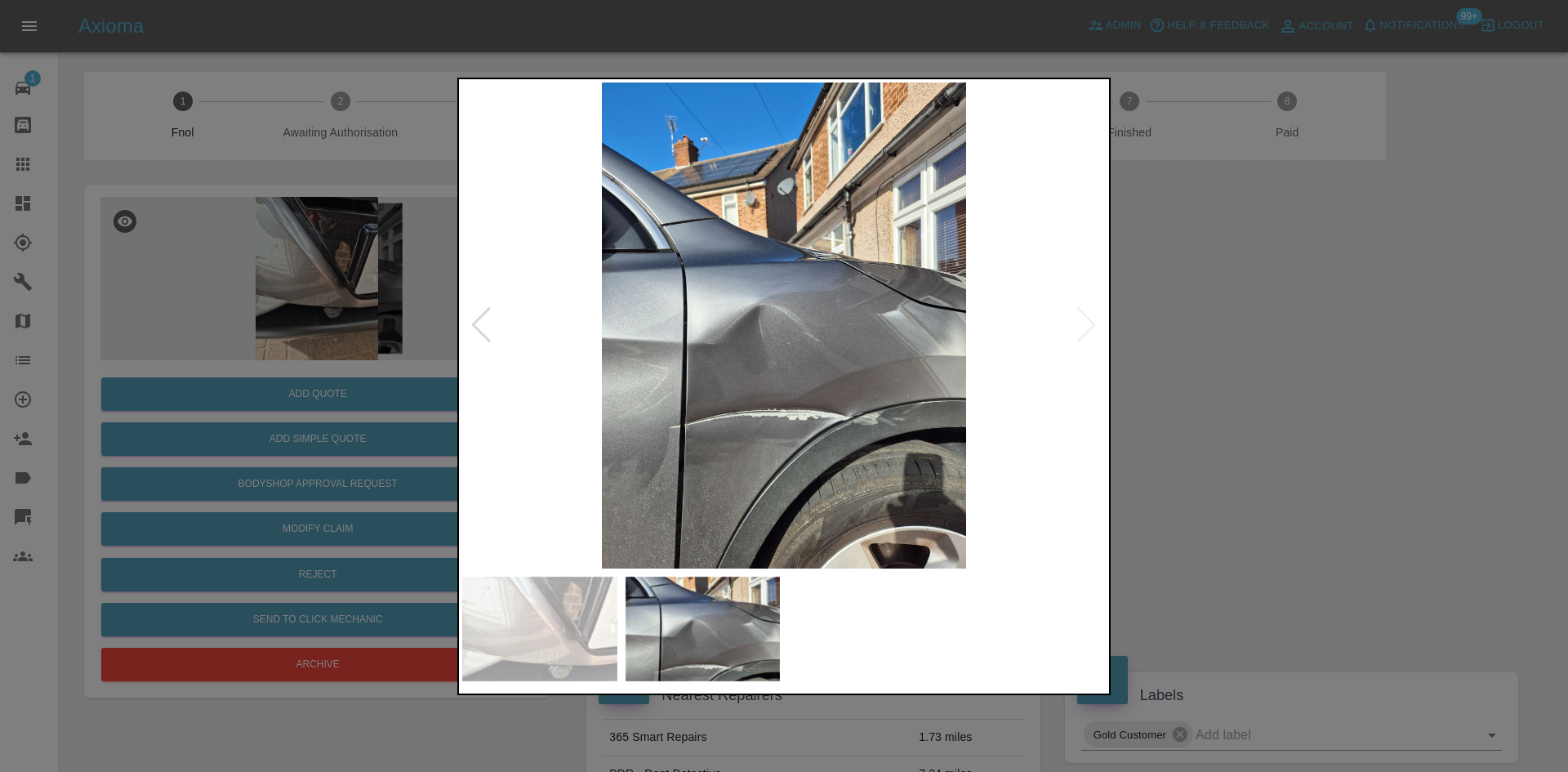
click at [751, 355] on img at bounding box center [783, 326] width 644 height 486
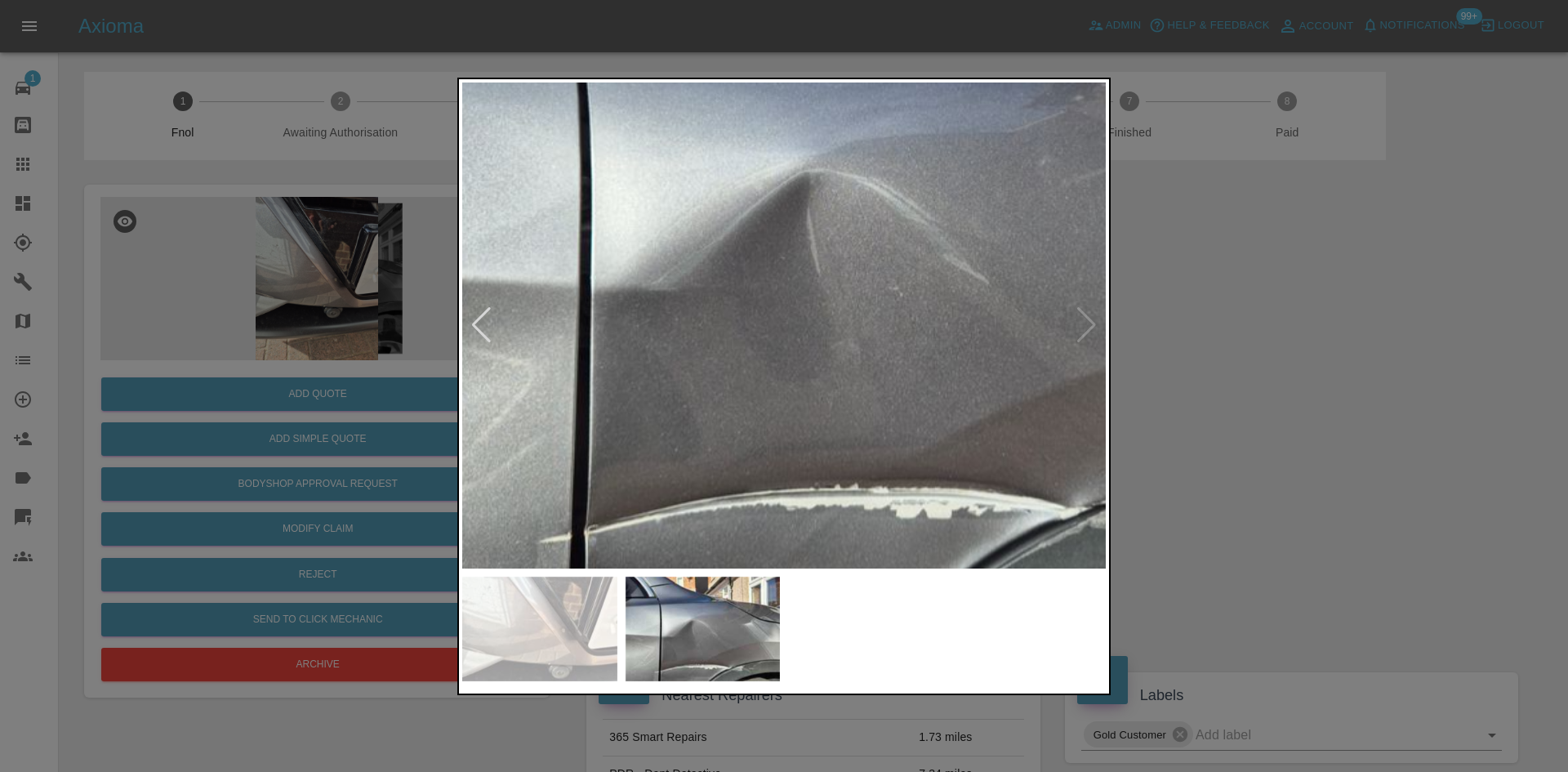
click at [751, 355] on img at bounding box center [881, 234] width 1931 height 1459
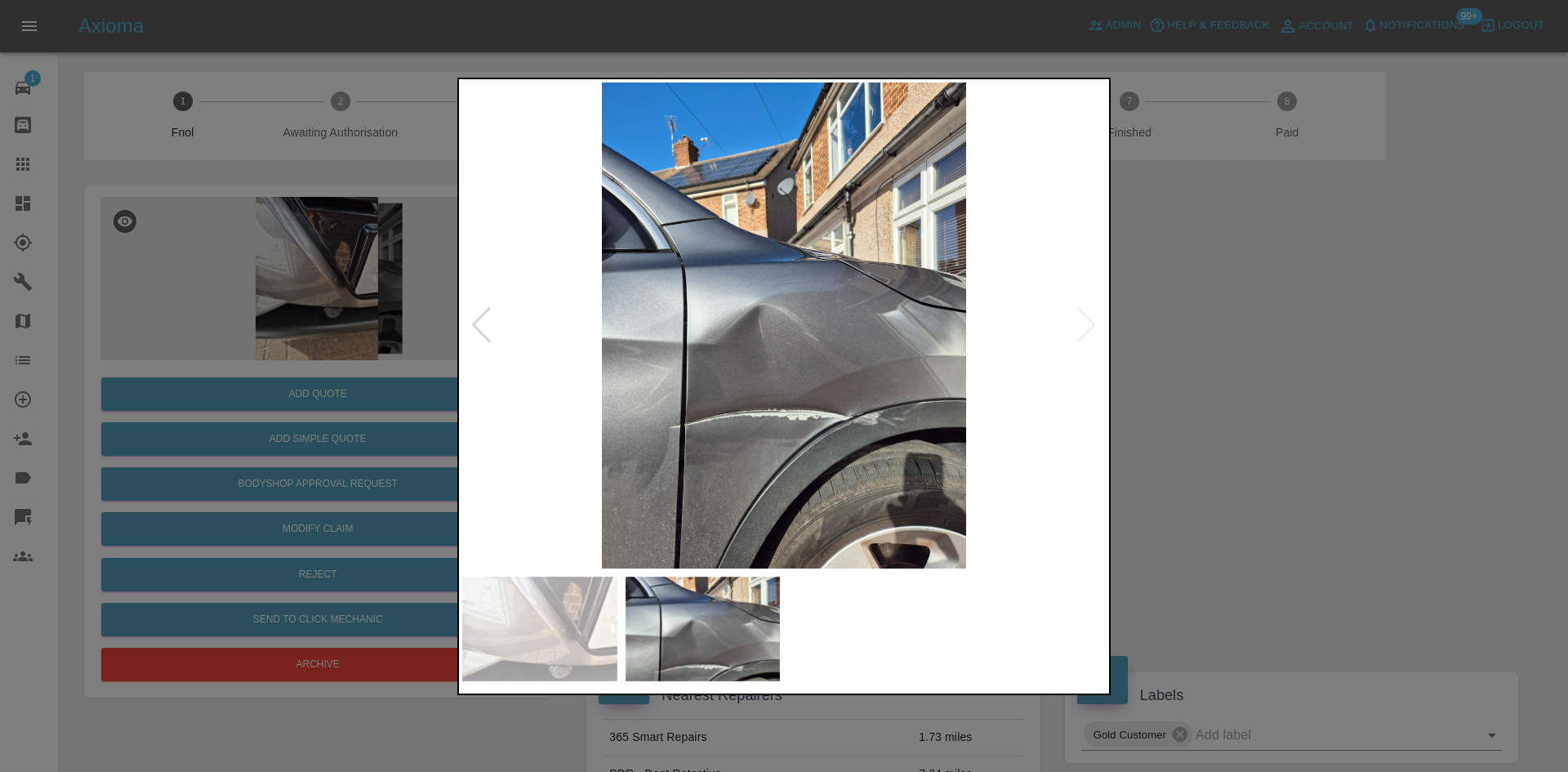
click at [702, 333] on img at bounding box center [783, 326] width 644 height 486
click at [704, 333] on img at bounding box center [783, 326] width 644 height 486
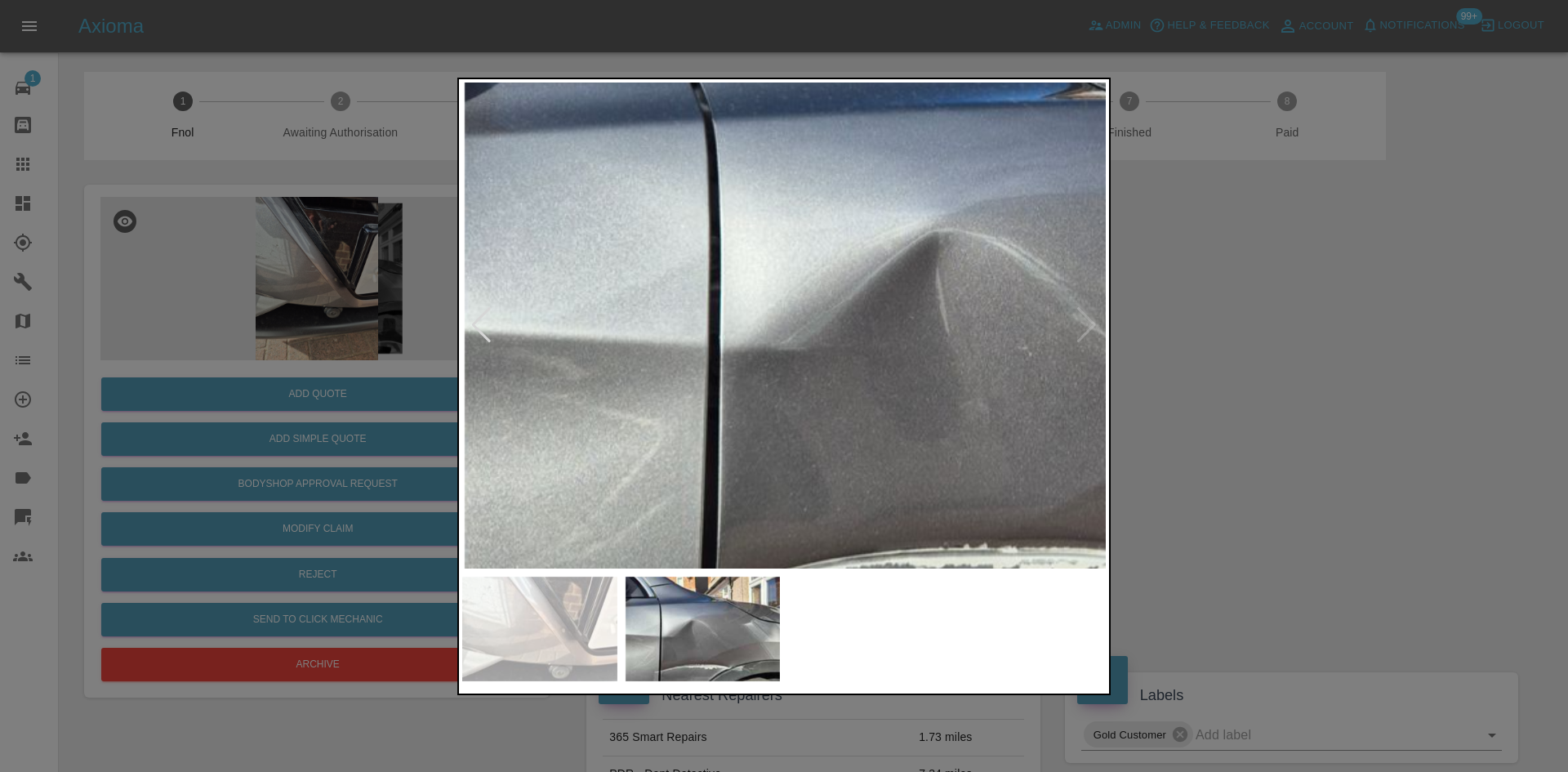
click at [636, 269] on img at bounding box center [1011, 294] width 1931 height 1459
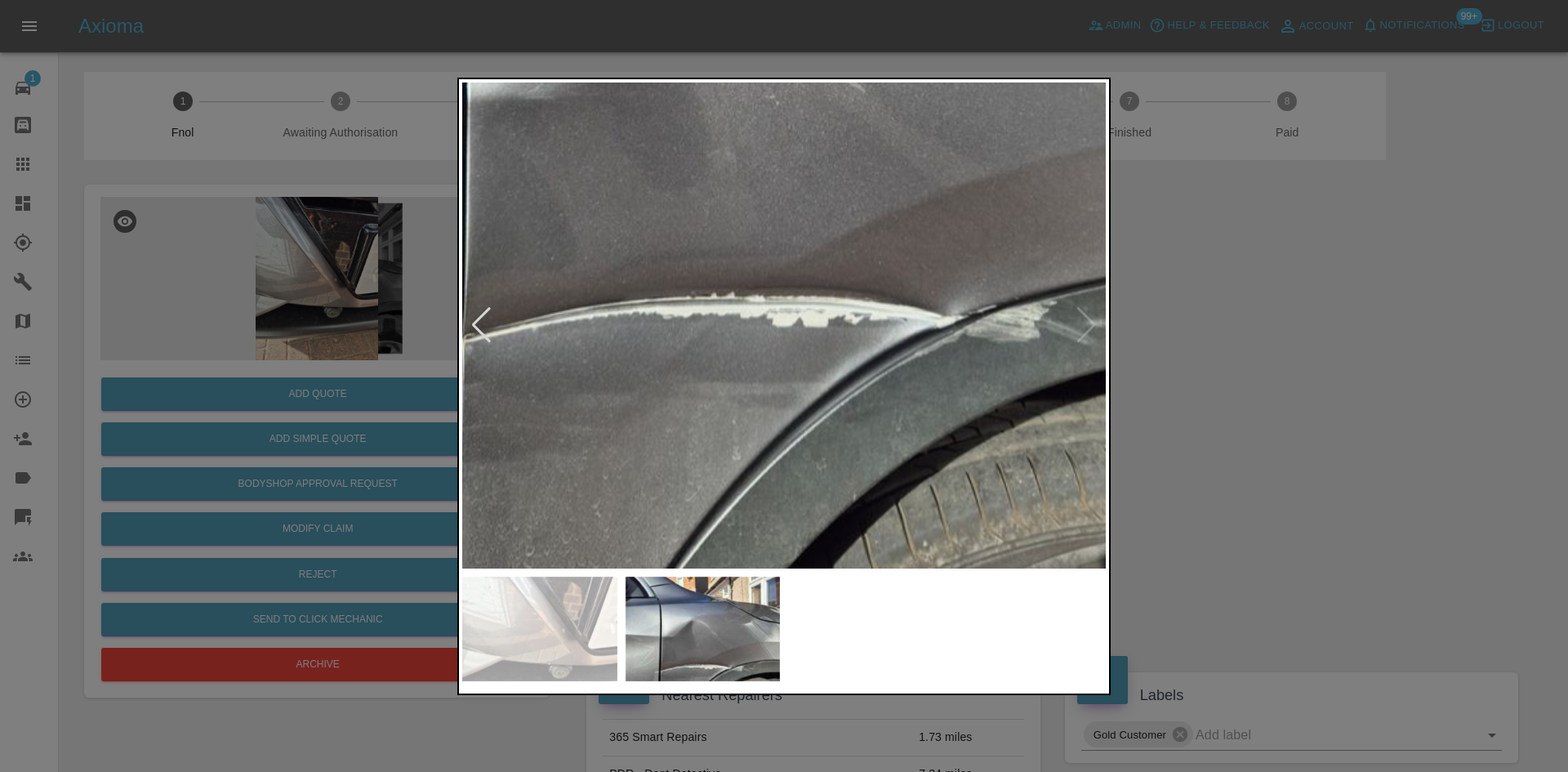
click at [777, 352] on img at bounding box center [758, 43] width 1931 height 1459
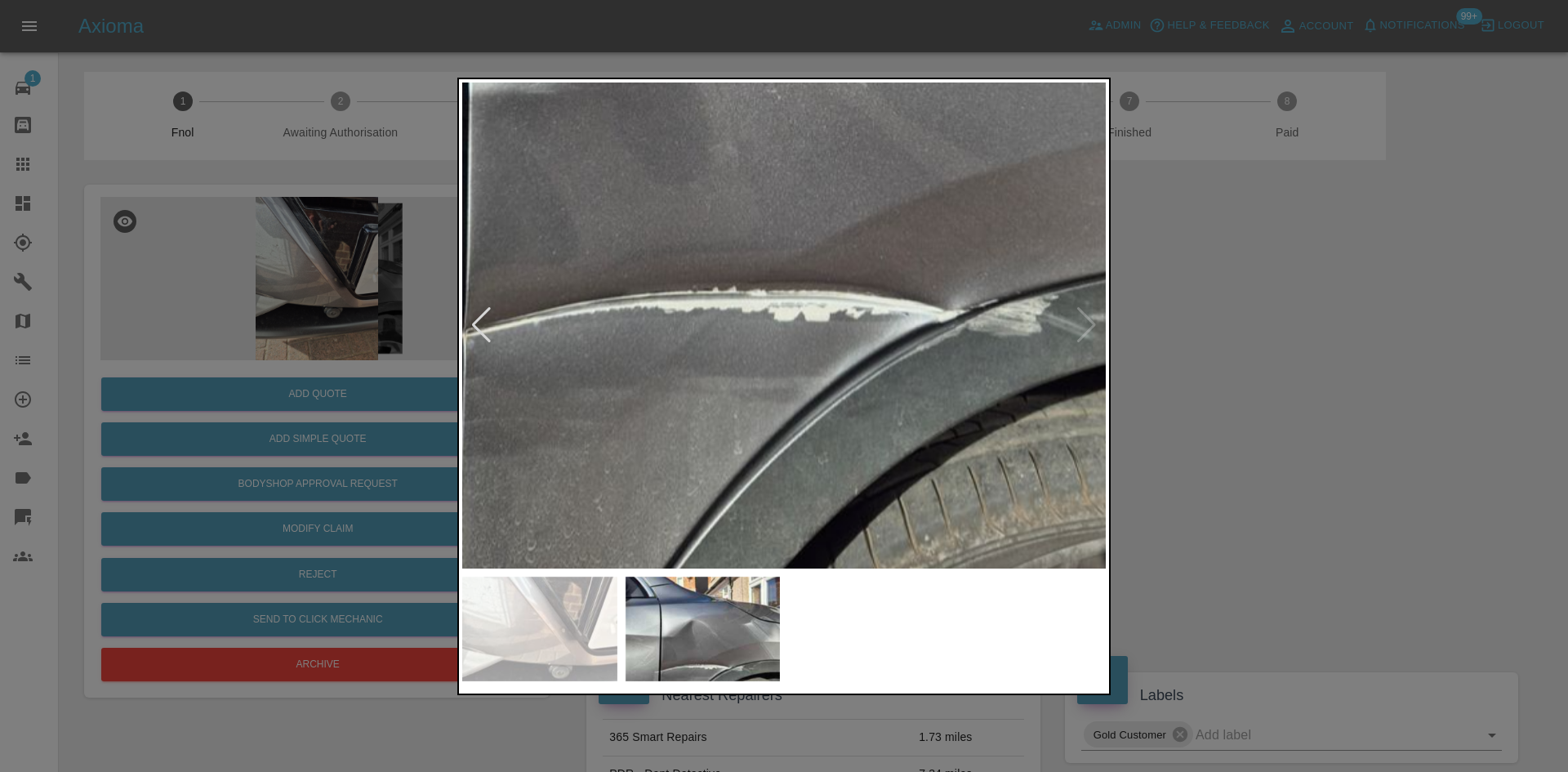
click at [826, 401] on img at bounding box center [760, 37] width 1931 height 1459
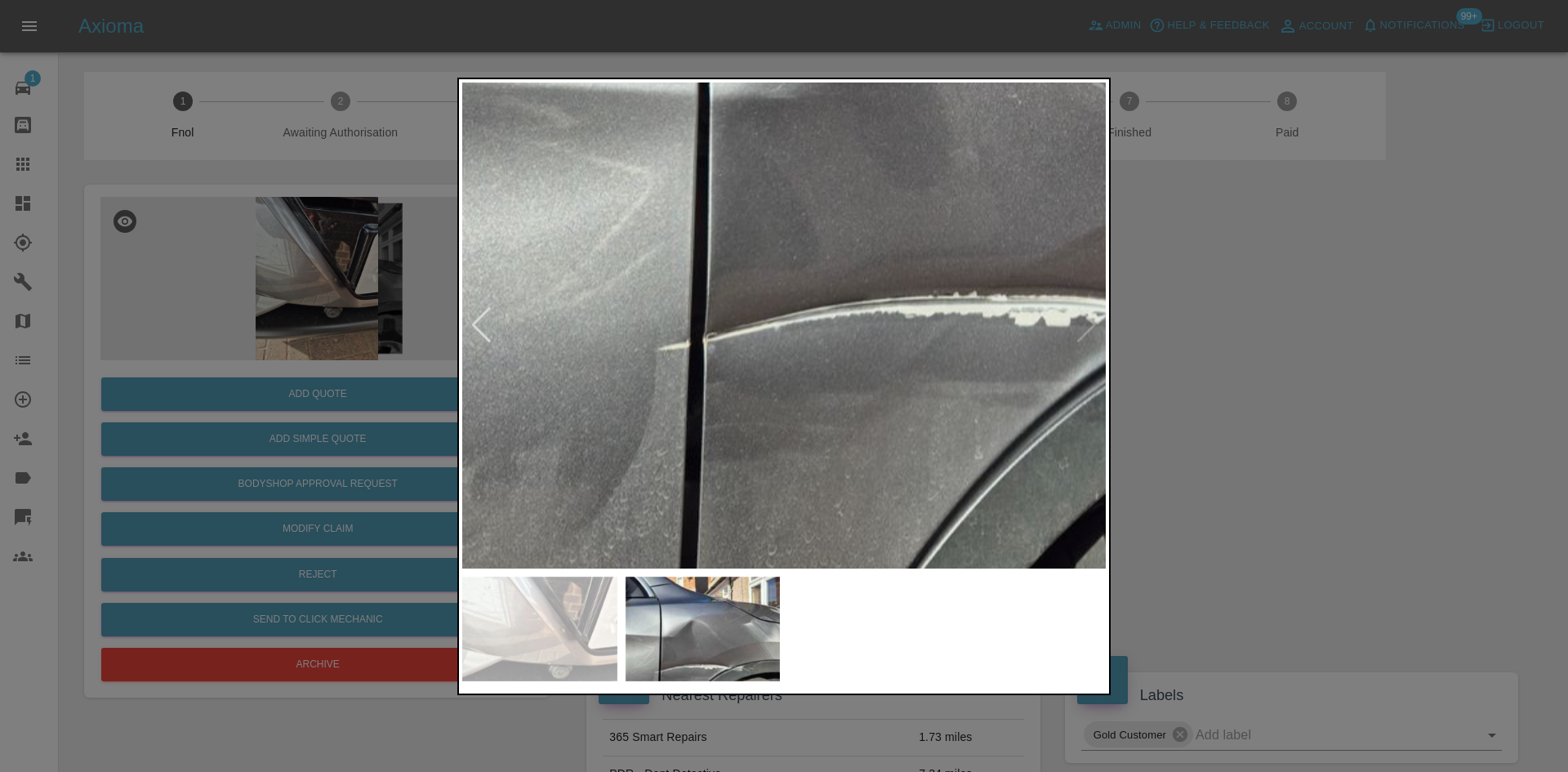
click at [826, 401] on img at bounding box center [1000, 42] width 1931 height 1459
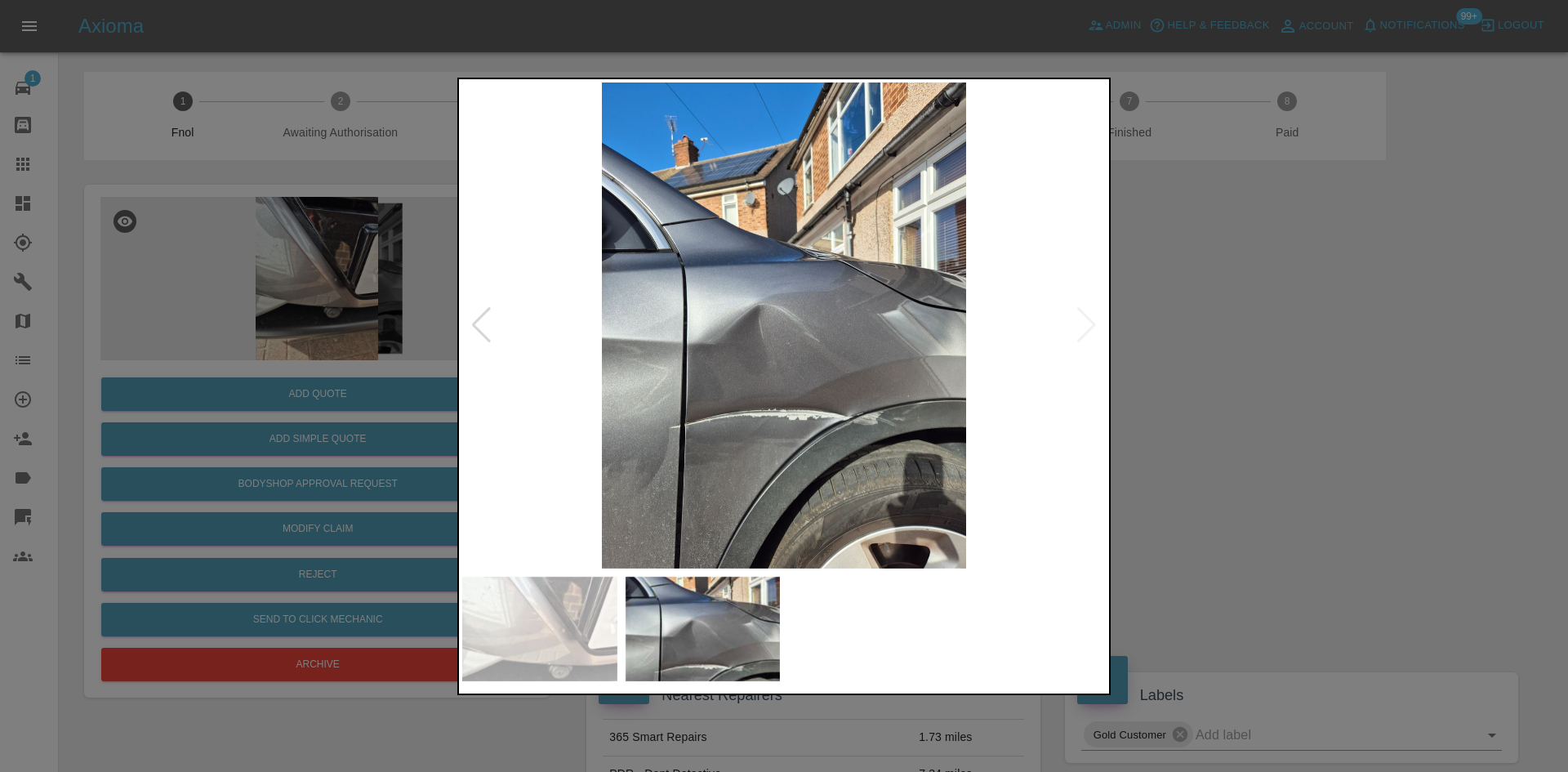
click at [582, 370] on img at bounding box center [783, 326] width 644 height 486
click at [904, 378] on img at bounding box center [783, 326] width 644 height 486
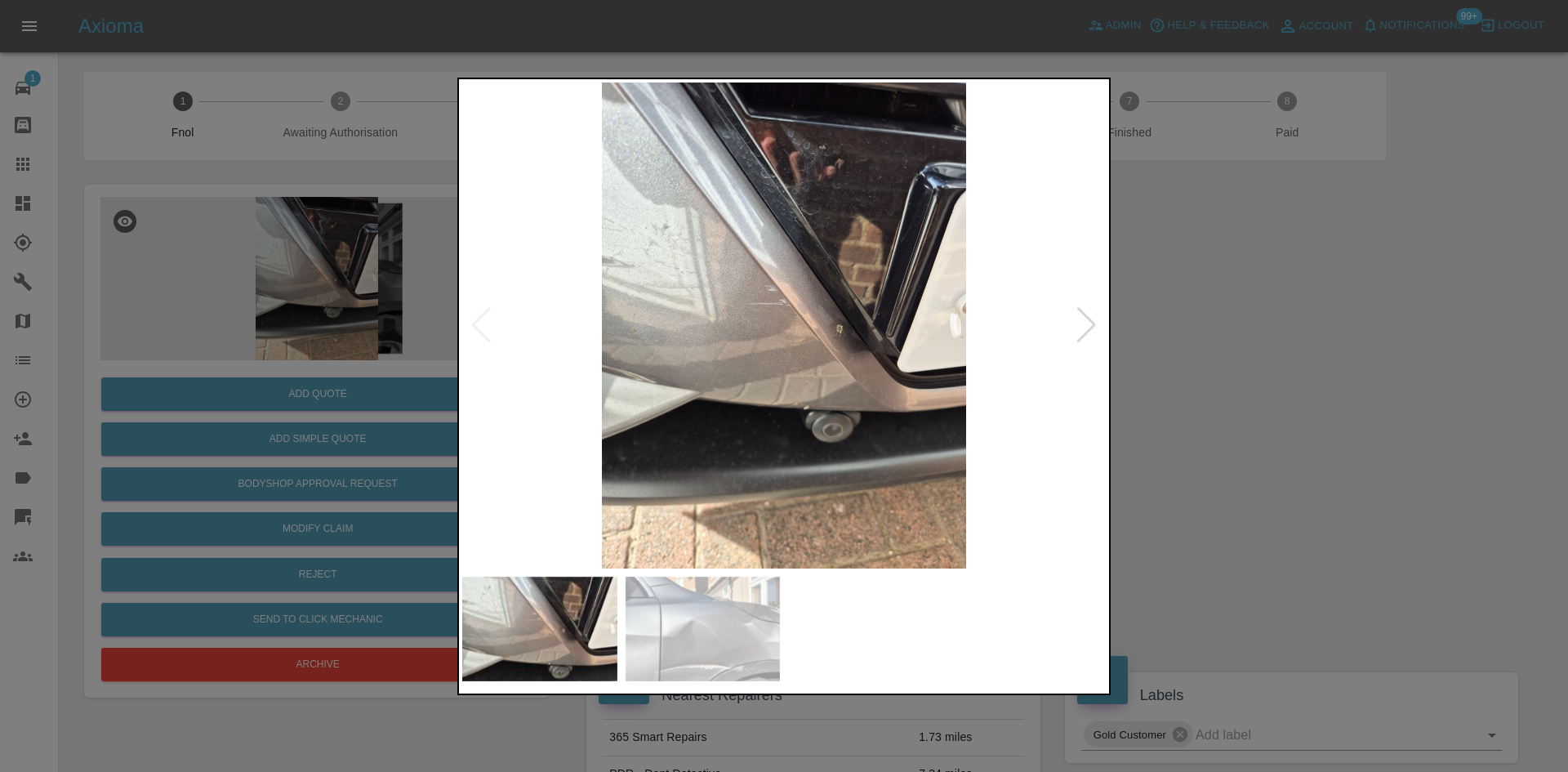
click at [738, 315] on img at bounding box center [783, 326] width 644 height 486
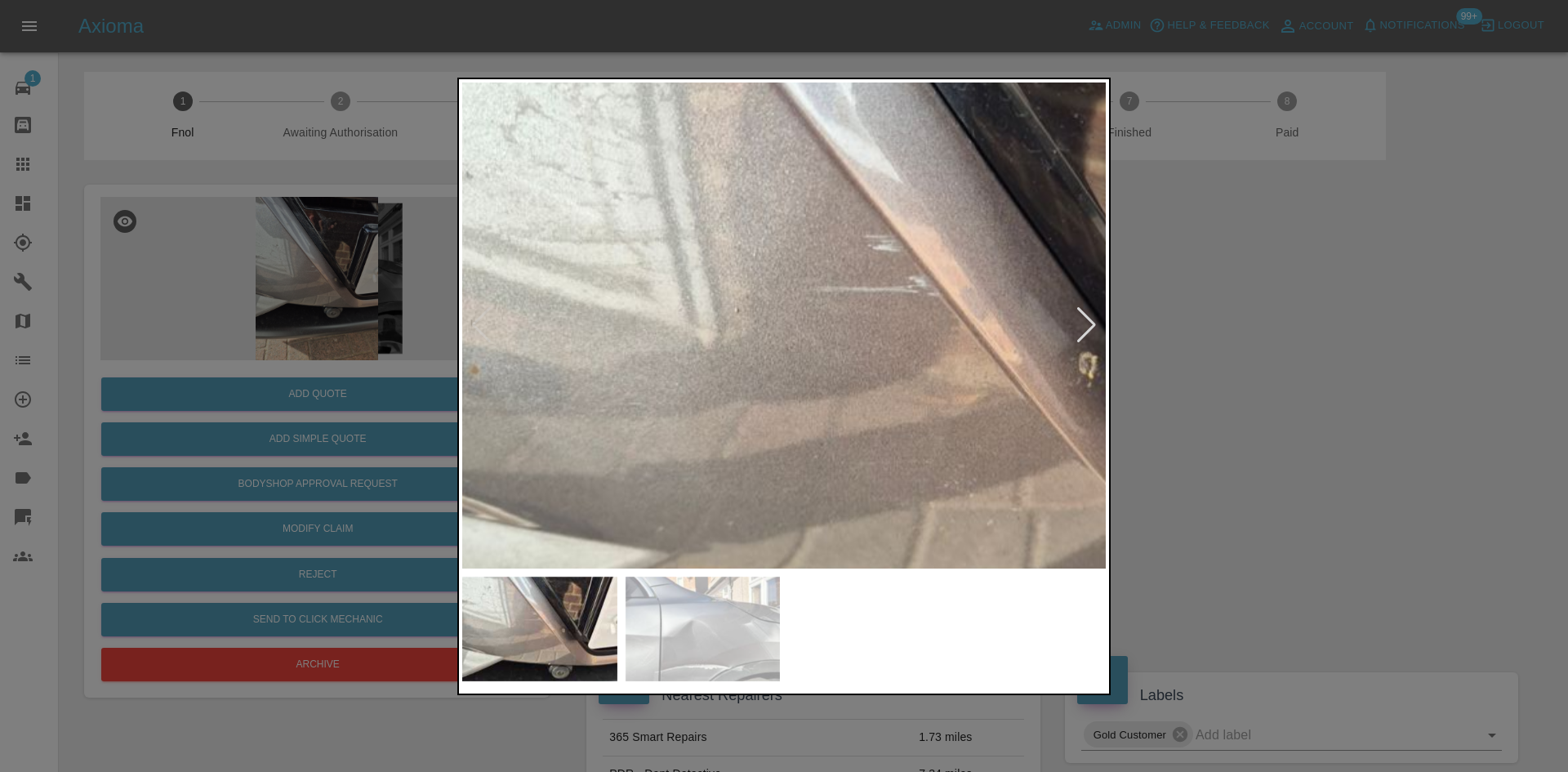
click at [337, 264] on div at bounding box center [784, 386] width 1568 height 772
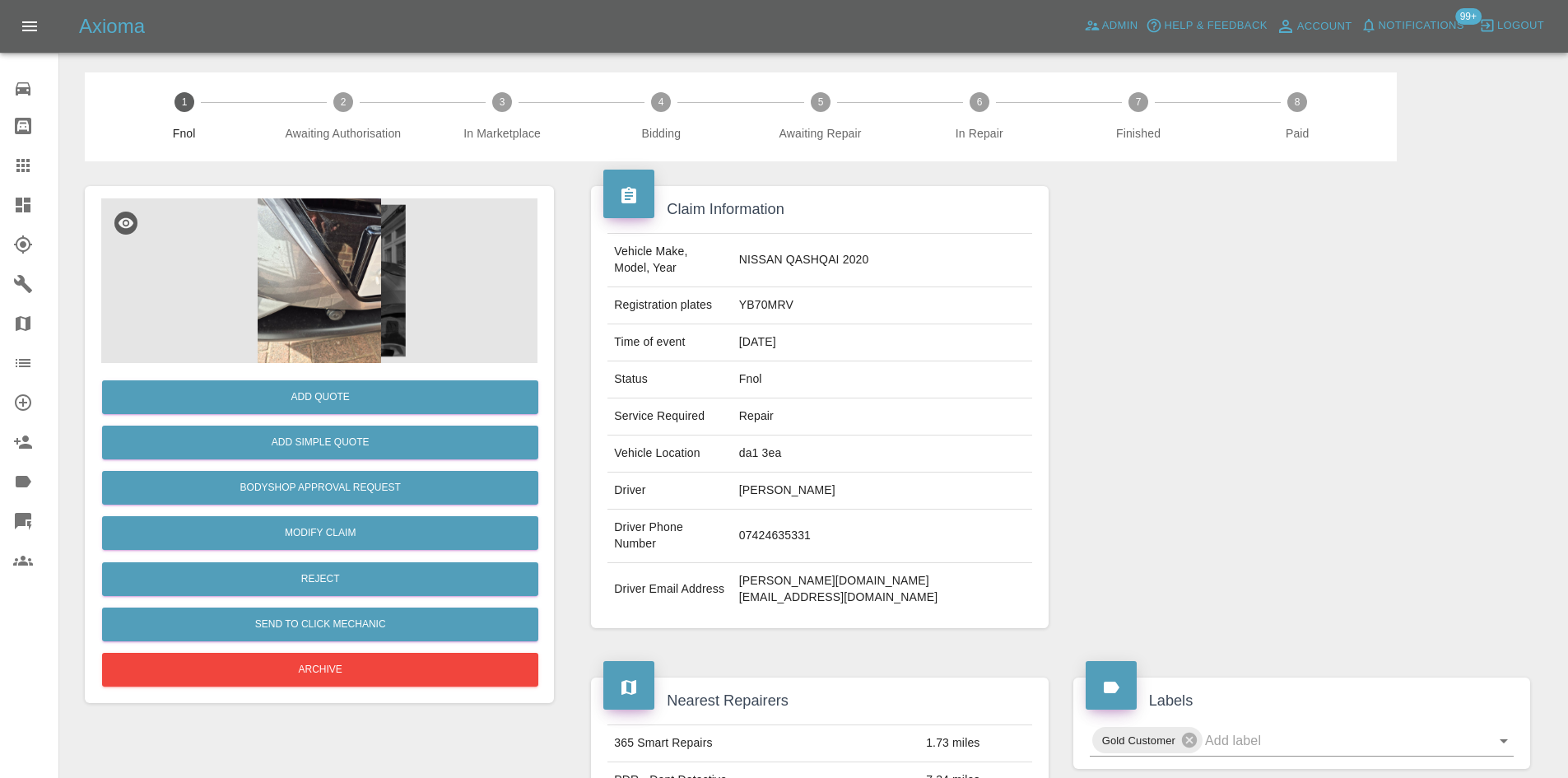
click at [324, 320] on img at bounding box center [320, 280] width 436 height 165
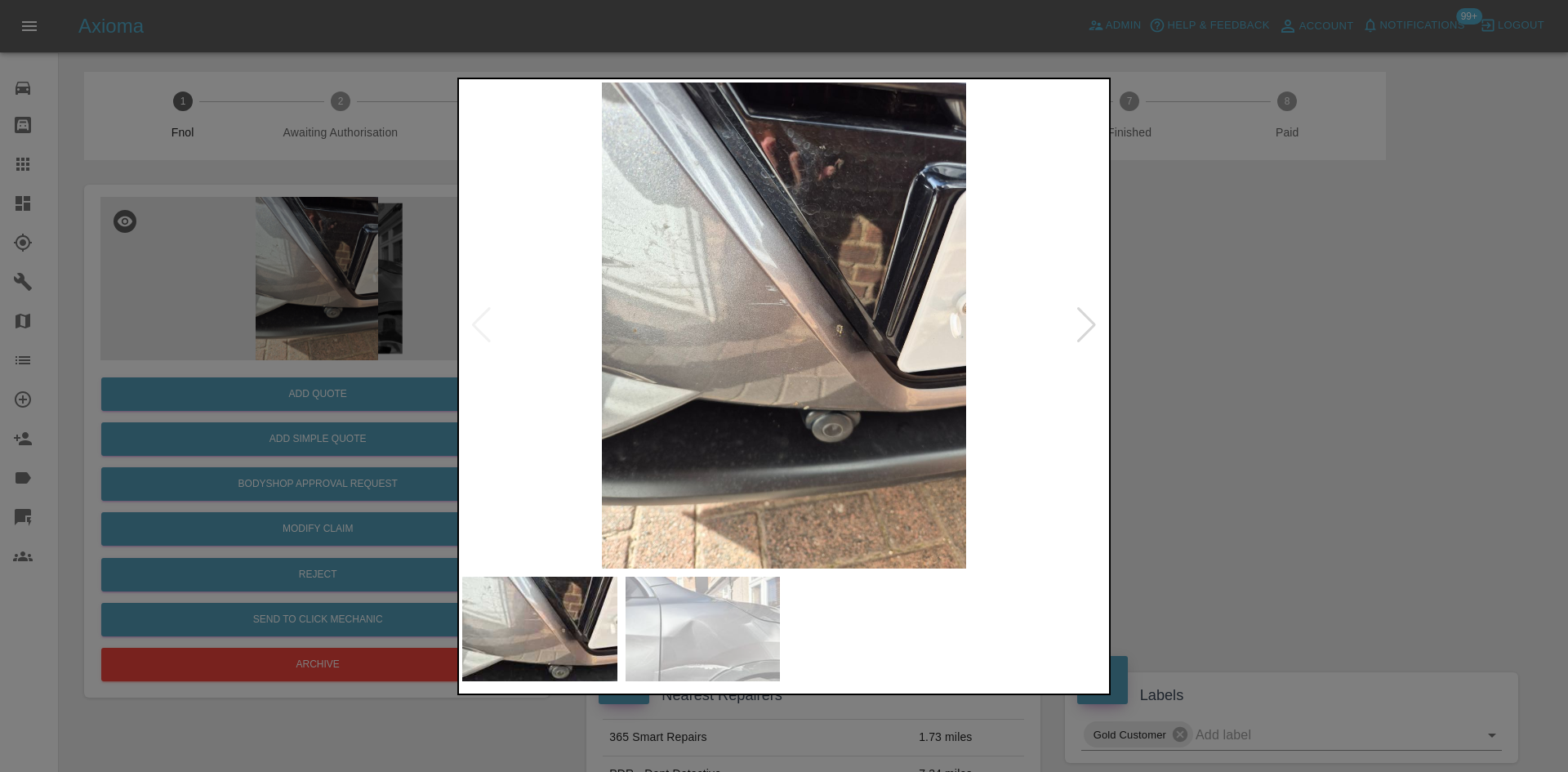
click at [785, 334] on img at bounding box center [783, 326] width 644 height 486
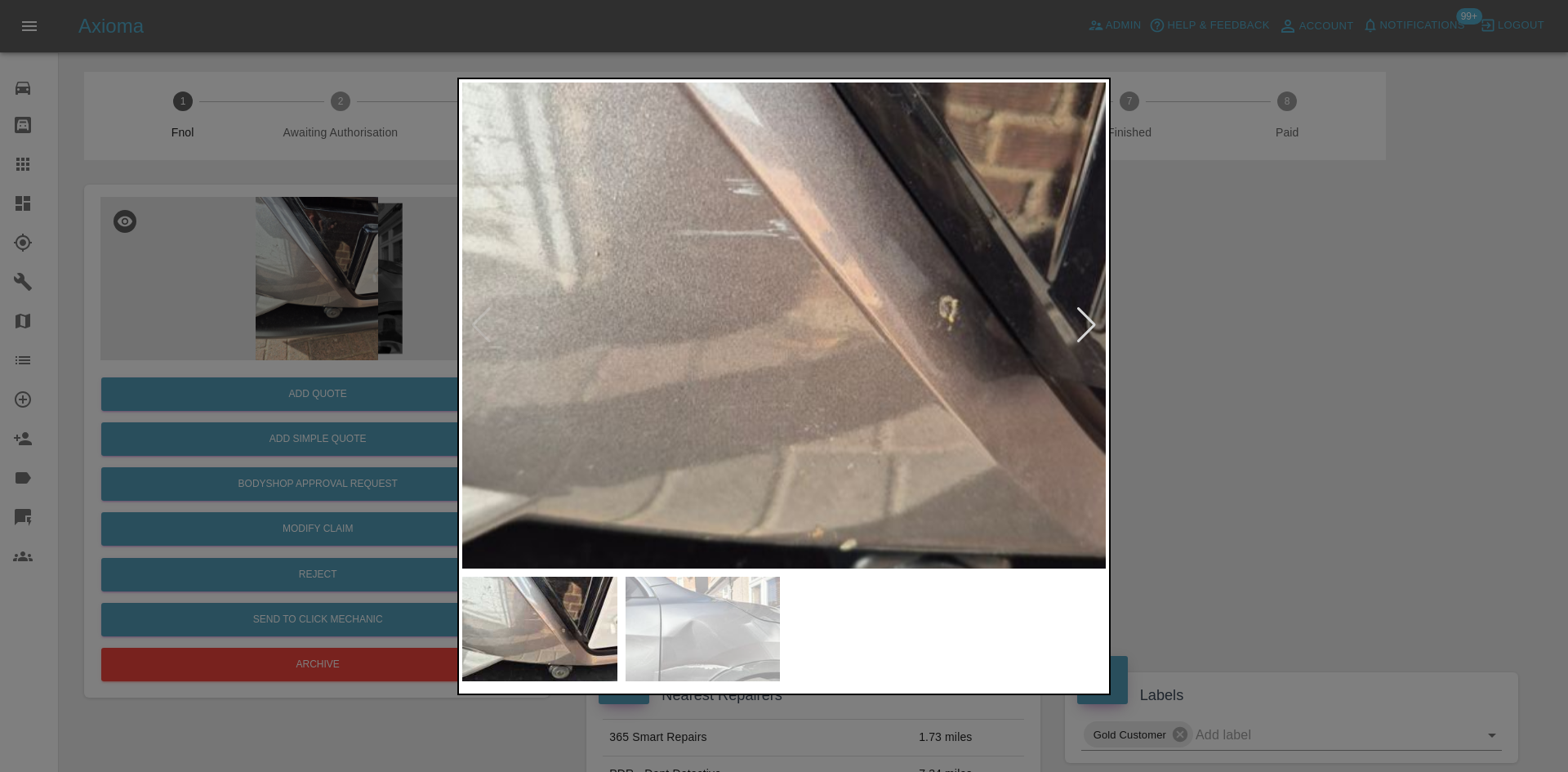
drag, startPoint x: 256, startPoint y: 287, endPoint x: 290, endPoint y: 359, distance: 79.6
click at [256, 290] on div at bounding box center [784, 386] width 1568 height 772
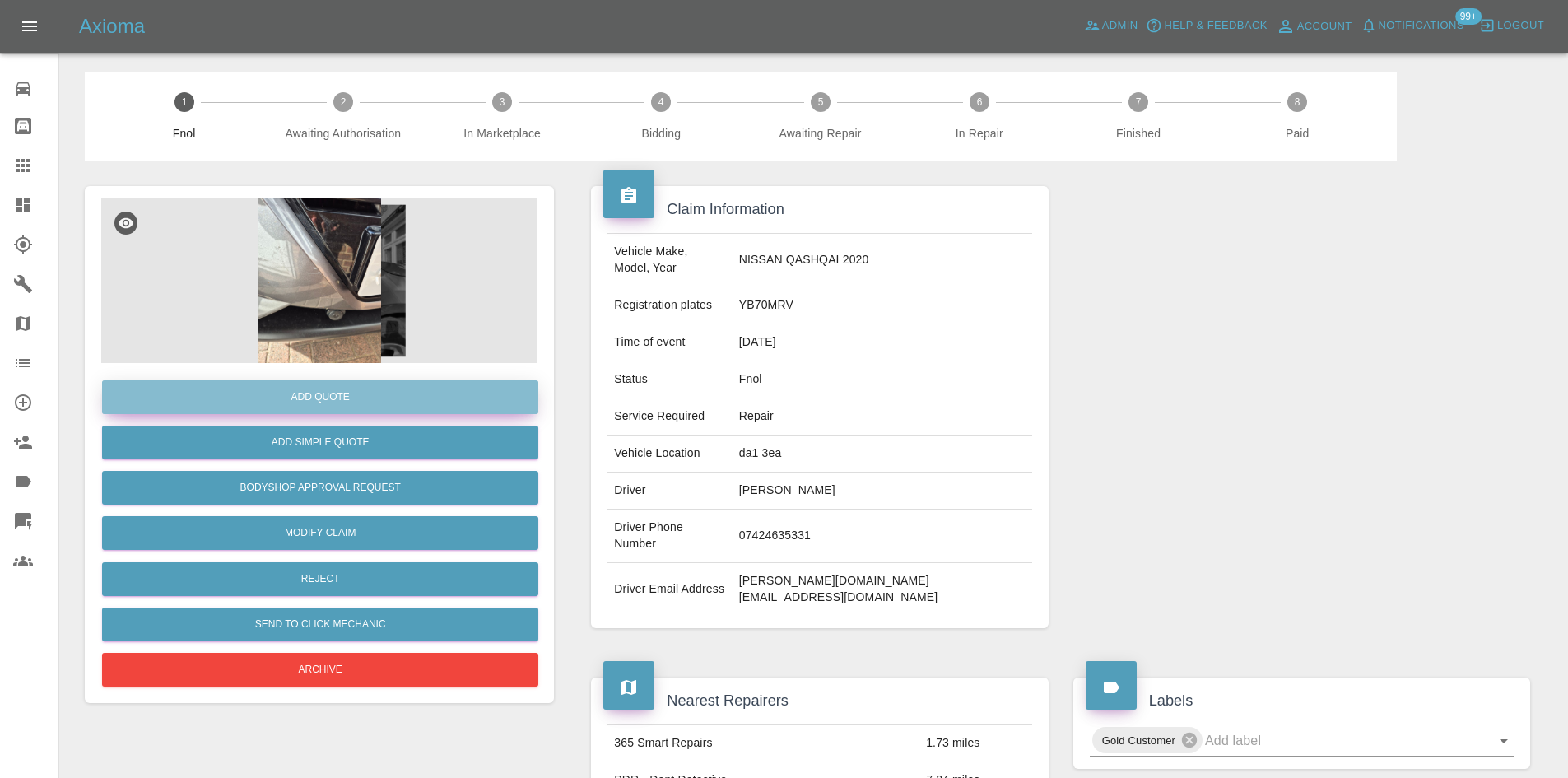
click at [316, 405] on button "Add Quote" at bounding box center [320, 397] width 436 height 34
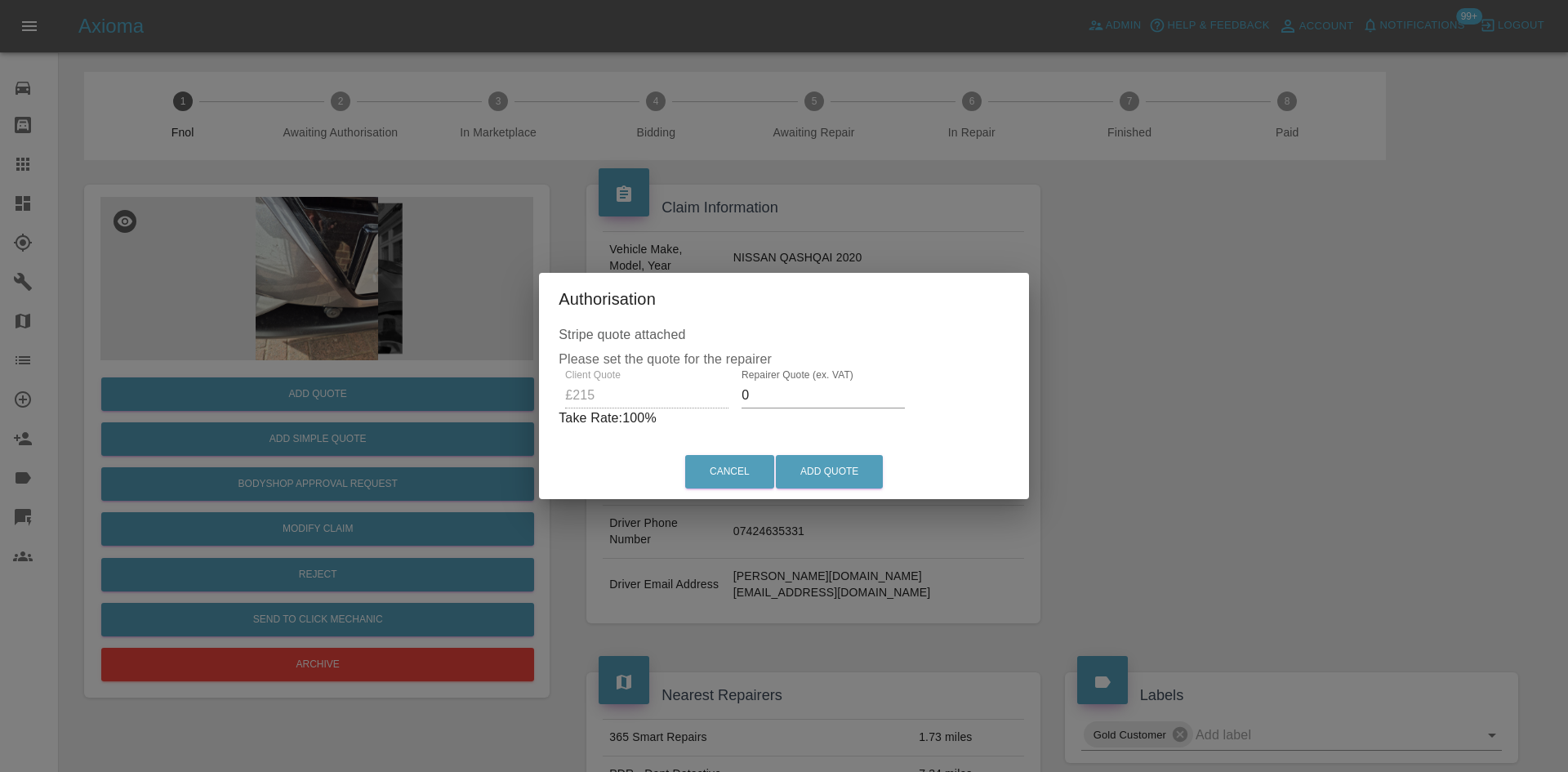
click at [605, 391] on div "Client Quote £215 Repairer Quote (ex. VAT) 0 Take Rate: 100 %" at bounding box center [783, 398] width 451 height 59
type input "120"
click at [786, 455] on button "Add Quote" at bounding box center [829, 471] width 107 height 34
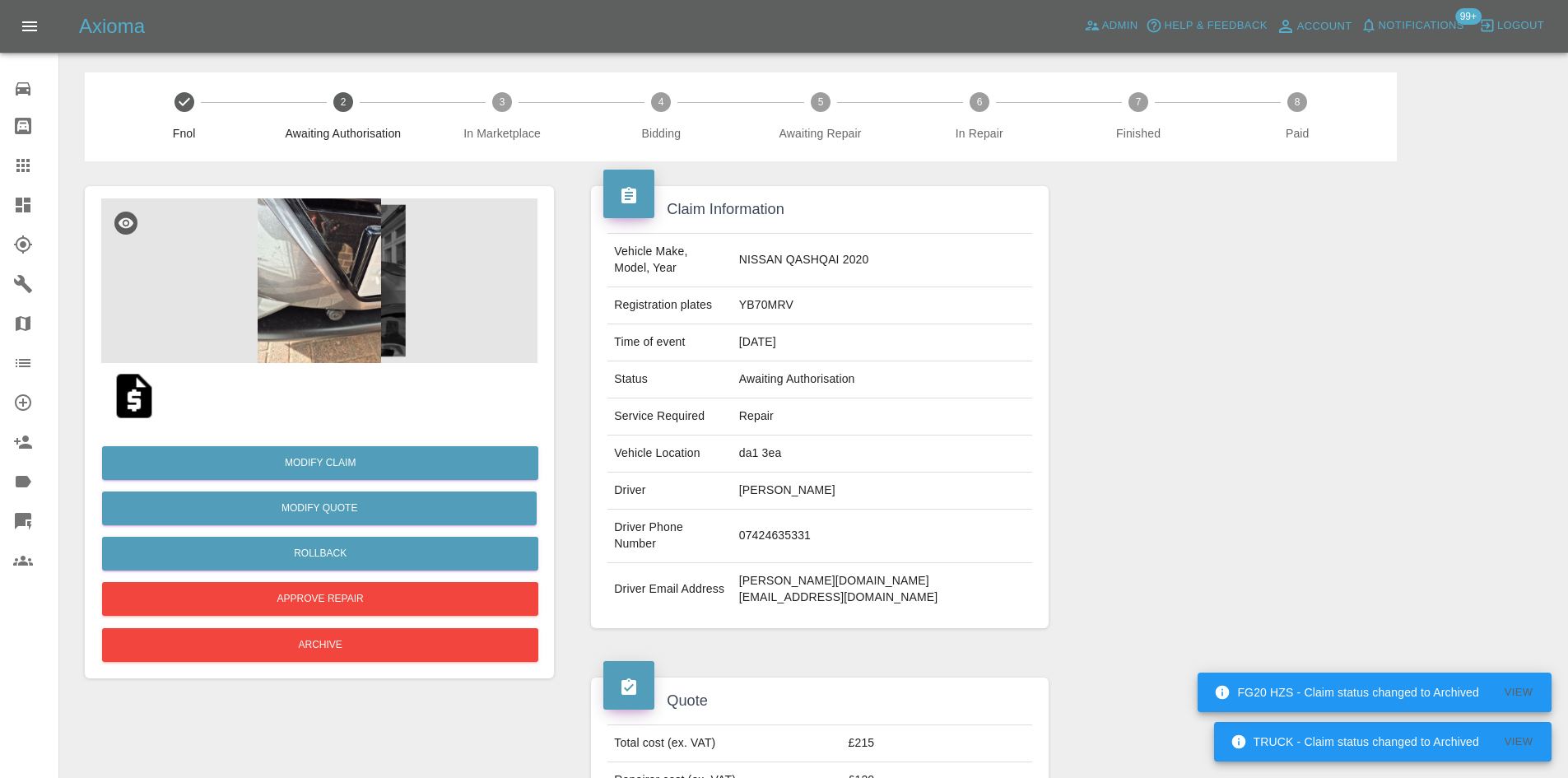
click at [292, 260] on img at bounding box center [320, 280] width 436 height 165
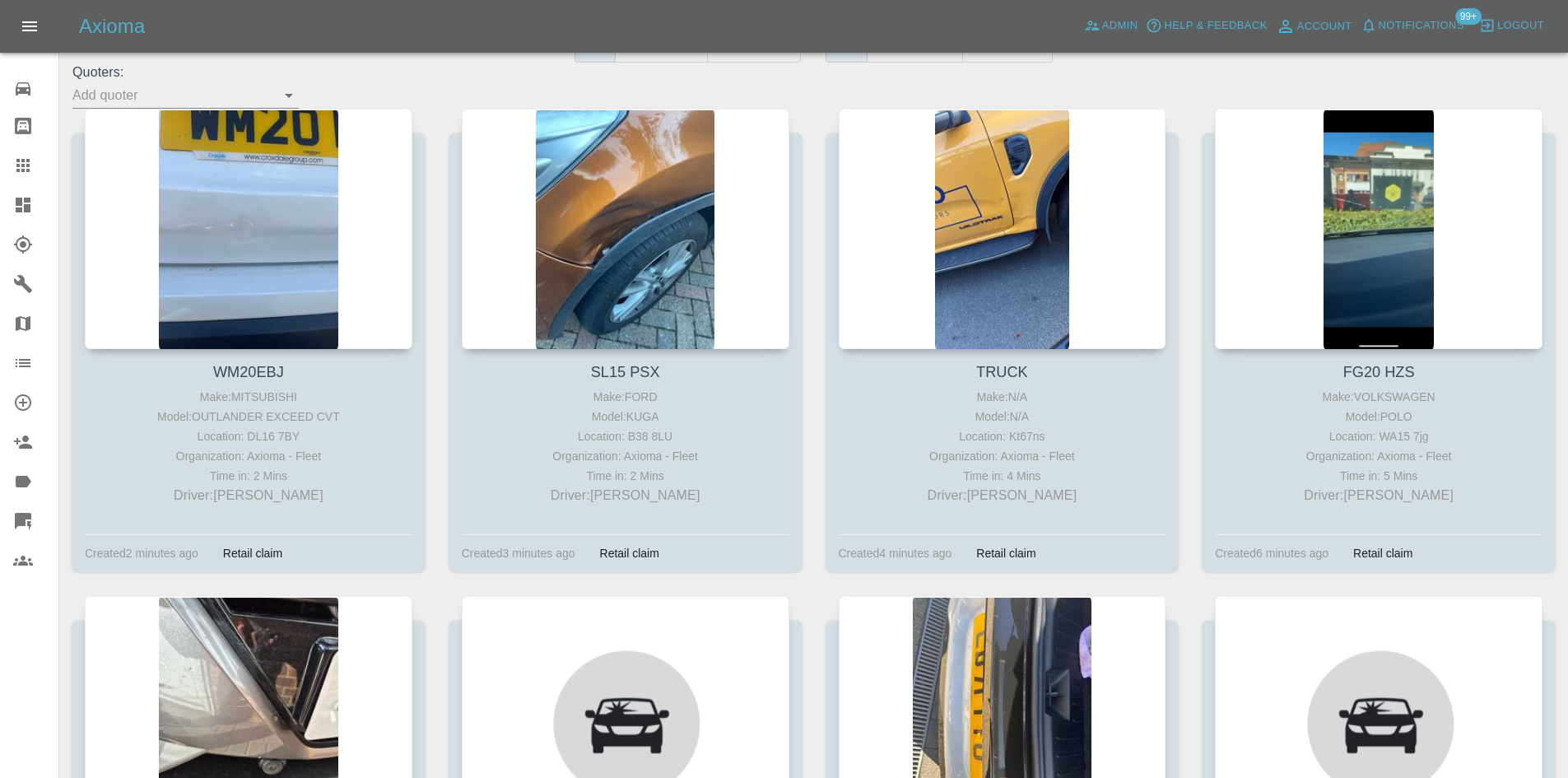
scroll to position [247, 0]
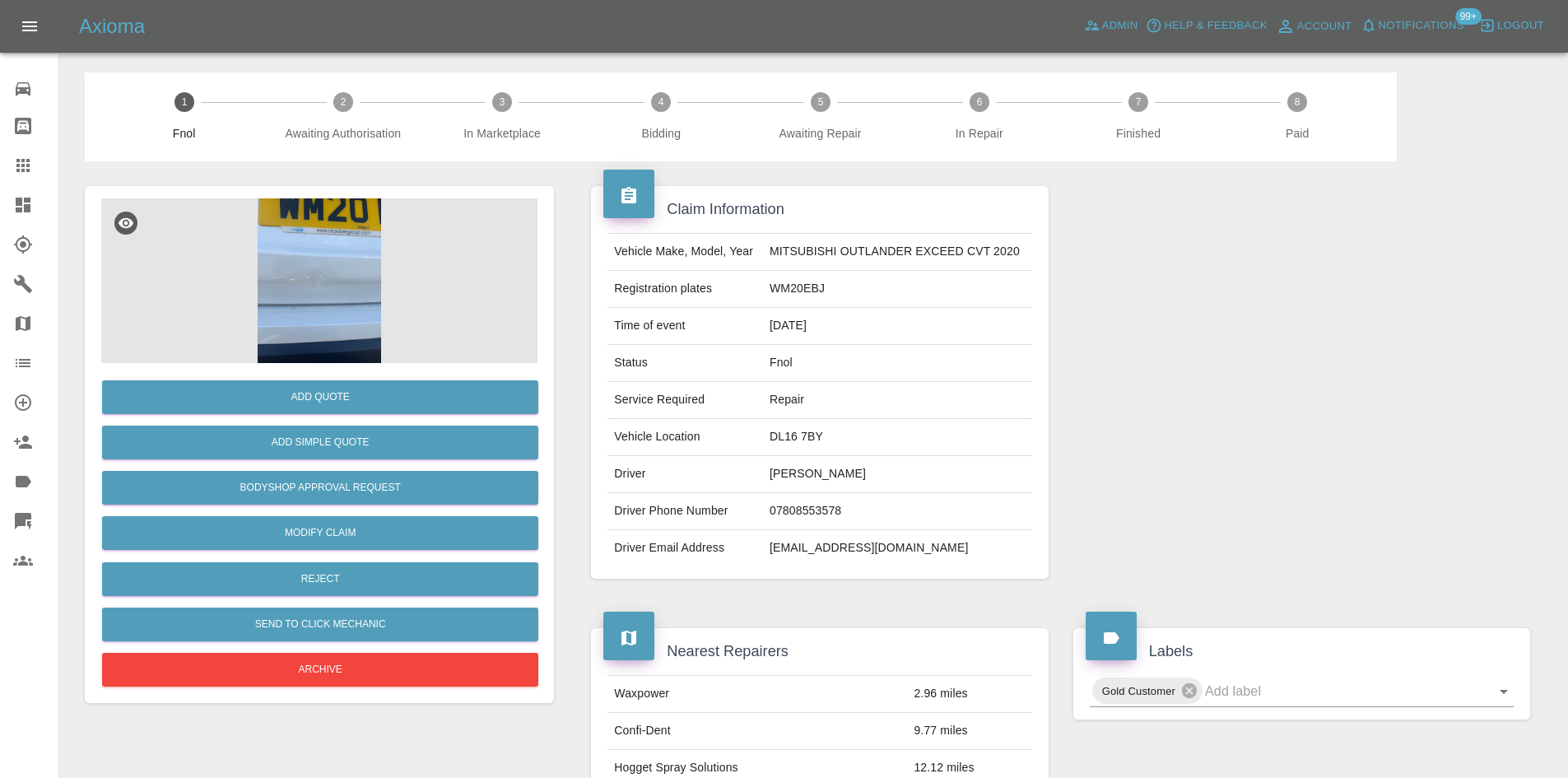
click at [290, 259] on img at bounding box center [320, 280] width 436 height 165
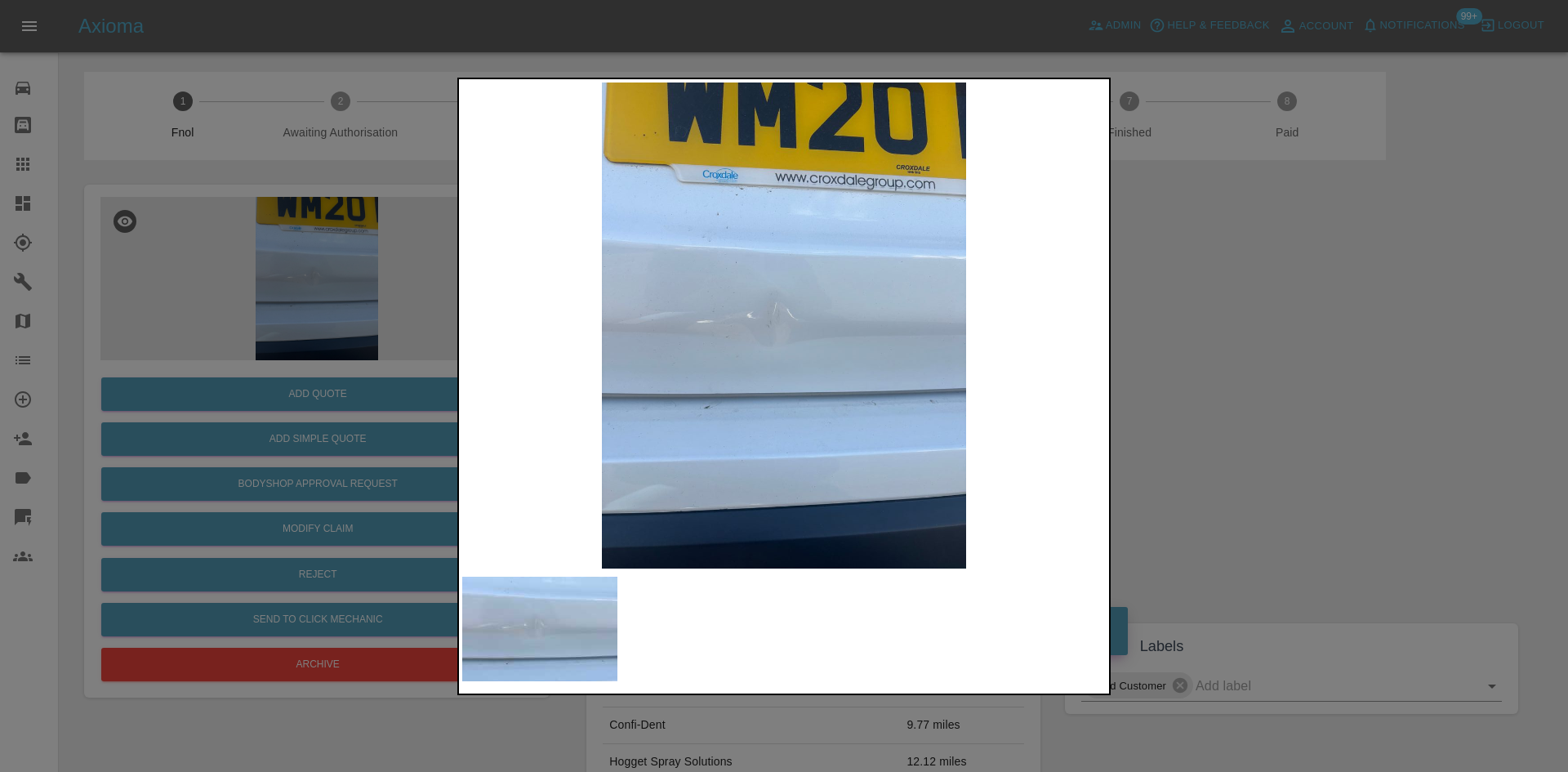
click at [776, 346] on img at bounding box center [783, 326] width 644 height 486
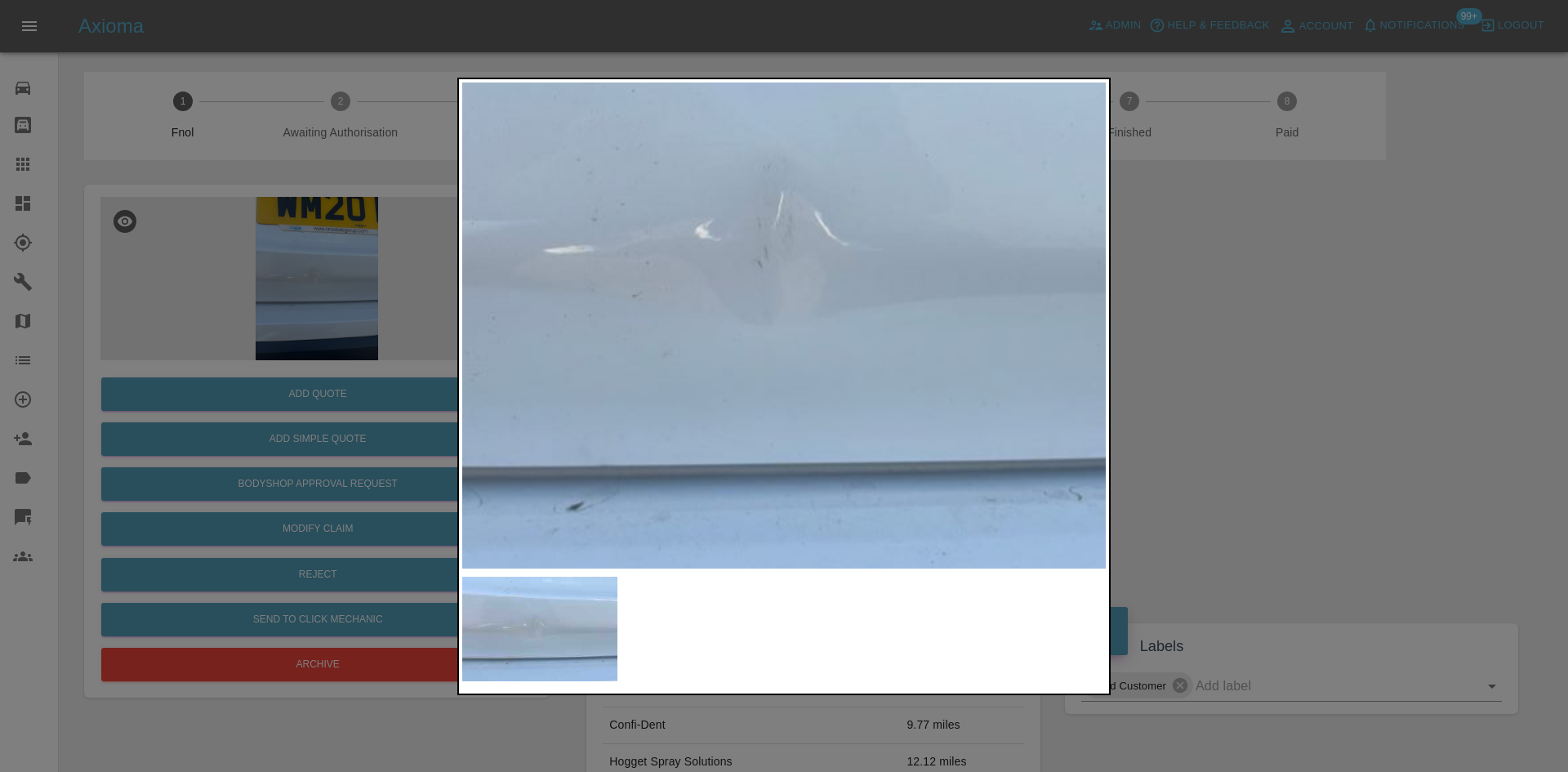
click at [804, 383] on img at bounding box center [806, 261] width 1931 height 1459
click at [804, 384] on img at bounding box center [806, 261] width 1931 height 1459
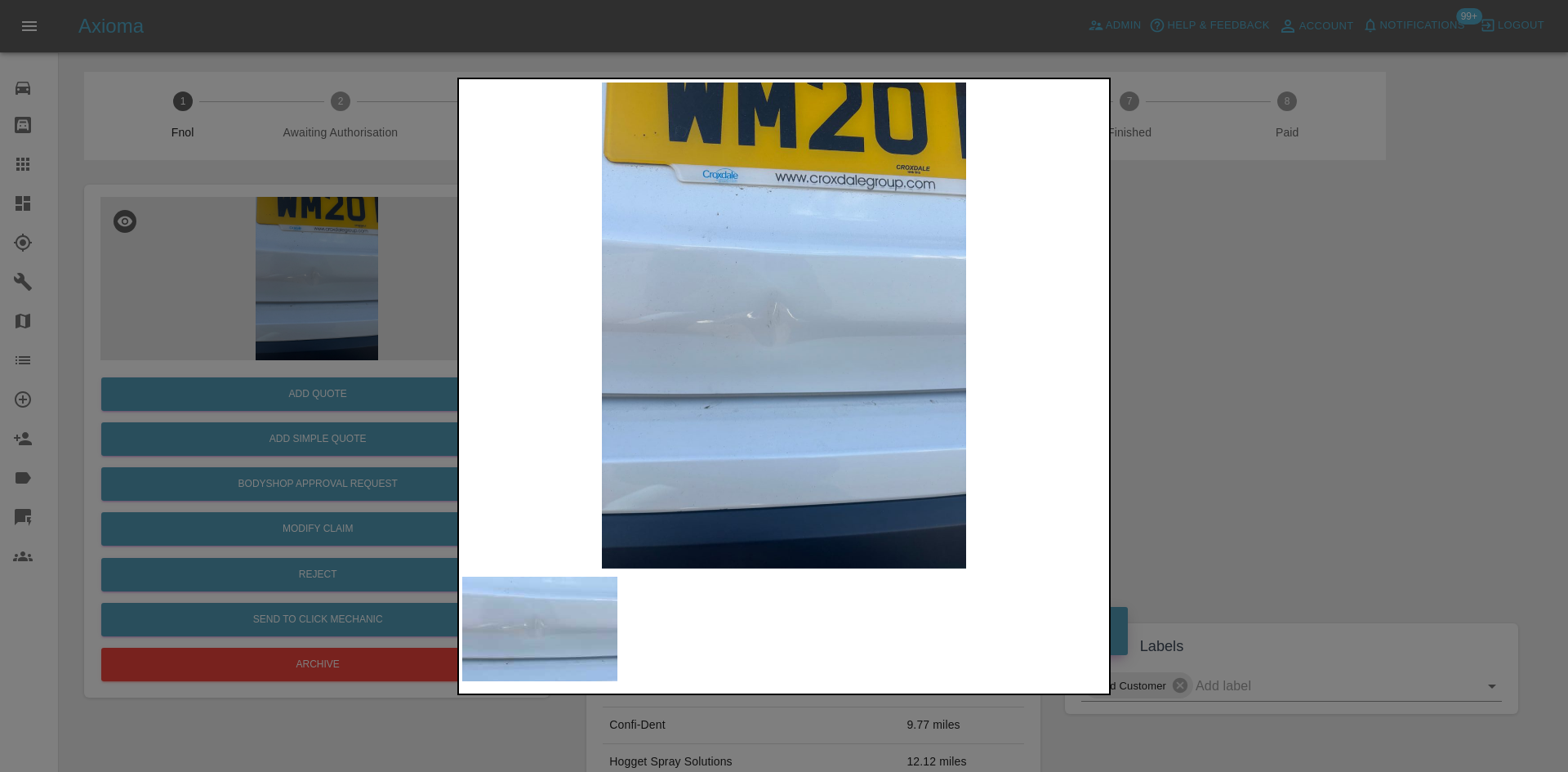
click at [791, 383] on img at bounding box center [783, 326] width 644 height 486
click at [416, 307] on div at bounding box center [784, 386] width 1568 height 772
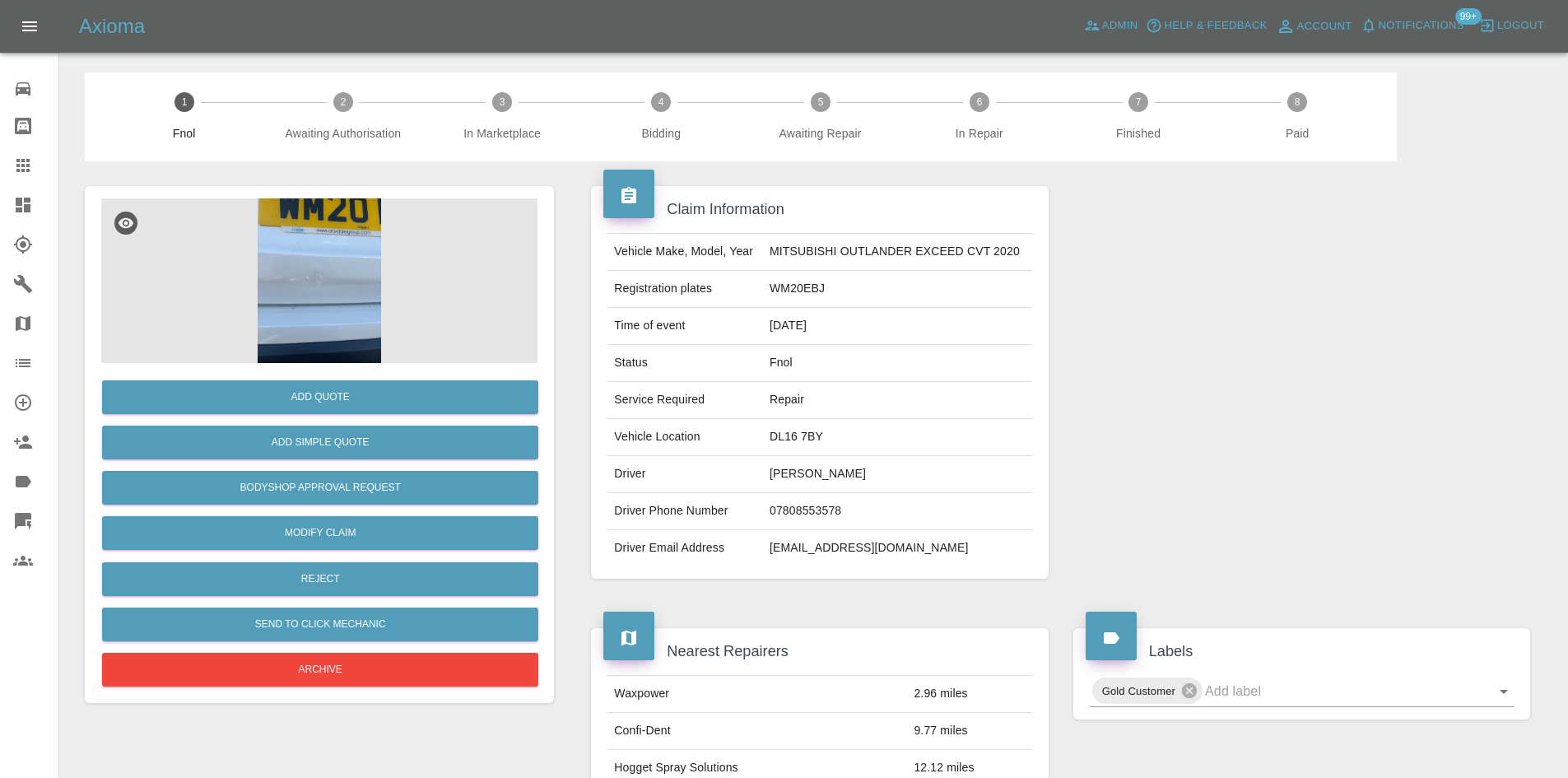
click at [346, 281] on img at bounding box center [320, 280] width 436 height 165
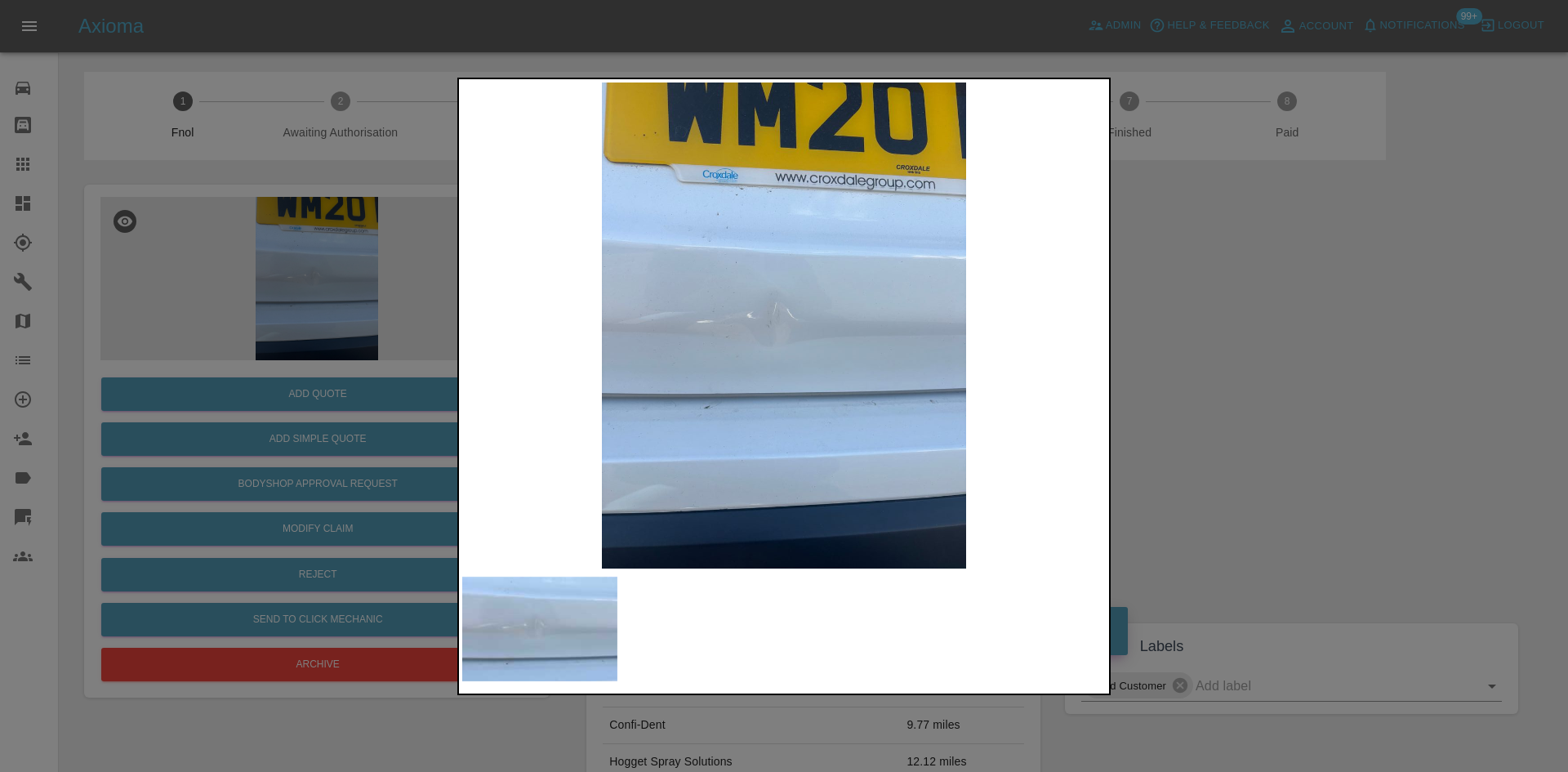
click at [751, 338] on img at bounding box center [783, 326] width 644 height 486
click at [748, 337] on img at bounding box center [783, 326] width 644 height 486
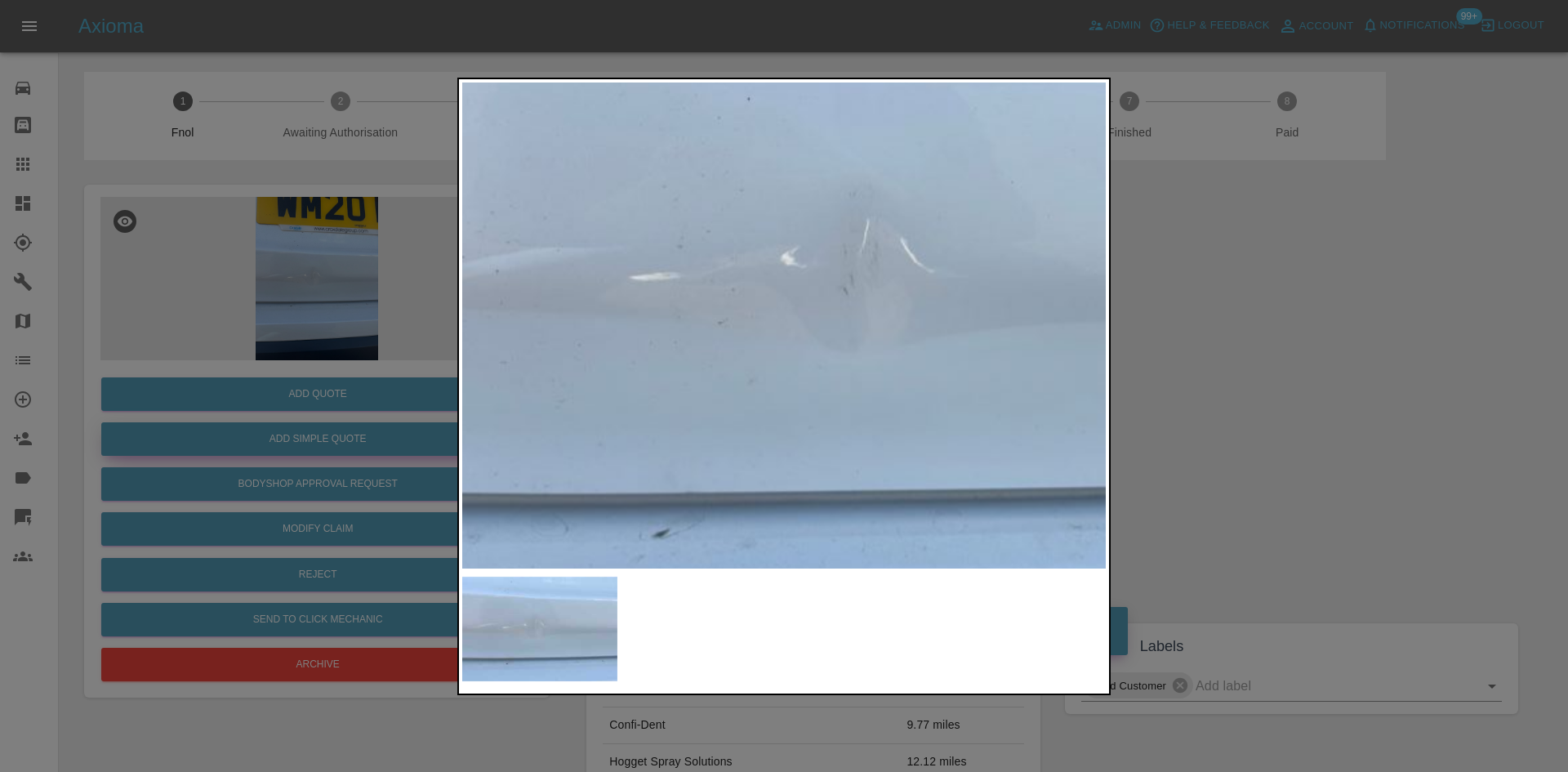
drag, startPoint x: 319, startPoint y: 359, endPoint x: 289, endPoint y: 428, distance: 75.2
click at [314, 362] on div at bounding box center [784, 386] width 1568 height 772
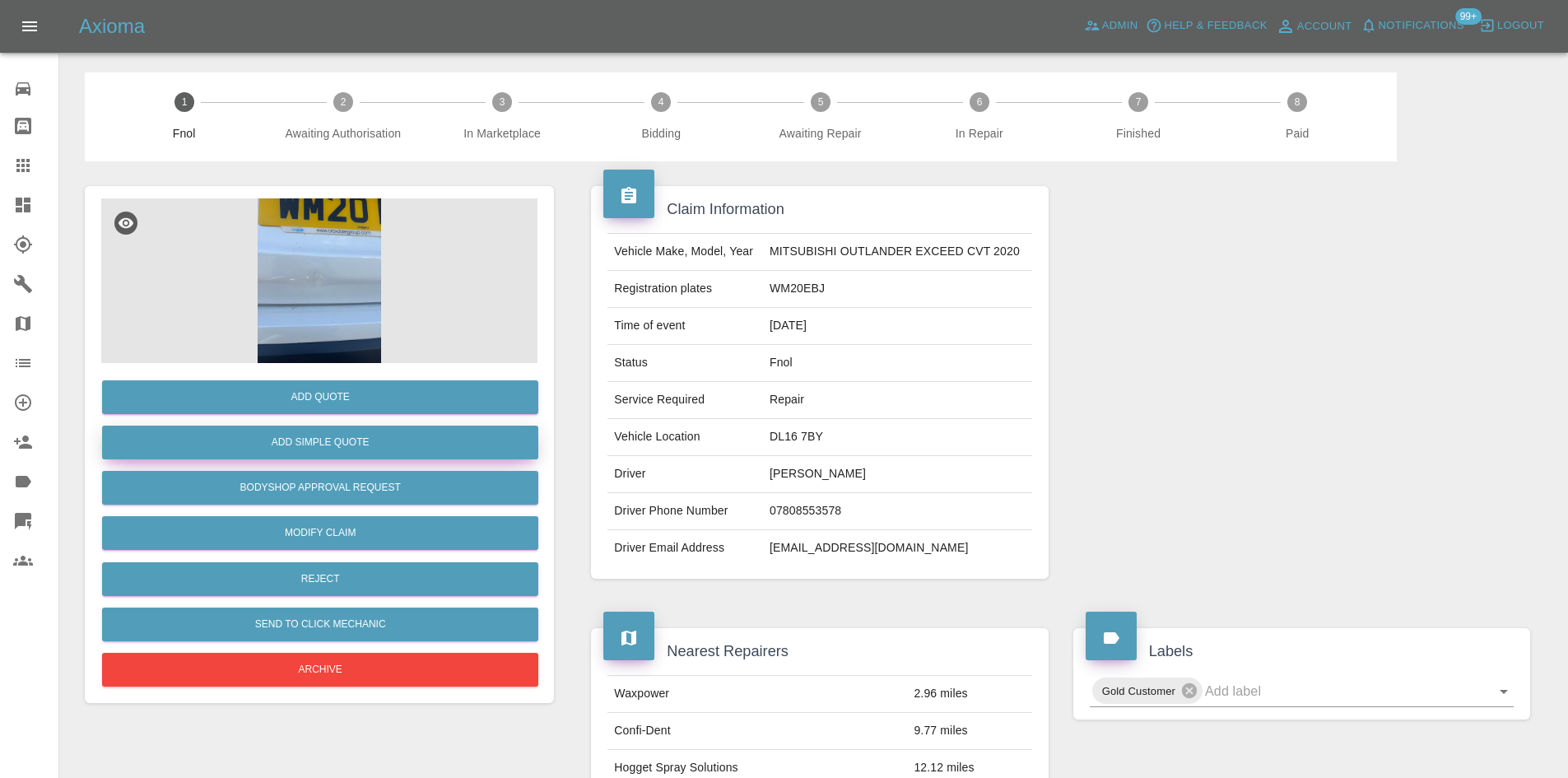
click at [294, 444] on button "Add Simple Quote" at bounding box center [320, 442] width 436 height 34
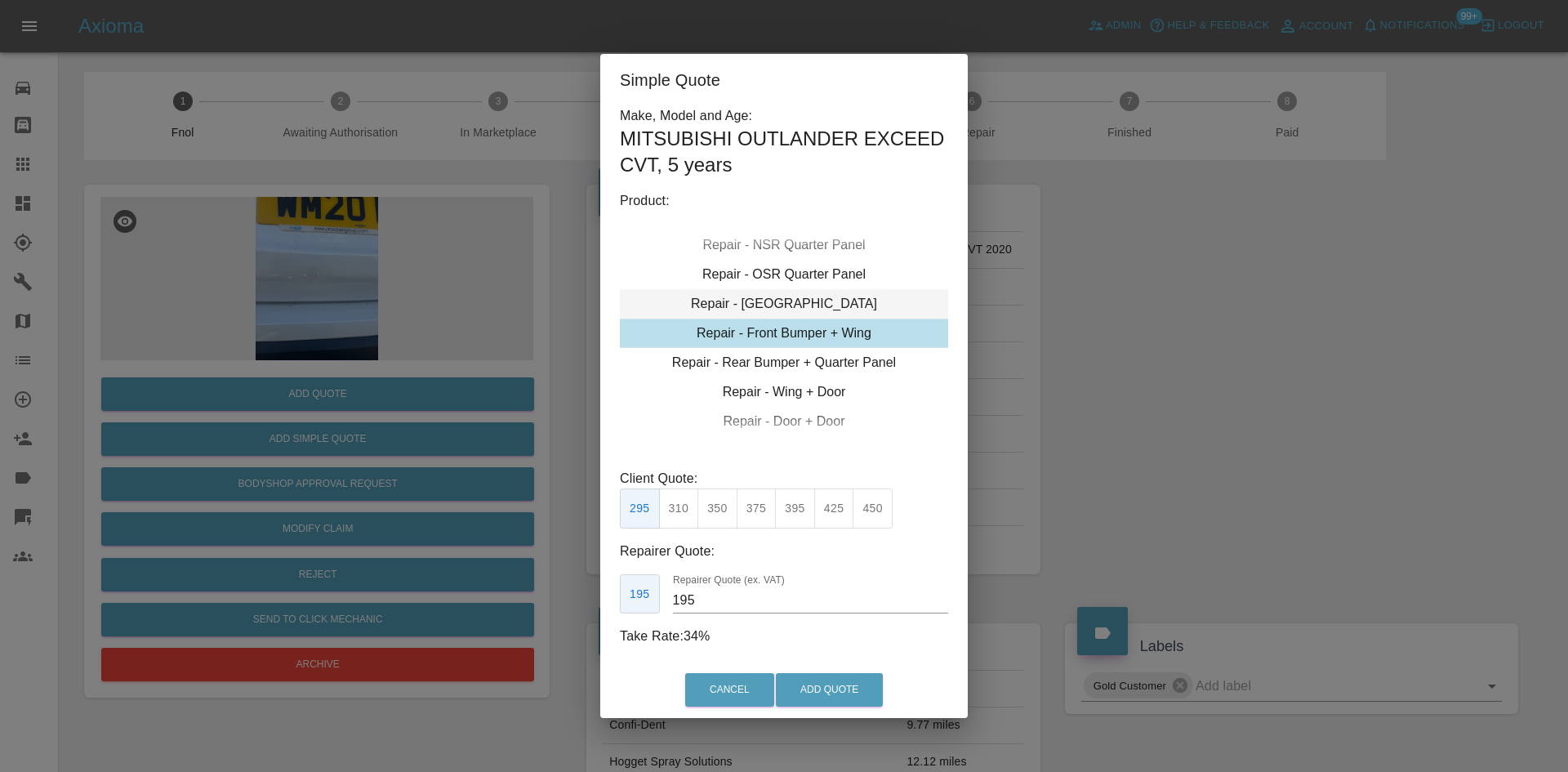
click at [796, 306] on div "Repair - [GEOGRAPHIC_DATA]" at bounding box center [783, 304] width 328 height 29
click at [788, 512] on button "325" at bounding box center [795, 508] width 40 height 40
click at [768, 518] on button "300" at bounding box center [756, 508] width 40 height 40
type input "190"
click at [797, 691] on button "Add Quote" at bounding box center [829, 689] width 107 height 34
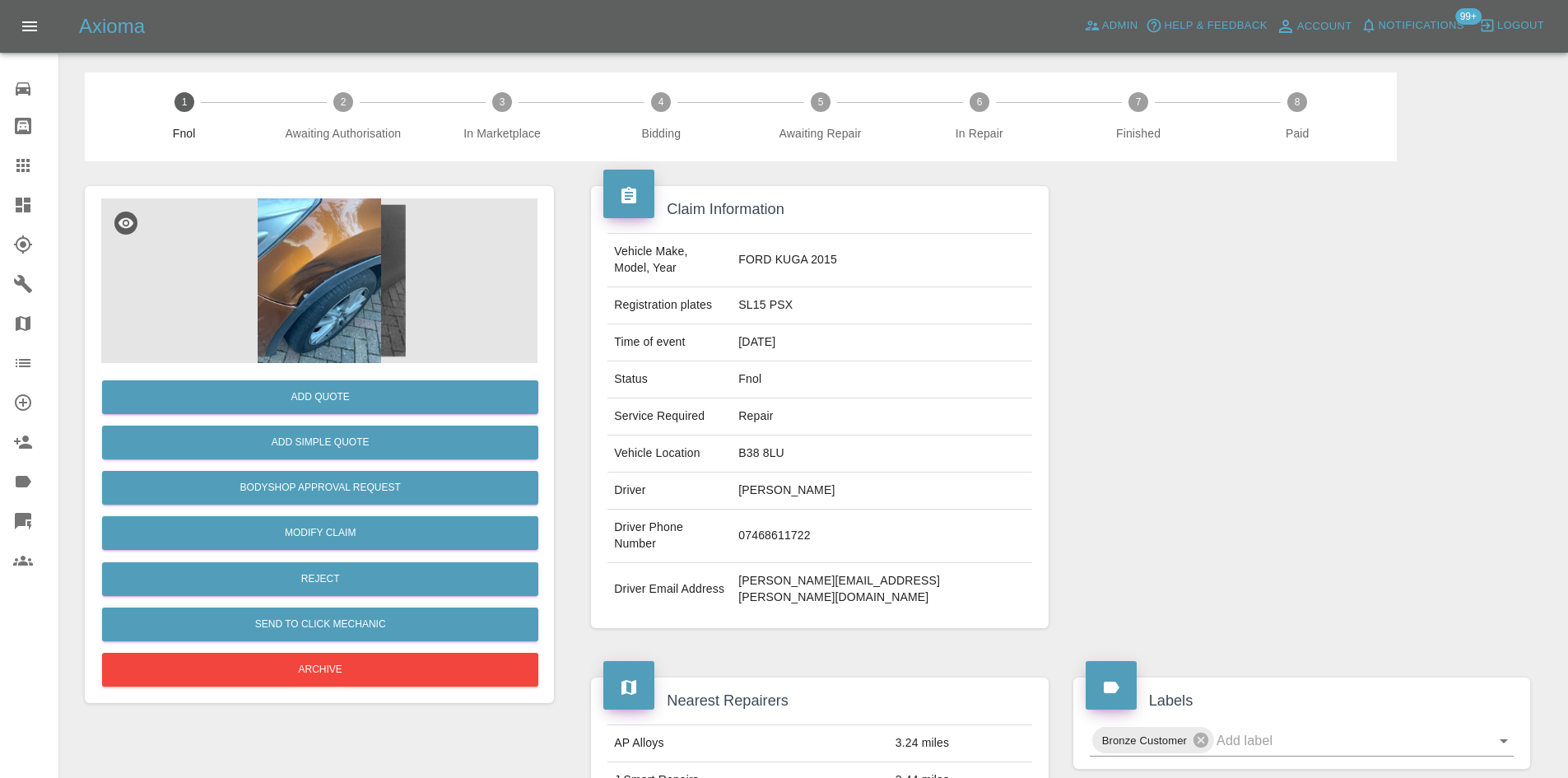
click at [388, 267] on img at bounding box center [320, 280] width 436 height 165
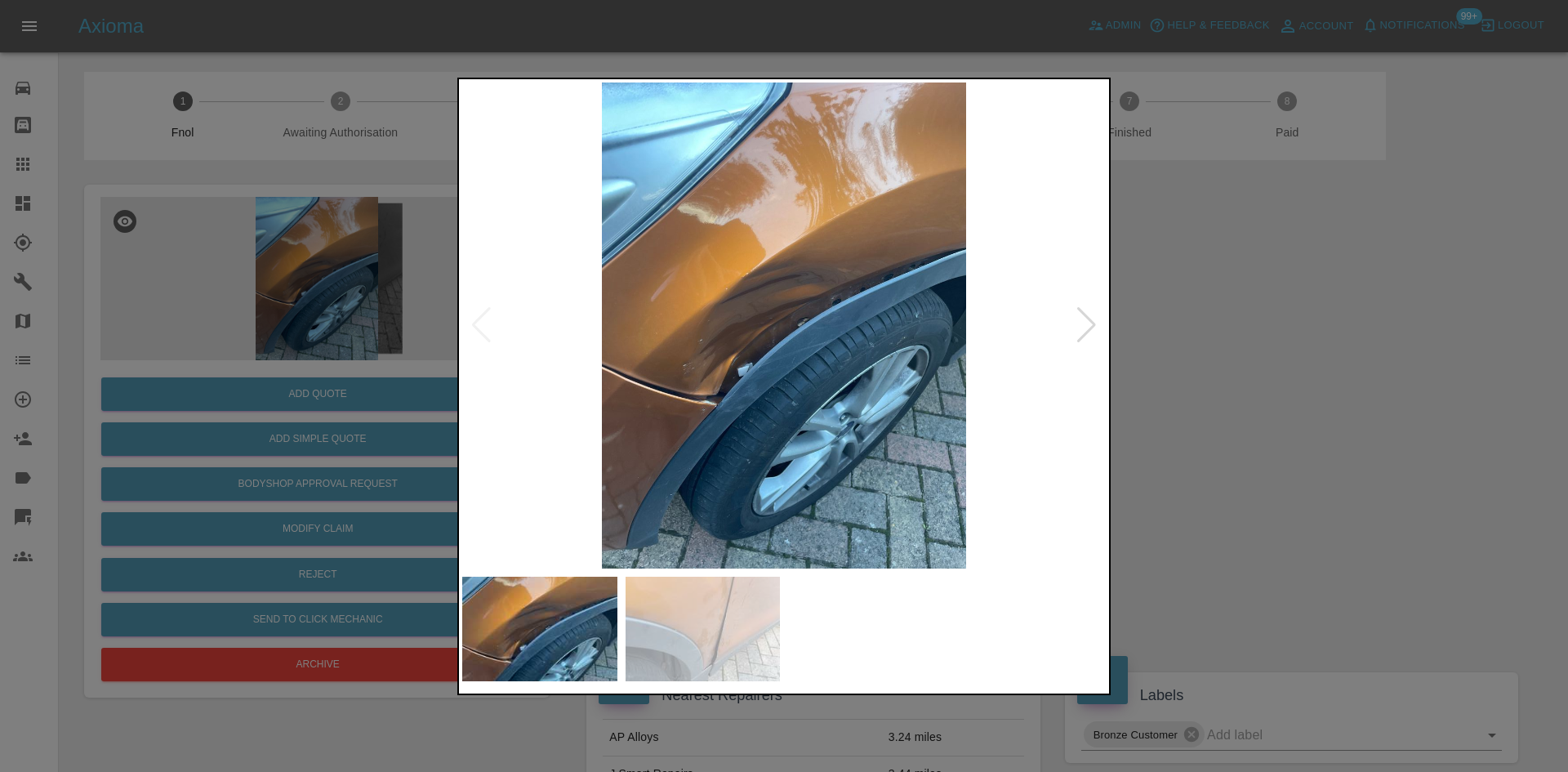
click at [746, 375] on img at bounding box center [783, 326] width 644 height 486
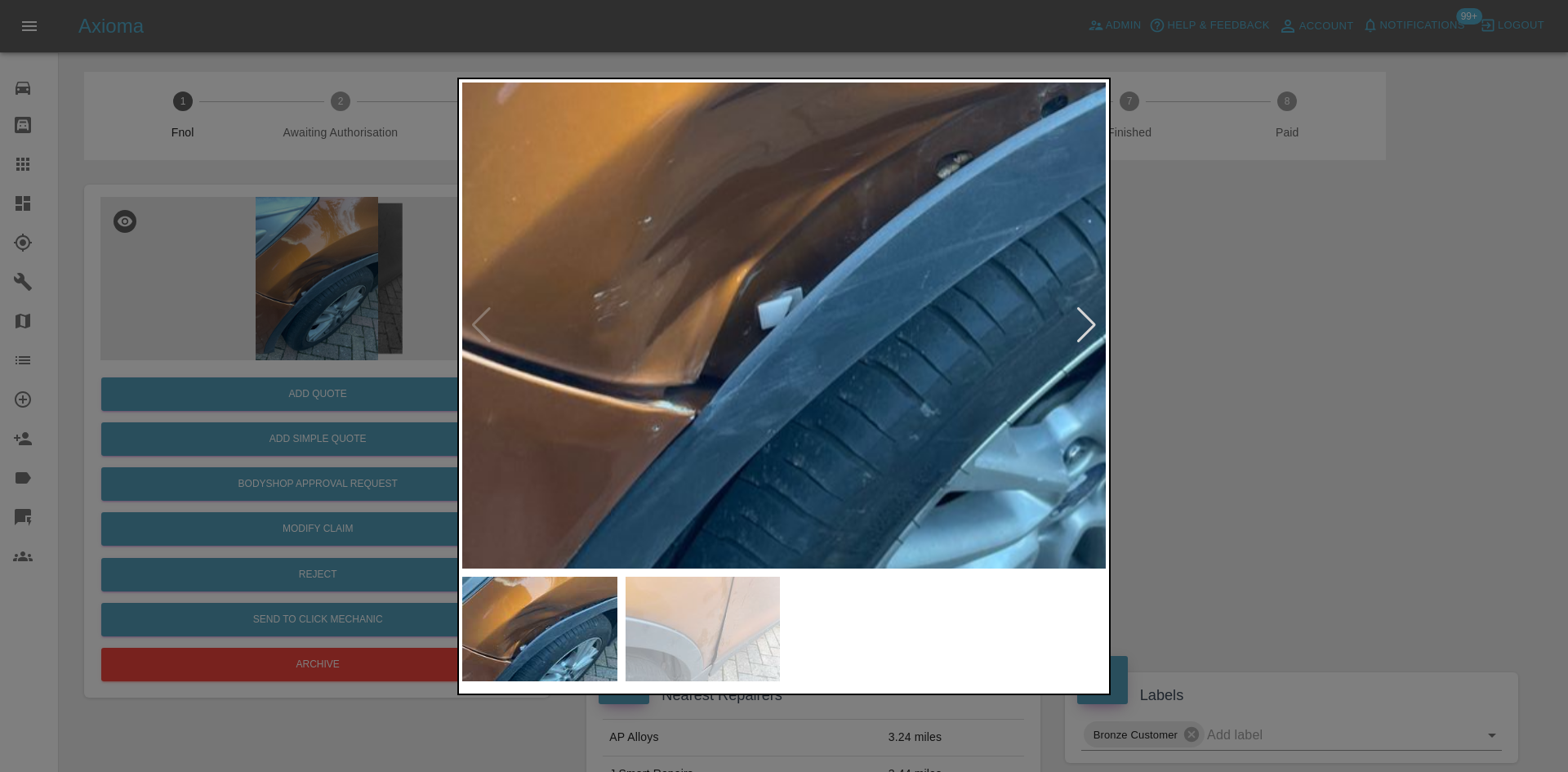
click at [349, 290] on div at bounding box center [784, 386] width 1568 height 772
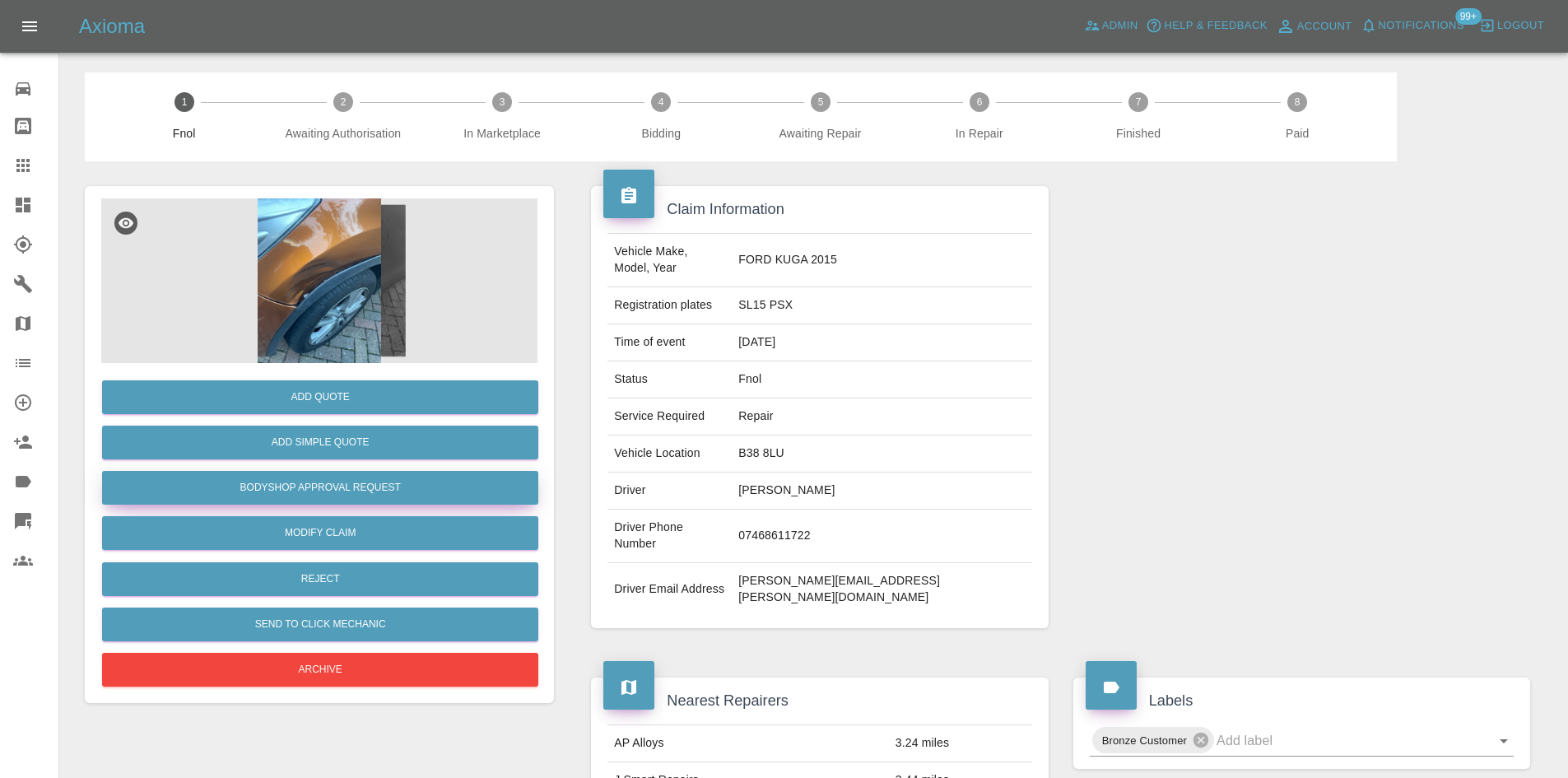
click at [359, 496] on button "Bodyshop Approval Request" at bounding box center [320, 487] width 436 height 34
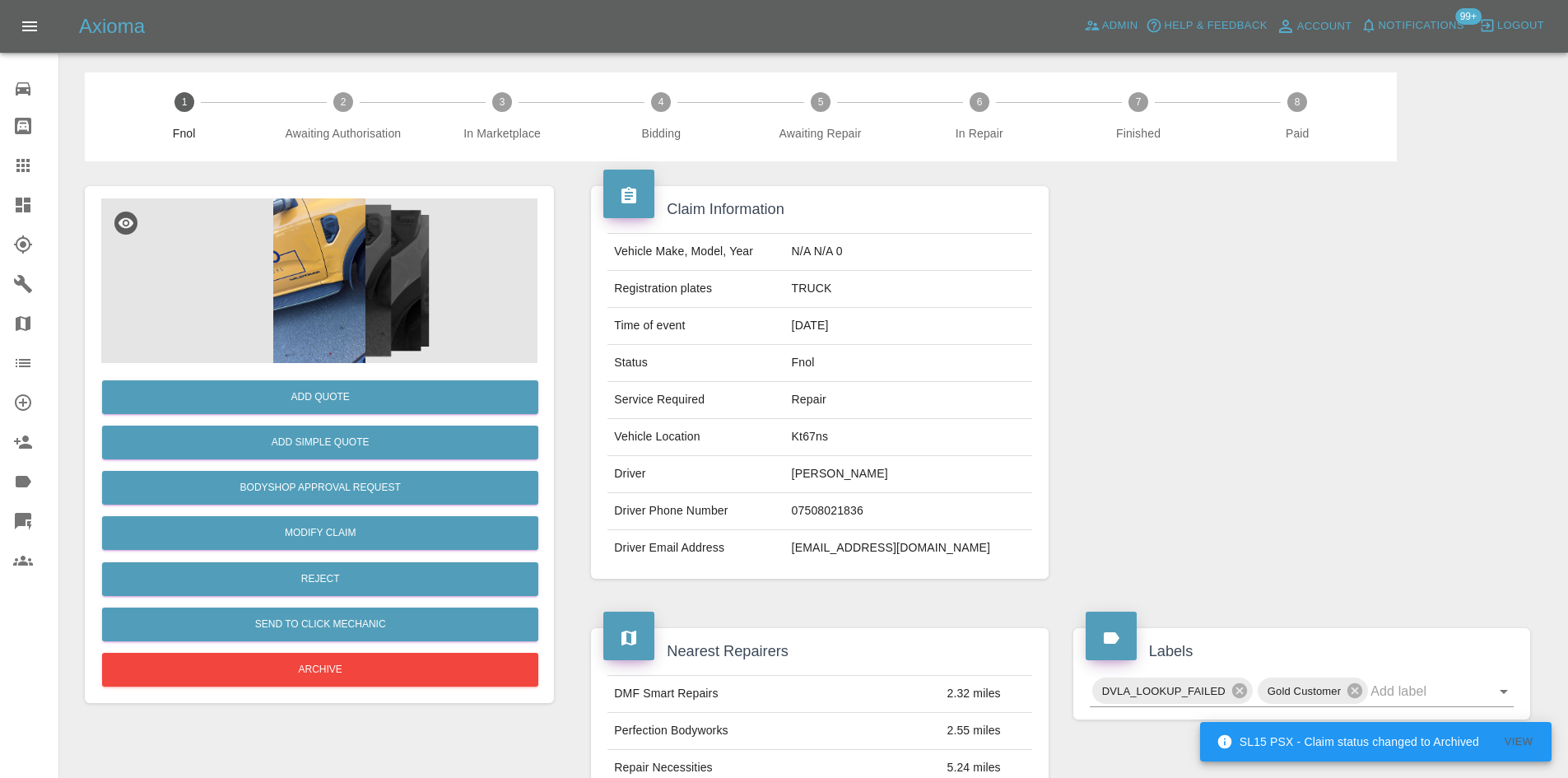
click at [372, 262] on img at bounding box center [320, 280] width 436 height 165
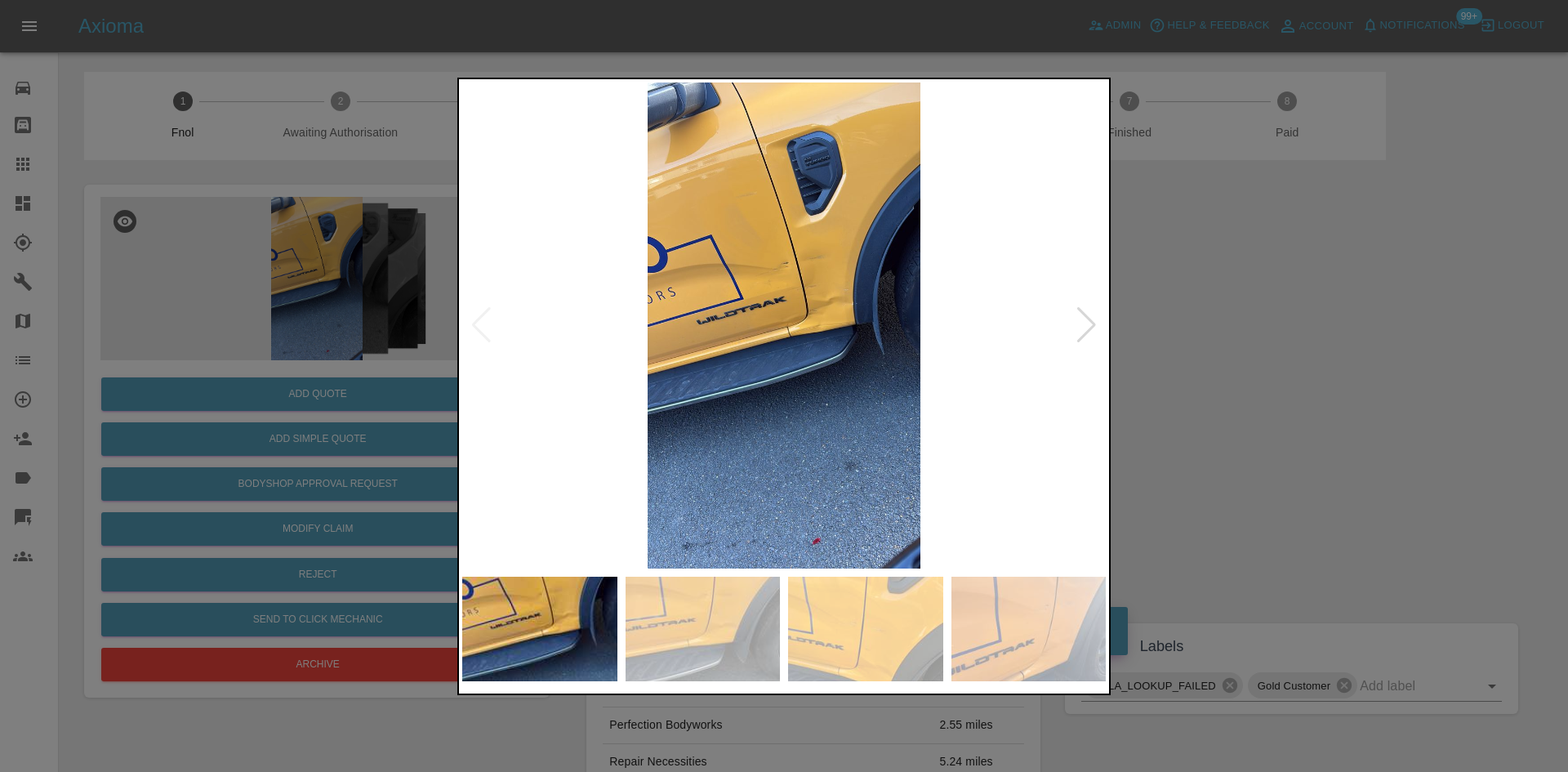
click at [830, 295] on img at bounding box center [783, 326] width 644 height 486
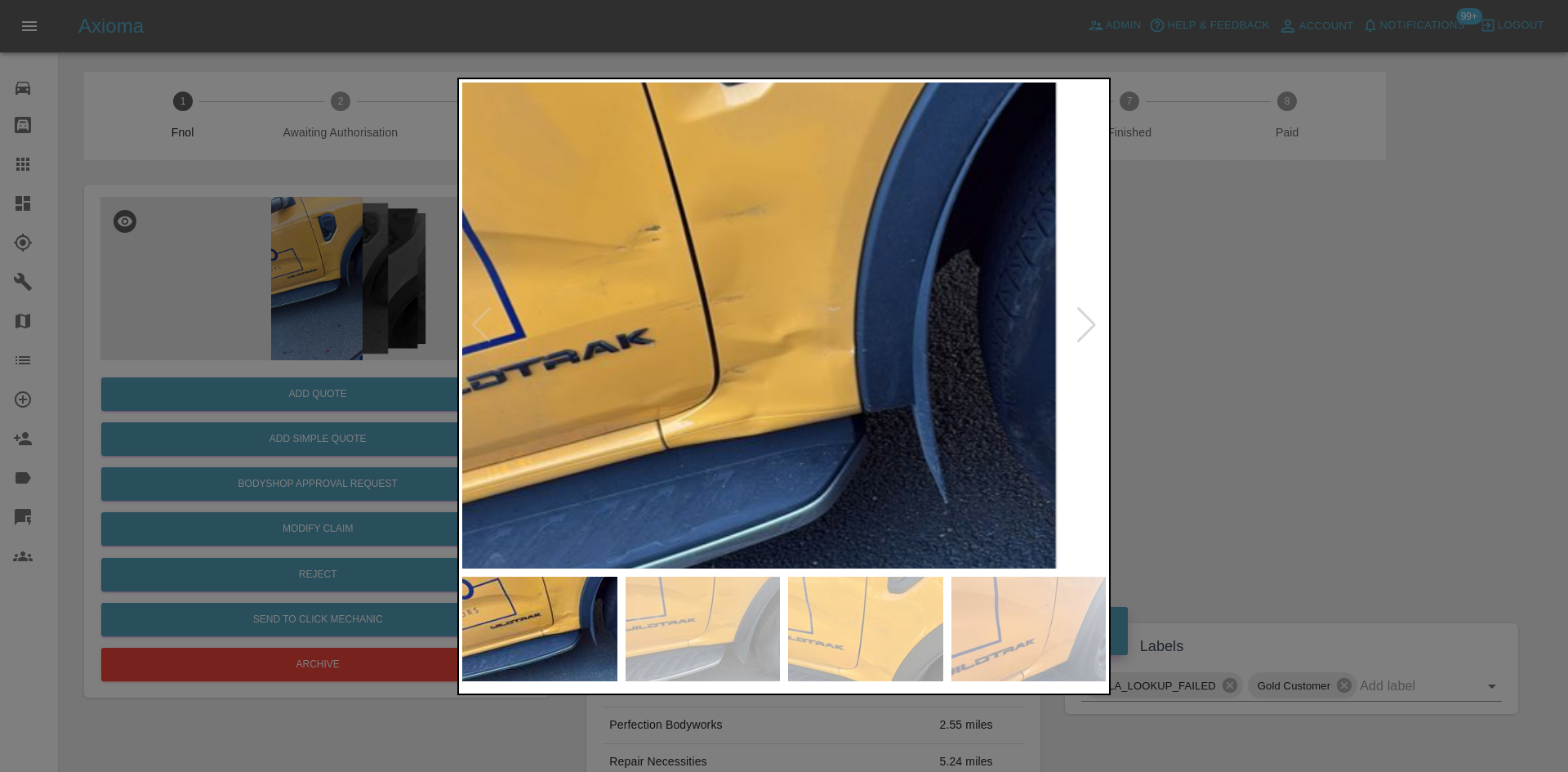
click at [768, 342] on img at bounding box center [646, 415] width 1931 height 1459
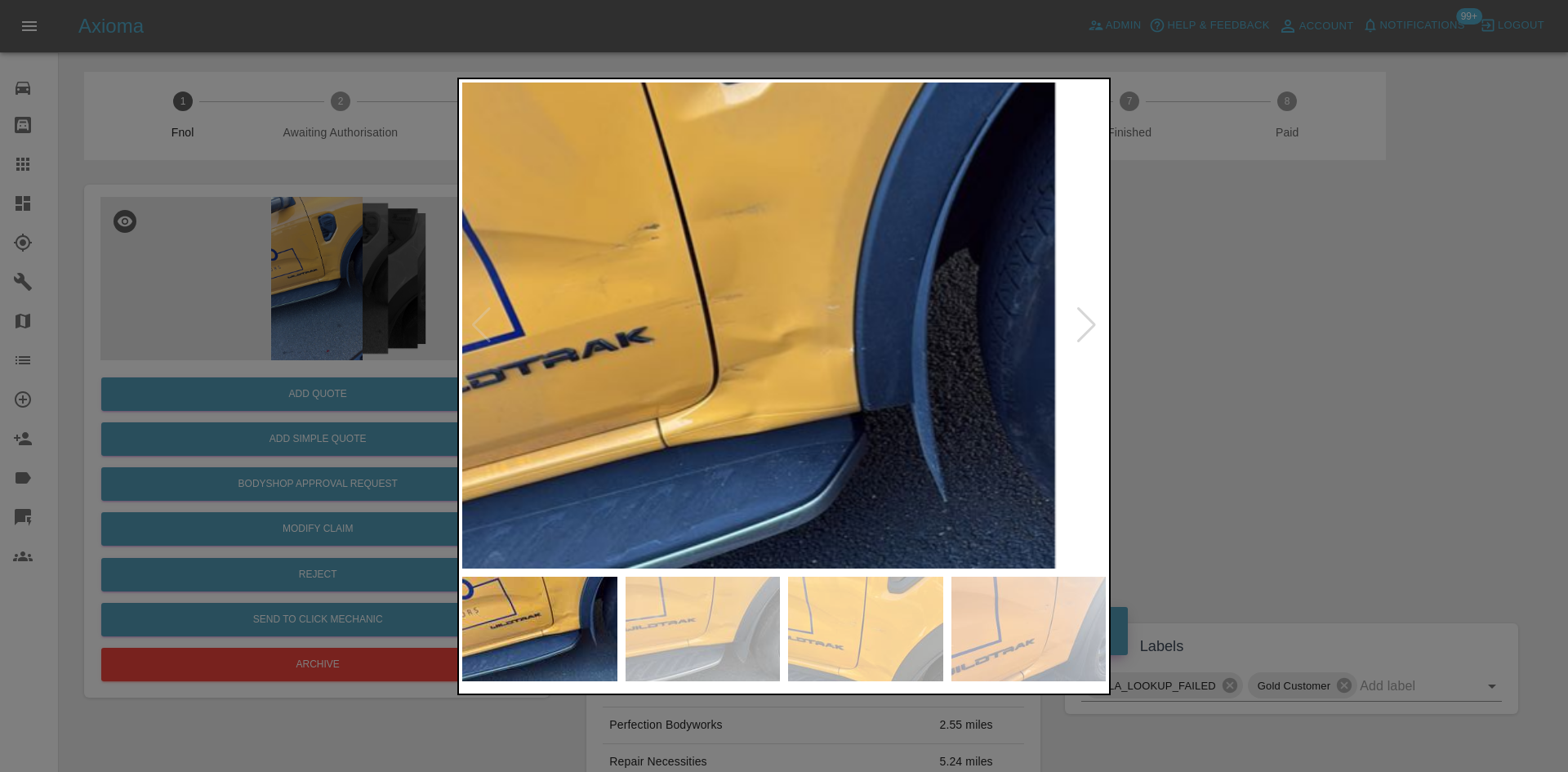
click at [768, 341] on img at bounding box center [645, 414] width 1931 height 1459
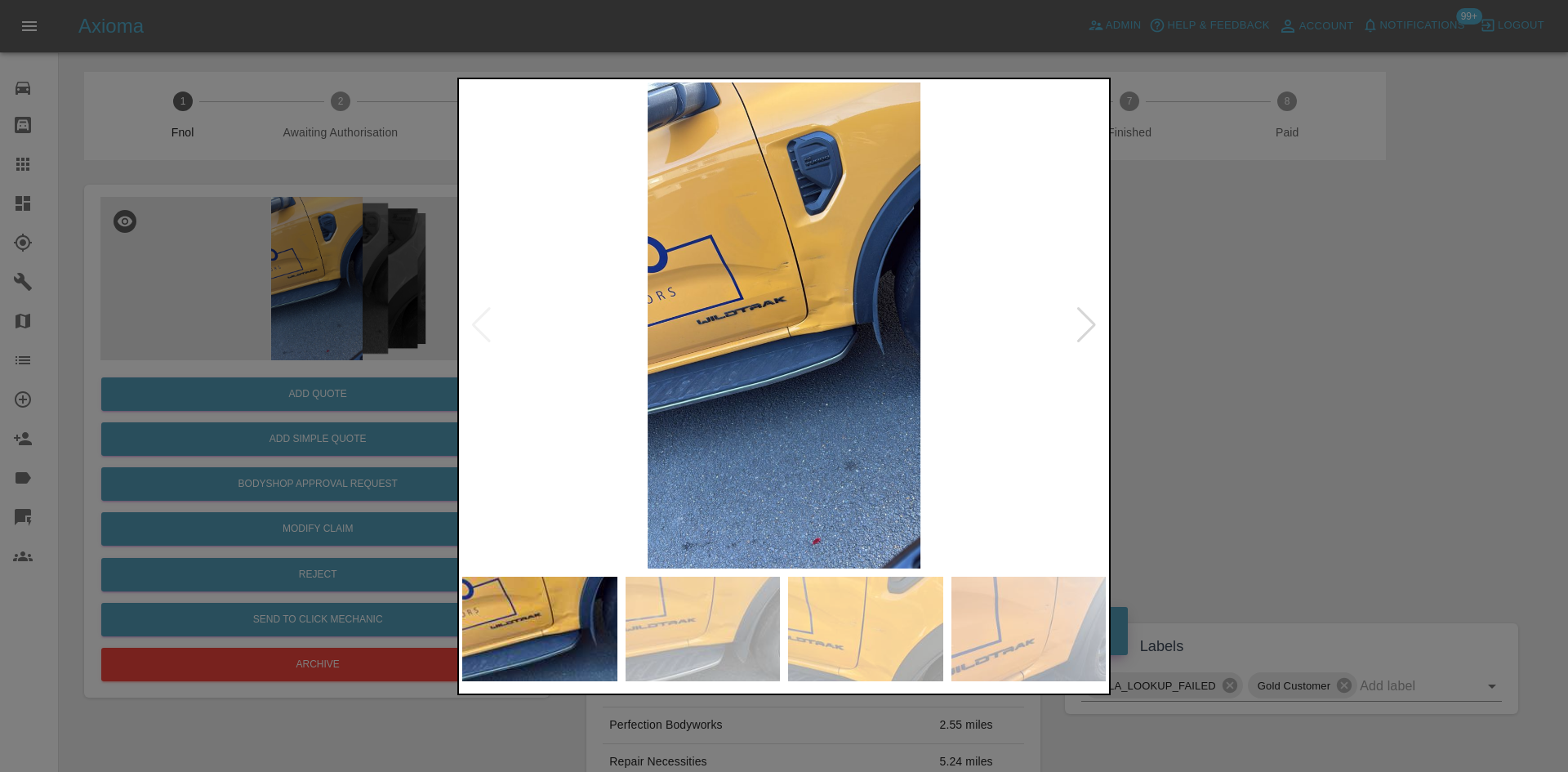
click at [787, 314] on img at bounding box center [783, 326] width 644 height 486
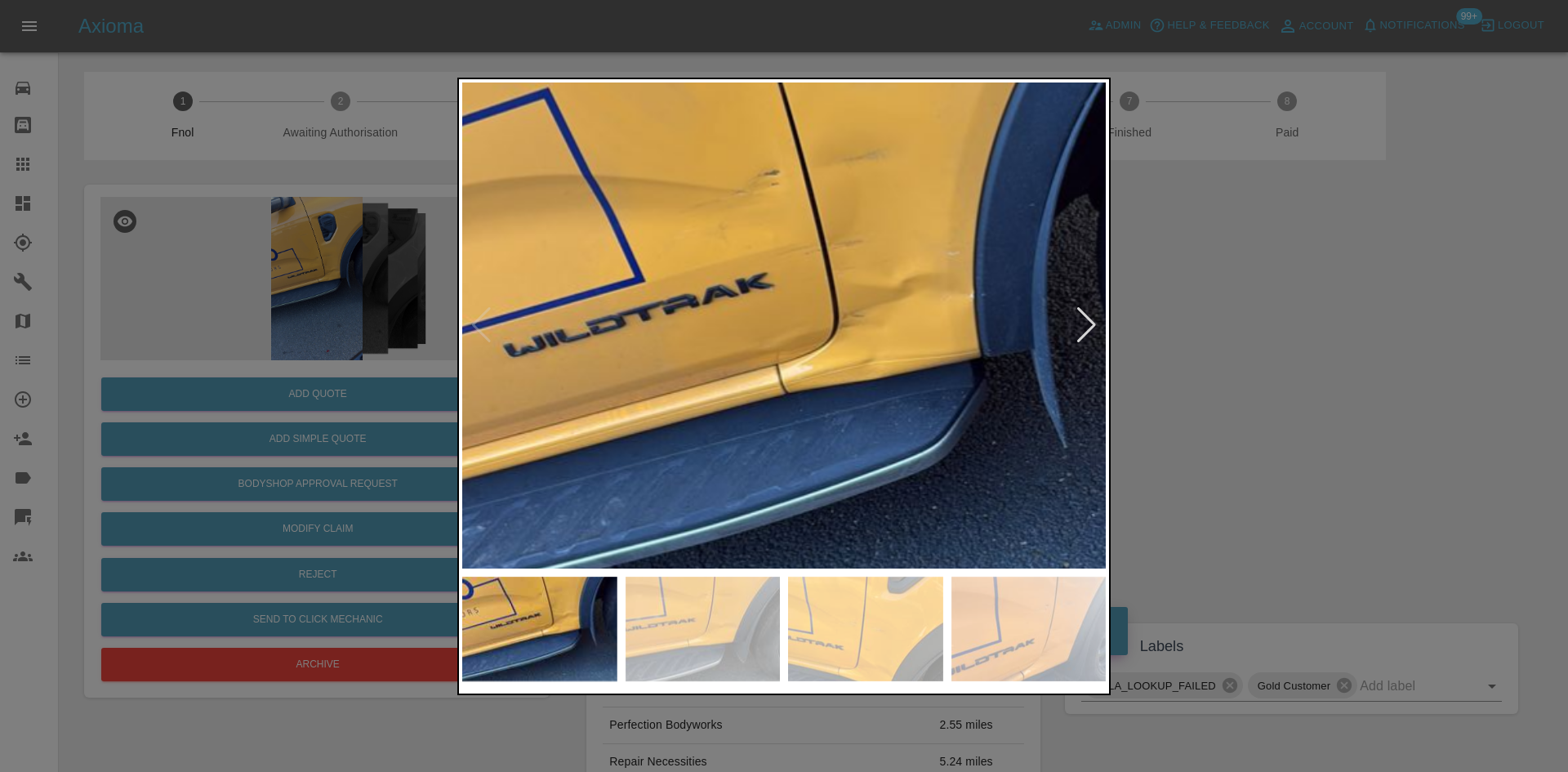
click at [763, 314] on img at bounding box center [766, 360] width 1931 height 1459
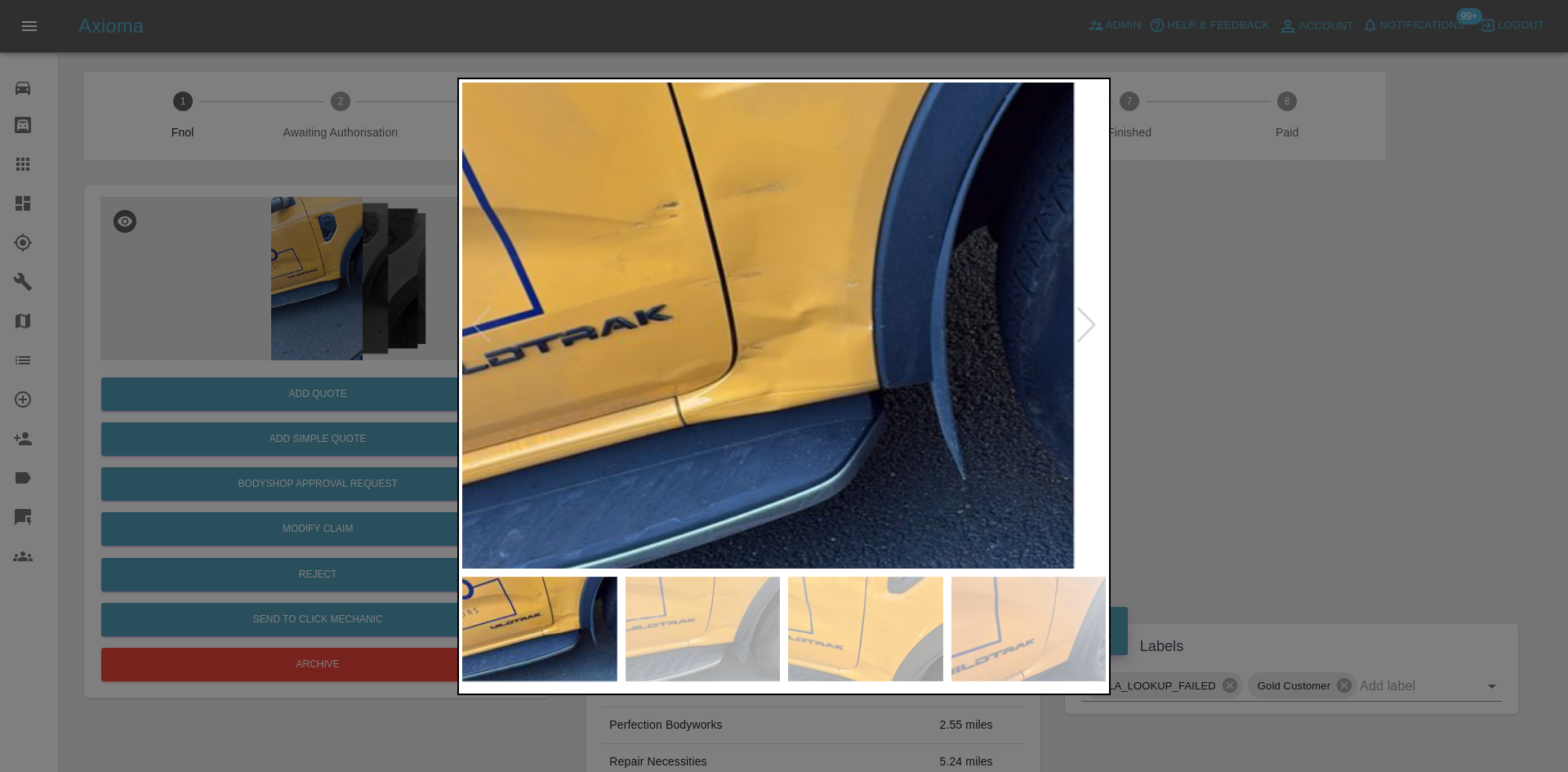
click at [272, 300] on div at bounding box center [784, 386] width 1568 height 772
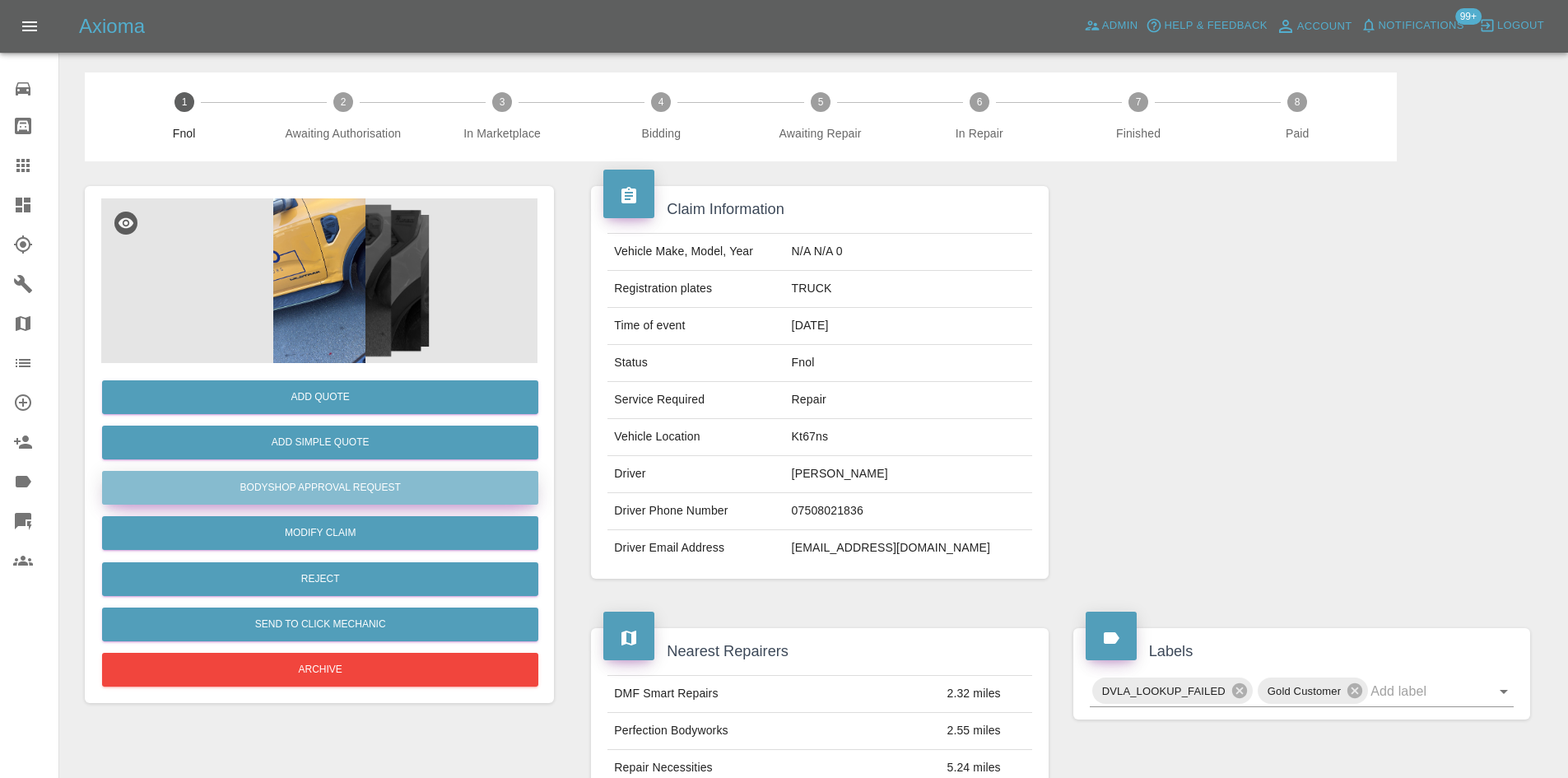
click at [303, 482] on button "Bodyshop Approval Request" at bounding box center [320, 487] width 436 height 34
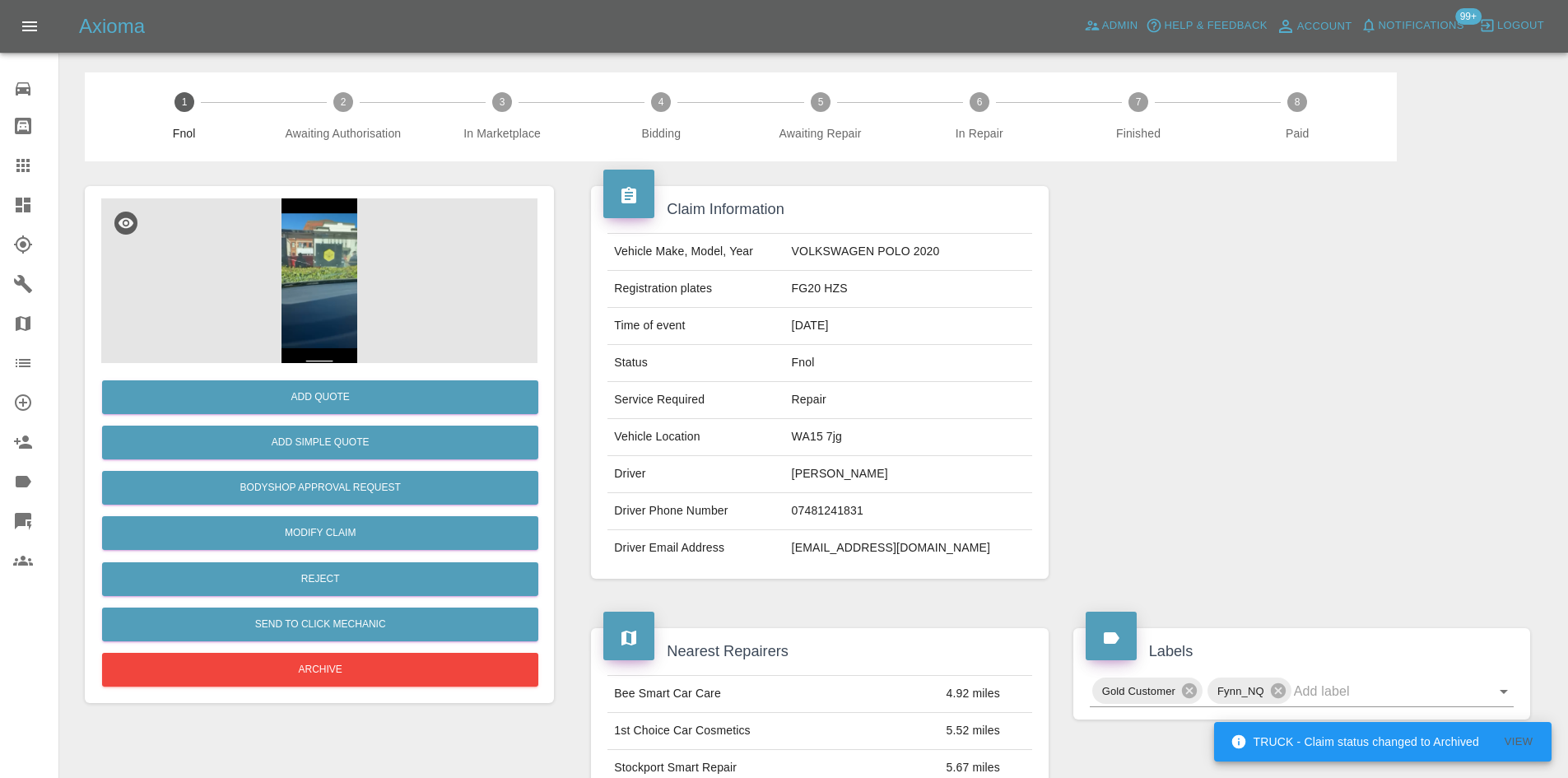
click at [320, 293] on img at bounding box center [320, 280] width 436 height 165
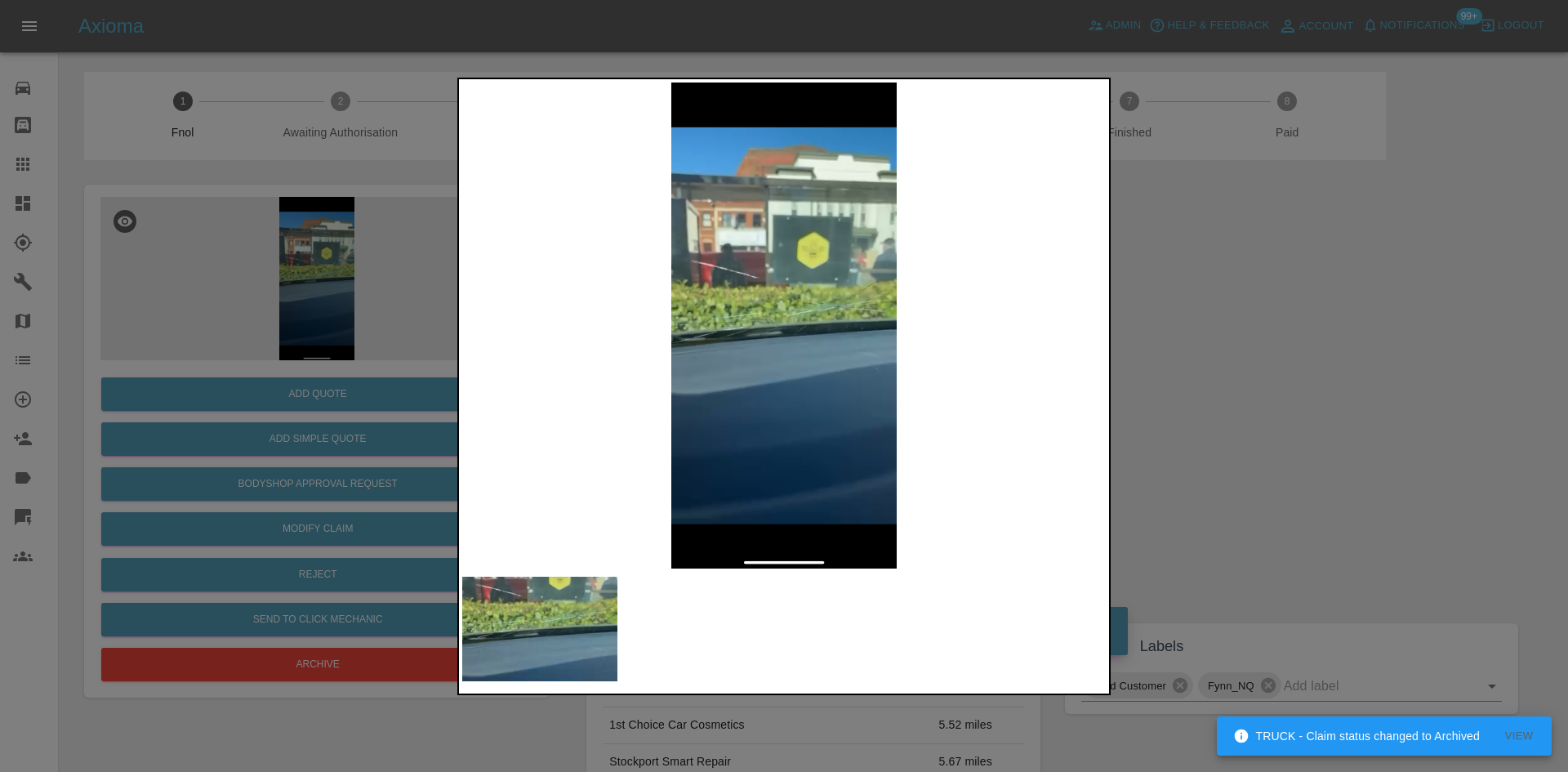
click at [669, 368] on img at bounding box center [783, 326] width 644 height 486
click at [530, 383] on img at bounding box center [783, 326] width 644 height 486
click at [190, 302] on div at bounding box center [784, 386] width 1568 height 772
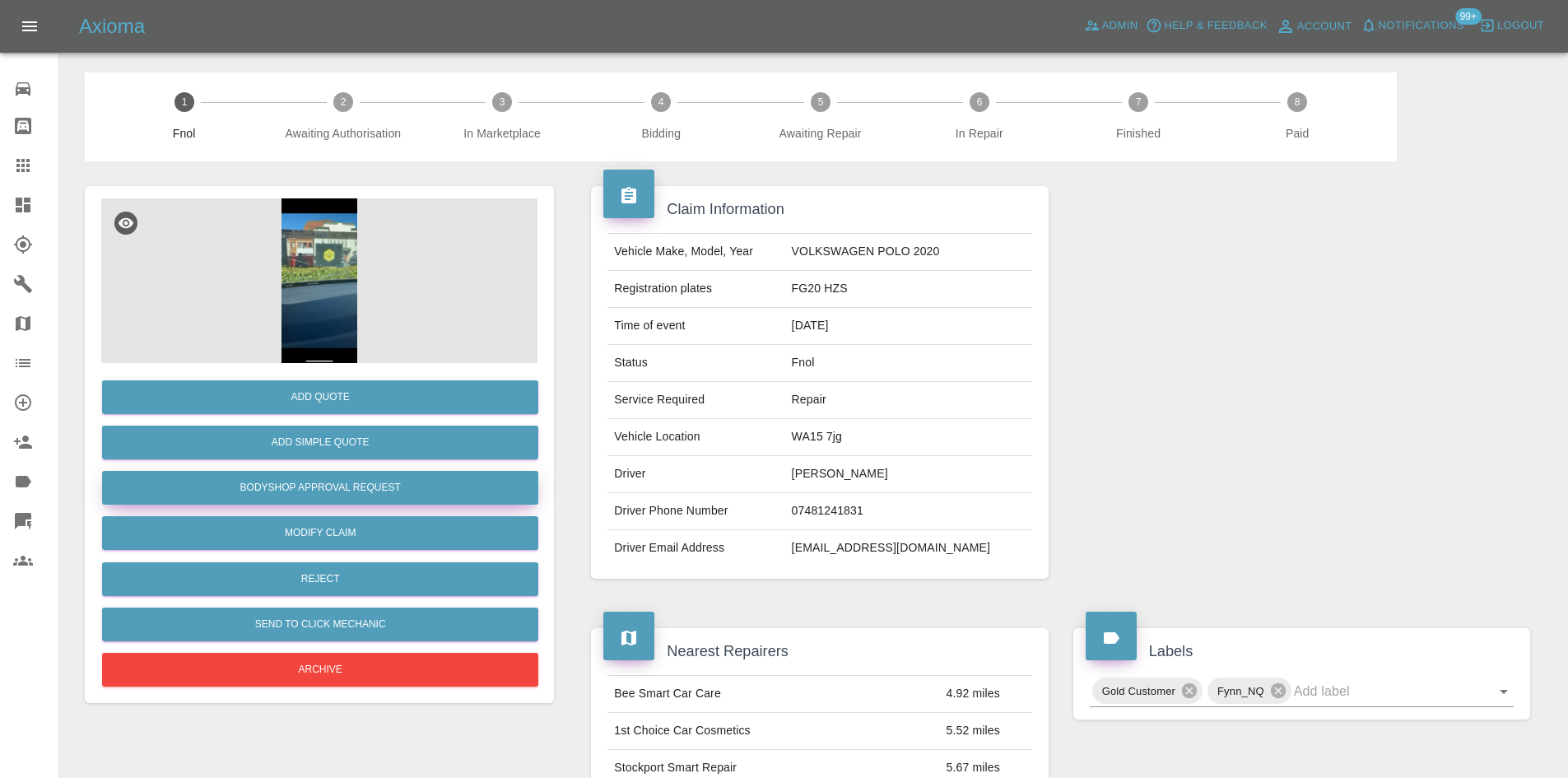
click at [364, 481] on button "Bodyshop Approval Request" at bounding box center [320, 487] width 436 height 34
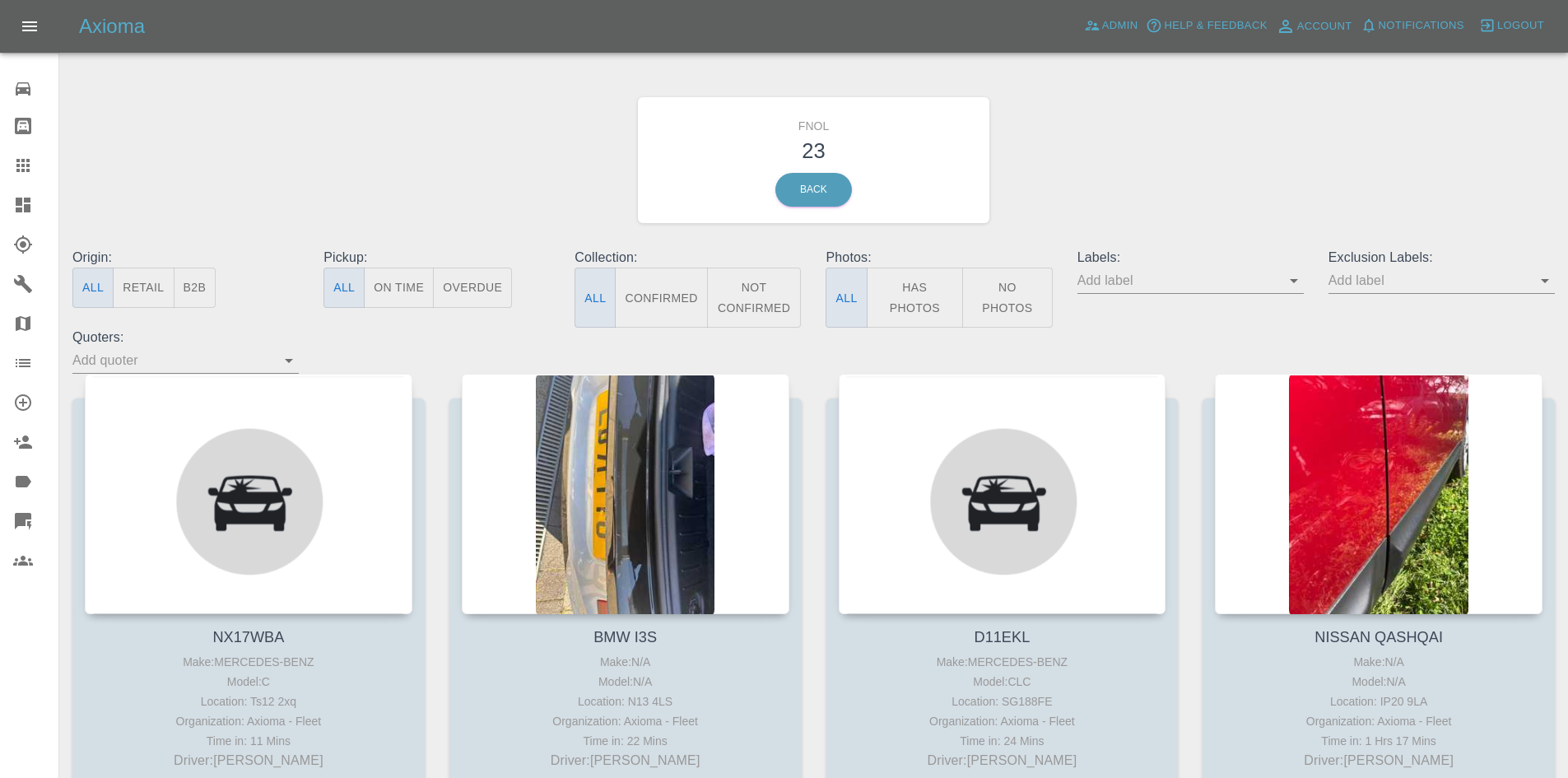
drag, startPoint x: 919, startPoint y: 308, endPoint x: 563, endPoint y: 91, distance: 416.9
click at [919, 308] on button "Has Photos" at bounding box center [915, 297] width 97 height 60
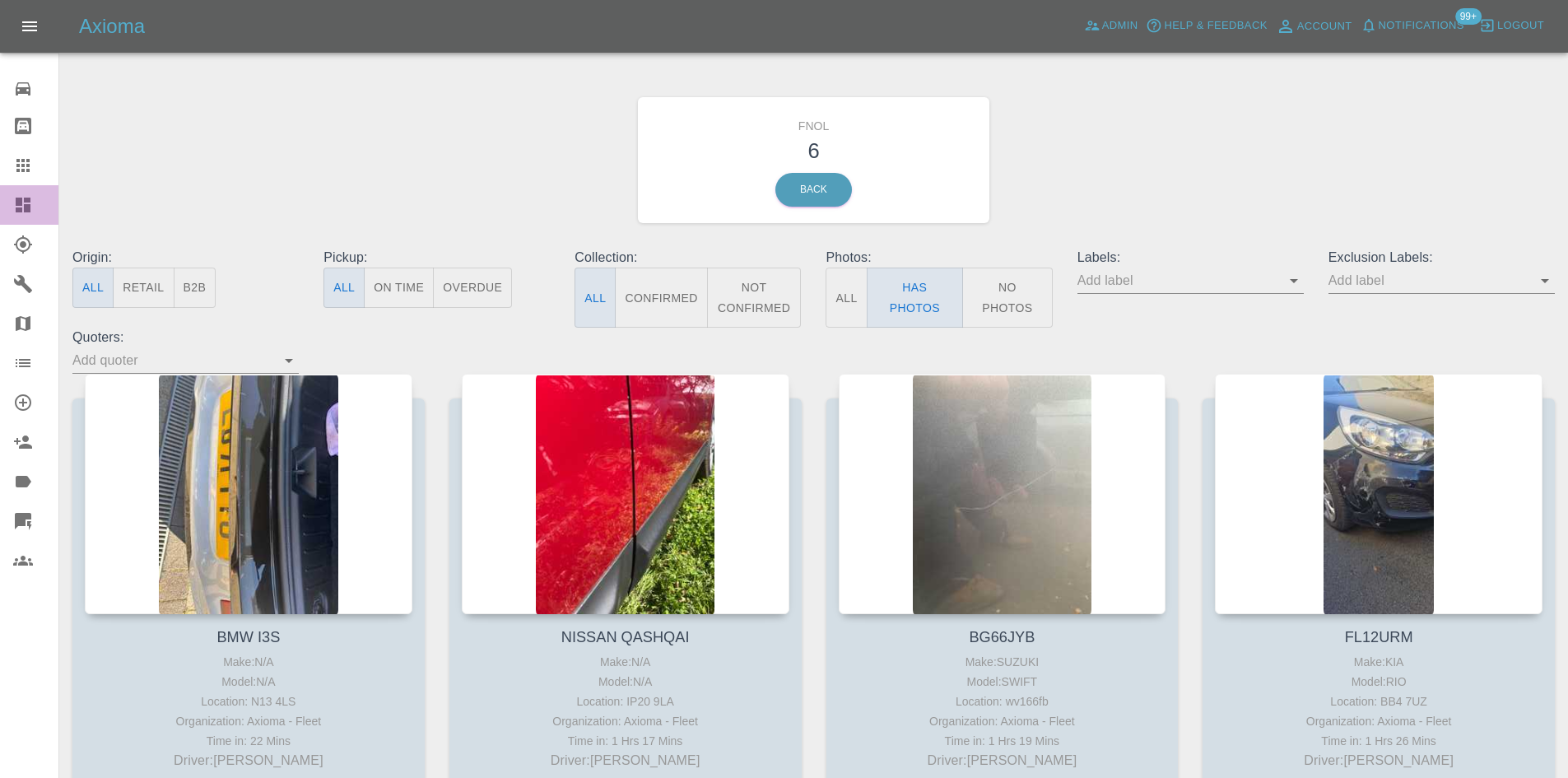
click at [23, 198] on icon at bounding box center [23, 204] width 15 height 15
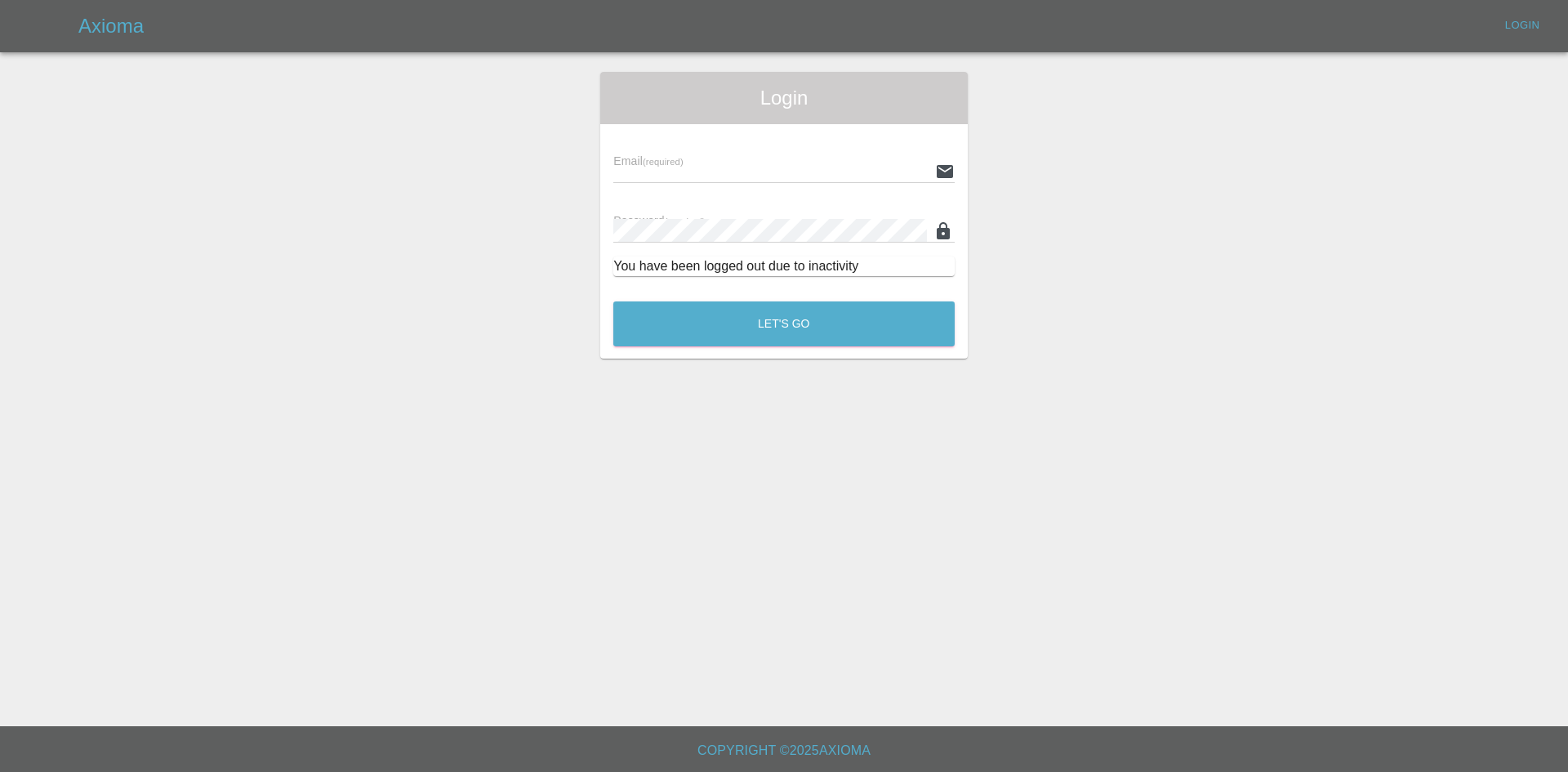
type input "[EMAIL_ADDRESS][DOMAIN_NAME]"
click at [762, 333] on button "Let's Go" at bounding box center [784, 324] width 341 height 45
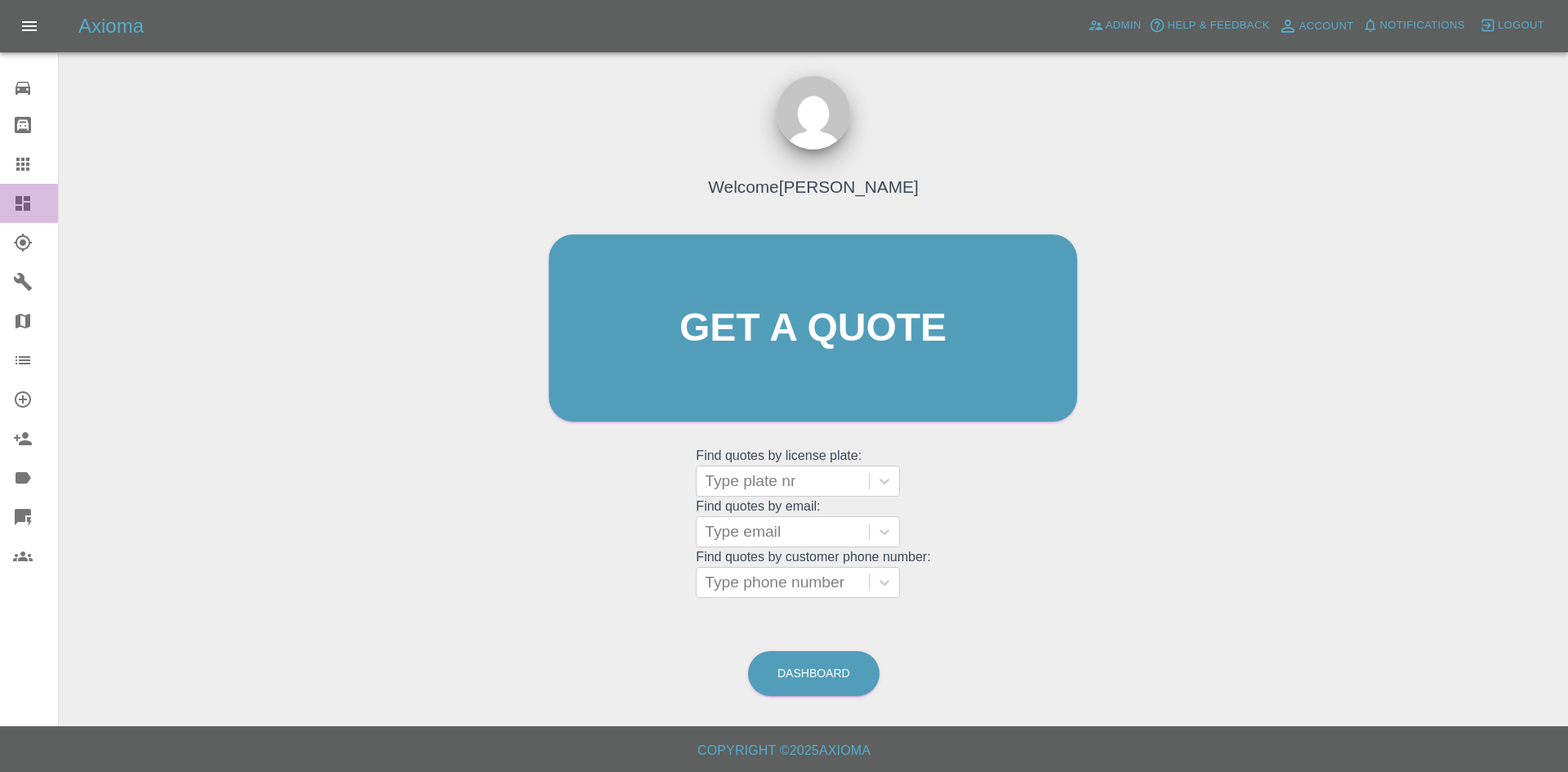
click at [33, 192] on link "Dashboard" at bounding box center [28, 202] width 58 height 39
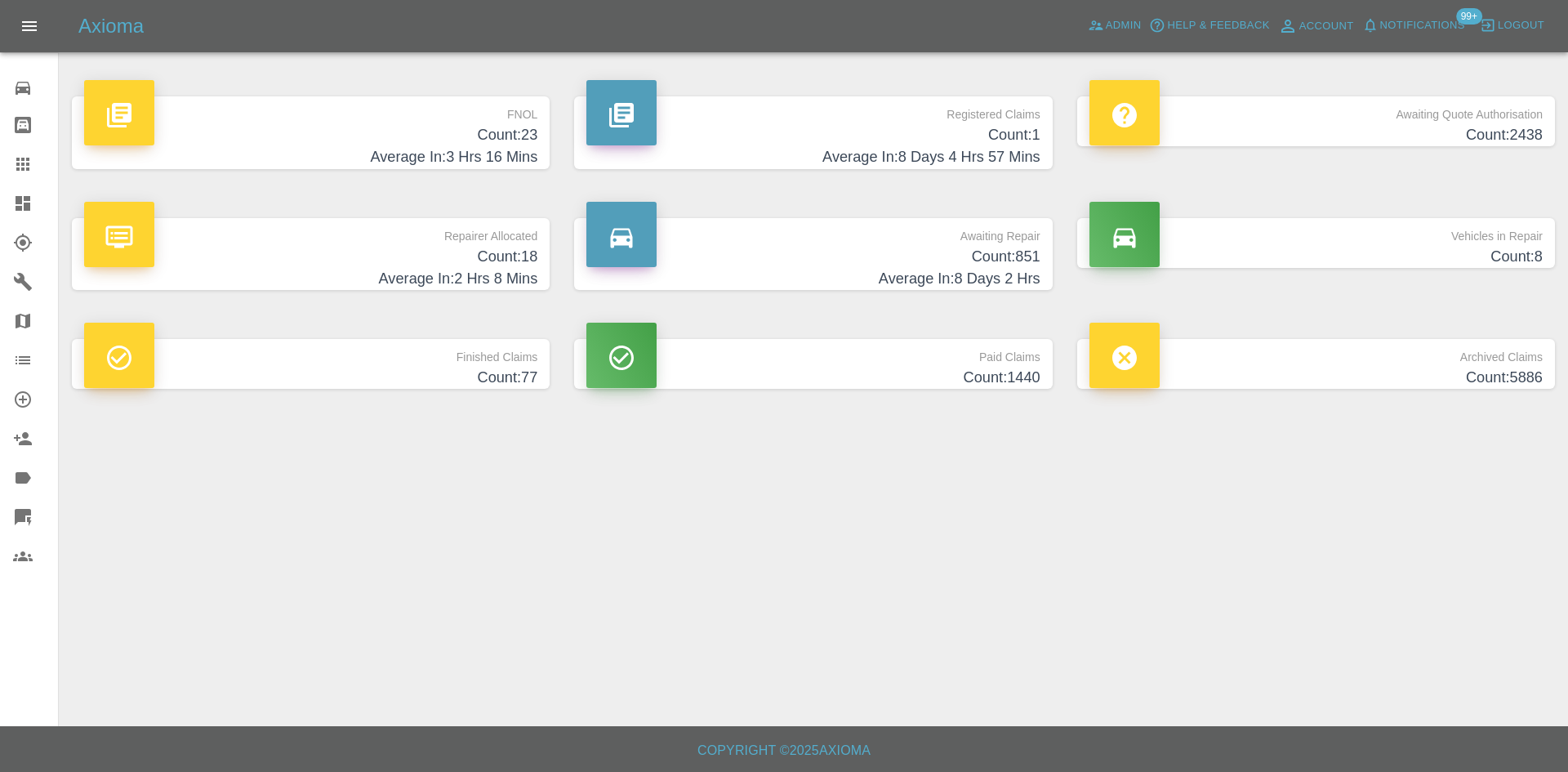
drag, startPoint x: 554, startPoint y: 191, endPoint x: 498, endPoint y: 122, distance: 88.9
click at [543, 177] on div "FNOL Count: 23 Average In: 3 Hrs 16 Mins" at bounding box center [310, 132] width 502 height 121
click at [521, 144] on h4 "Count: 23" at bounding box center [311, 135] width 453 height 22
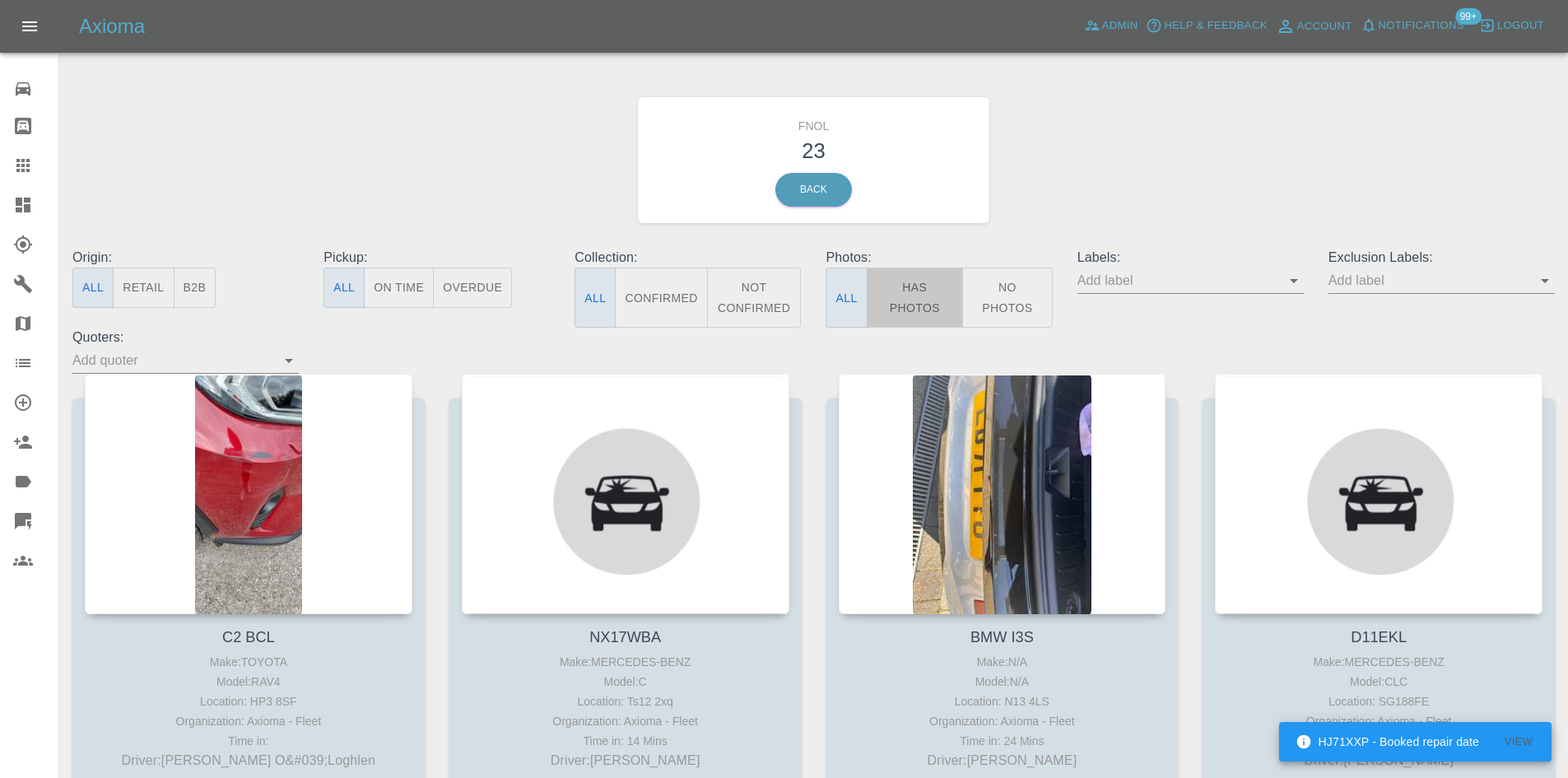
click at [931, 295] on button "Has Photos" at bounding box center [915, 297] width 97 height 60
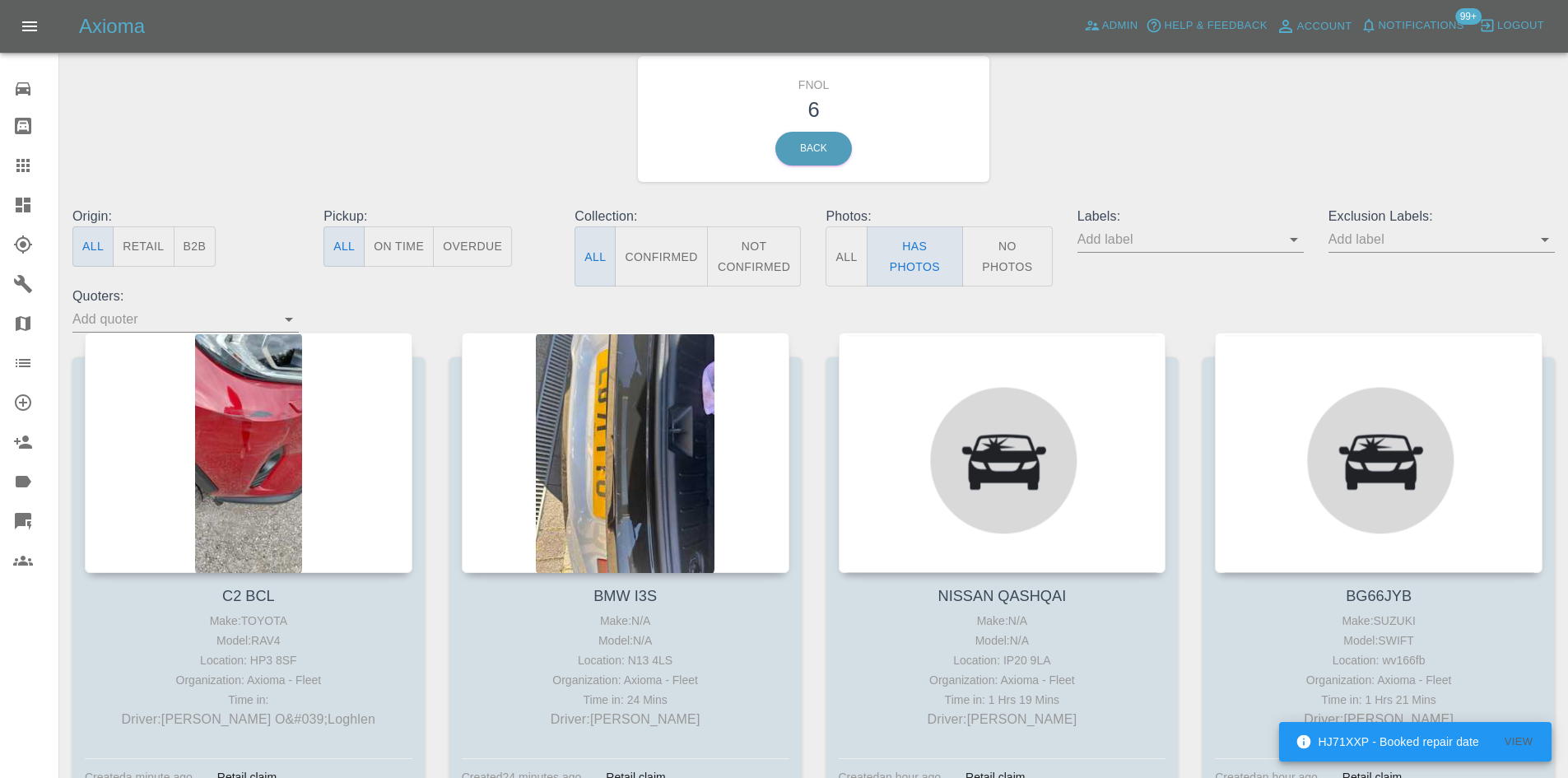
scroll to position [82, 0]
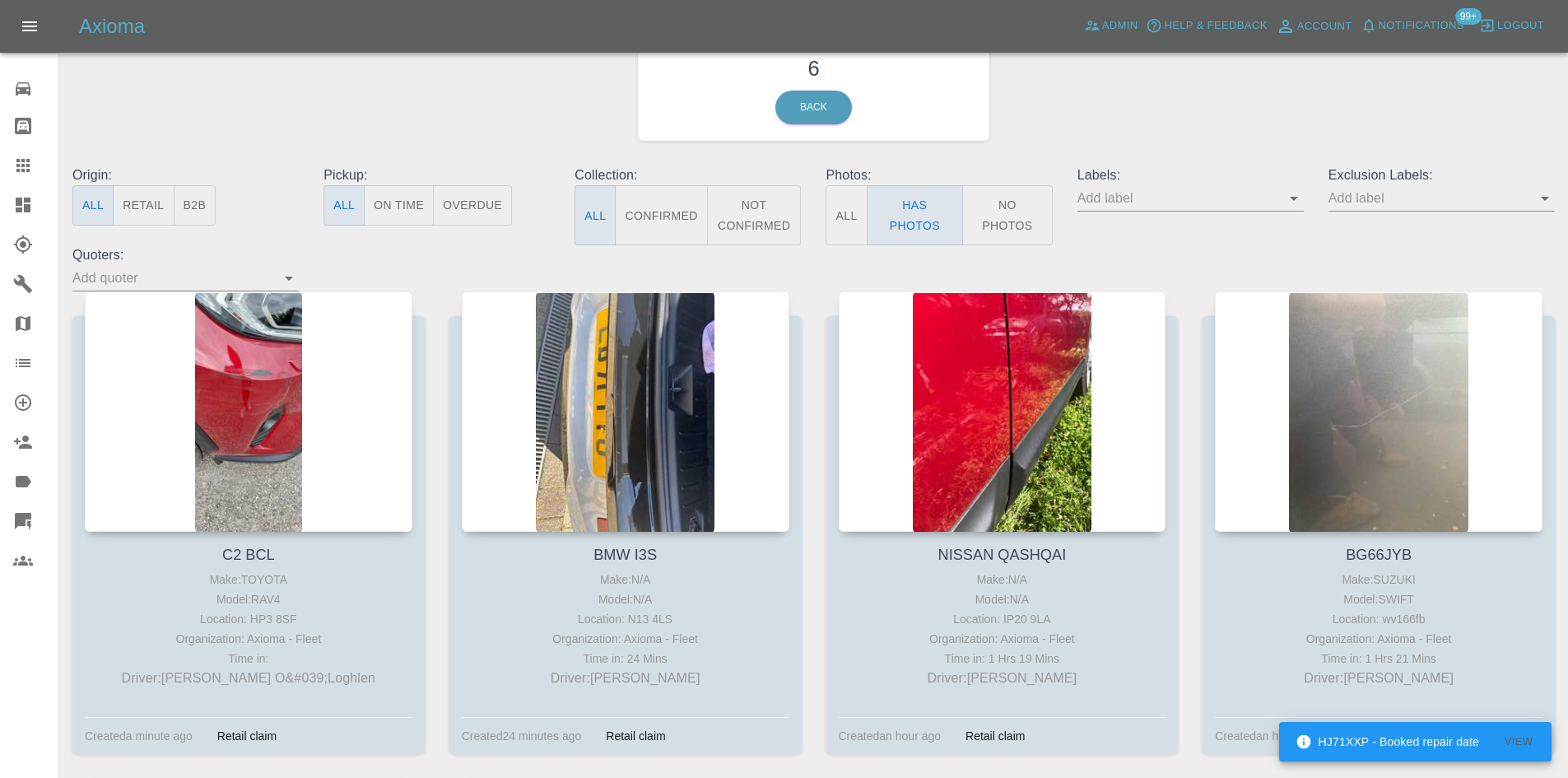
click at [29, 197] on icon at bounding box center [23, 204] width 15 height 15
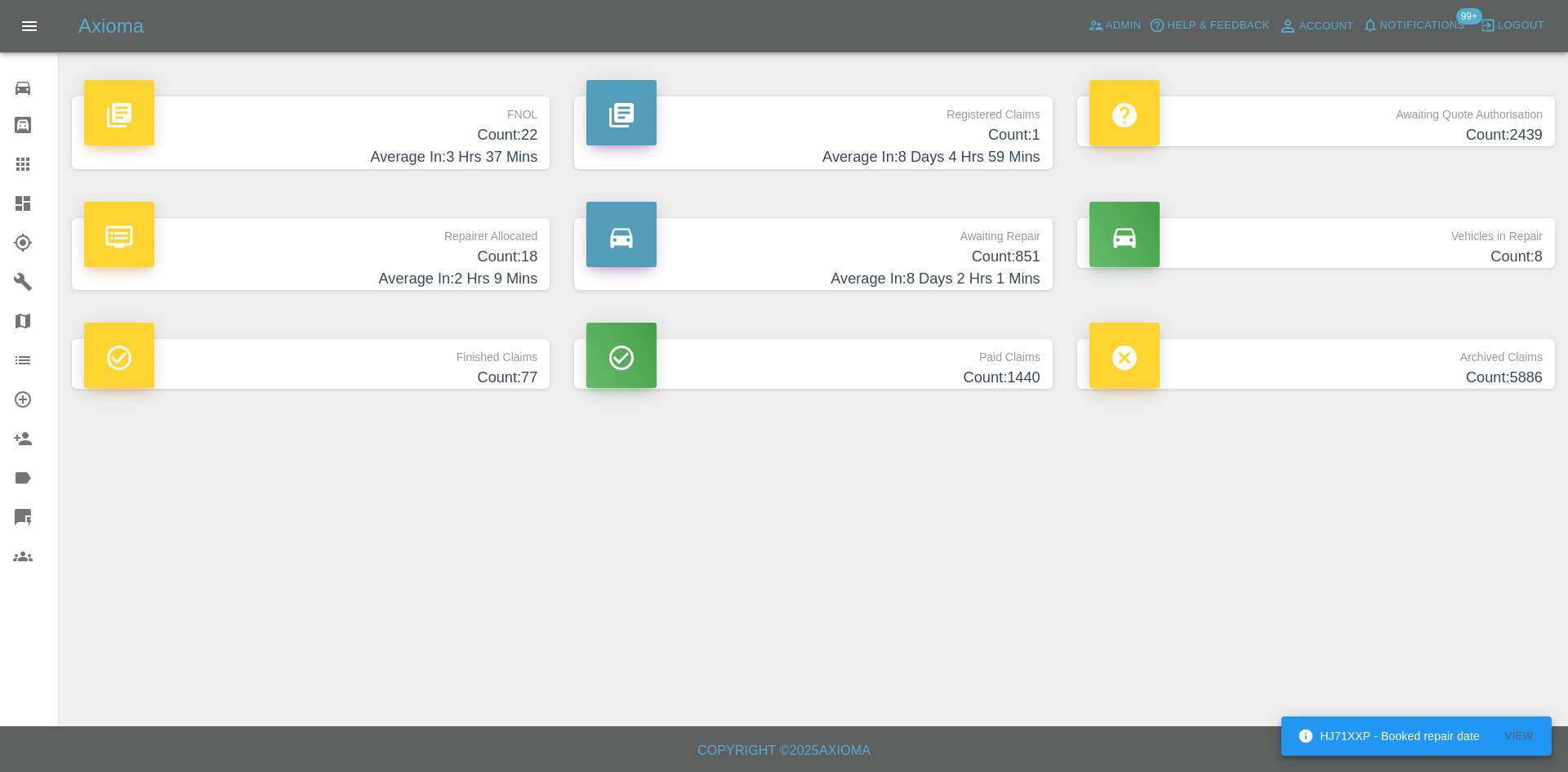
click at [482, 121] on p "FNOL" at bounding box center [311, 110] width 453 height 28
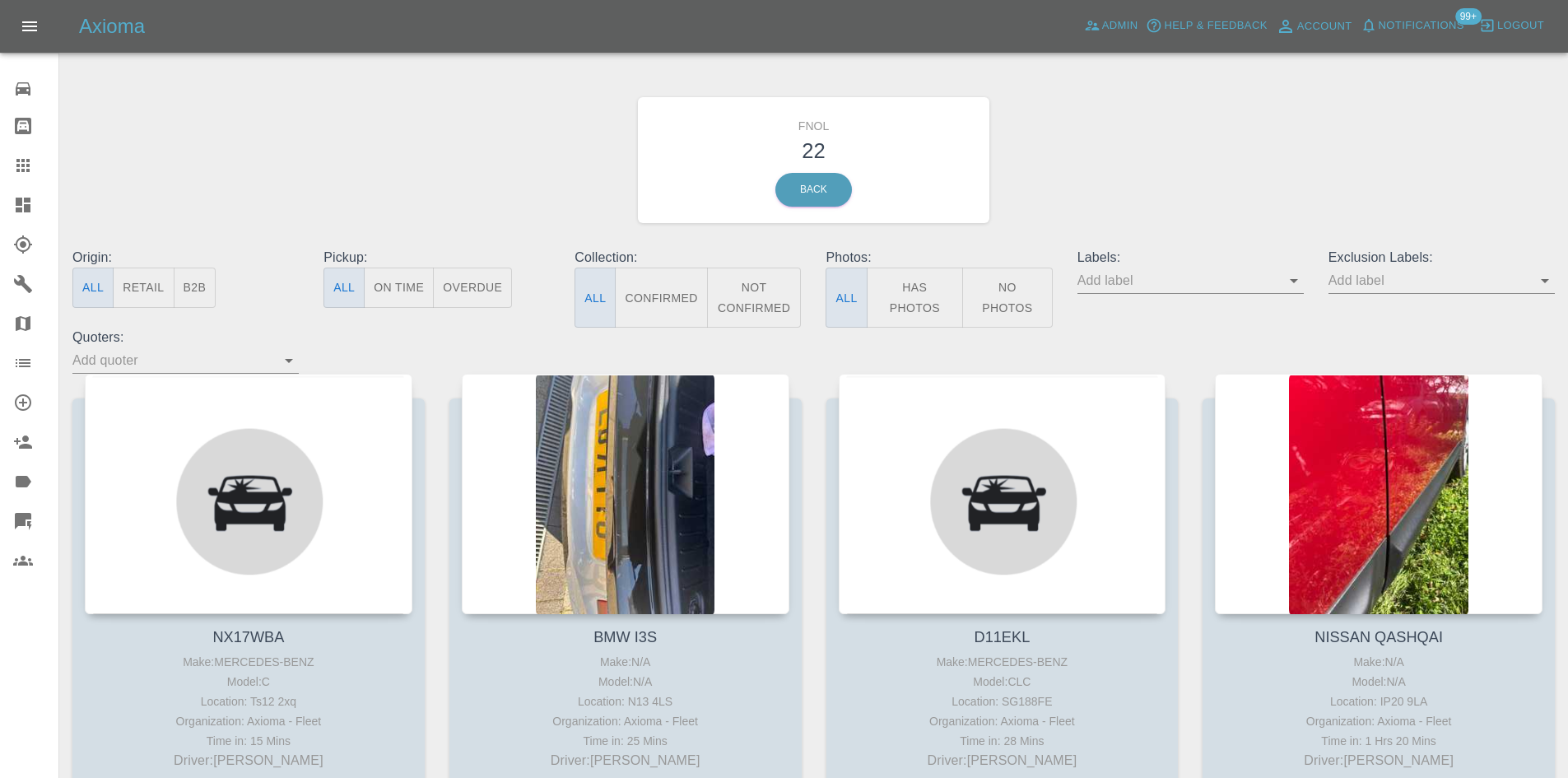
click at [918, 285] on button "Has Photos" at bounding box center [915, 297] width 97 height 60
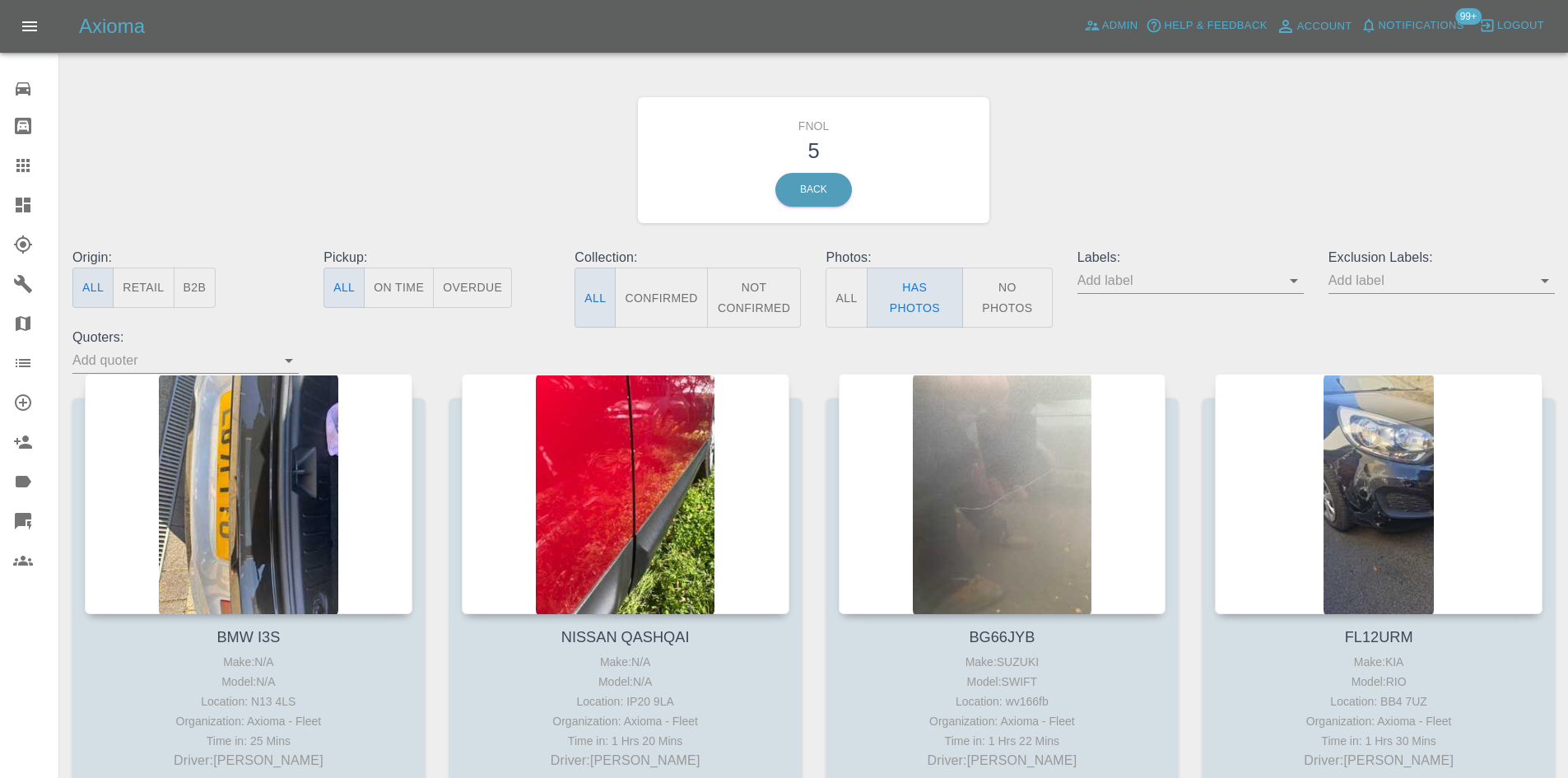
click at [16, 197] on icon at bounding box center [23, 205] width 20 height 20
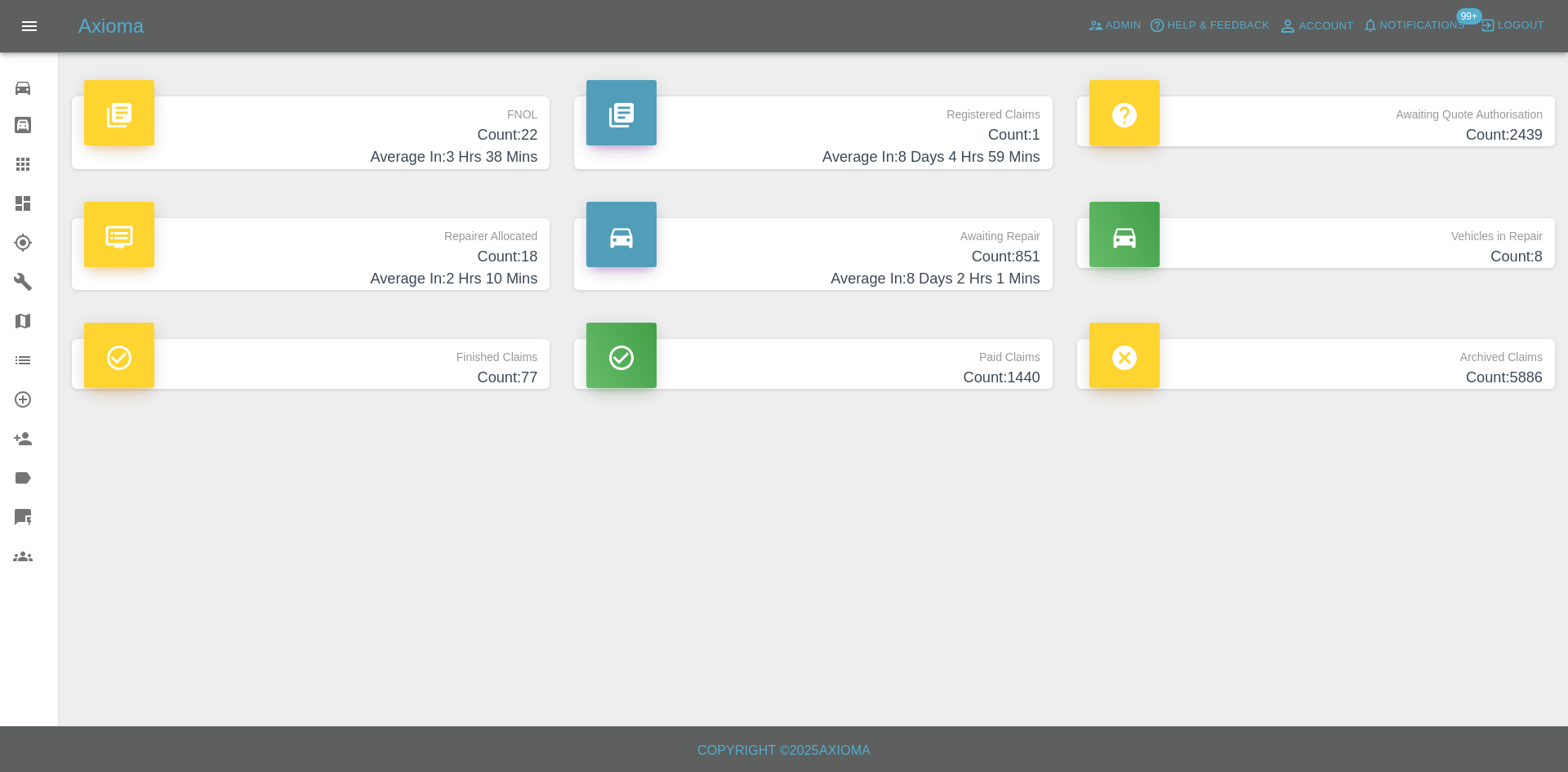
click at [432, 127] on h4 "Count: 22" at bounding box center [311, 135] width 453 height 22
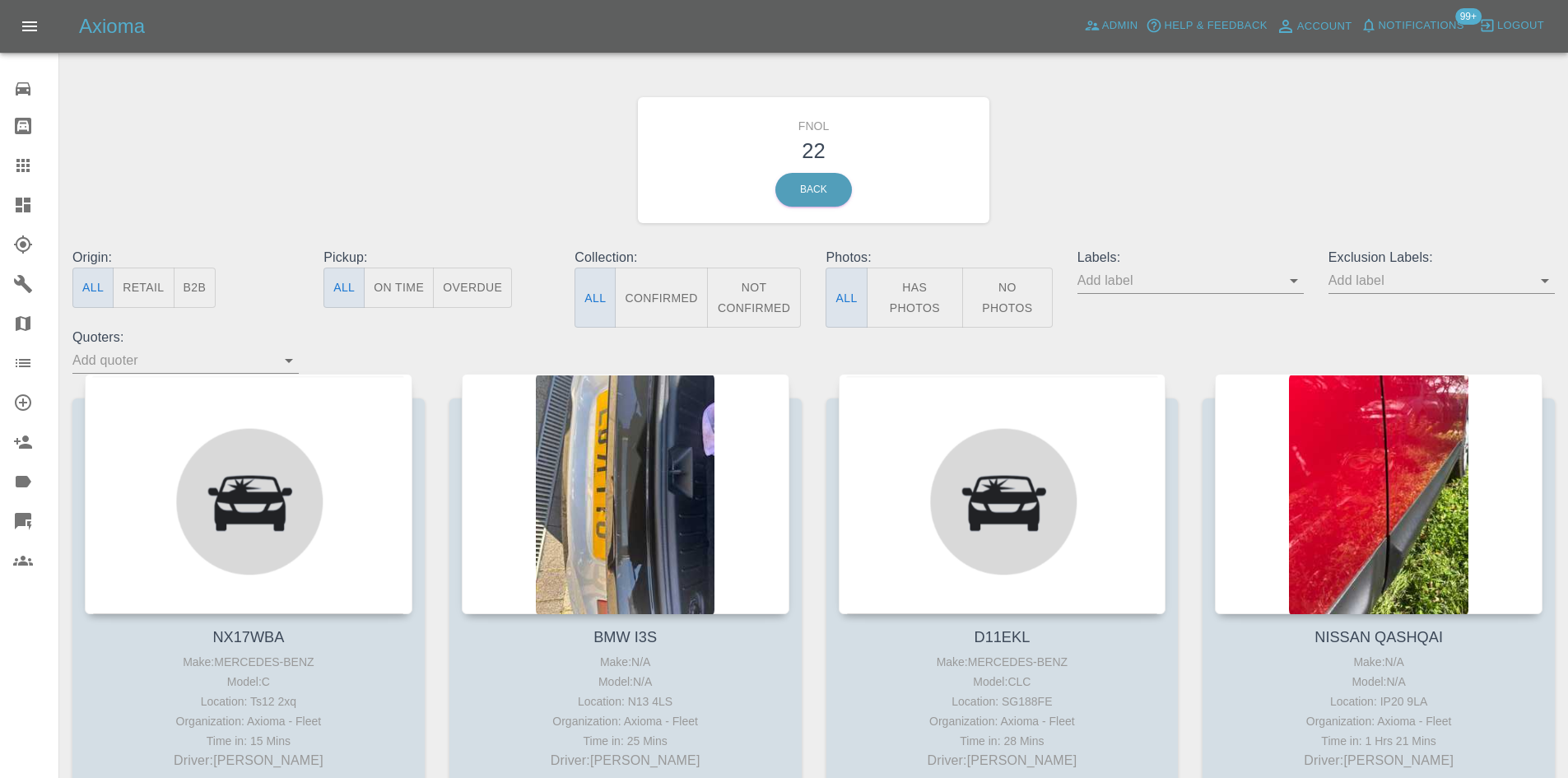
click at [919, 283] on button "Has Photos" at bounding box center [915, 297] width 97 height 60
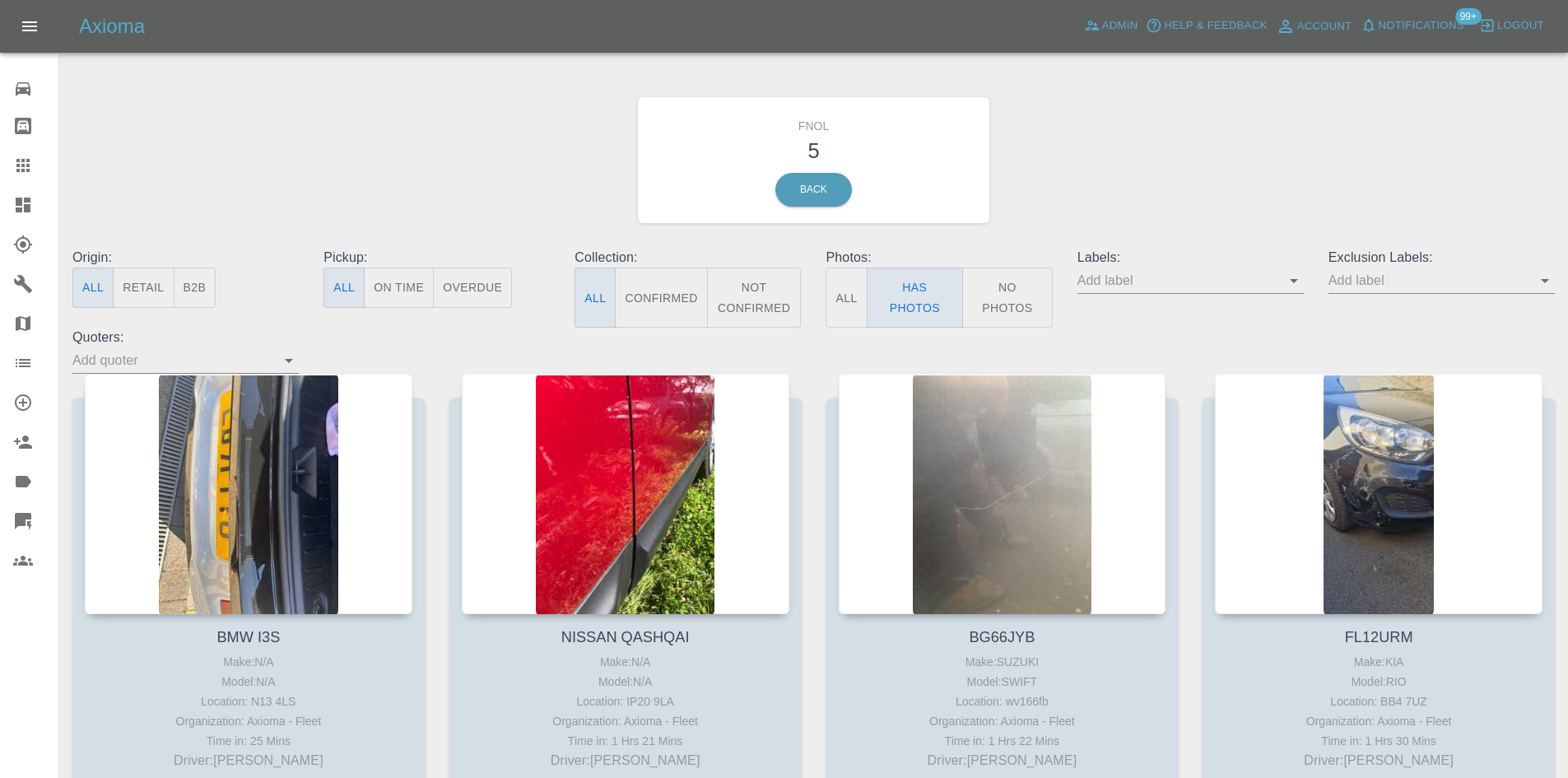
drag, startPoint x: 14, startPoint y: 210, endPoint x: 123, endPoint y: 239, distance: 112.8
click at [14, 210] on icon at bounding box center [23, 205] width 20 height 20
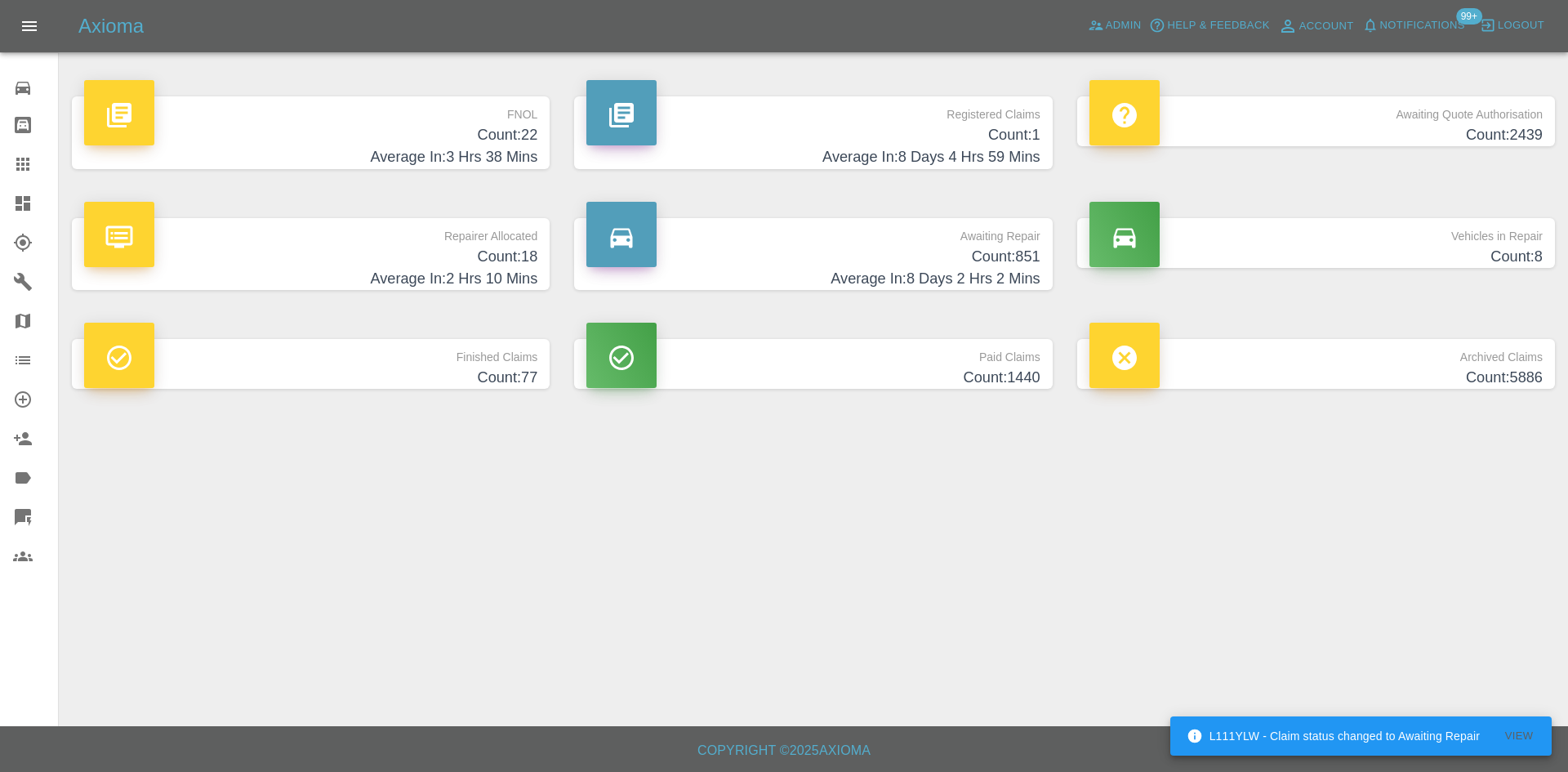
click at [456, 134] on h4 "Count: 22" at bounding box center [311, 135] width 453 height 22
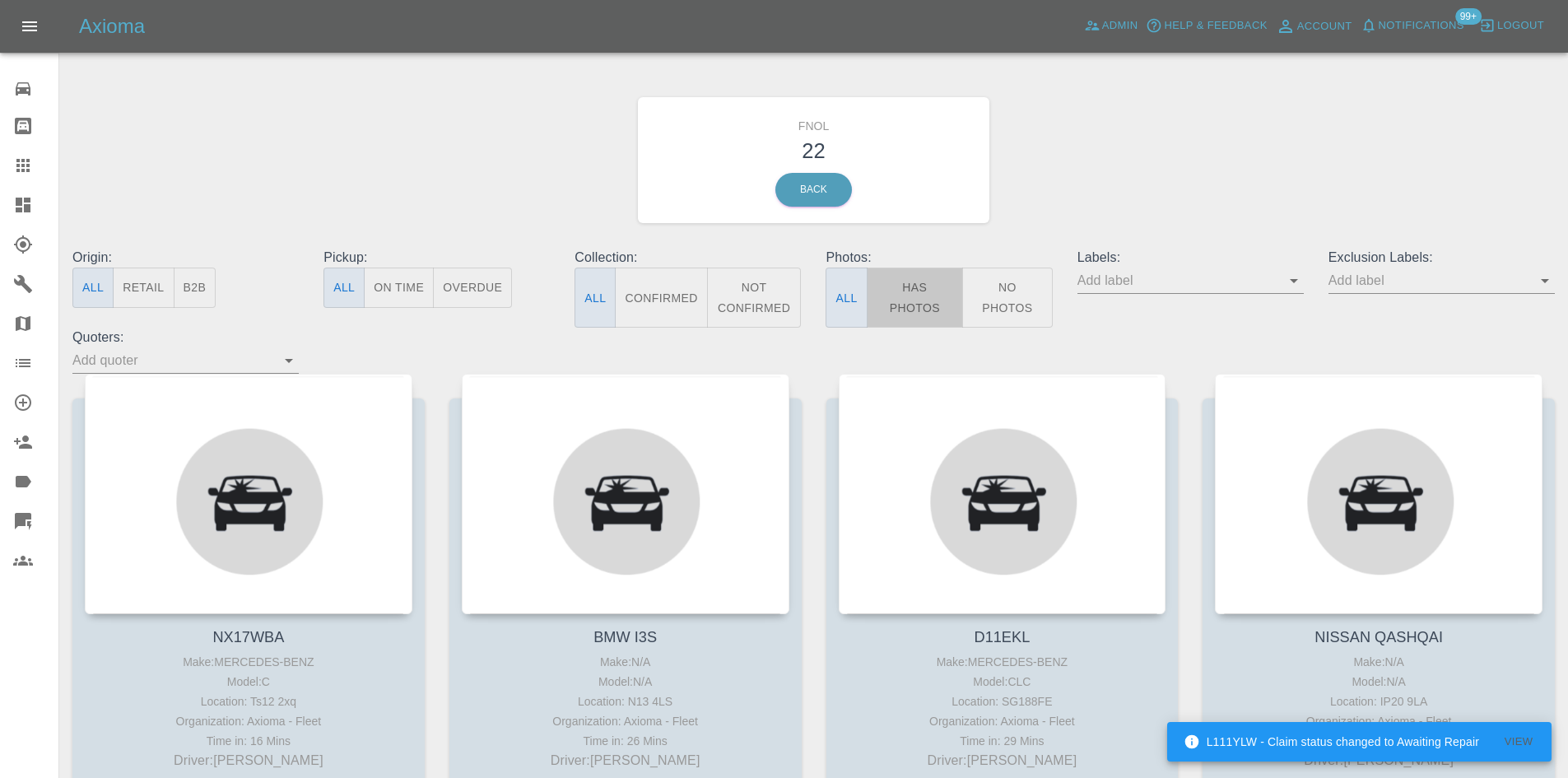
click at [897, 284] on button "Has Photos" at bounding box center [915, 297] width 97 height 60
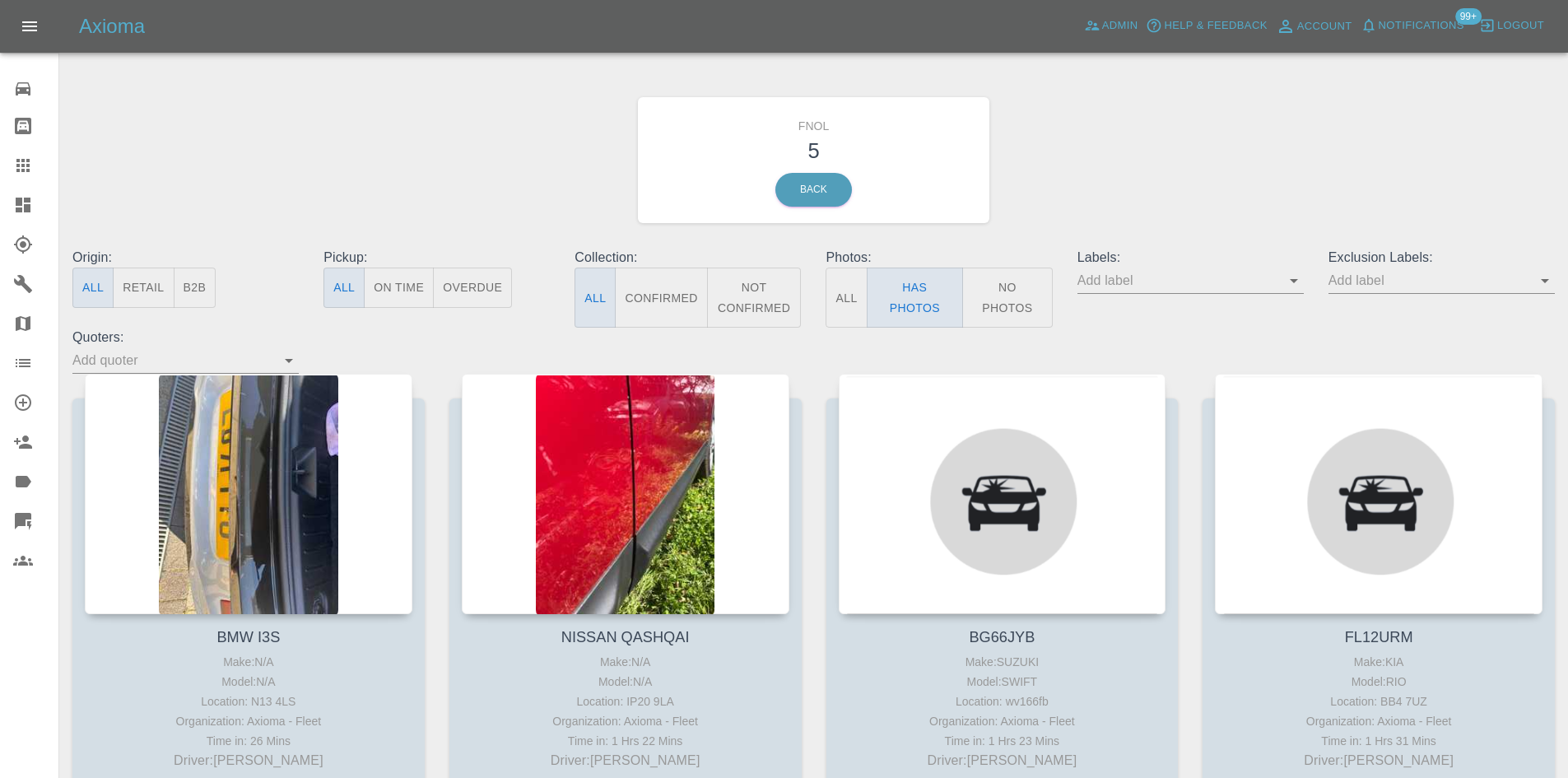
type button "true"
click at [31, 214] on icon at bounding box center [23, 205] width 20 height 20
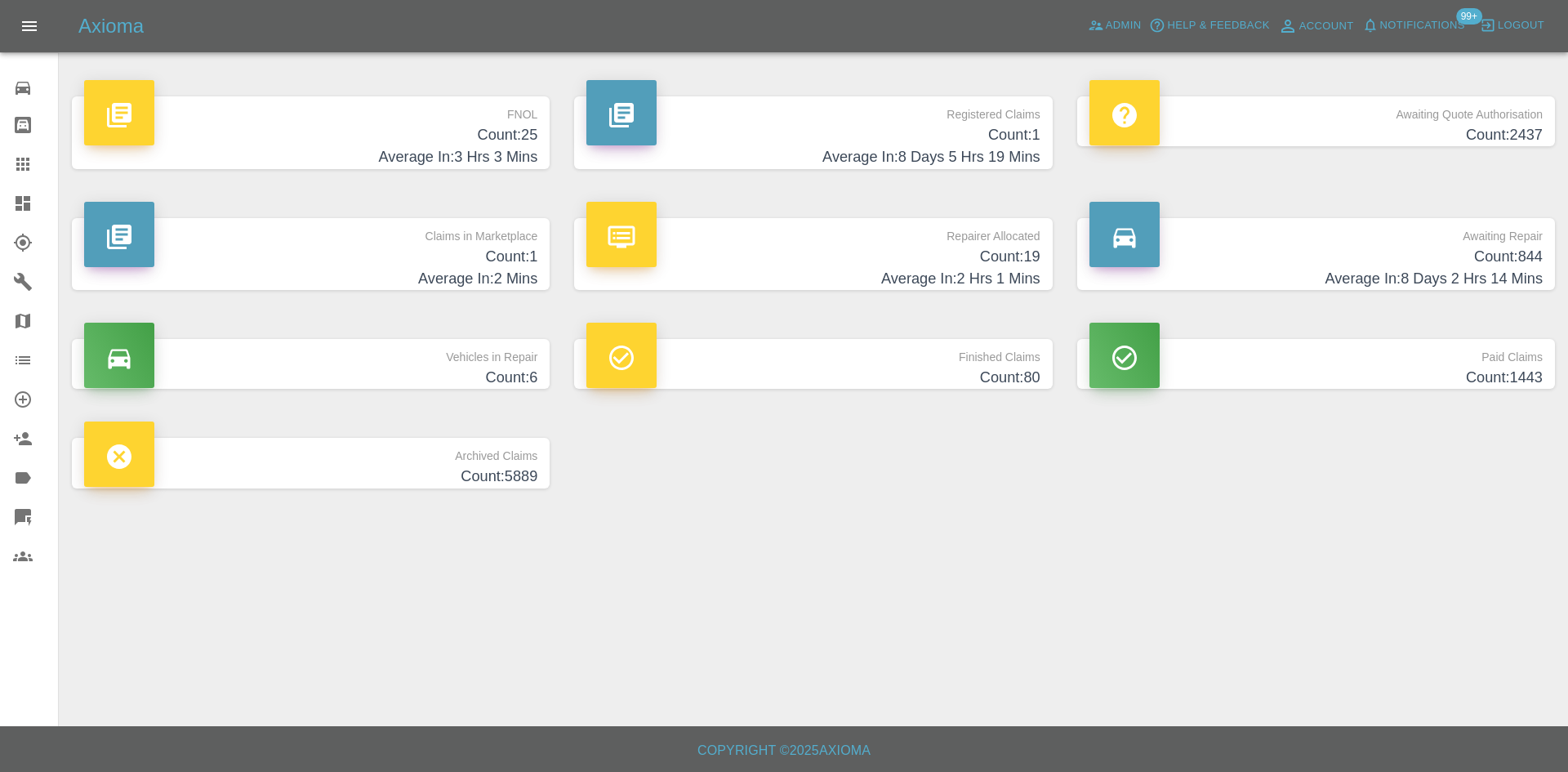
click at [488, 134] on h4 "Count: 25" at bounding box center [311, 135] width 453 height 22
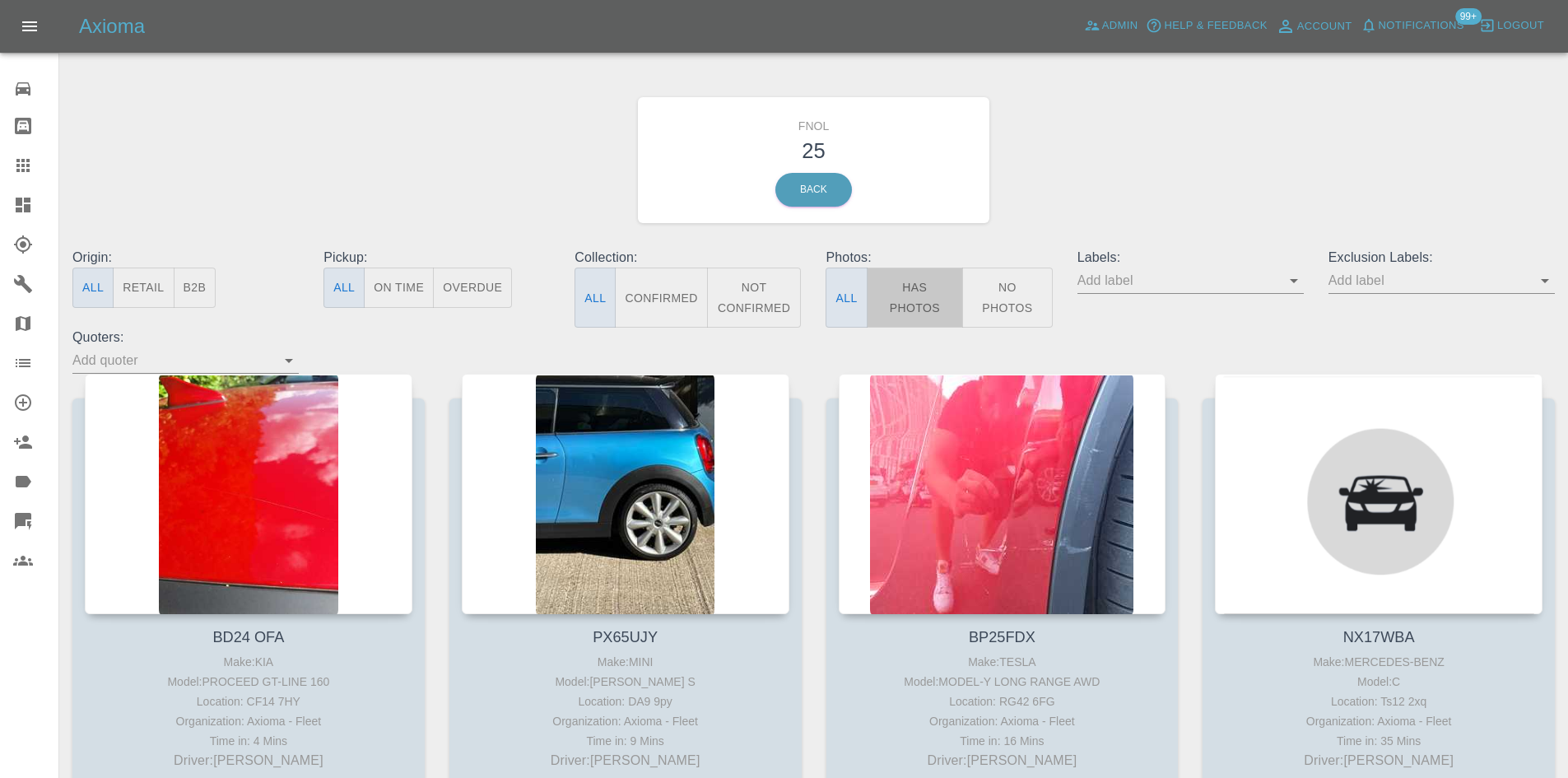
drag, startPoint x: 935, startPoint y: 283, endPoint x: 919, endPoint y: 285, distance: 16.1
click at [934, 283] on button "Has Photos" at bounding box center [915, 297] width 97 height 60
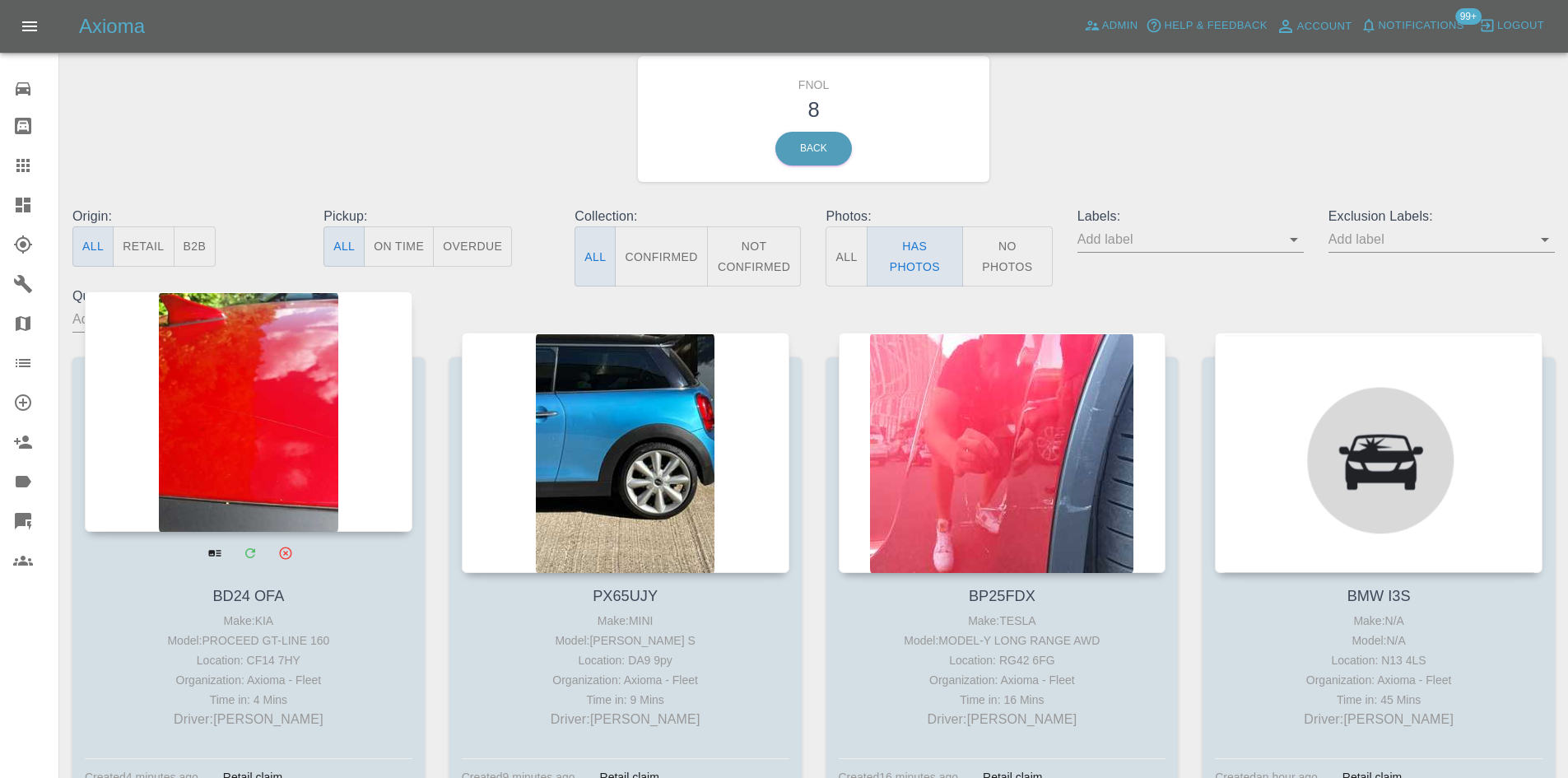
scroll to position [82, 0]
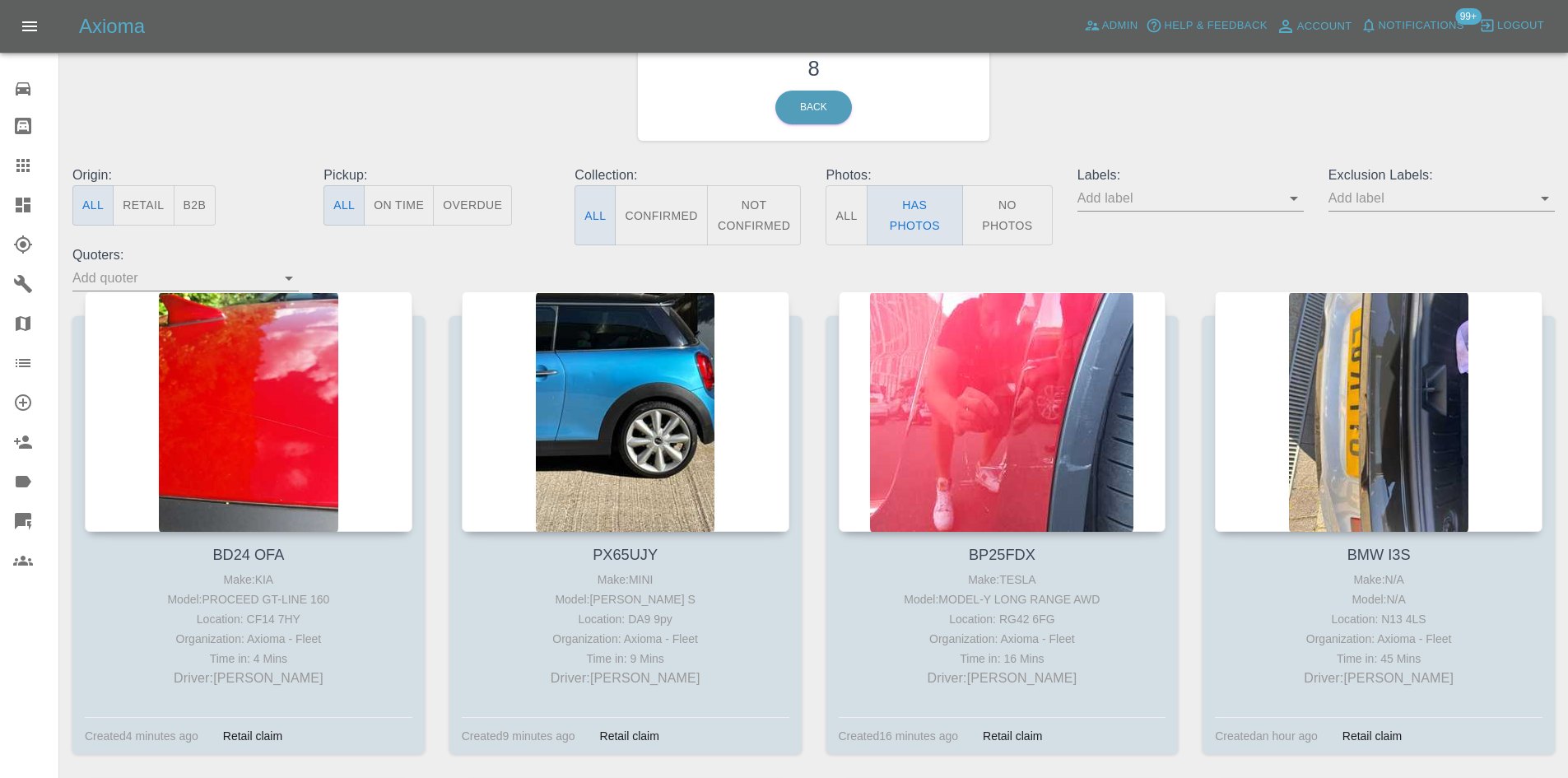
drag, startPoint x: 29, startPoint y: 199, endPoint x: 470, endPoint y: 44, distance: 467.4
click at [29, 199] on icon at bounding box center [23, 204] width 15 height 15
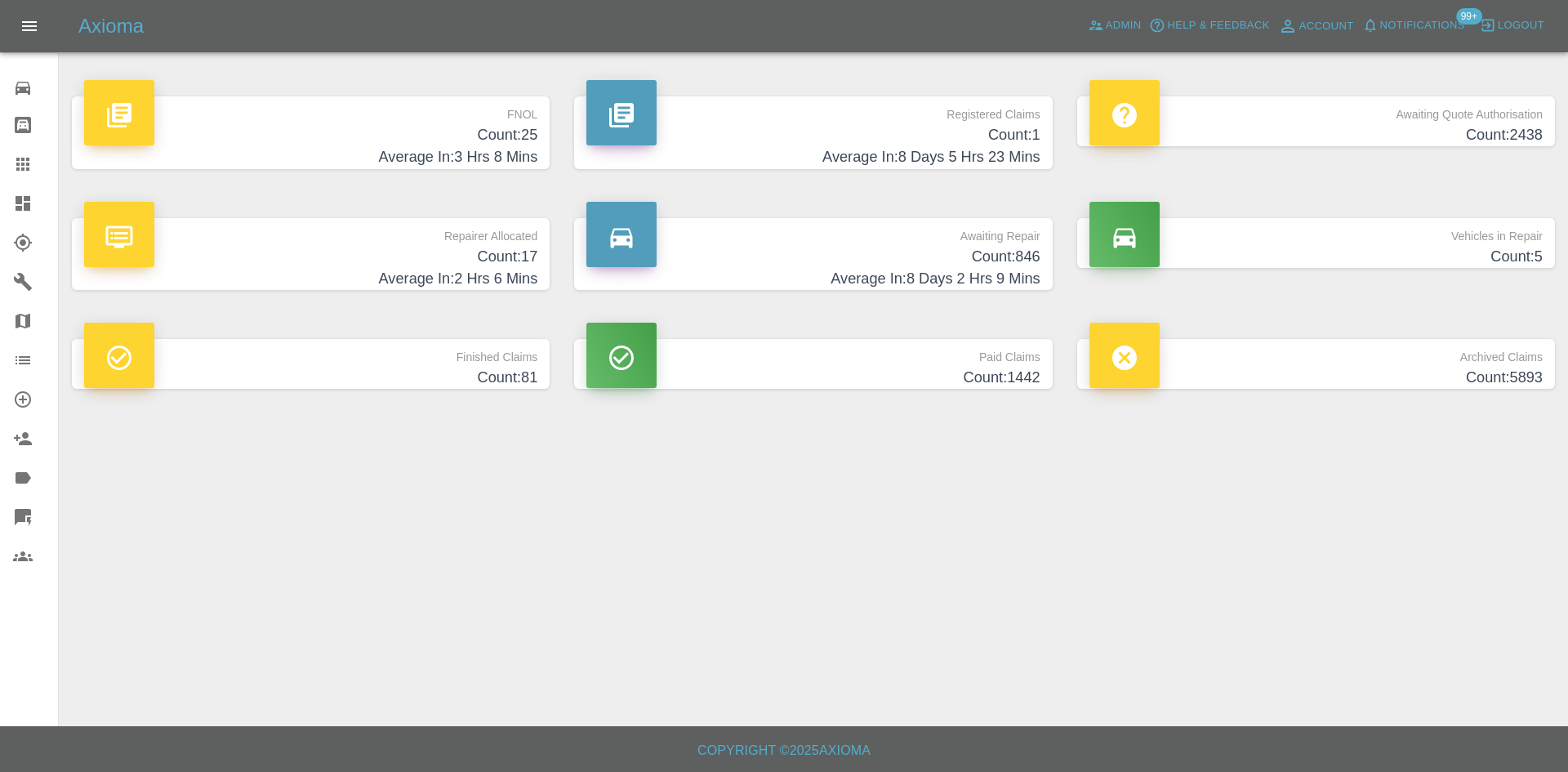
drag, startPoint x: 462, startPoint y: 149, endPoint x: 941, endPoint y: 179, distance: 479.9
click at [462, 149] on h4 "Average In: 3 Hrs 8 Mins" at bounding box center [311, 158] width 453 height 22
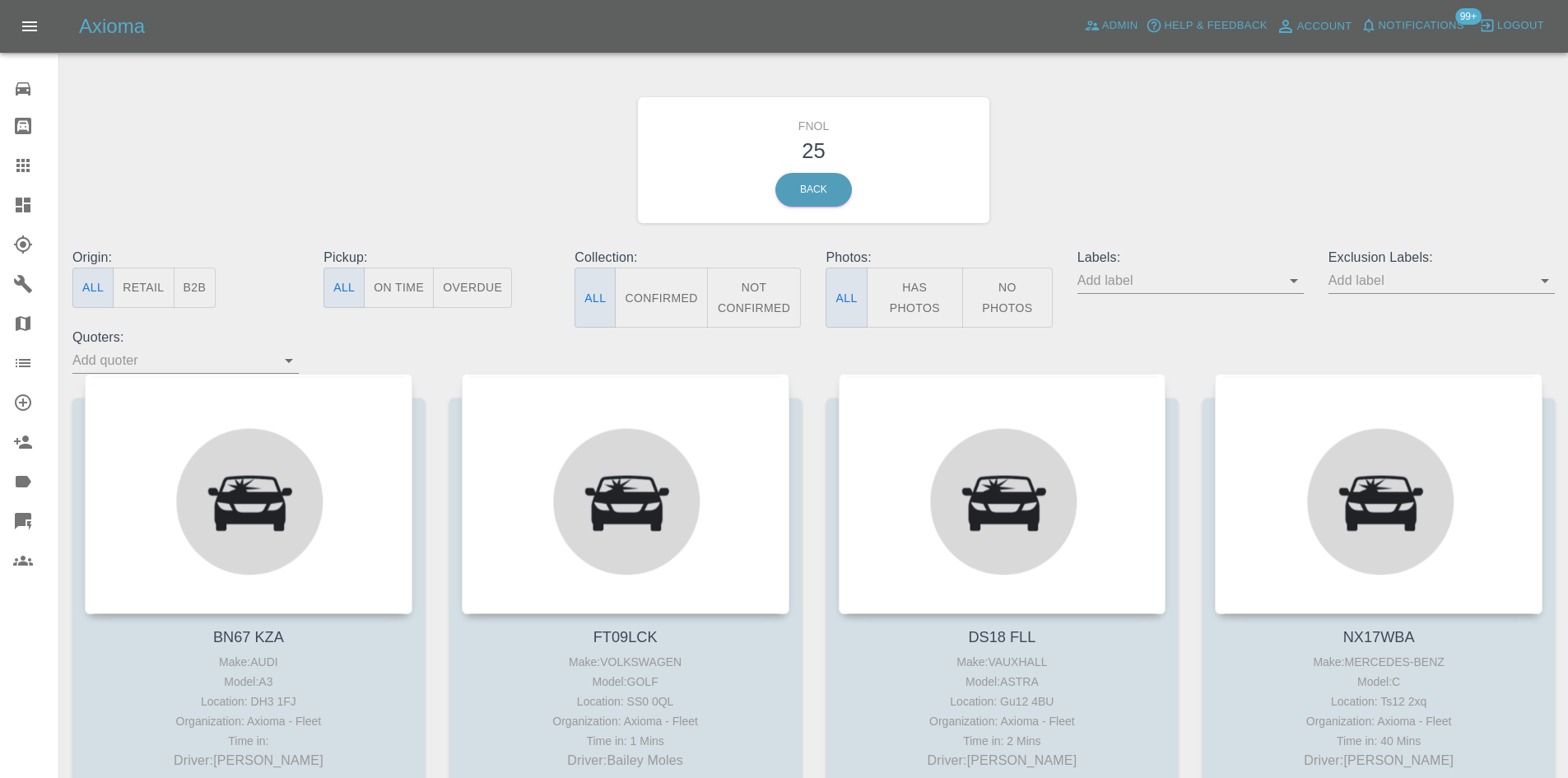
click at [921, 300] on button "Has Photos" at bounding box center [915, 297] width 97 height 60
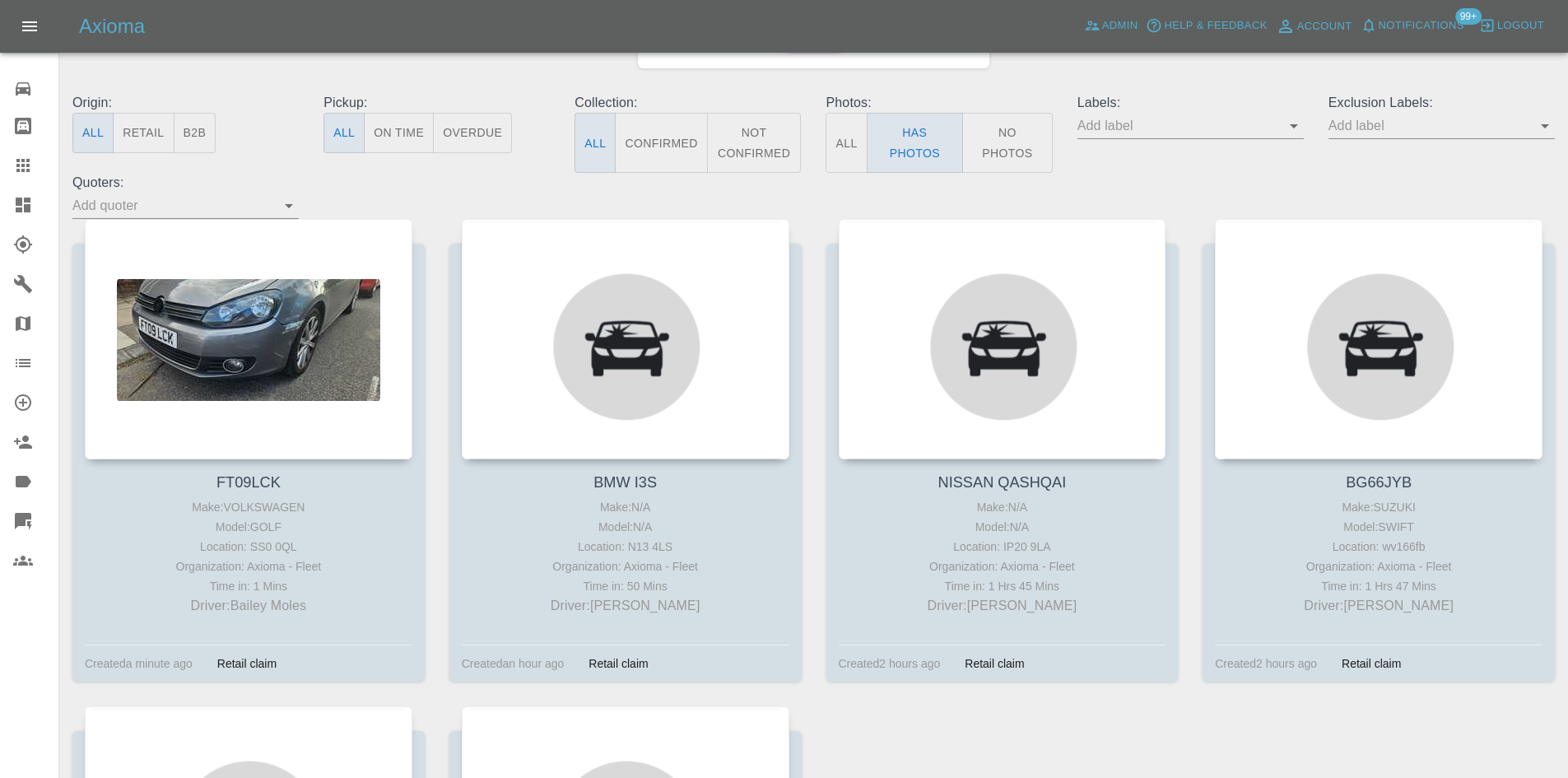
scroll to position [165, 0]
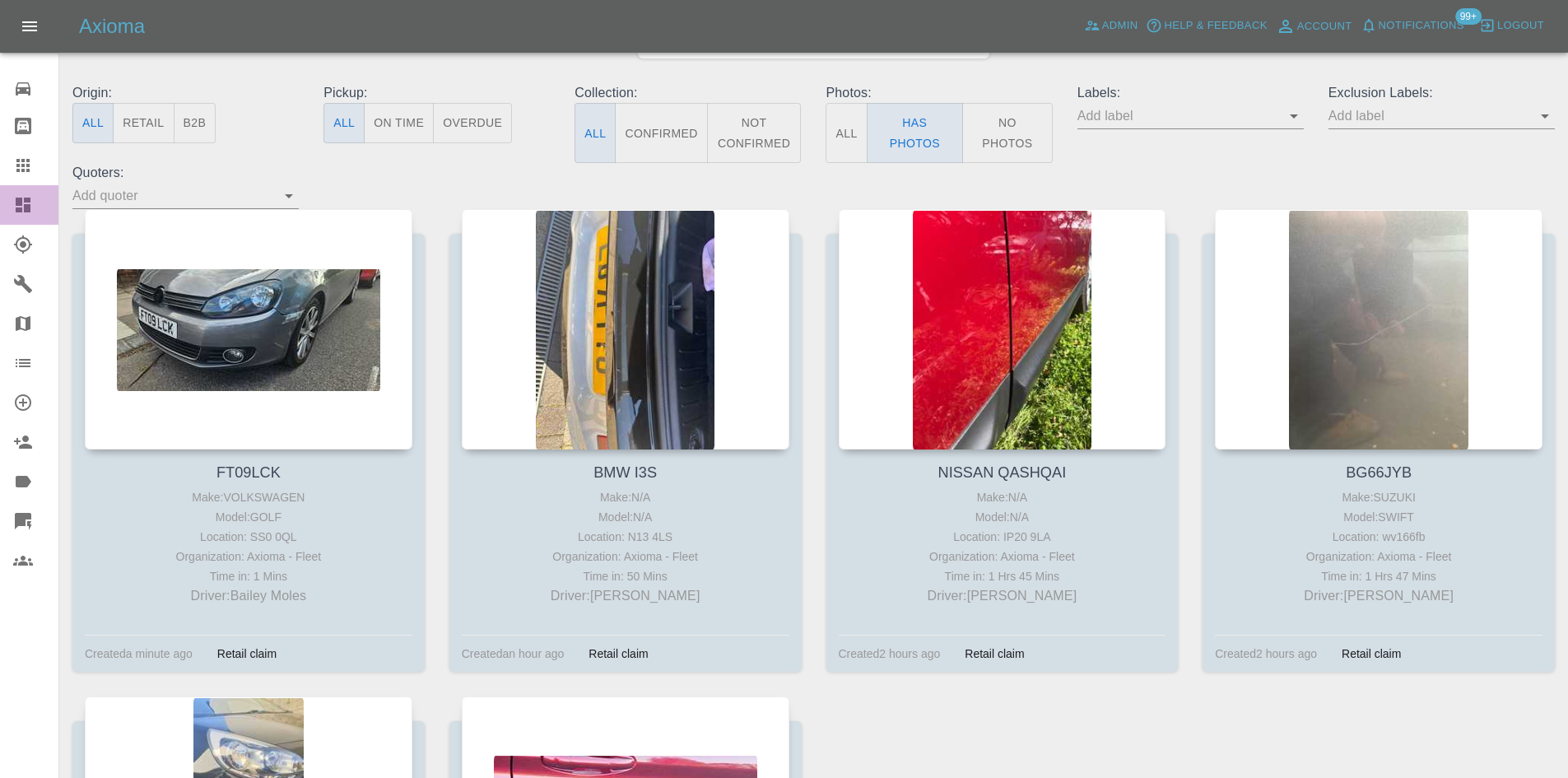
click at [29, 199] on icon at bounding box center [23, 204] width 15 height 15
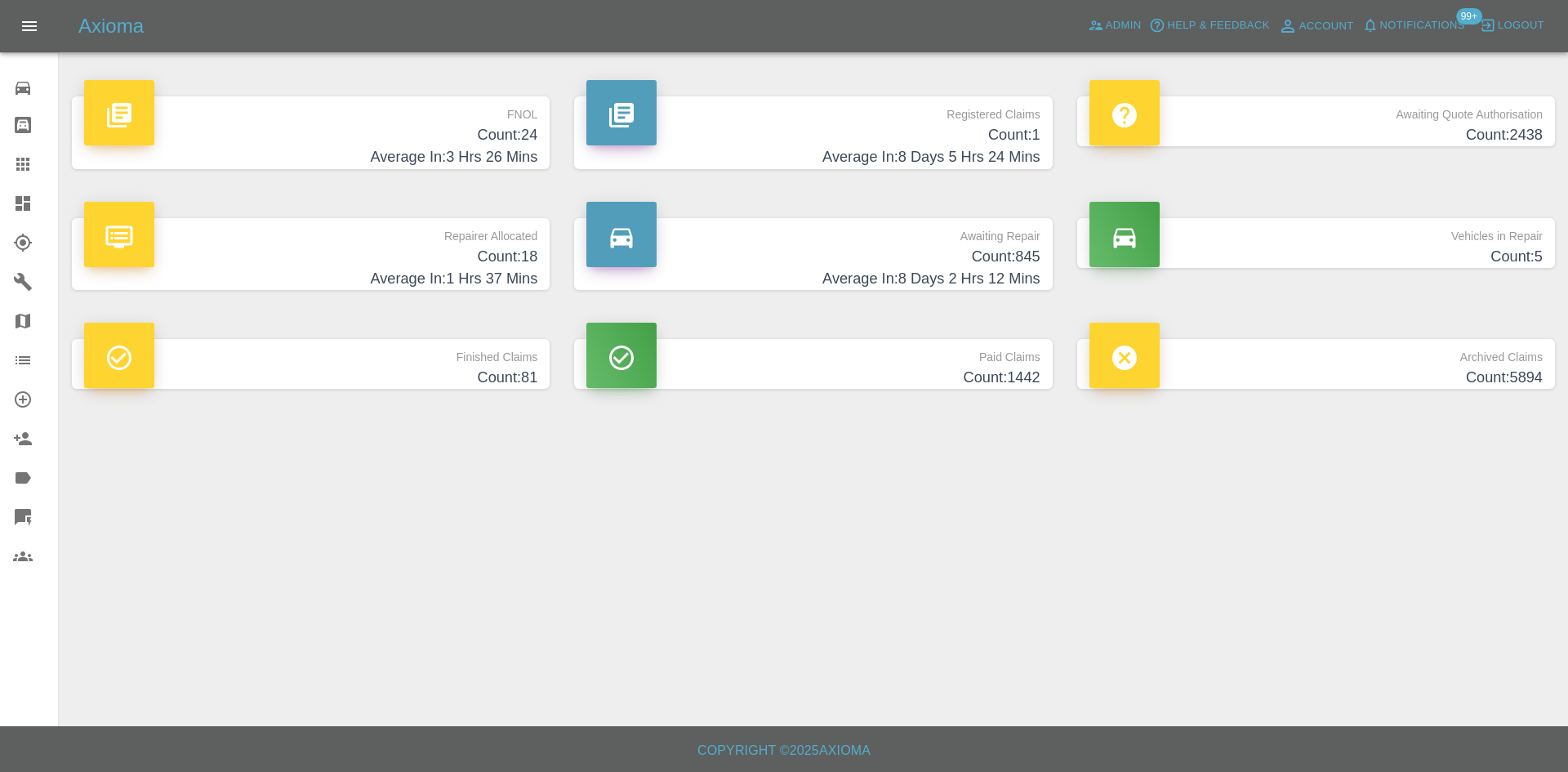
click at [501, 139] on h4 "Count: 24" at bounding box center [311, 135] width 453 height 22
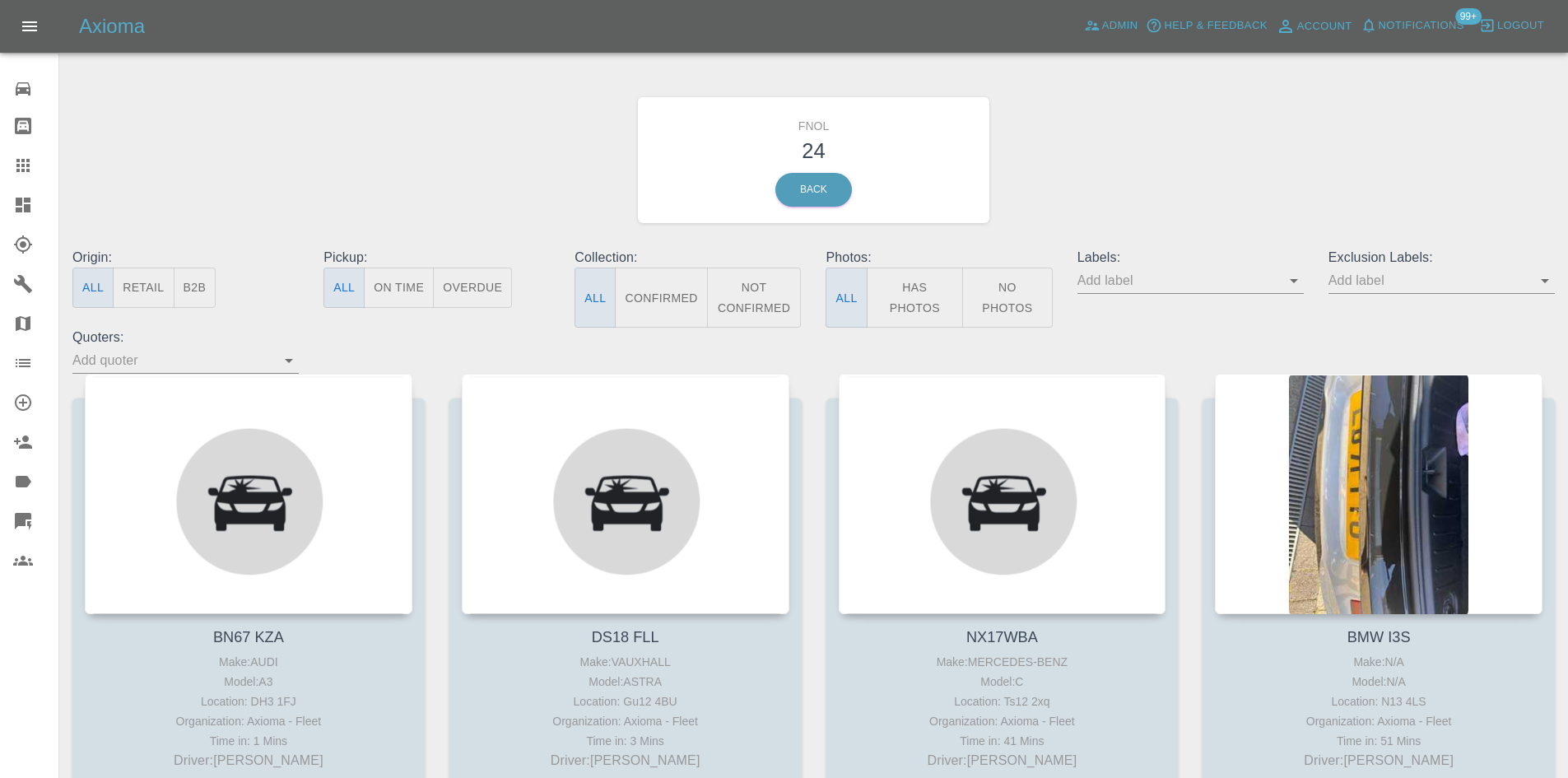
click at [917, 312] on button "Has Photos" at bounding box center [915, 297] width 97 height 60
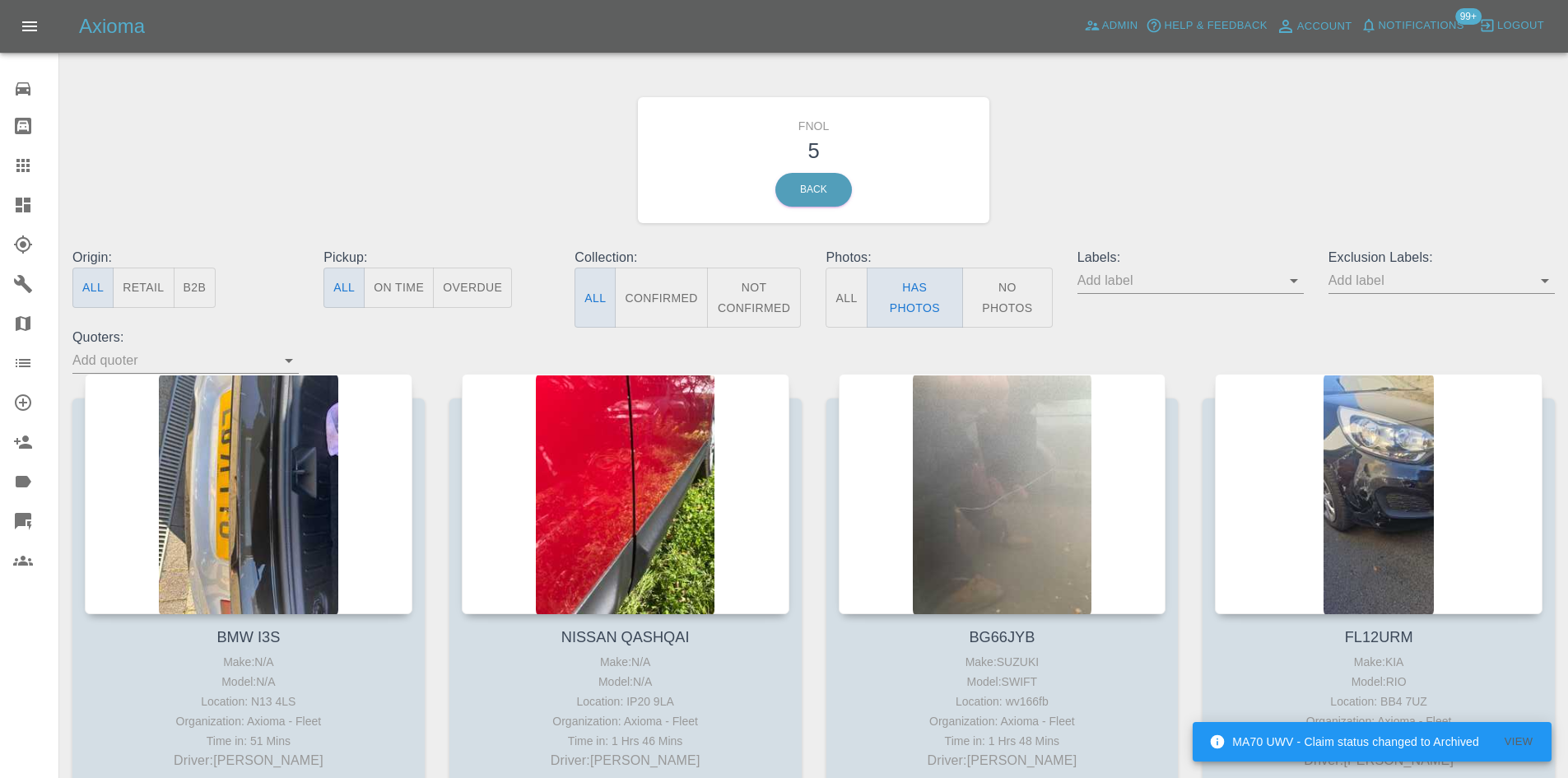
click at [20, 198] on icon at bounding box center [23, 204] width 15 height 15
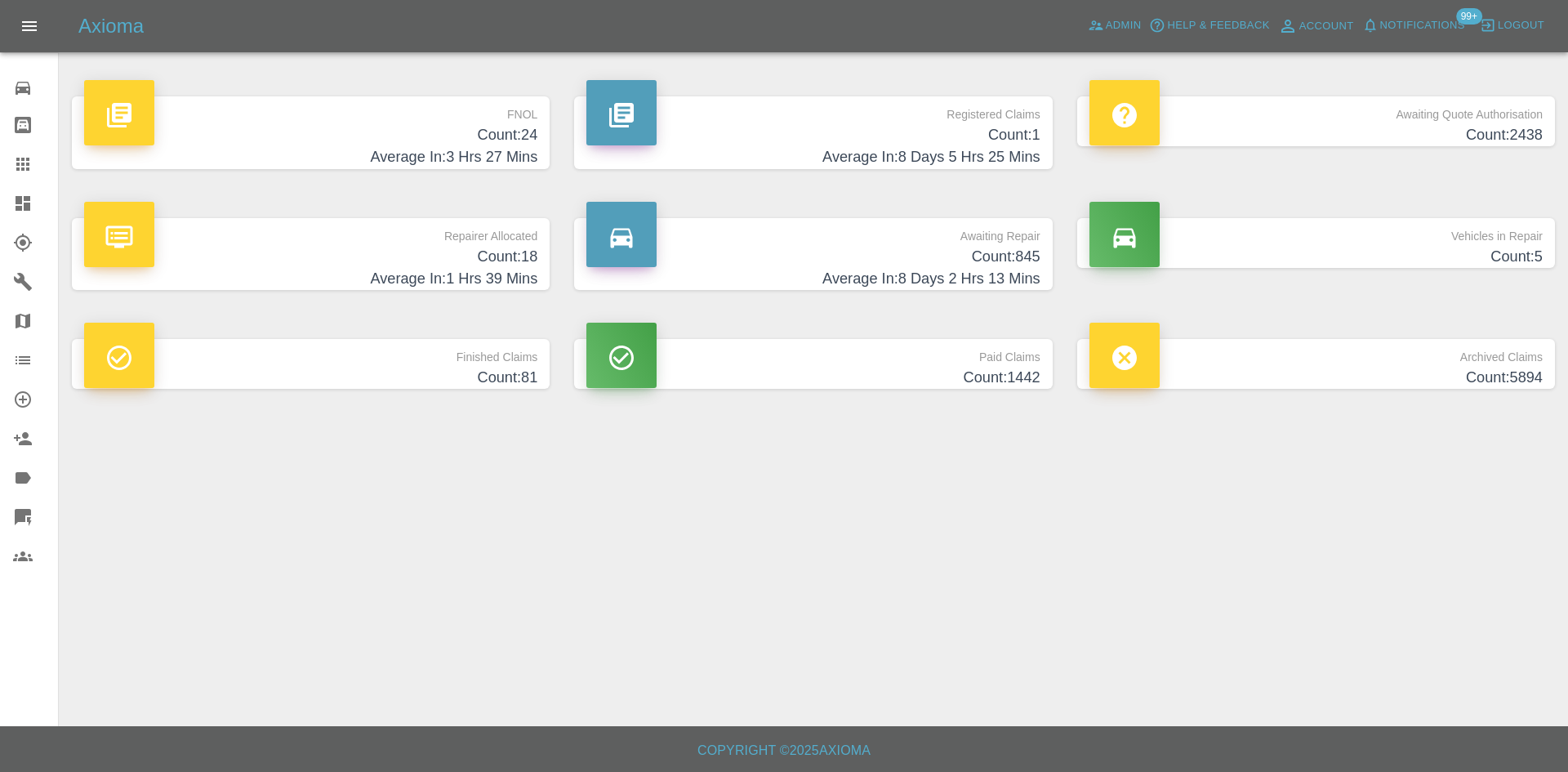
click at [499, 149] on h4 "Average In: 3 Hrs 27 Mins" at bounding box center [311, 158] width 453 height 22
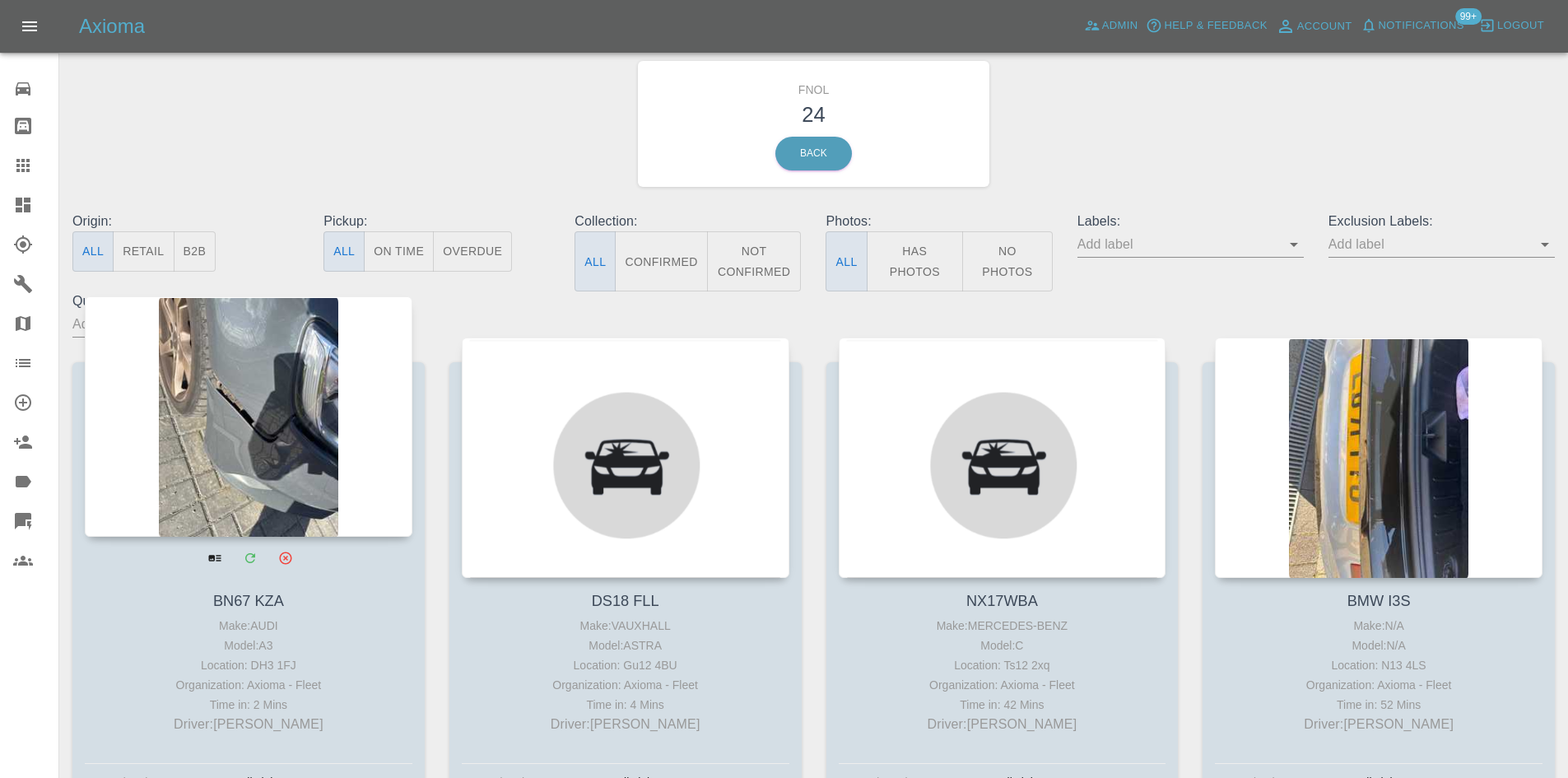
scroll to position [82, 0]
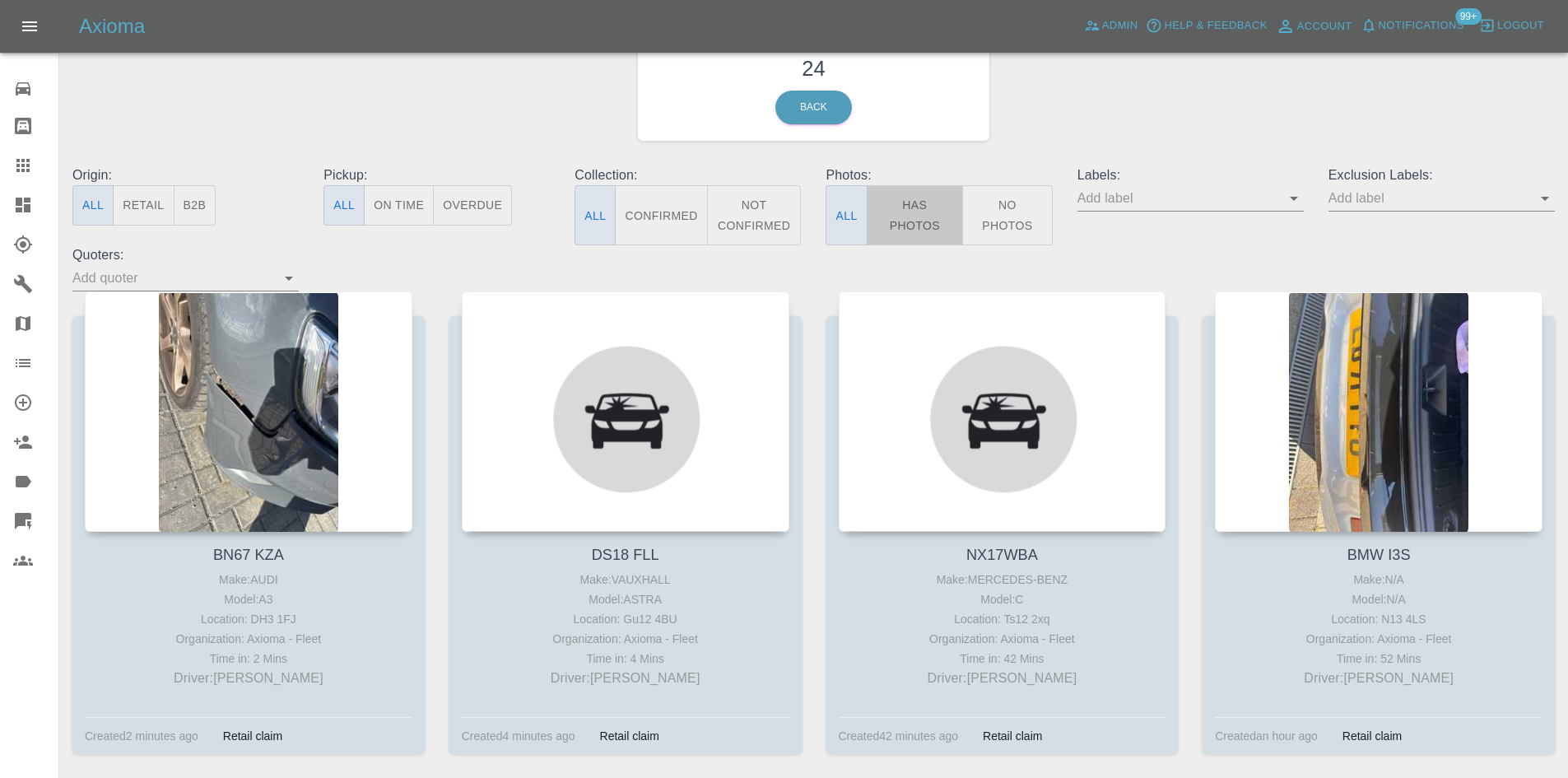
click at [918, 226] on button "Has Photos" at bounding box center [915, 214] width 97 height 60
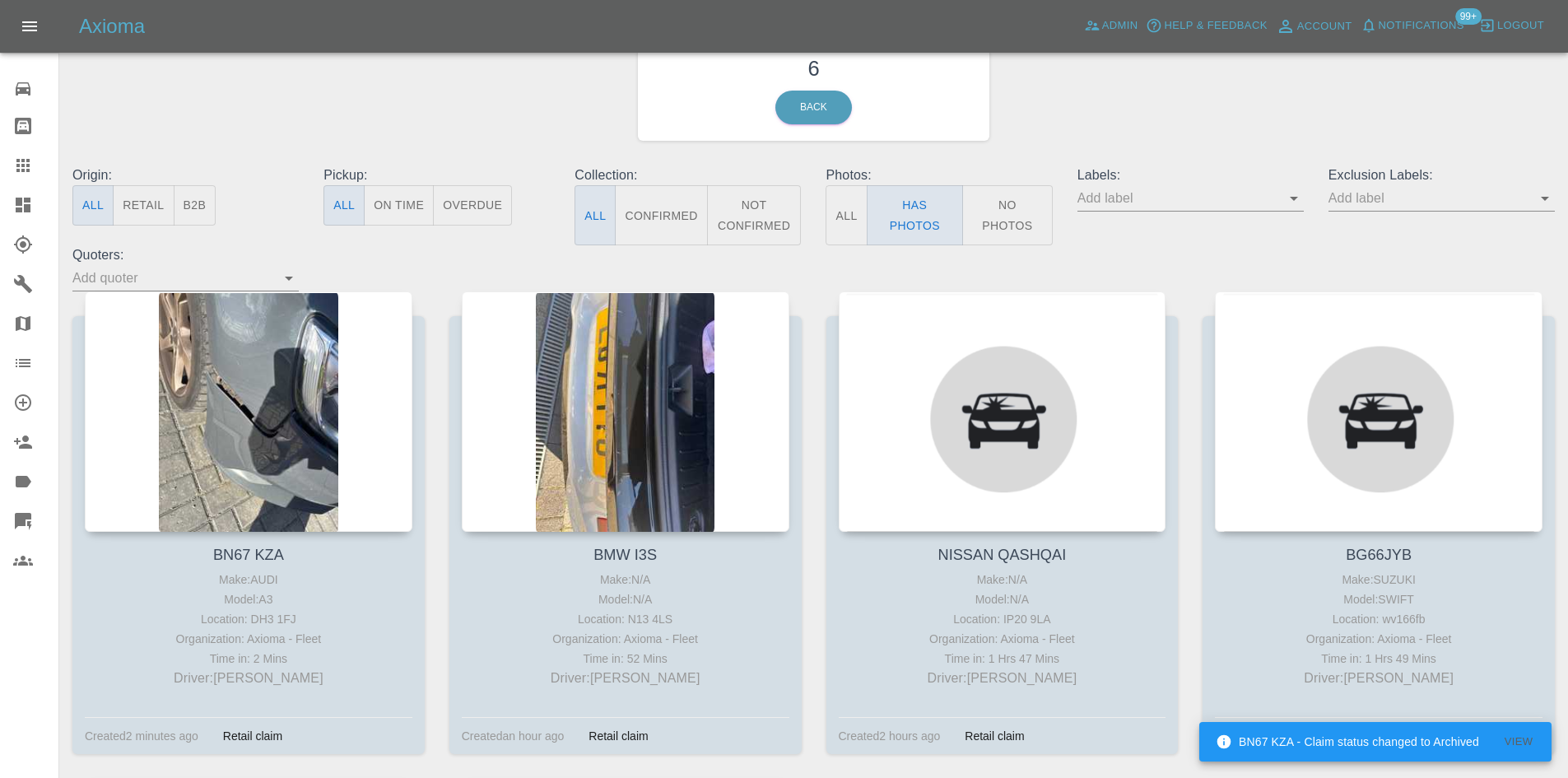
click at [32, 198] on icon at bounding box center [23, 205] width 20 height 20
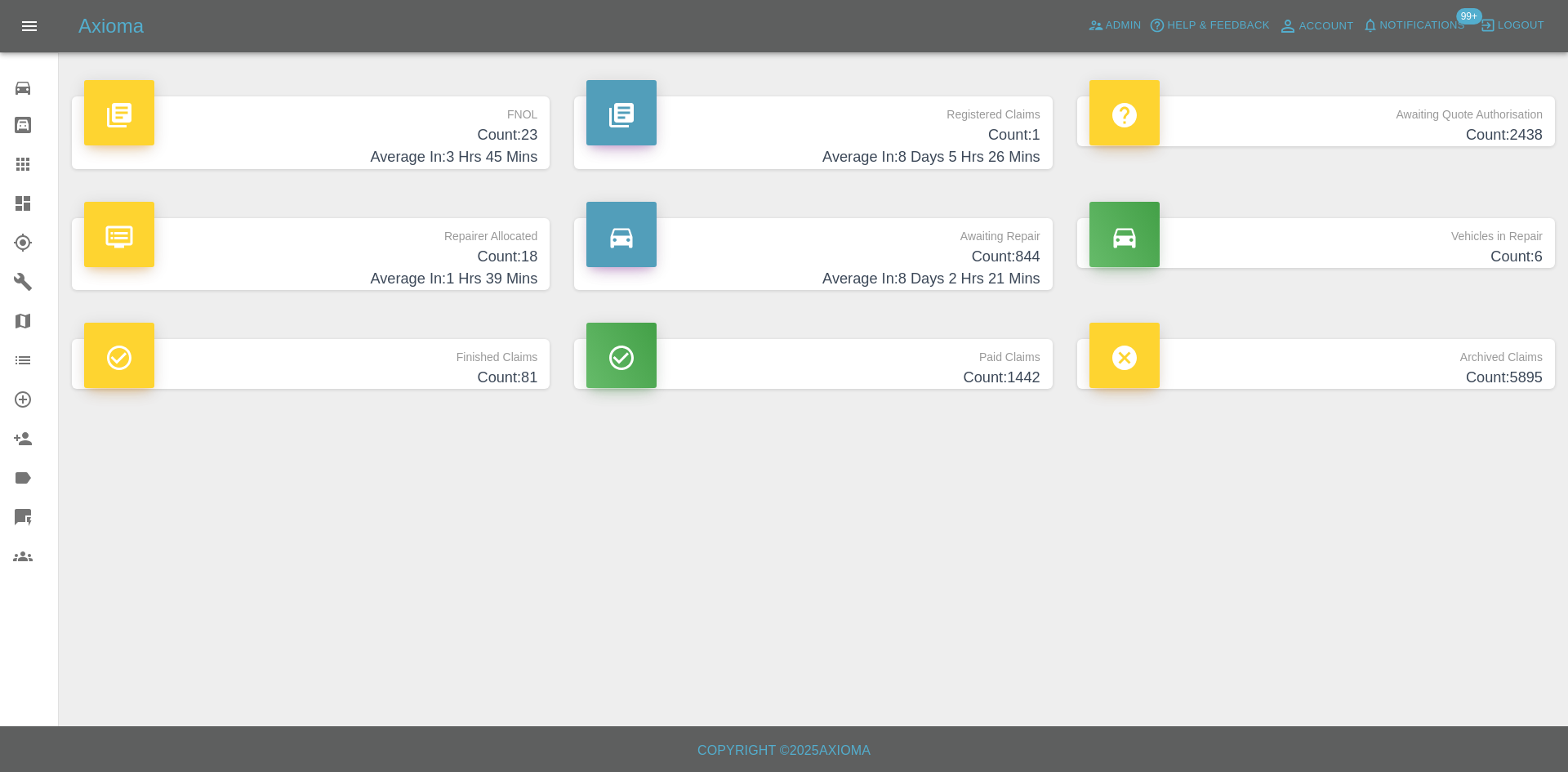
click at [496, 127] on h4 "Count: 23" at bounding box center [311, 135] width 453 height 22
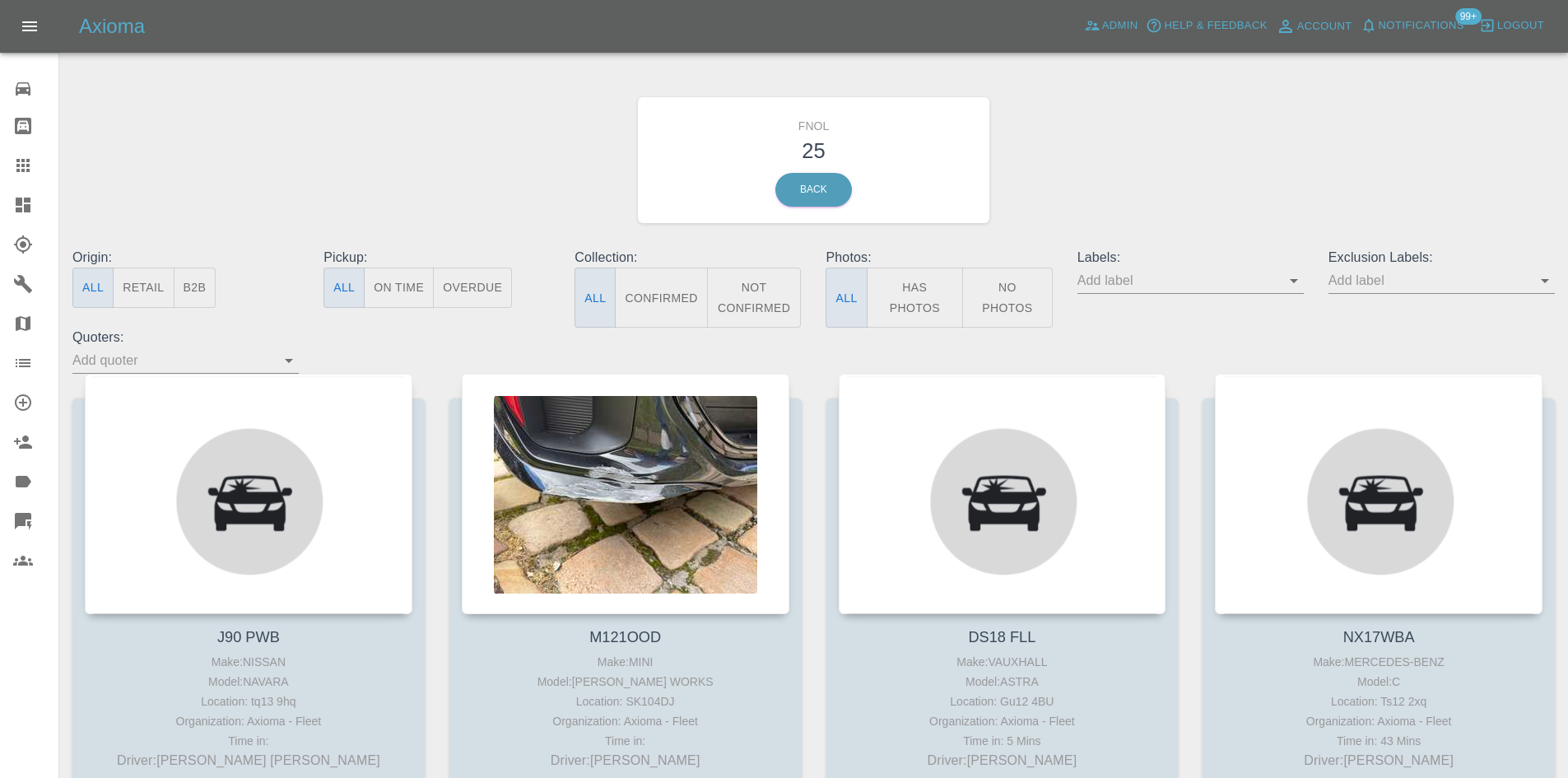
click at [938, 301] on button "Has Photos" at bounding box center [915, 297] width 97 height 60
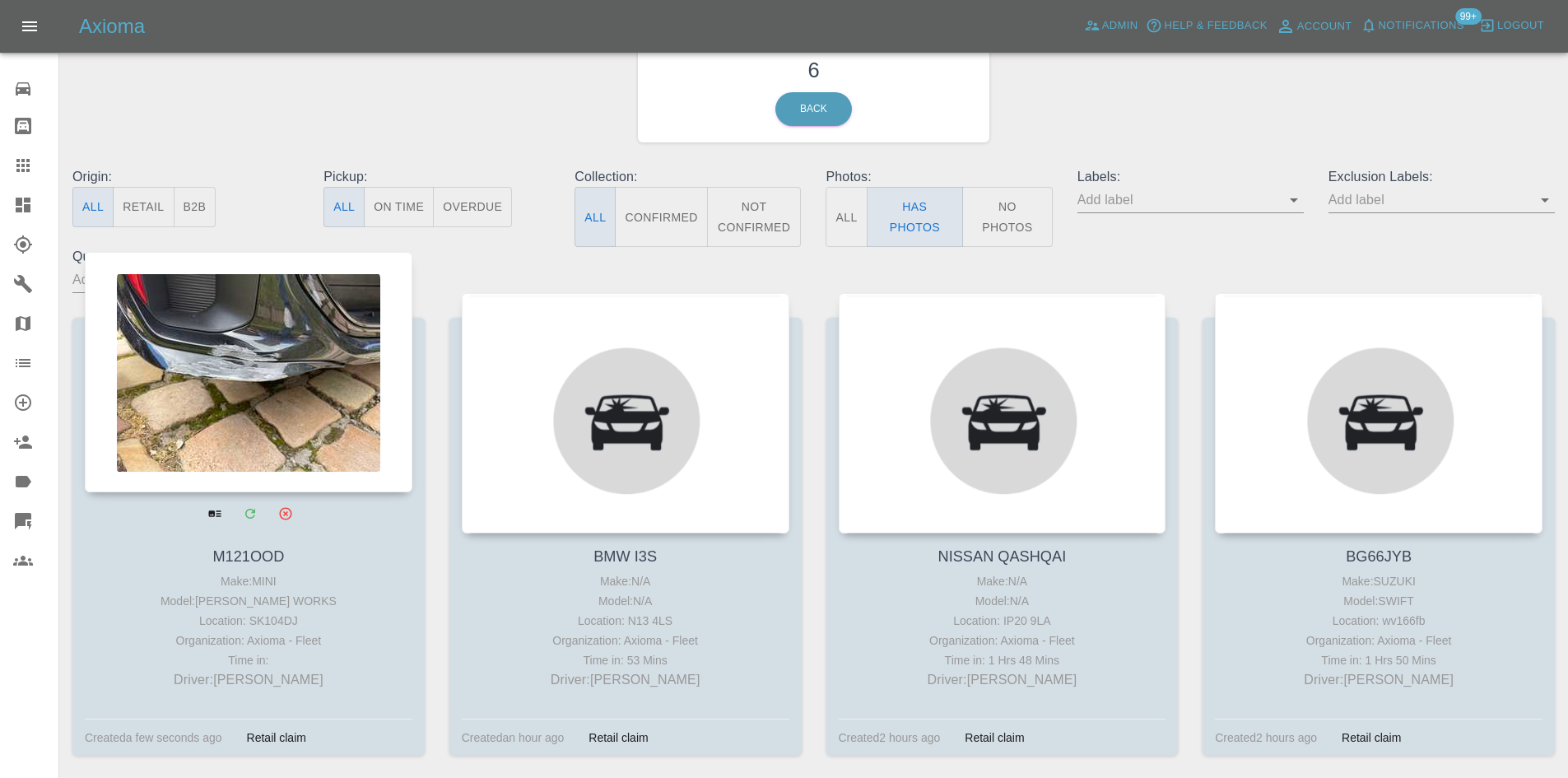
scroll to position [82, 0]
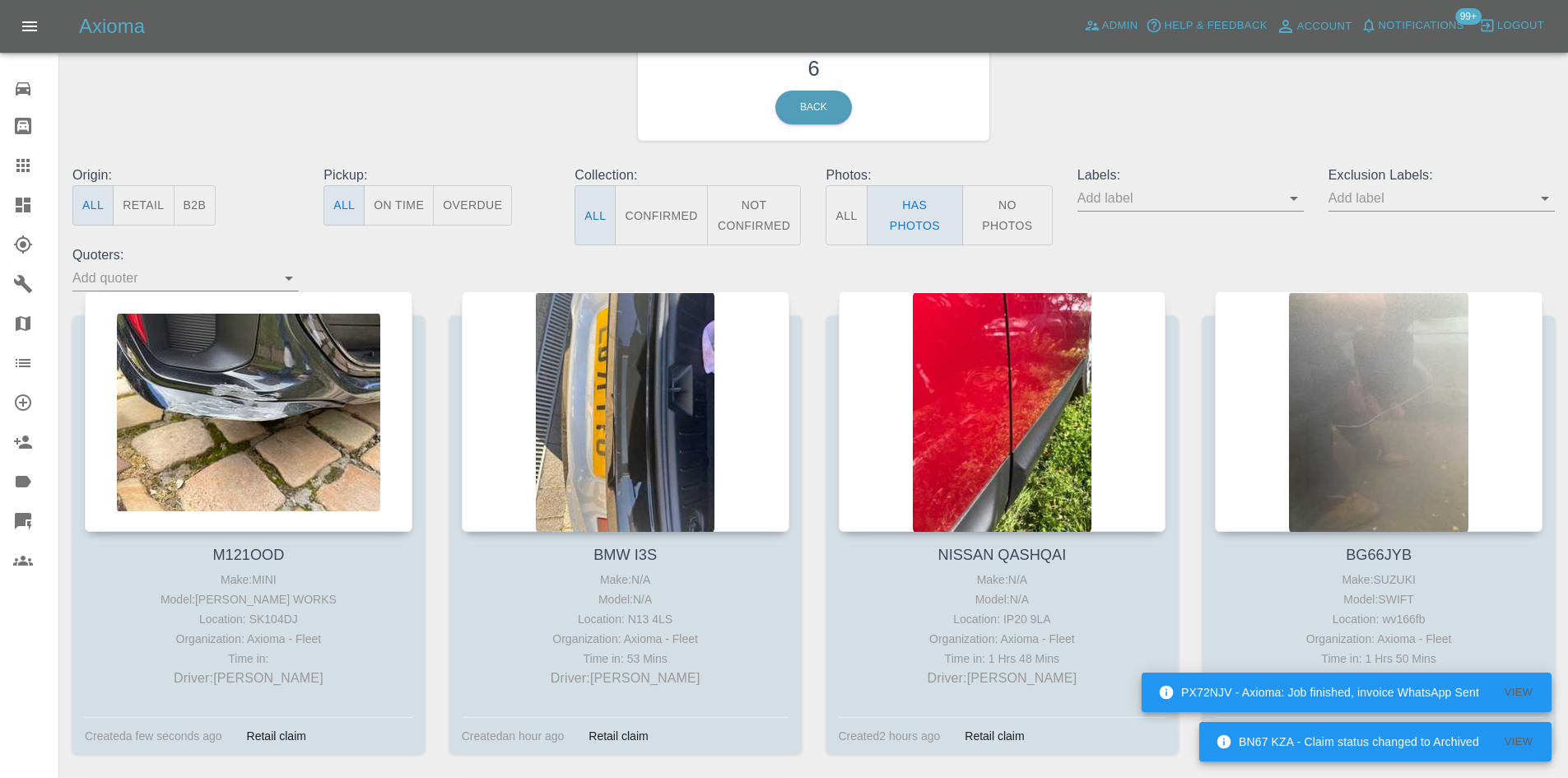
click at [23, 197] on icon at bounding box center [23, 205] width 20 height 20
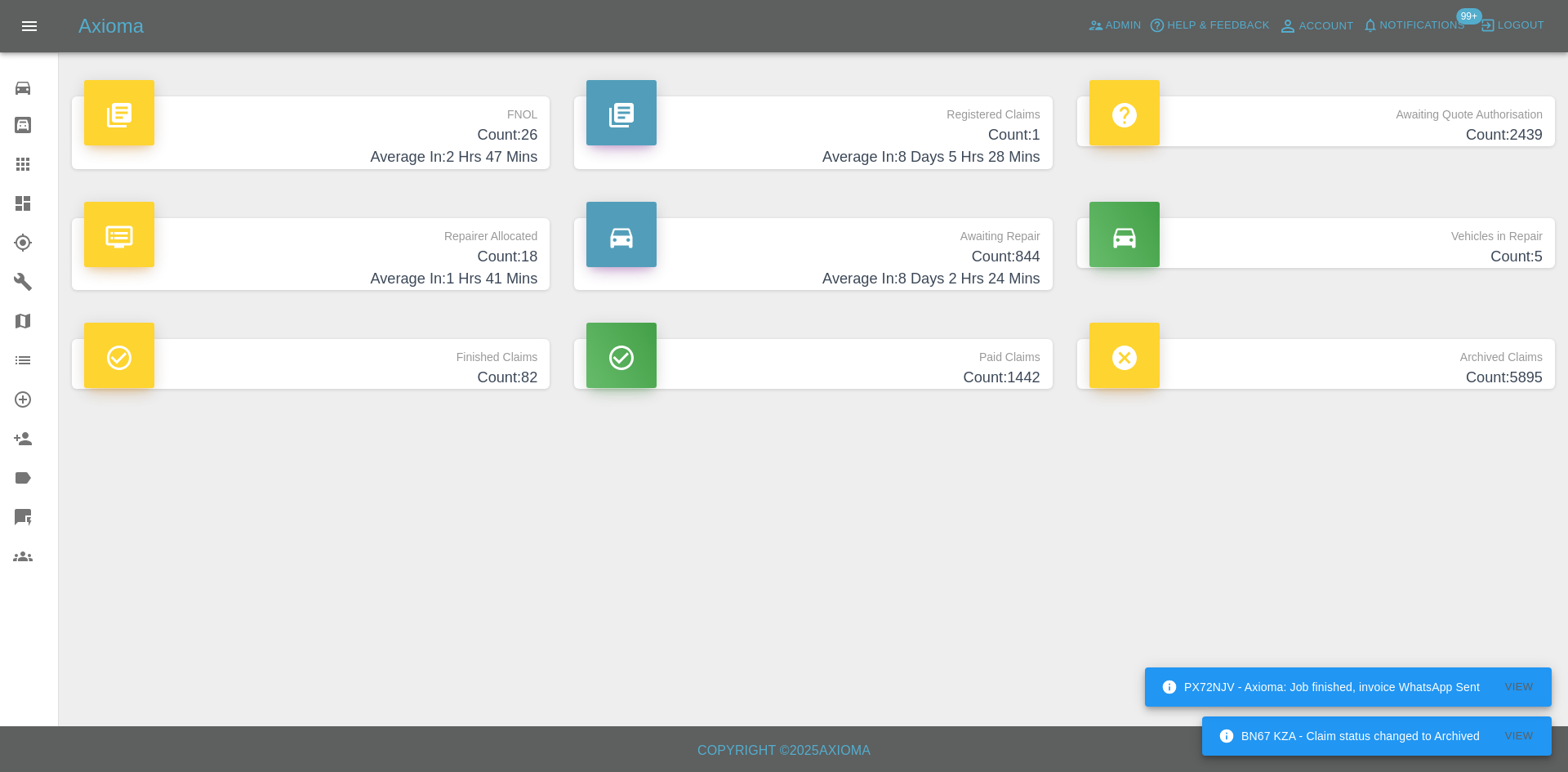
click at [519, 146] on h4 "Average In: 2 Hrs 47 Mins" at bounding box center [311, 158] width 453 height 22
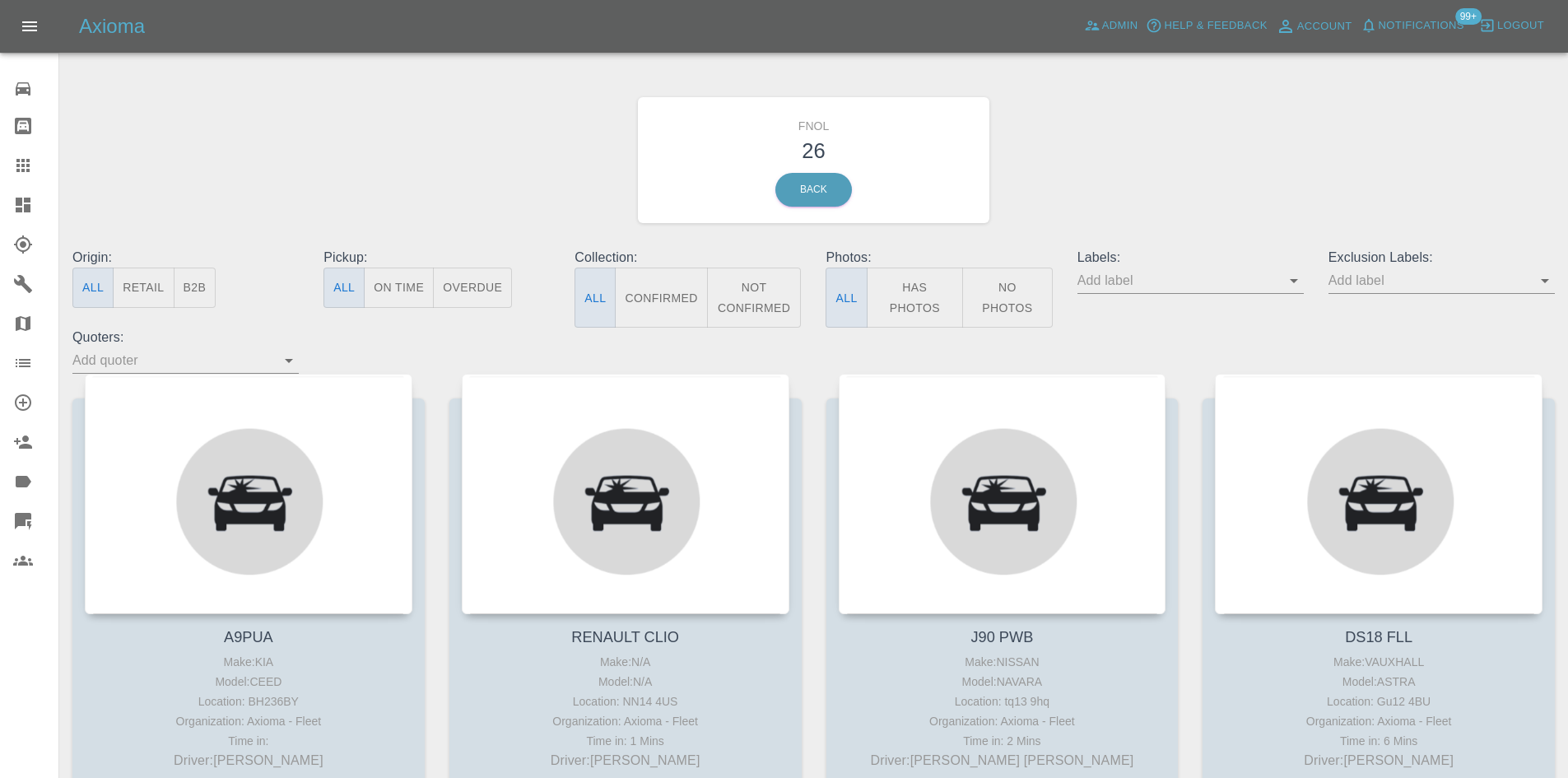
click at [920, 307] on button "Has Photos" at bounding box center [915, 297] width 97 height 60
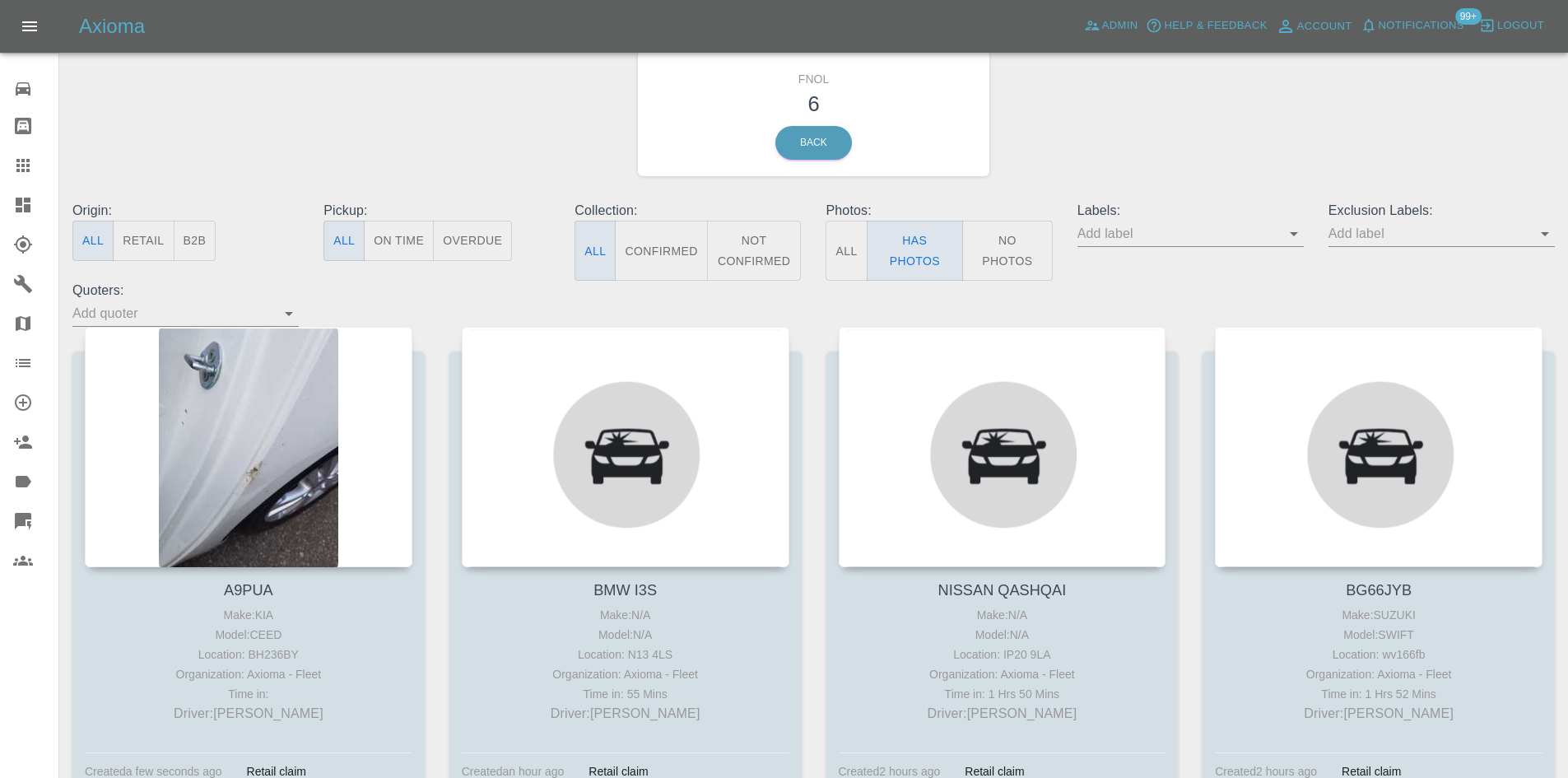
scroll to position [165, 0]
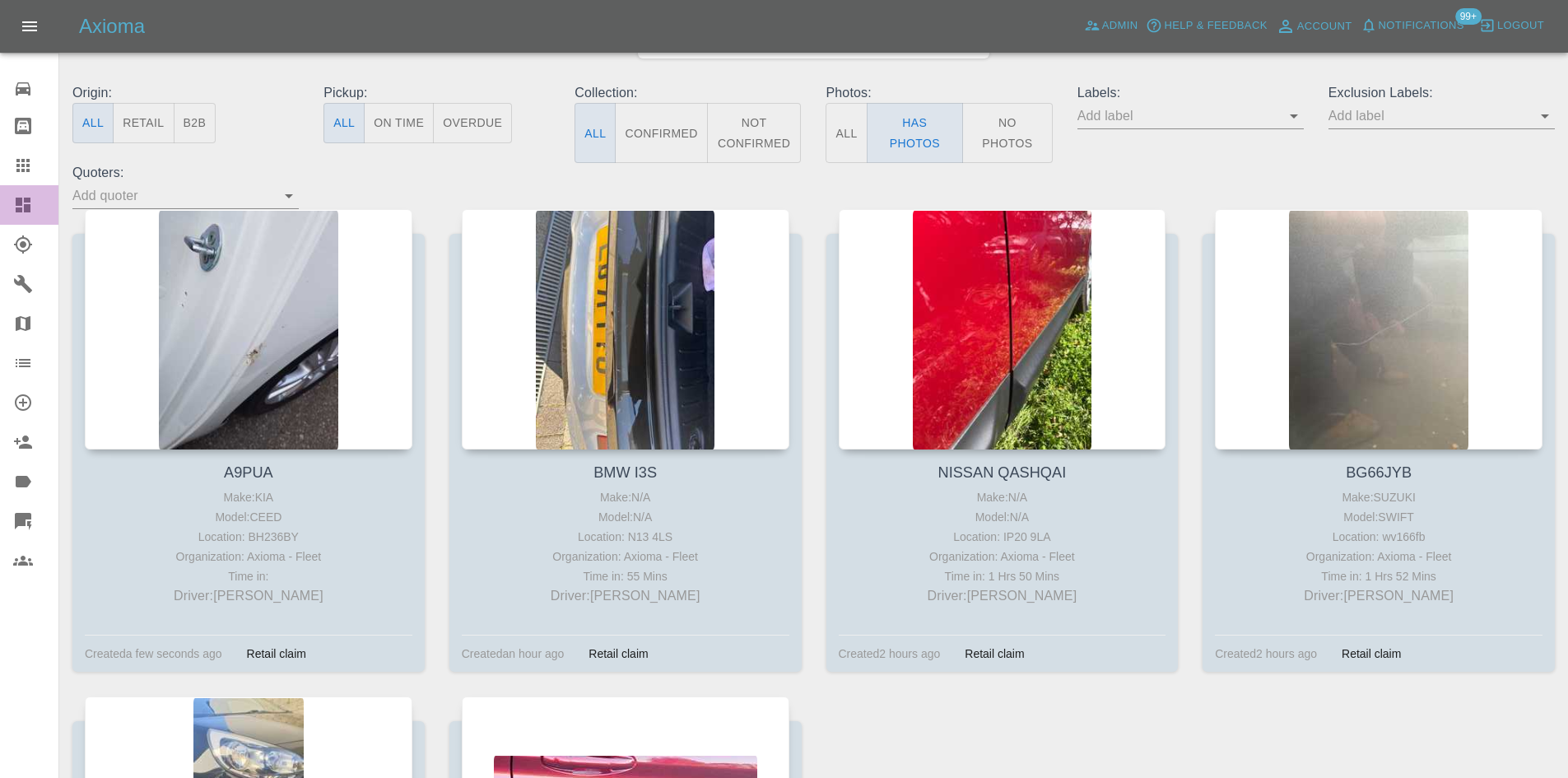
click at [22, 210] on icon at bounding box center [23, 204] width 15 height 15
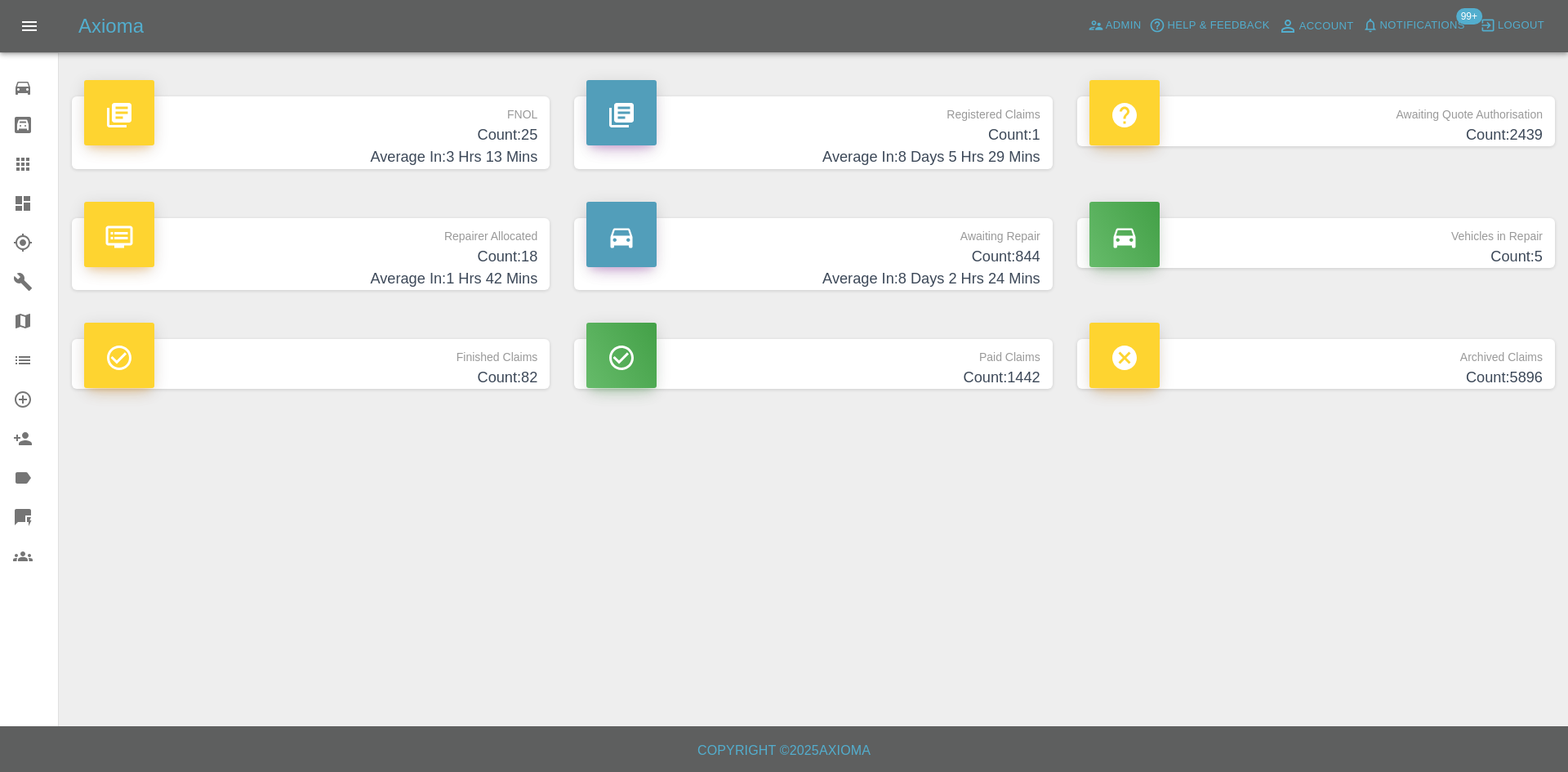
click at [478, 131] on h4 "Count: 25" at bounding box center [311, 135] width 453 height 22
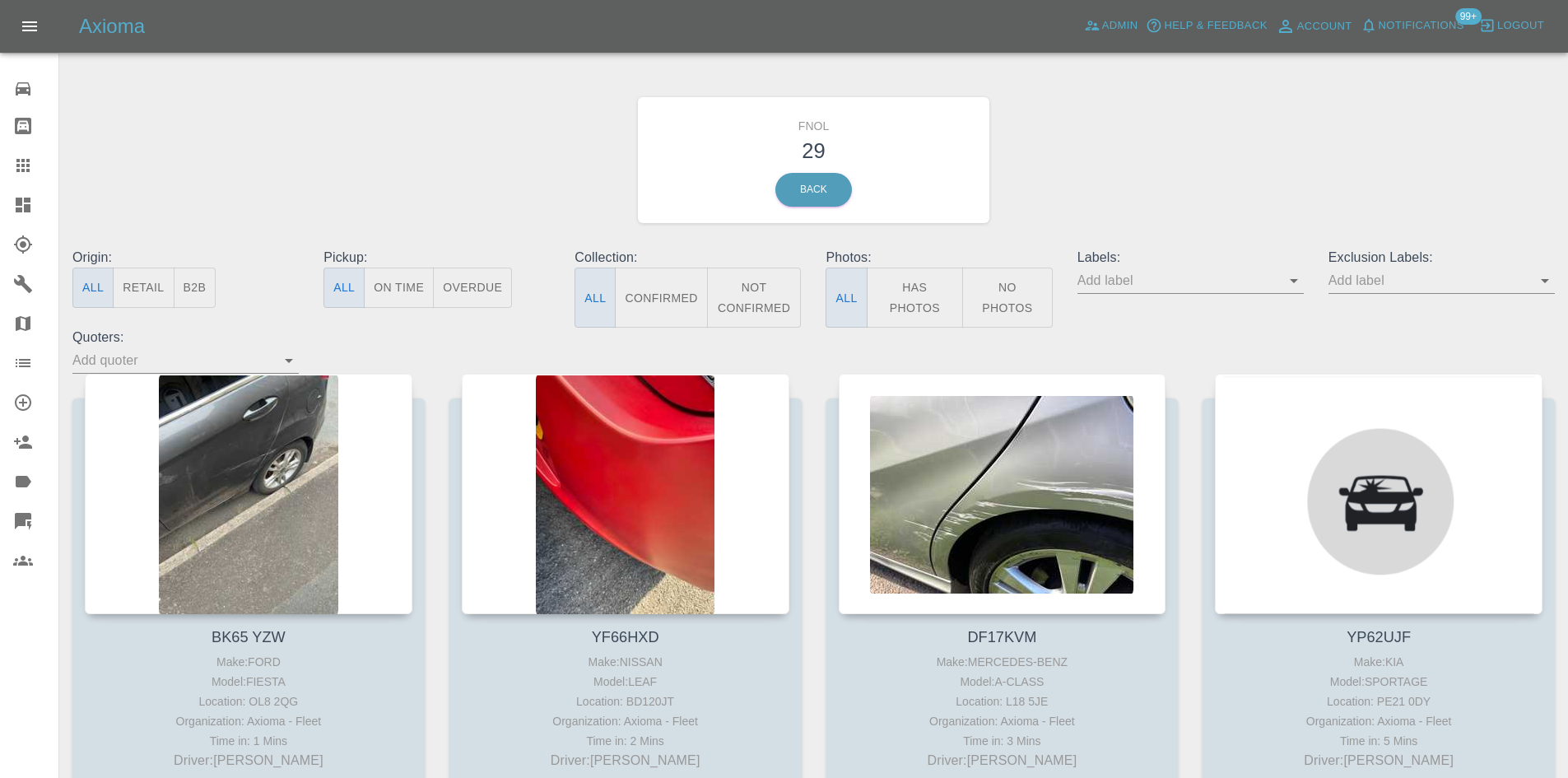
click at [916, 281] on button "Has Photos" at bounding box center [915, 297] width 97 height 60
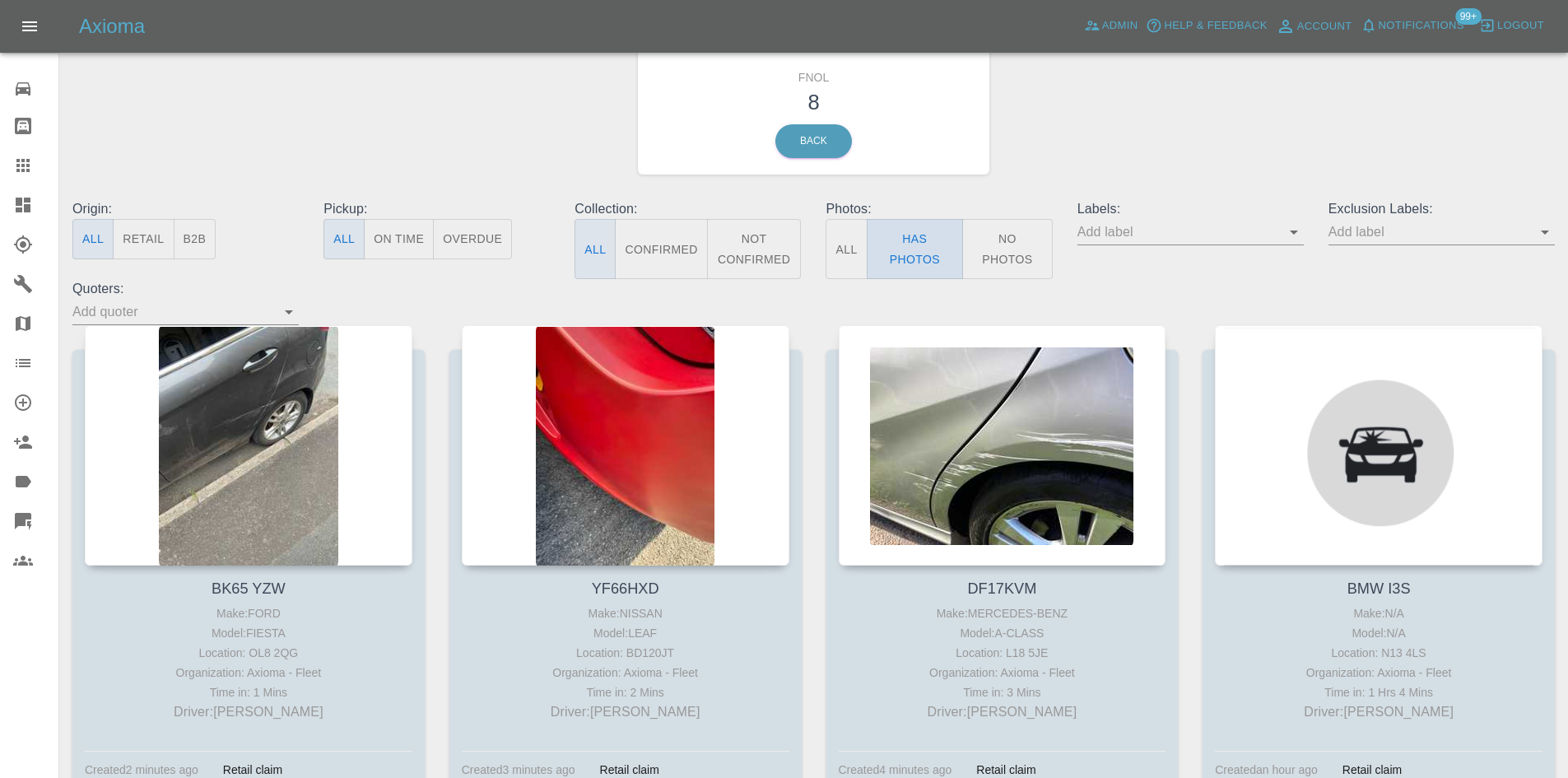
scroll to position [165, 0]
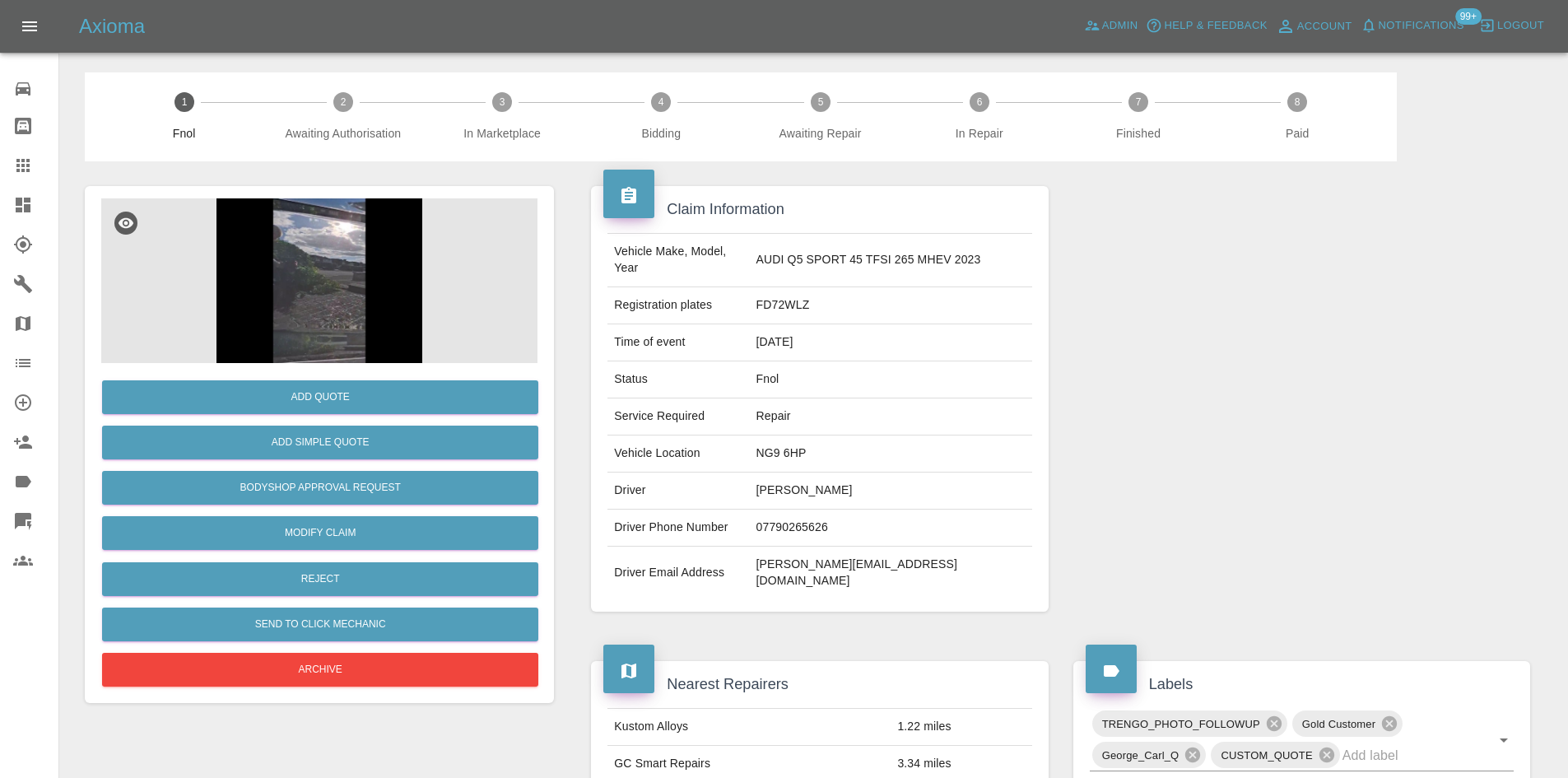
click at [298, 274] on img at bounding box center [320, 280] width 436 height 165
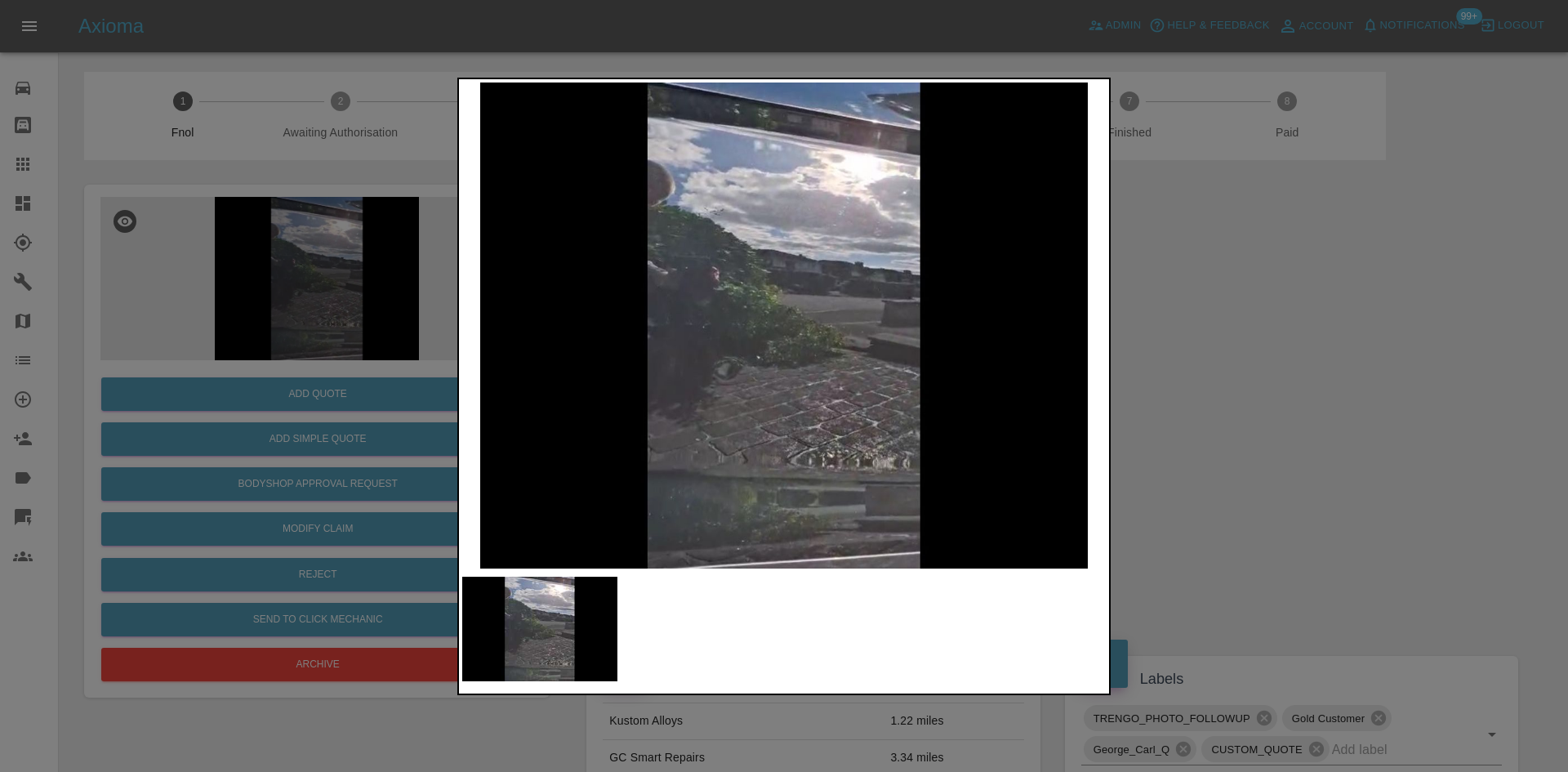
click at [750, 367] on img at bounding box center [783, 326] width 644 height 486
click at [642, 370] on img at bounding box center [783, 326] width 644 height 486
click at [775, 364] on img at bounding box center [783, 326] width 644 height 486
click at [285, 248] on div at bounding box center [784, 386] width 1568 height 772
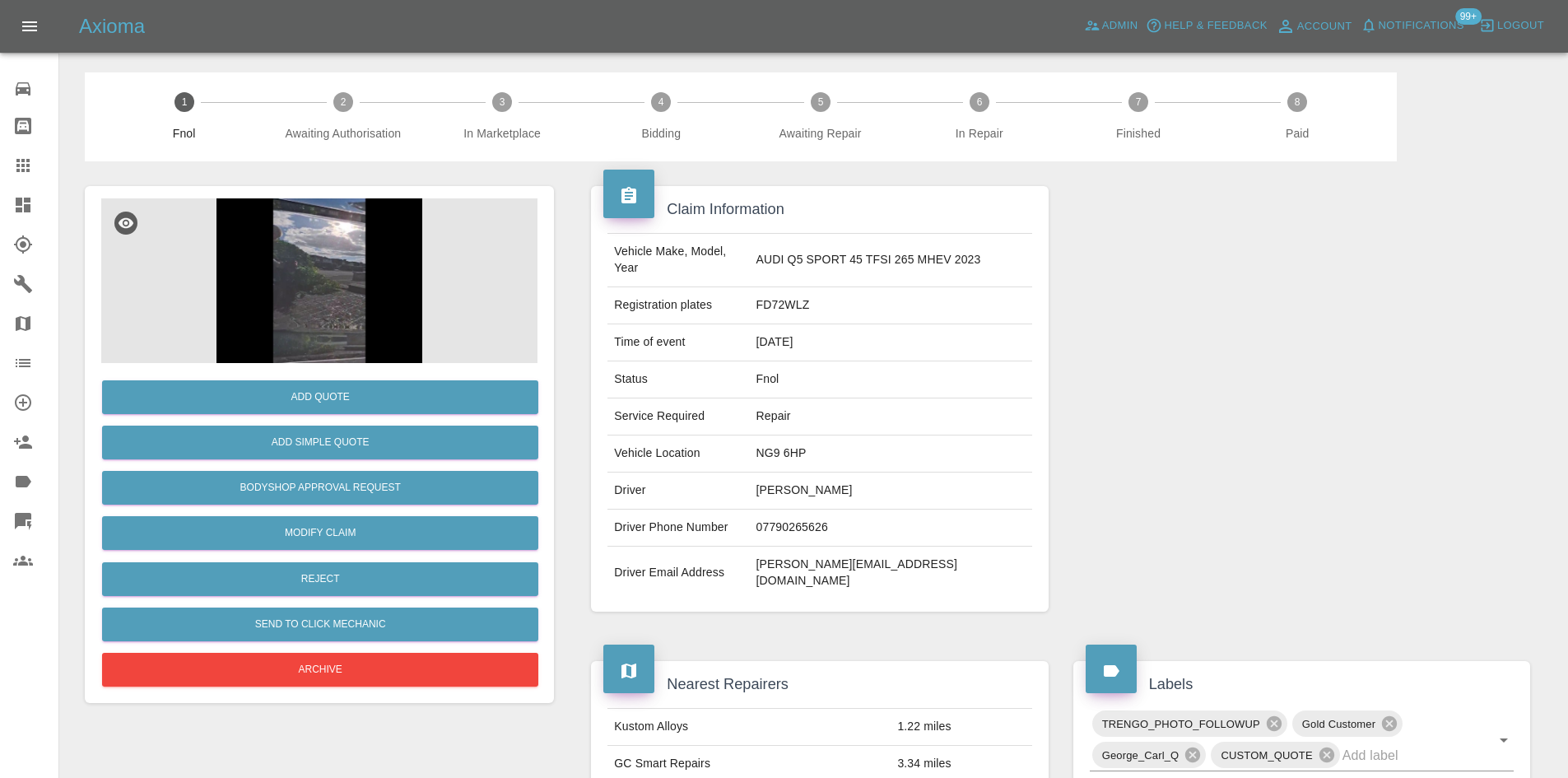
click at [304, 340] on img at bounding box center [320, 280] width 436 height 165
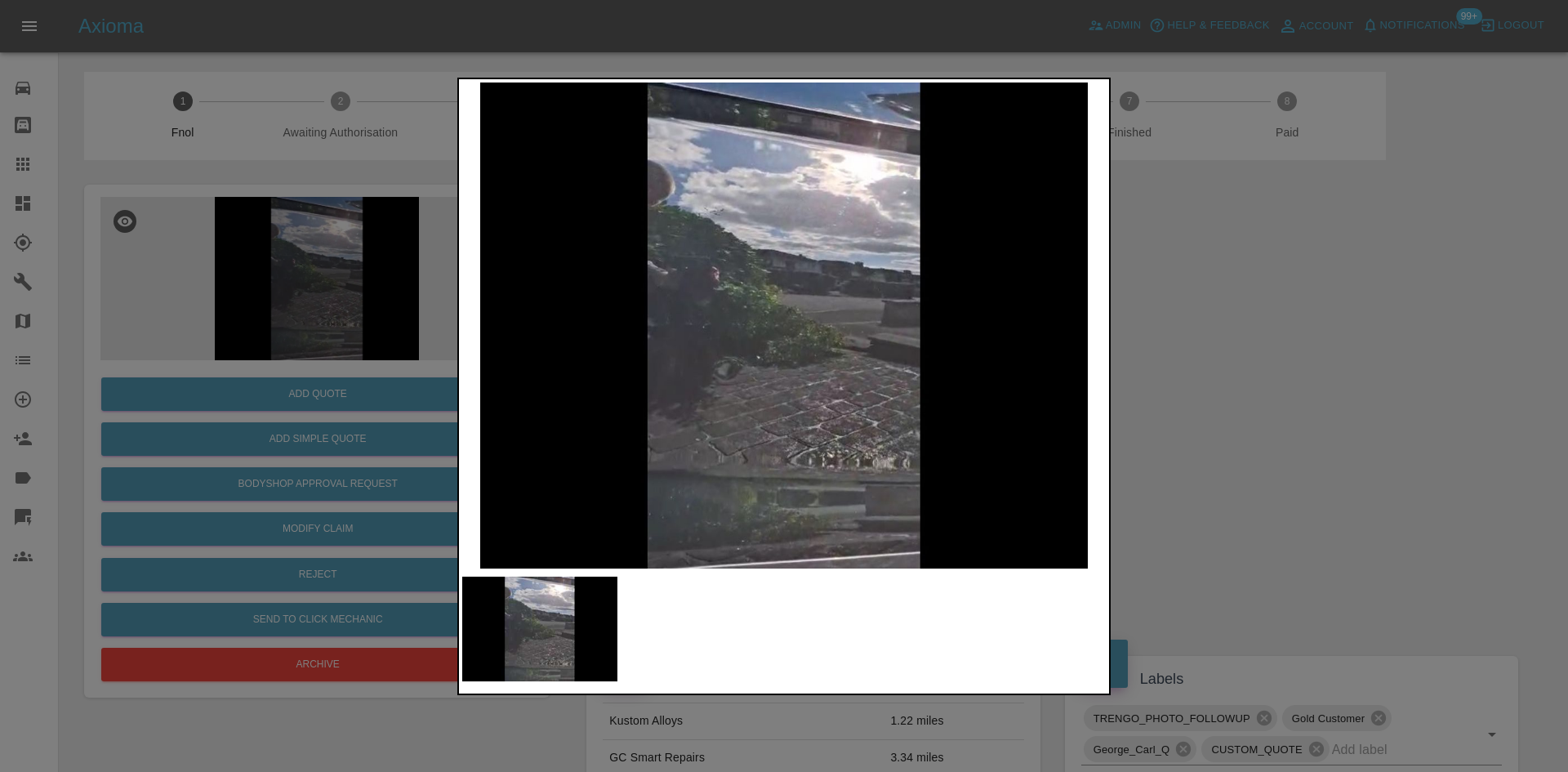
click at [728, 381] on img at bounding box center [783, 326] width 644 height 486
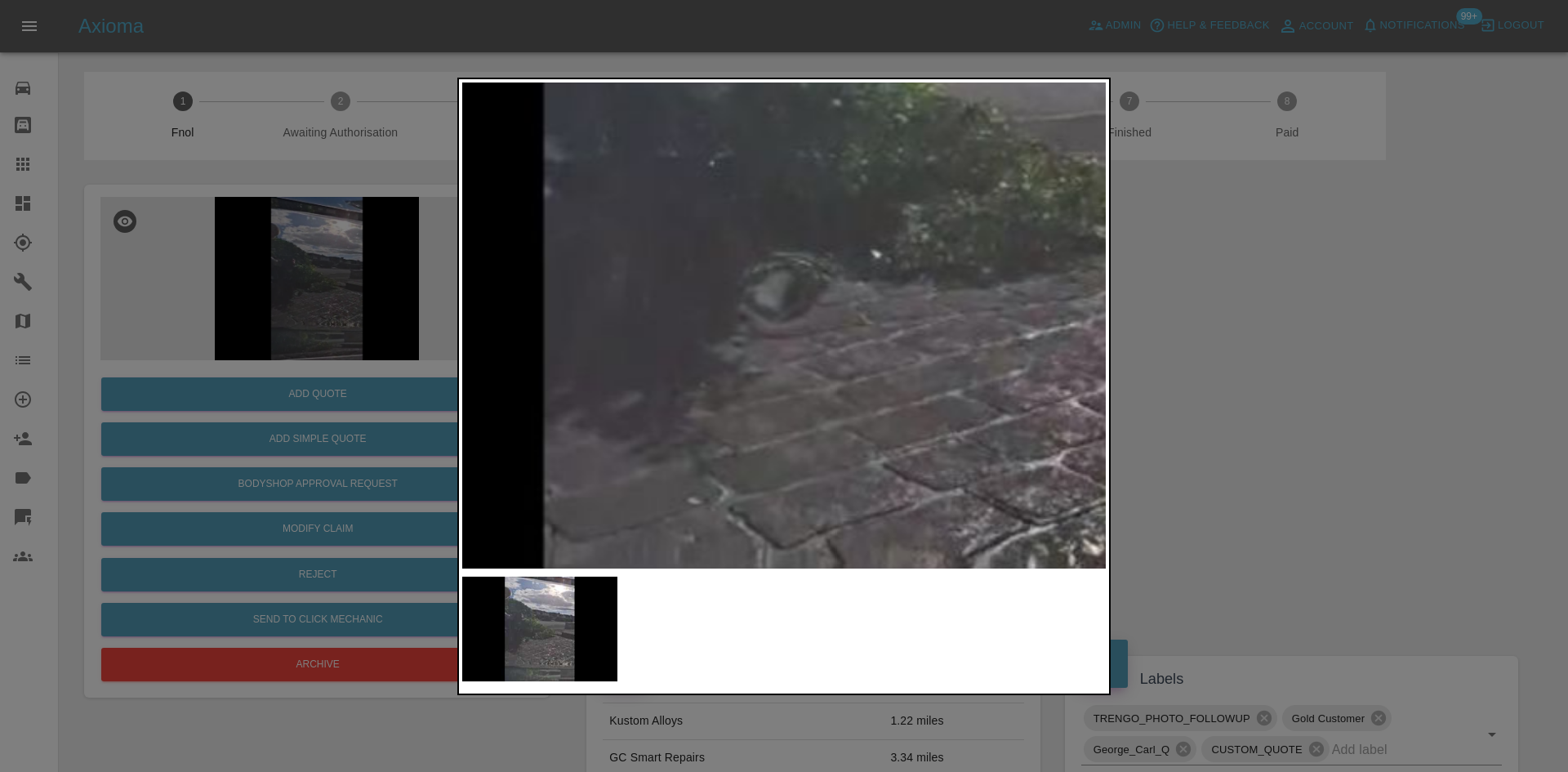
click at [436, 366] on div at bounding box center [784, 386] width 1568 height 772
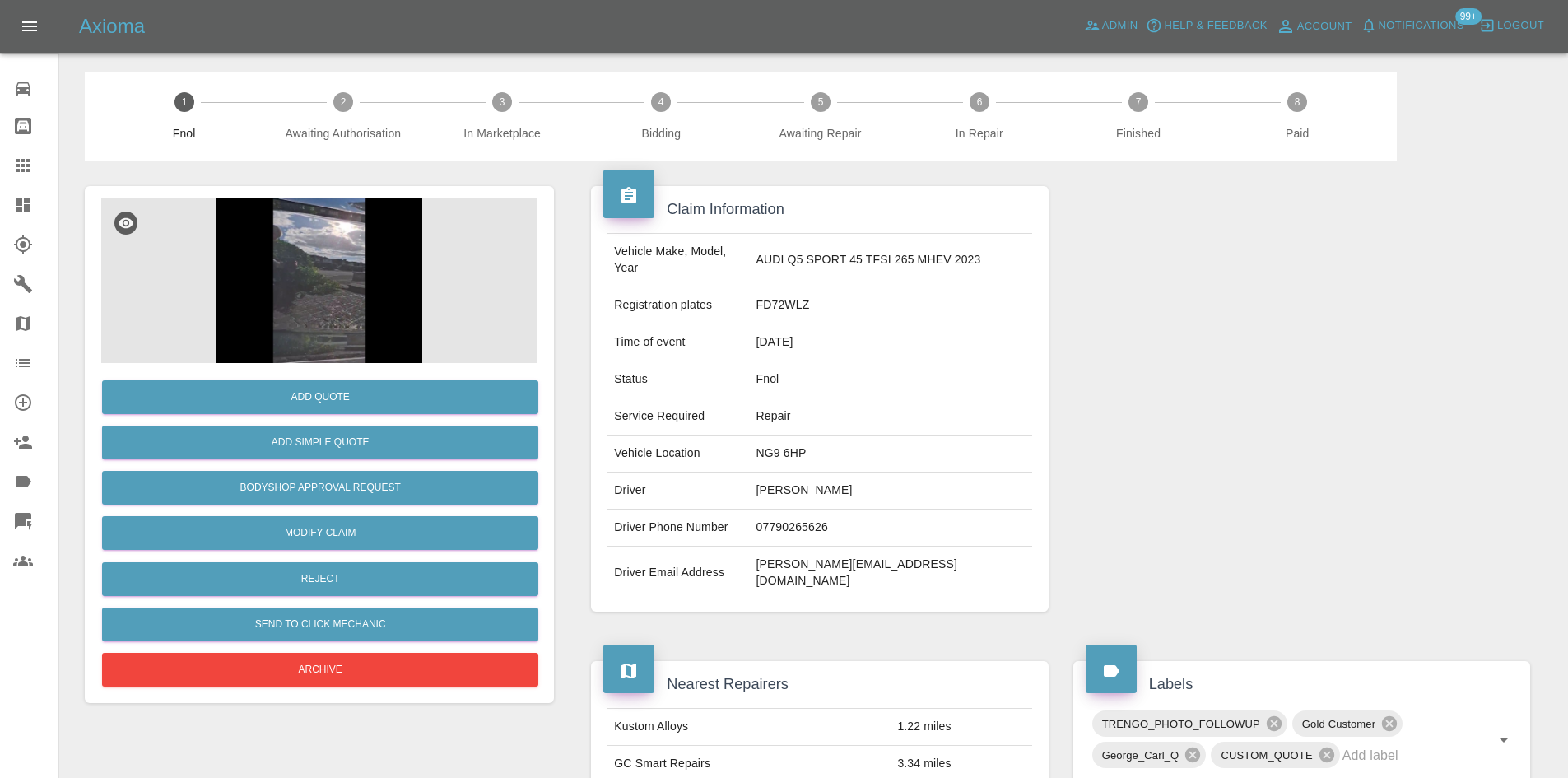
click at [337, 424] on div "Add Simple Quote" at bounding box center [320, 442] width 436 height 42
click at [338, 434] on button "Add Simple Quote" at bounding box center [320, 442] width 436 height 34
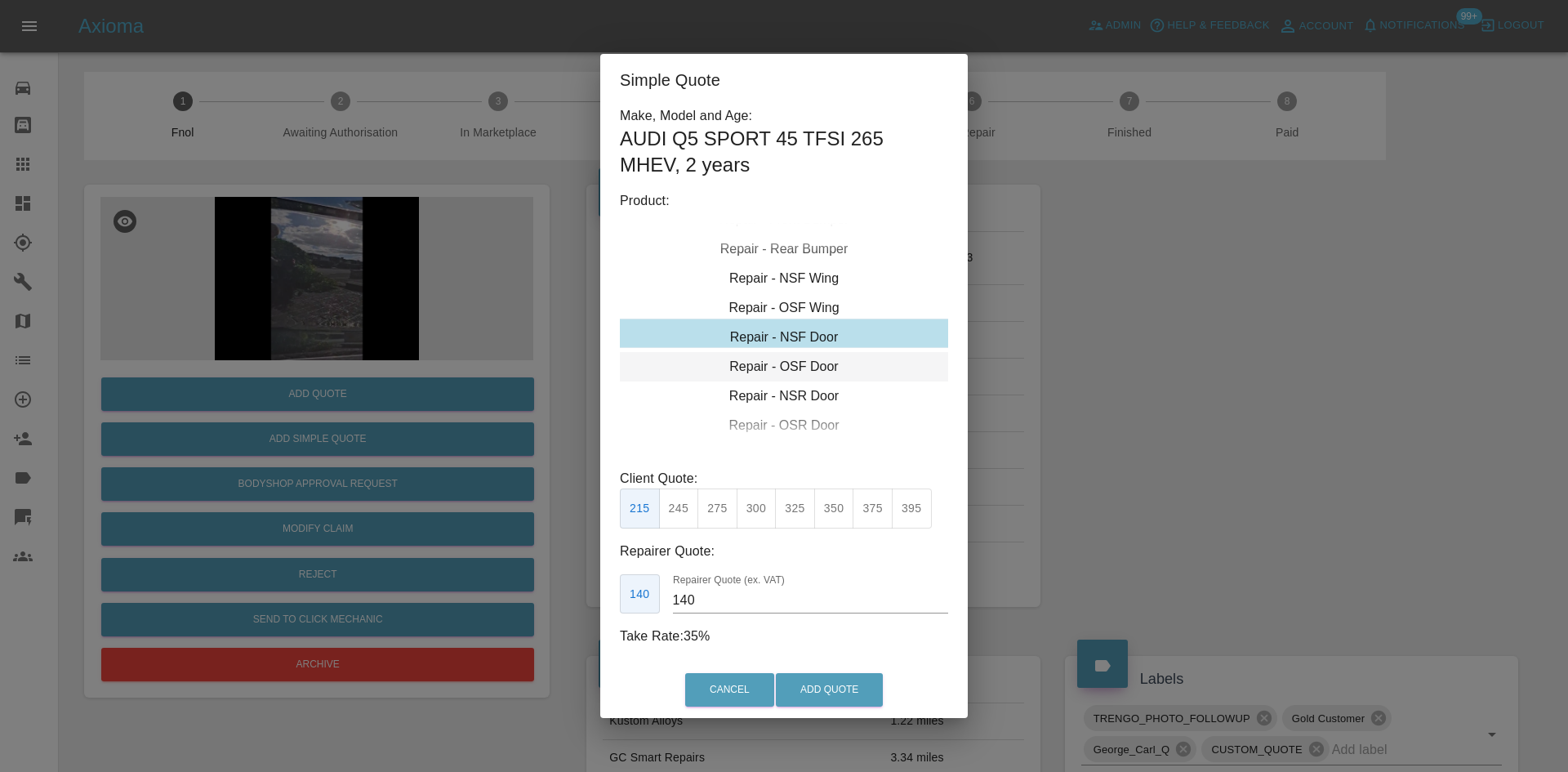
click at [775, 353] on div "Repair - OSF Door" at bounding box center [783, 367] width 328 height 29
click at [775, 358] on div "Repair - OSF Door" at bounding box center [783, 363] width 328 height 29
click at [726, 514] on button "275" at bounding box center [717, 508] width 40 height 40
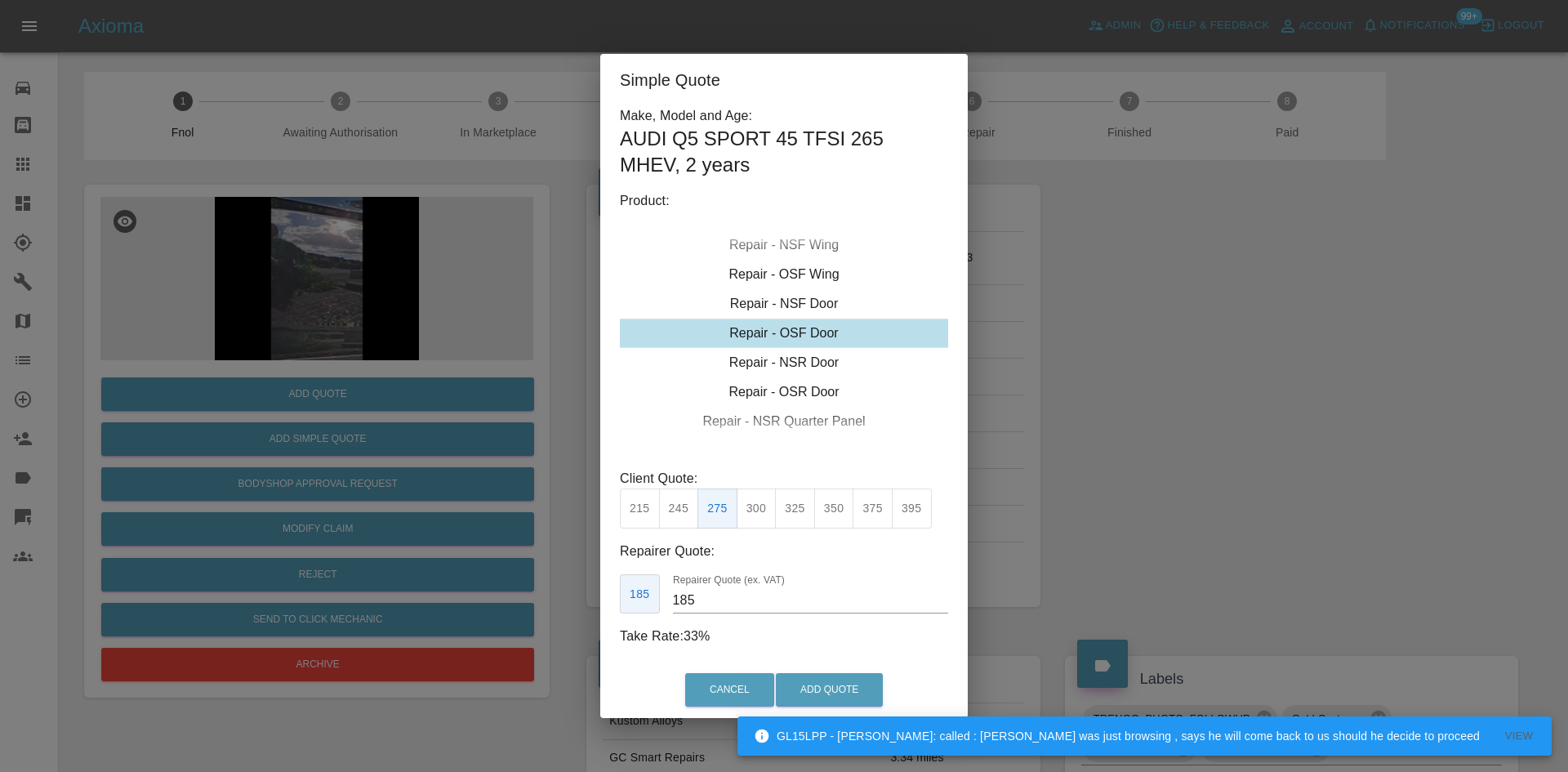
drag, startPoint x: 707, startPoint y: 604, endPoint x: 602, endPoint y: 601, distance: 105.0
click at [620, 608] on div "185 Repairer Quote (ex. VAT) 185" at bounding box center [783, 594] width 328 height 40
type input "170"
click at [825, 669] on div "Cancel Add Quote" at bounding box center [784, 690] width 368 height 55
click at [825, 676] on div "Cancel Add Quote" at bounding box center [784, 690] width 368 height 55
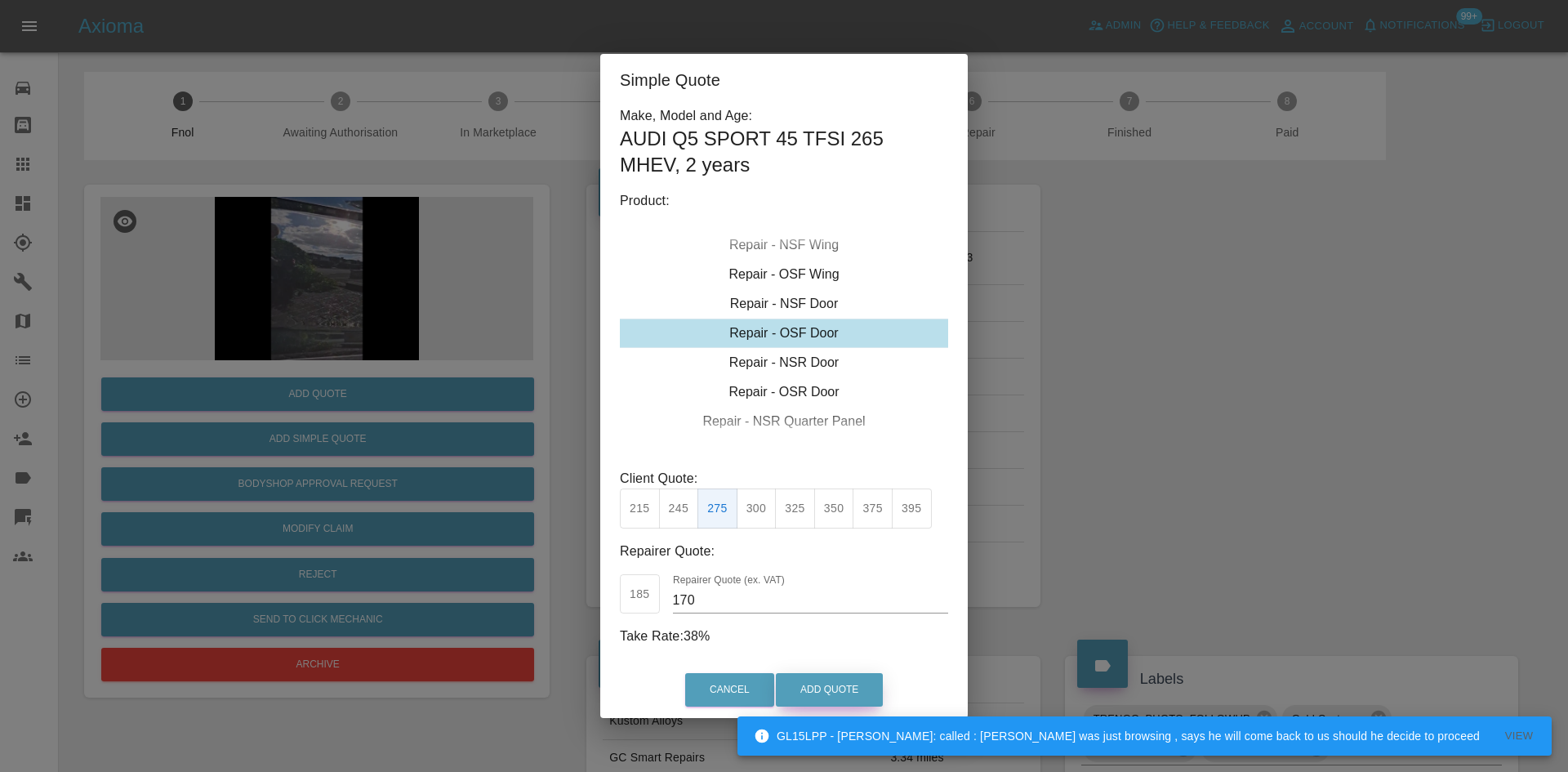
click at [825, 683] on button "Add Quote" at bounding box center [829, 689] width 107 height 34
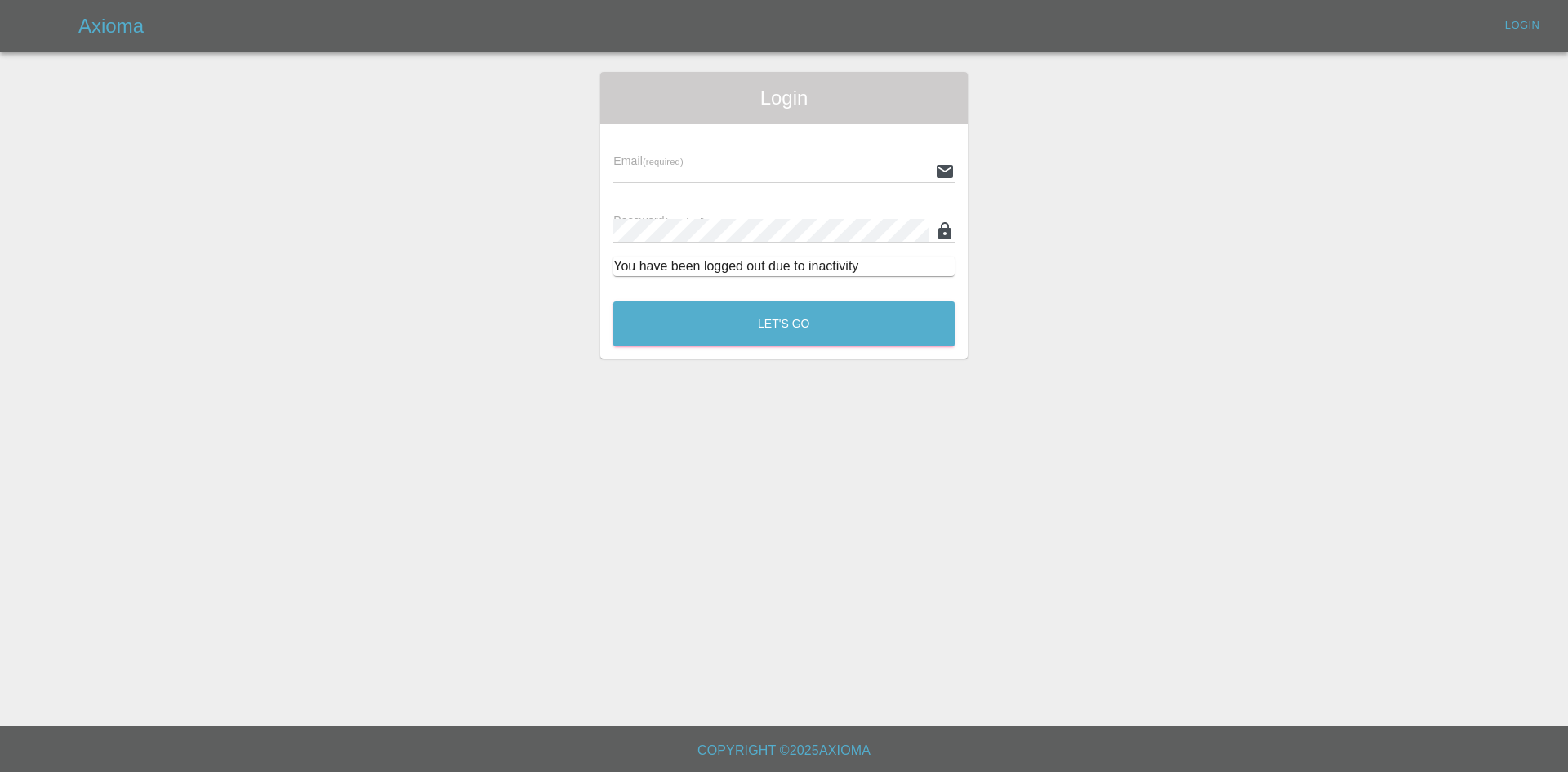
type input "[EMAIL_ADDRESS][DOMAIN_NAME]"
drag, startPoint x: 731, startPoint y: 282, endPoint x: 716, endPoint y: 322, distance: 42.7
click at [731, 282] on div "Email (required) [EMAIL_ADDRESS][DOMAIN_NAME] Password (required) You have been…" at bounding box center [784, 206] width 368 height 165
click at [716, 322] on button "Let's Go" at bounding box center [784, 324] width 341 height 45
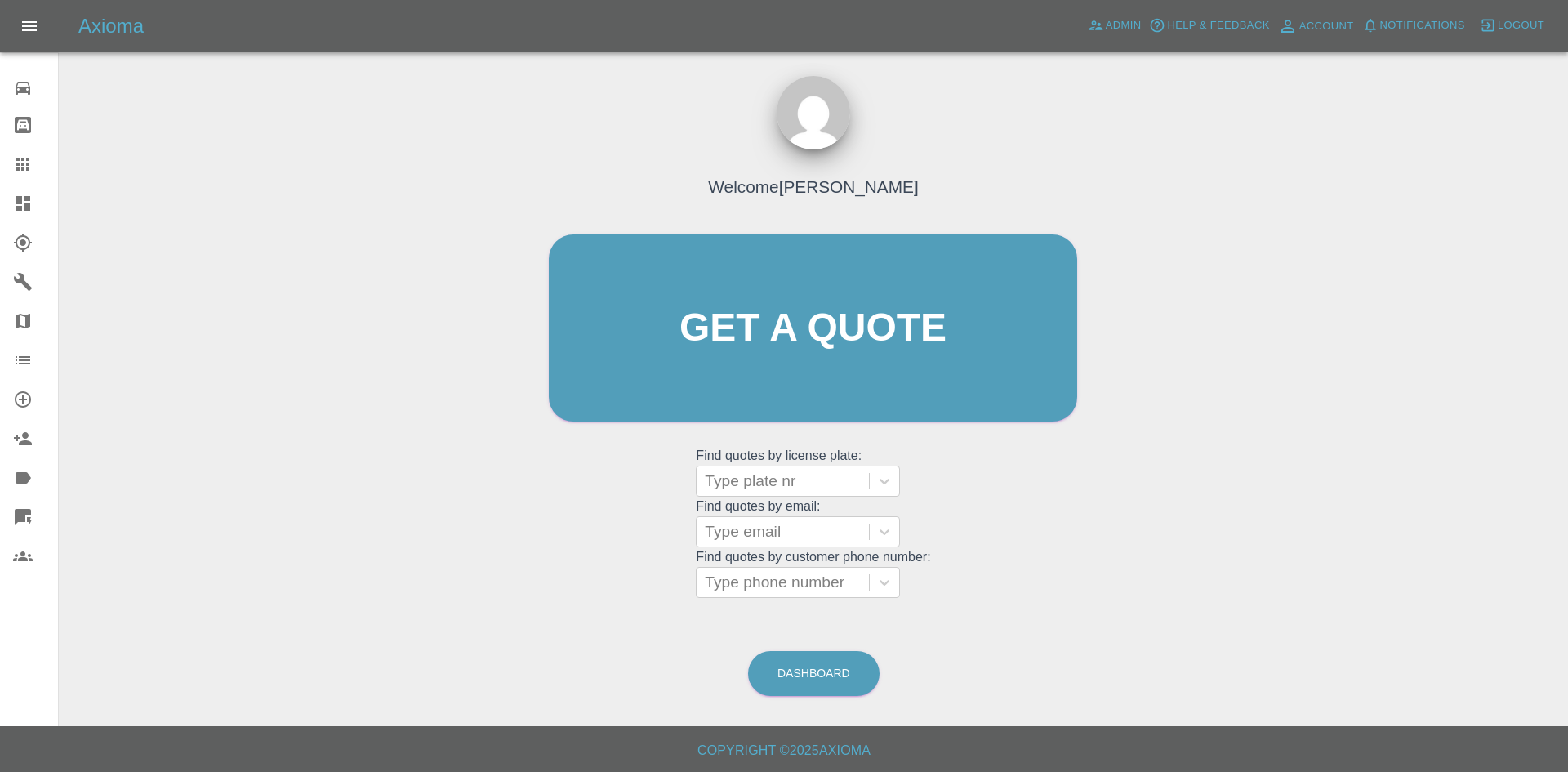
click at [24, 195] on icon at bounding box center [22, 203] width 20 height 20
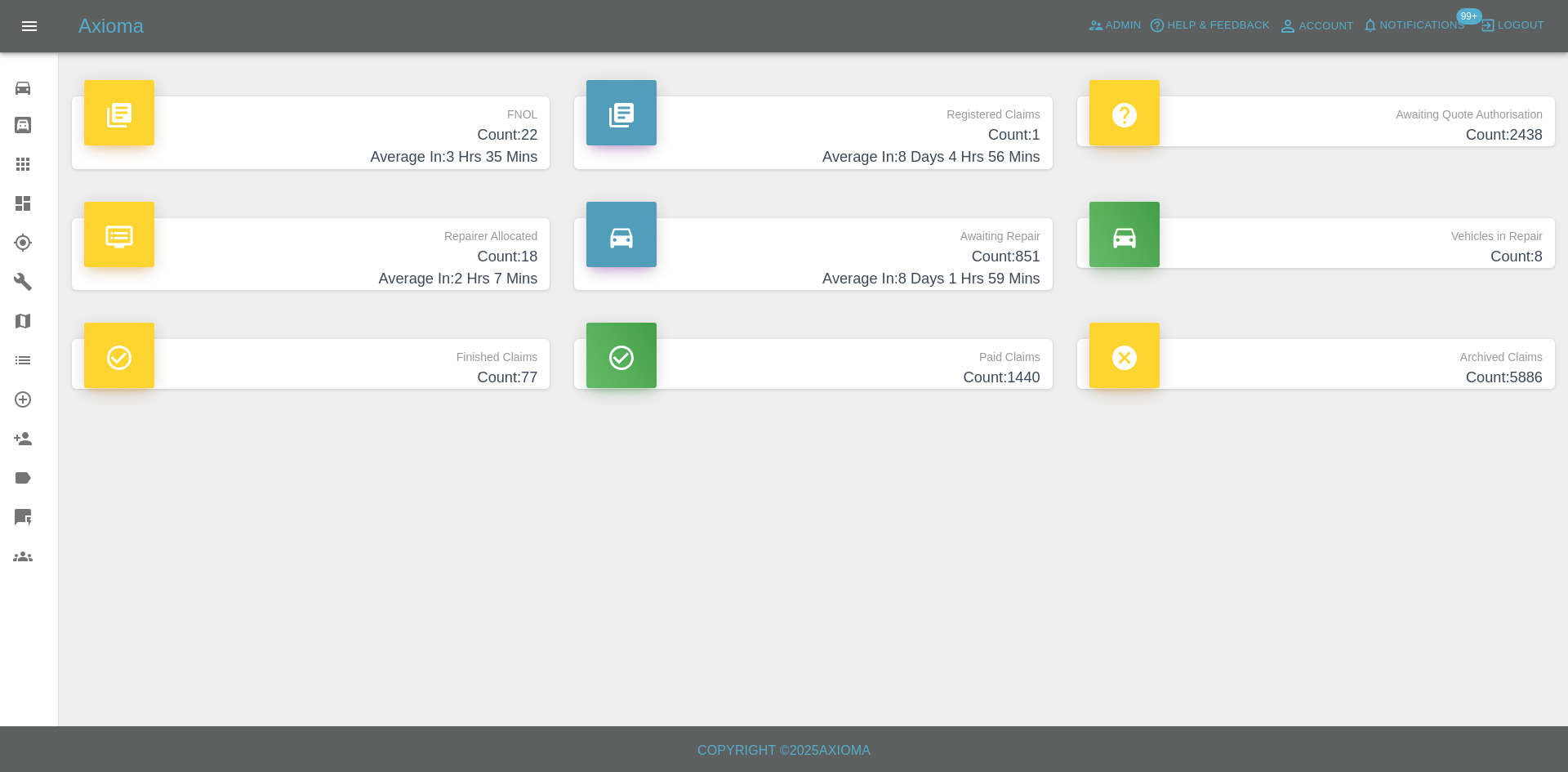
click at [488, 143] on h4 "Count: 22" at bounding box center [311, 135] width 453 height 22
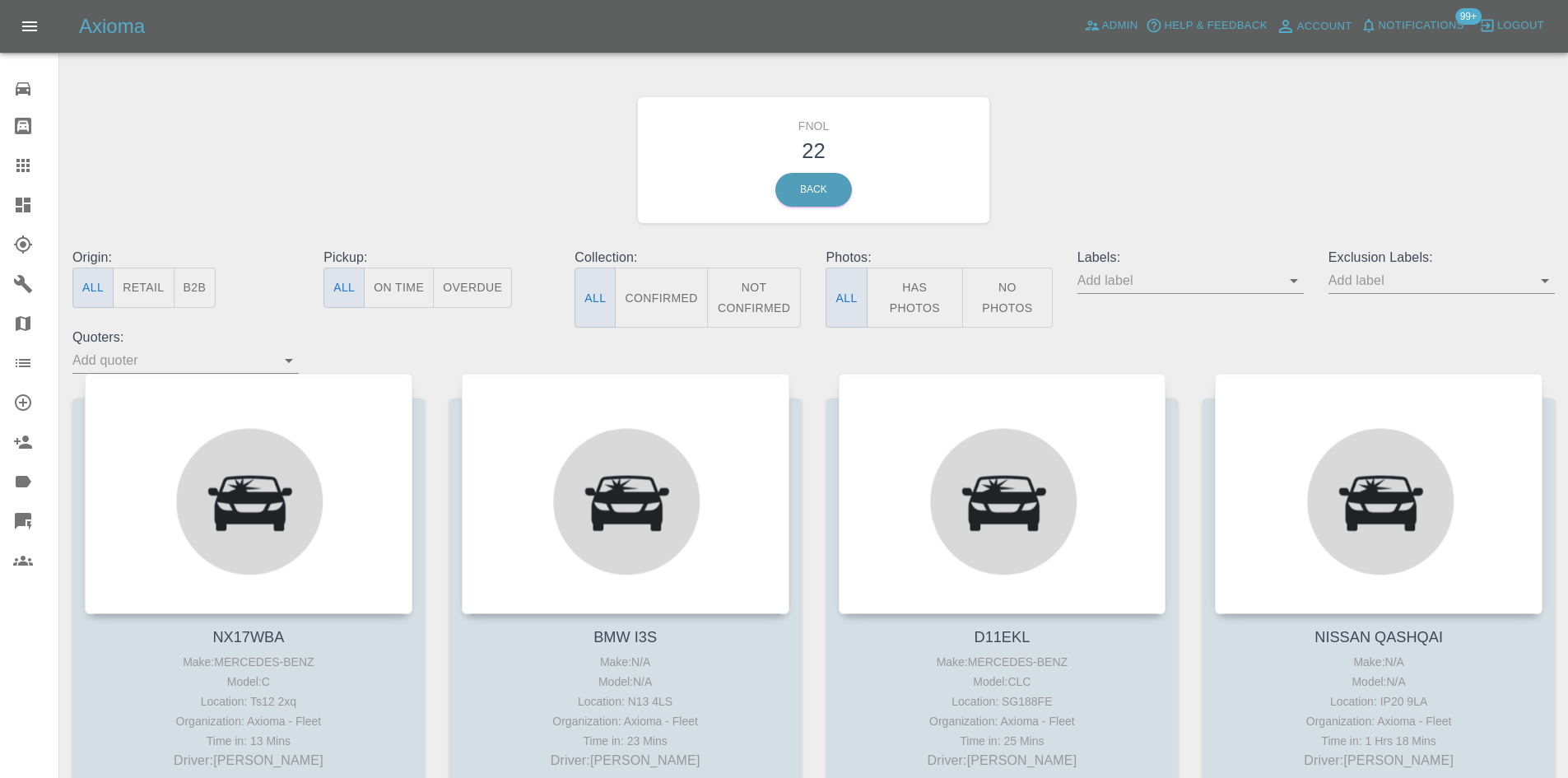
click at [923, 274] on button "Has Photos" at bounding box center [915, 297] width 97 height 60
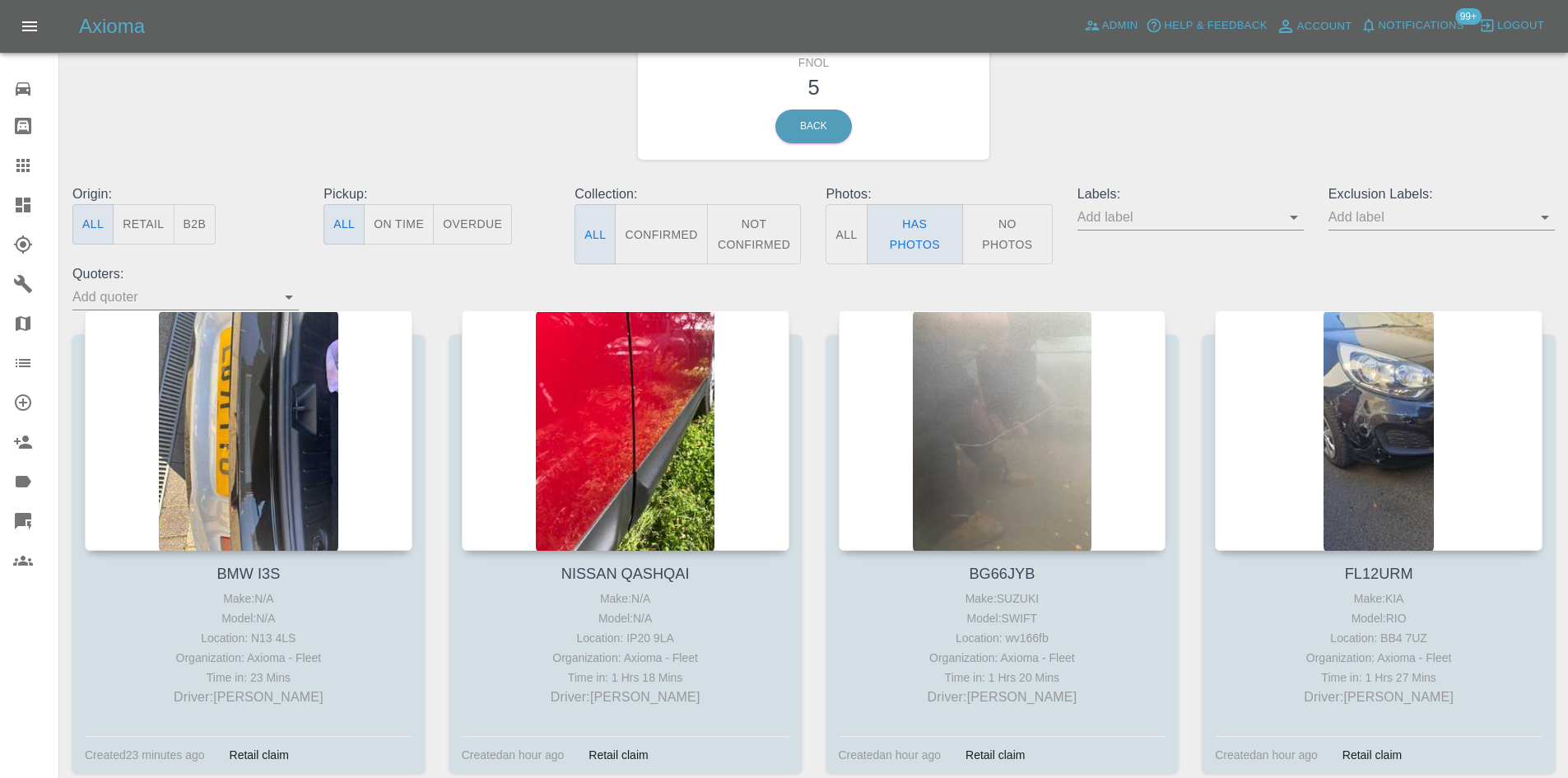
scroll to position [59, 0]
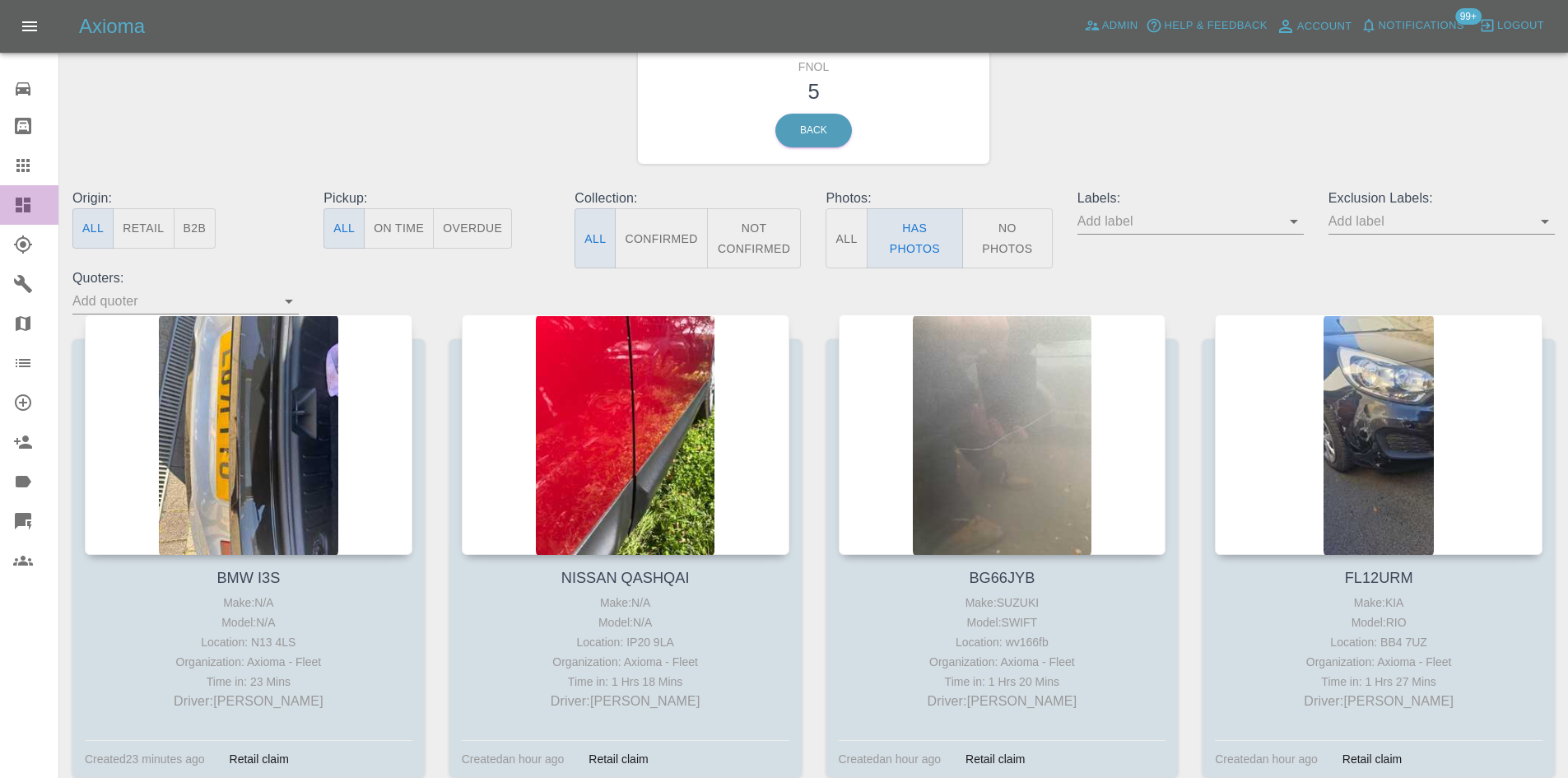
click at [23, 196] on icon at bounding box center [23, 205] width 20 height 20
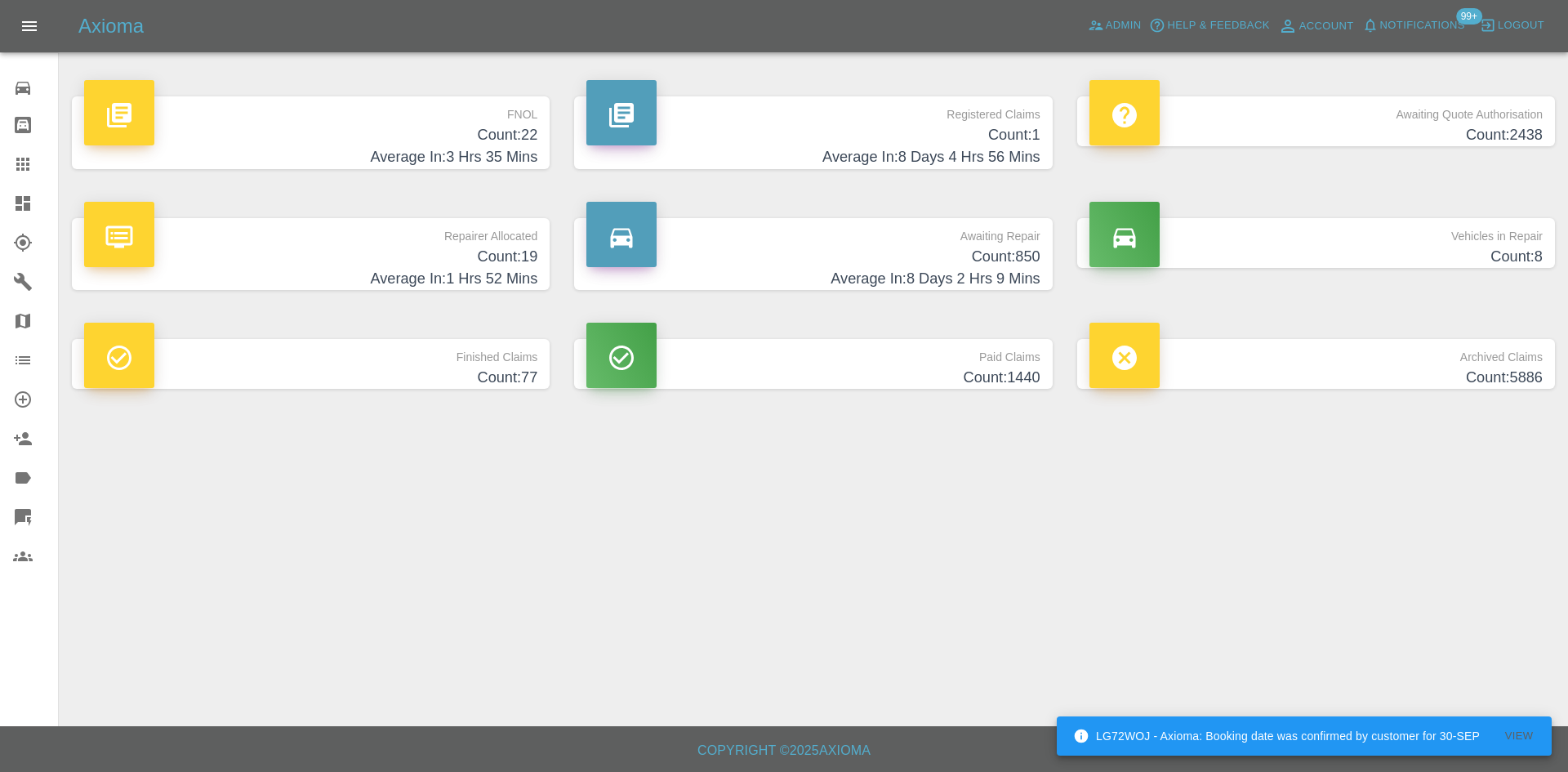
click at [1457, 121] on p "Awaiting Quote Authorisation" at bounding box center [1316, 110] width 453 height 28
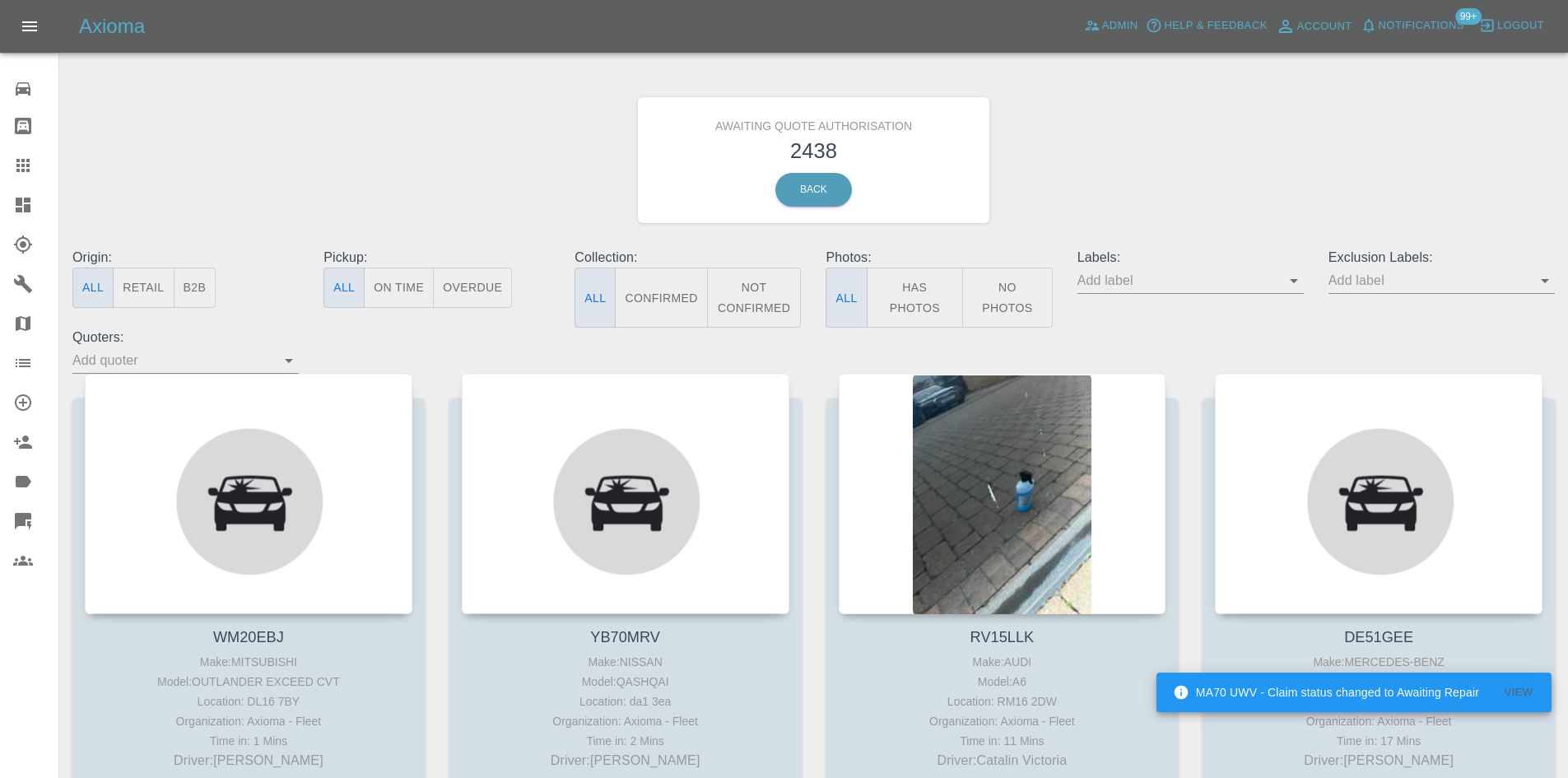
click at [195, 286] on button "B2B" at bounding box center [194, 287] width 43 height 40
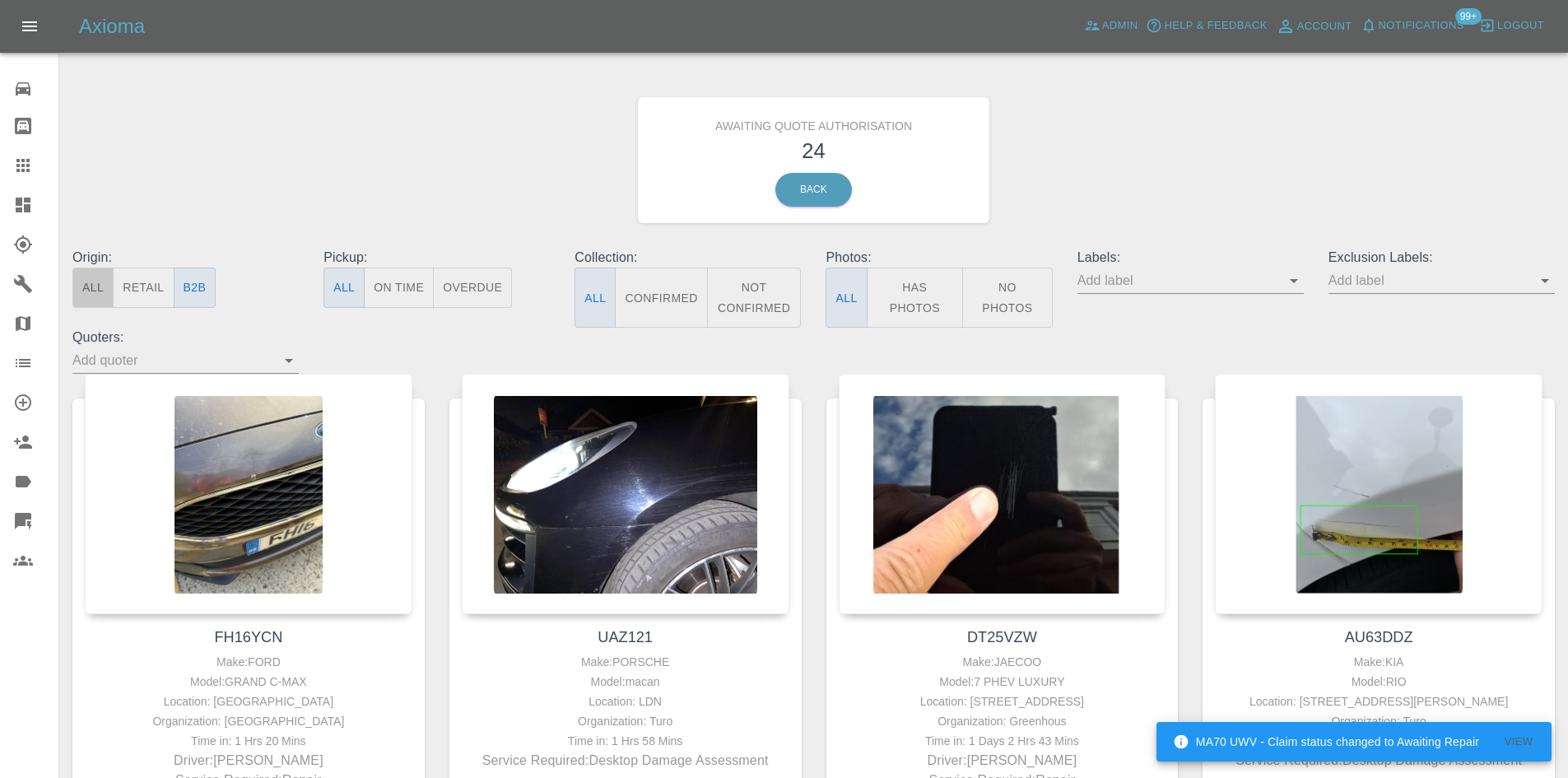
click at [86, 288] on button "All" at bounding box center [92, 287] width 41 height 40
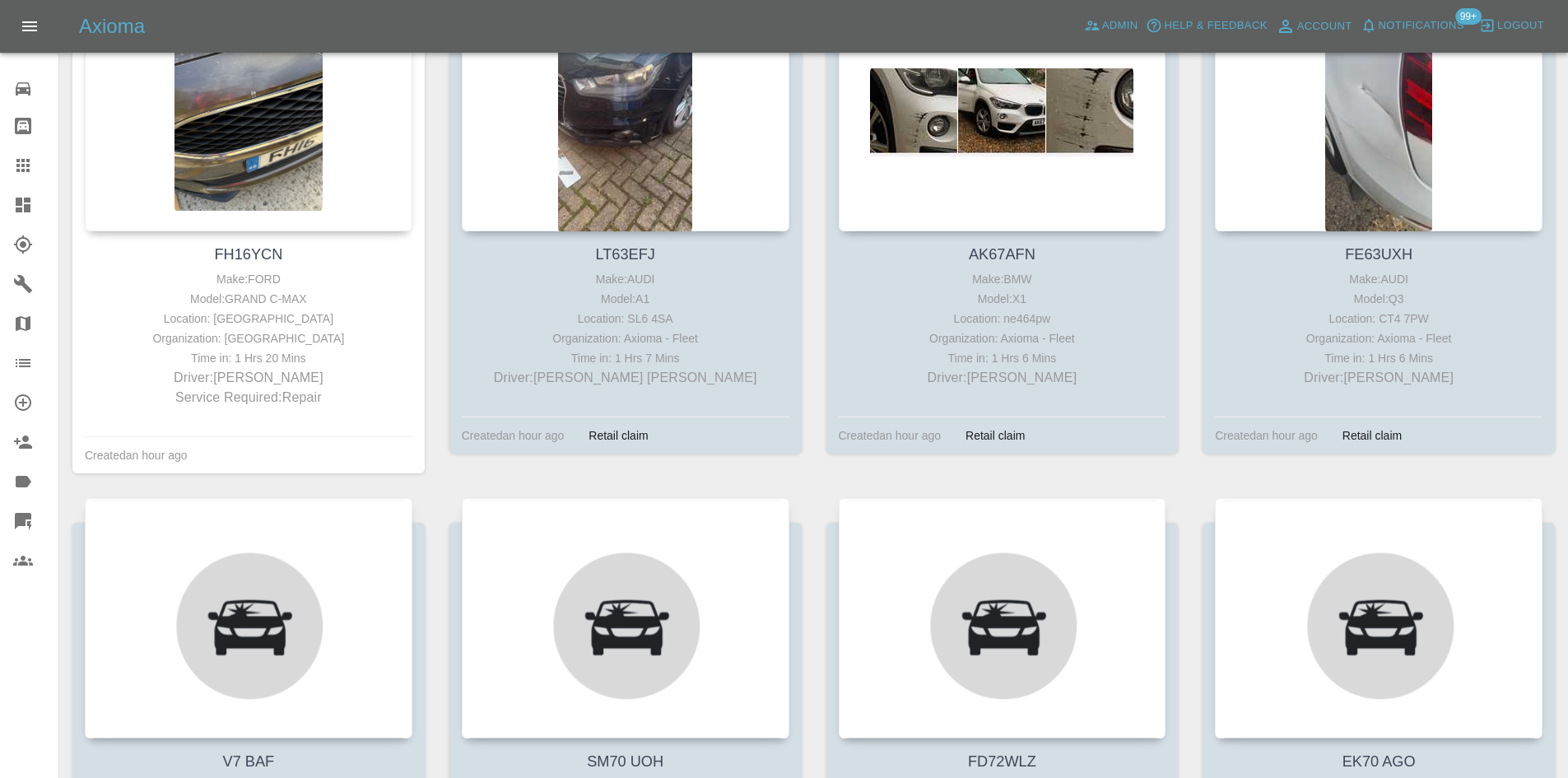
scroll to position [2058, 0]
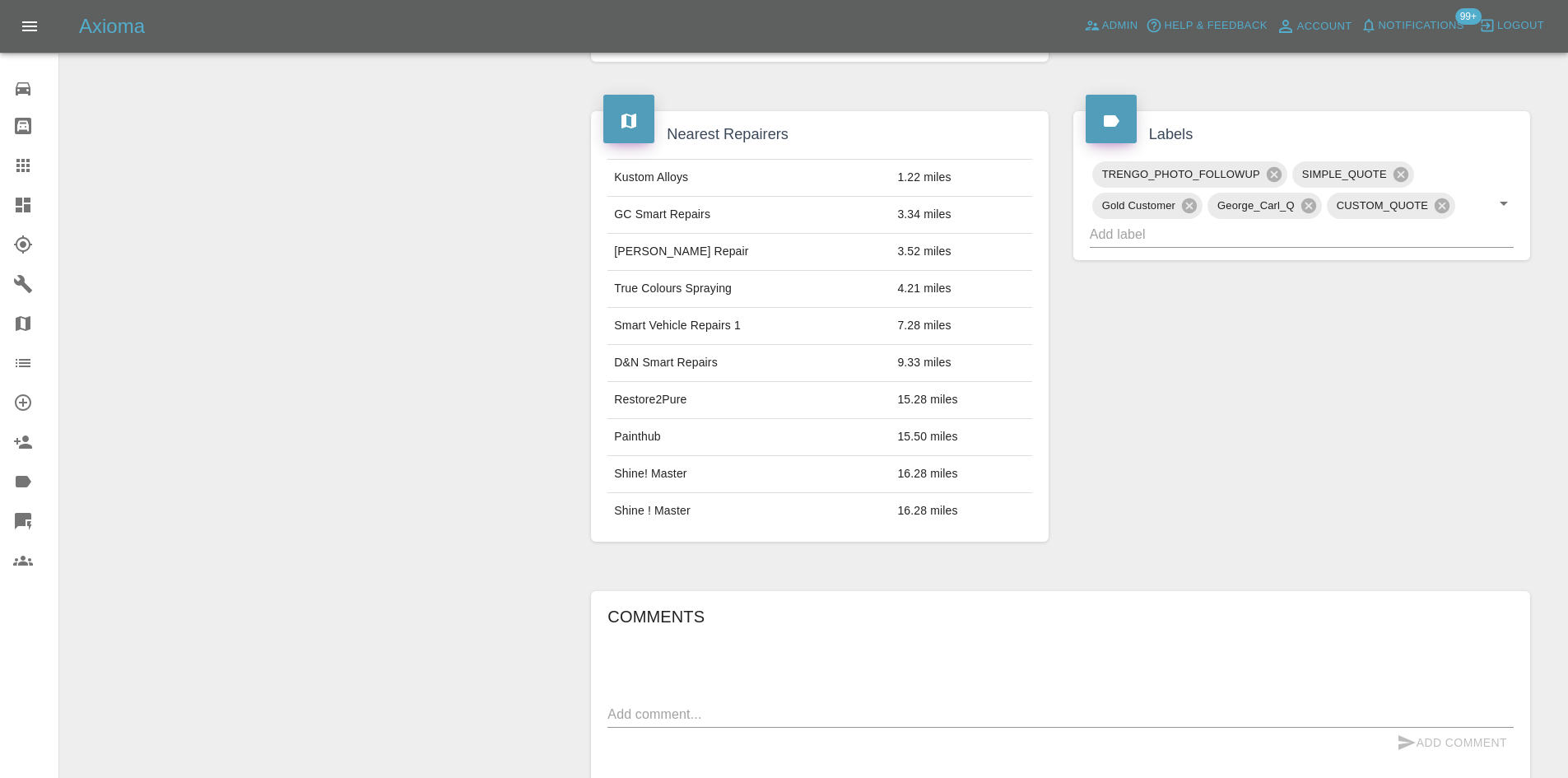
scroll to position [465, 0]
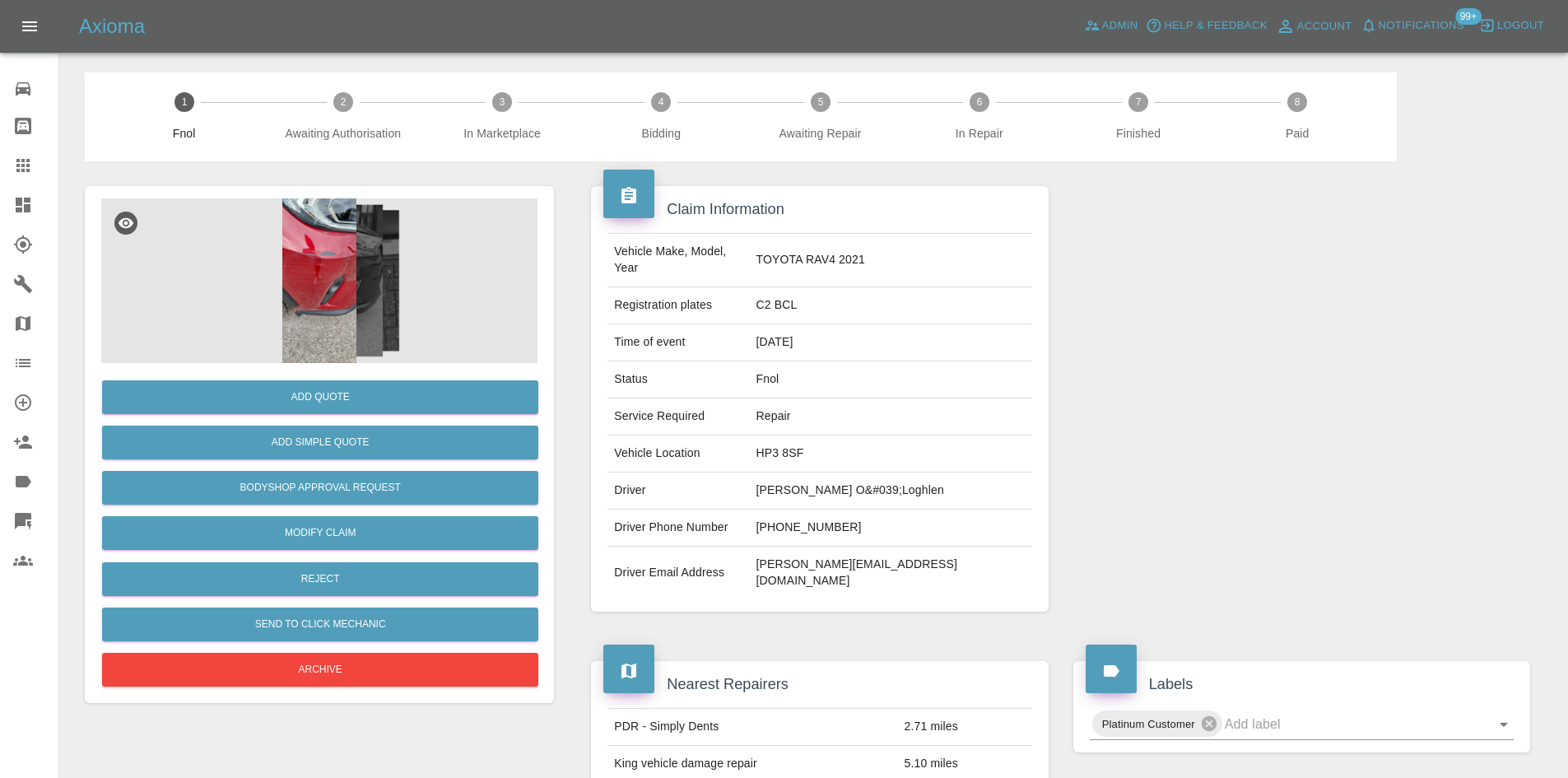
click at [339, 279] on img at bounding box center [320, 280] width 436 height 165
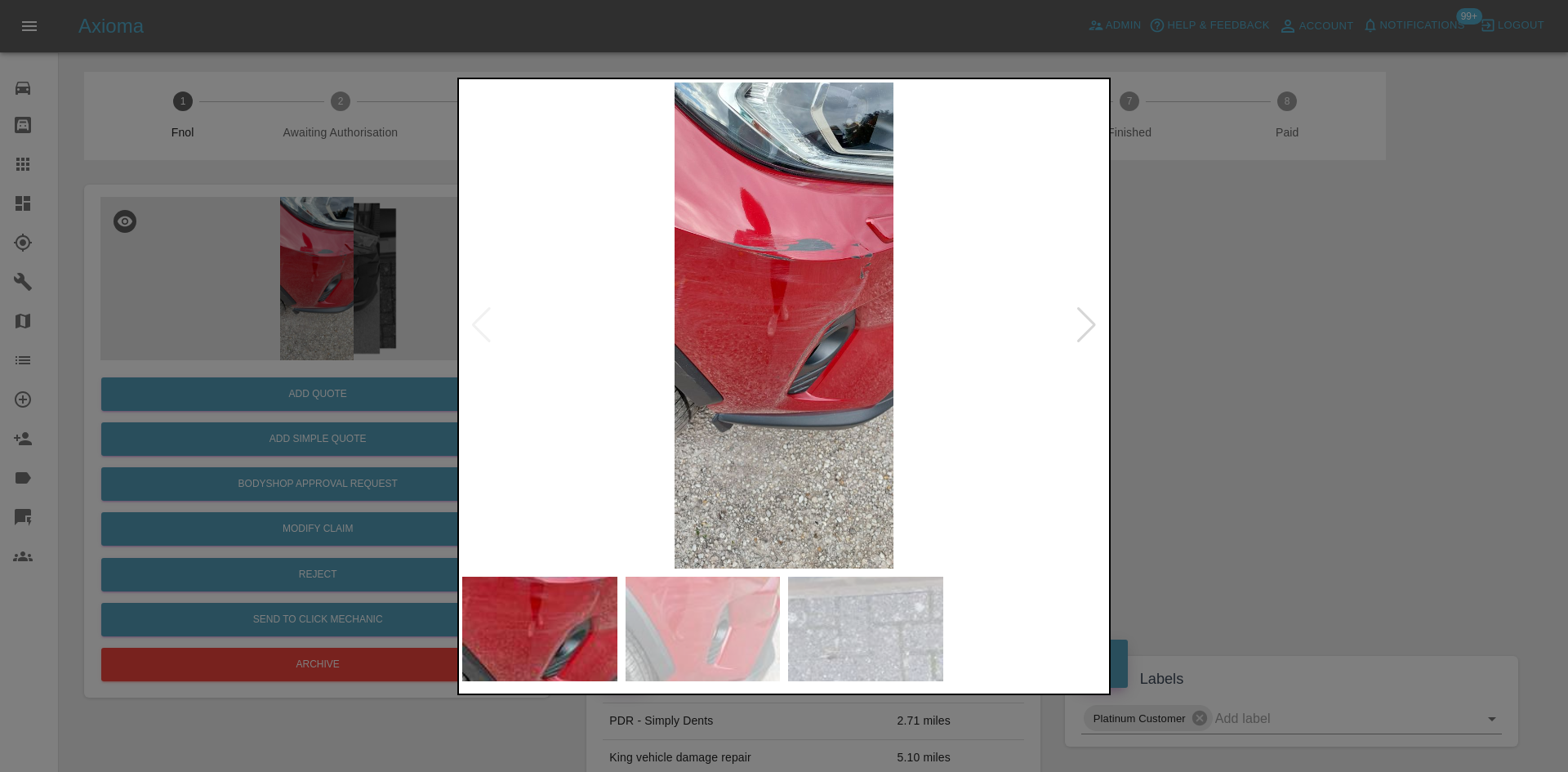
click at [848, 279] on img at bounding box center [783, 326] width 644 height 486
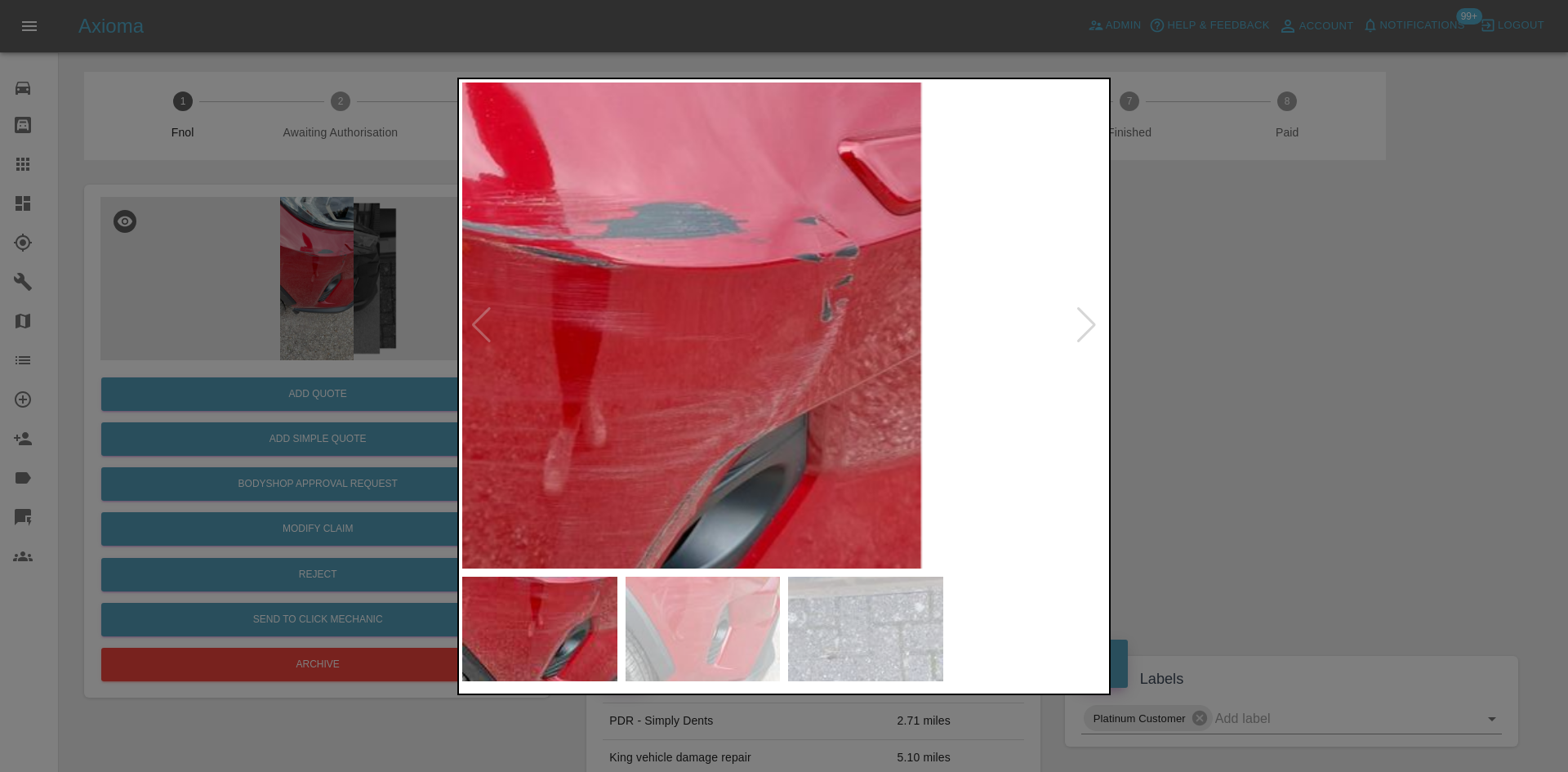
click at [814, 283] on img at bounding box center [593, 462] width 1931 height 1459
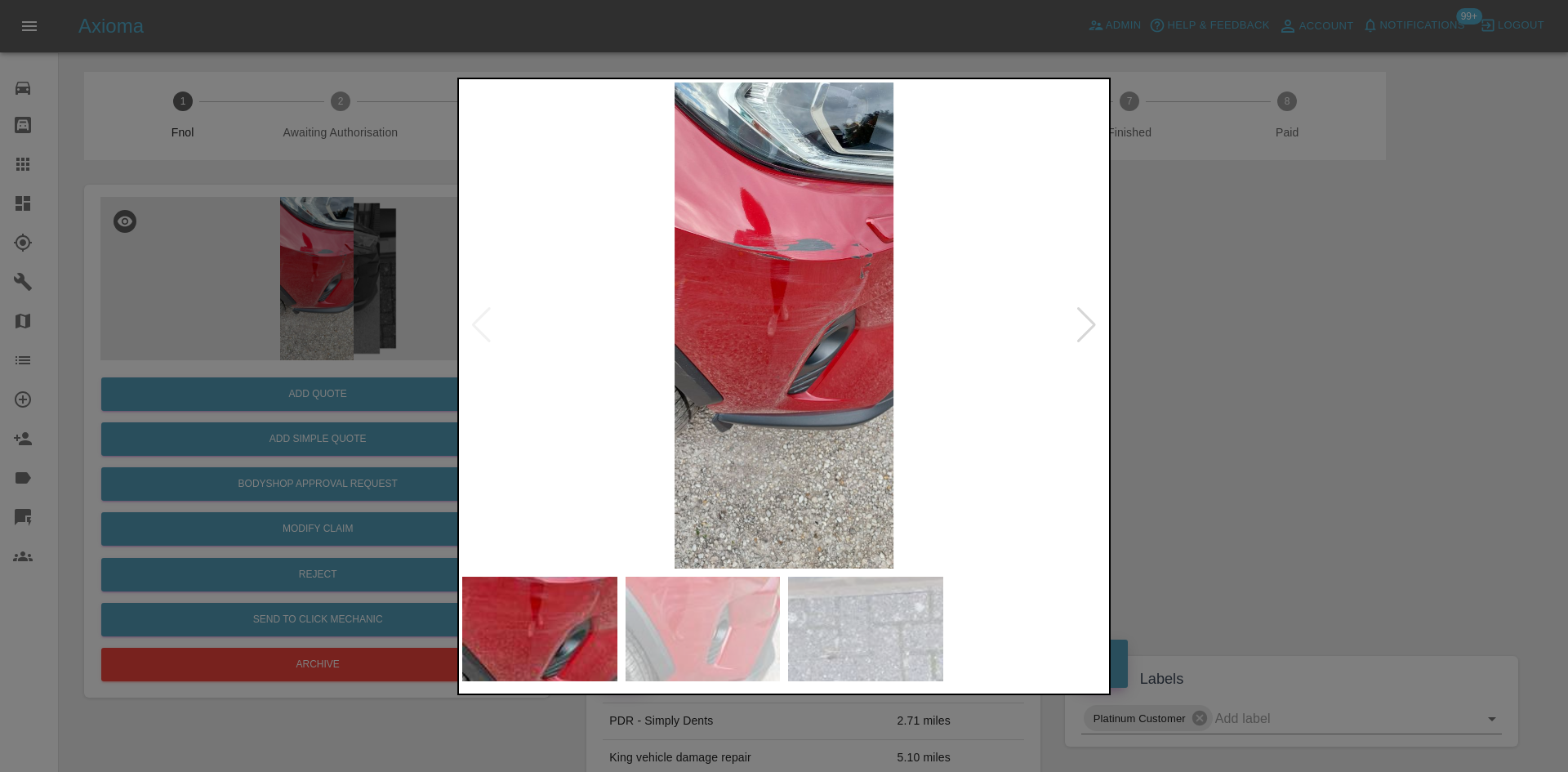
click at [662, 339] on img at bounding box center [783, 326] width 644 height 486
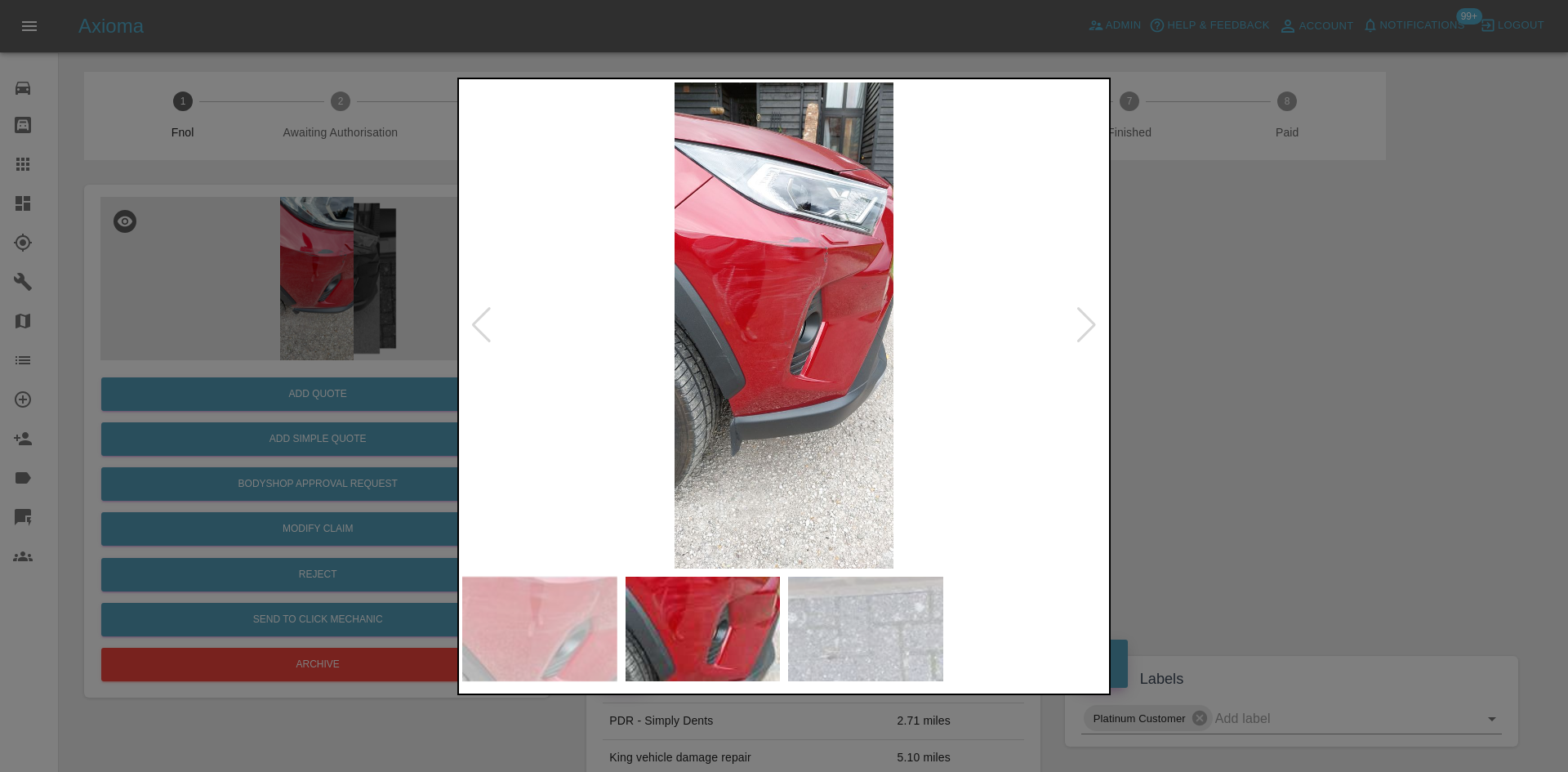
click at [803, 311] on img at bounding box center [783, 326] width 644 height 486
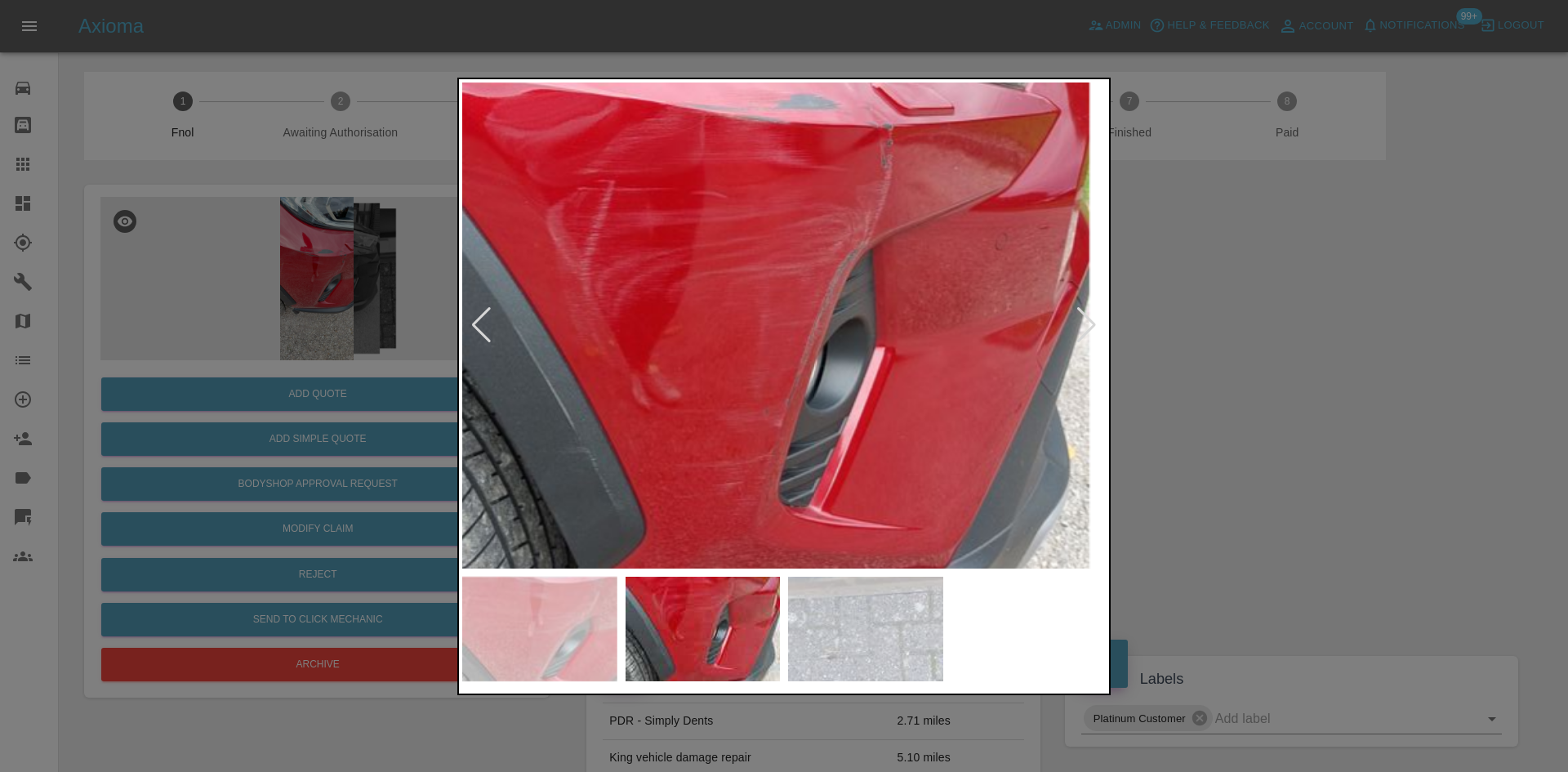
click at [697, 382] on img at bounding box center [761, 358] width 1931 height 1459
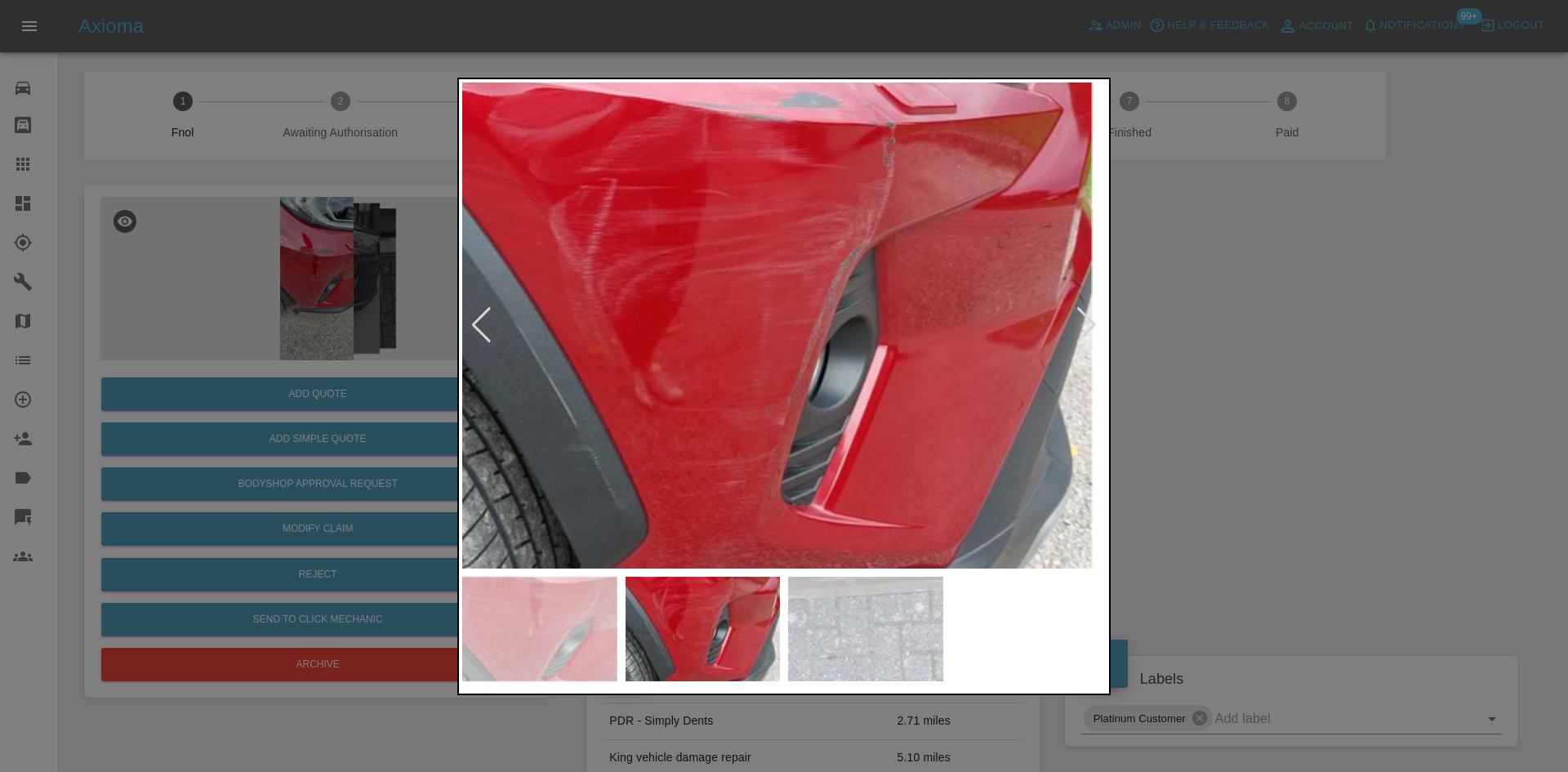
click at [696, 366] on img at bounding box center [763, 357] width 1931 height 1459
click at [696, 365] on img at bounding box center [763, 357] width 1931 height 1459
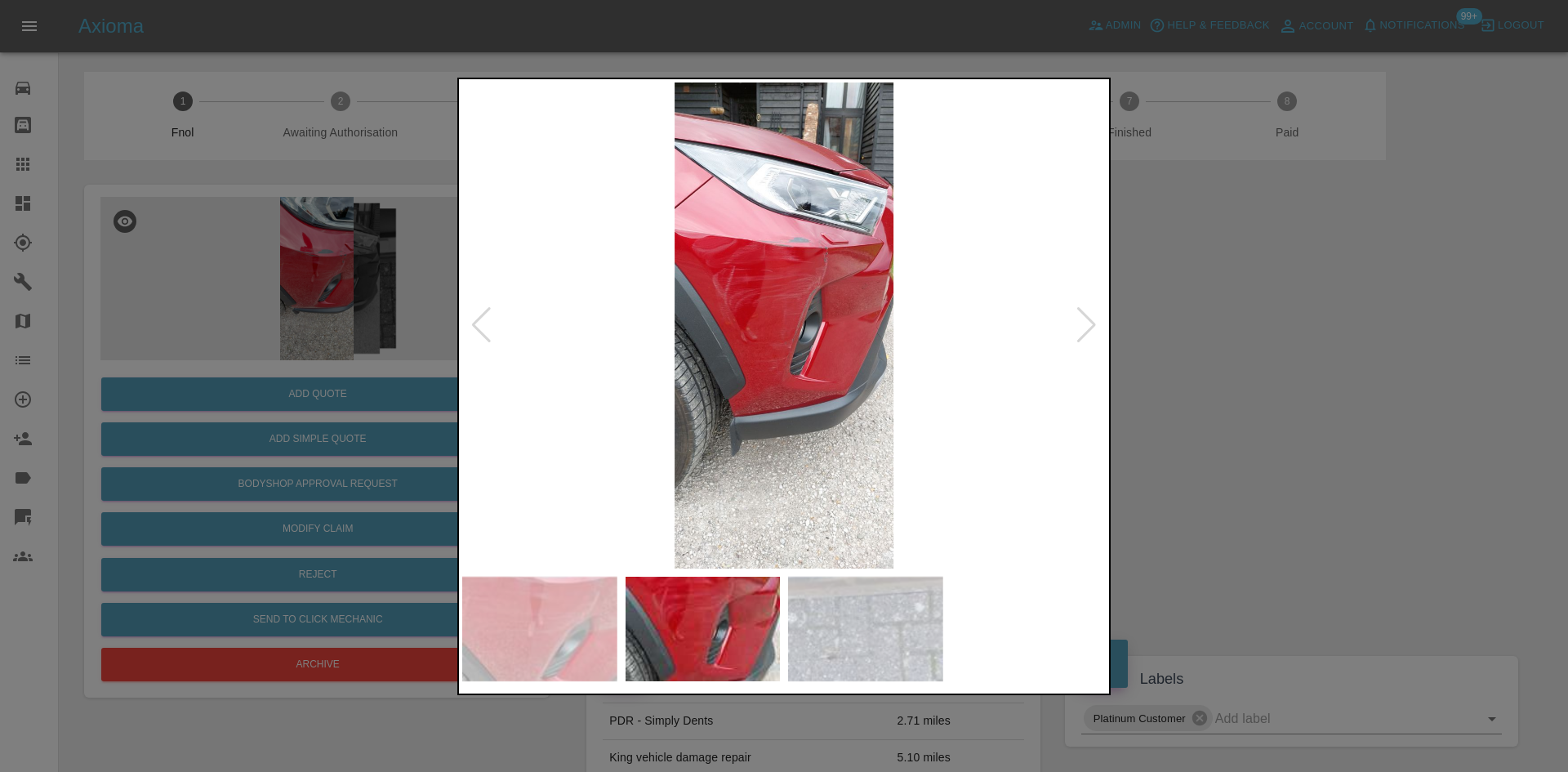
click at [791, 270] on img at bounding box center [783, 326] width 644 height 486
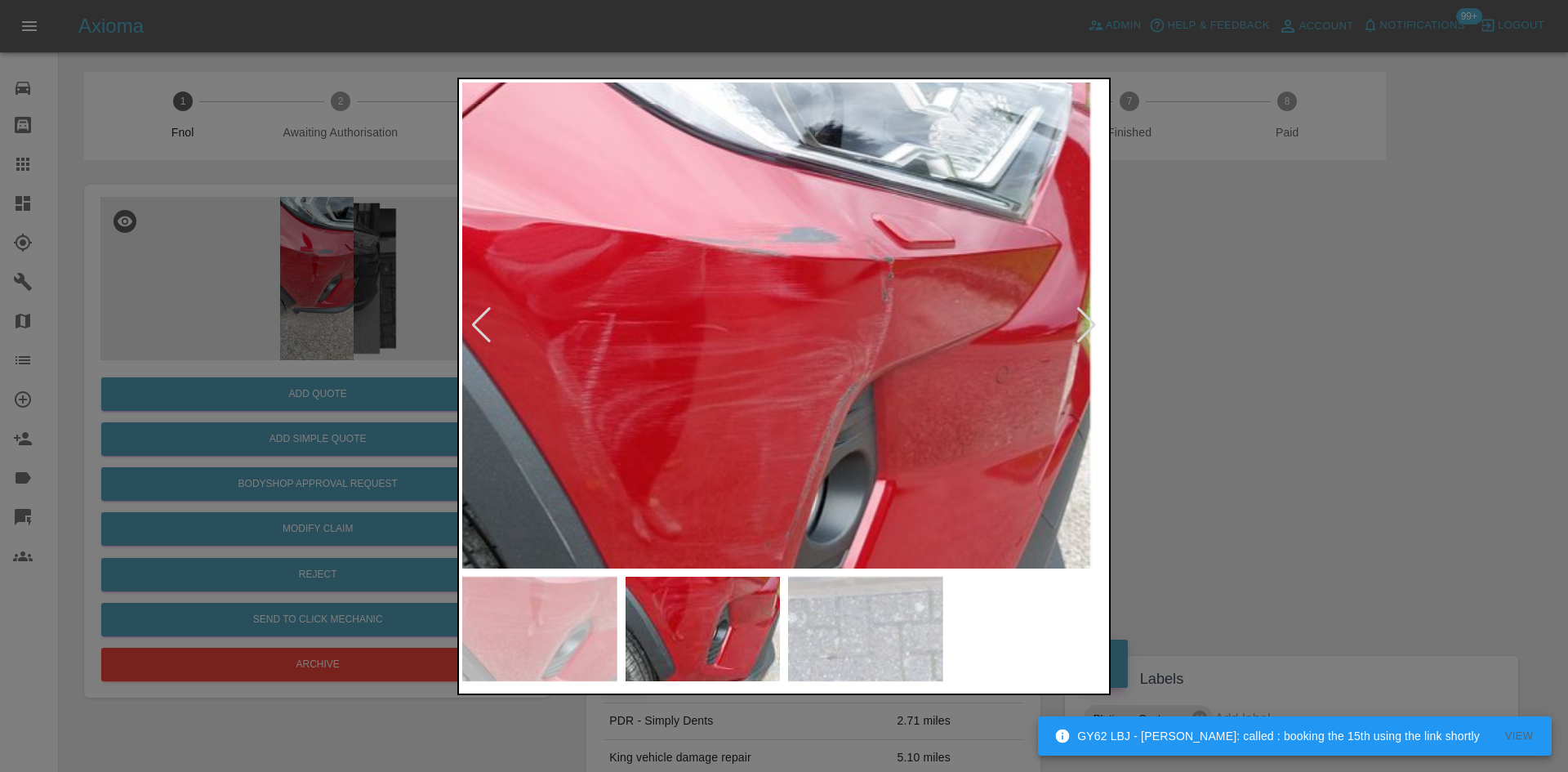
click at [788, 268] on img at bounding box center [762, 491] width 1931 height 1459
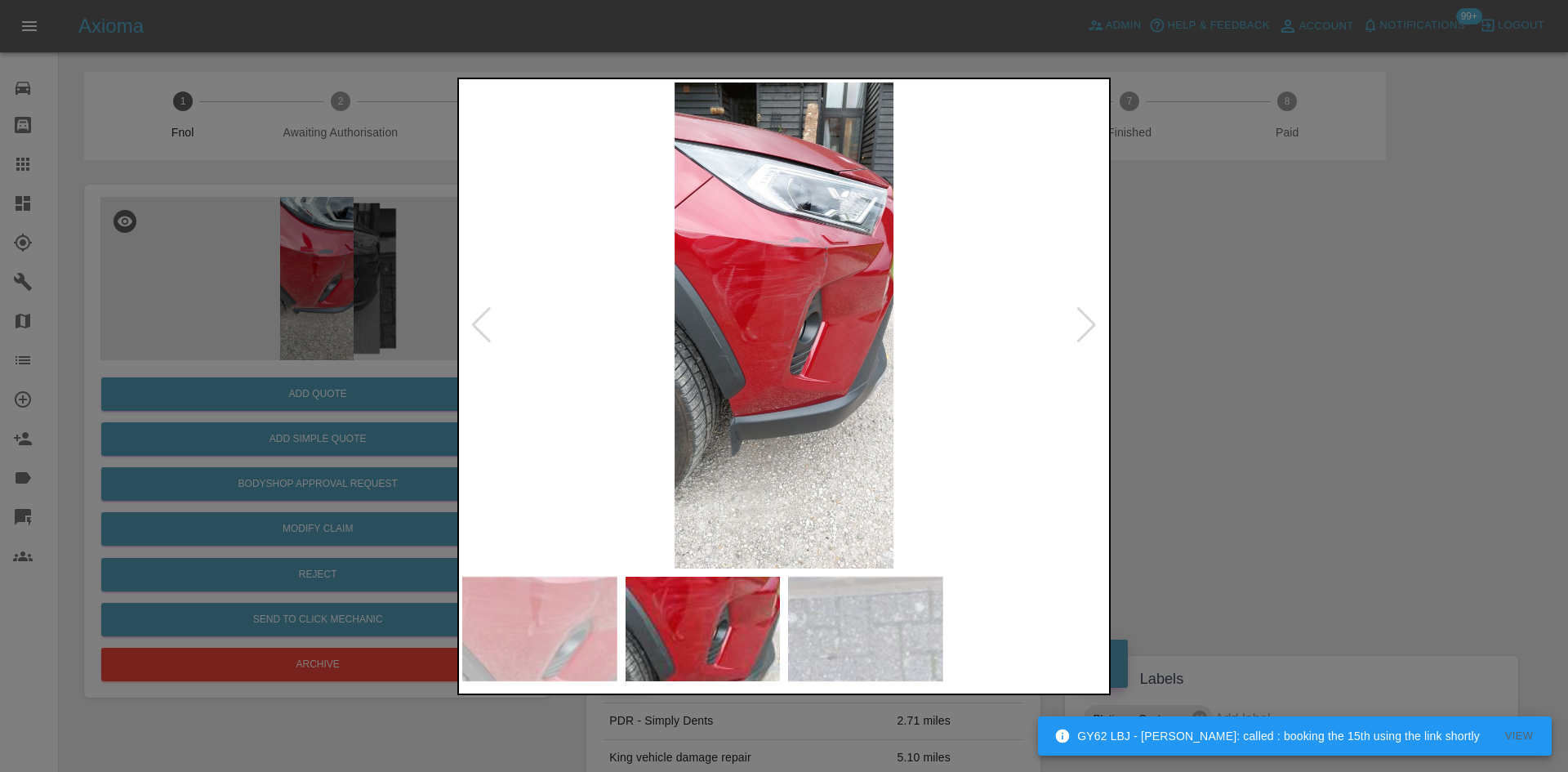
click at [820, 312] on img at bounding box center [783, 326] width 644 height 486
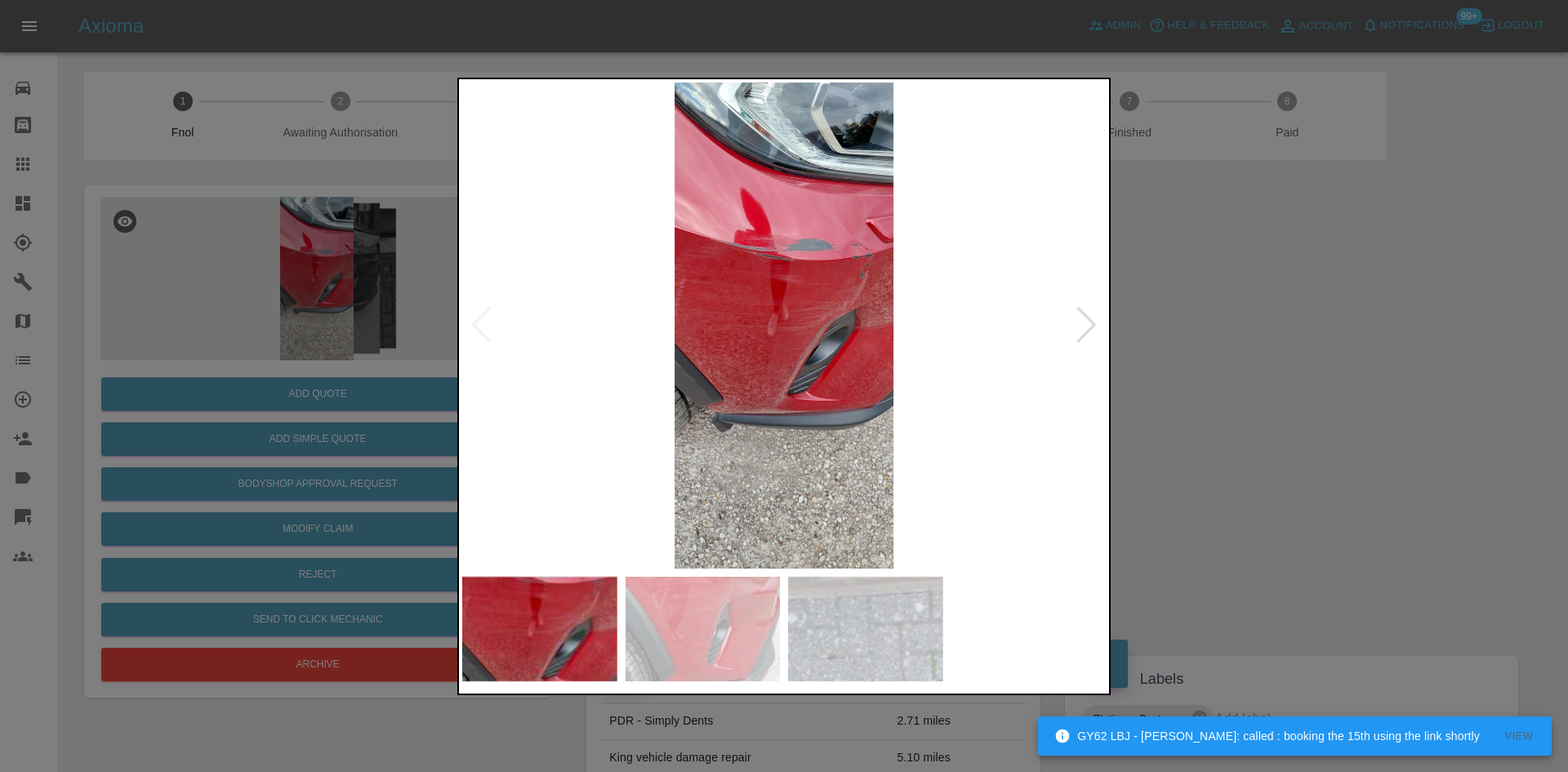
click at [790, 265] on img at bounding box center [783, 326] width 644 height 486
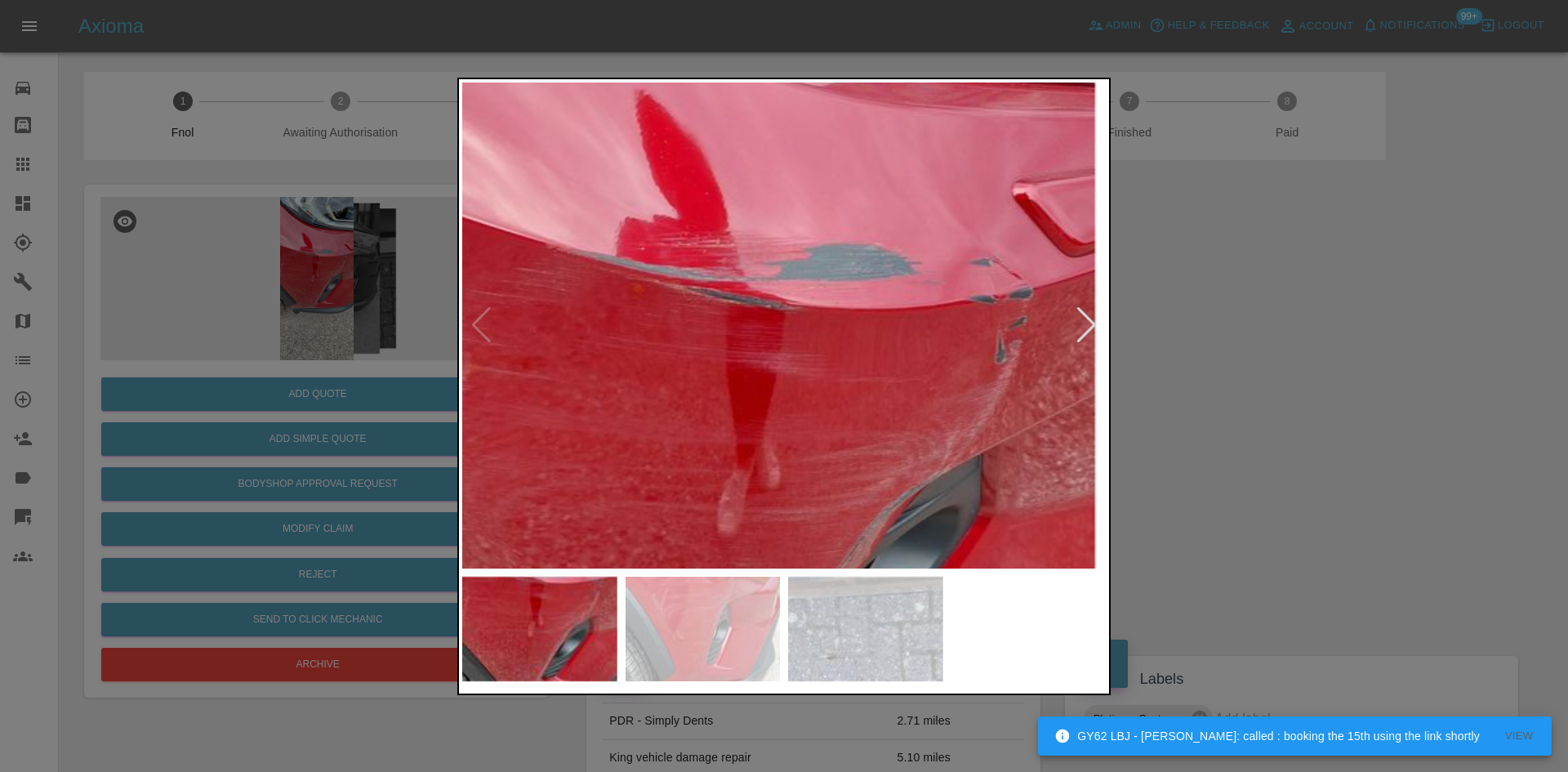
click at [727, 242] on img at bounding box center [767, 503] width 1931 height 1459
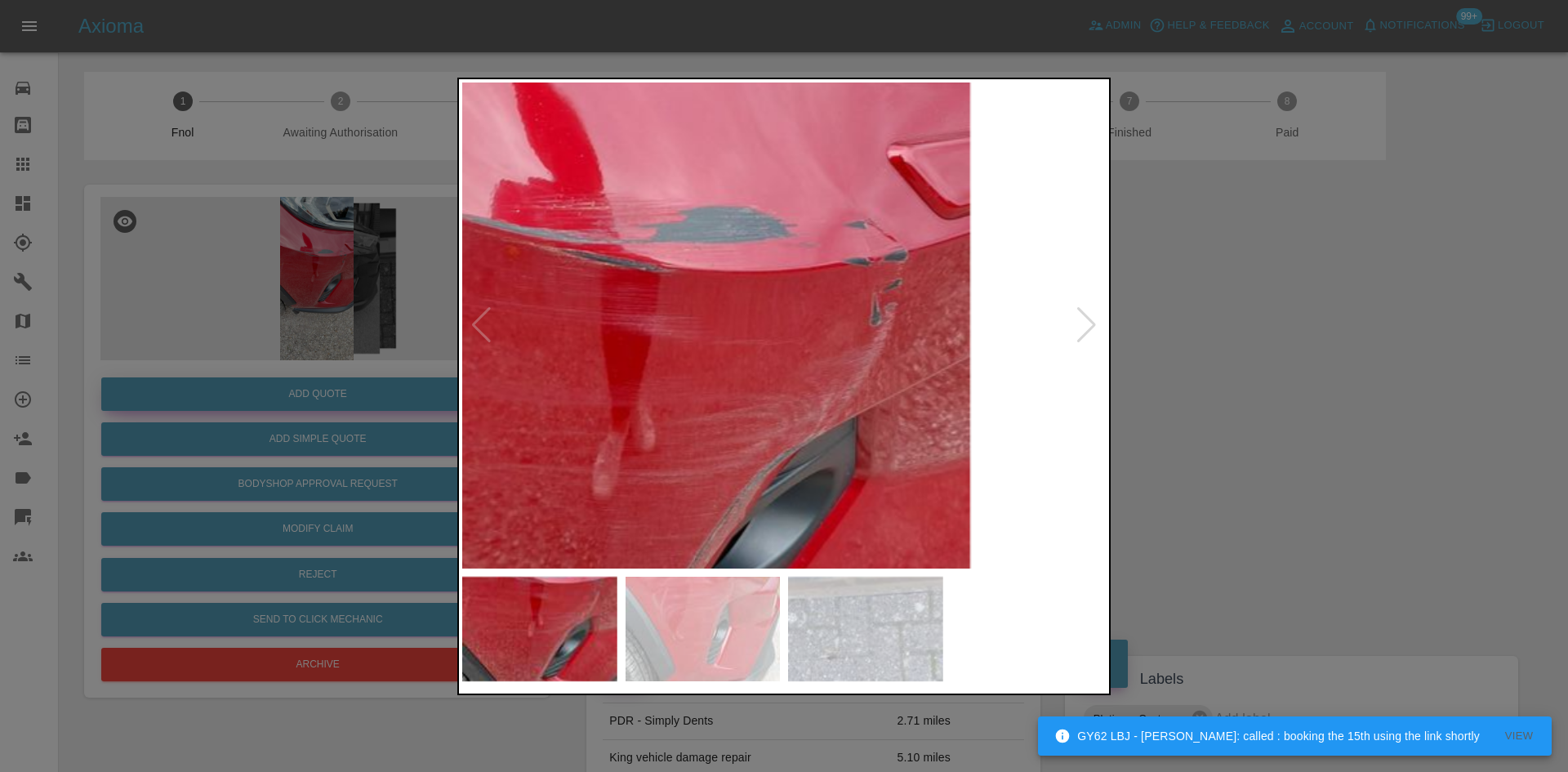
drag, startPoint x: 375, startPoint y: 346, endPoint x: 367, endPoint y: 408, distance: 62.5
click at [375, 348] on div at bounding box center [784, 386] width 1568 height 772
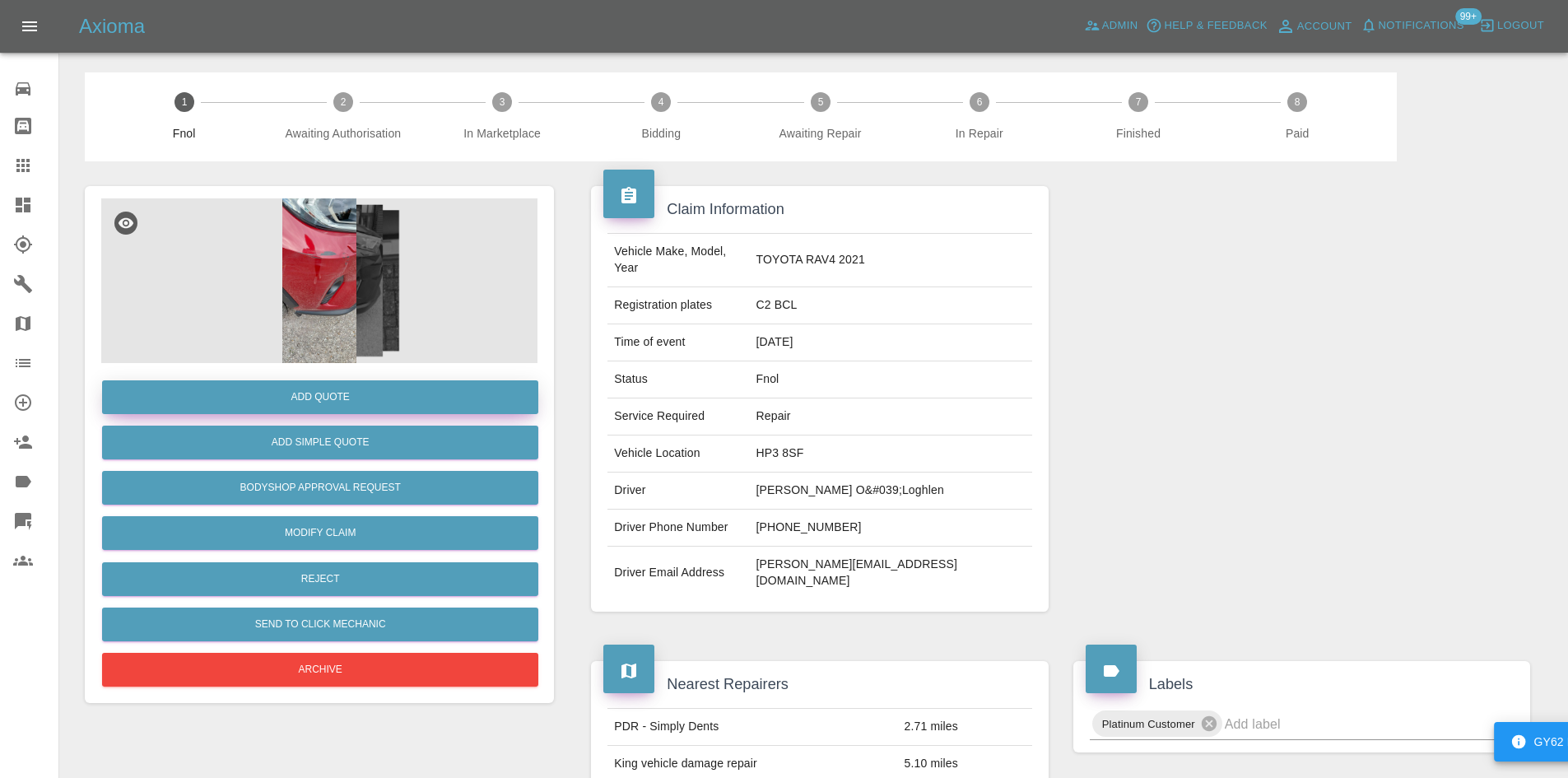
click at [351, 404] on button "Add Quote" at bounding box center [320, 397] width 436 height 34
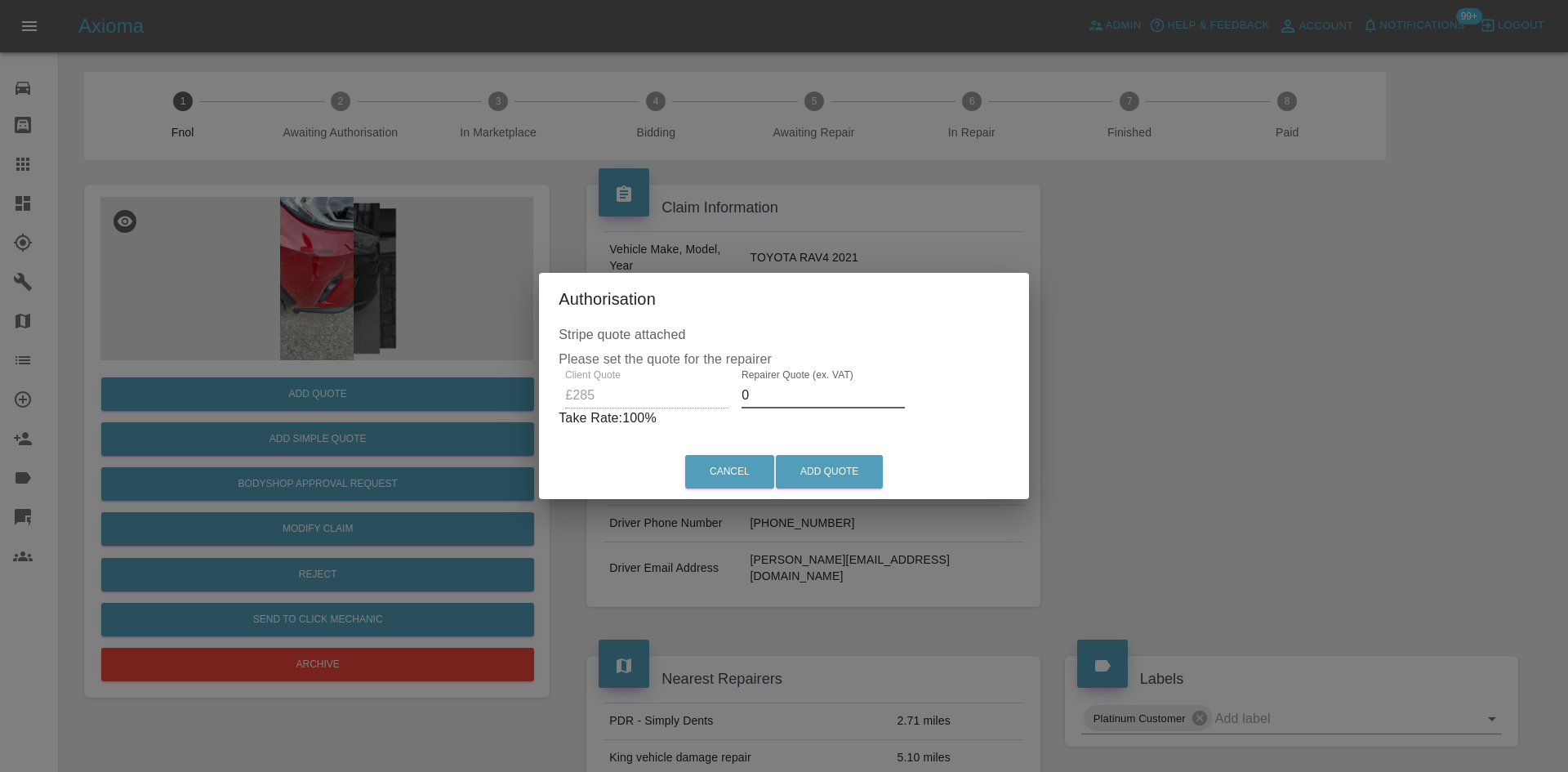
click at [573, 406] on div "Client Quote £285 Repairer Quote (ex. VAT) 0 Take Rate: 100 %" at bounding box center [783, 398] width 451 height 59
drag, startPoint x: 776, startPoint y: 394, endPoint x: 611, endPoint y: 421, distance: 167.2
click at [619, 416] on div "Client Quote £285 Repairer Quote (ex. VAT) 155 Take Rate: 46 %" at bounding box center [784, 398] width 444 height 59
type input "160"
click at [843, 474] on button "Add Quote" at bounding box center [829, 471] width 107 height 34
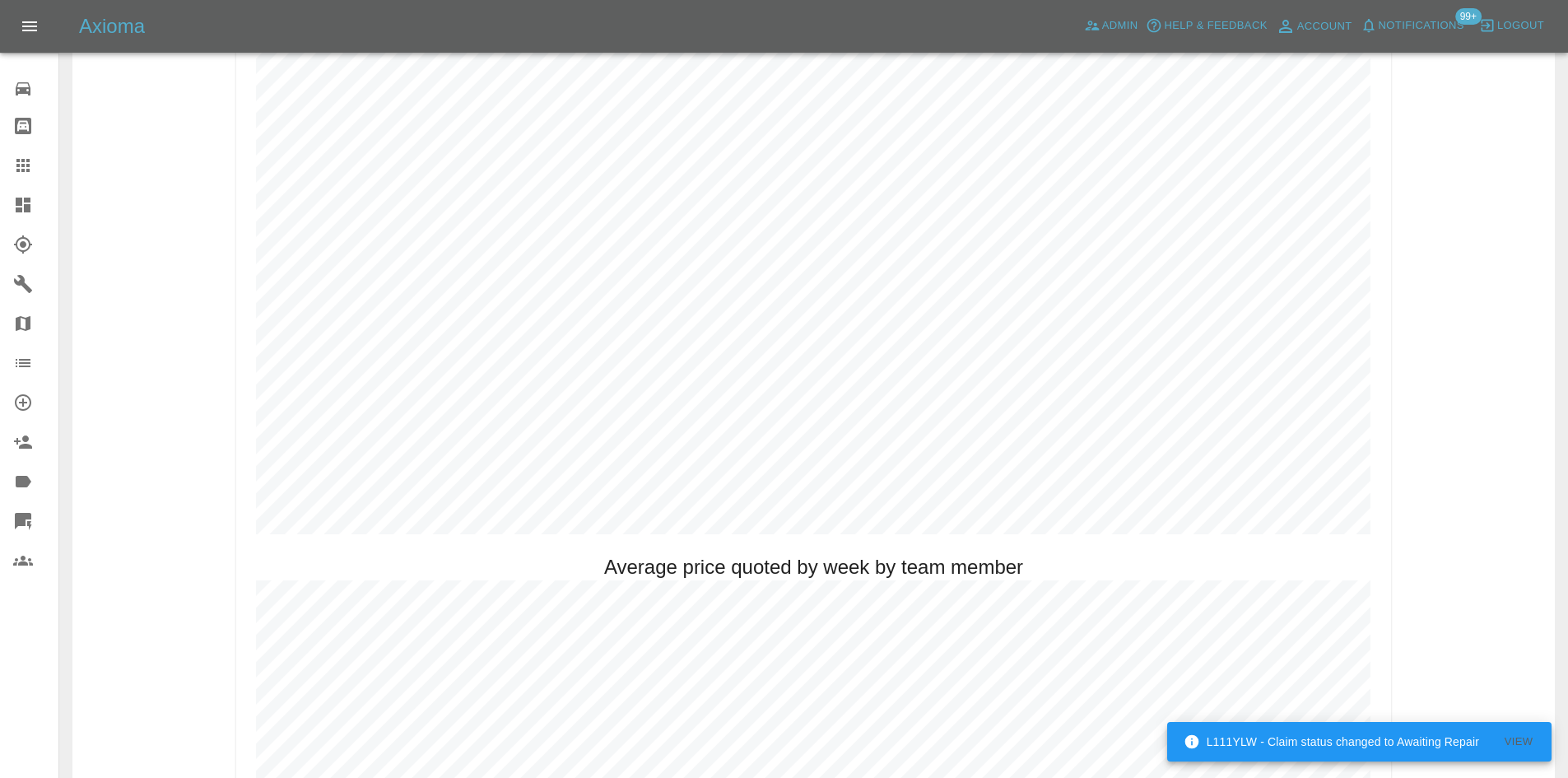
scroll to position [906, 0]
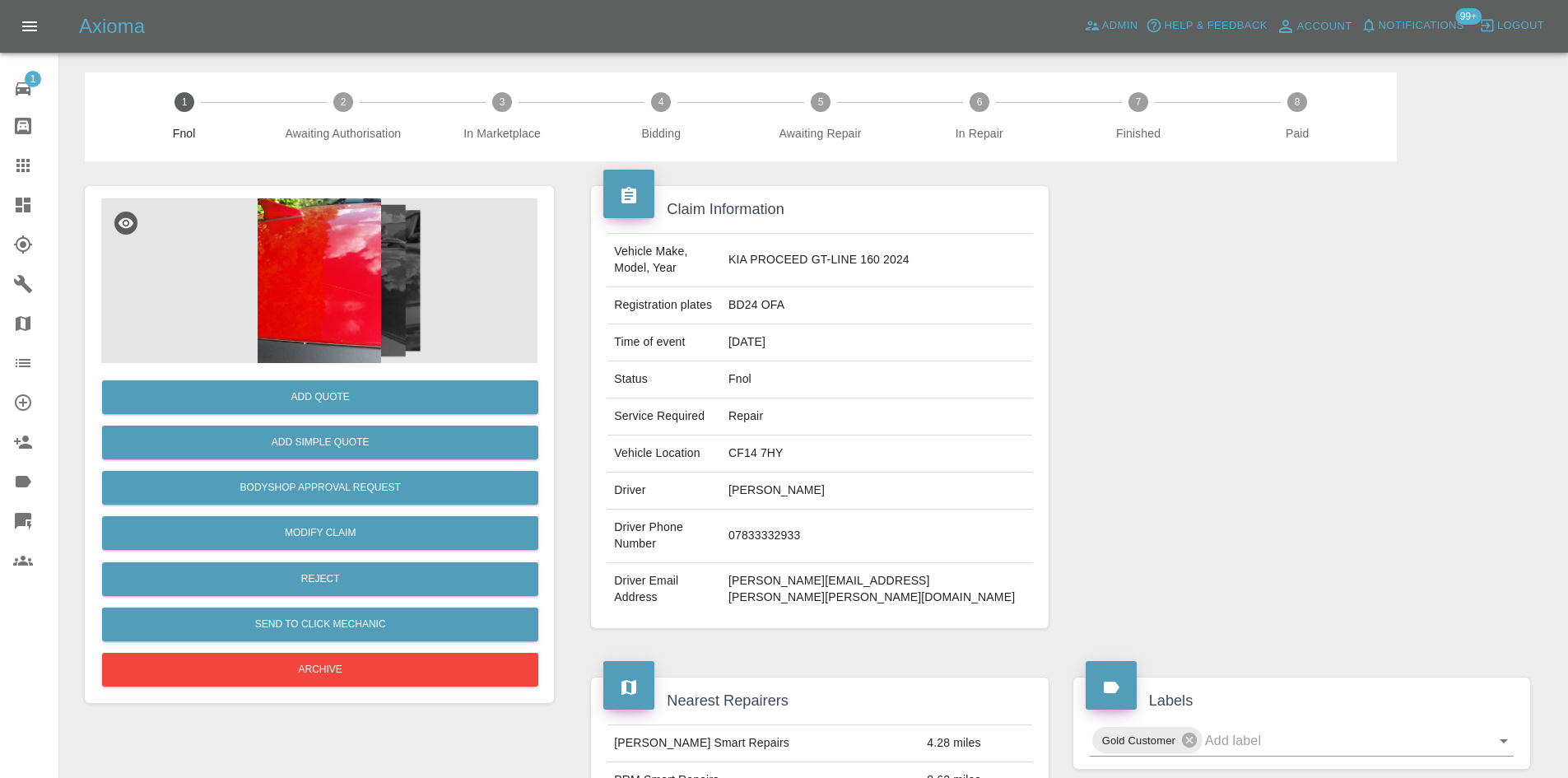
click at [320, 253] on img at bounding box center [320, 280] width 436 height 165
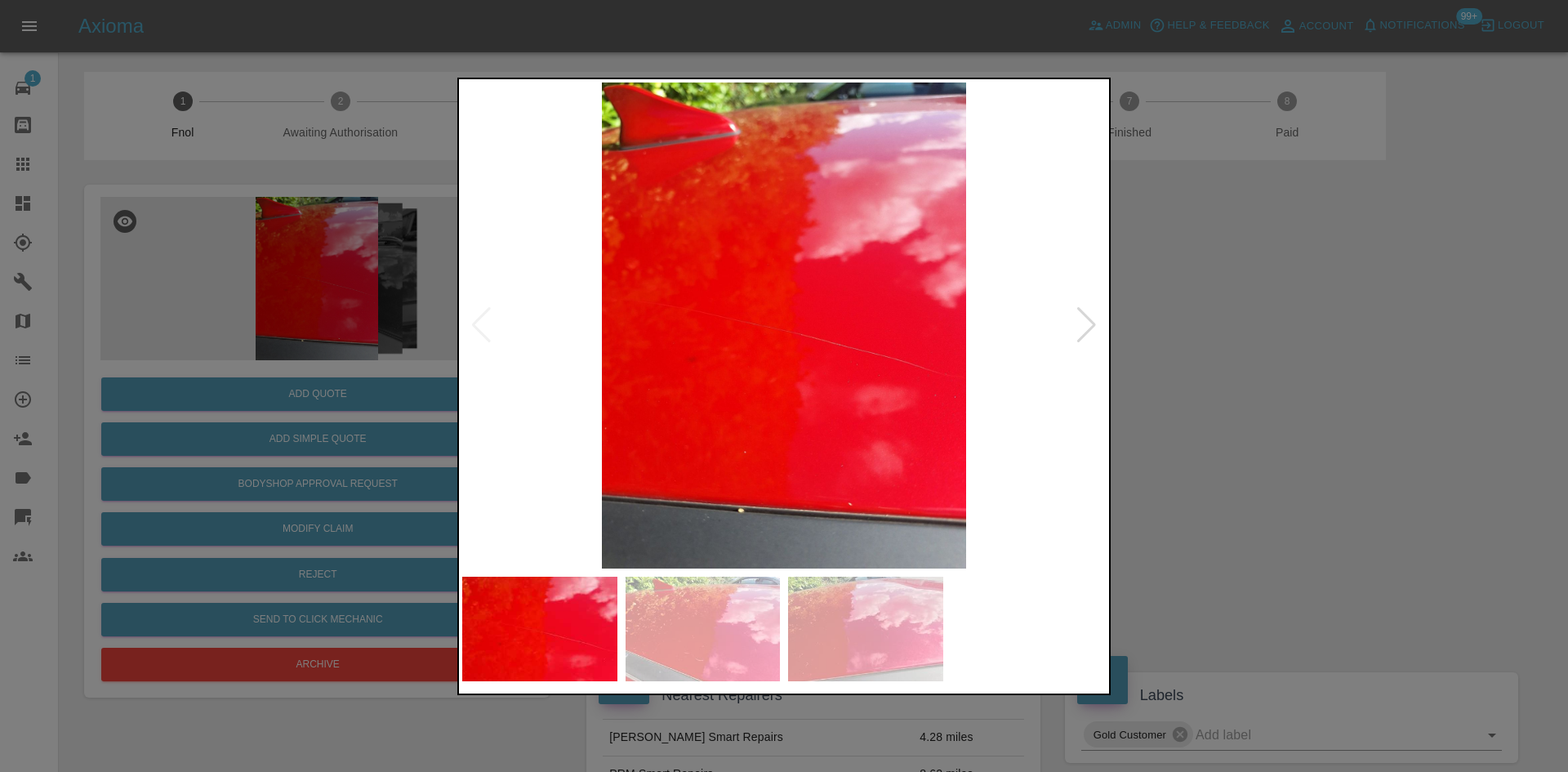
click at [631, 364] on img at bounding box center [783, 326] width 644 height 486
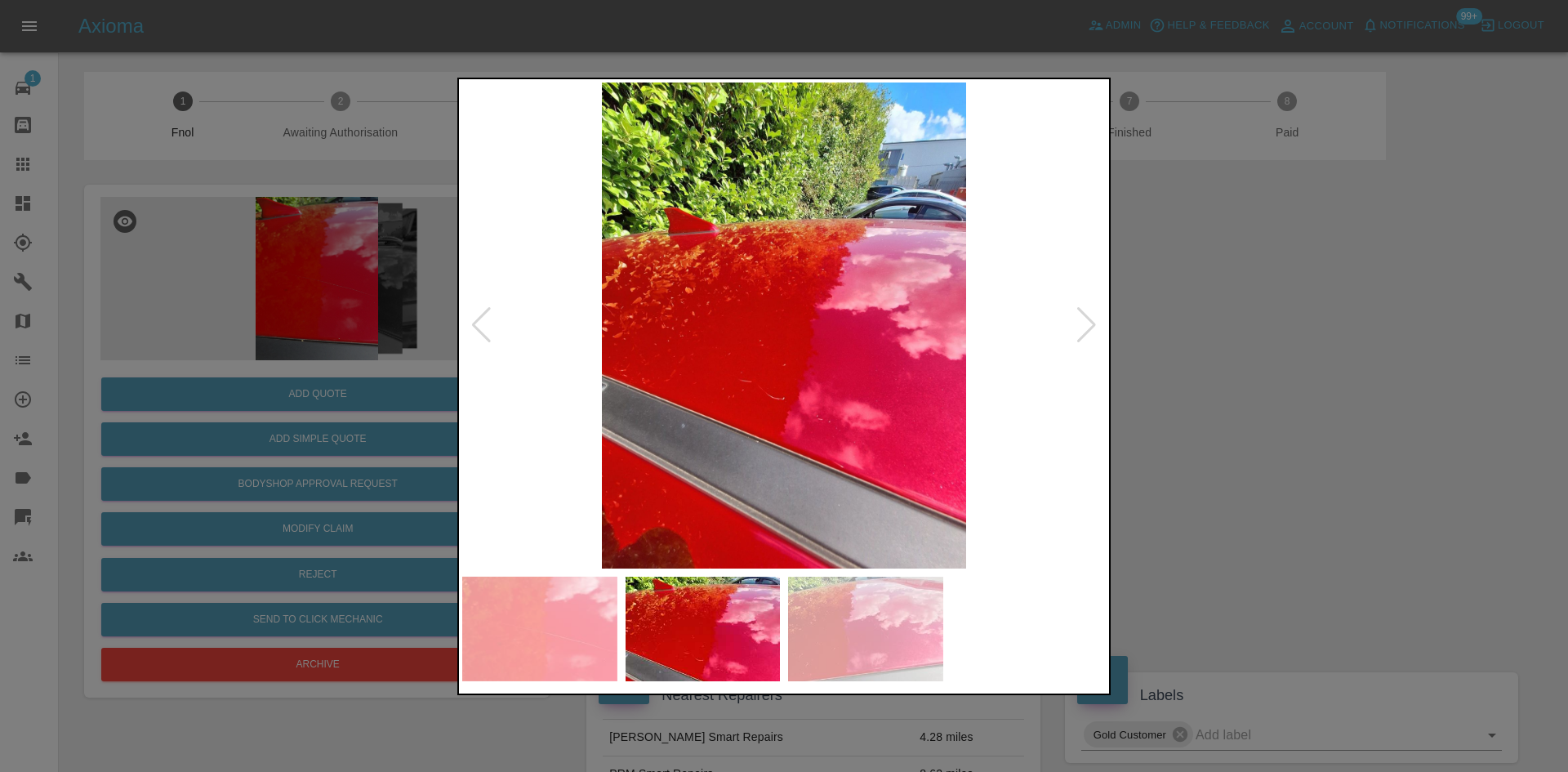
click at [548, 439] on img at bounding box center [783, 326] width 644 height 486
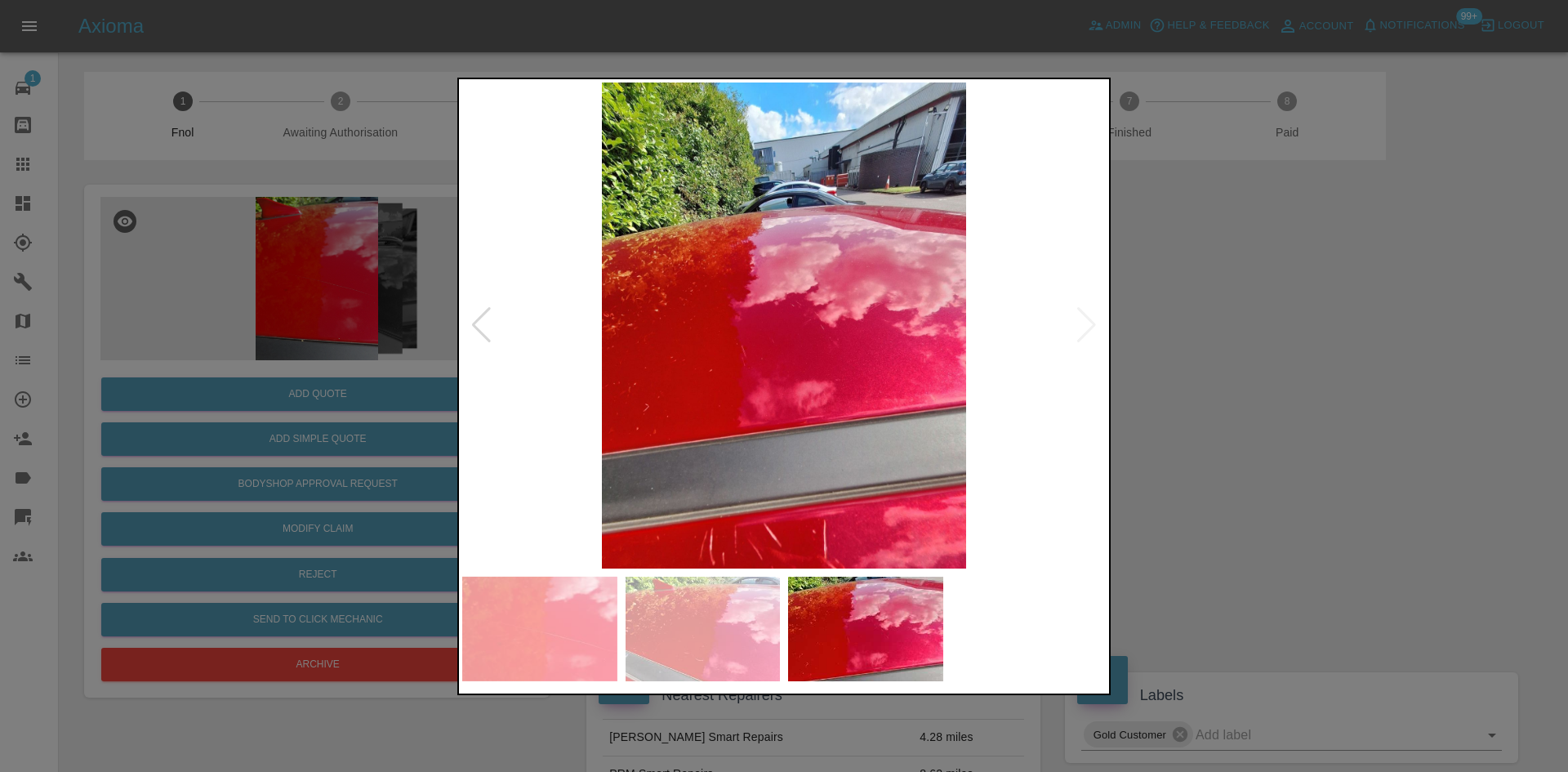
click at [462, 411] on img at bounding box center [783, 326] width 644 height 486
click at [478, 380] on img at bounding box center [783, 326] width 644 height 486
click at [334, 338] on div at bounding box center [784, 386] width 1568 height 772
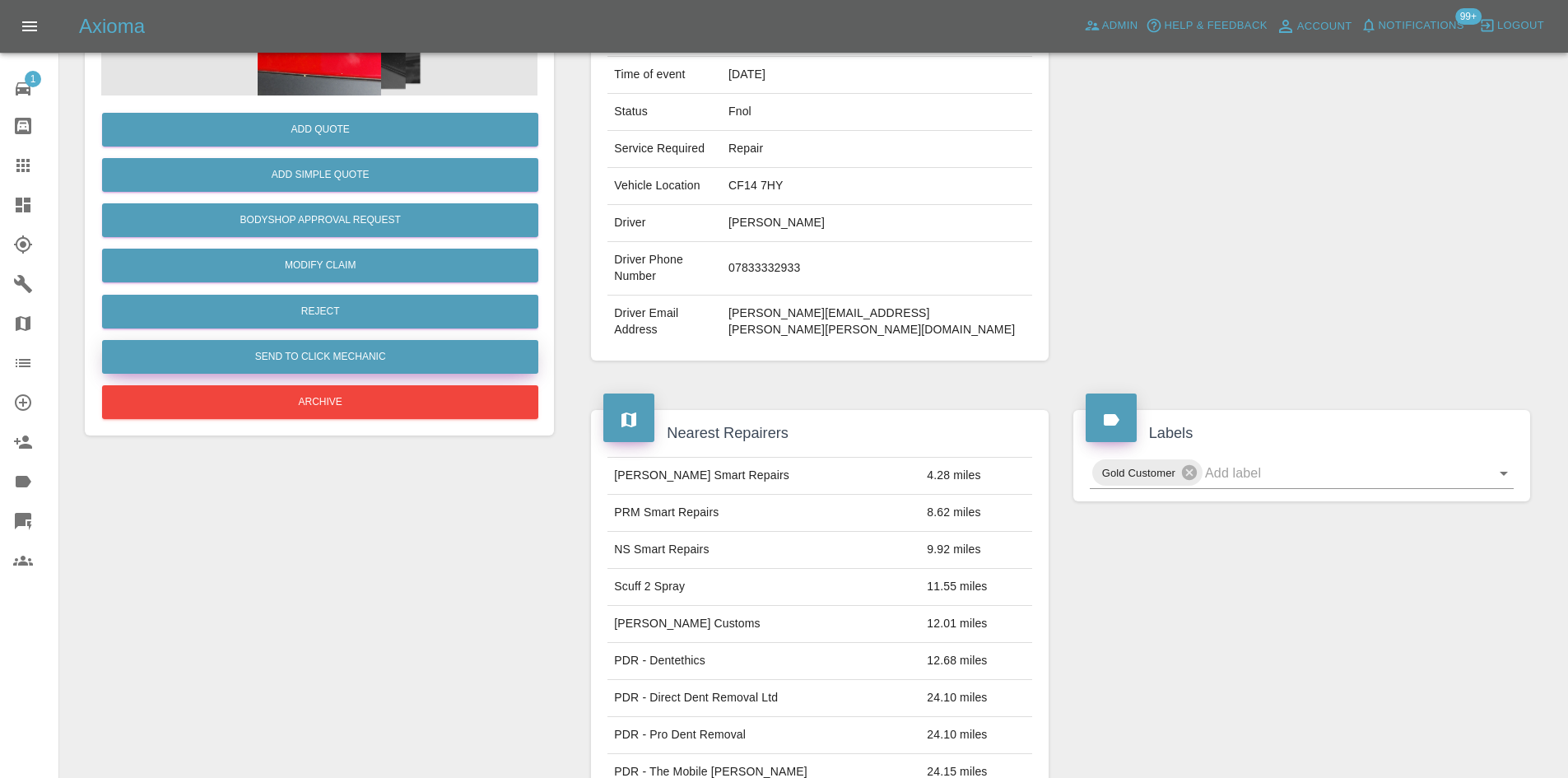
scroll to position [197, 0]
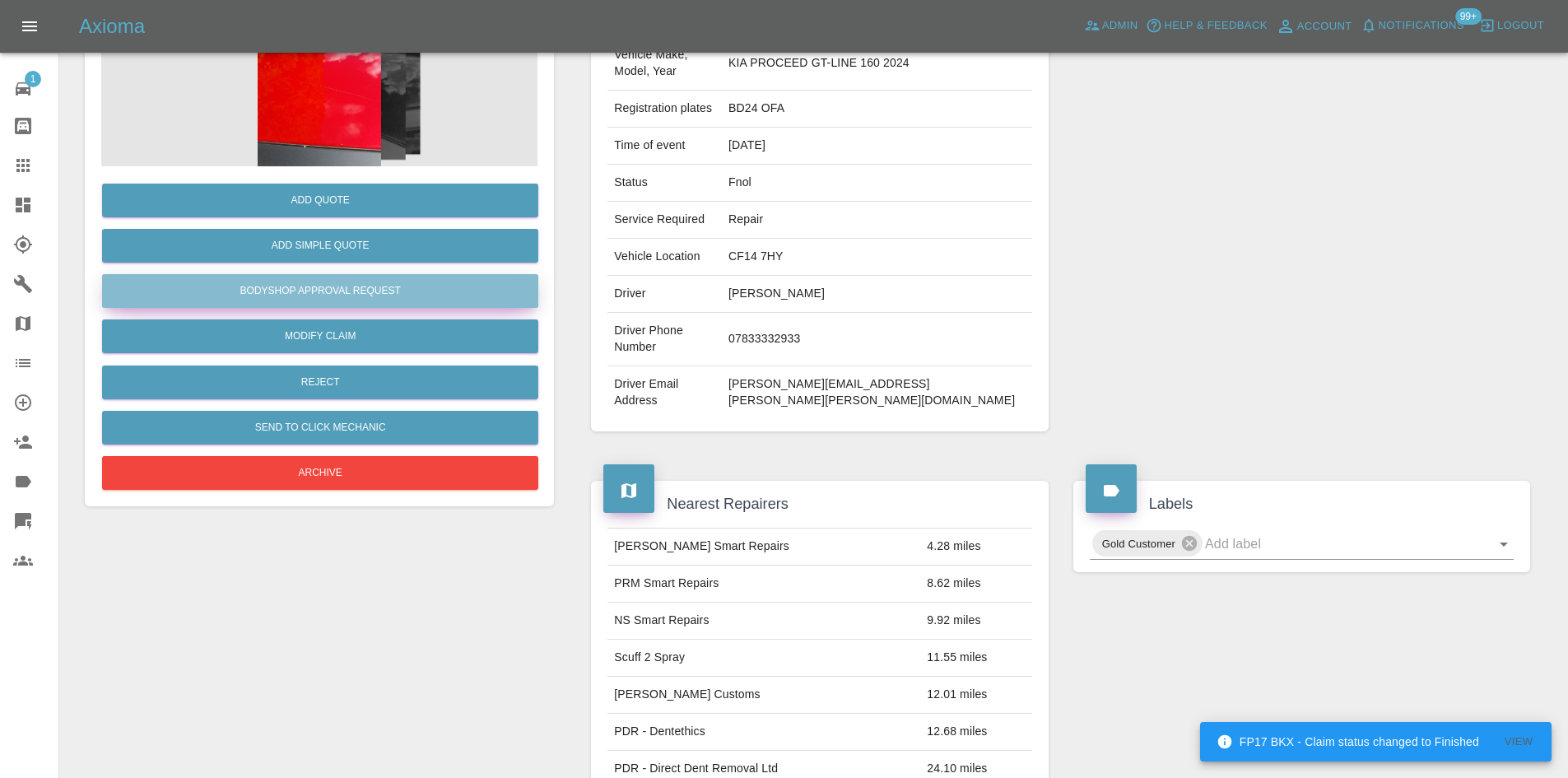
click at [342, 296] on button "Bodyshop Approval Request" at bounding box center [320, 291] width 436 height 34
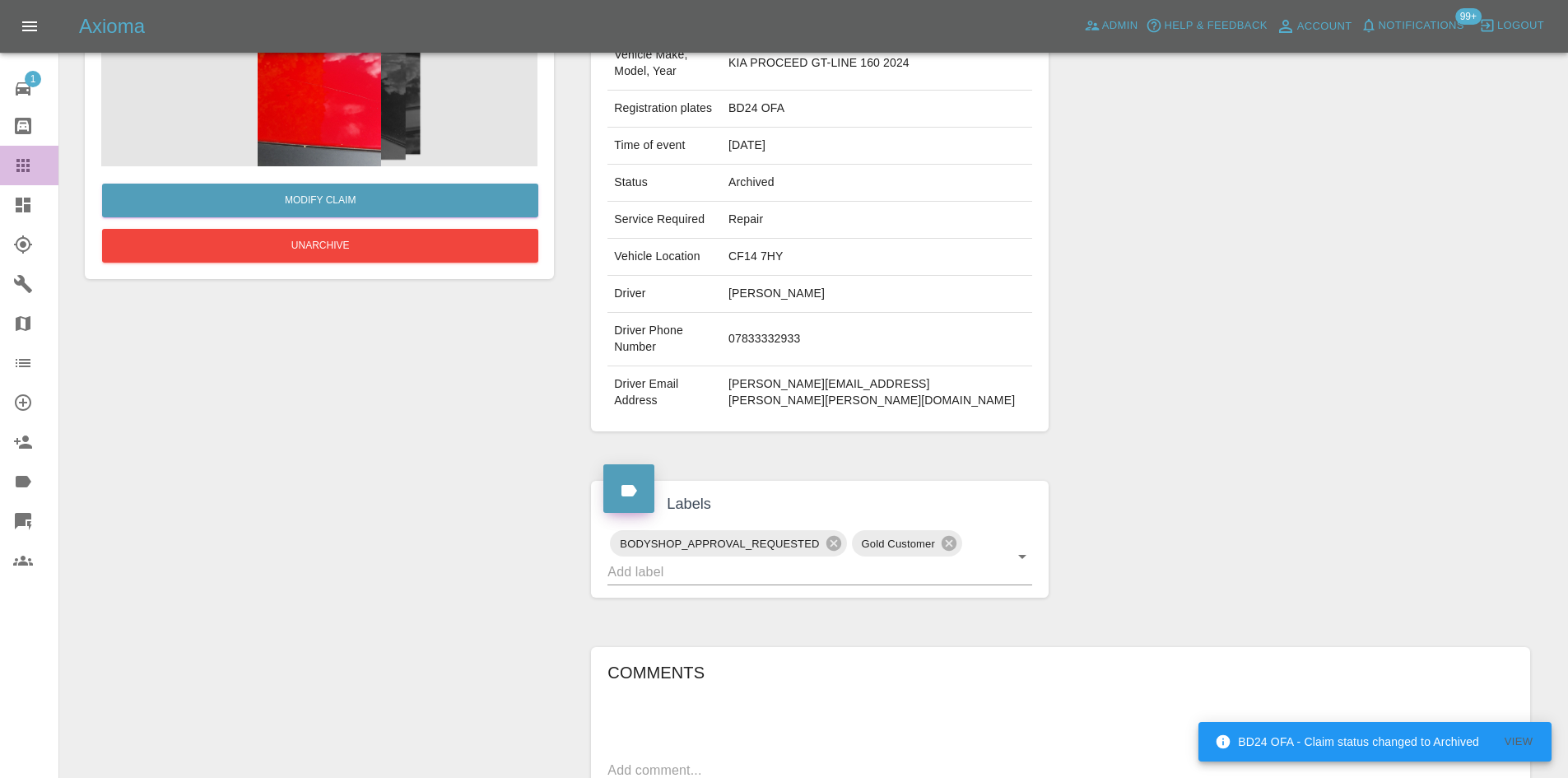
click at [31, 166] on icon at bounding box center [23, 165] width 20 height 20
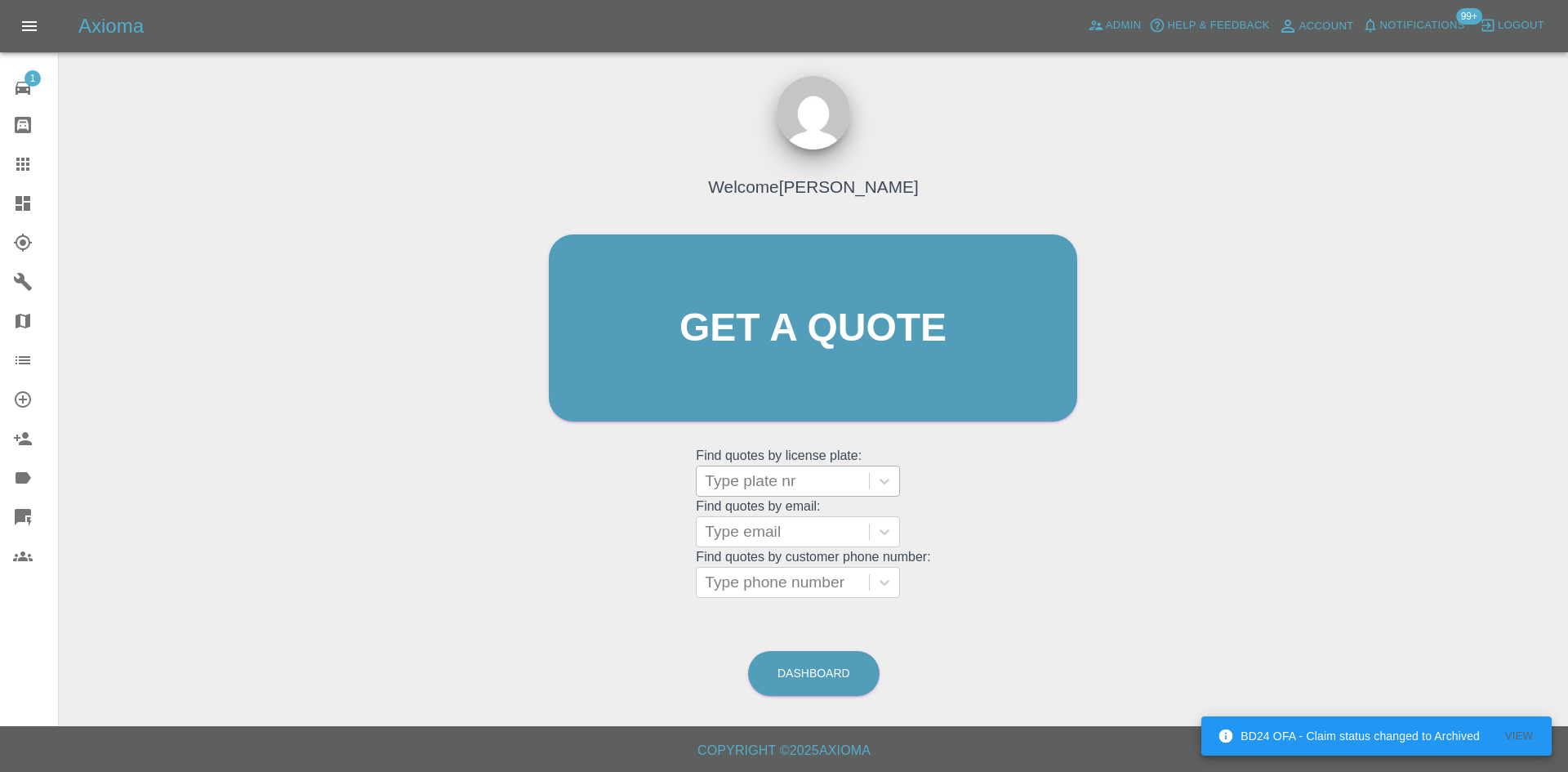
click at [776, 475] on div at bounding box center [782, 481] width 156 height 23
paste input "DY25WYG"
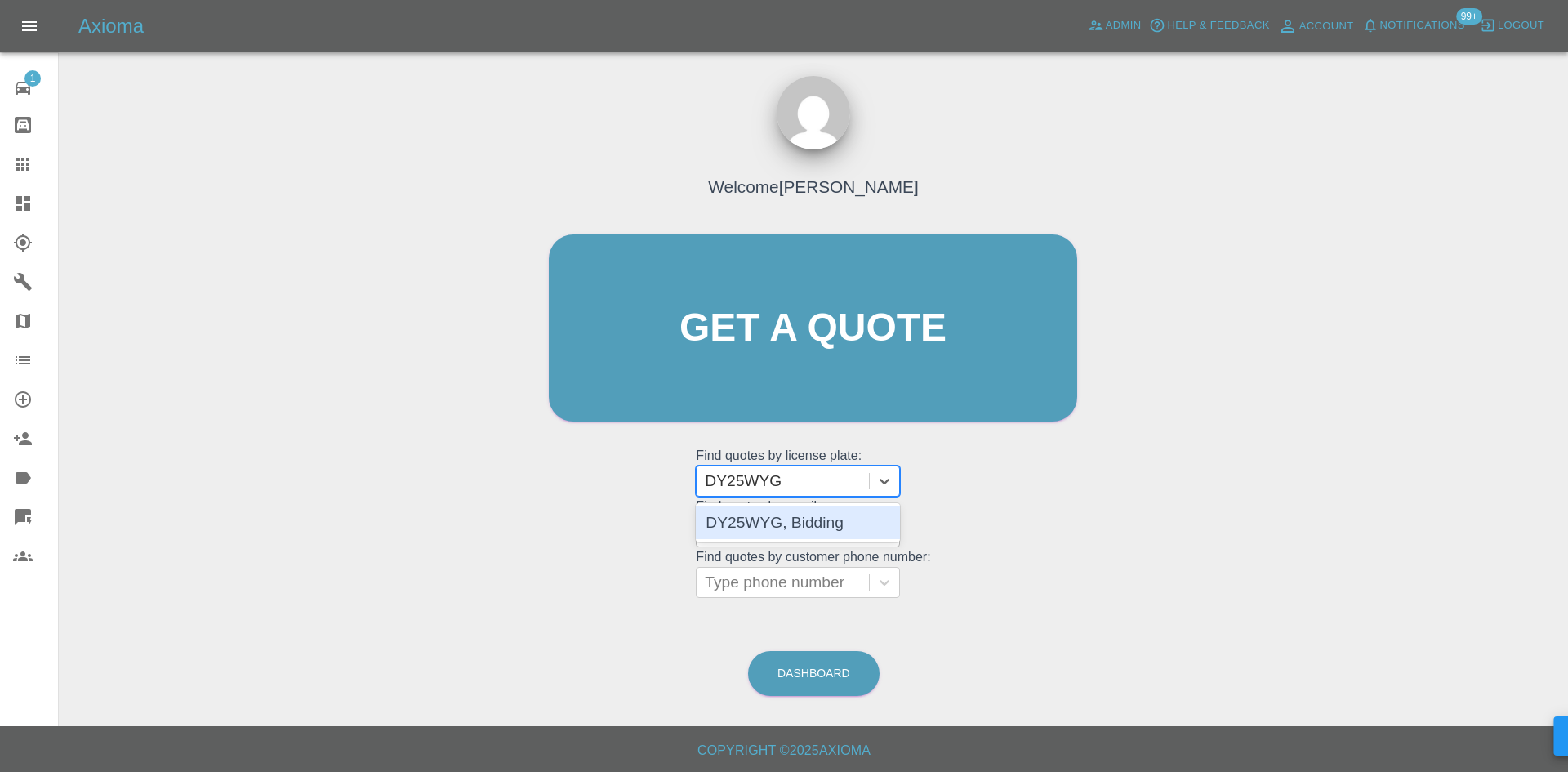
type input "DY25WYG"
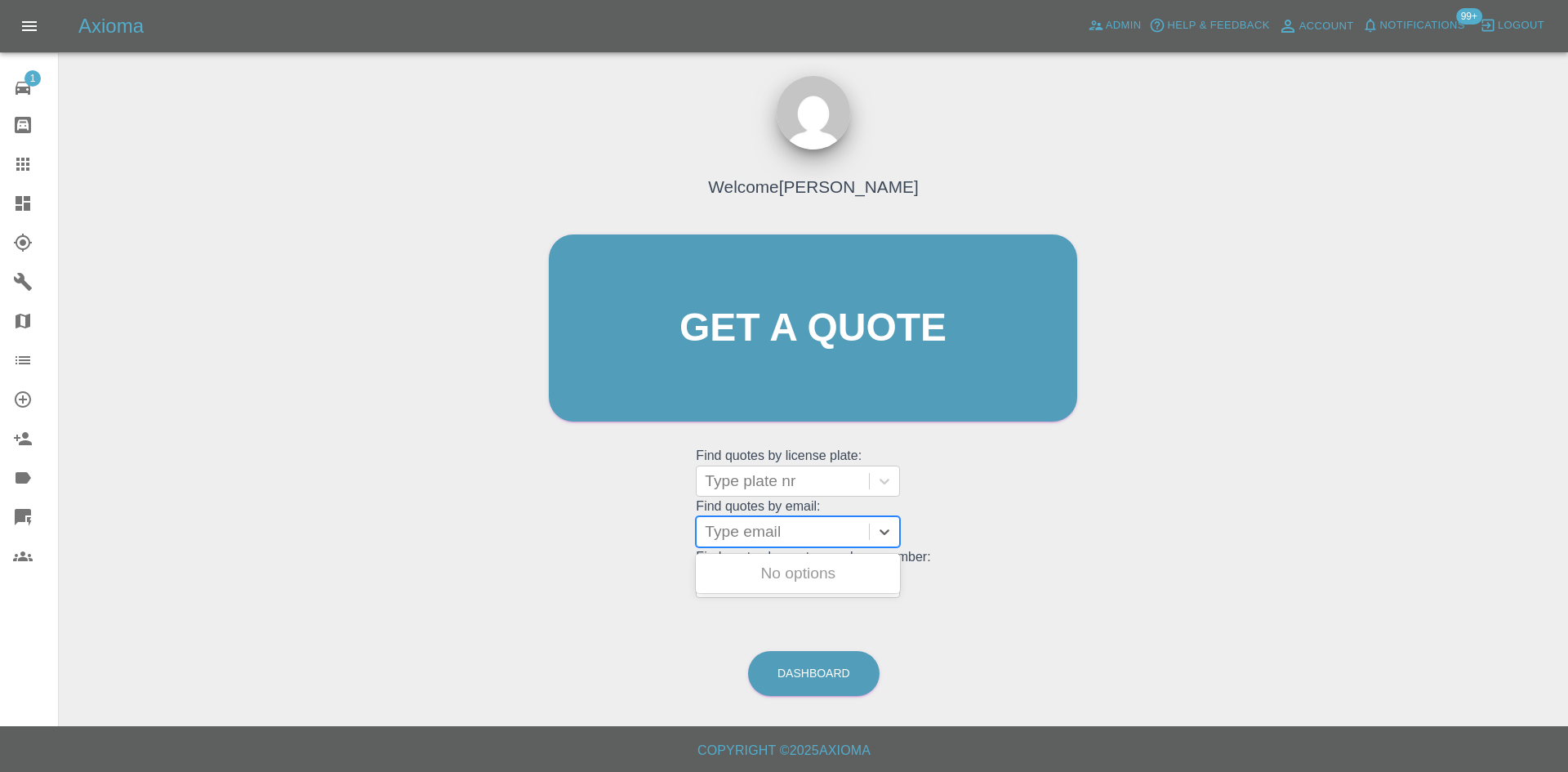
click at [781, 543] on div "Type email" at bounding box center [783, 532] width 172 height 29
click at [796, 480] on div at bounding box center [782, 481] width 156 height 23
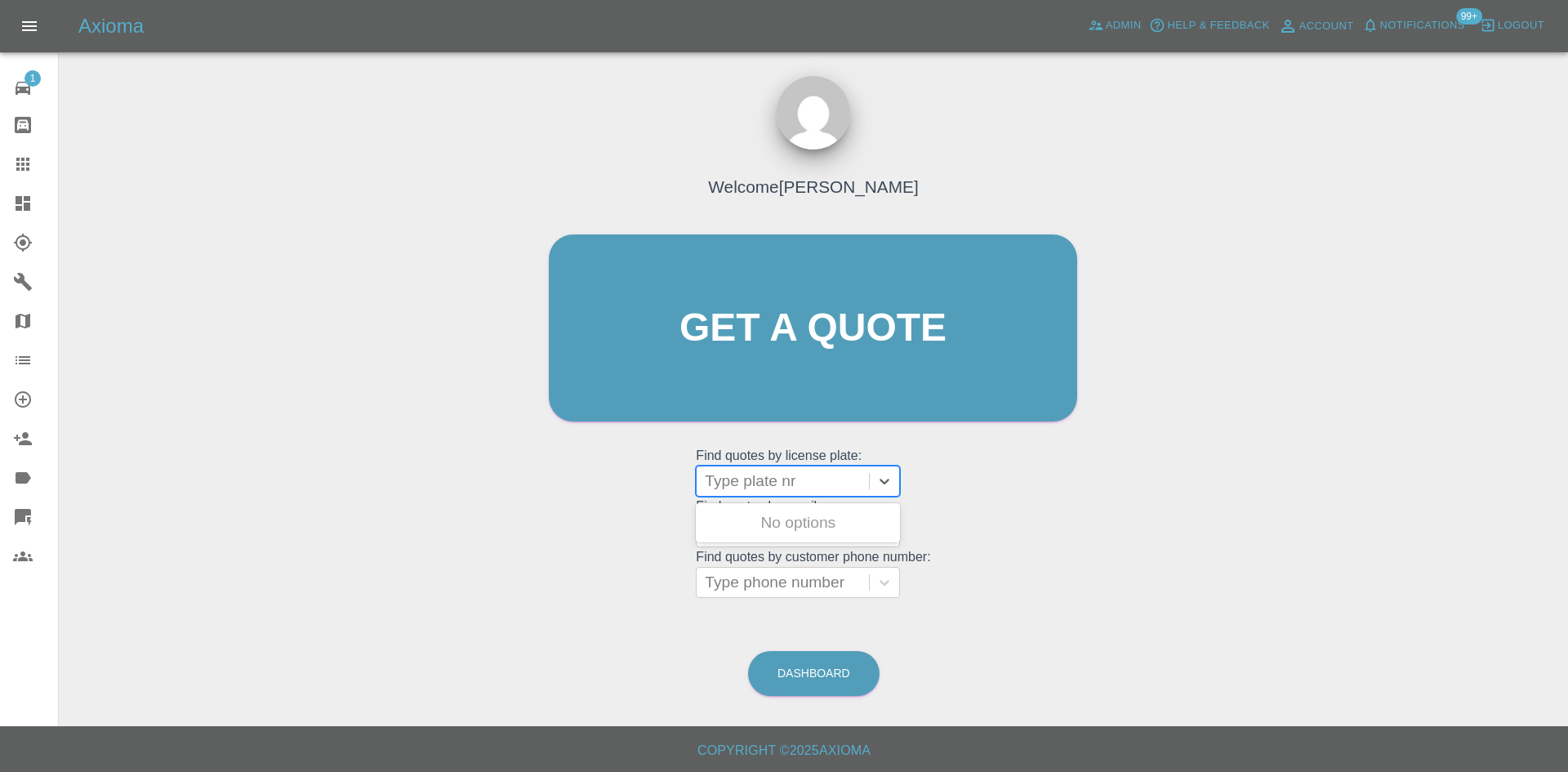
paste input "DY25WYG"
type input "DY25WYG"
click at [812, 532] on div "DY25WYG, Bidding" at bounding box center [798, 523] width 204 height 33
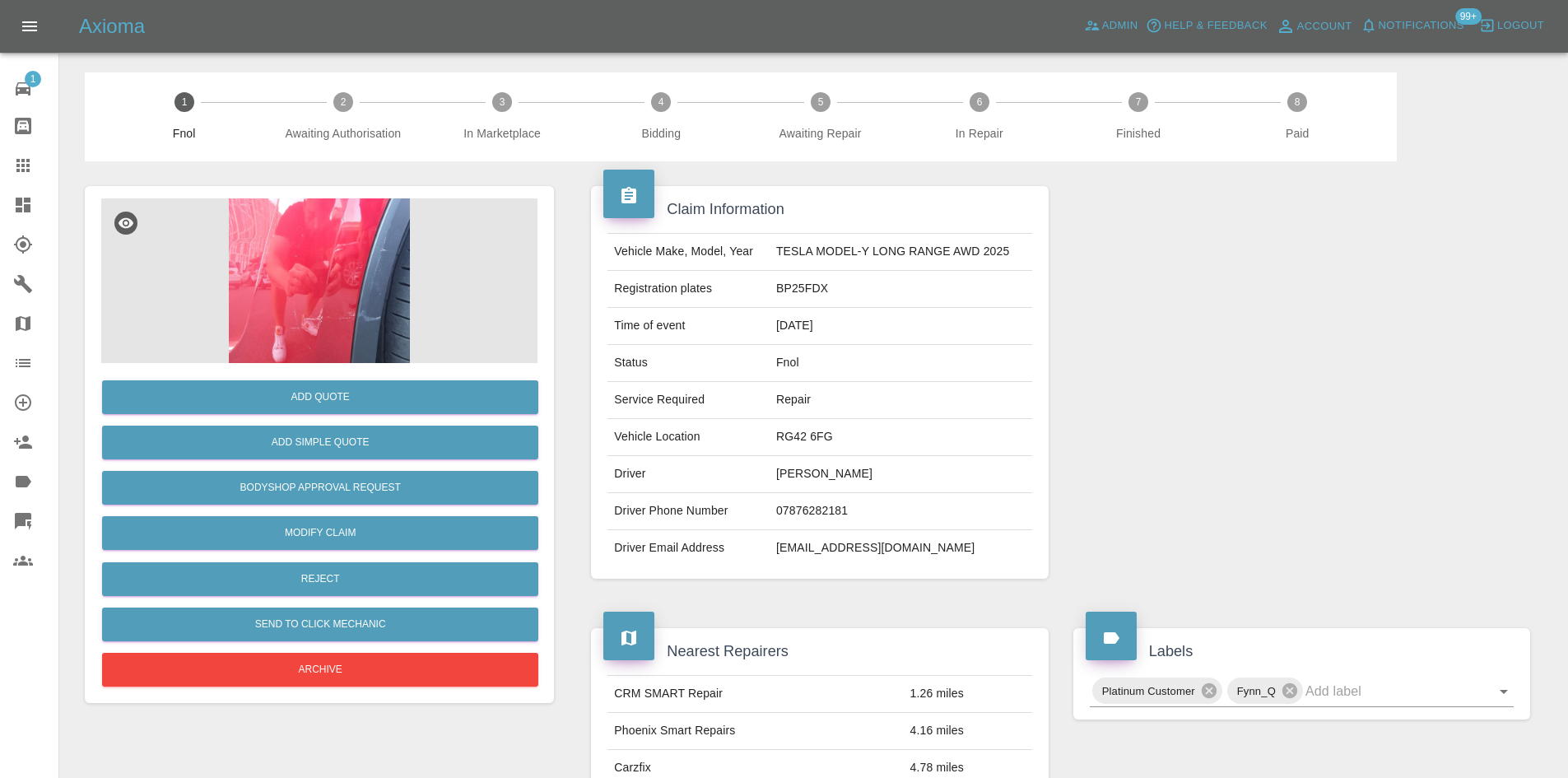
click at [300, 284] on img at bounding box center [320, 280] width 436 height 165
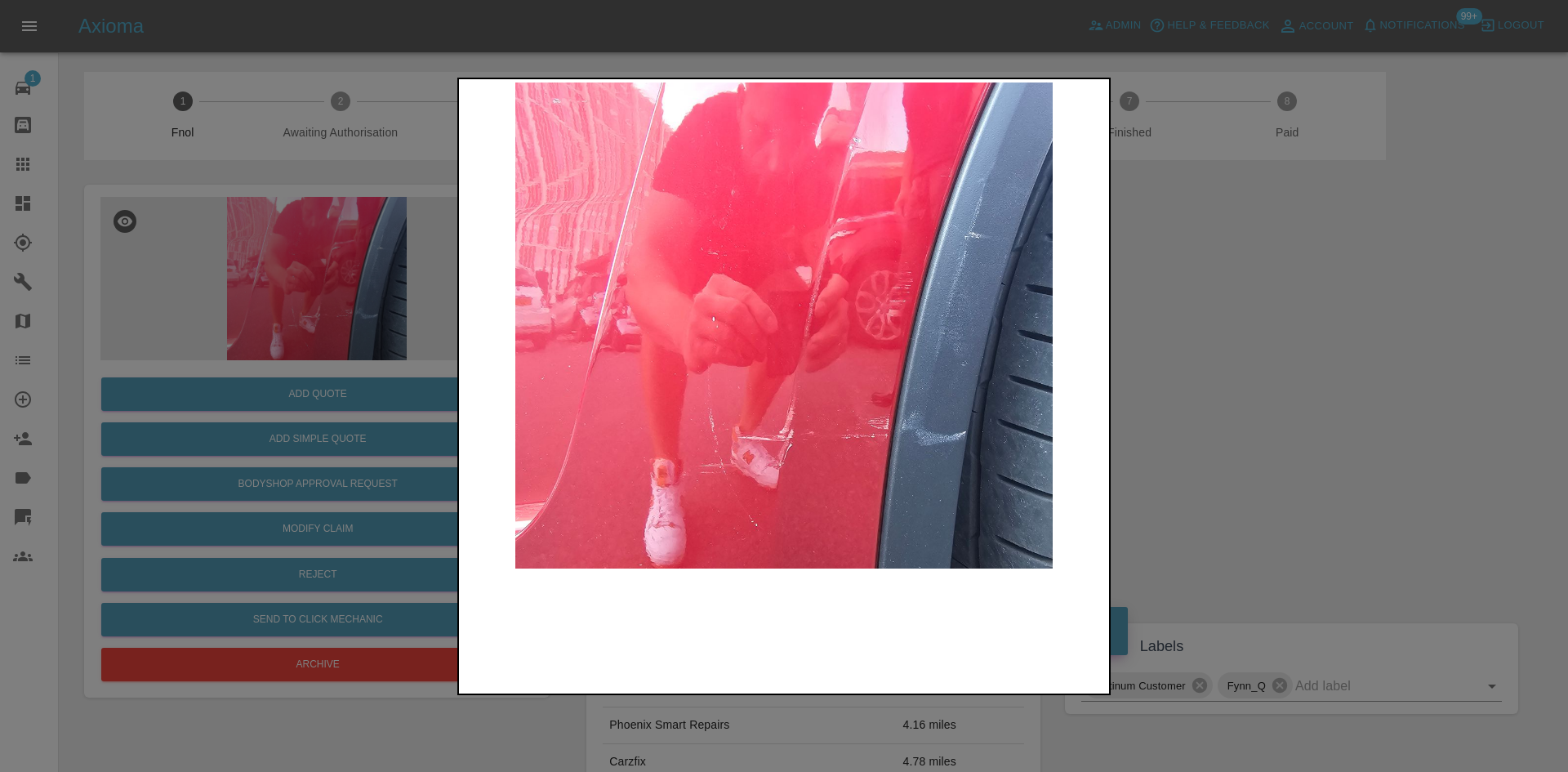
click at [714, 372] on img at bounding box center [783, 326] width 644 height 486
click at [747, 362] on img at bounding box center [783, 326] width 644 height 486
click at [525, 380] on img at bounding box center [783, 326] width 644 height 486
click at [383, 354] on div at bounding box center [784, 386] width 1568 height 772
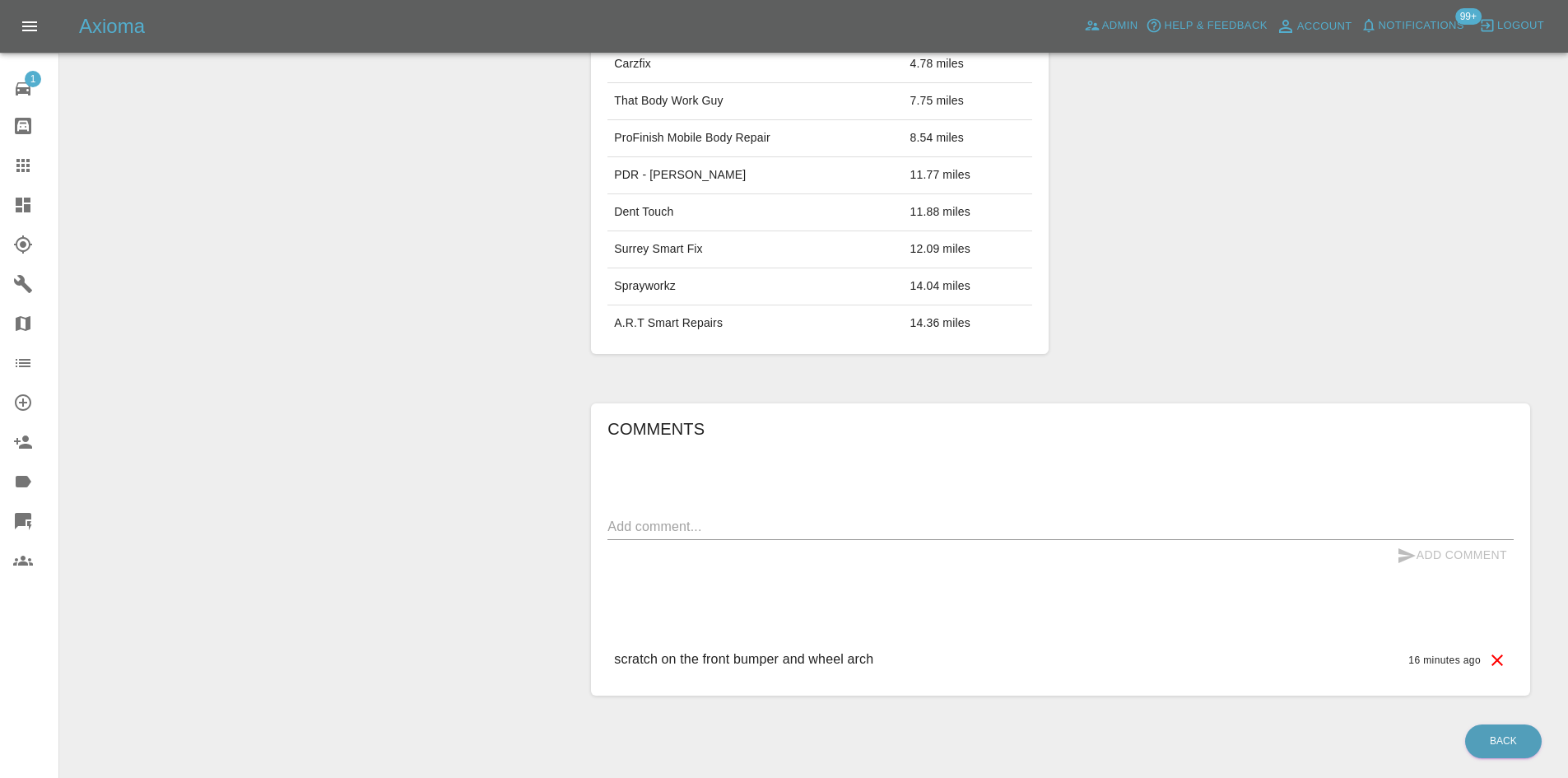
scroll to position [755, 0]
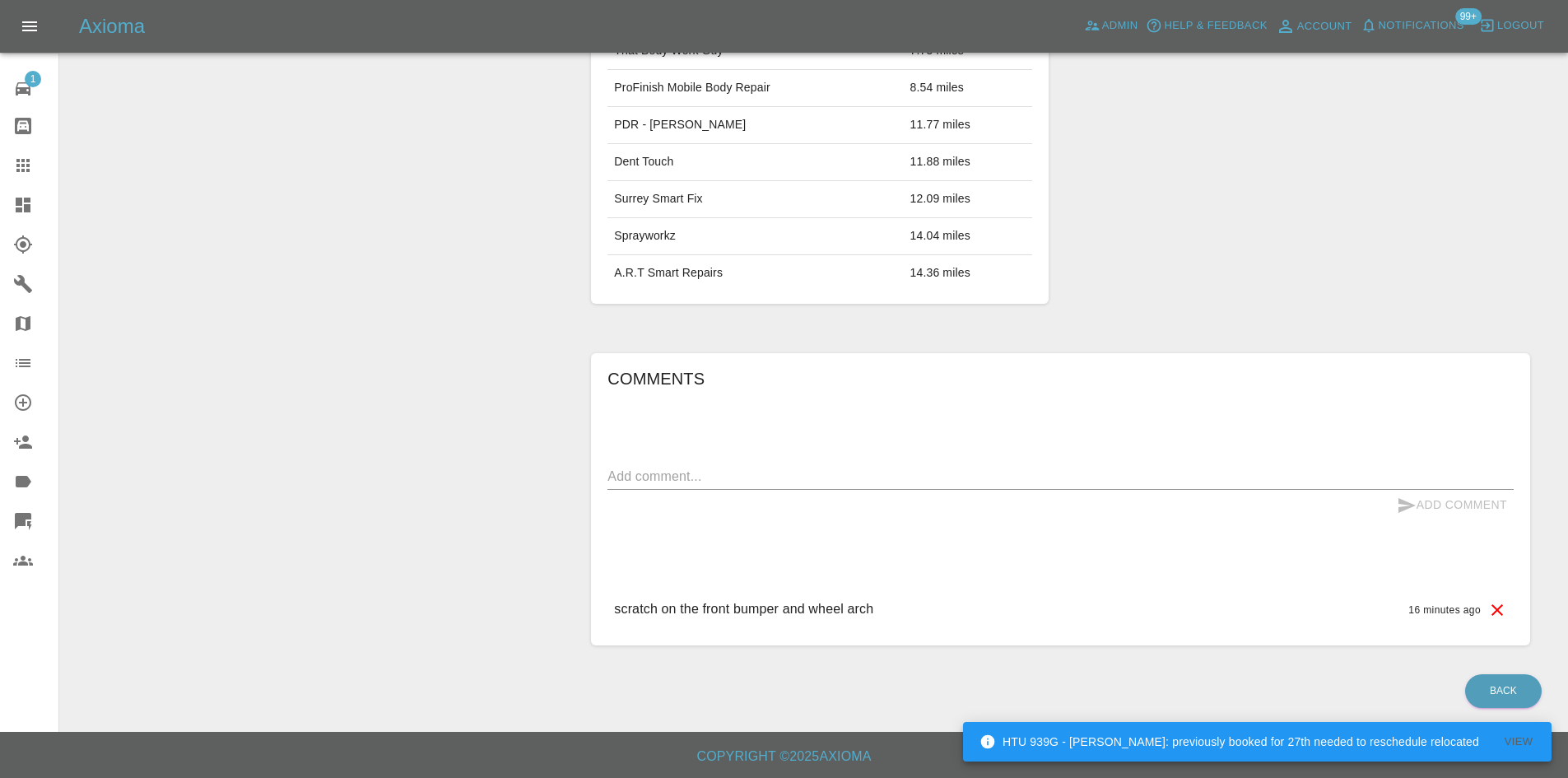
drag, startPoint x: 339, startPoint y: 225, endPoint x: 334, endPoint y: 383, distance: 158.1
click at [339, 226] on div "Add Quote Add Simple Quote Bodyshop Approval Request Modify Claim Reject Send t…" at bounding box center [319, 39] width 494 height 1263
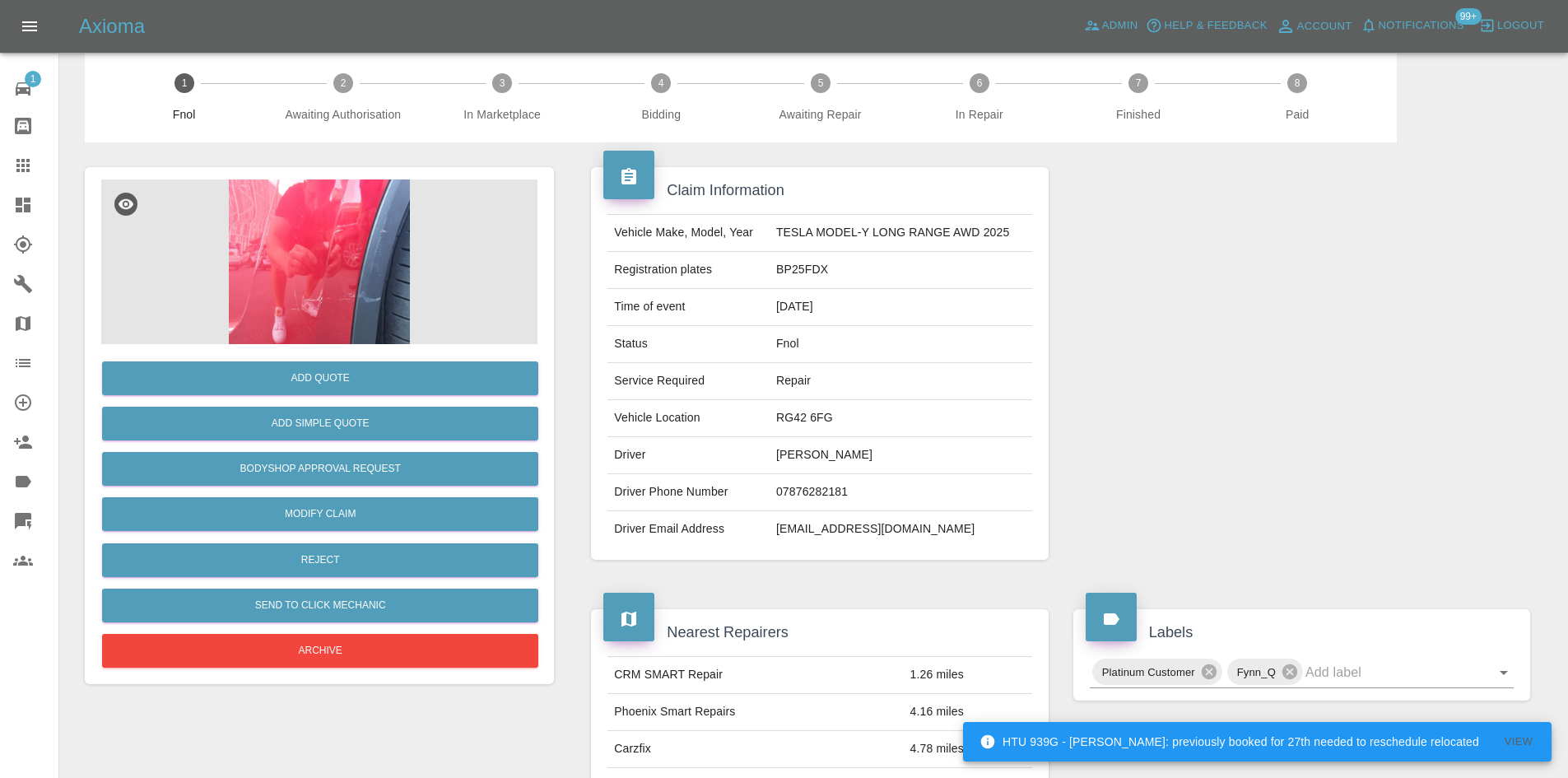
scroll to position [0, 0]
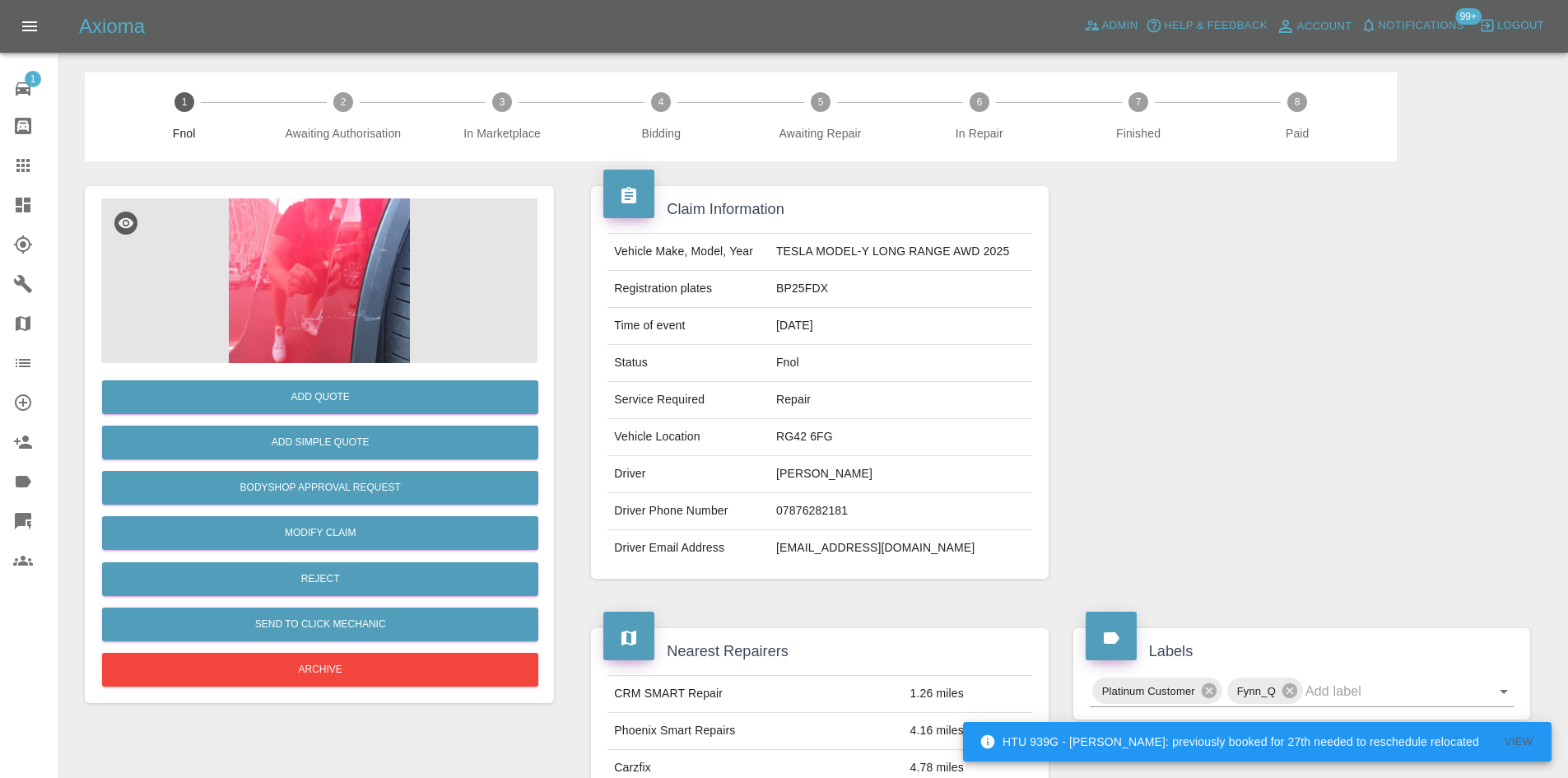
click at [332, 272] on img at bounding box center [320, 280] width 436 height 165
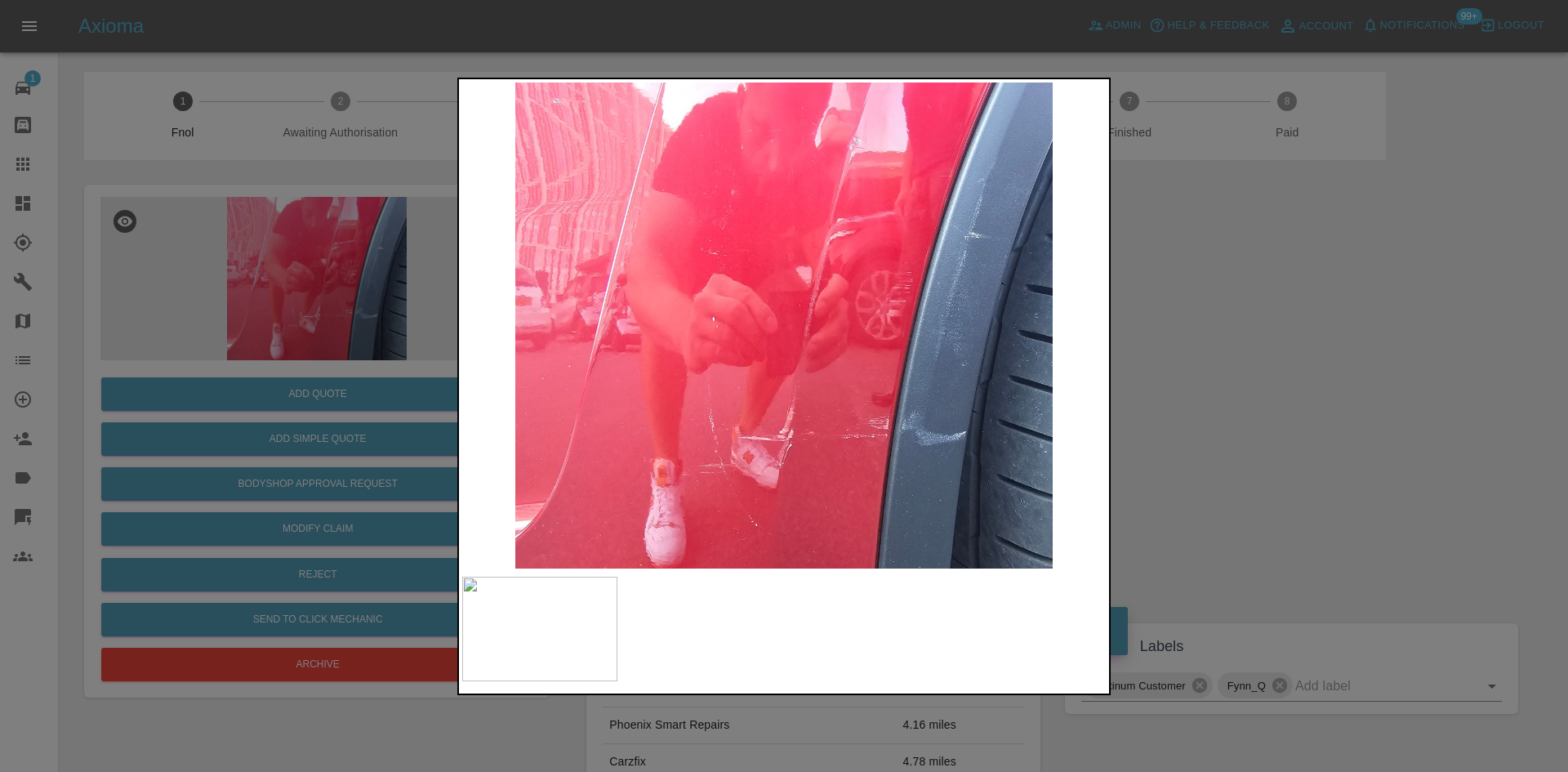
click at [765, 370] on img at bounding box center [783, 326] width 644 height 486
click at [643, 393] on img at bounding box center [783, 326] width 644 height 486
drag, startPoint x: 316, startPoint y: 365, endPoint x: 320, endPoint y: 380, distance: 15.5
click at [316, 370] on div at bounding box center [784, 386] width 1568 height 772
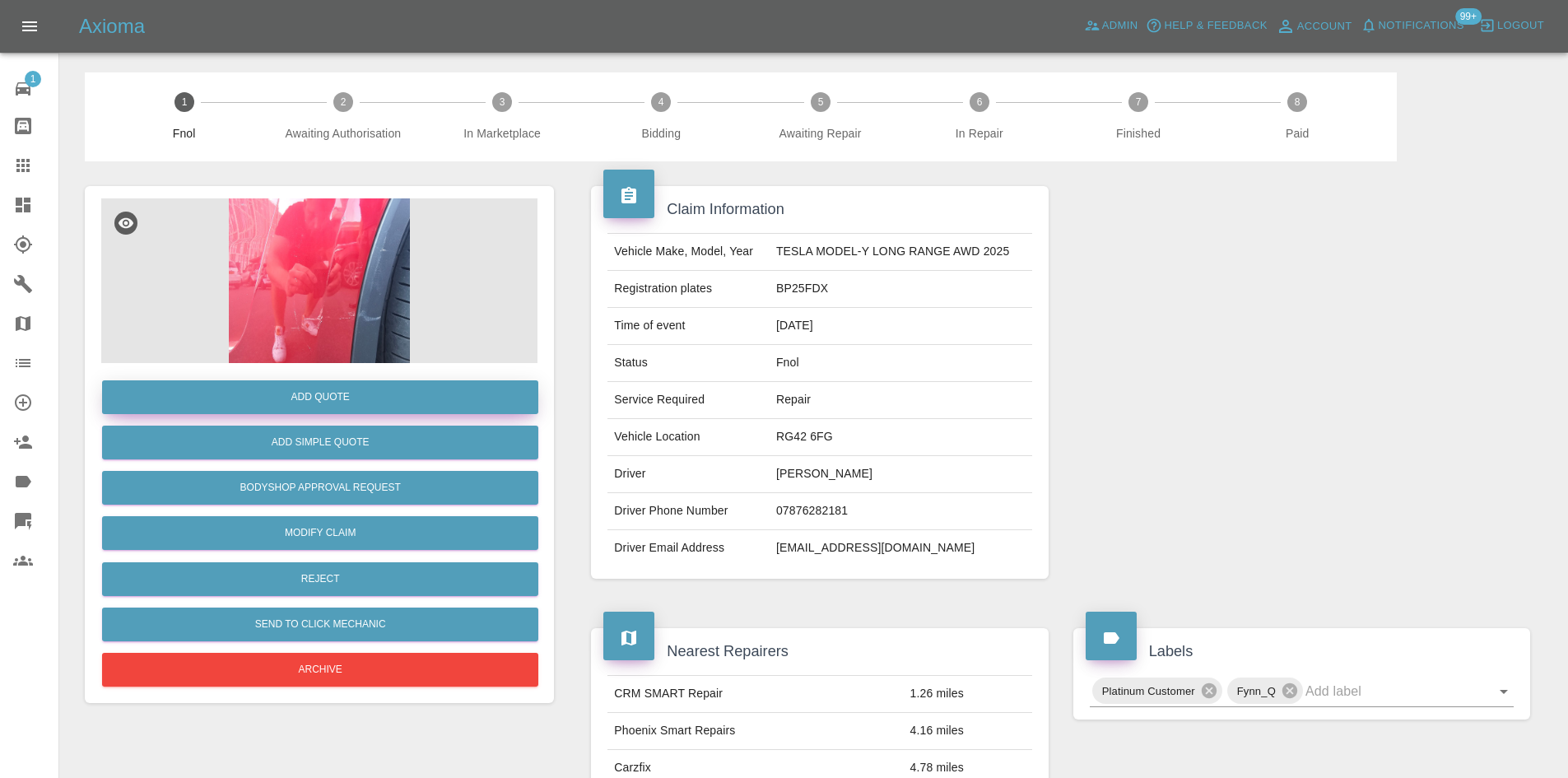
drag, startPoint x: 335, startPoint y: 415, endPoint x: 335, endPoint y: 405, distance: 10.0
click at [335, 414] on div "Add Quote" at bounding box center [320, 397] width 436 height 42
click at [338, 405] on button "Add Quote" at bounding box center [320, 397] width 436 height 34
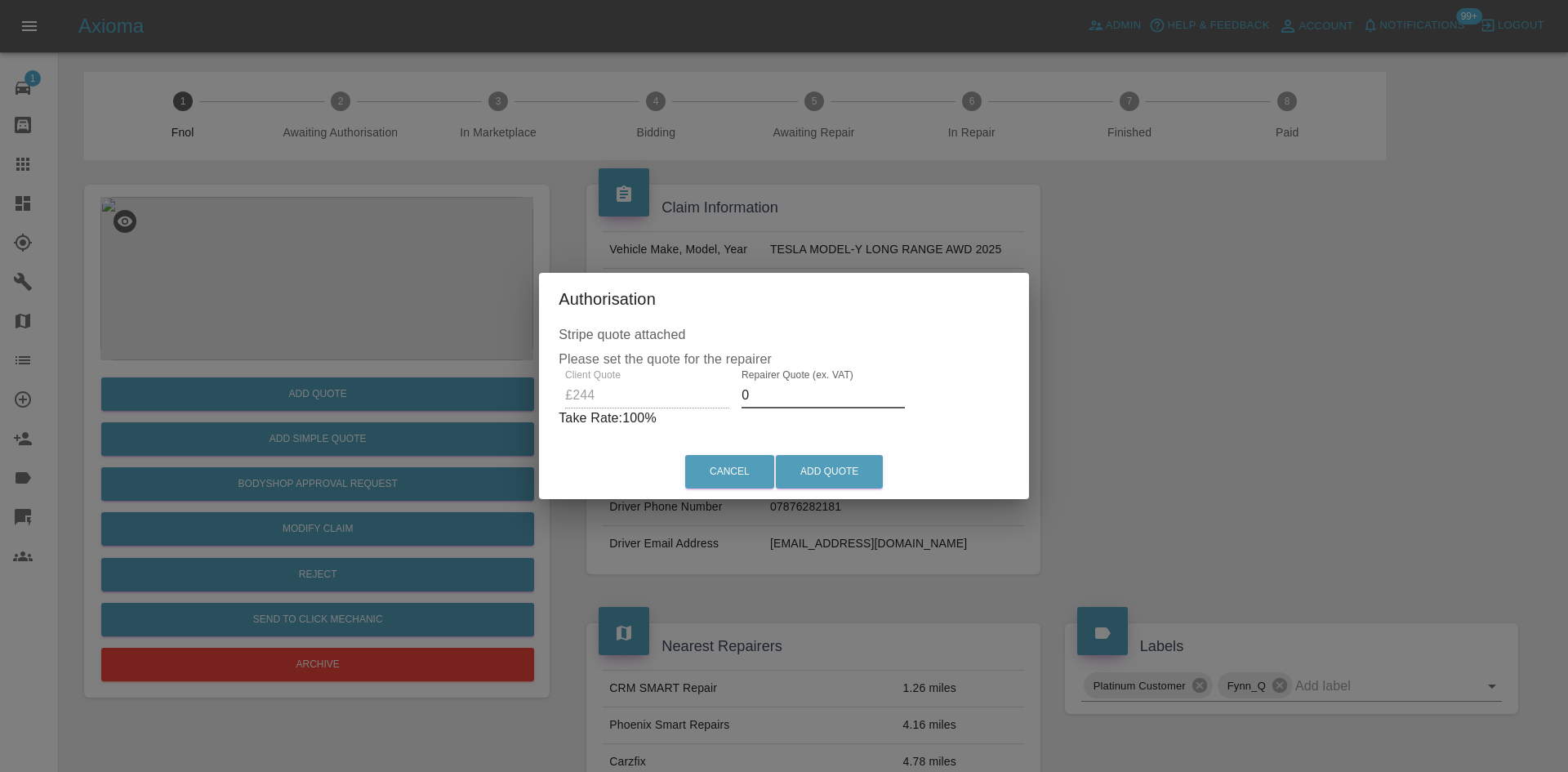
click at [603, 408] on div "Client Quote £244 Repairer Quote (ex. VAT) 0 Take Rate: 100 %" at bounding box center [783, 398] width 451 height 59
type input "150"
click at [823, 472] on button "Add Quote" at bounding box center [829, 471] width 107 height 34
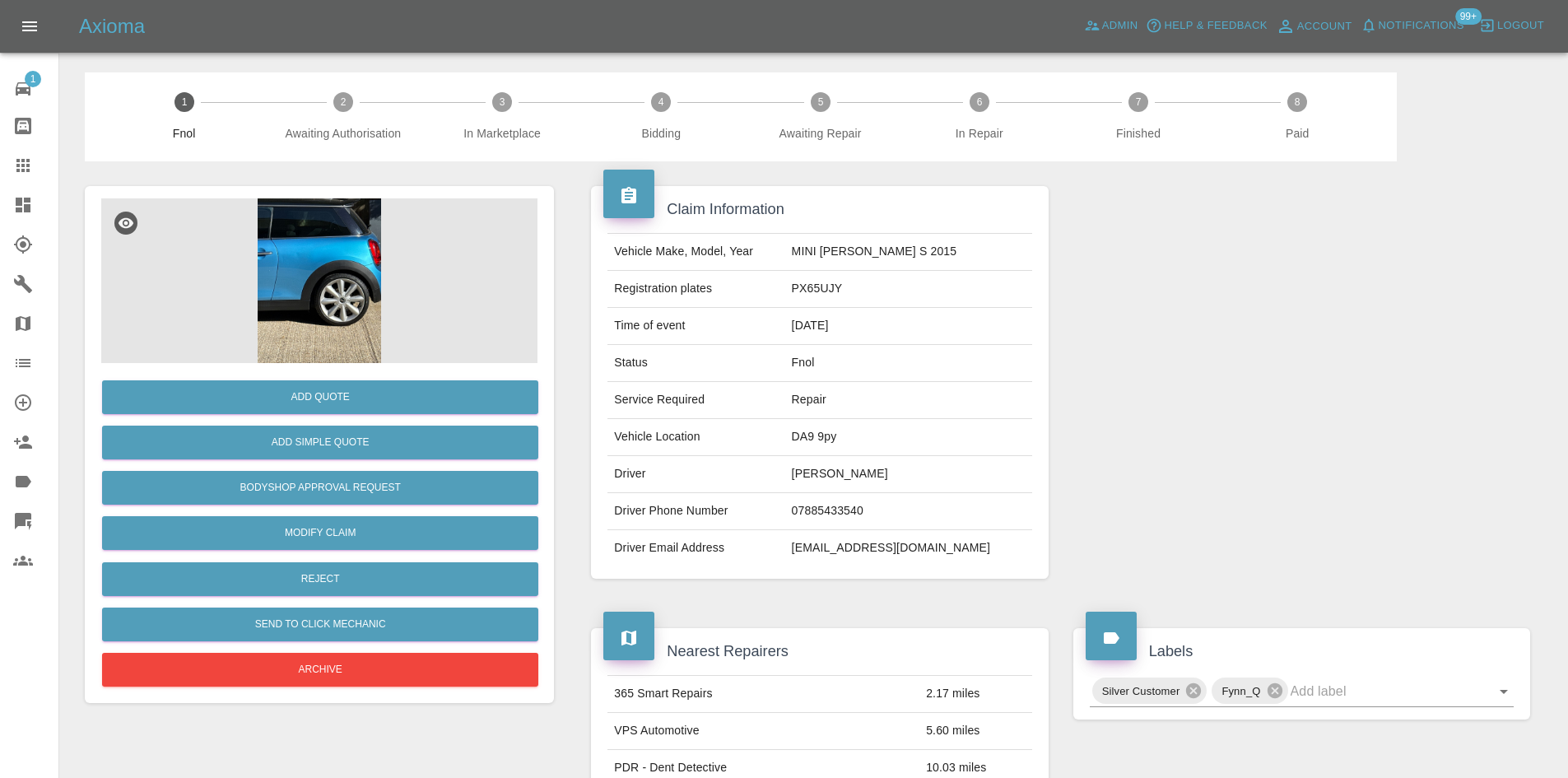
click at [299, 243] on img at bounding box center [320, 280] width 436 height 165
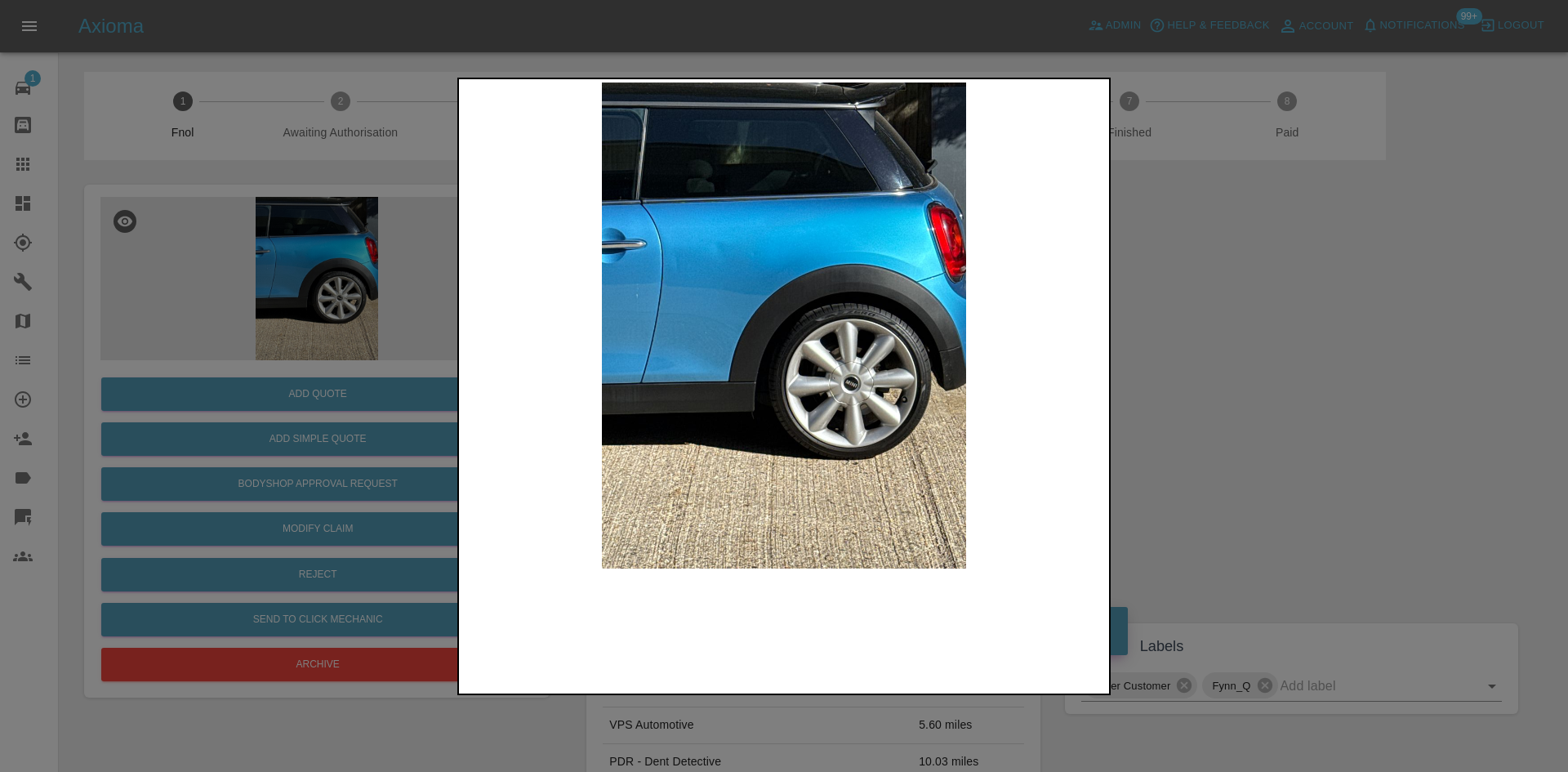
click at [735, 328] on img at bounding box center [783, 326] width 644 height 486
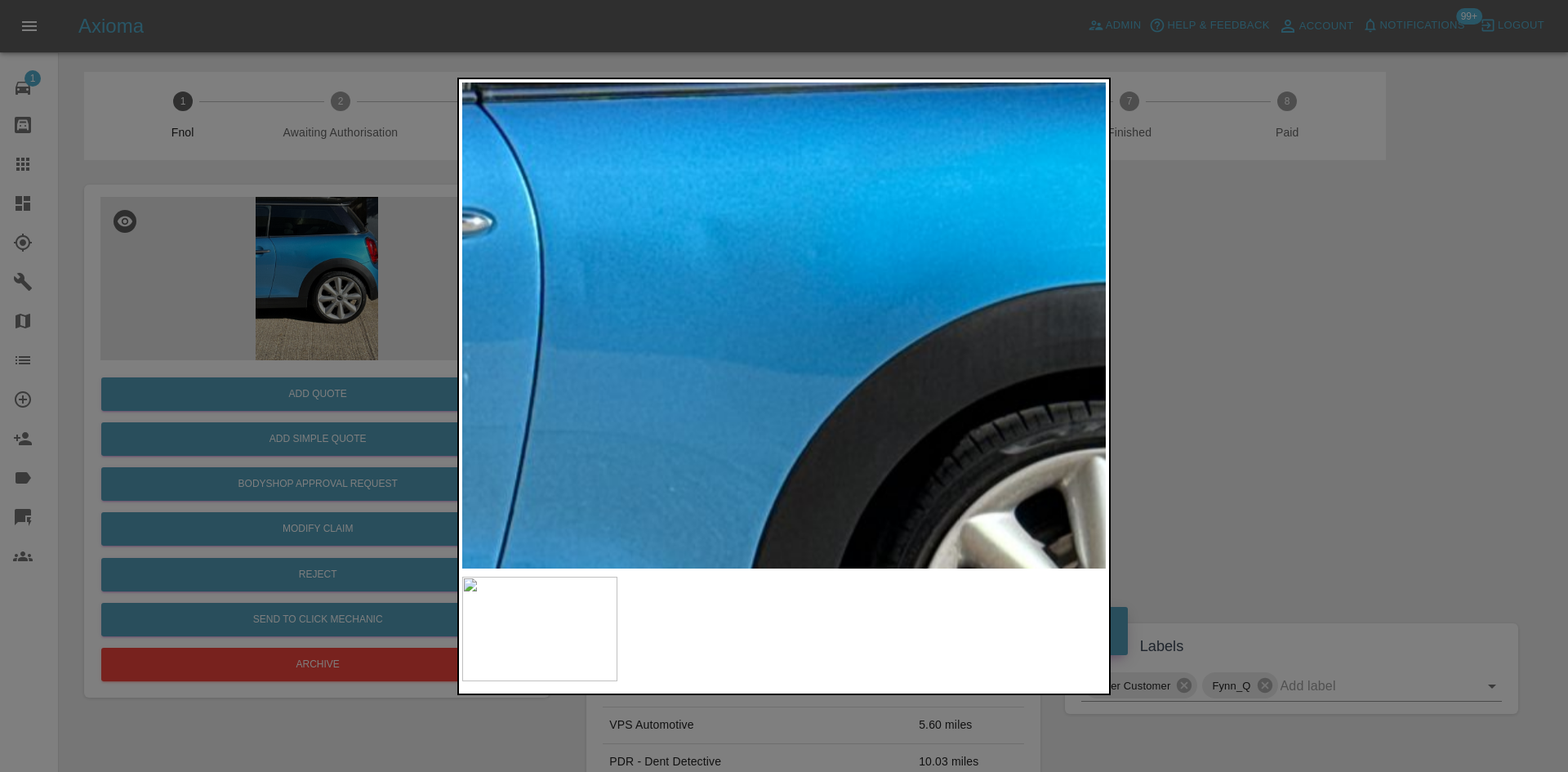
click at [699, 473] on img at bounding box center [906, 467] width 1931 height 1459
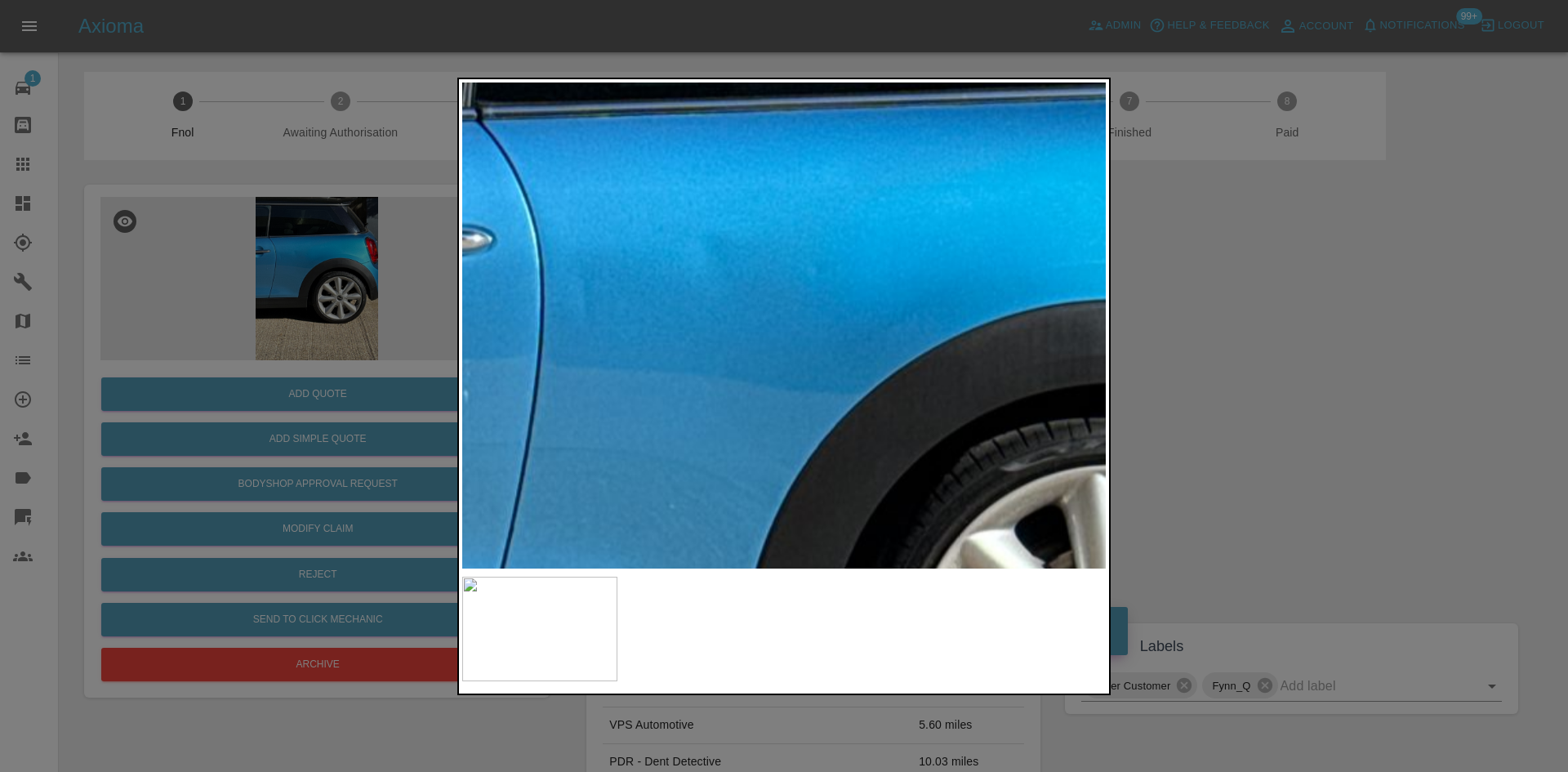
click at [699, 464] on img at bounding box center [906, 484] width 1931 height 1459
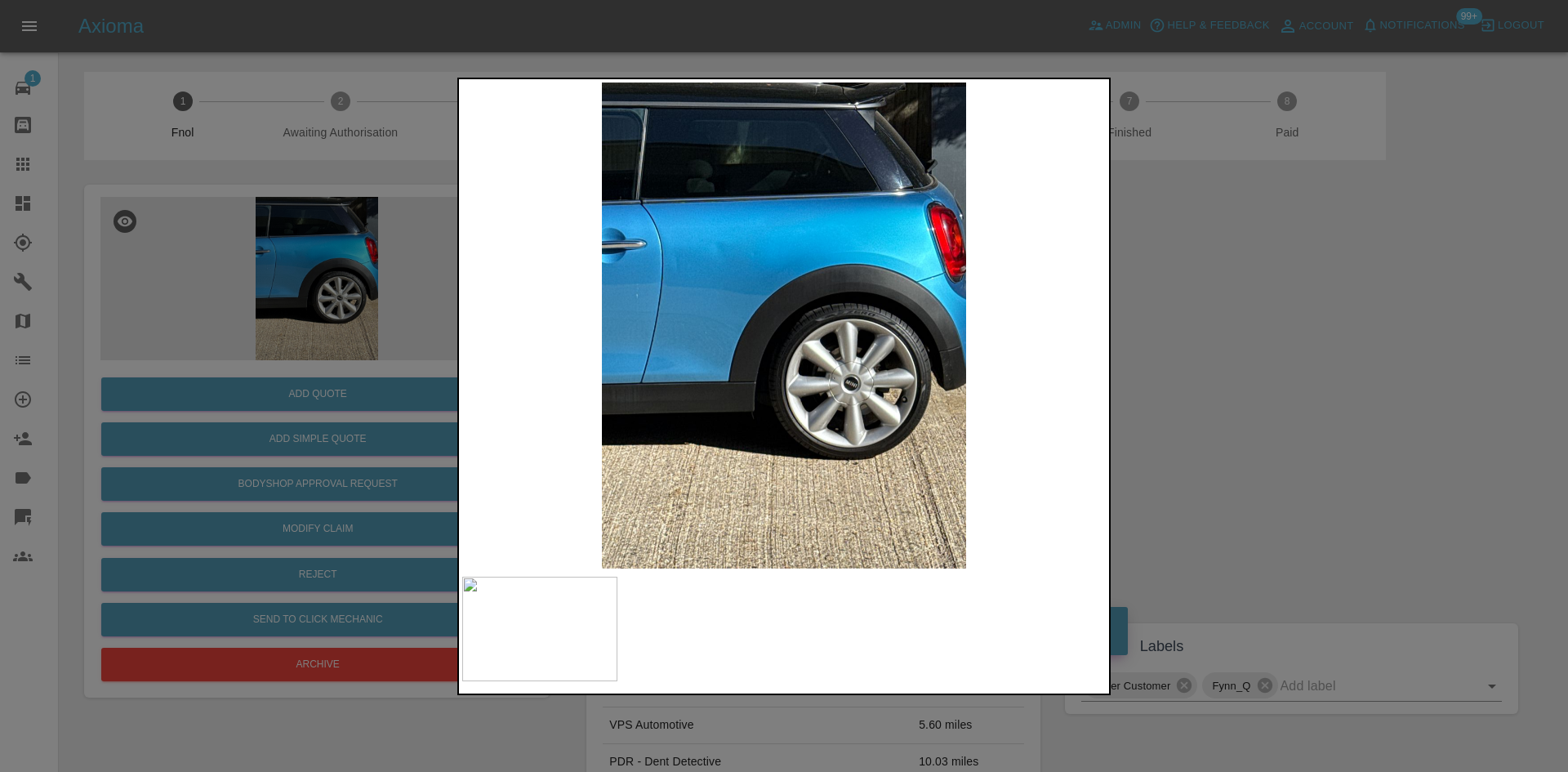
click at [658, 442] on img at bounding box center [783, 326] width 644 height 486
click at [426, 359] on div at bounding box center [784, 386] width 1568 height 772
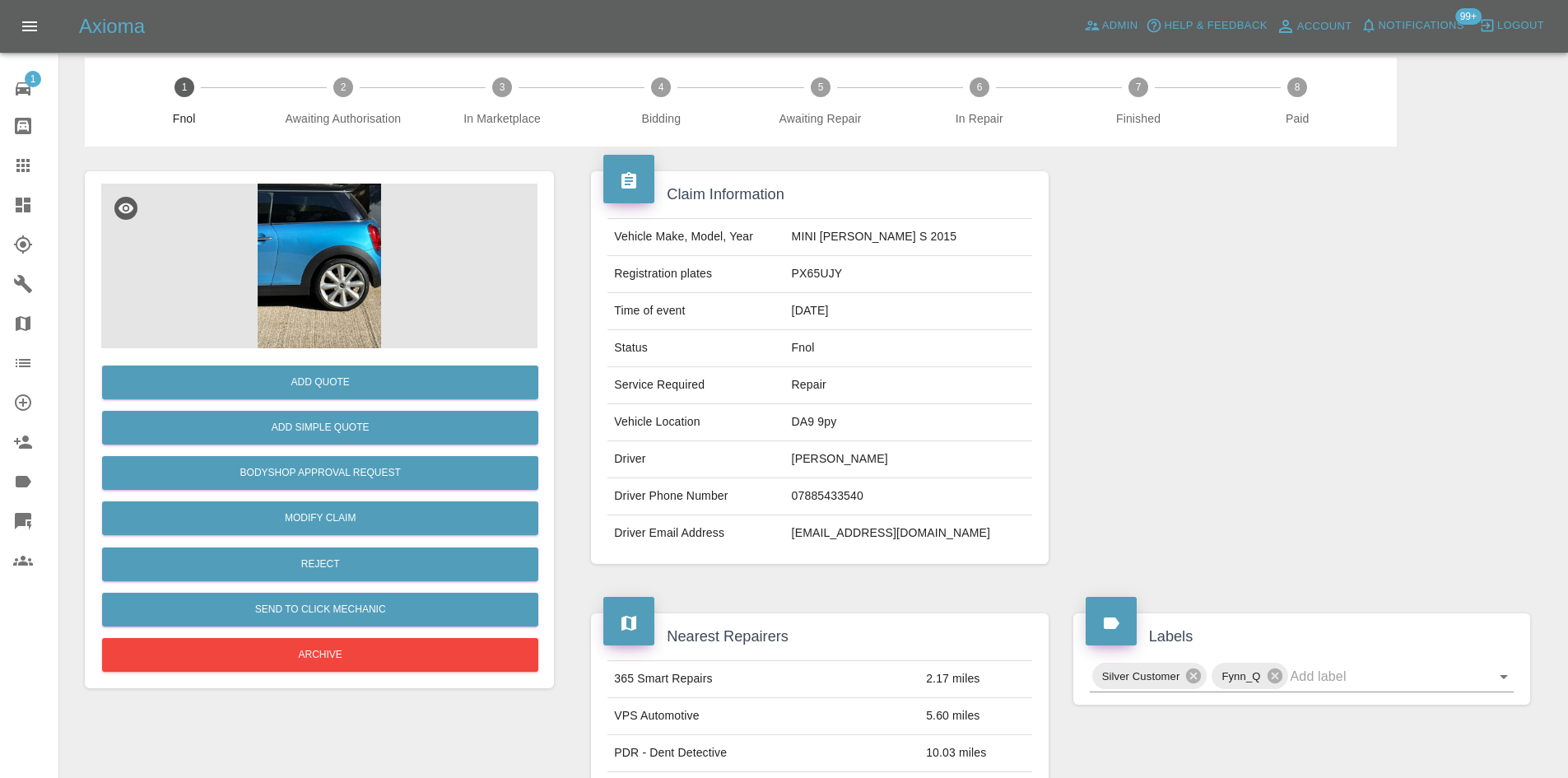
scroll to position [14, 0]
click at [306, 290] on img at bounding box center [320, 267] width 436 height 165
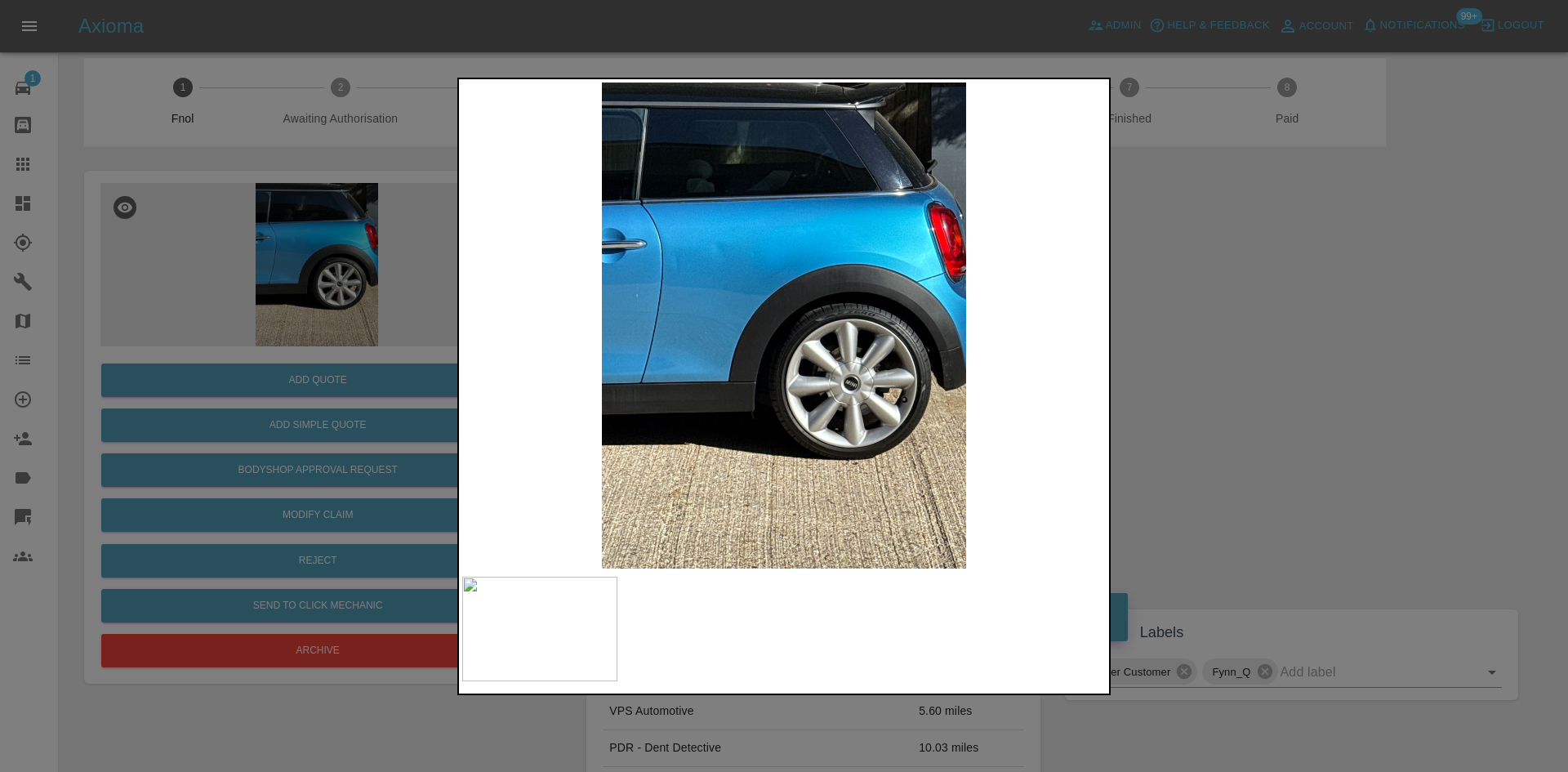
click at [681, 290] on img at bounding box center [783, 326] width 644 height 486
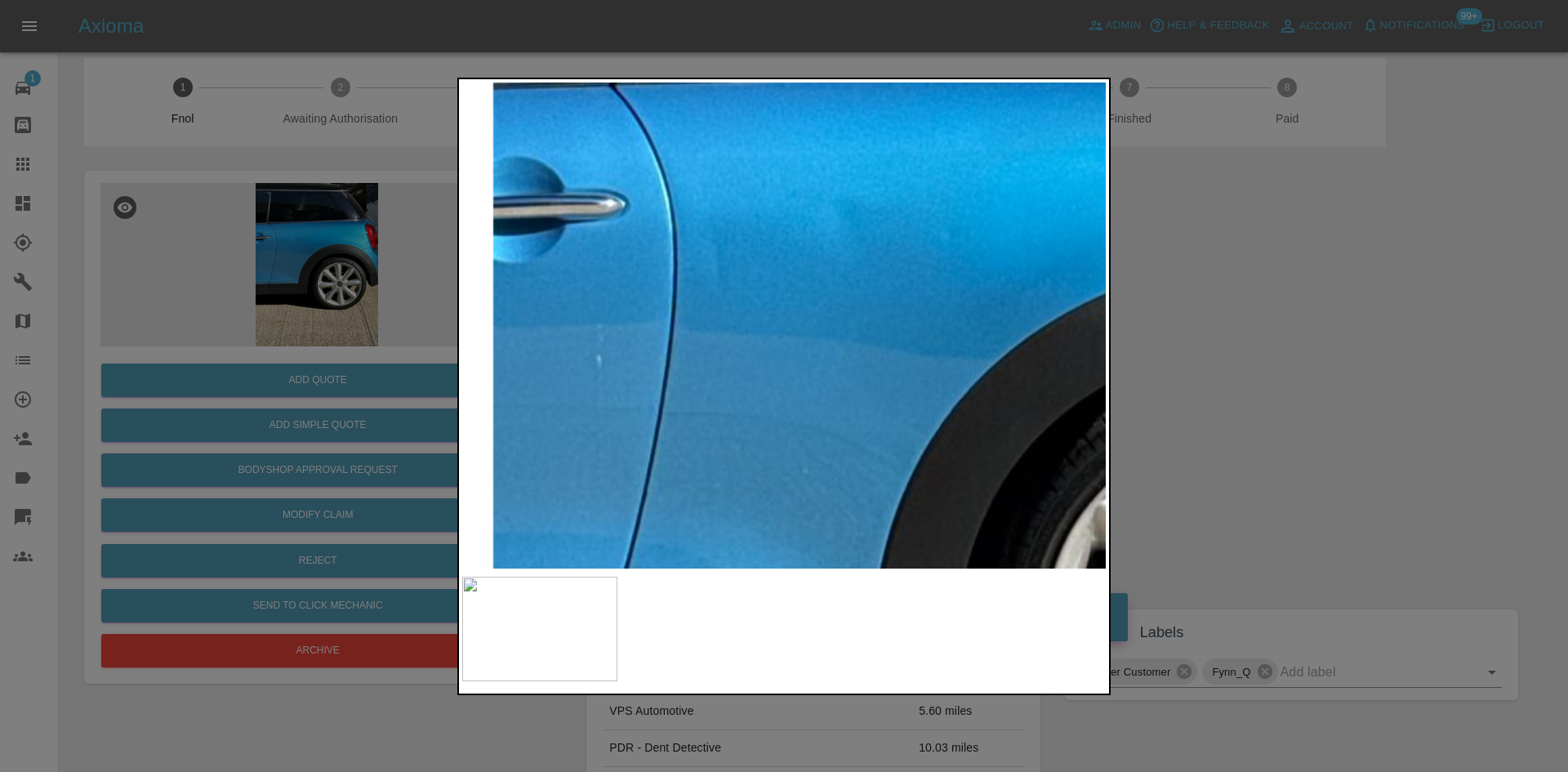
click at [694, 396] on img at bounding box center [1039, 449] width 1931 height 1459
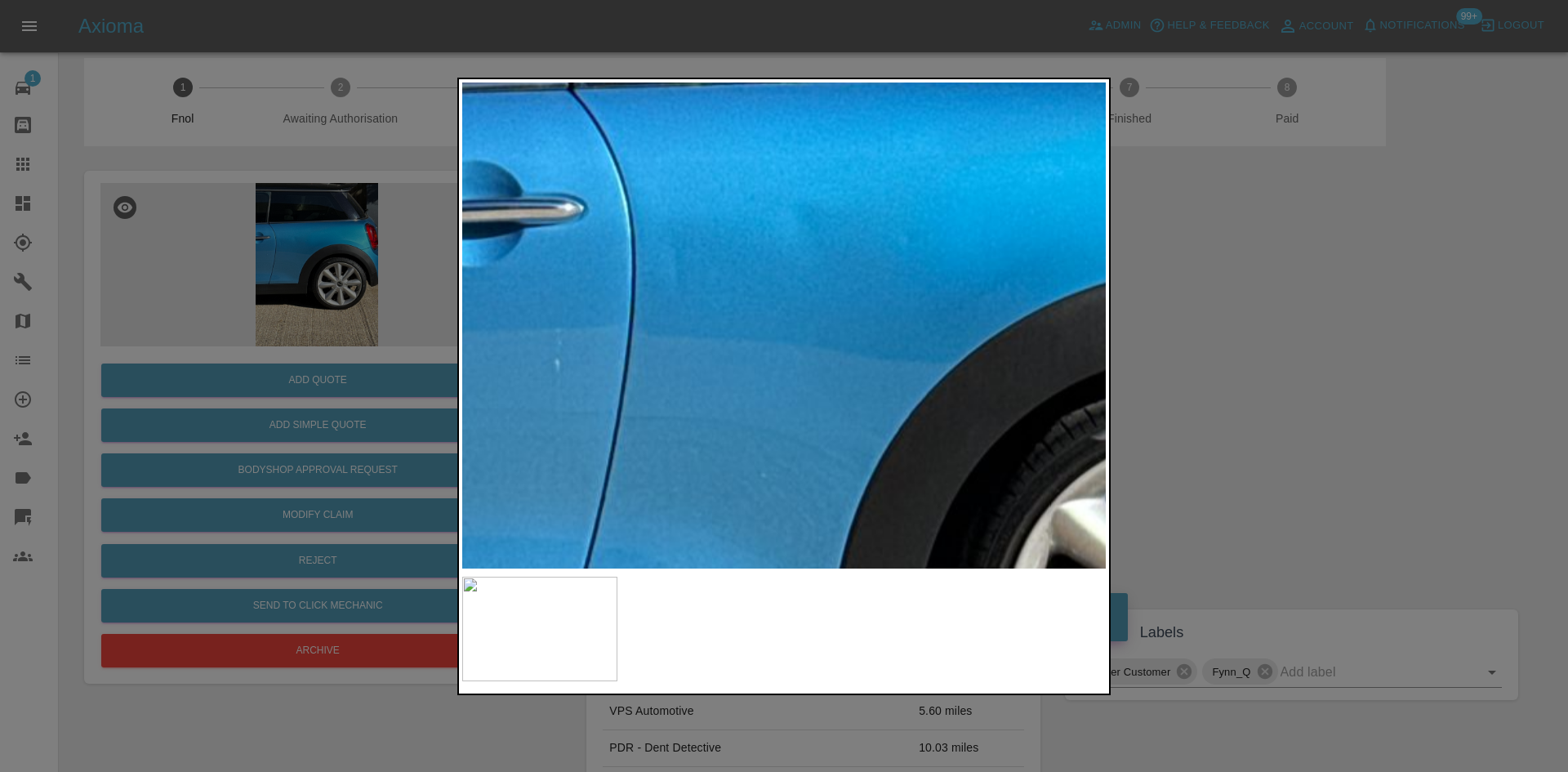
click at [582, 347] on img at bounding box center [998, 453] width 1931 height 1459
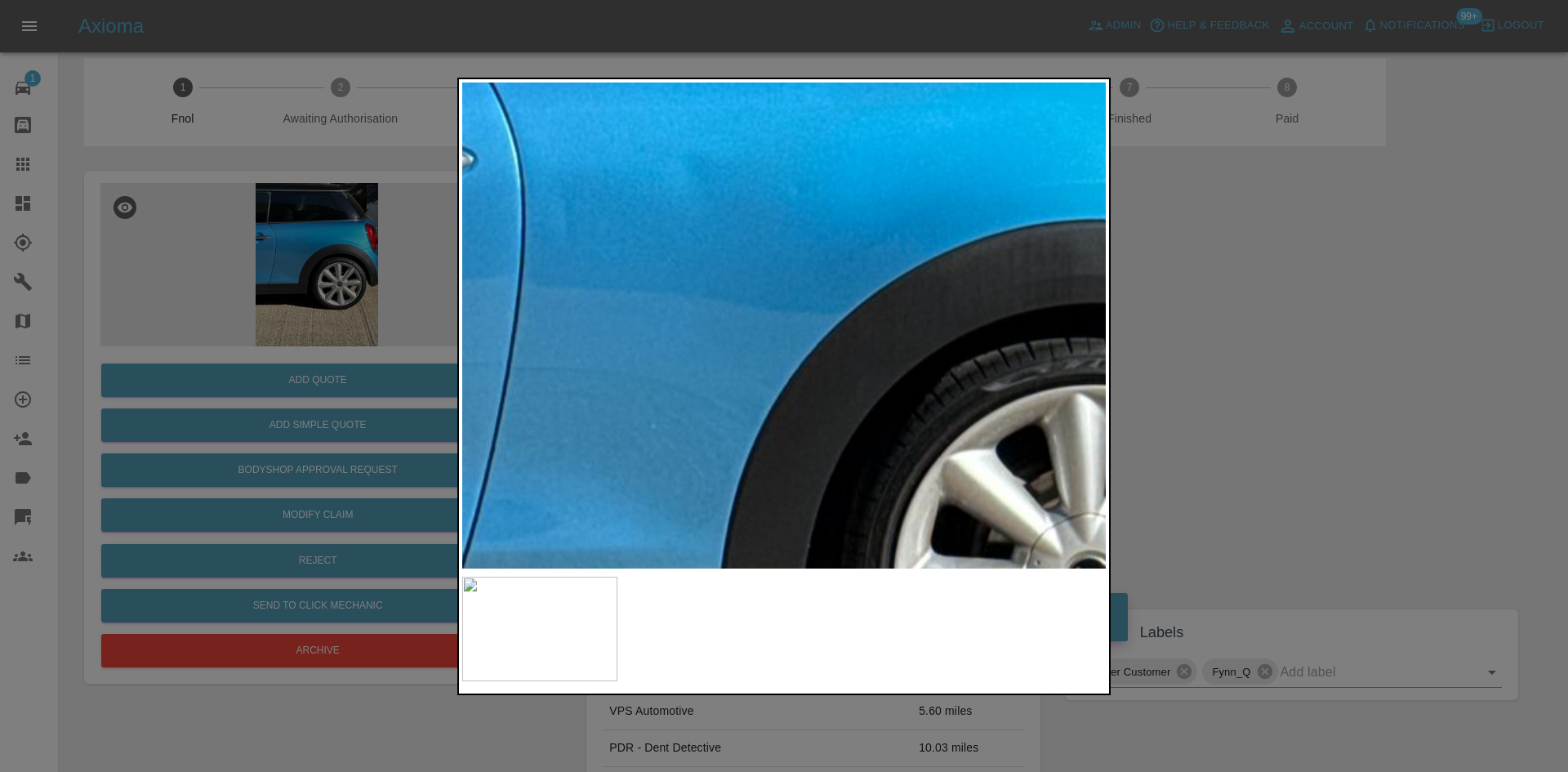
click at [348, 350] on div at bounding box center [784, 386] width 1568 height 772
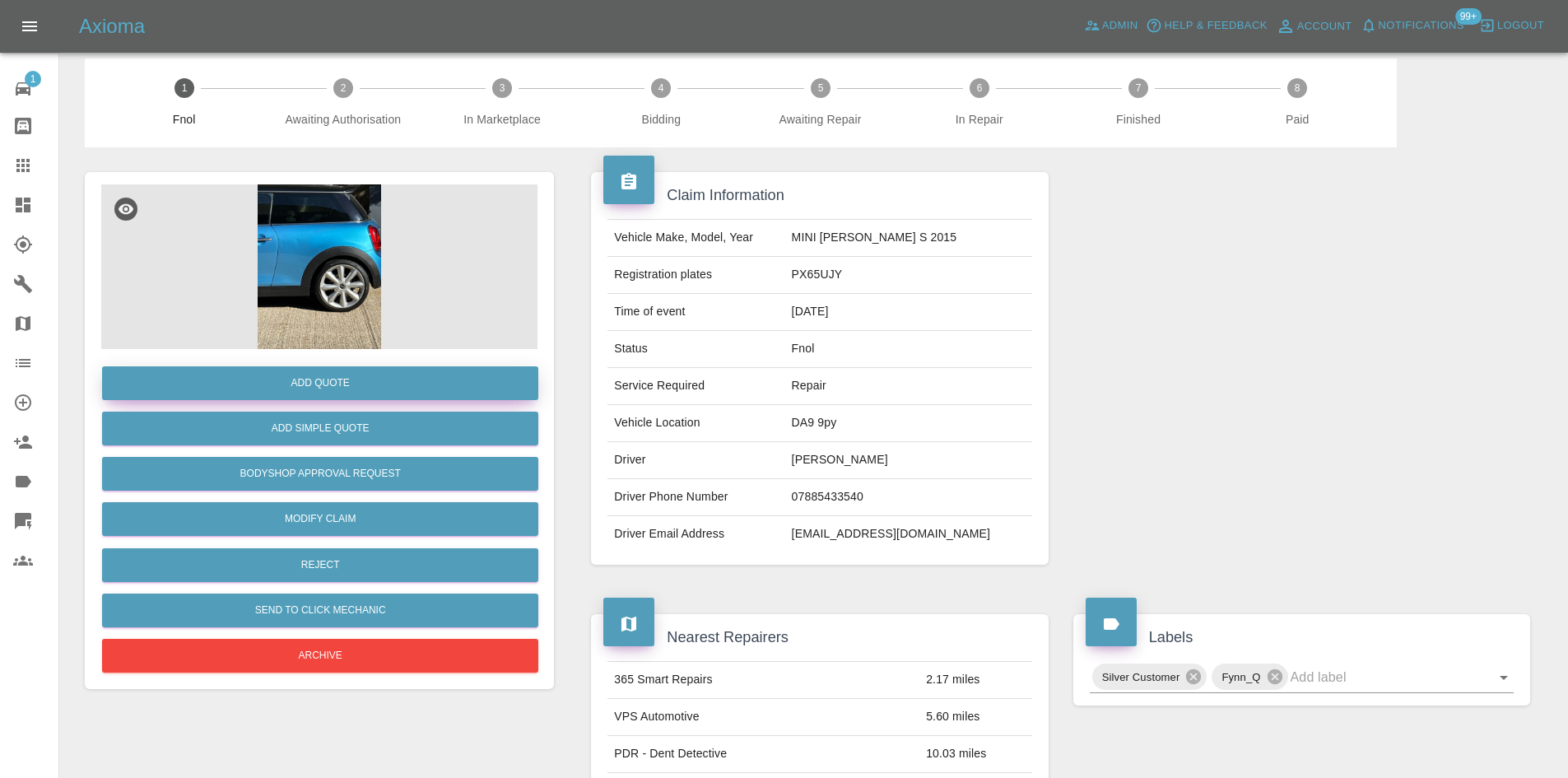
click at [361, 381] on button "Add Quote" at bounding box center [320, 383] width 436 height 34
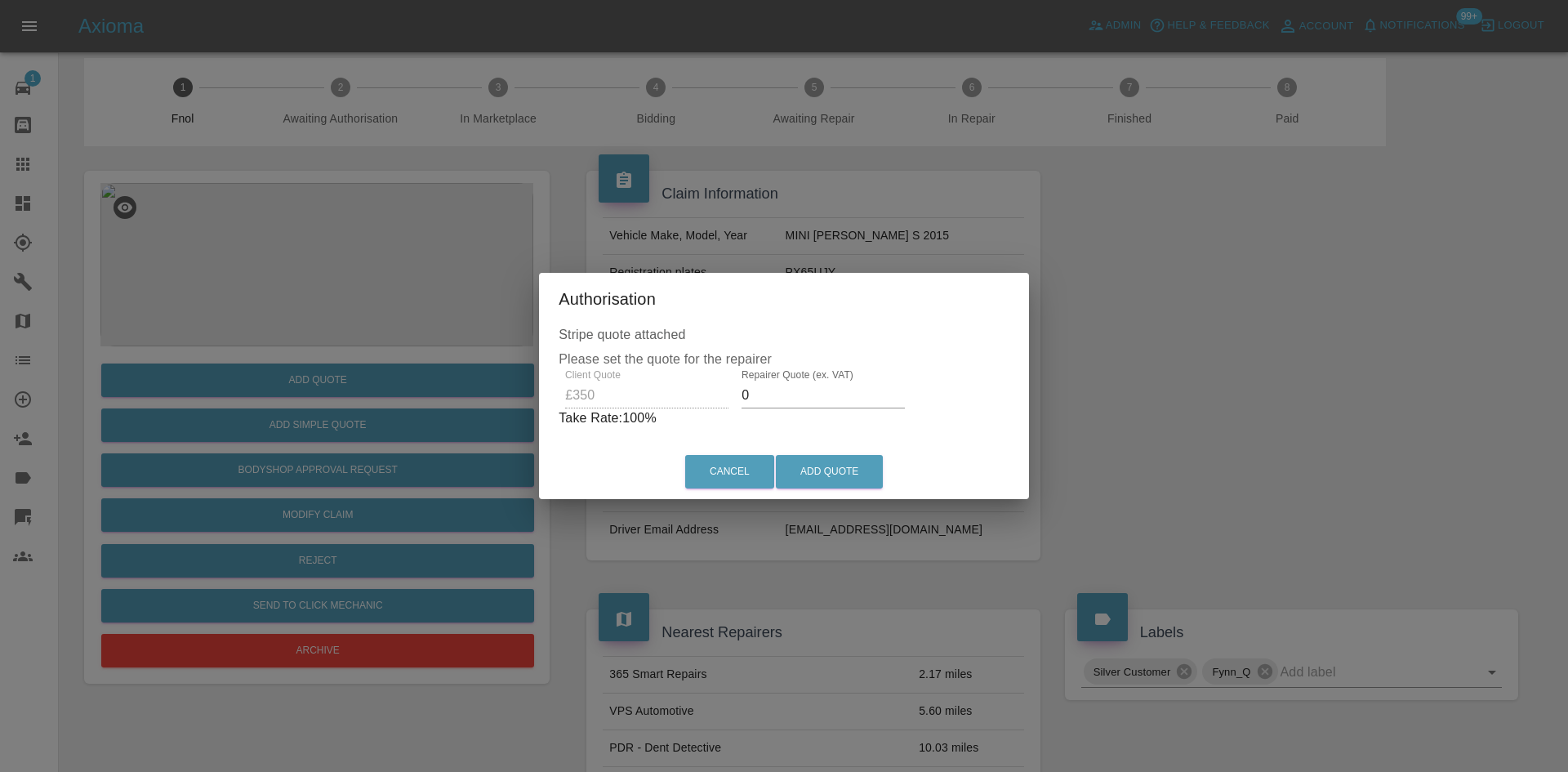
click at [735, 402] on div "Repairer Quote (ex. VAT) 0" at bounding box center [823, 388] width 177 height 39
type input "220"
click at [814, 462] on button "Add Quote" at bounding box center [829, 471] width 107 height 34
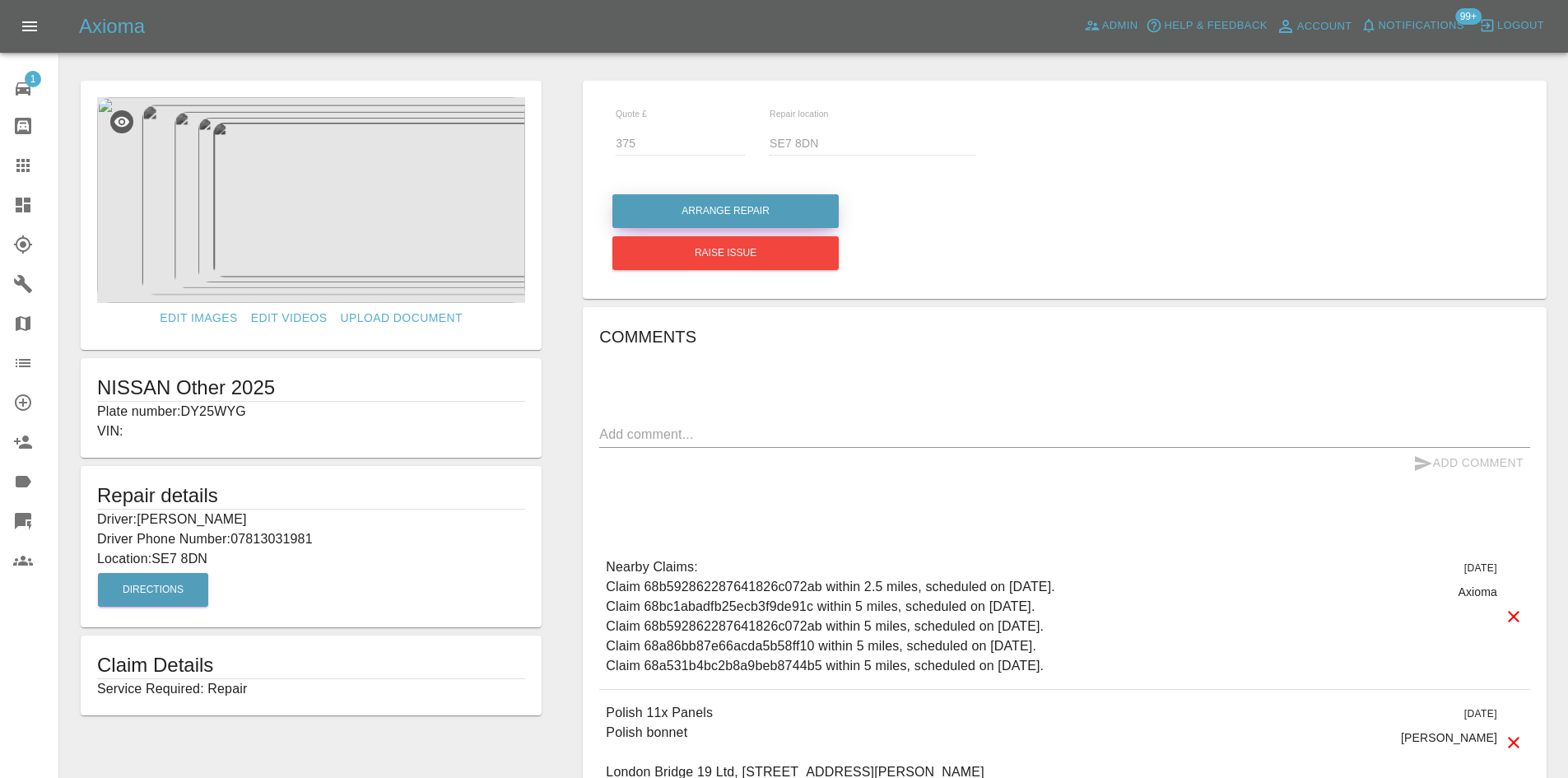
click at [735, 202] on button "Arrange Repair" at bounding box center [725, 211] width 227 height 34
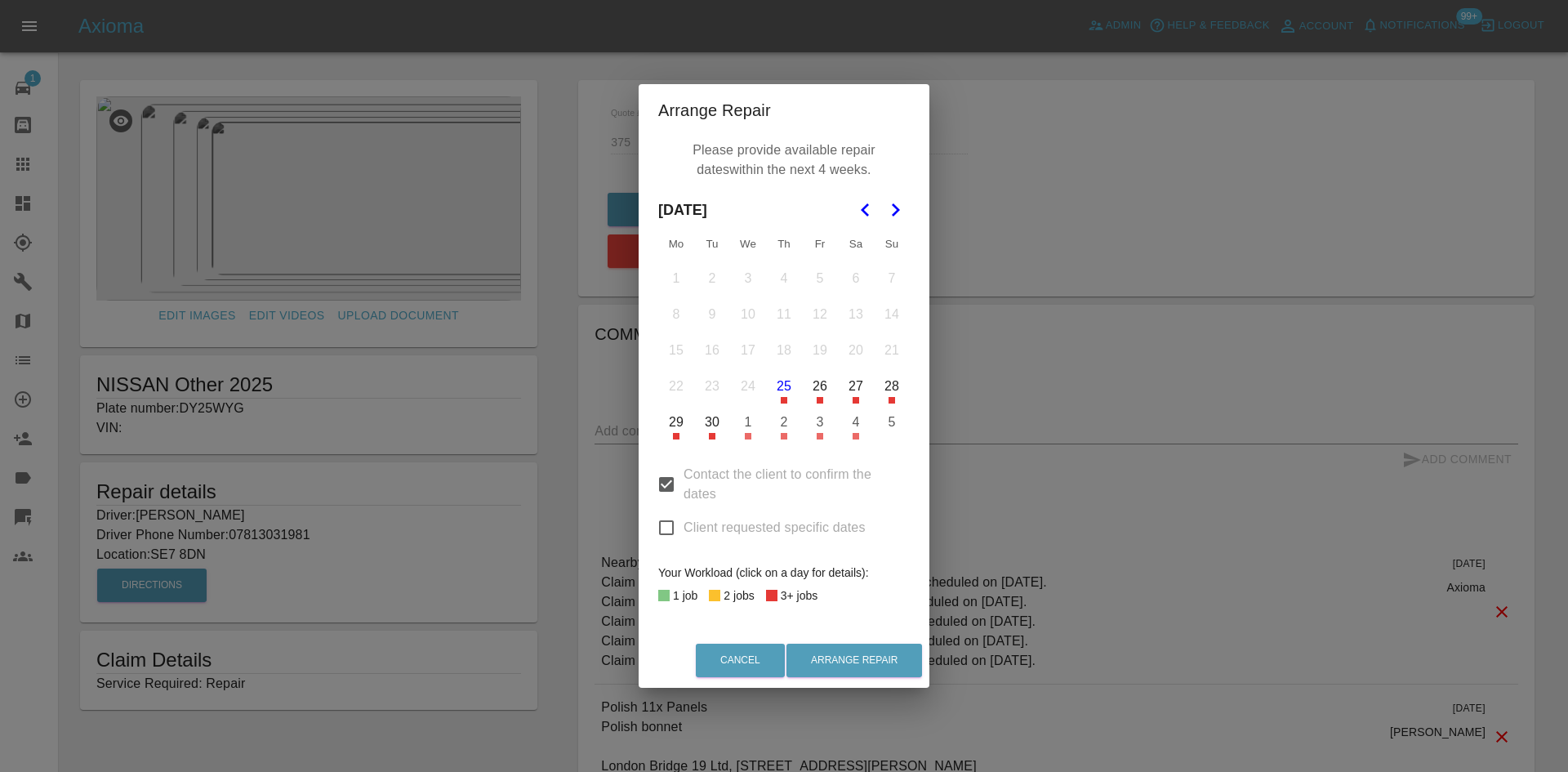
click at [667, 529] on input "Client requested specific dates" at bounding box center [667, 527] width 34 height 34
checkbox input "true"
click at [666, 479] on input "Contact the client to confirm the dates" at bounding box center [667, 484] width 34 height 34
checkbox input "false"
click at [892, 210] on icon "Go to the Next Month" at bounding box center [894, 209] width 20 height 20
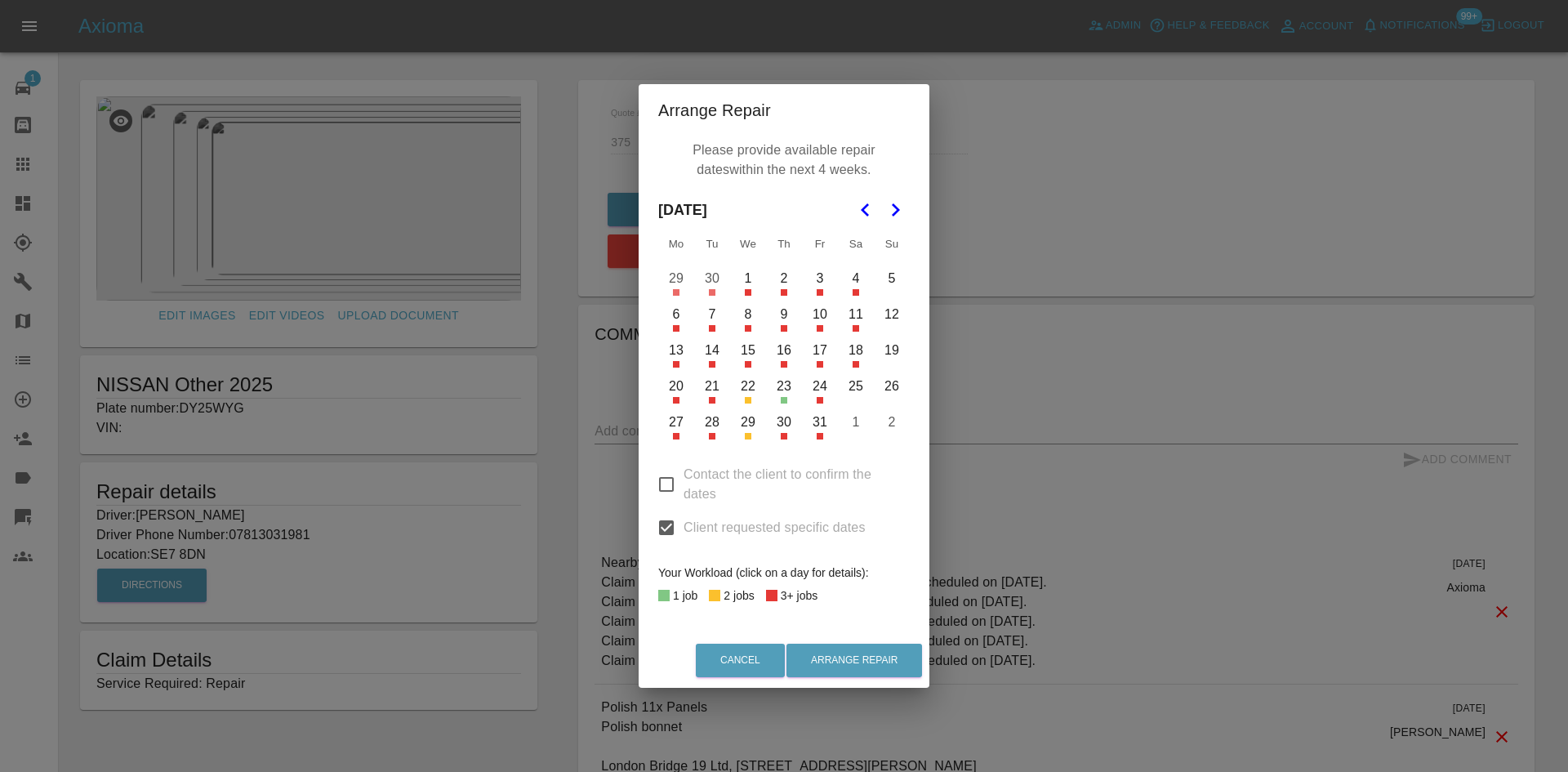
click at [822, 279] on button "3" at bounding box center [820, 278] width 34 height 34
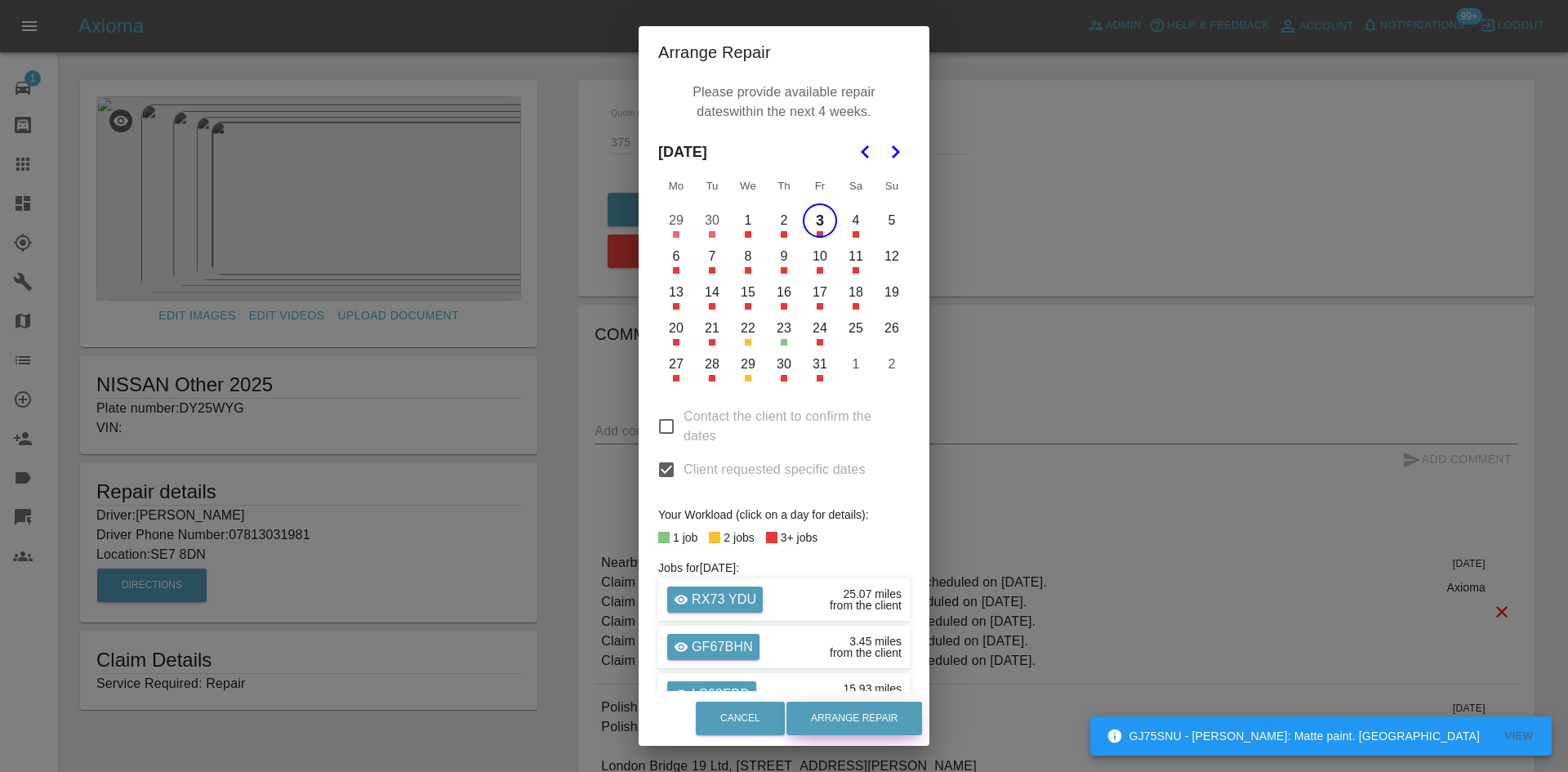
click at [885, 713] on button "Arrange Repair" at bounding box center [854, 718] width 135 height 34
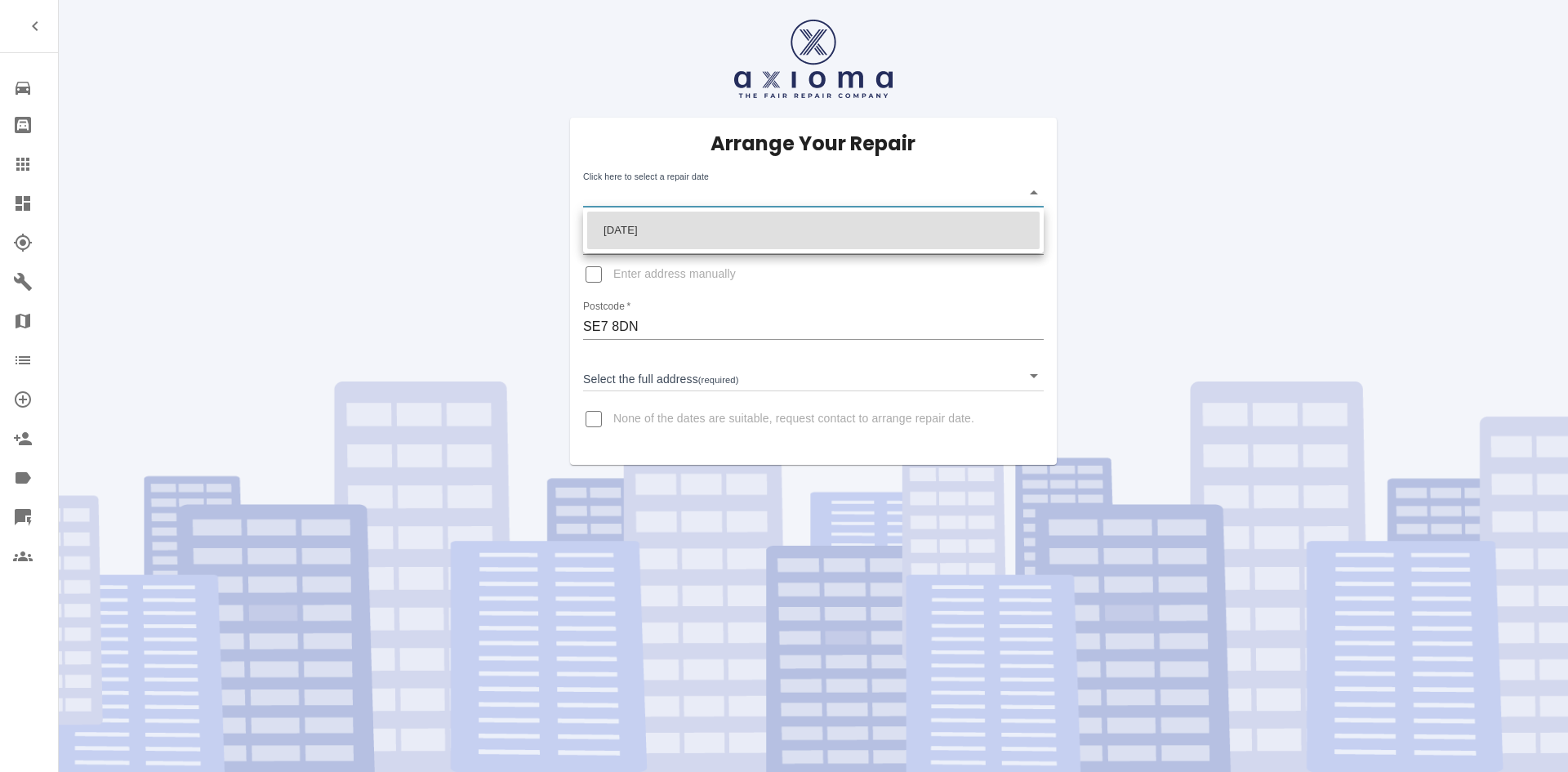
click at [622, 188] on body "Repair home Bodyshop home Claims Dashboard Explorer Garages Map Organization Cr…" at bounding box center [784, 386] width 1568 height 772
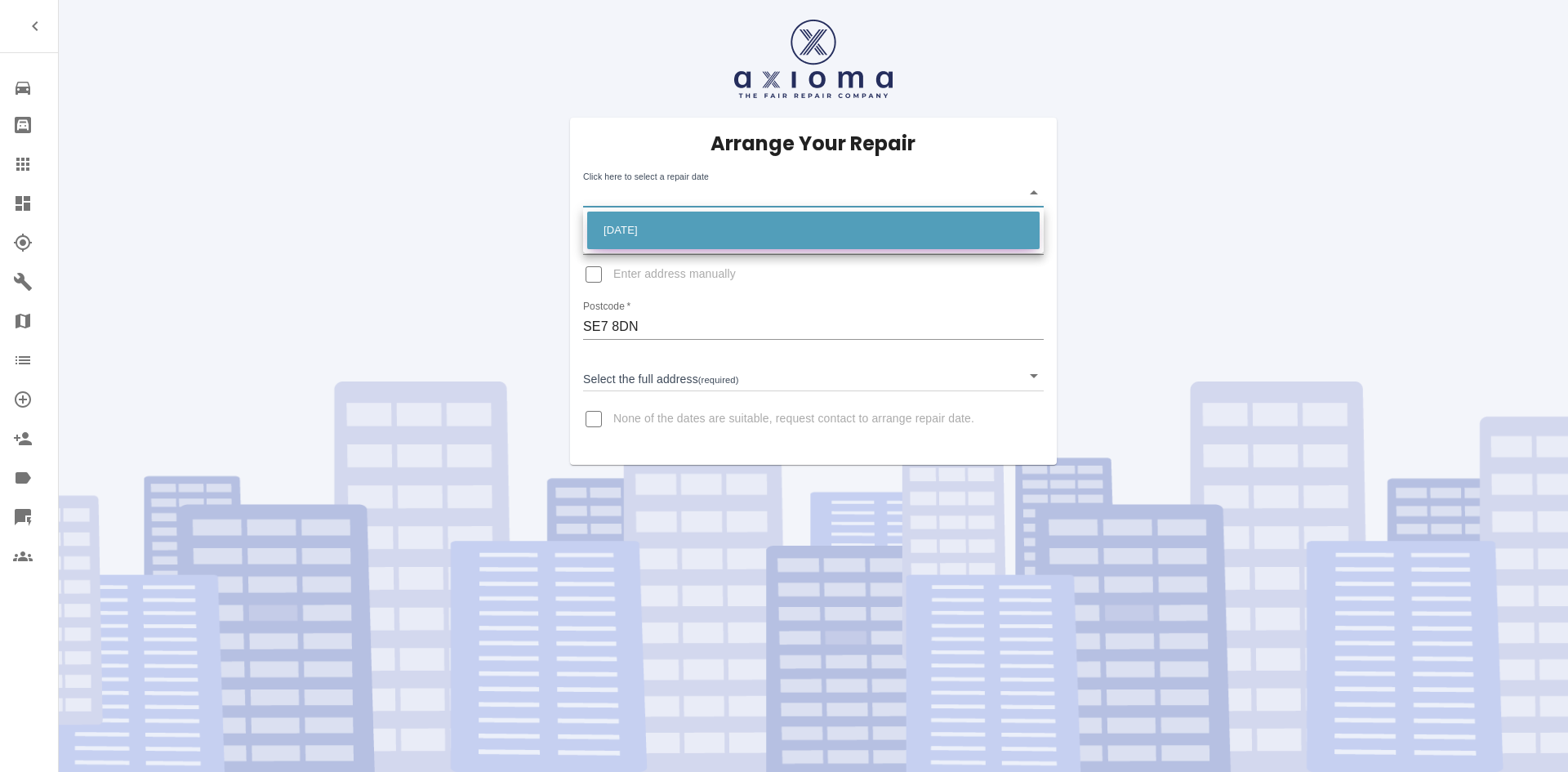
click at [633, 229] on li "[DATE]" at bounding box center [813, 230] width 452 height 38
type input "[DATE]T00:00:00.000Z"
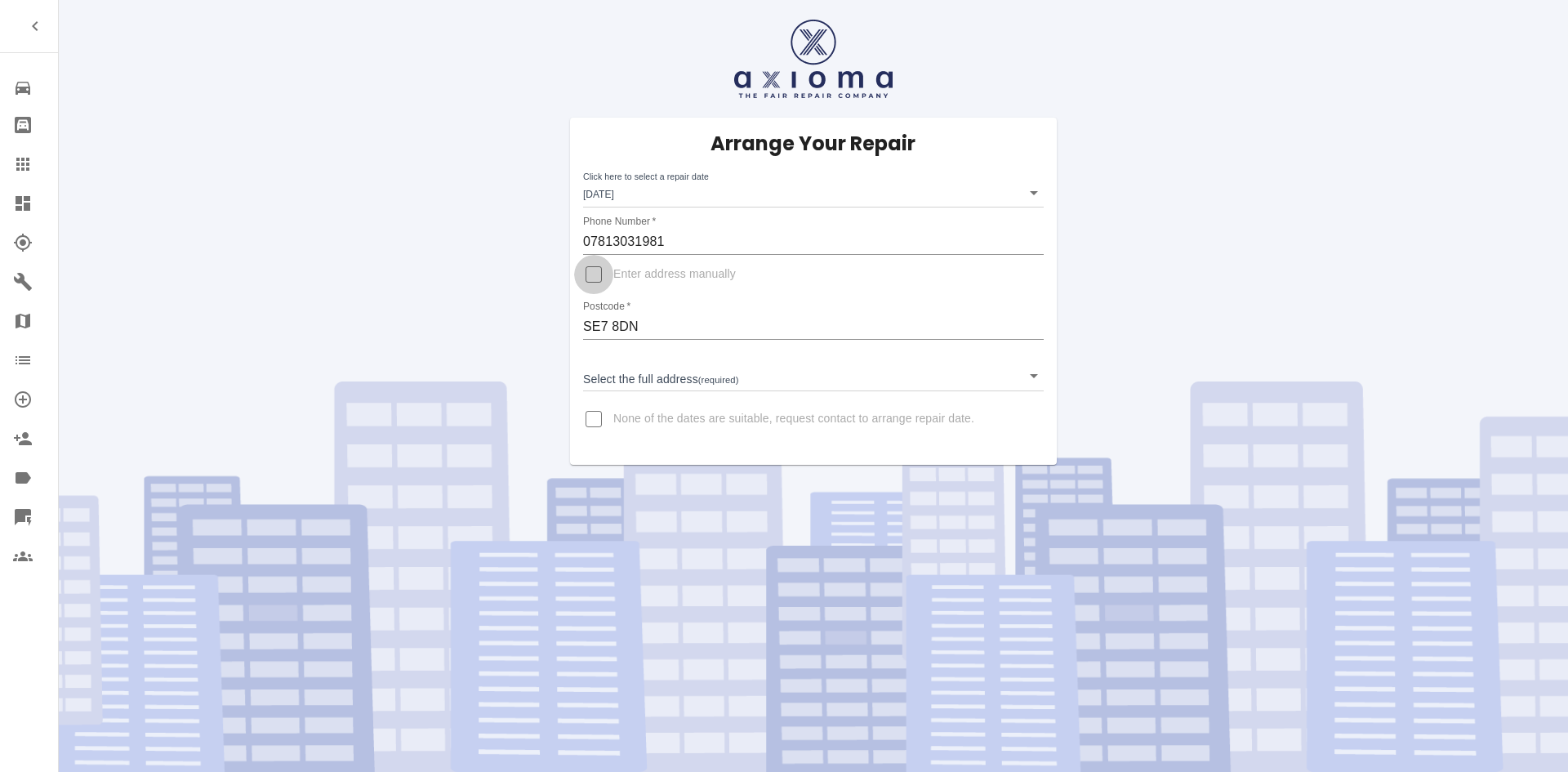
click at [590, 278] on input "Enter address manually" at bounding box center [593, 274] width 39 height 39
checkbox input "true"
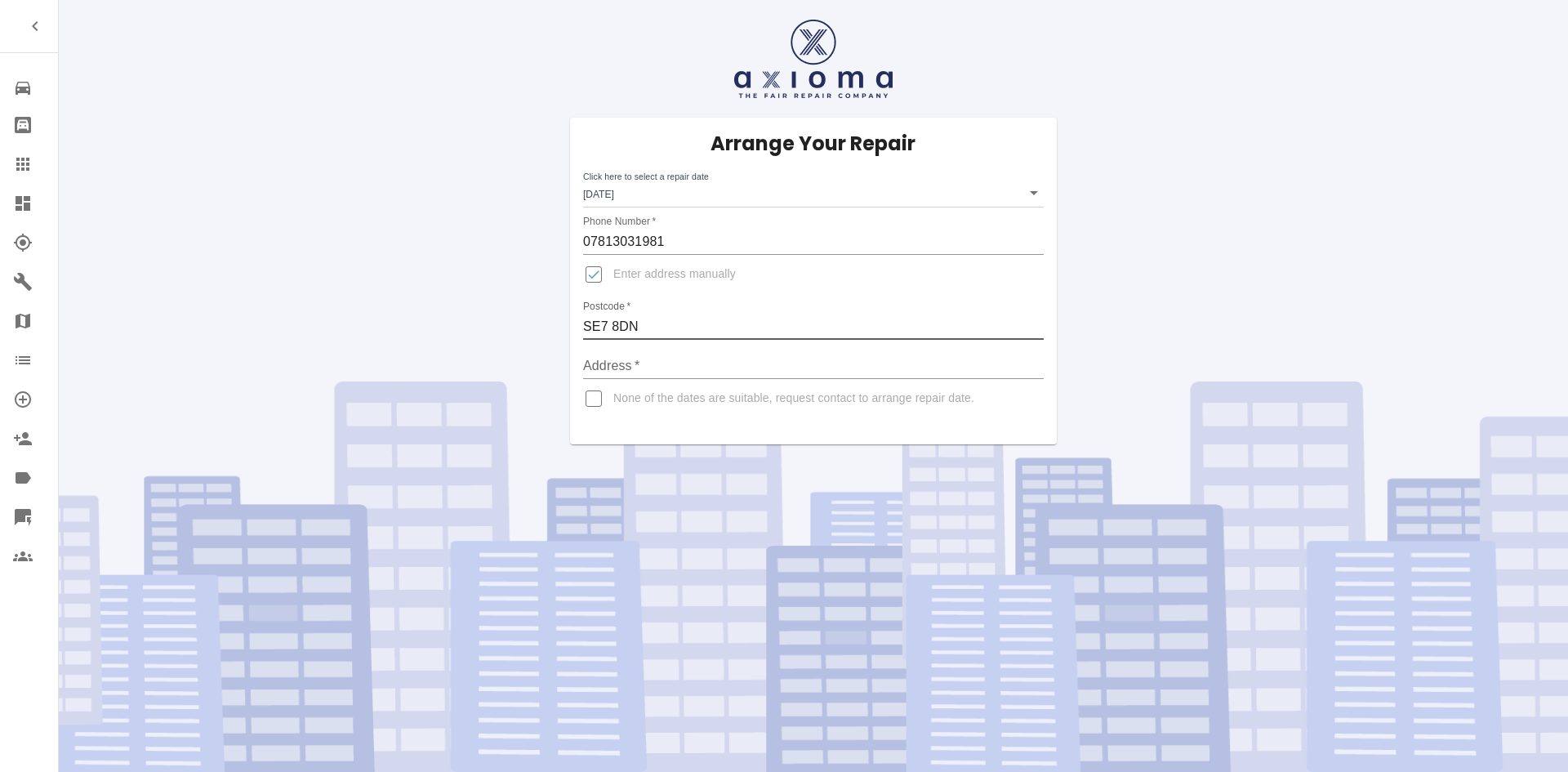
drag, startPoint x: 646, startPoint y: 333, endPoint x: 501, endPoint y: 321, distance: 145.5
click at [501, 321] on div "Arrange Your Repair Click here to select a repair date [DATE] [DATE]T00:00:00.0…" at bounding box center [813, 222] width 1534 height 445
click at [634, 372] on input "Address   *" at bounding box center [813, 365] width 461 height 26
paste input "SE7 8DN"
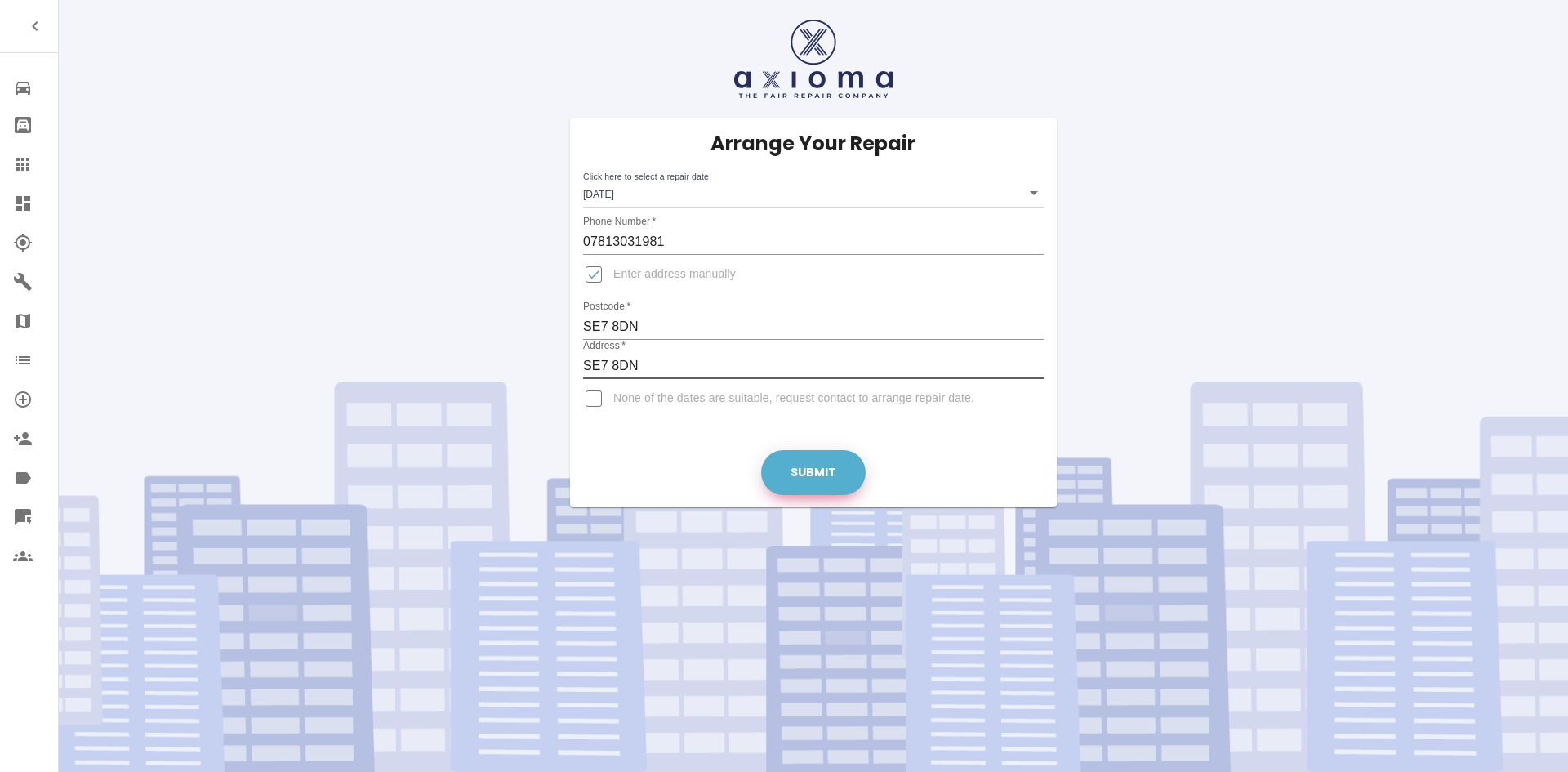
type input "SE7 8DN"
click at [791, 466] on button "Submit" at bounding box center [812, 472] width 104 height 45
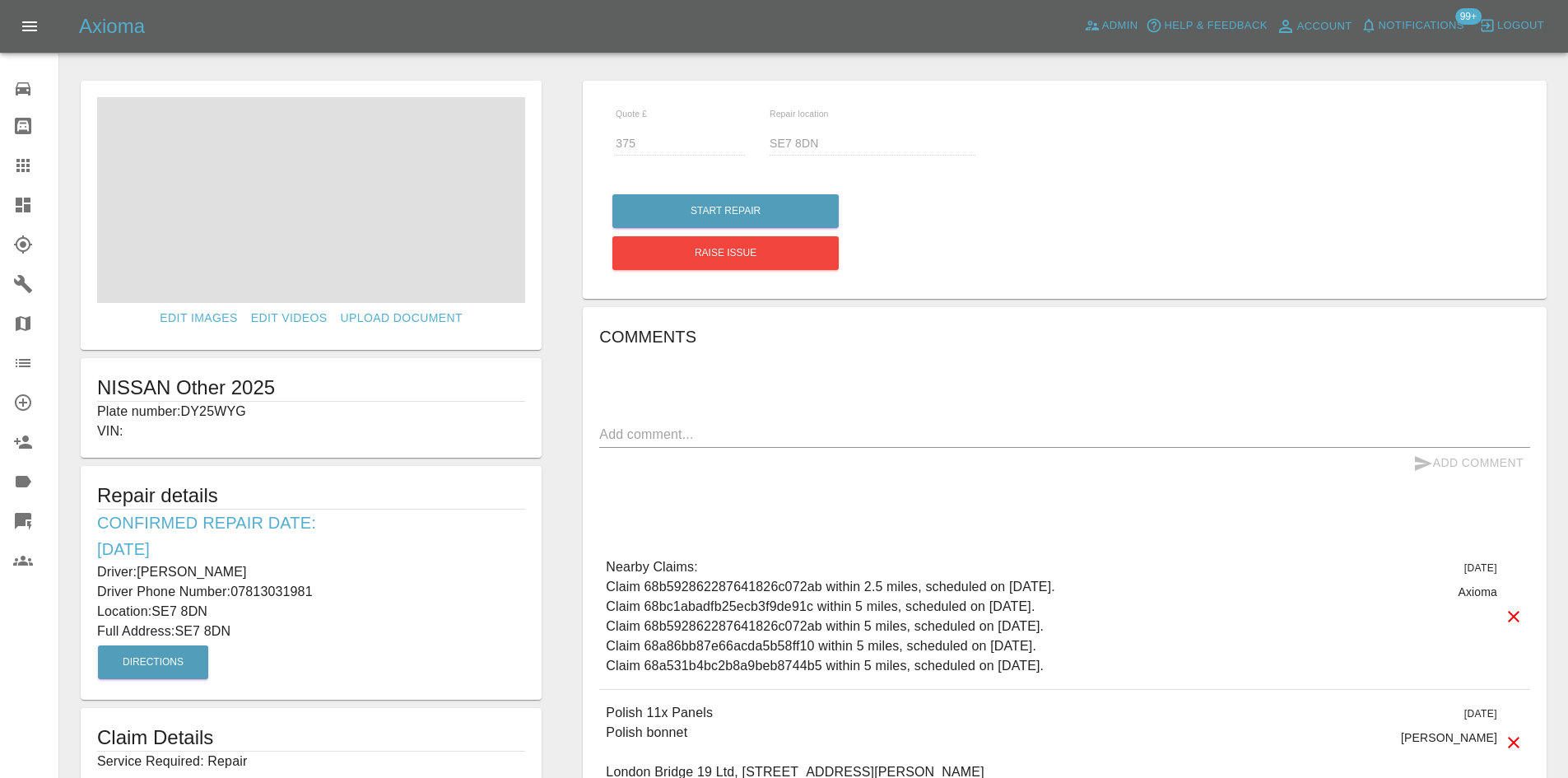
click at [204, 412] on p "Plate number: DY25WYG" at bounding box center [311, 412] width 428 height 20
copy p "DY25WYG"
click at [30, 160] on icon at bounding box center [23, 165] width 13 height 13
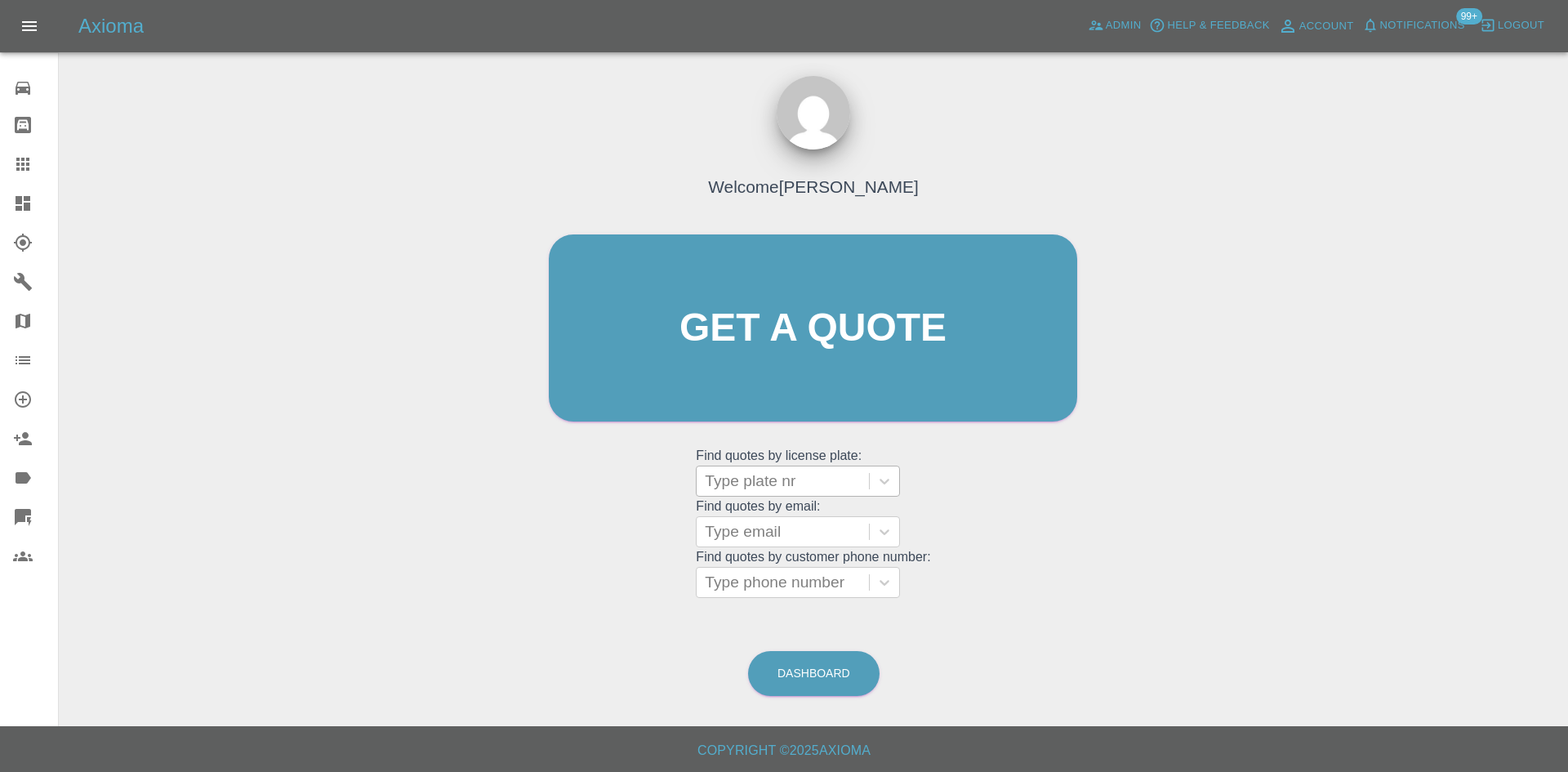
click at [743, 490] on div at bounding box center [782, 481] width 156 height 23
paste input "DY25WYG"
type input "DY25WYG"
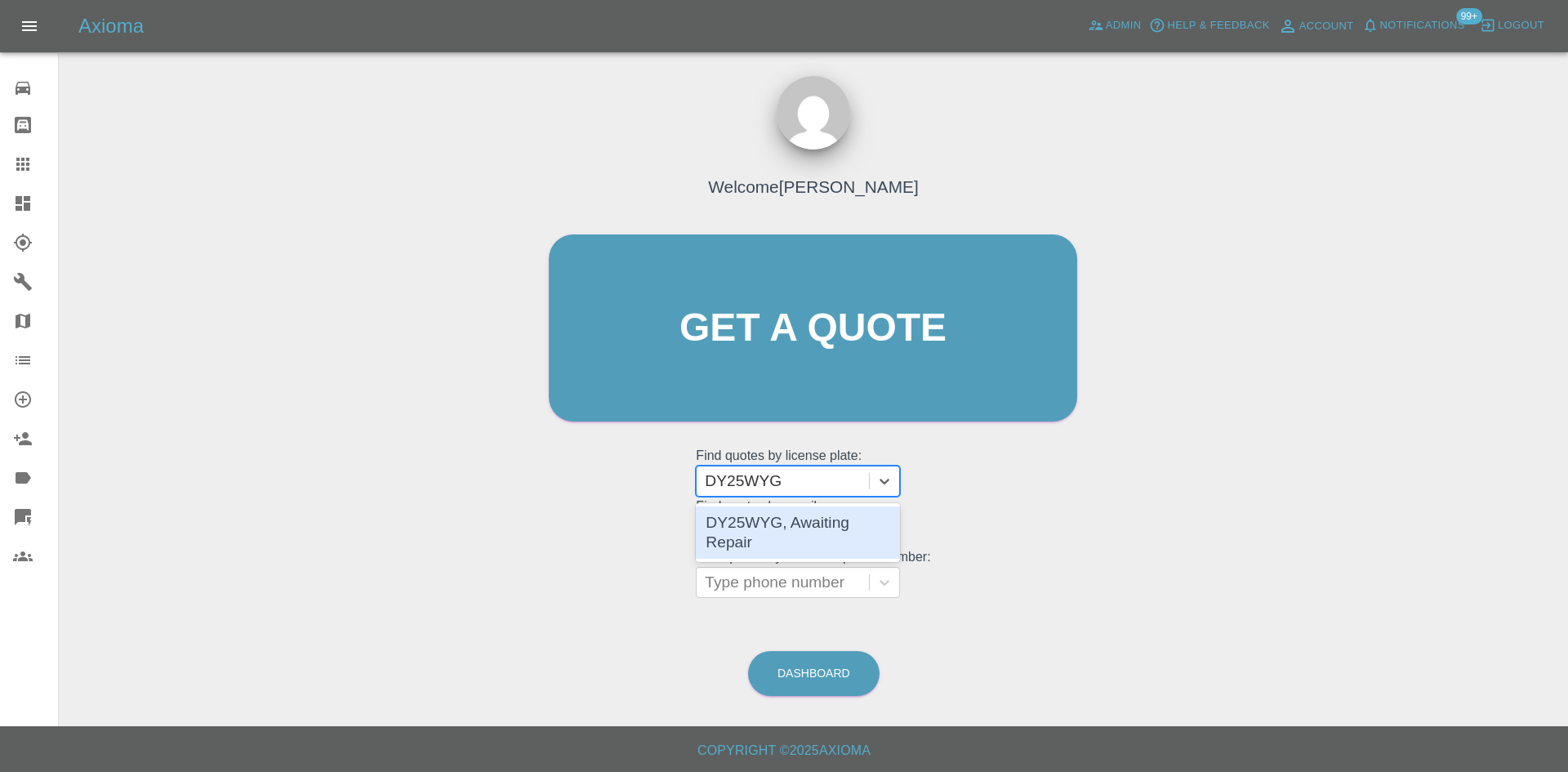
click at [787, 515] on div "DY25WYG, Awaiting Repair" at bounding box center [798, 532] width 204 height 53
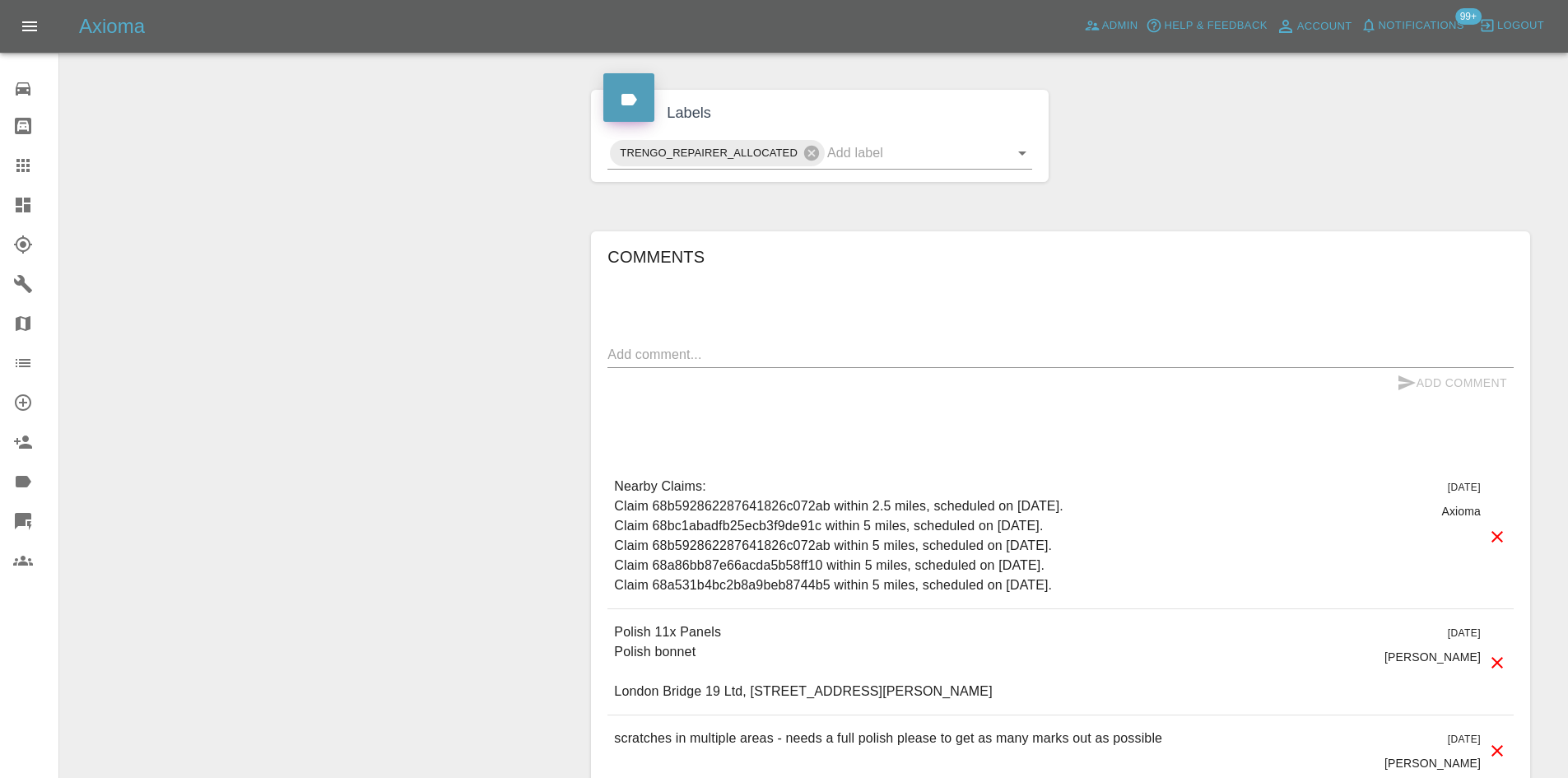
scroll to position [874, 0]
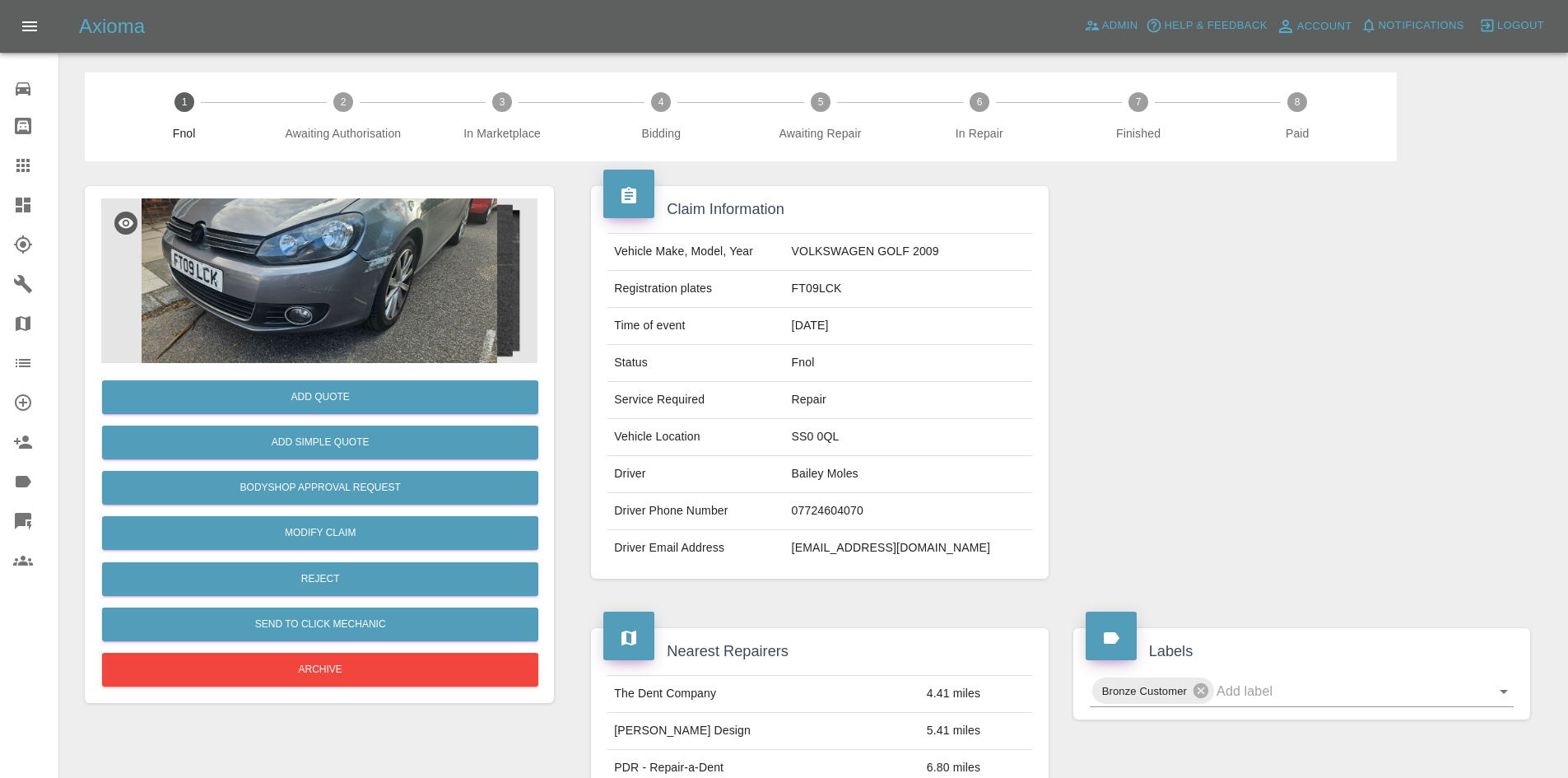
click at [401, 291] on img at bounding box center [320, 280] width 436 height 165
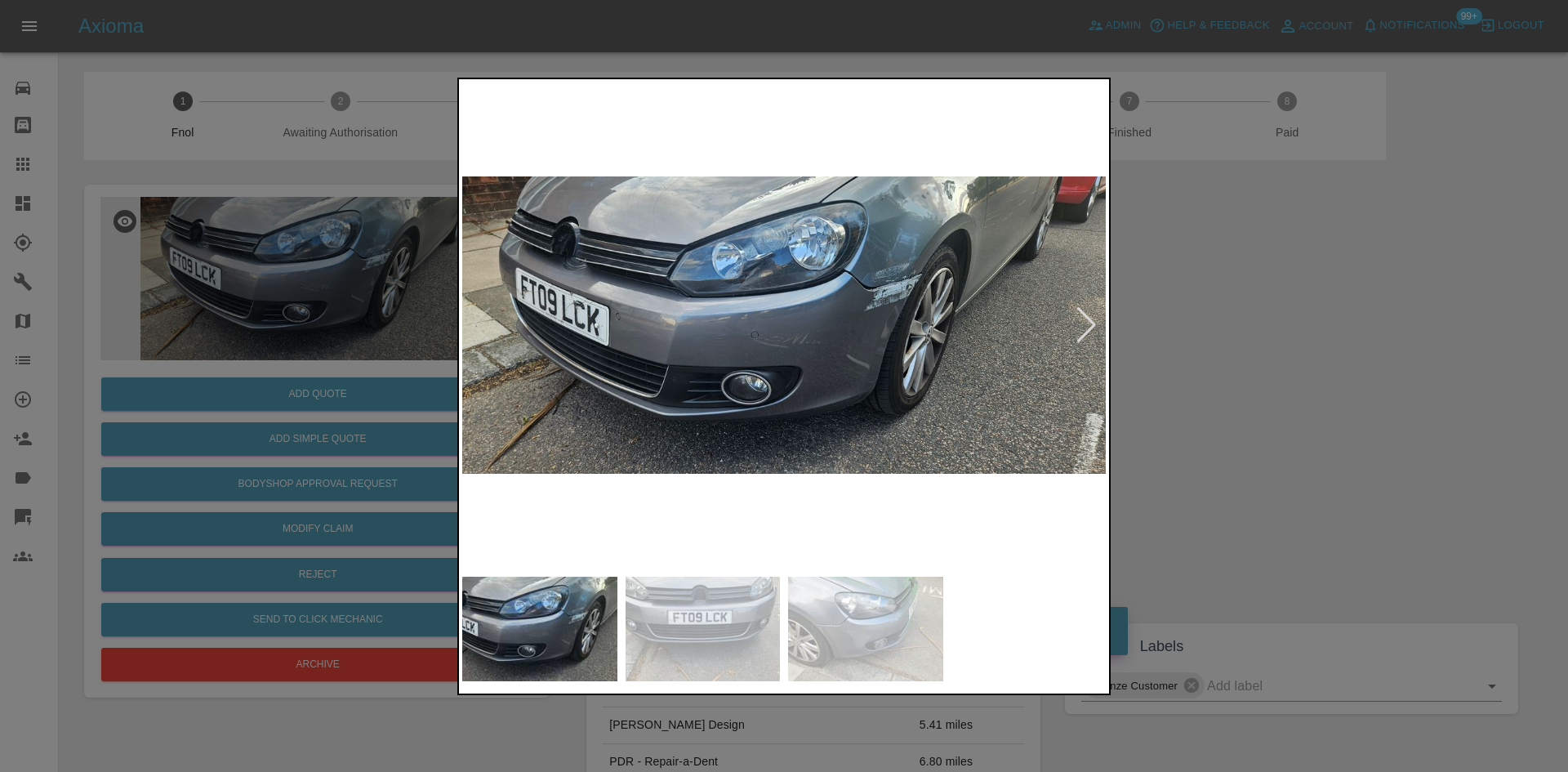
click at [800, 325] on img at bounding box center [783, 326] width 644 height 486
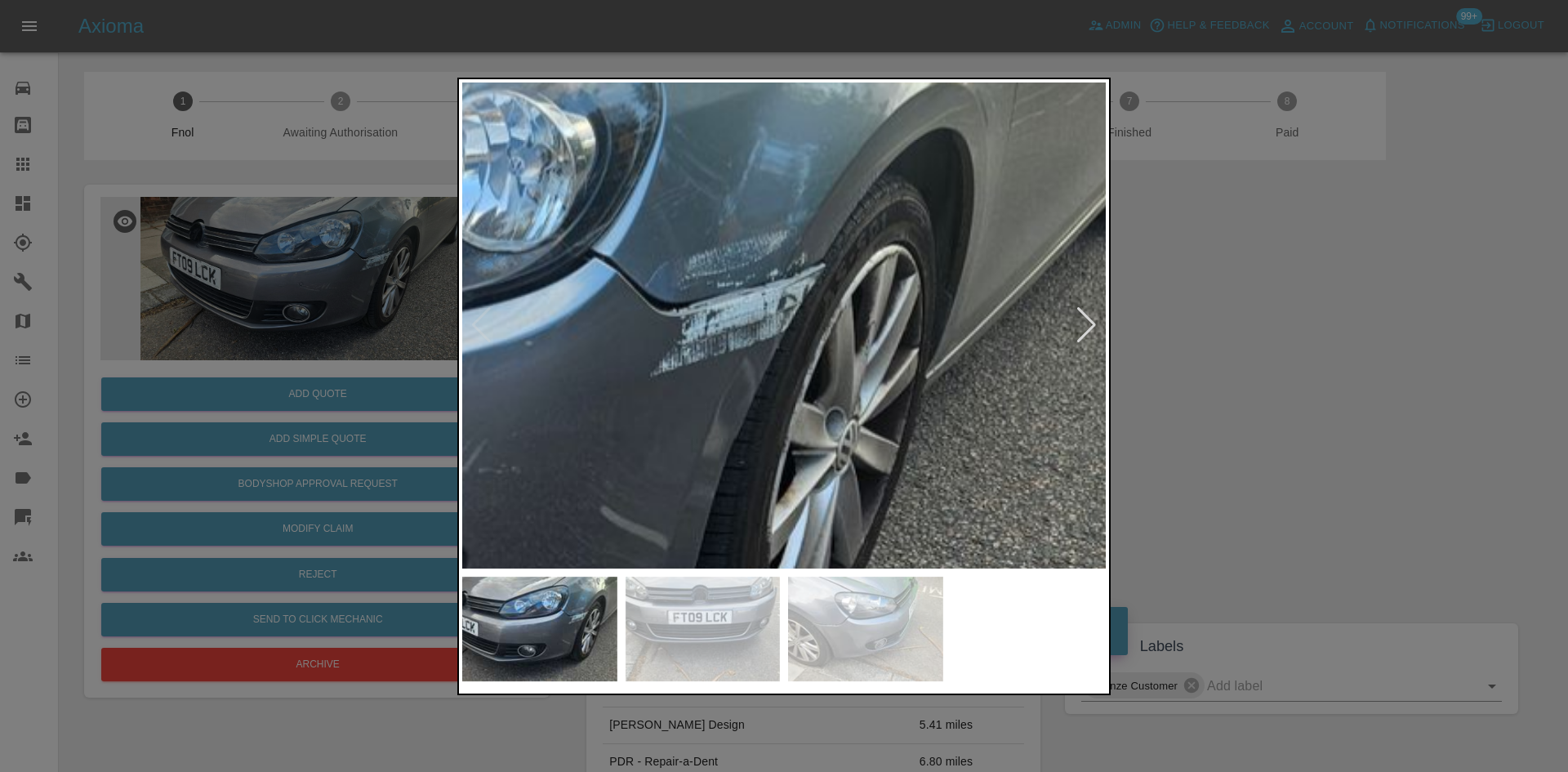
click at [596, 415] on img at bounding box center [411, 417] width 1931 height 1459
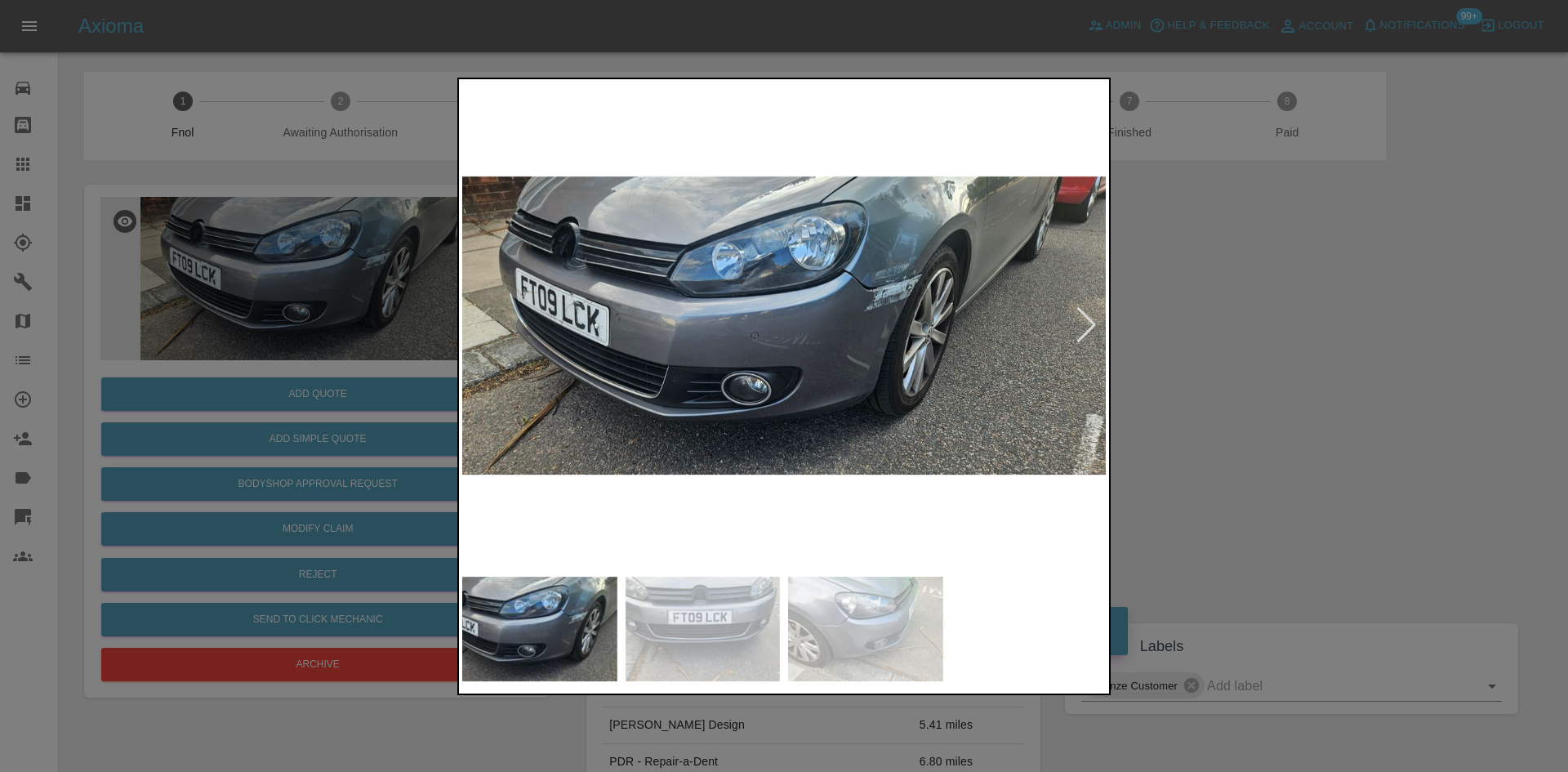
click at [656, 404] on img at bounding box center [783, 326] width 644 height 486
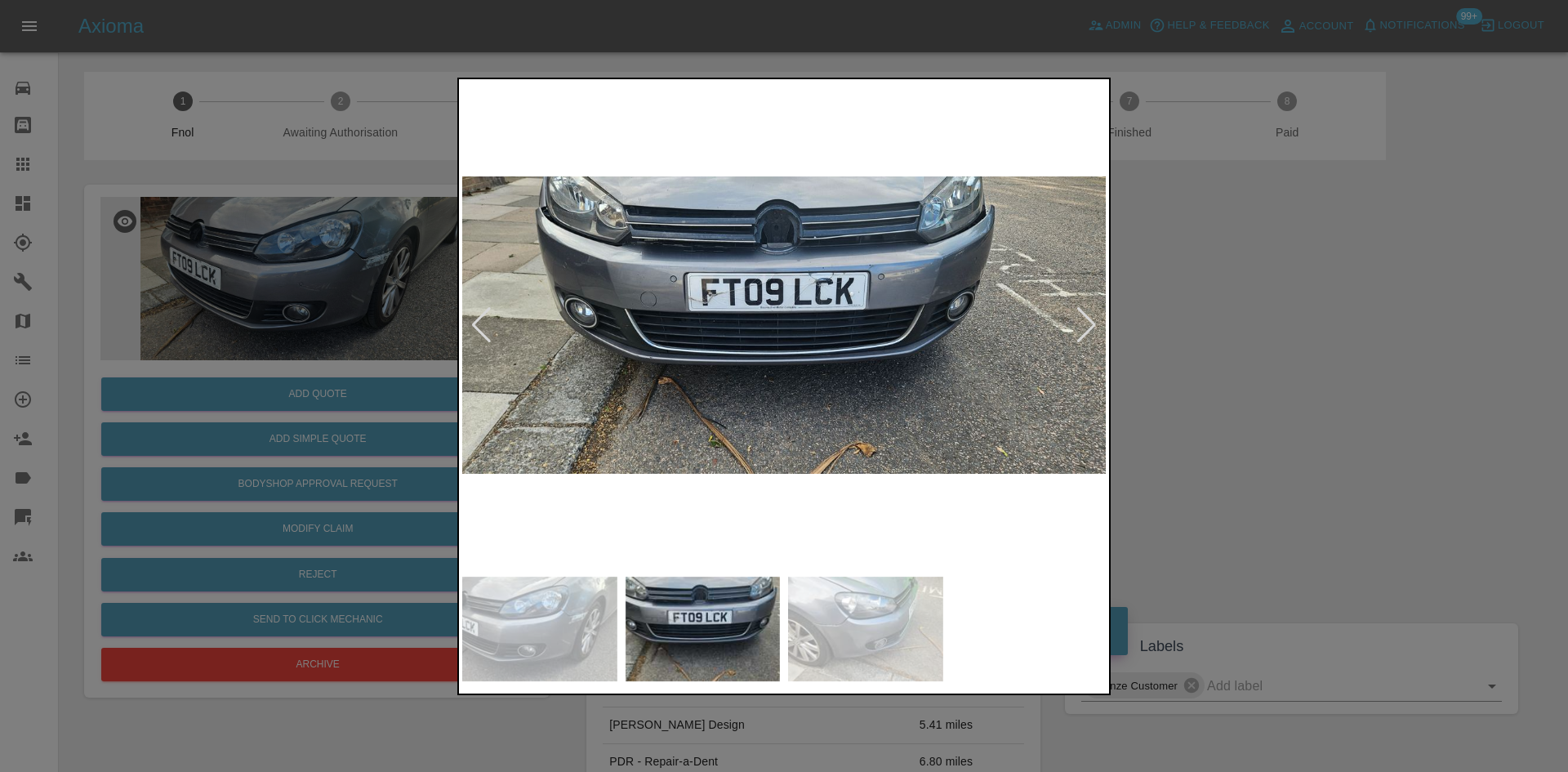
click at [761, 274] on img at bounding box center [783, 326] width 644 height 486
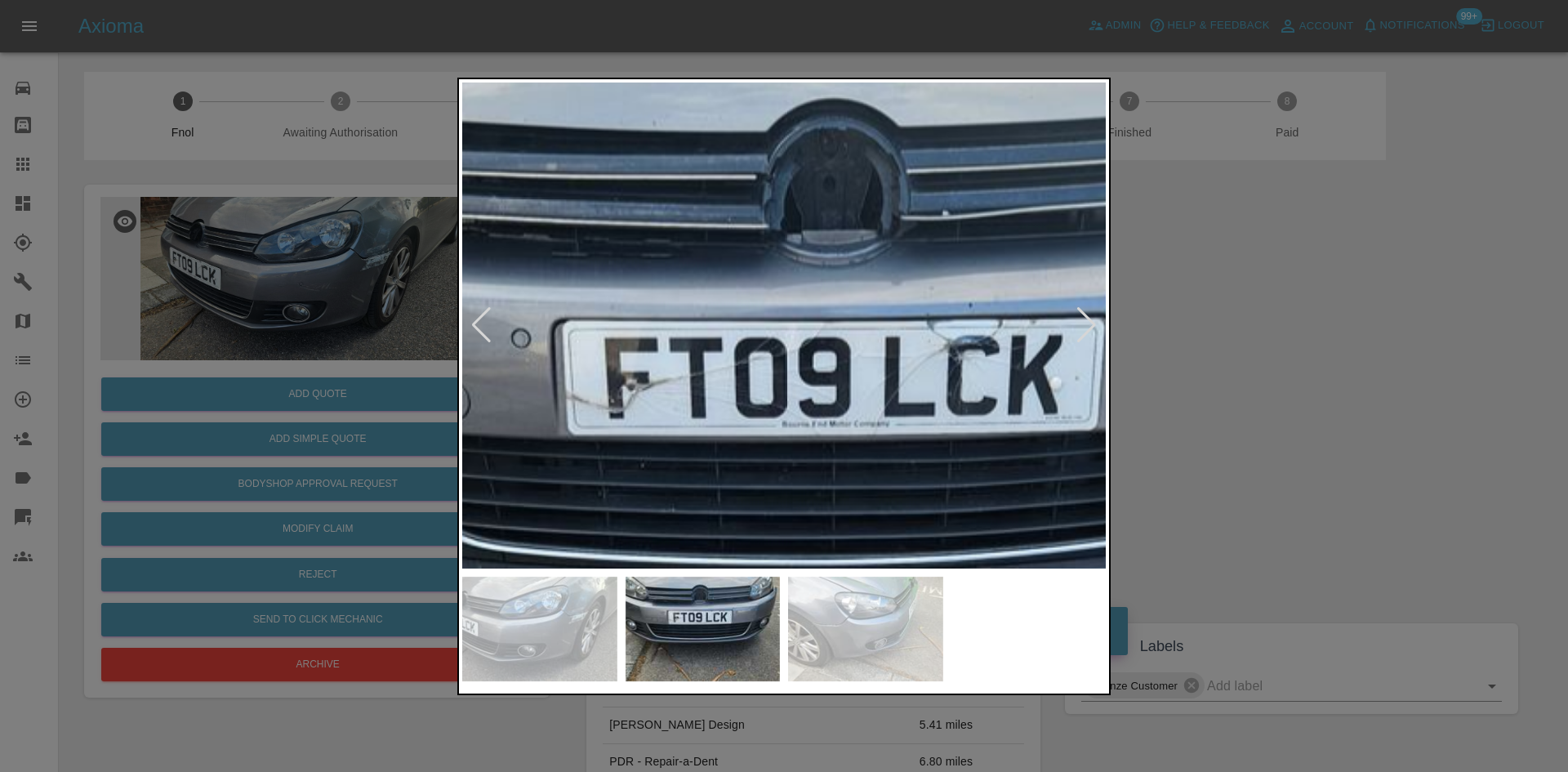
click at [761, 274] on img at bounding box center [852, 476] width 1931 height 1459
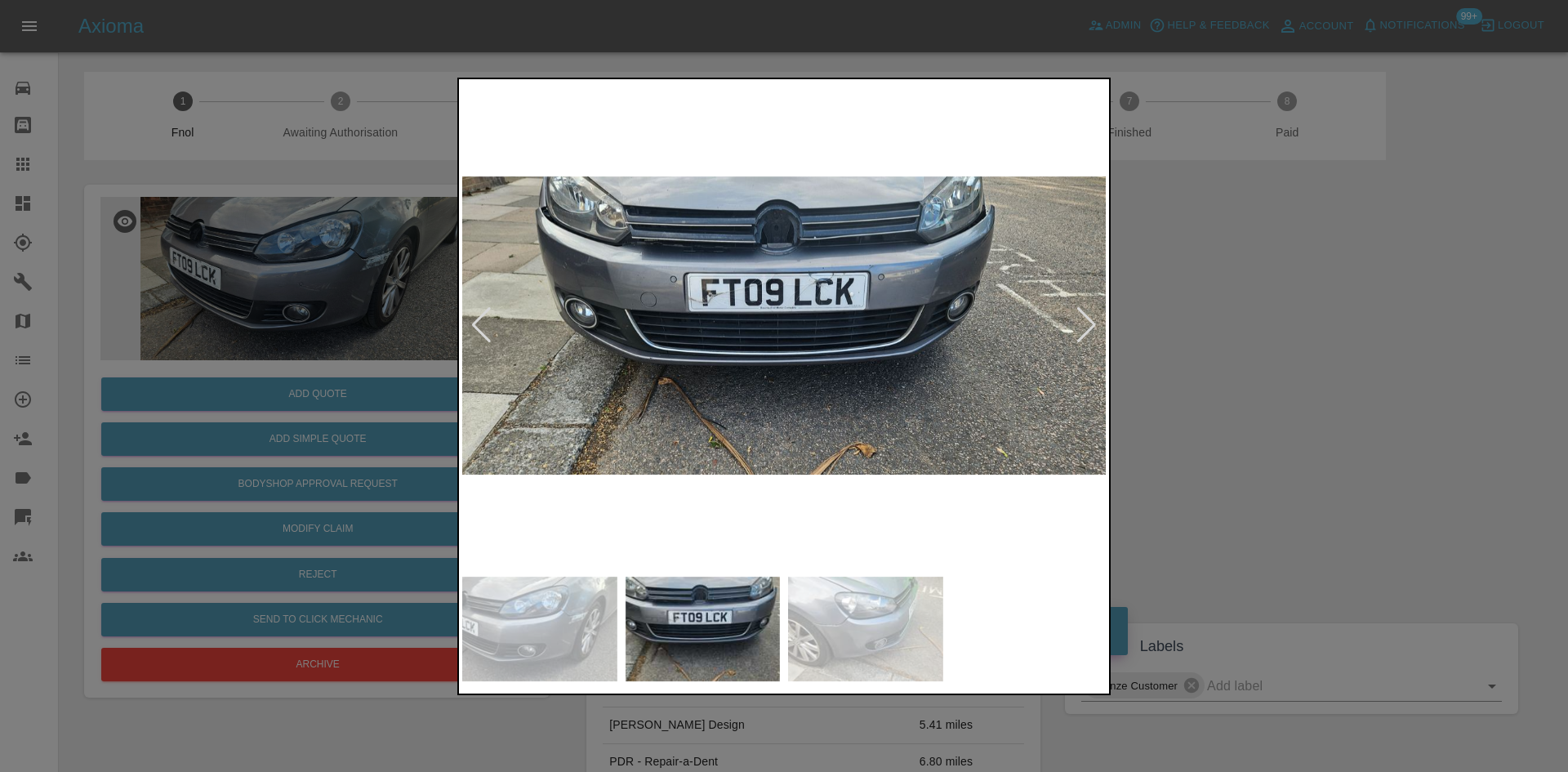
click at [627, 260] on img at bounding box center [783, 326] width 644 height 486
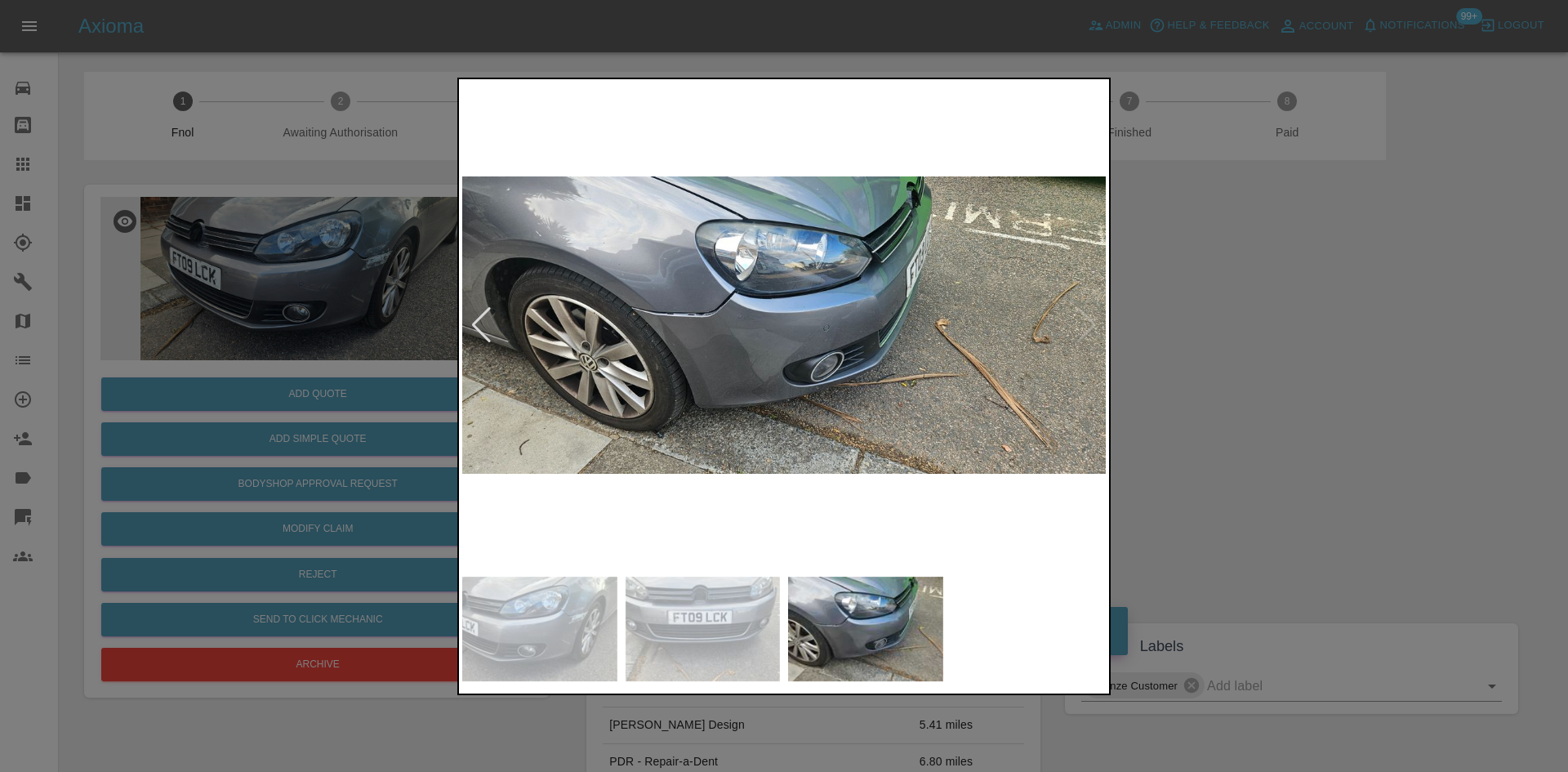
click at [275, 328] on div at bounding box center [784, 386] width 1568 height 772
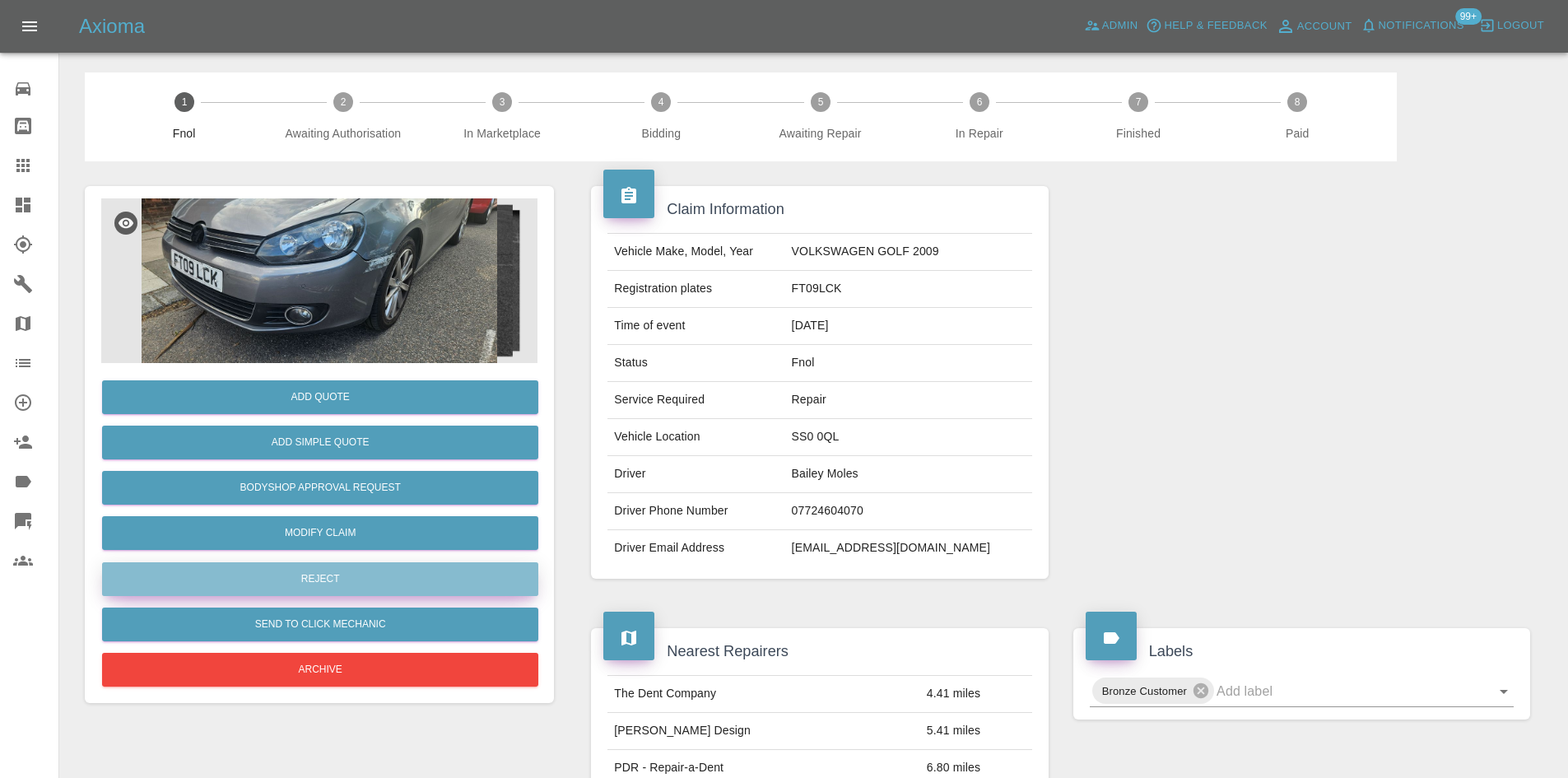
click at [354, 584] on button "Reject" at bounding box center [320, 578] width 436 height 34
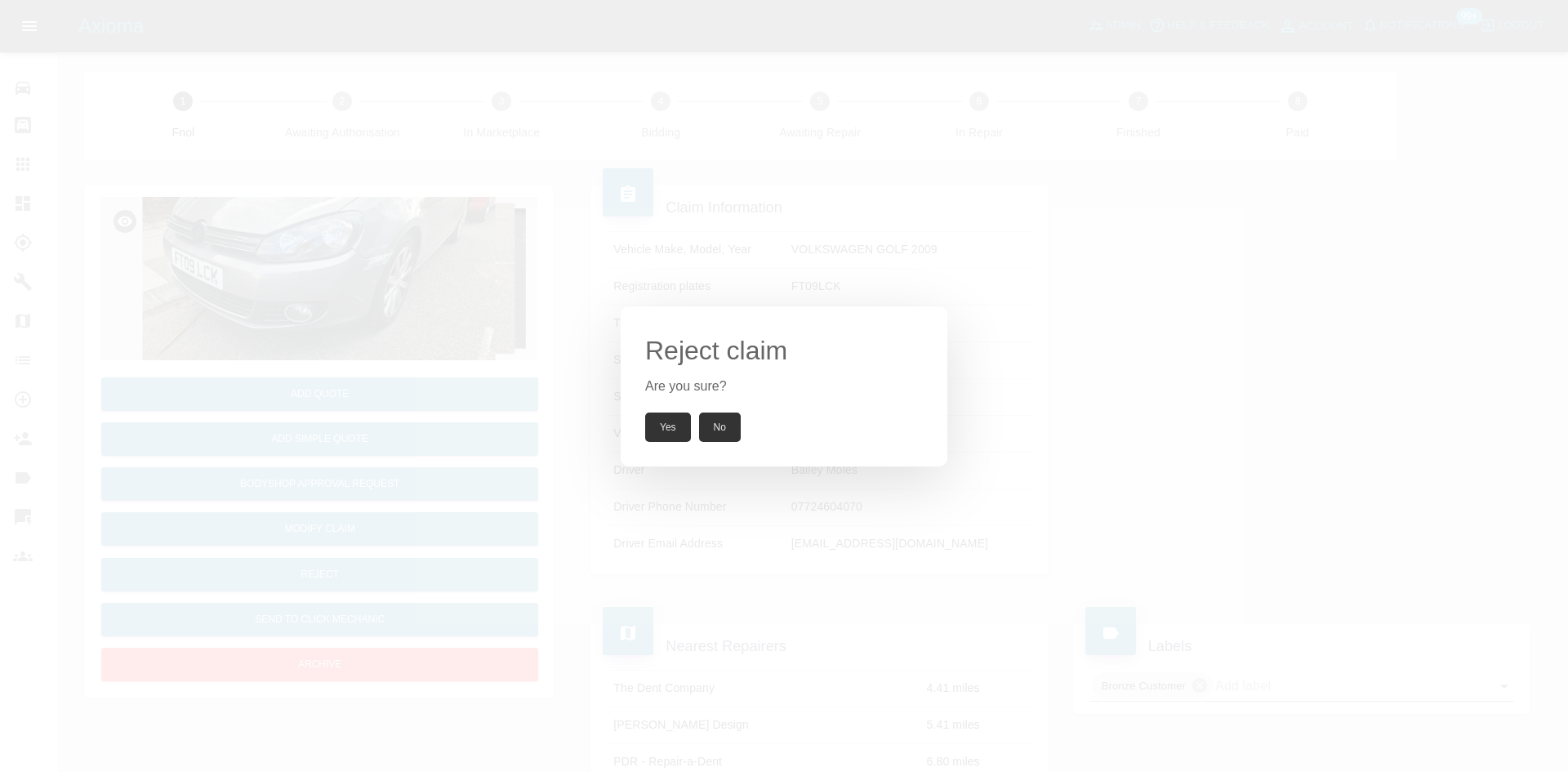
click at [666, 426] on button "Yes" at bounding box center [668, 427] width 46 height 29
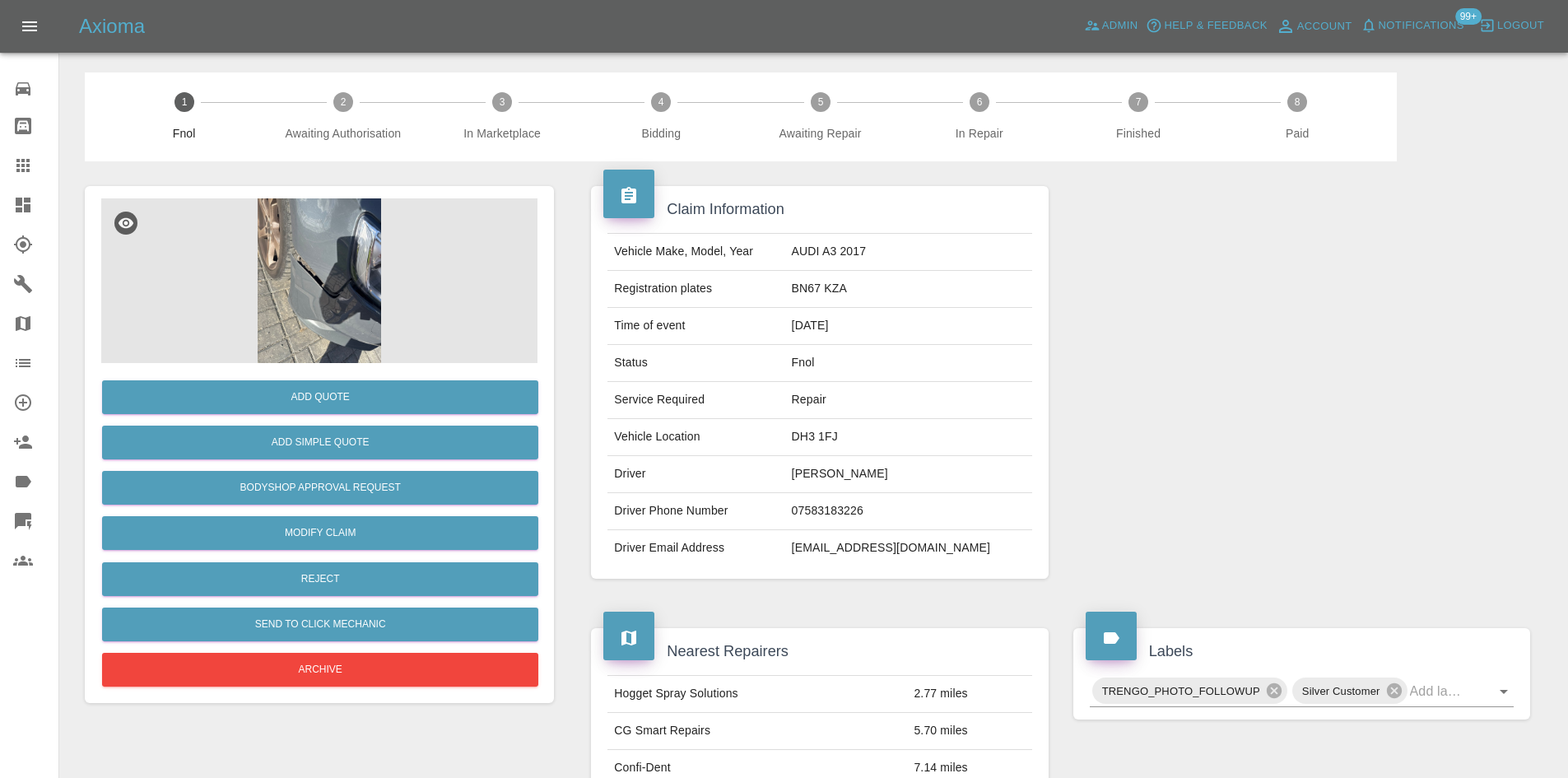
click at [335, 256] on img at bounding box center [320, 280] width 436 height 165
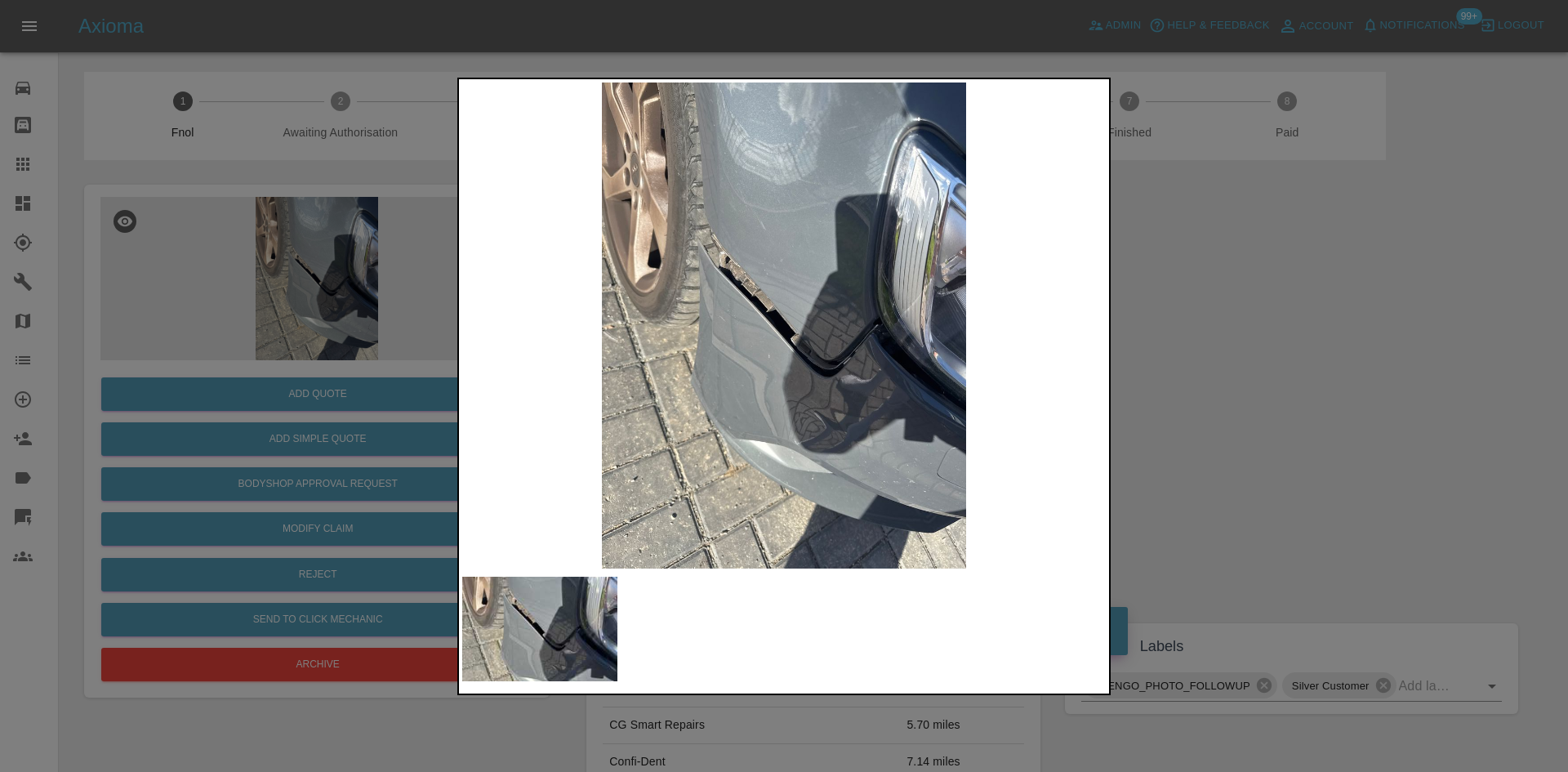
click at [824, 342] on img at bounding box center [783, 326] width 644 height 486
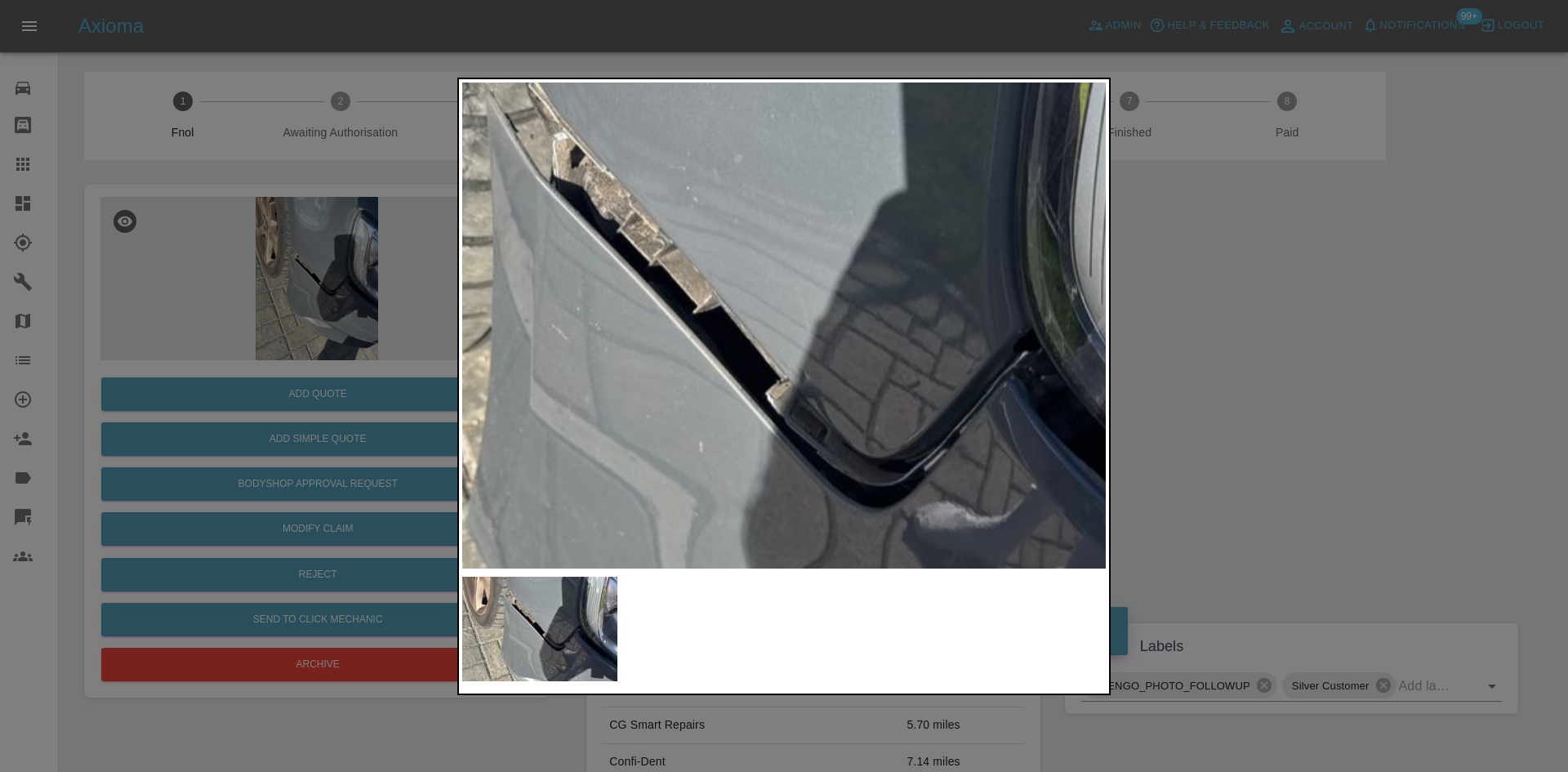
click at [862, 389] on img at bounding box center [745, 353] width 1931 height 1459
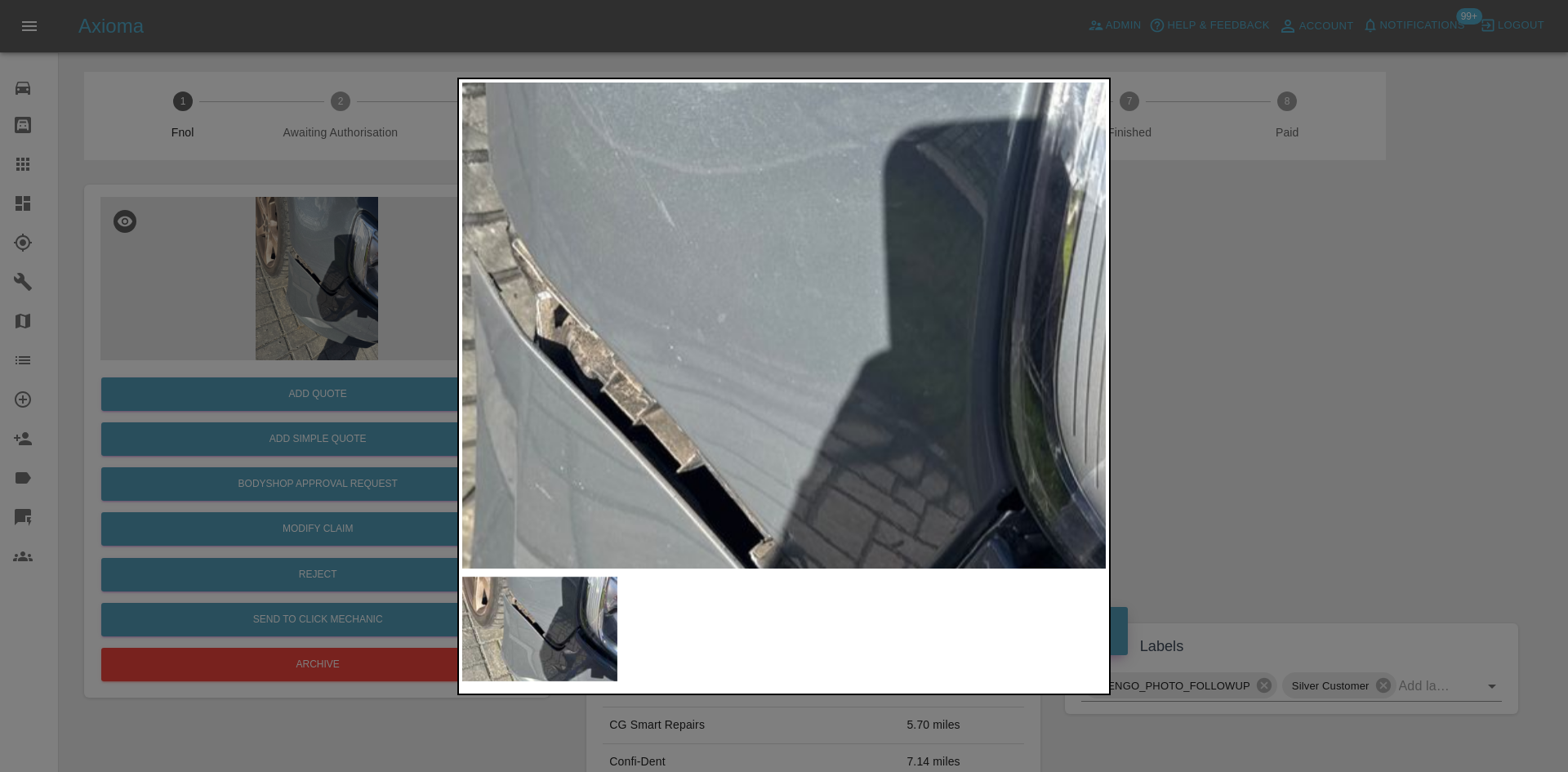
click at [759, 486] on img at bounding box center [729, 513] width 1931 height 1459
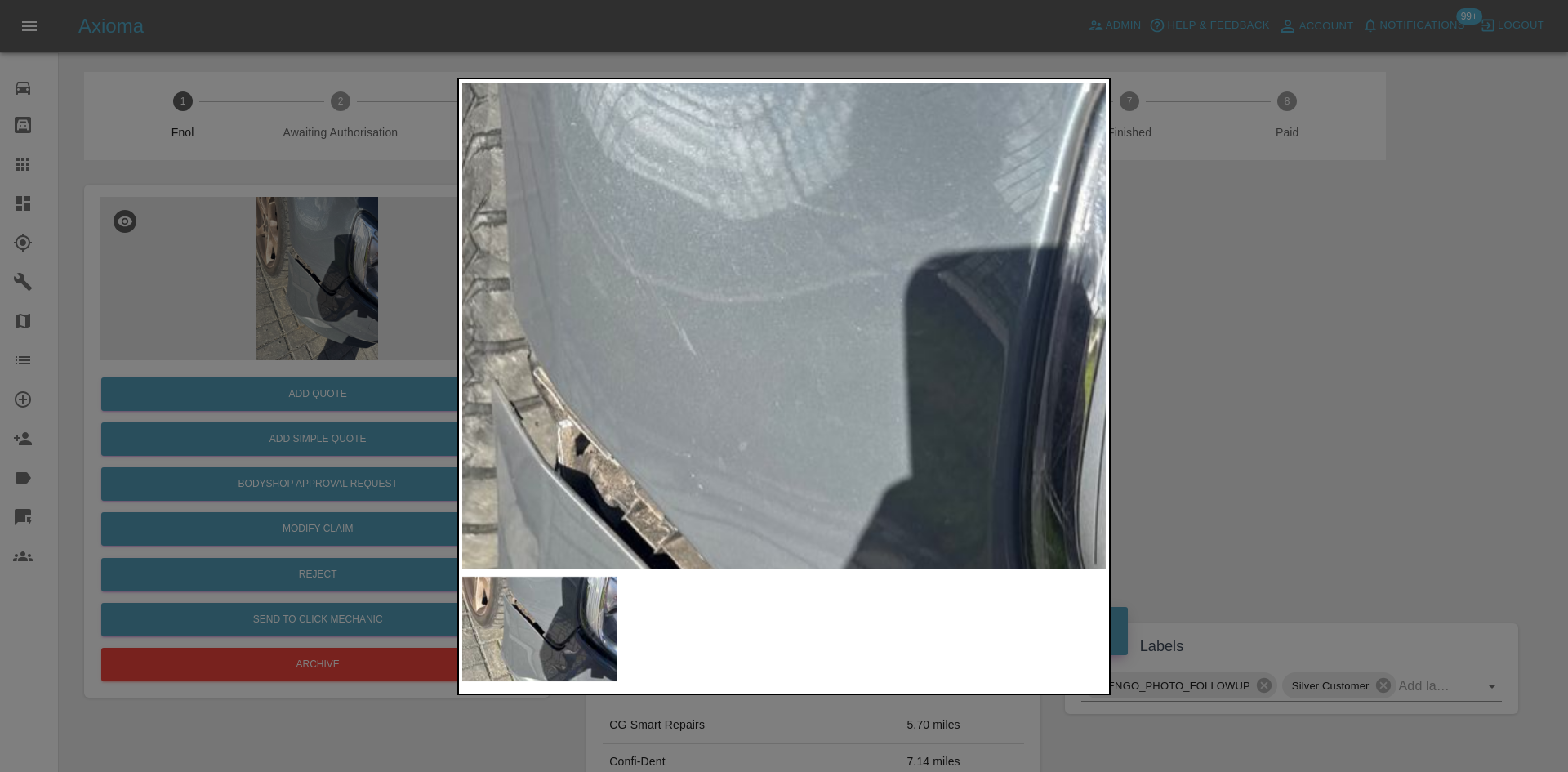
click at [706, 401] on img at bounding box center [750, 641] width 1931 height 1459
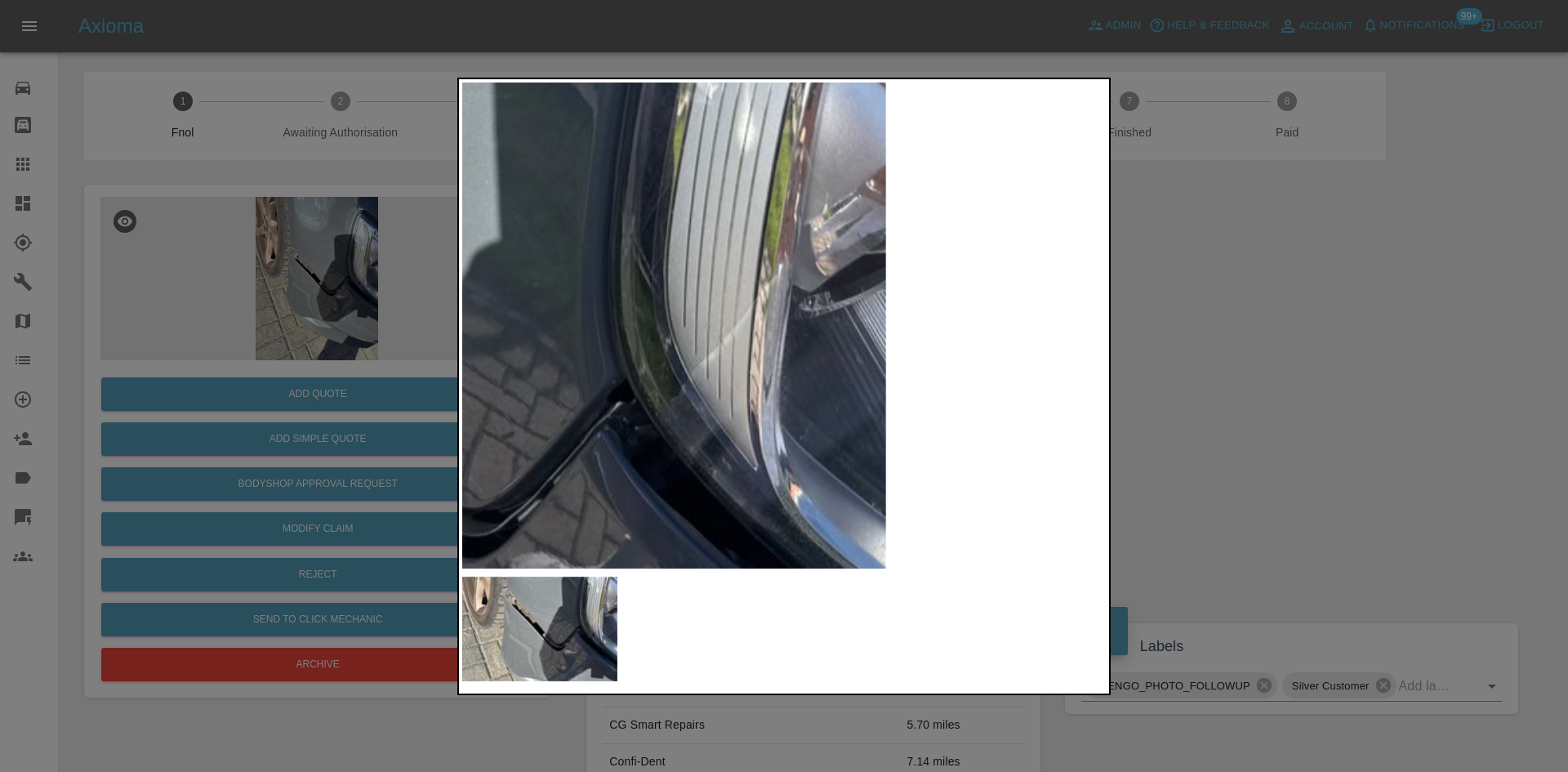
click at [832, 369] on img at bounding box center [339, 404] width 1931 height 1459
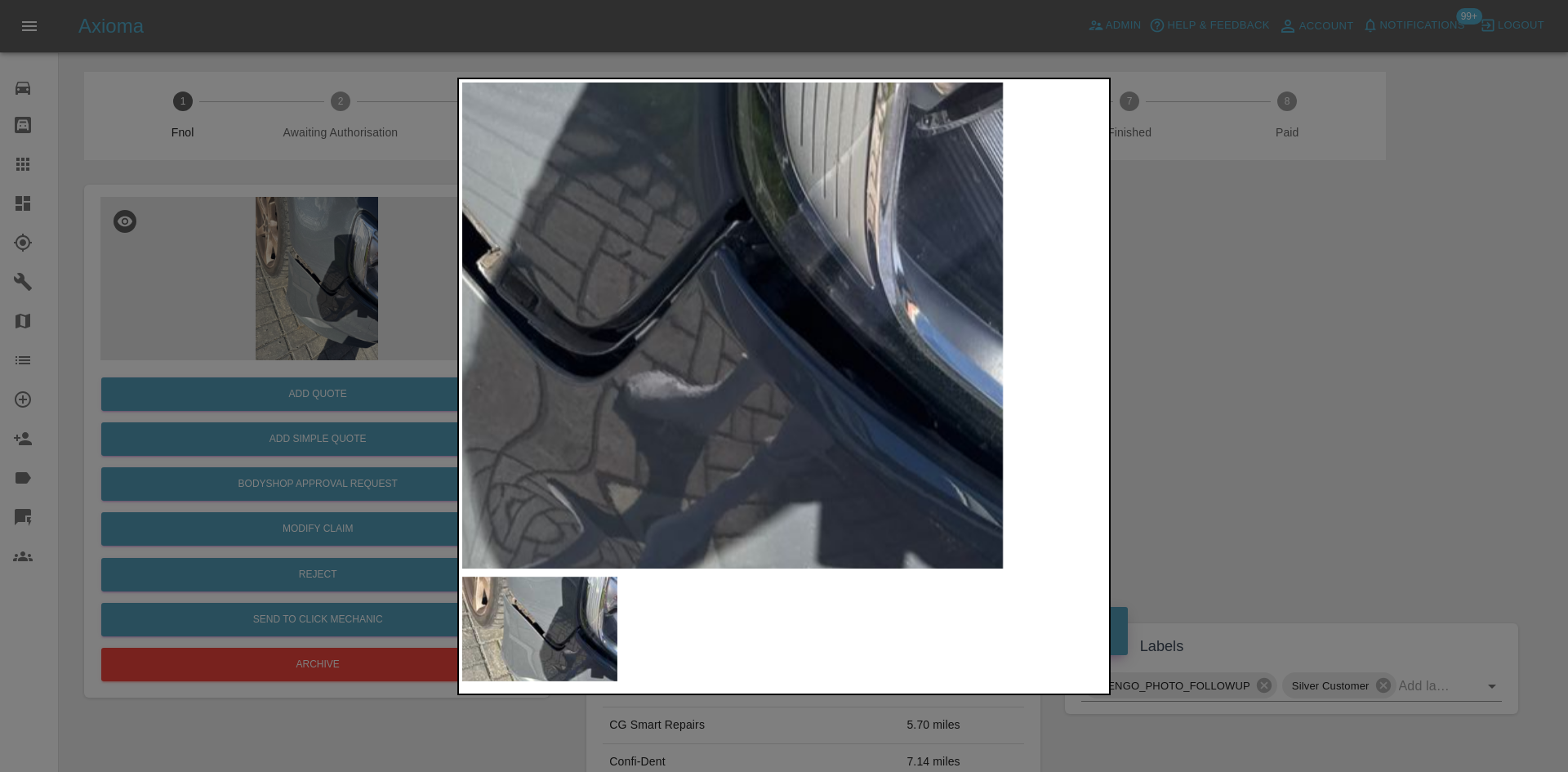
click at [826, 443] on img at bounding box center [456, 222] width 1931 height 1459
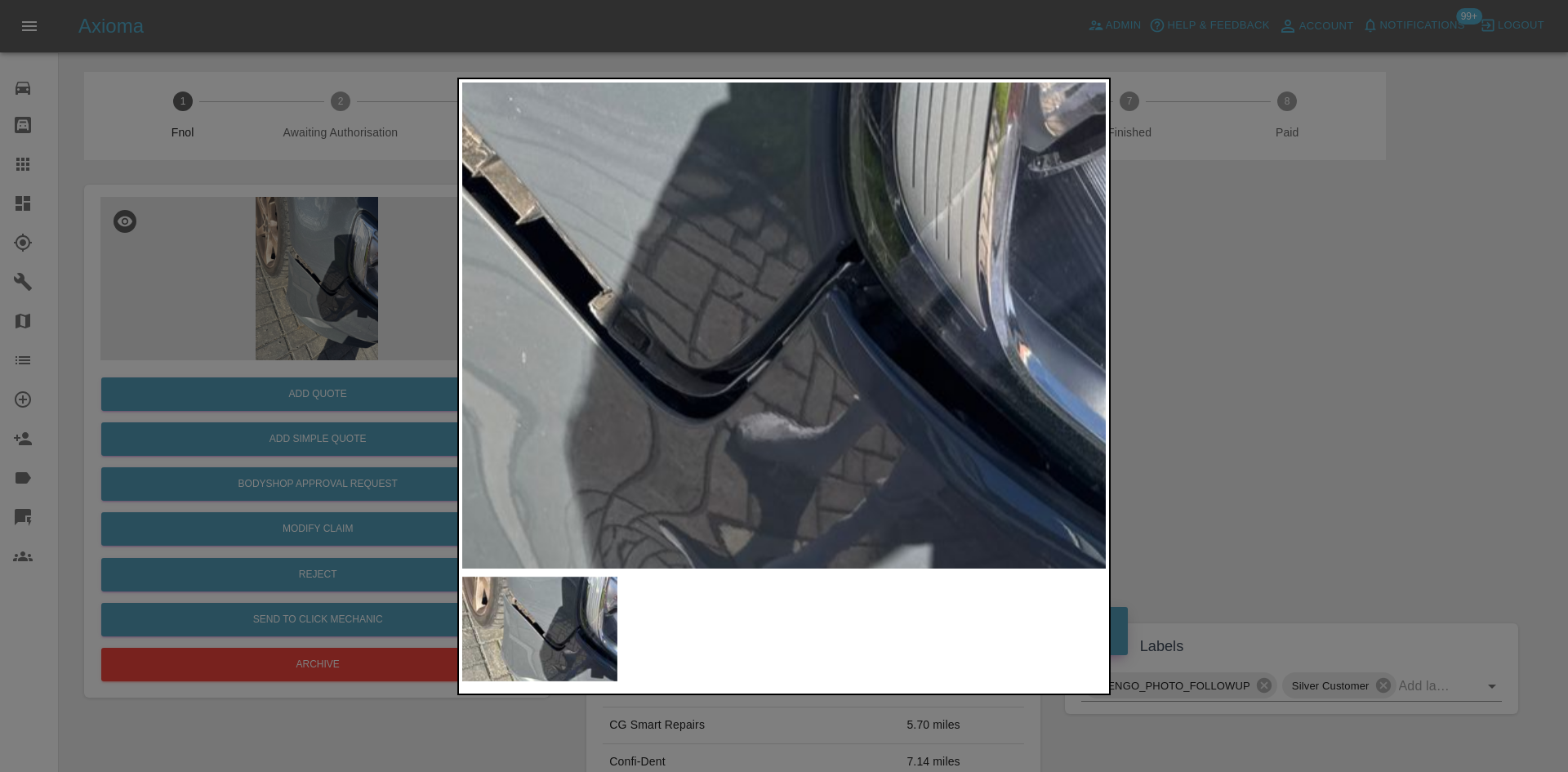
click at [811, 428] on img at bounding box center [568, 265] width 1931 height 1459
click at [732, 400] on img at bounding box center [570, 265] width 1931 height 1459
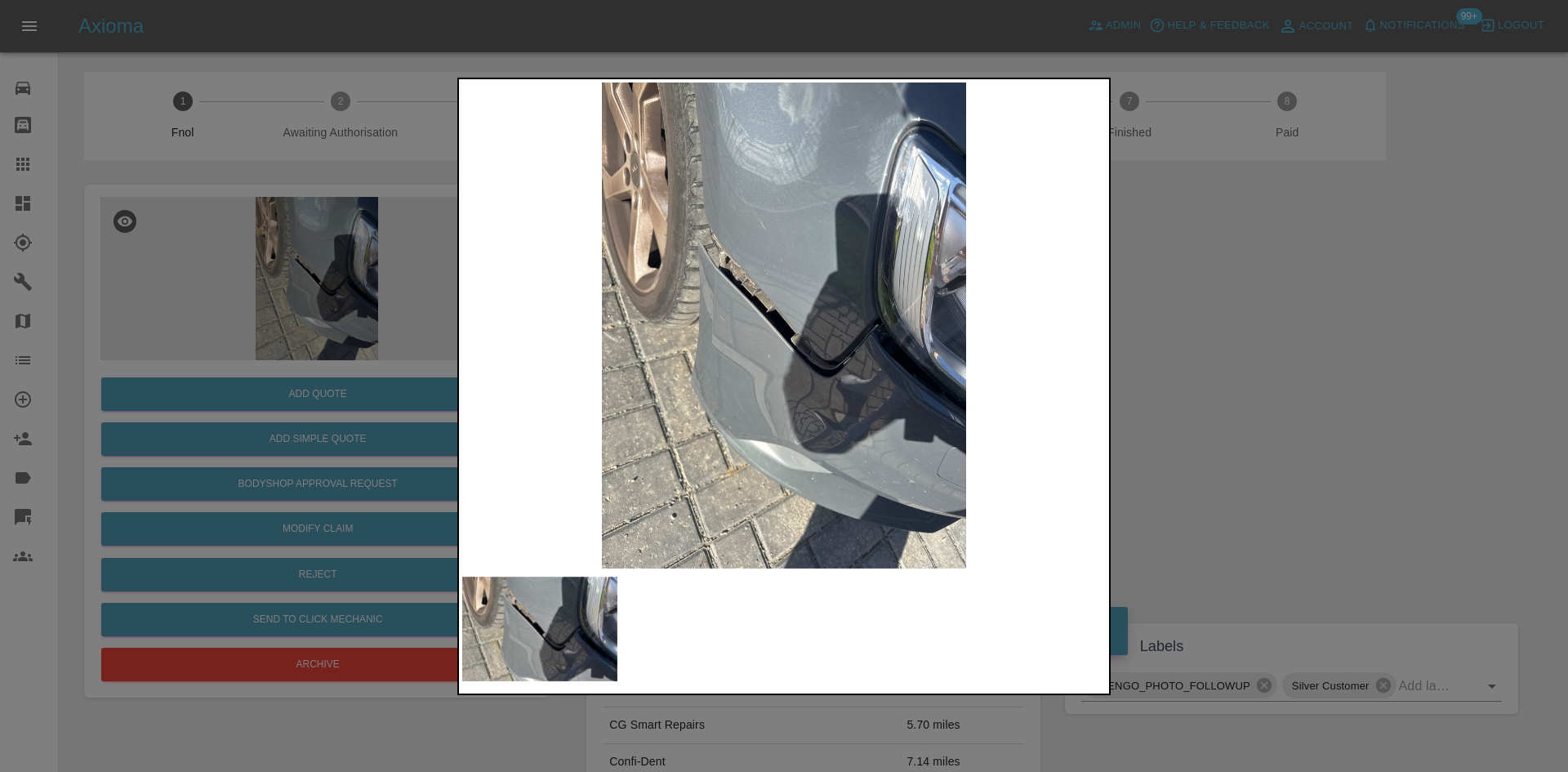
click at [316, 271] on div at bounding box center [784, 386] width 1568 height 772
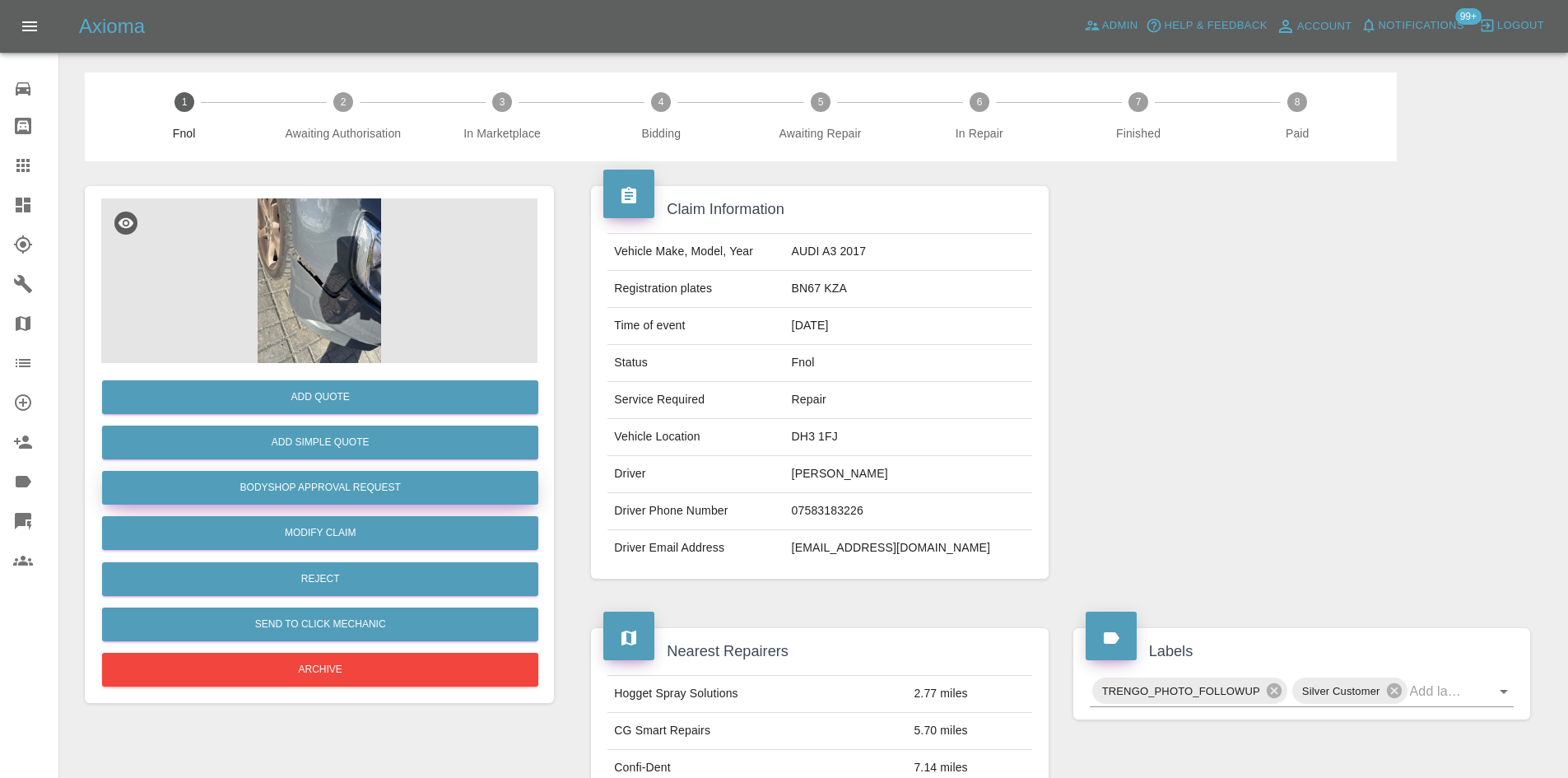
click at [385, 490] on button "Bodyshop Approval Request" at bounding box center [320, 487] width 436 height 34
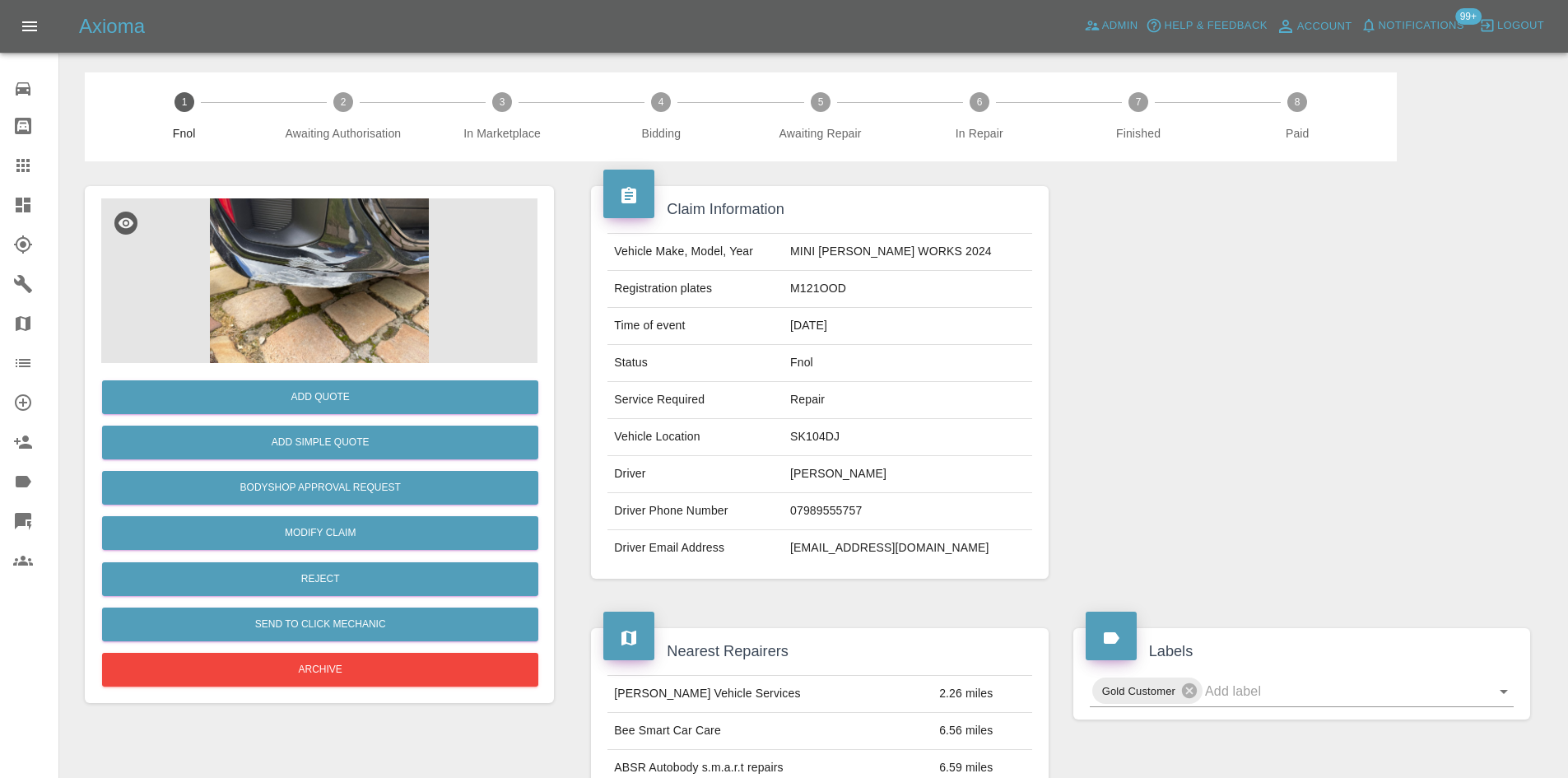
click at [320, 263] on img at bounding box center [320, 280] width 436 height 165
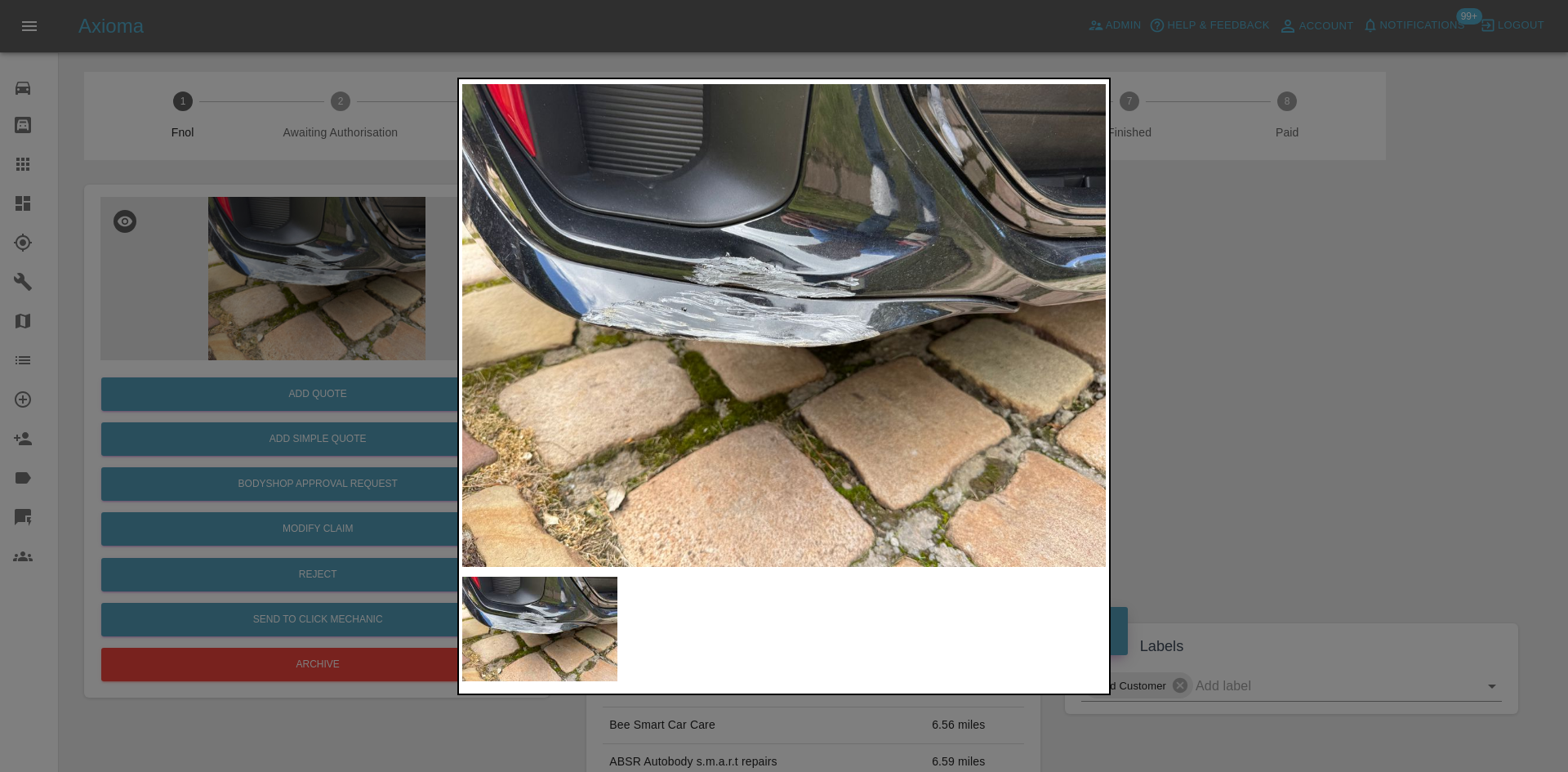
click at [287, 370] on div at bounding box center [784, 386] width 1568 height 772
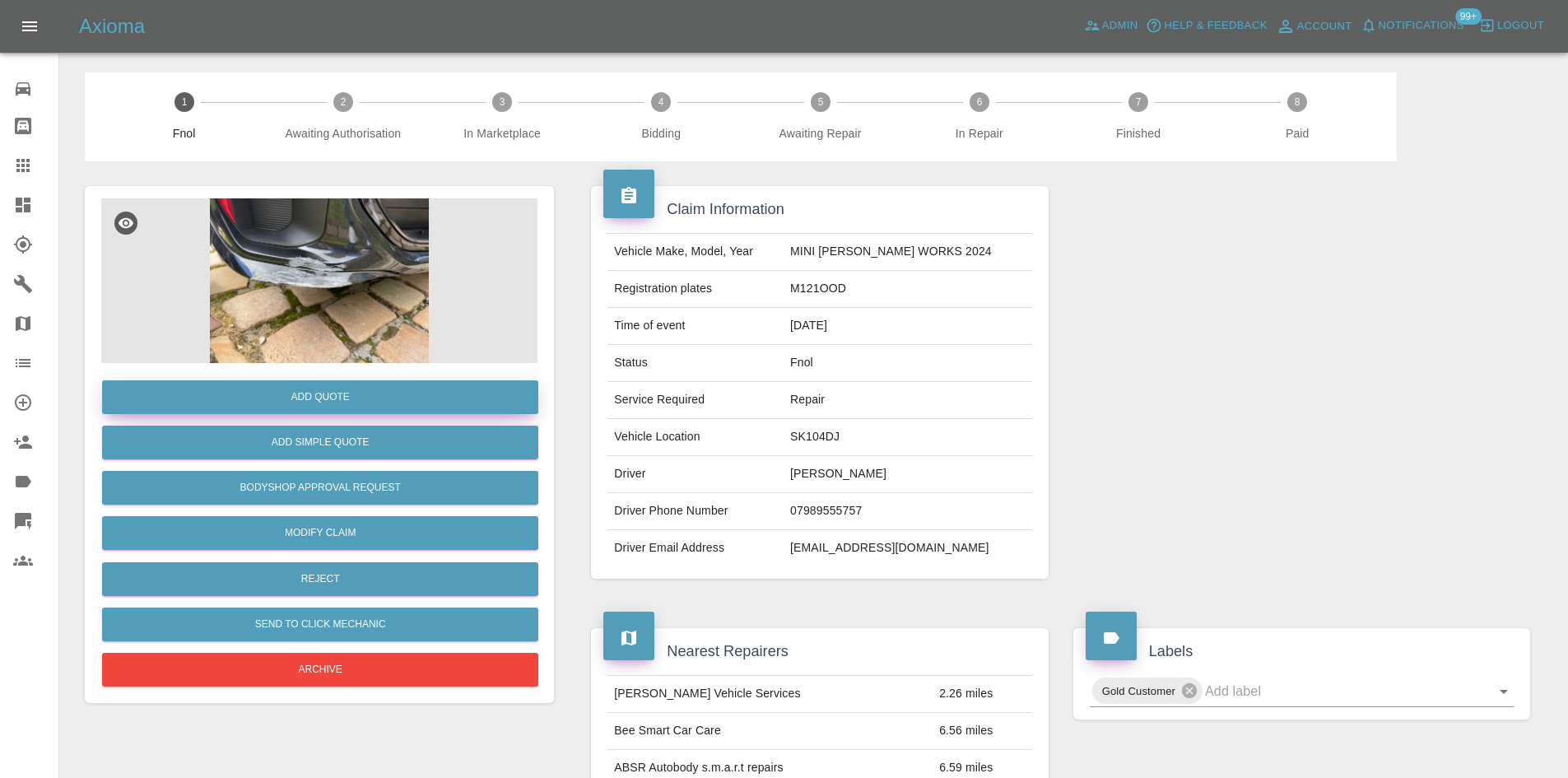
click at [292, 397] on button "Add Quote" at bounding box center [320, 397] width 436 height 34
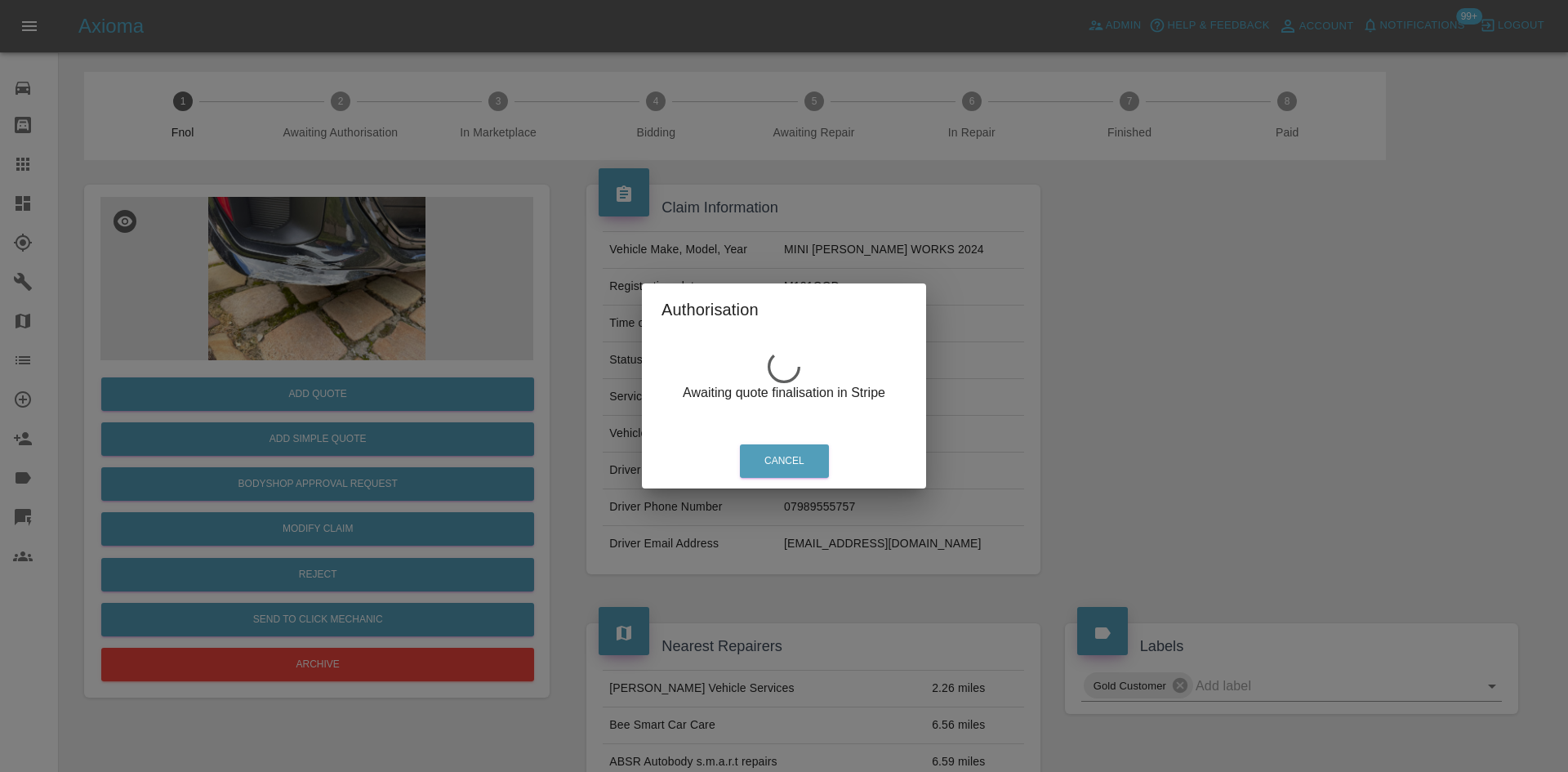
click at [345, 240] on div "Authorisation Awaiting quote finalisation in Stripe Cancel" at bounding box center [784, 386] width 1568 height 772
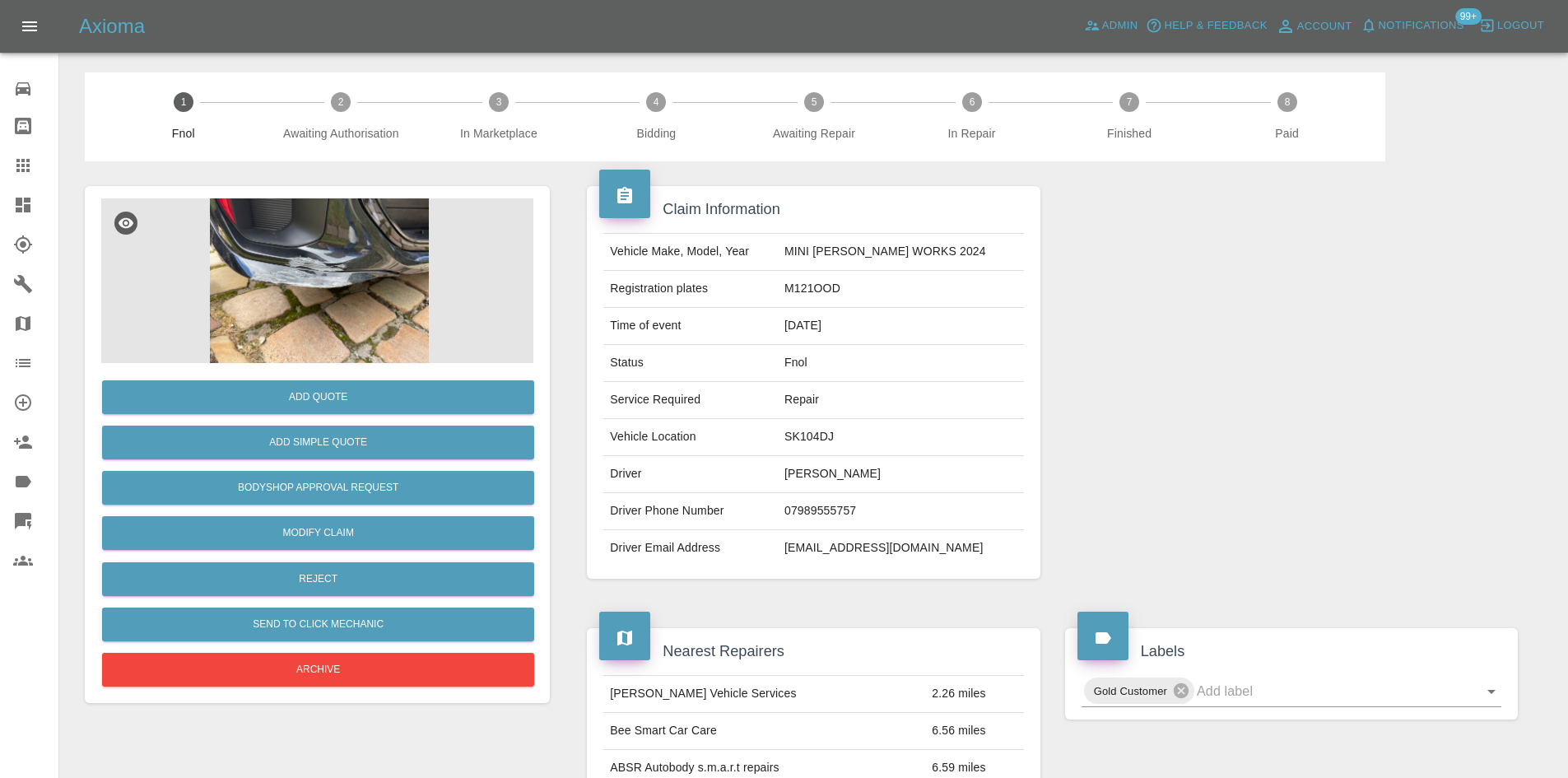
click at [317, 258] on img at bounding box center [320, 280] width 436 height 165
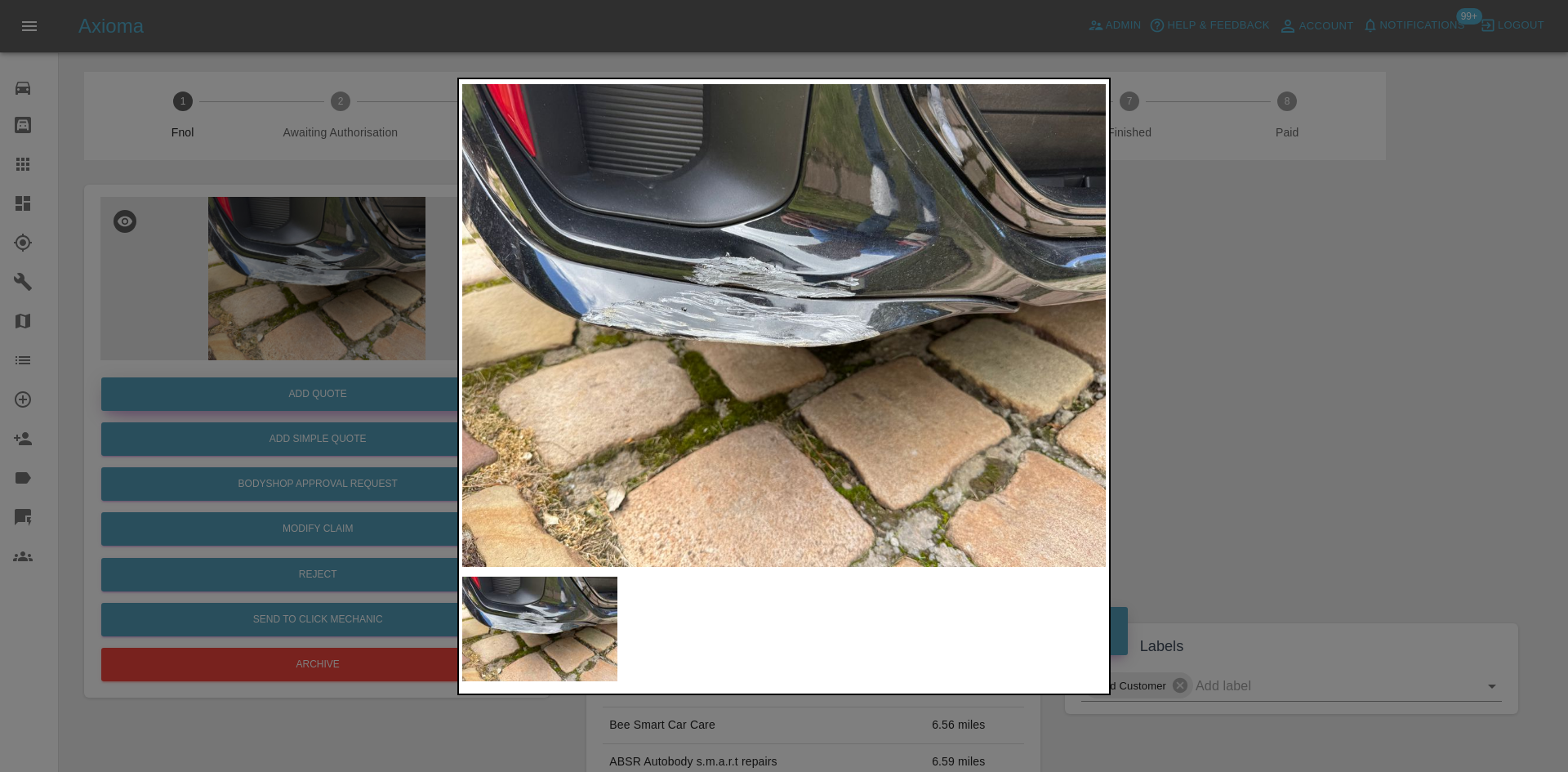
drag, startPoint x: 335, startPoint y: 372, endPoint x: 325, endPoint y: 389, distance: 19.7
click at [335, 371] on div at bounding box center [784, 386] width 1568 height 772
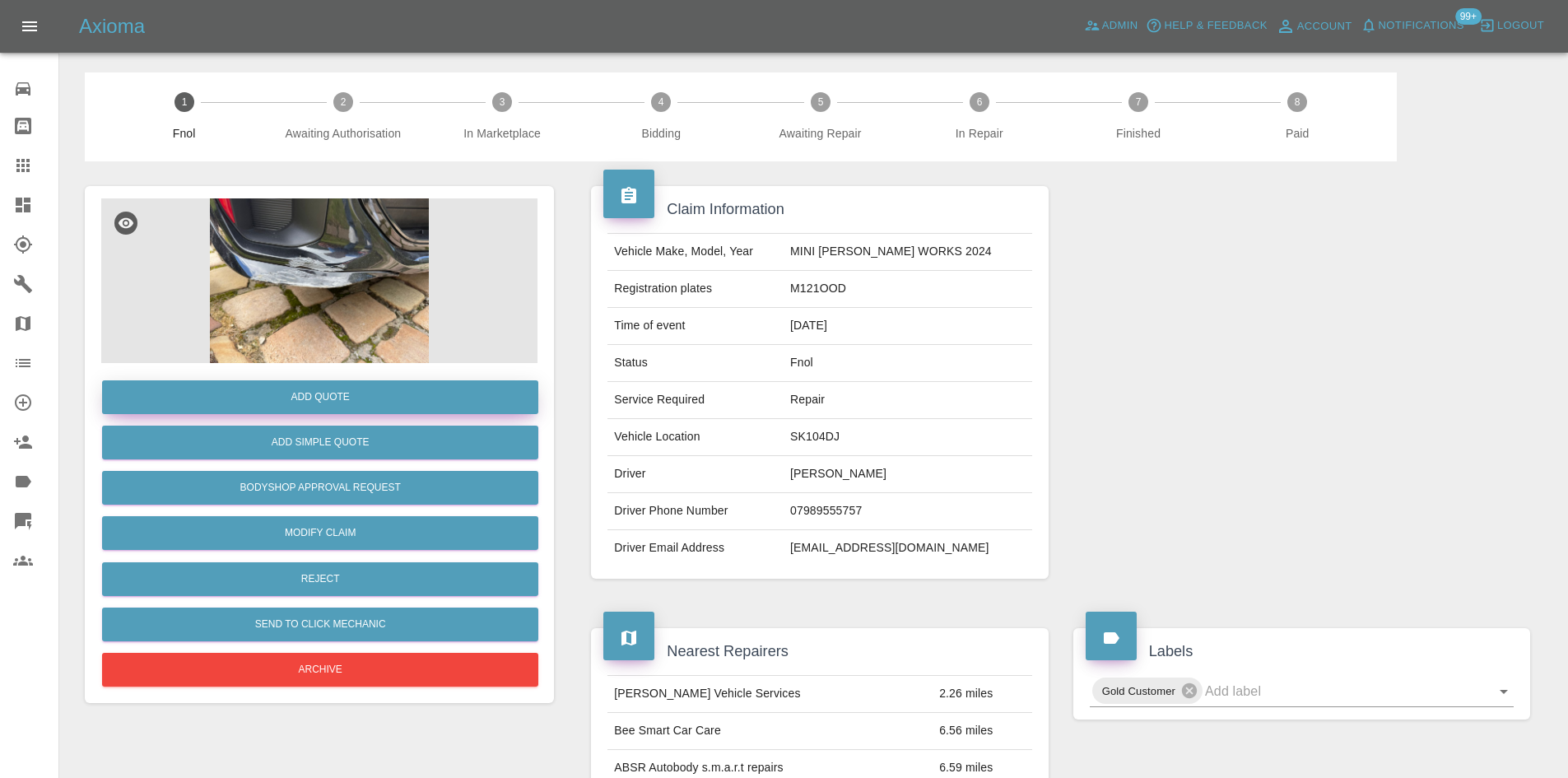
click at [333, 391] on button "Add Quote" at bounding box center [320, 397] width 436 height 34
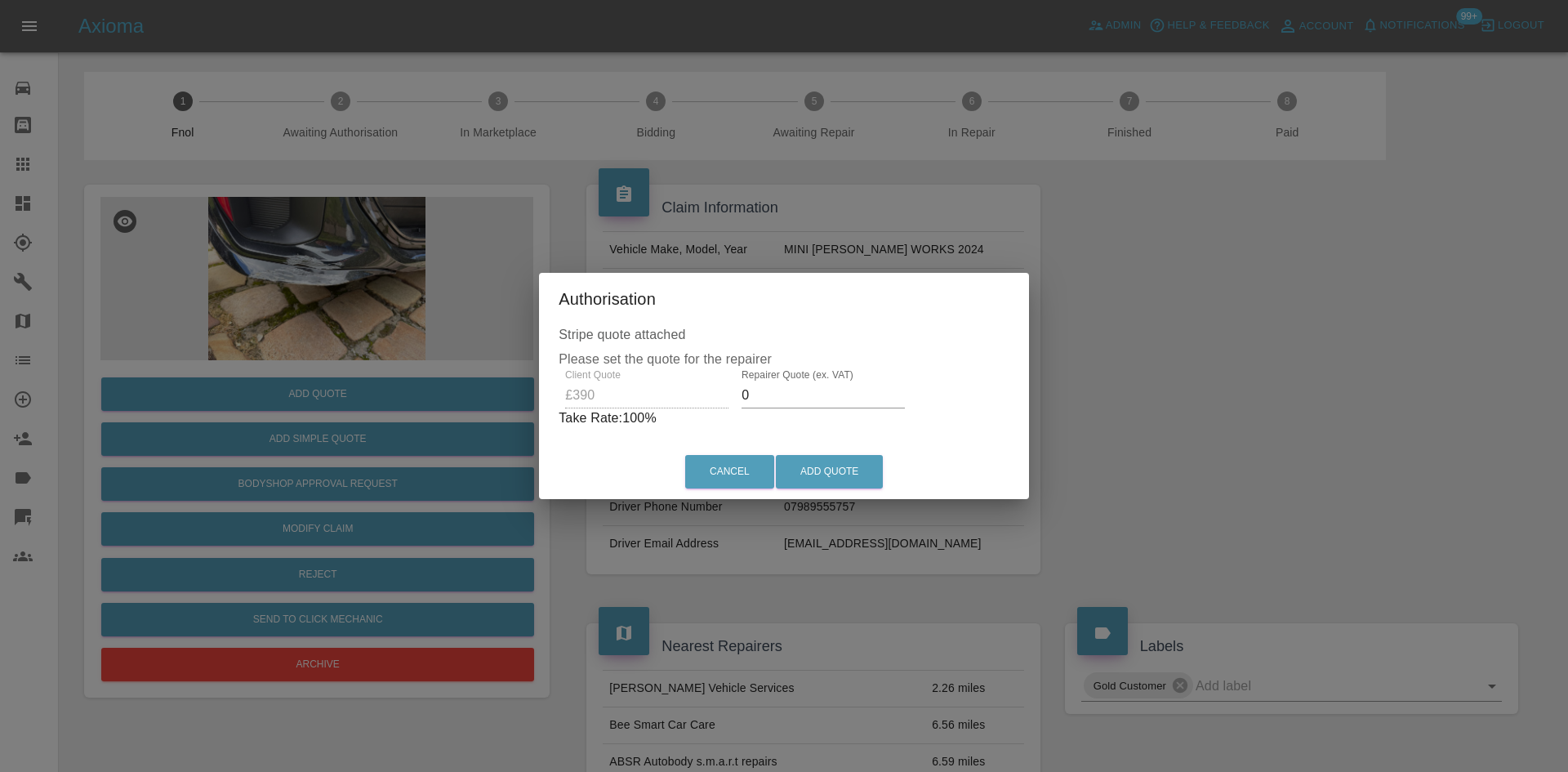
drag, startPoint x: 777, startPoint y: 395, endPoint x: 488, endPoint y: 395, distance: 289.0
click at [509, 395] on div "Authorisation Stripe quote attached Please set the quote for the repairer Clien…" at bounding box center [784, 386] width 1568 height 772
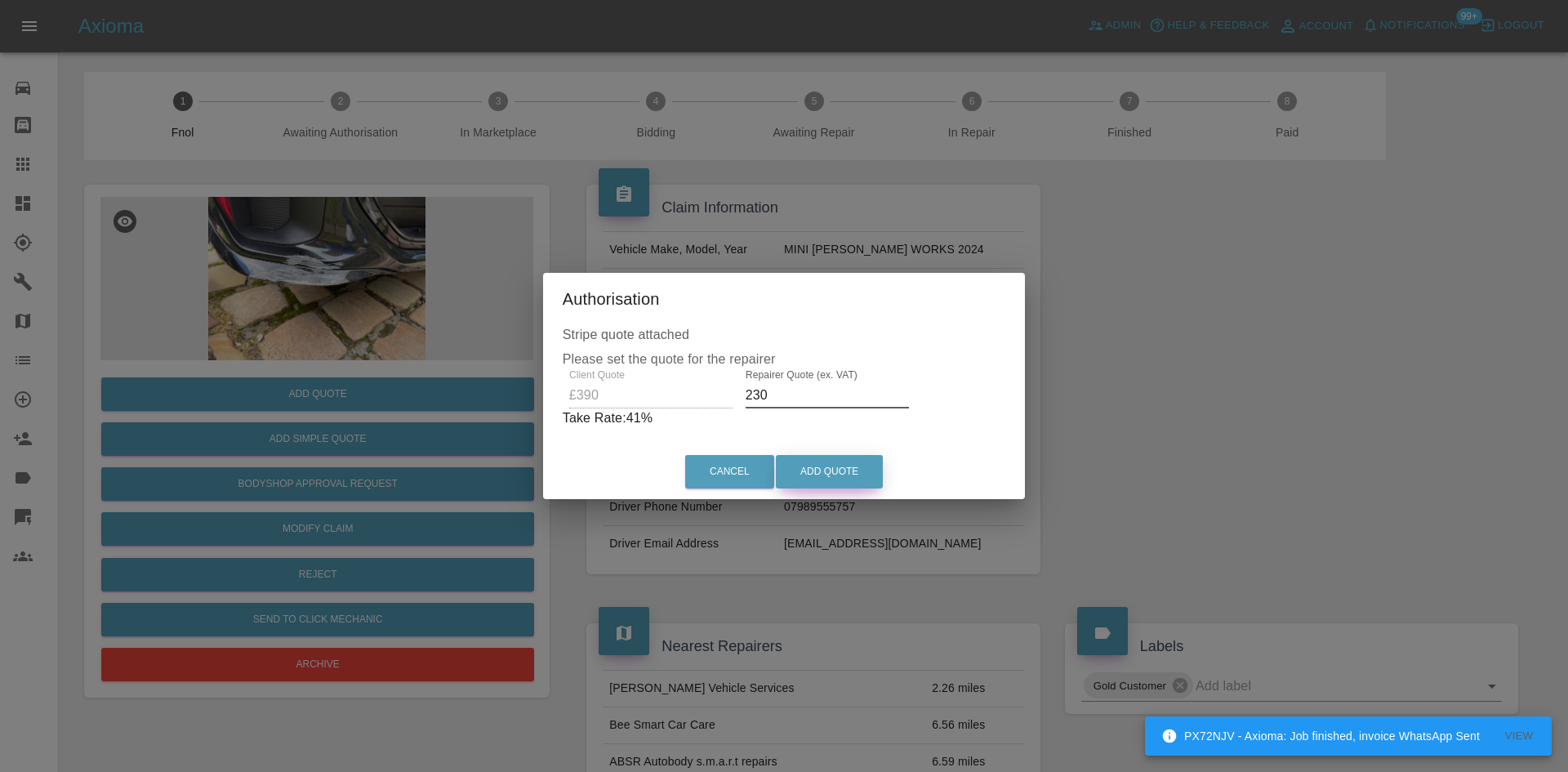
type input "230"
click at [830, 469] on button "Add Quote" at bounding box center [829, 471] width 107 height 34
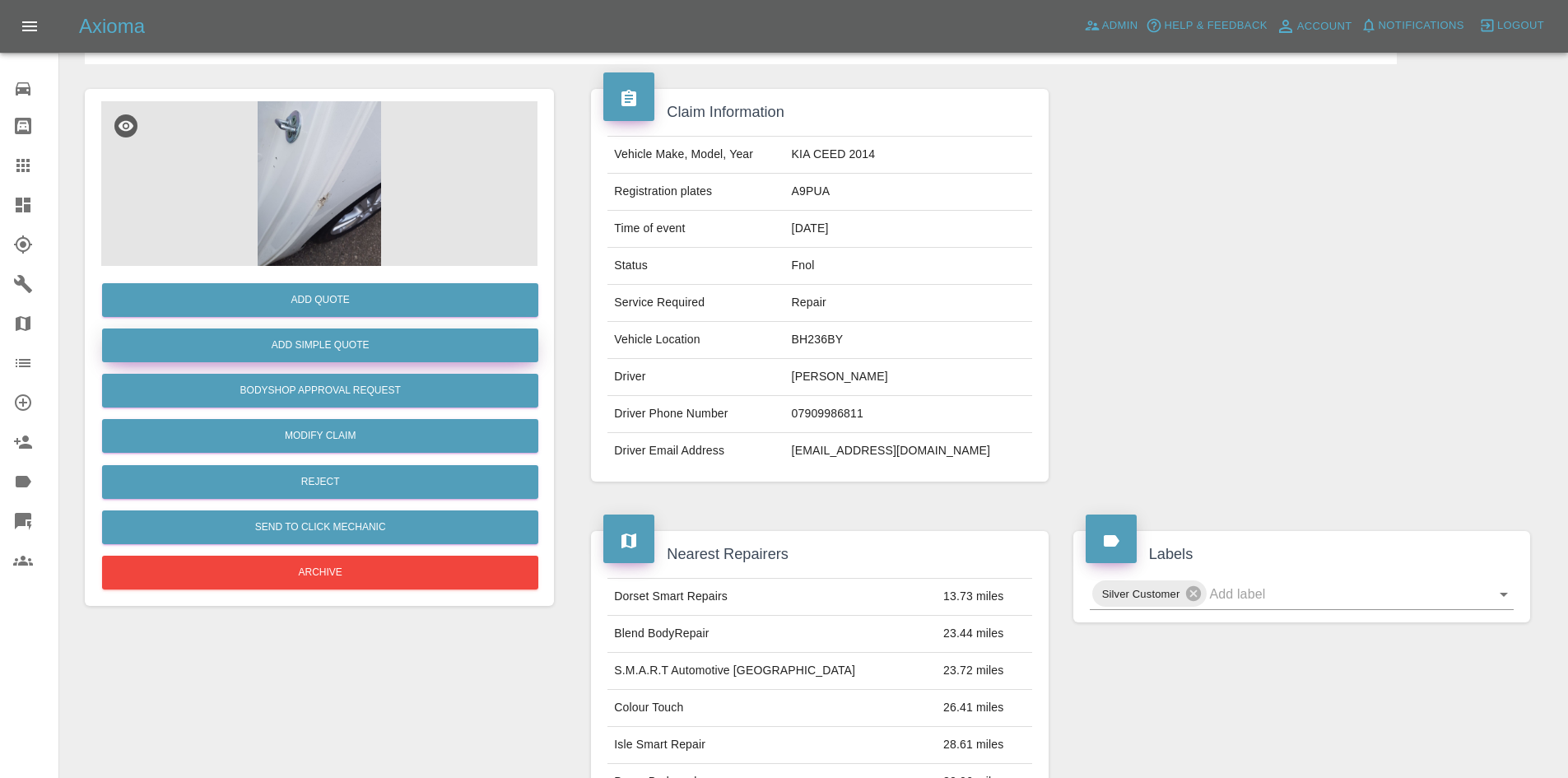
scroll to position [96, 0]
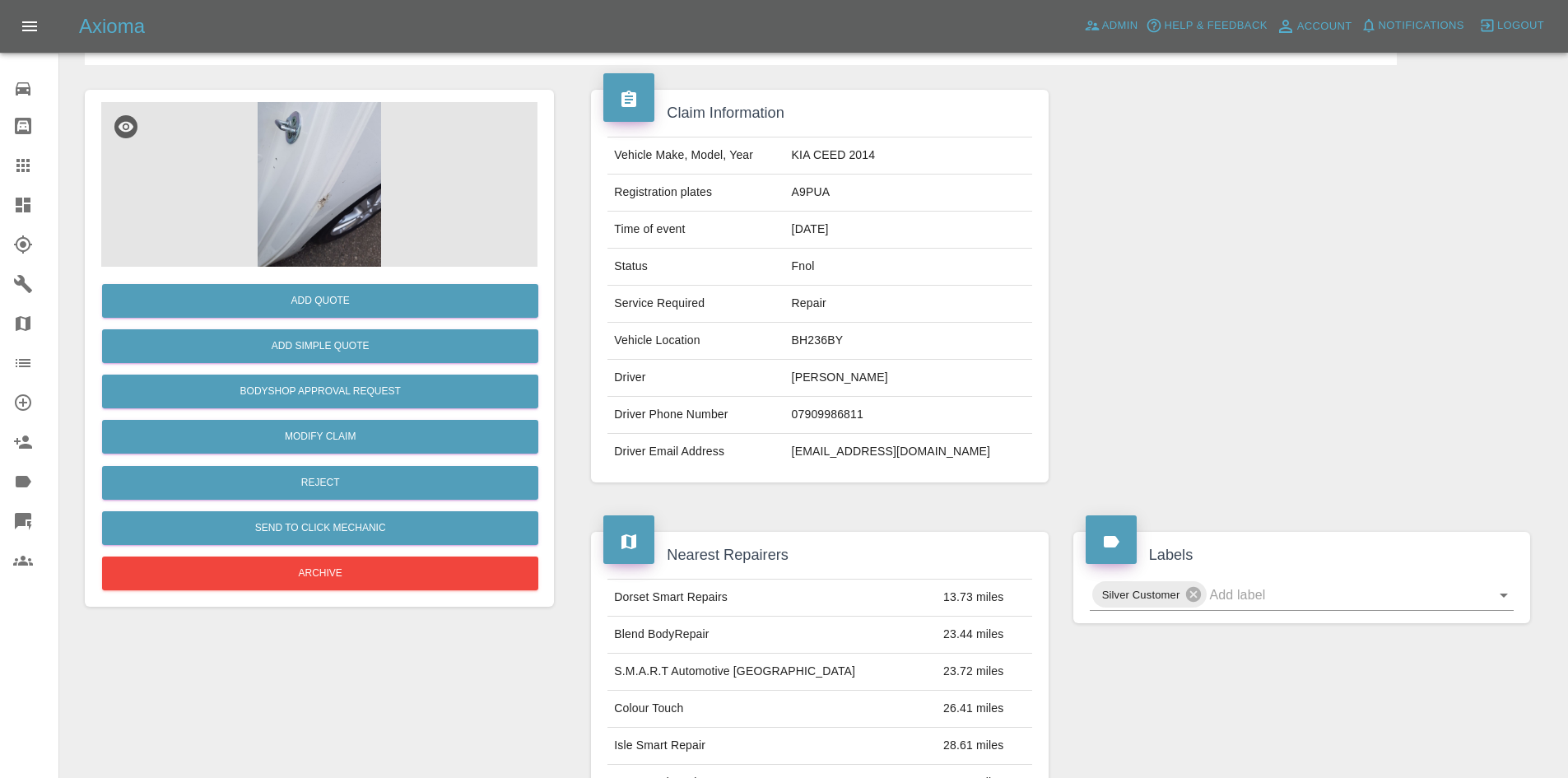
click at [339, 175] on img at bounding box center [320, 185] width 436 height 165
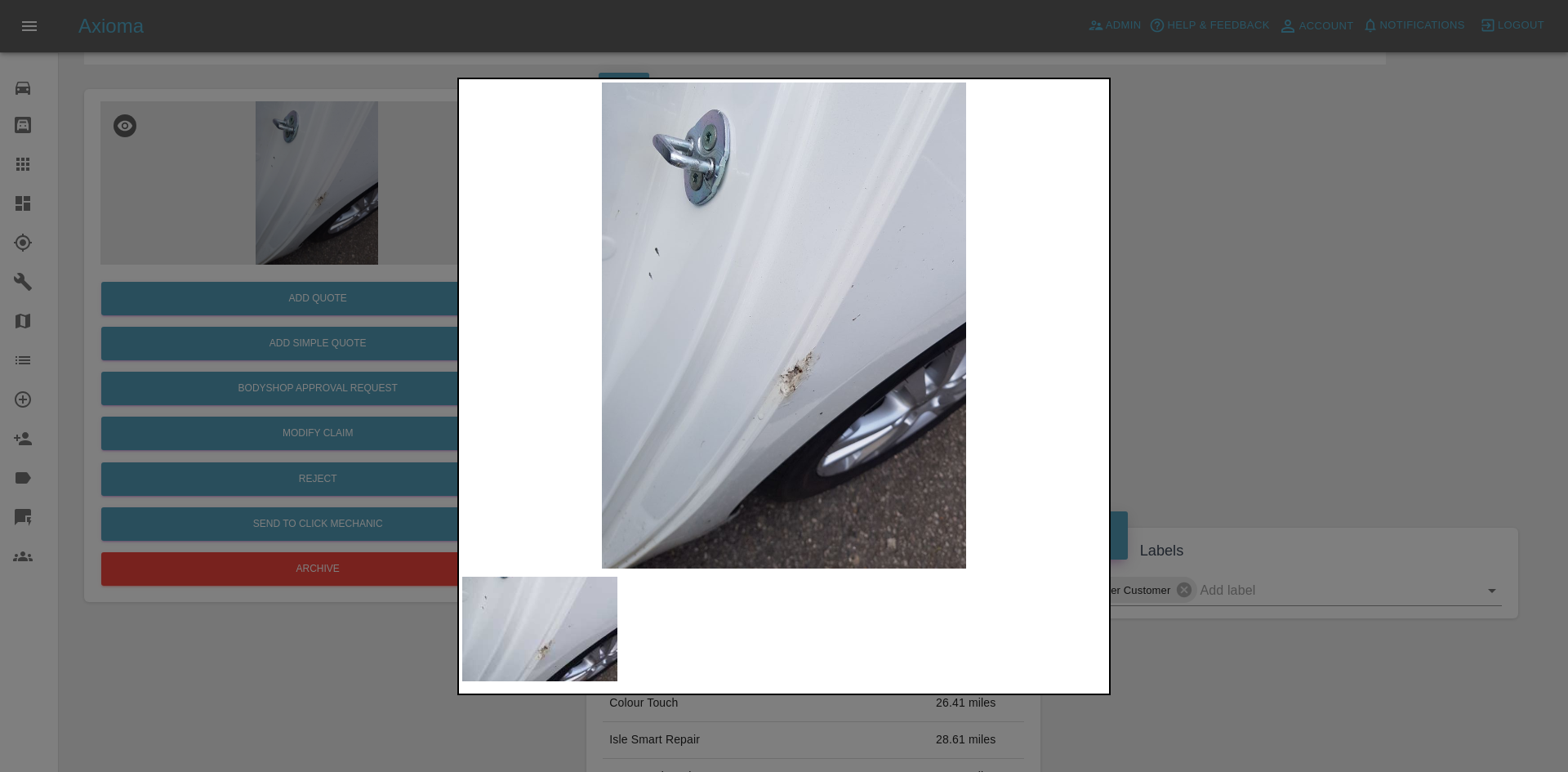
click at [778, 389] on img at bounding box center [783, 326] width 644 height 486
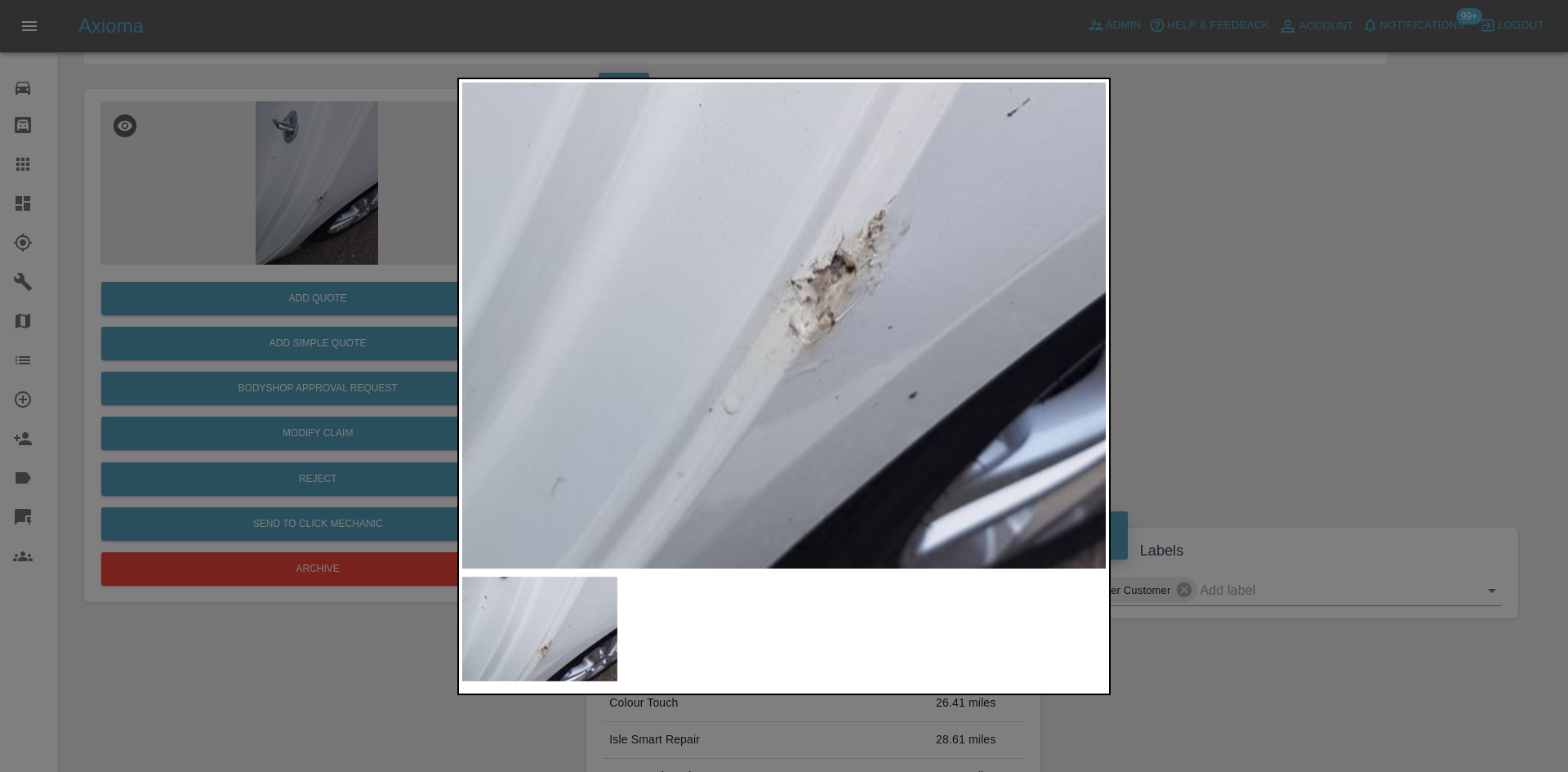
click at [821, 377] on img at bounding box center [800, 131] width 1931 height 1459
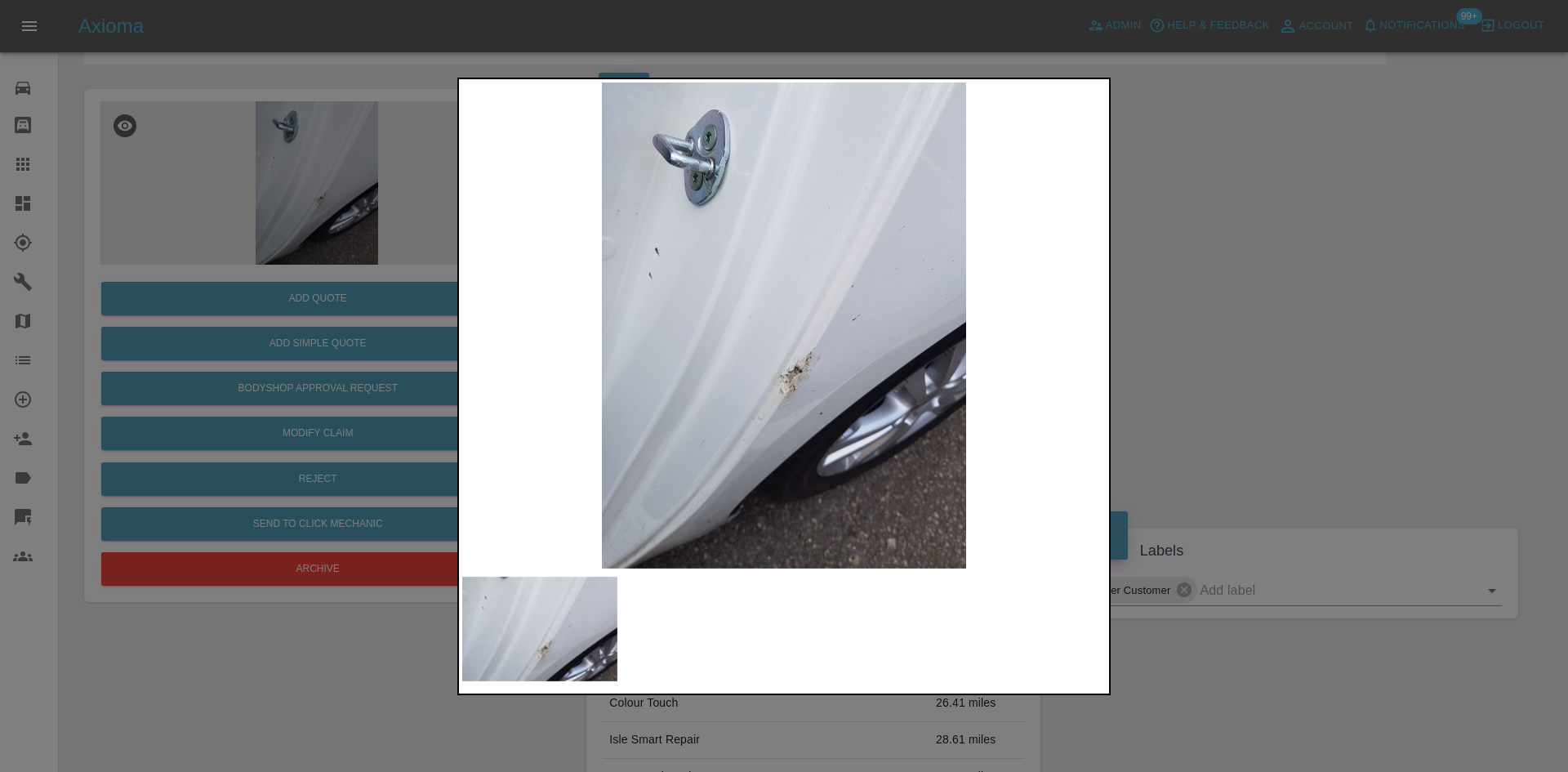
click at [821, 377] on img at bounding box center [783, 326] width 644 height 486
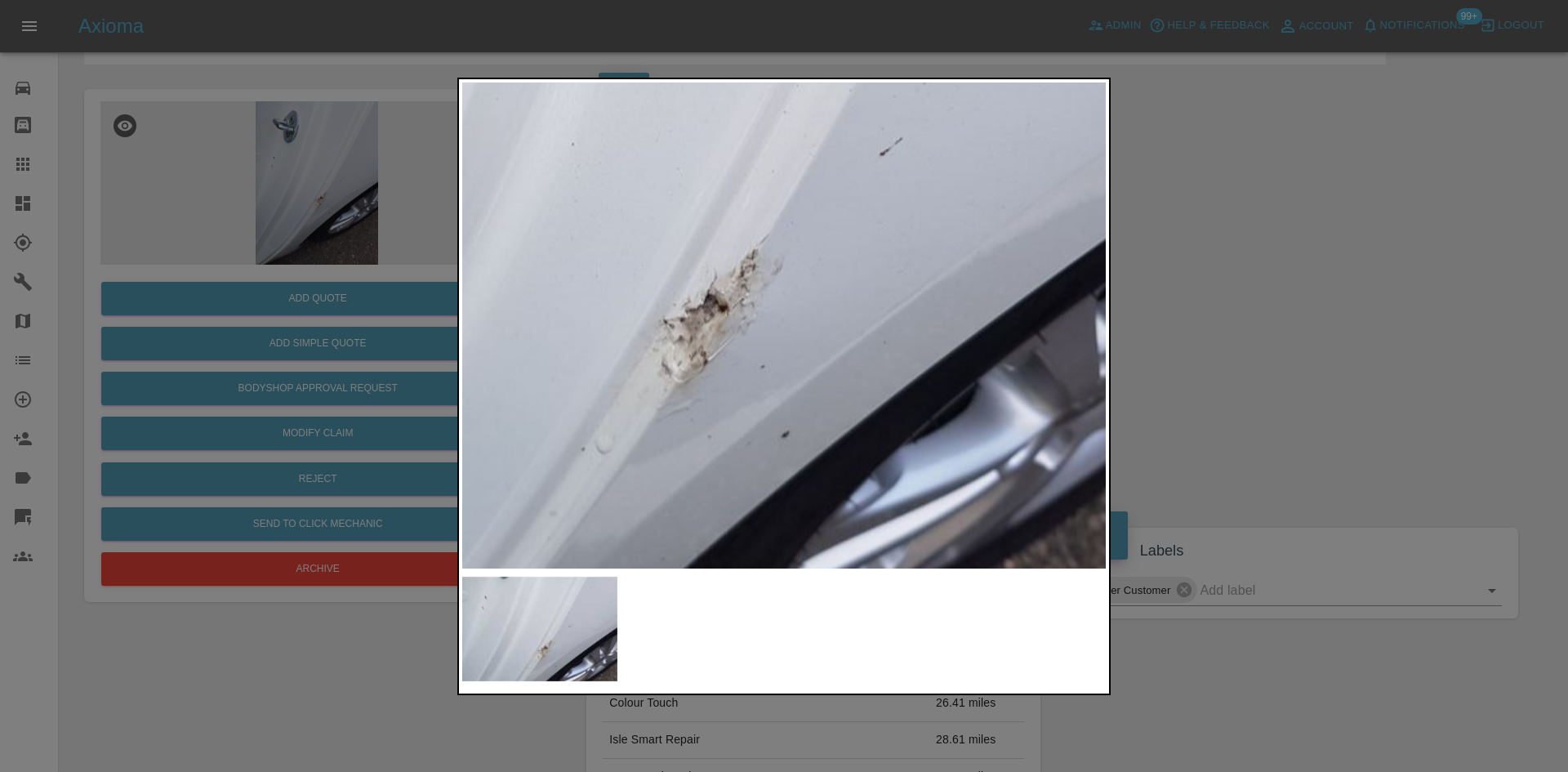
click at [767, 377] on img at bounding box center [674, 171] width 1931 height 1459
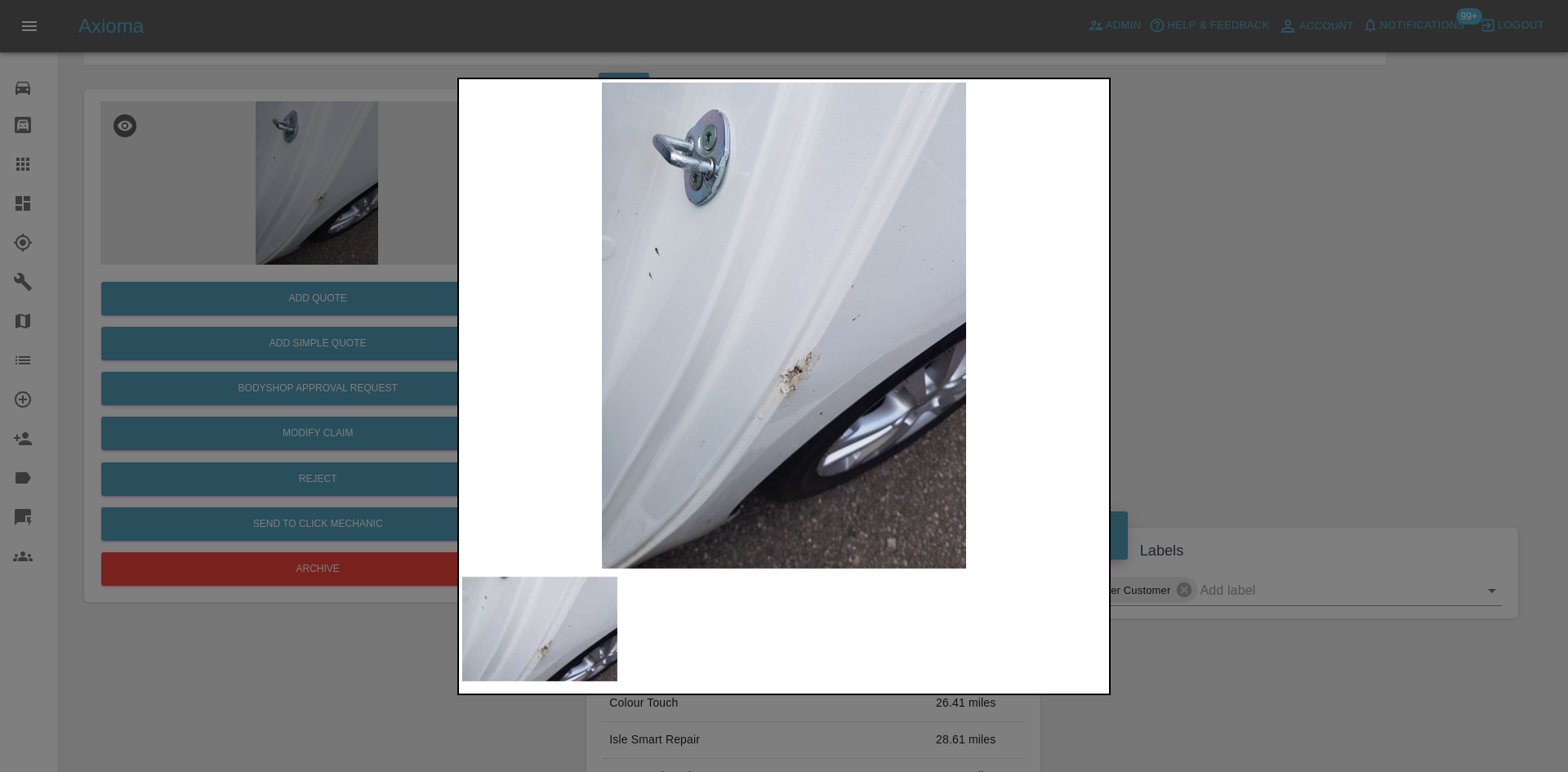
click at [275, 284] on div at bounding box center [784, 386] width 1568 height 772
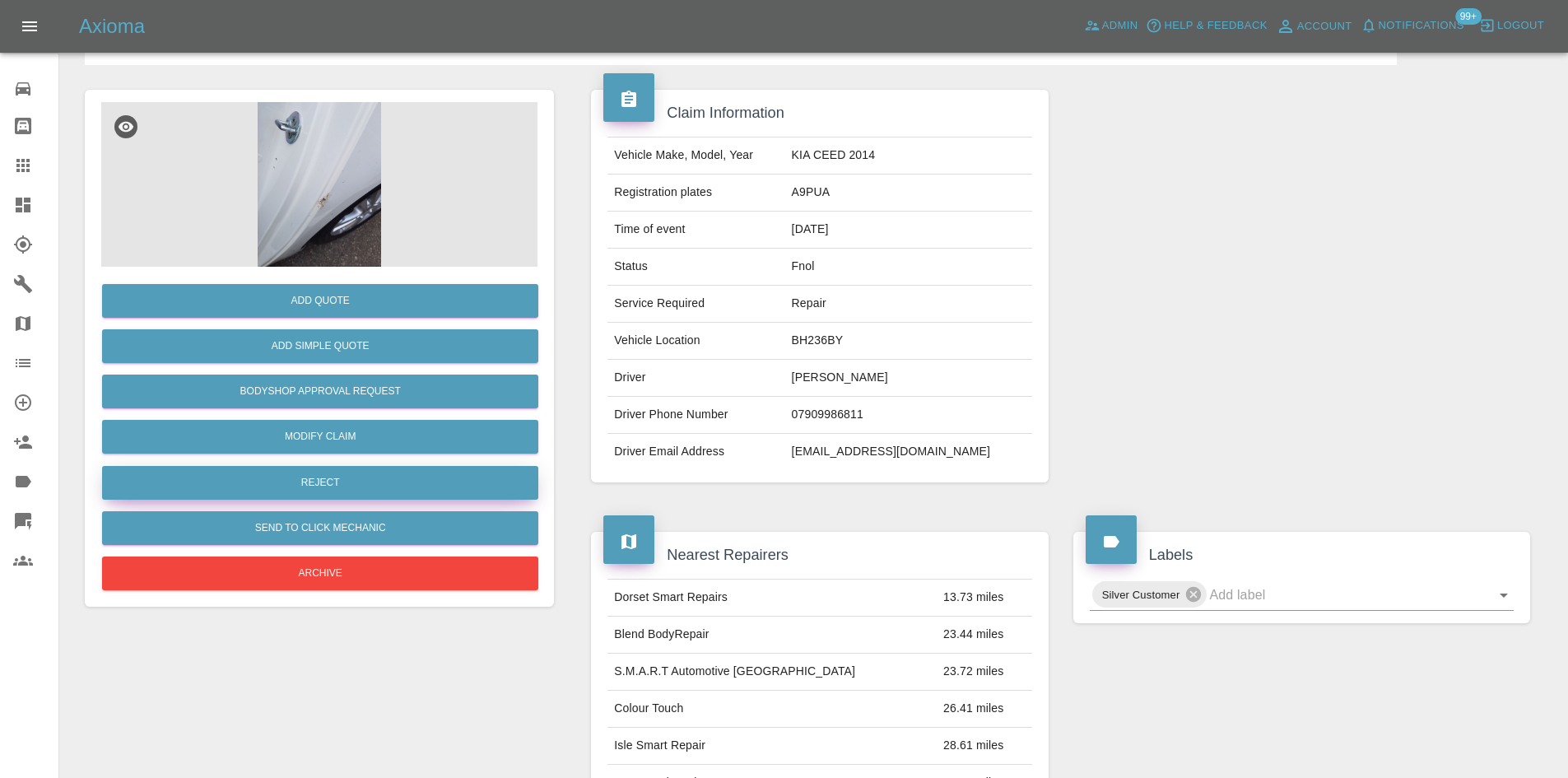
click at [334, 488] on button "Reject" at bounding box center [320, 482] width 436 height 34
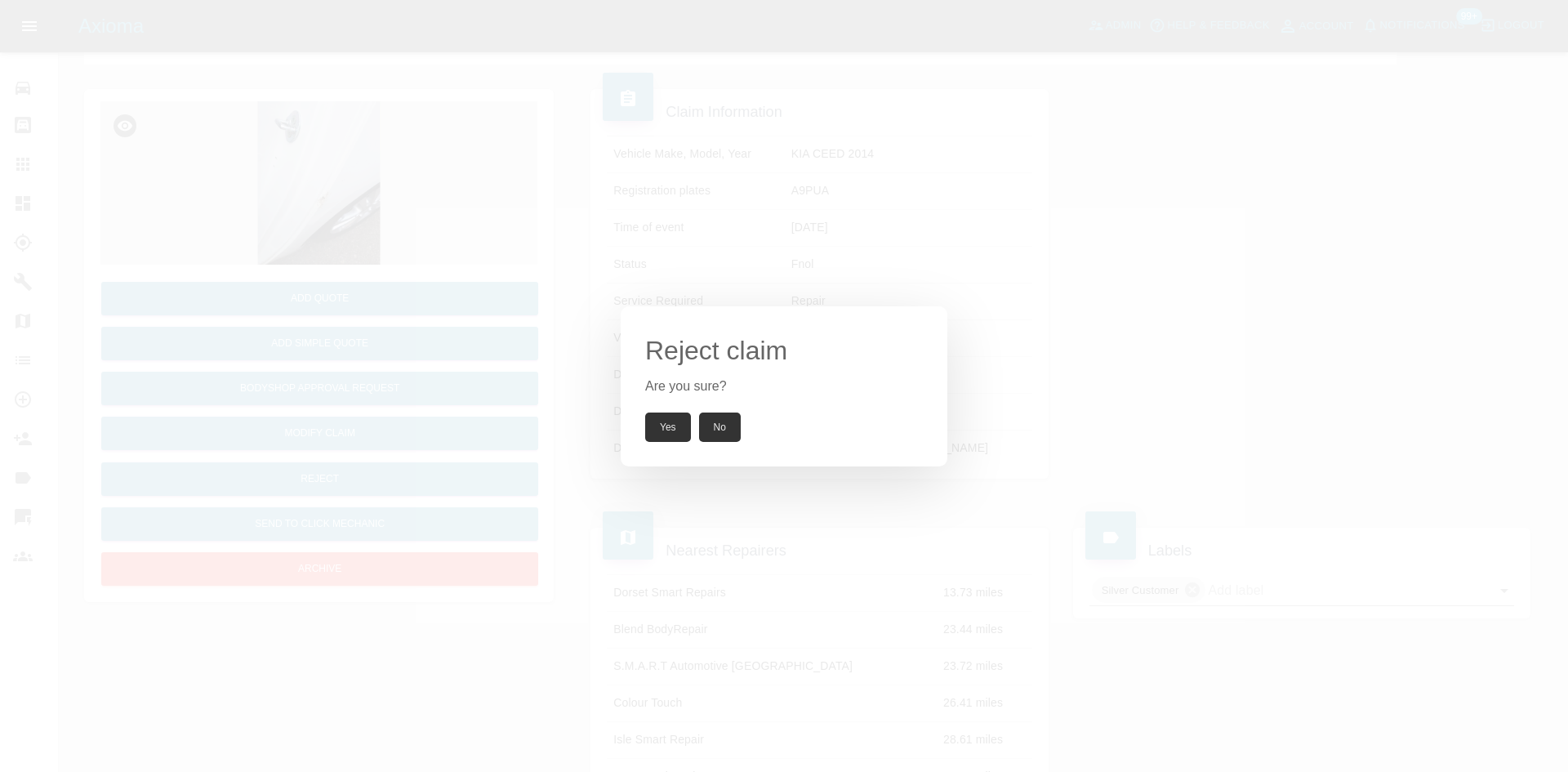
click at [664, 431] on button "Yes" at bounding box center [668, 427] width 46 height 29
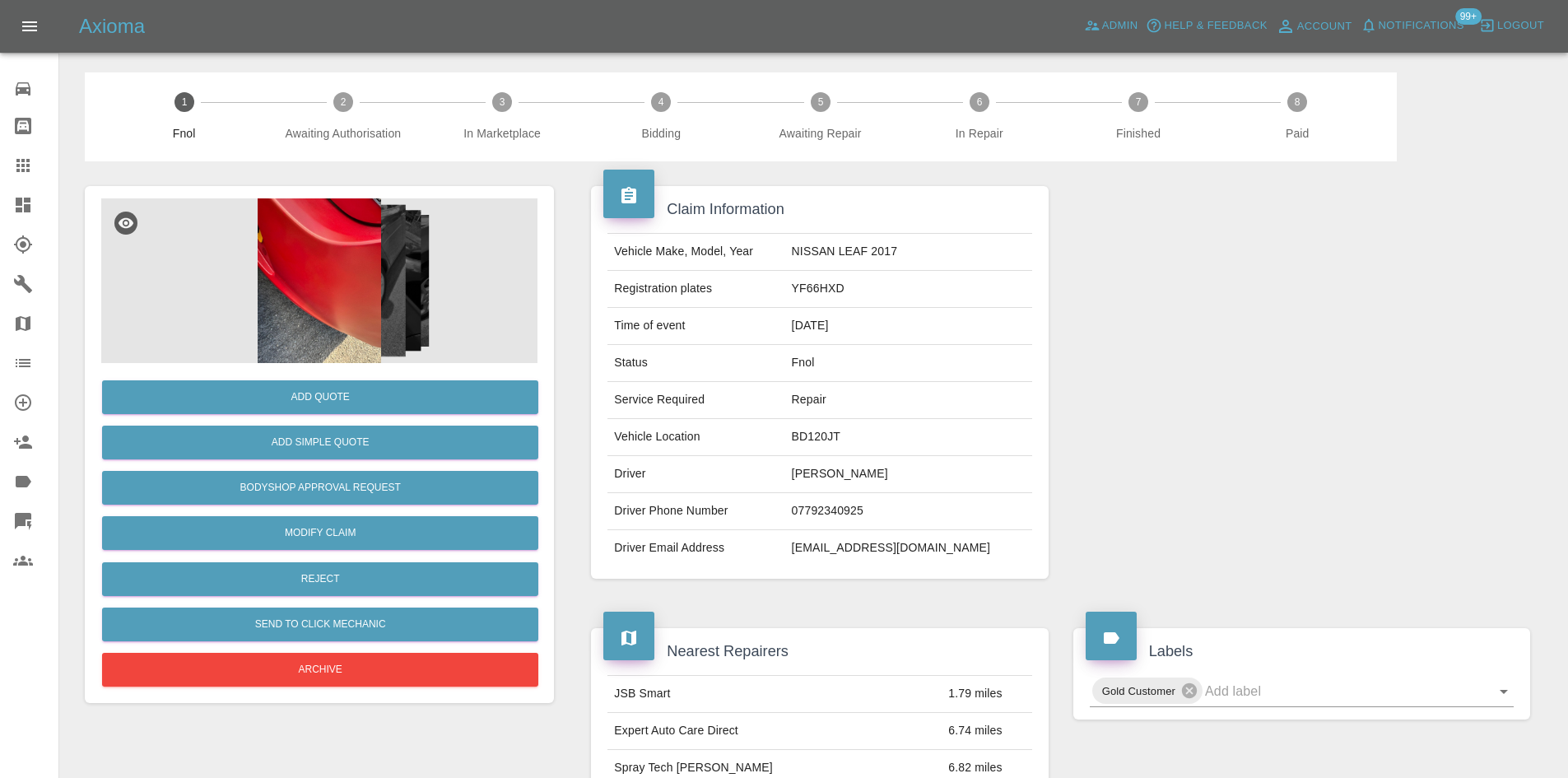
click at [290, 243] on img at bounding box center [320, 280] width 436 height 165
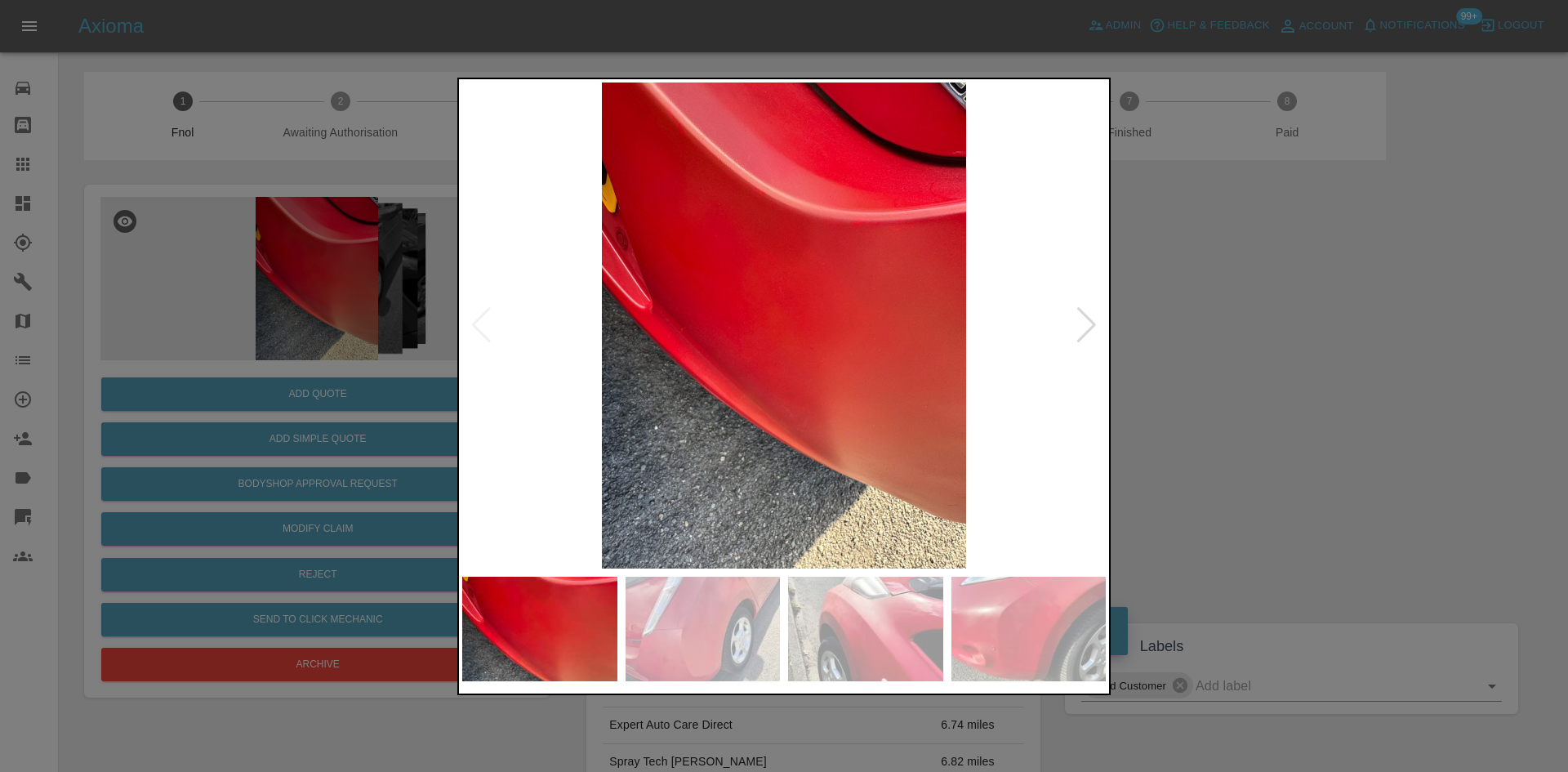
click at [634, 351] on img at bounding box center [783, 326] width 644 height 486
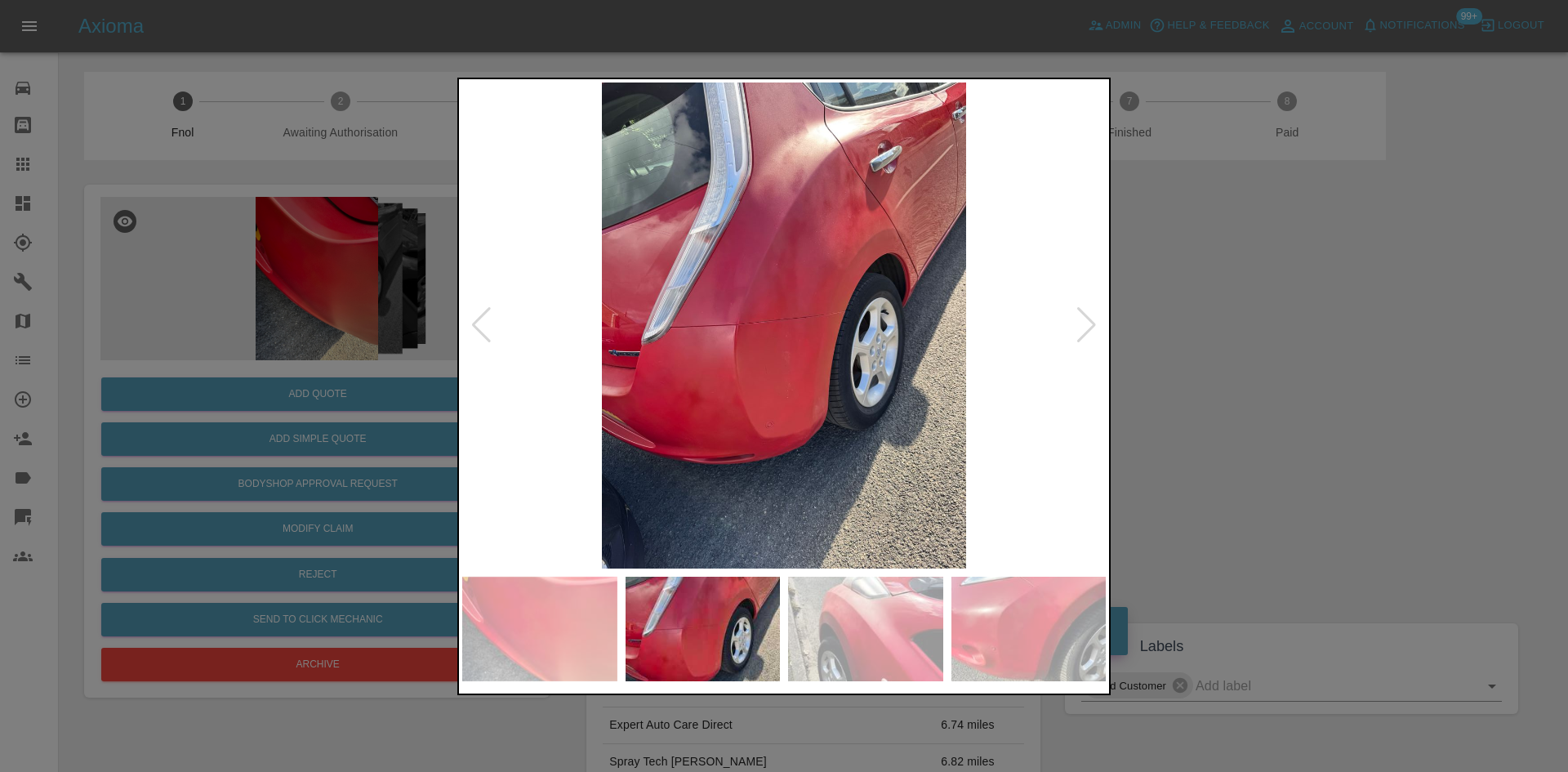
click at [502, 350] on img at bounding box center [783, 326] width 644 height 486
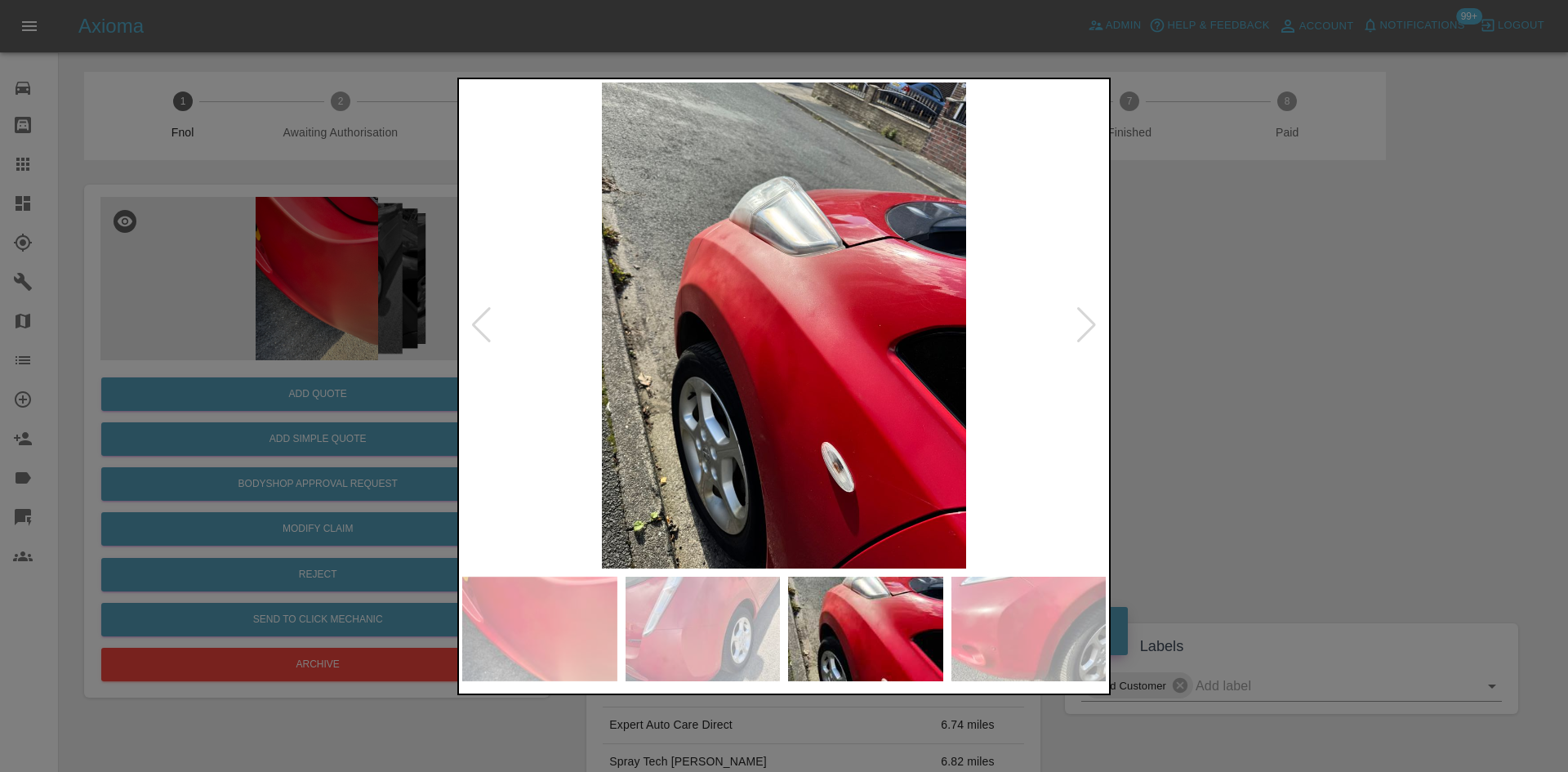
click at [607, 325] on img at bounding box center [783, 326] width 644 height 486
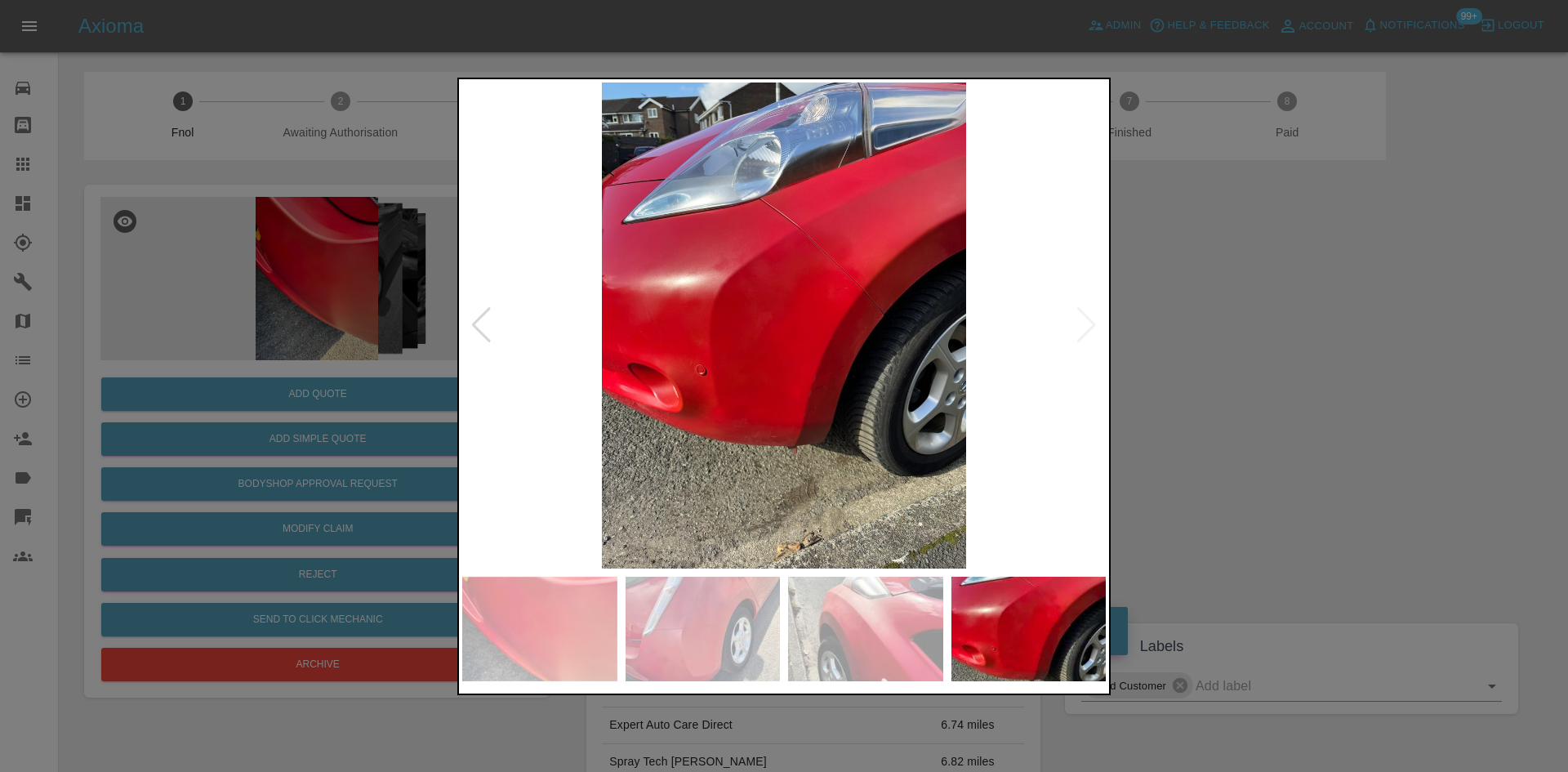
click at [536, 346] on img at bounding box center [783, 326] width 644 height 486
click at [522, 339] on img at bounding box center [783, 326] width 644 height 486
click at [327, 274] on div at bounding box center [784, 386] width 1568 height 772
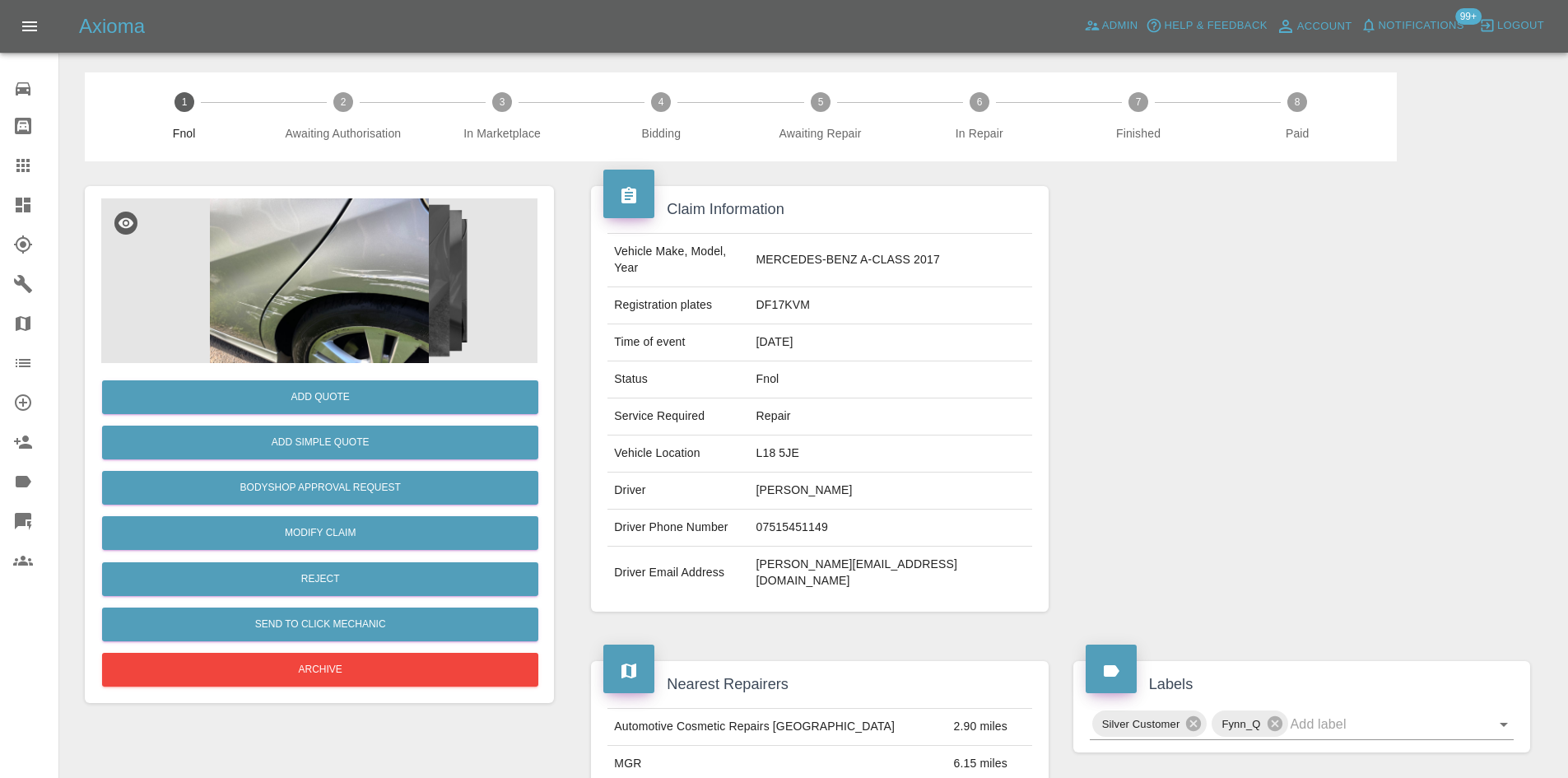
click at [418, 245] on img at bounding box center [320, 280] width 436 height 165
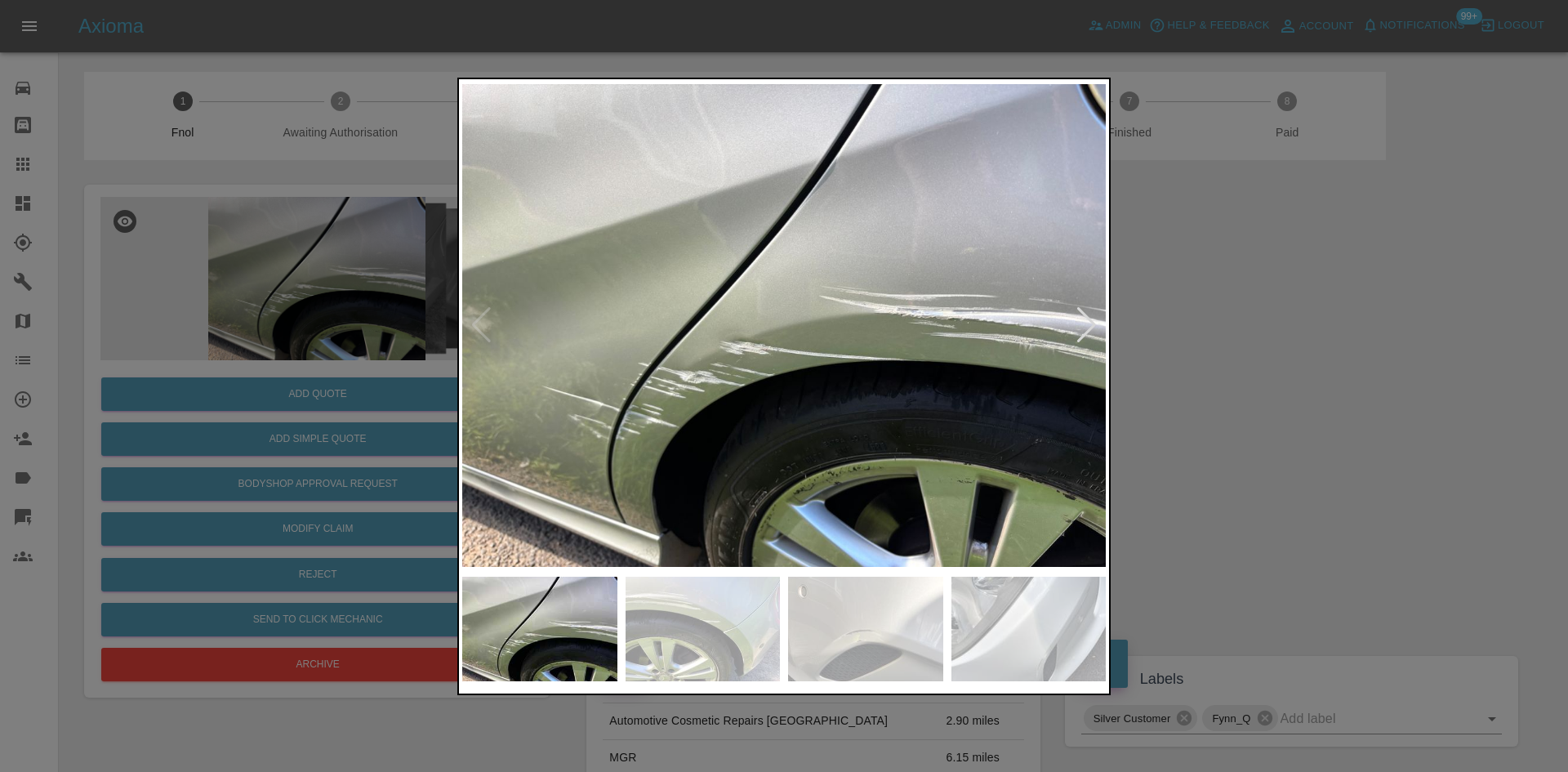
click at [719, 375] on img at bounding box center [783, 326] width 644 height 486
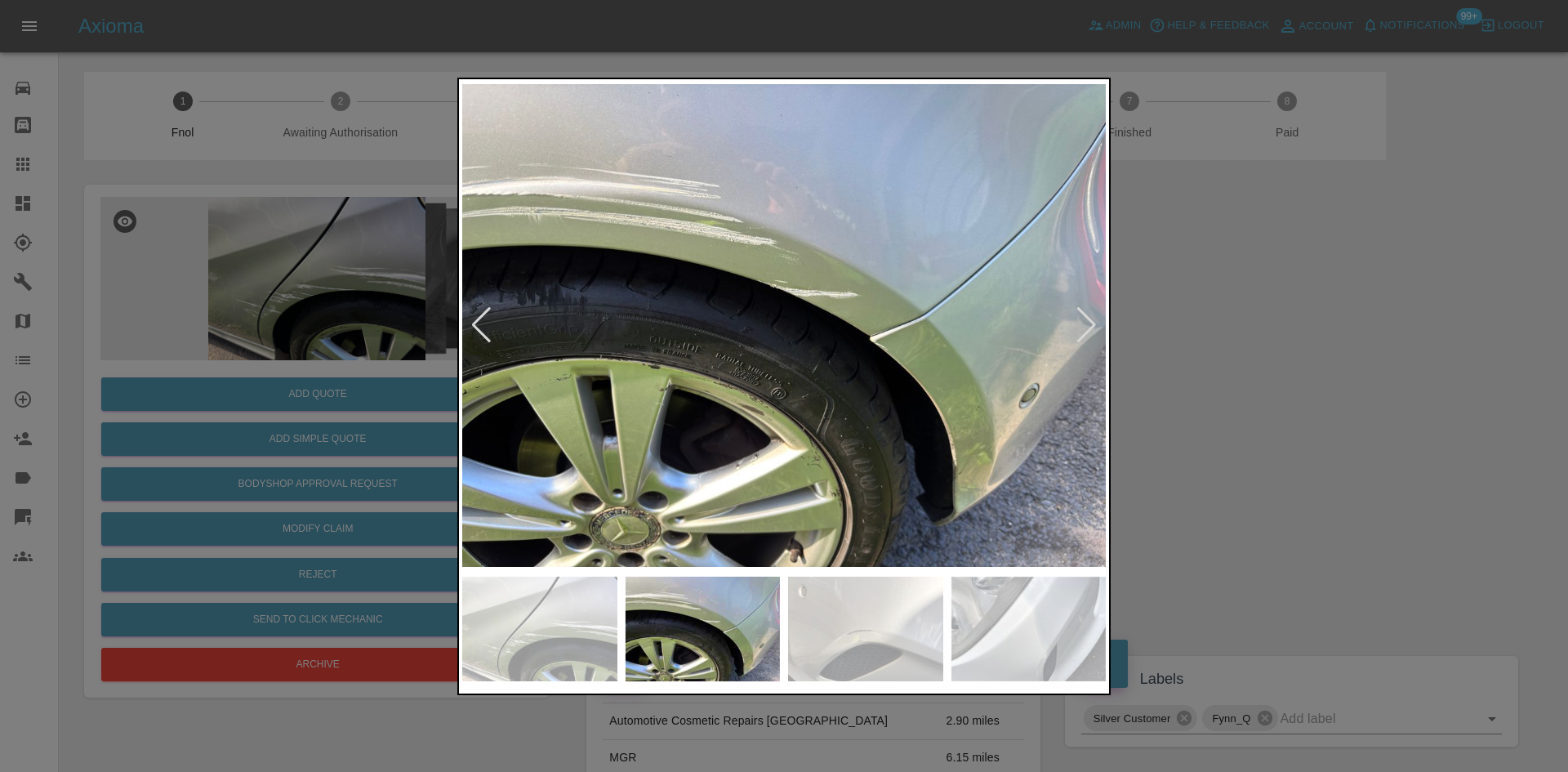
click at [917, 341] on img at bounding box center [783, 326] width 644 height 486
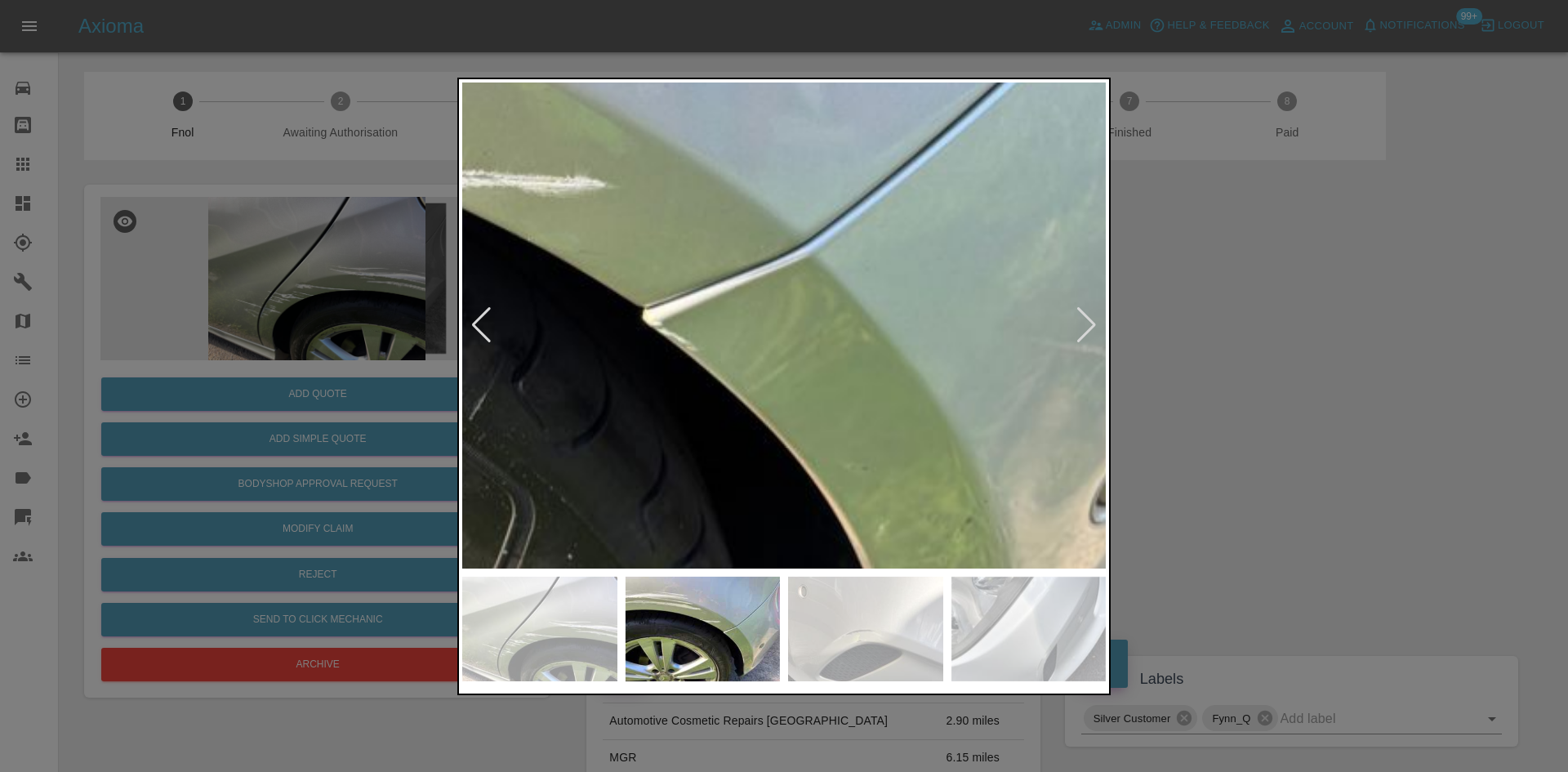
click at [905, 355] on img at bounding box center [384, 276] width 1931 height 1459
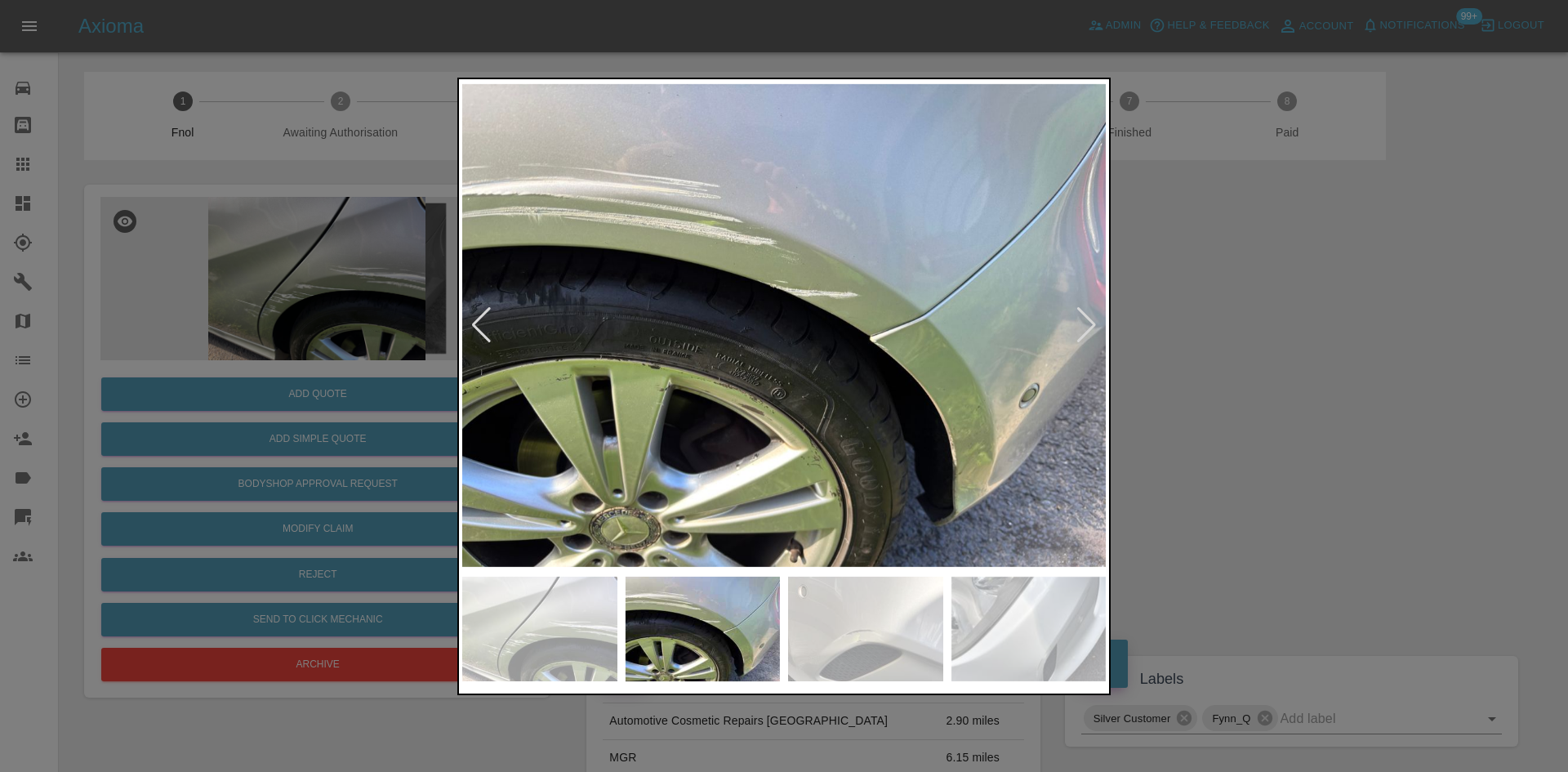
click at [787, 373] on img at bounding box center [783, 326] width 644 height 486
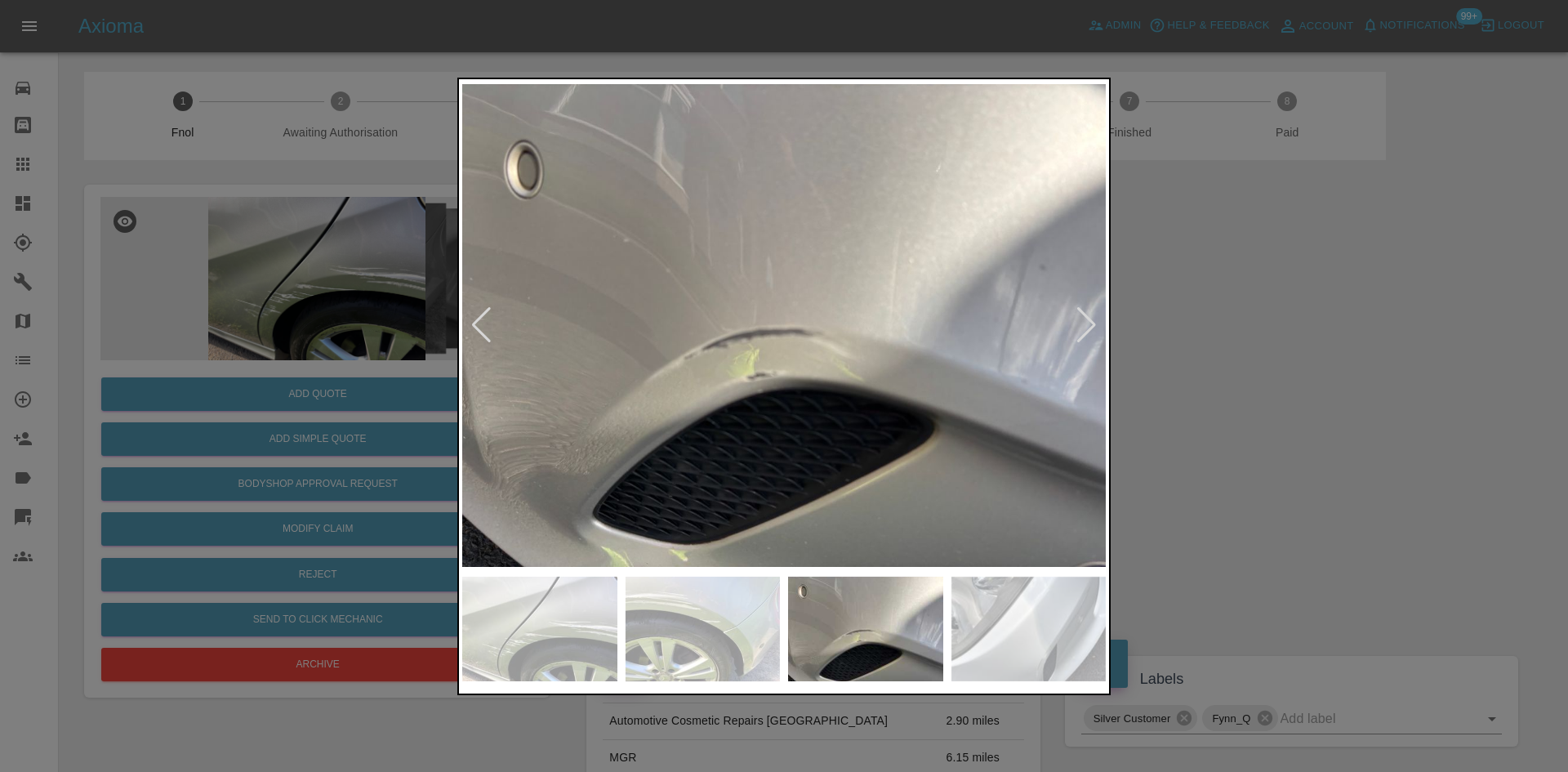
click at [619, 371] on img at bounding box center [783, 326] width 644 height 486
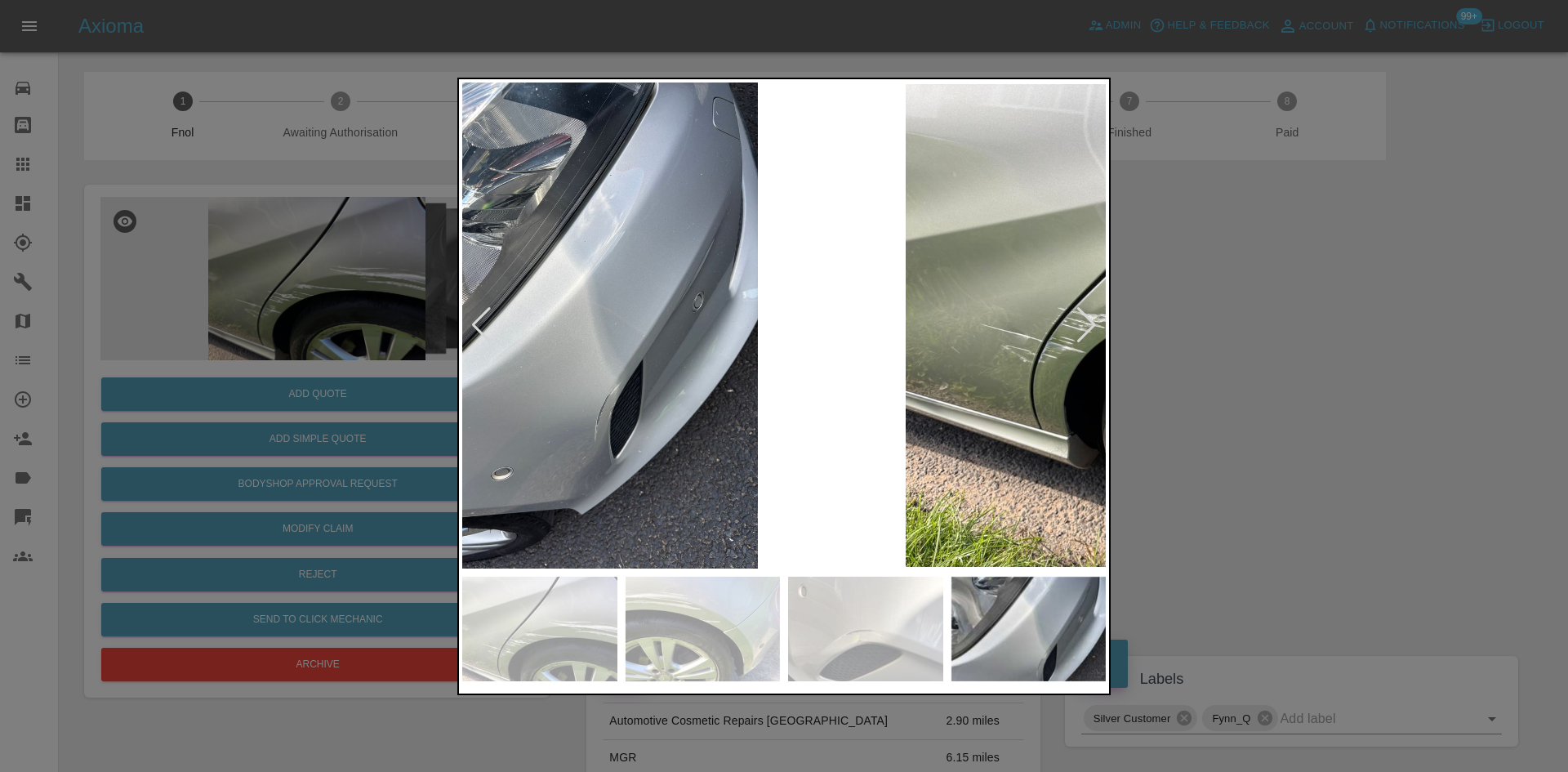
click at [470, 370] on img at bounding box center [576, 326] width 644 height 486
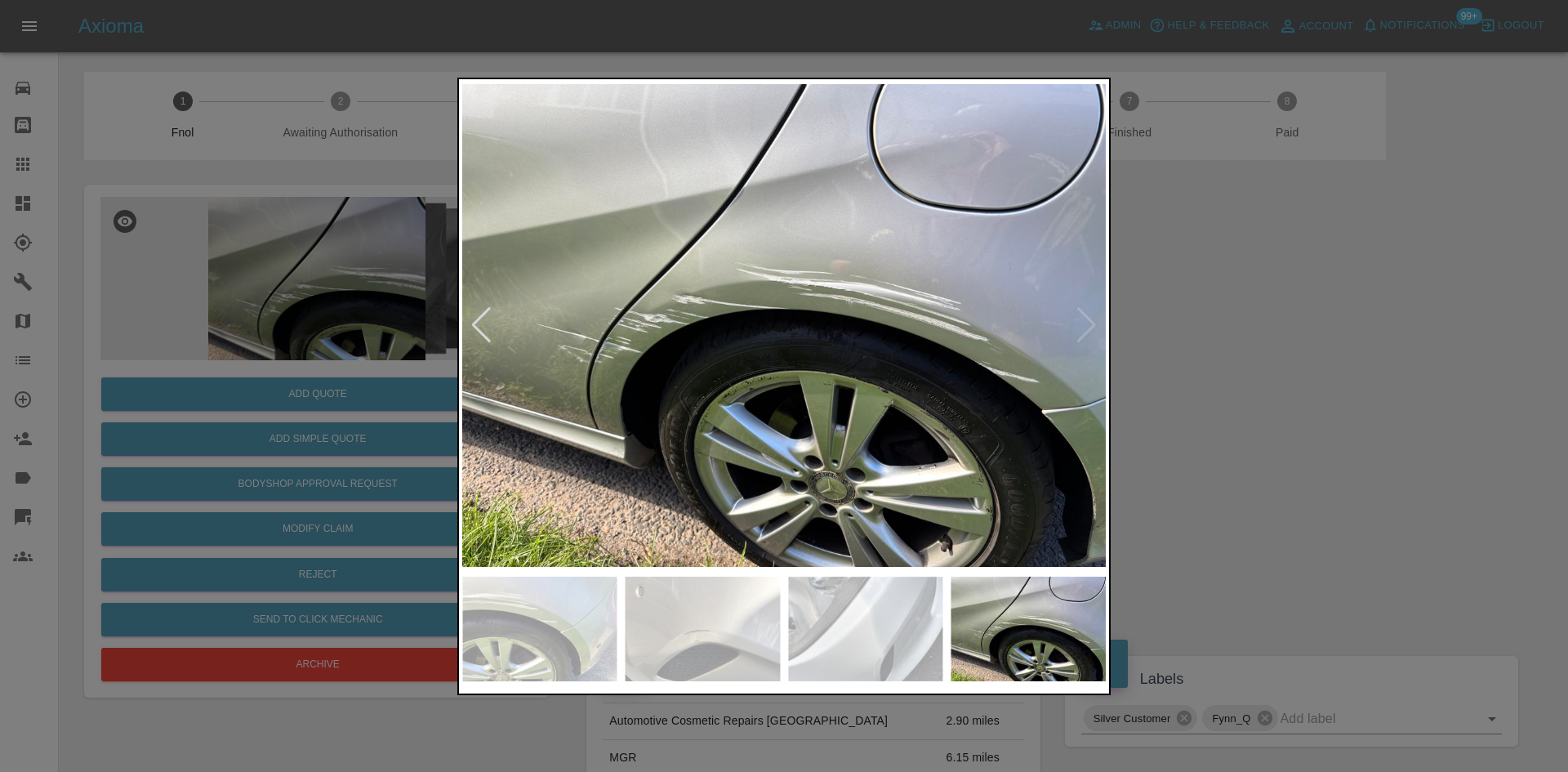
click at [227, 368] on div at bounding box center [784, 386] width 1568 height 772
click at [820, 335] on img at bounding box center [783, 326] width 644 height 486
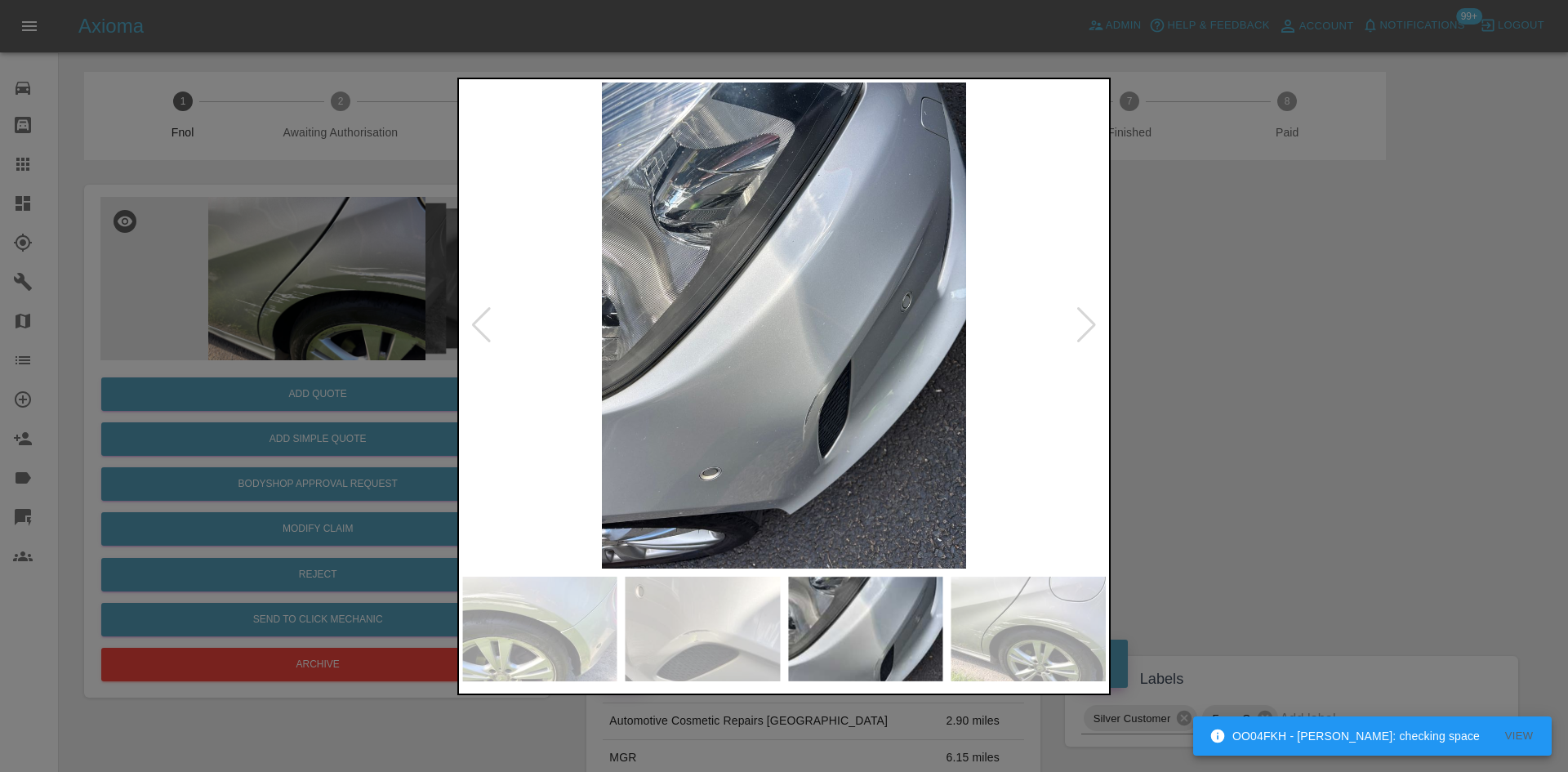
click at [775, 321] on img at bounding box center [783, 326] width 644 height 486
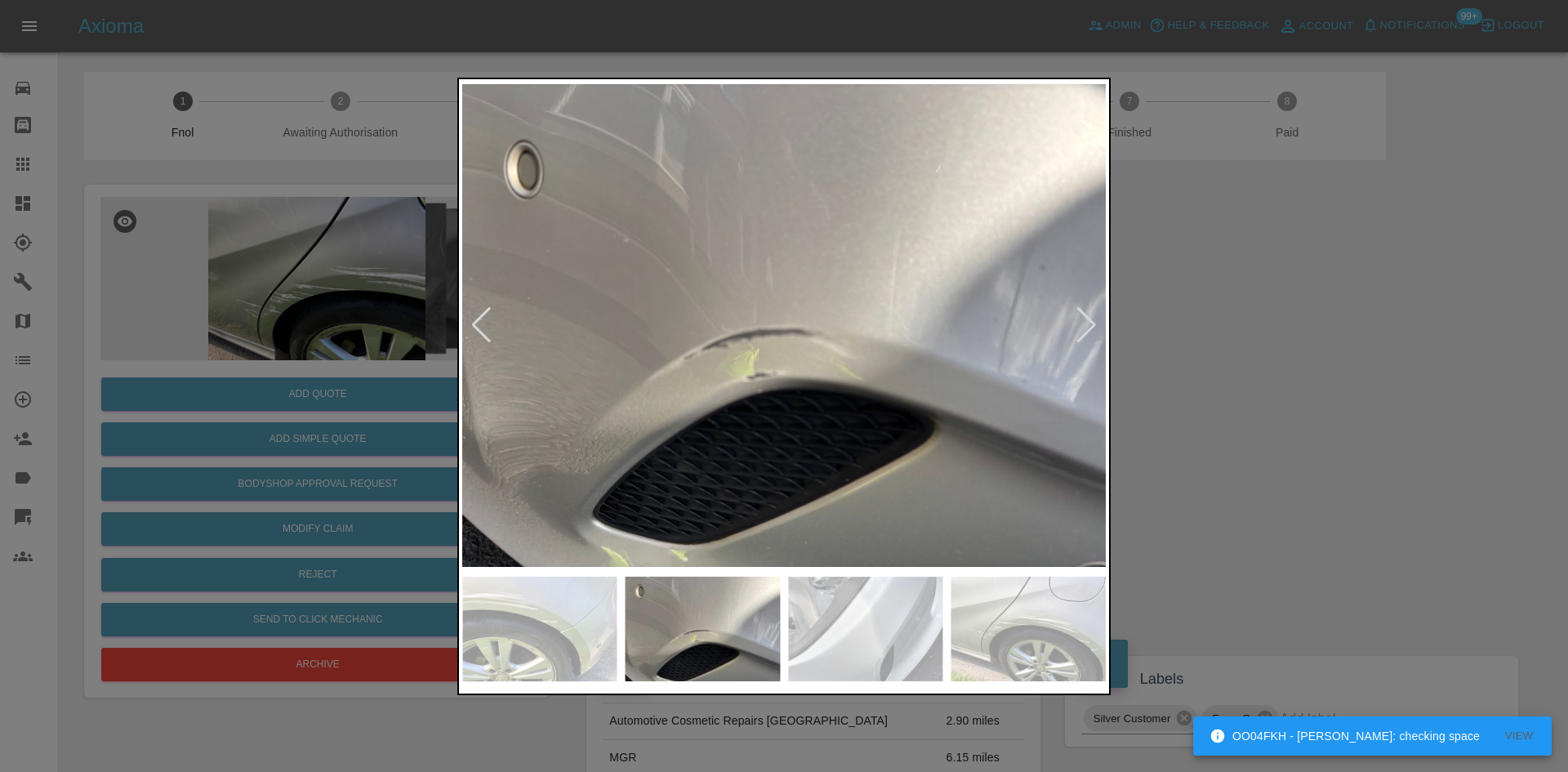
drag, startPoint x: 172, startPoint y: 350, endPoint x: 190, endPoint y: 350, distance: 18.0
click at [175, 350] on div at bounding box center [784, 386] width 1568 height 772
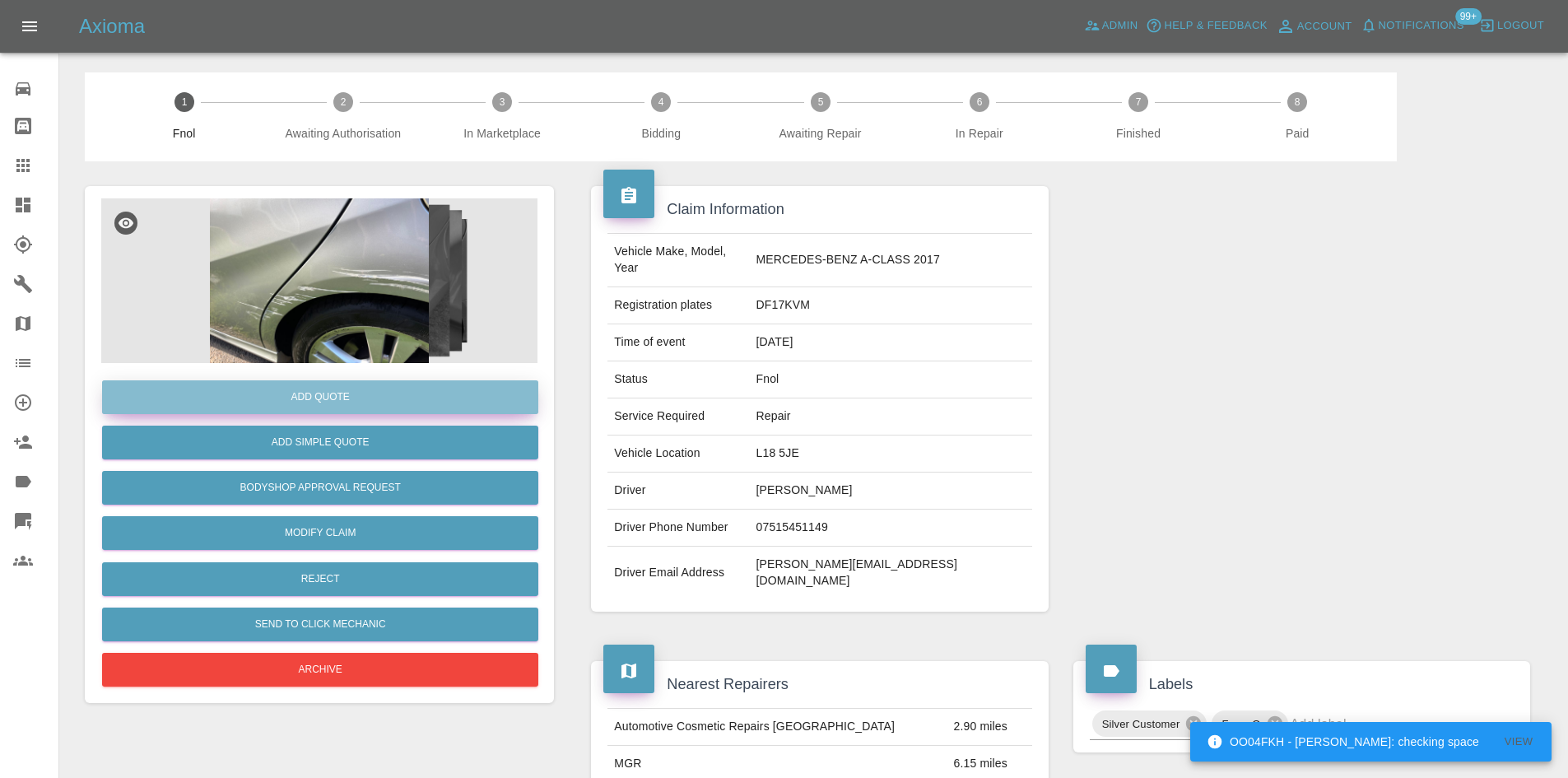
click at [339, 382] on button "Add Quote" at bounding box center [320, 397] width 436 height 34
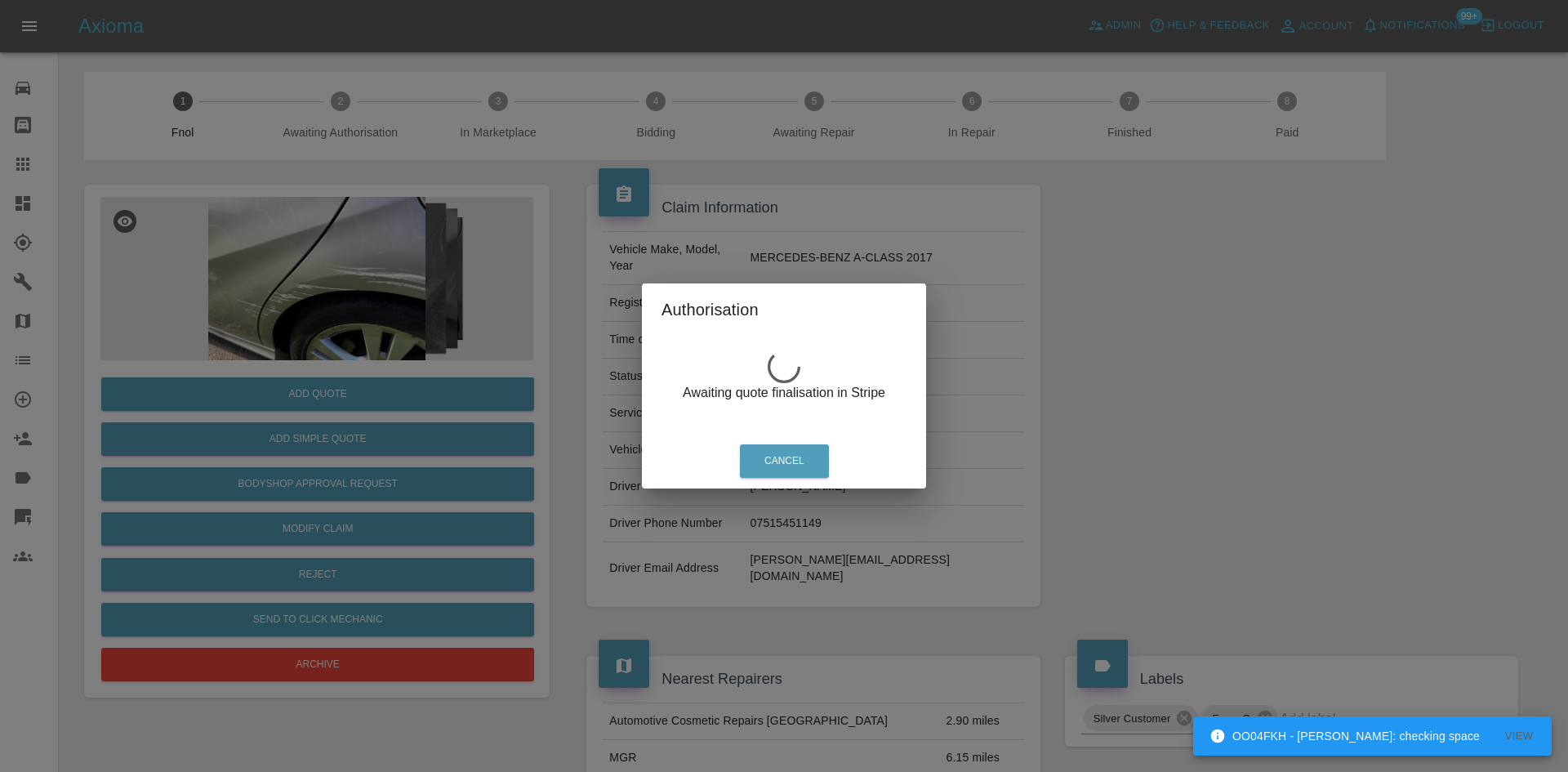
click at [331, 278] on div "Authorisation Awaiting quote finalisation in Stripe Cancel" at bounding box center [784, 386] width 1568 height 772
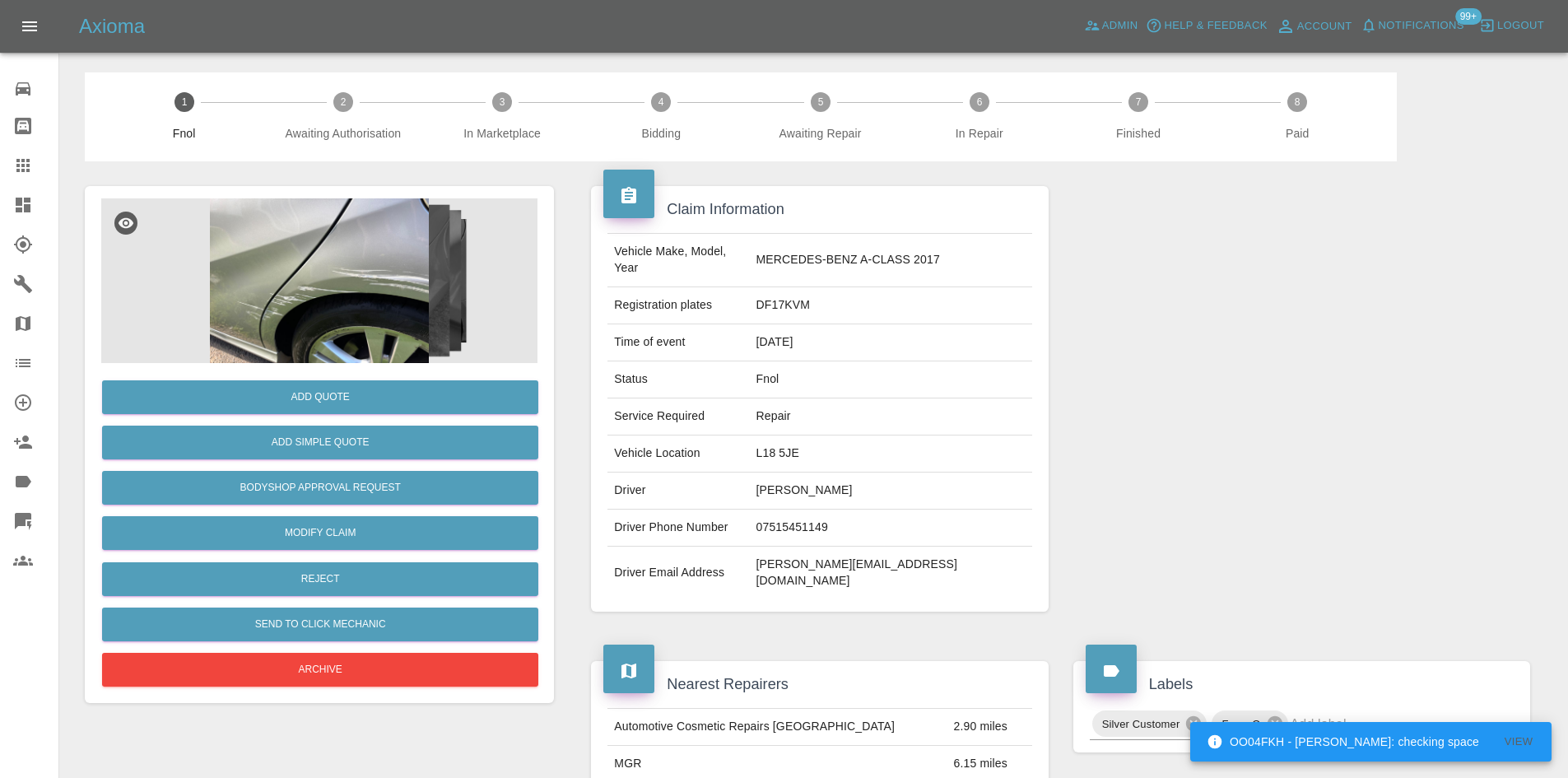
click at [310, 271] on img at bounding box center [320, 280] width 436 height 165
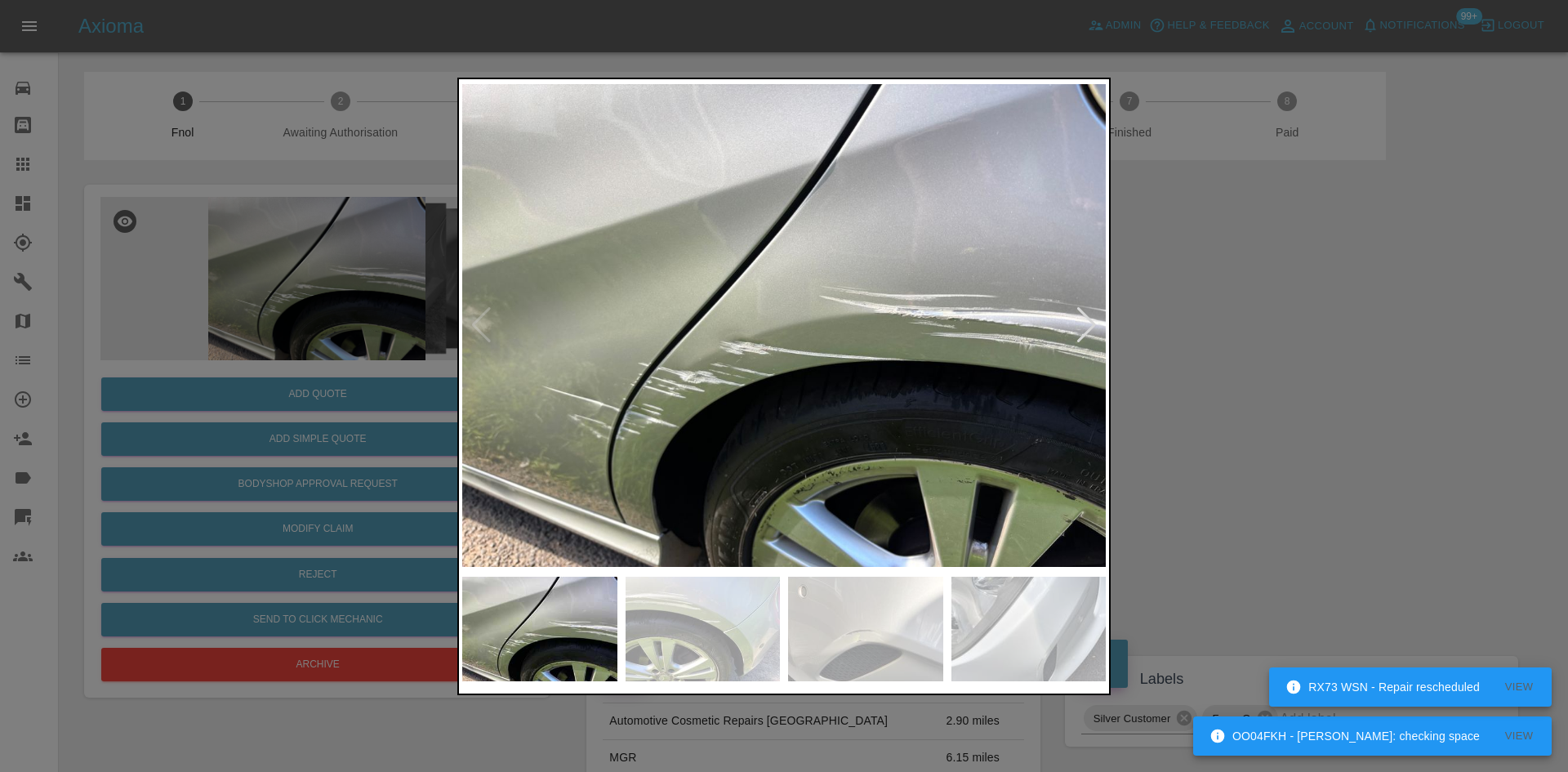
click at [808, 275] on img at bounding box center [783, 326] width 644 height 486
click at [813, 296] on img at bounding box center [783, 326] width 644 height 486
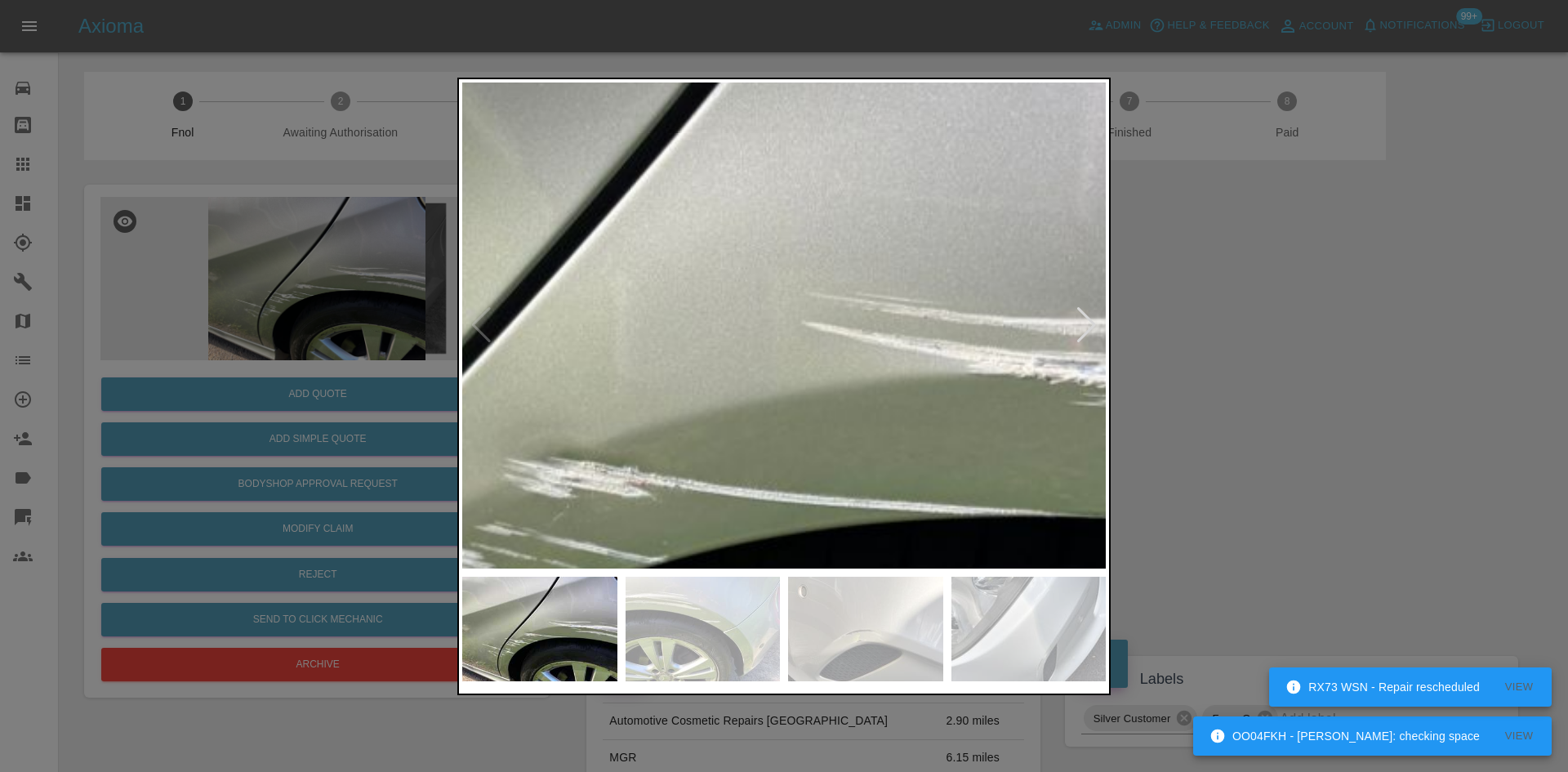
click at [862, 309] on img at bounding box center [695, 410] width 1931 height 1459
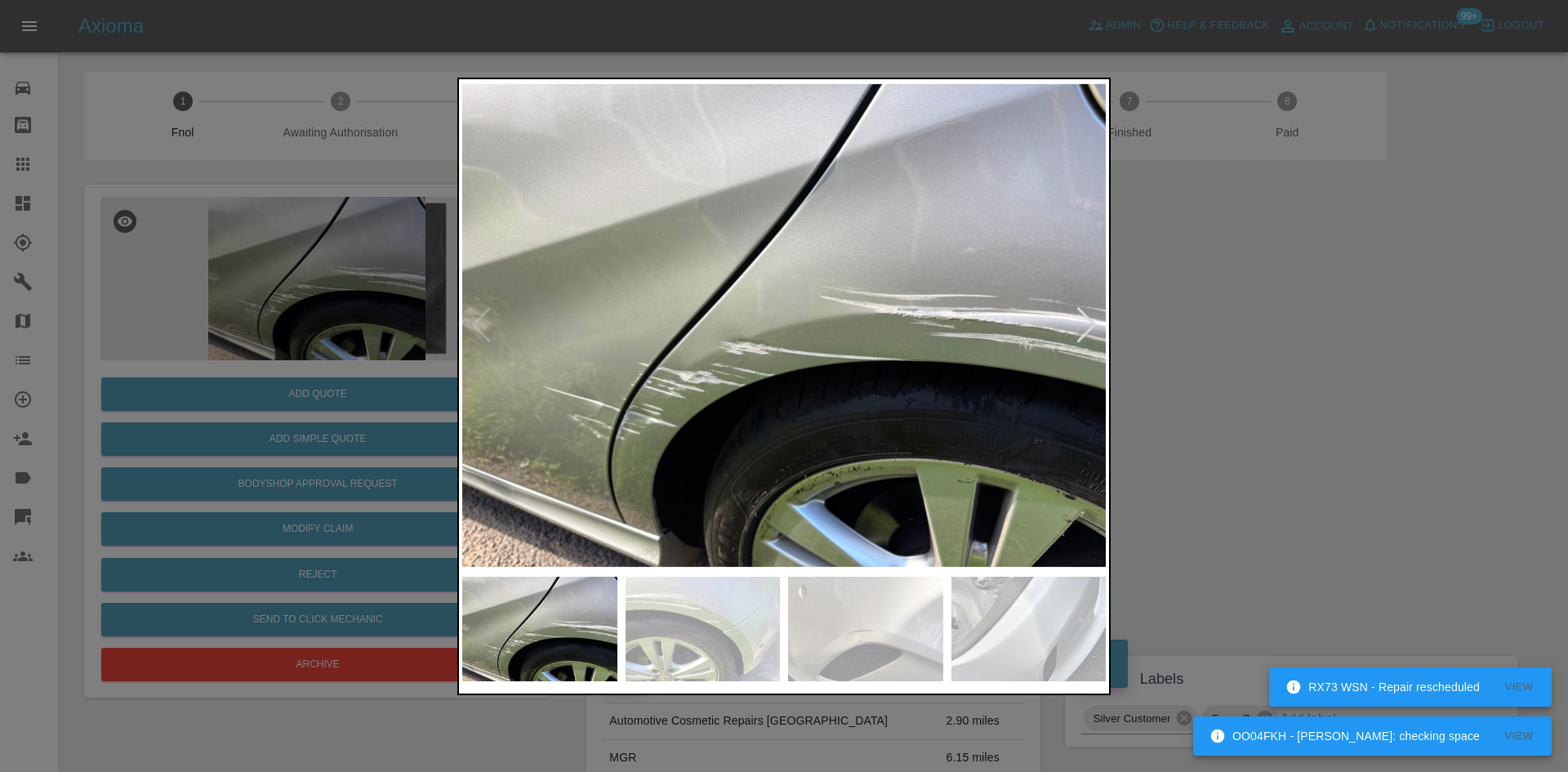
click at [656, 319] on img at bounding box center [783, 326] width 644 height 486
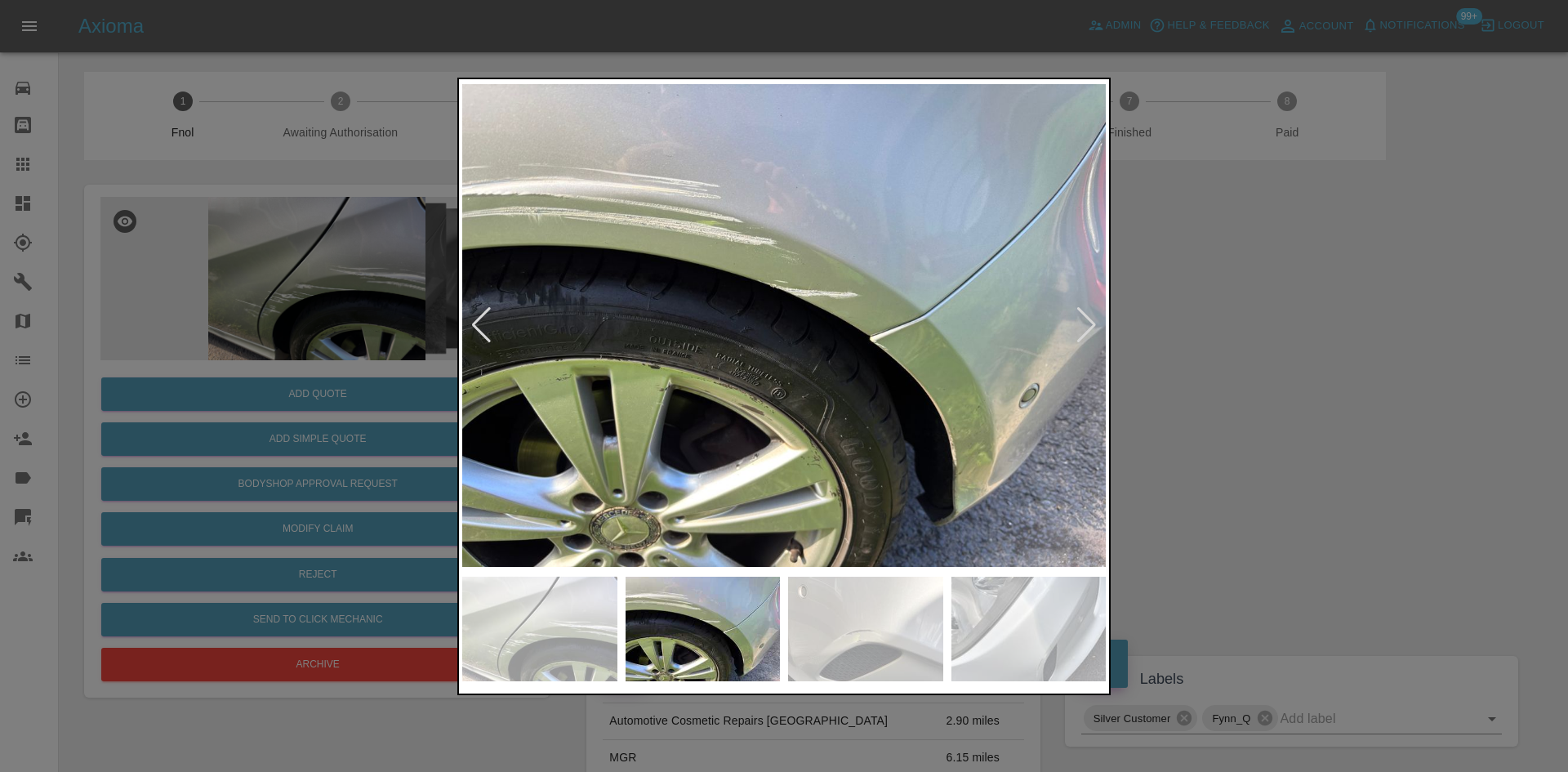
click at [510, 323] on img at bounding box center [783, 326] width 644 height 486
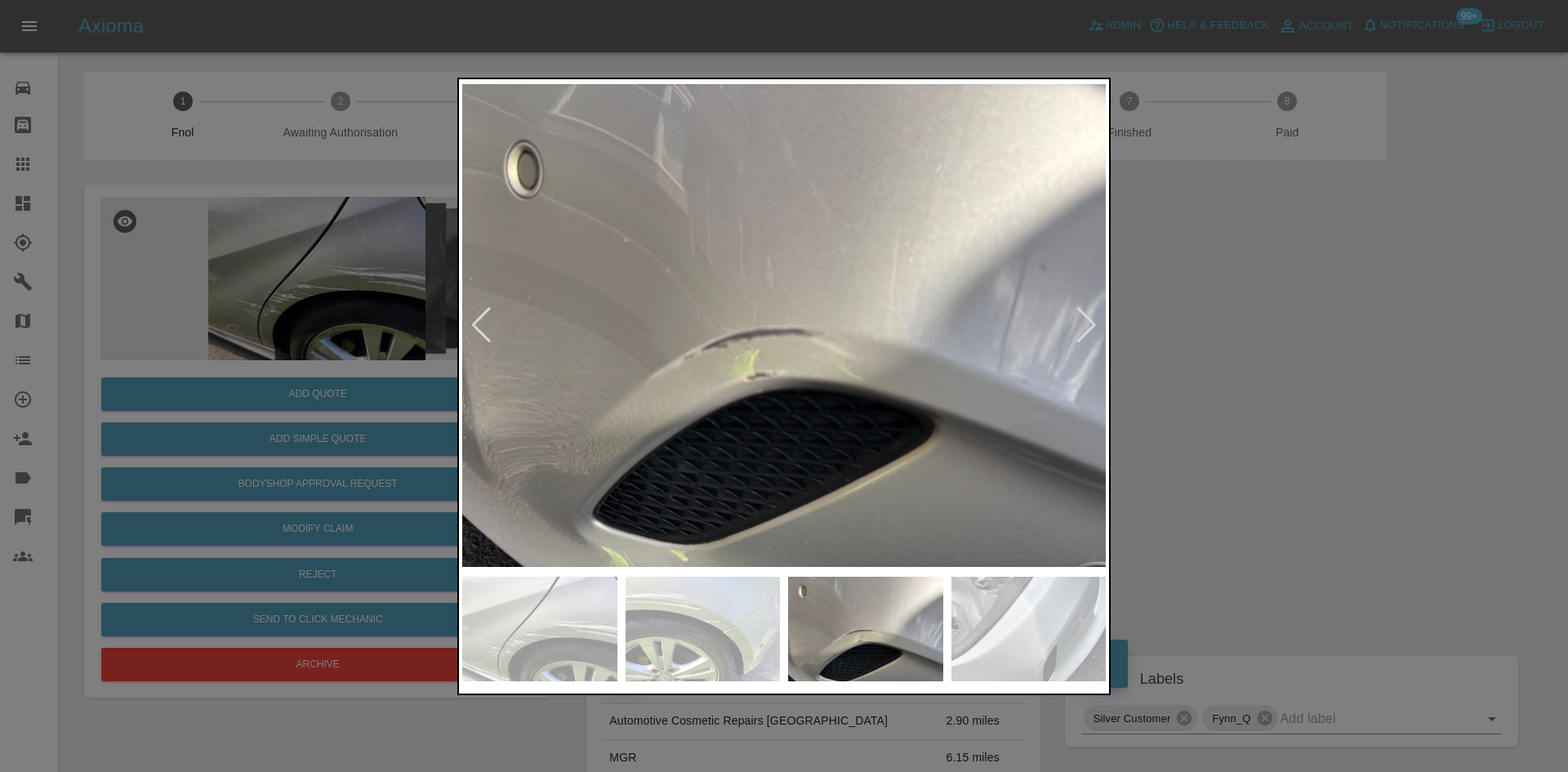
click at [440, 342] on div at bounding box center [784, 386] width 1568 height 772
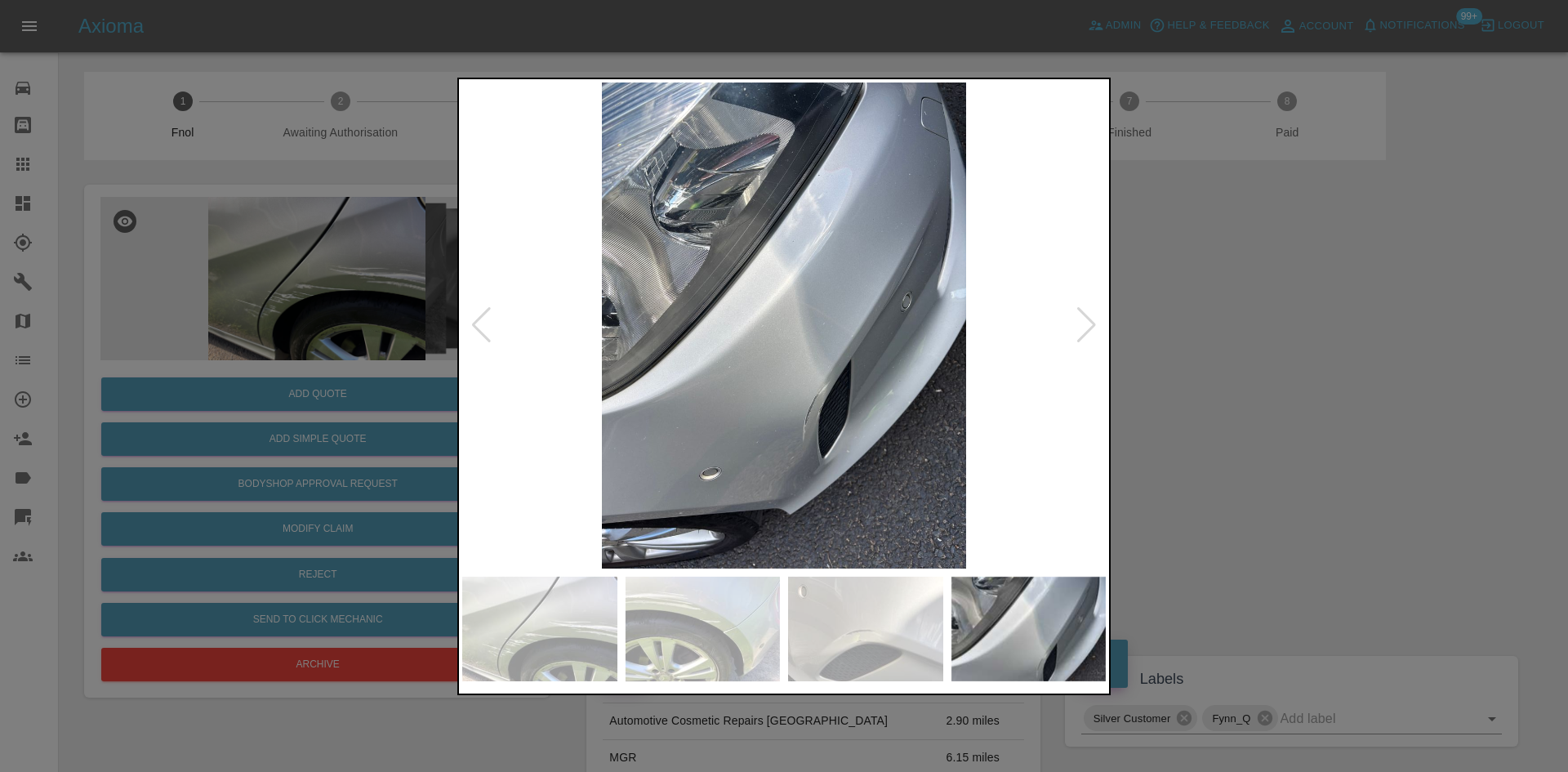
click at [402, 383] on div at bounding box center [784, 386] width 1568 height 772
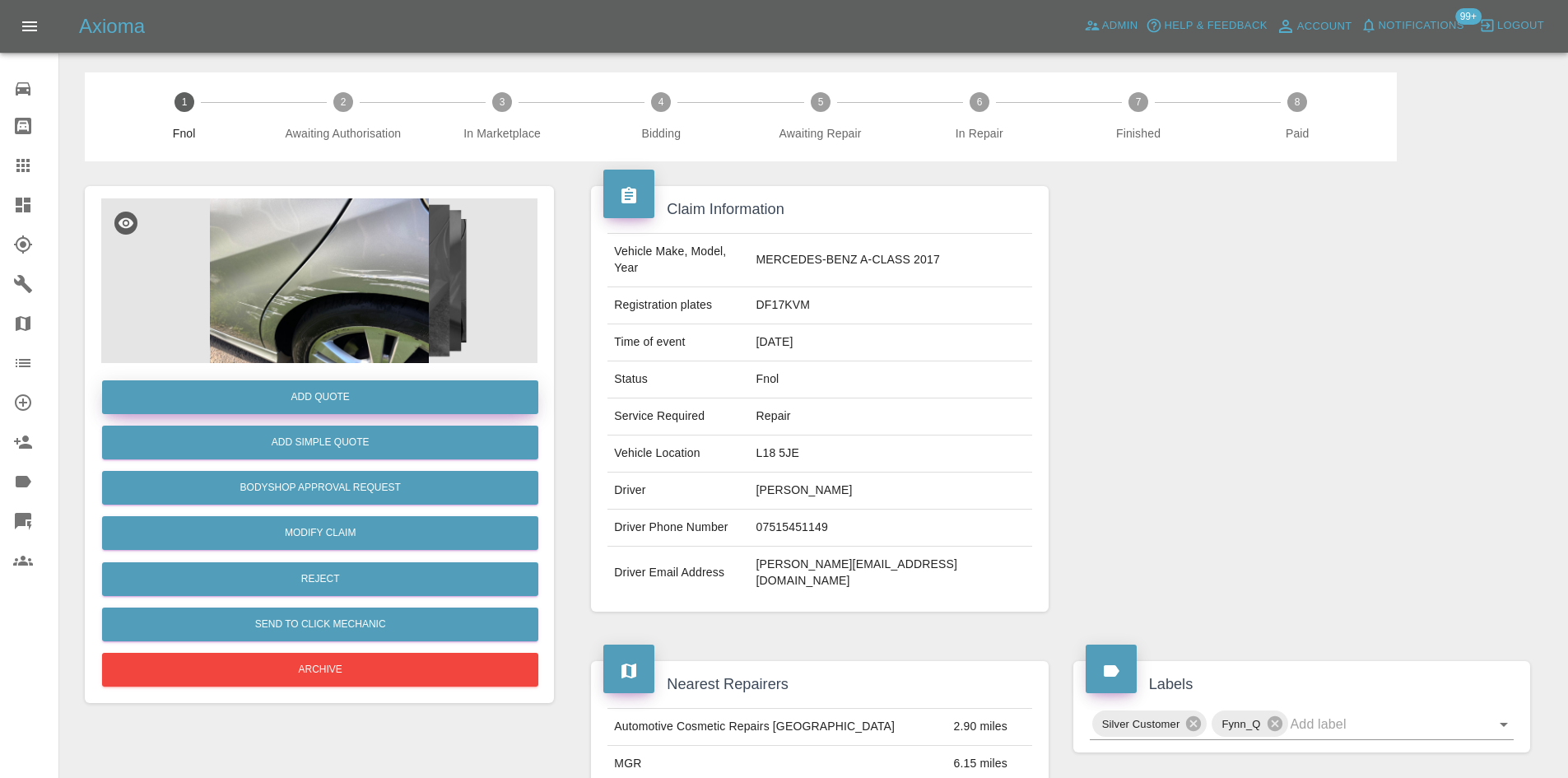
click at [396, 389] on button "Add Quote" at bounding box center [320, 397] width 436 height 34
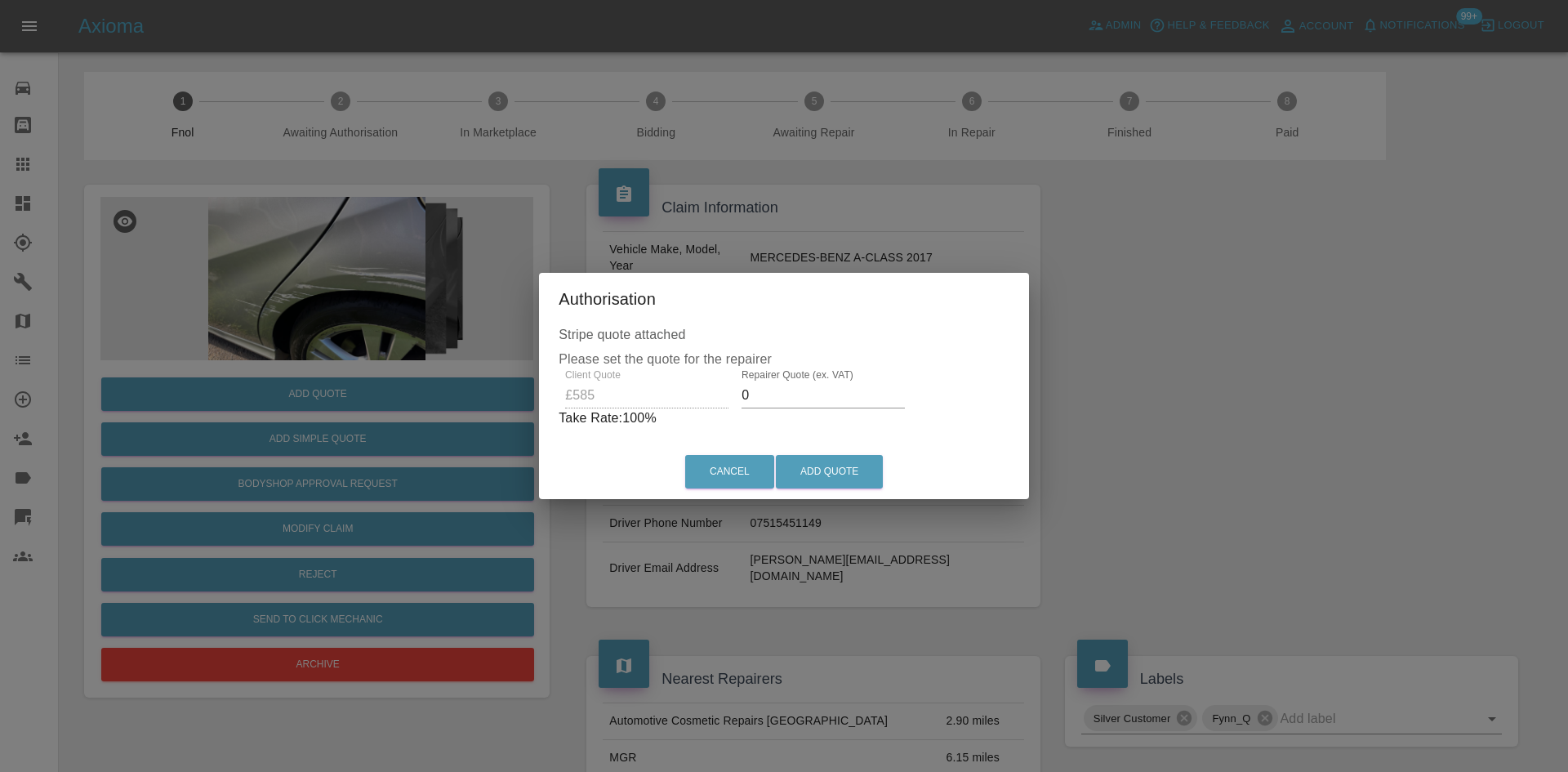
click at [656, 400] on div "Client Quote £585 Repairer Quote (ex. VAT) 0 Take Rate: 100 %" at bounding box center [783, 398] width 451 height 59
type input "350"
click at [843, 476] on button "Add Quote" at bounding box center [829, 471] width 107 height 34
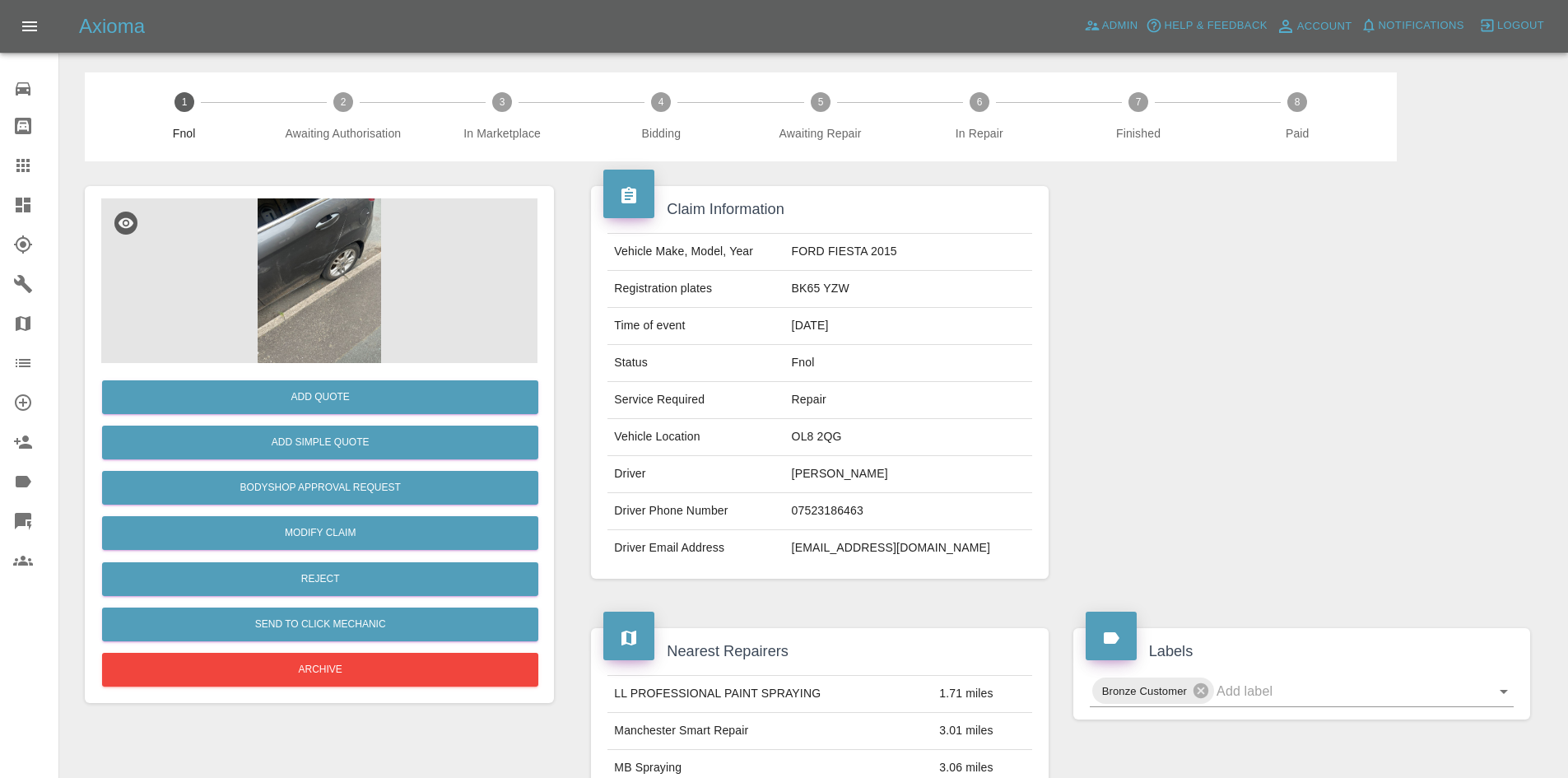
click at [348, 245] on img at bounding box center [320, 280] width 436 height 165
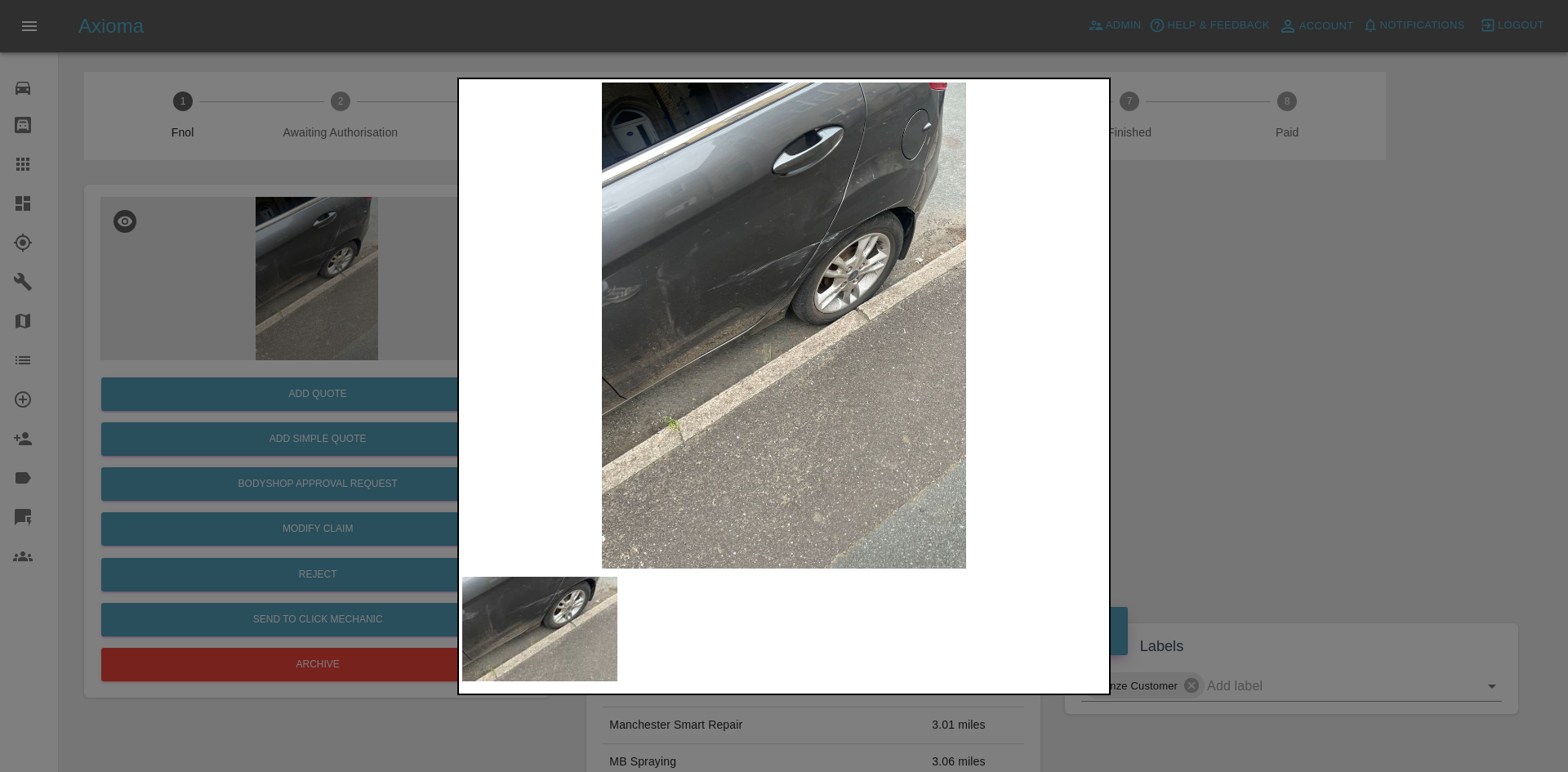
click at [780, 272] on img at bounding box center [783, 326] width 644 height 486
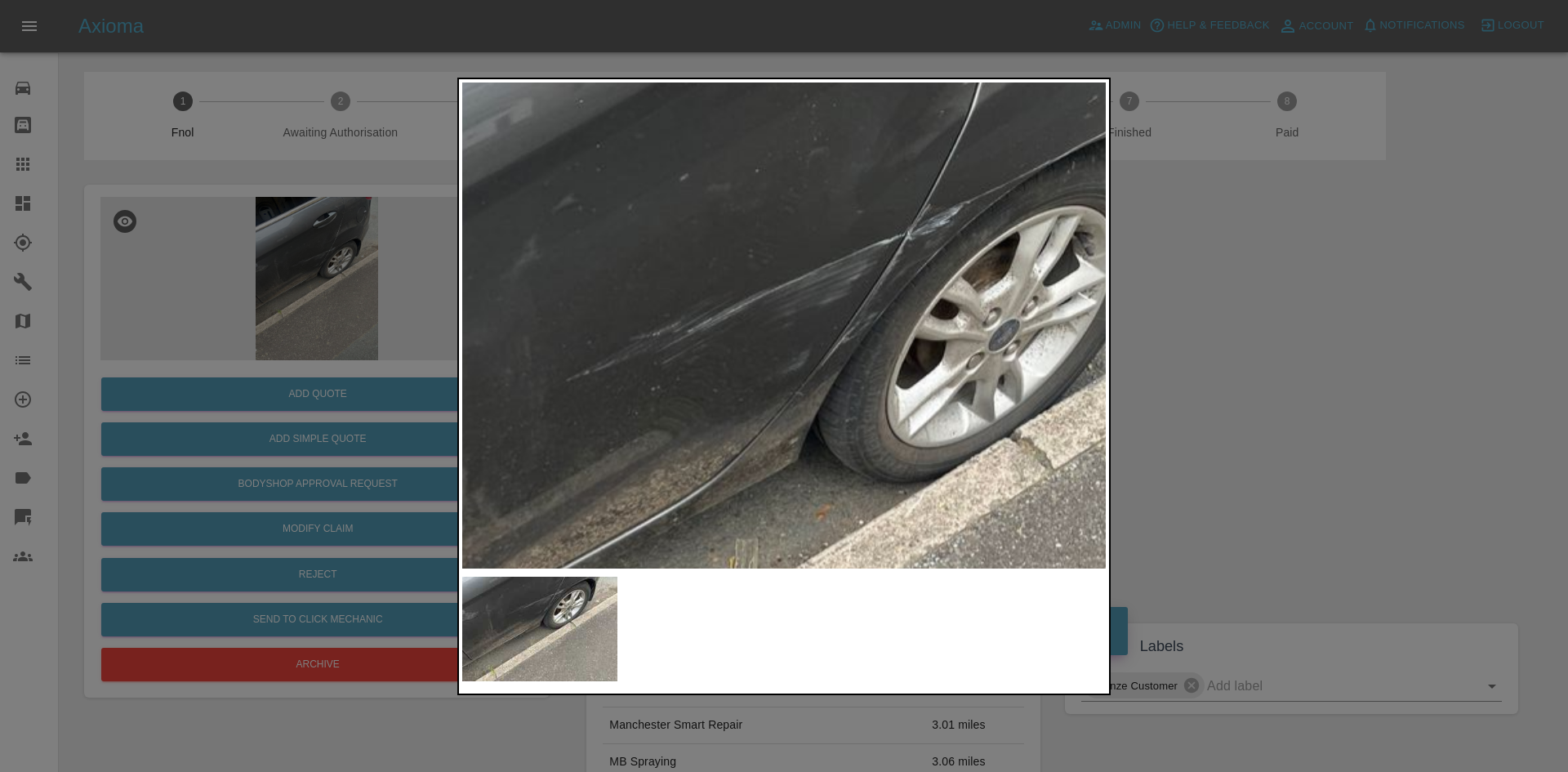
click at [780, 272] on img at bounding box center [796, 484] width 1931 height 1459
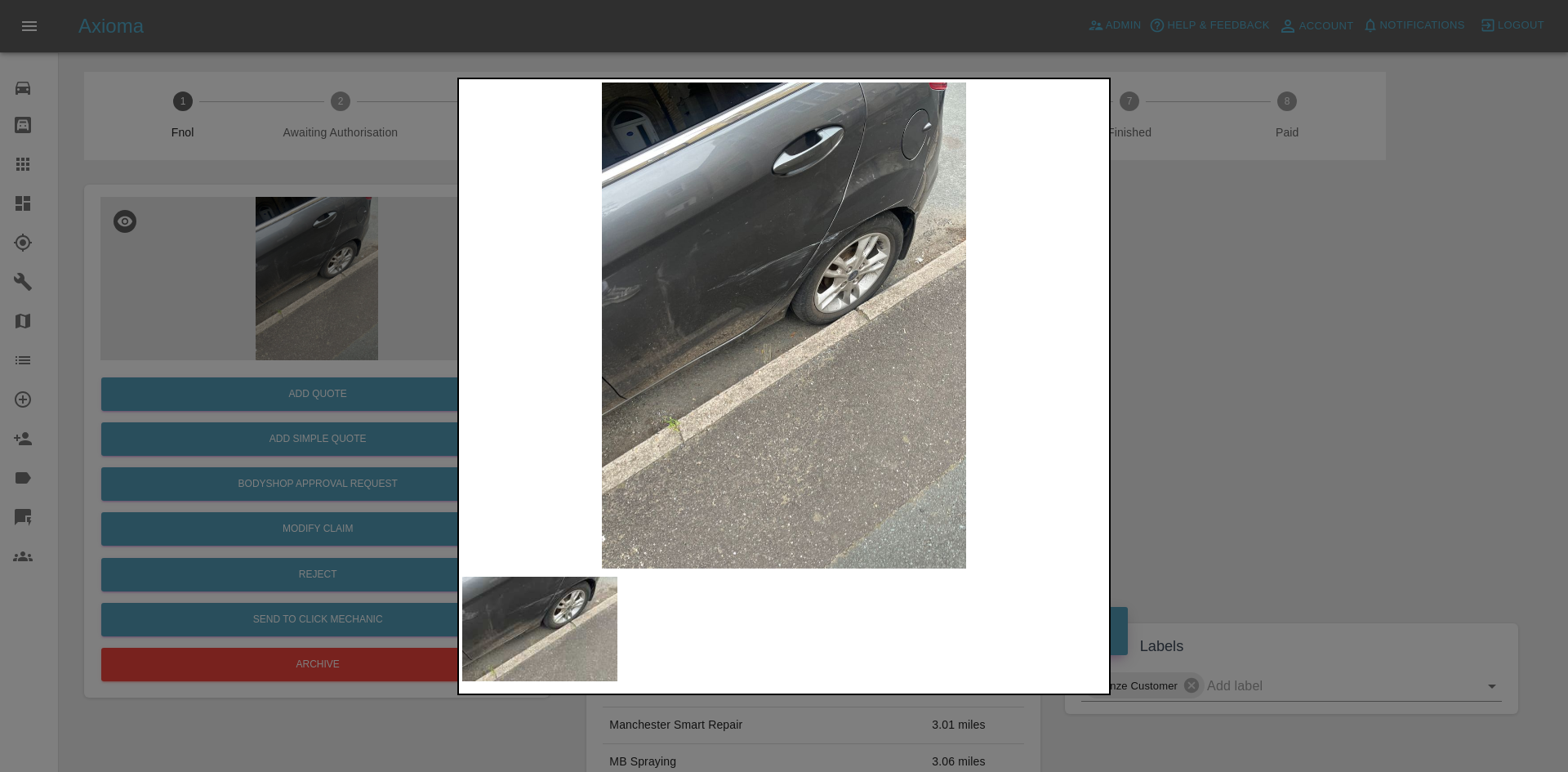
click at [748, 339] on img at bounding box center [783, 326] width 644 height 486
click at [684, 296] on img at bounding box center [783, 326] width 644 height 486
click at [922, 220] on img at bounding box center [783, 326] width 644 height 486
click at [911, 217] on img at bounding box center [783, 326] width 644 height 486
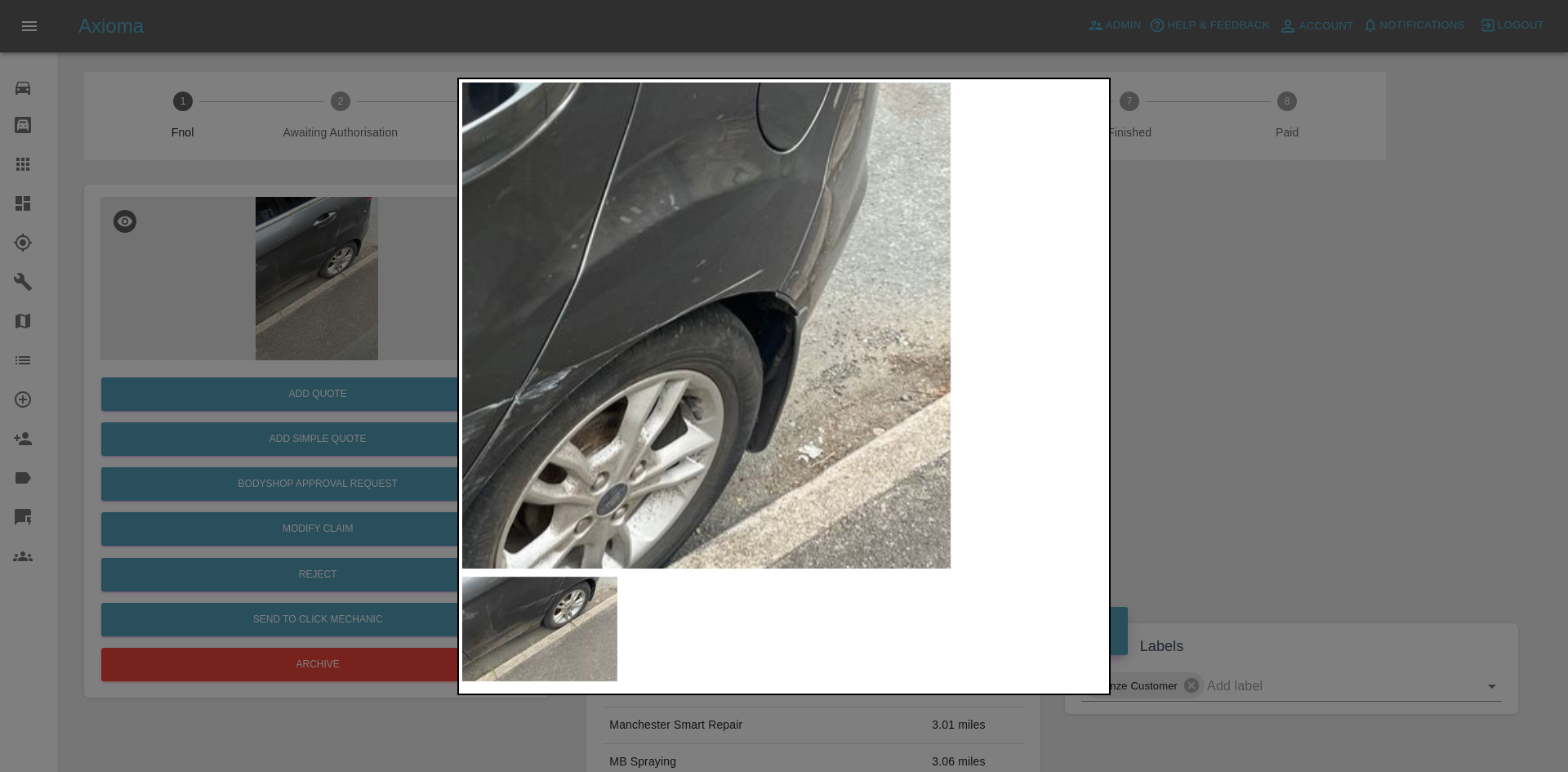
click at [740, 297] on img at bounding box center [404, 648] width 1931 height 1459
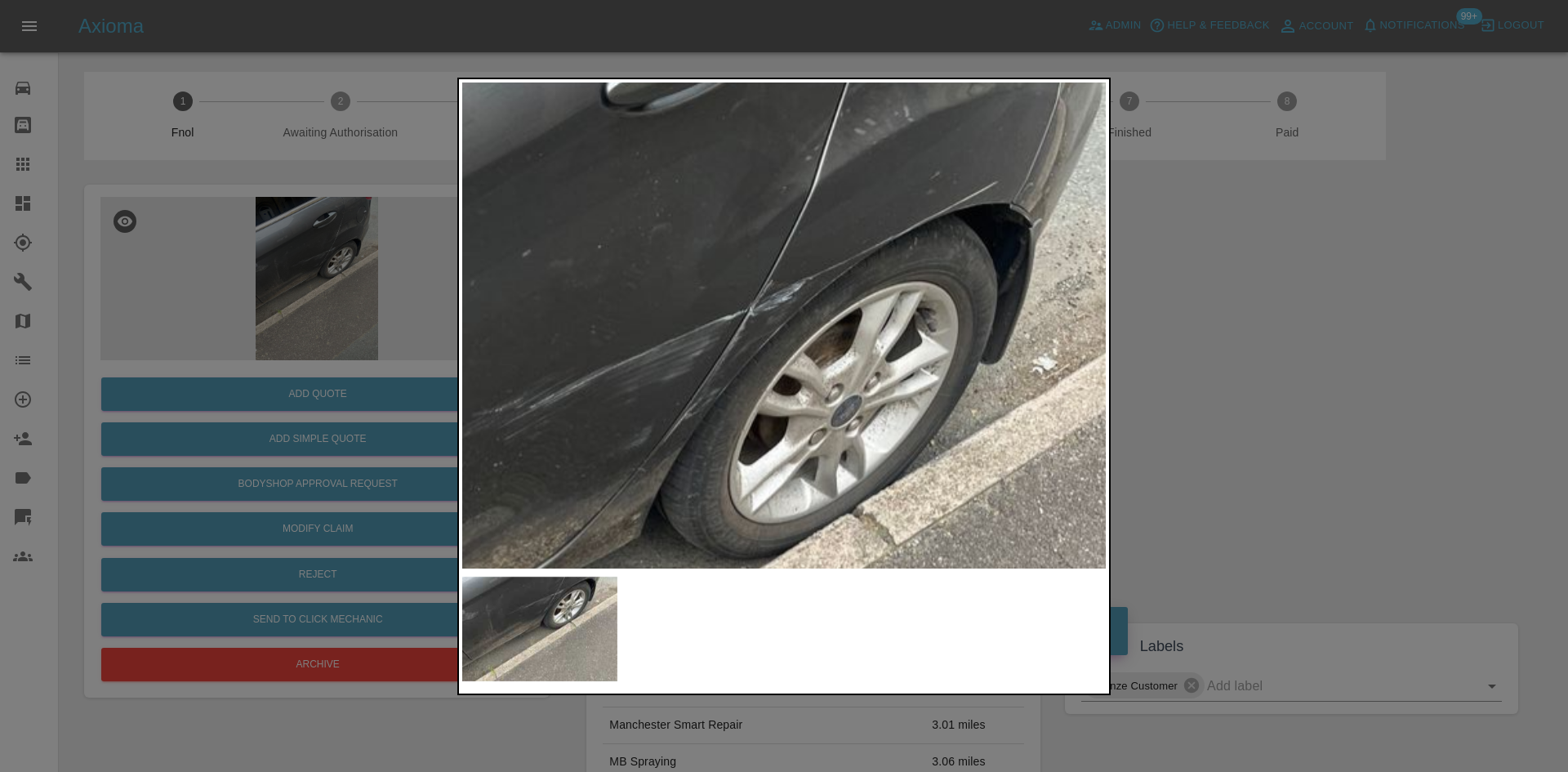
click at [663, 386] on img at bounding box center [638, 560] width 1931 height 1459
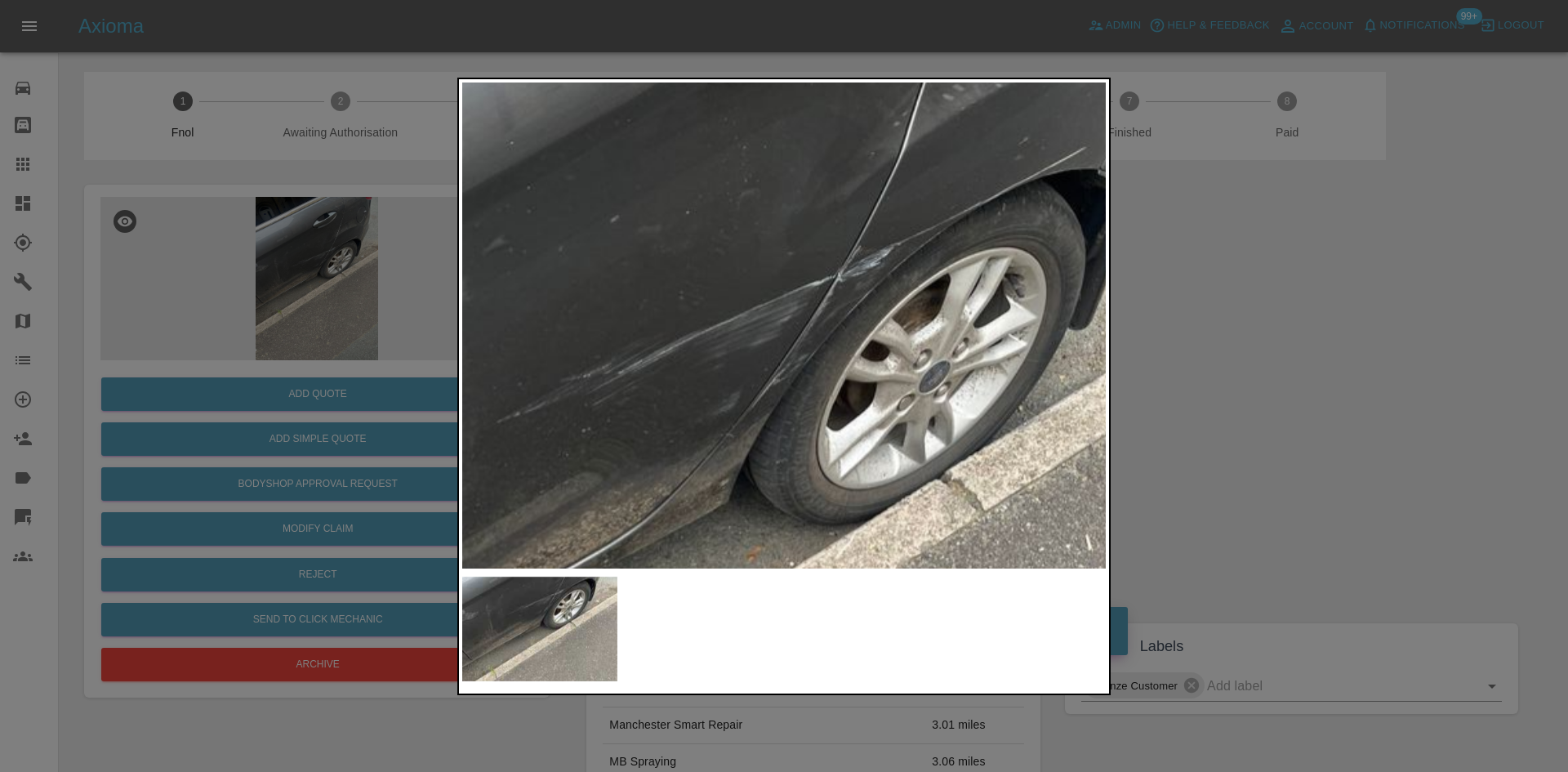
click at [742, 438] on img at bounding box center [726, 526] width 1931 height 1459
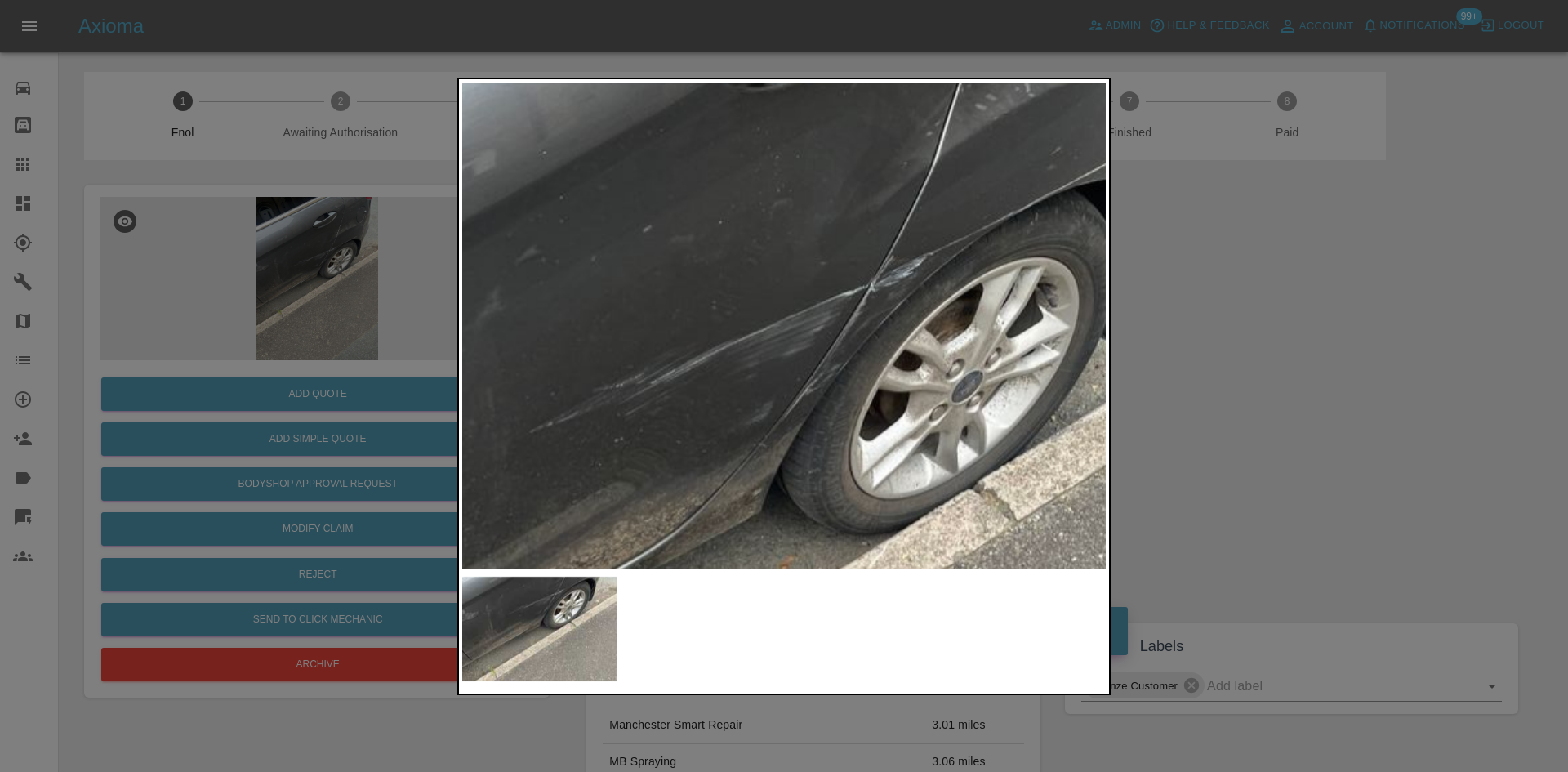
click at [722, 459] on img at bounding box center [759, 535] width 1931 height 1459
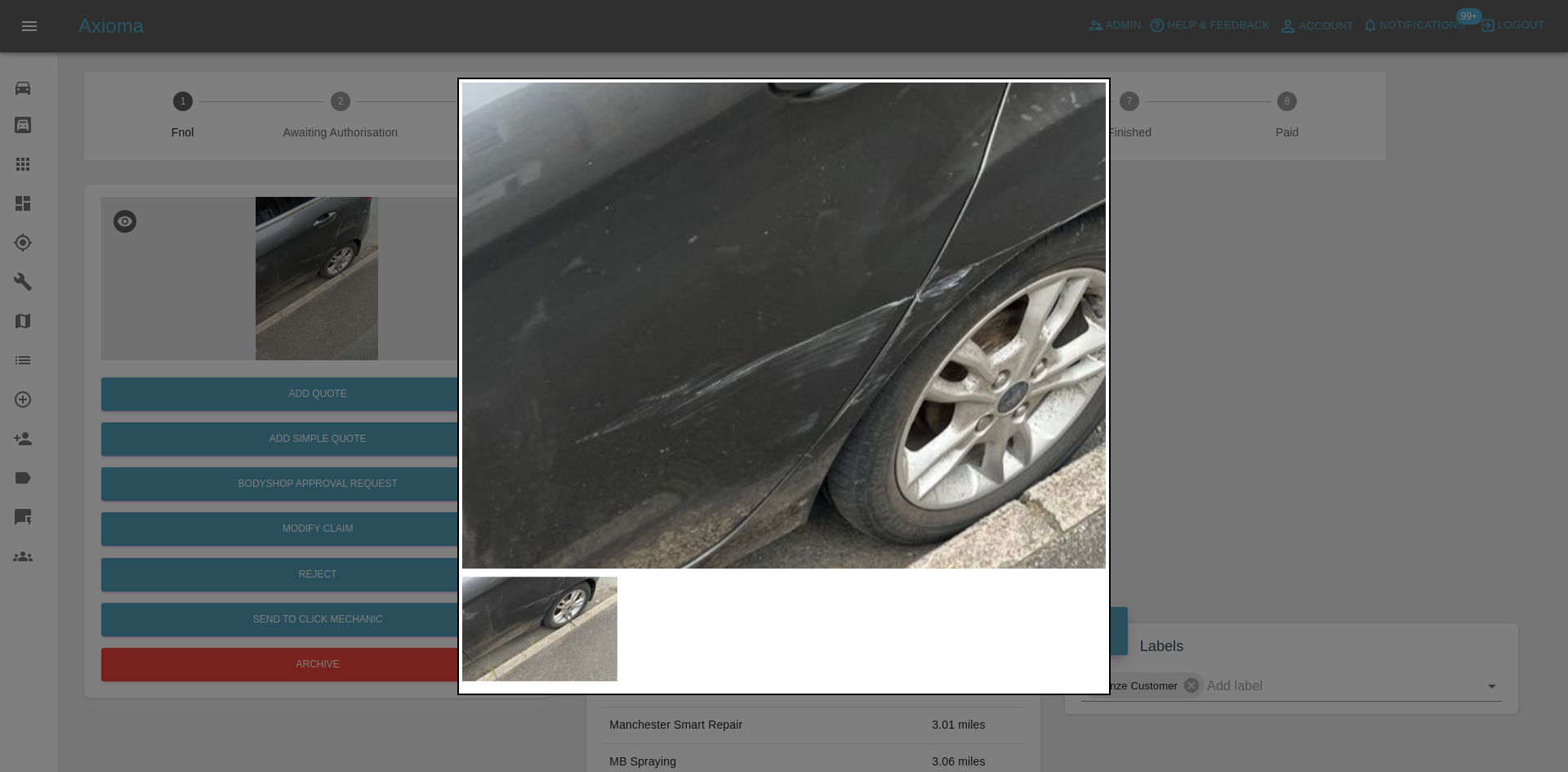
click at [805, 415] on img at bounding box center [805, 546] width 1931 height 1459
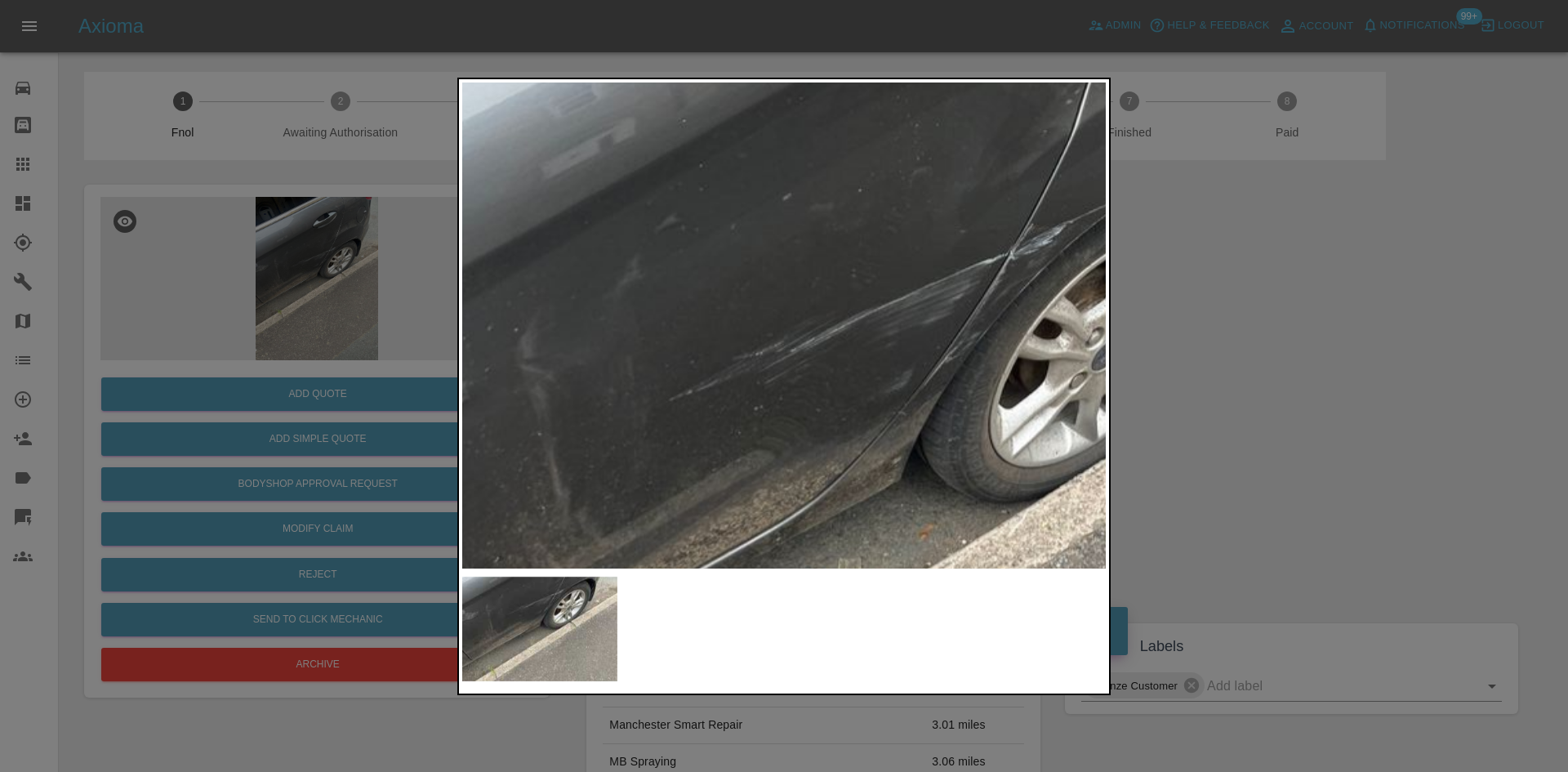
click at [821, 406] on img at bounding box center [899, 503] width 1931 height 1459
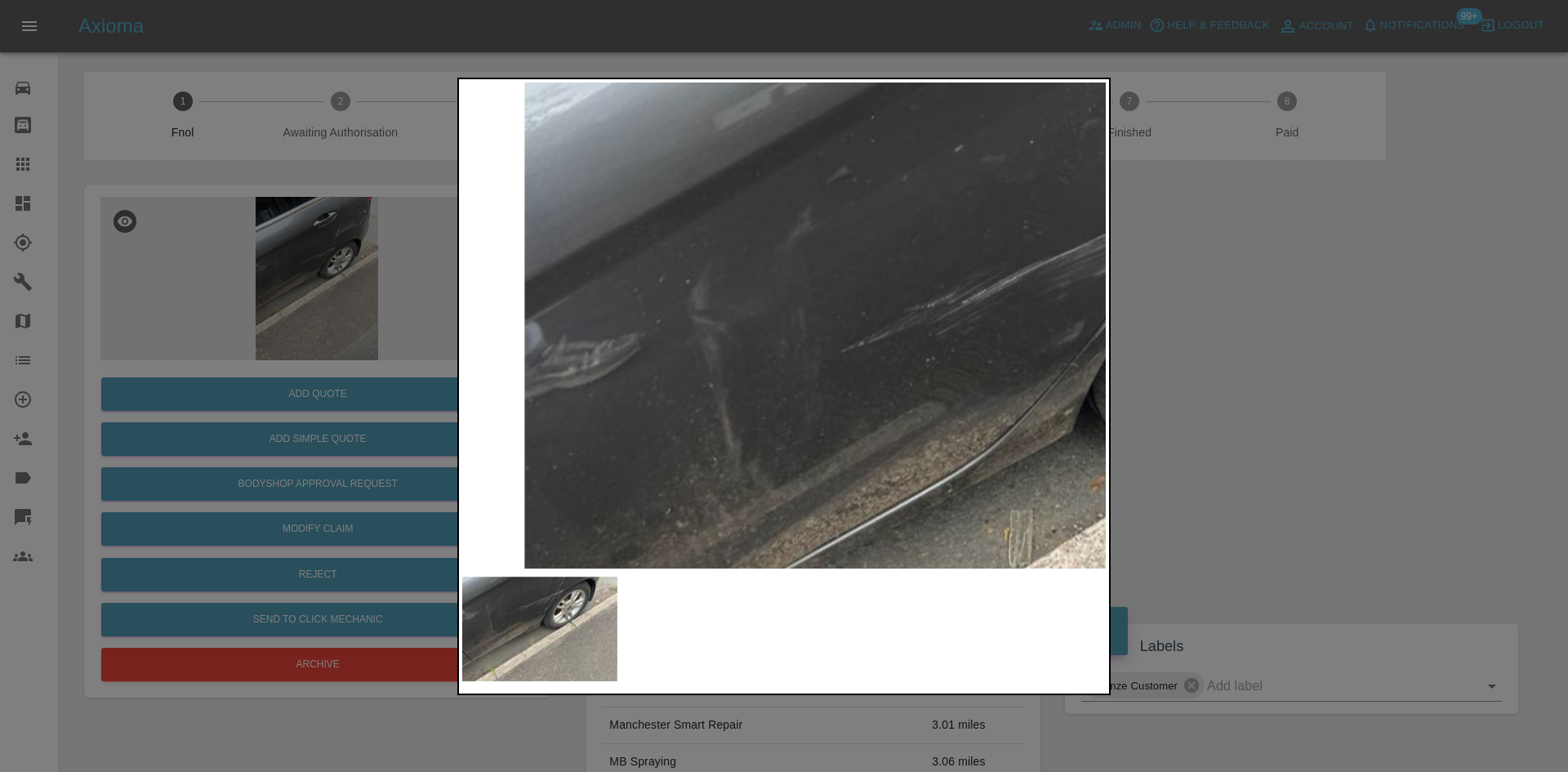
click at [656, 445] on img at bounding box center [1070, 455] width 1931 height 1459
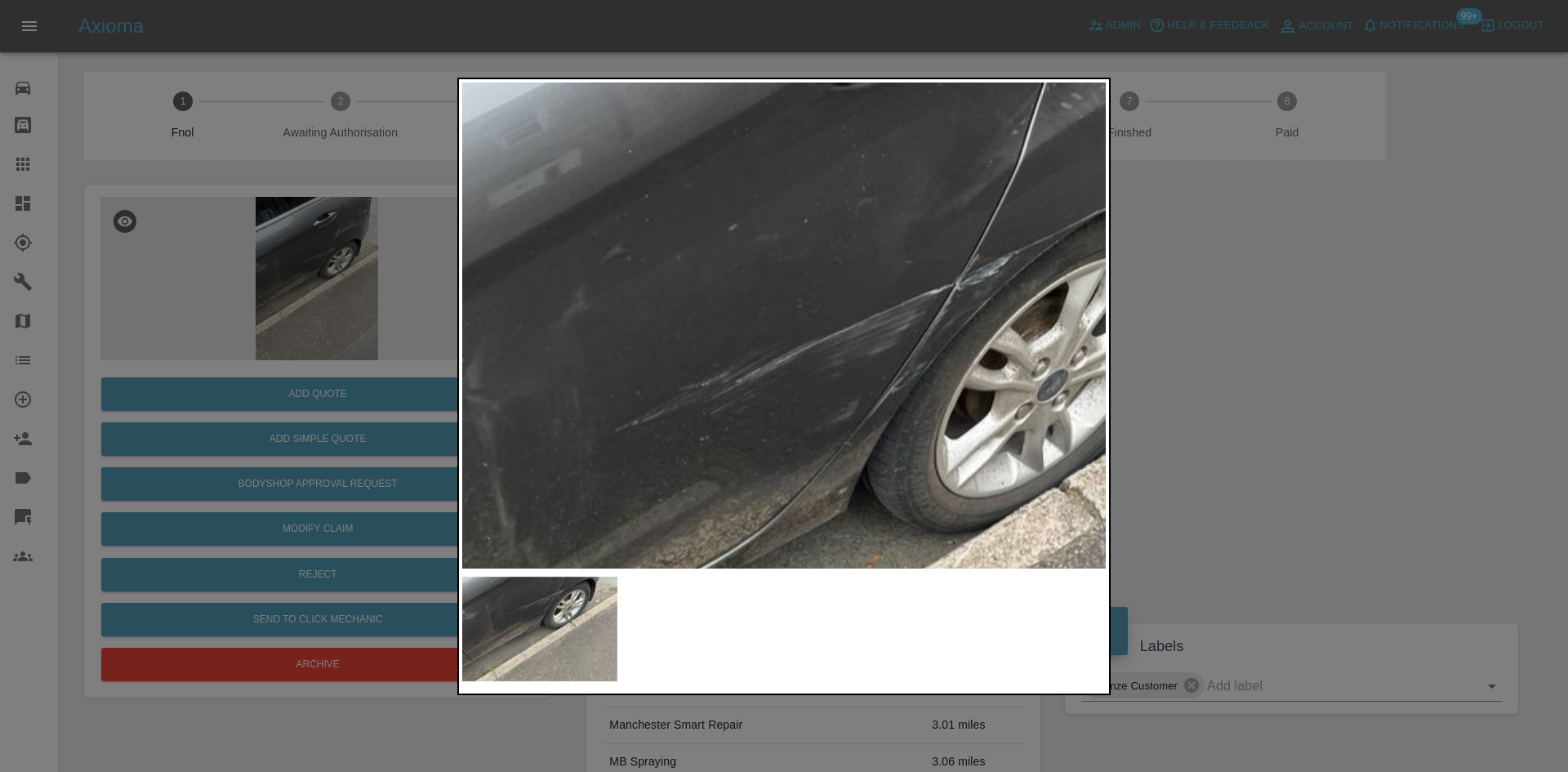
click at [708, 484] on img at bounding box center [845, 534] width 1931 height 1459
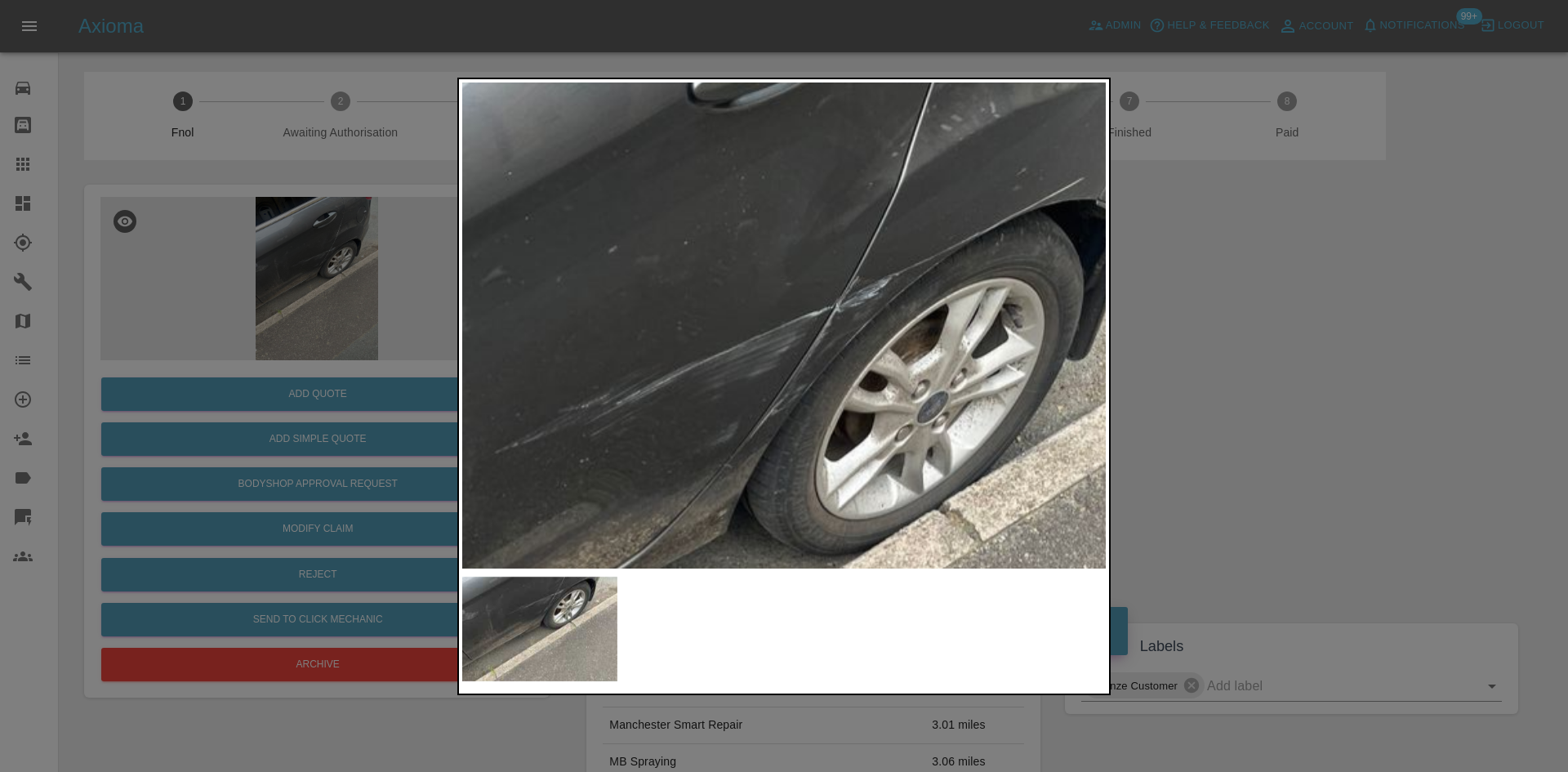
click at [824, 435] on img at bounding box center [725, 557] width 1931 height 1459
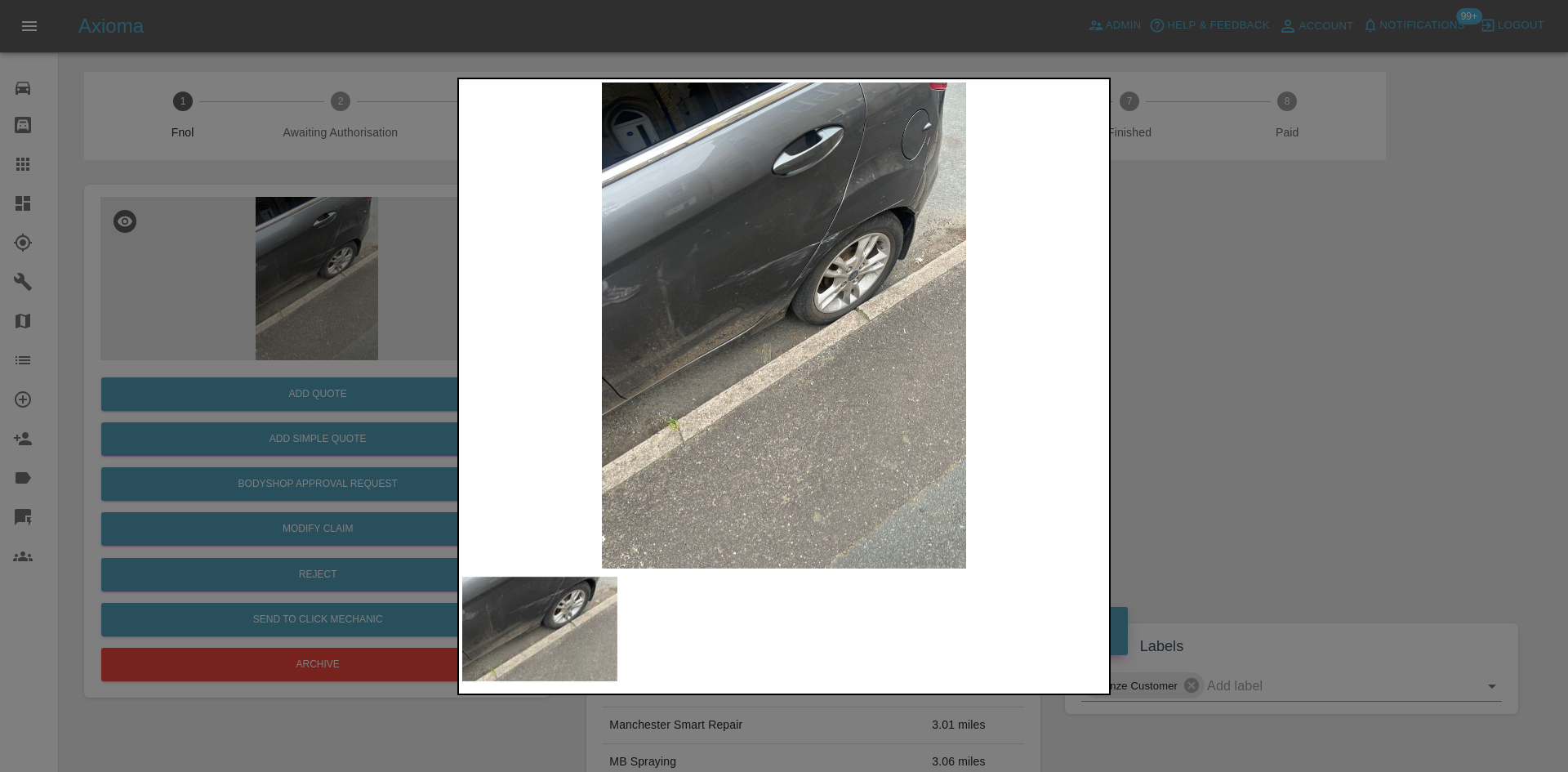
click at [856, 261] on img at bounding box center [783, 326] width 644 height 486
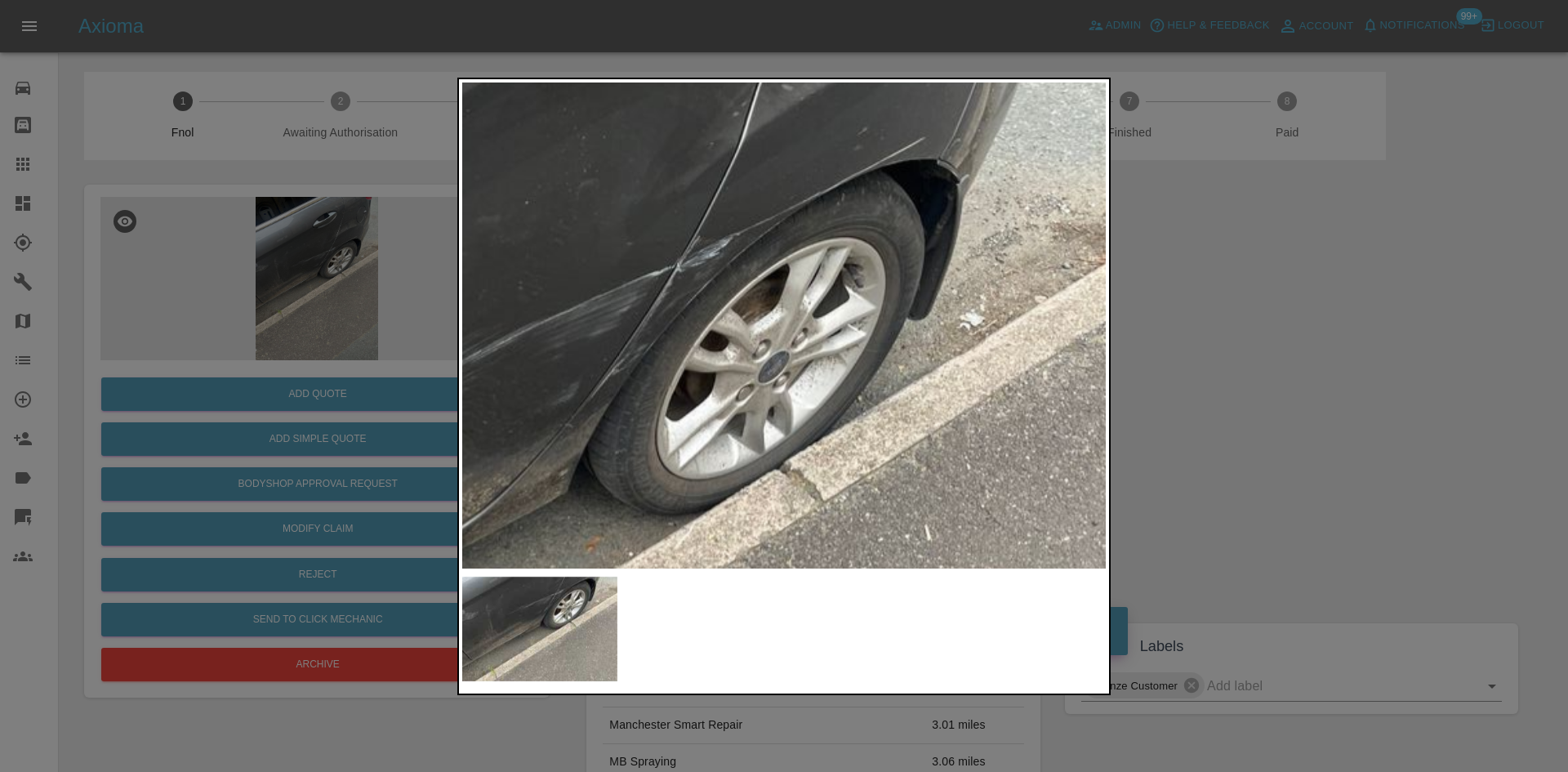
click at [855, 258] on img at bounding box center [565, 516] width 1931 height 1459
click at [799, 336] on img at bounding box center [565, 516] width 1931 height 1459
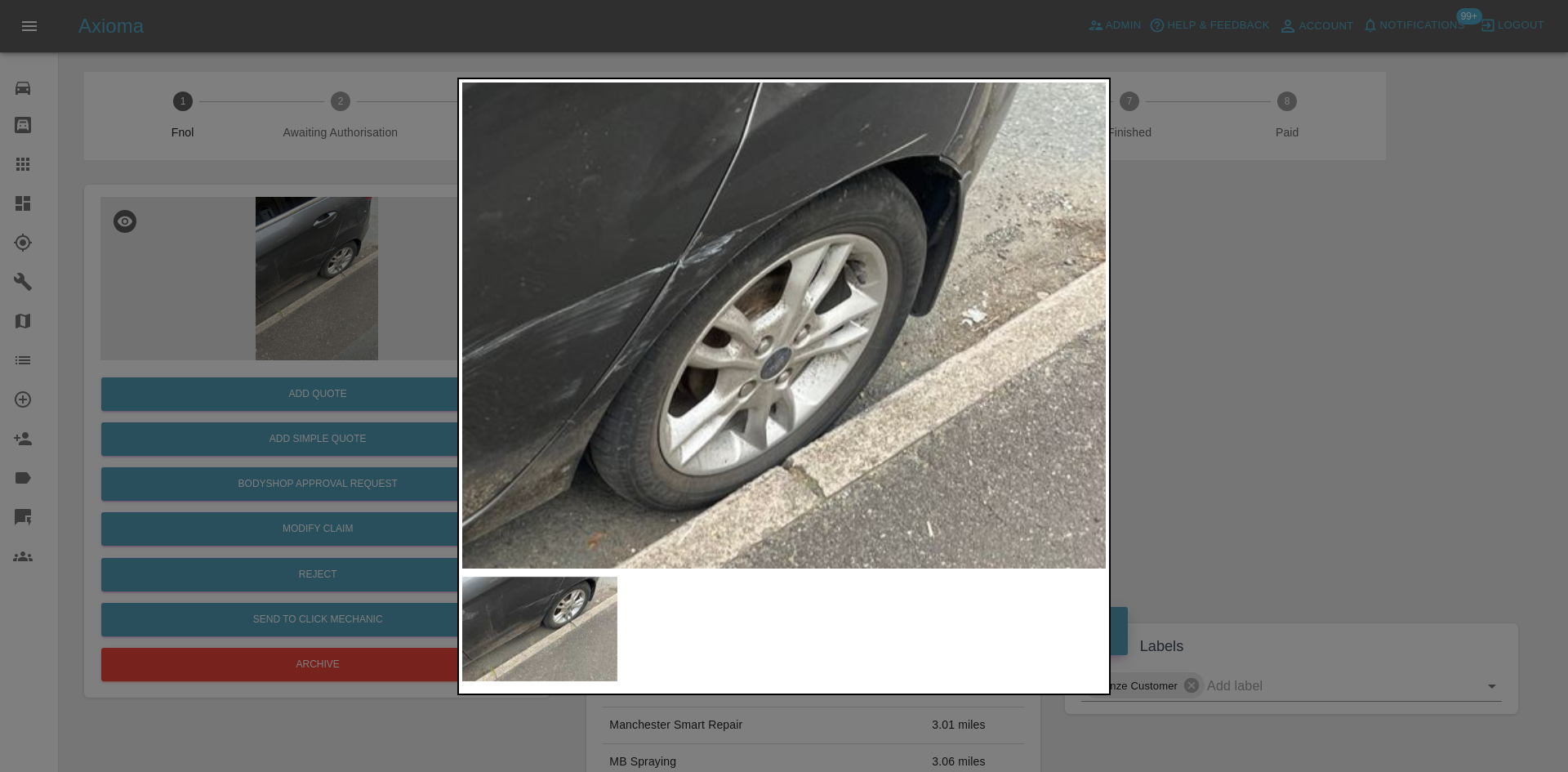
click at [799, 336] on img at bounding box center [568, 513] width 1931 height 1459
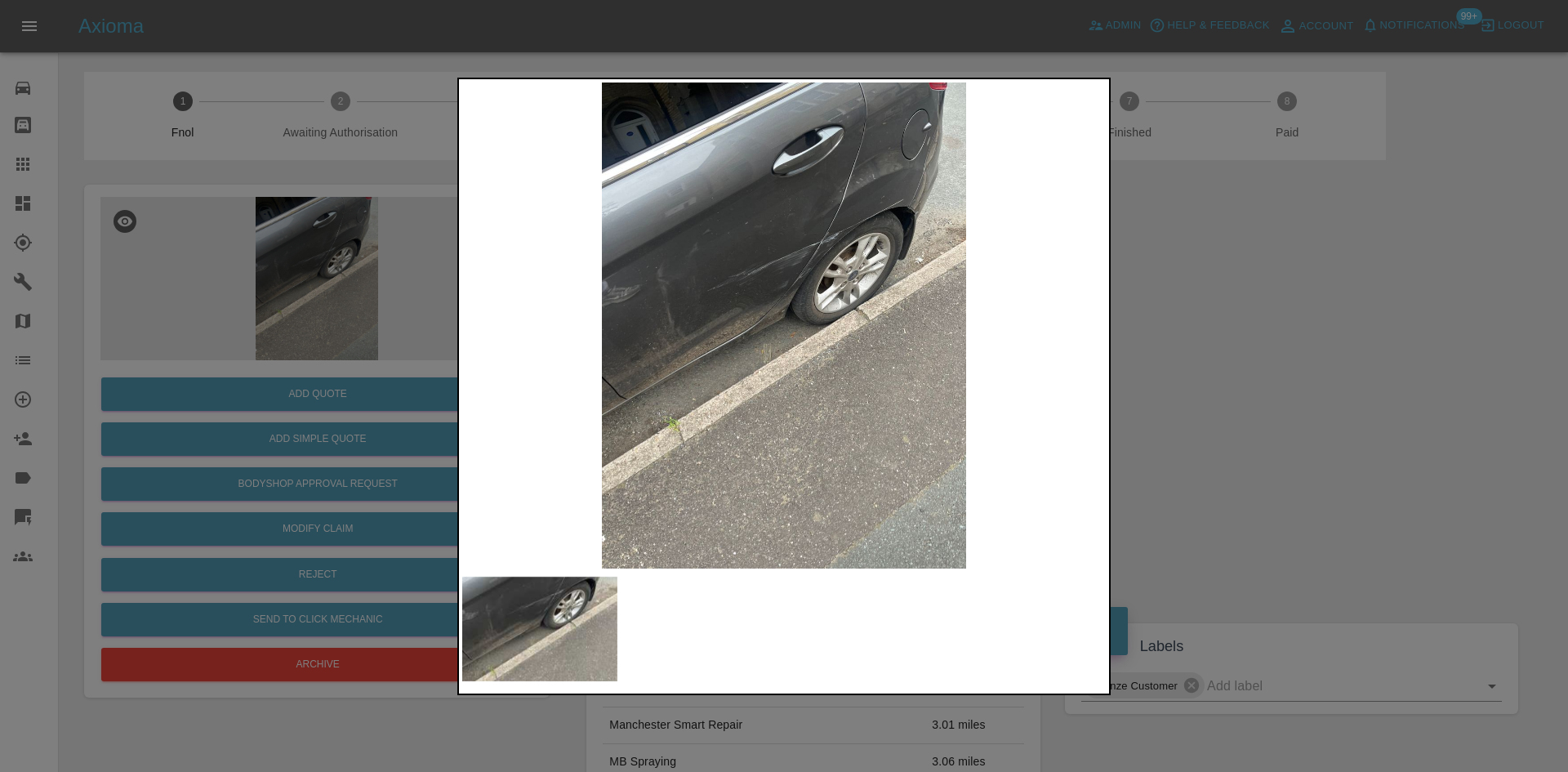
click at [272, 384] on div at bounding box center [784, 386] width 1568 height 772
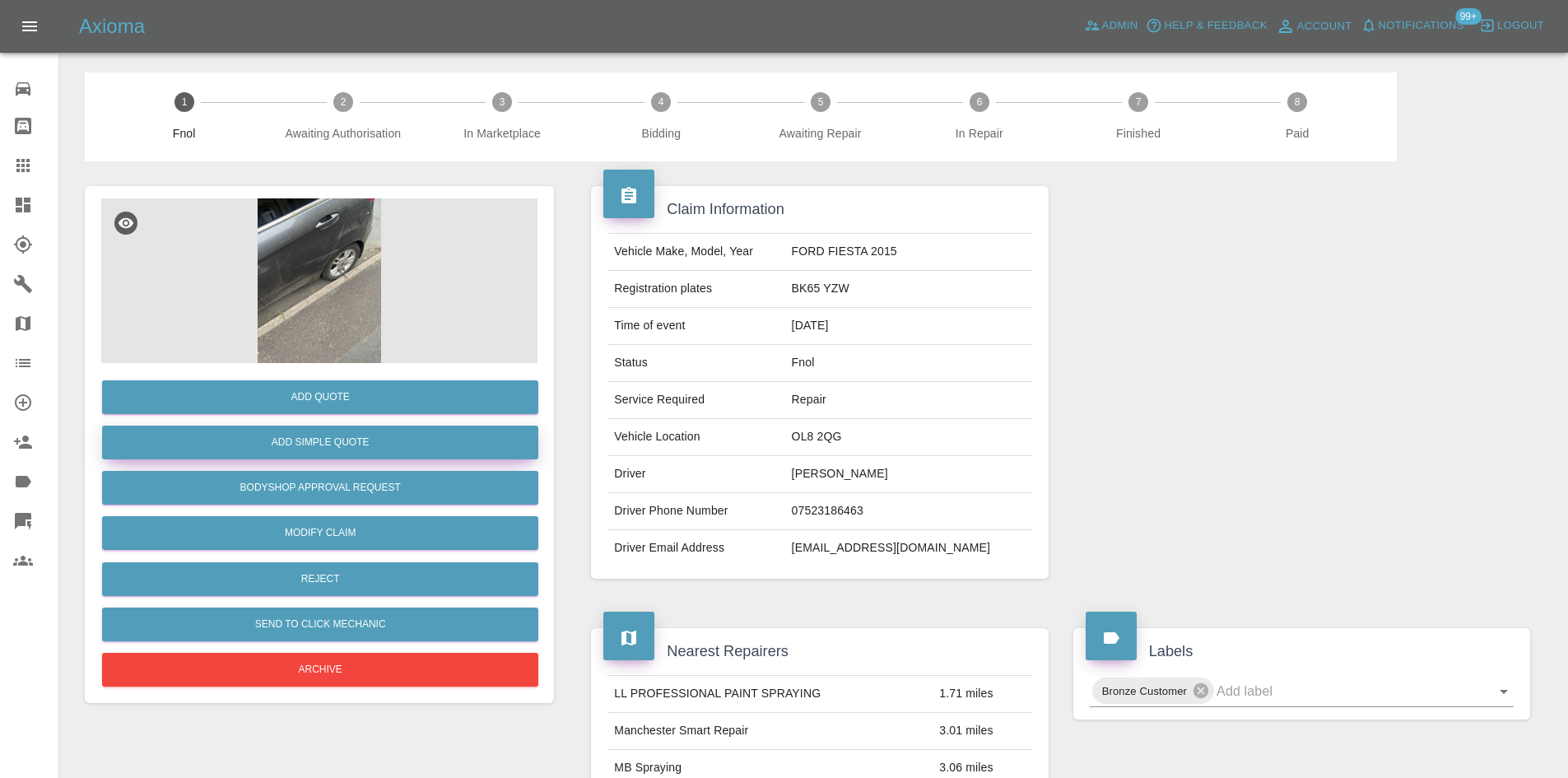
click at [324, 430] on button "Add Simple Quote" at bounding box center [320, 442] width 436 height 34
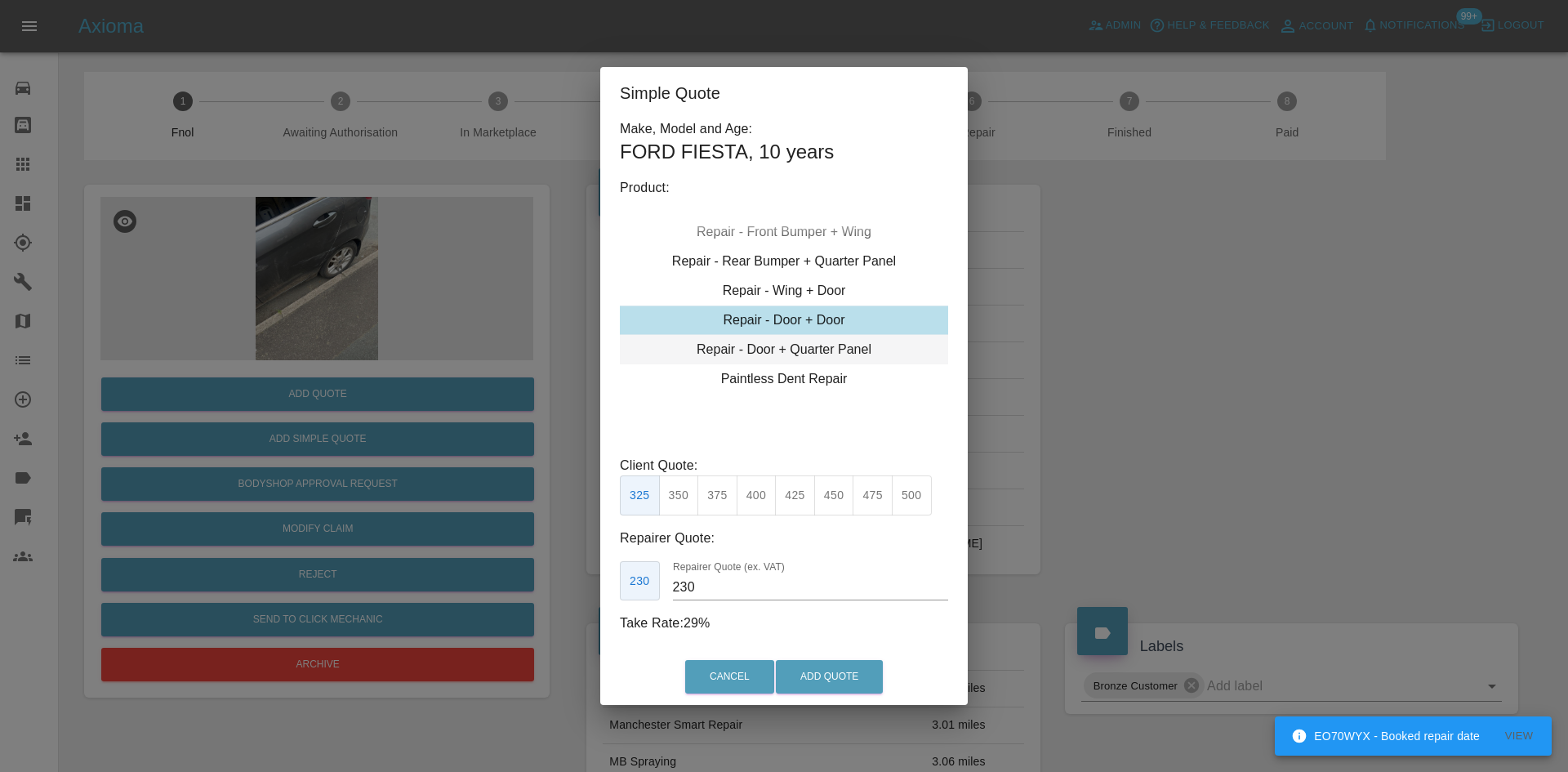
click at [773, 350] on div "Repair - Door + Quarter Panel" at bounding box center [783, 350] width 328 height 29
click at [792, 494] on button "425" at bounding box center [795, 495] width 40 height 40
type input "260"
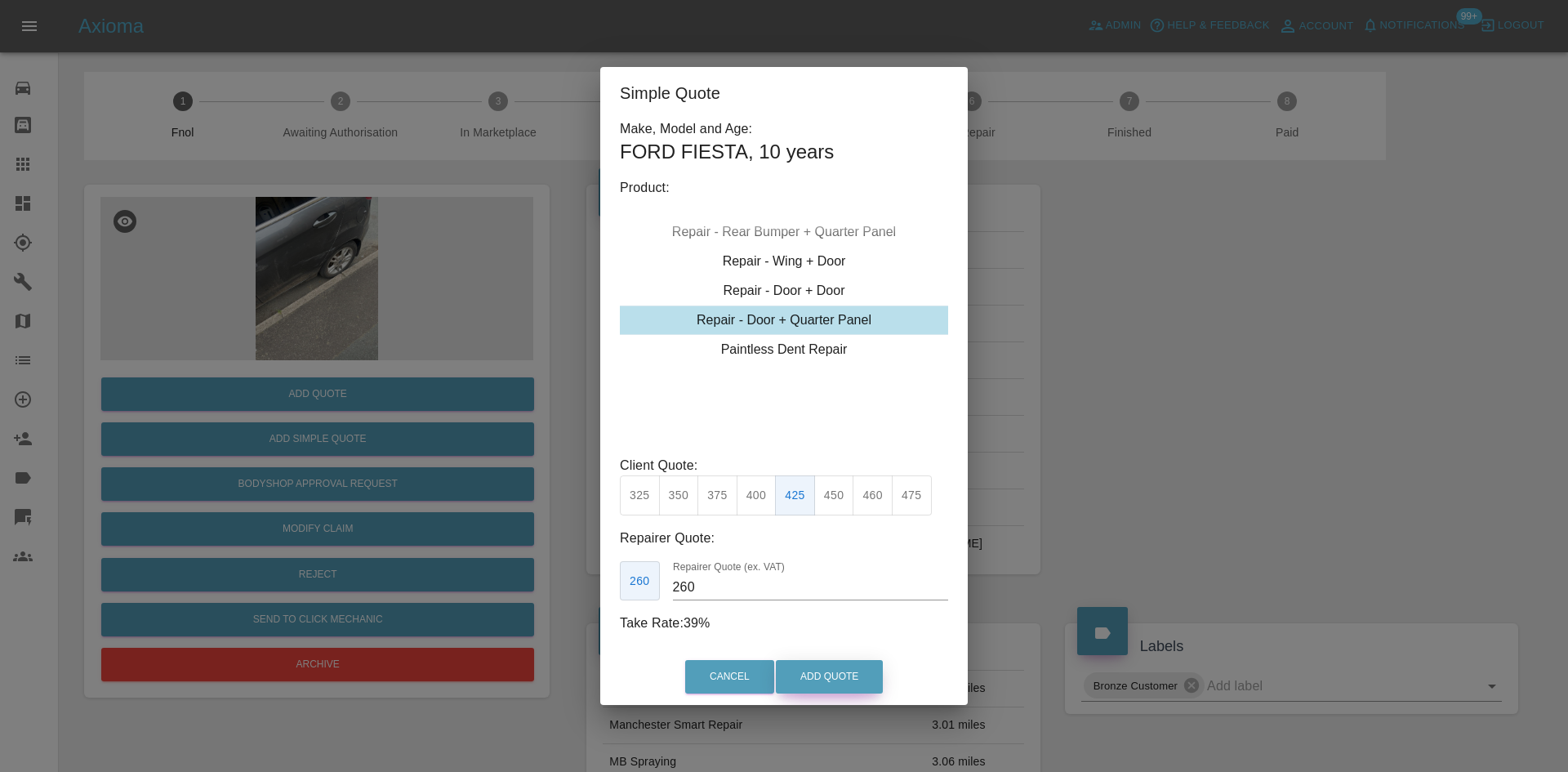
click at [817, 674] on button "Add Quote" at bounding box center [829, 676] width 107 height 34
